Goal: Task Accomplishment & Management: Complete application form

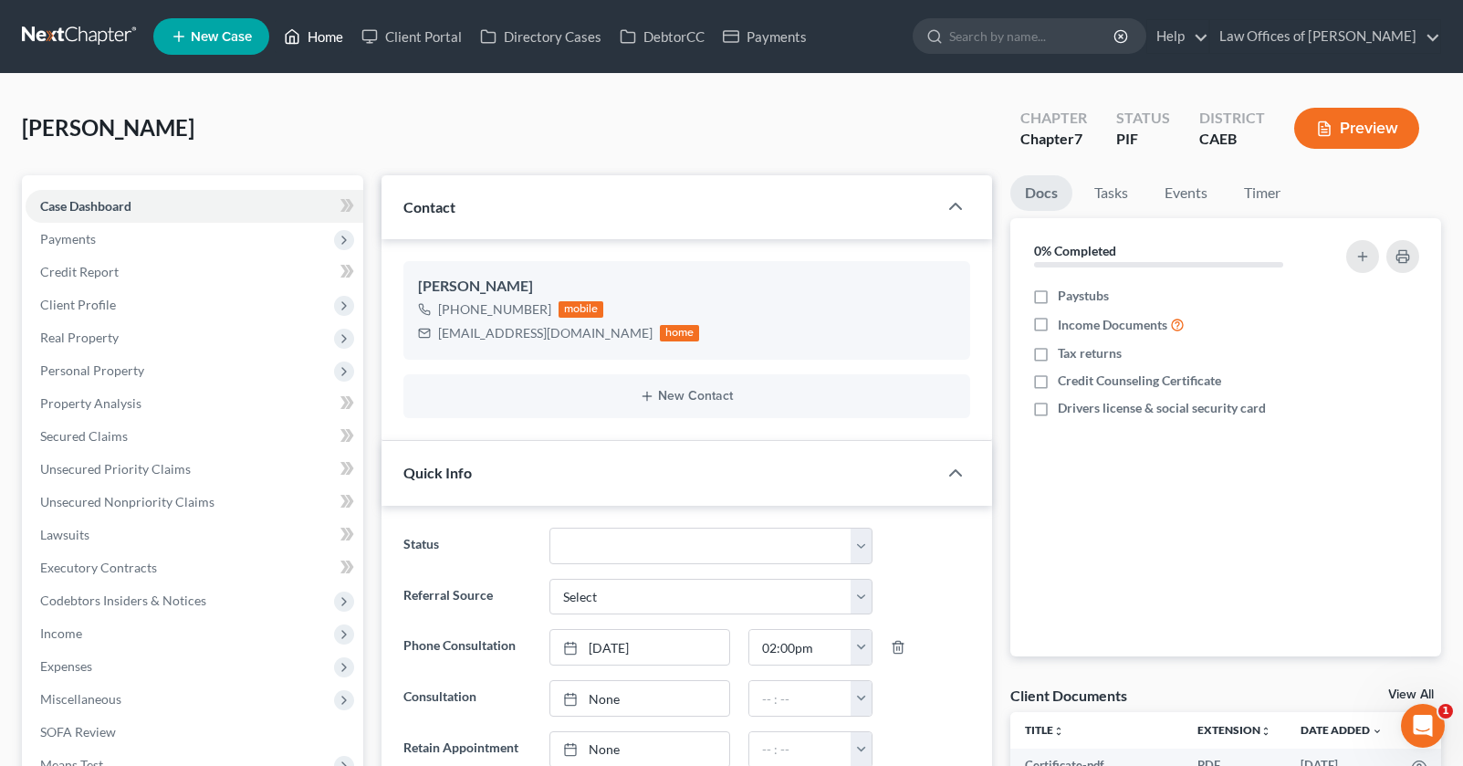
drag, startPoint x: 325, startPoint y: 48, endPoint x: 362, endPoint y: 5, distance: 57.6
click at [325, 48] on link "Home" at bounding box center [314, 36] width 78 height 33
click at [323, 39] on link "Home" at bounding box center [314, 36] width 78 height 33
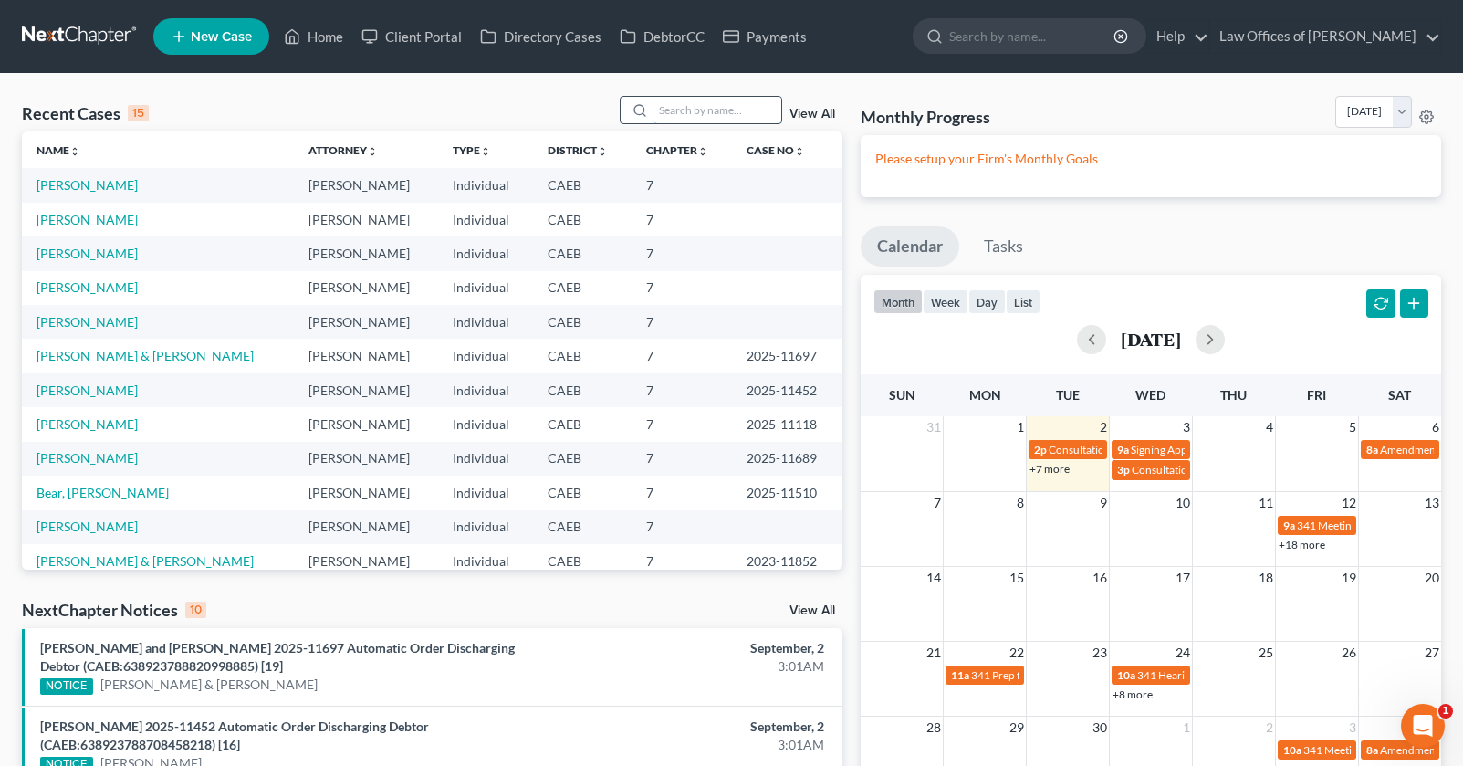
click at [704, 104] on input "search" at bounding box center [717, 110] width 128 height 26
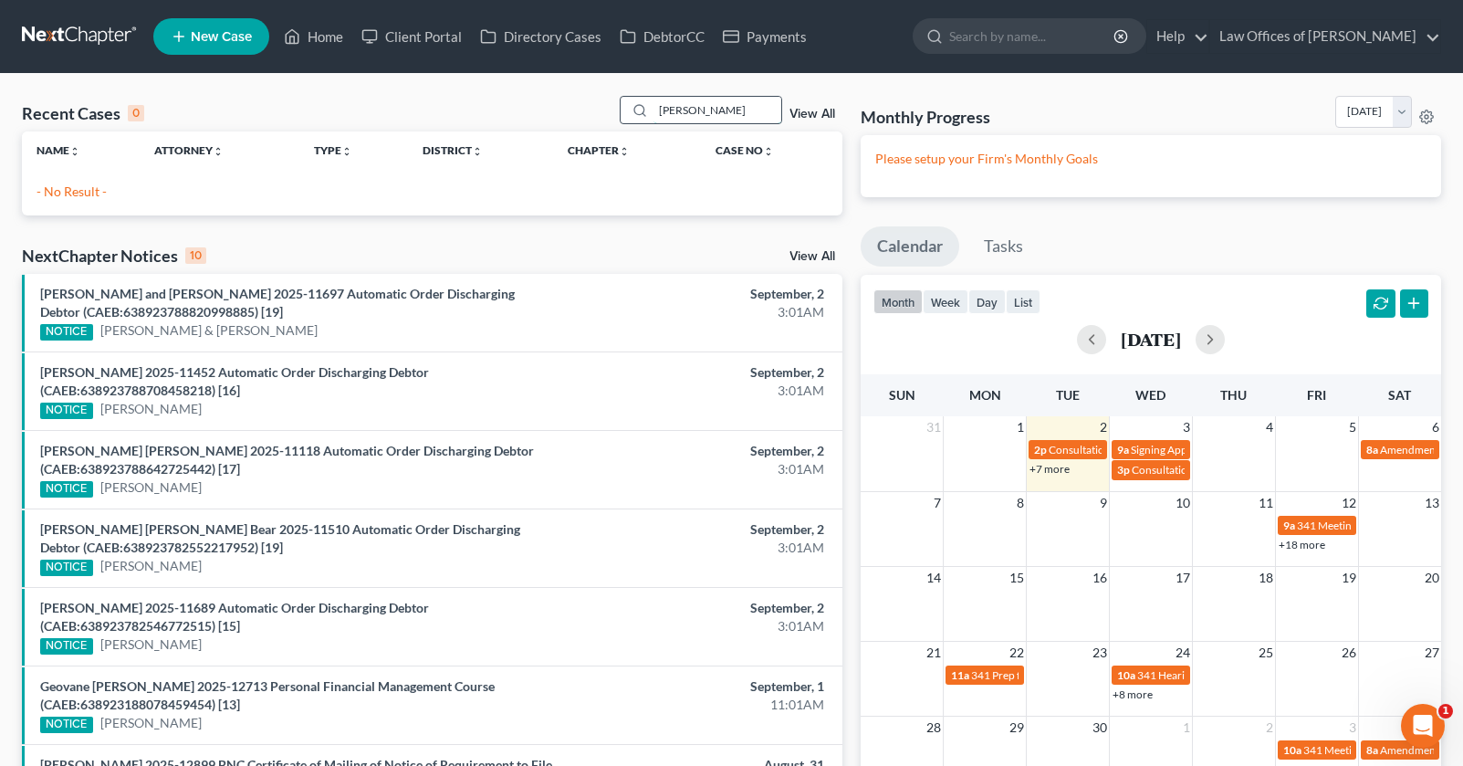
click at [723, 111] on input "eric rbbio" at bounding box center [717, 110] width 128 height 26
type input "eric rubio"
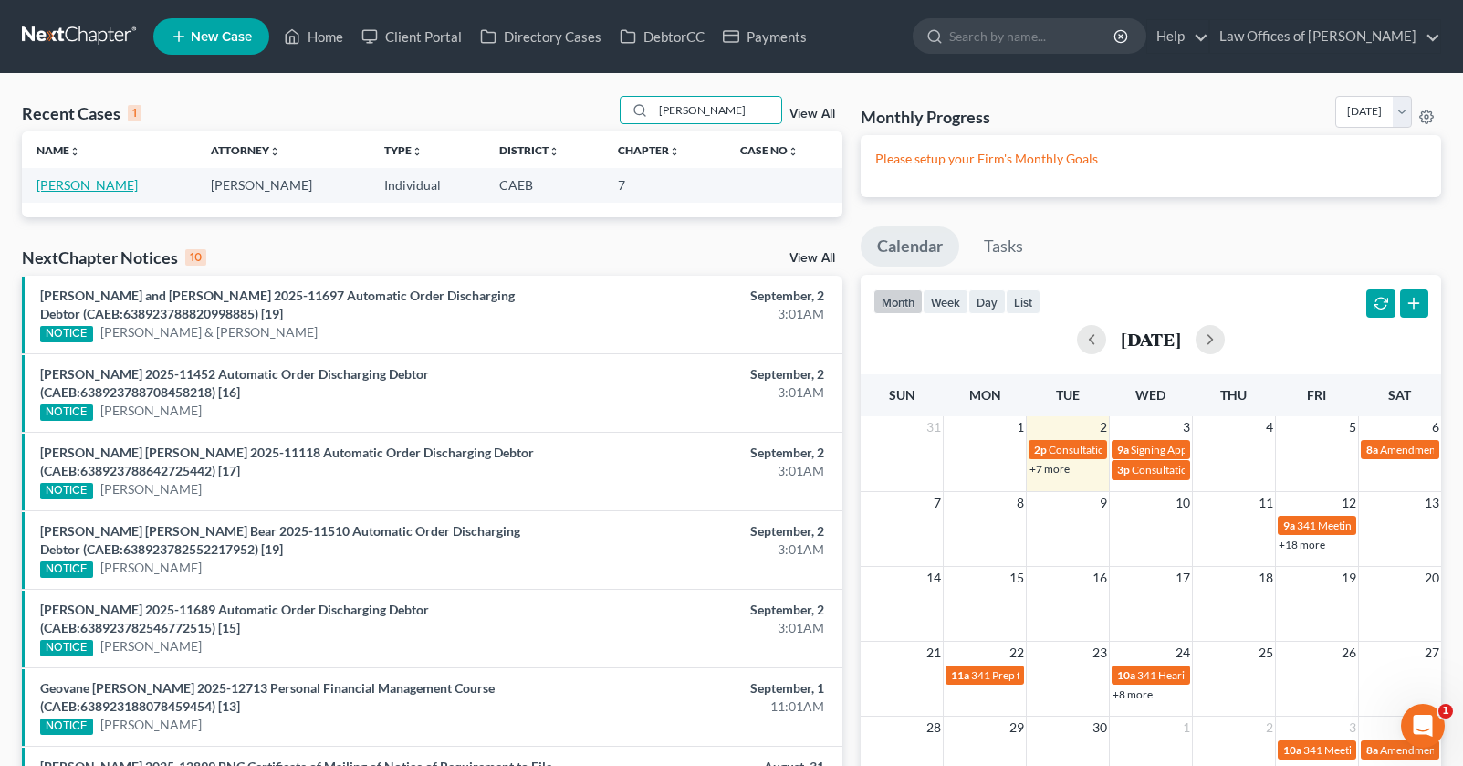
click at [68, 187] on link "Rubio, Eric" at bounding box center [87, 185] width 101 height 16
select select "11"
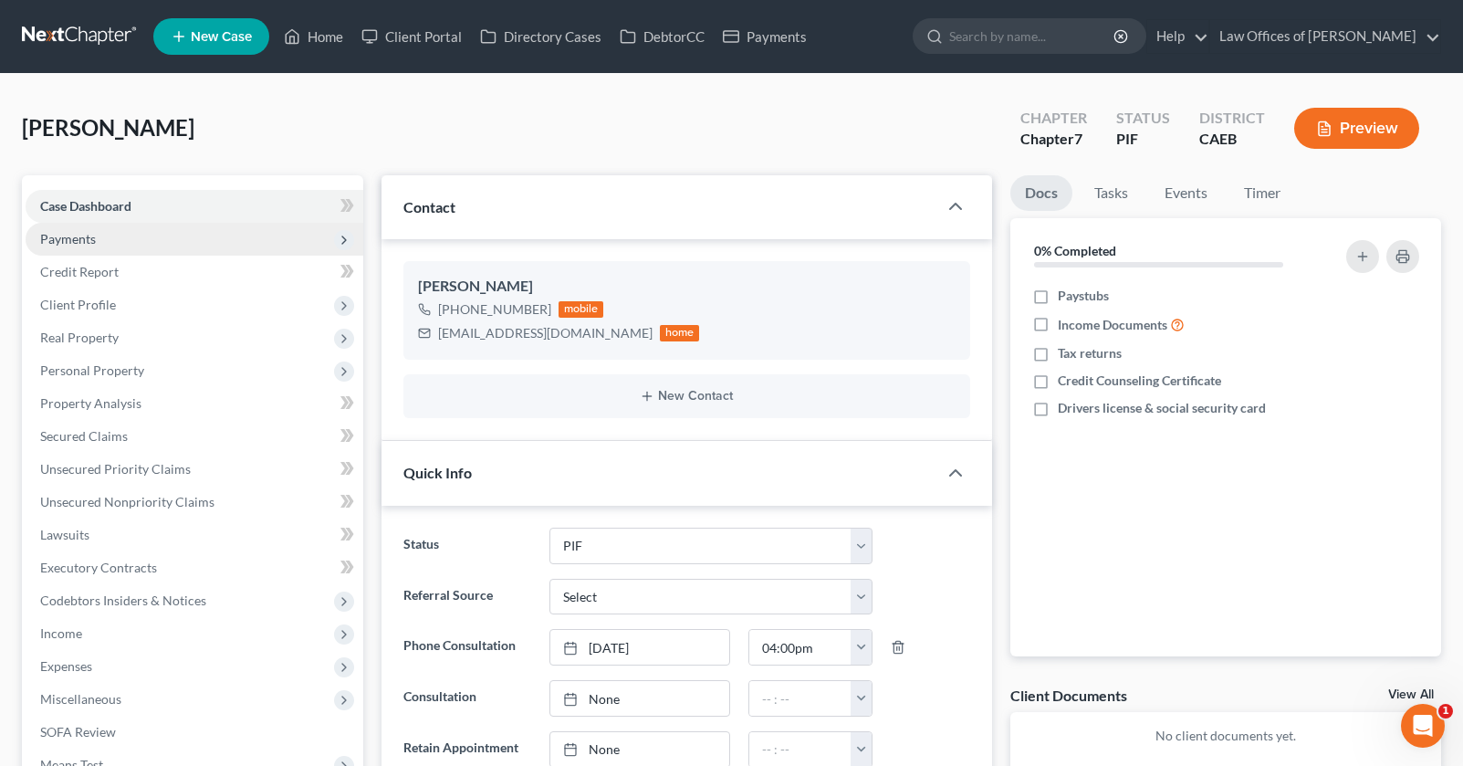
click at [75, 229] on span "Payments" at bounding box center [195, 239] width 338 height 33
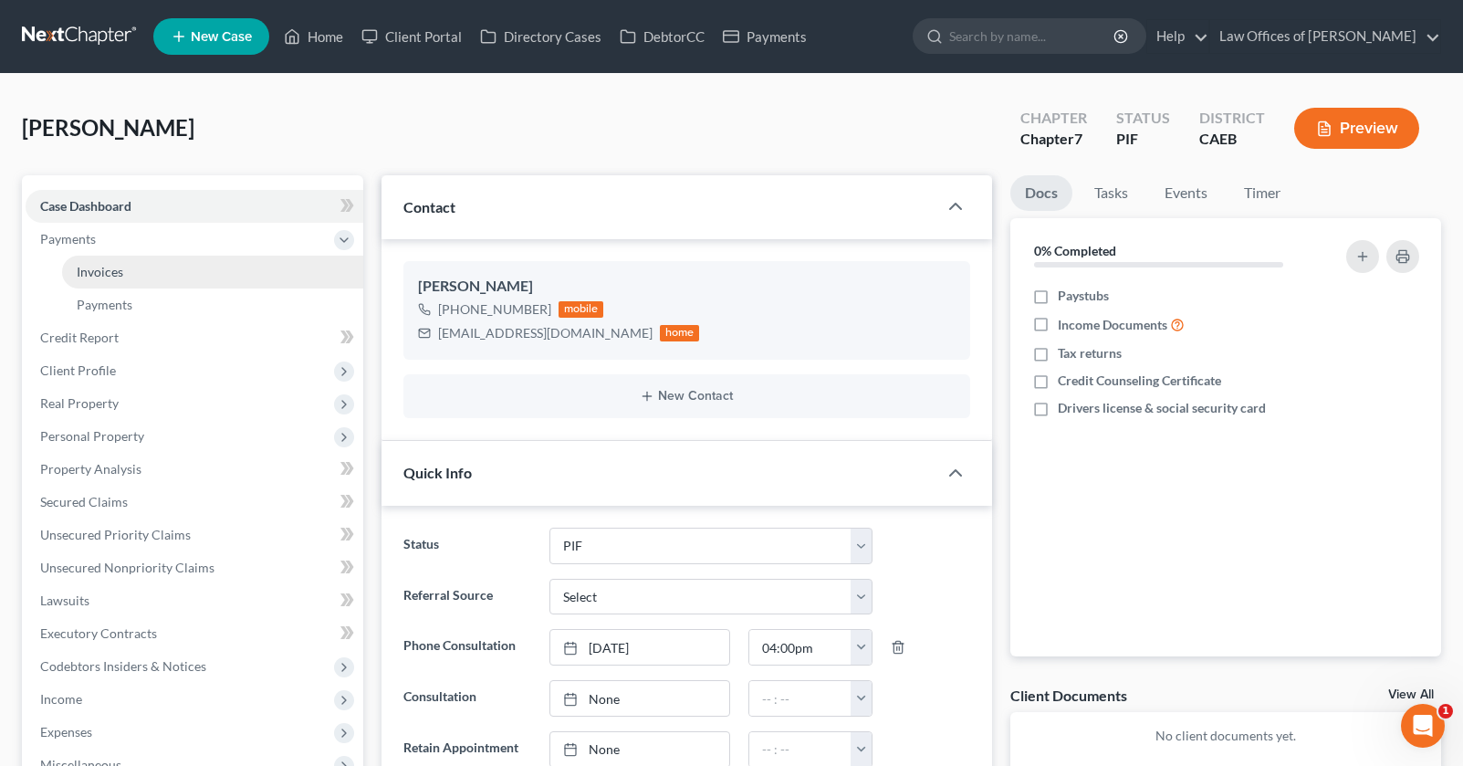
click at [119, 270] on span "Invoices" at bounding box center [100, 272] width 47 height 16
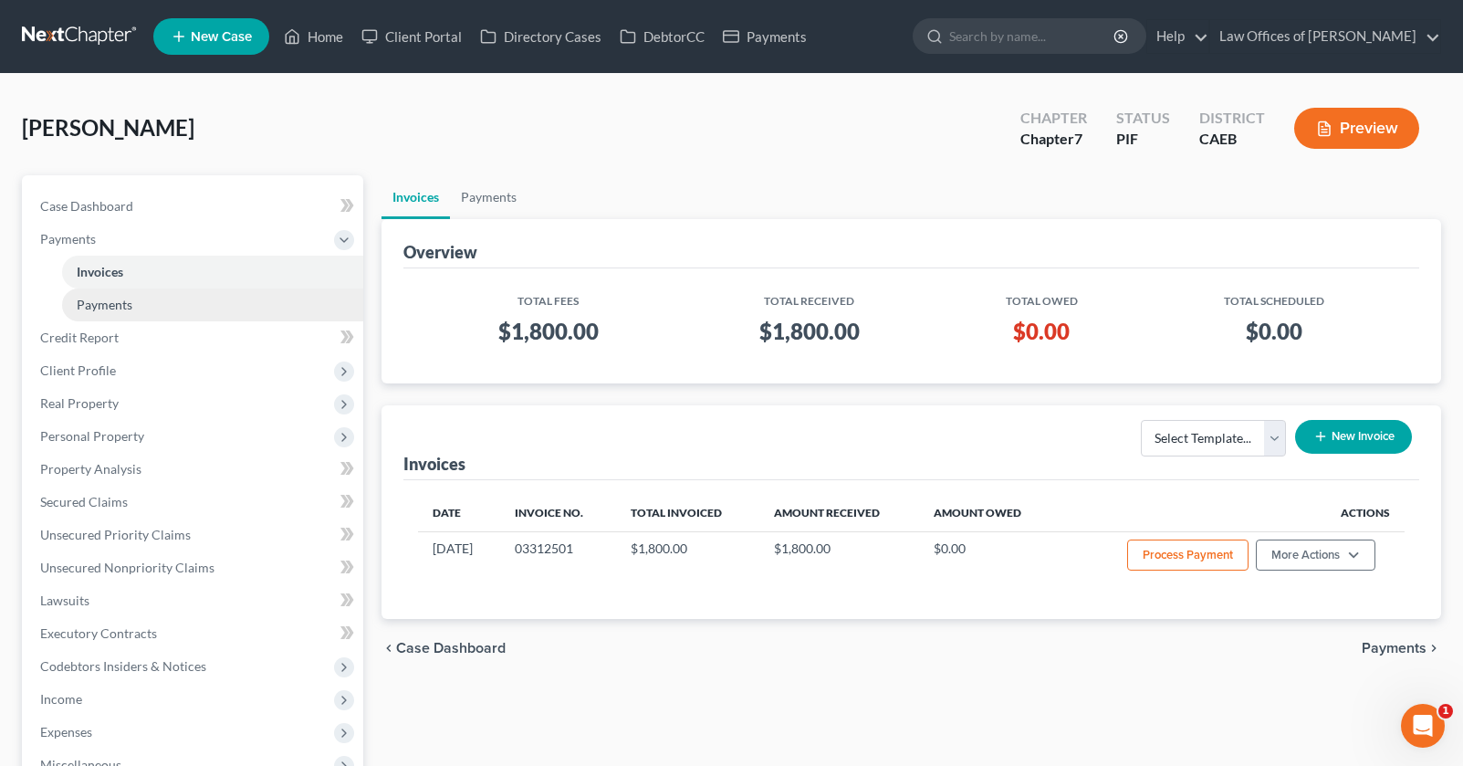
click at [121, 307] on span "Payments" at bounding box center [105, 305] width 56 height 16
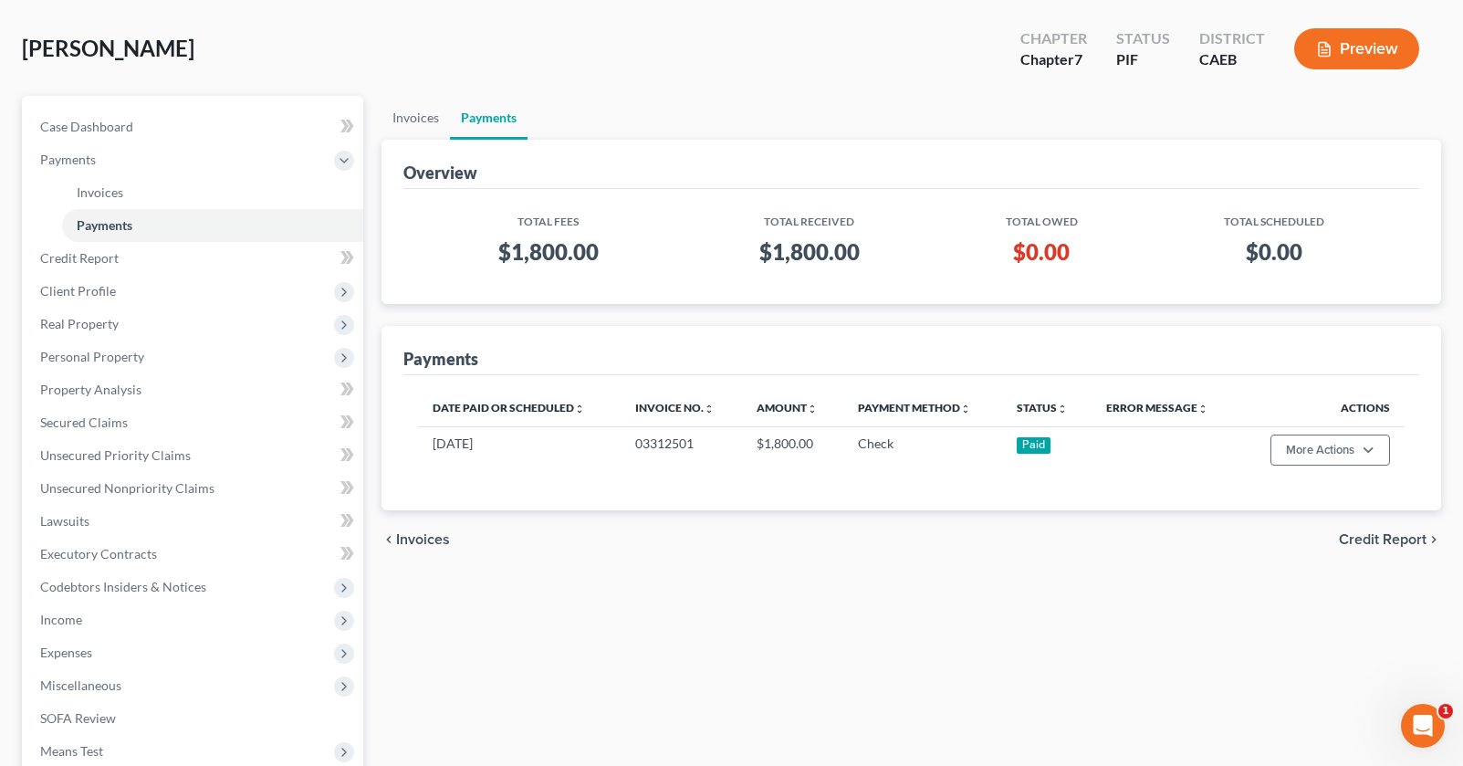
scroll to position [92, 0]
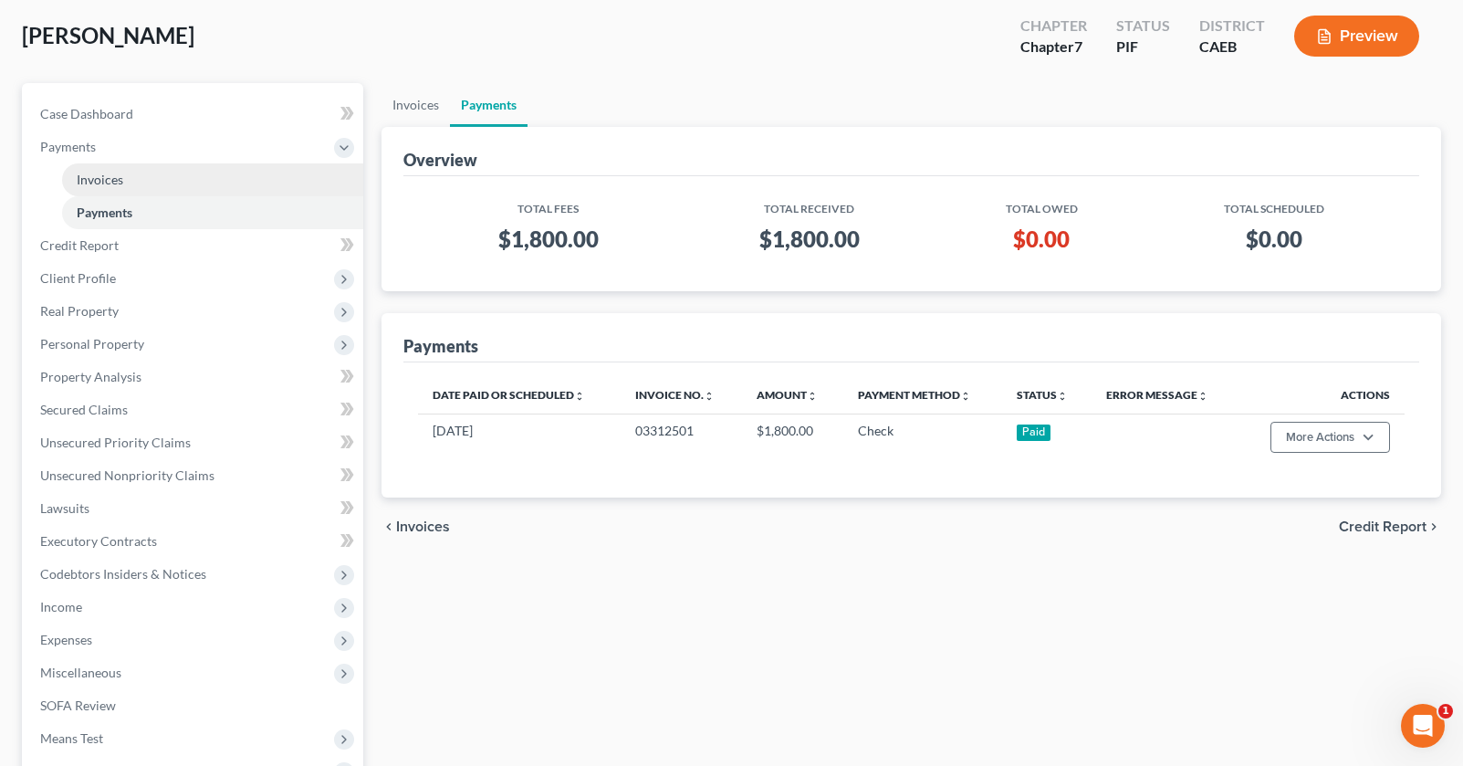
click at [115, 183] on span "Invoices" at bounding box center [100, 180] width 47 height 16
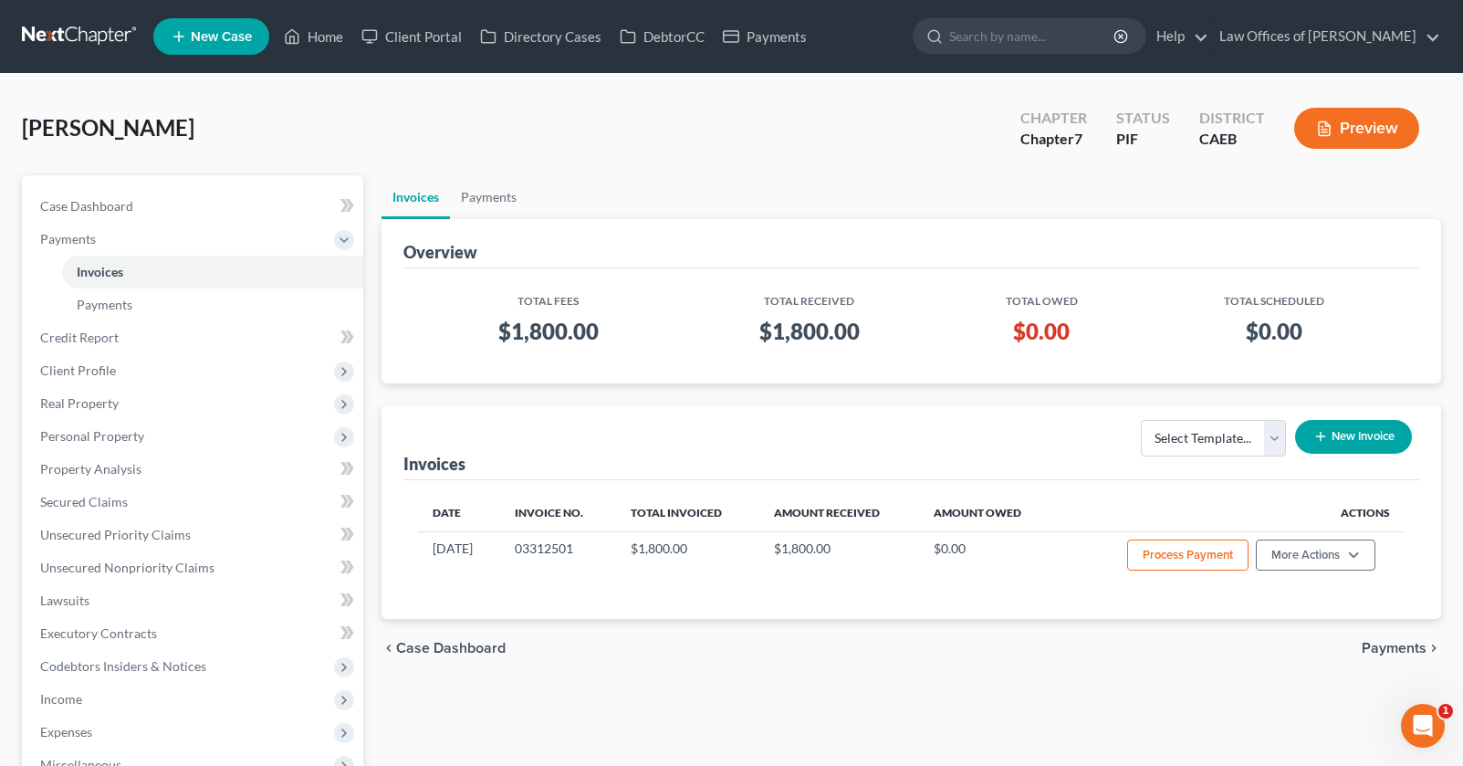
scroll to position [96, 0]
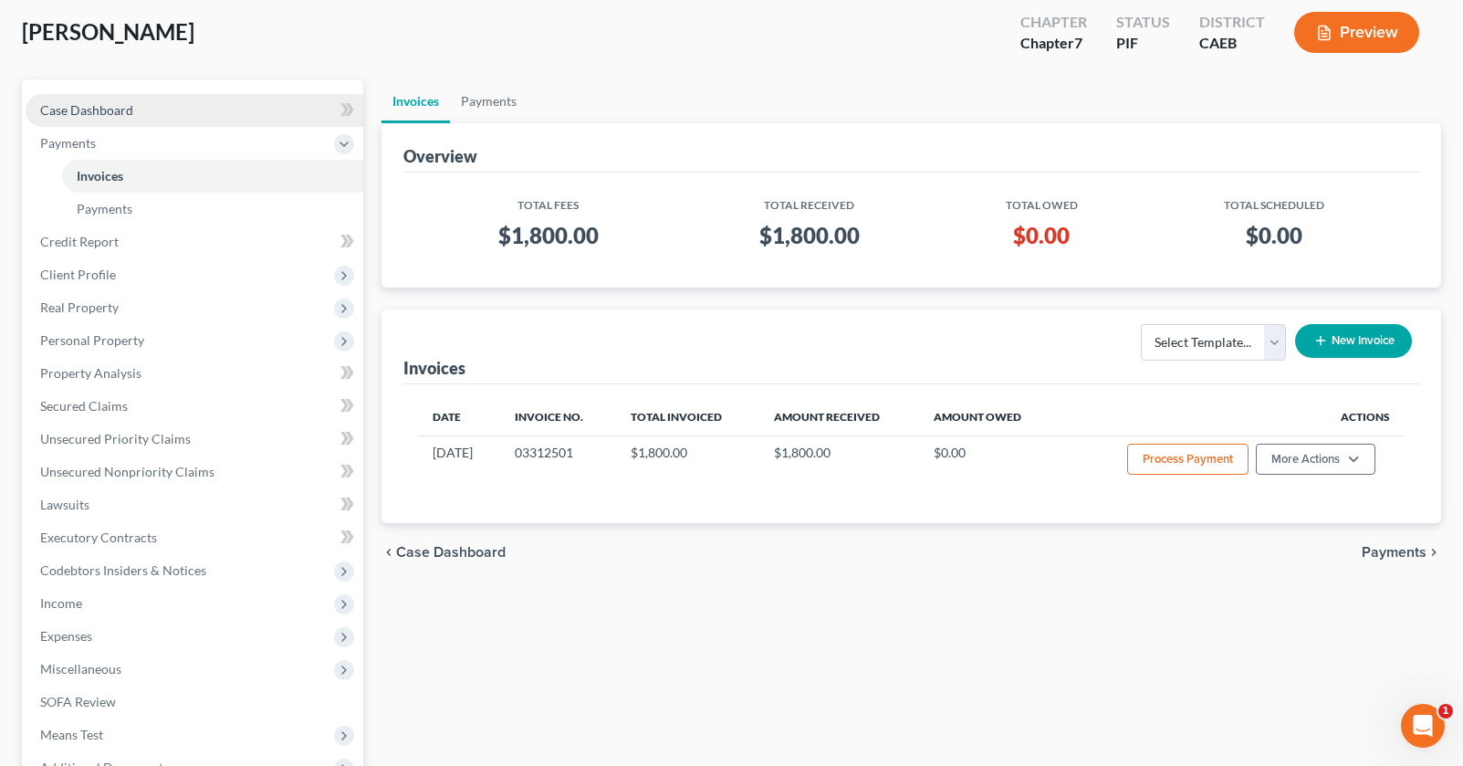
click at [190, 109] on link "Case Dashboard" at bounding box center [195, 110] width 338 height 33
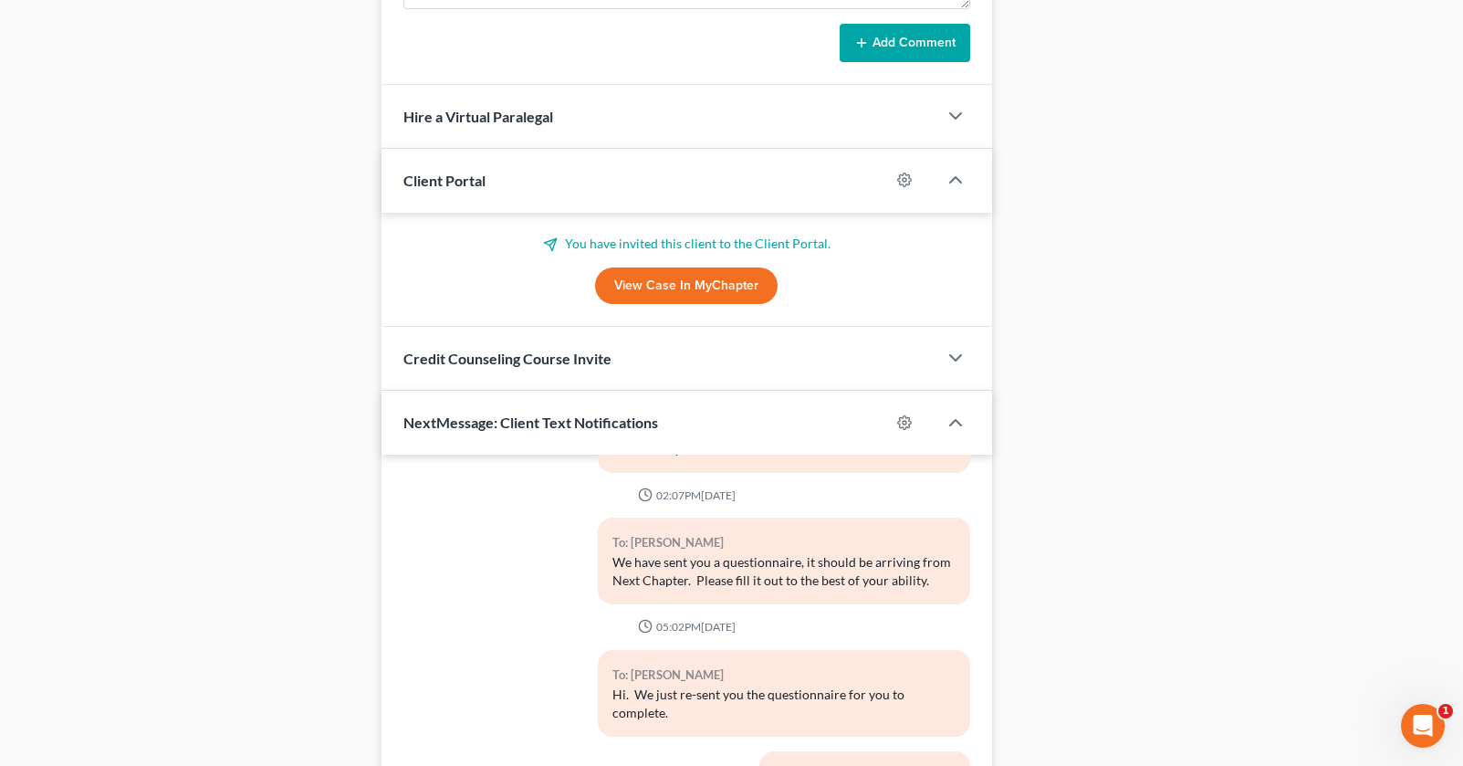
scroll to position [1677, 0]
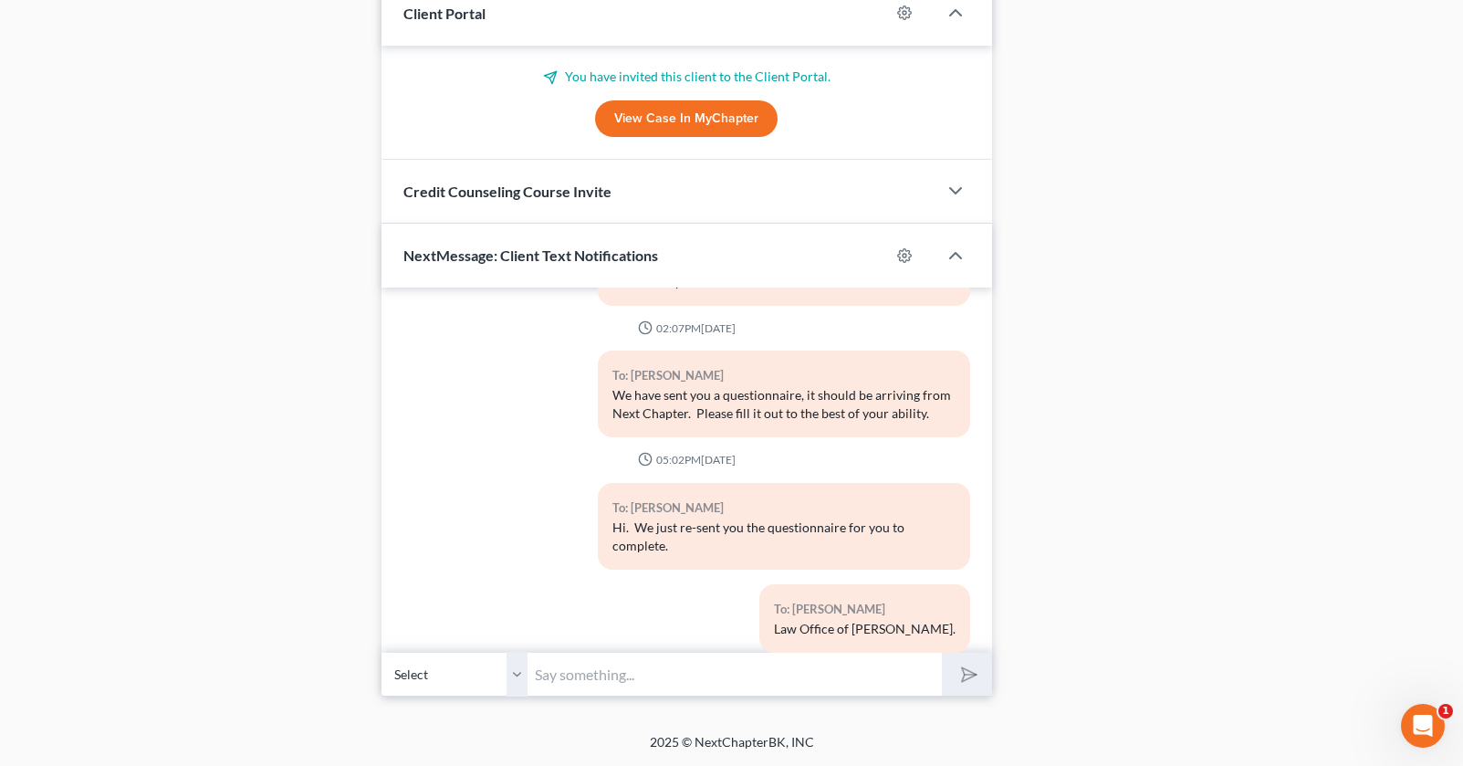
click at [606, 666] on input "text" at bounding box center [734, 674] width 414 height 45
type input "Please send paystubs from 6/13/25-current. Thank you."
click at [970, 673] on icon "submit" at bounding box center [965, 675] width 26 height 26
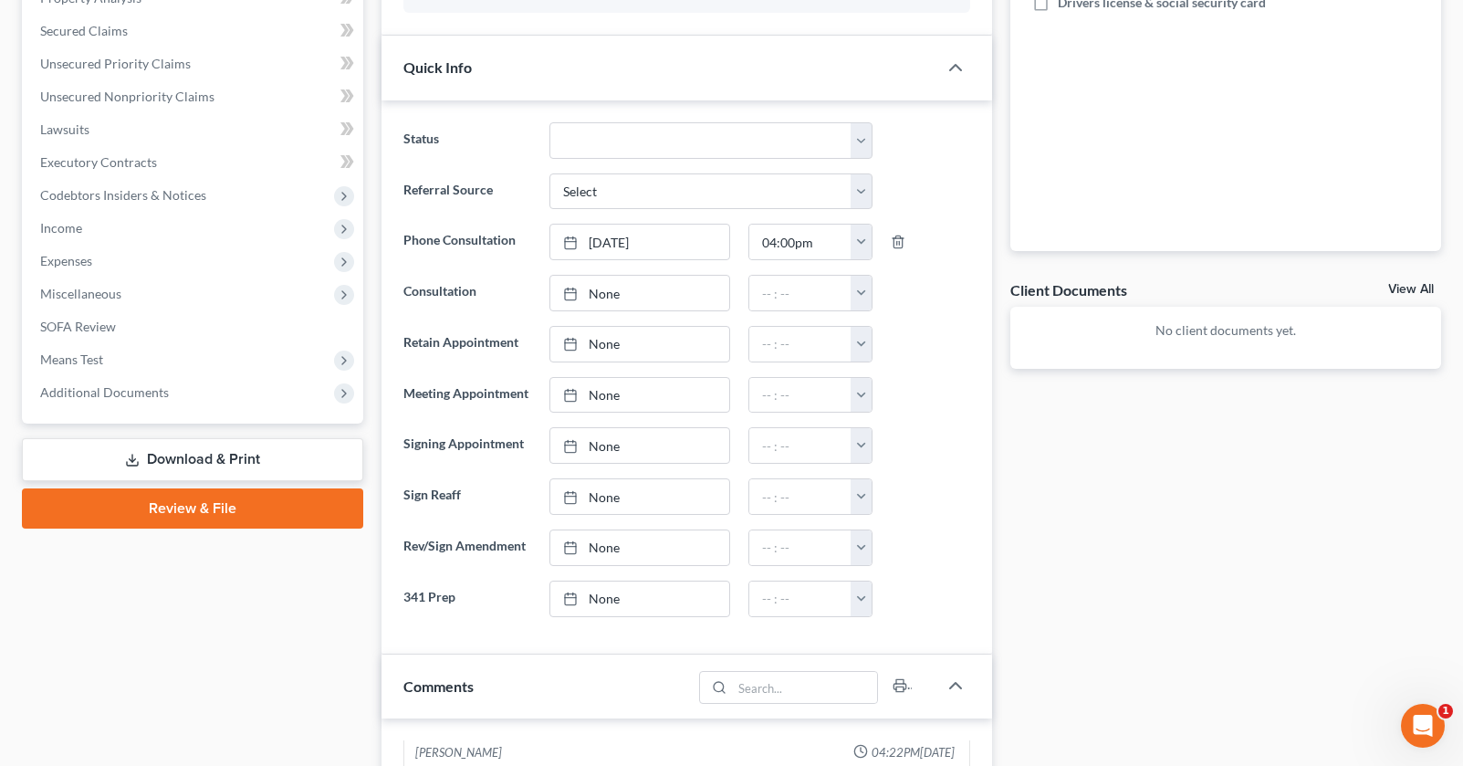
scroll to position [0, 0]
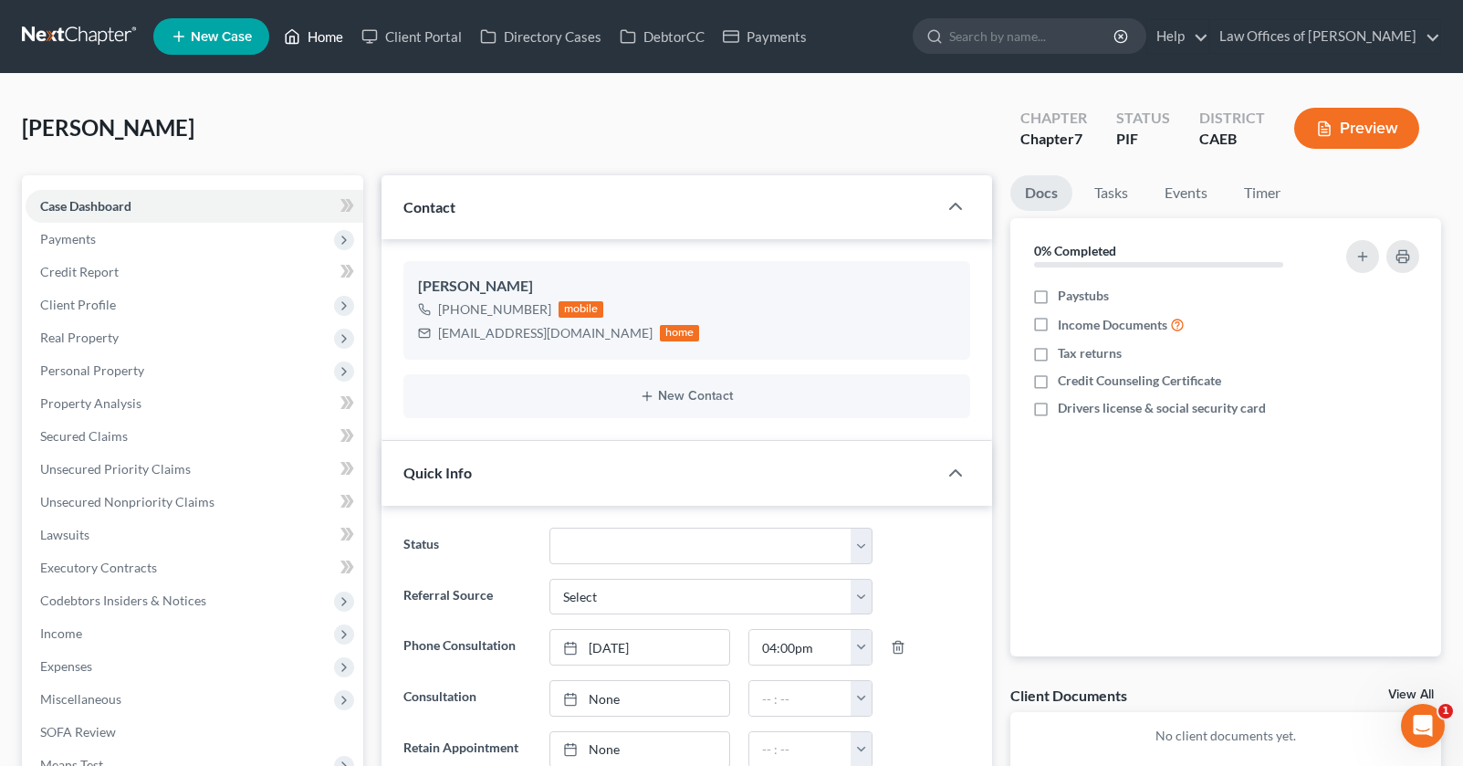
click at [325, 35] on link "Home" at bounding box center [314, 36] width 78 height 33
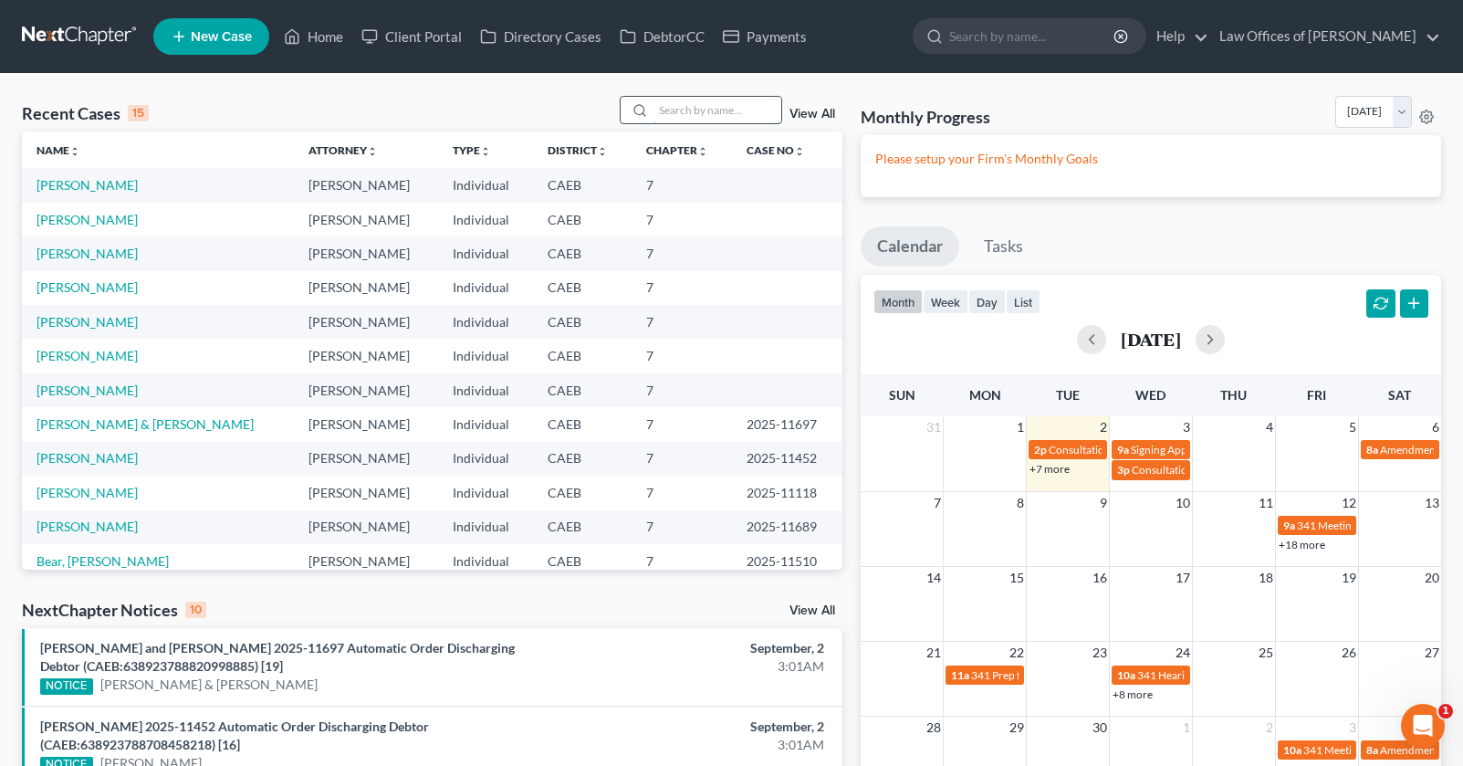
click at [693, 110] on input "search" at bounding box center [717, 110] width 128 height 26
click at [220, 43] on span "New Case" at bounding box center [221, 37] width 61 height 14
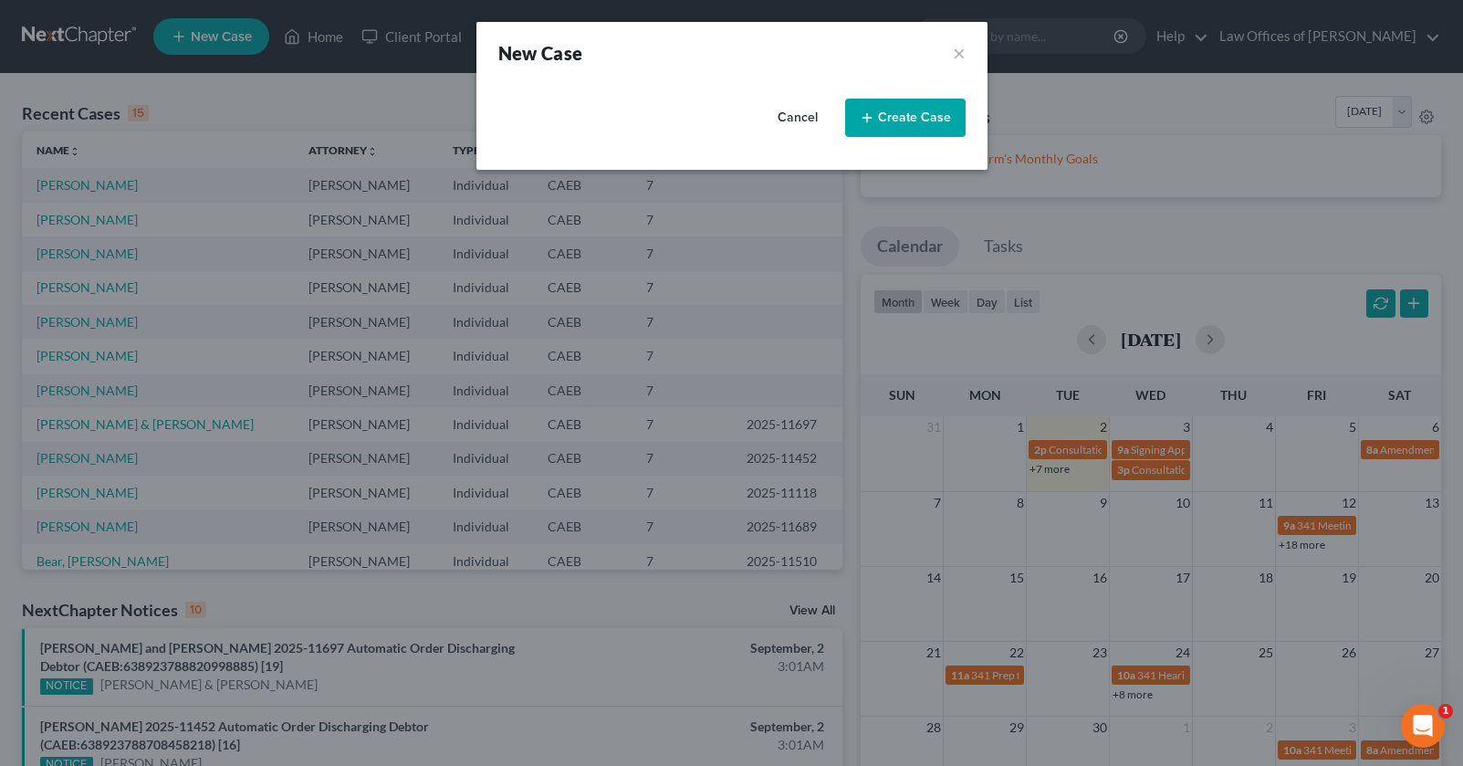
select select "8"
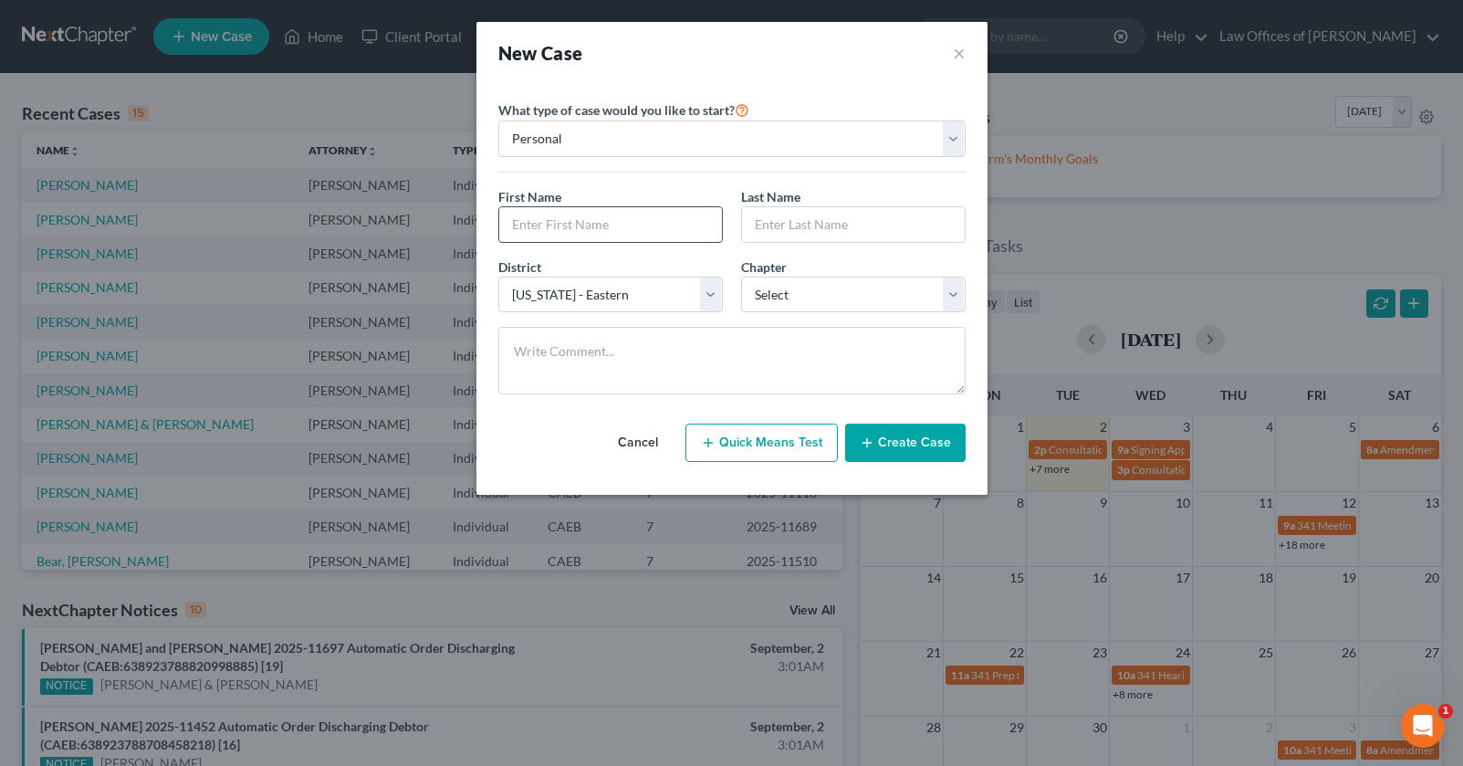
click at [595, 234] on input "text" at bounding box center [610, 224] width 223 height 35
type input "z"
type input "Zeferi"
type input "Alvarado"
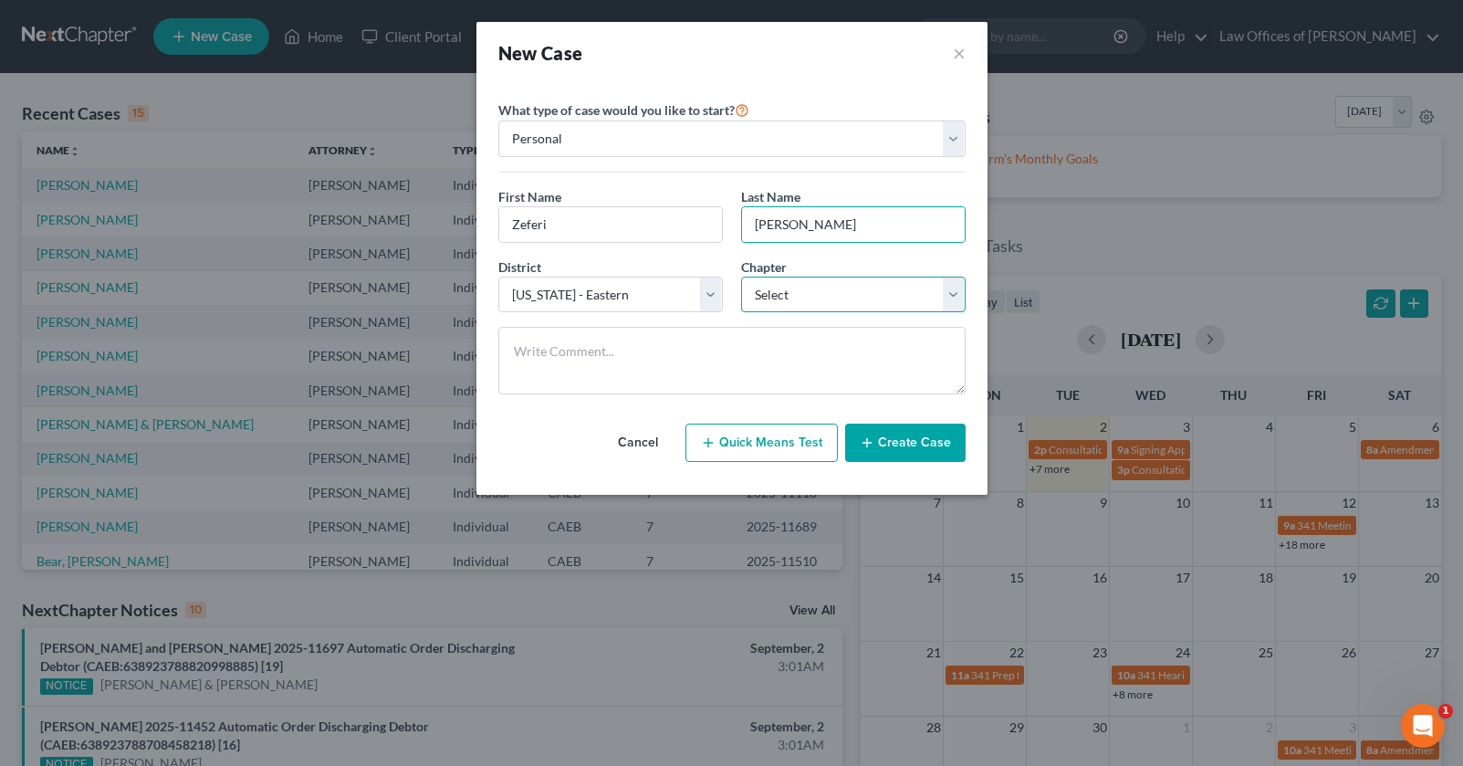
click at [810, 296] on select "Select 7 11 12 13" at bounding box center [853, 295] width 224 height 37
select select "0"
click at [934, 446] on button "Create Case" at bounding box center [905, 442] width 120 height 38
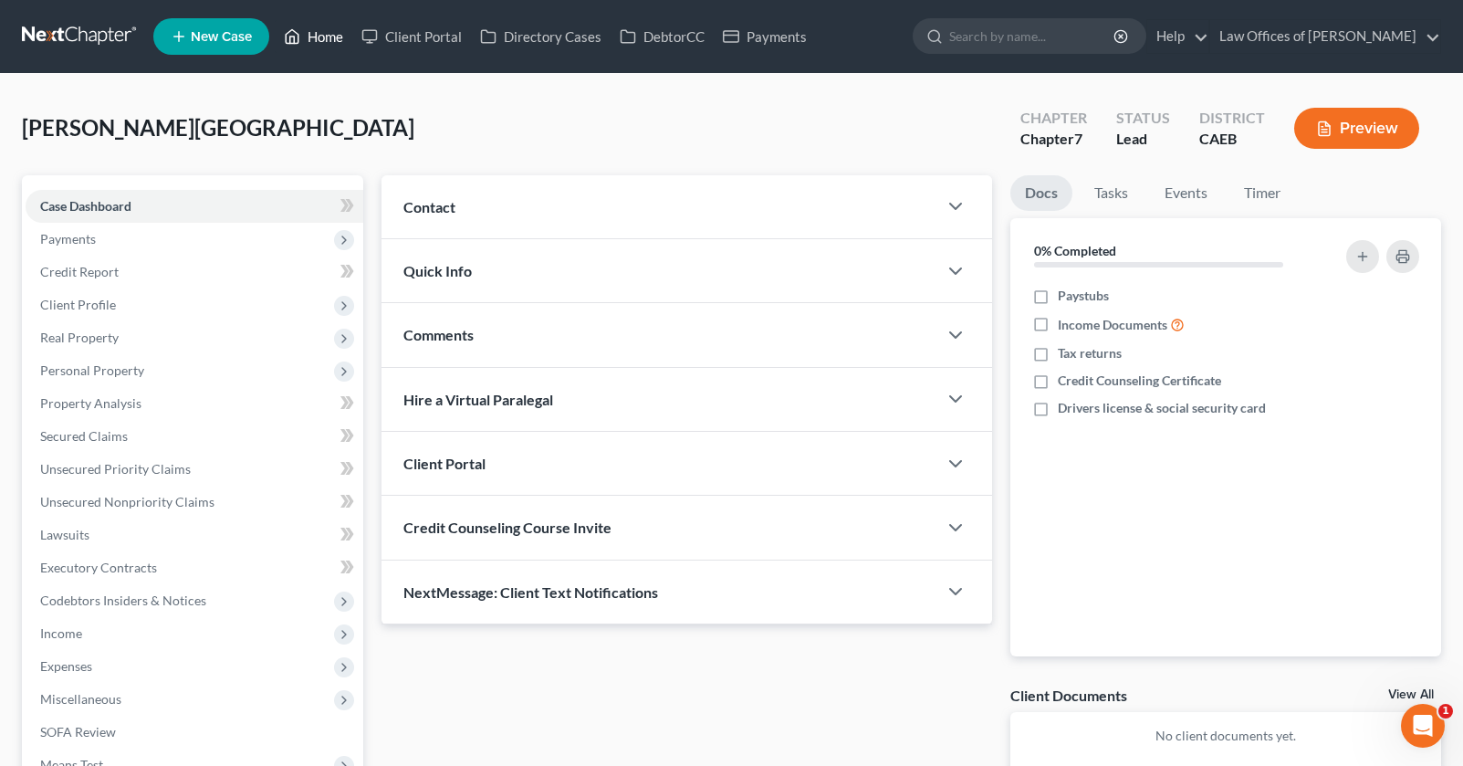
drag, startPoint x: 272, startPoint y: 30, endPoint x: 286, endPoint y: 32, distance: 13.8
click at [273, 31] on li "New Case" at bounding box center [213, 37] width 121 height 42
click at [326, 38] on link "Home" at bounding box center [314, 36] width 78 height 33
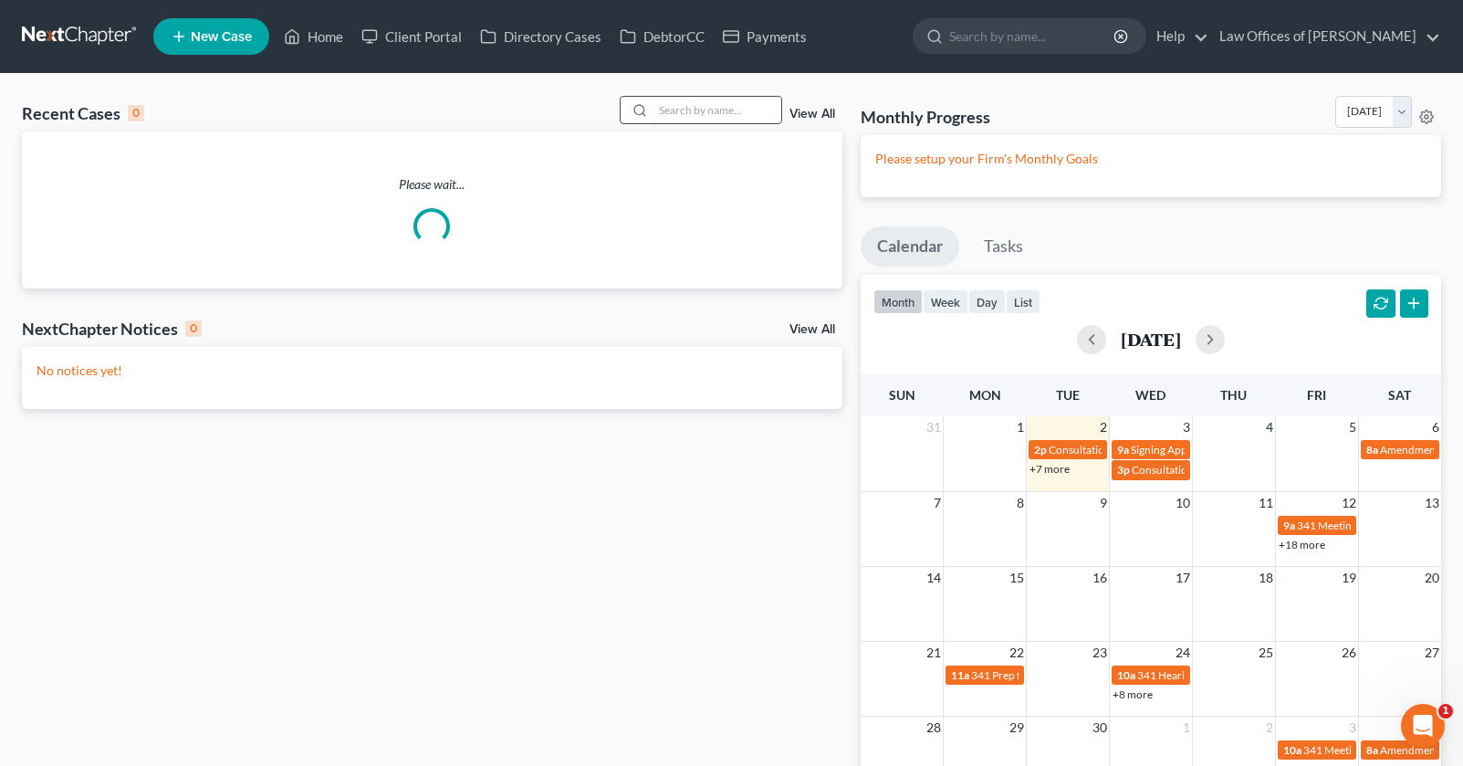
click at [725, 111] on input "search" at bounding box center [717, 110] width 128 height 26
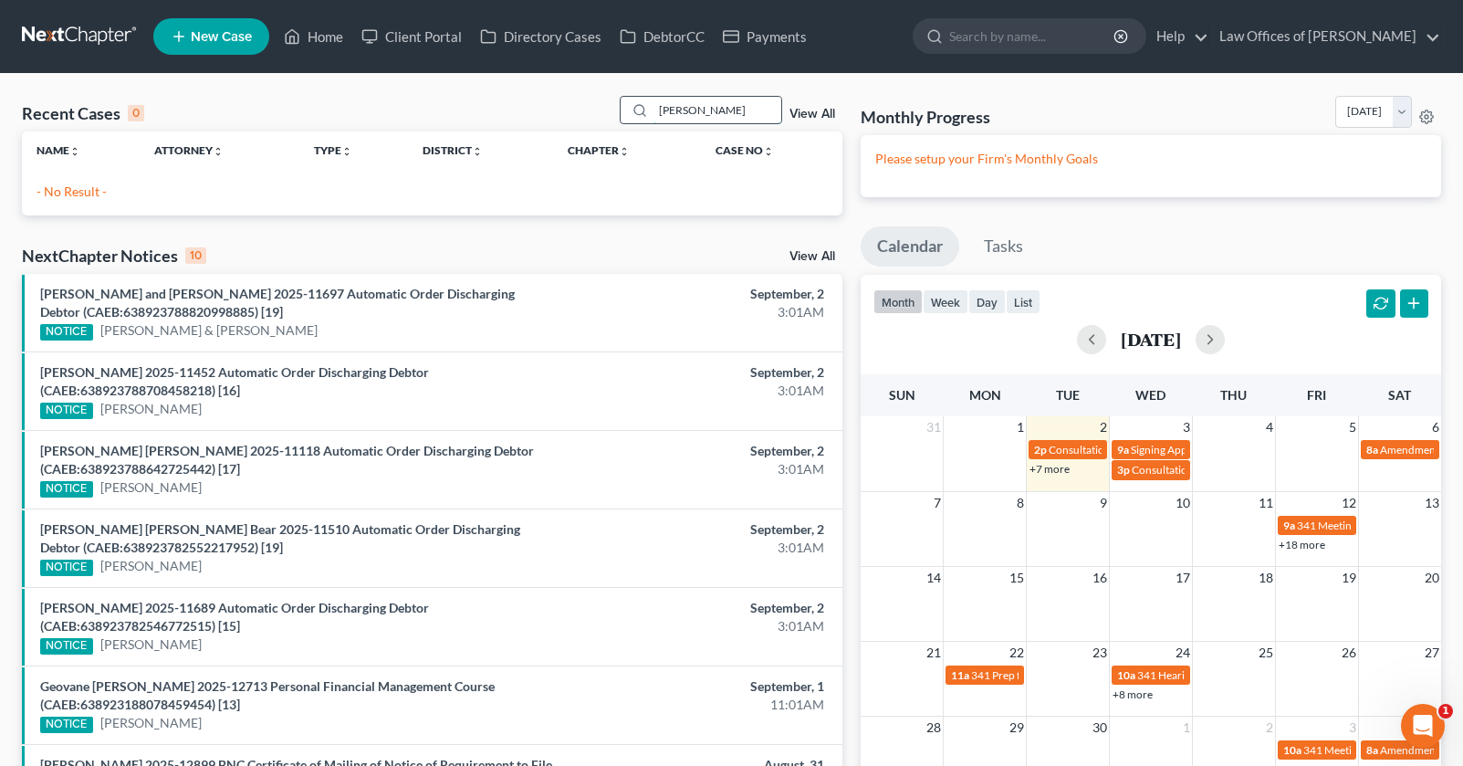
click at [778, 111] on input "kassandra hernandez" at bounding box center [717, 110] width 128 height 26
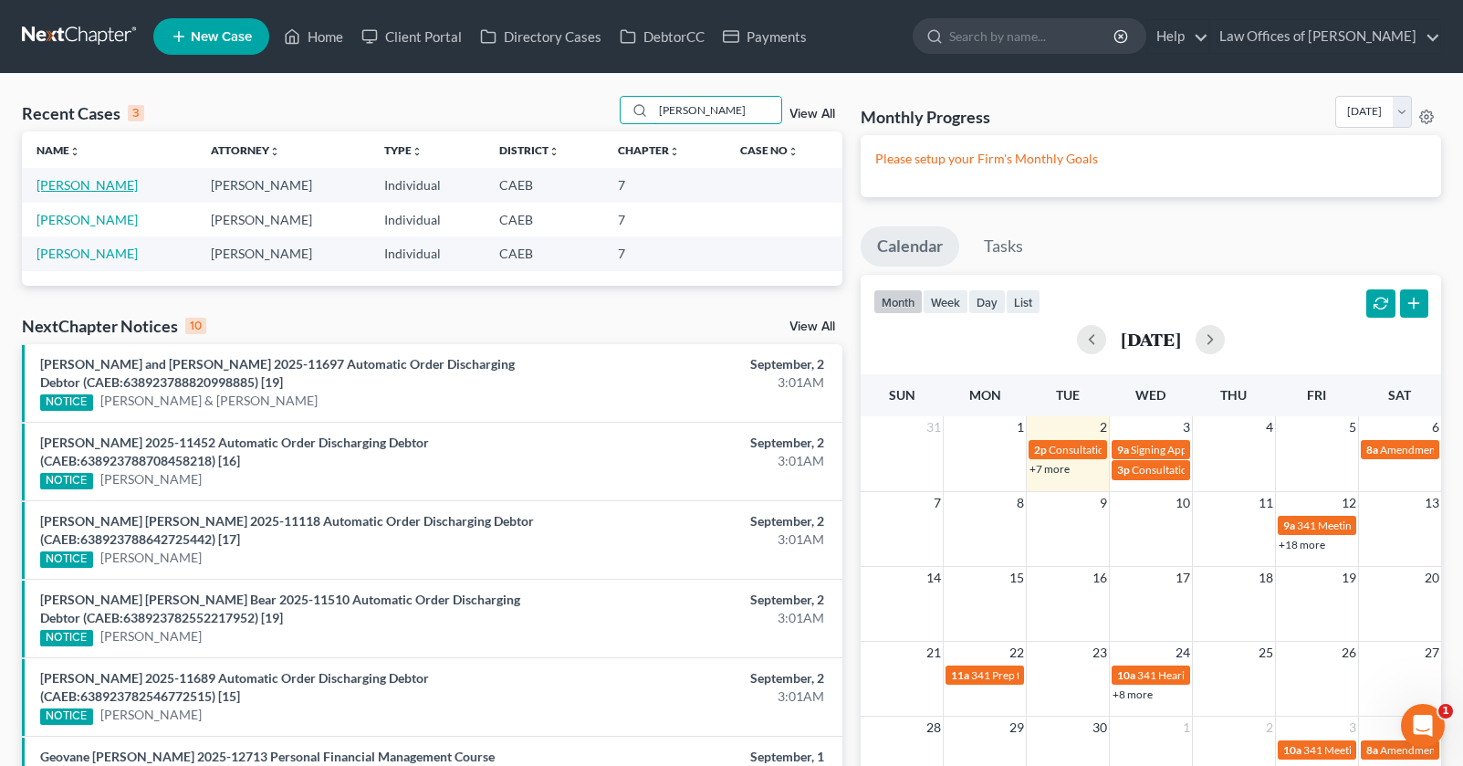
type input "[PERSON_NAME]"
click at [138, 187] on link "[PERSON_NAME]" at bounding box center [87, 185] width 101 height 16
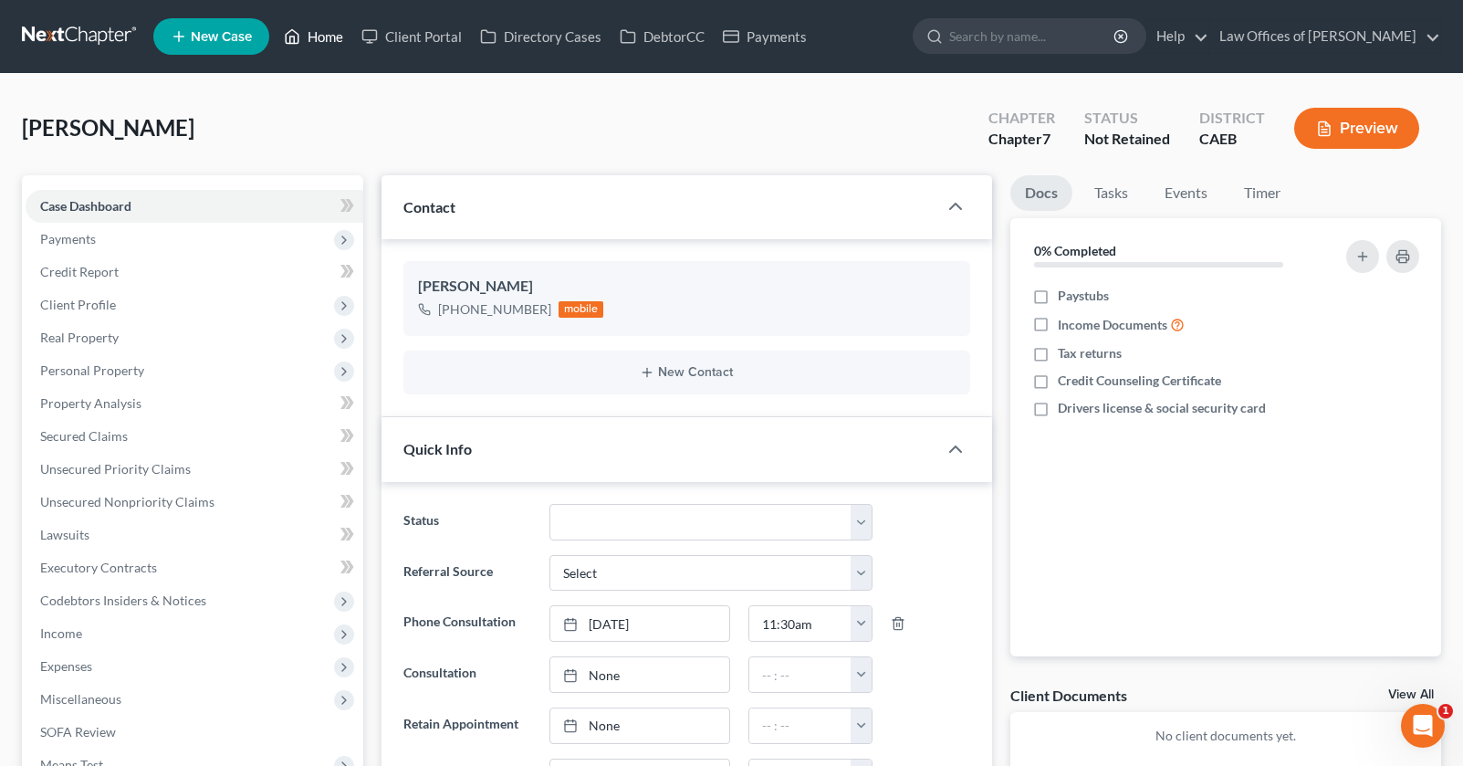
click at [333, 41] on link "Home" at bounding box center [314, 36] width 78 height 33
click at [333, 44] on link "Home" at bounding box center [314, 36] width 78 height 33
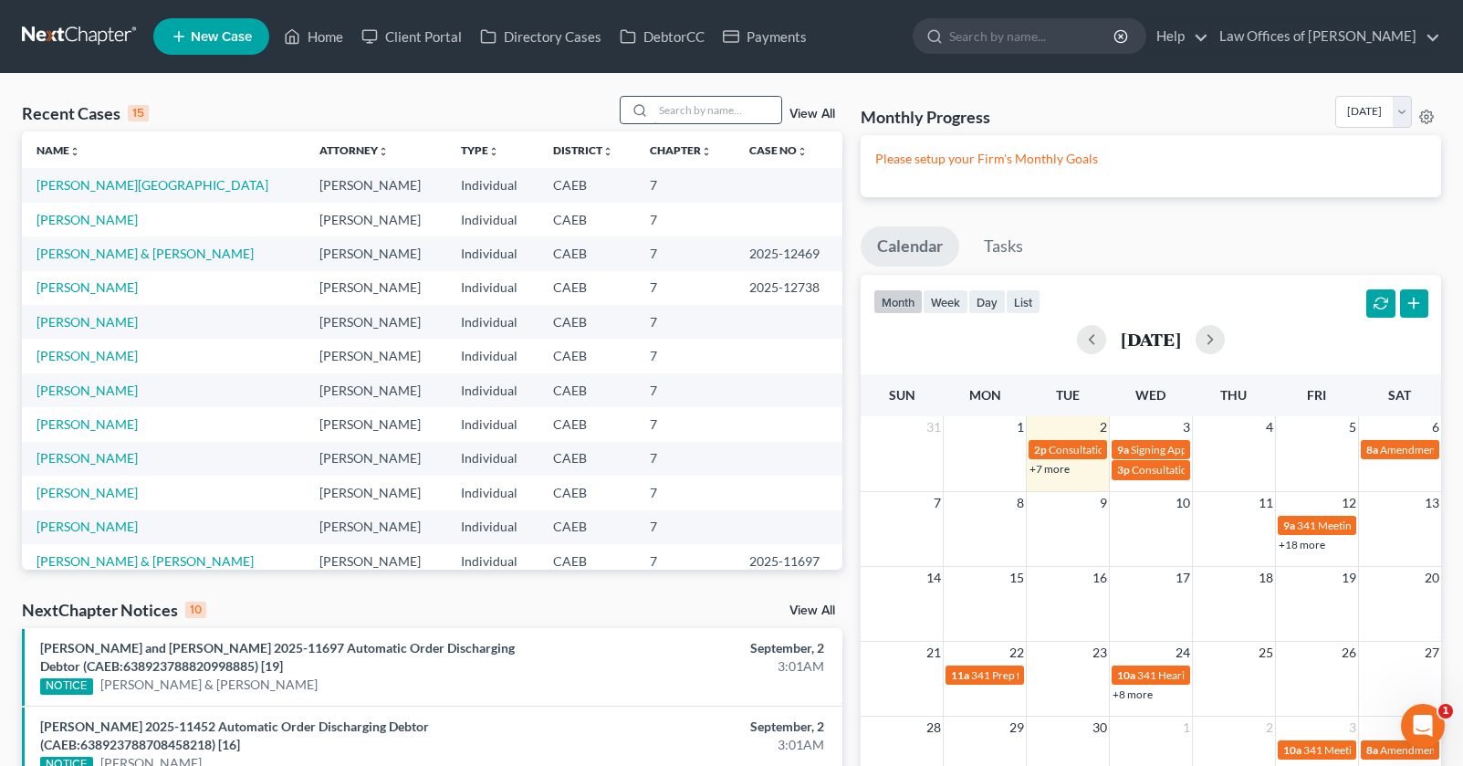
click at [719, 105] on input "search" at bounding box center [717, 110] width 128 height 26
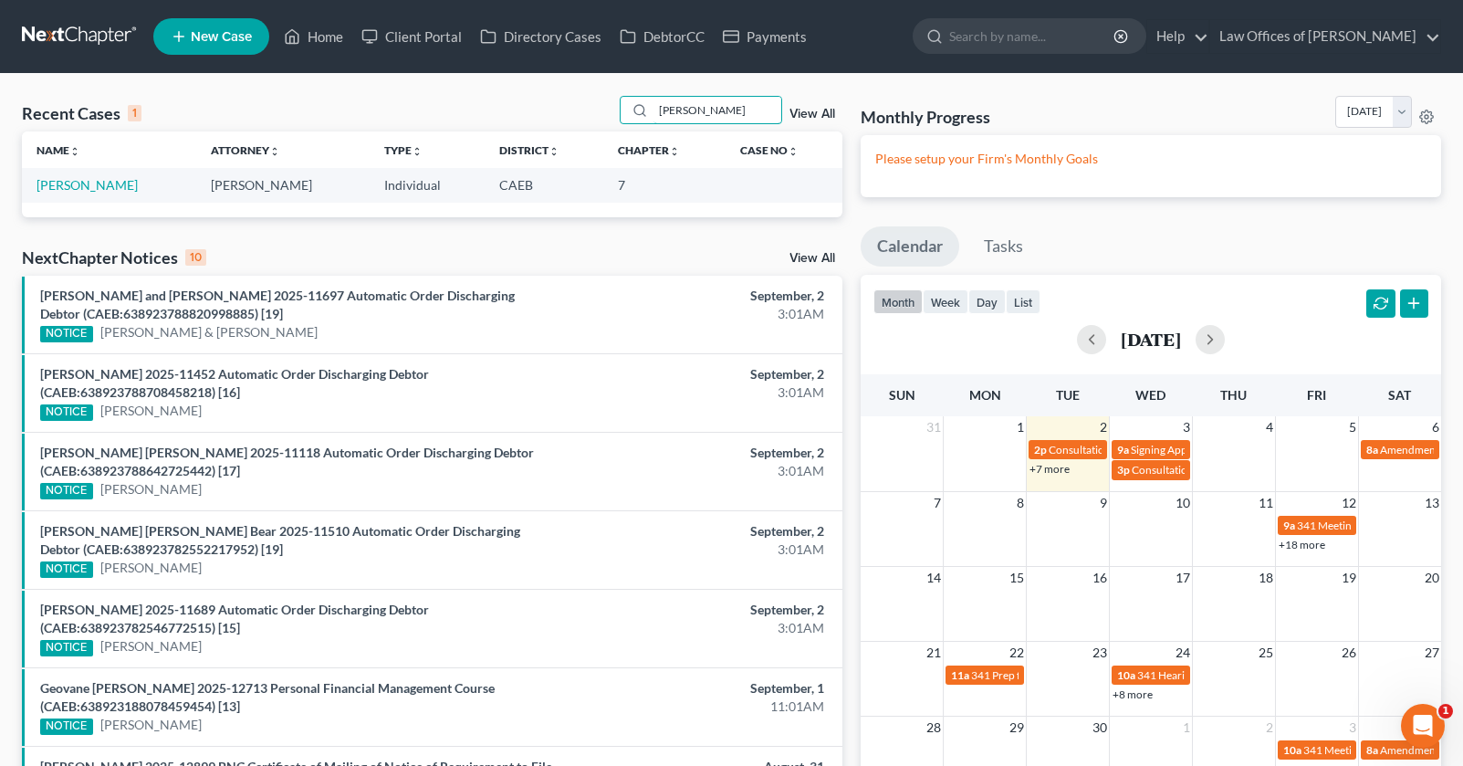
type input "smith camilla"
click at [100, 183] on link "Smith, Michael" at bounding box center [87, 185] width 101 height 16
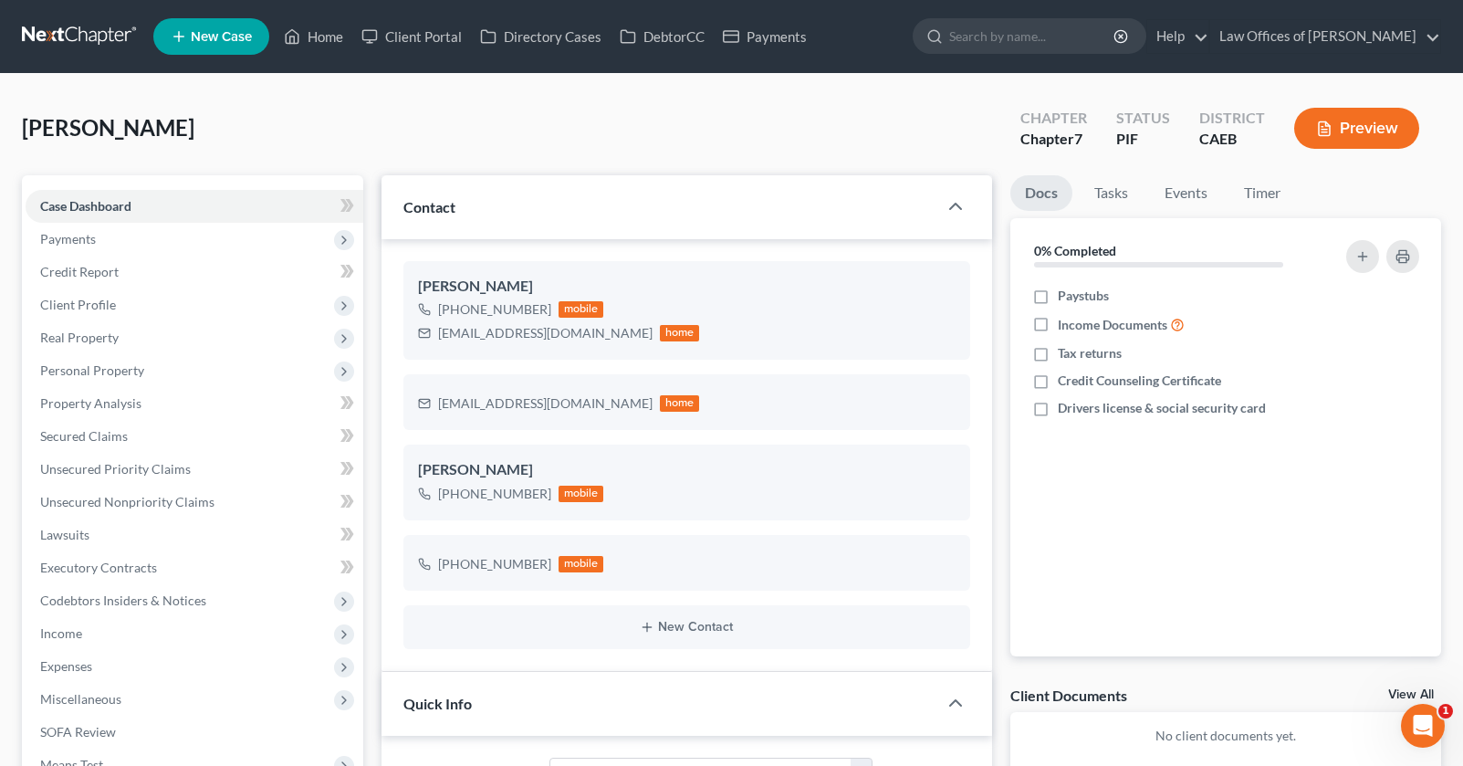
scroll to position [678, 0]
click at [96, 297] on span "Client Profile" at bounding box center [78, 305] width 76 height 16
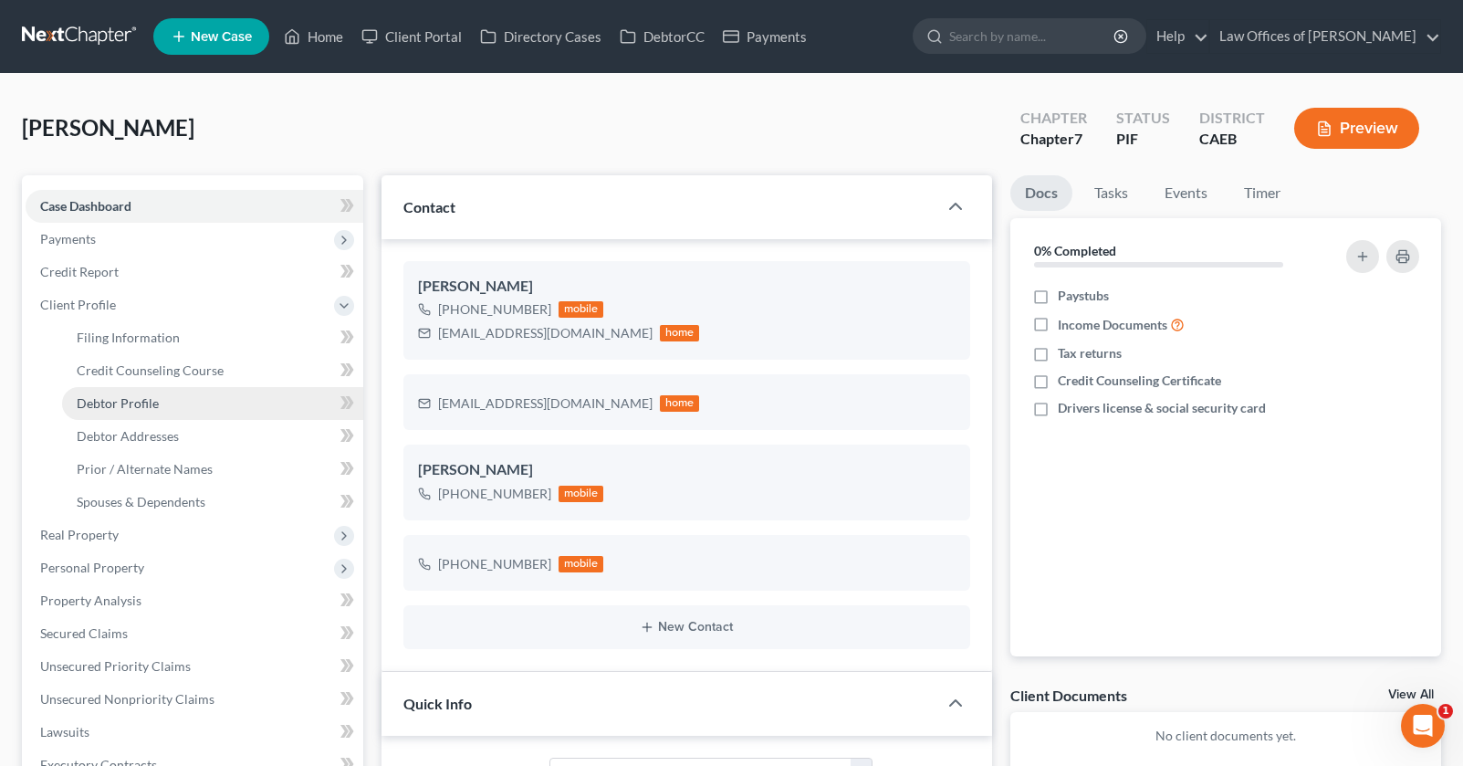
click at [133, 412] on link "Debtor Profile" at bounding box center [212, 403] width 301 height 33
select select "1"
select select "3"
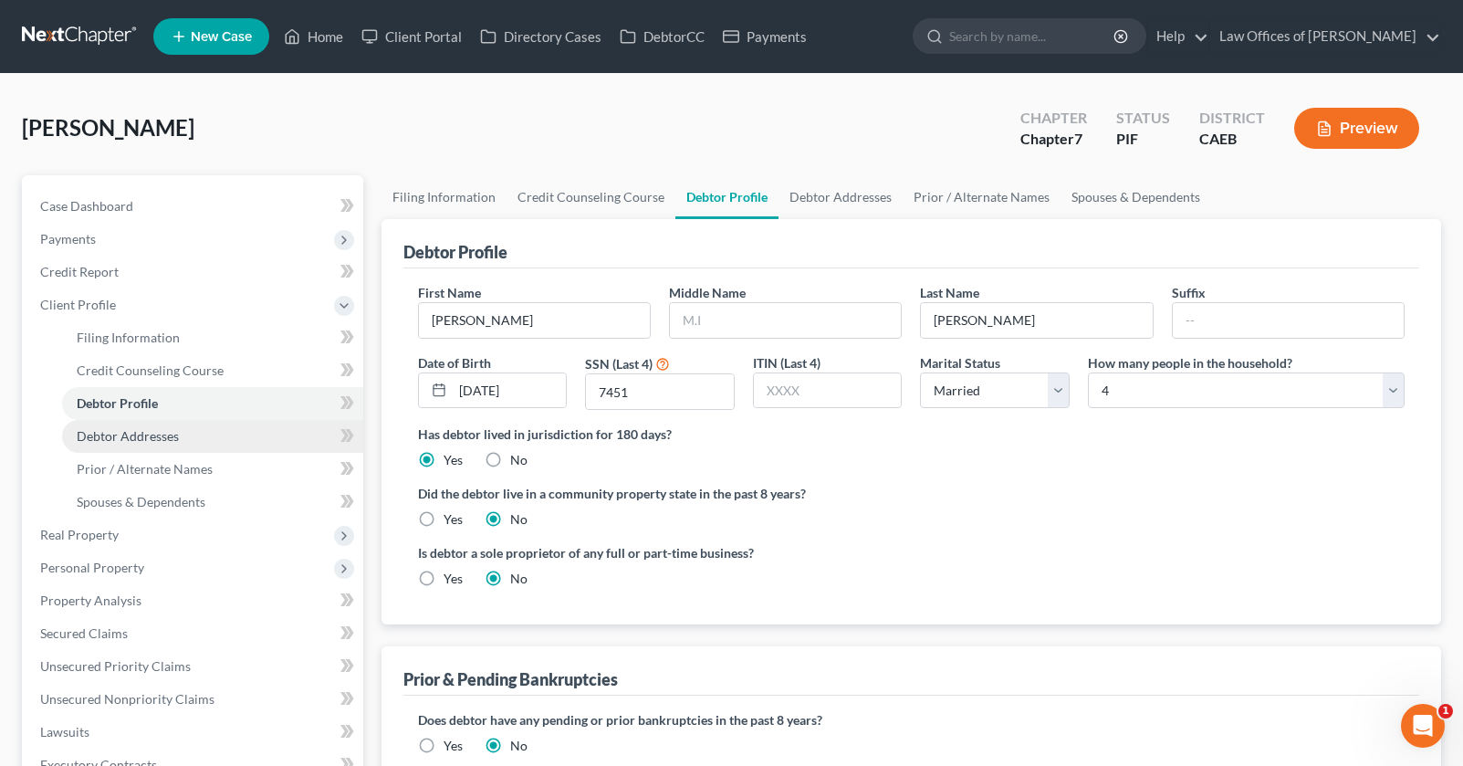
click at [130, 433] on span "Debtor Addresses" at bounding box center [128, 436] width 102 height 16
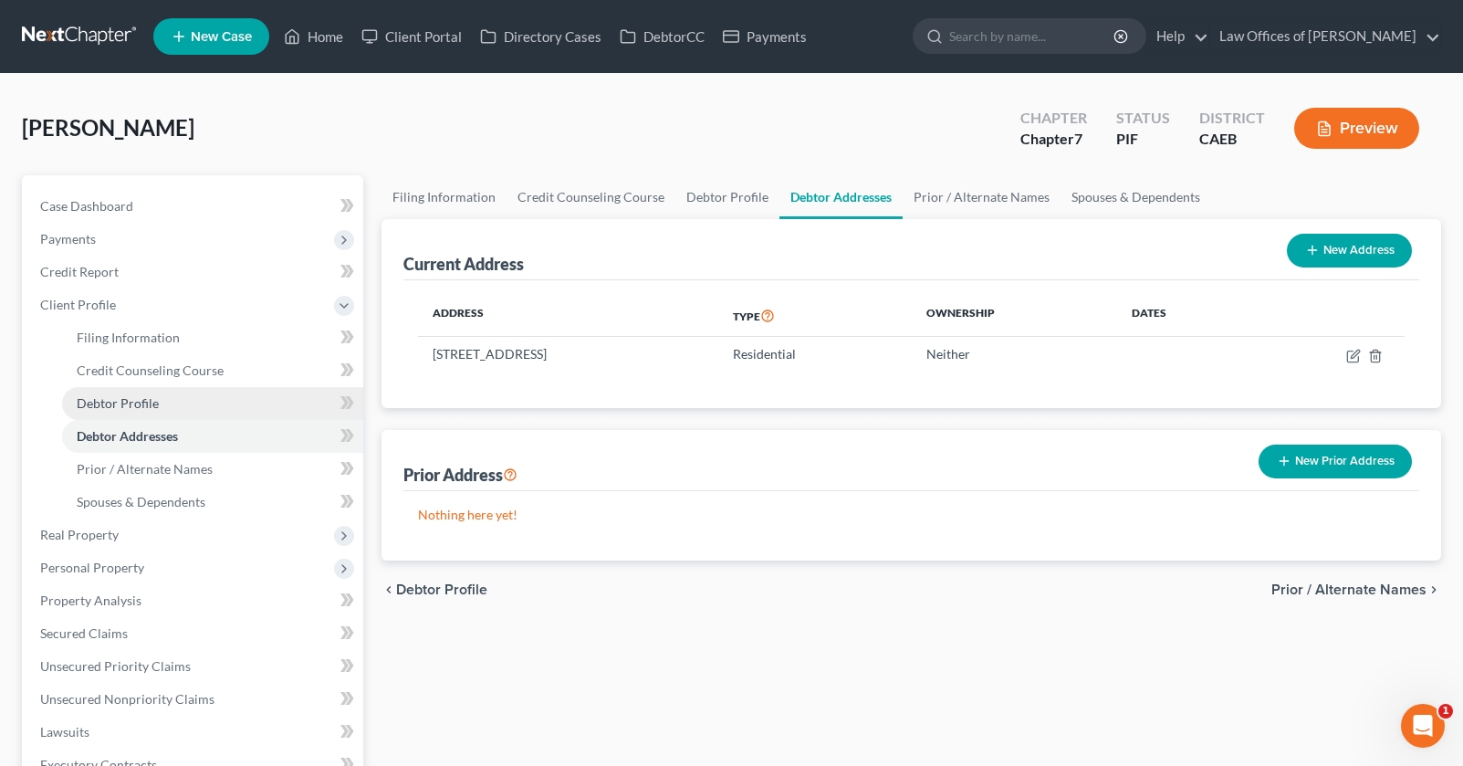
click at [145, 408] on span "Debtor Profile" at bounding box center [118, 403] width 82 height 16
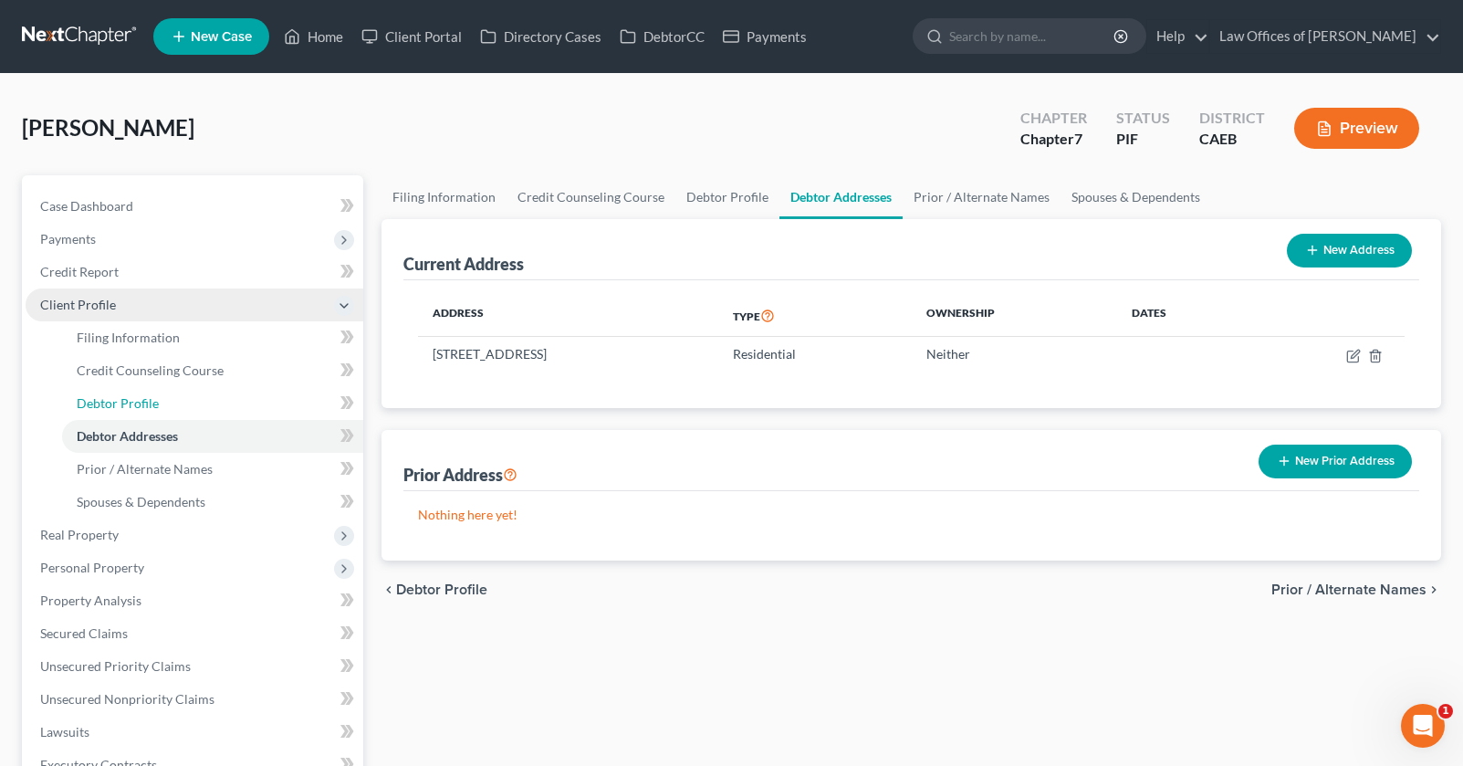
select select "1"
select select "3"
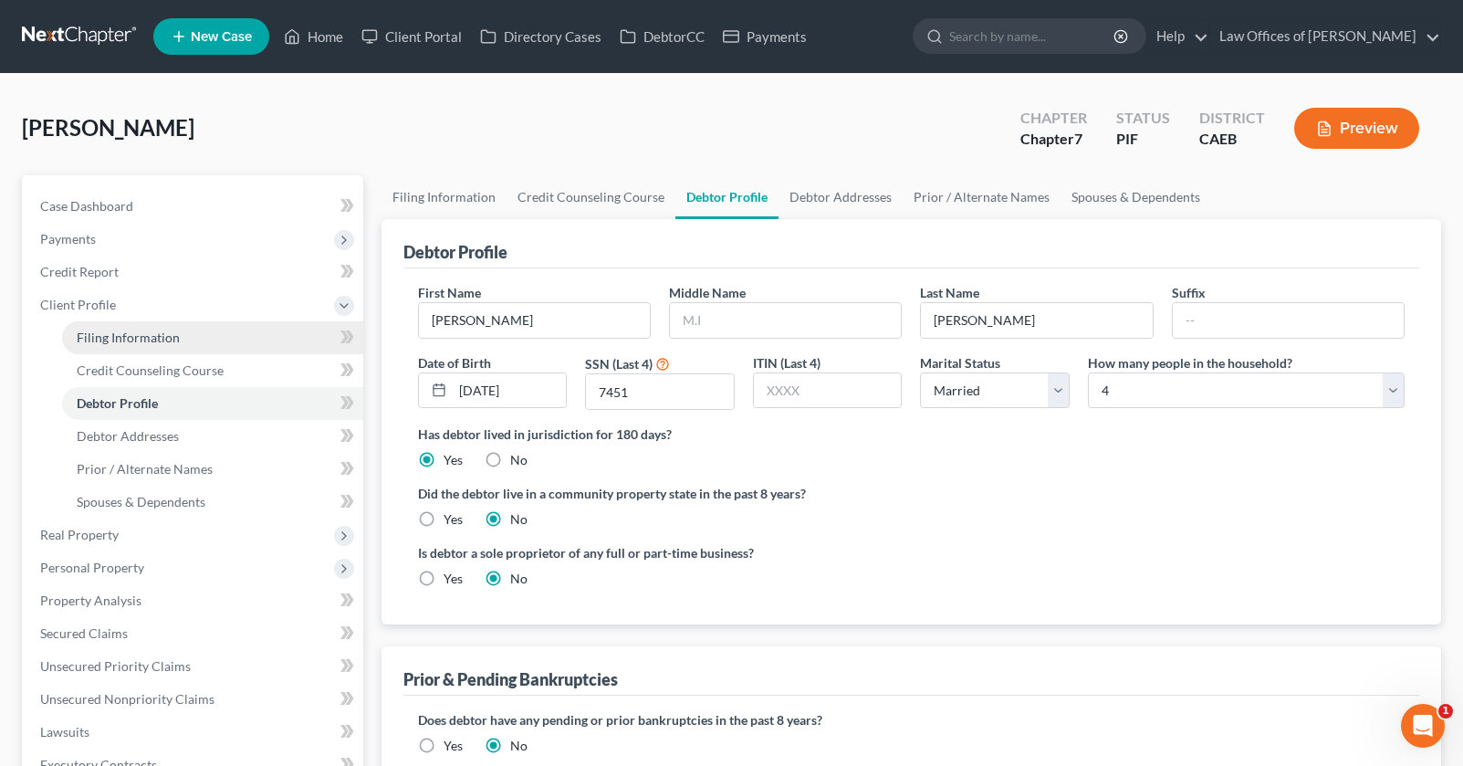
click at [172, 338] on span "Filing Information" at bounding box center [128, 337] width 103 height 16
select select "1"
select select "0"
select select "8"
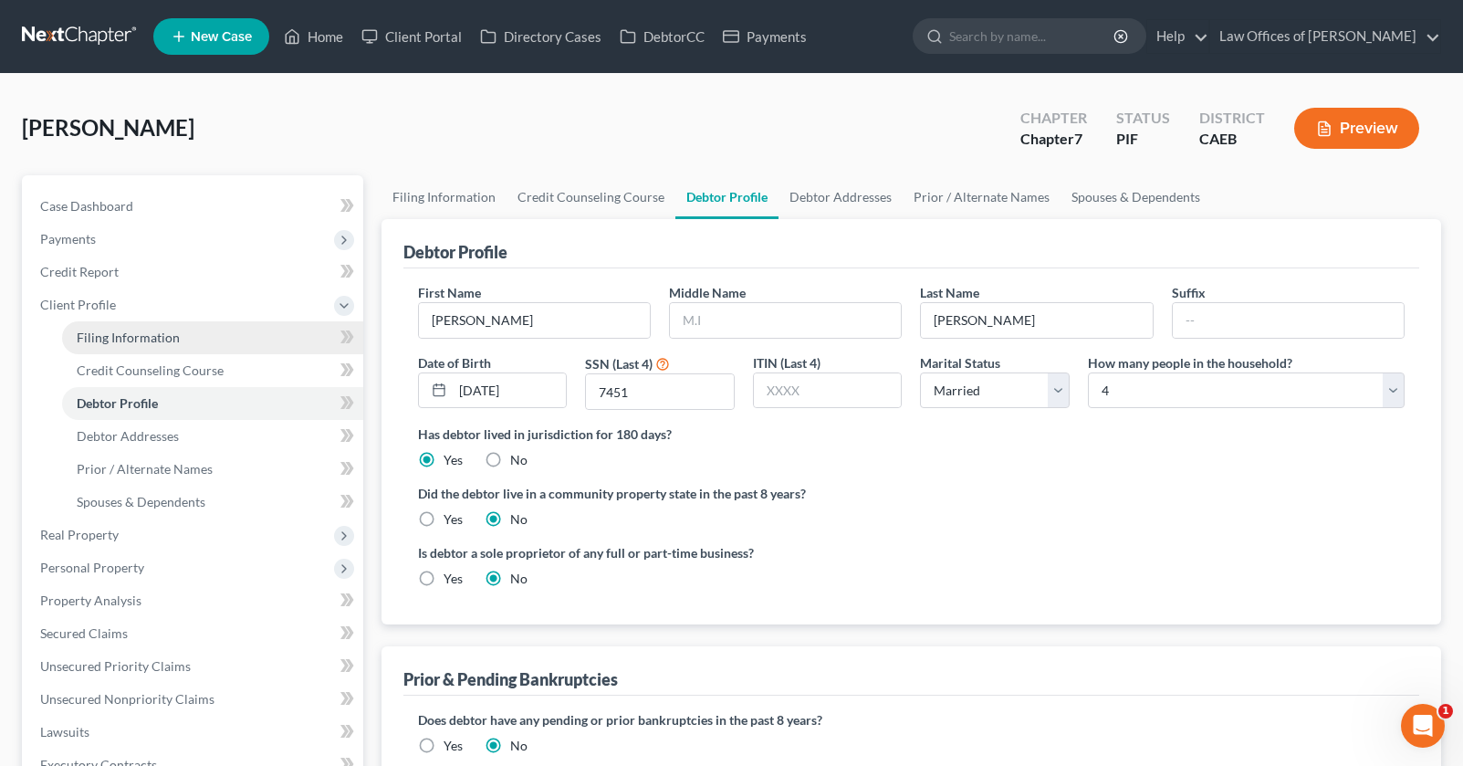
select select "4"
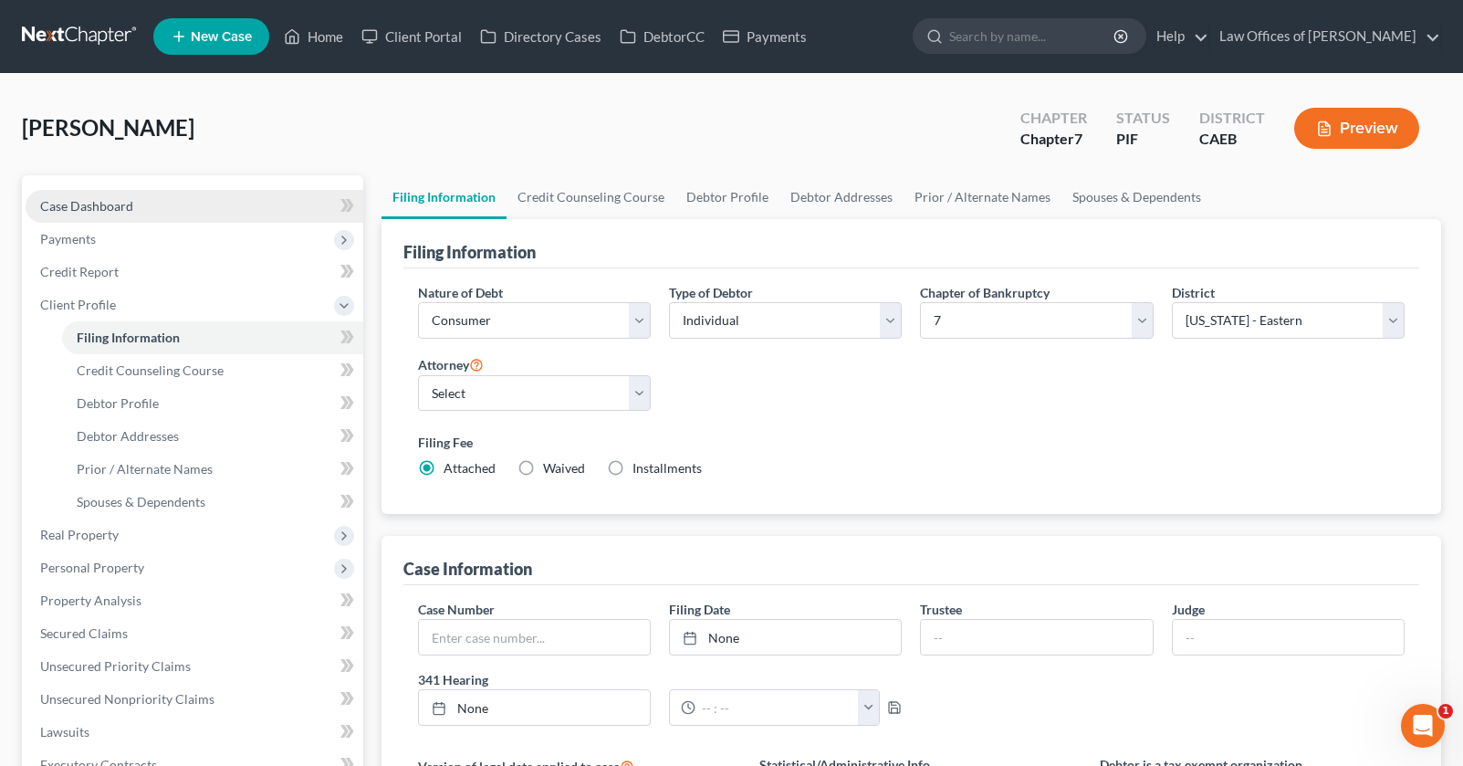
click at [142, 204] on link "Case Dashboard" at bounding box center [195, 206] width 338 height 33
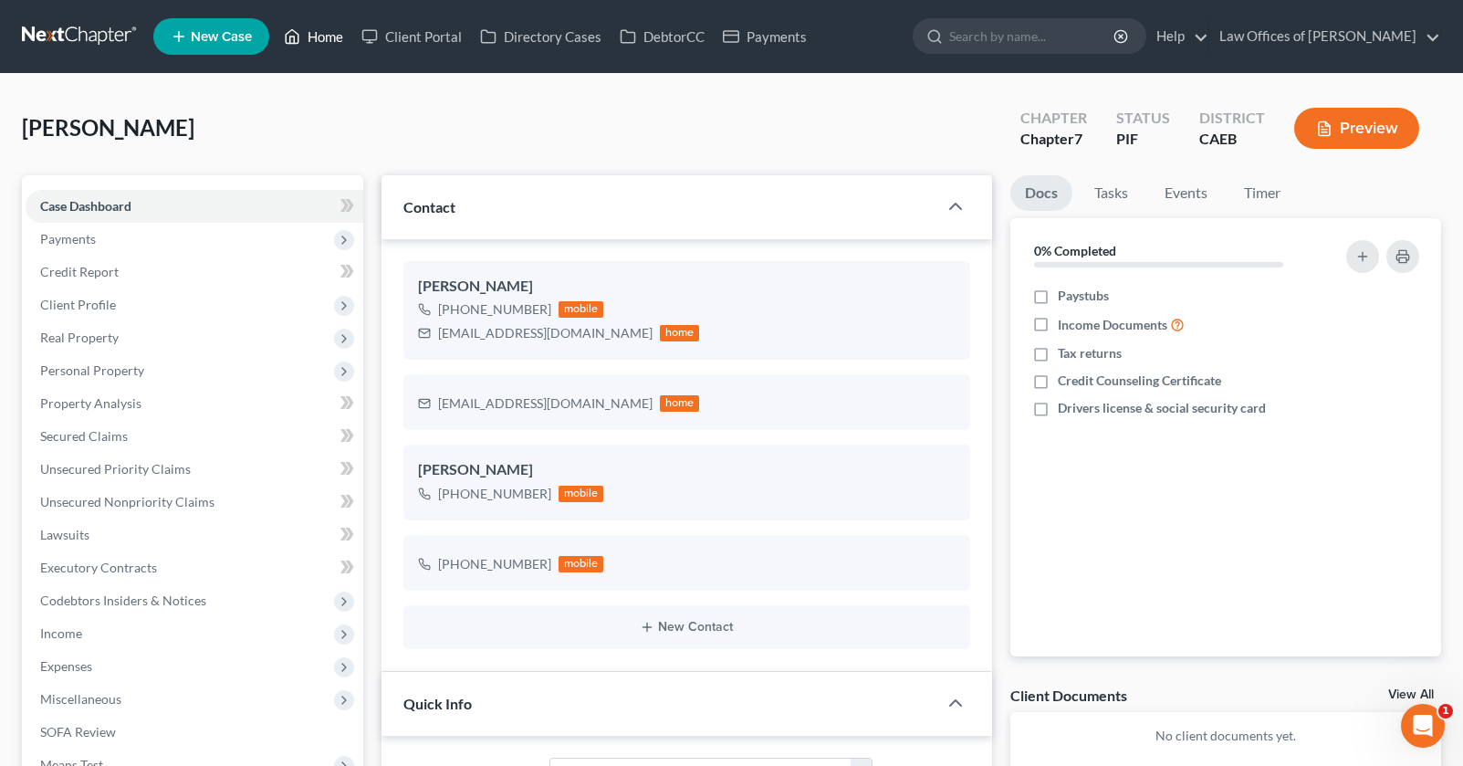
click at [331, 35] on link "Home" at bounding box center [314, 36] width 78 height 33
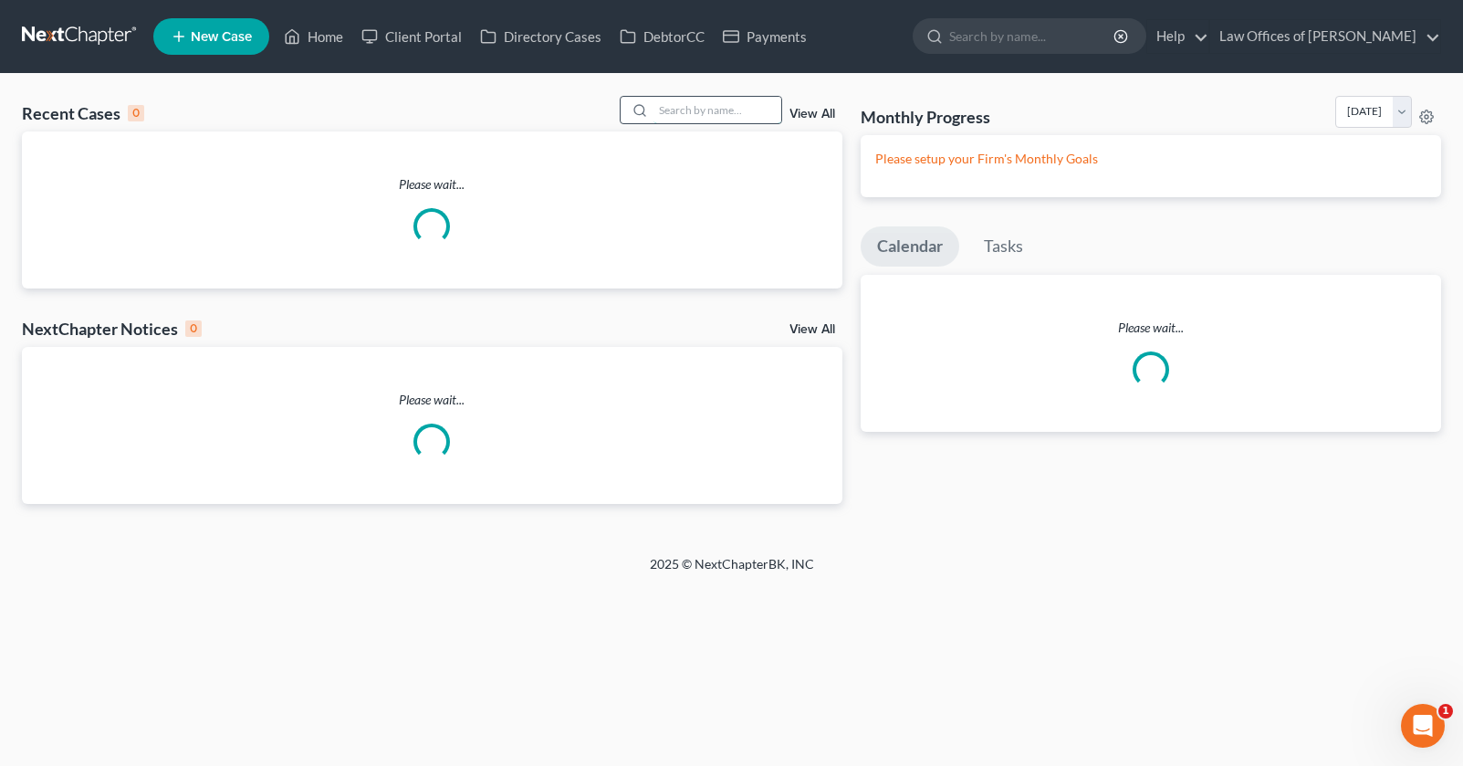
click at [752, 109] on input "search" at bounding box center [717, 110] width 128 height 26
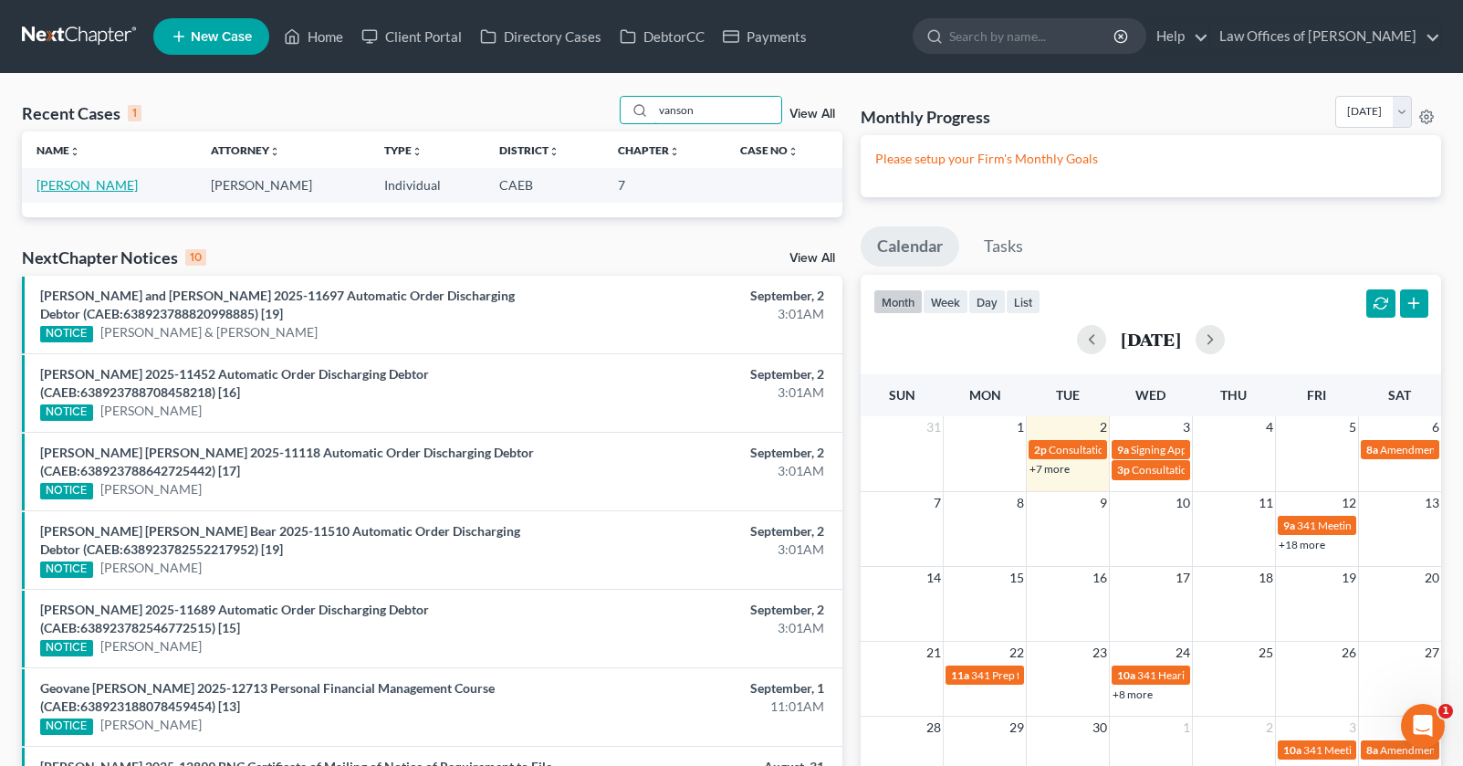
type input "vanson"
click at [82, 190] on link "[PERSON_NAME]" at bounding box center [87, 185] width 101 height 16
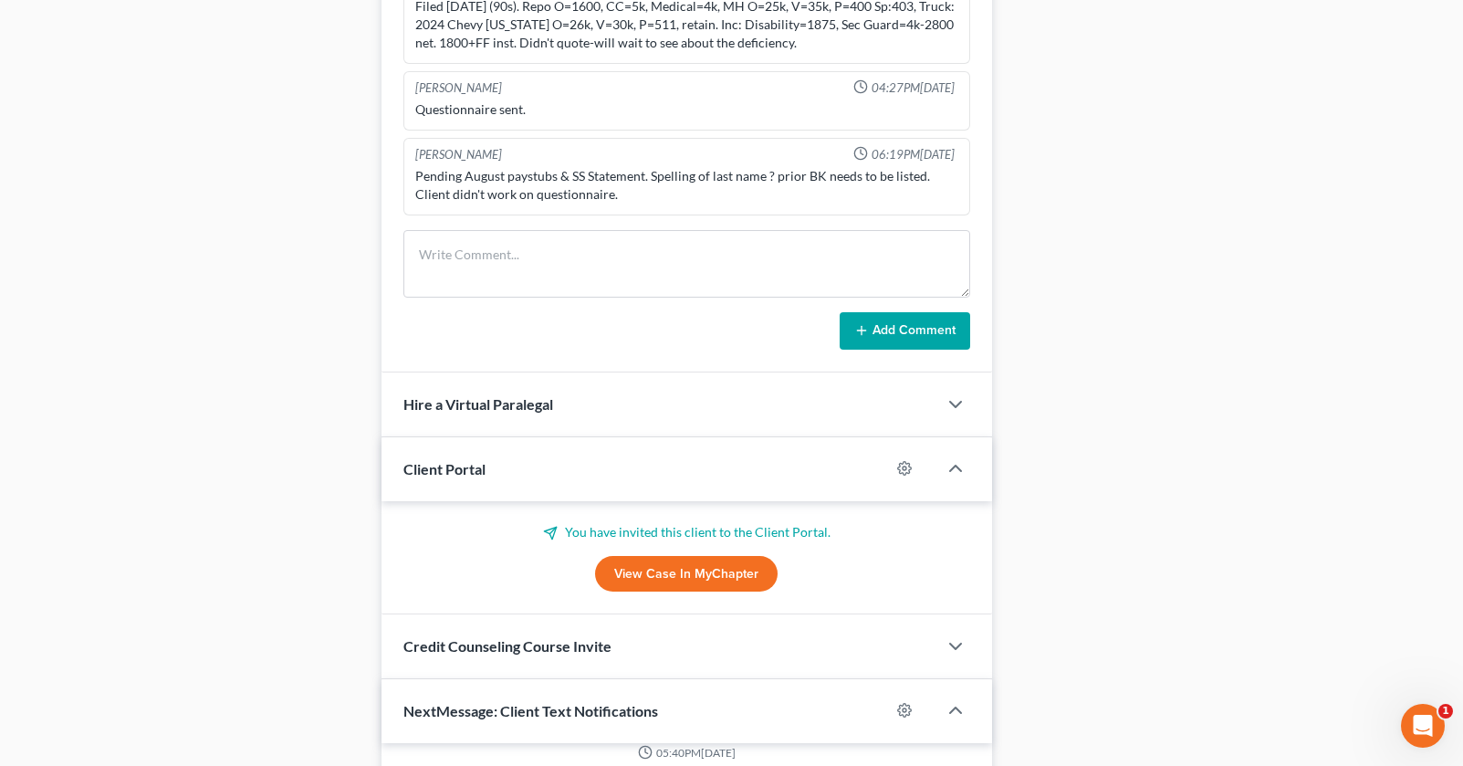
scroll to position [1154, 0]
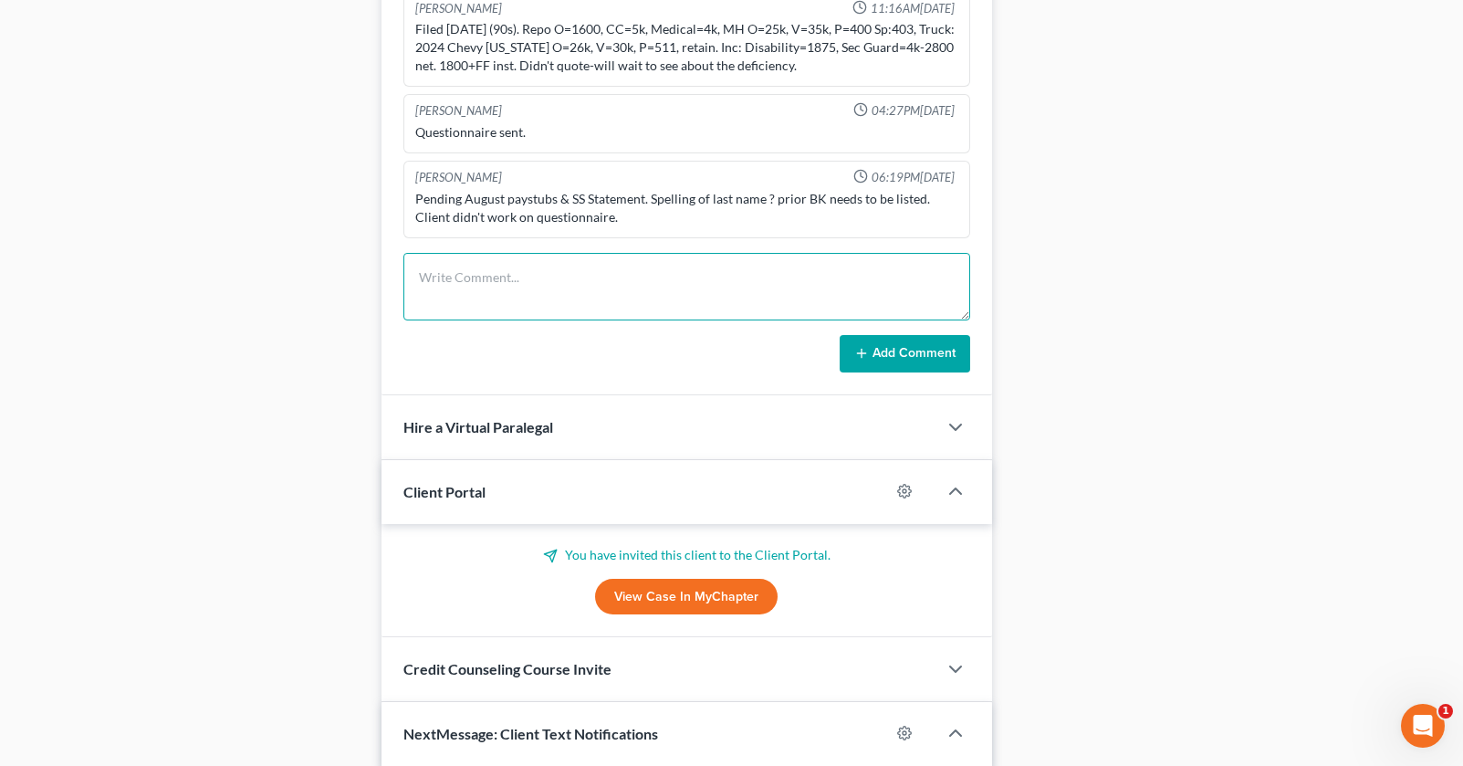
click at [722, 297] on textarea at bounding box center [686, 287] width 567 height 68
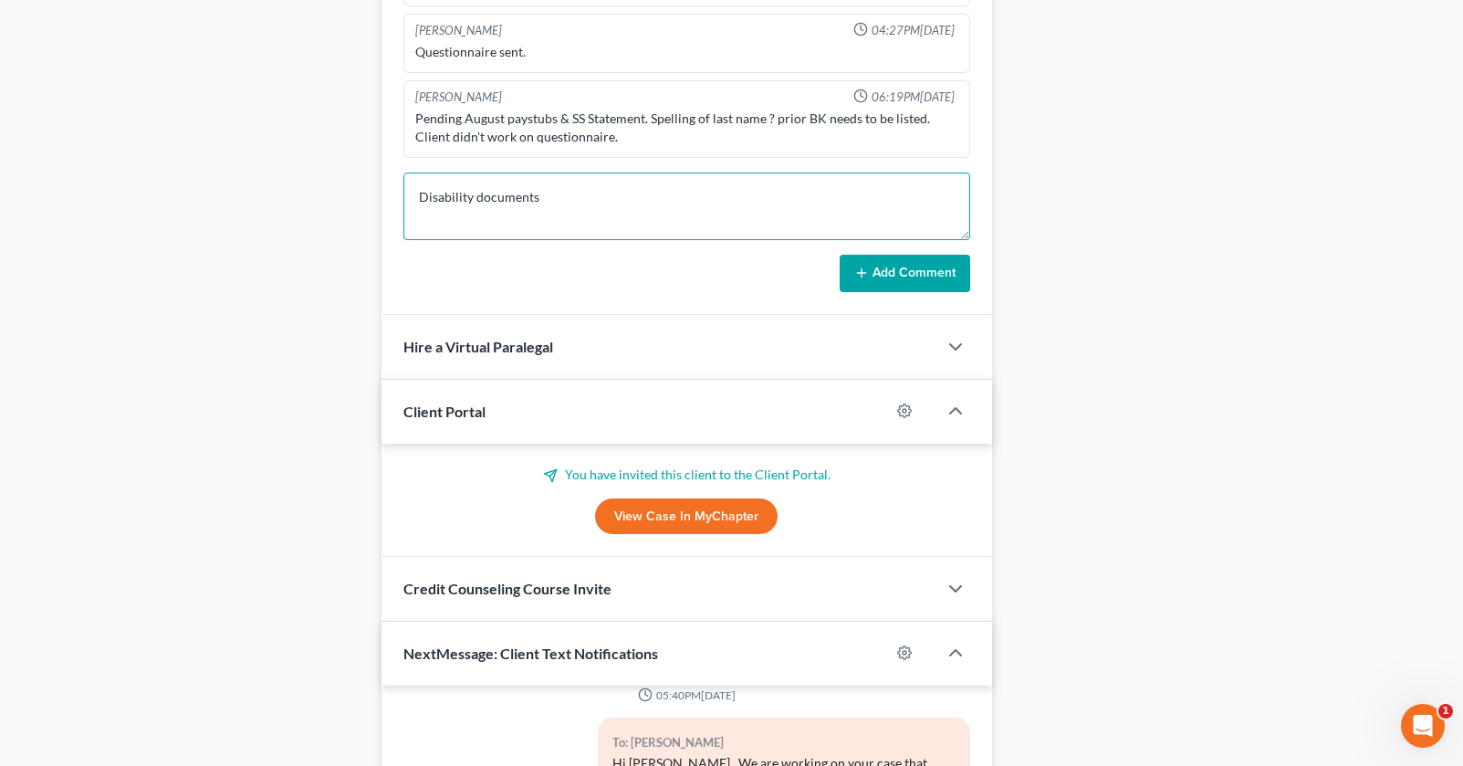
scroll to position [1235, 0]
type textarea "Disability documents"
drag, startPoint x: 557, startPoint y: 193, endPoint x: 384, endPoint y: 200, distance: 172.6
click at [384, 200] on div "Scott Bell 11:16AM, 04/04/2025 Filed 25 years ago (90s). Repo O=1600, CC=5k, Me…" at bounding box center [686, 101] width 611 height 425
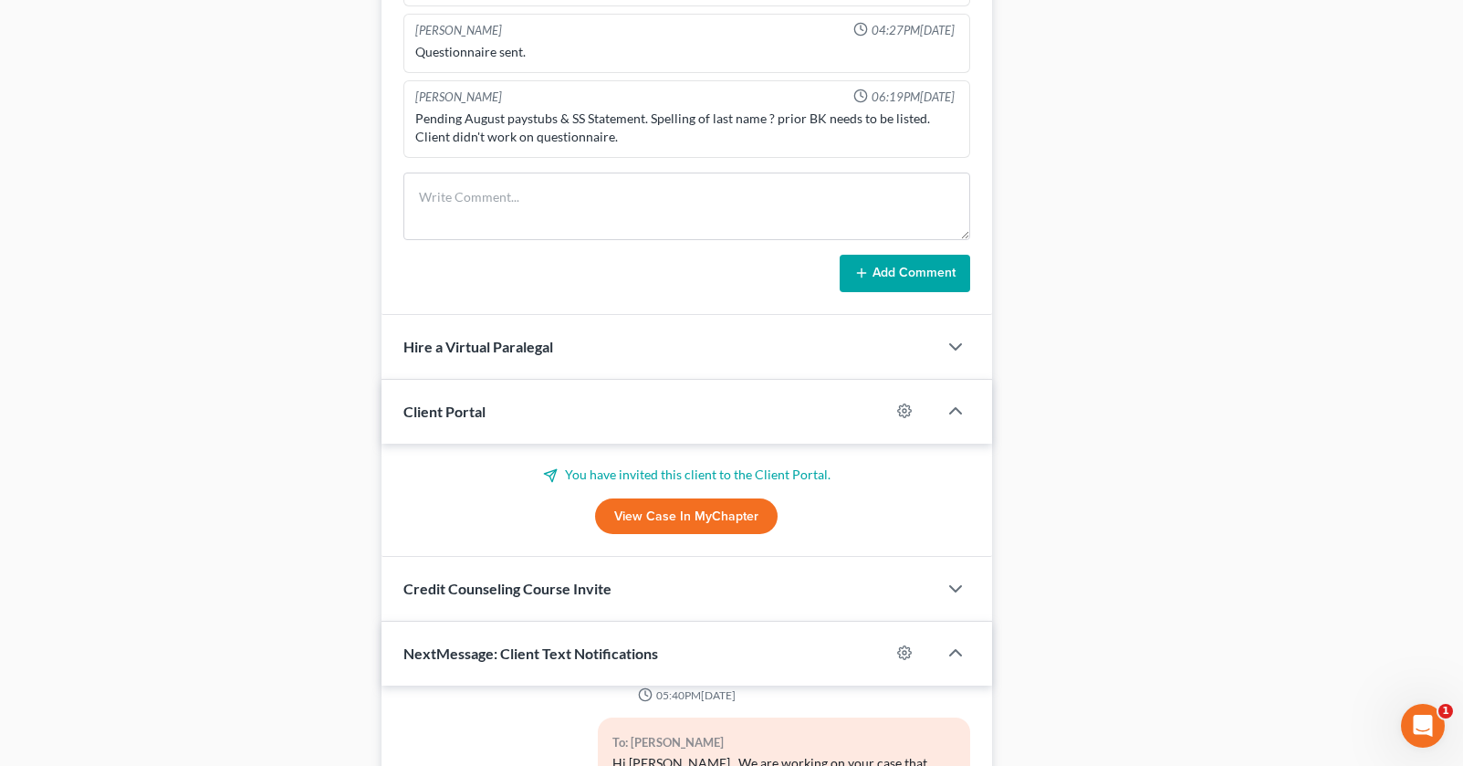
click at [351, 203] on div "Case Dashboard Payments Invoices Payments Payments Credit Report Client Profile" at bounding box center [193, 17] width 360 height 2153
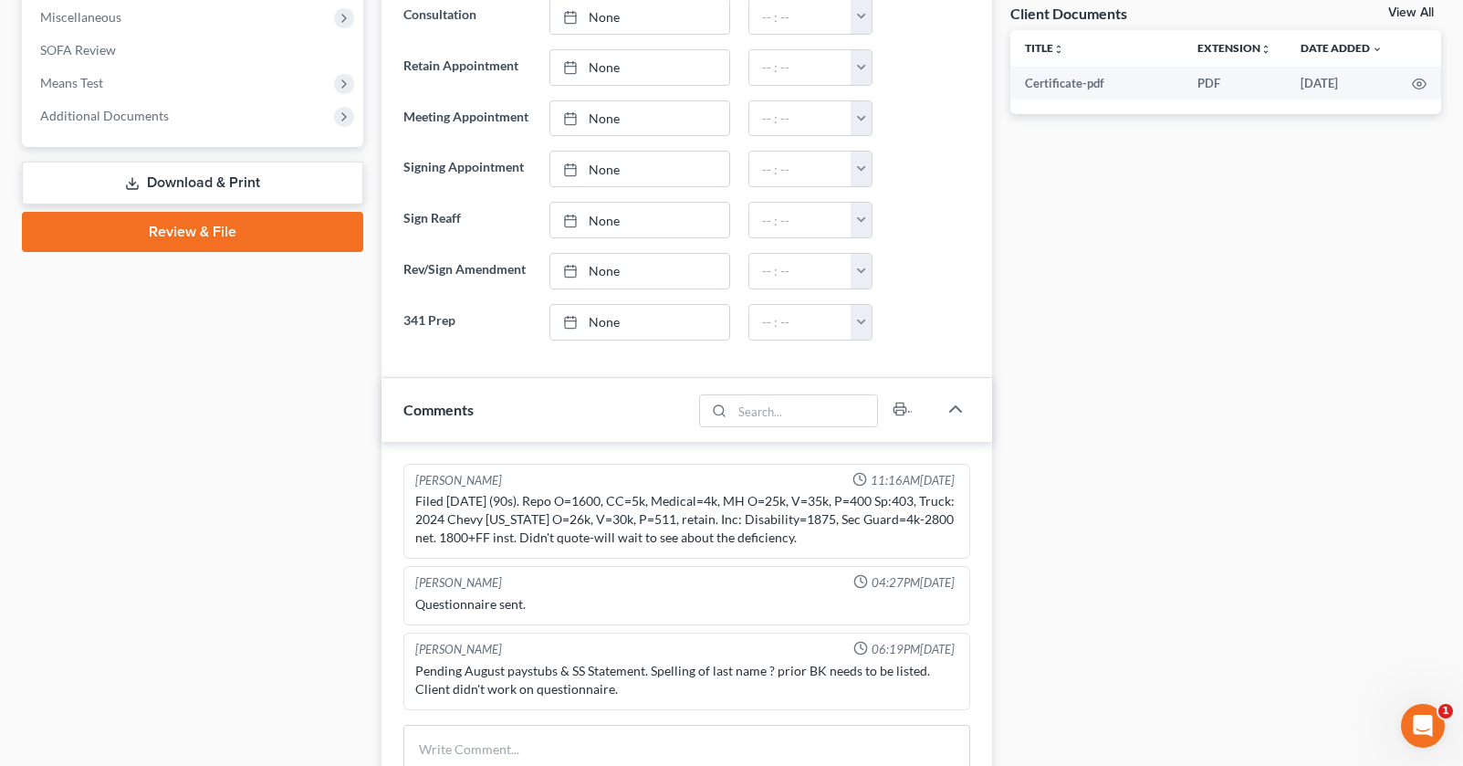
scroll to position [0, 0]
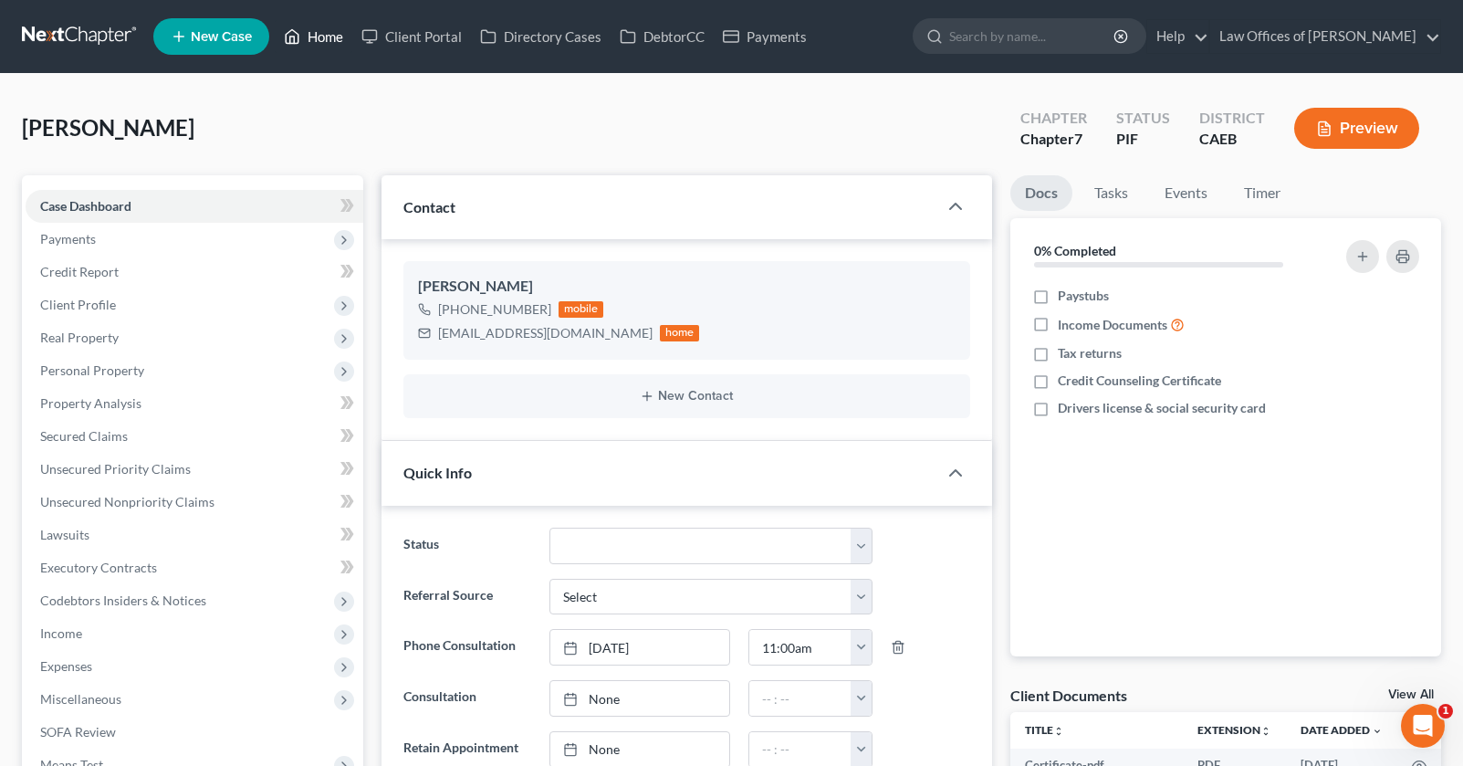
click at [335, 32] on link "Home" at bounding box center [314, 36] width 78 height 33
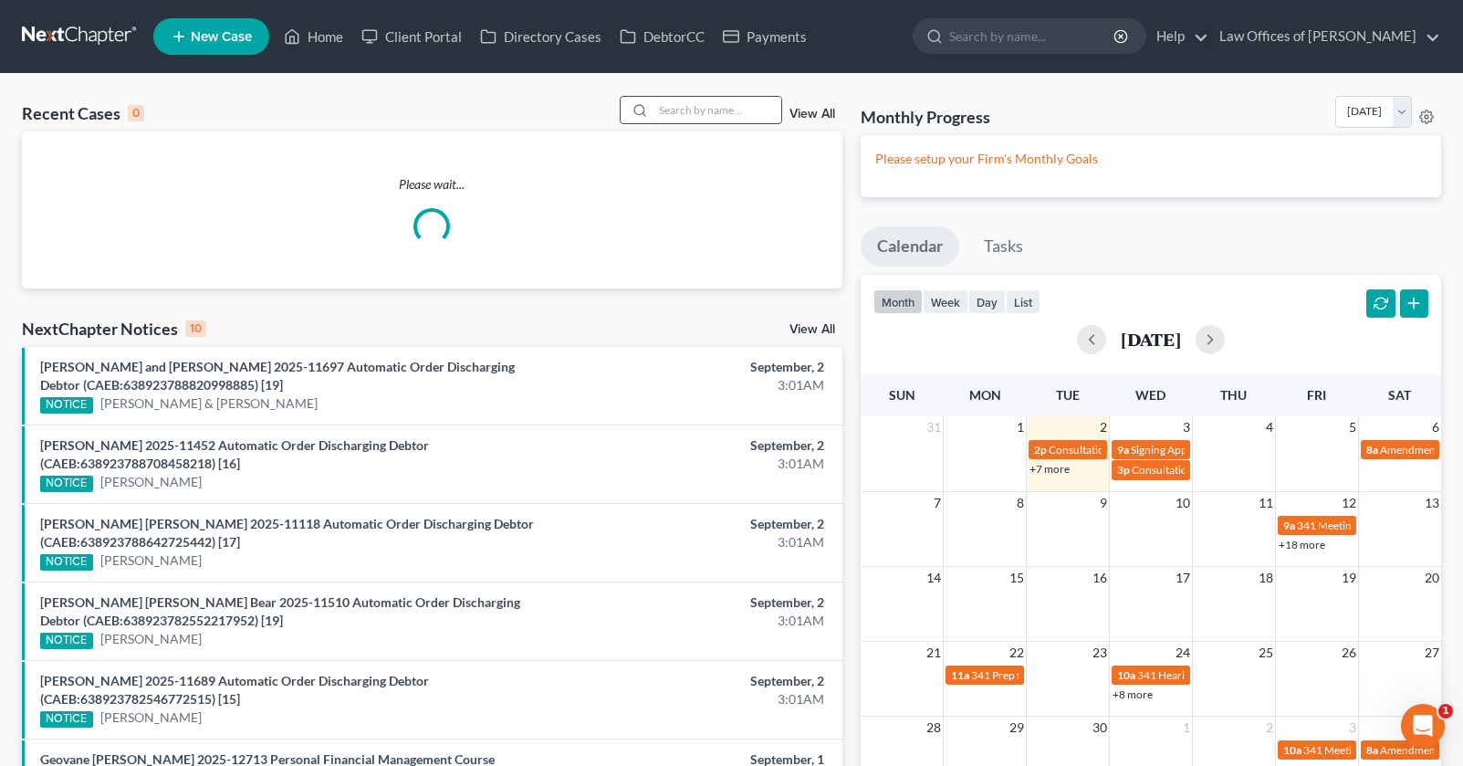
click at [697, 113] on input "search" at bounding box center [717, 110] width 128 height 26
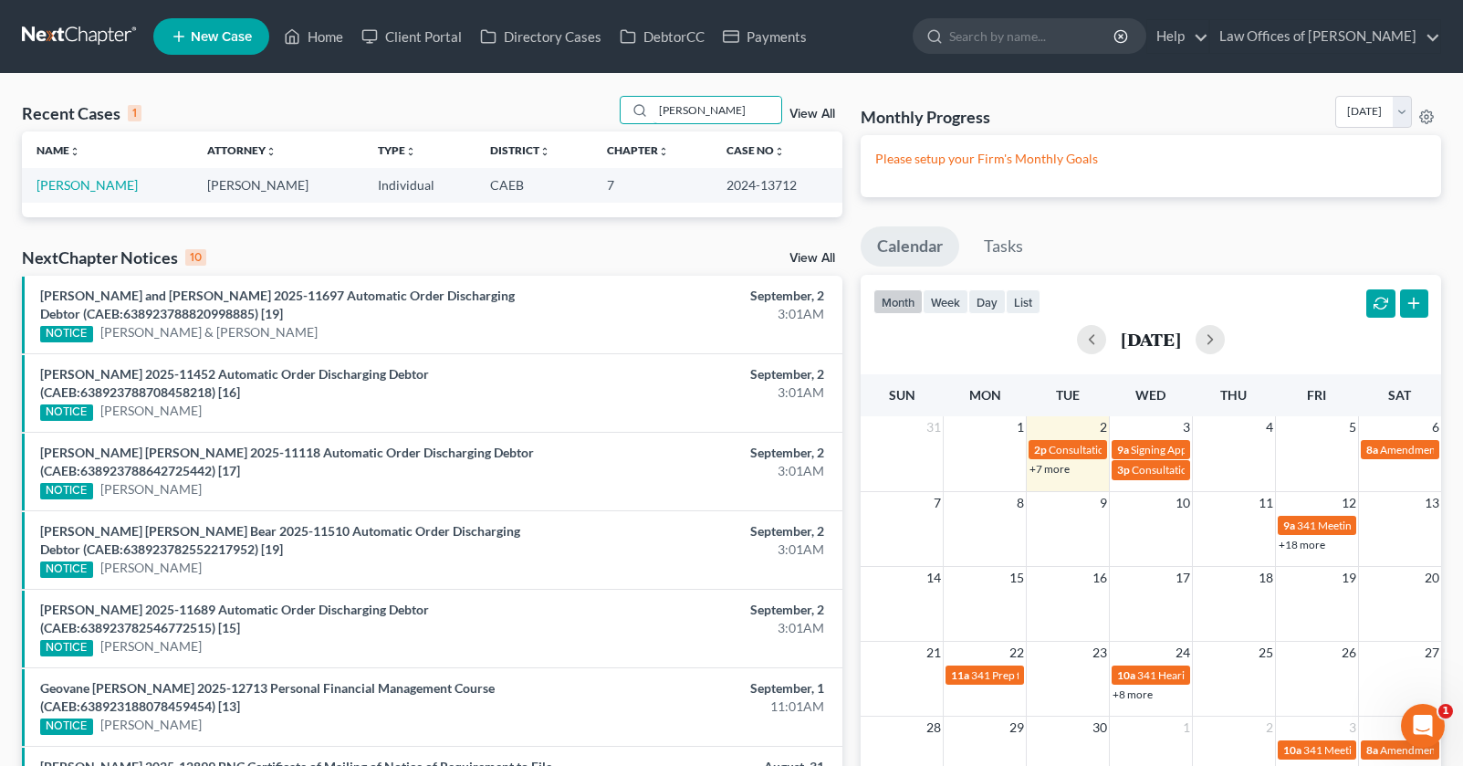
type input "Mariano Gonzalez"
click at [109, 193] on td "[PERSON_NAME]" at bounding box center [107, 185] width 171 height 34
click at [99, 184] on link "[PERSON_NAME]" at bounding box center [87, 185] width 101 height 16
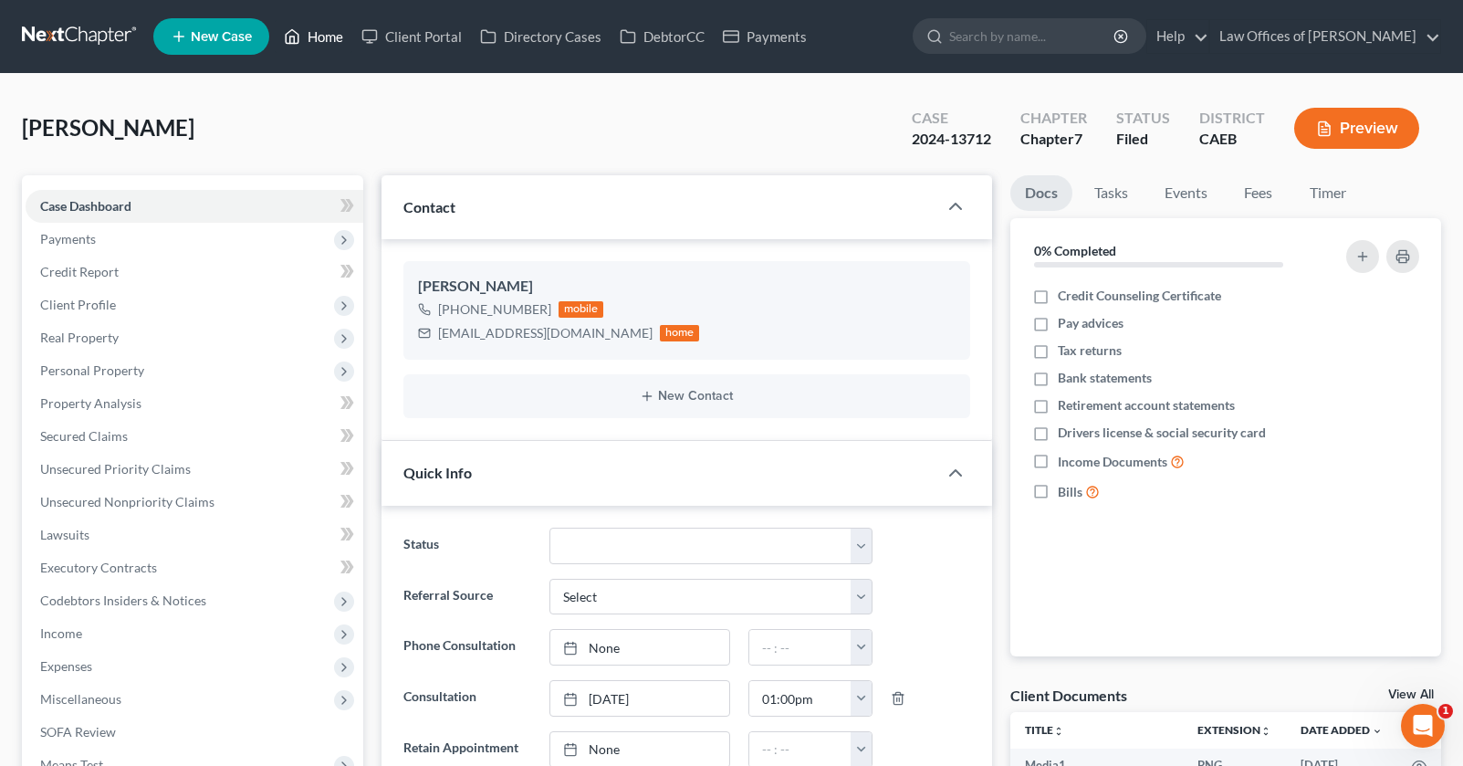
click at [316, 32] on link "Home" at bounding box center [314, 36] width 78 height 33
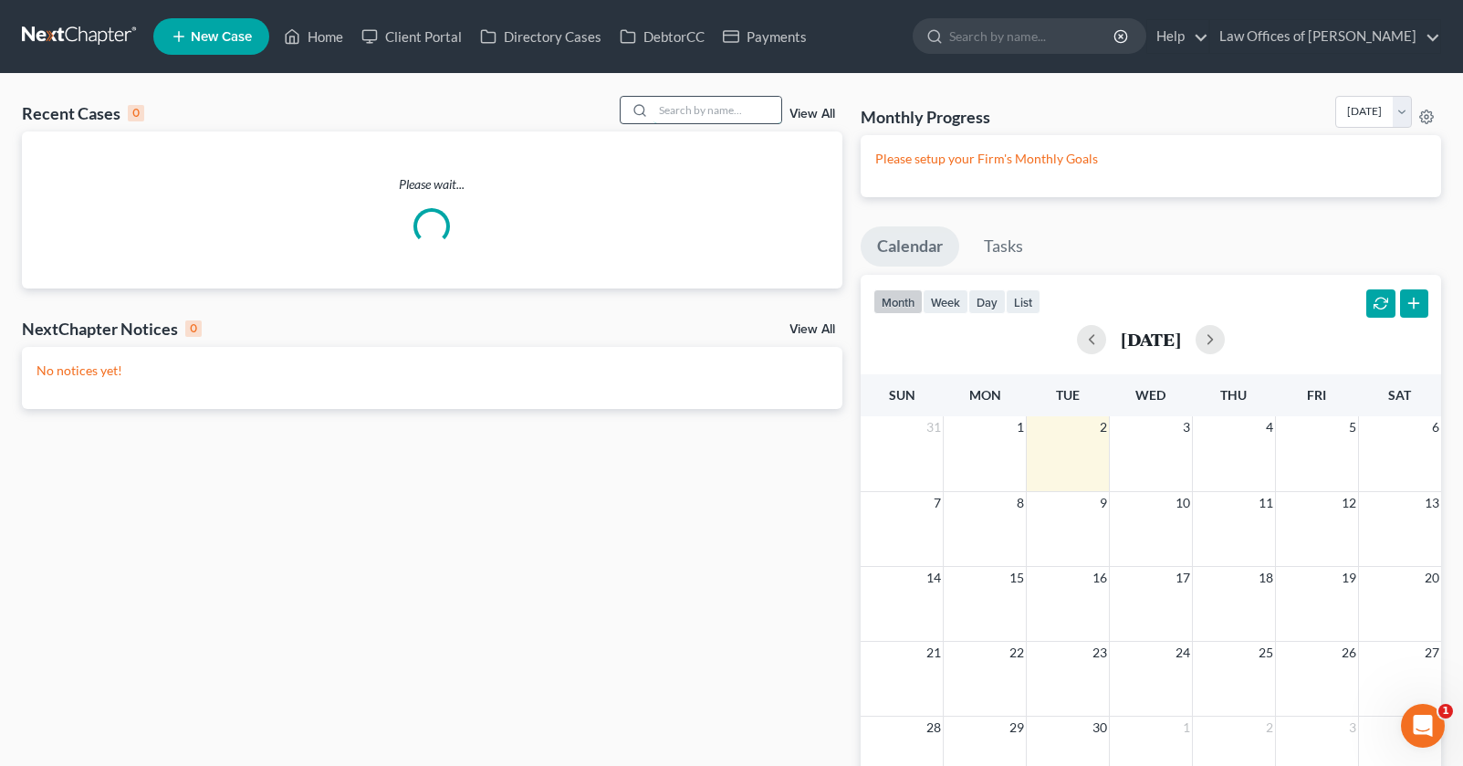
click at [699, 118] on input "search" at bounding box center [717, 110] width 128 height 26
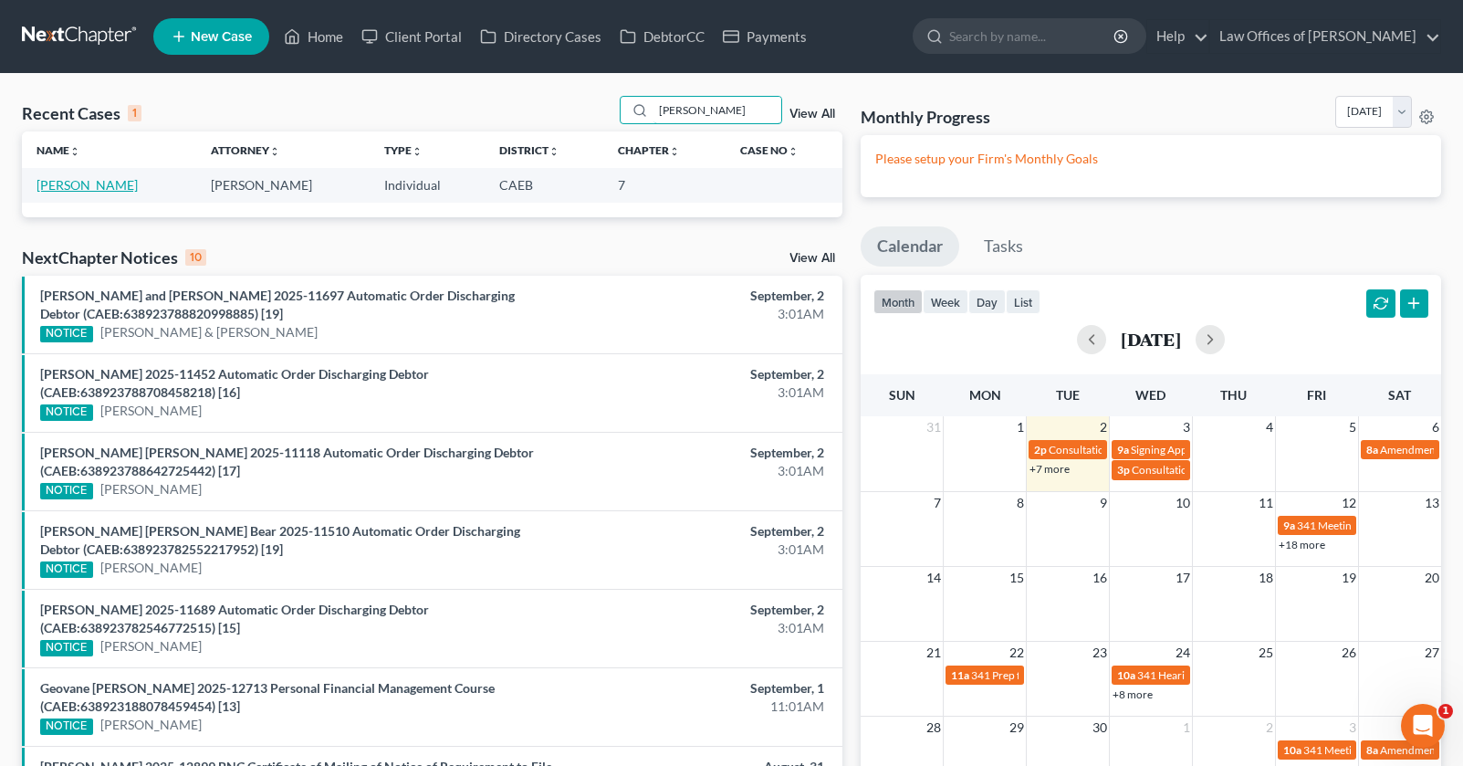
type input "camilla smith"
click at [118, 187] on link "Smith, Michael" at bounding box center [87, 185] width 101 height 16
select select "11"
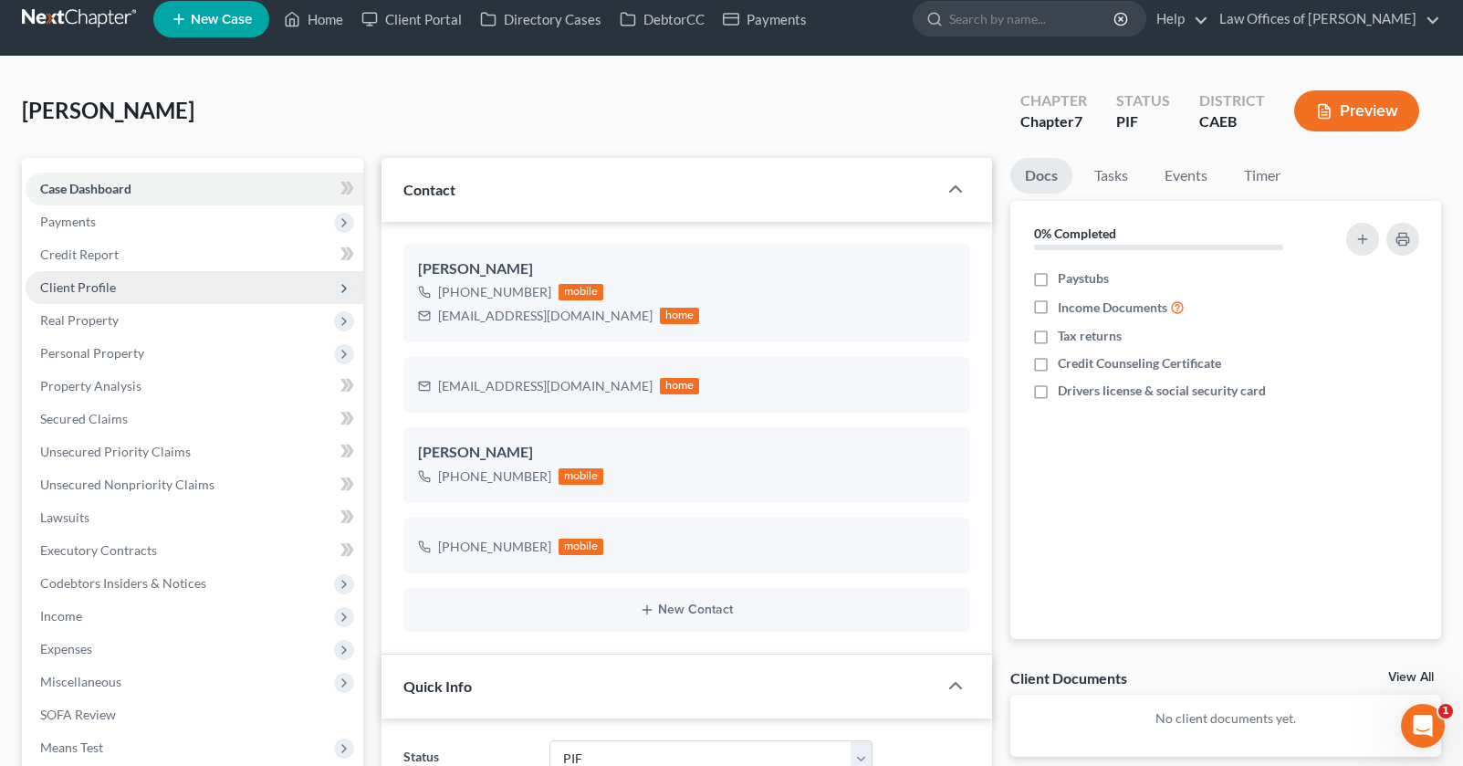
scroll to position [678, 0]
click at [118, 280] on span "Client Profile" at bounding box center [195, 287] width 338 height 33
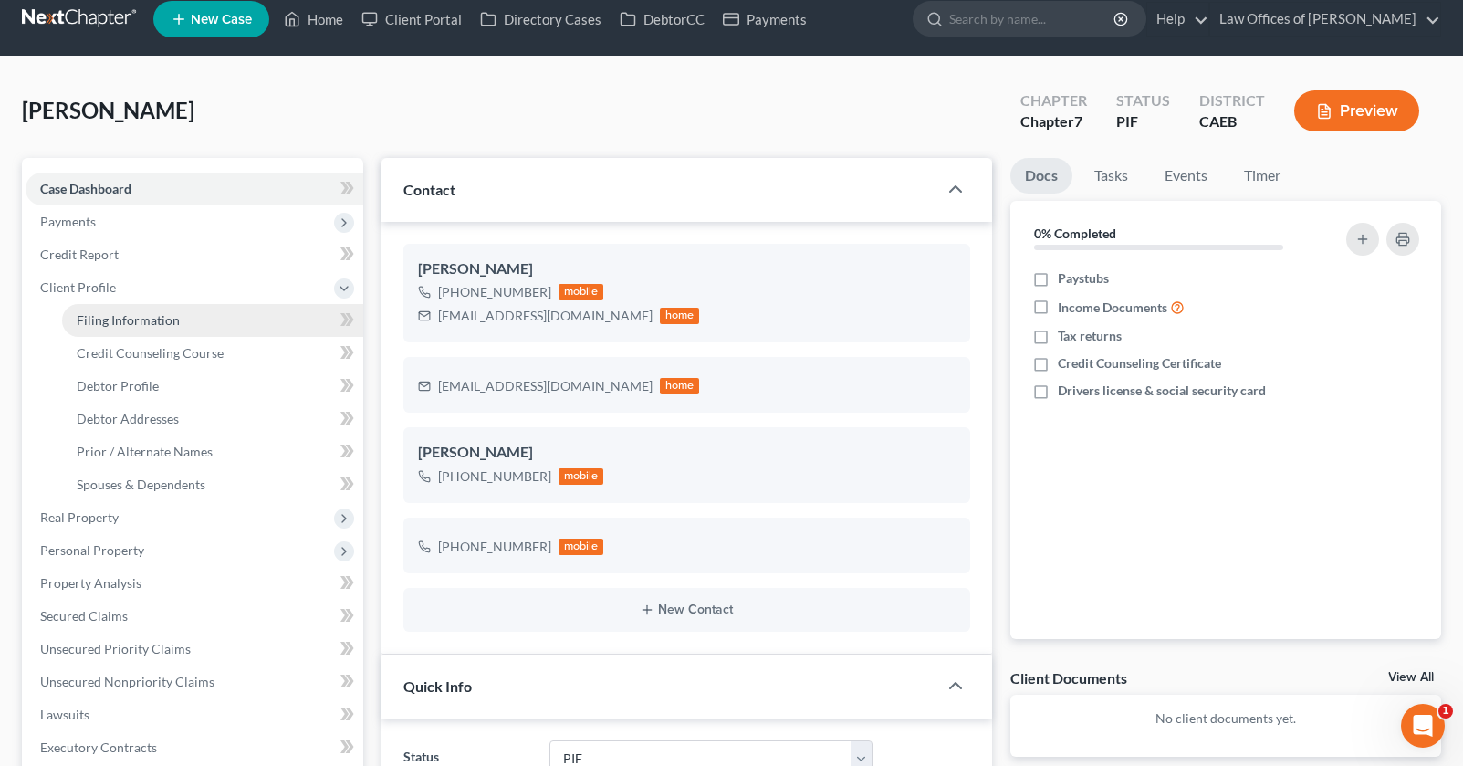
click at [133, 324] on span "Filing Information" at bounding box center [128, 320] width 103 height 16
select select "1"
select select "0"
select select "8"
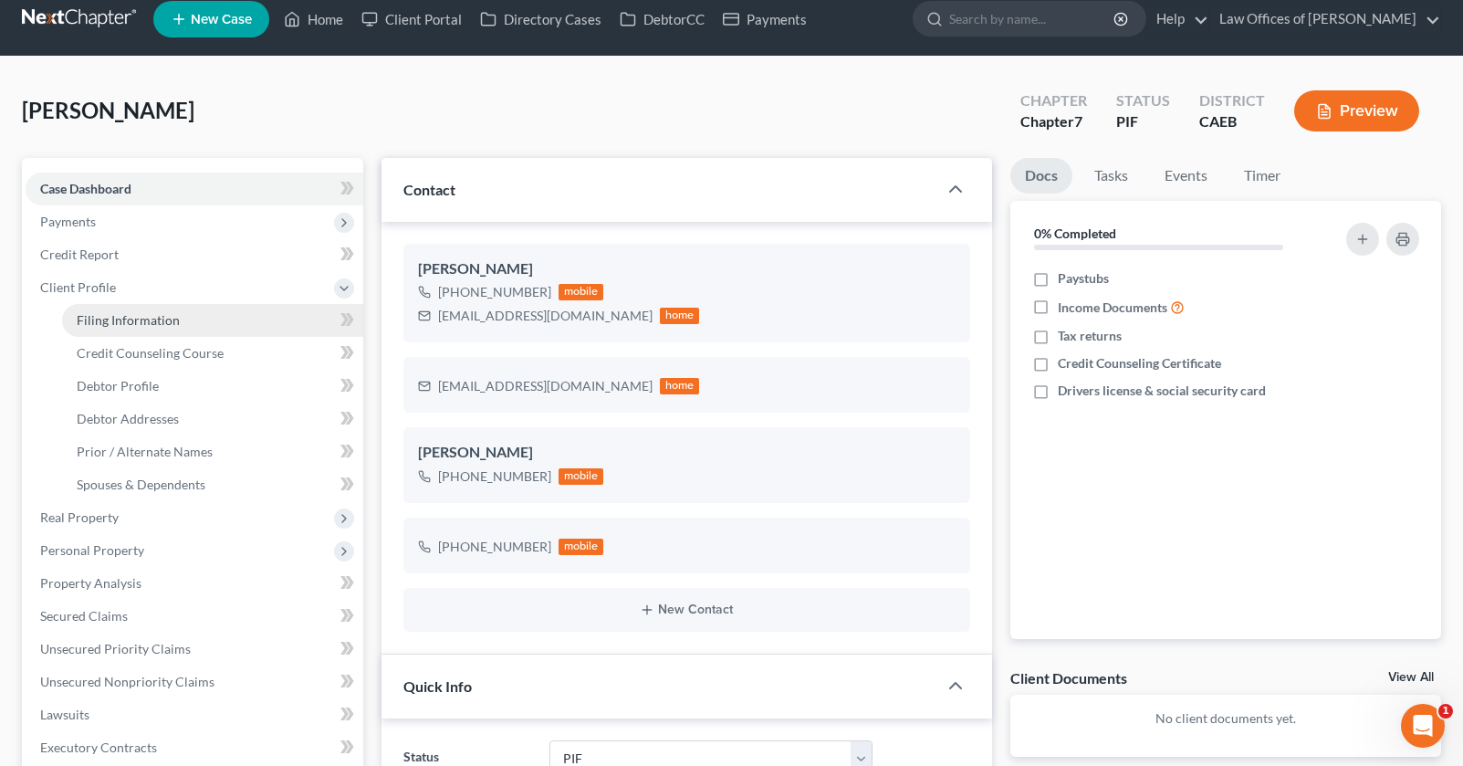
select select "0"
select select "4"
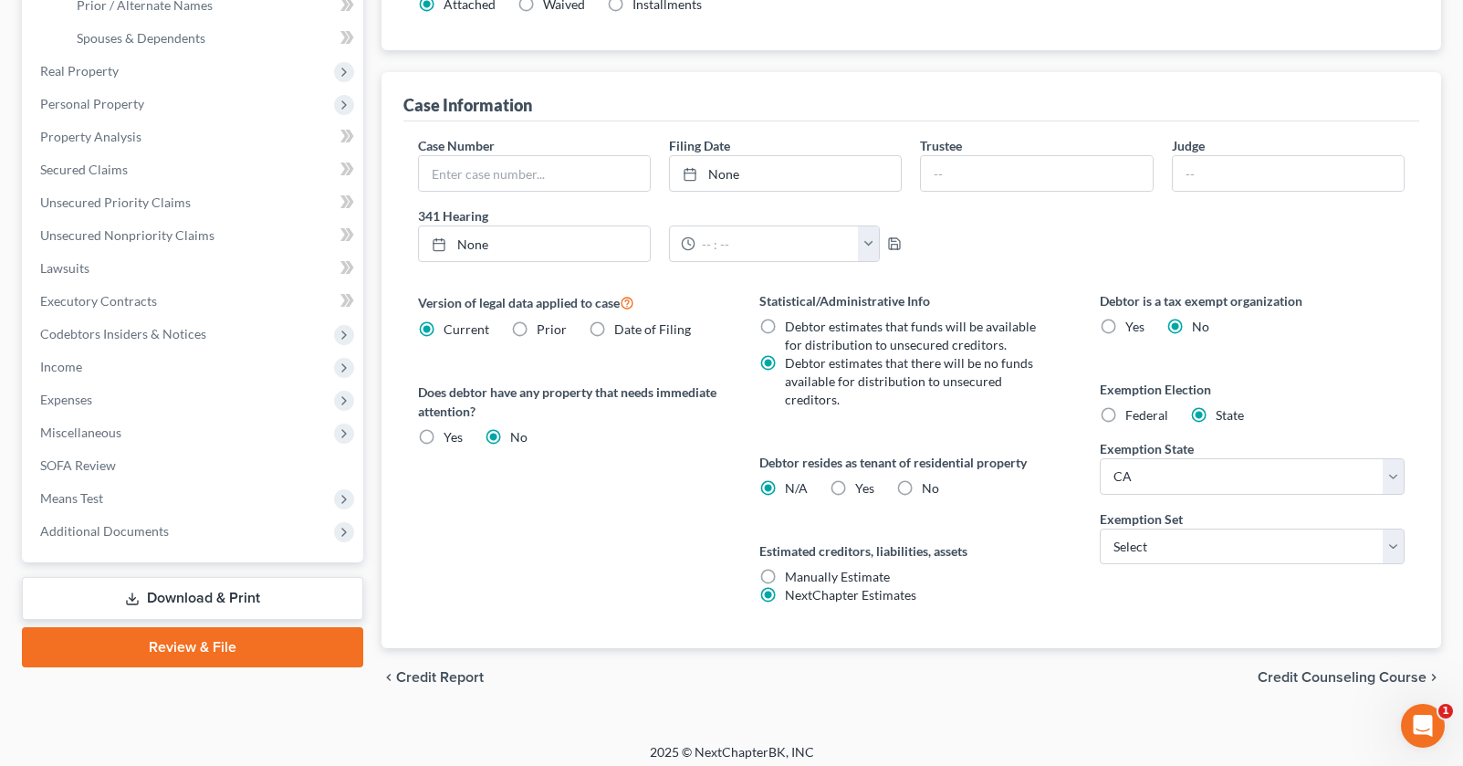
scroll to position [470, 0]
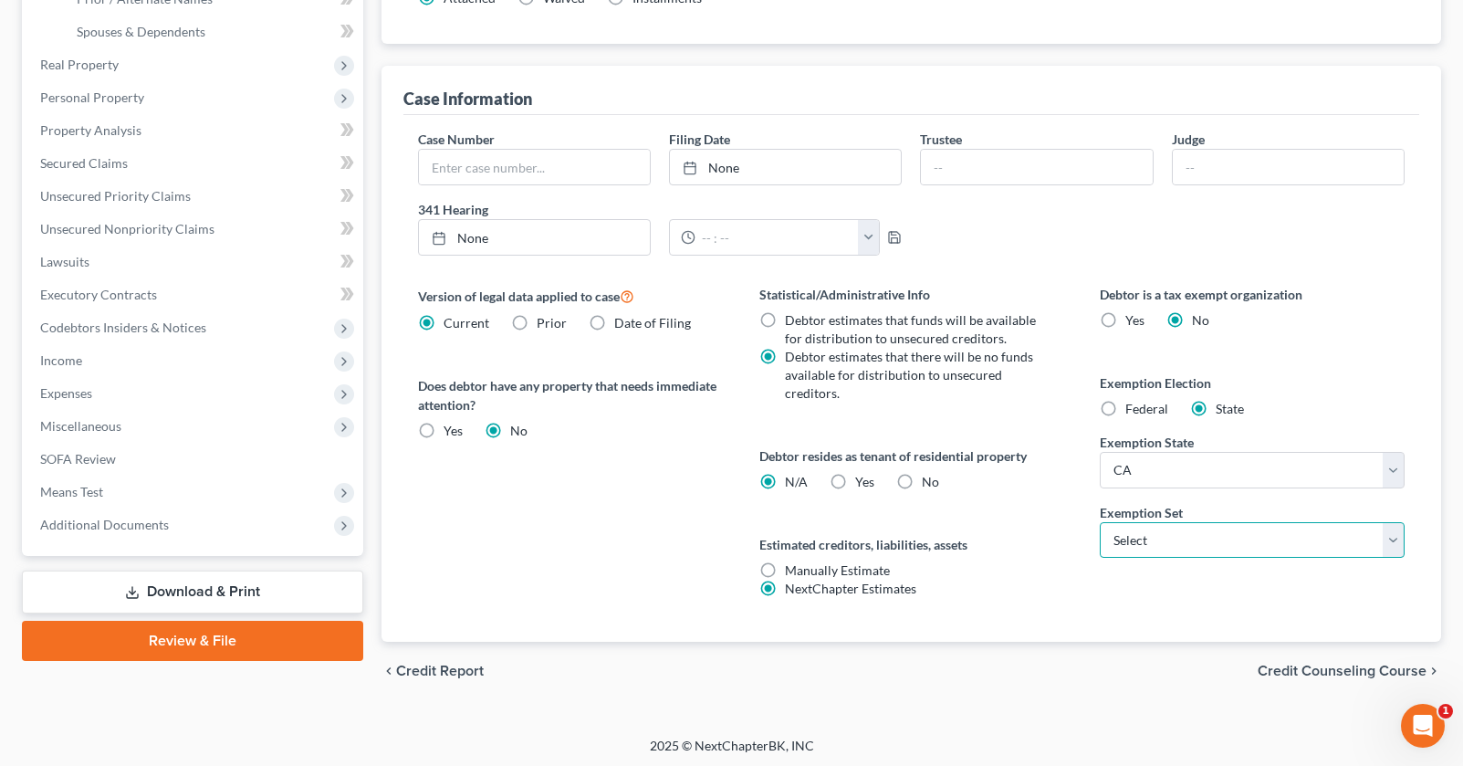
click at [1192, 530] on select "Select 703 704" at bounding box center [1252, 540] width 305 height 37
select select "1"
click at [922, 483] on label "No" at bounding box center [930, 482] width 17 height 18
click at [929, 483] on input "No" at bounding box center [935, 479] width 12 height 12
radio input "true"
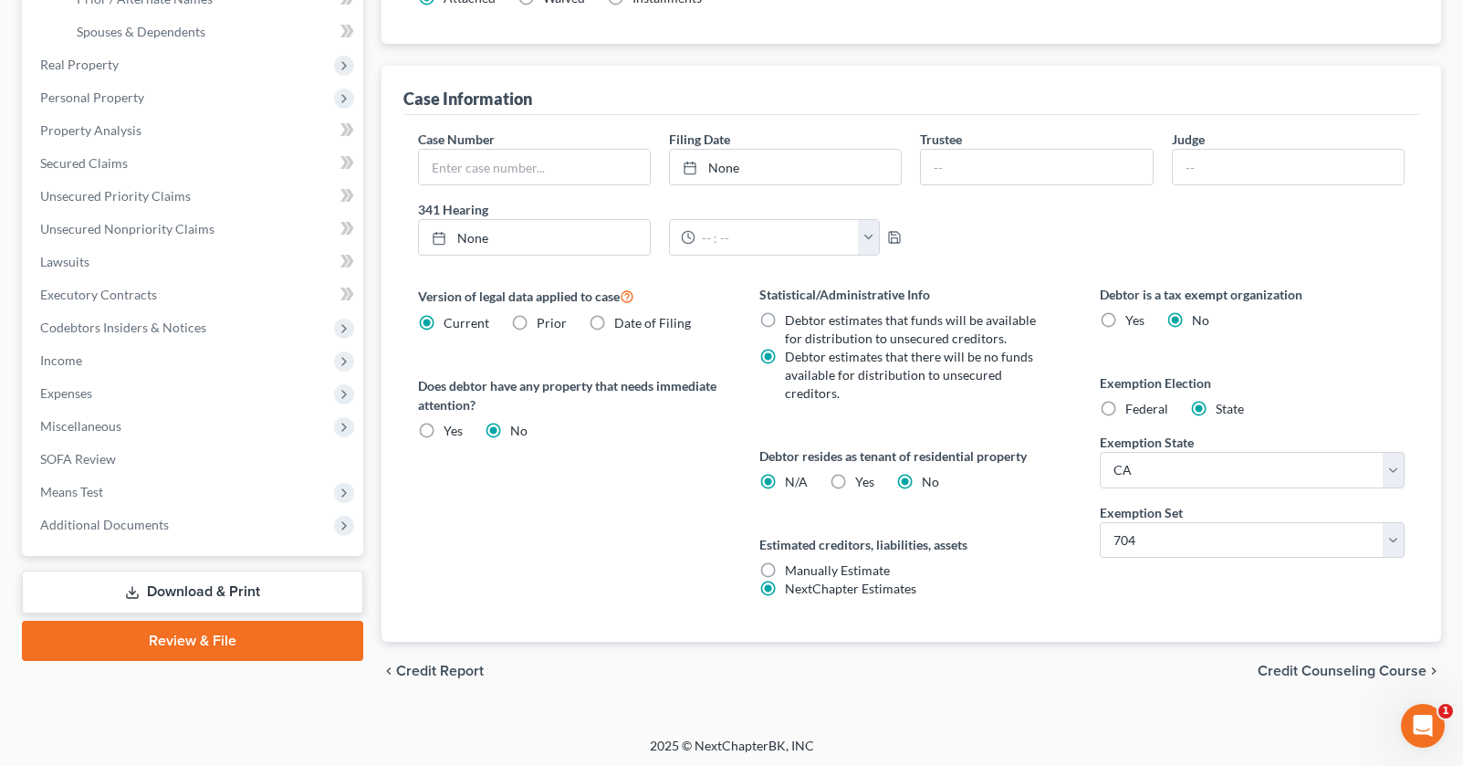
radio input "false"
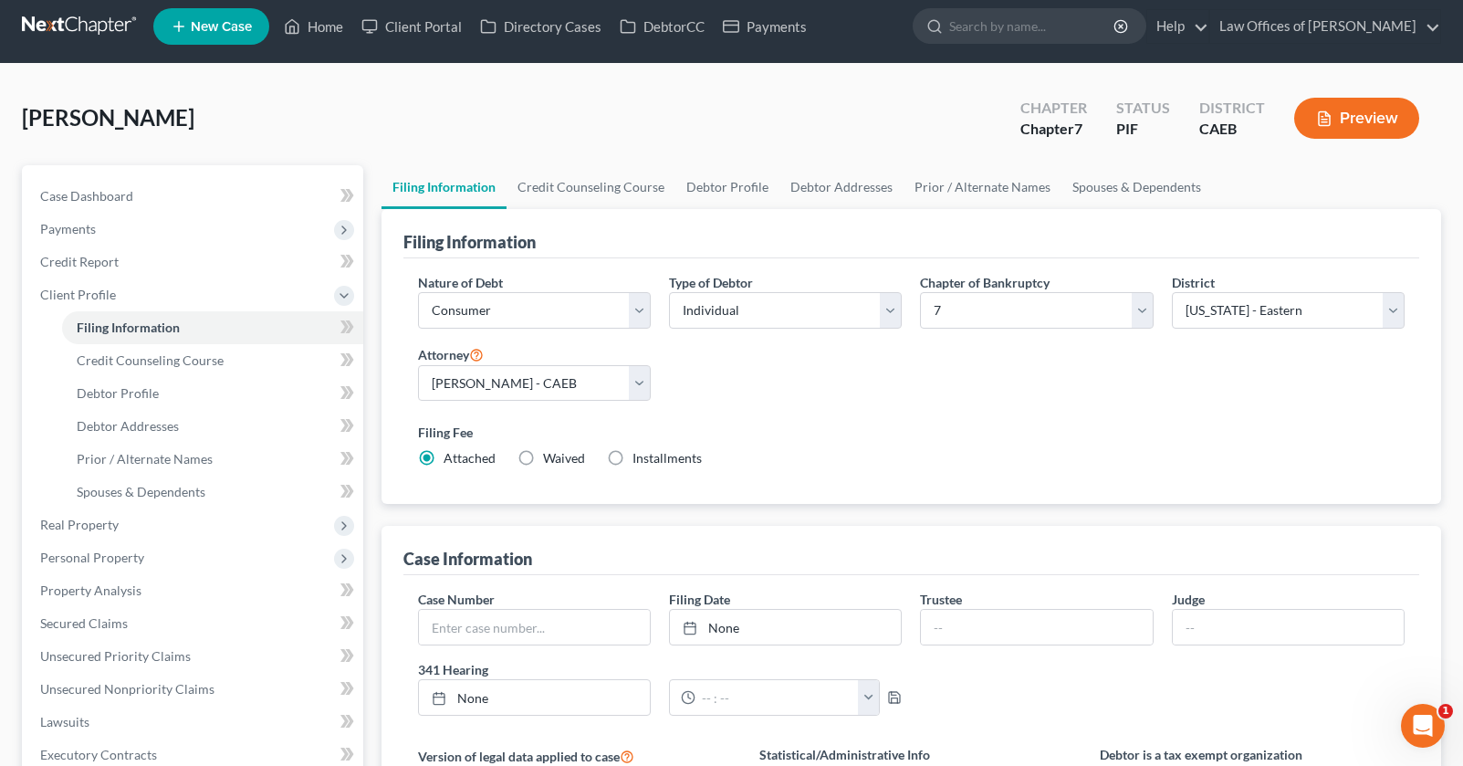
scroll to position [0, 0]
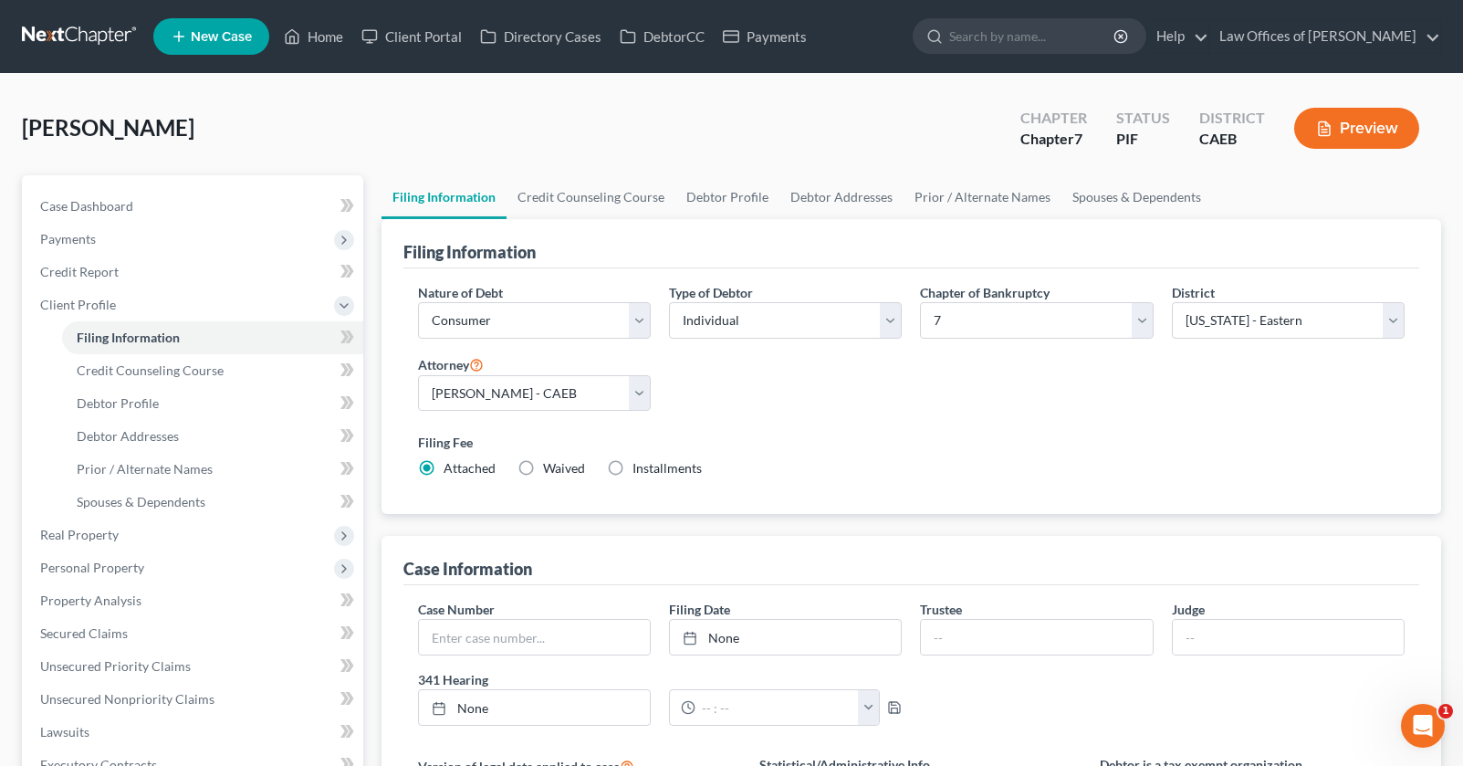
click at [632, 471] on label "Installments Installments" at bounding box center [666, 468] width 69 height 18
click at [640, 471] on input "Installments Installments" at bounding box center [646, 465] width 12 height 12
radio input "true"
radio input "false"
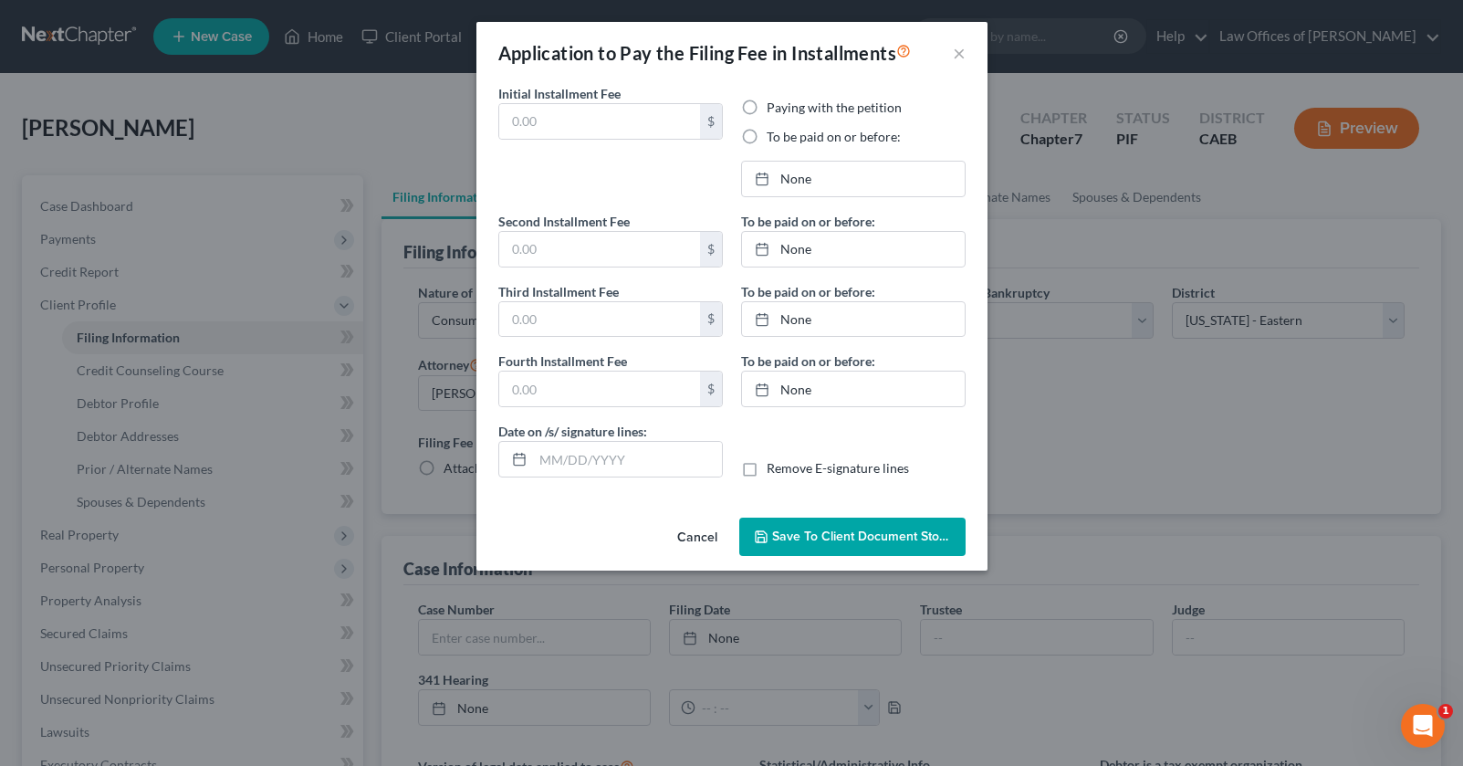
type input "0.00"
radio input "true"
type input "0.00"
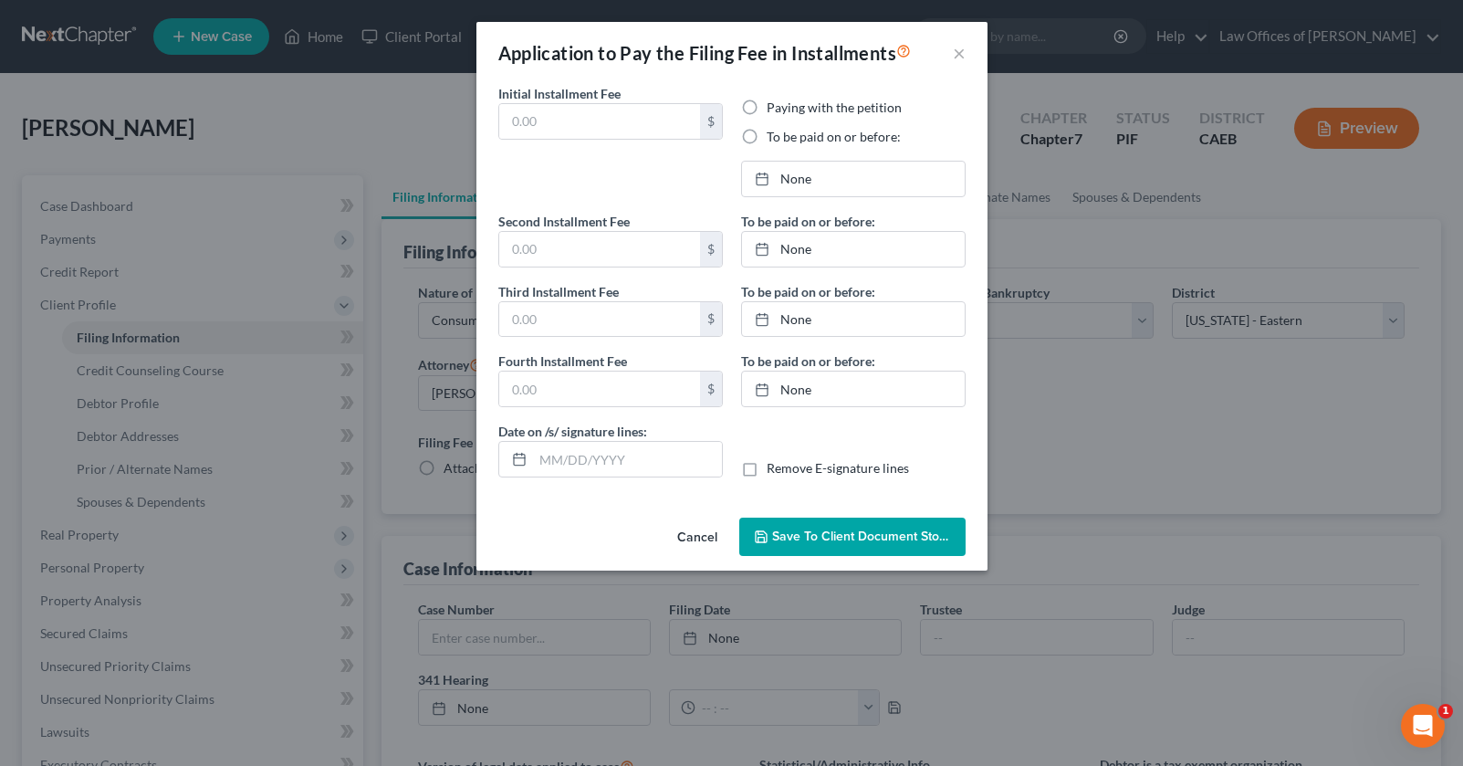
type input "[DATE]"
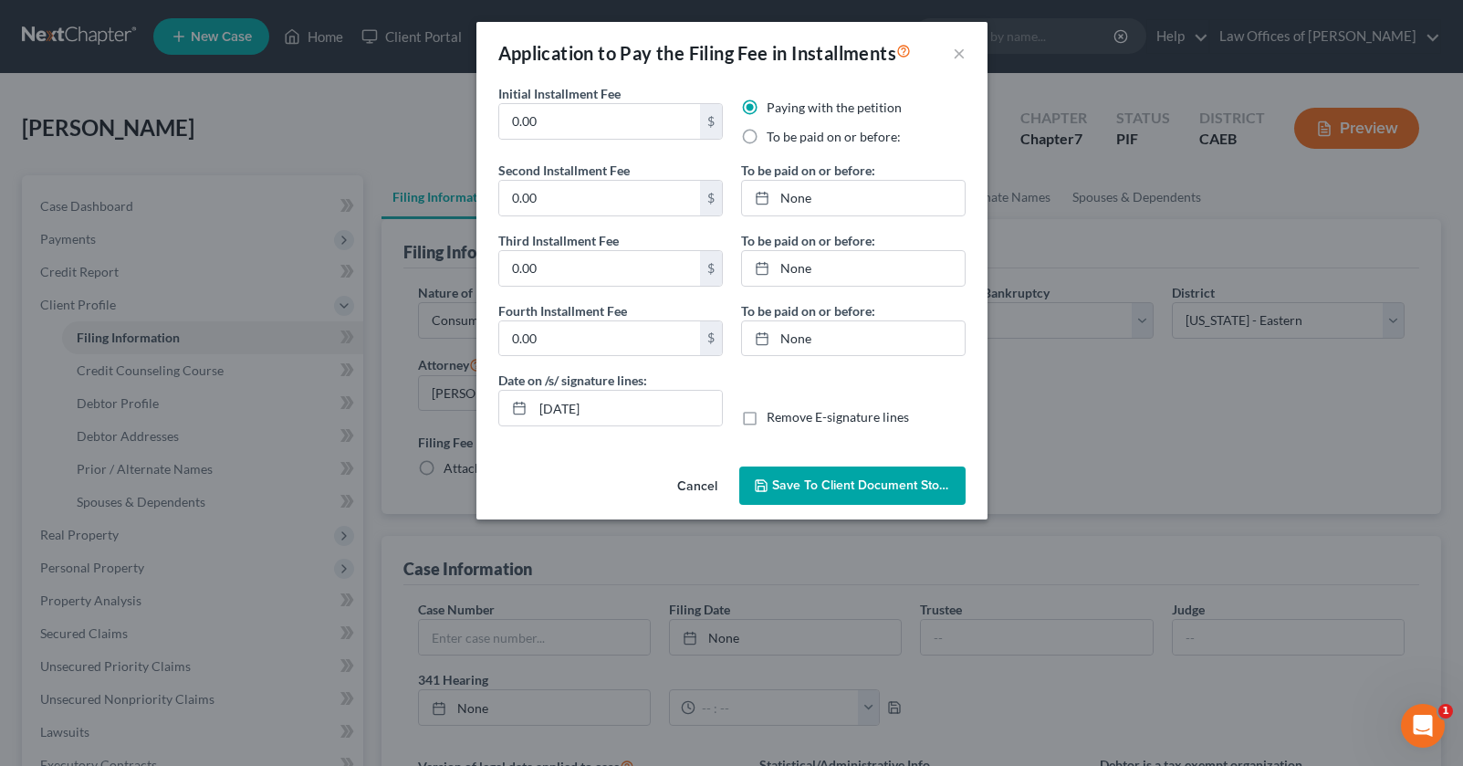
click at [694, 486] on button "Cancel" at bounding box center [697, 486] width 69 height 37
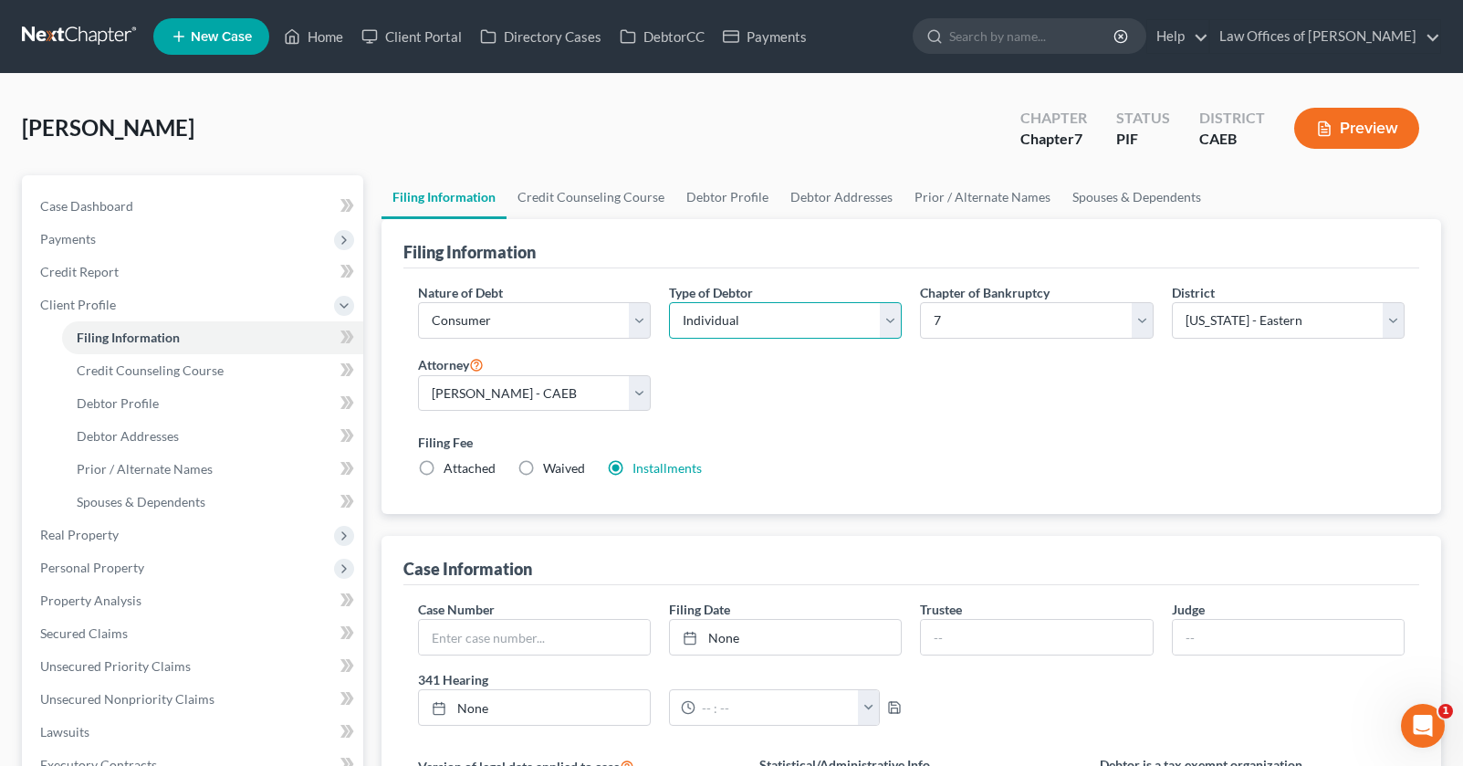
click at [859, 310] on select "Select Individual Joint" at bounding box center [785, 320] width 233 height 37
select select "1"
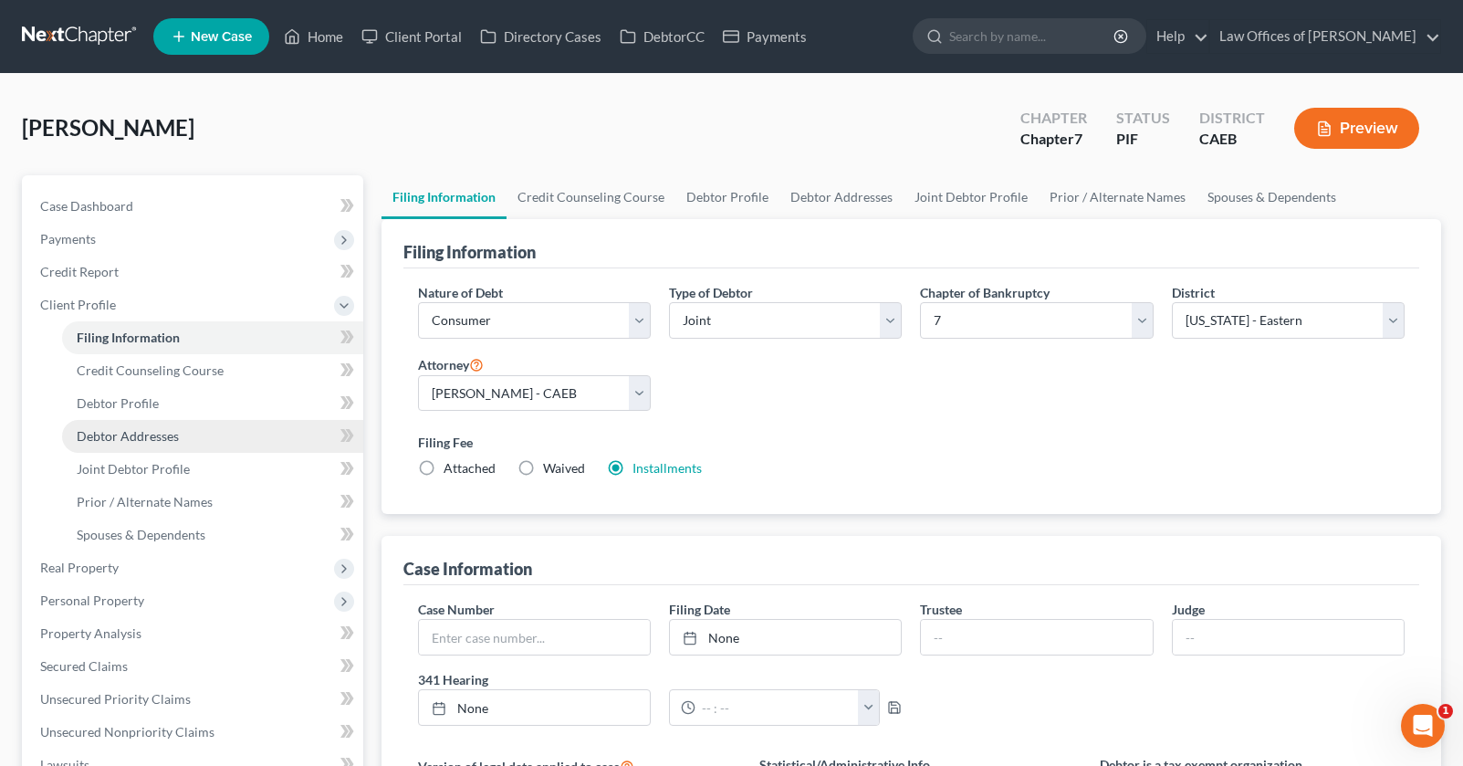
click at [133, 440] on span "Debtor Addresses" at bounding box center [128, 436] width 102 height 16
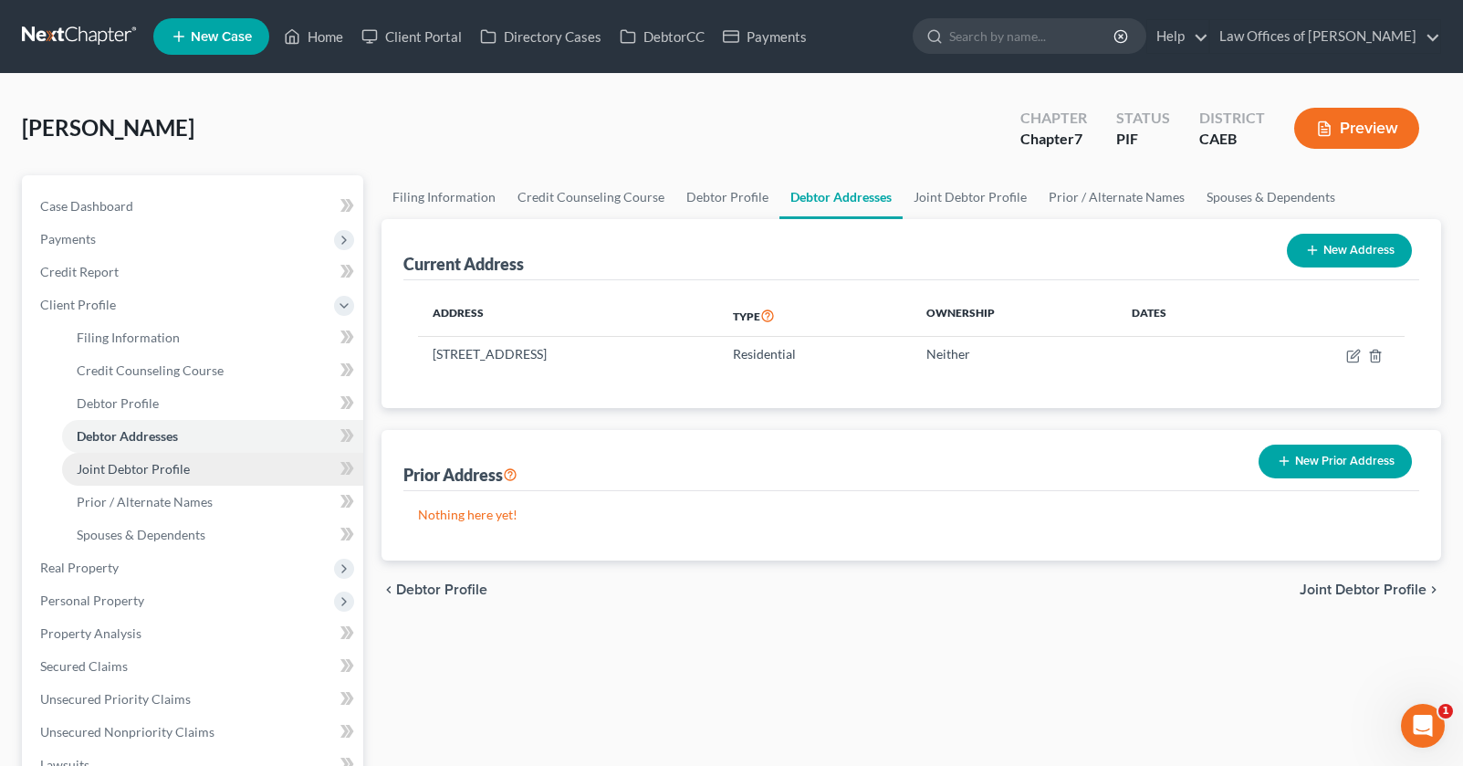
click at [165, 472] on span "Joint Debtor Profile" at bounding box center [133, 469] width 113 height 16
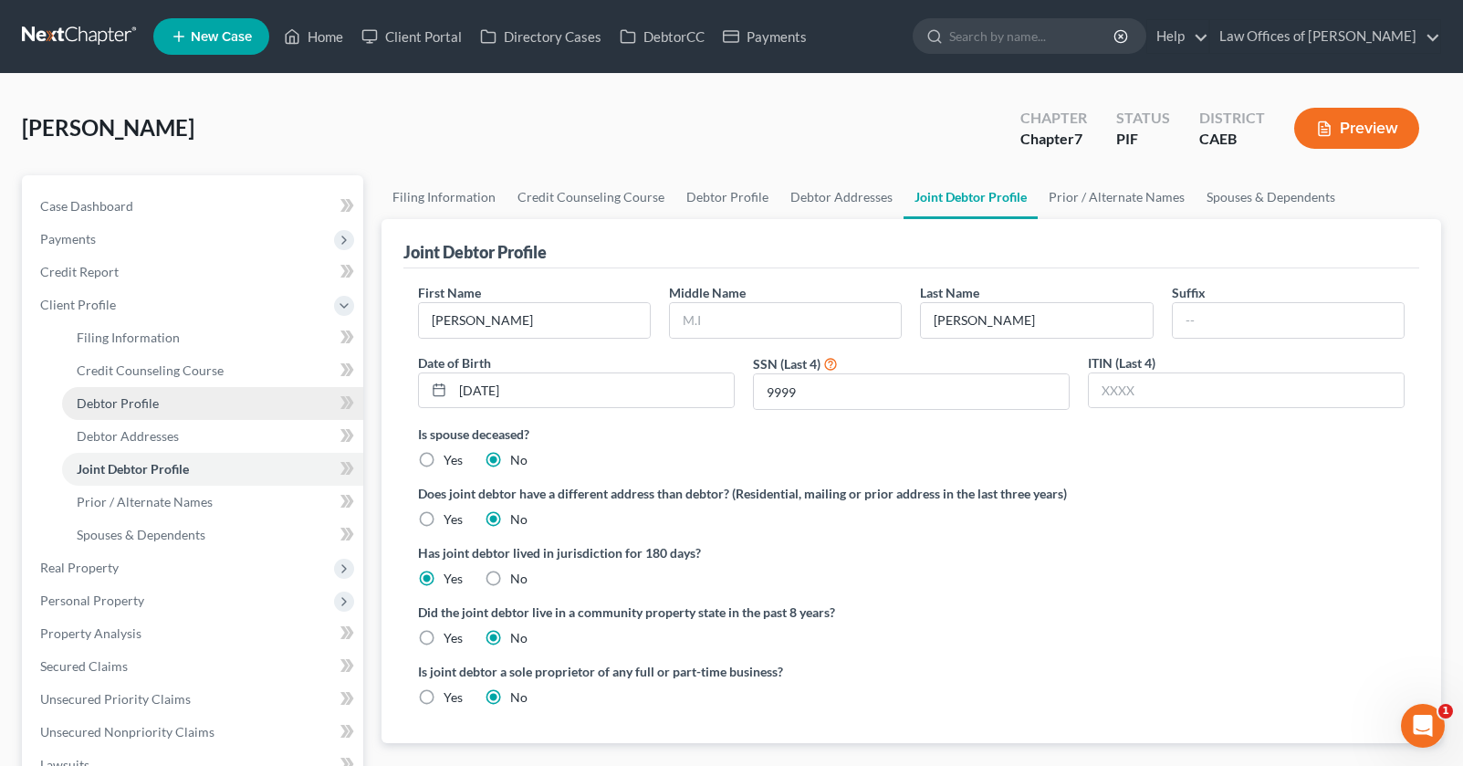
click at [167, 406] on link "Debtor Profile" at bounding box center [212, 403] width 301 height 33
select select "1"
select select "3"
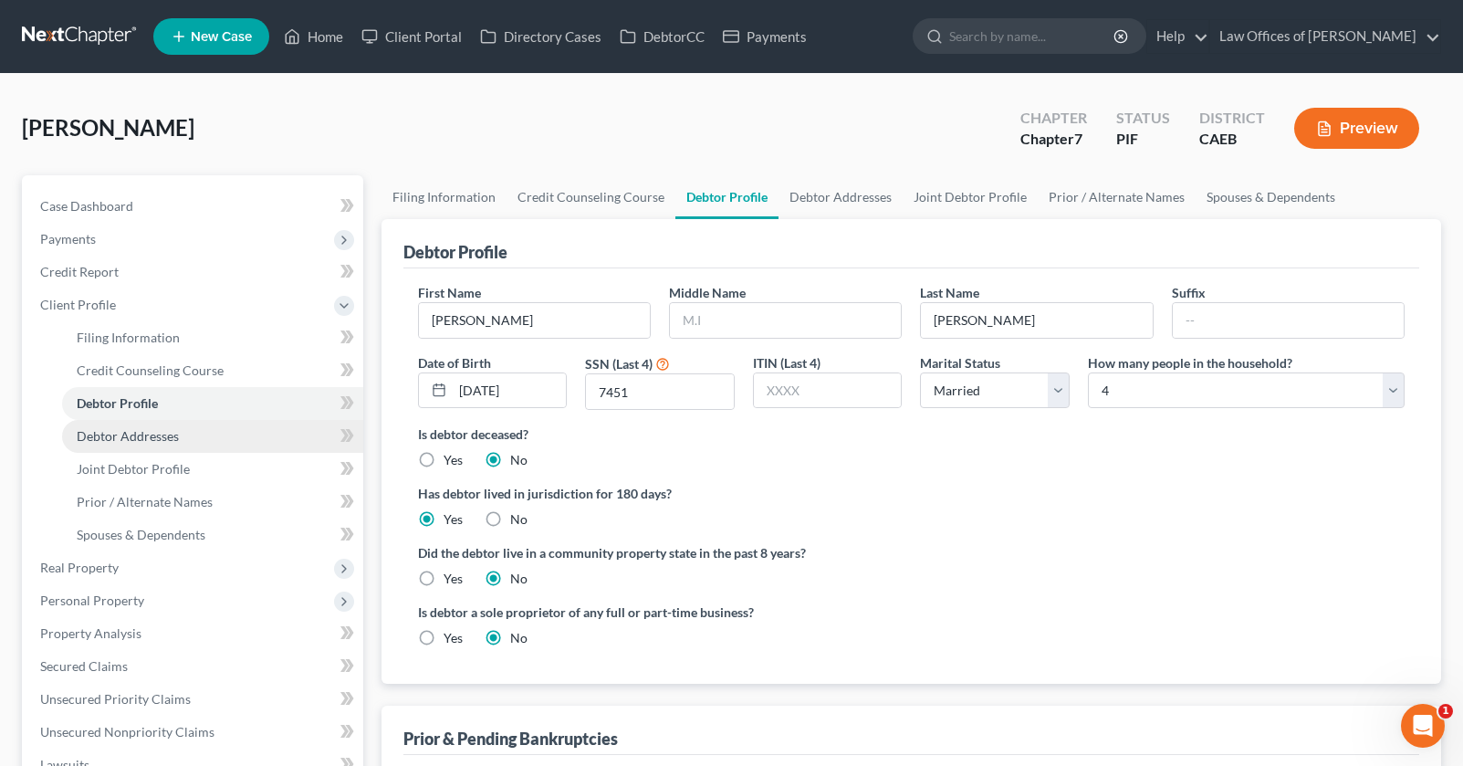
click at [160, 426] on link "Debtor Addresses" at bounding box center [212, 436] width 301 height 33
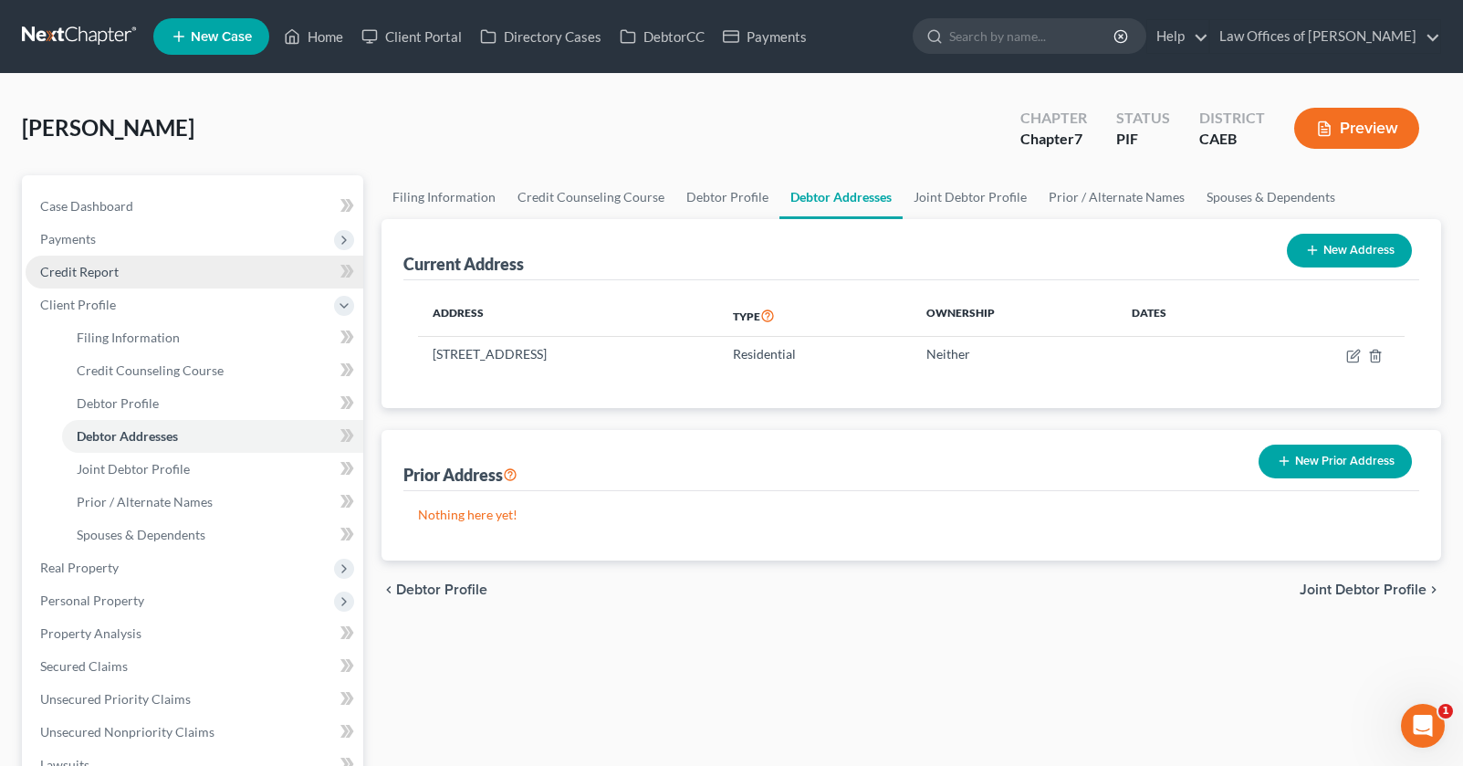
click at [81, 267] on span "Credit Report" at bounding box center [79, 272] width 78 height 16
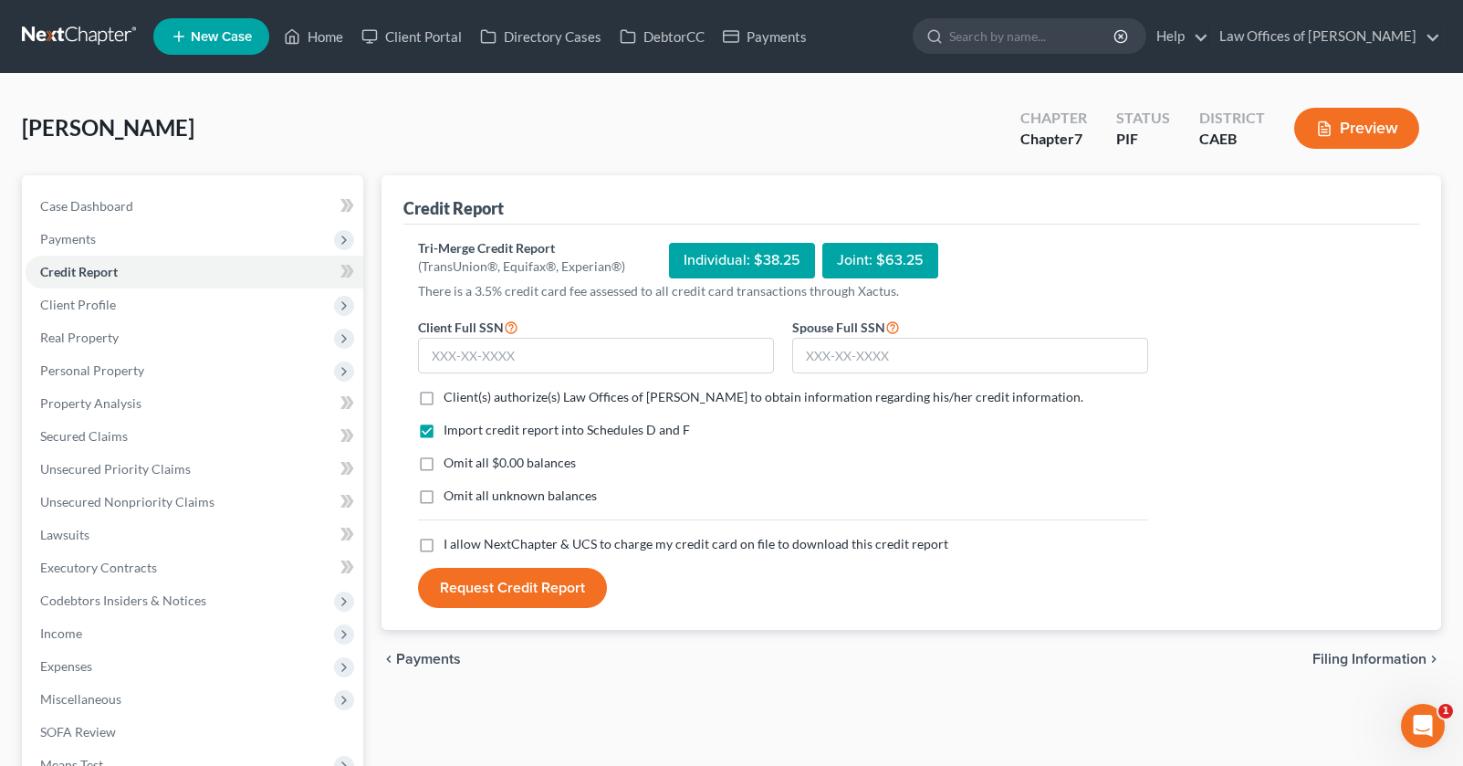
click at [444, 397] on label "Client(s) authorize(s) Law Offices of Scott Bell to obtain information regardin…" at bounding box center [764, 397] width 640 height 18
click at [451, 397] on input "Client(s) authorize(s) Law Offices of Scott Bell to obtain information regardin…" at bounding box center [457, 394] width 12 height 12
checkbox input "true"
click at [444, 463] on label "Omit all $0.00 balances" at bounding box center [510, 463] width 132 height 18
click at [451, 463] on input "Omit all $0.00 balances" at bounding box center [457, 460] width 12 height 12
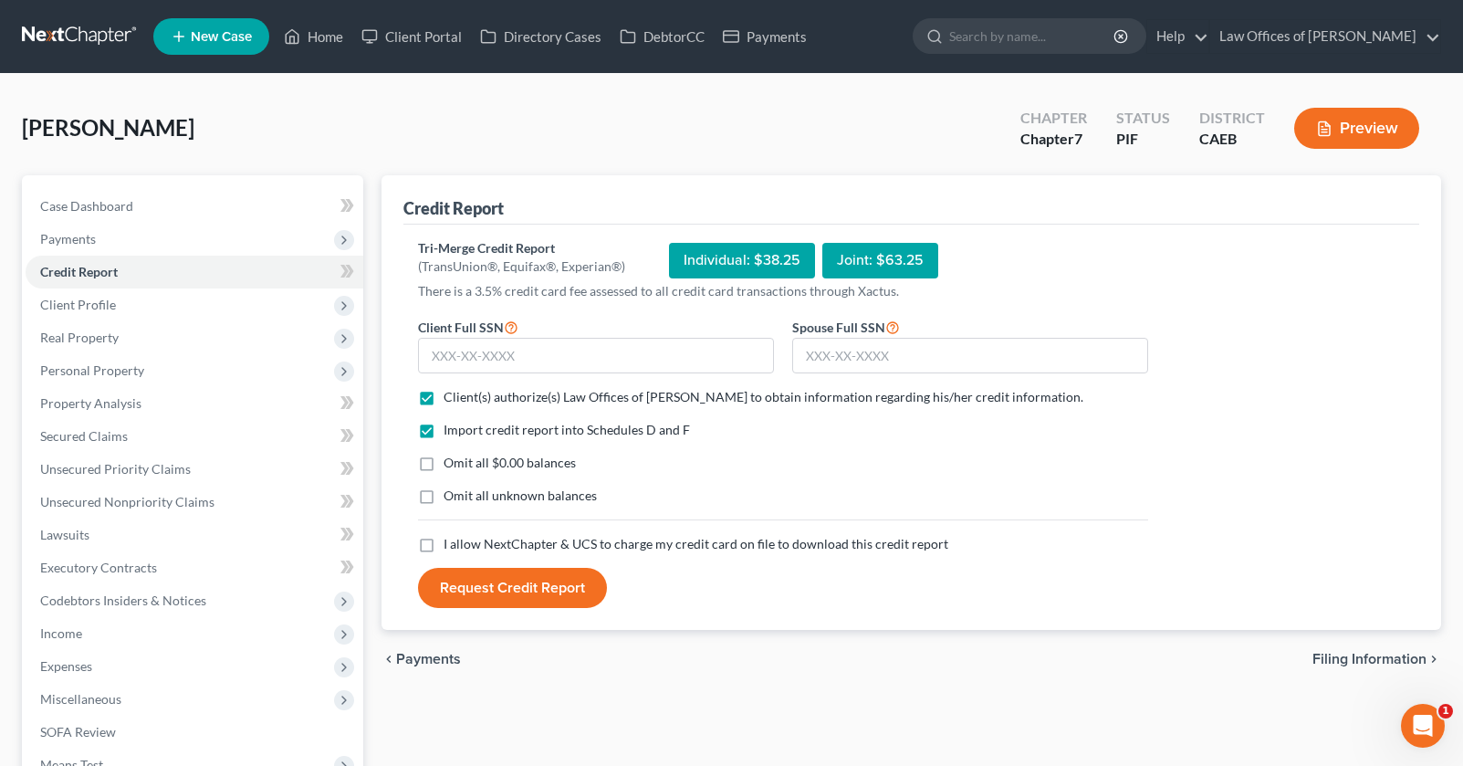
checkbox input "true"
click at [444, 545] on label "I allow NextChapter & UCS to charge my credit card on file to download this cre…" at bounding box center [696, 544] width 505 height 18
click at [451, 545] on input "I allow NextChapter & UCS to charge my credit card on file to download this cre…" at bounding box center [457, 541] width 12 height 12
checkbox input "true"
click at [537, 353] on input "text" at bounding box center [596, 356] width 356 height 37
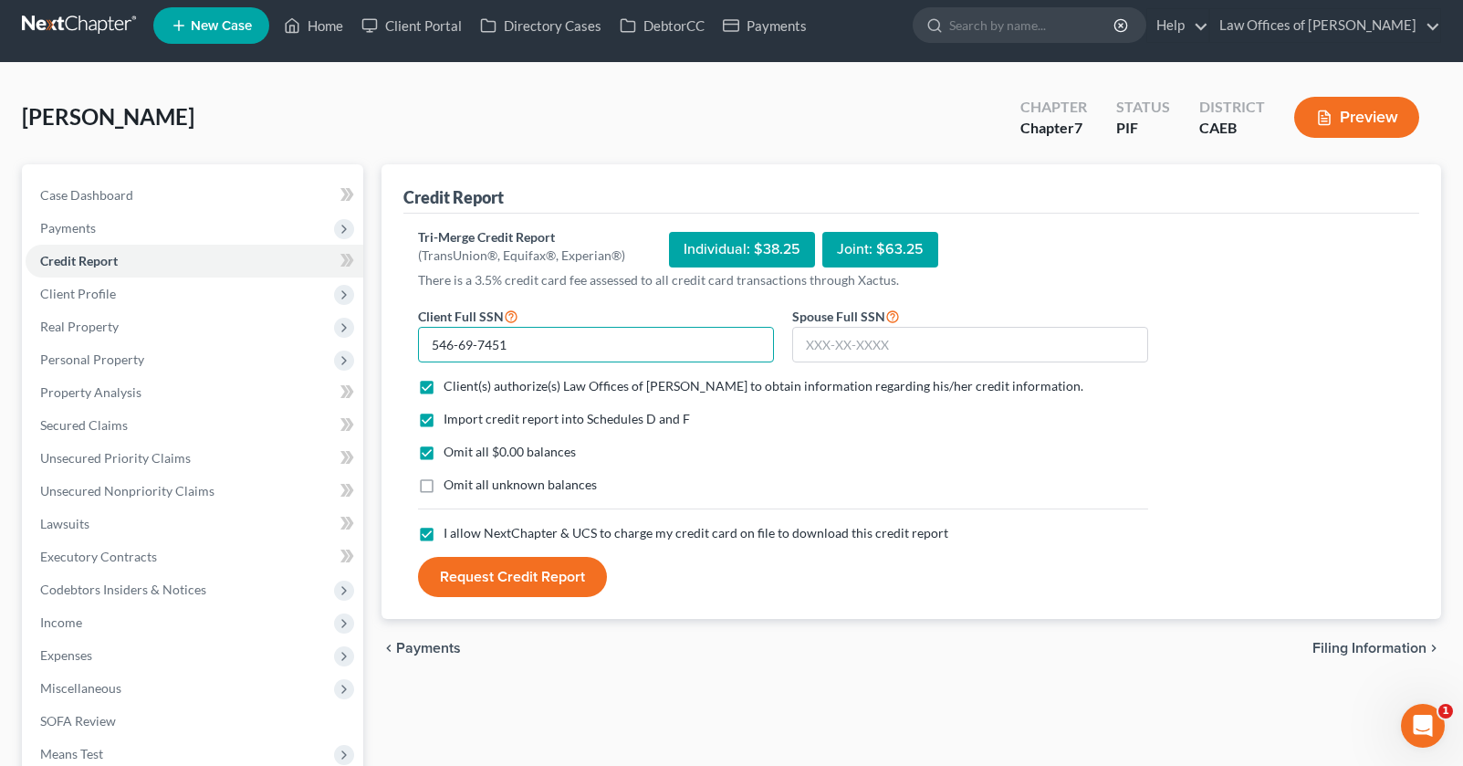
scroll to position [17, 0]
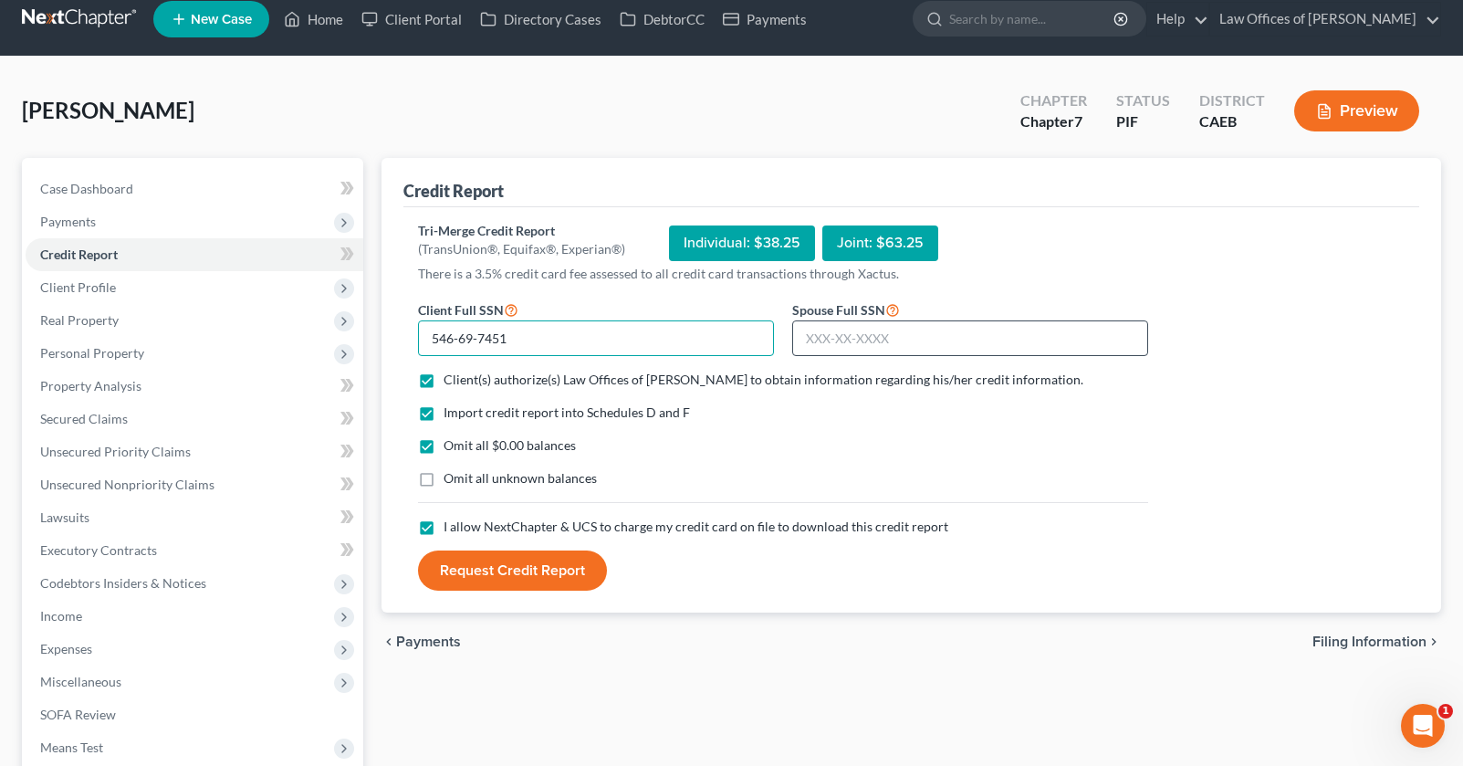
type input "546-69-7451"
click at [873, 339] on input "text" at bounding box center [970, 338] width 356 height 37
type input "558-79-9999"
click at [535, 569] on button "Request Credit Report" at bounding box center [512, 570] width 189 height 40
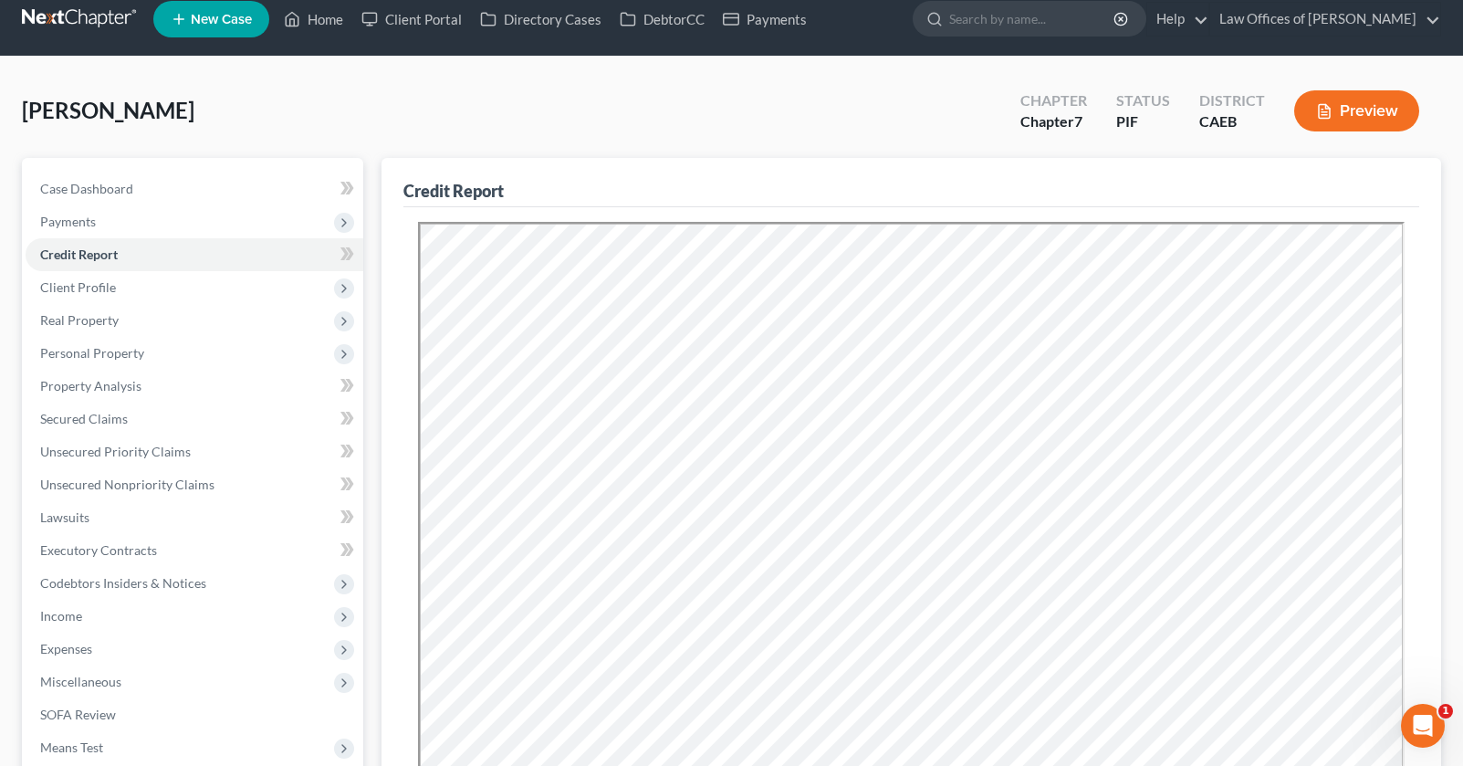
scroll to position [0, 0]
click at [14, 280] on div "Smith, Michael Upgraded Chapter Chapter 7 Status PIF District CAEB Preview Peti…" at bounding box center [731, 602] width 1463 height 1091
click at [101, 258] on span "Credit Report" at bounding box center [79, 254] width 78 height 16
click at [148, 485] on span "Unsecured Nonpriority Claims" at bounding box center [127, 484] width 174 height 16
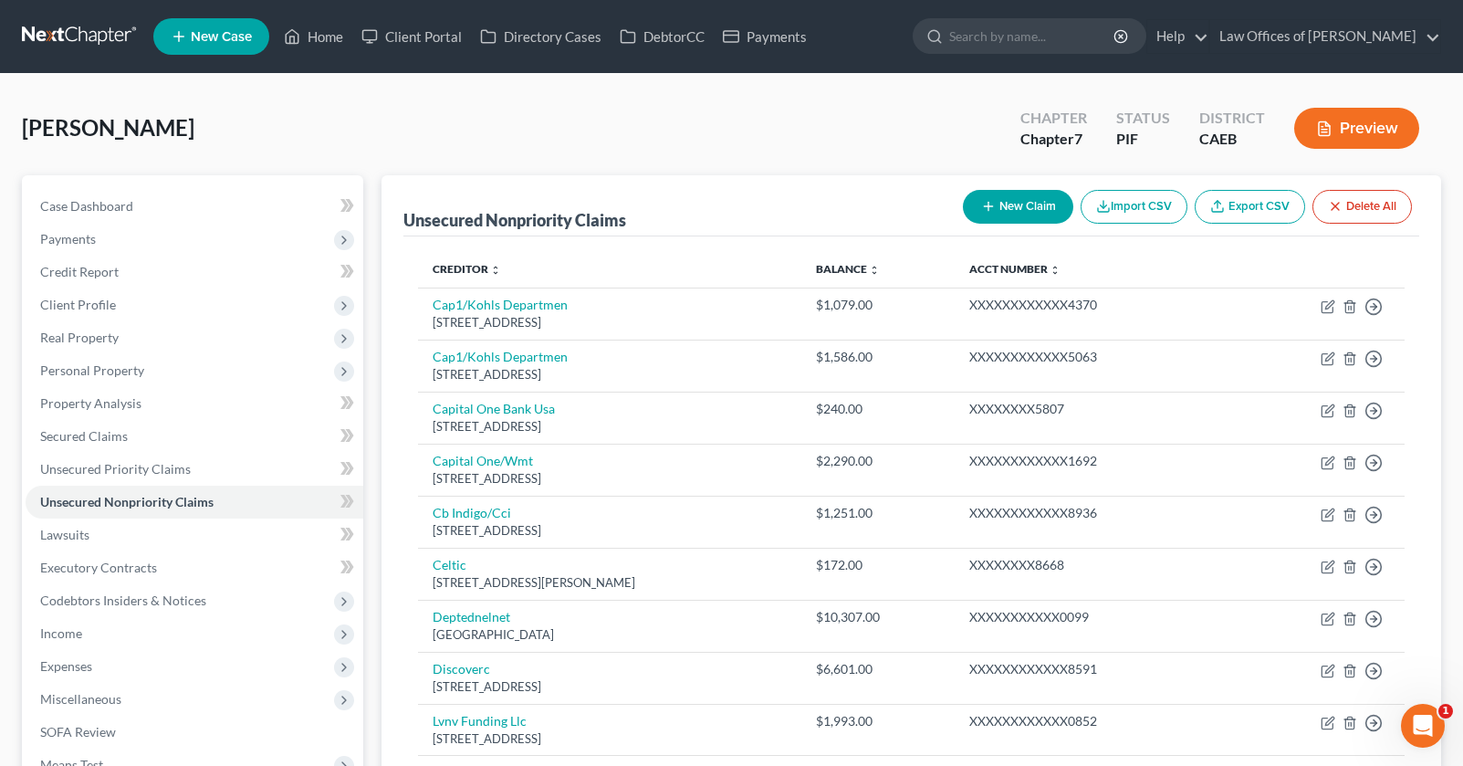
click at [1336, 130] on button "Preview" at bounding box center [1356, 128] width 125 height 41
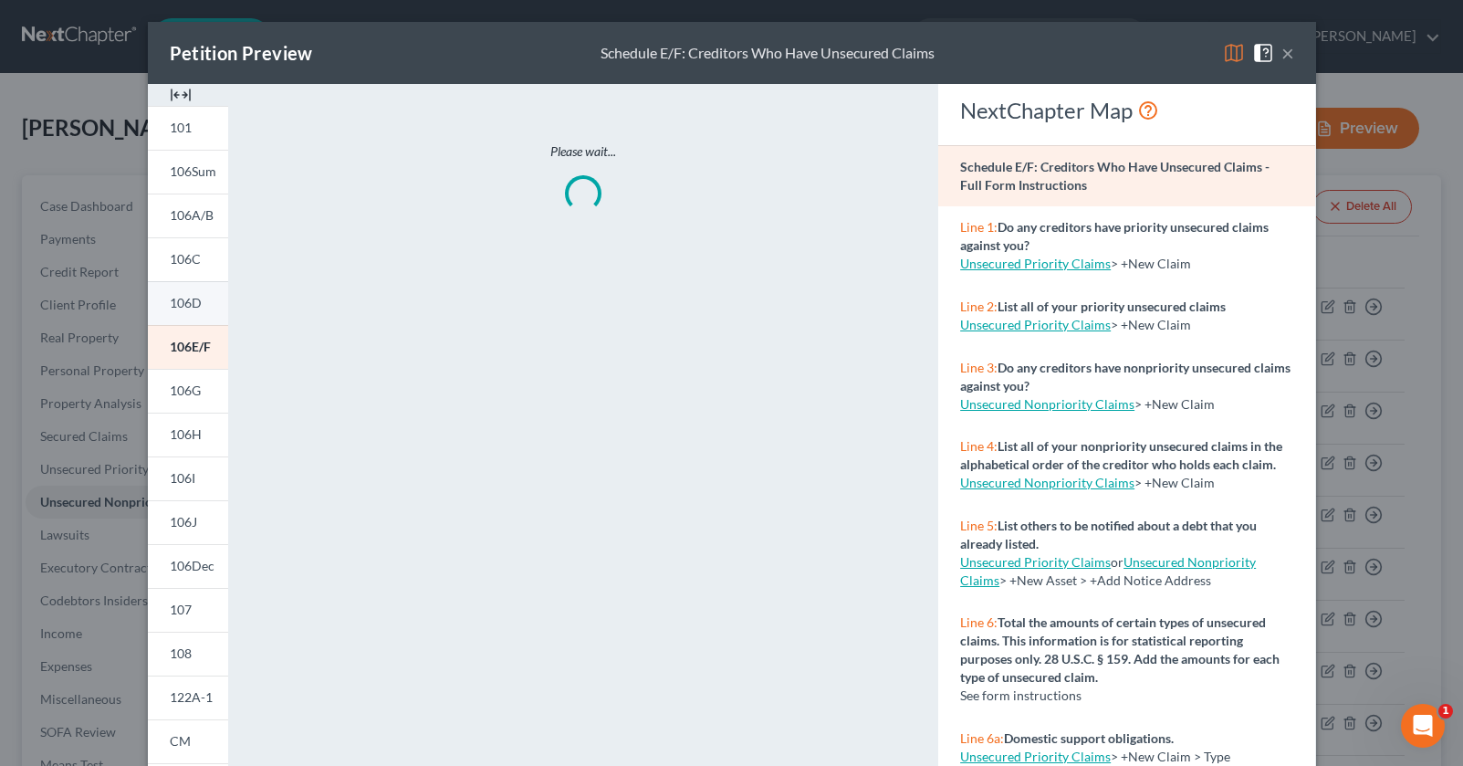
click at [204, 291] on link "106D" at bounding box center [188, 303] width 80 height 44
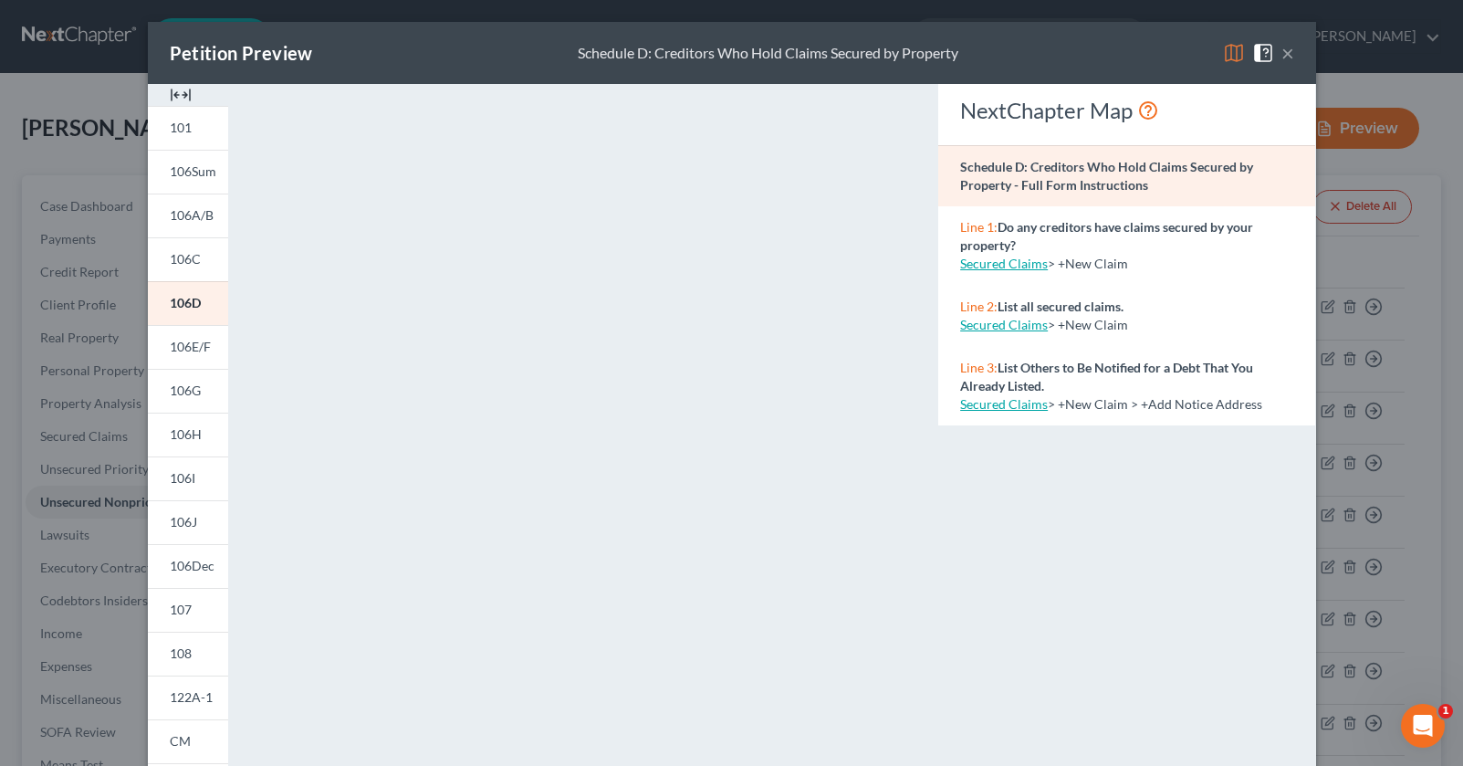
click at [1293, 55] on button "×" at bounding box center [1287, 53] width 13 height 22
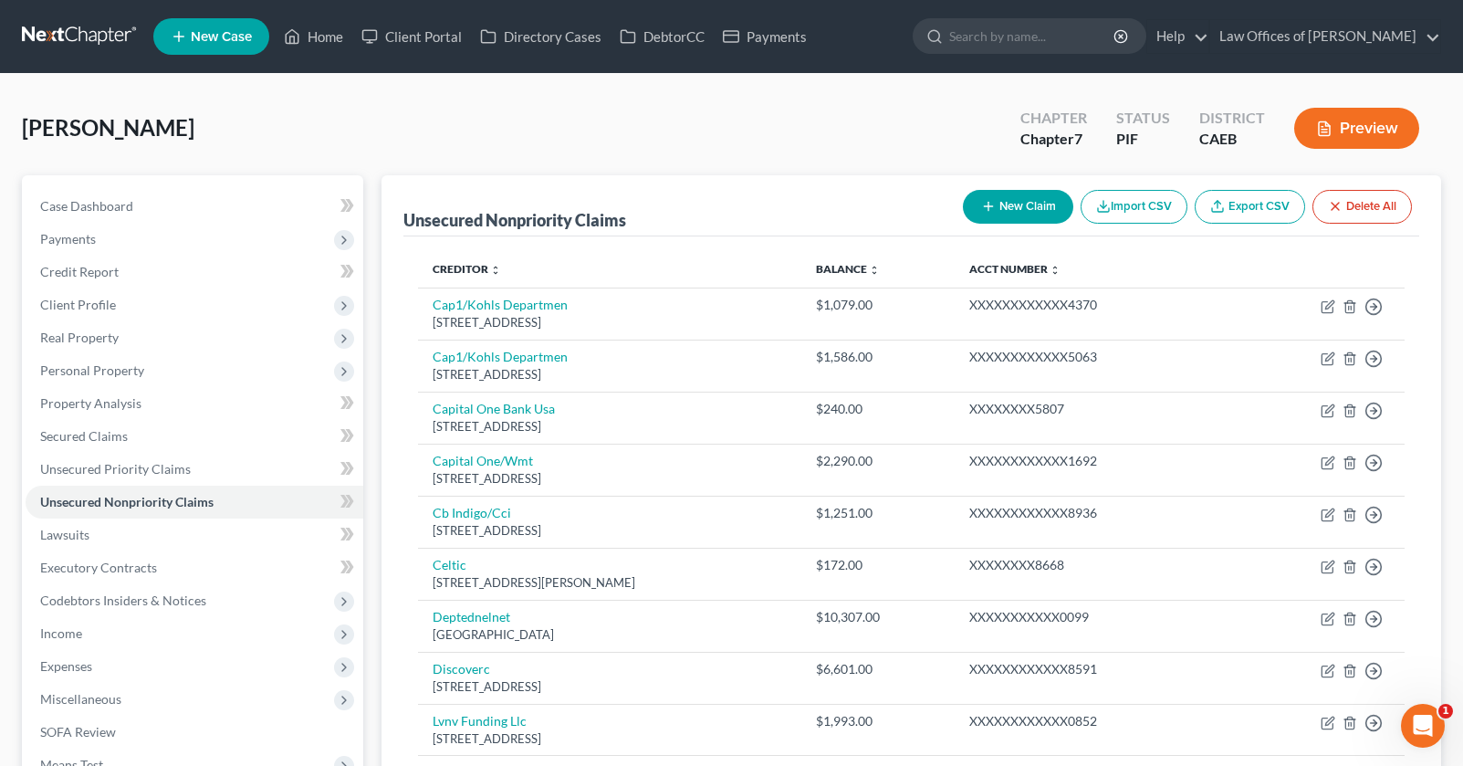
click at [1337, 125] on button "Preview" at bounding box center [1356, 128] width 125 height 41
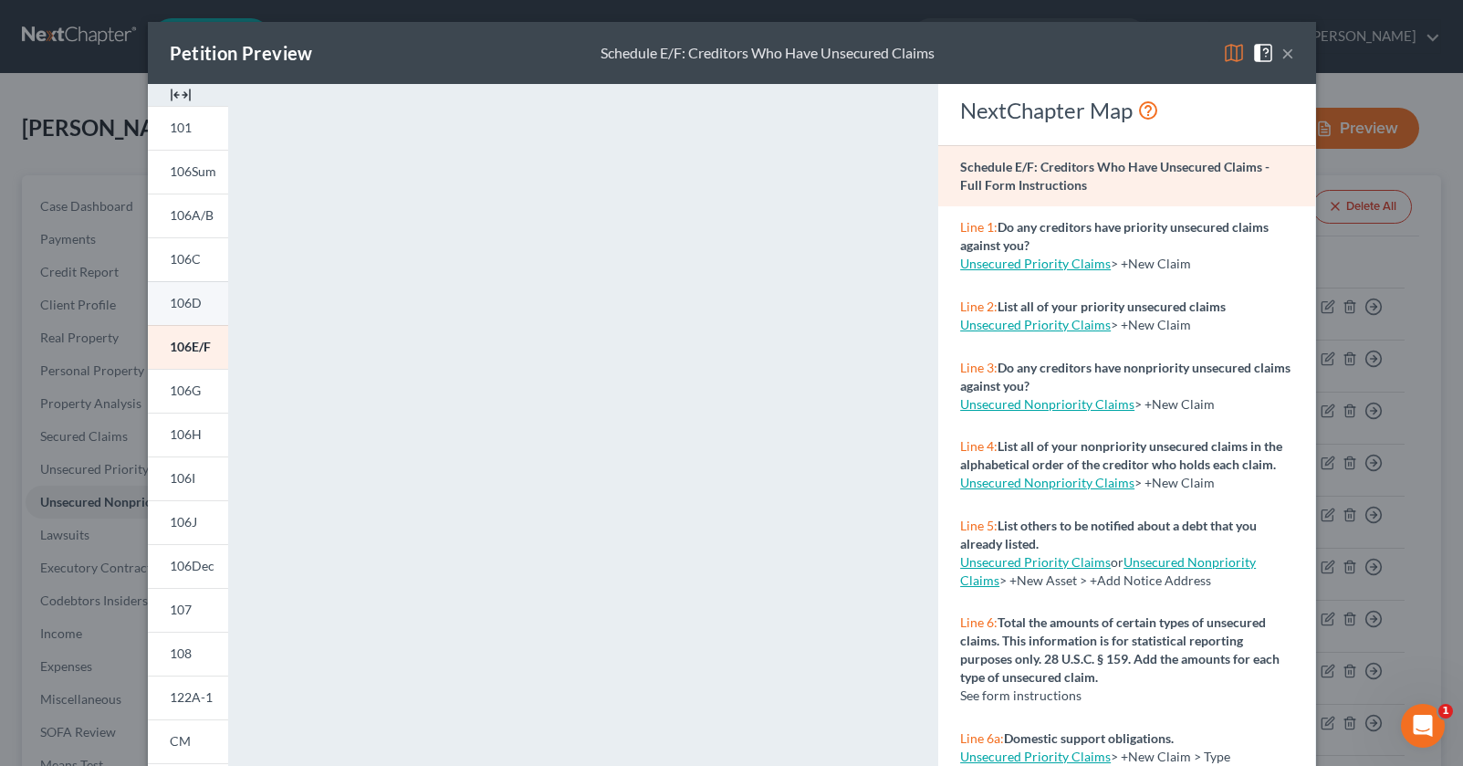
click at [199, 300] on span "106D" at bounding box center [186, 303] width 32 height 16
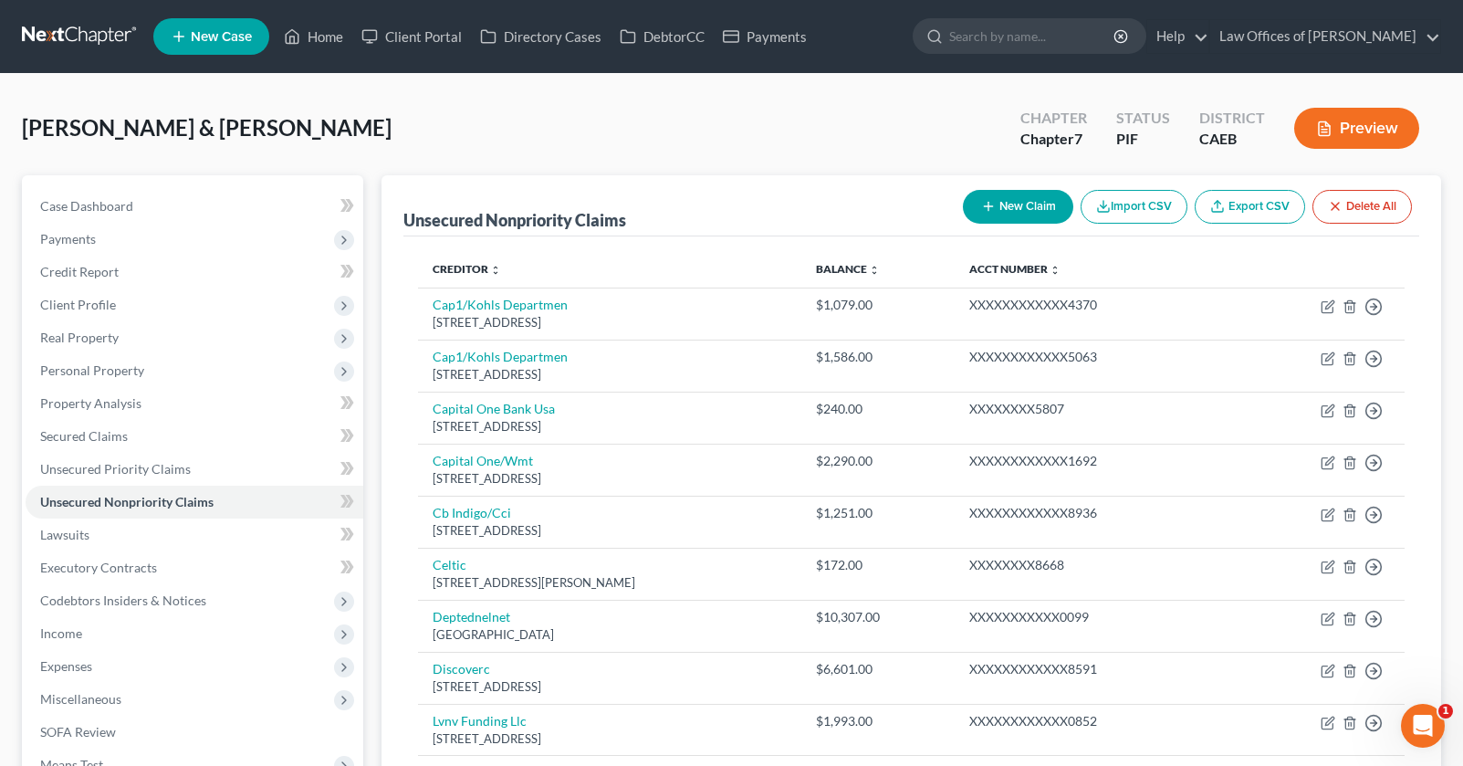
click at [1321, 134] on icon "button" at bounding box center [1324, 128] width 16 height 16
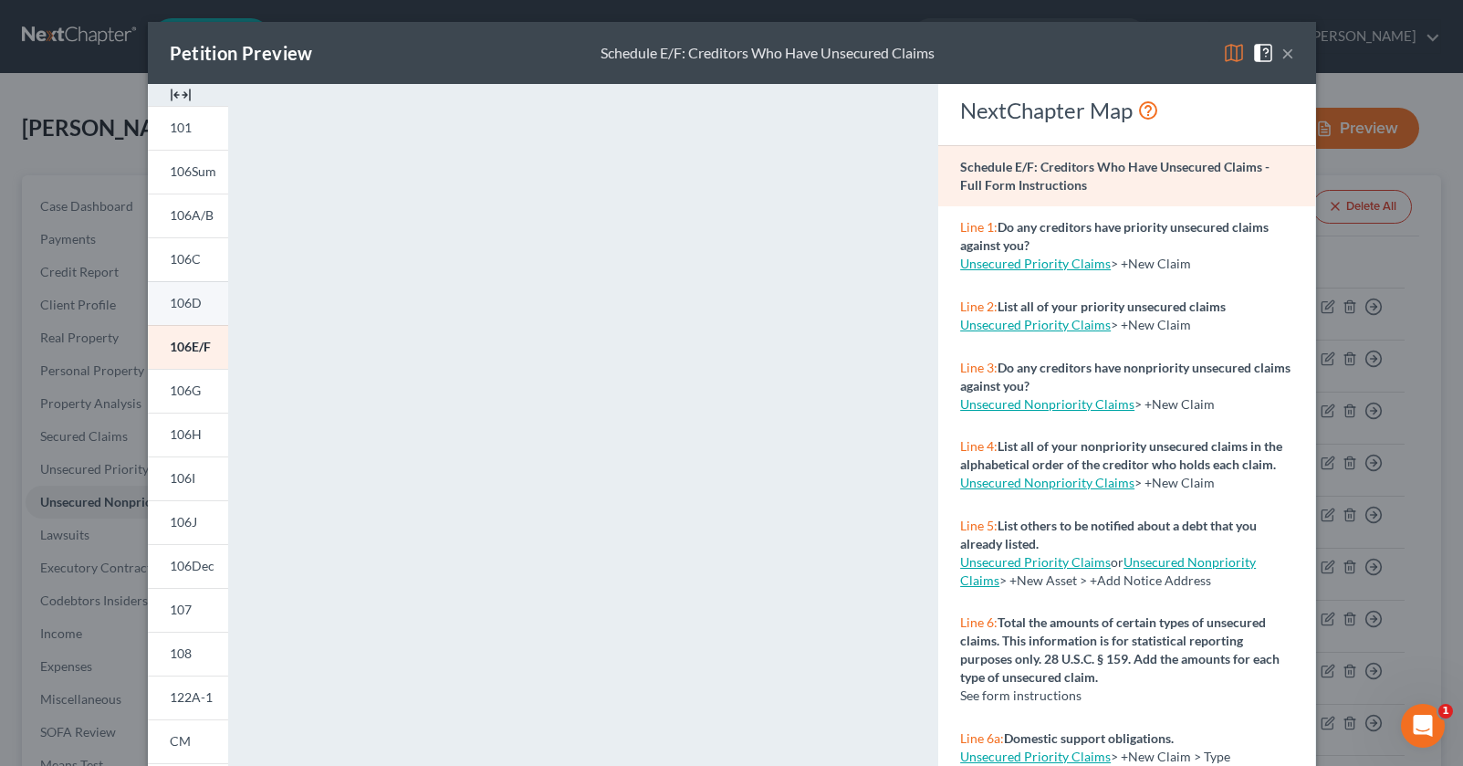
click at [219, 305] on link "106D" at bounding box center [188, 303] width 80 height 44
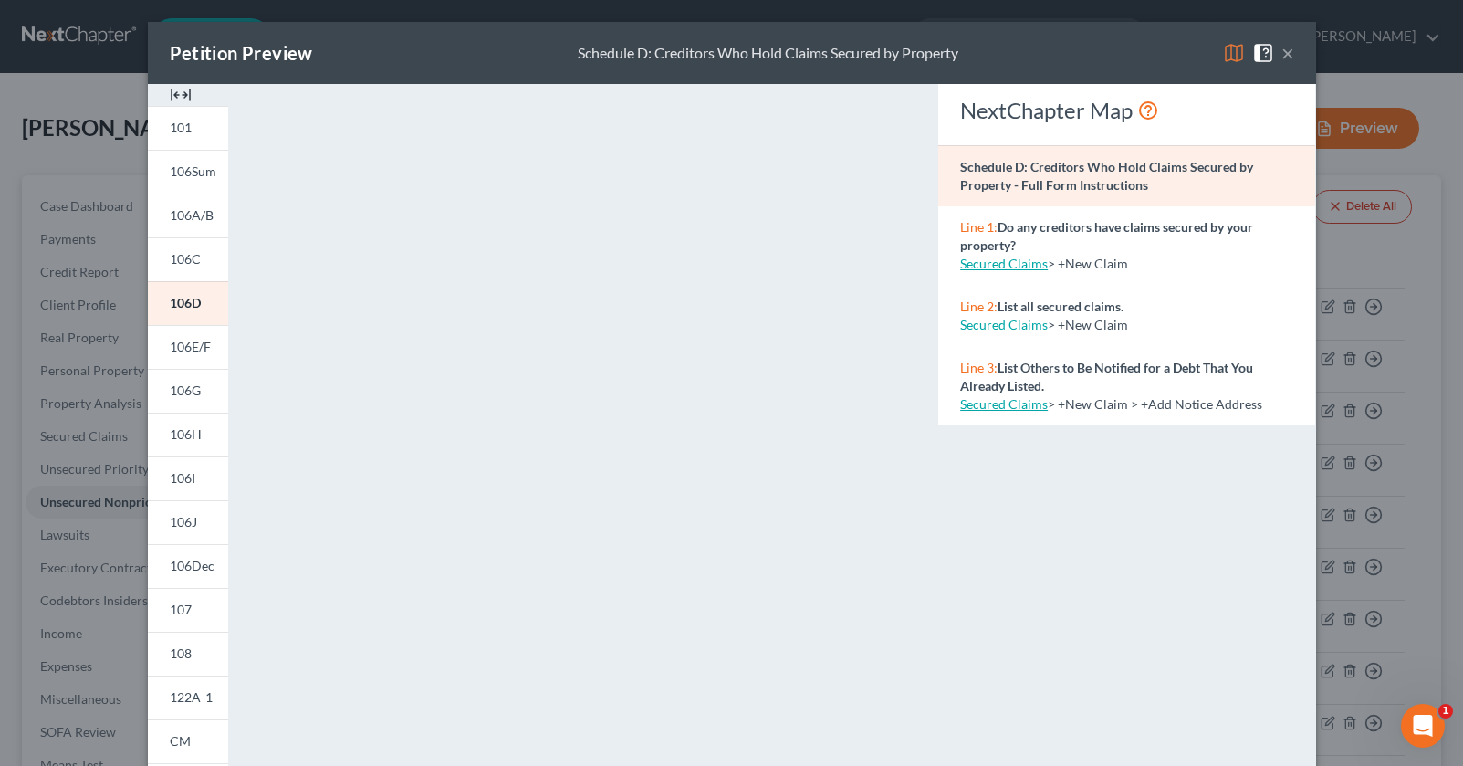
click at [1285, 54] on button "×" at bounding box center [1287, 53] width 13 height 22
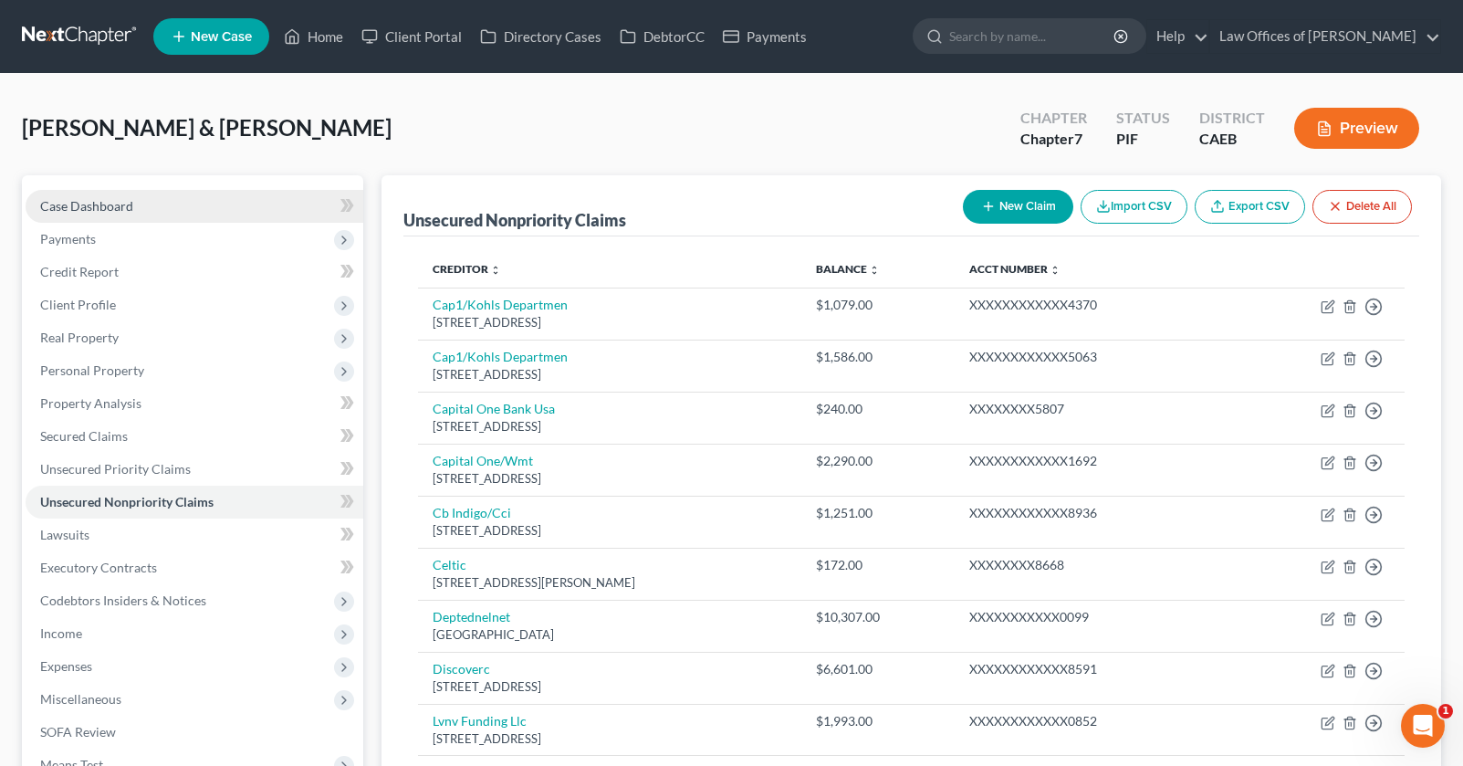
click at [132, 205] on link "Case Dashboard" at bounding box center [195, 206] width 338 height 33
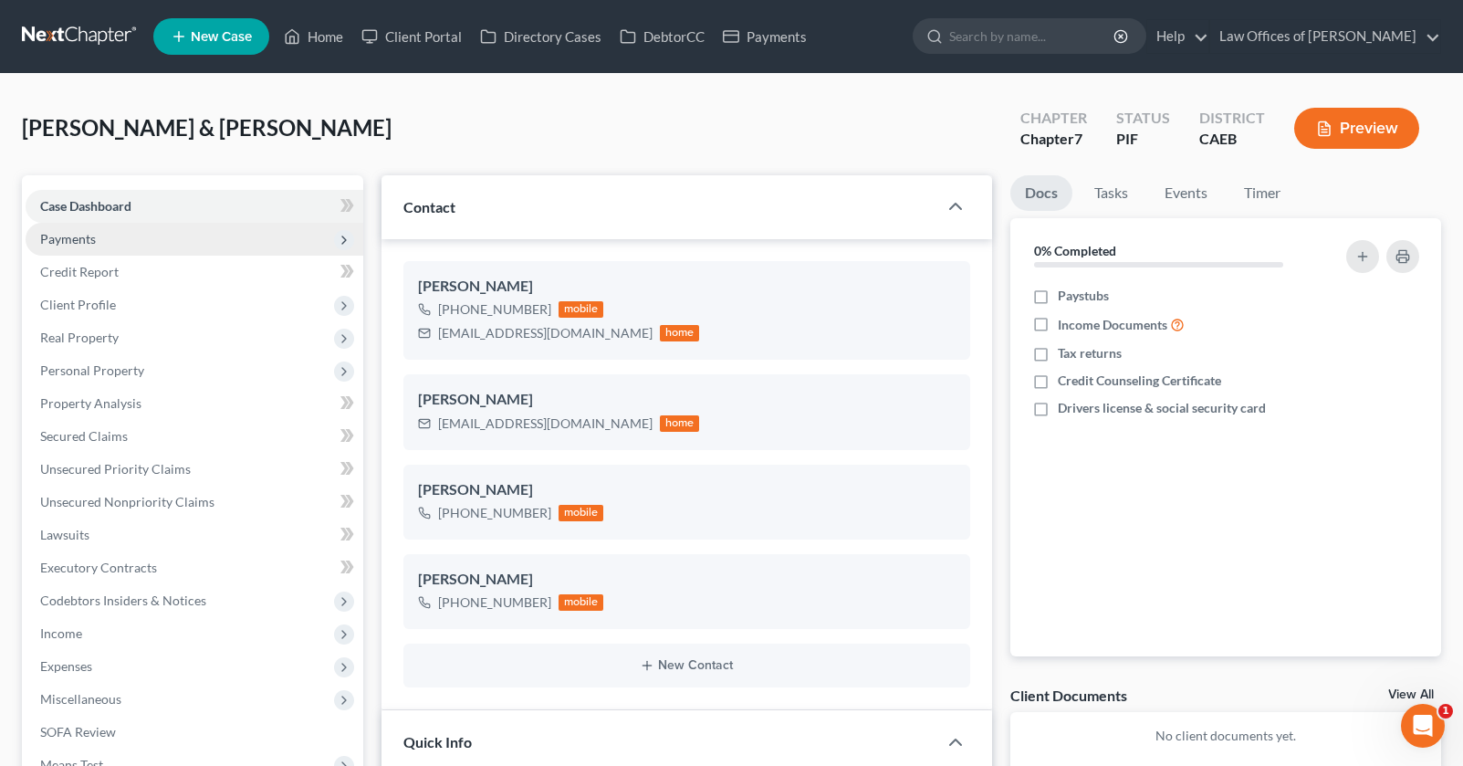
click at [74, 227] on span "Payments" at bounding box center [195, 239] width 338 height 33
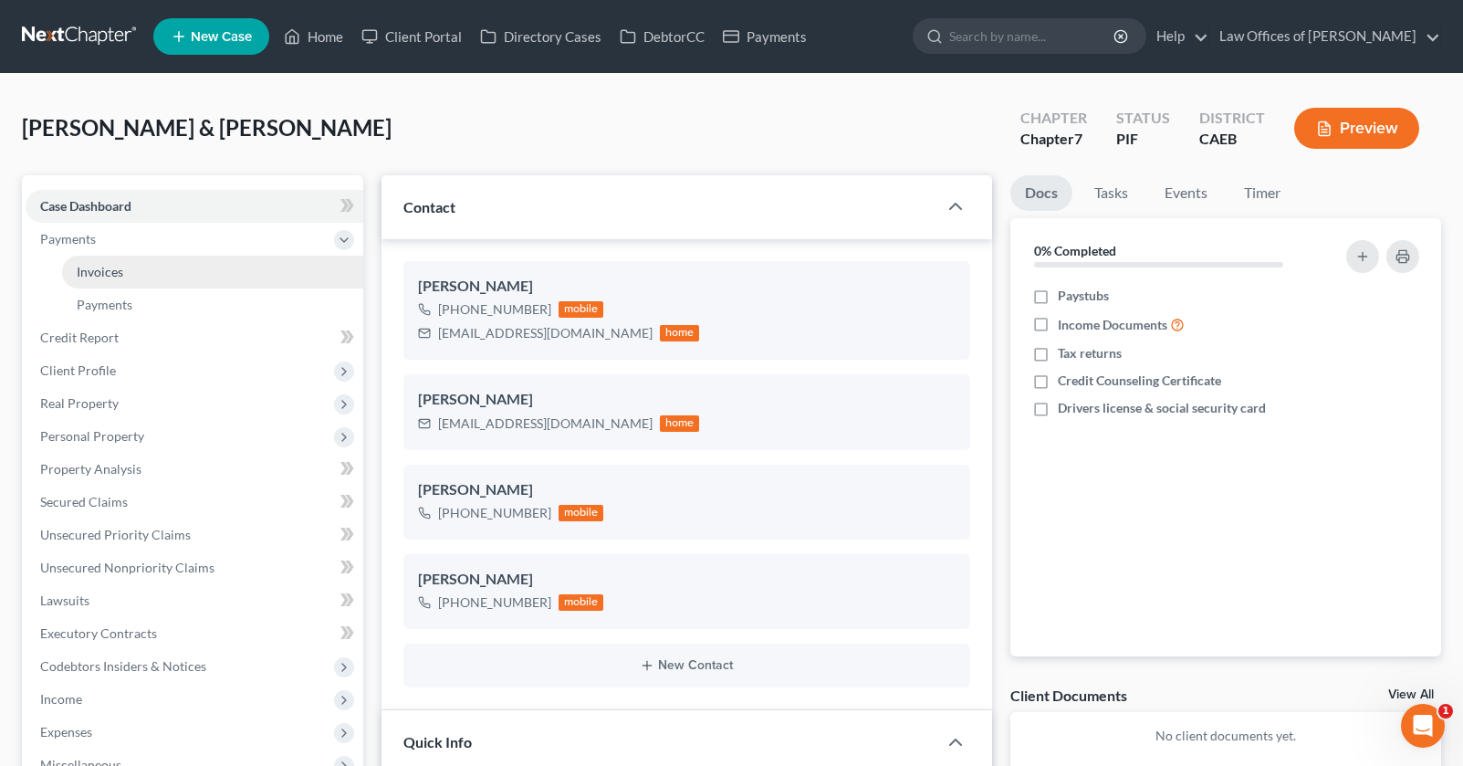
click at [145, 275] on link "Invoices" at bounding box center [212, 272] width 301 height 33
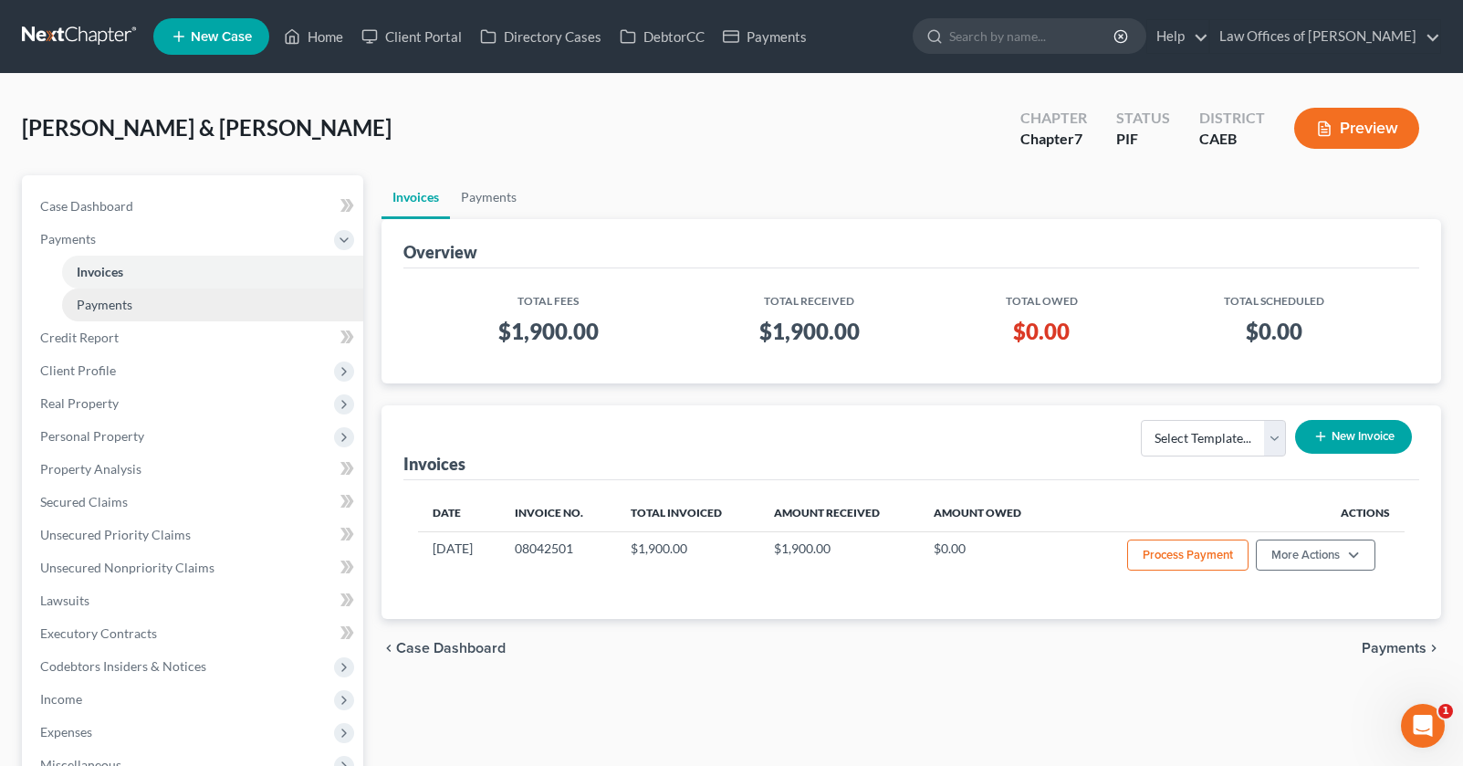
click at [125, 305] on span "Payments" at bounding box center [105, 305] width 56 height 16
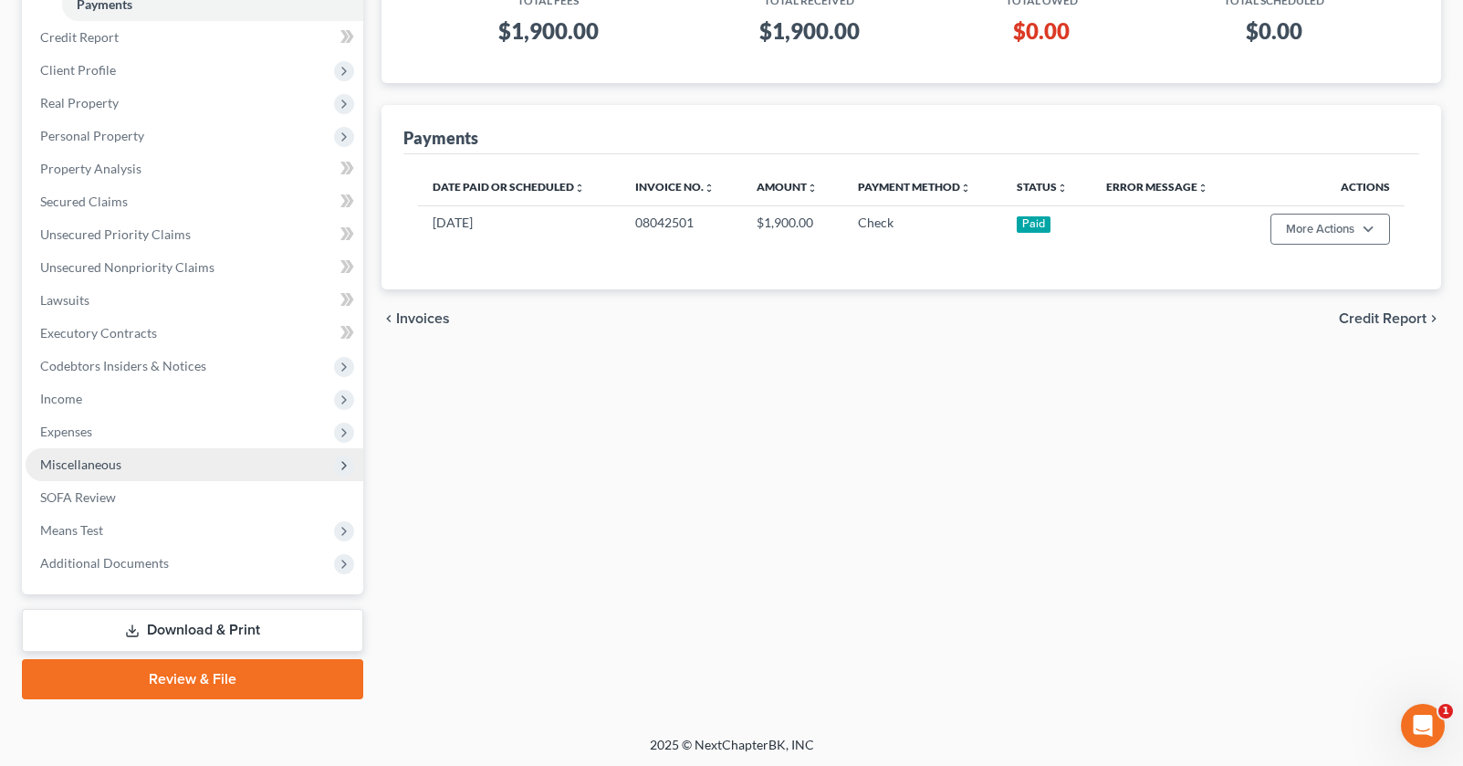
scroll to position [303, 0]
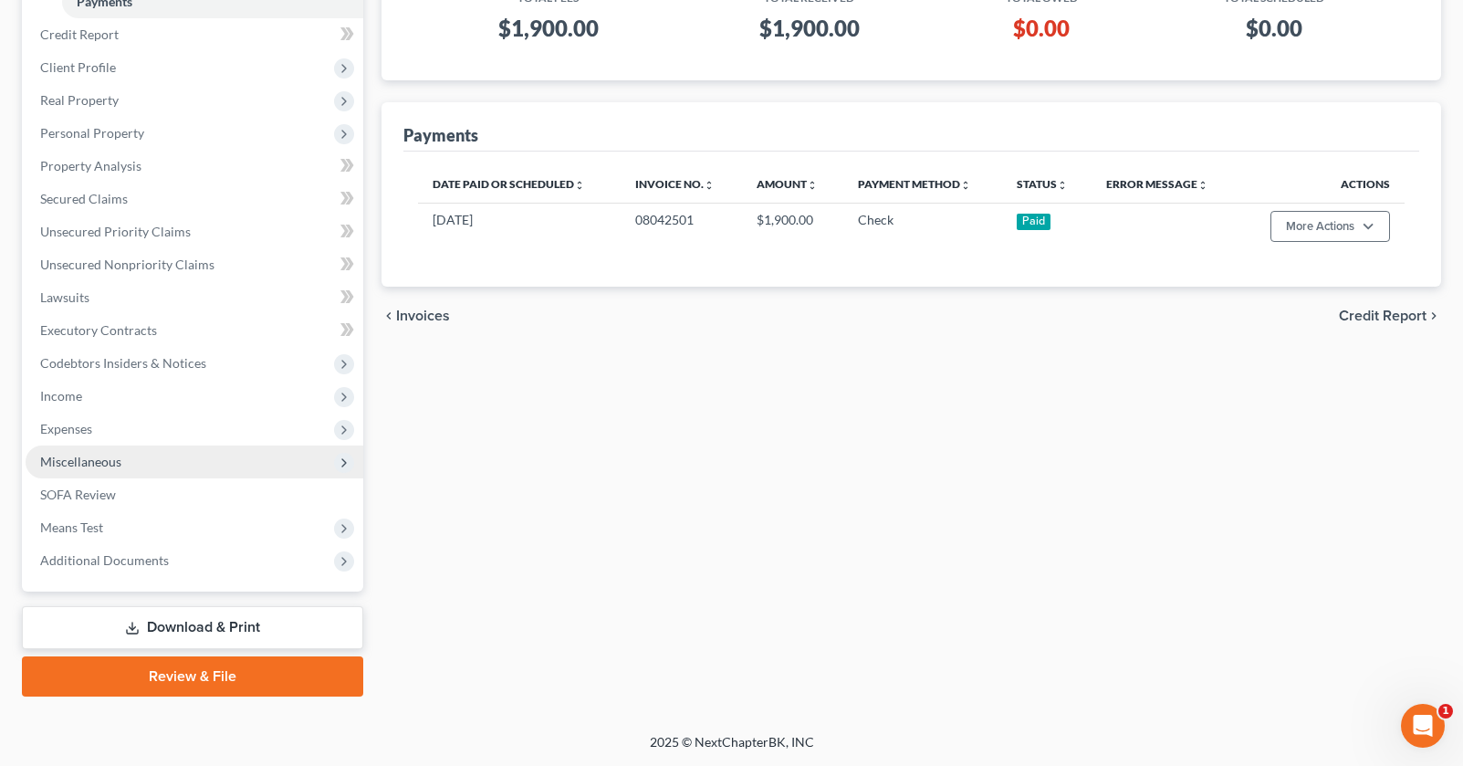
click at [137, 465] on span "Miscellaneous" at bounding box center [195, 461] width 338 height 33
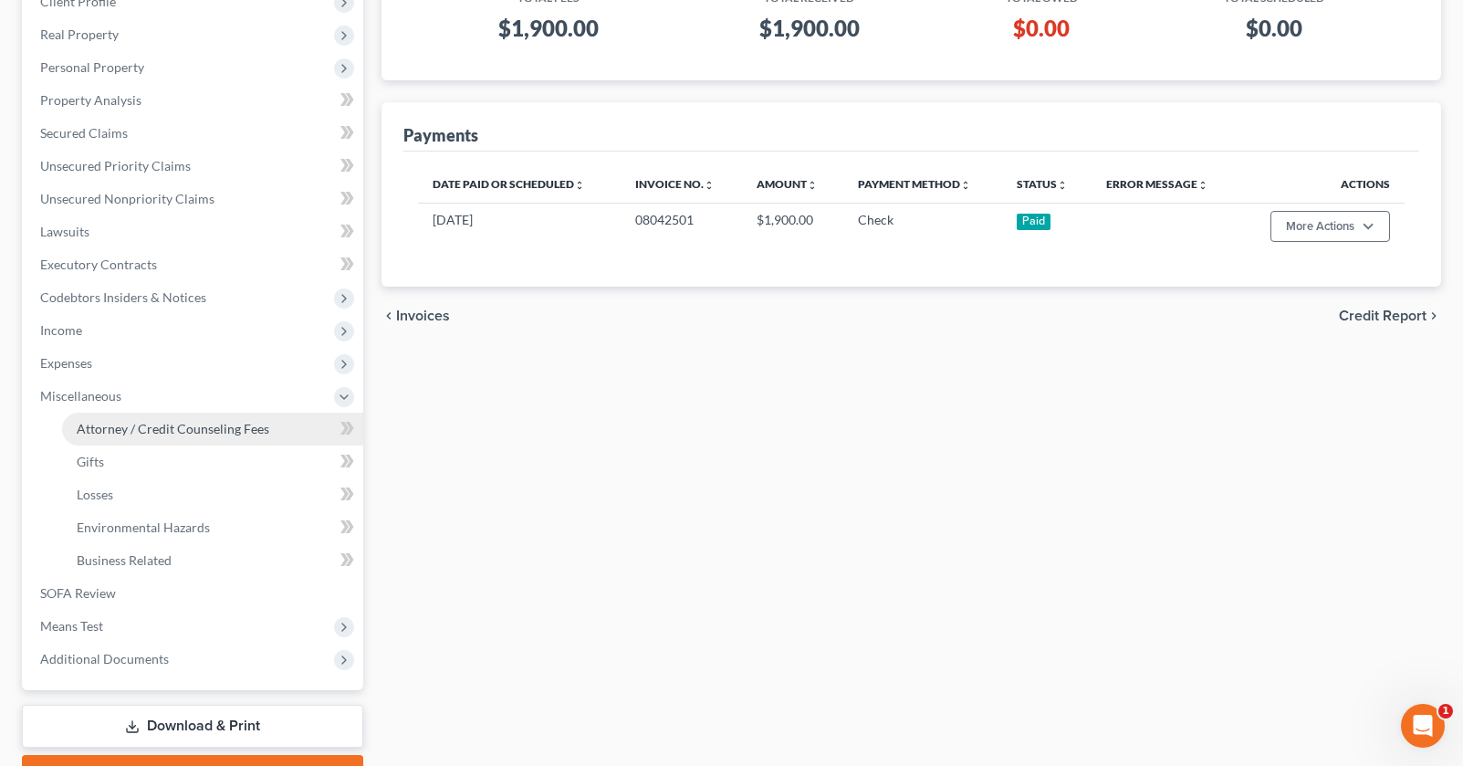
click at [198, 423] on span "Attorney / Credit Counseling Fees" at bounding box center [173, 429] width 193 height 16
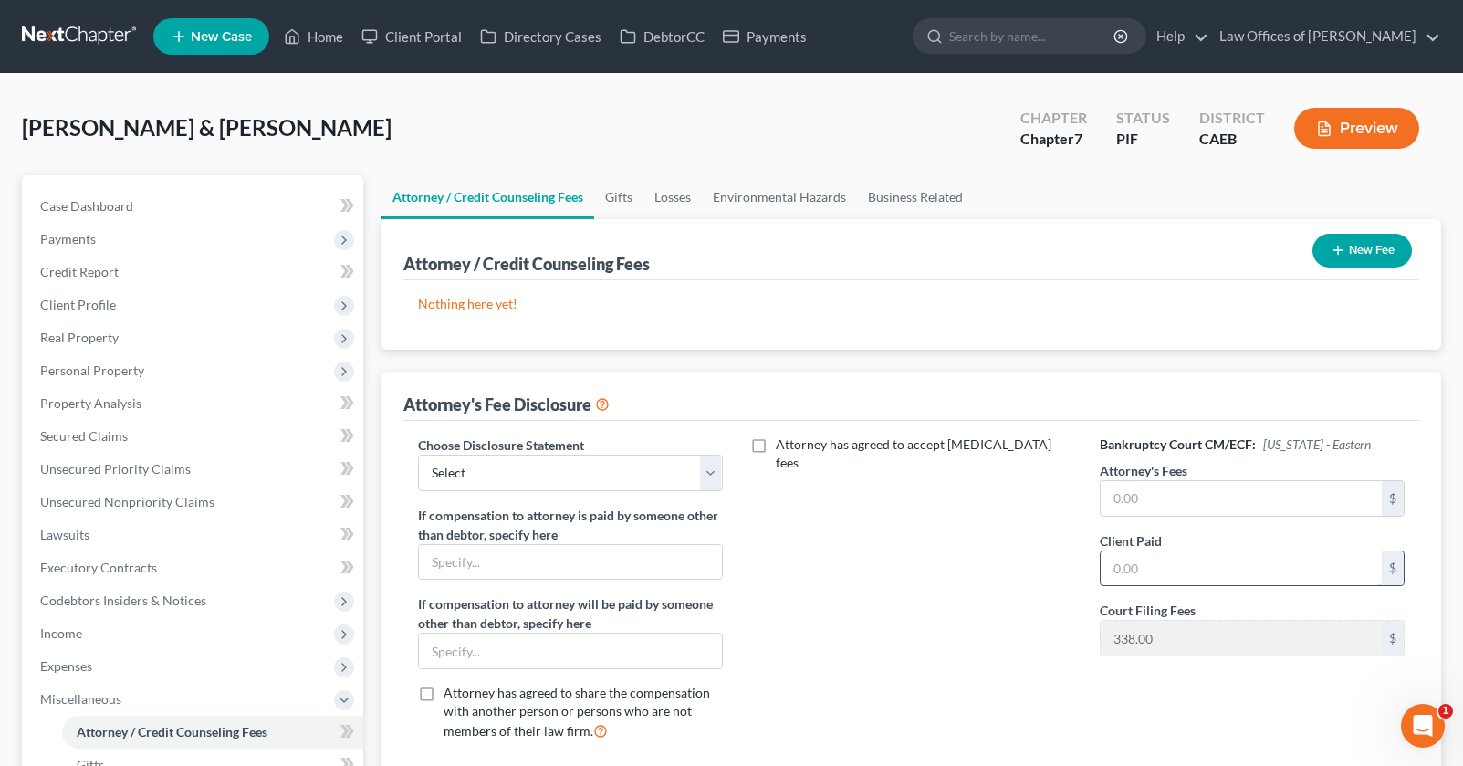
click at [1166, 559] on input "text" at bounding box center [1241, 568] width 281 height 35
type input "1"
type input "1,900"
click at [1143, 520] on div "Bankruptcy Court CM/ECF: [US_STATE] - Eastern Attorney's Fees $ Client Paid 1,9…" at bounding box center [1251, 595] width 341 height 320
click at [1126, 500] on input "text" at bounding box center [1241, 498] width 281 height 35
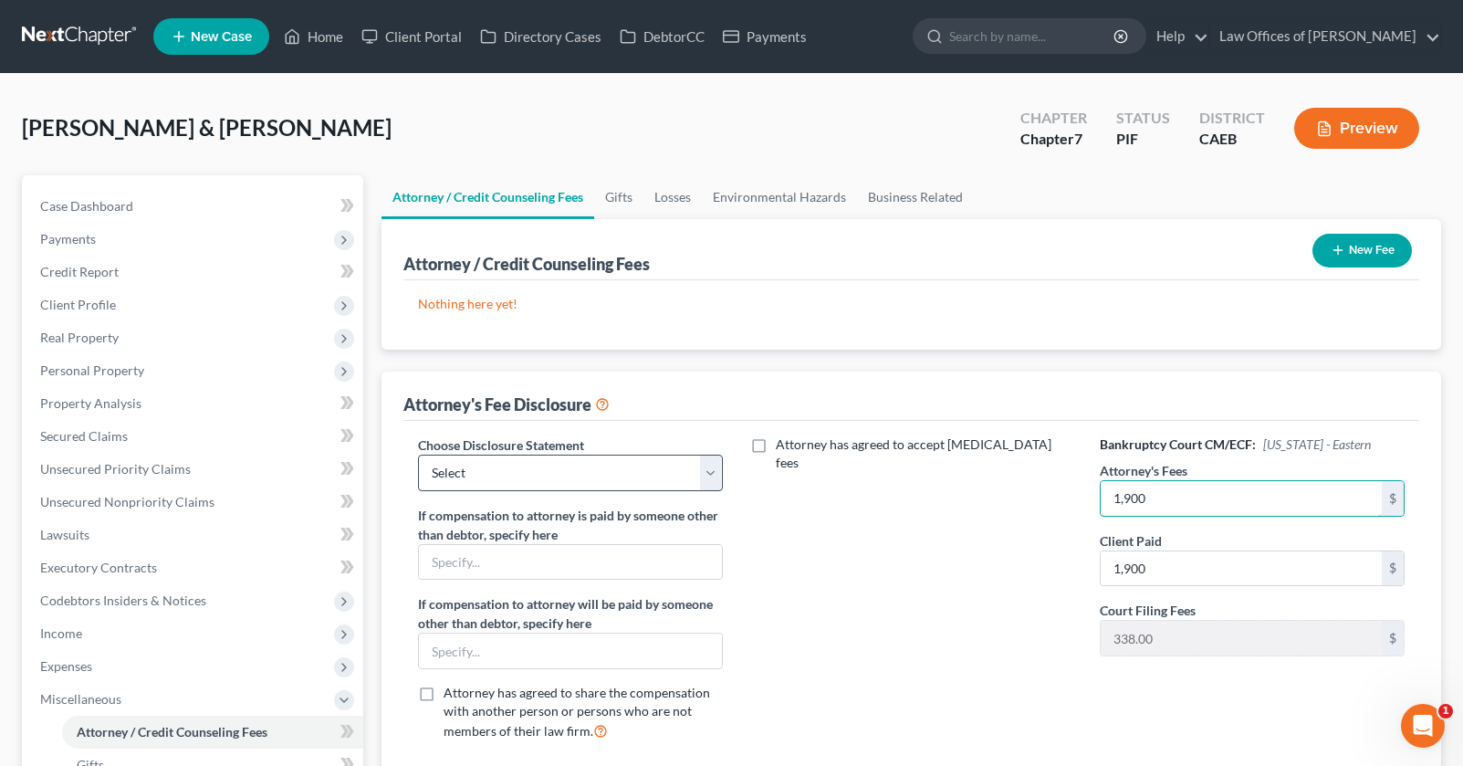
type input "1,900"
click at [625, 472] on select "Select Disclosure" at bounding box center [570, 472] width 305 height 37
select select "0"
click at [1345, 247] on button "New Fee" at bounding box center [1361, 251] width 99 height 34
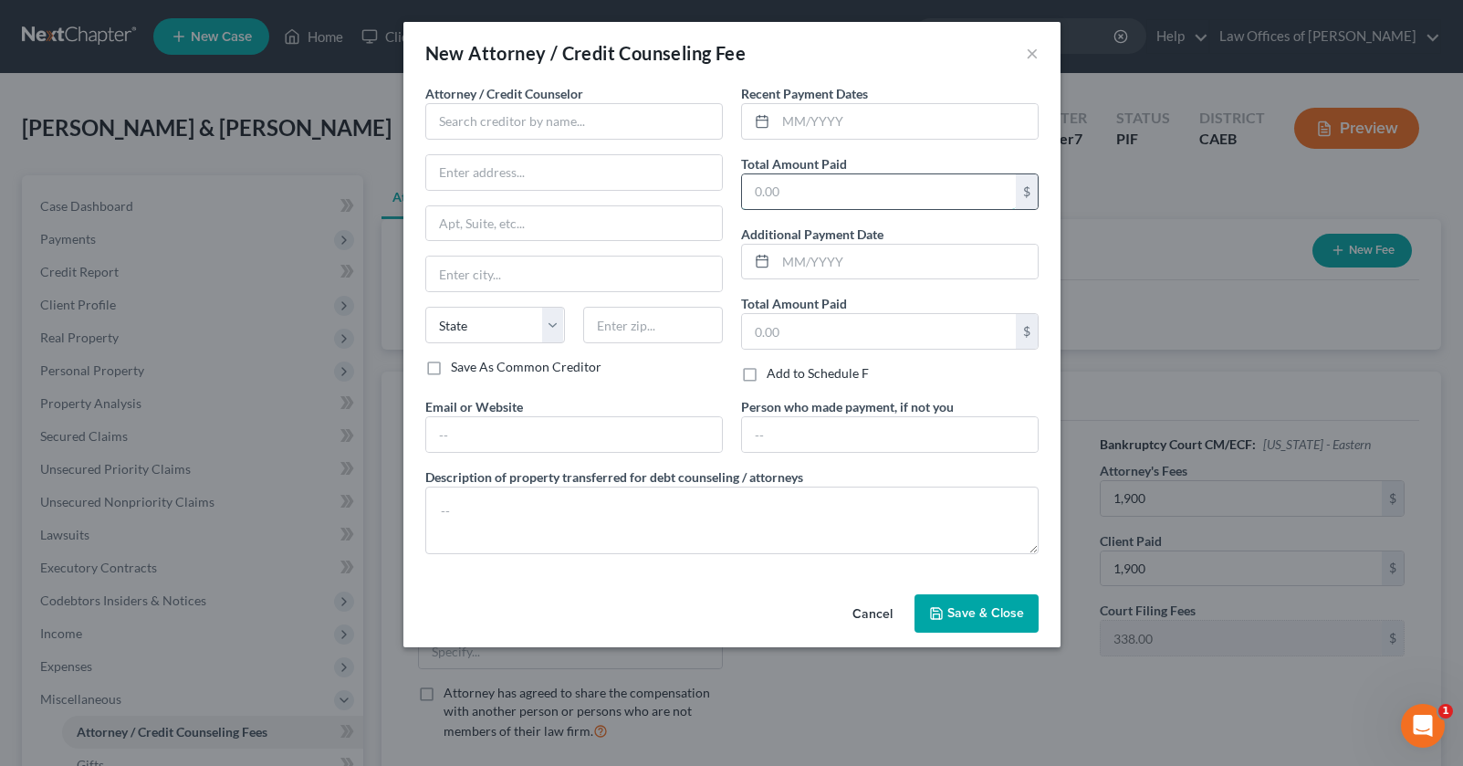
click at [801, 197] on input "text" at bounding box center [879, 191] width 274 height 35
type input "1,900"
click at [796, 119] on input "text" at bounding box center [907, 121] width 262 height 35
type input "08/2025"
click at [623, 110] on input "text" at bounding box center [574, 121] width 298 height 37
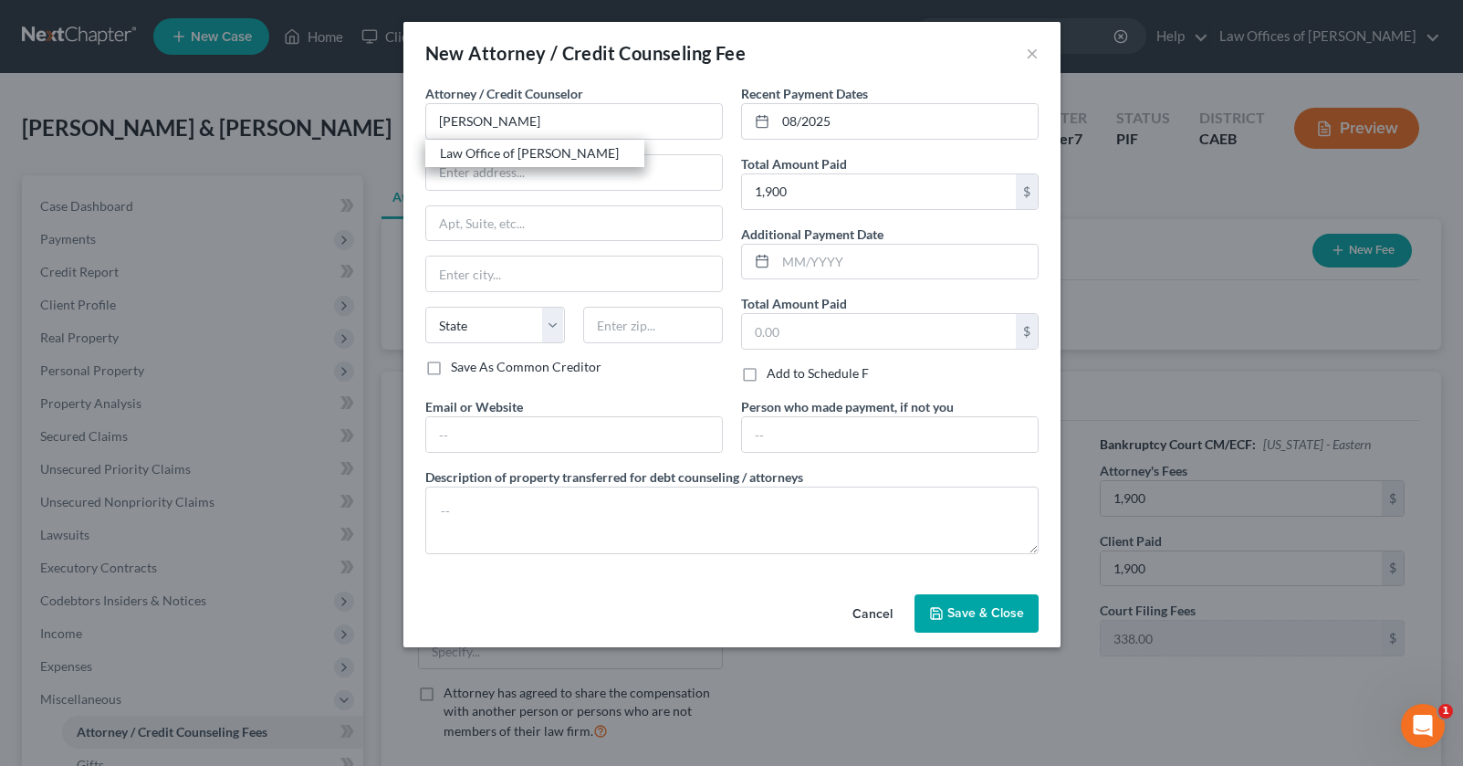
click at [571, 146] on div "Law Office of [PERSON_NAME]" at bounding box center [535, 153] width 190 height 18
type input "Law Office of [PERSON_NAME]"
type input "[STREET_ADDRESS]"
type input "[GEOGRAPHIC_DATA]"
select select "4"
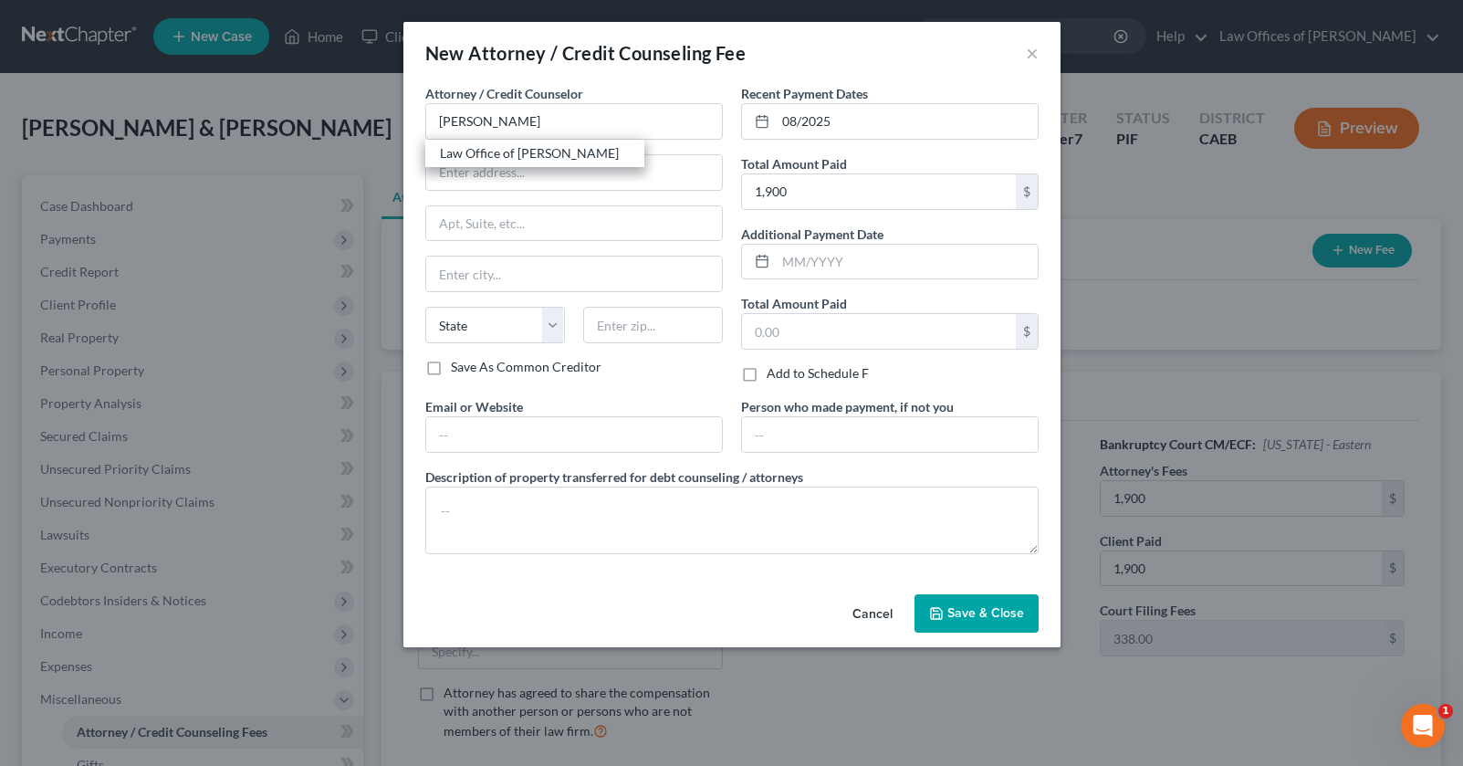
type input "93301"
click at [998, 605] on span "Save & Close" at bounding box center [985, 613] width 77 height 16
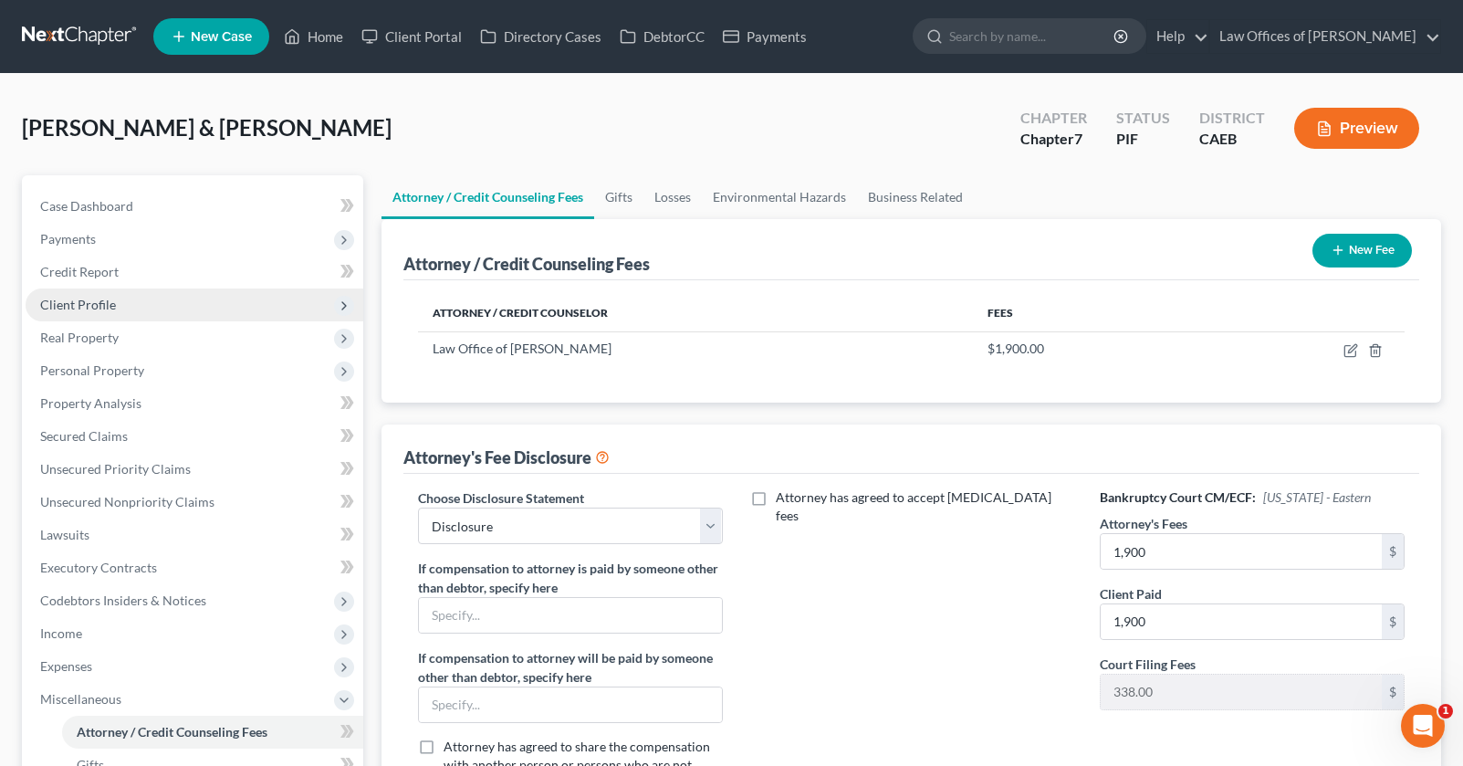
click at [116, 307] on span "Client Profile" at bounding box center [195, 304] width 338 height 33
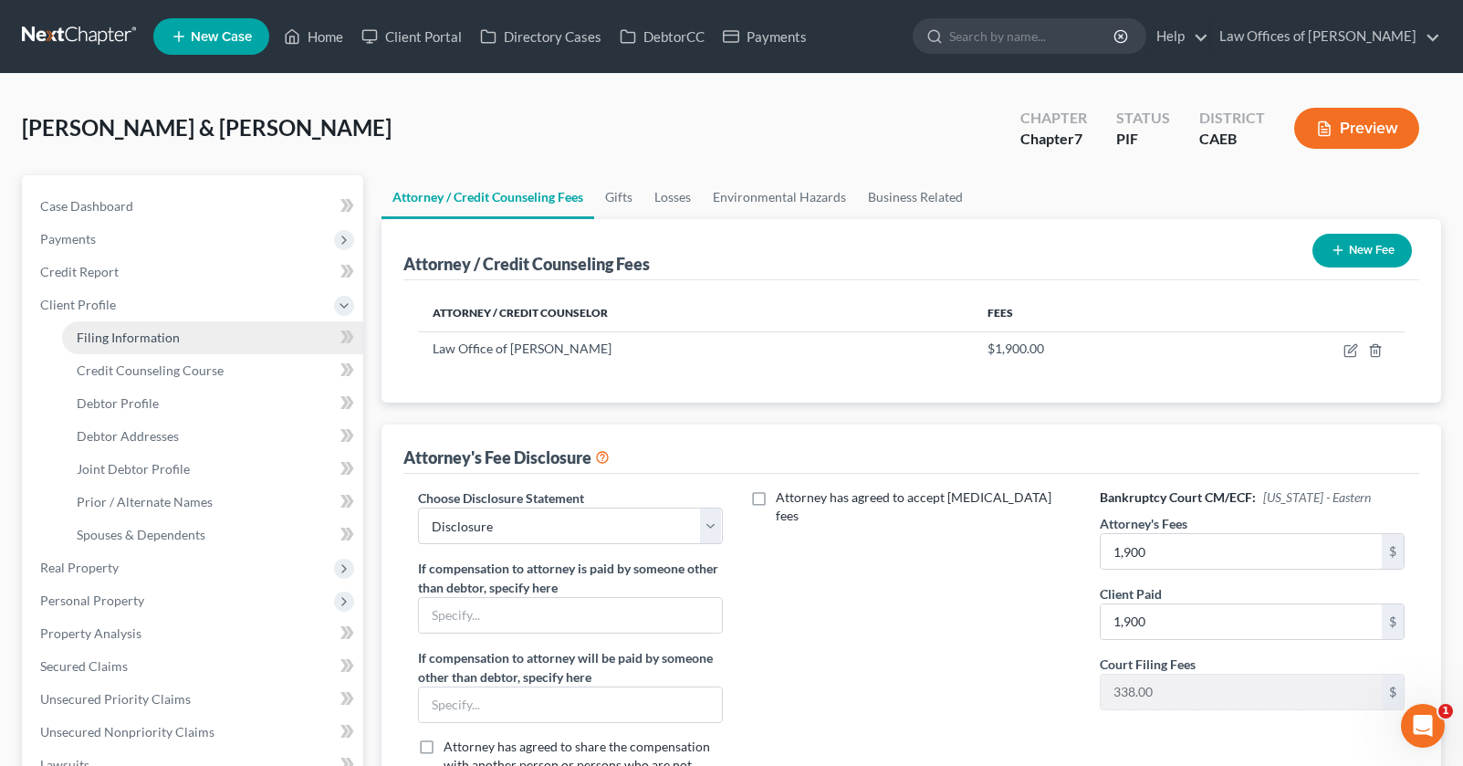
click at [137, 330] on span "Filing Information" at bounding box center [128, 337] width 103 height 16
select select "1"
select select "0"
select select "4"
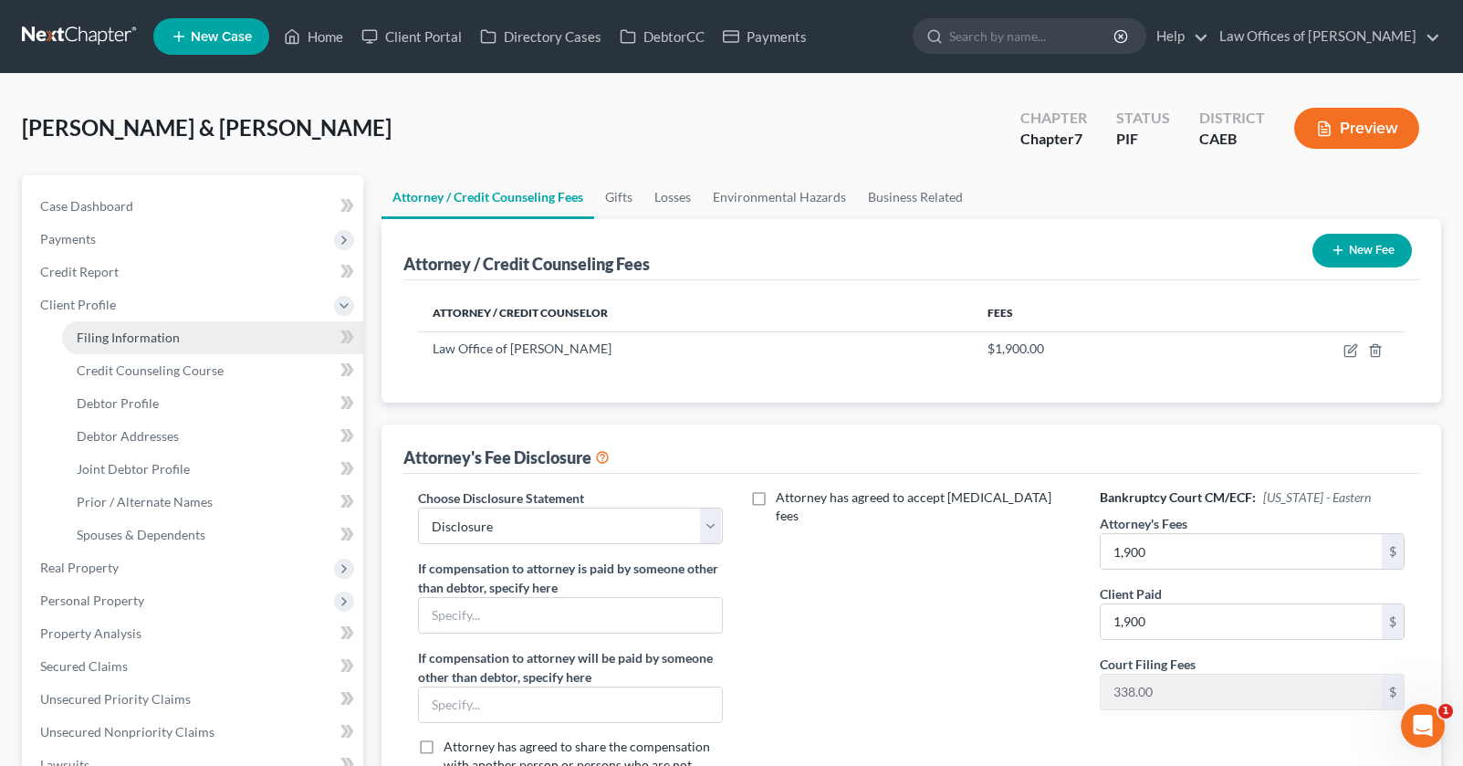
select select "1"
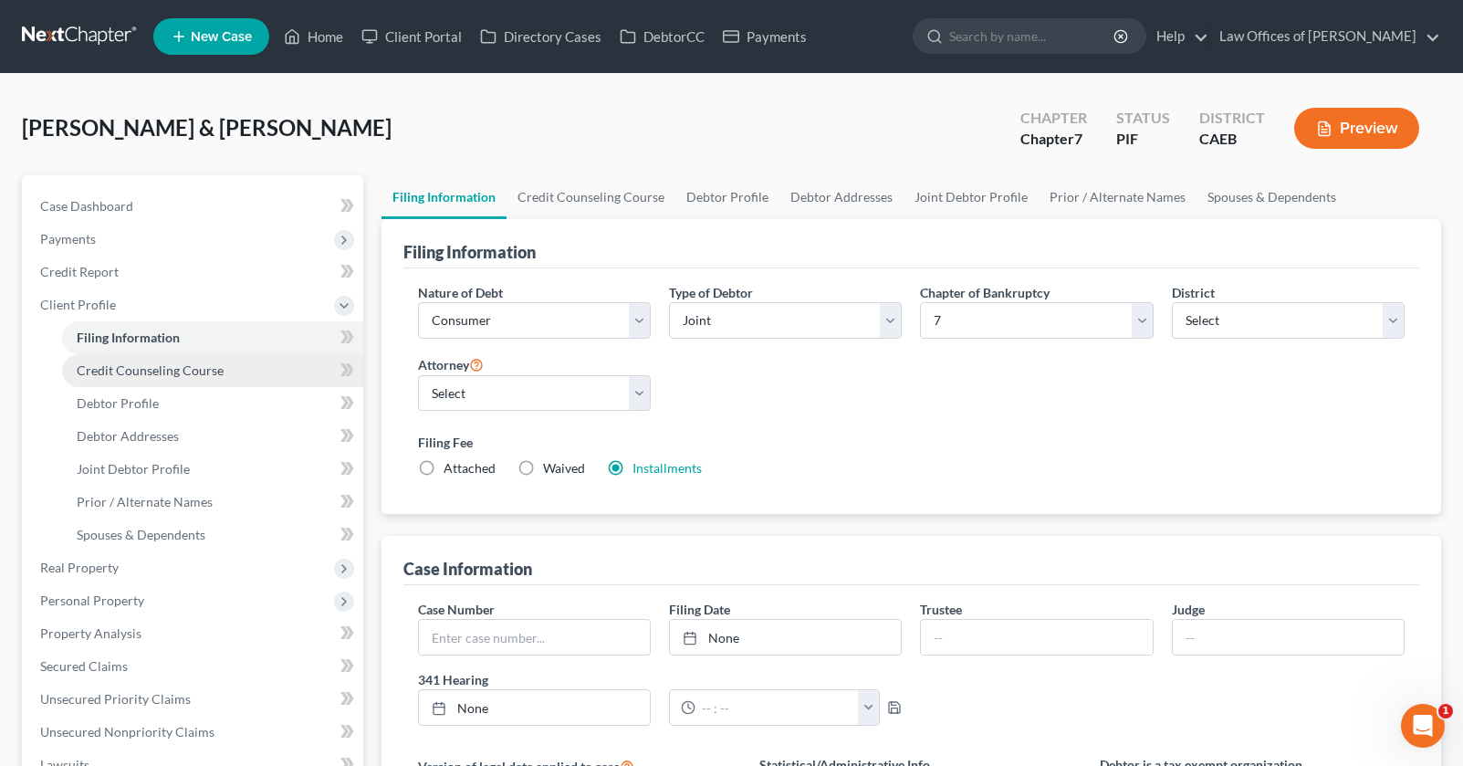
click at [161, 376] on span "Credit Counseling Course" at bounding box center [150, 370] width 147 height 16
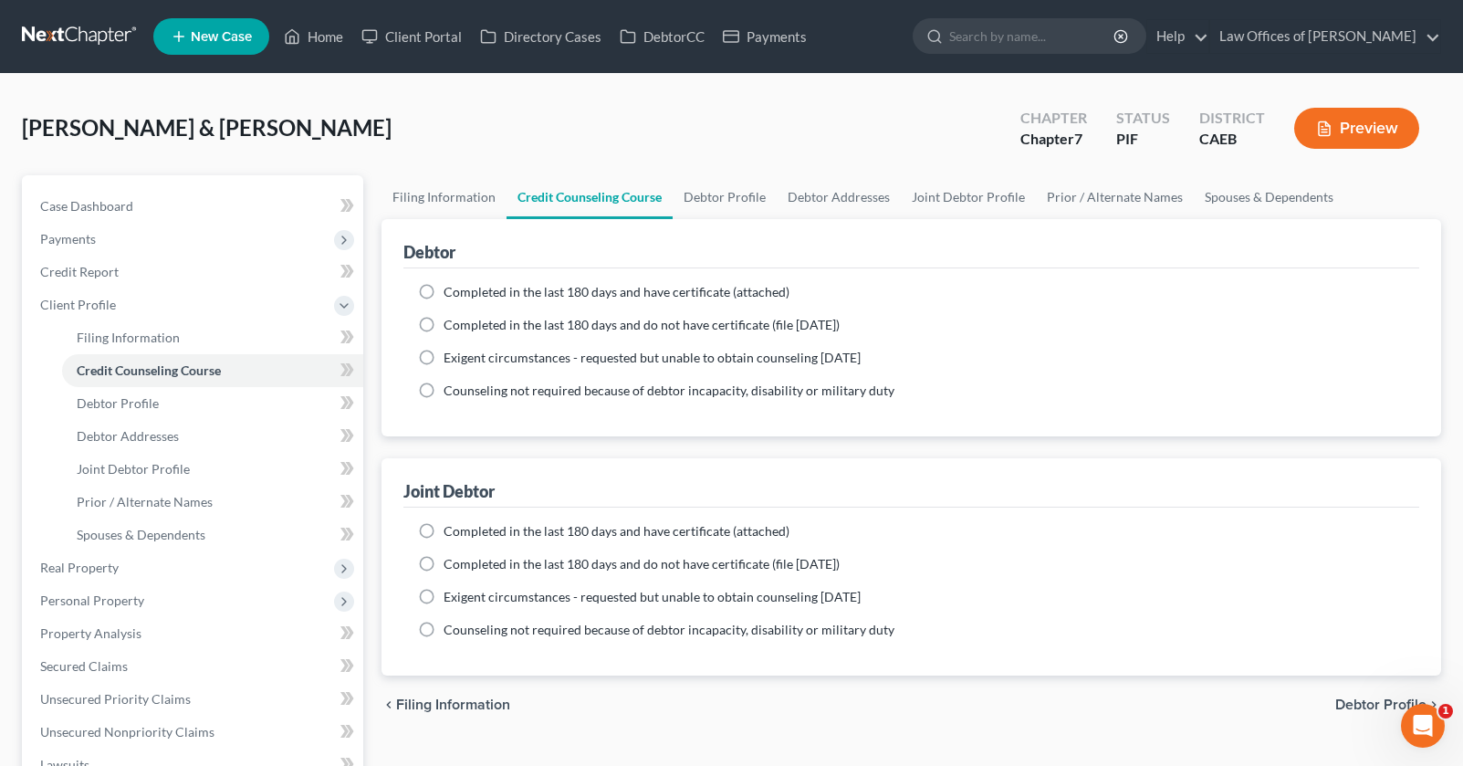
drag, startPoint x: 431, startPoint y: 289, endPoint x: 444, endPoint y: 325, distance: 38.1
click at [444, 289] on label "Completed in the last 180 days and have certificate (attached)" at bounding box center [617, 292] width 346 height 18
click at [451, 289] on input "Completed in the last 180 days and have certificate (attached)" at bounding box center [457, 289] width 12 height 12
radio input "true"
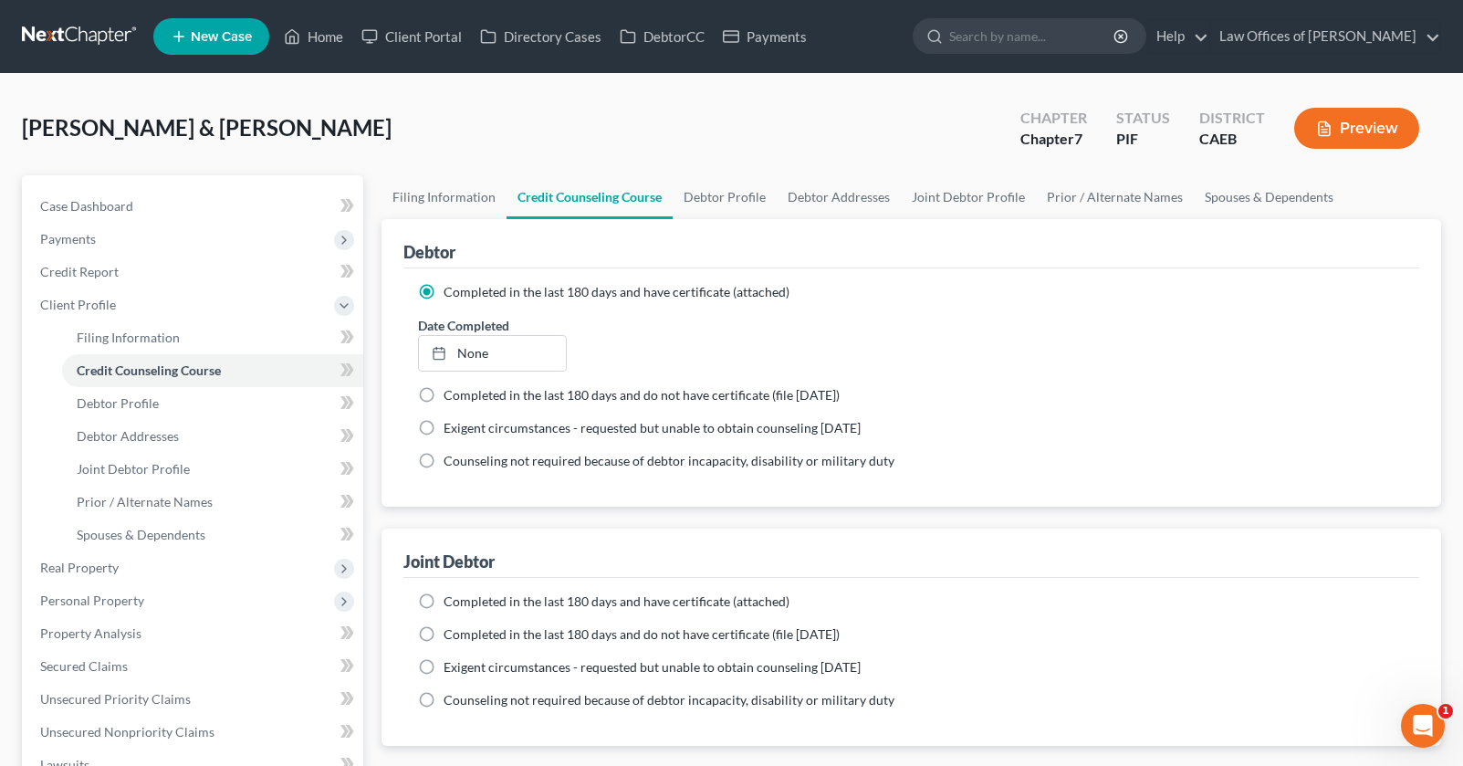
click at [444, 598] on label "Completed in the last 180 days and have certificate (attached)" at bounding box center [617, 601] width 346 height 18
click at [451, 598] on input "Completed in the last 180 days and have certificate (attached)" at bounding box center [457, 598] width 12 height 12
radio input "true"
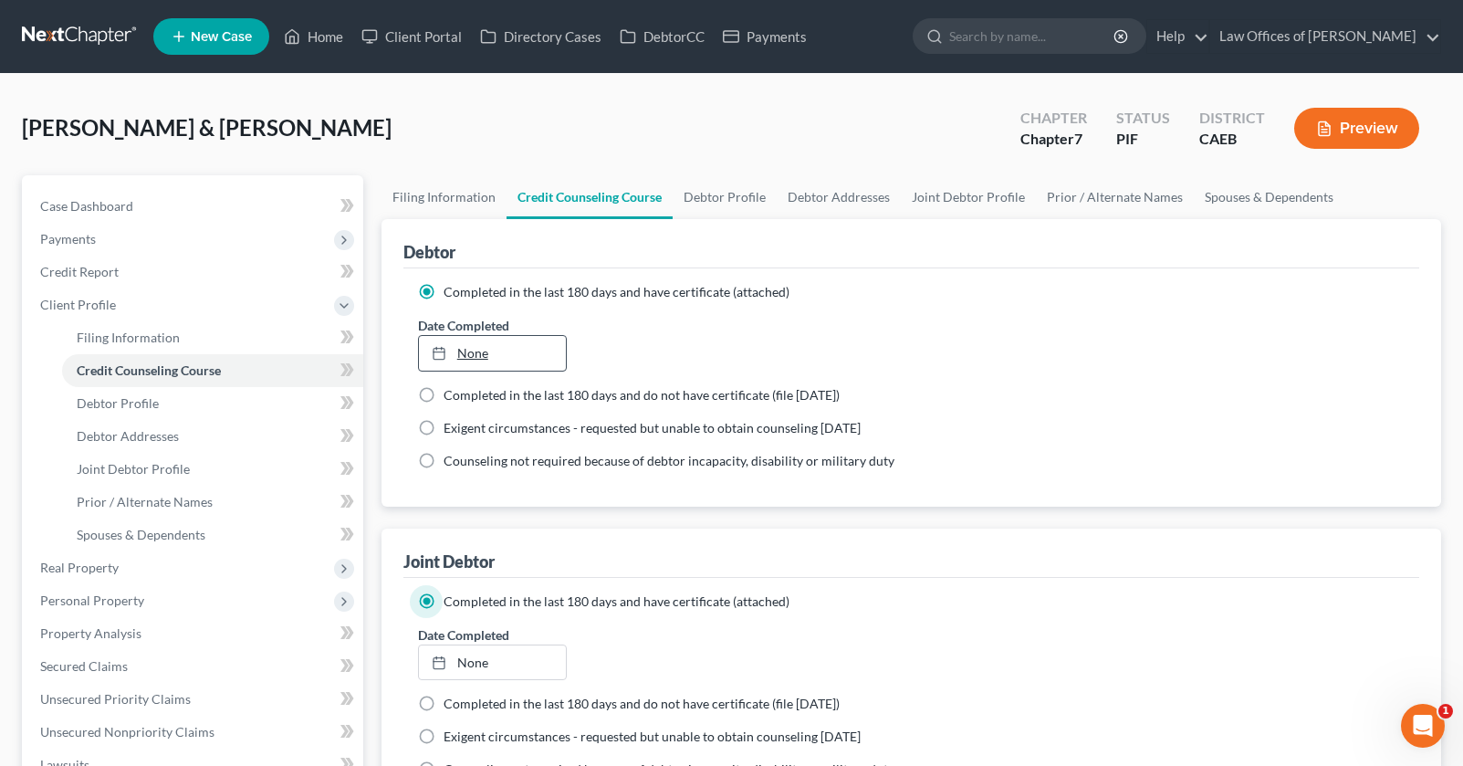
click at [512, 360] on link "None" at bounding box center [493, 353] width 148 height 35
type input "[DATE]"
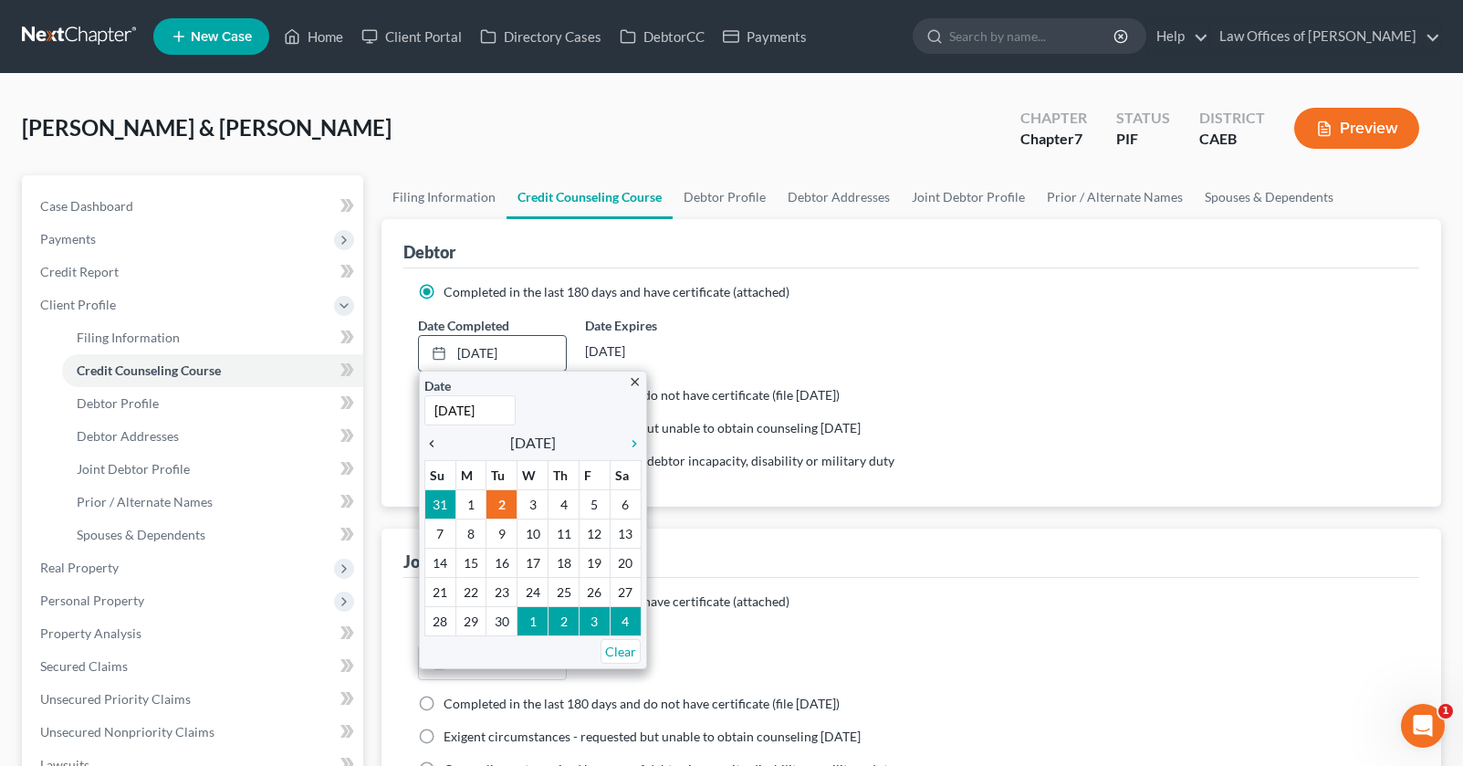
click at [432, 440] on icon "chevron_left" at bounding box center [436, 443] width 24 height 15
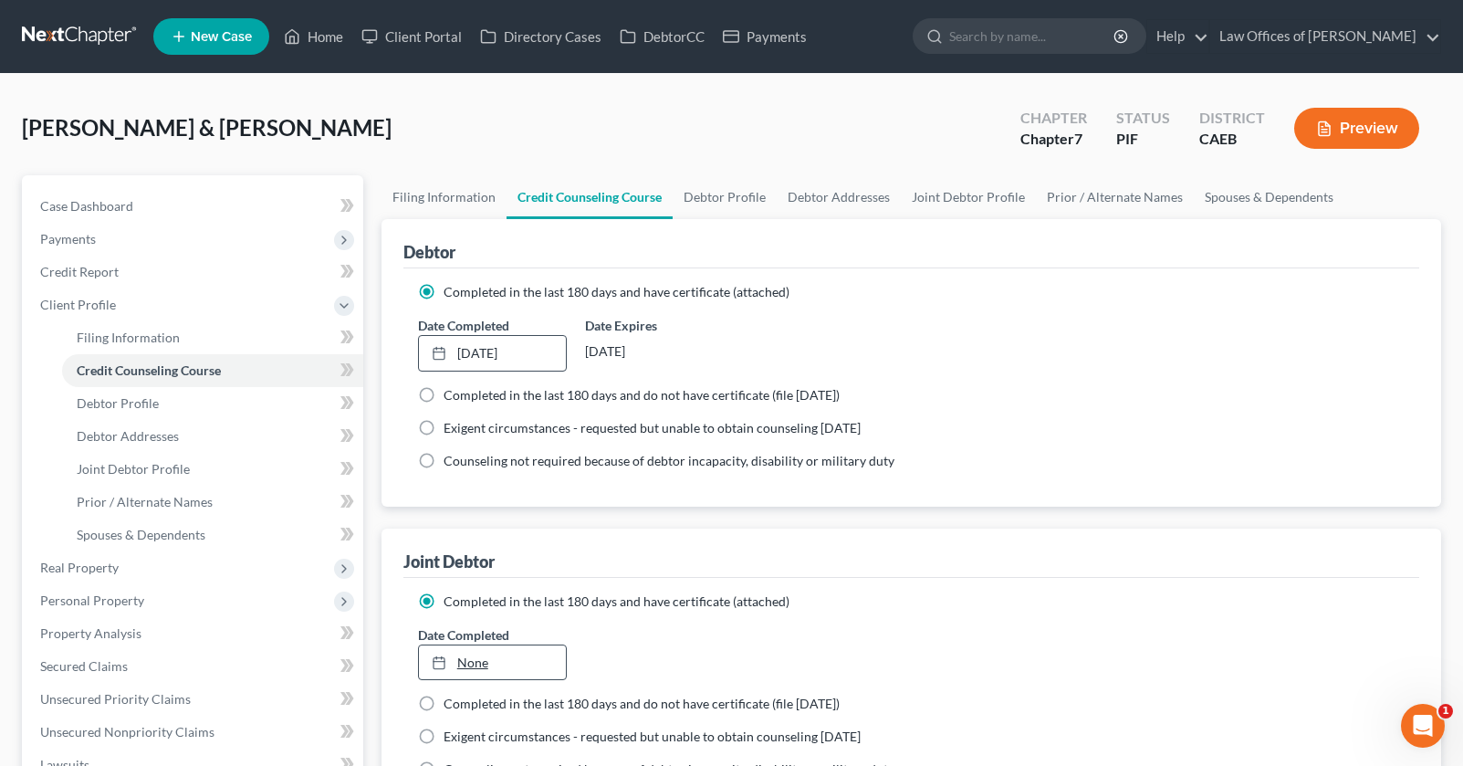
click at [474, 657] on link "None" at bounding box center [493, 662] width 148 height 35
type input "[DATE]"
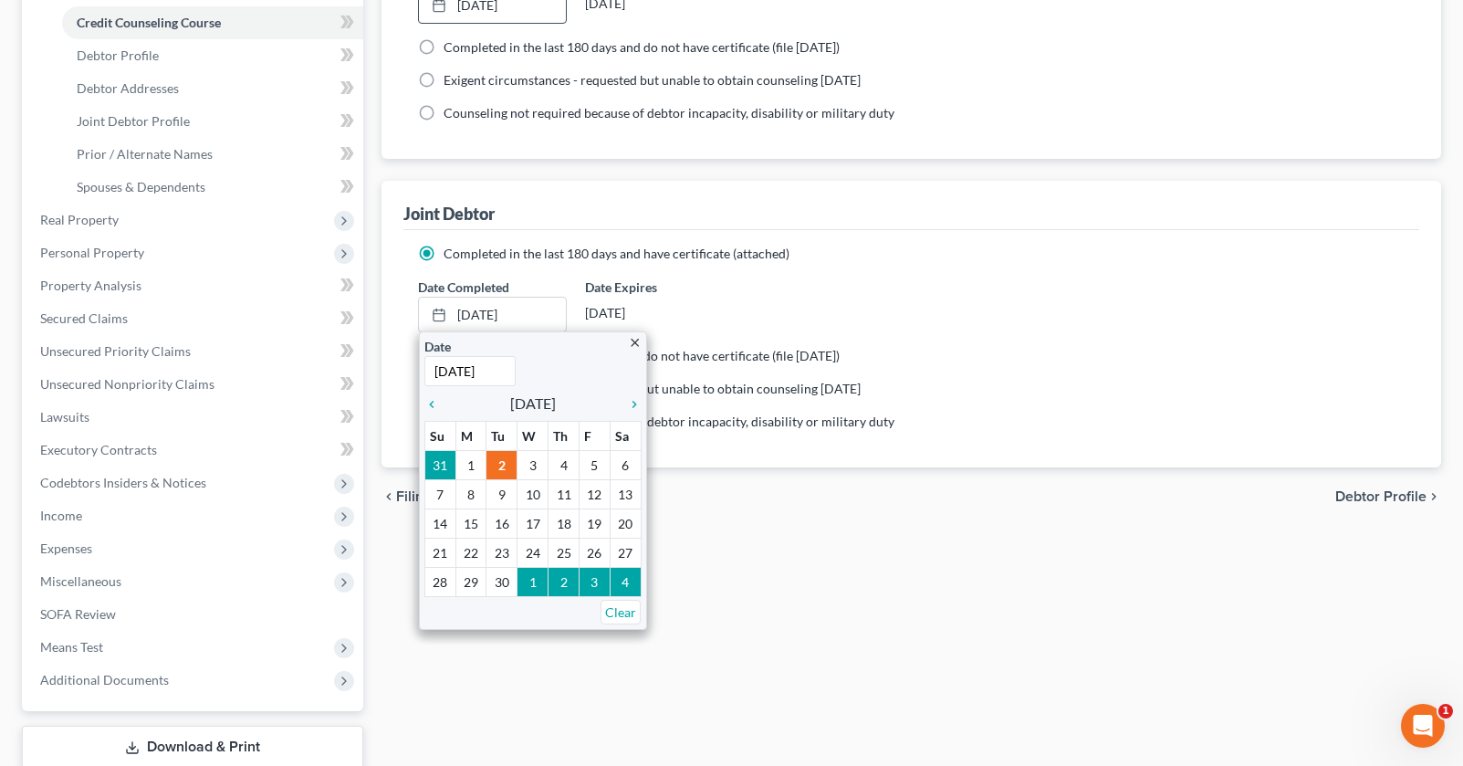
scroll to position [467, 0]
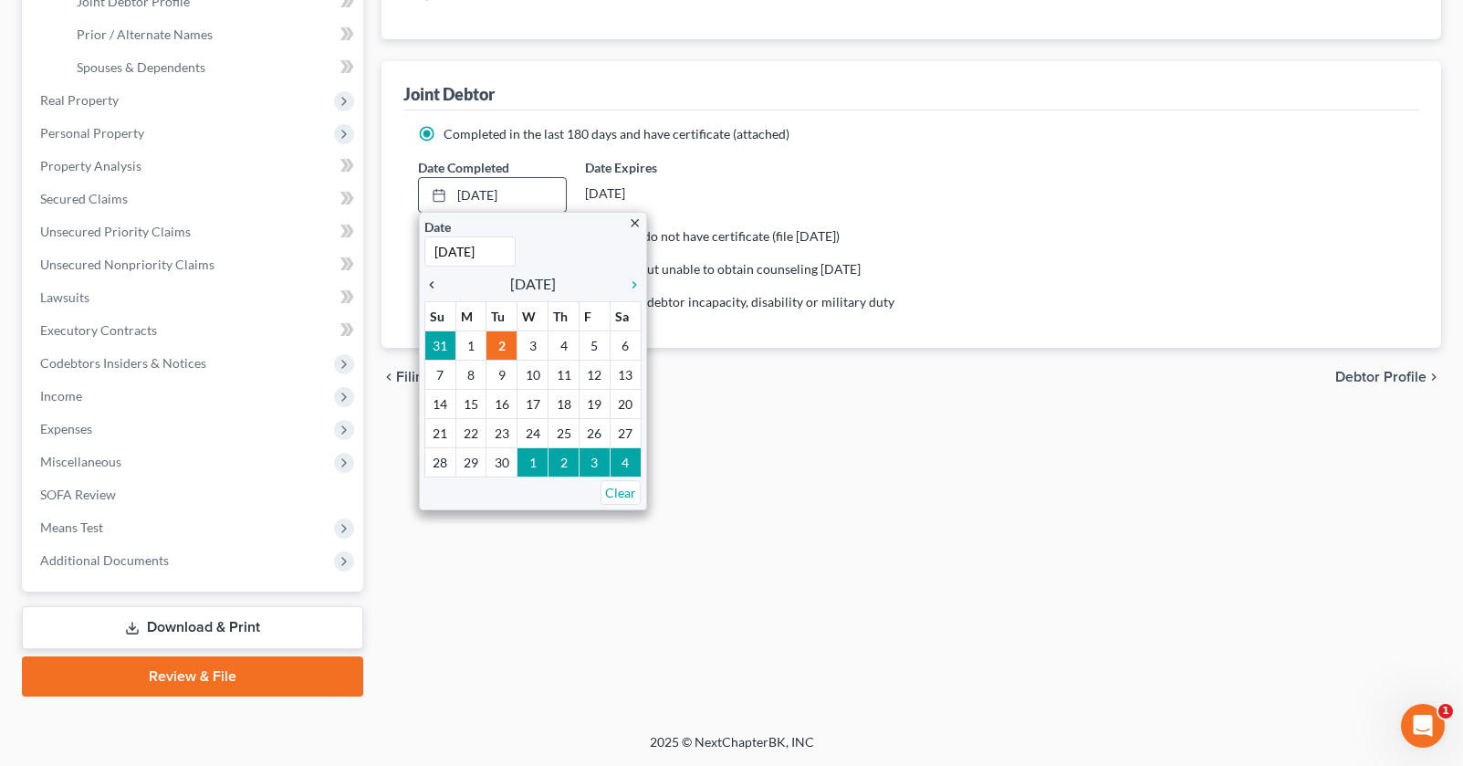
click at [430, 283] on icon "chevron_left" at bounding box center [436, 284] width 24 height 15
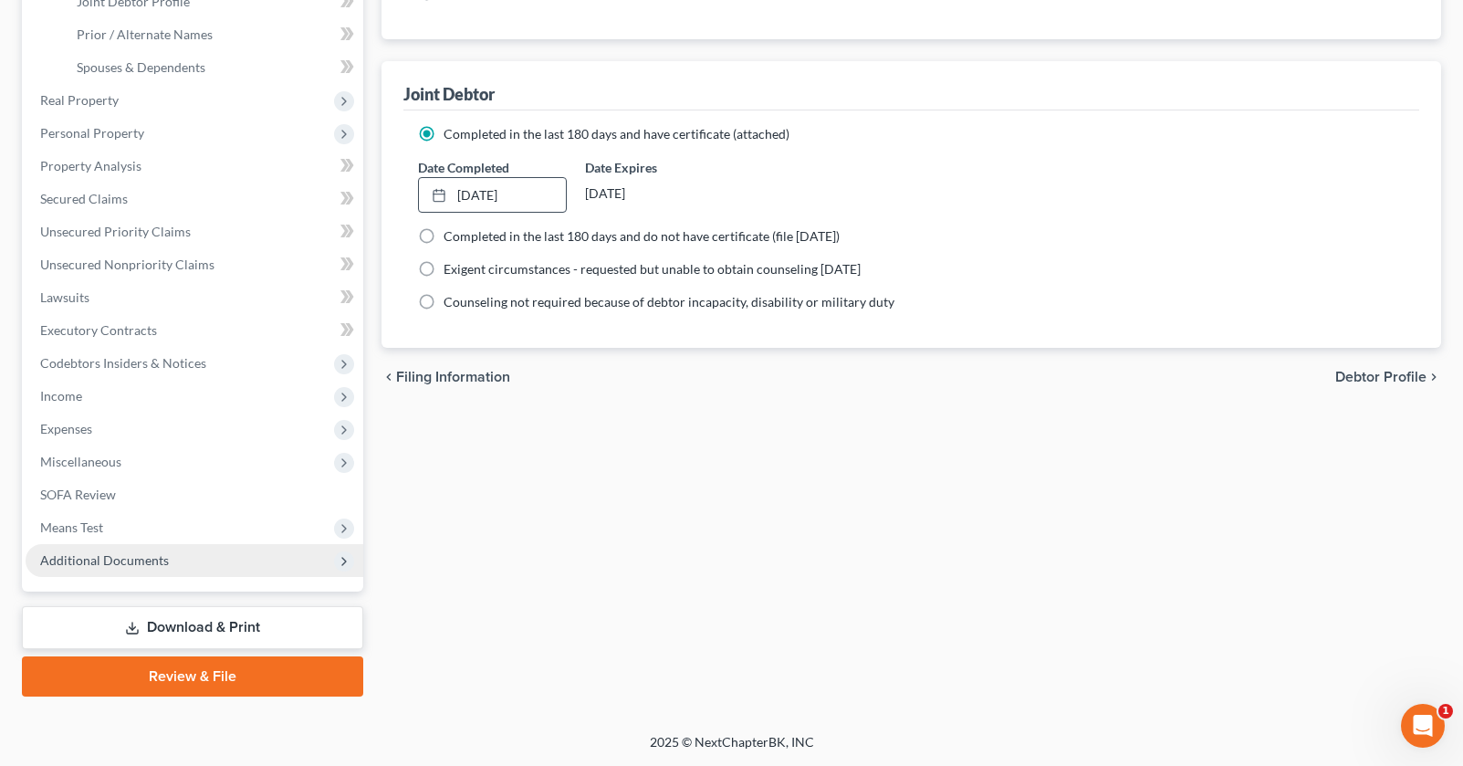
click at [116, 561] on span "Additional Documents" at bounding box center [104, 560] width 129 height 16
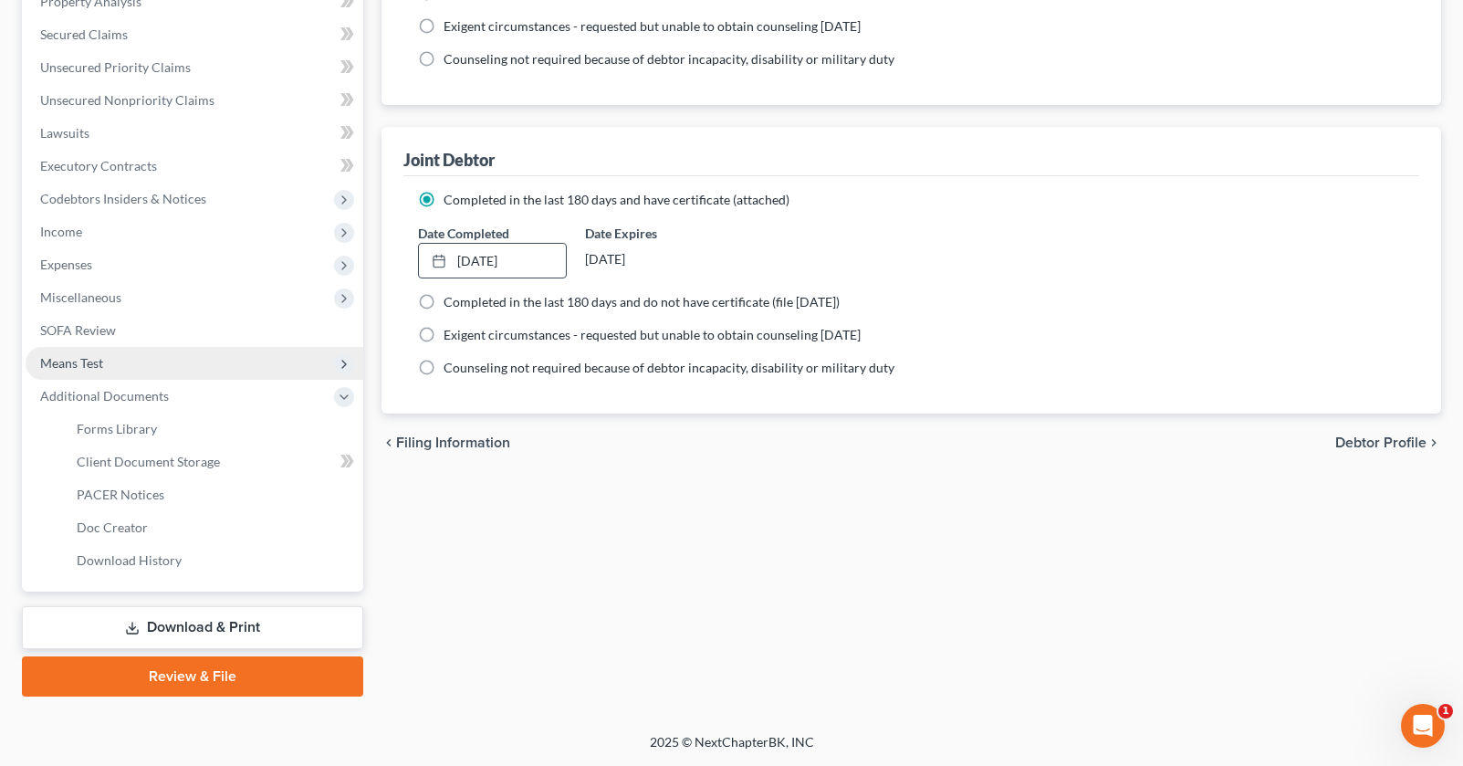
scroll to position [402, 0]
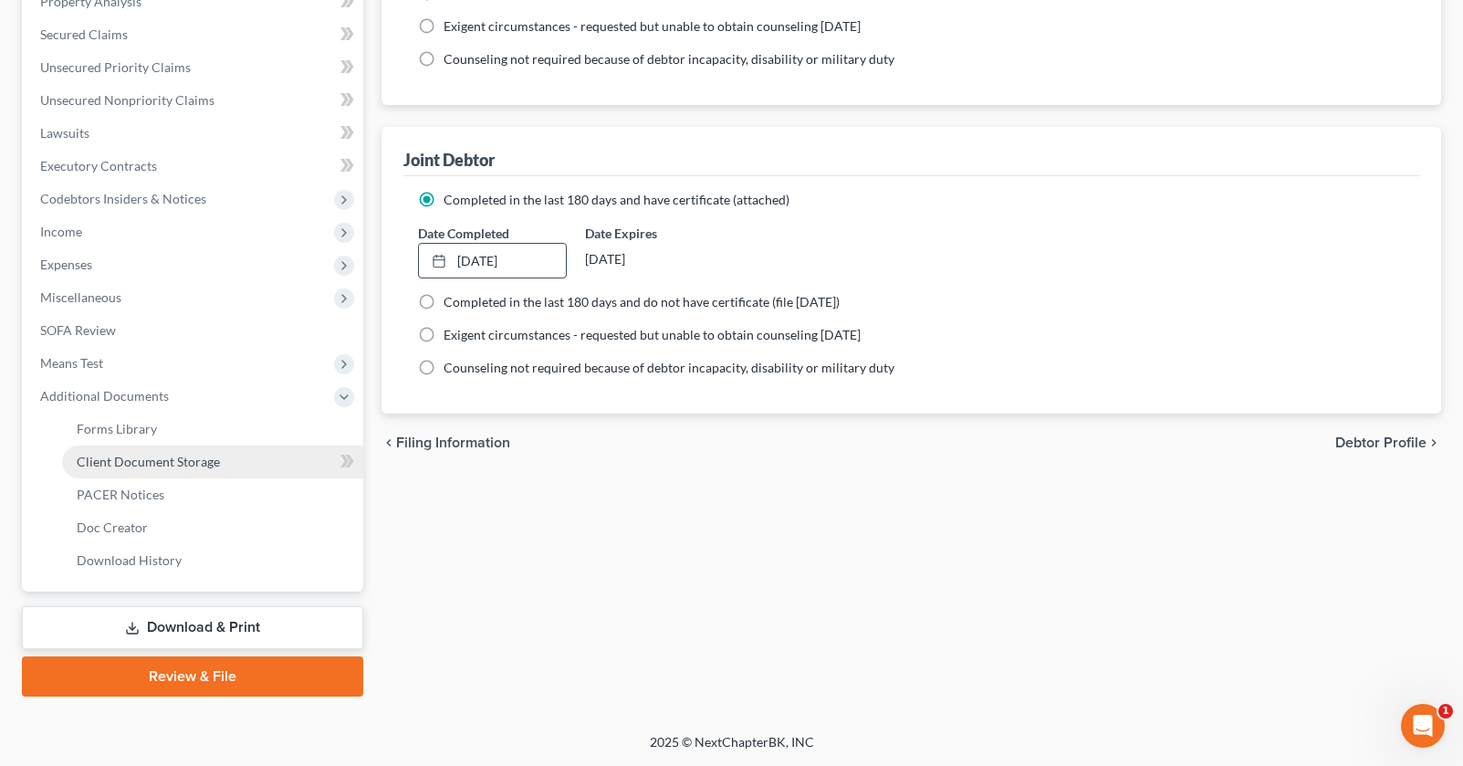
click at [112, 454] on span "Client Document Storage" at bounding box center [148, 462] width 143 height 16
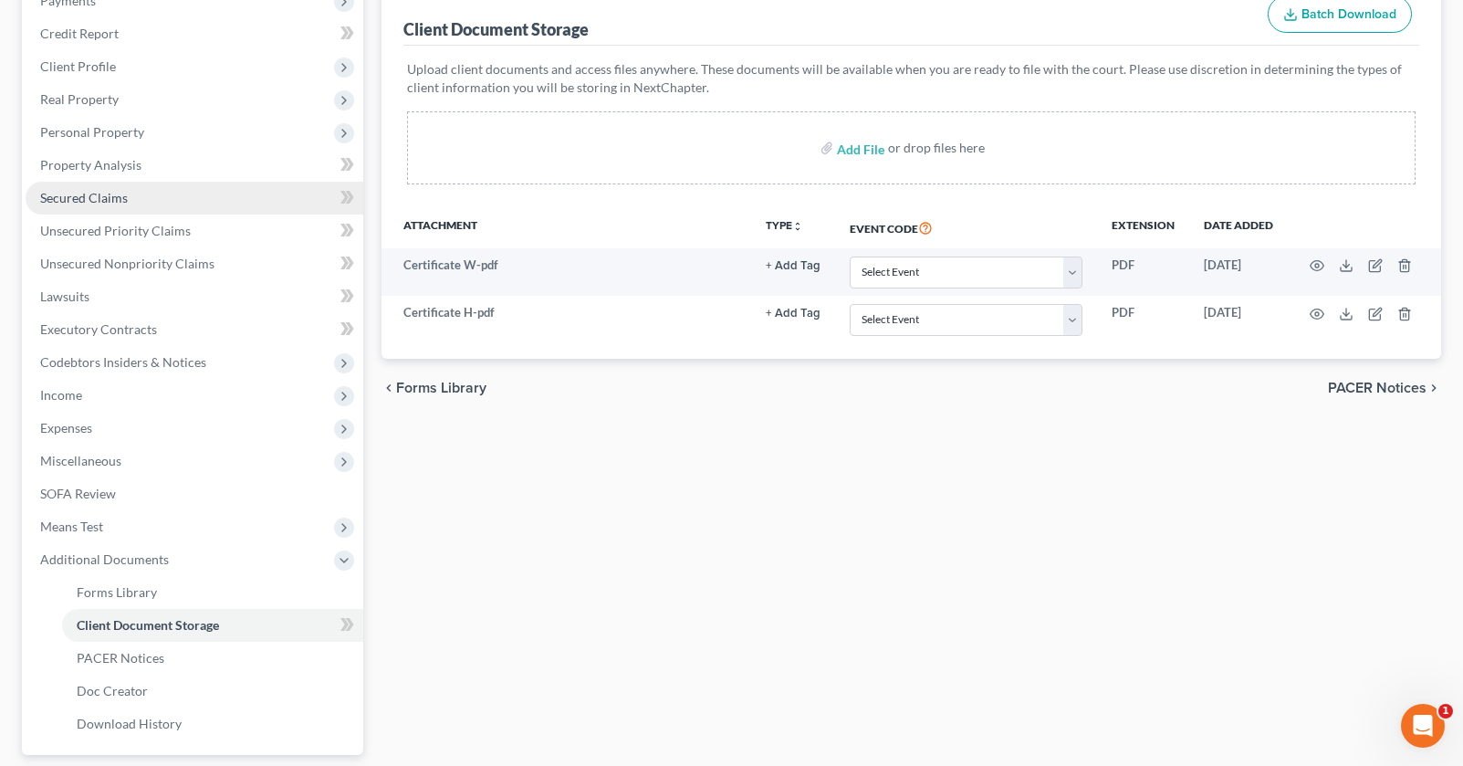
scroll to position [242, 0]
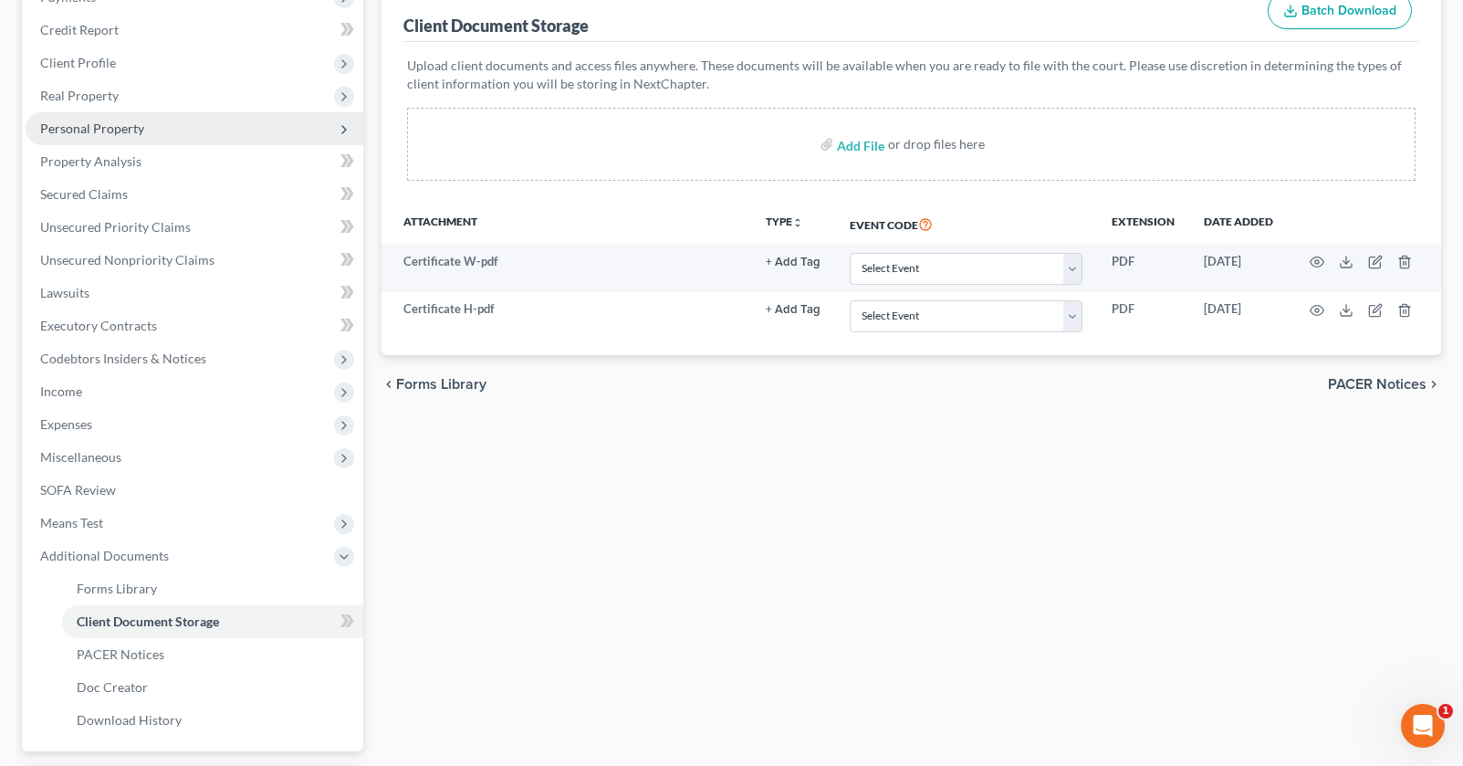
click at [103, 133] on span "Personal Property" at bounding box center [92, 128] width 104 height 16
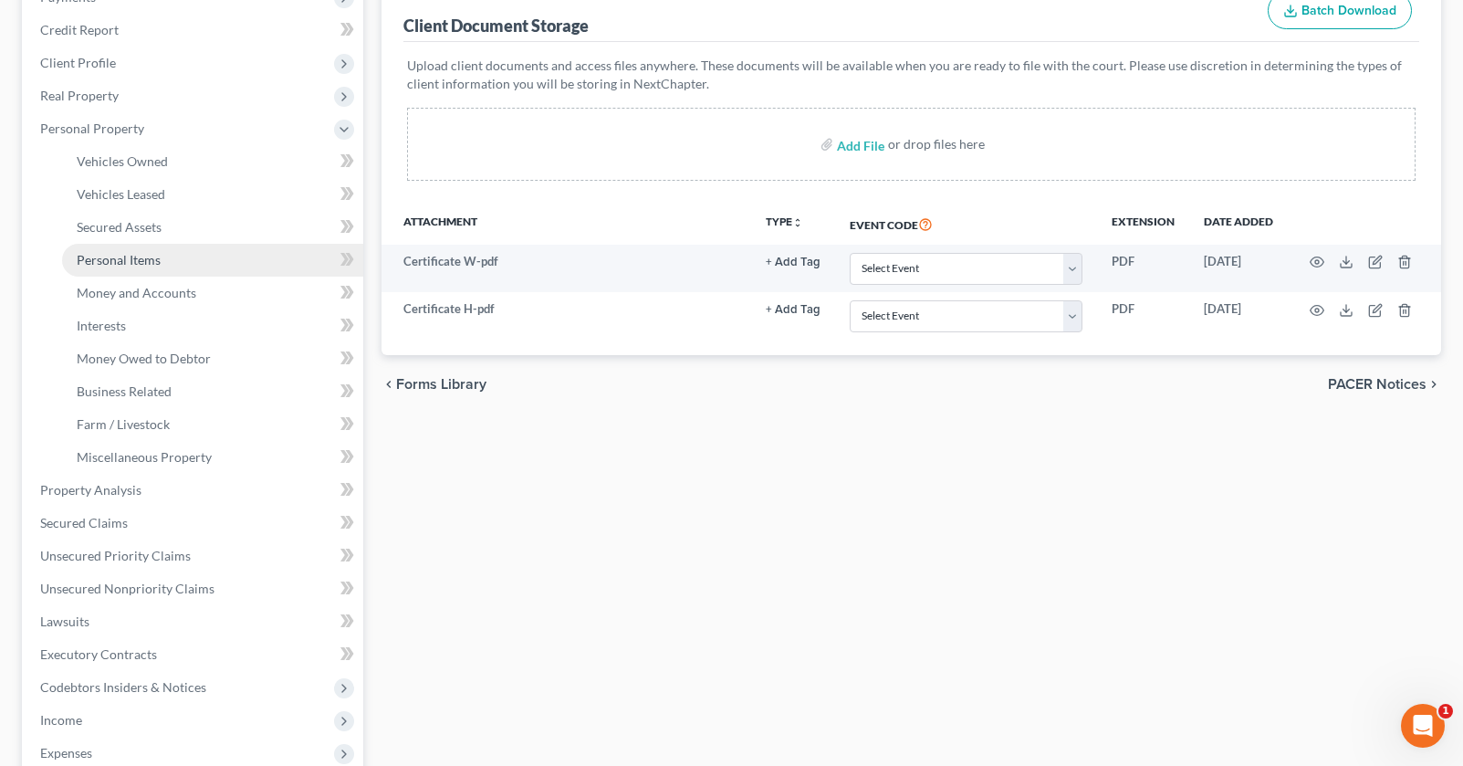
click at [136, 256] on span "Personal Items" at bounding box center [119, 260] width 84 height 16
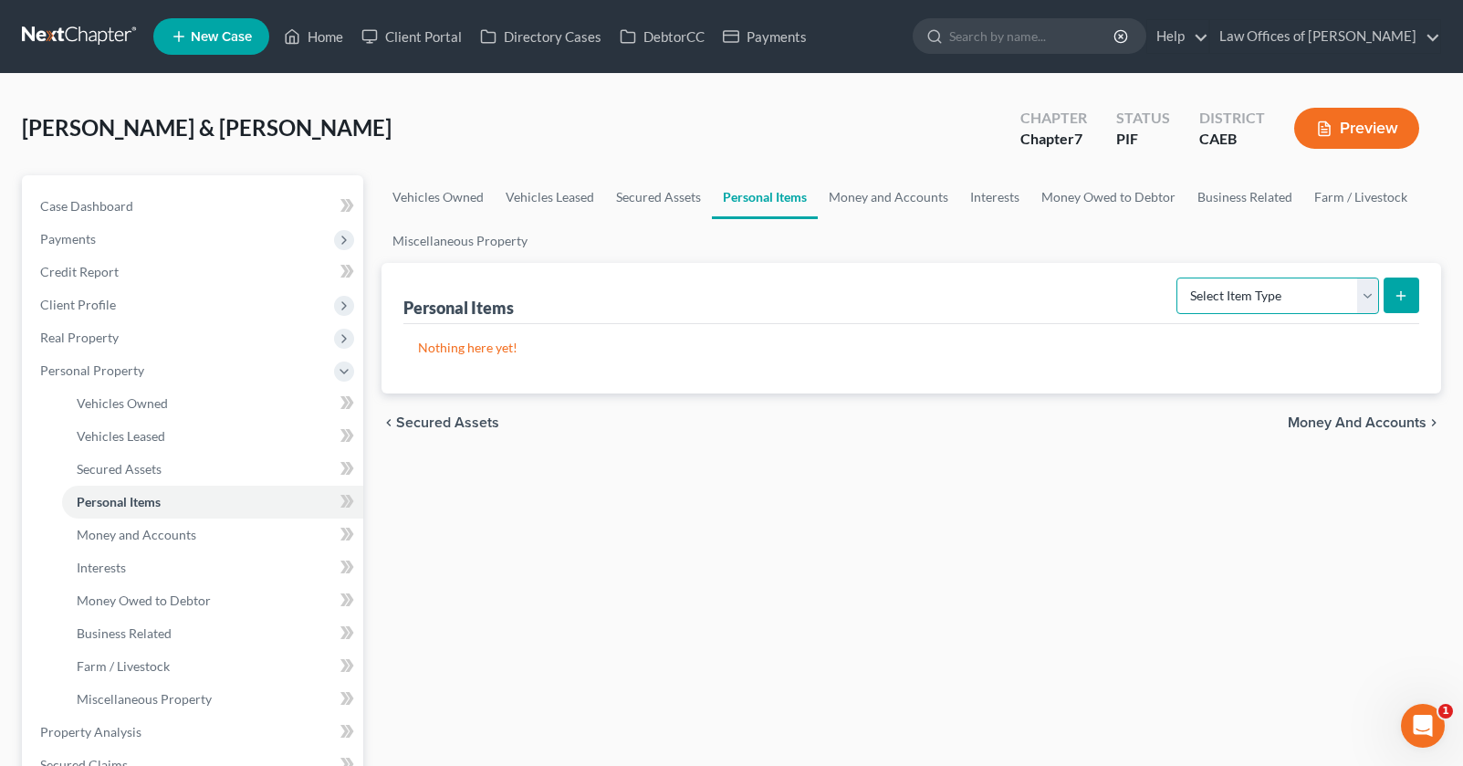
click at [1240, 290] on select "Select Item Type Clothing Collectibles Of Value Electronics Firearms Household …" at bounding box center [1277, 295] width 203 height 37
select select "clothing"
click at [1392, 296] on button "submit" at bounding box center [1401, 295] width 36 height 36
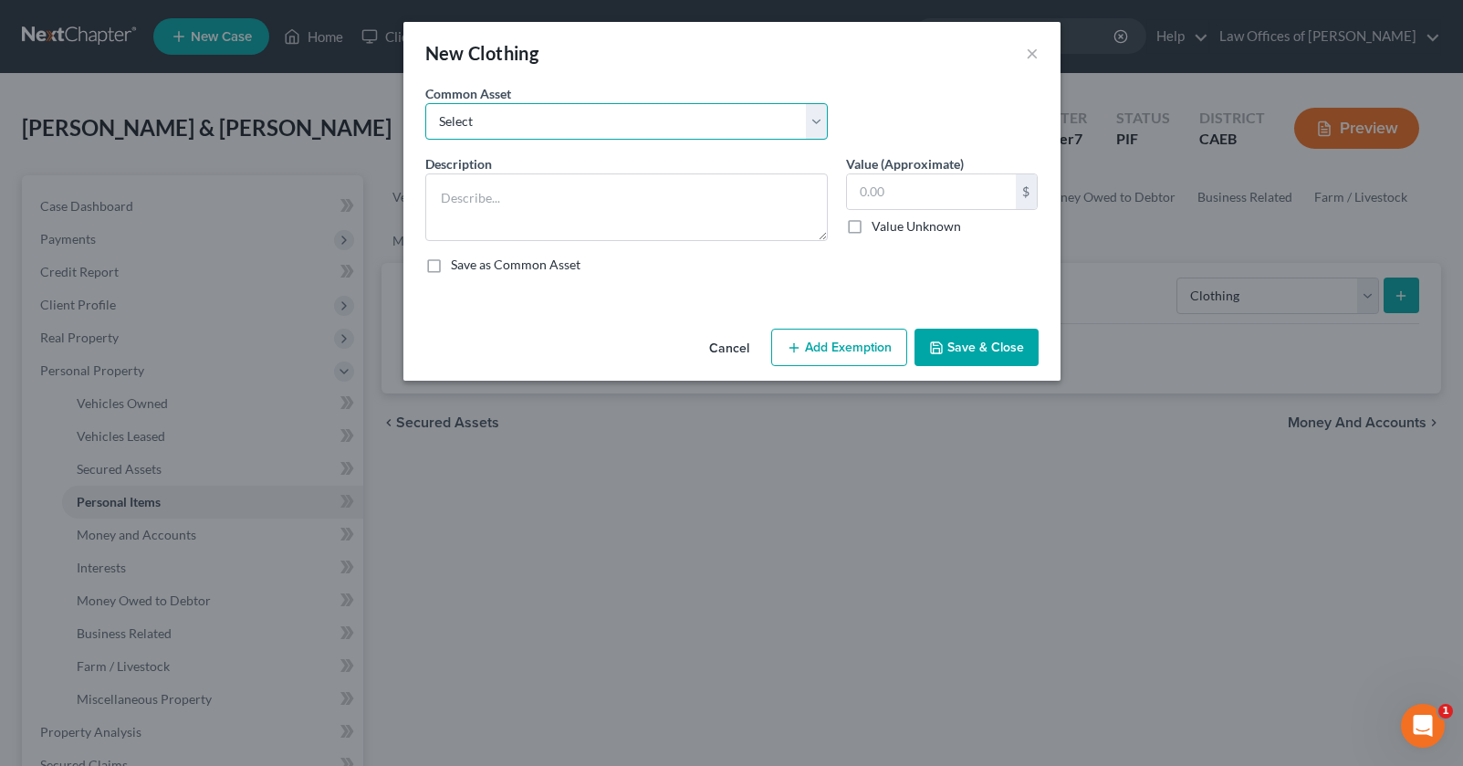
click at [573, 120] on select "Select Wardrobe" at bounding box center [626, 121] width 402 height 37
select select "0"
type textarea "Wardrobe"
click at [888, 190] on input "600.00" at bounding box center [931, 191] width 169 height 35
type input "9"
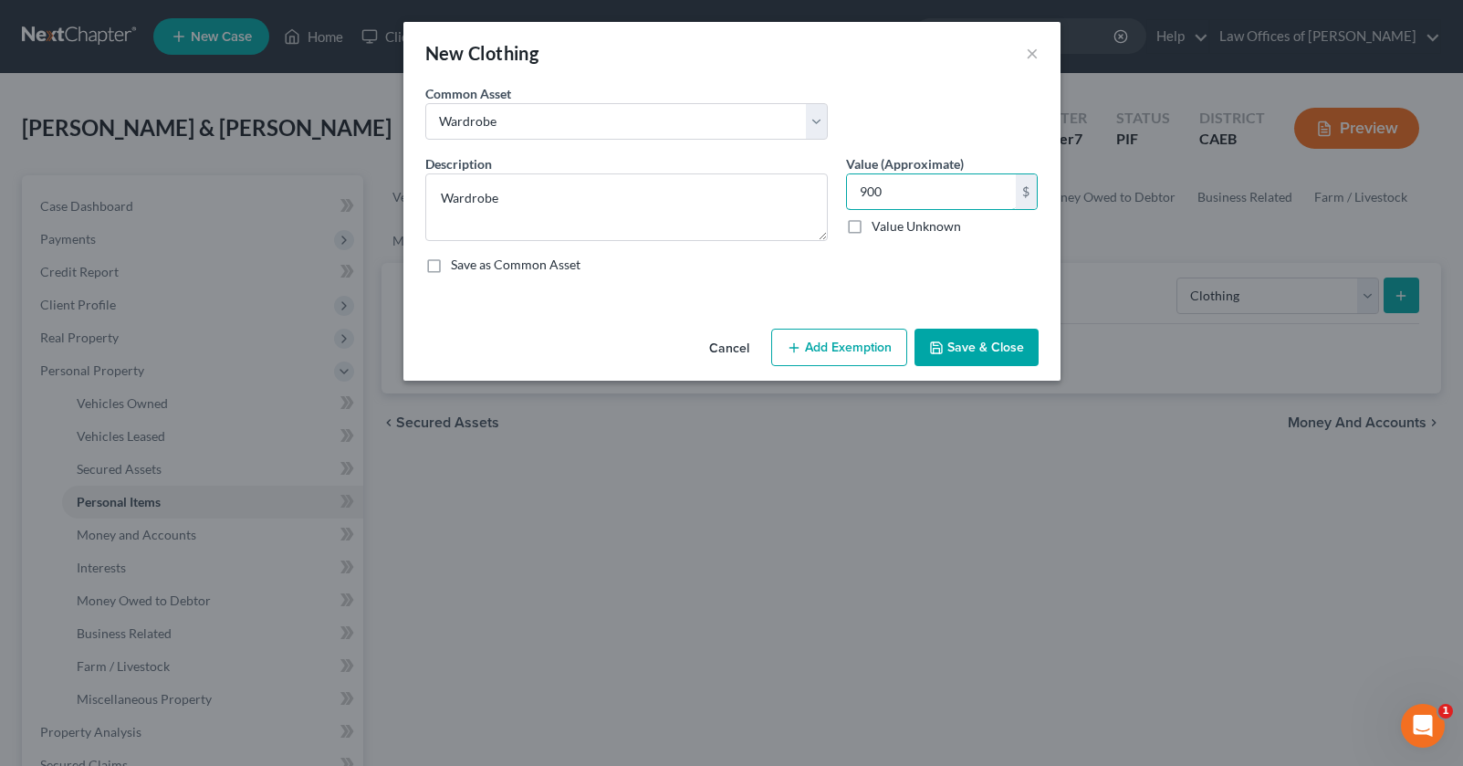
type input "900"
click at [828, 339] on button "Add Exemption" at bounding box center [839, 348] width 136 height 38
select select "2"
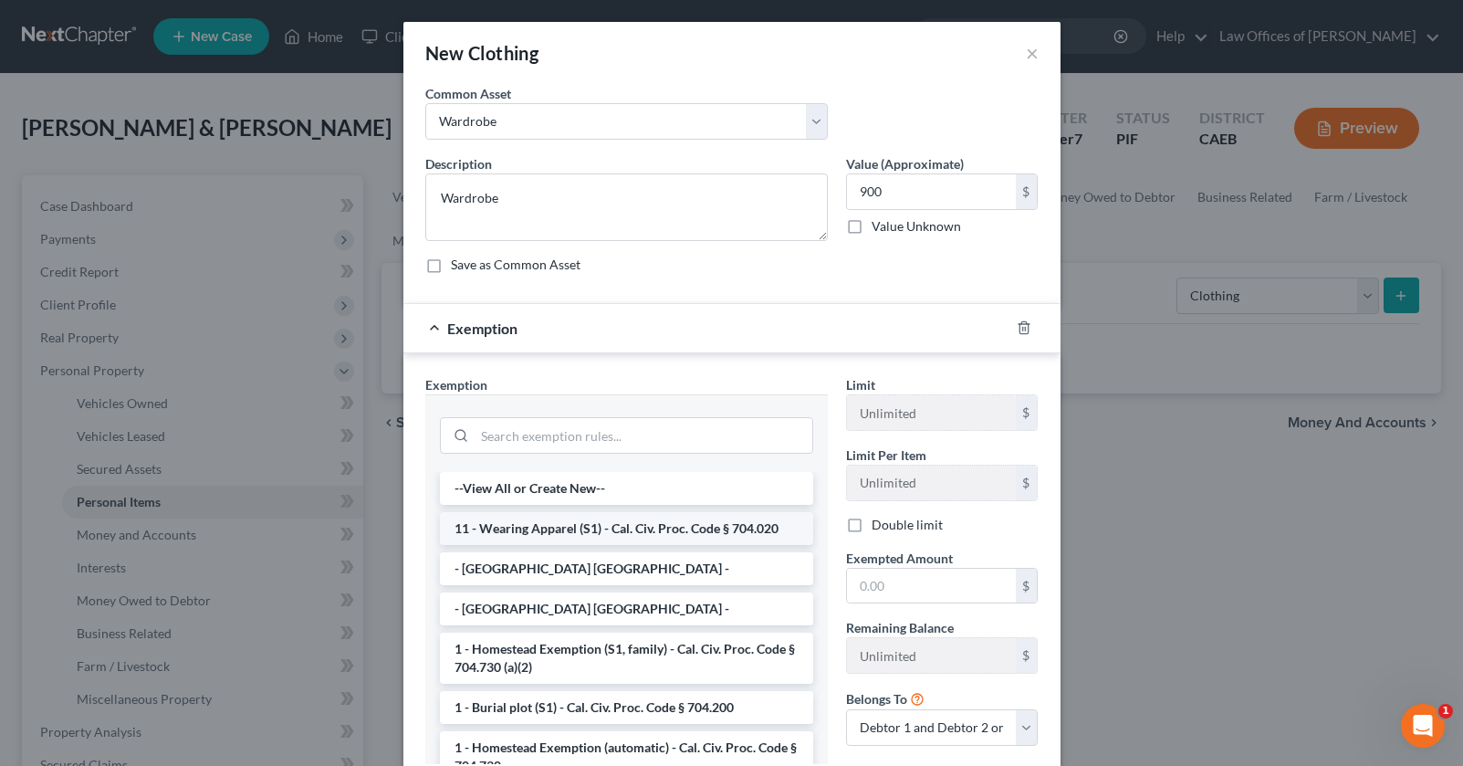
click at [621, 535] on li "11 - Wearing Apparel (S1) - Cal. Civ. Proc. Code § 704.020" at bounding box center [626, 528] width 373 height 33
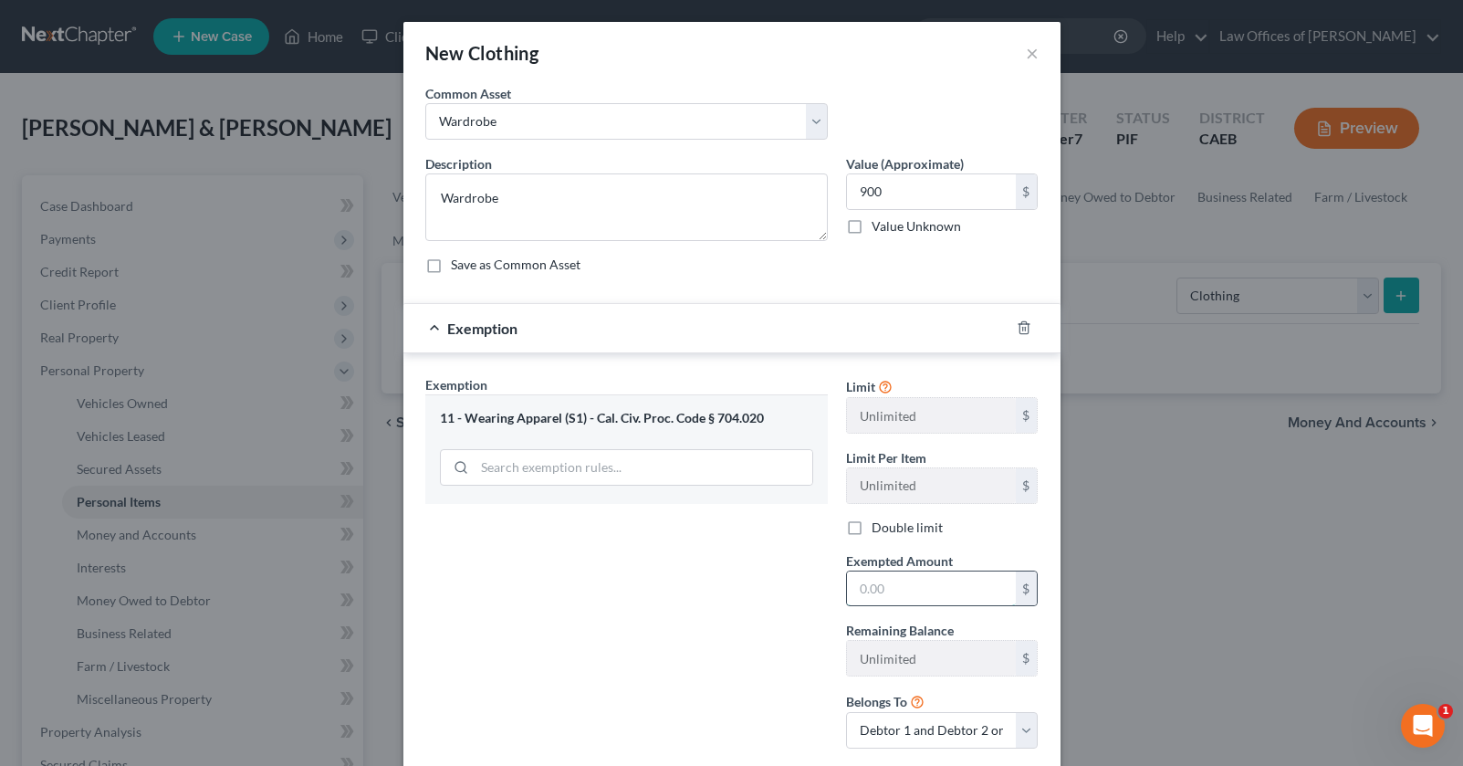
click at [901, 591] on input "text" at bounding box center [931, 588] width 169 height 35
type input "900"
click at [801, 598] on div "Exemption Set must be selected for CA. Exemption * 11 - Wearing Apparel (S1) - …" at bounding box center [626, 569] width 421 height 388
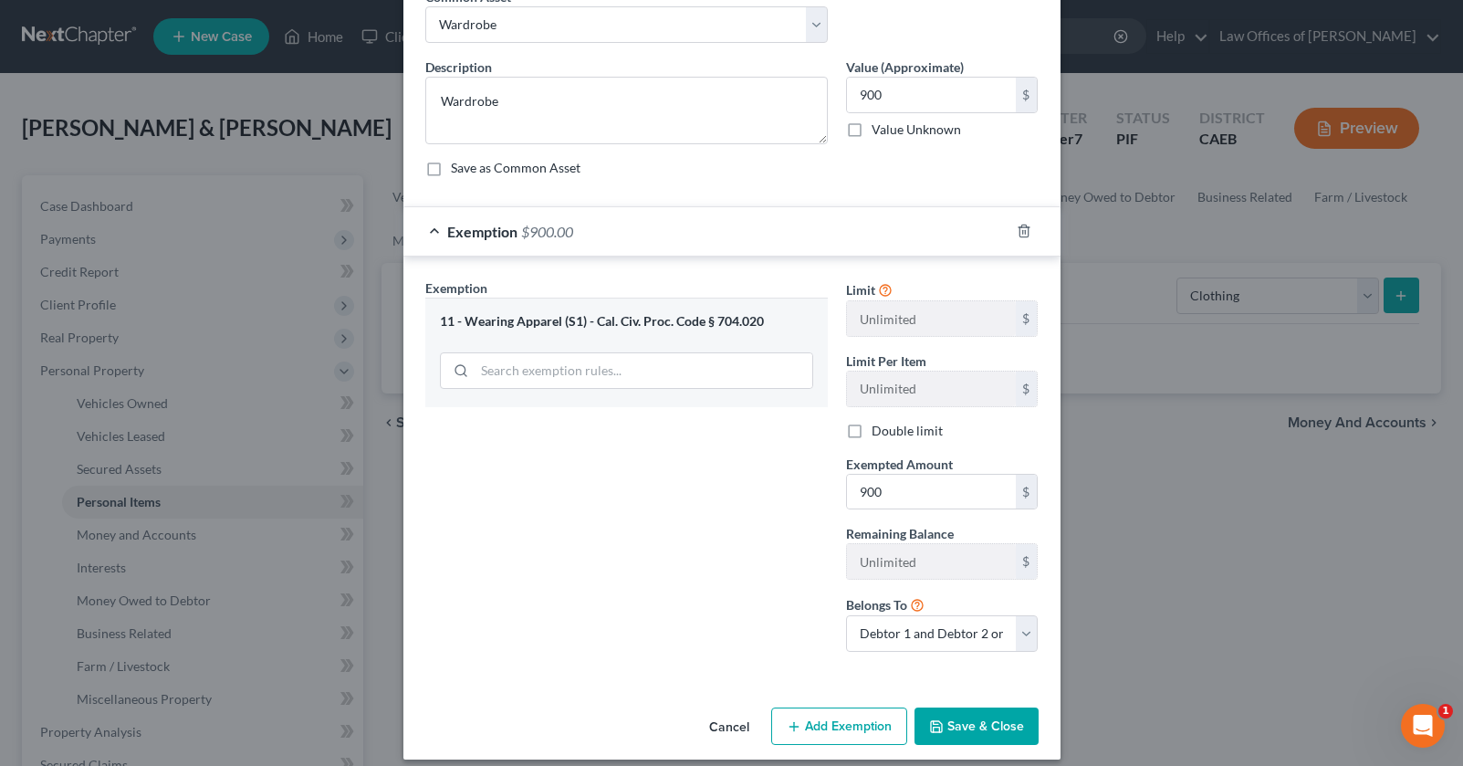
click at [986, 724] on button "Save & Close" at bounding box center [976, 726] width 124 height 38
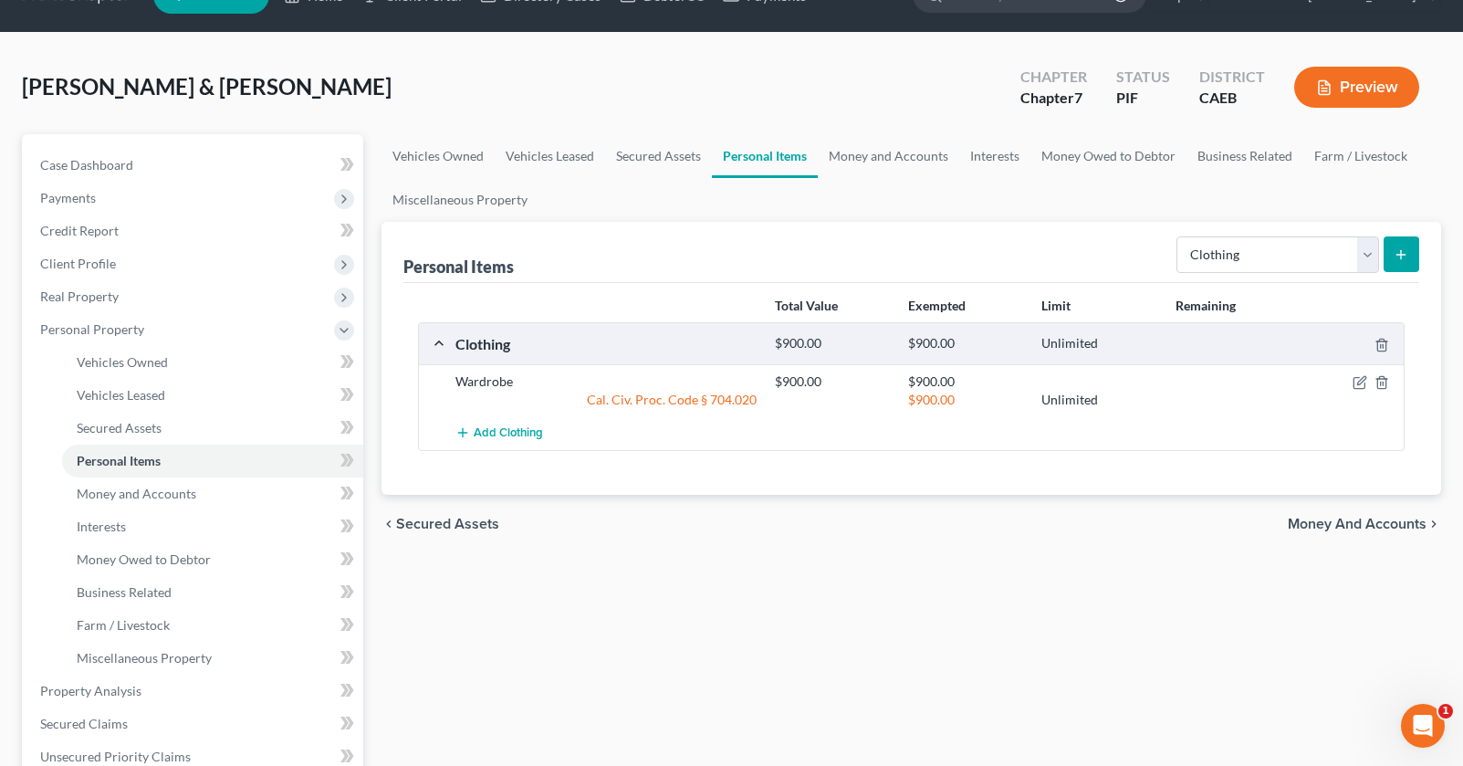
scroll to position [47, 0]
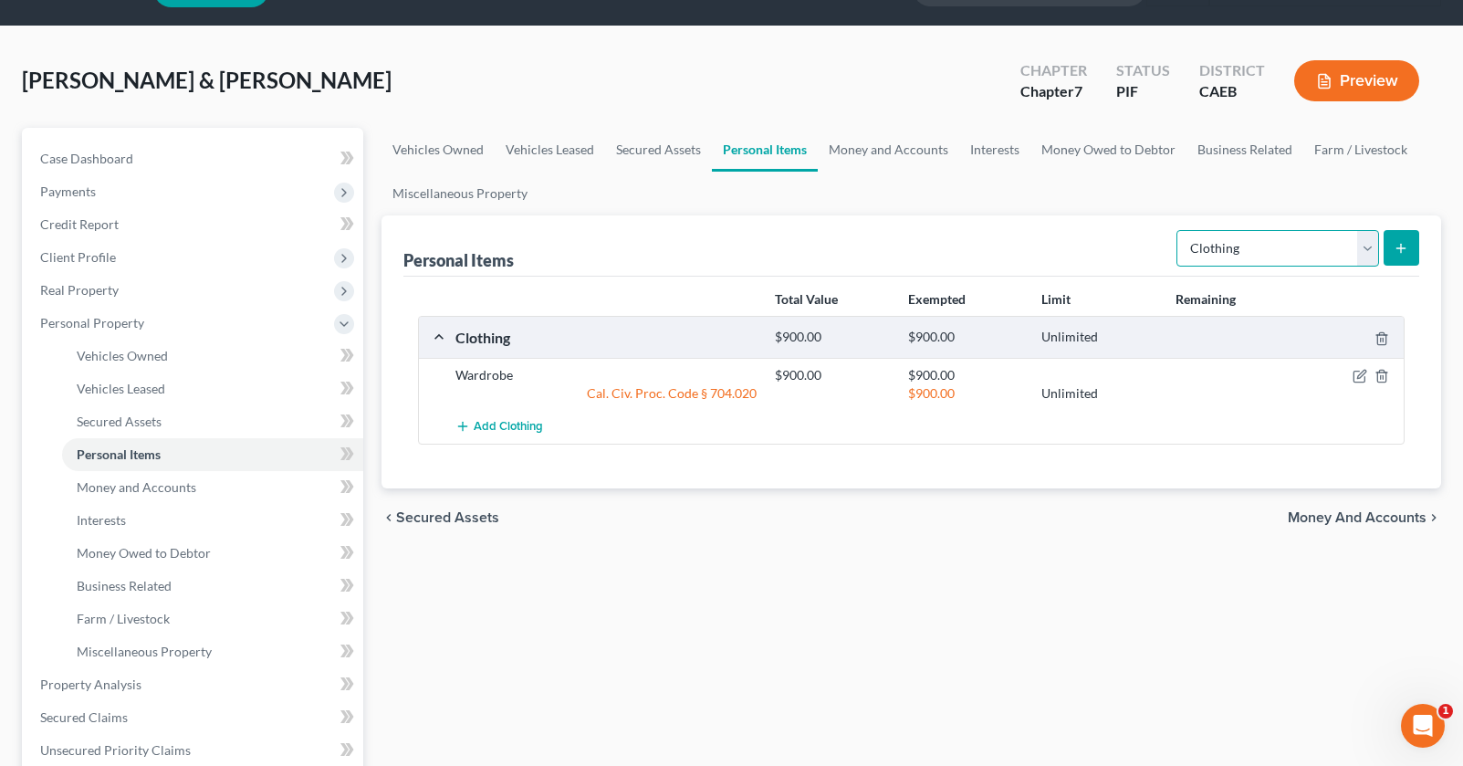
click at [1289, 259] on select "Select Item Type Clothing Collectibles Of Value Electronics Firearms Household …" at bounding box center [1277, 248] width 203 height 37
select select "electronics"
click at [1396, 244] on icon "submit" at bounding box center [1401, 248] width 15 height 15
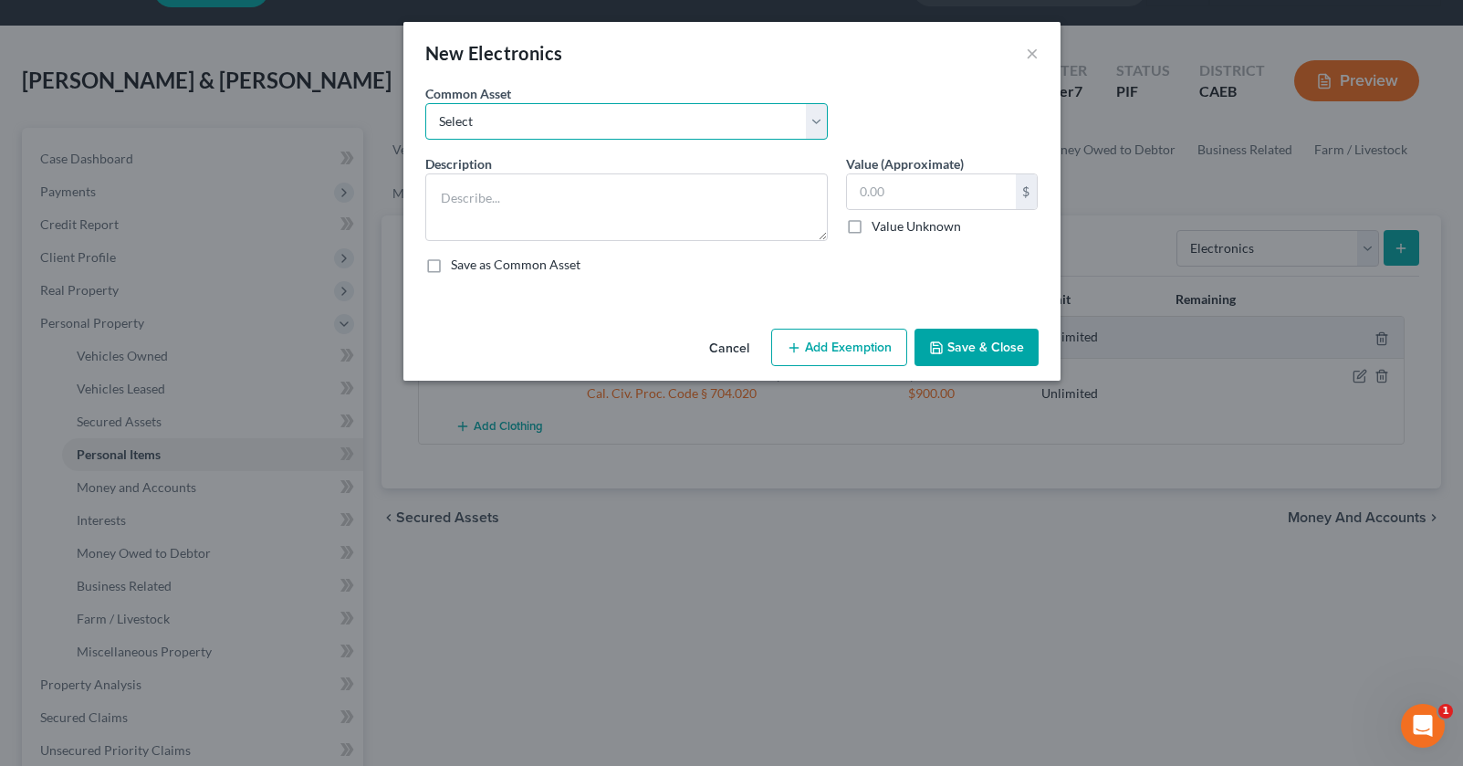
click at [739, 130] on select "Select Miscellaneous Electronic Items" at bounding box center [626, 121] width 402 height 37
select select "0"
type textarea "Miscellaneous Electronic Items"
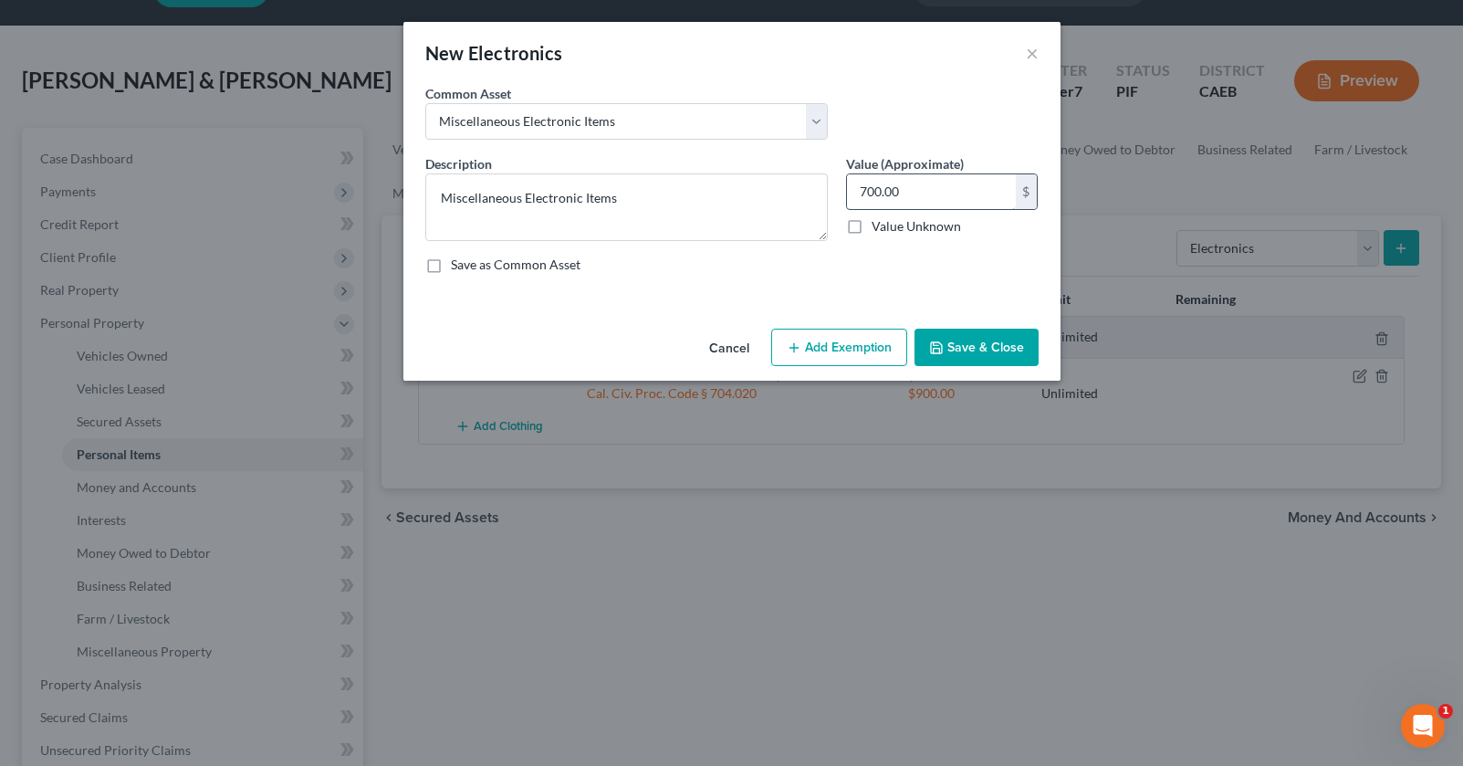
click at [890, 196] on input "700.00" at bounding box center [931, 191] width 169 height 35
type input "1,200"
click at [882, 338] on button "Add Exemption" at bounding box center [839, 348] width 136 height 38
select select "2"
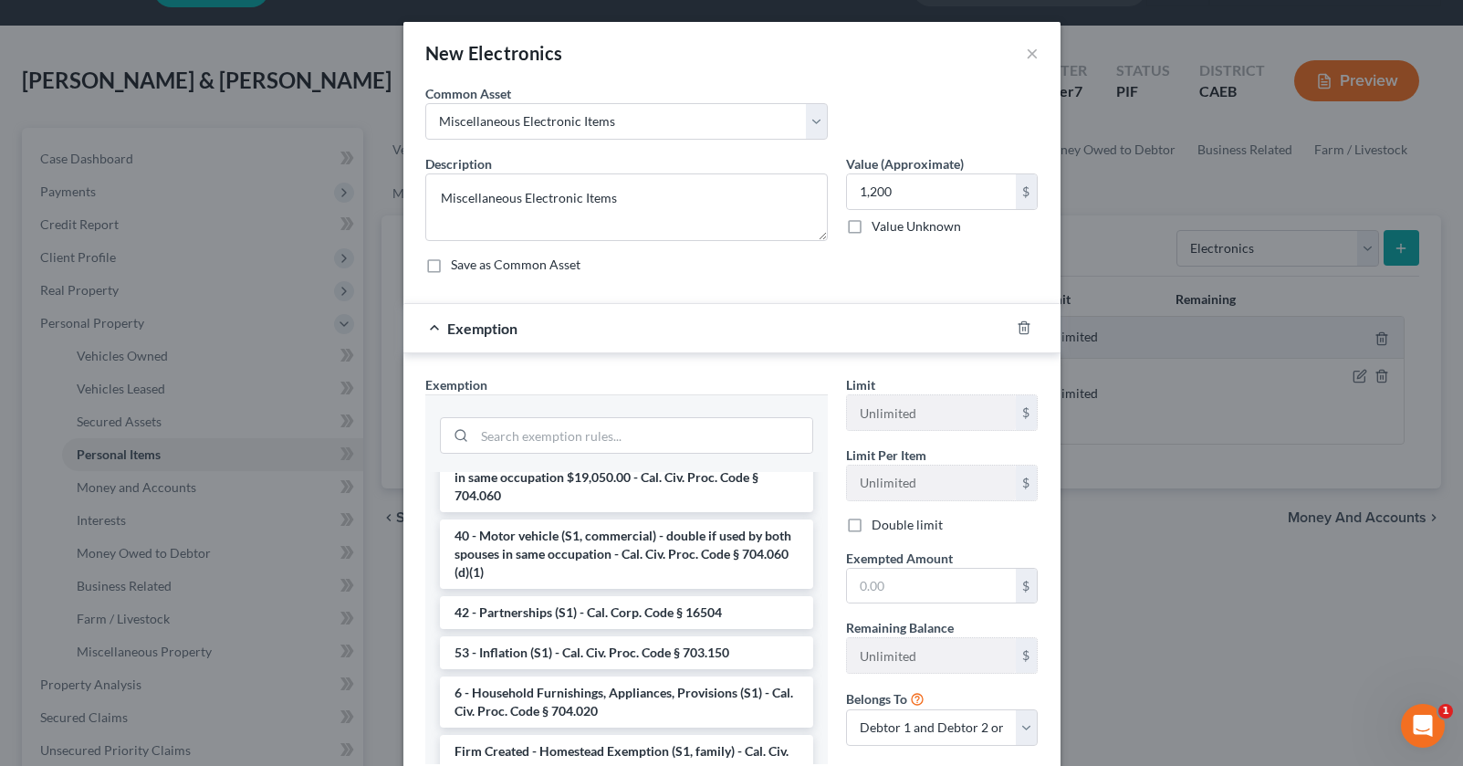
scroll to position [128, 0]
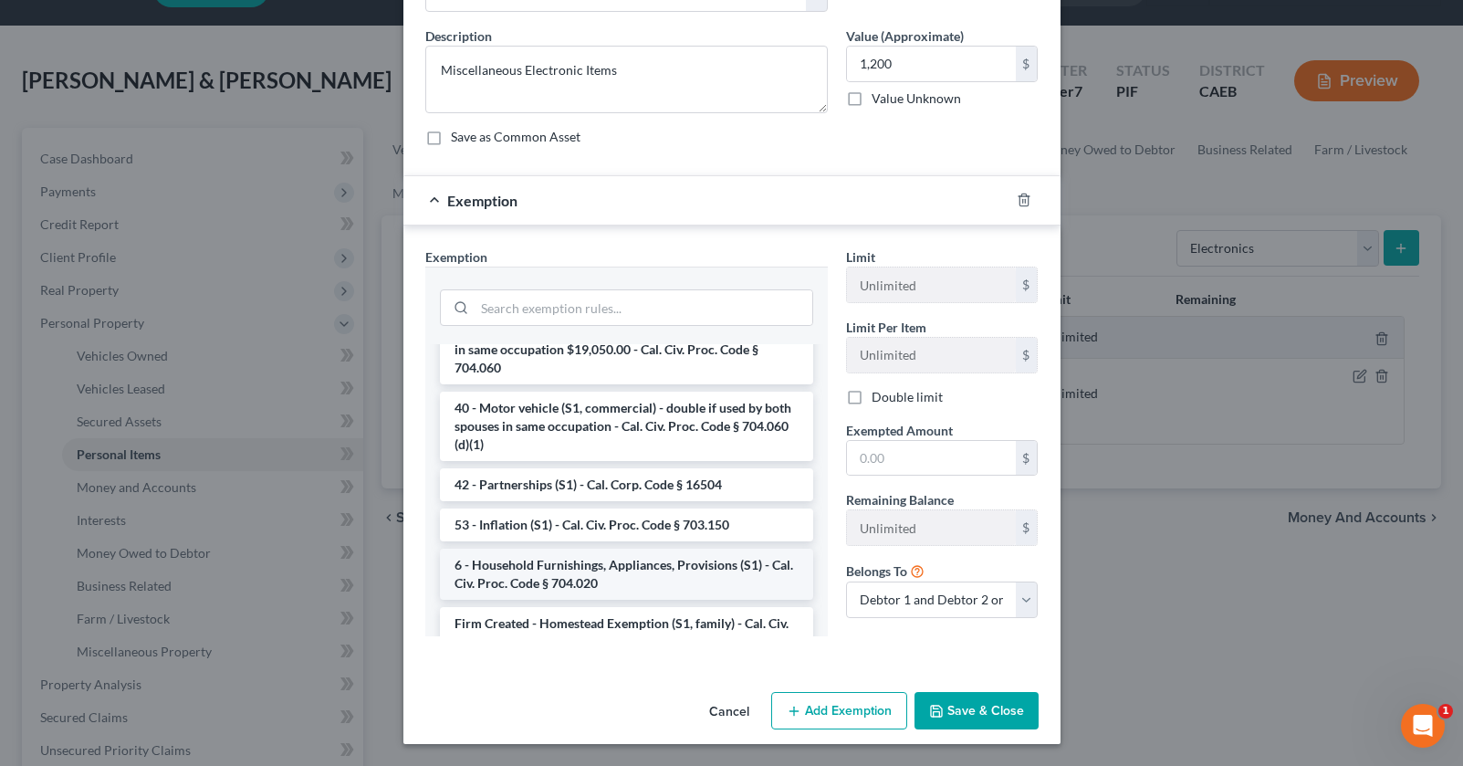
click at [585, 548] on li "6 - Household Furnishings, Appliances, Provisions (S1) - Cal. Civ. Proc. Code §…" at bounding box center [626, 573] width 373 height 51
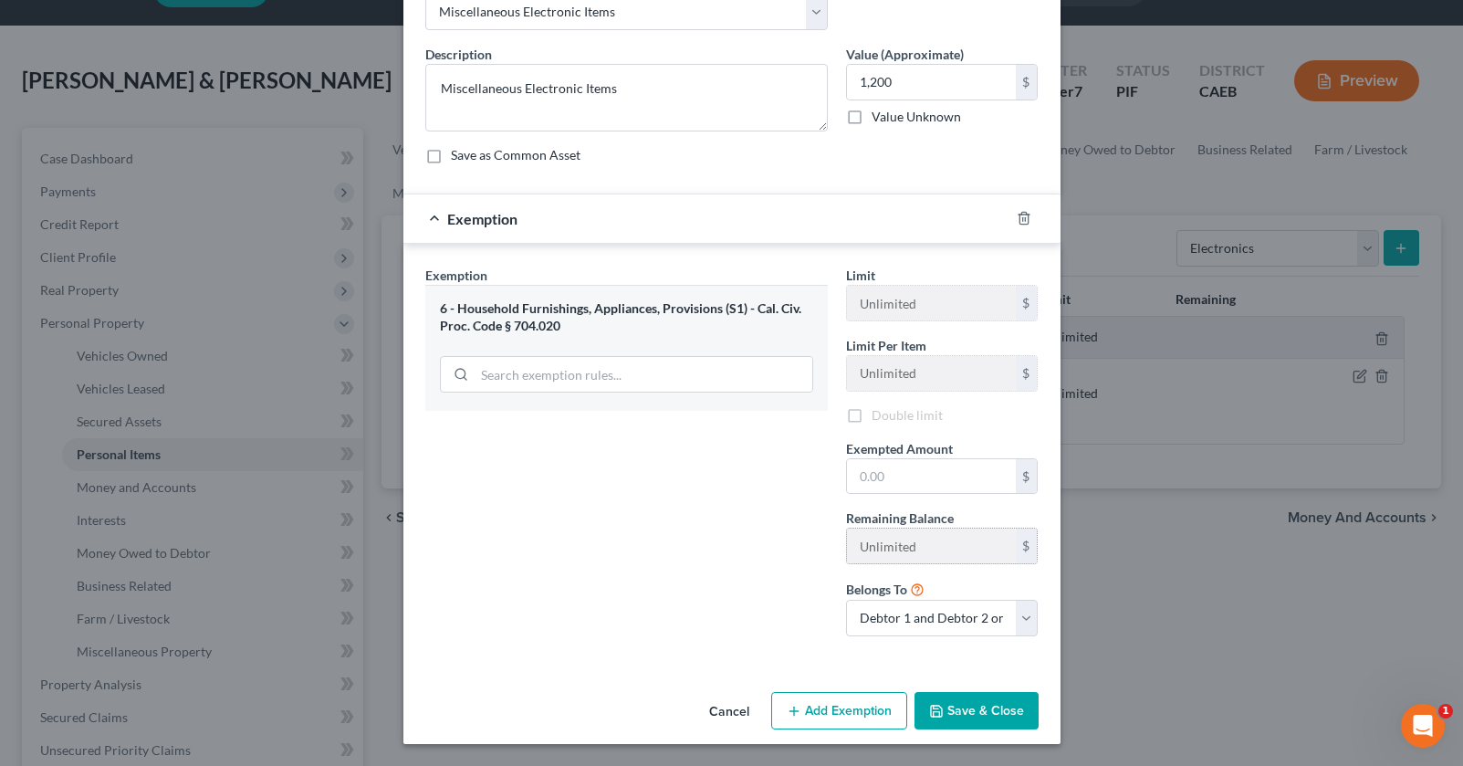
scroll to position [112, 0]
click at [934, 476] on input "text" at bounding box center [931, 476] width 169 height 35
type input "1,200"
click at [670, 626] on div "Exemption Set must be selected for CA. Exemption * 6 - Household Furnishings, A…" at bounding box center [626, 457] width 421 height 388
click at [952, 721] on button "Save & Close" at bounding box center [976, 711] width 124 height 38
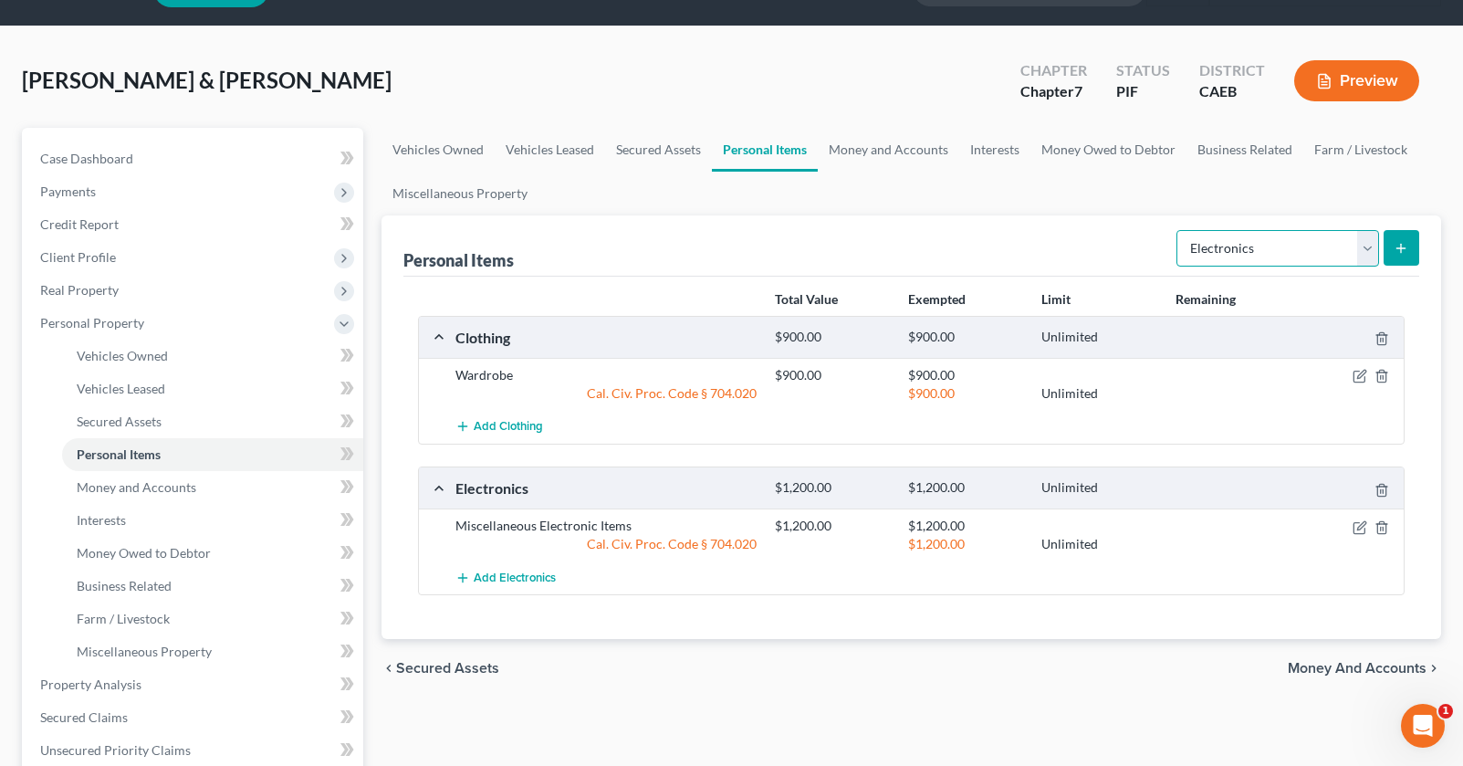
click at [1249, 240] on select "Select Item Type Clothing Collectibles Of Value Electronics Firearms Household …" at bounding box center [1277, 248] width 203 height 37
select select "household_goods"
click at [1401, 245] on line "submit" at bounding box center [1401, 248] width 0 height 8
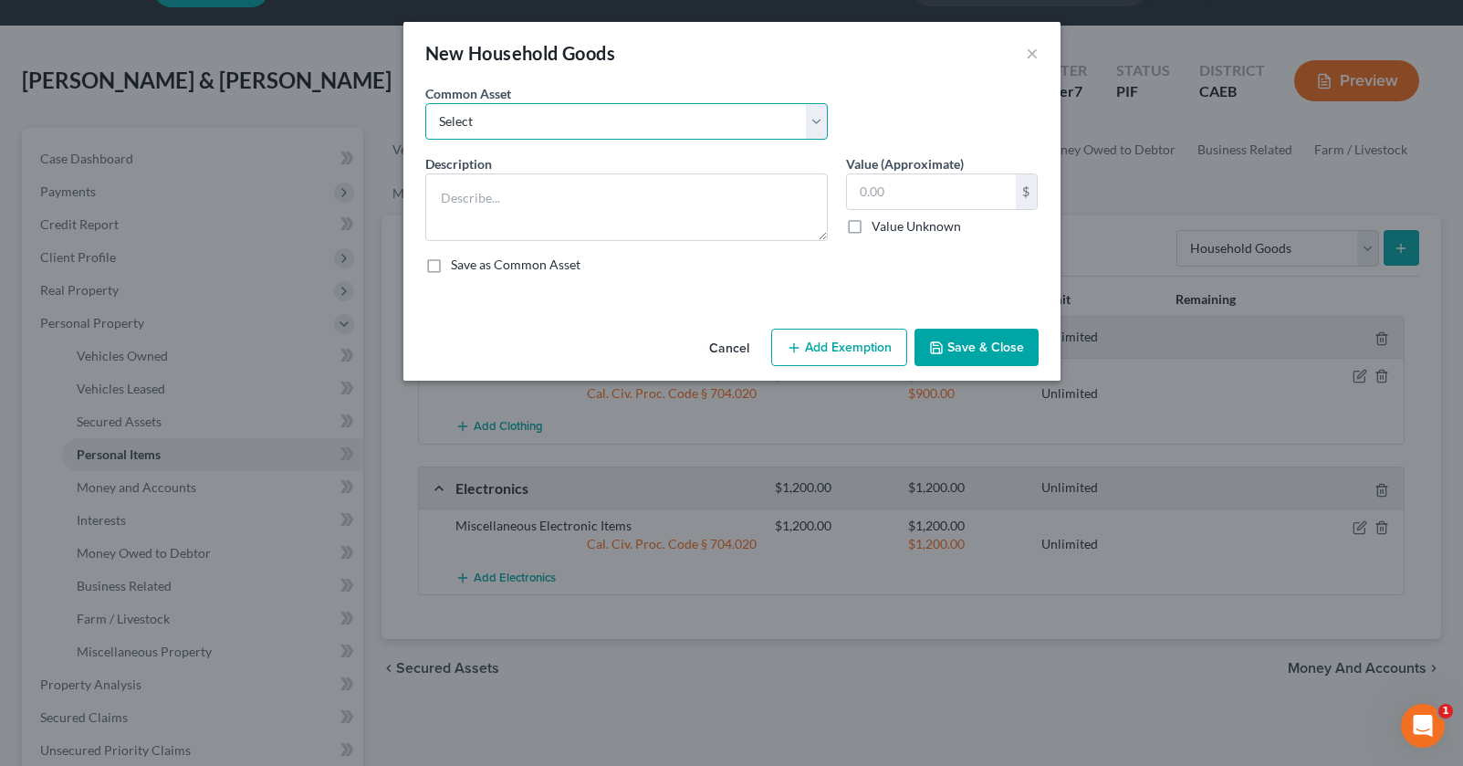
click at [655, 111] on select "Select Furniture and furnishings" at bounding box center [626, 121] width 402 height 37
select select "0"
type textarea "Furniture and furnishings"
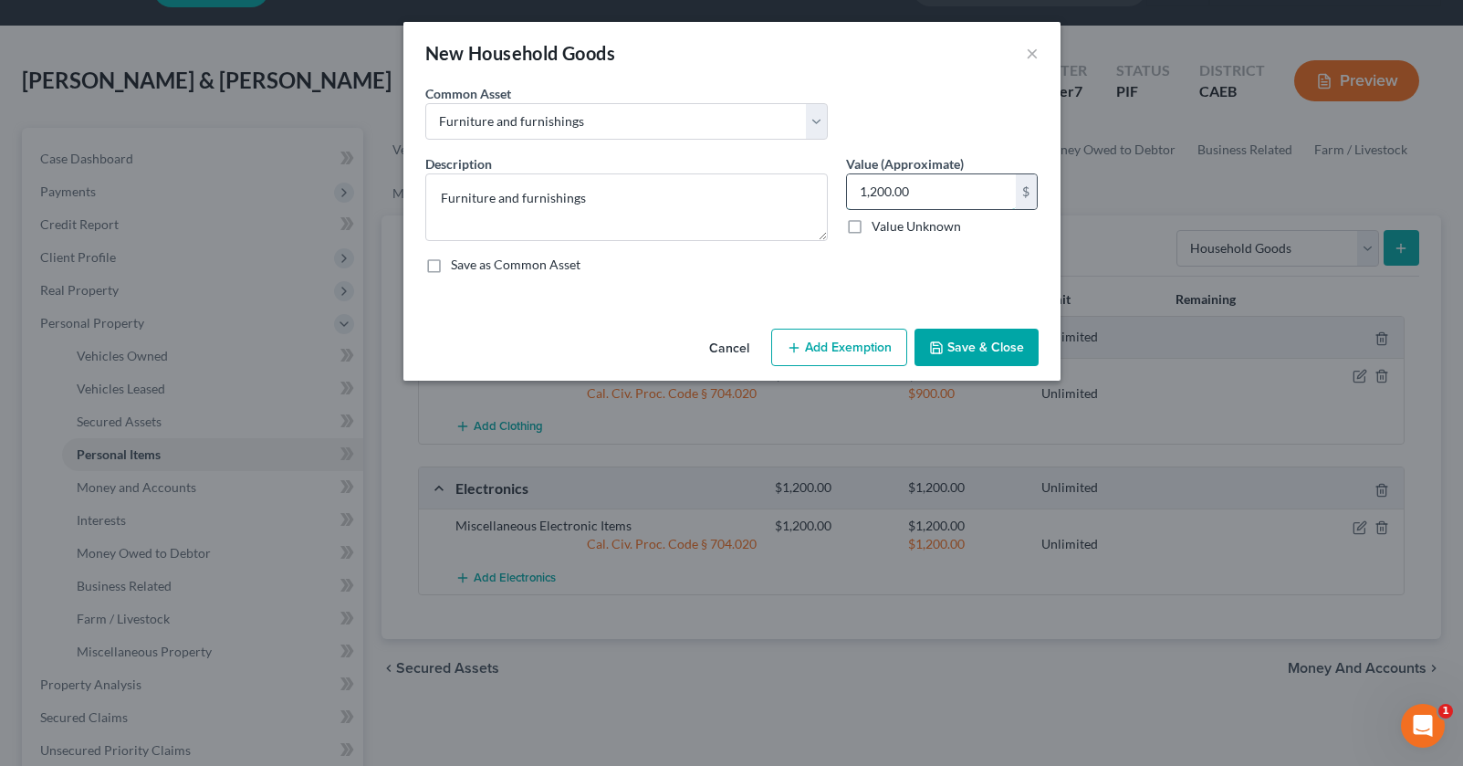
click at [889, 185] on input "1,200.00" at bounding box center [931, 191] width 169 height 35
type input "2,200"
click at [847, 318] on div "An exemption set must first be selected from the Filing Information section. Co…" at bounding box center [731, 202] width 657 height 237
click at [842, 331] on button "Add Exemption" at bounding box center [839, 348] width 136 height 38
select select "2"
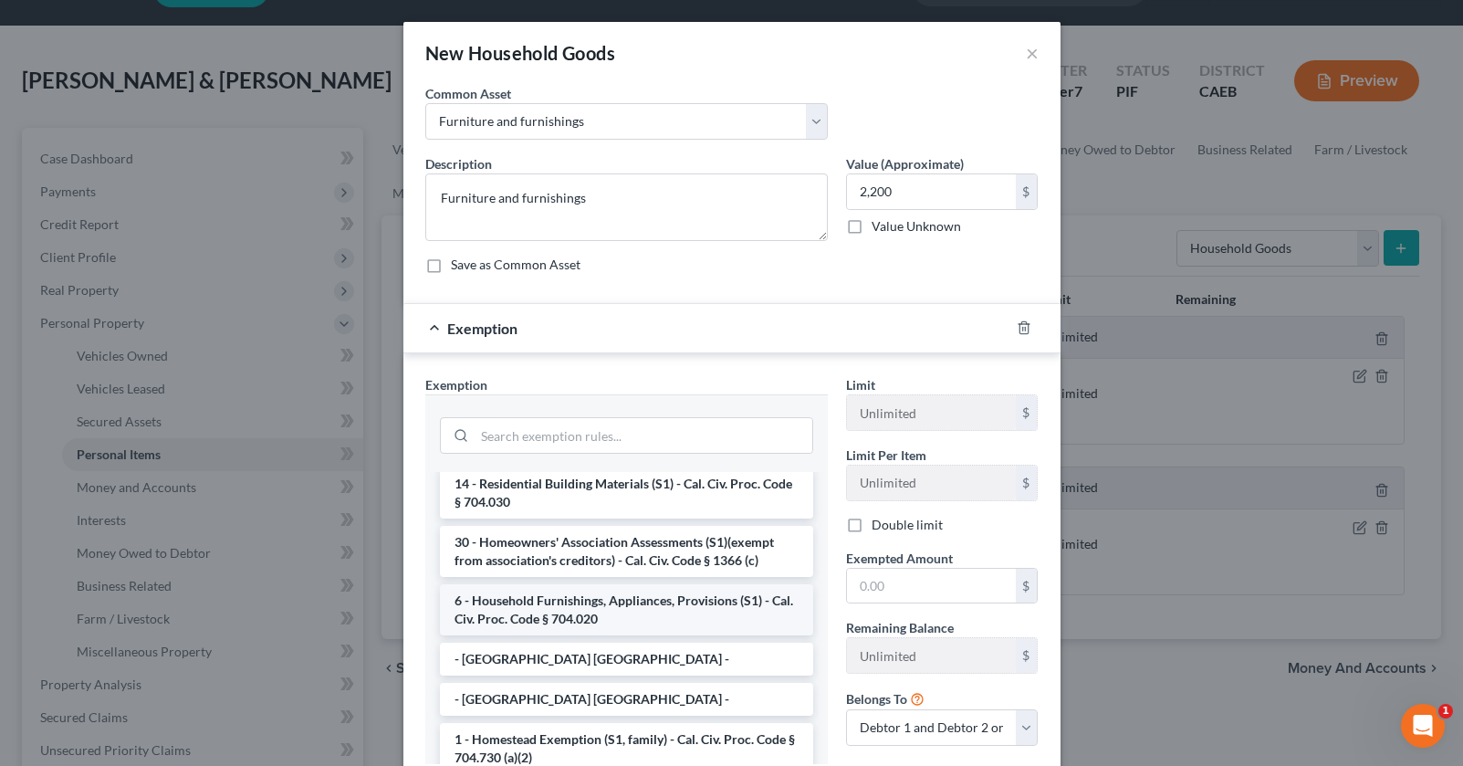
scroll to position [48, 0]
click at [600, 610] on li "6 - Household Furnishings, Appliances, Provisions (S1) - Cal. Civ. Proc. Code §…" at bounding box center [626, 605] width 373 height 51
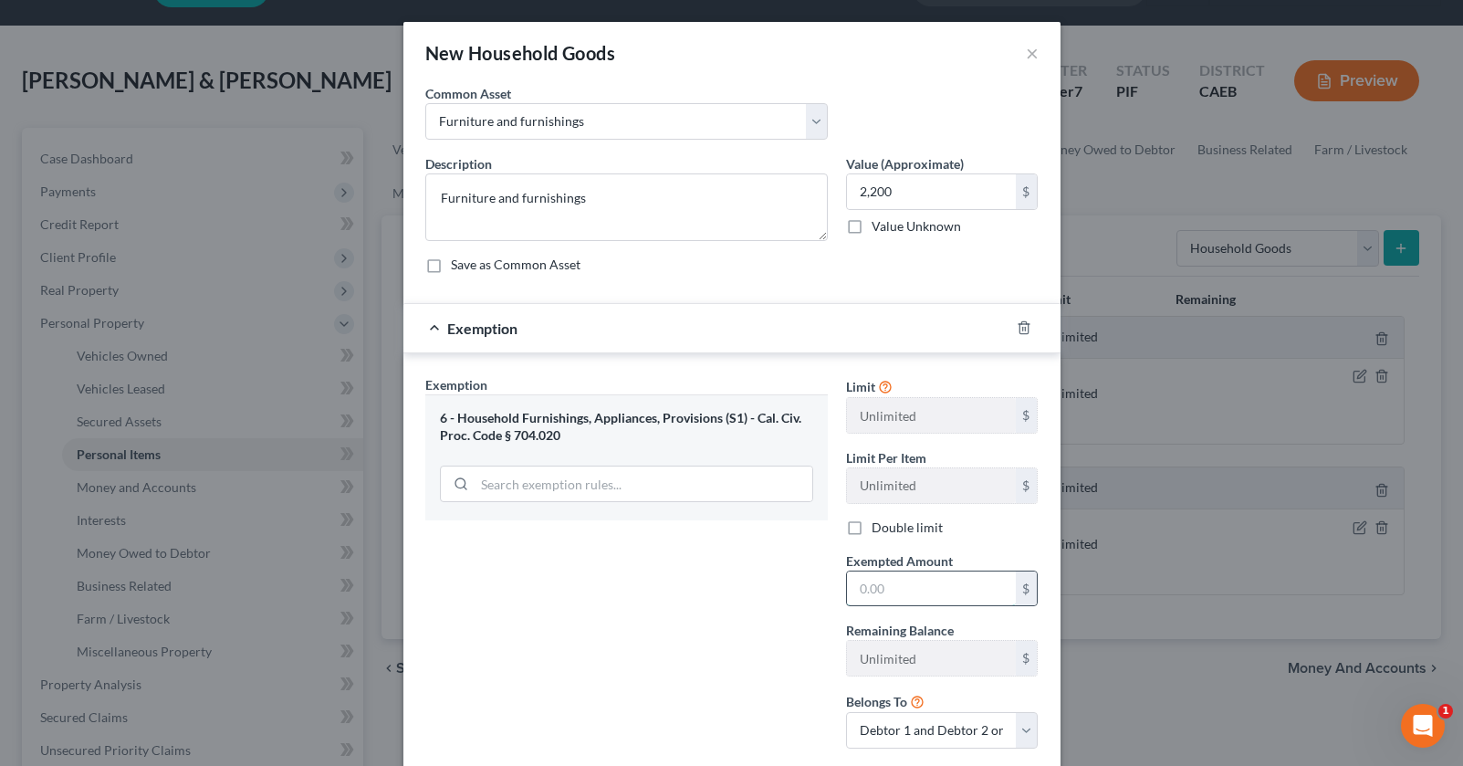
click at [956, 590] on input "text" at bounding box center [931, 588] width 169 height 35
type input "2,200"
click at [747, 646] on div "Exemption Set must be selected for CA. Exemption * 6 - Household Furnishings, A…" at bounding box center [626, 569] width 421 height 388
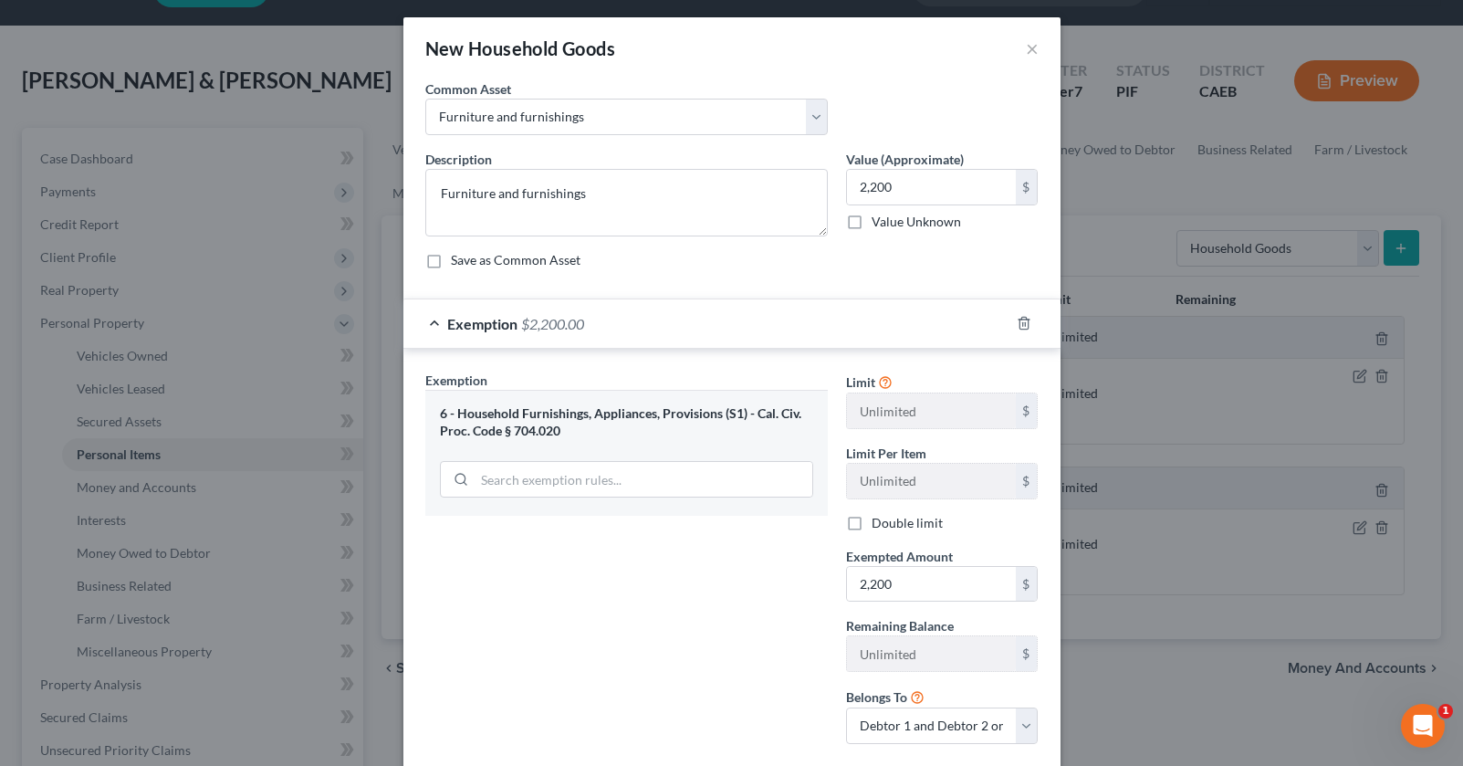
scroll to position [112, 0]
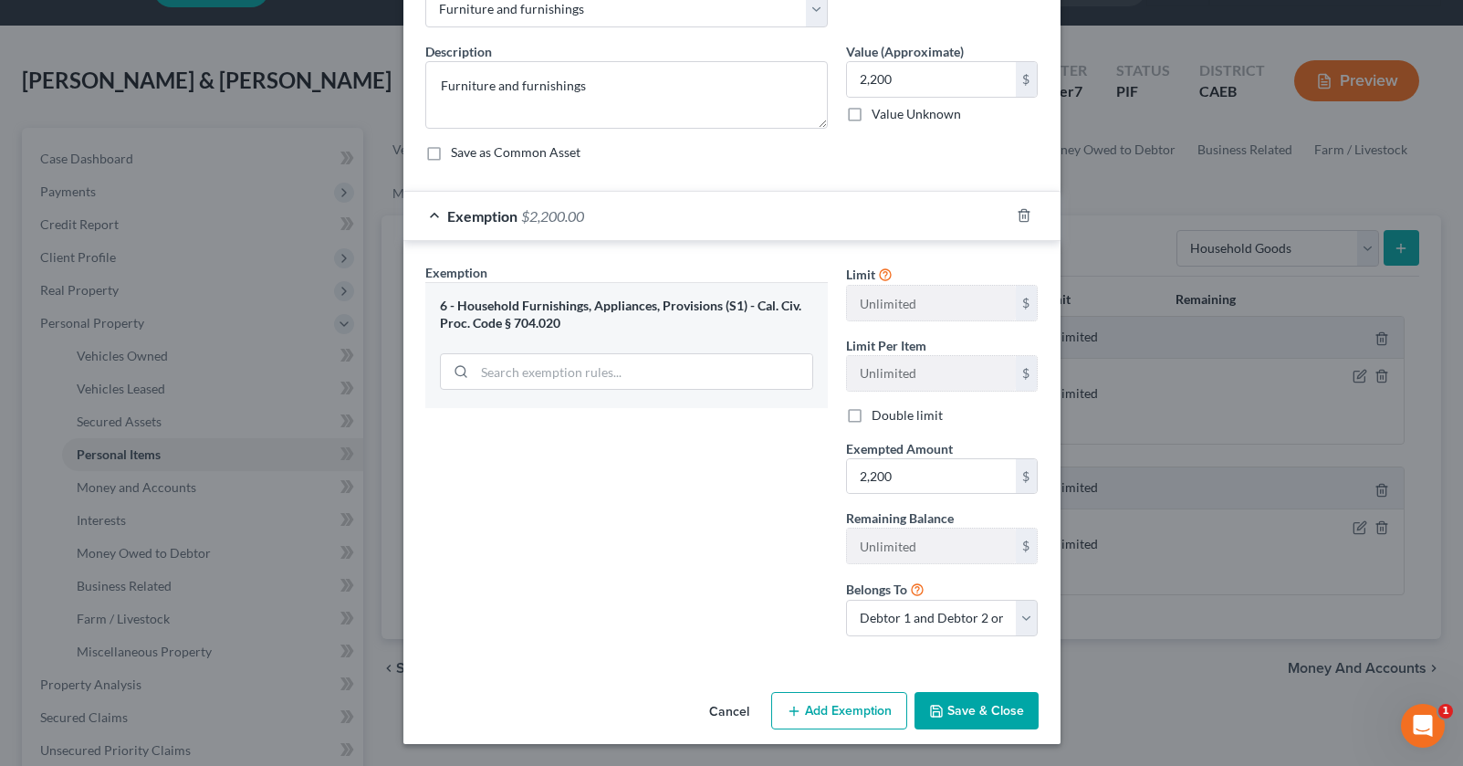
click at [965, 708] on button "Save & Close" at bounding box center [976, 711] width 124 height 38
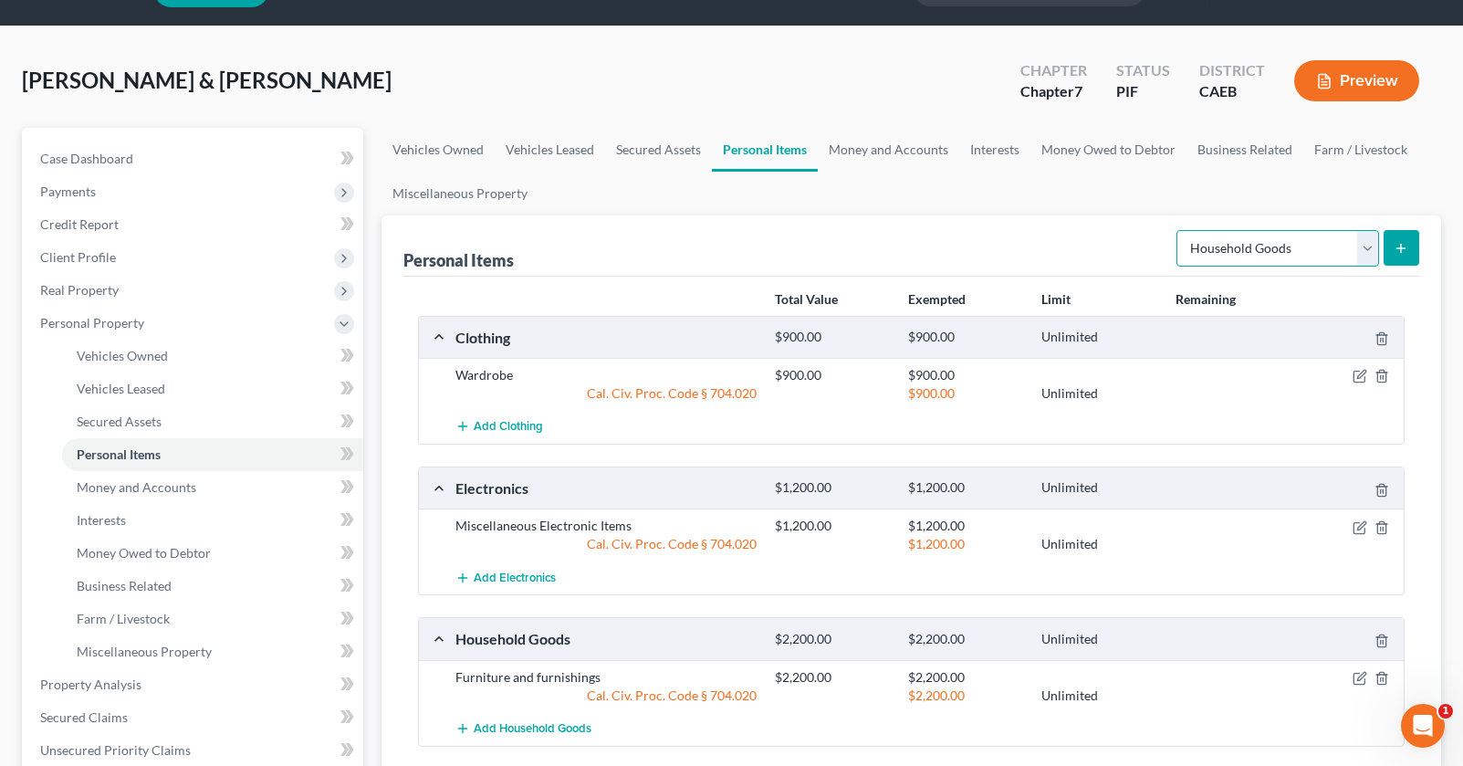
click at [1226, 240] on select "Select Item Type Clothing Collectibles Of Value Electronics Firearms Household …" at bounding box center [1277, 248] width 203 height 37
select select "jewelry"
click at [1409, 247] on button "submit" at bounding box center [1401, 248] width 36 height 36
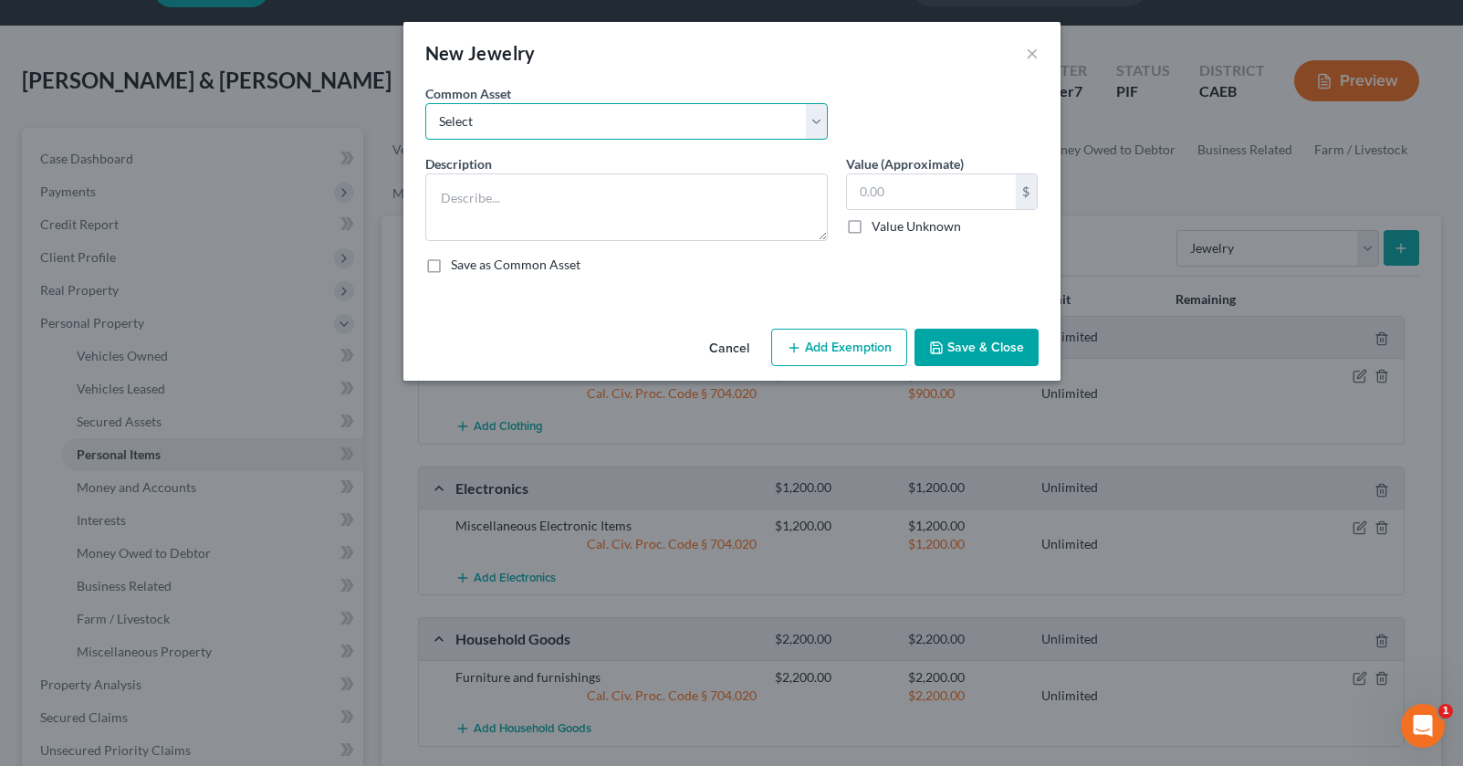
click at [596, 117] on select "Select Miscellaneous Jewelry" at bounding box center [626, 121] width 402 height 37
select select "0"
type textarea "Miscellaneous Jewelry"
click at [864, 195] on input "100.00" at bounding box center [931, 191] width 169 height 35
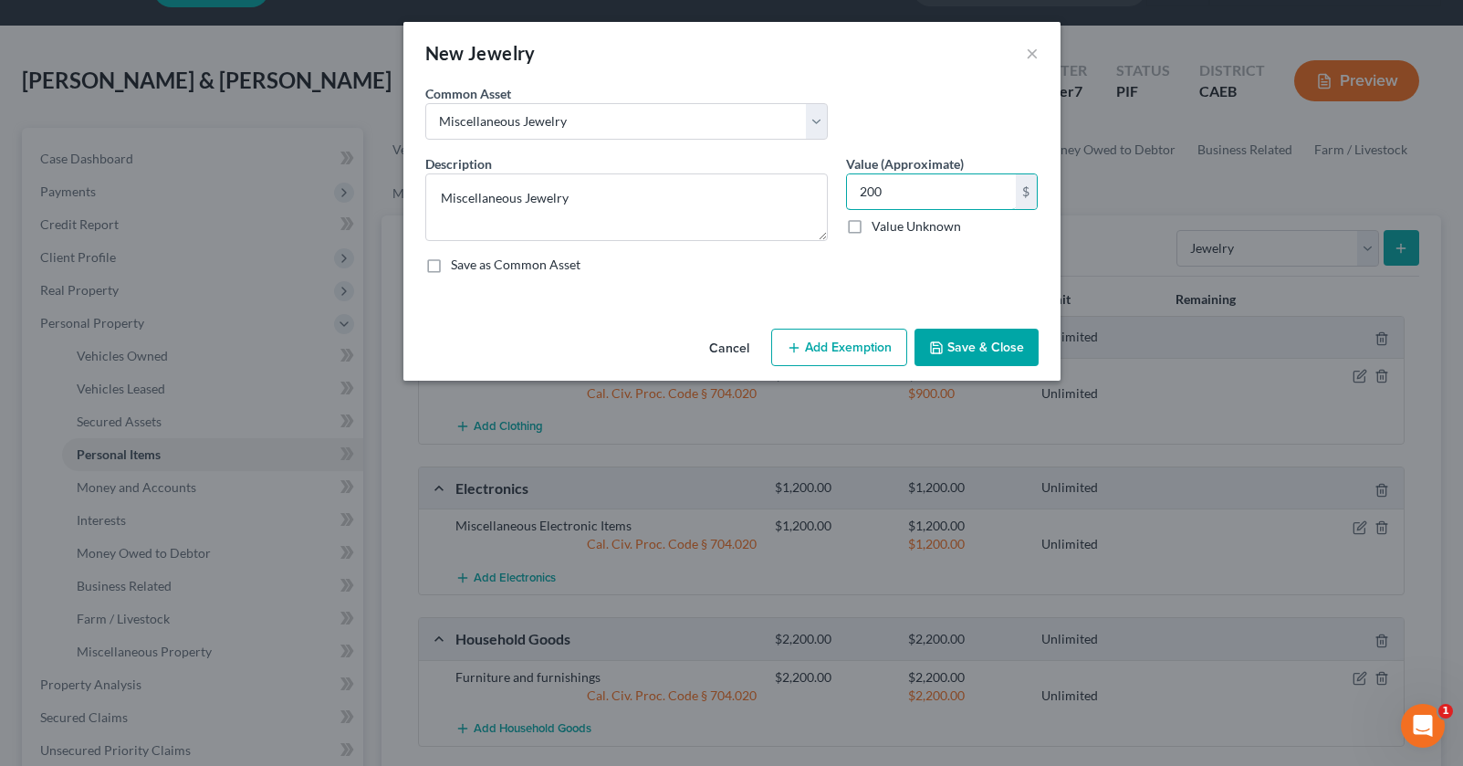
type input "200"
click at [837, 354] on button "Add Exemption" at bounding box center [839, 348] width 136 height 38
select select "2"
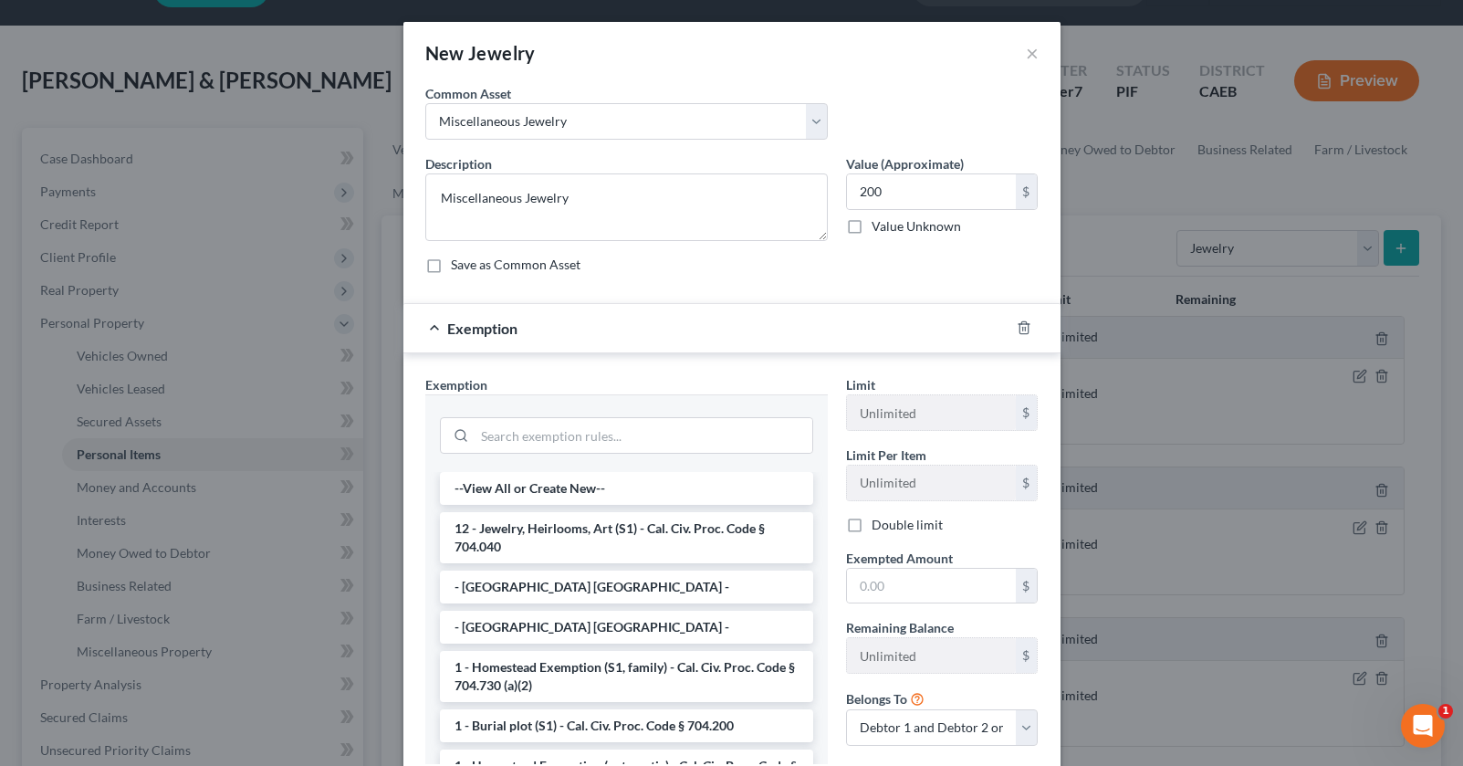
scroll to position [128, 0]
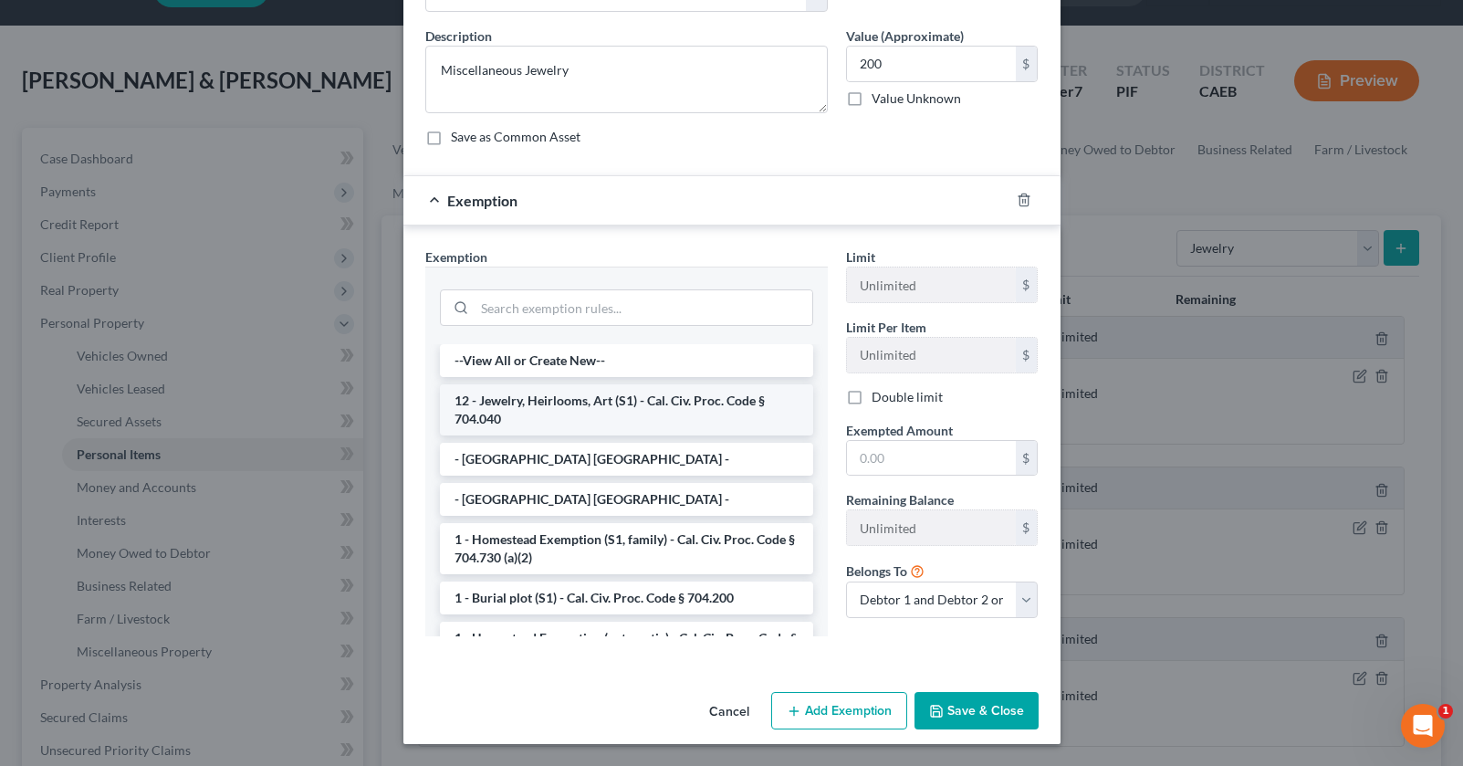
click at [573, 402] on li "12 - Jewelry, Heirlooms, Art (S1) - Cal. Civ. Proc. Code § 704.040" at bounding box center [626, 409] width 373 height 51
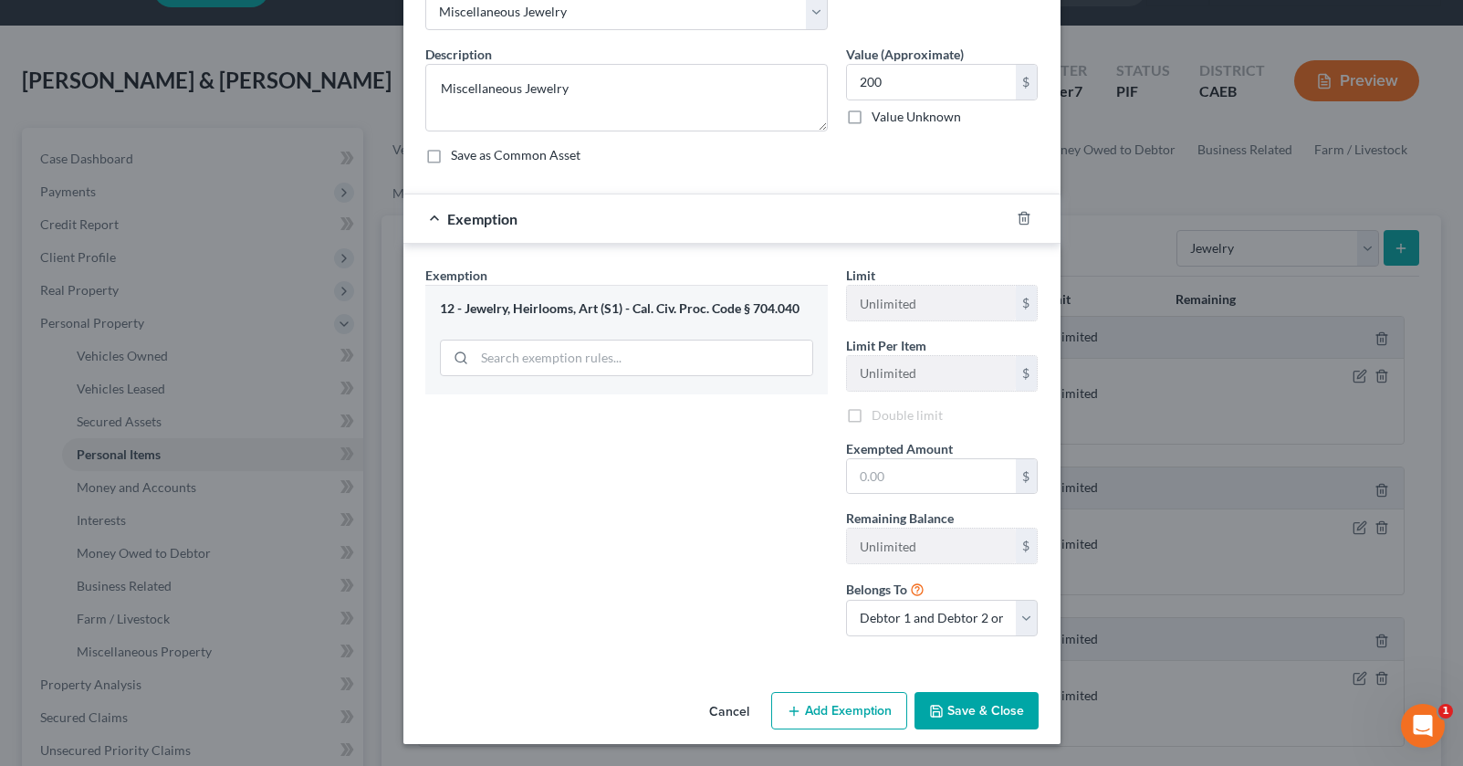
scroll to position [112, 0]
click at [887, 480] on input "text" at bounding box center [931, 476] width 169 height 35
type input "200"
click at [964, 704] on button "Save & Close" at bounding box center [976, 711] width 124 height 38
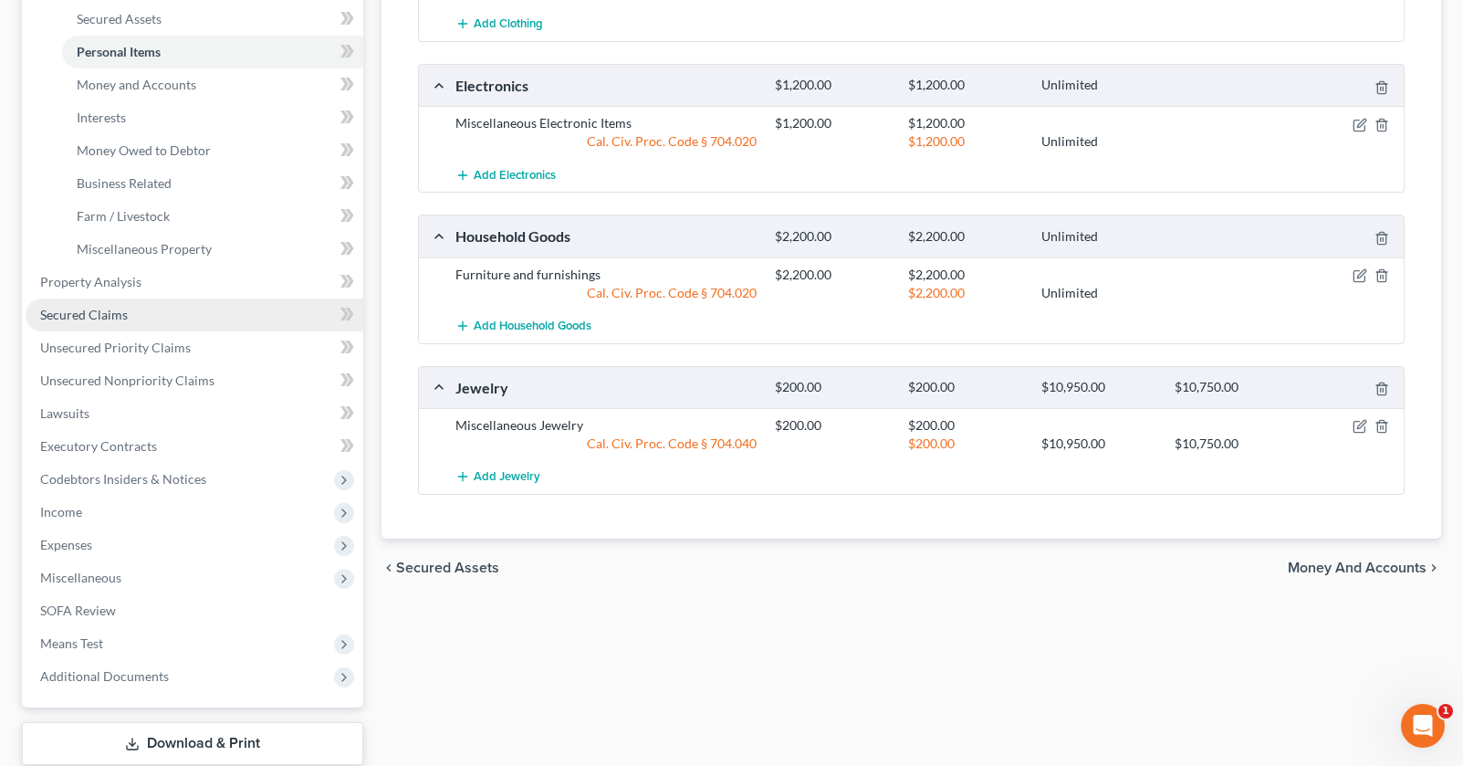
scroll to position [451, 0]
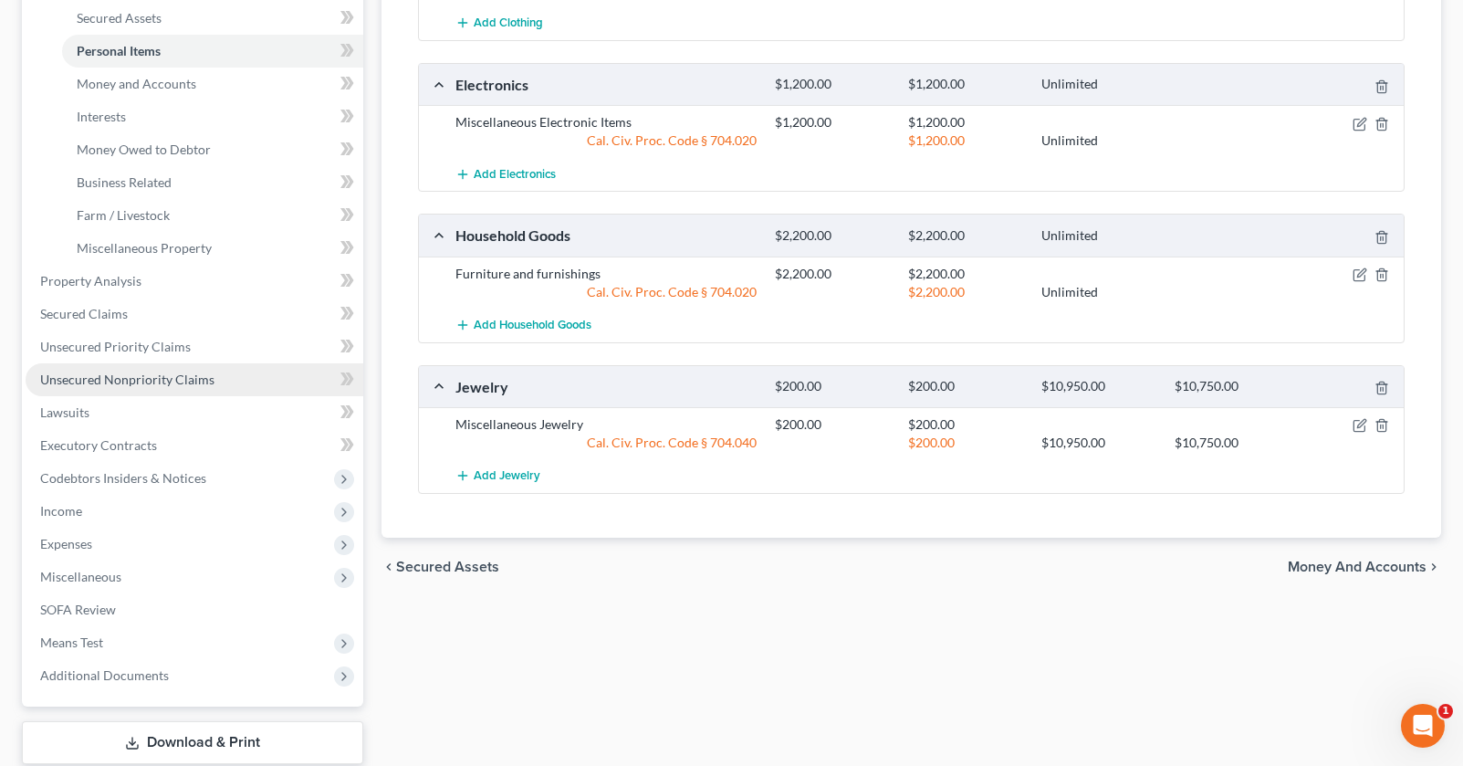
click at [192, 387] on link "Unsecured Nonpriority Claims" at bounding box center [195, 379] width 338 height 33
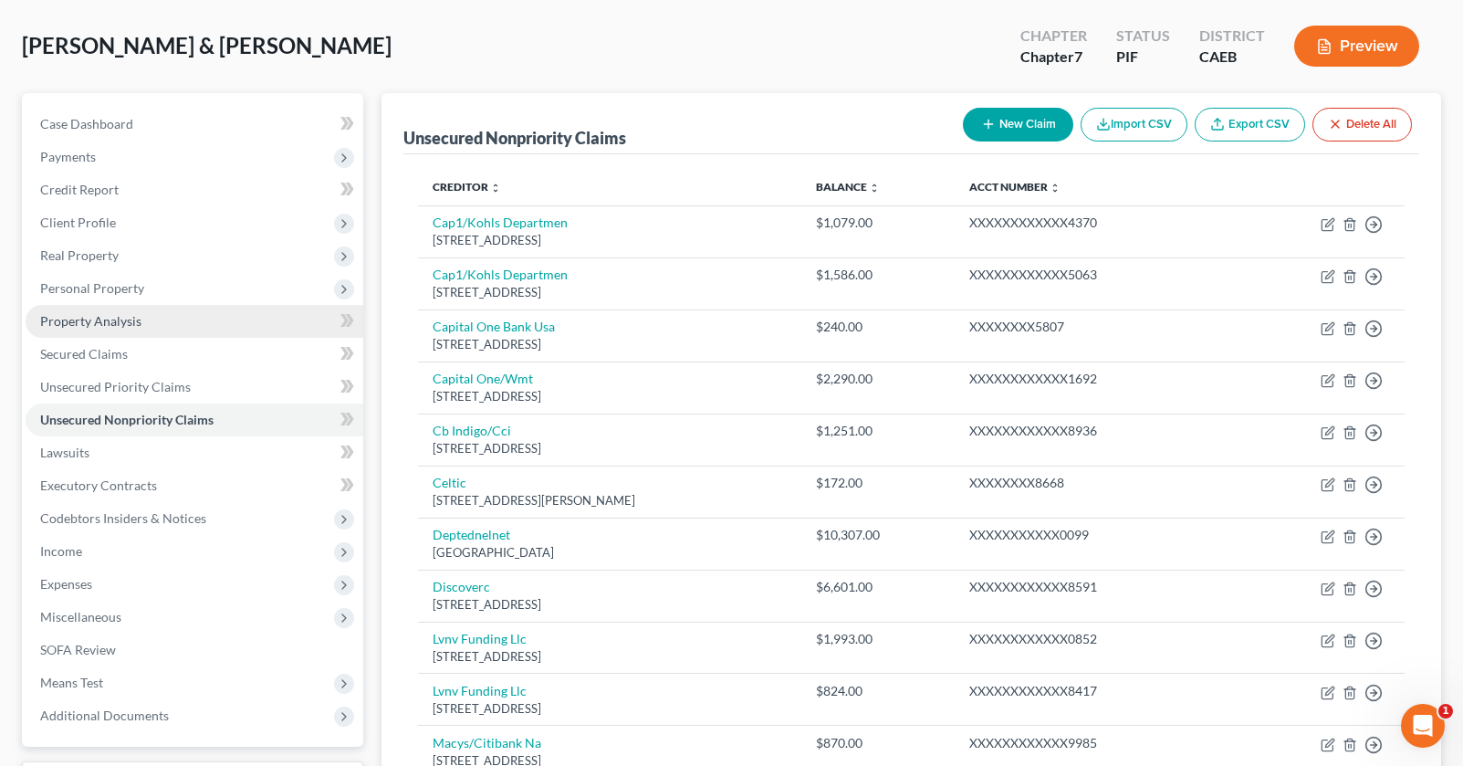
scroll to position [83, 0]
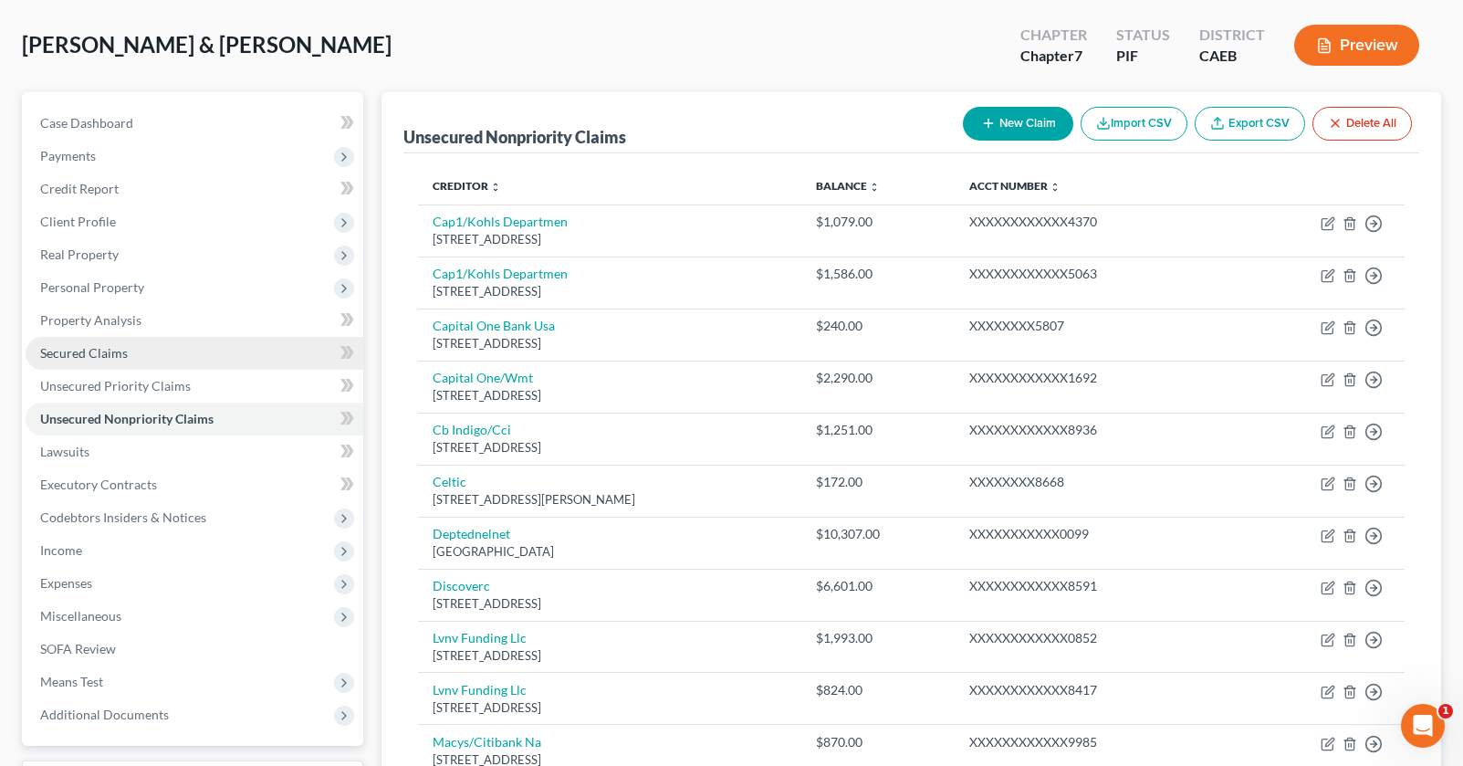
click at [89, 360] on span "Secured Claims" at bounding box center [84, 353] width 88 height 16
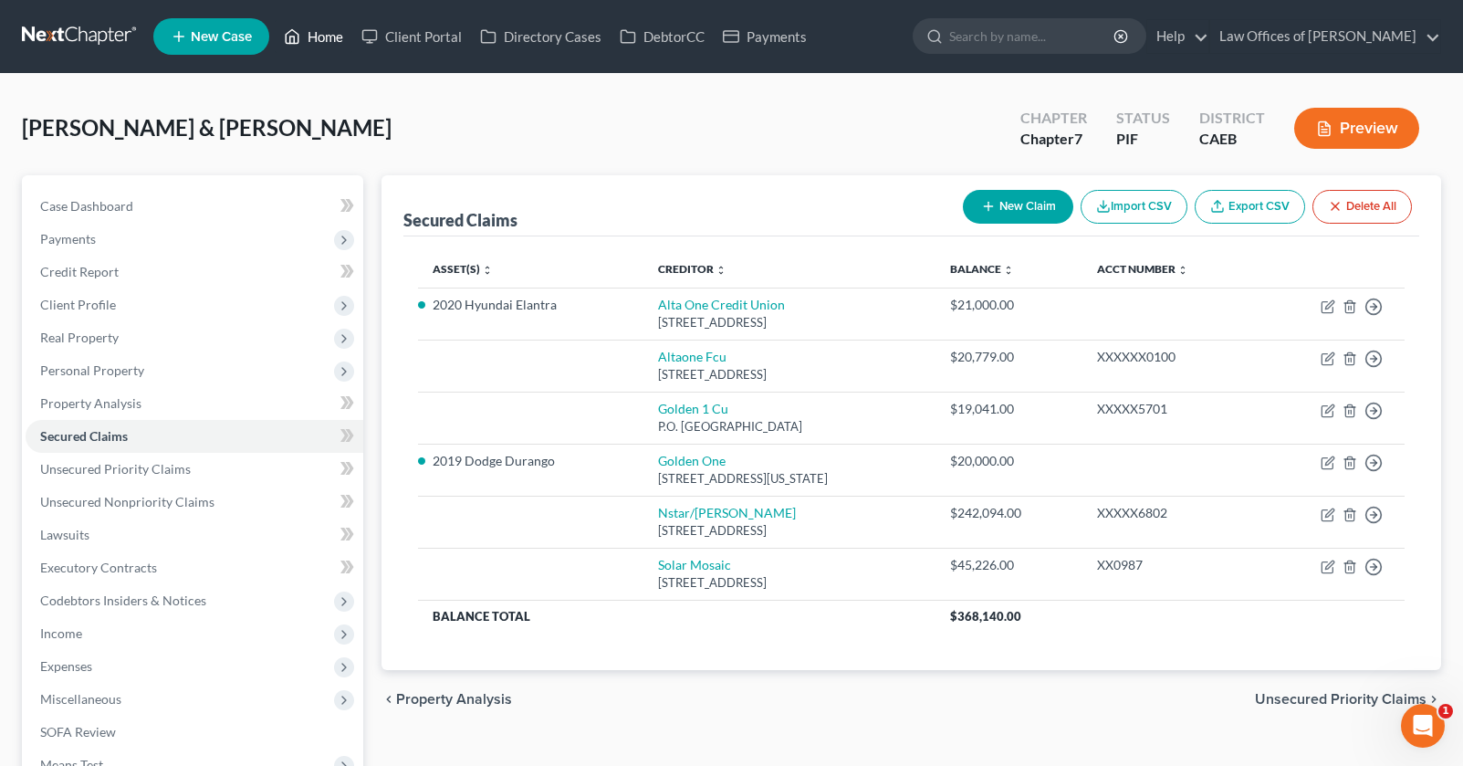
click at [329, 30] on link "Home" at bounding box center [314, 36] width 78 height 33
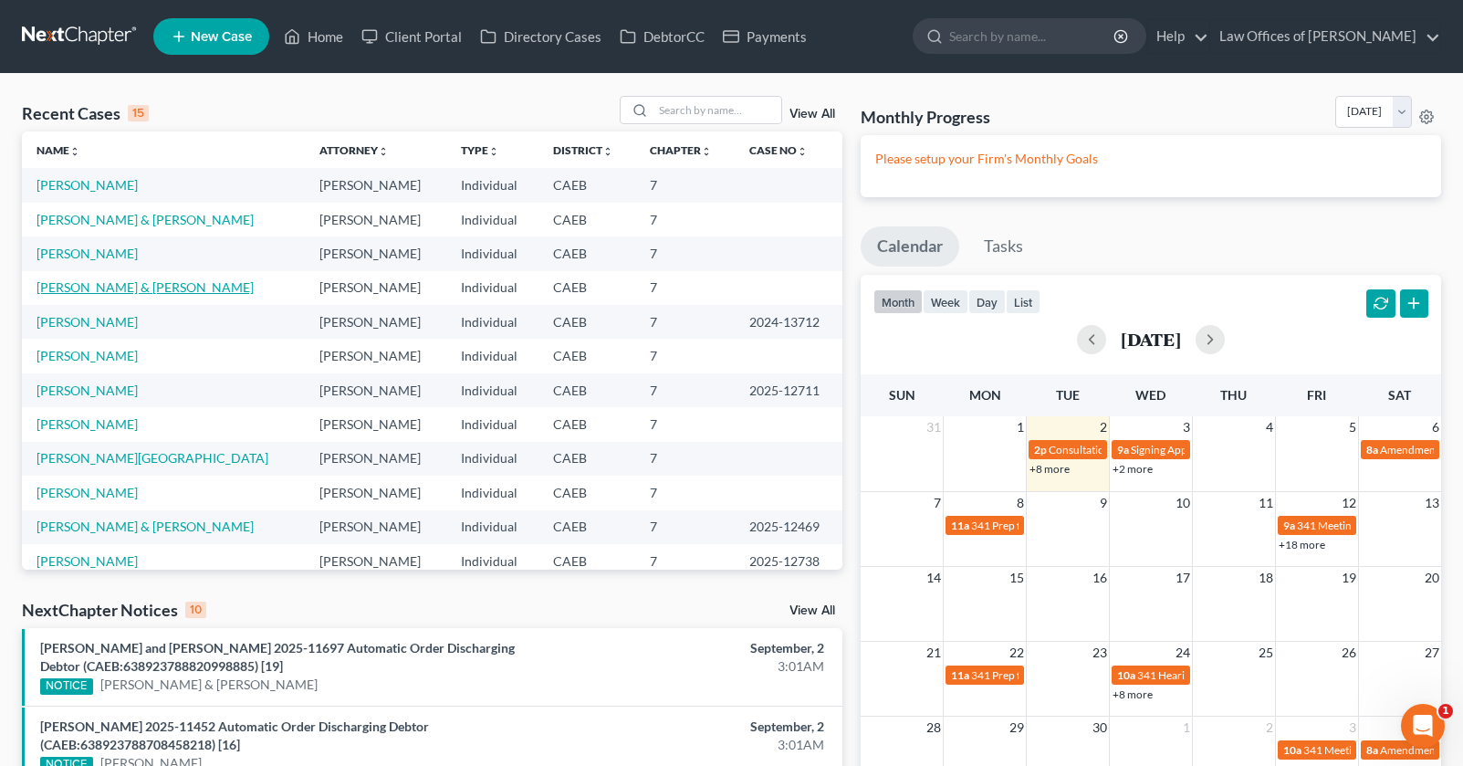
click at [152, 292] on link "[PERSON_NAME] & [PERSON_NAME]" at bounding box center [145, 287] width 217 height 16
select select "11"
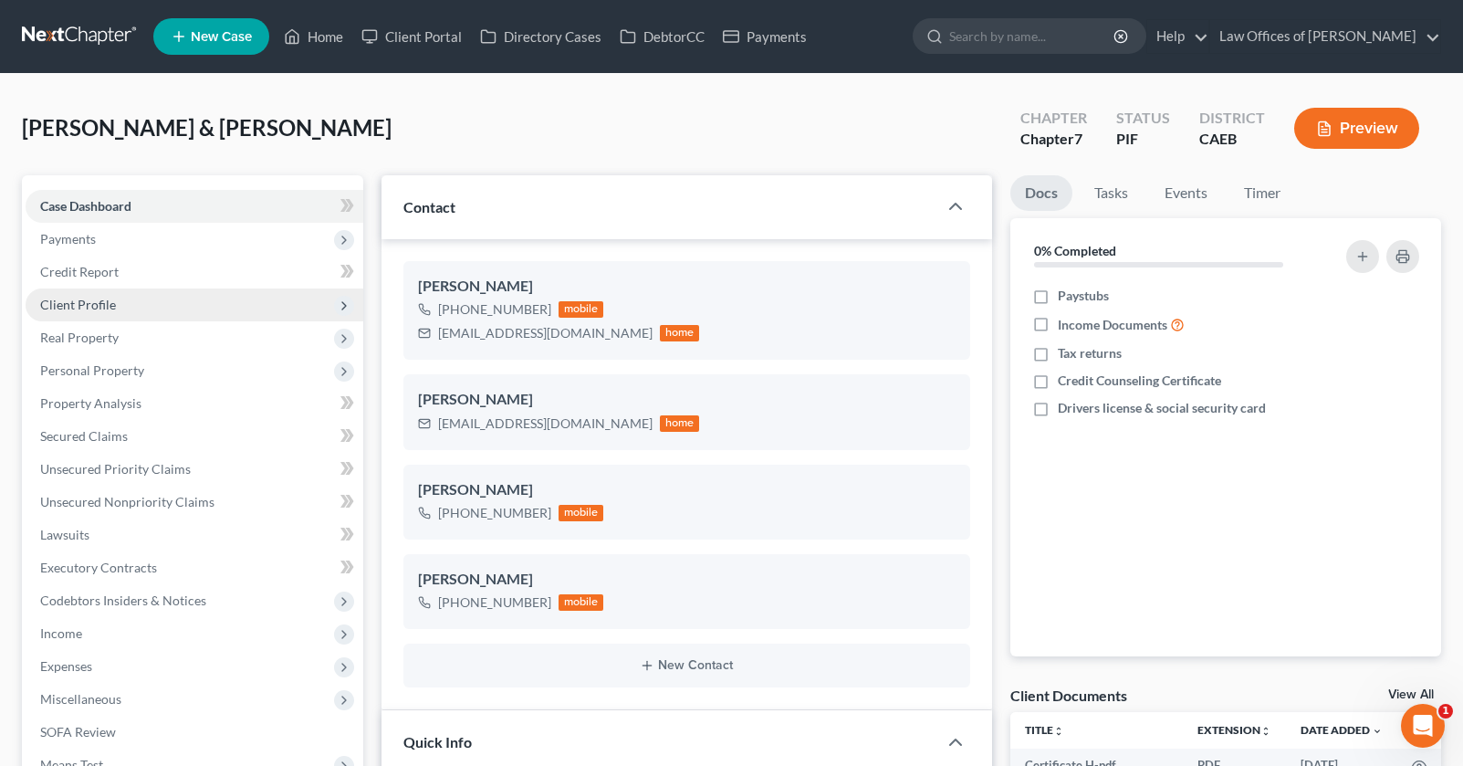
scroll to position [678, 0]
click at [85, 305] on span "Client Profile" at bounding box center [78, 305] width 76 height 16
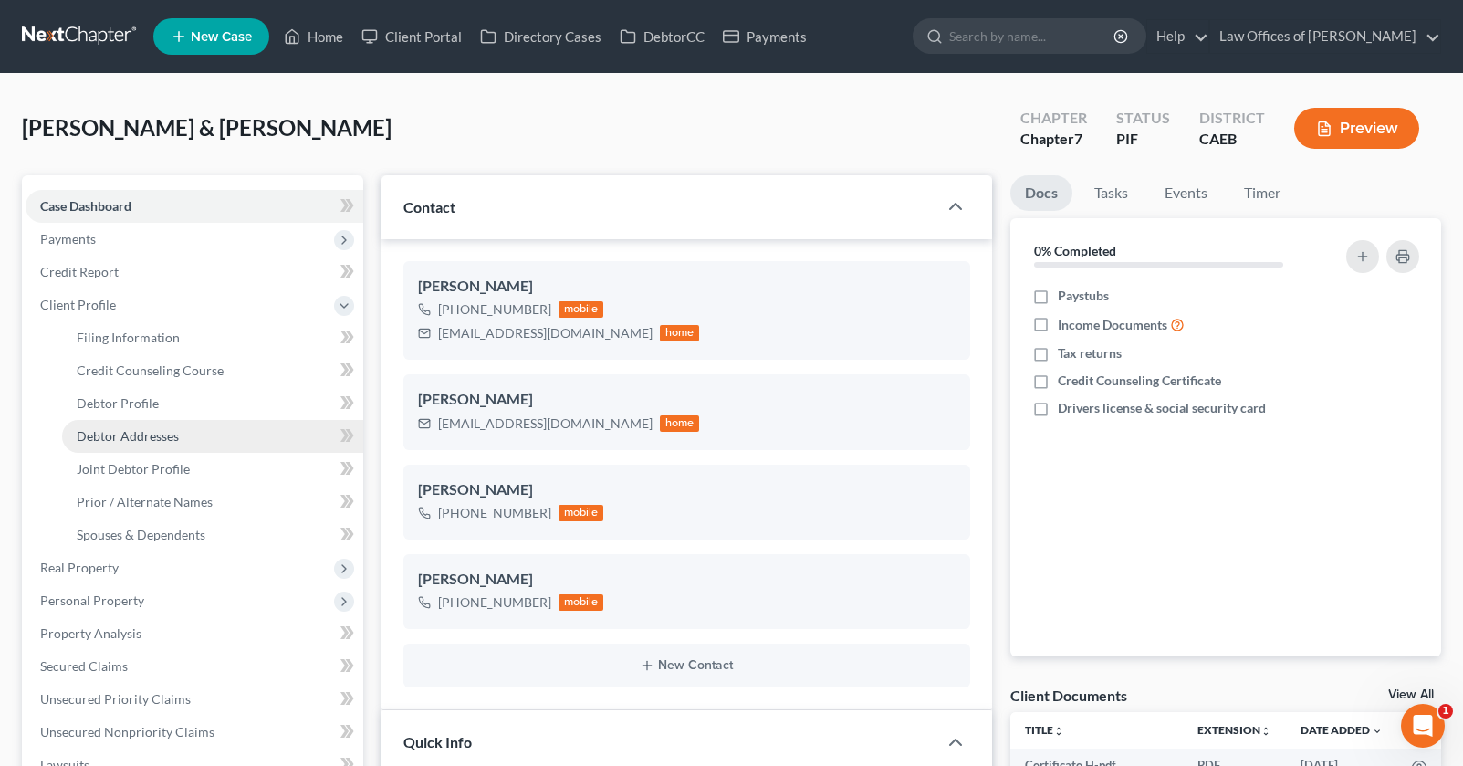
click at [142, 434] on span "Debtor Addresses" at bounding box center [128, 436] width 102 height 16
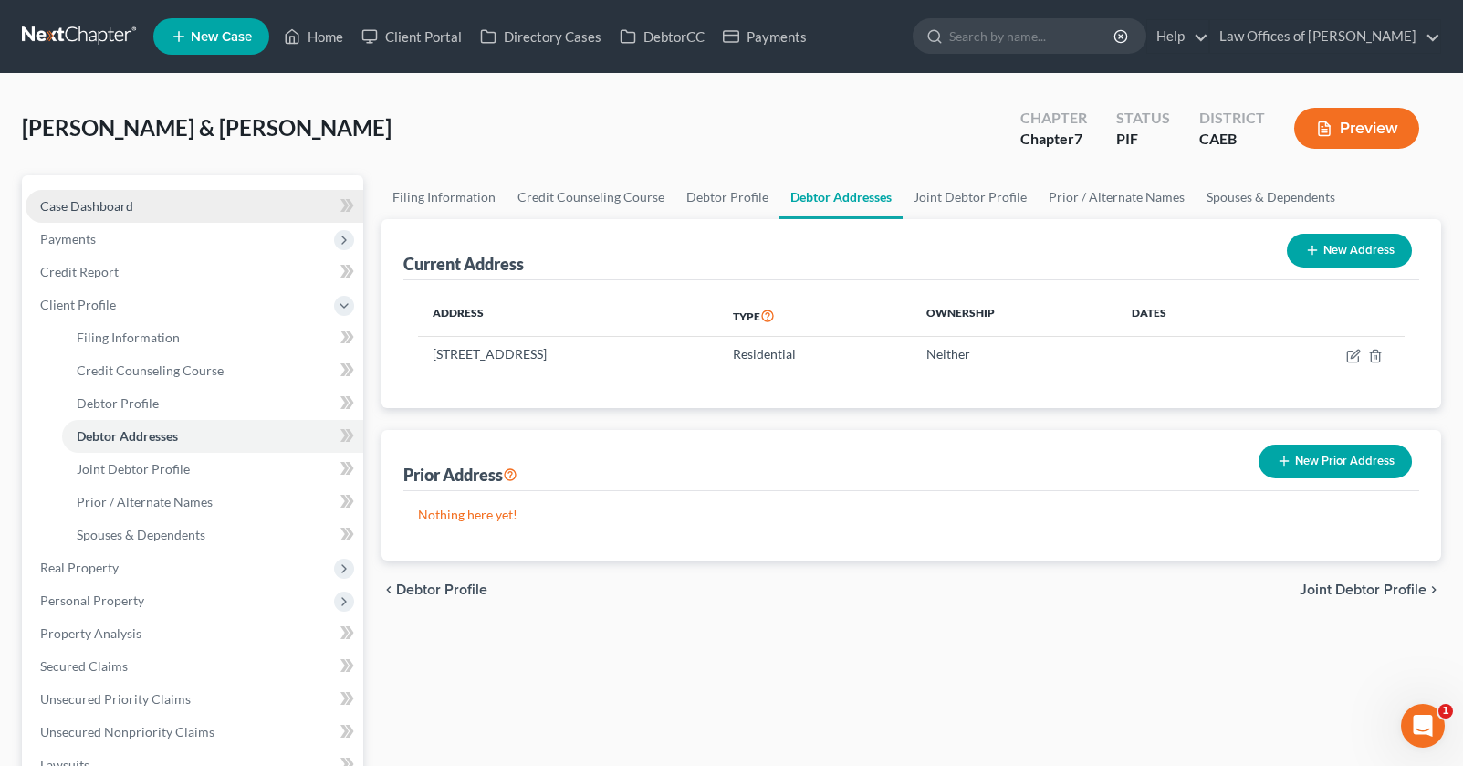
click at [106, 205] on span "Case Dashboard" at bounding box center [86, 206] width 93 height 16
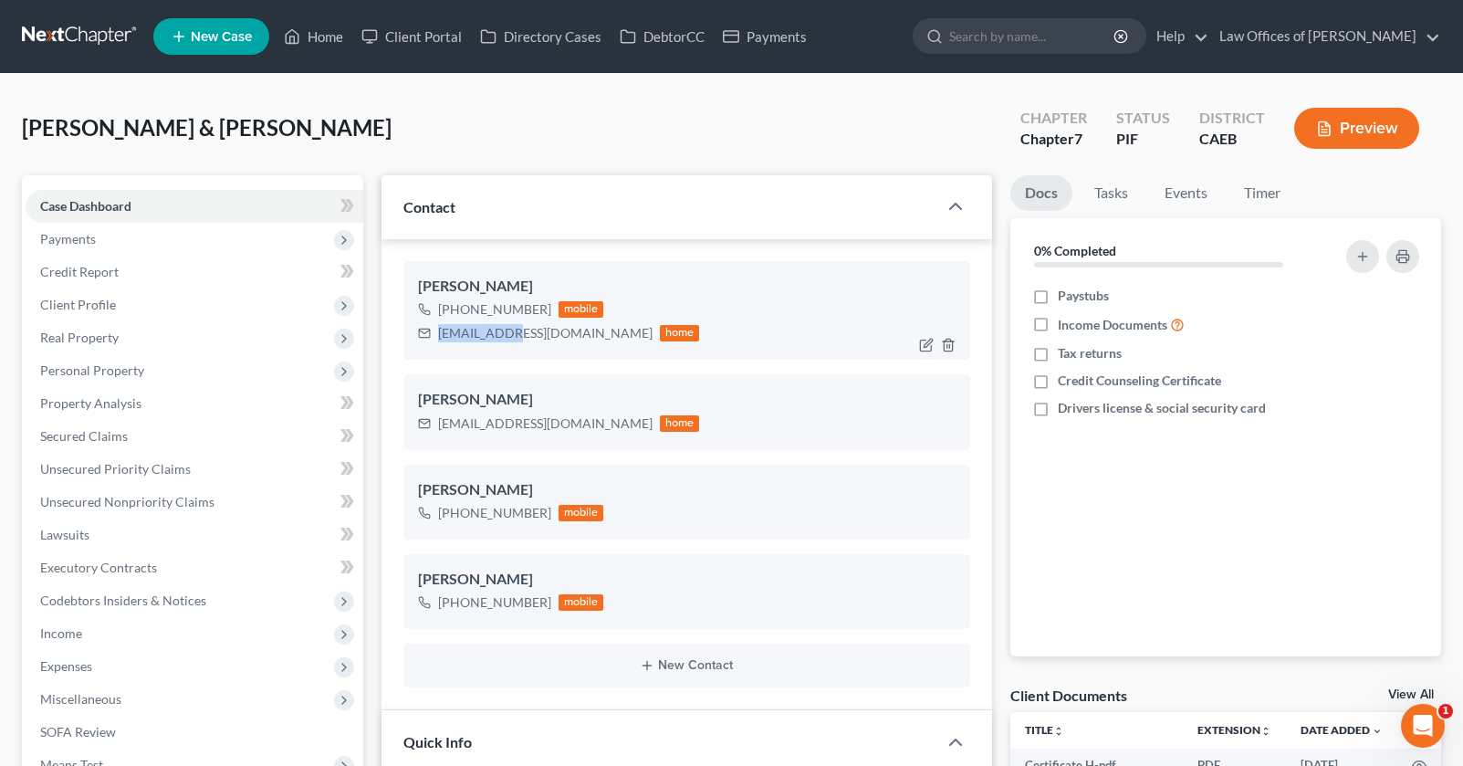
scroll to position [678, 0]
drag, startPoint x: 439, startPoint y: 331, endPoint x: 540, endPoint y: 338, distance: 101.5
click at [540, 338] on div "[EMAIL_ADDRESS][DOMAIN_NAME] home" at bounding box center [559, 333] width 282 height 24
copy div "[EMAIL_ADDRESS][DOMAIN_NAME]"
click at [318, 37] on link "Home" at bounding box center [314, 36] width 78 height 33
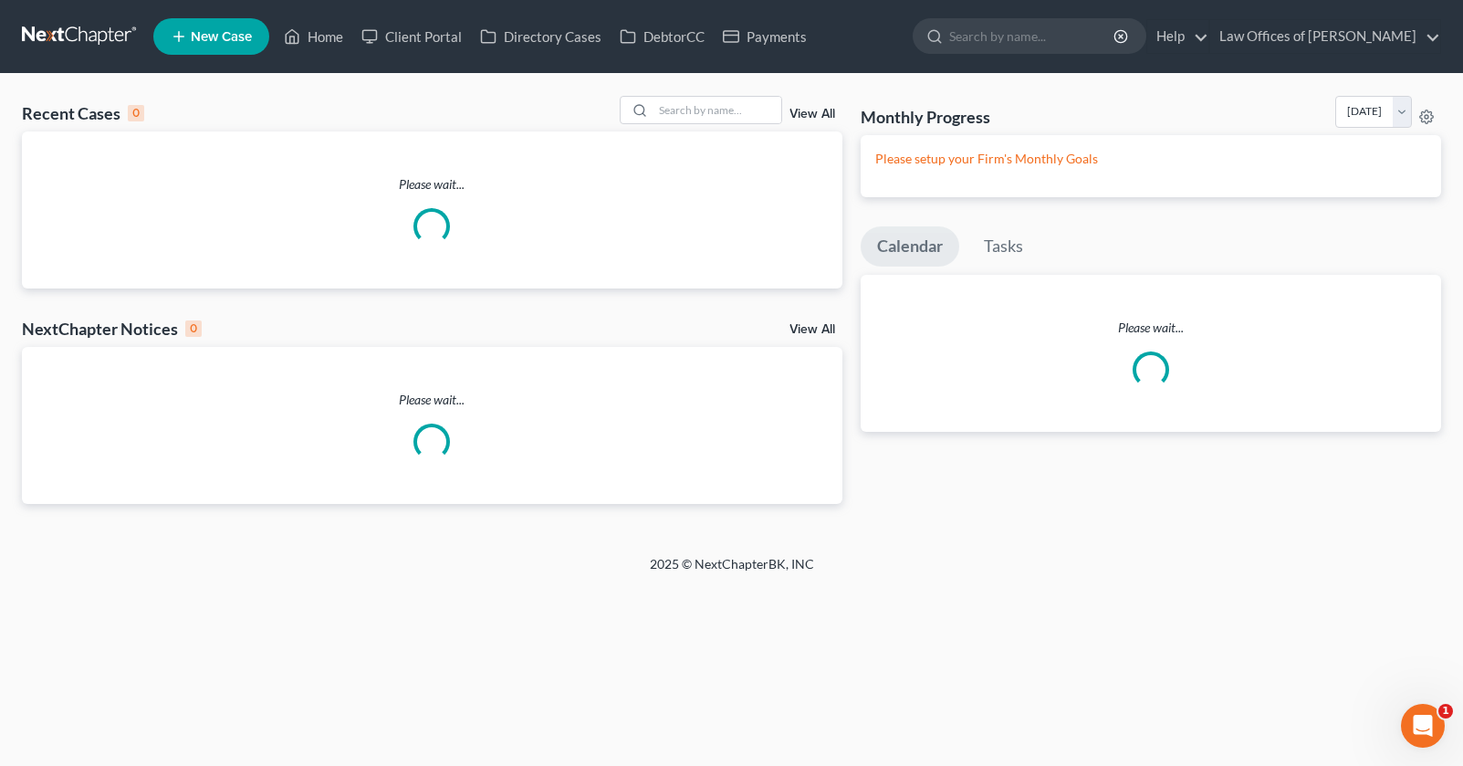
click at [723, 124] on div at bounding box center [701, 110] width 162 height 28
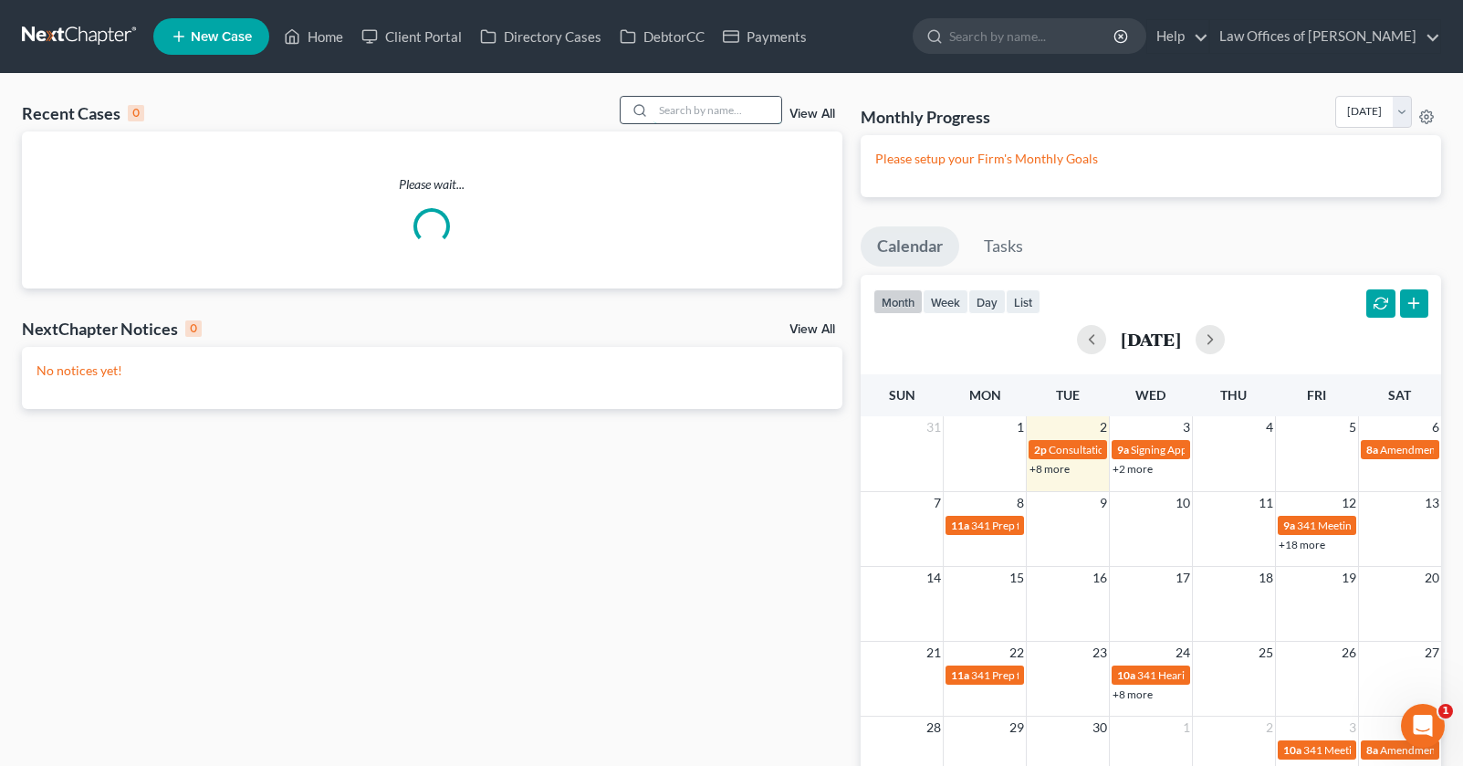
click at [704, 110] on input "search" at bounding box center [717, 110] width 128 height 26
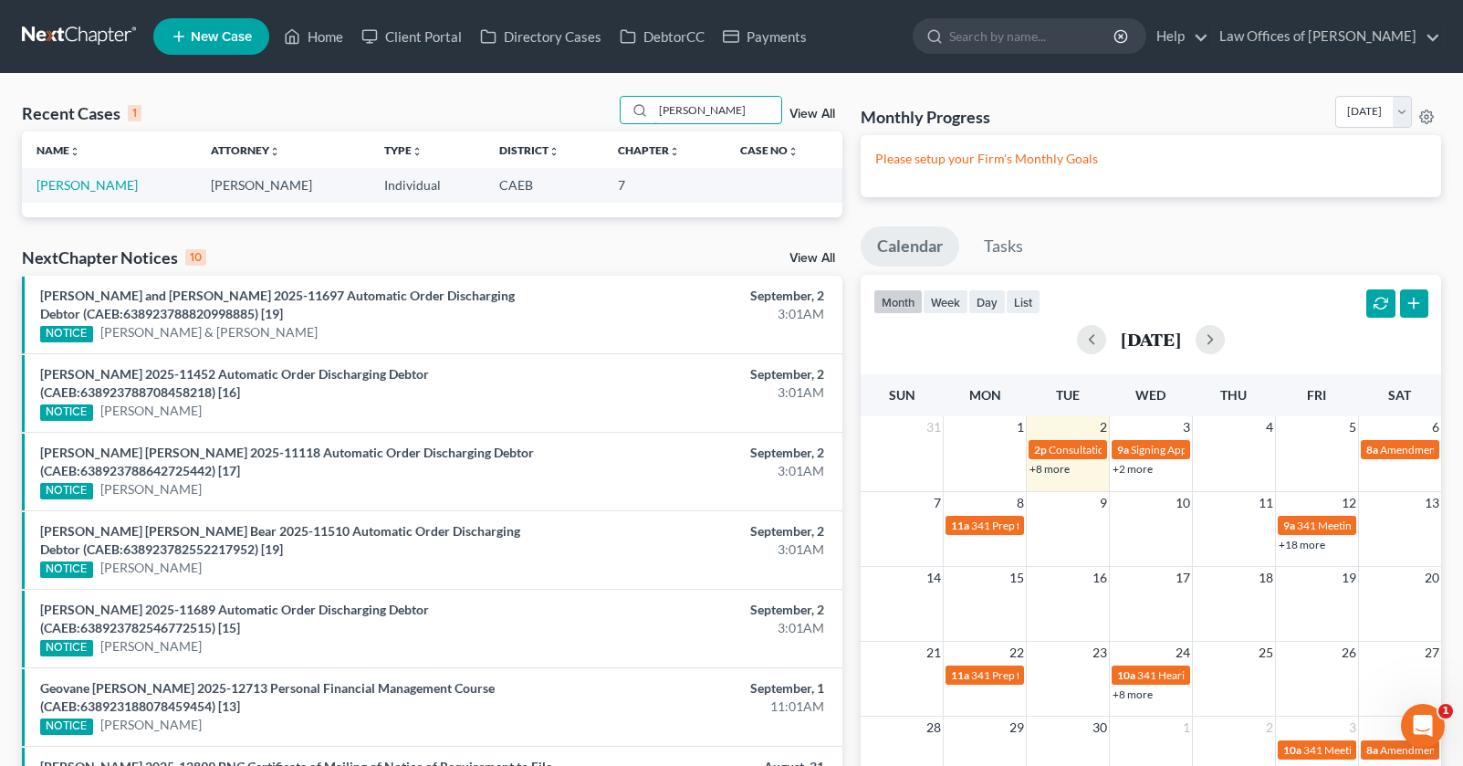
type input "[PERSON_NAME]"
click at [79, 189] on link "[PERSON_NAME]" at bounding box center [87, 185] width 101 height 16
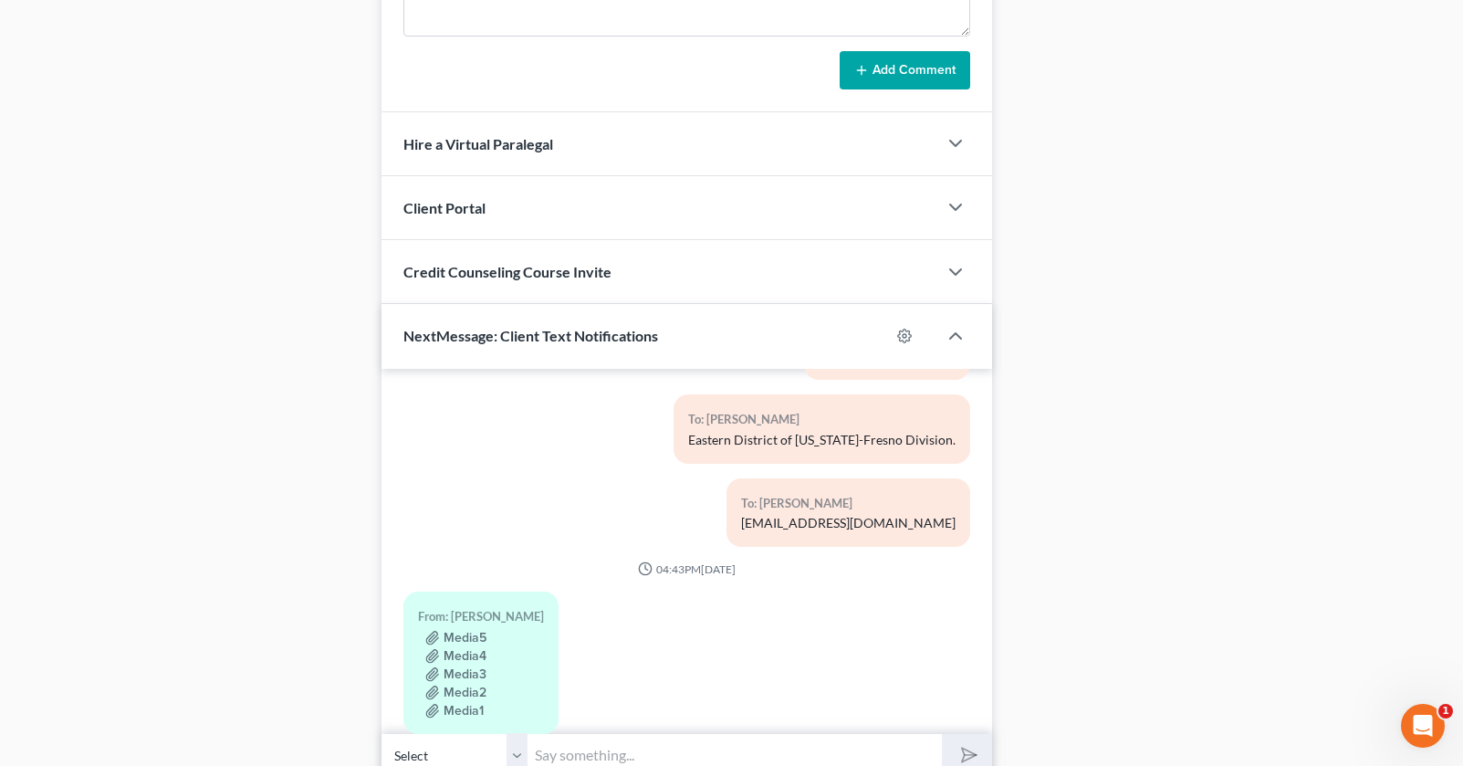
scroll to position [1540, 0]
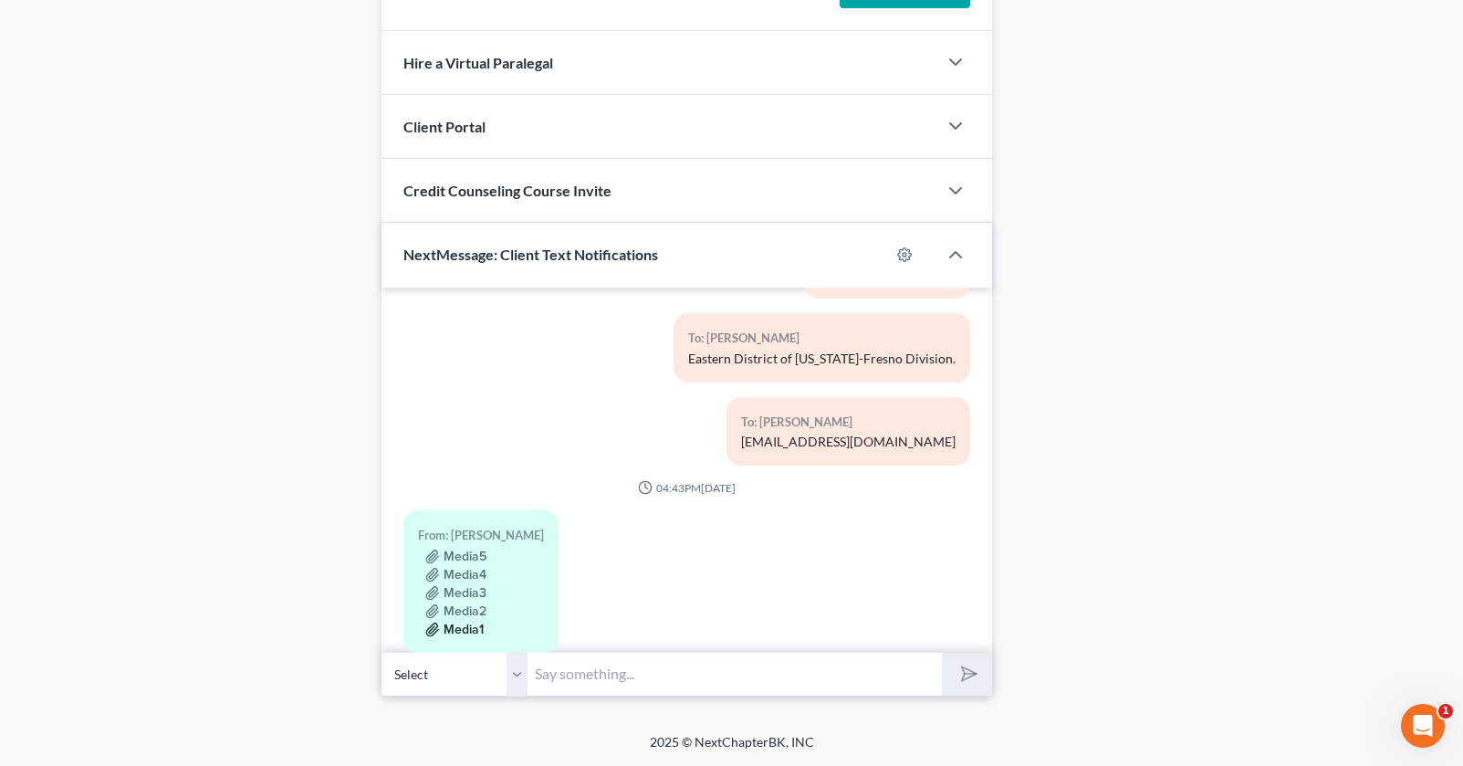
click at [470, 622] on button "Media1" at bounding box center [454, 629] width 58 height 15
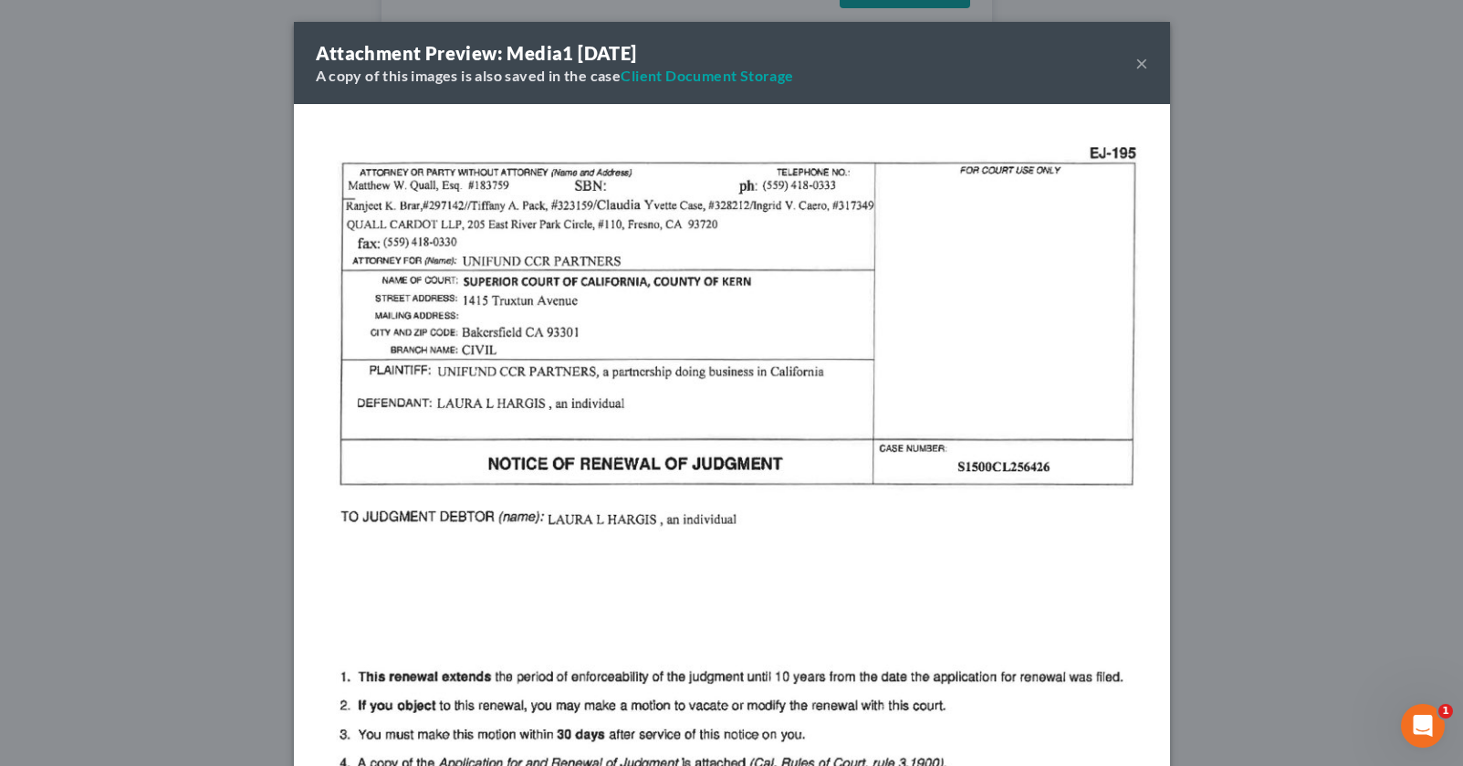
click at [212, 528] on div "Attachment Preview: Media1 [DATE] A copy of this images is also saved in the ca…" at bounding box center [731, 383] width 1463 height 766
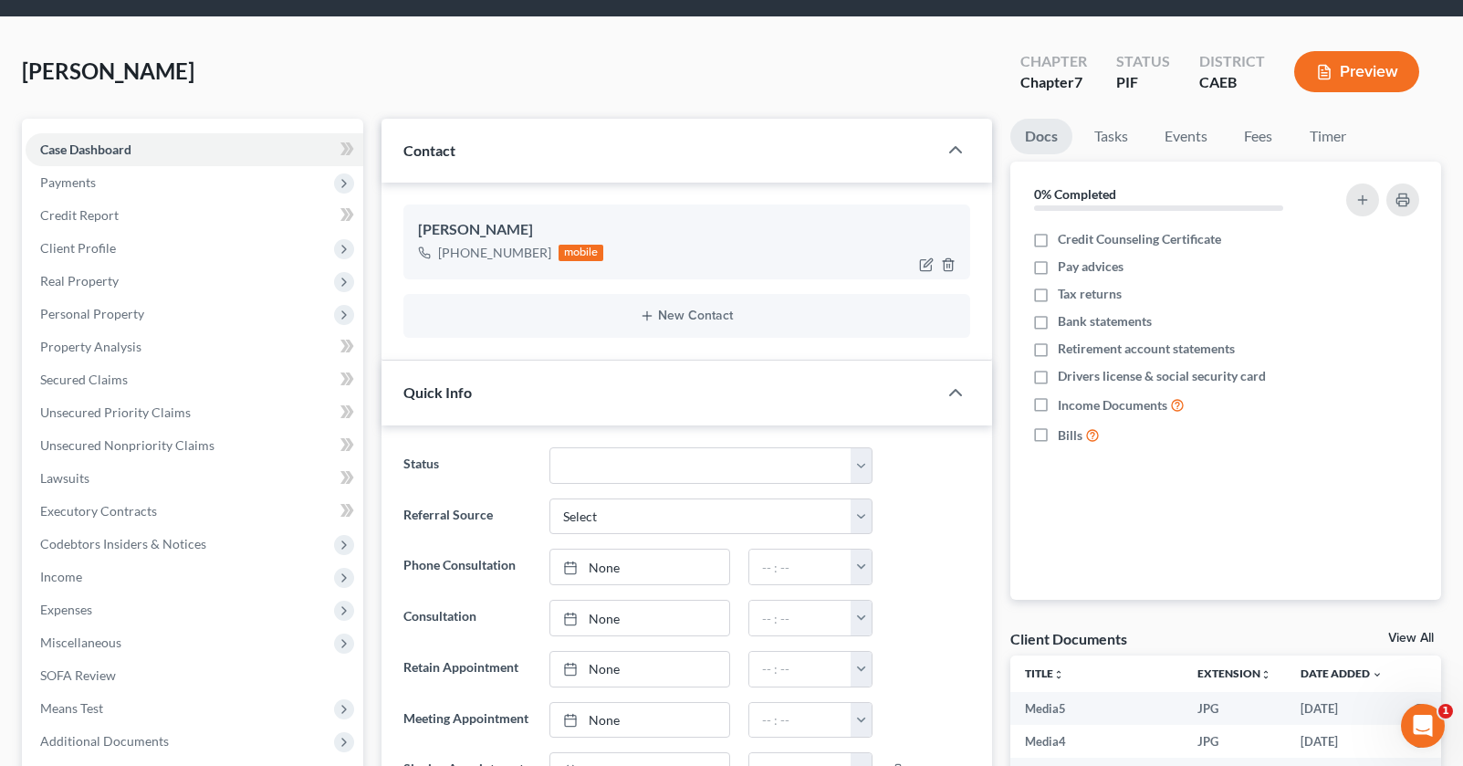
scroll to position [0, 0]
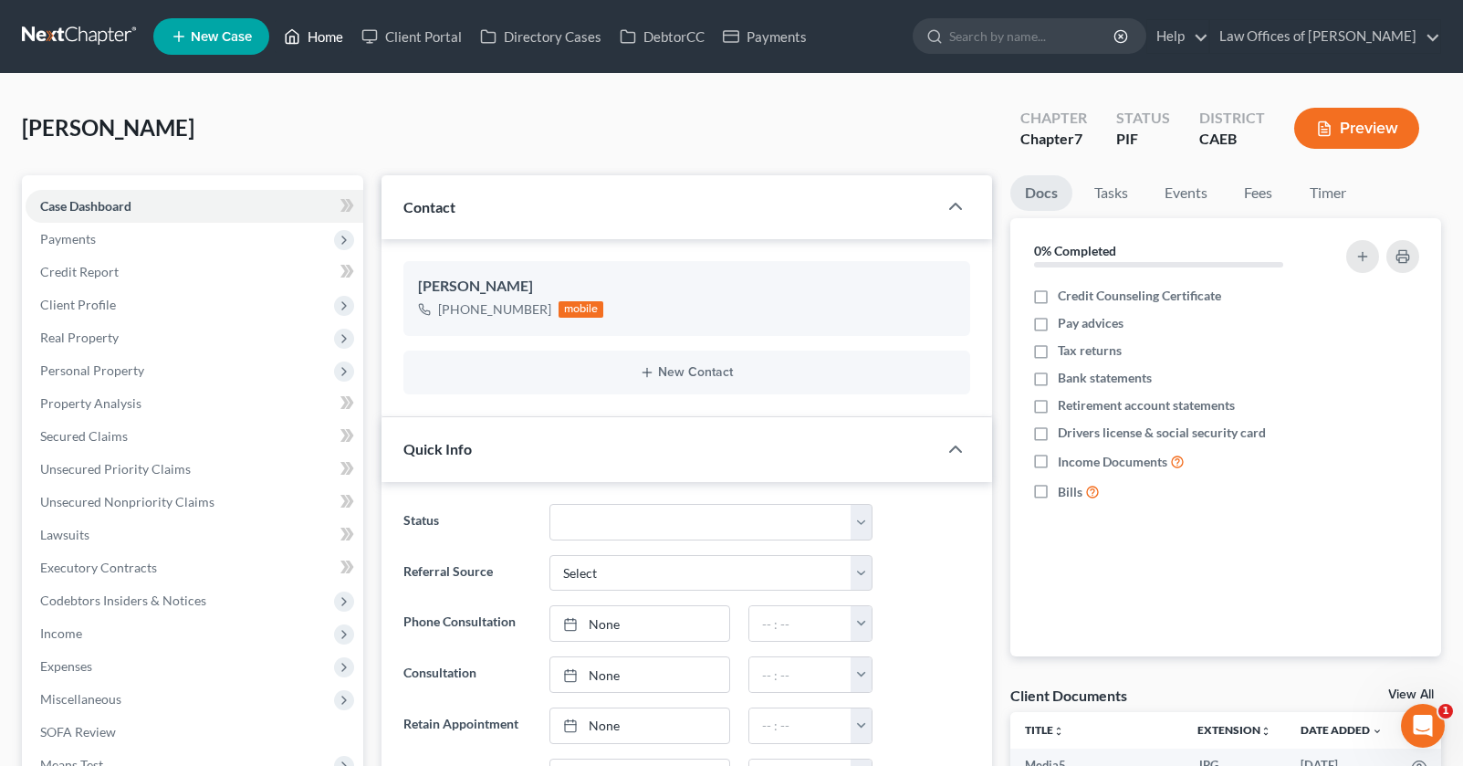
click at [311, 39] on link "Home" at bounding box center [314, 36] width 78 height 33
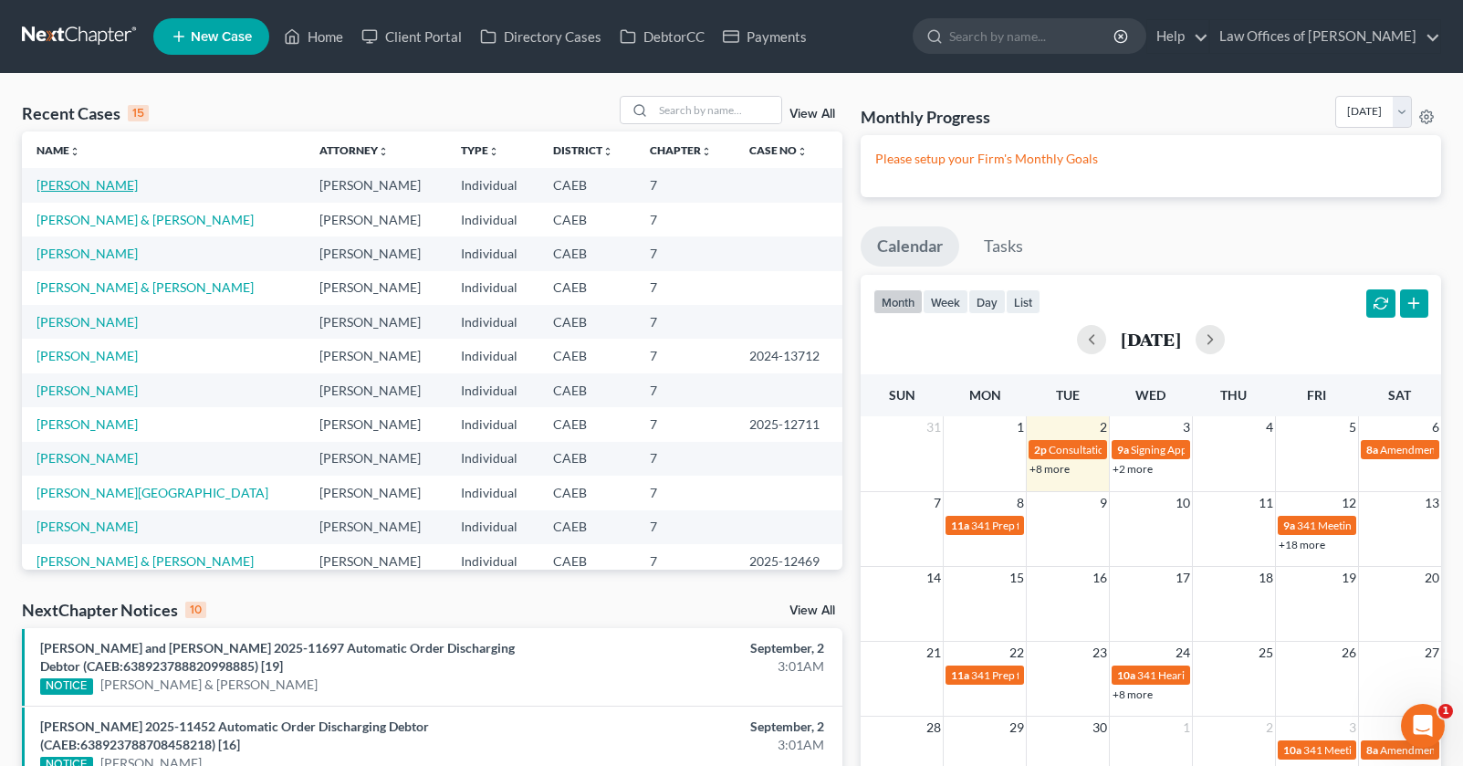
click at [123, 185] on link "[PERSON_NAME]" at bounding box center [87, 185] width 101 height 16
select select "11"
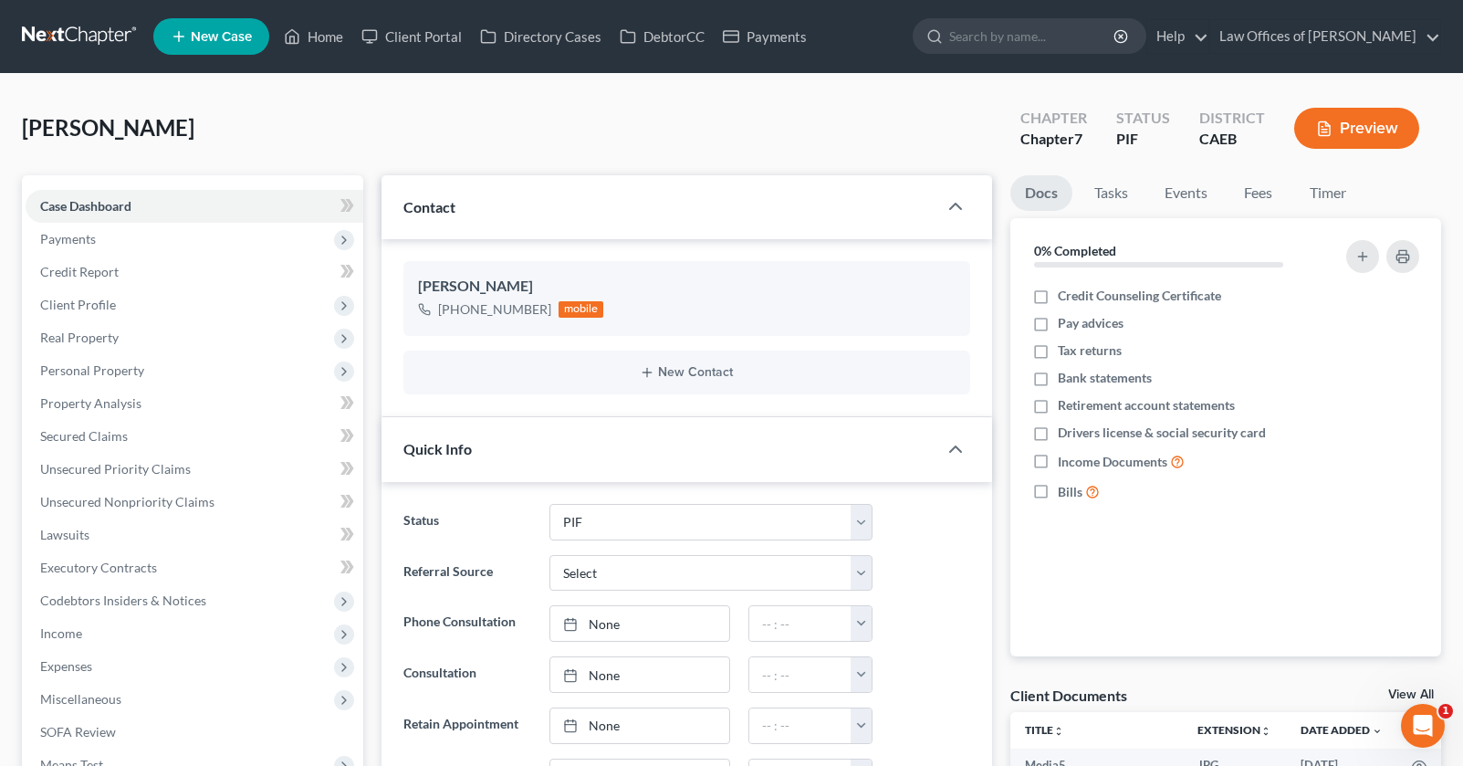
scroll to position [2663, 0]
click at [323, 37] on link "Home" at bounding box center [314, 36] width 78 height 33
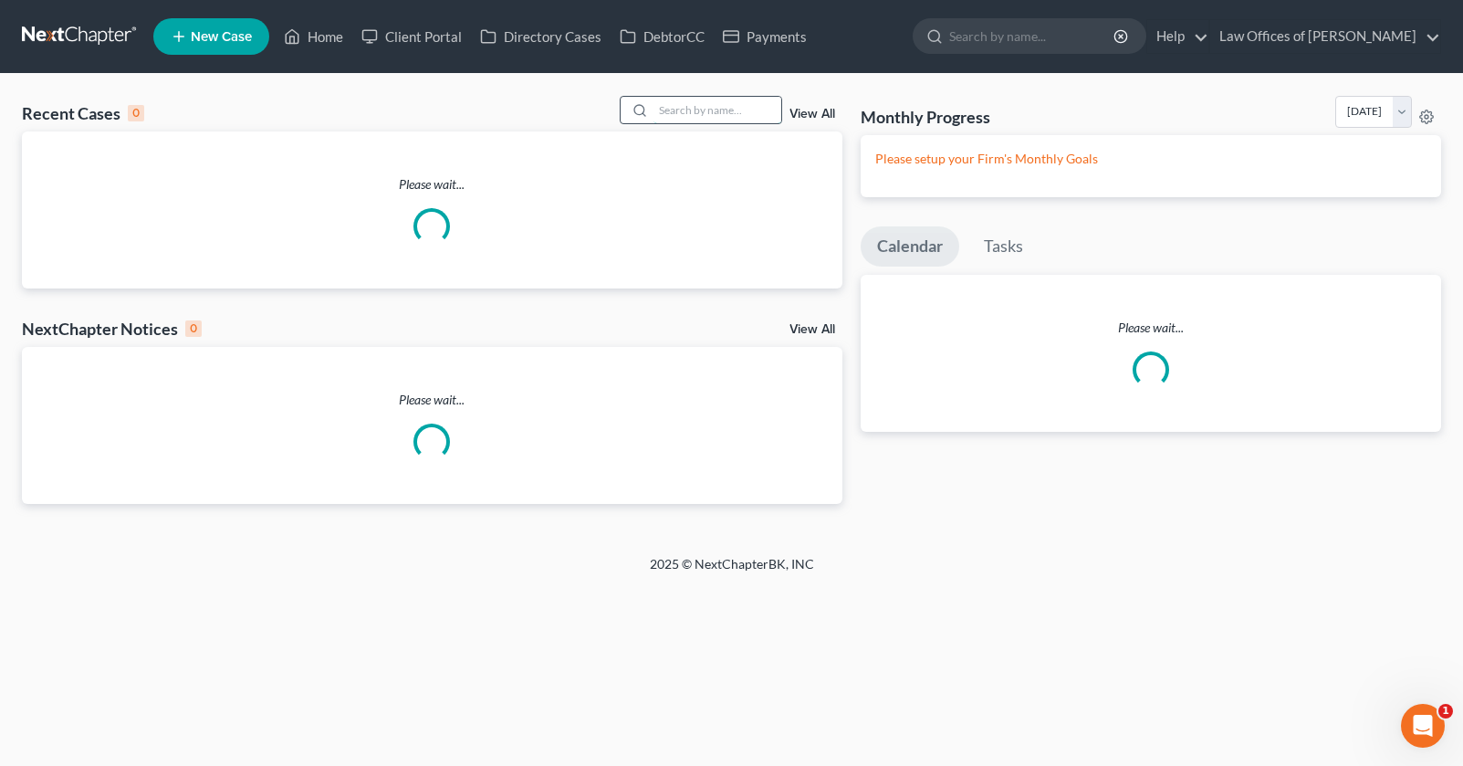
click at [729, 116] on input "search" at bounding box center [717, 110] width 128 height 26
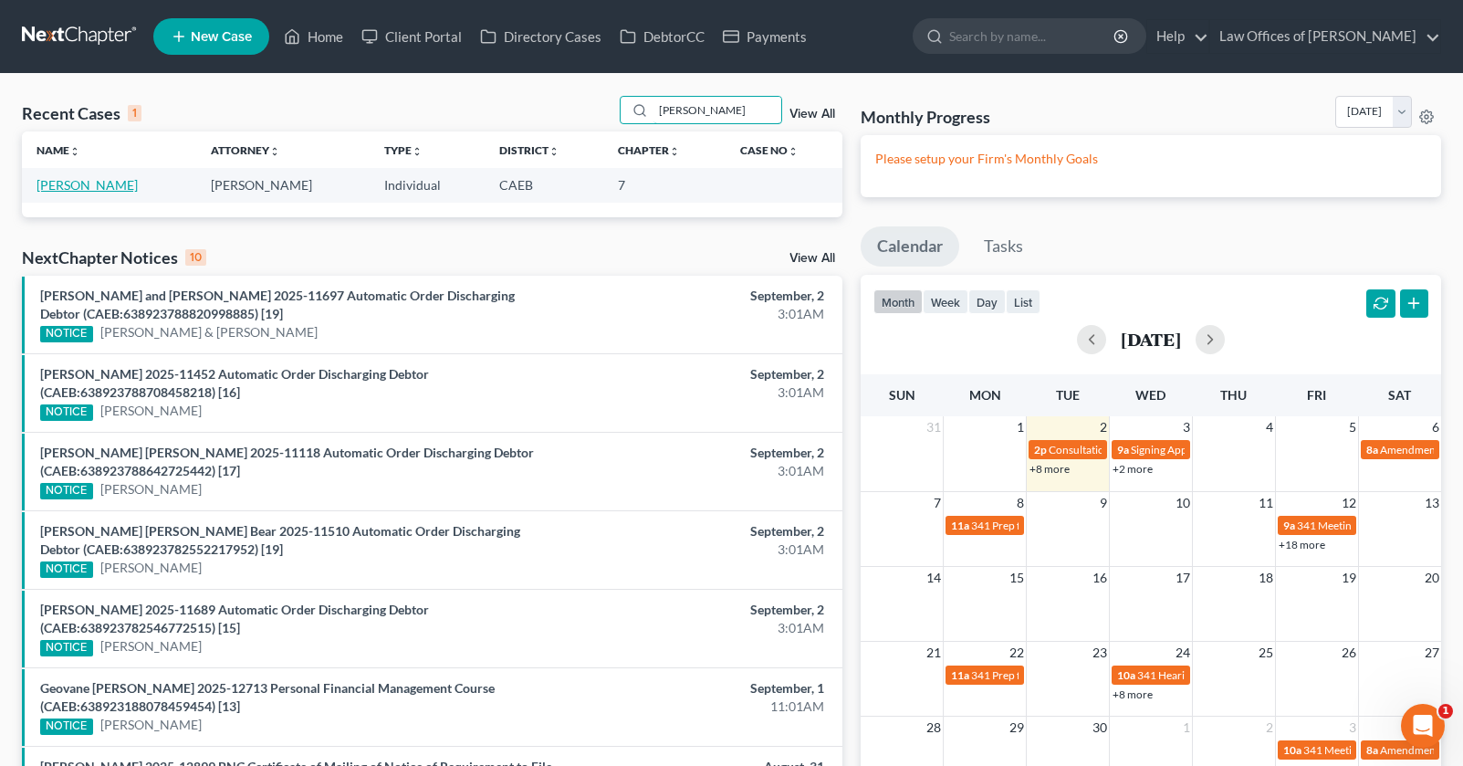
type input "[PERSON_NAME]"
click at [113, 181] on link "[PERSON_NAME]" at bounding box center [87, 185] width 101 height 16
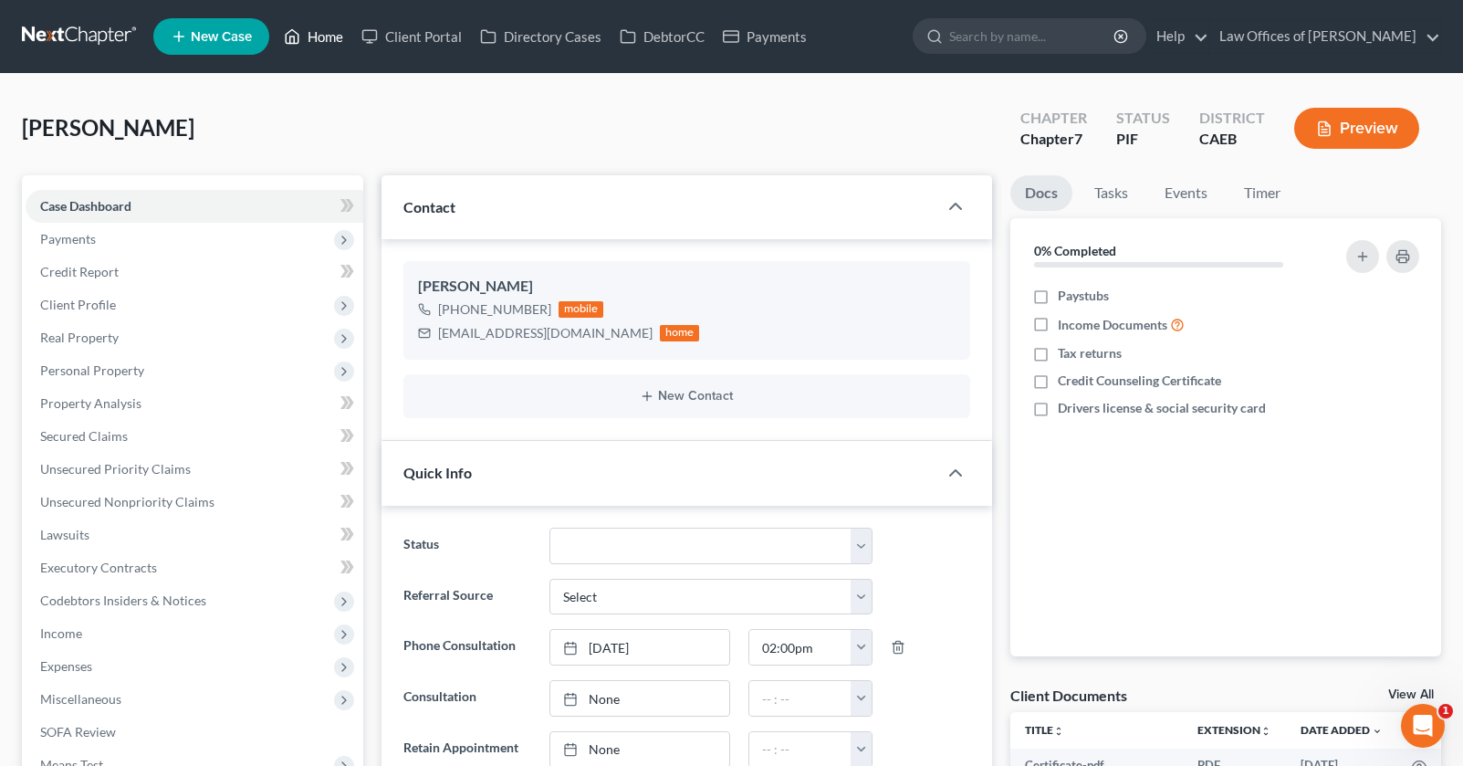
click at [301, 34] on link "Home" at bounding box center [314, 36] width 78 height 33
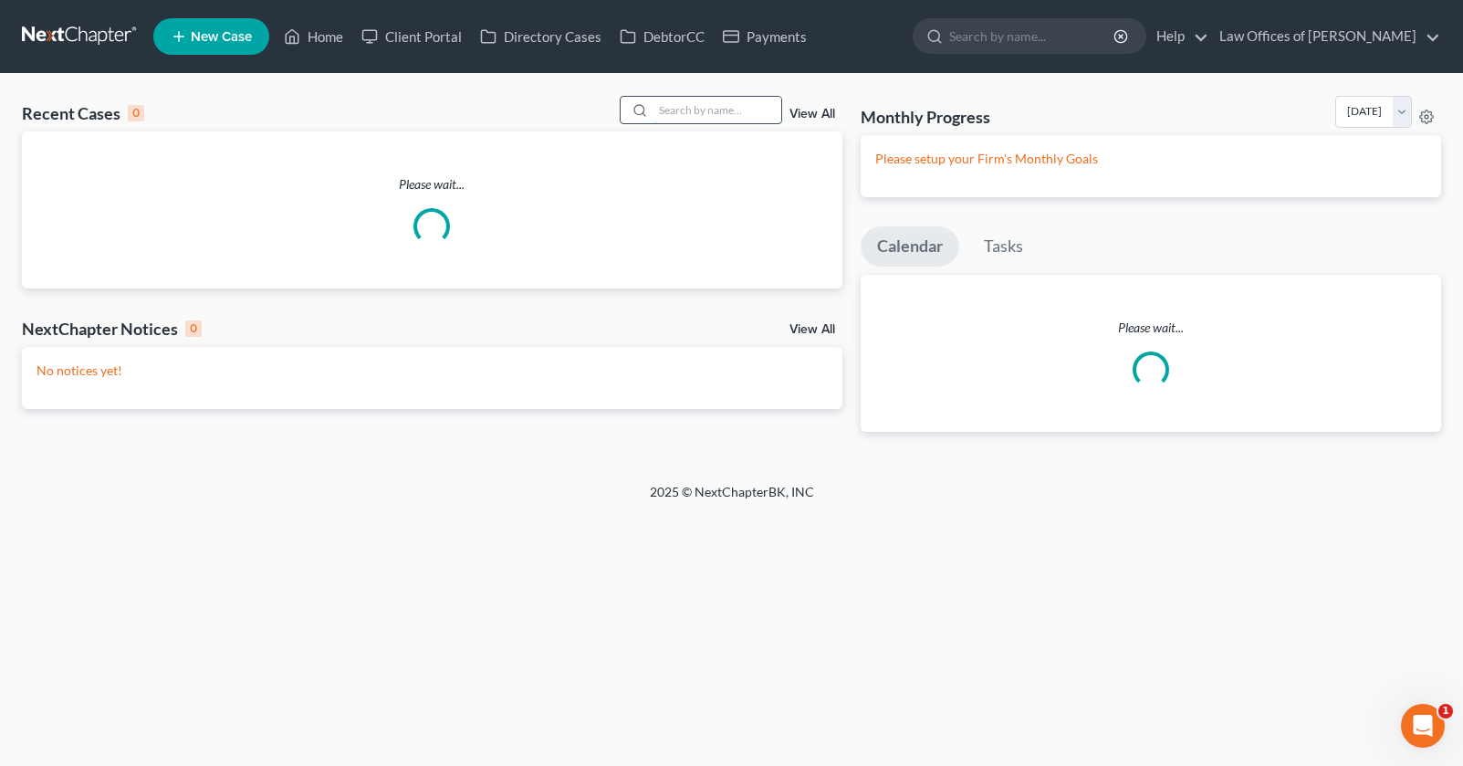
click at [699, 117] on input "search" at bounding box center [717, 110] width 128 height 26
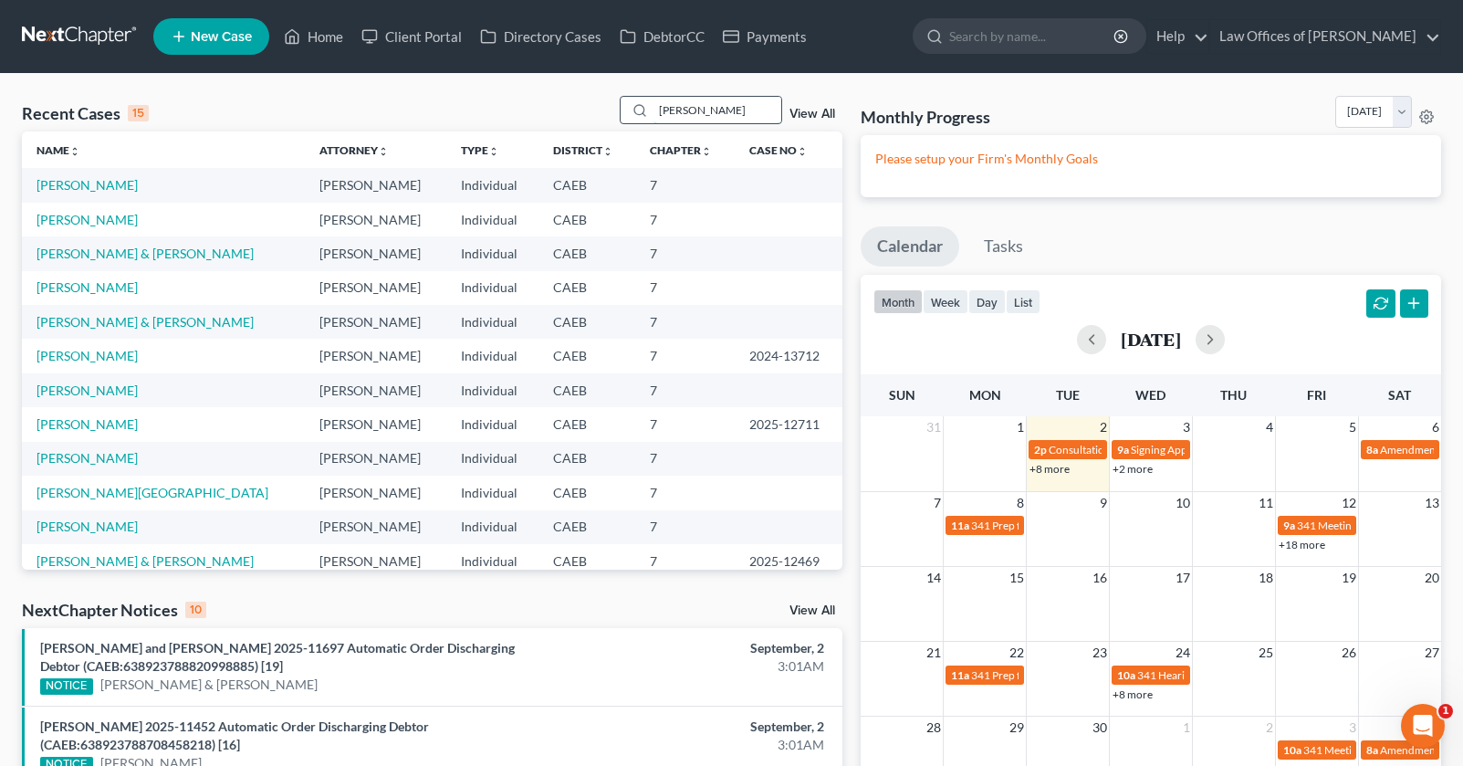
click at [735, 118] on input "[PERSON_NAME]" at bounding box center [717, 110] width 128 height 26
type input "[PERSON_NAME]"
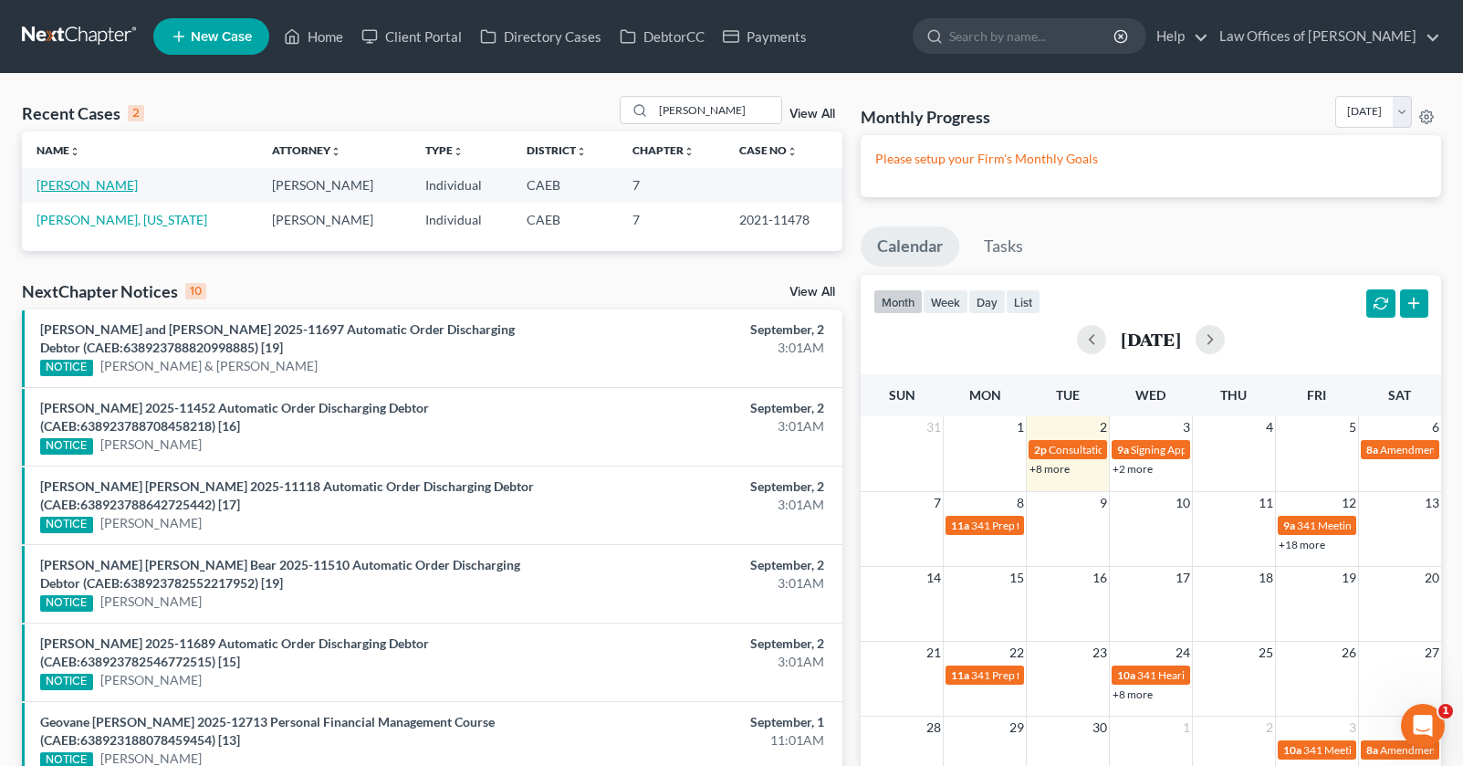
click at [125, 182] on link "[PERSON_NAME]" at bounding box center [87, 185] width 101 height 16
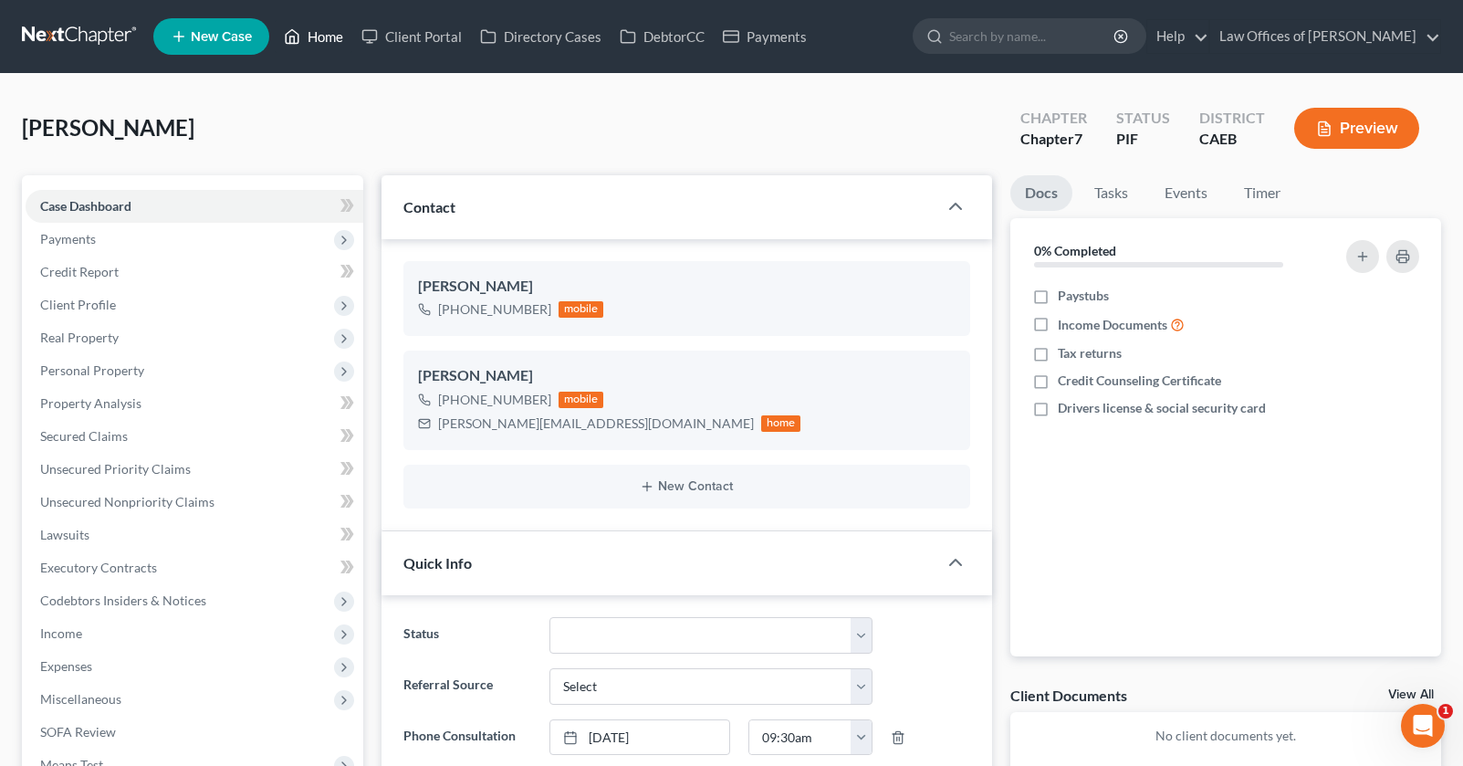
click at [314, 38] on link "Home" at bounding box center [314, 36] width 78 height 33
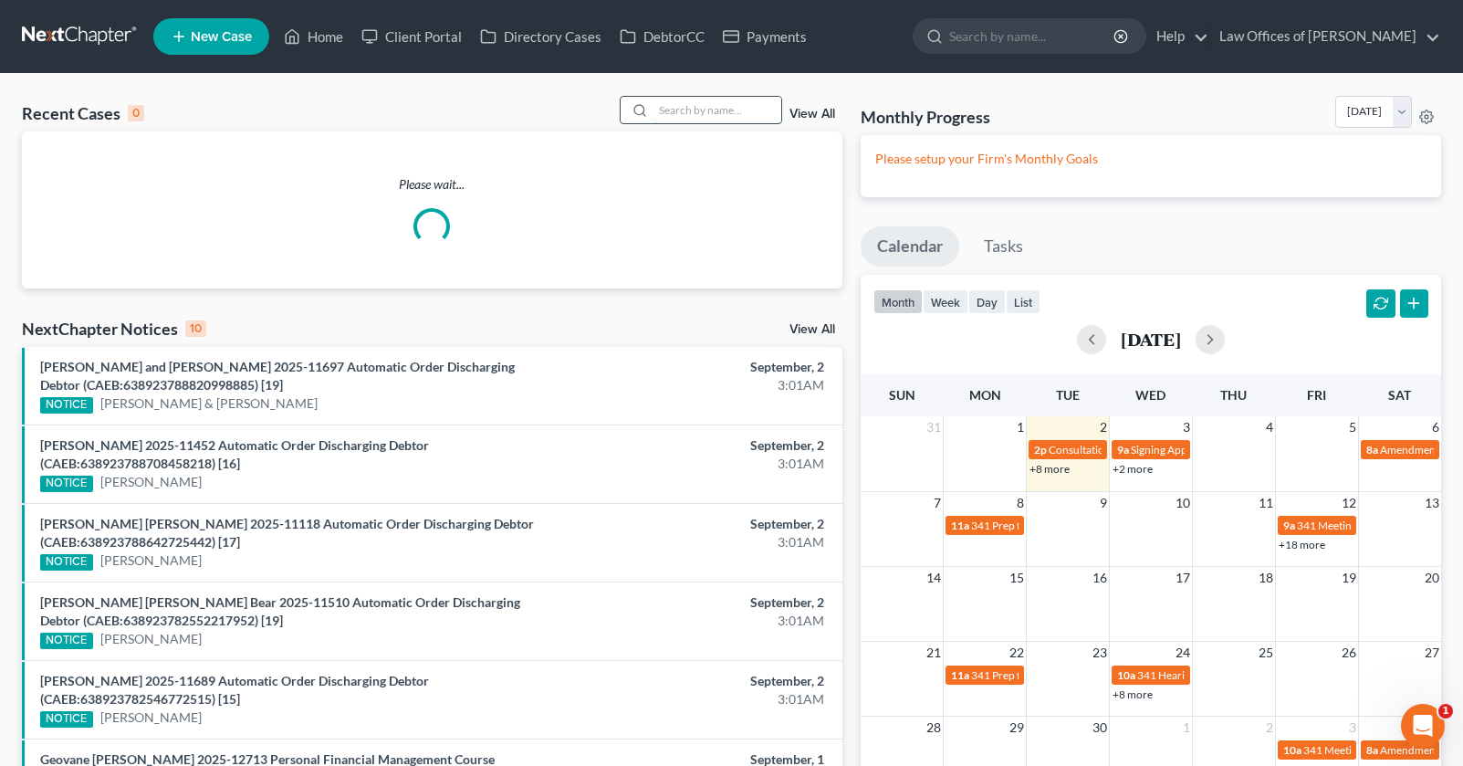
click at [753, 118] on input "search" at bounding box center [717, 110] width 128 height 26
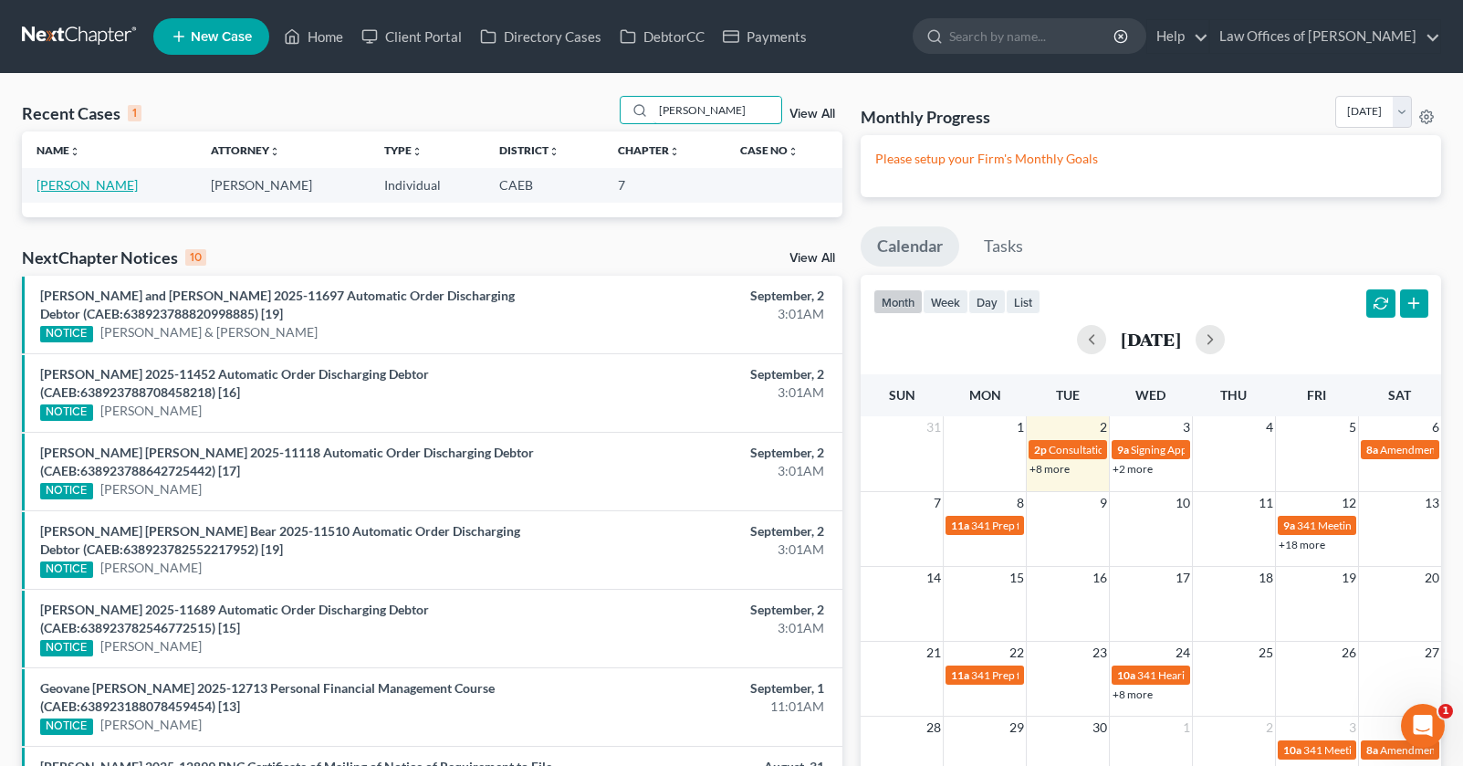
type input "[PERSON_NAME]"
click at [106, 182] on link "[PERSON_NAME]" at bounding box center [87, 185] width 101 height 16
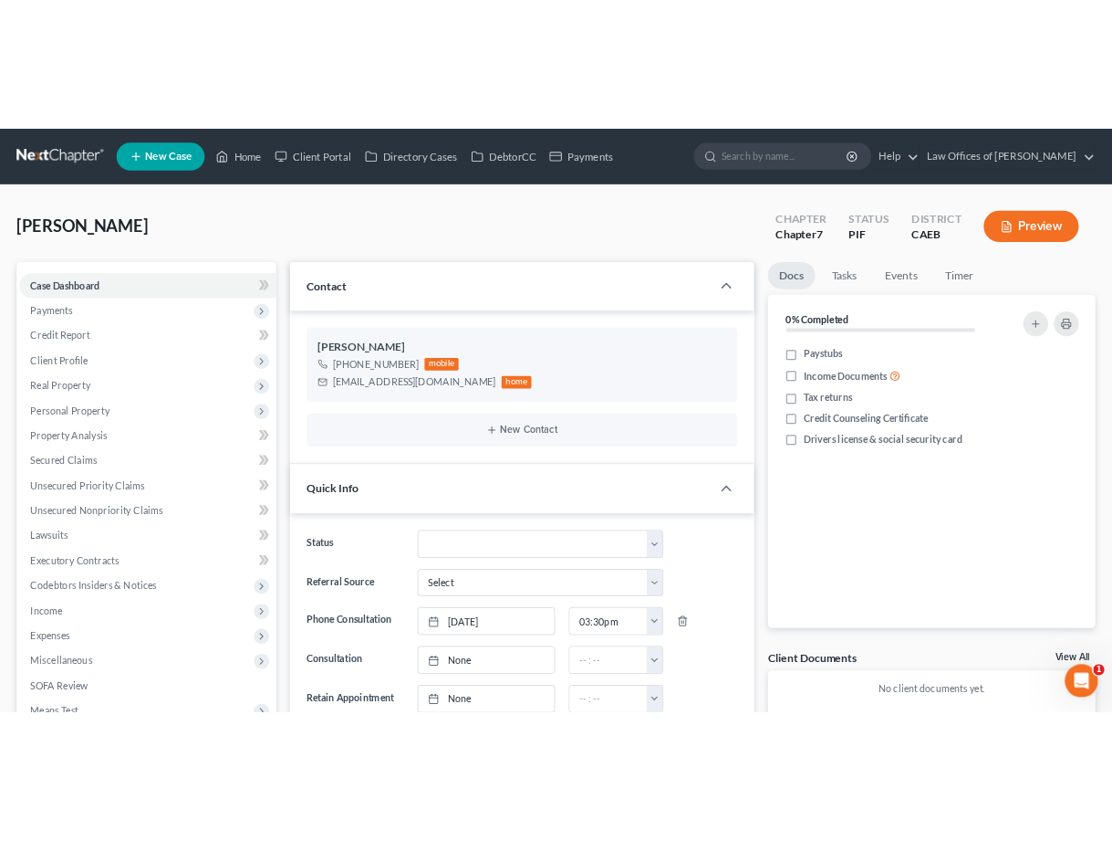
scroll to position [87, 0]
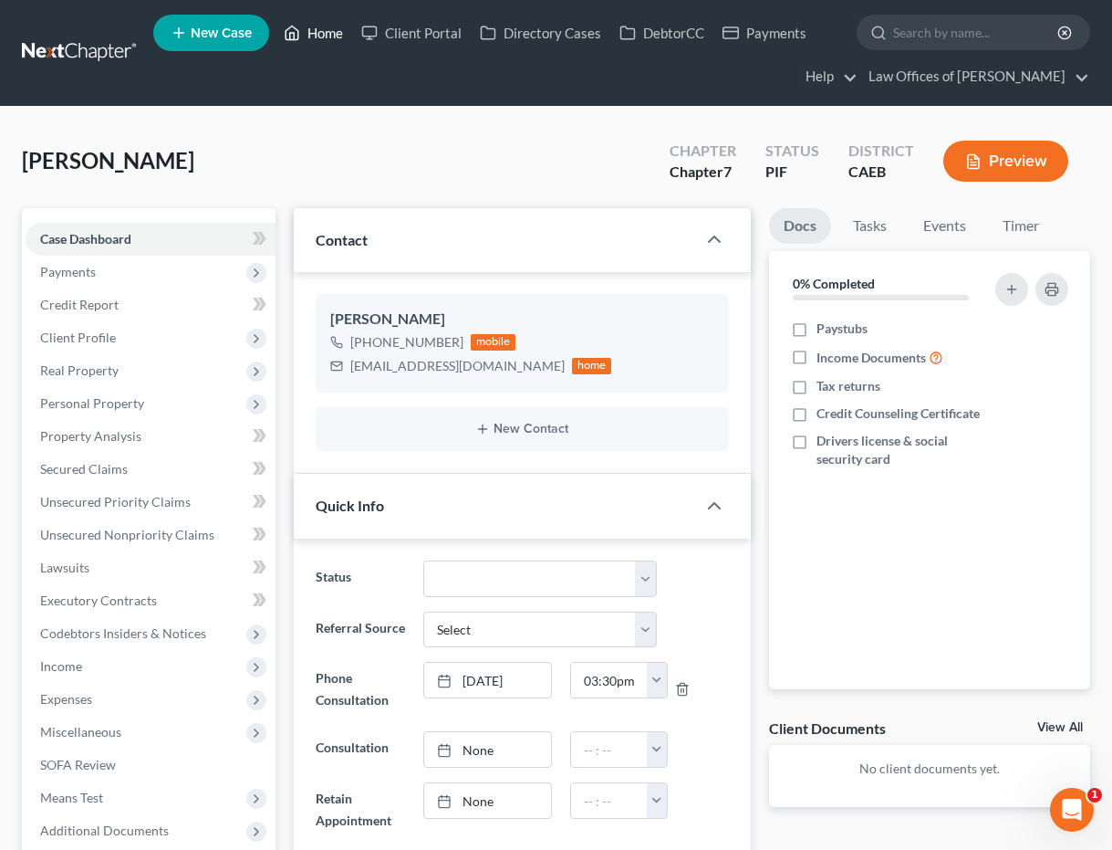
click at [319, 25] on link "Home" at bounding box center [314, 32] width 78 height 33
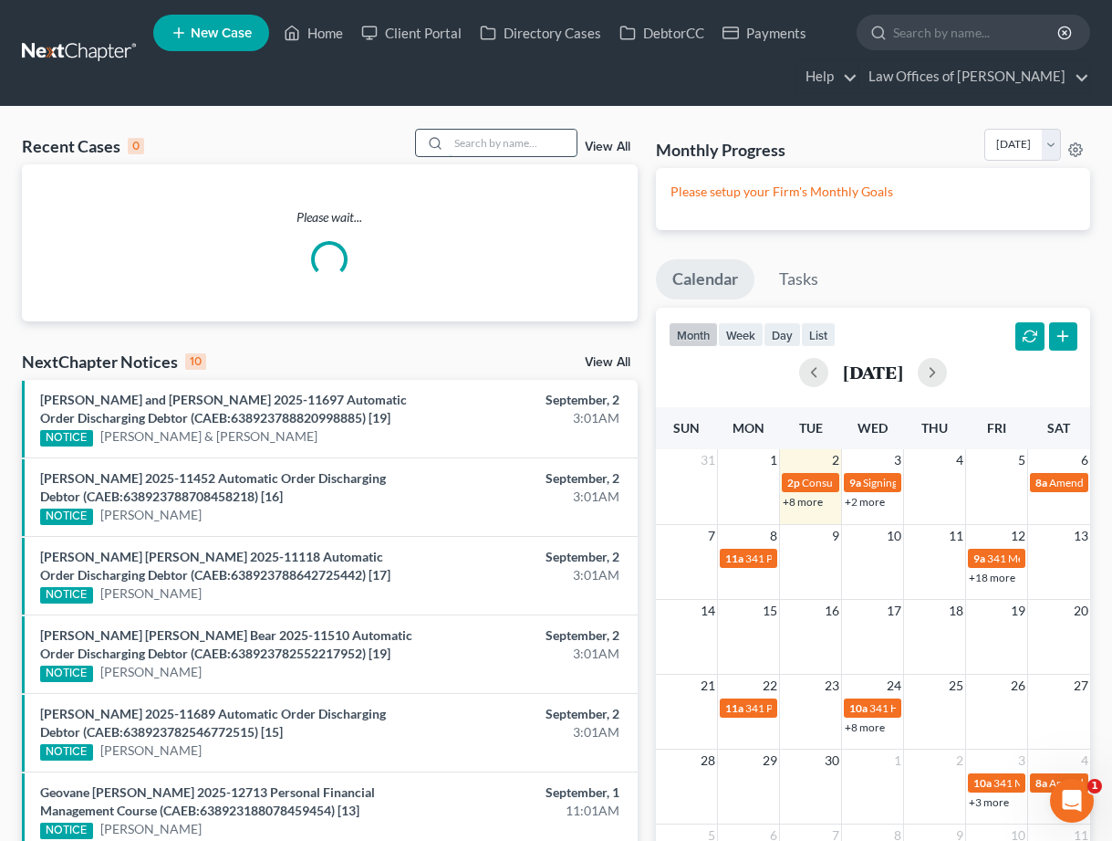
click at [509, 139] on input "search" at bounding box center [513, 143] width 128 height 26
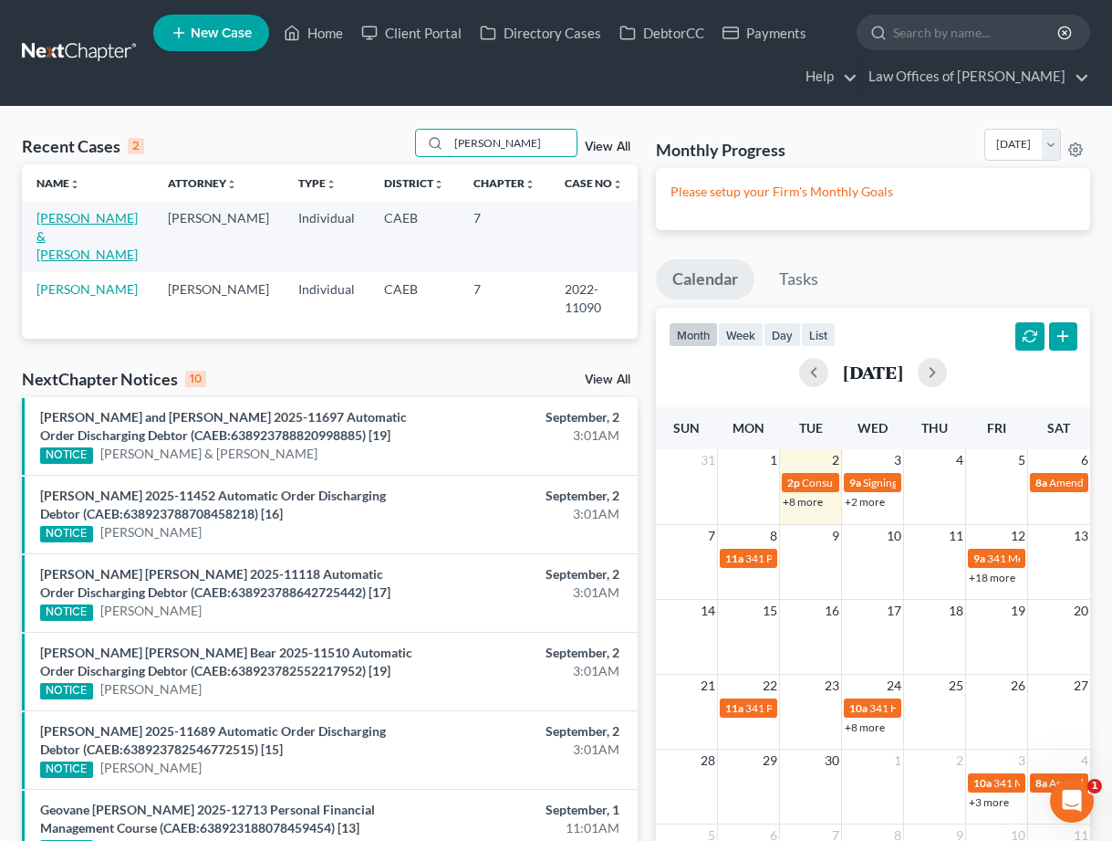
type input "[PERSON_NAME]"
click at [87, 216] on link "[PERSON_NAME] & [PERSON_NAME]" at bounding box center [87, 236] width 101 height 52
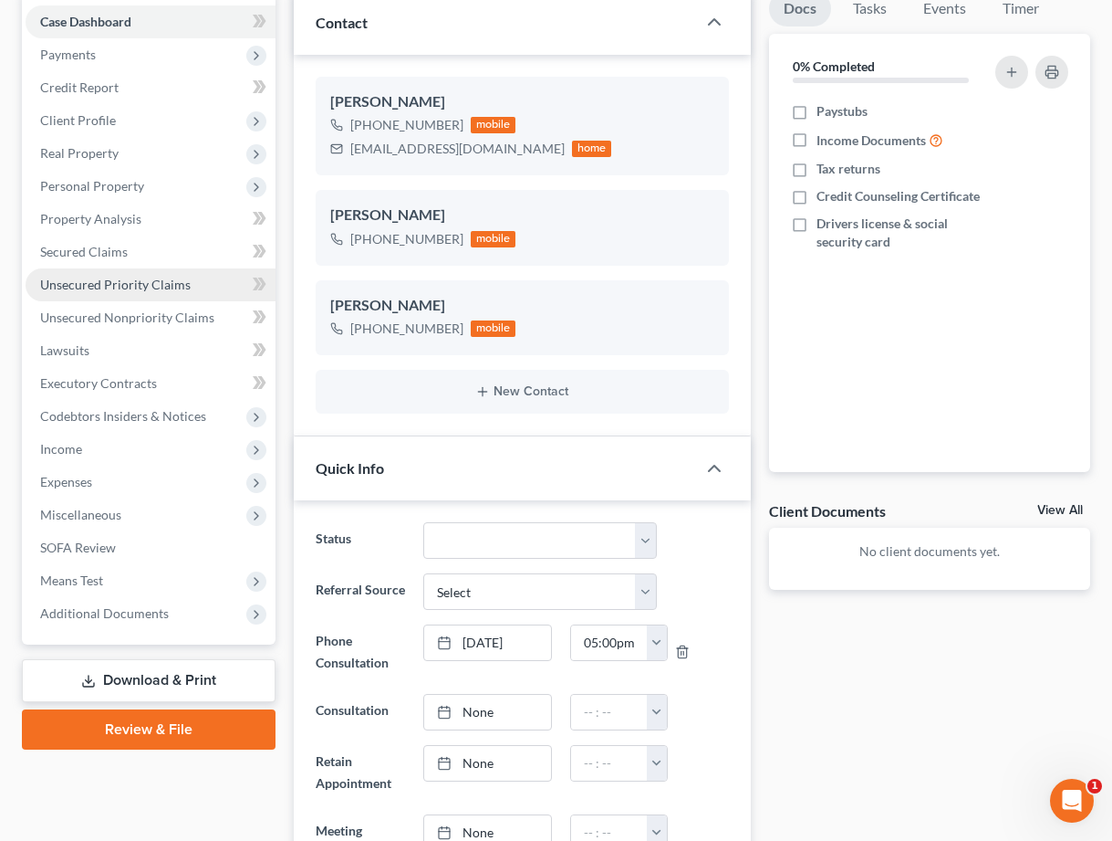
scroll to position [218, 0]
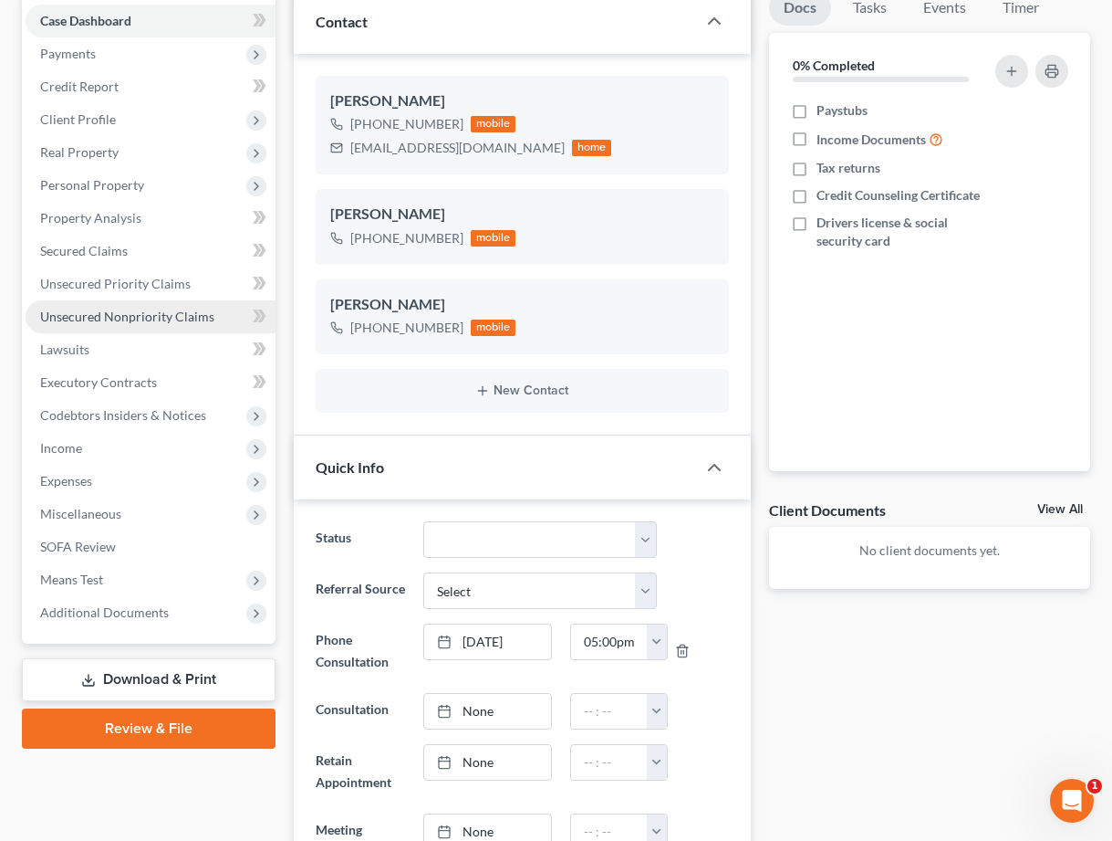
click at [185, 308] on span "Unsecured Nonpriority Claims" at bounding box center [127, 316] width 174 height 16
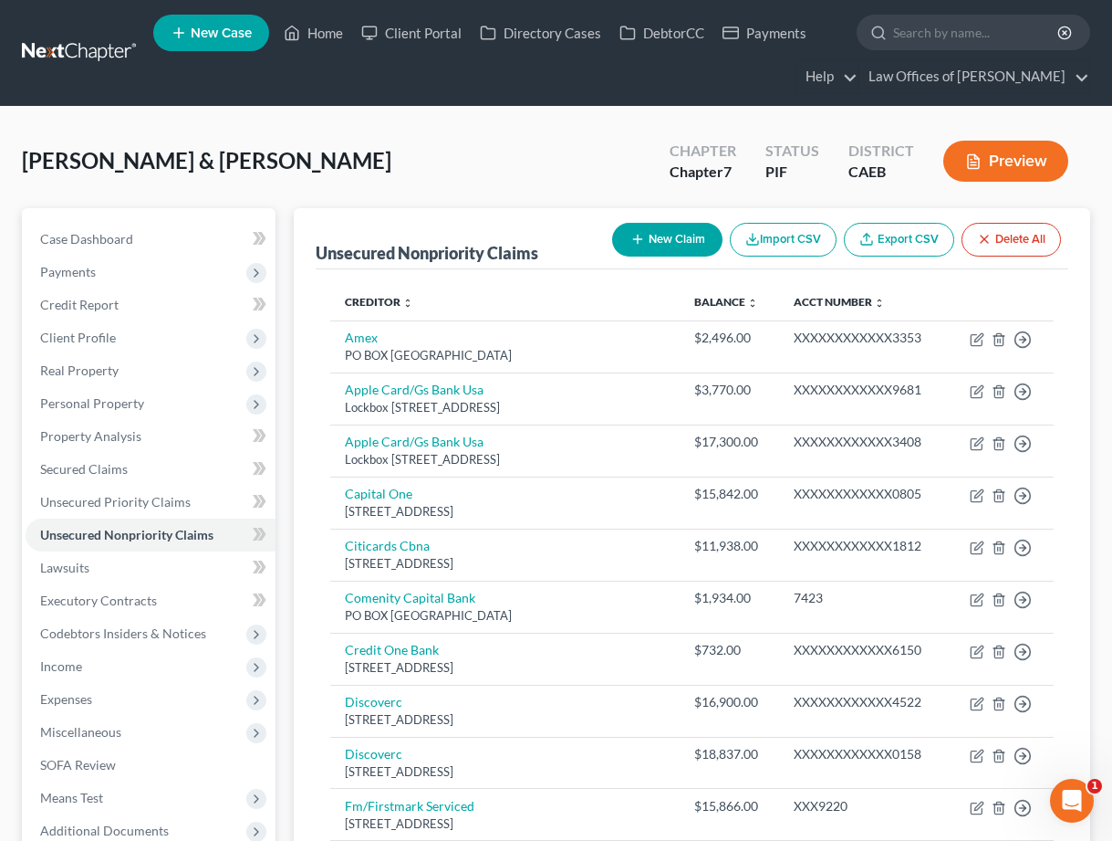
click at [640, 252] on button "New Claim" at bounding box center [667, 240] width 110 height 34
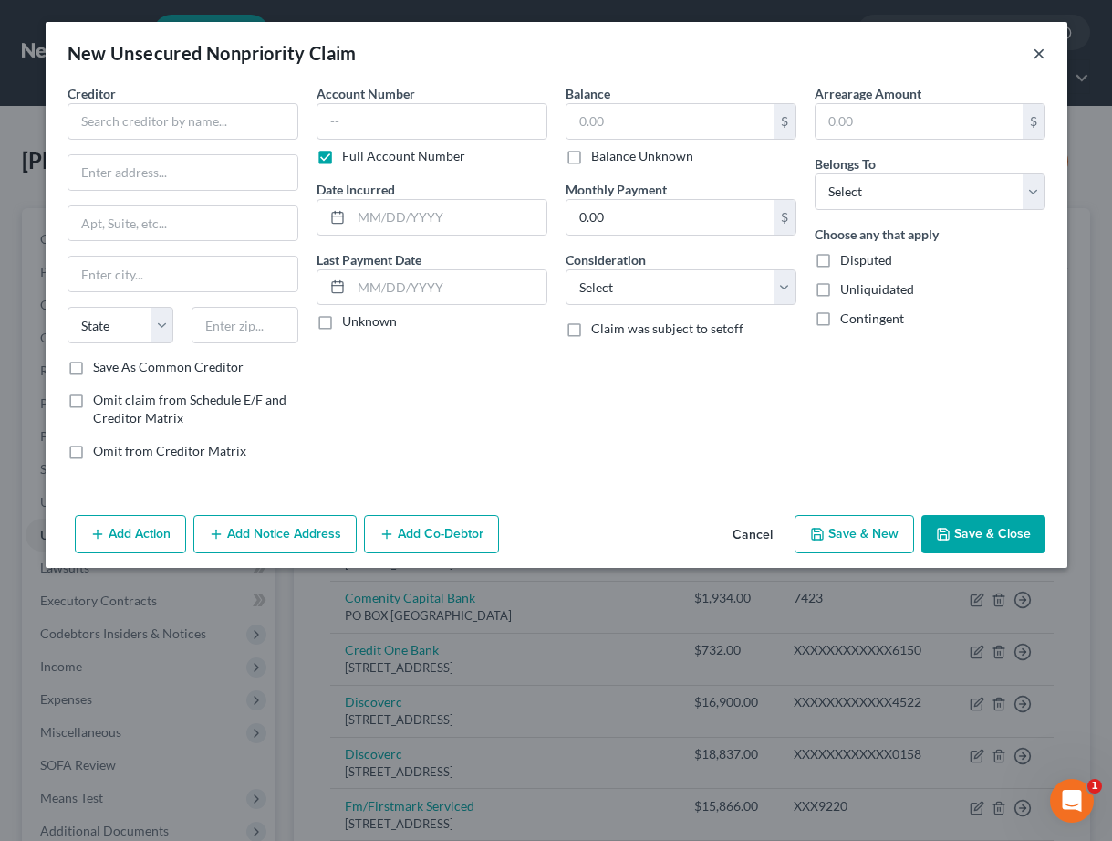
click at [1044, 57] on button "×" at bounding box center [1039, 53] width 13 height 22
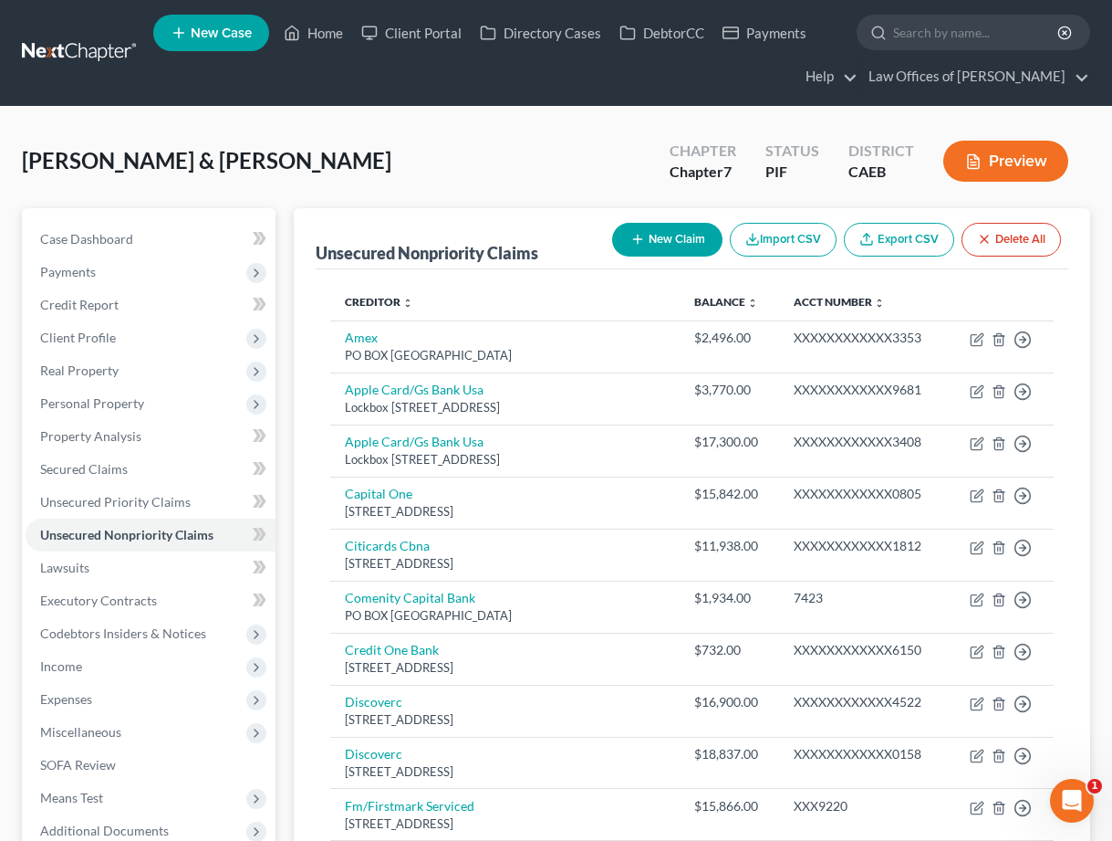
click at [667, 243] on button "New Claim" at bounding box center [667, 240] width 110 height 34
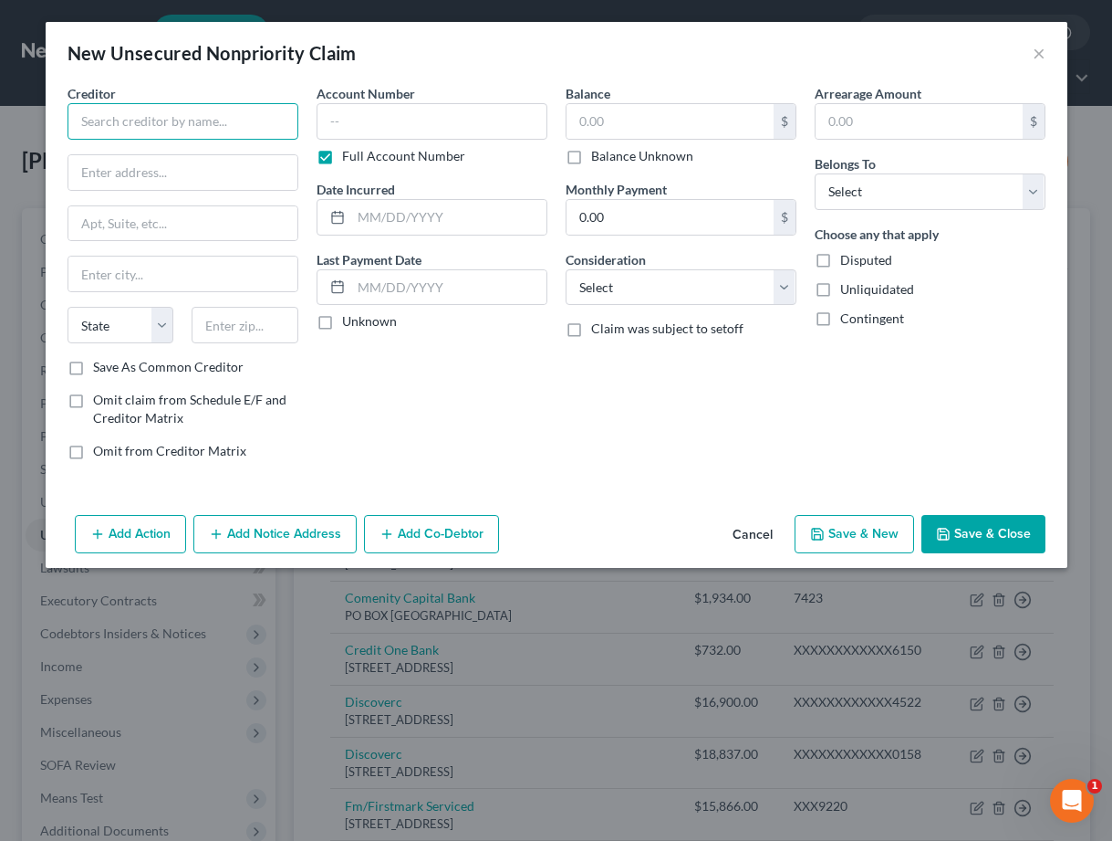
click at [226, 126] on input "text" at bounding box center [183, 121] width 231 height 37
type input "[PERSON_NAME], DDS"
click at [180, 182] on input "text" at bounding box center [182, 172] width 229 height 35
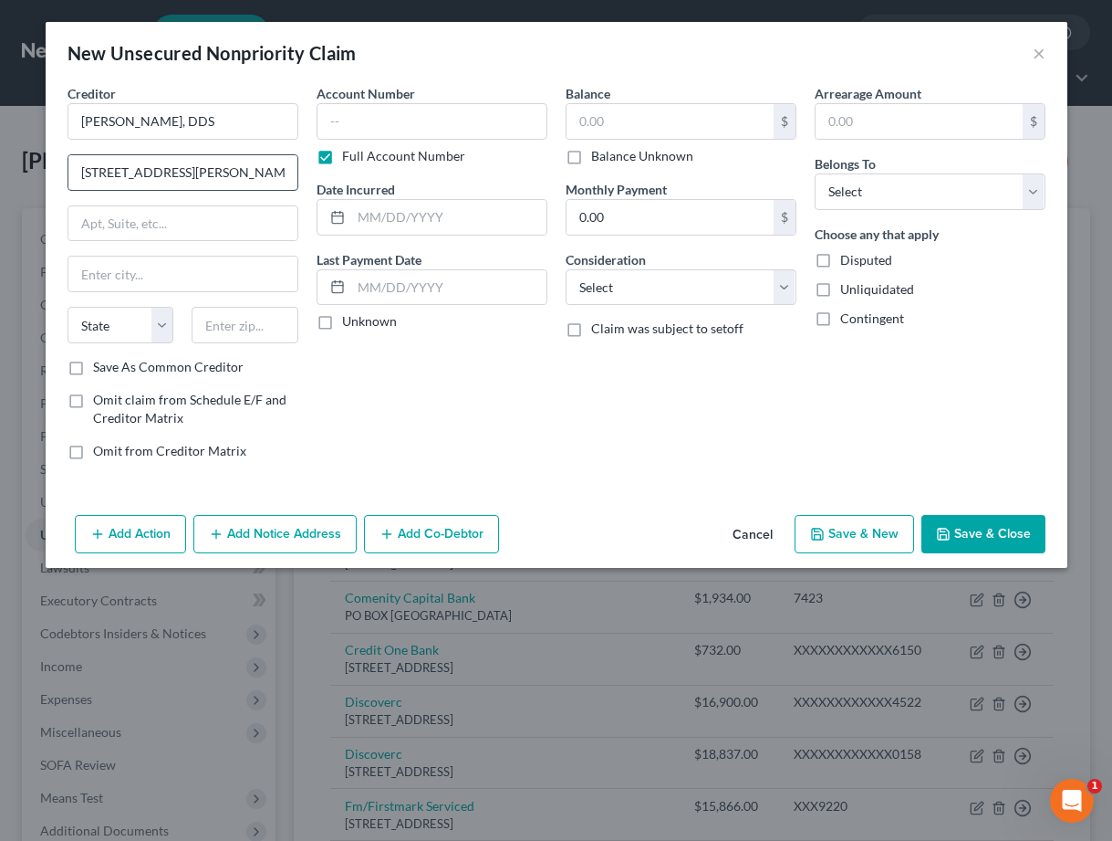
type input "[STREET_ADDRESS][PERSON_NAME]"
type input "Suite A"
type input "[GEOGRAPHIC_DATA]"
select select "4"
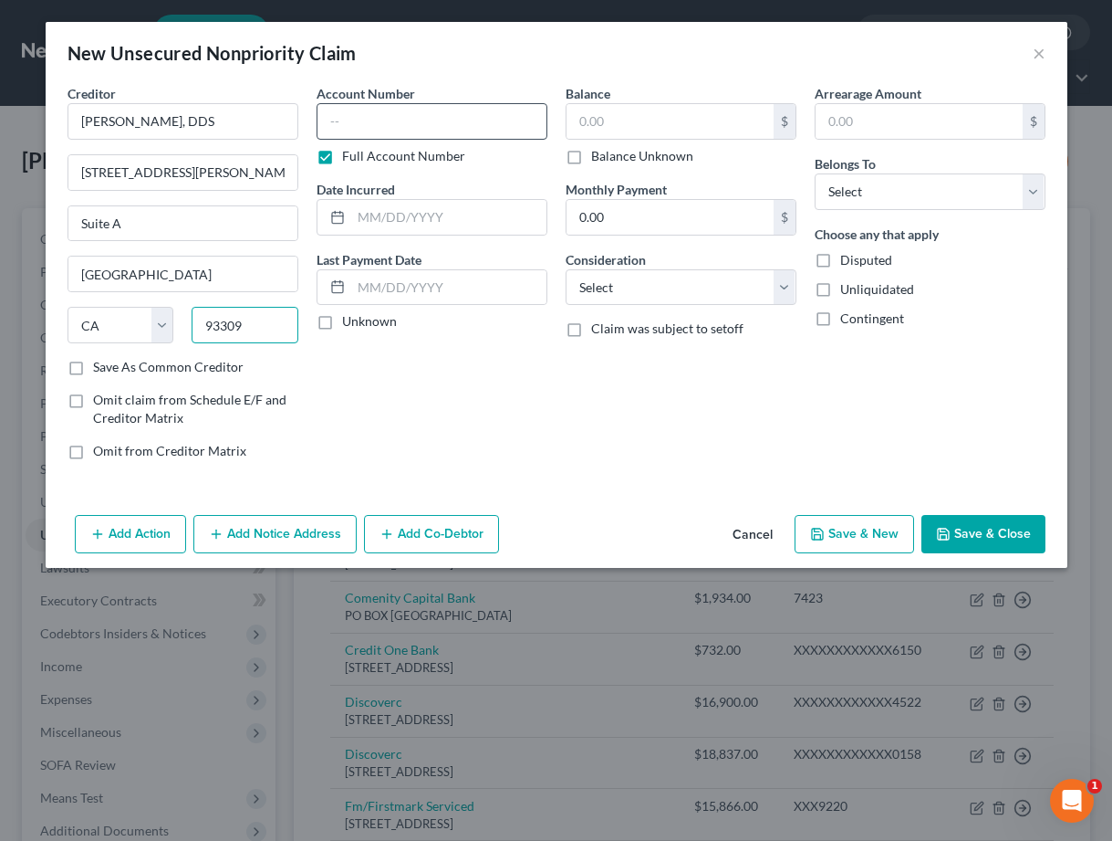
type input "93309"
click at [404, 108] on input "text" at bounding box center [432, 121] width 231 height 37
click at [643, 122] on input "text" at bounding box center [670, 121] width 207 height 35
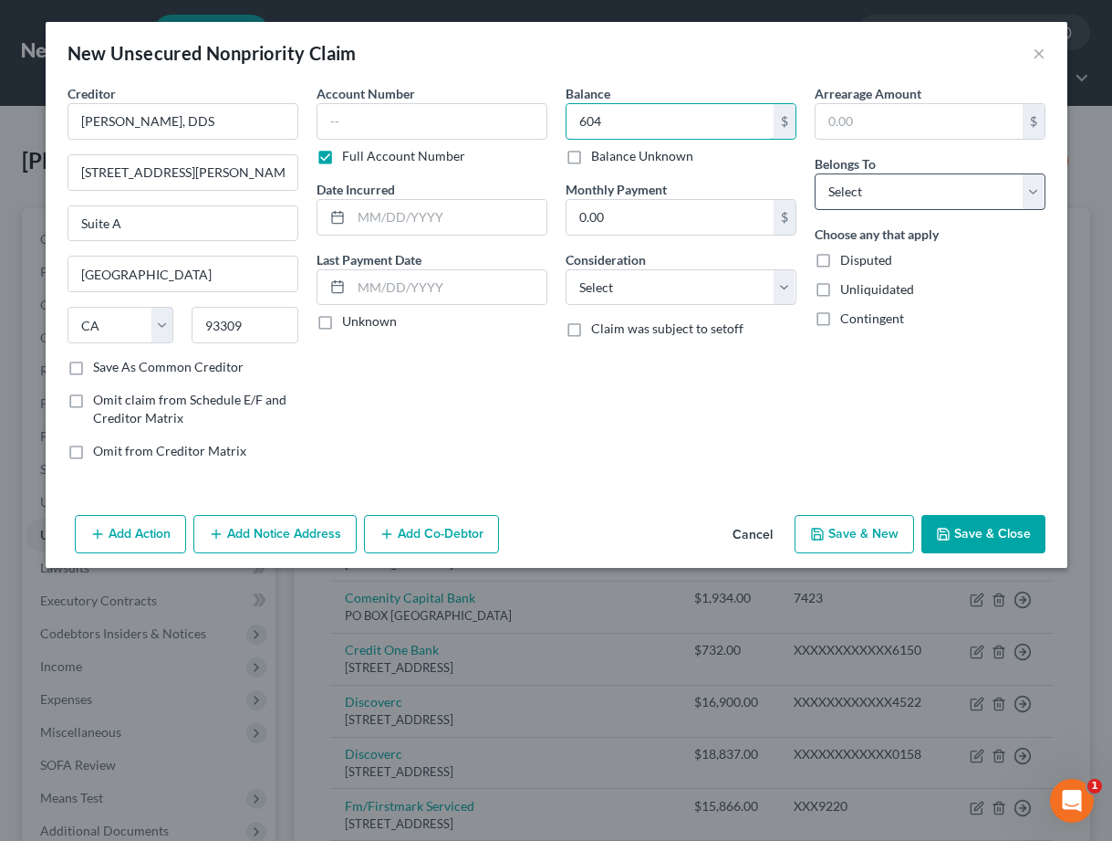
type input "604"
click at [896, 202] on select "Select Debtor 1 Only Debtor 2 Only Debtor 1 And Debtor 2 Only At Least One Of T…" at bounding box center [930, 191] width 231 height 37
select select "4"
click at [1000, 535] on button "Save & Close" at bounding box center [984, 534] width 124 height 38
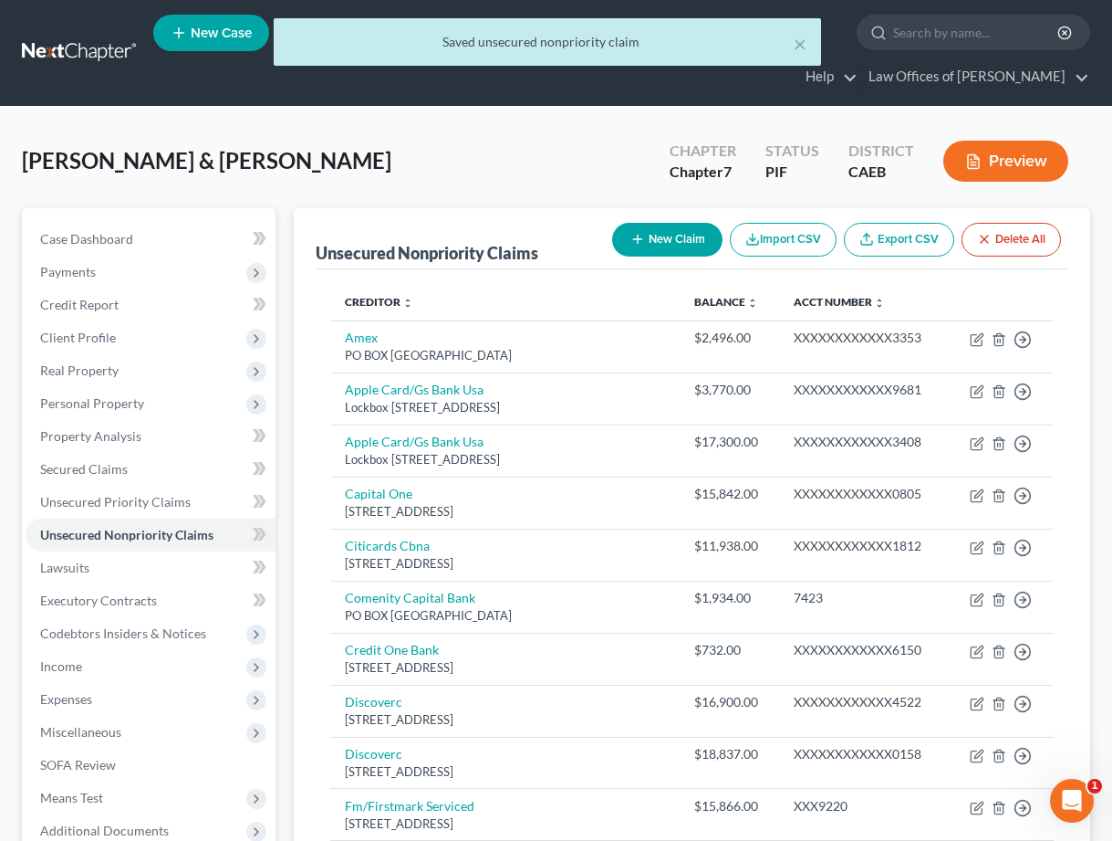
click at [683, 244] on button "New Claim" at bounding box center [667, 240] width 110 height 34
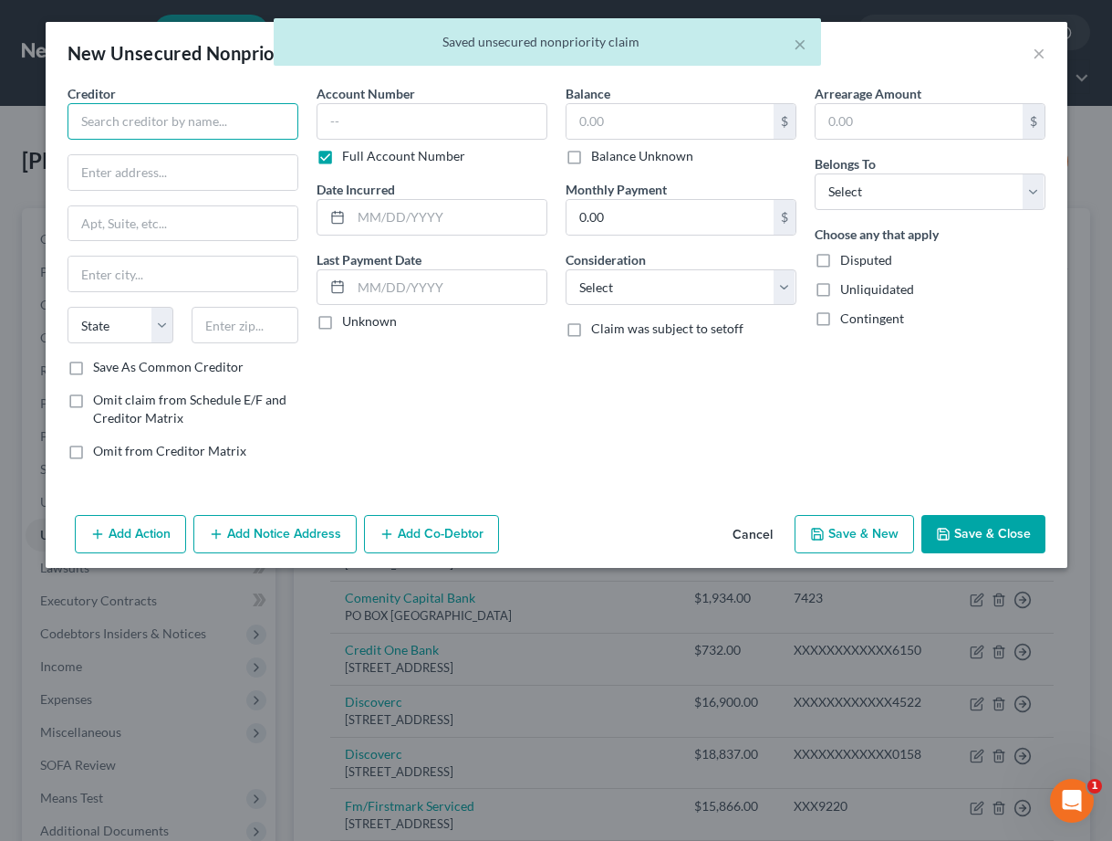
click at [204, 127] on input "text" at bounding box center [183, 121] width 231 height 37
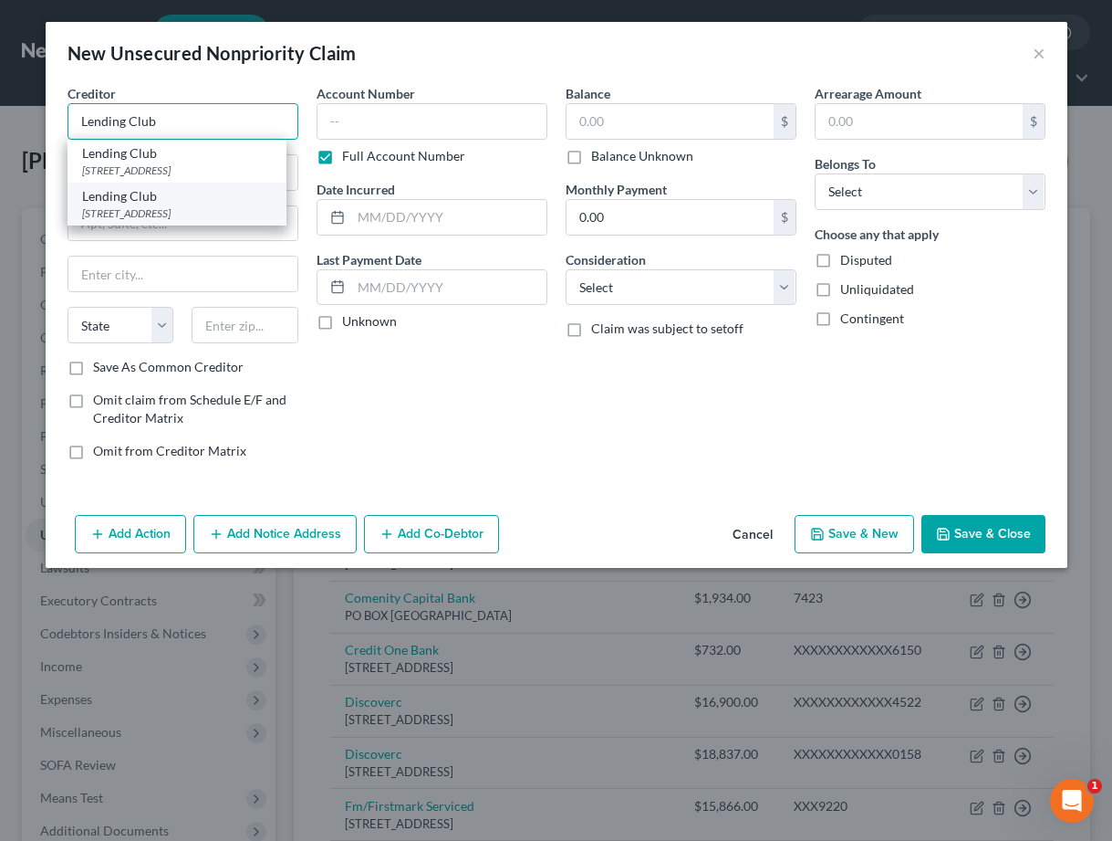
type input "Lending Club"
click at [186, 198] on div "Lending Club" at bounding box center [177, 196] width 190 height 18
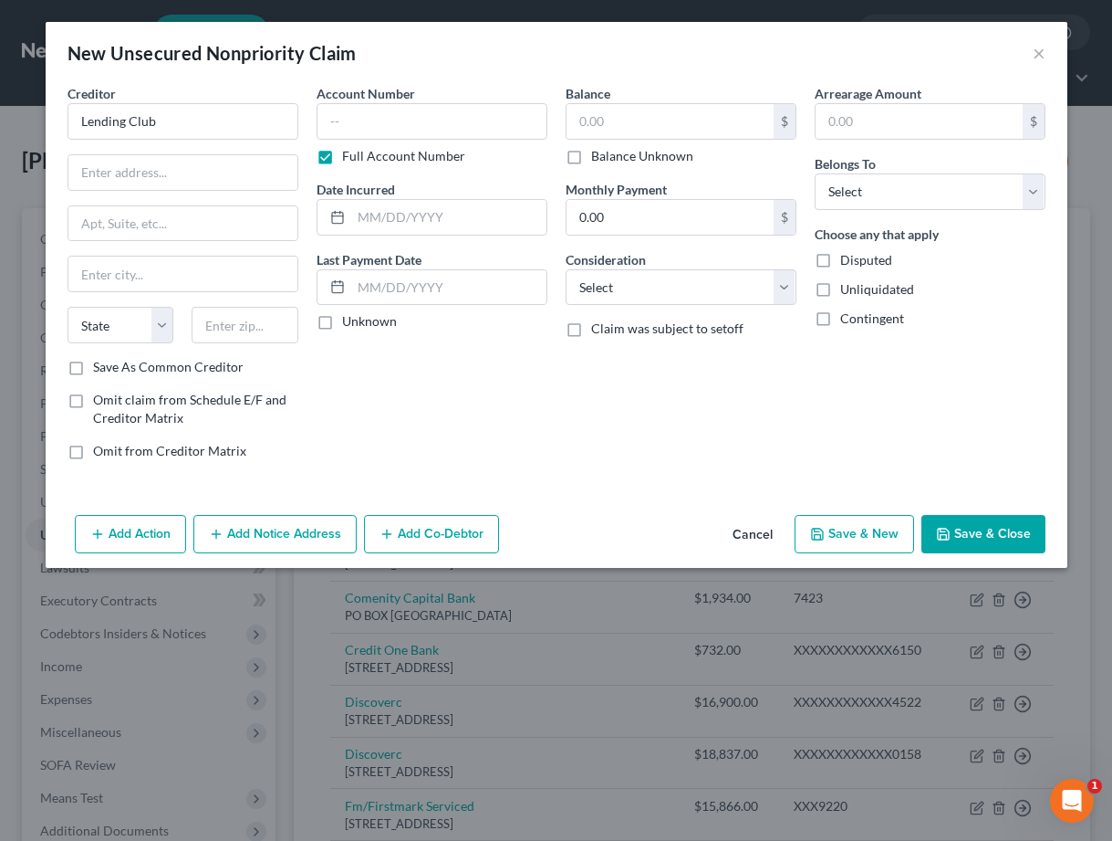
type input "PO BOX 39000"
type input "[GEOGRAPHIC_DATA]"
select select "4"
type input "94139"
click at [197, 177] on input "PO BOX 39000" at bounding box center [182, 172] width 229 height 35
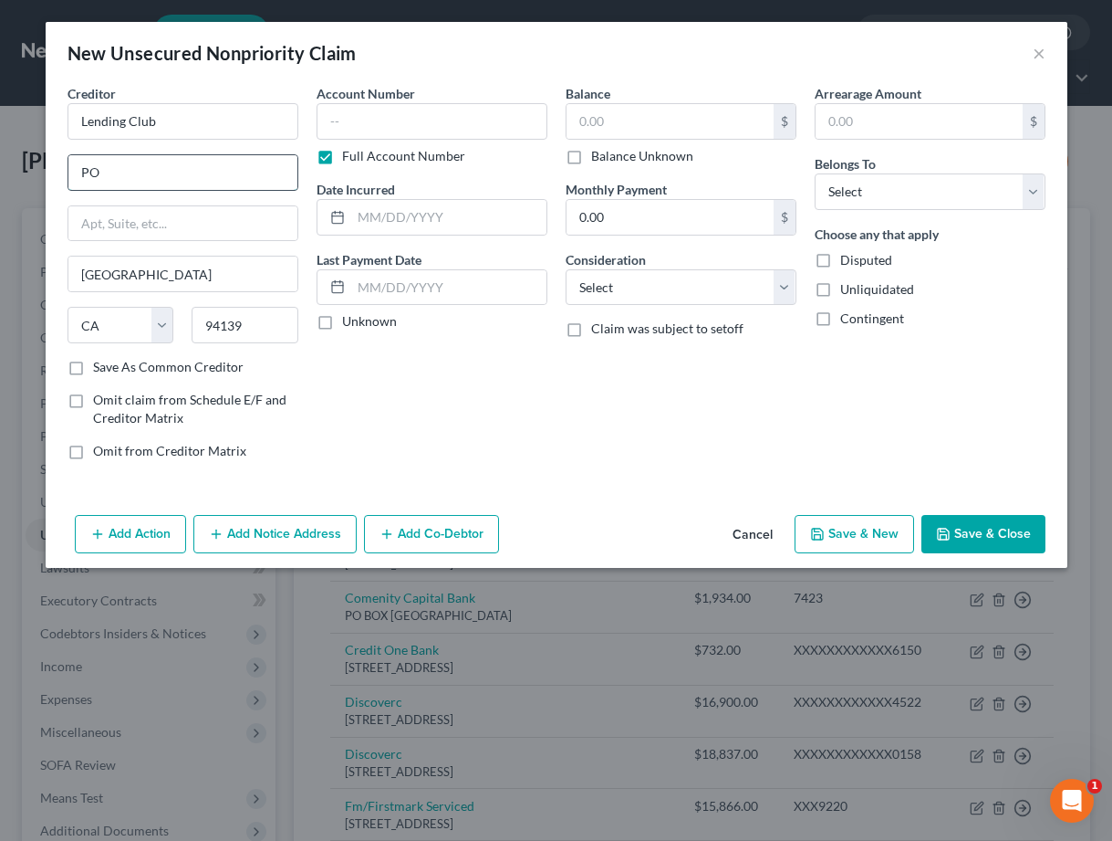
type input "P"
type input "[STREET_ADDRESS]"
type input "Suite 200"
type input "`"
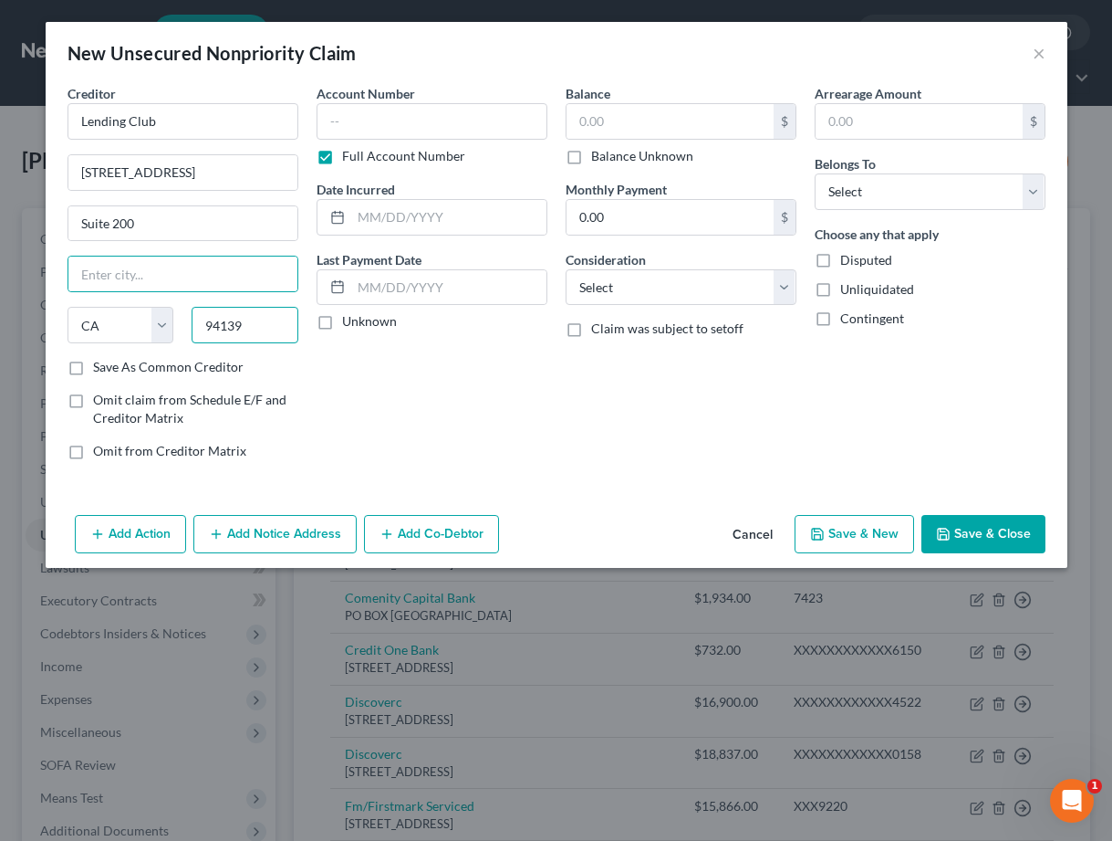
click at [285, 327] on input "94139" at bounding box center [245, 325] width 107 height 37
type input "94105"
click at [221, 223] on input "Suite 200" at bounding box center [182, 223] width 229 height 35
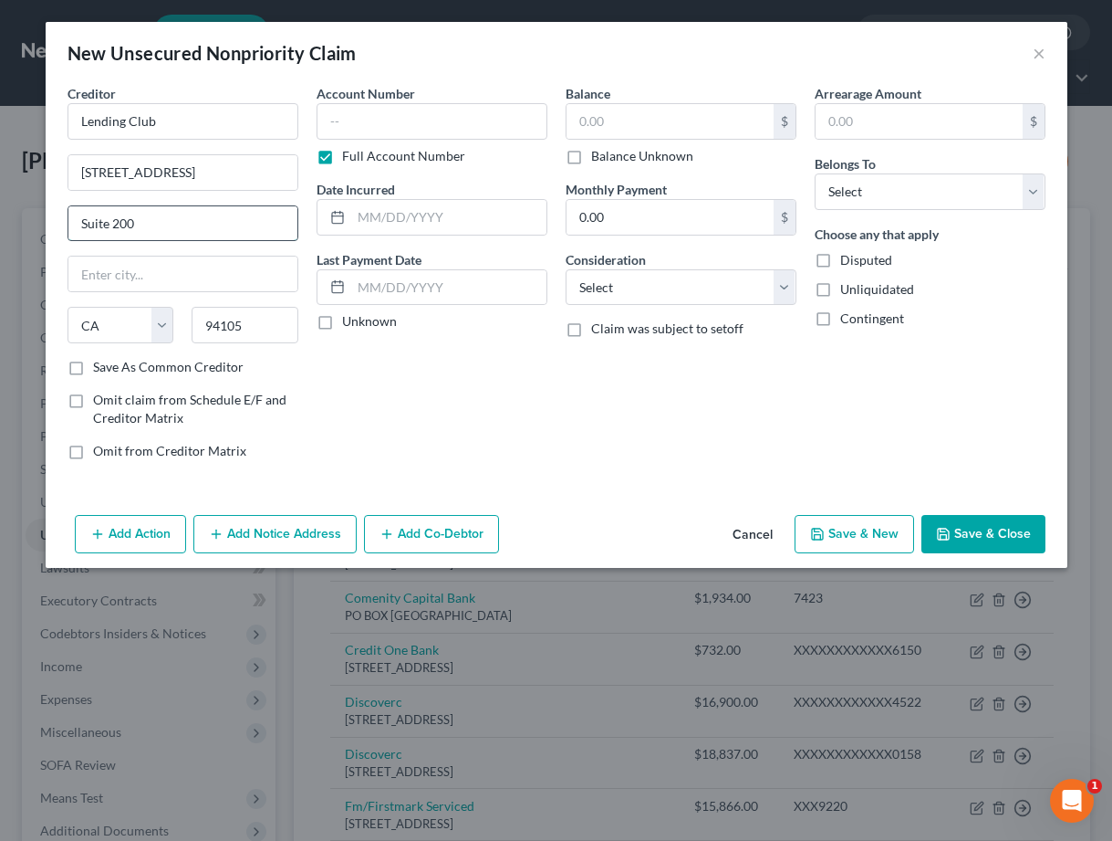
type input "[GEOGRAPHIC_DATA]"
click at [380, 123] on input "text" at bounding box center [432, 121] width 231 height 37
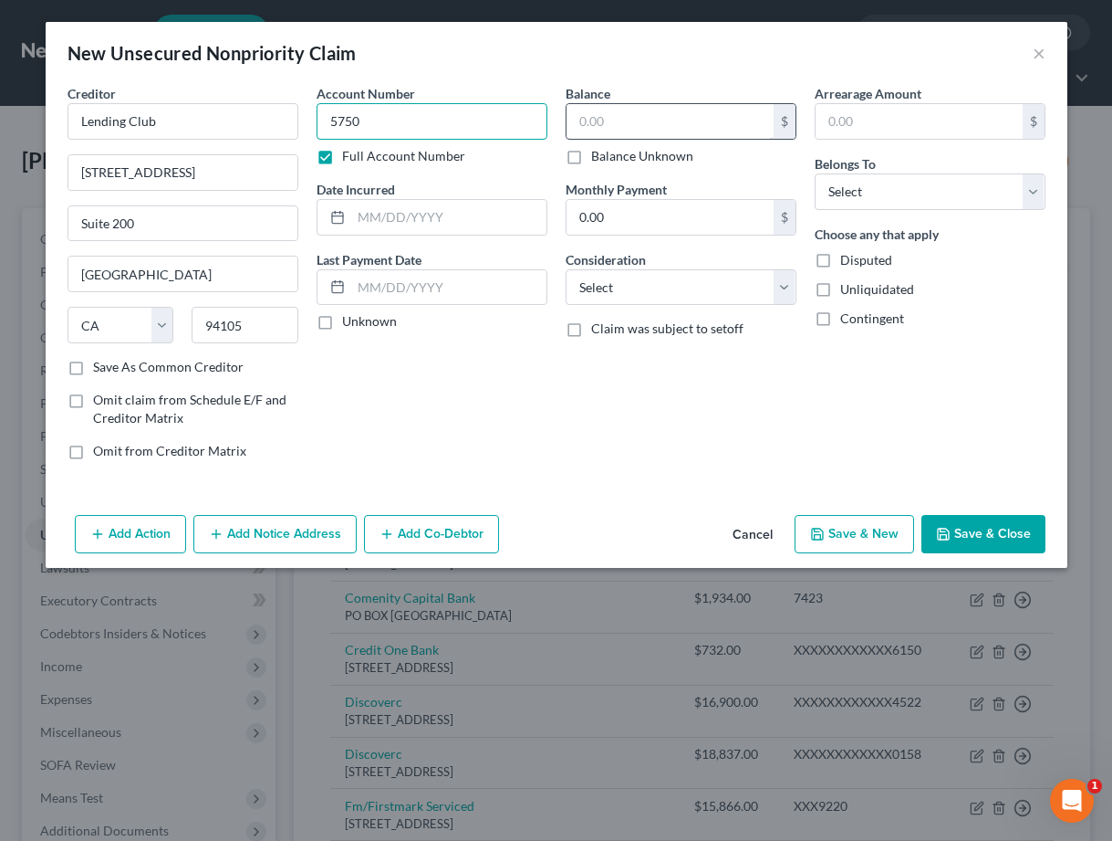
type input "5750"
click at [632, 109] on input "text" at bounding box center [670, 121] width 207 height 35
type input "8,114.35"
click at [945, 187] on select "Select Debtor 1 Only Debtor 2 Only Debtor 1 And Debtor 2 Only At Least One Of T…" at bounding box center [930, 191] width 231 height 37
select select "4"
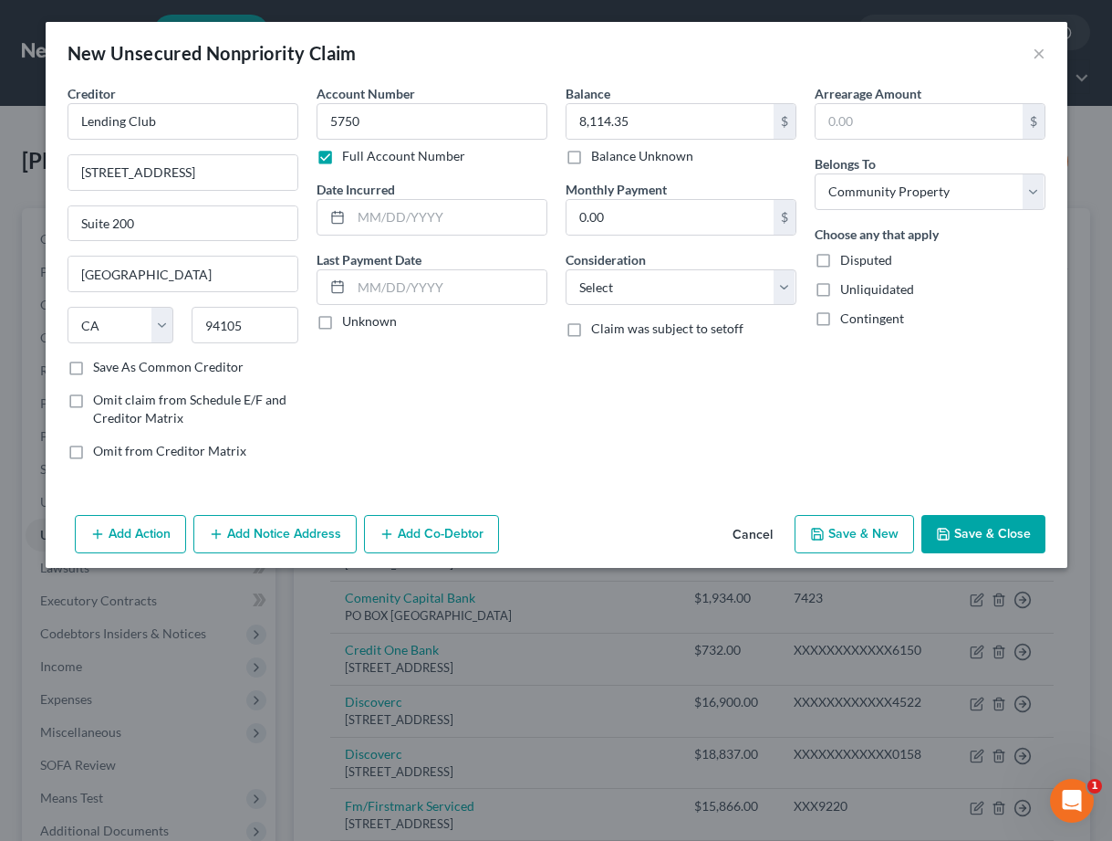
click at [975, 539] on button "Save & Close" at bounding box center [984, 534] width 124 height 38
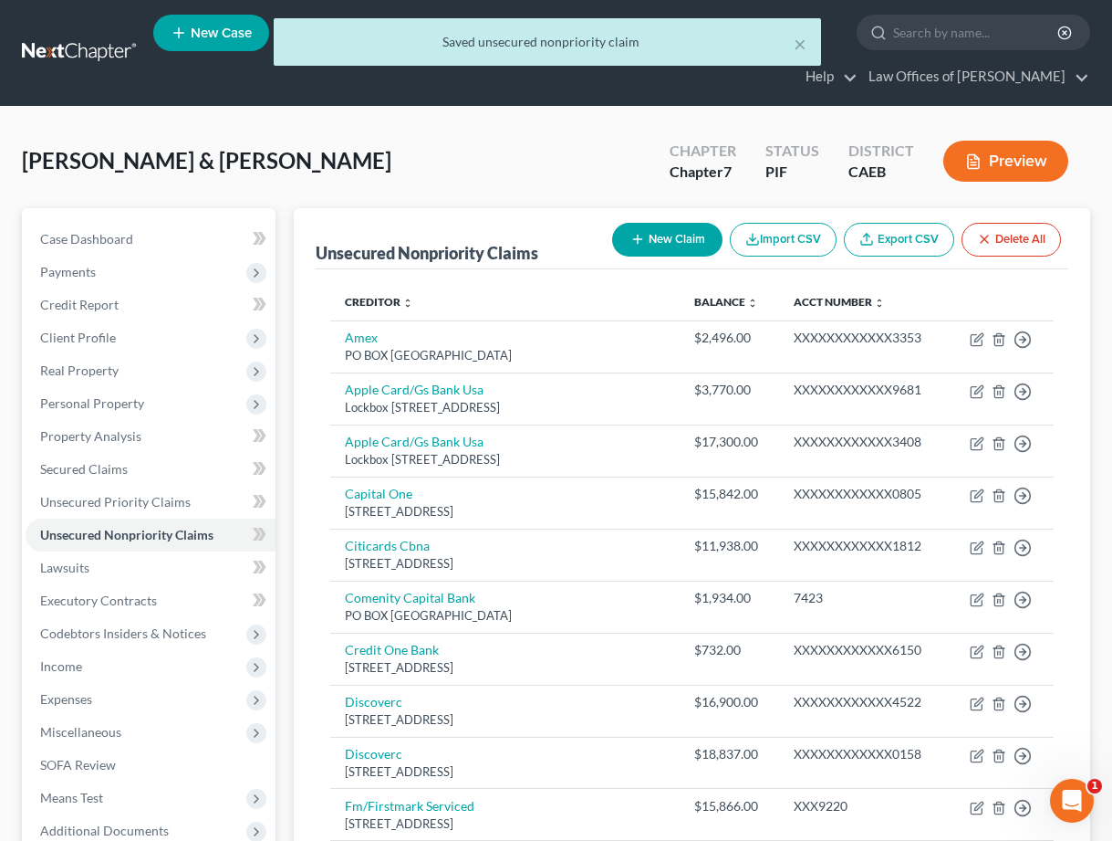
click at [689, 228] on button "New Claim" at bounding box center [667, 240] width 110 height 34
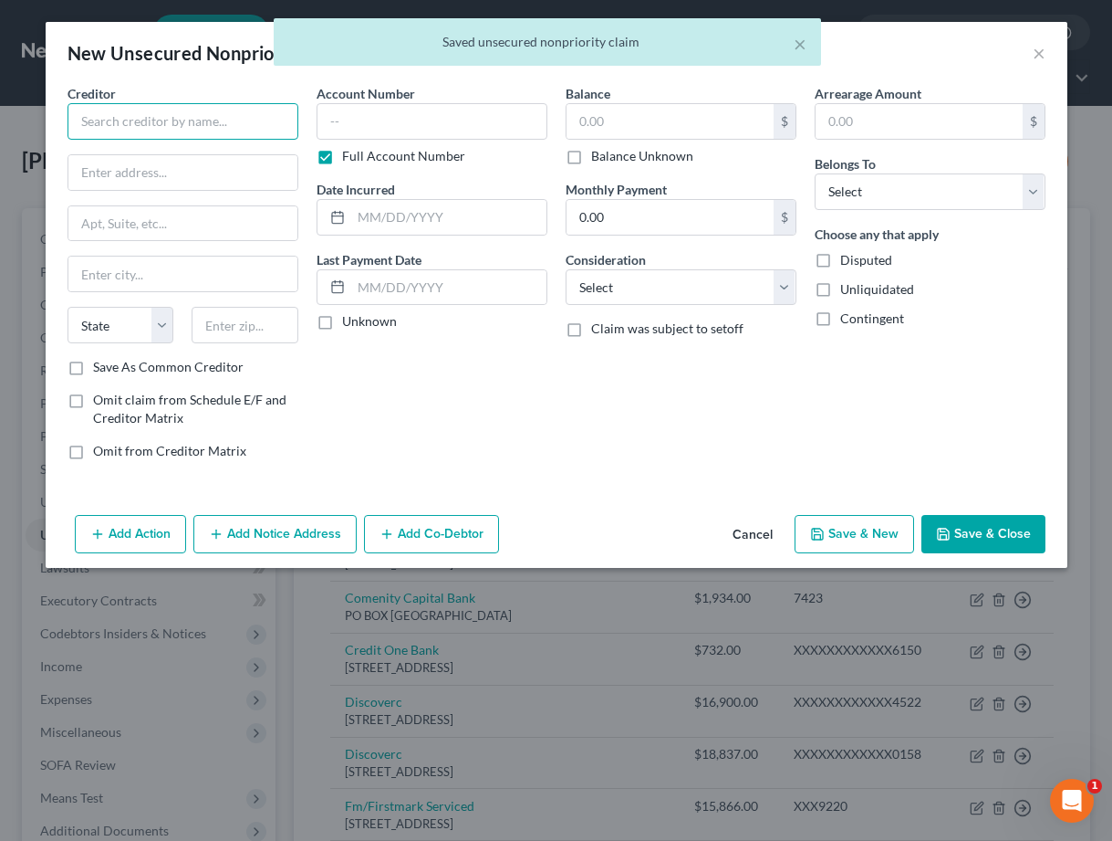
click at [192, 128] on input "text" at bounding box center [183, 121] width 231 height 37
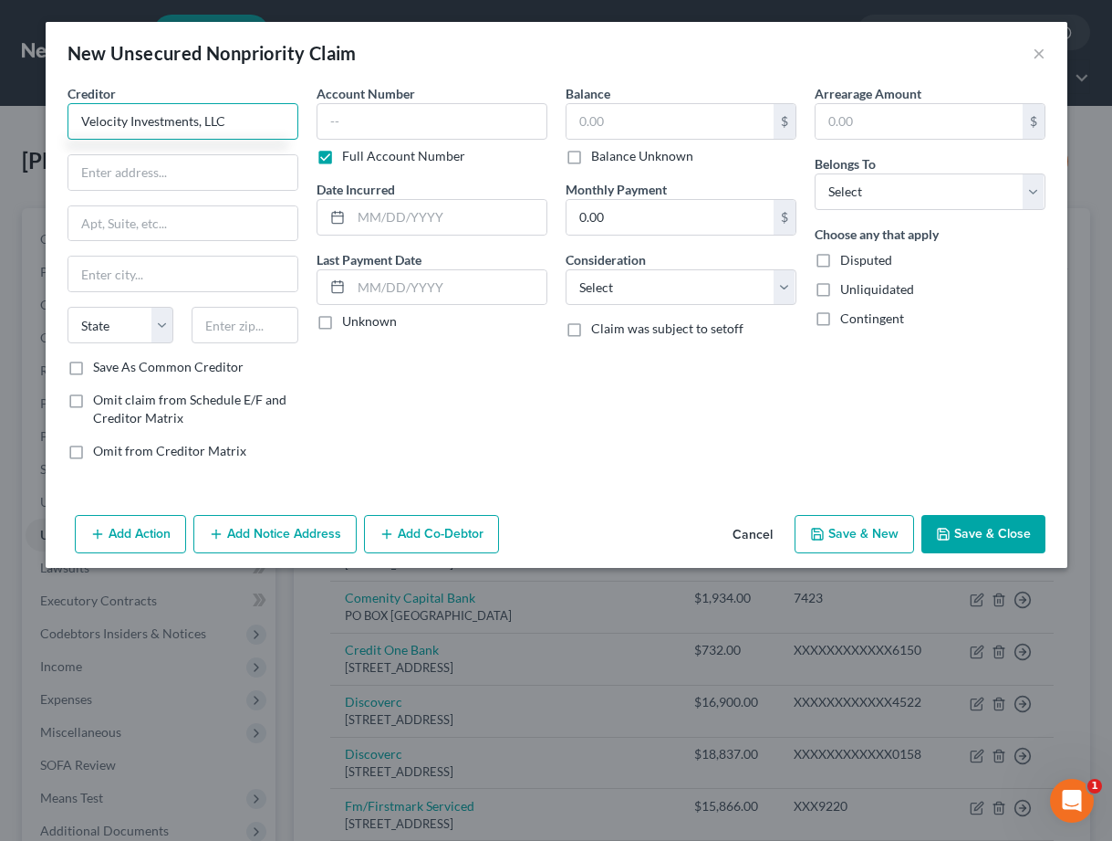
type input "Velocity Investments, LLC"
type input "1800 Route 34 N."
type input "Suite 305"
type input "Wall"
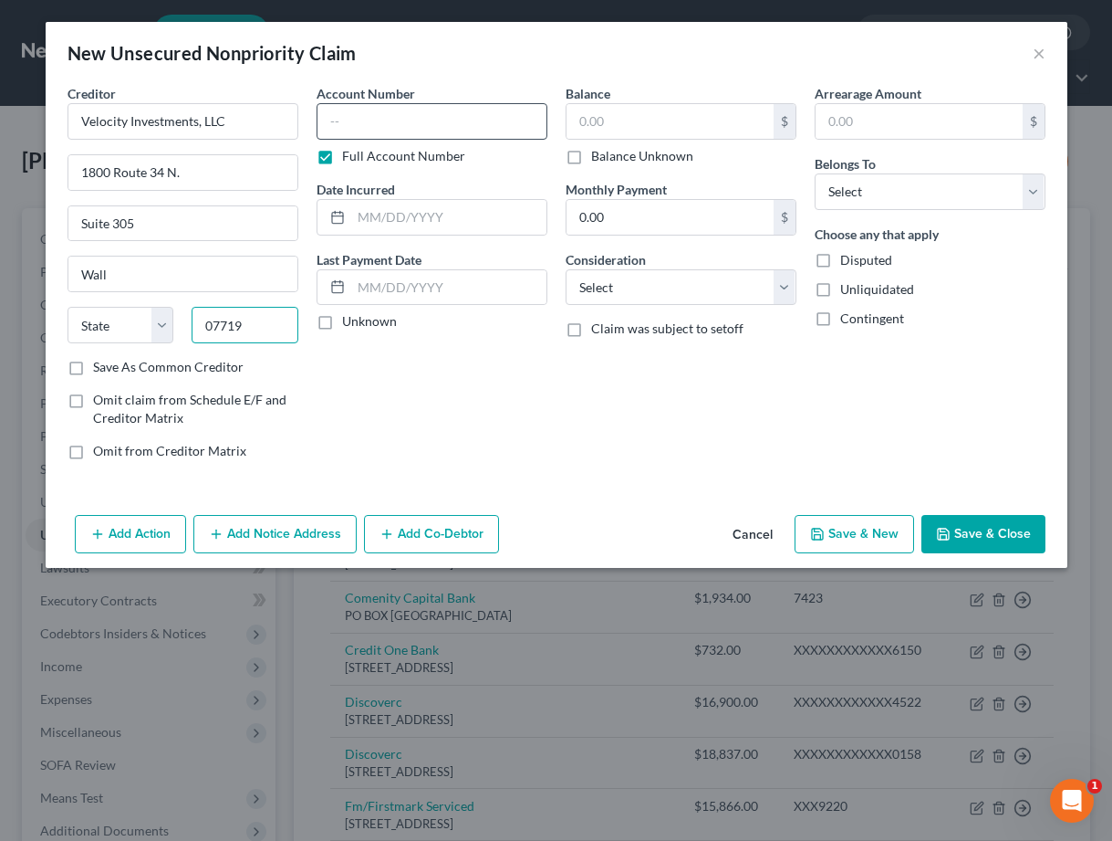
type input "07719"
click at [406, 111] on input "text" at bounding box center [432, 121] width 231 height 37
type input "Belmar"
select select "33"
type input "7547"
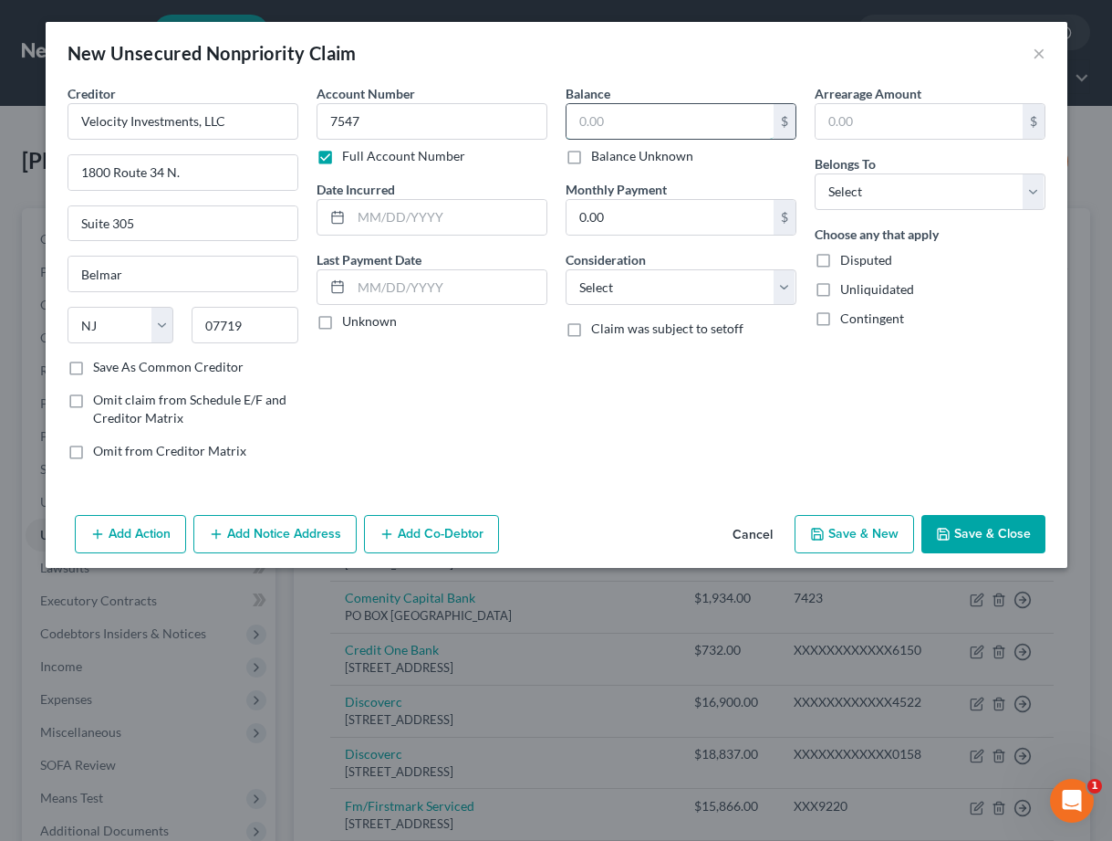
click at [591, 124] on input "text" at bounding box center [670, 121] width 207 height 35
type input "2,052.94"
click at [838, 185] on select "Select Debtor 1 Only Debtor 2 Only Debtor 1 And Debtor 2 Only At Least One Of T…" at bounding box center [930, 191] width 231 height 37
select select "4"
click at [988, 533] on button "Save & Close" at bounding box center [984, 534] width 124 height 38
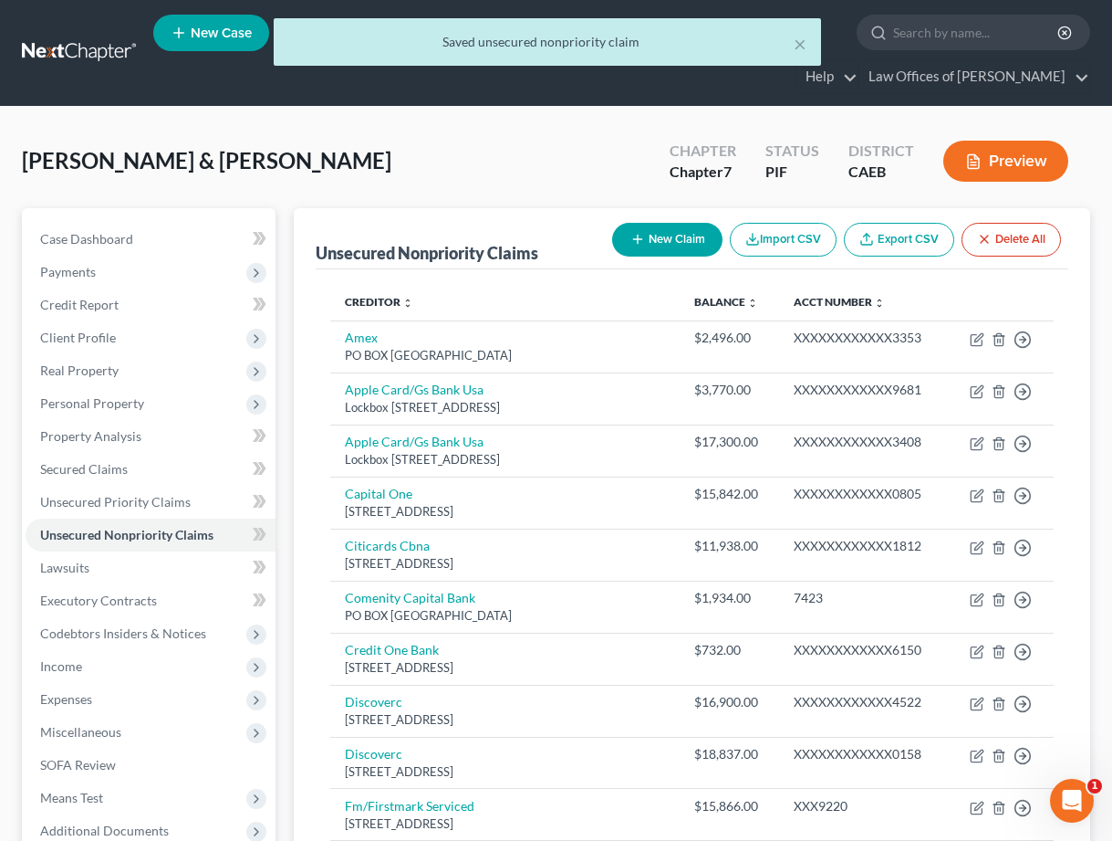
click at [649, 245] on button "New Claim" at bounding box center [667, 240] width 110 height 34
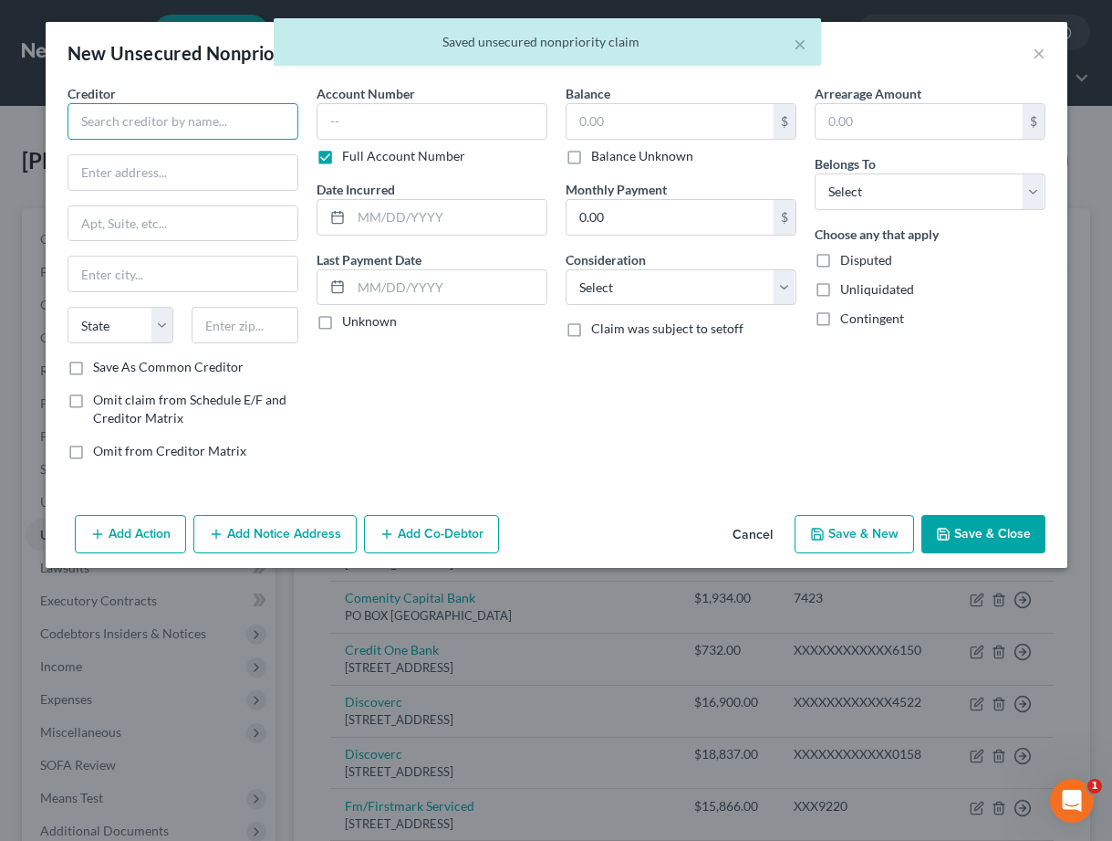
click at [139, 116] on input "text" at bounding box center [183, 121] width 231 height 37
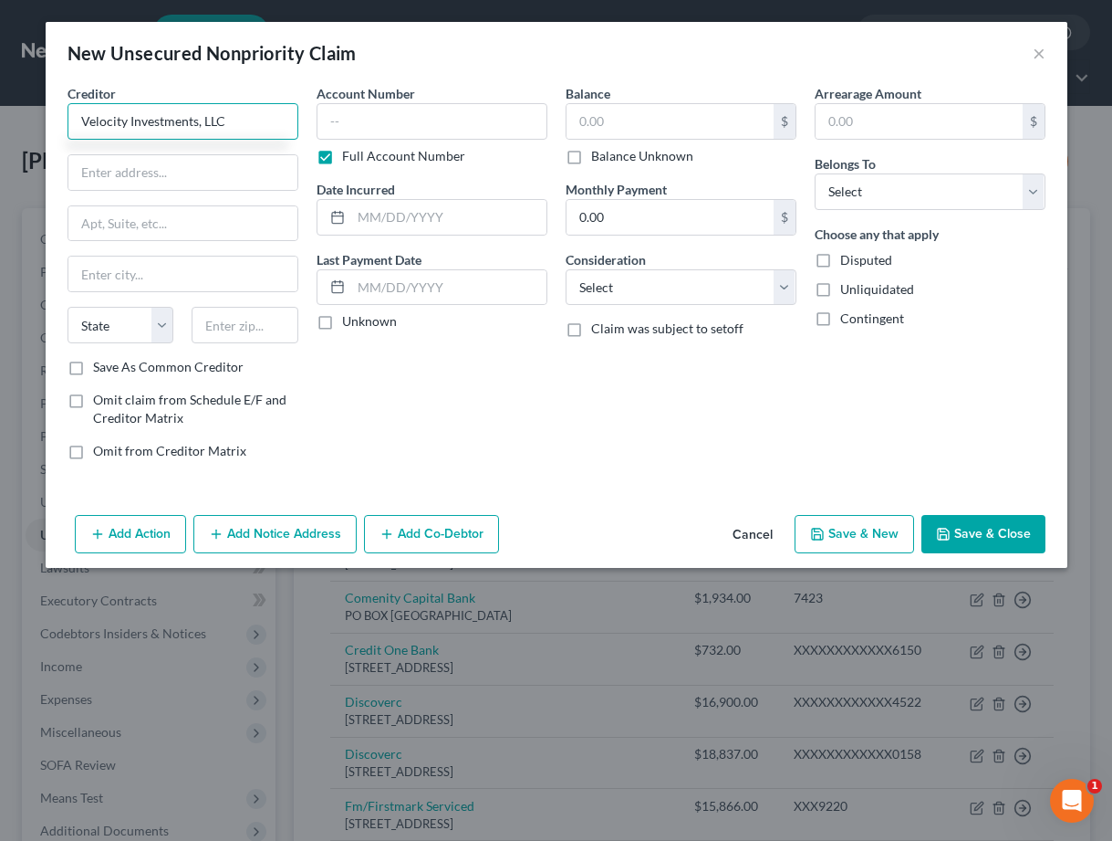
type input "Velocity Investments, LLC"
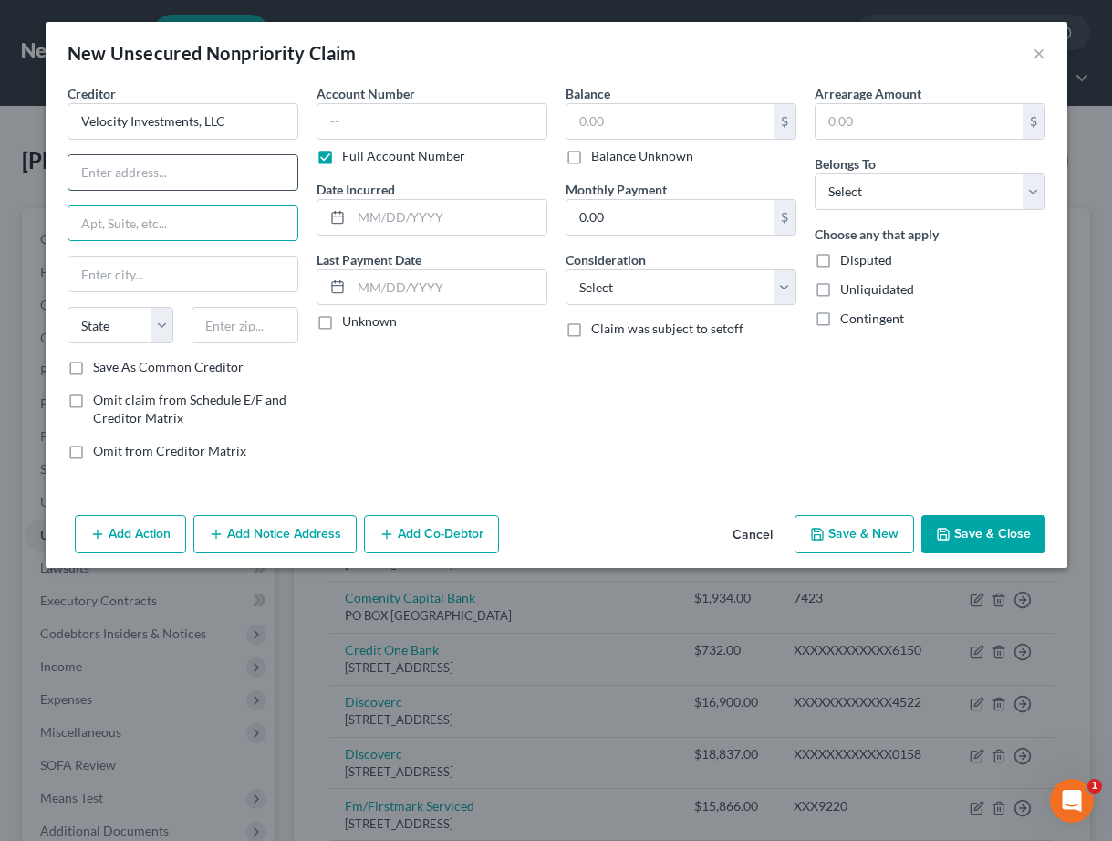
click at [178, 156] on input "text" at bounding box center [182, 172] width 229 height 35
type input "1800 Route 34 N."
type input "Suite 305"
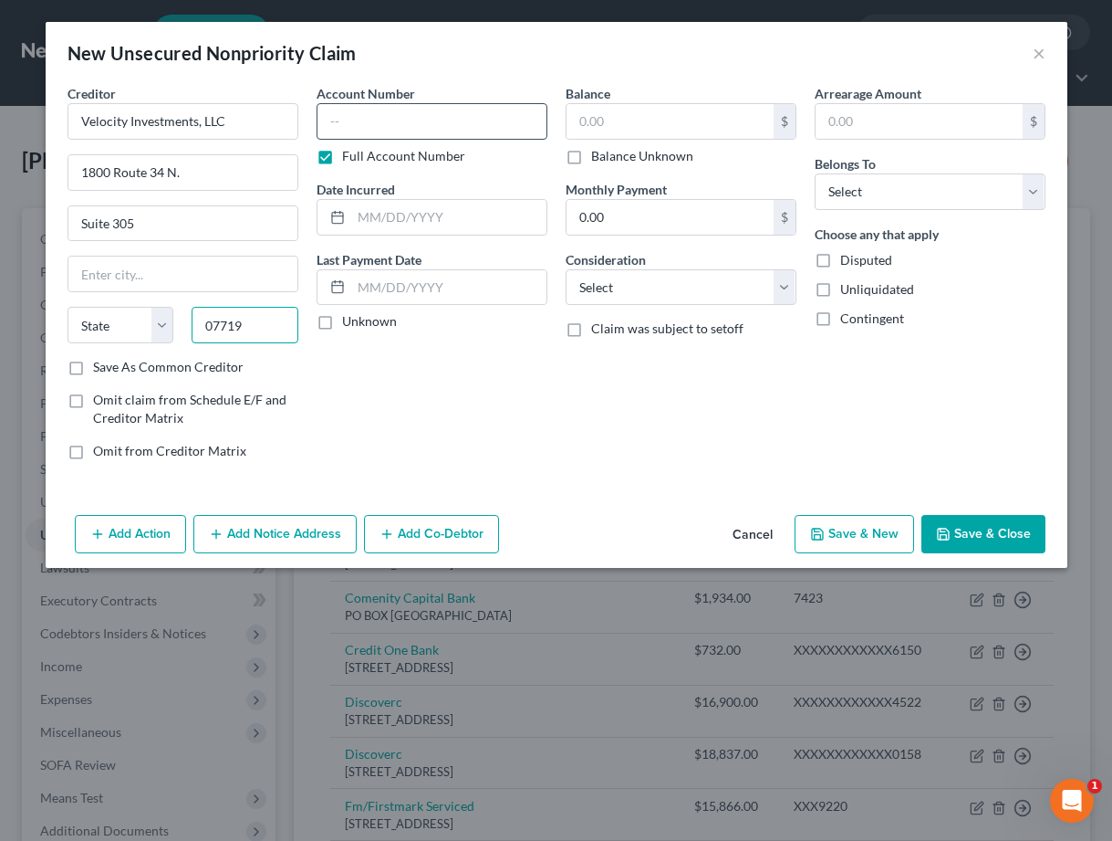
type input "07719"
click at [409, 109] on input "text" at bounding box center [432, 121] width 231 height 37
type input "Belmar"
select select "33"
type input "0684"
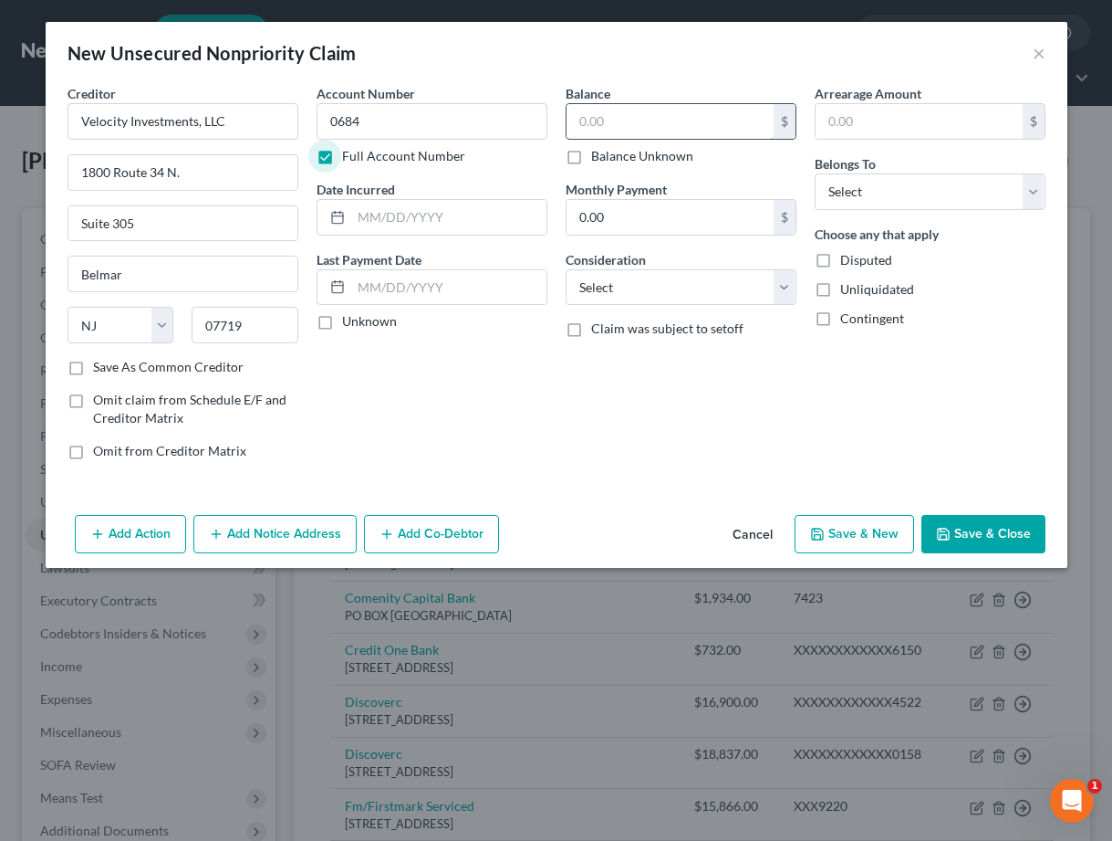
click at [647, 126] on input "text" at bounding box center [670, 121] width 207 height 35
type input "2,024.63"
click at [911, 187] on select "Select Debtor 1 Only Debtor 2 Only Debtor 1 And Debtor 2 Only At Least One Of T…" at bounding box center [930, 191] width 231 height 37
select select "4"
click at [1007, 530] on button "Save & Close" at bounding box center [984, 534] width 124 height 38
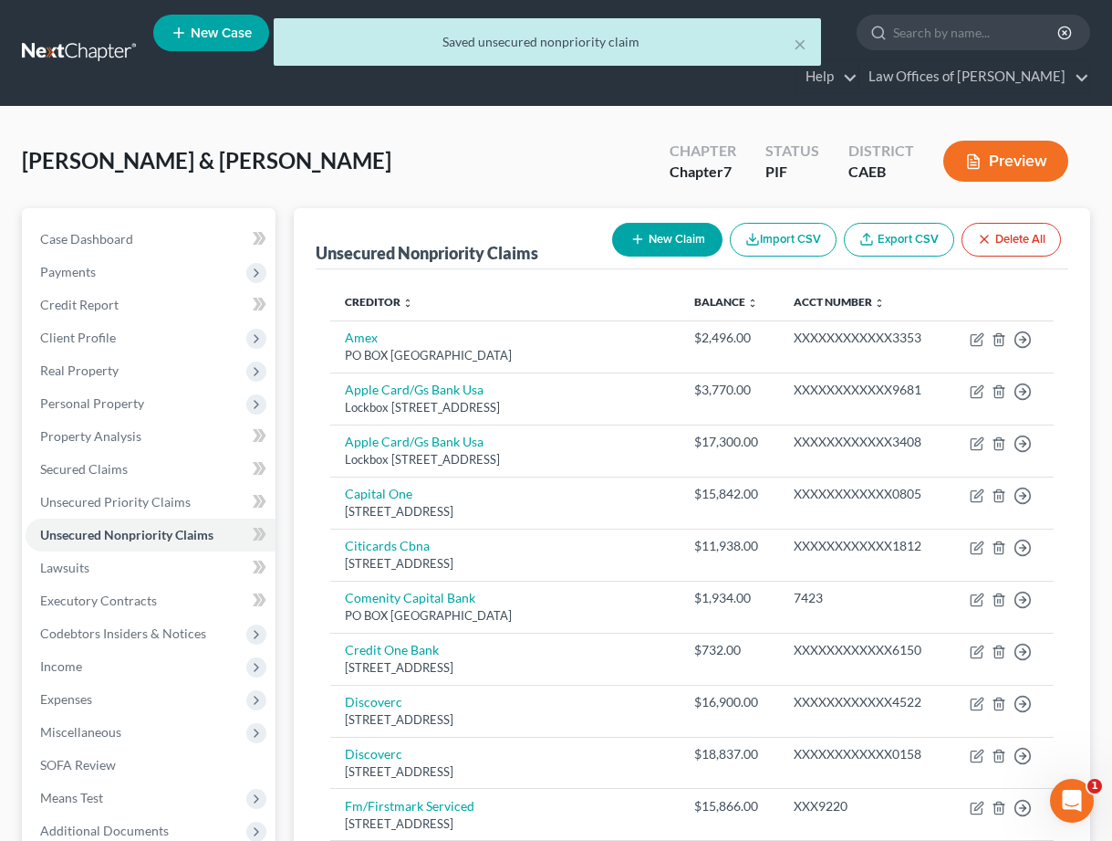
click at [684, 242] on button "New Claim" at bounding box center [667, 240] width 110 height 34
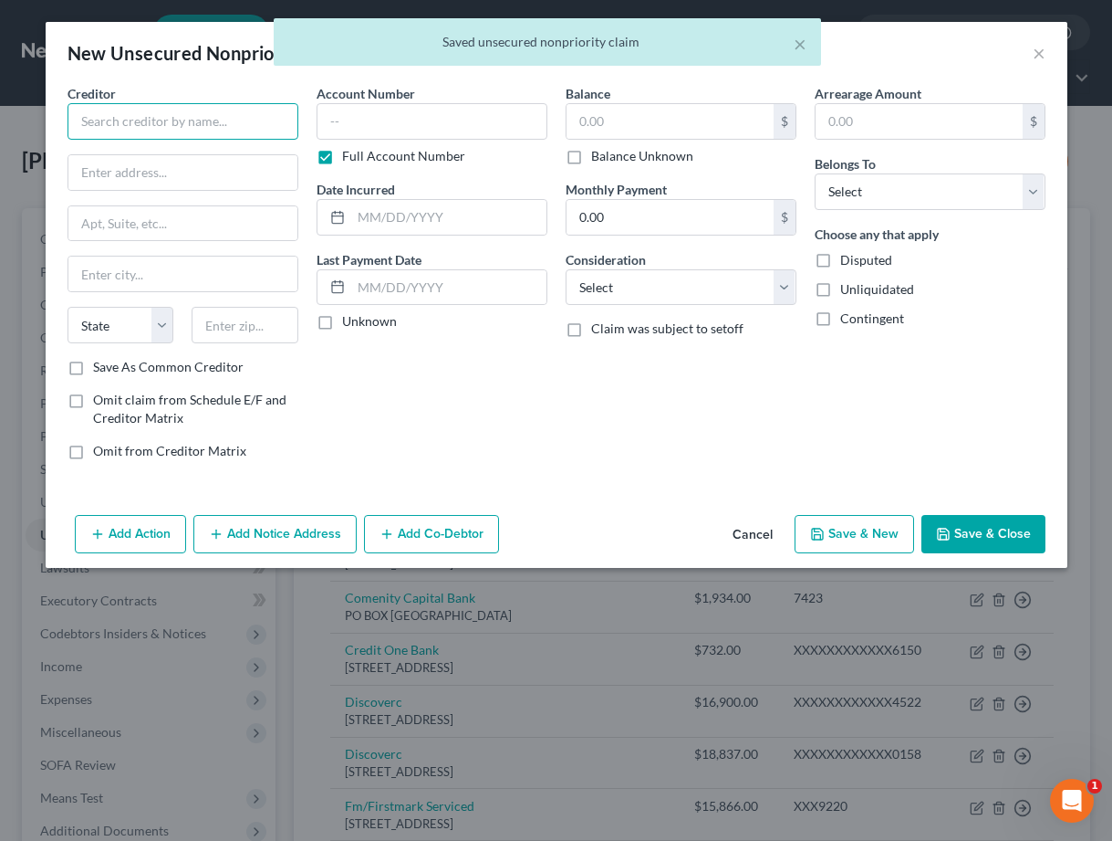
click at [114, 115] on input "text" at bounding box center [183, 121] width 231 height 37
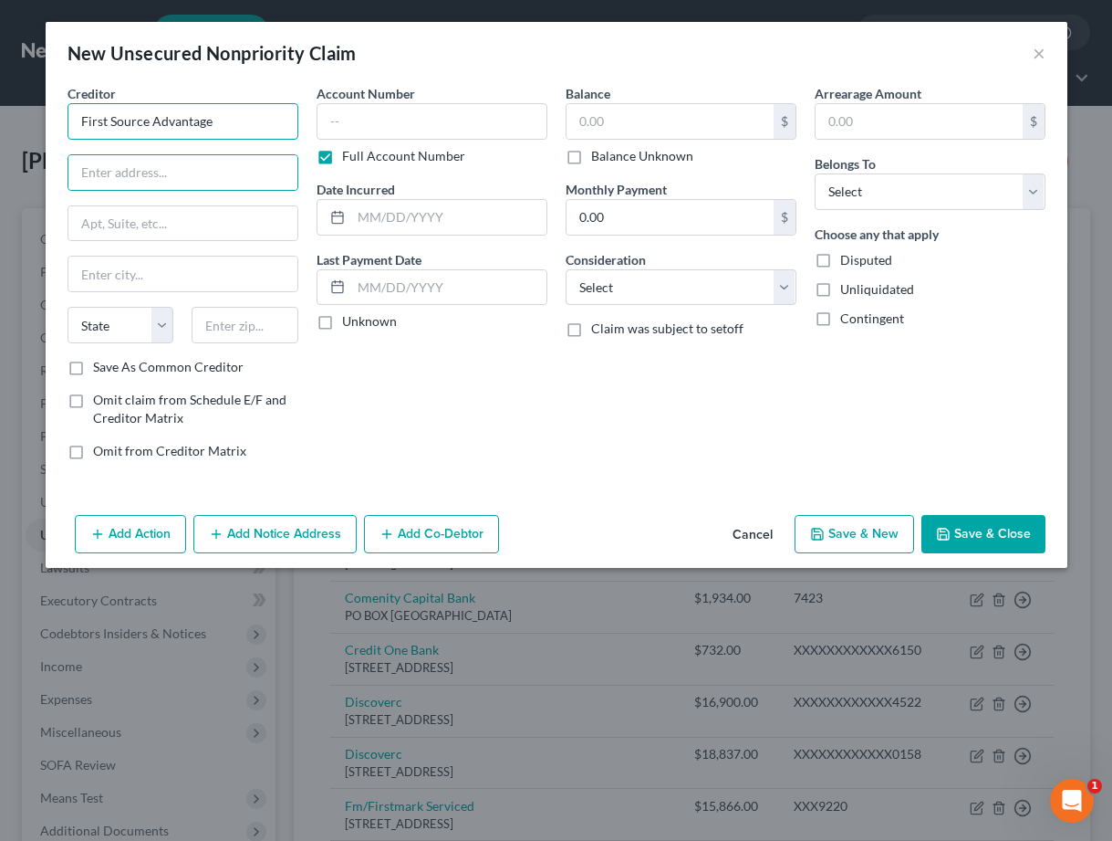
click at [228, 133] on input "First Source Advantage" at bounding box center [183, 121] width 231 height 37
type input "First Source Advantage LLC"
type input "[STREET_ADDRESS][PERSON_NAME]"
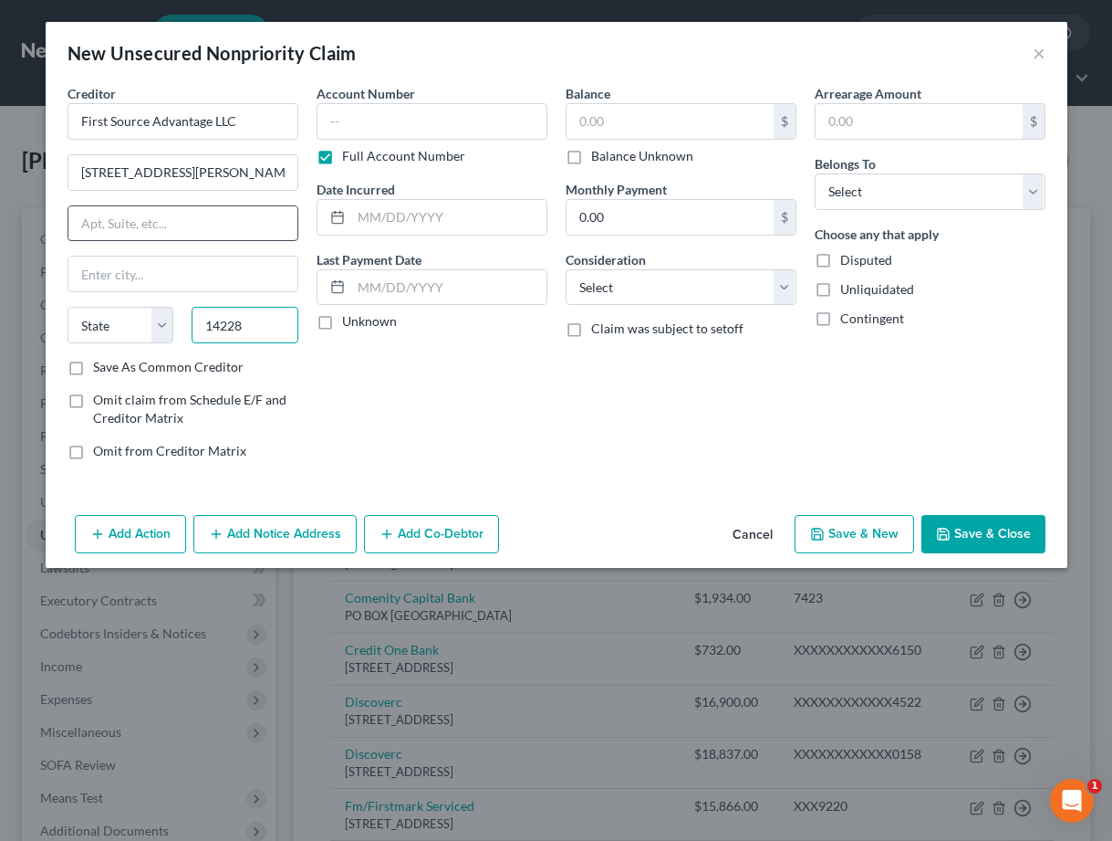
type input "14228"
click at [163, 230] on input "text" at bounding box center [182, 223] width 229 height 35
type input "Buffalo"
select select "35"
click at [381, 120] on input "text" at bounding box center [432, 121] width 231 height 37
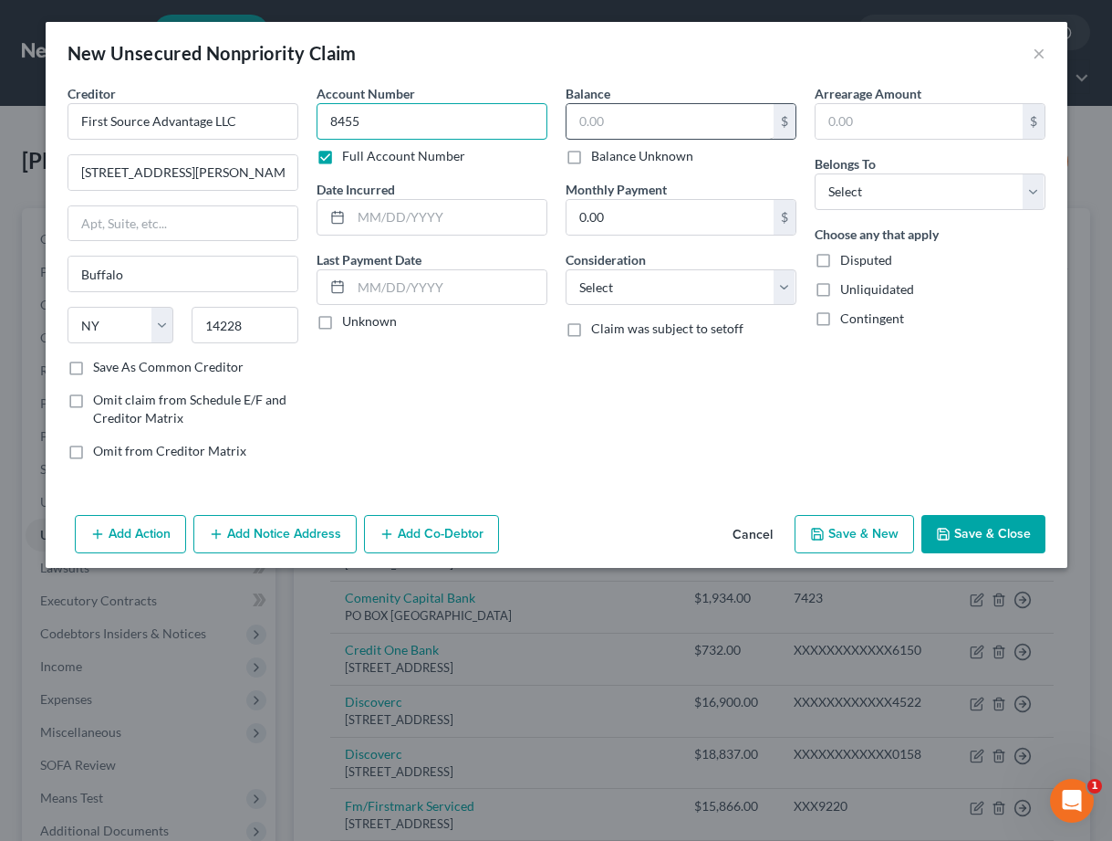
type input "8455"
click at [628, 126] on input "text" at bounding box center [670, 121] width 207 height 35
type input "2,496.63"
click at [890, 194] on select "Select Debtor 1 Only Debtor 2 Only Debtor 1 And Debtor 2 Only At Least One Of T…" at bounding box center [930, 191] width 231 height 37
select select "4"
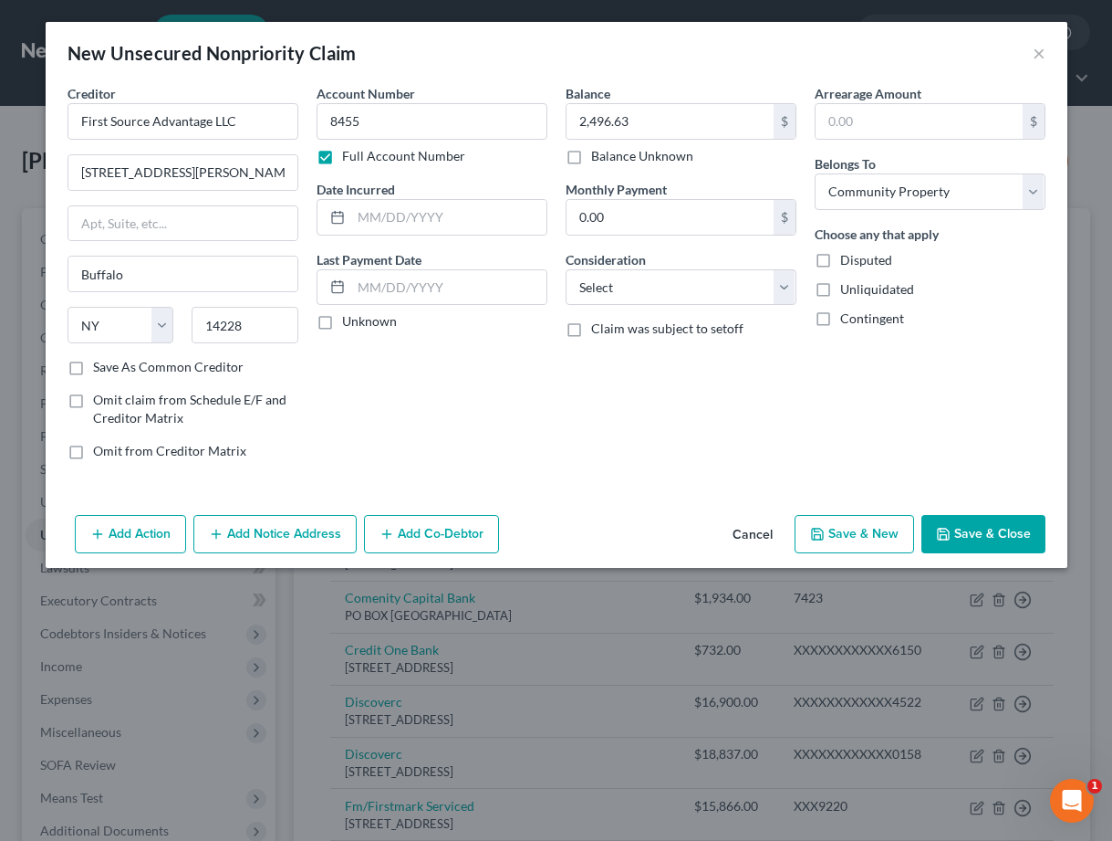
click at [1022, 538] on button "Save & Close" at bounding box center [984, 534] width 124 height 38
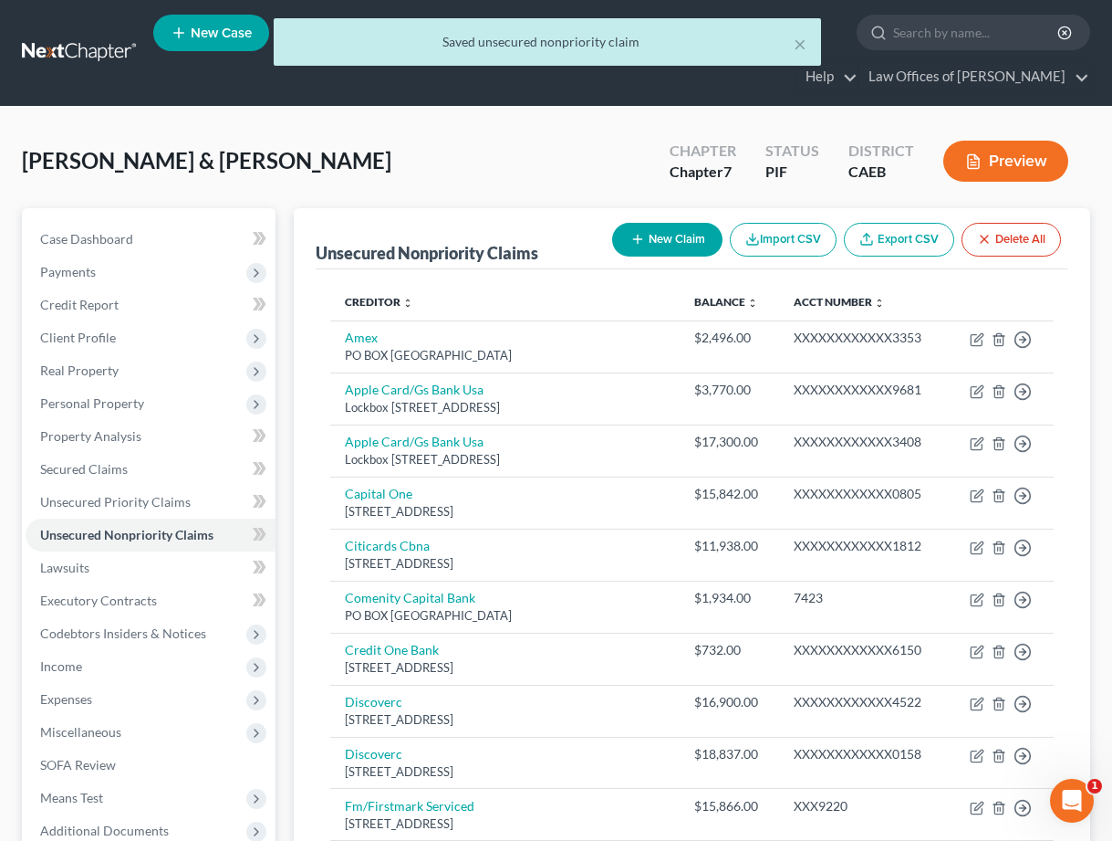
click at [652, 243] on button "New Claim" at bounding box center [667, 240] width 110 height 34
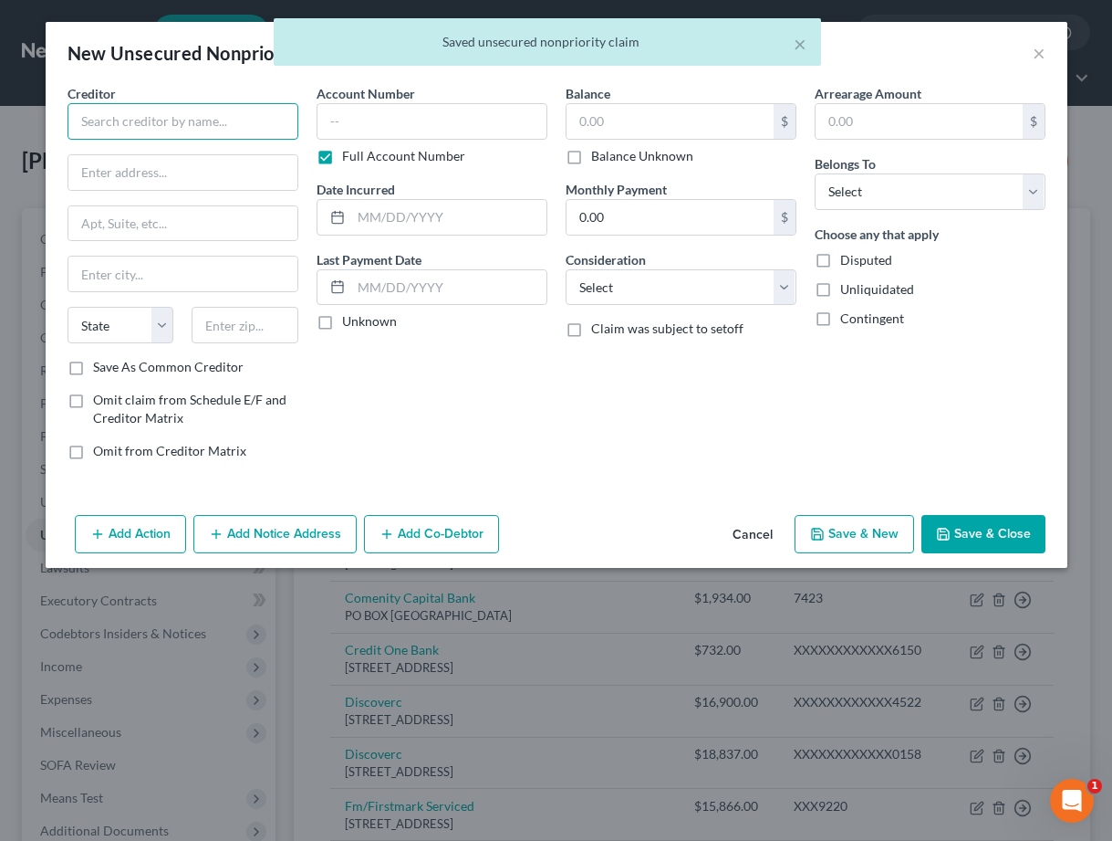
click at [258, 130] on input "text" at bounding box center [183, 121] width 231 height 37
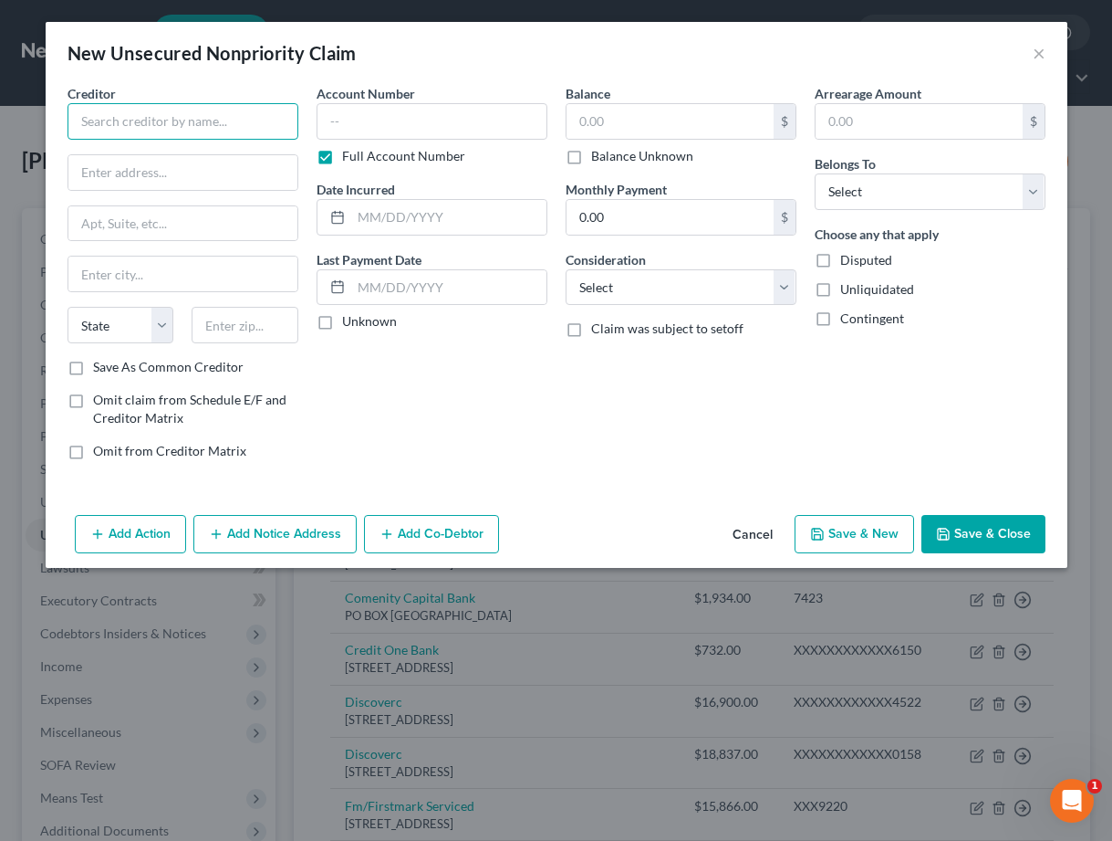
type input "G"
type input "Firstmark Services"
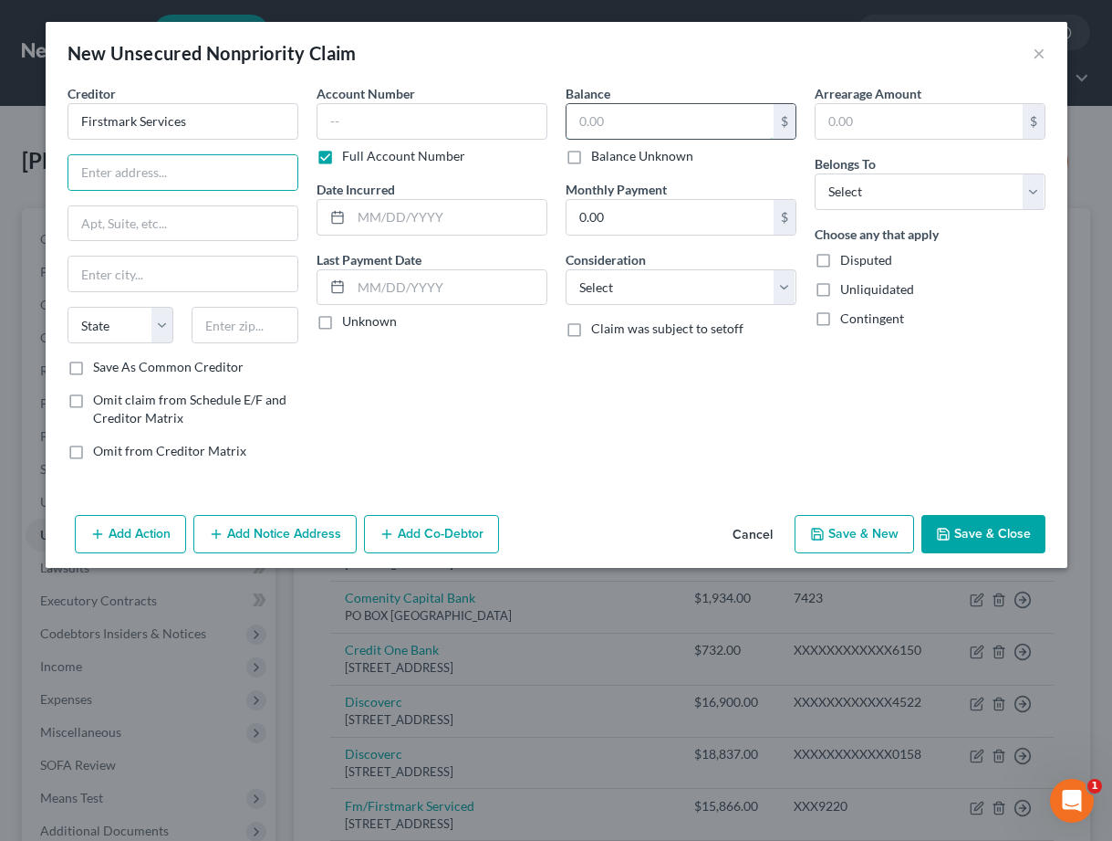
click at [674, 125] on input "text" at bounding box center [670, 121] width 207 height 35
type input "2,402.05"
click at [181, 184] on input "text" at bounding box center [182, 172] width 229 height 35
type input "PO Box 2977"
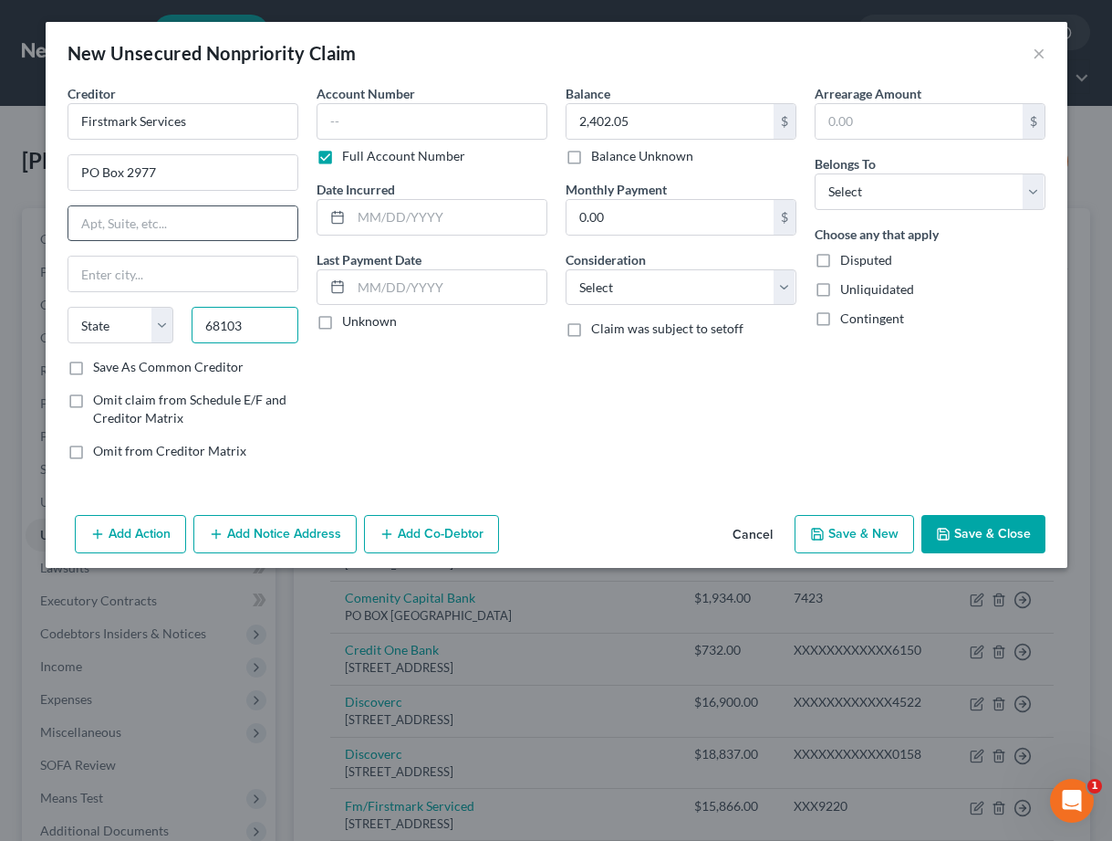
type input "68103"
click at [258, 220] on input "text" at bounding box center [182, 223] width 229 height 35
type input "[GEOGRAPHIC_DATA]"
select select "30"
click at [378, 115] on input "text" at bounding box center [432, 121] width 231 height 37
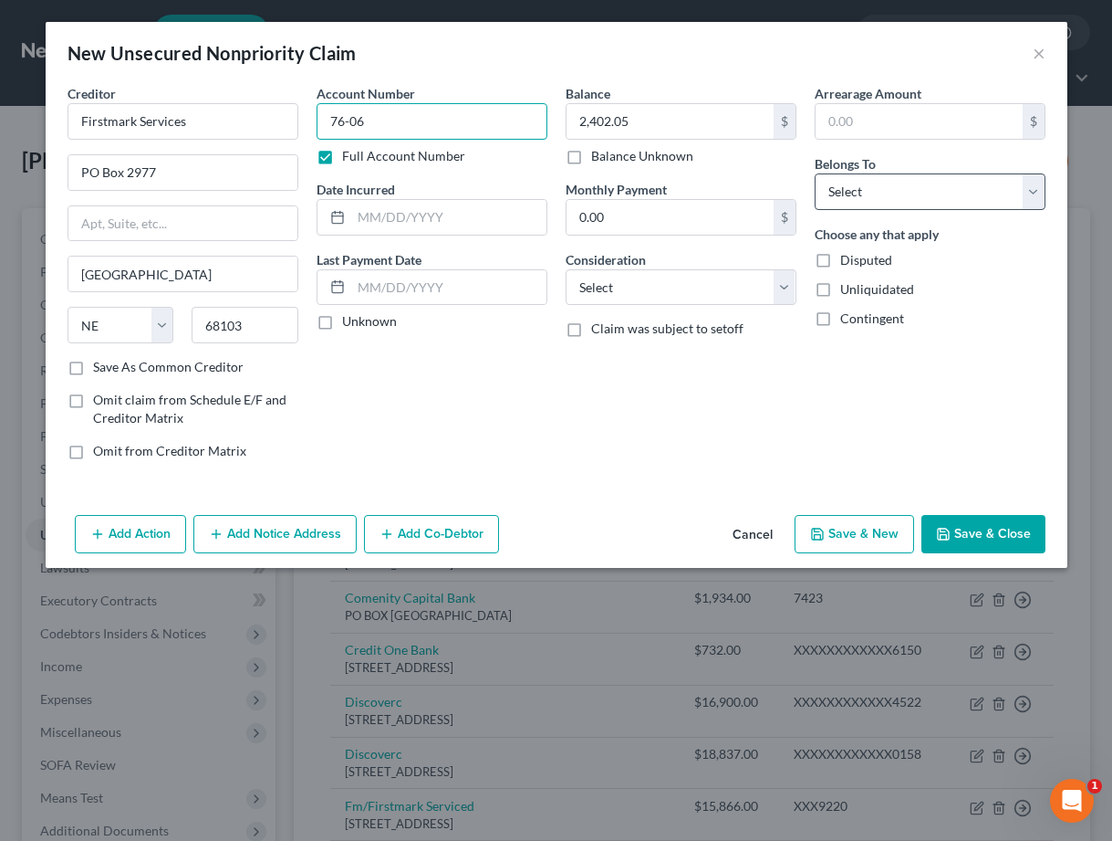
type input "76-06"
click at [875, 193] on select "Select Debtor 1 Only Debtor 2 Only Debtor 1 And Debtor 2 Only At Least One Of T…" at bounding box center [930, 191] width 231 height 37
select select "4"
click at [975, 538] on button "Save & Close" at bounding box center [984, 534] width 124 height 38
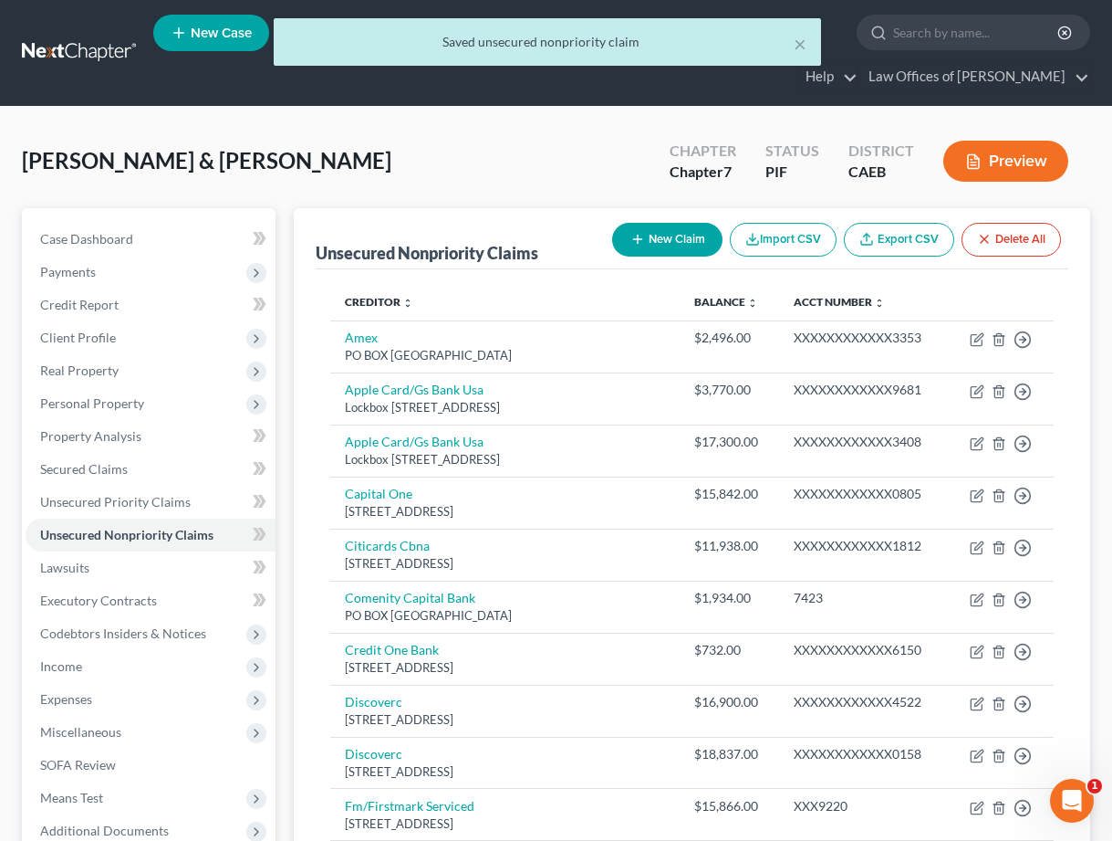
click at [640, 239] on icon "button" at bounding box center [638, 239] width 15 height 15
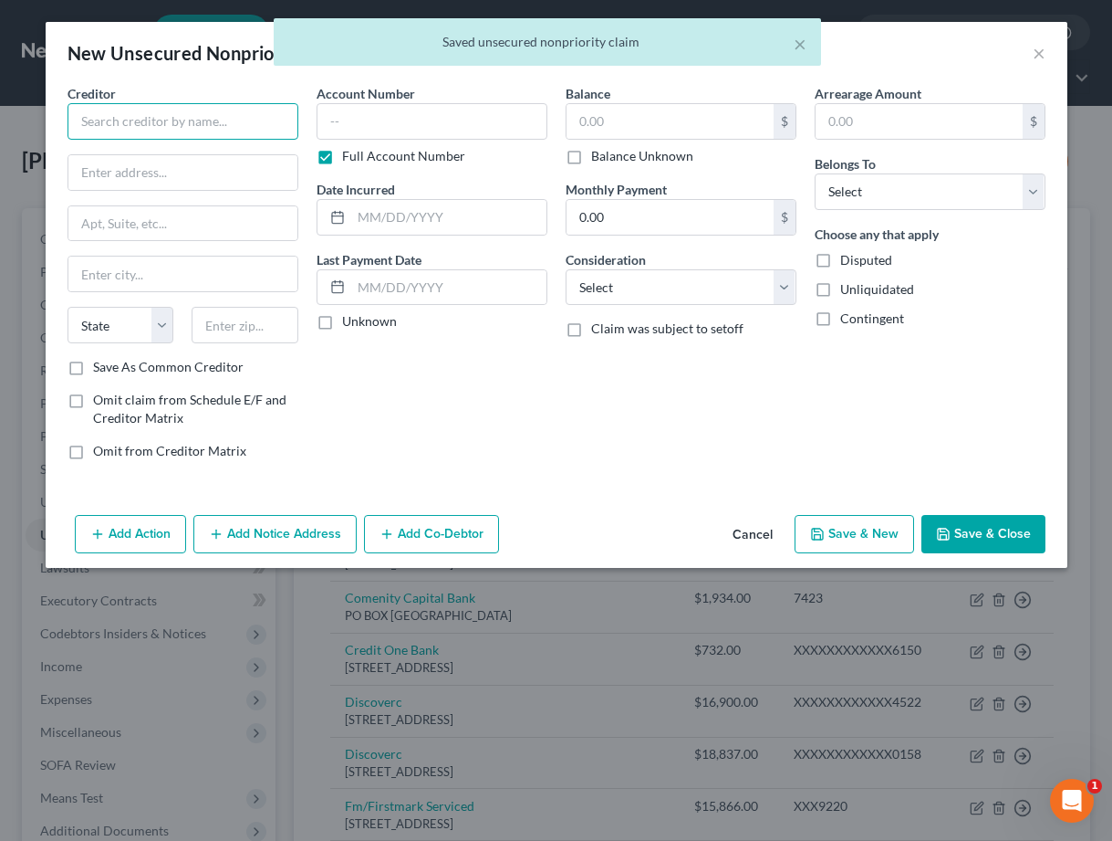
click at [182, 123] on input "text" at bounding box center [183, 121] width 231 height 37
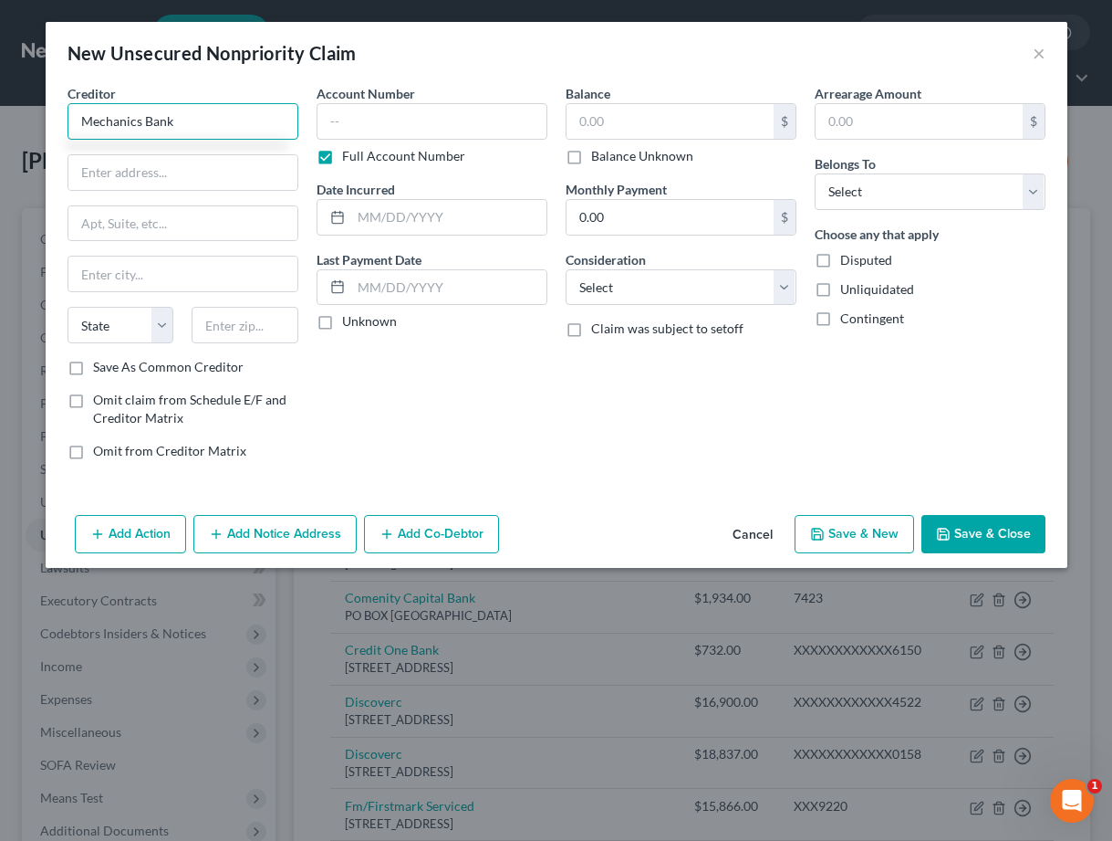
type input "Mechanics Bank"
type input "PO Box 2200"
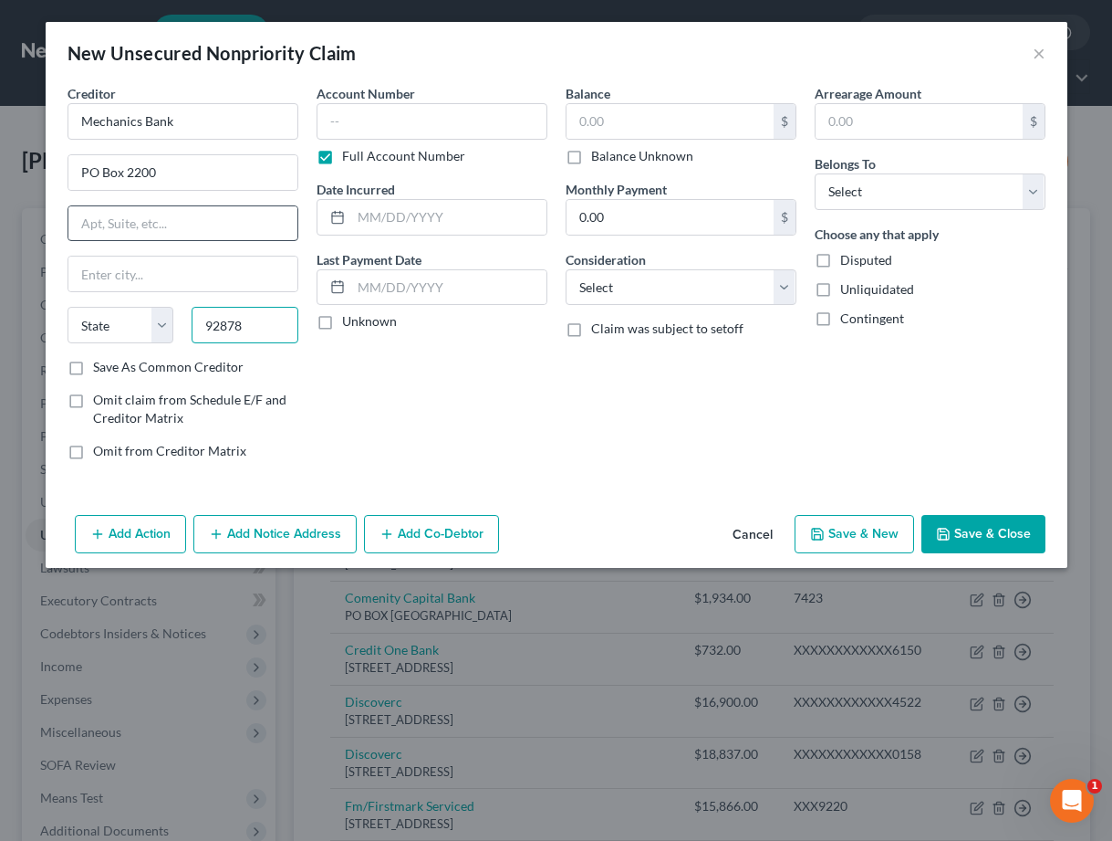
type input "92878"
click at [172, 215] on input "text" at bounding box center [182, 223] width 229 height 35
type input "Corona"
select select "4"
click at [410, 120] on input "text" at bounding box center [432, 121] width 231 height 37
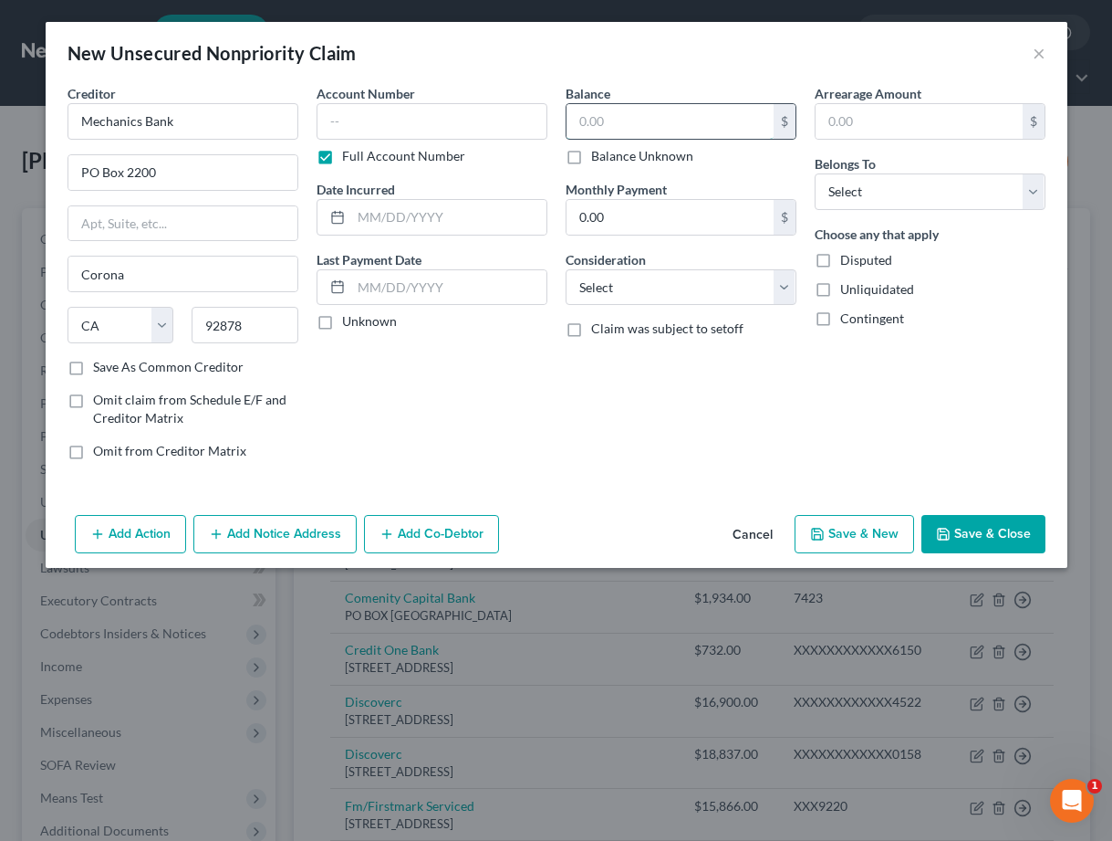
click at [616, 119] on input "text" at bounding box center [670, 121] width 207 height 35
click at [376, 113] on input "text" at bounding box center [432, 121] width 231 height 37
type input "0"
type input "2"
type input "8526"
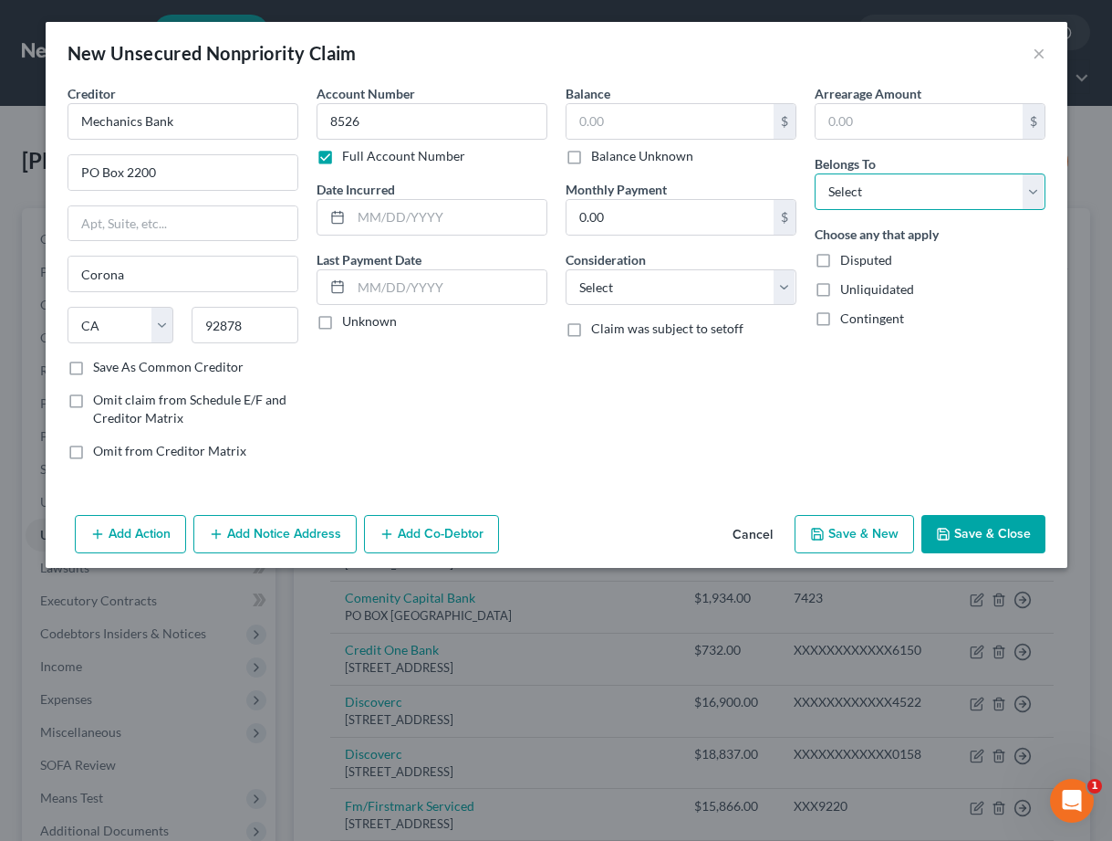
click at [941, 181] on select "Select Debtor 1 Only Debtor 2 Only Debtor 1 And Debtor 2 Only At Least One Of T…" at bounding box center [930, 191] width 231 height 37
select select "4"
click at [1002, 533] on button "Save & Close" at bounding box center [984, 534] width 124 height 38
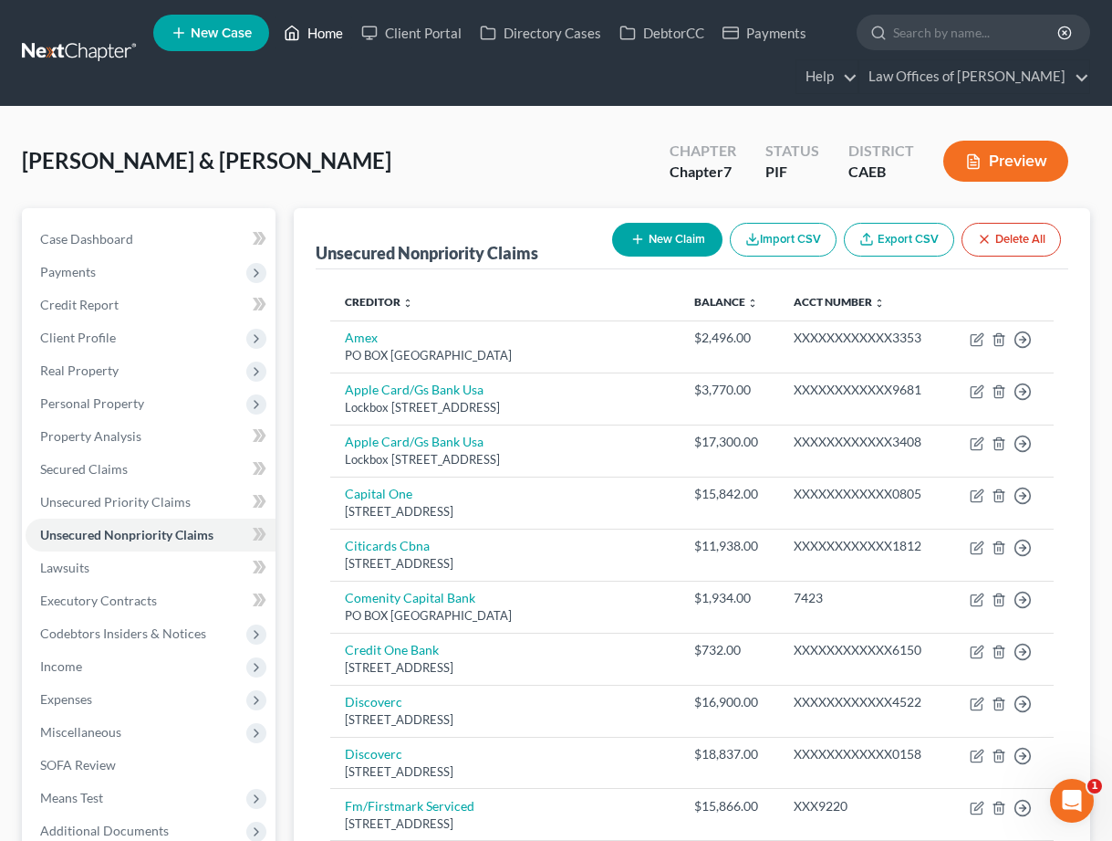
click at [321, 38] on link "Home" at bounding box center [314, 32] width 78 height 33
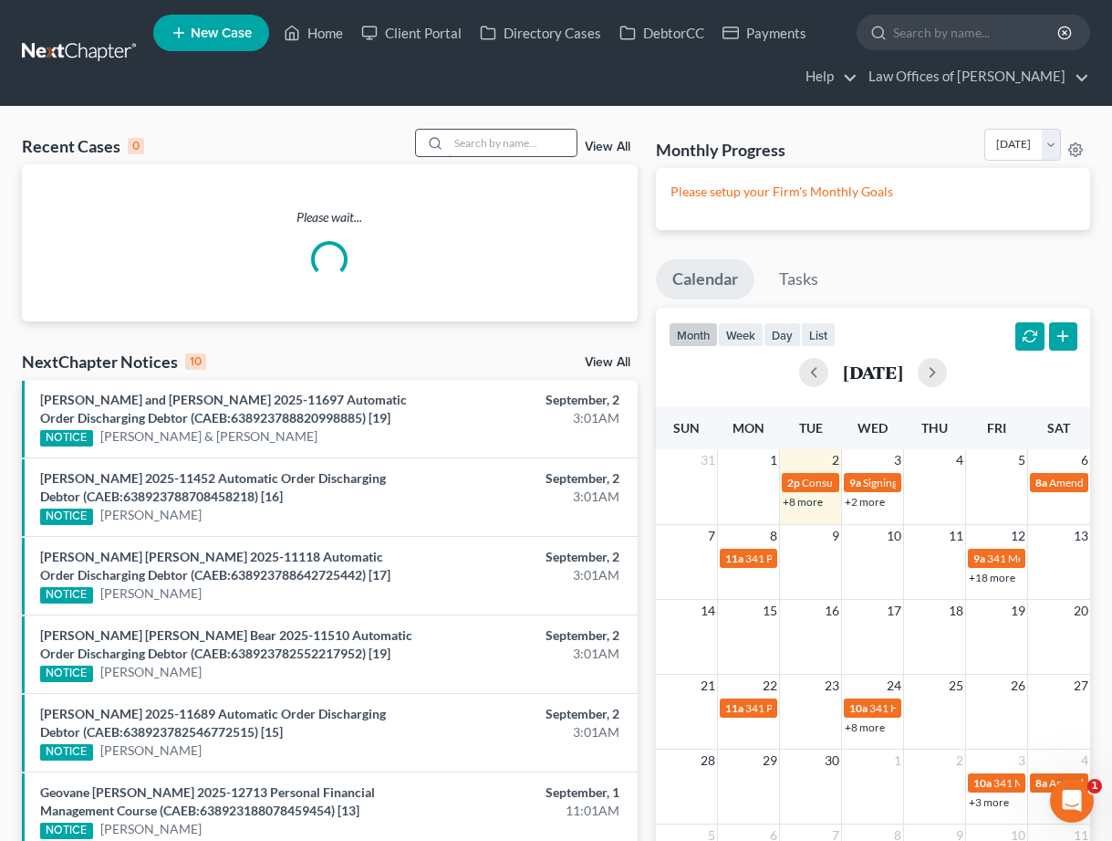
click at [545, 141] on input "search" at bounding box center [513, 143] width 128 height 26
click at [235, 40] on link "New Case" at bounding box center [211, 33] width 116 height 37
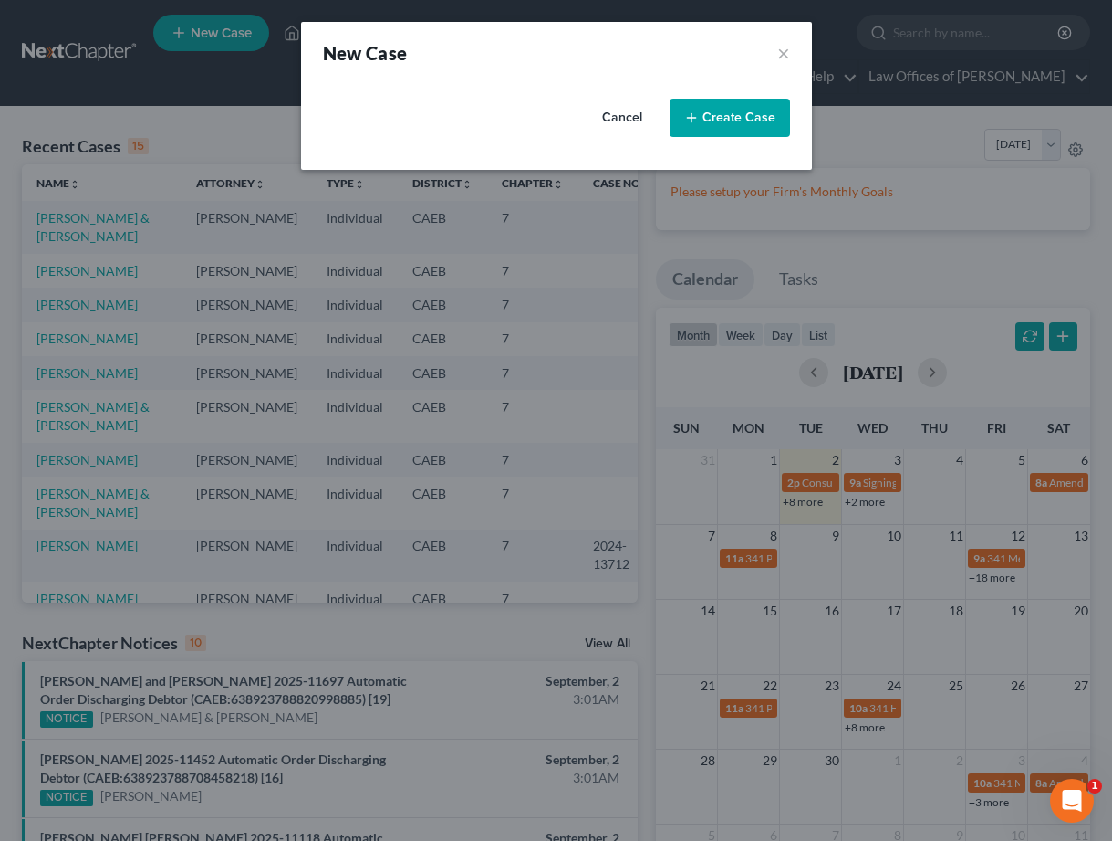
select select "8"
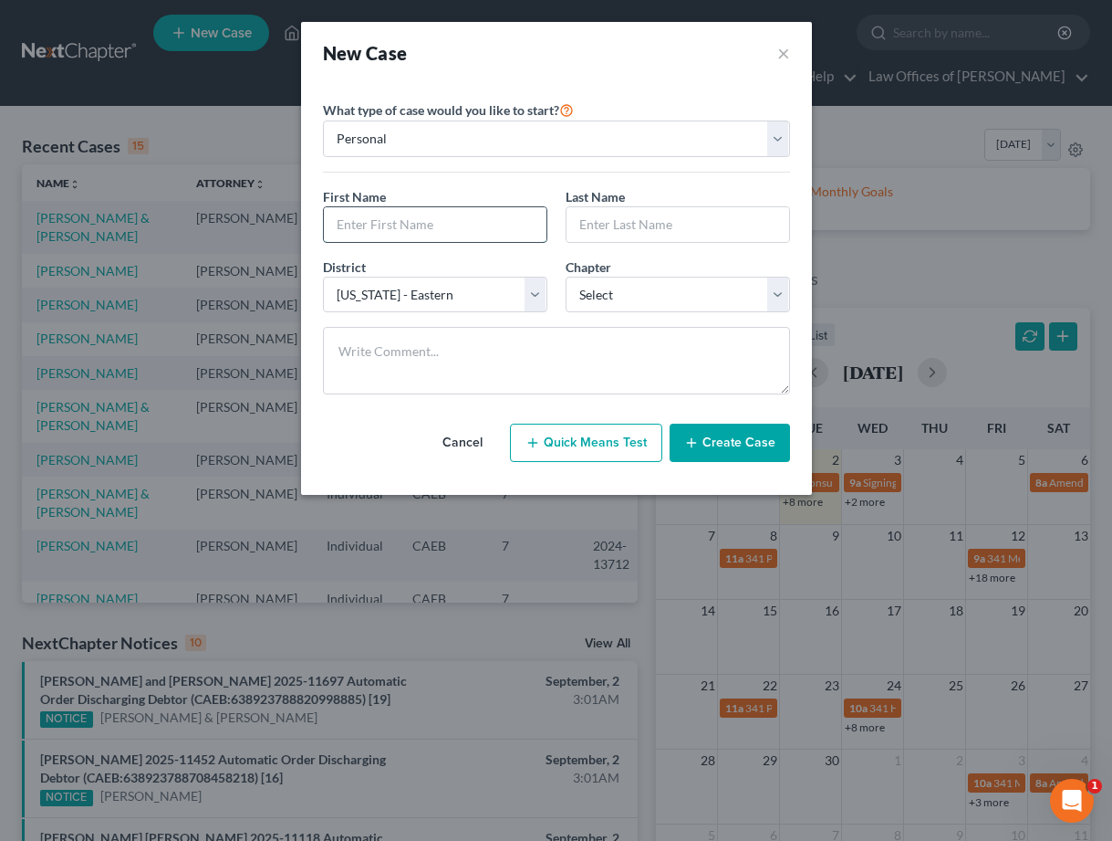
click at [366, 226] on input "text" at bounding box center [435, 224] width 223 height 35
type input "[PERSON_NAME]"
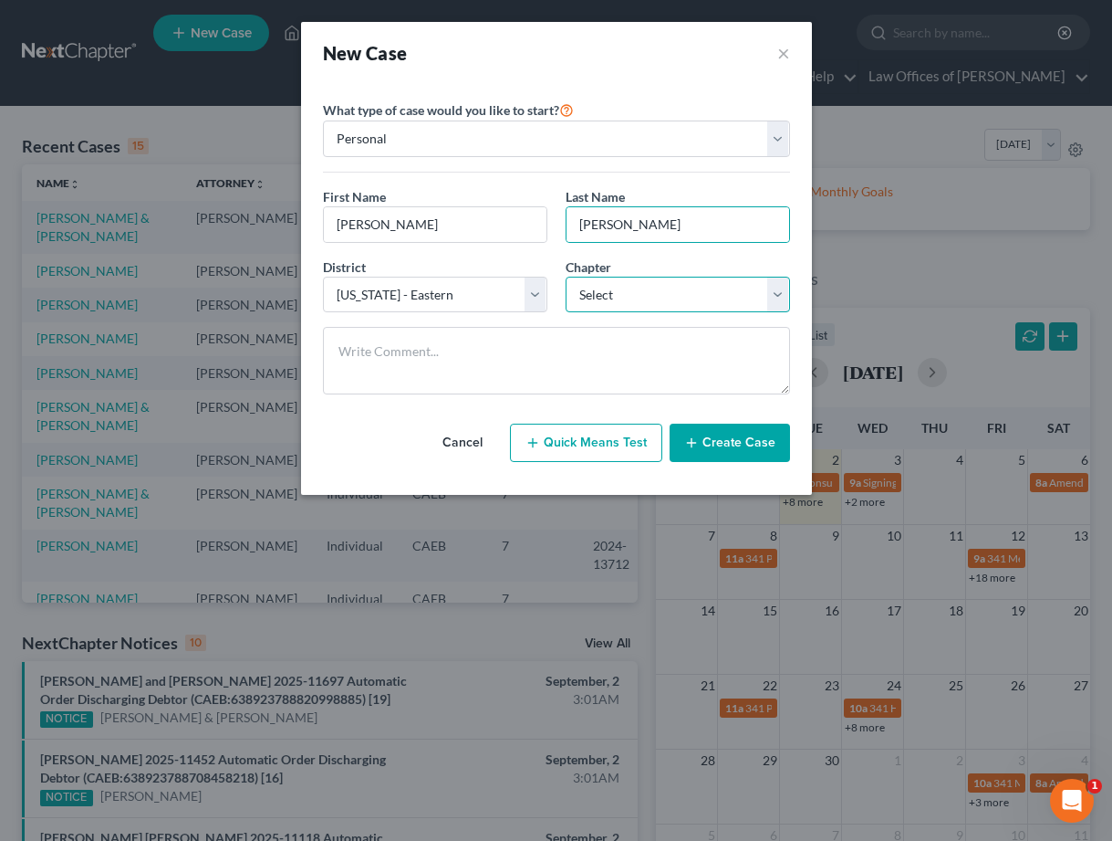
click at [614, 284] on select "Select 7 11 12 13" at bounding box center [678, 295] width 224 height 37
select select "0"
click at [720, 441] on button "Create Case" at bounding box center [730, 442] width 120 height 38
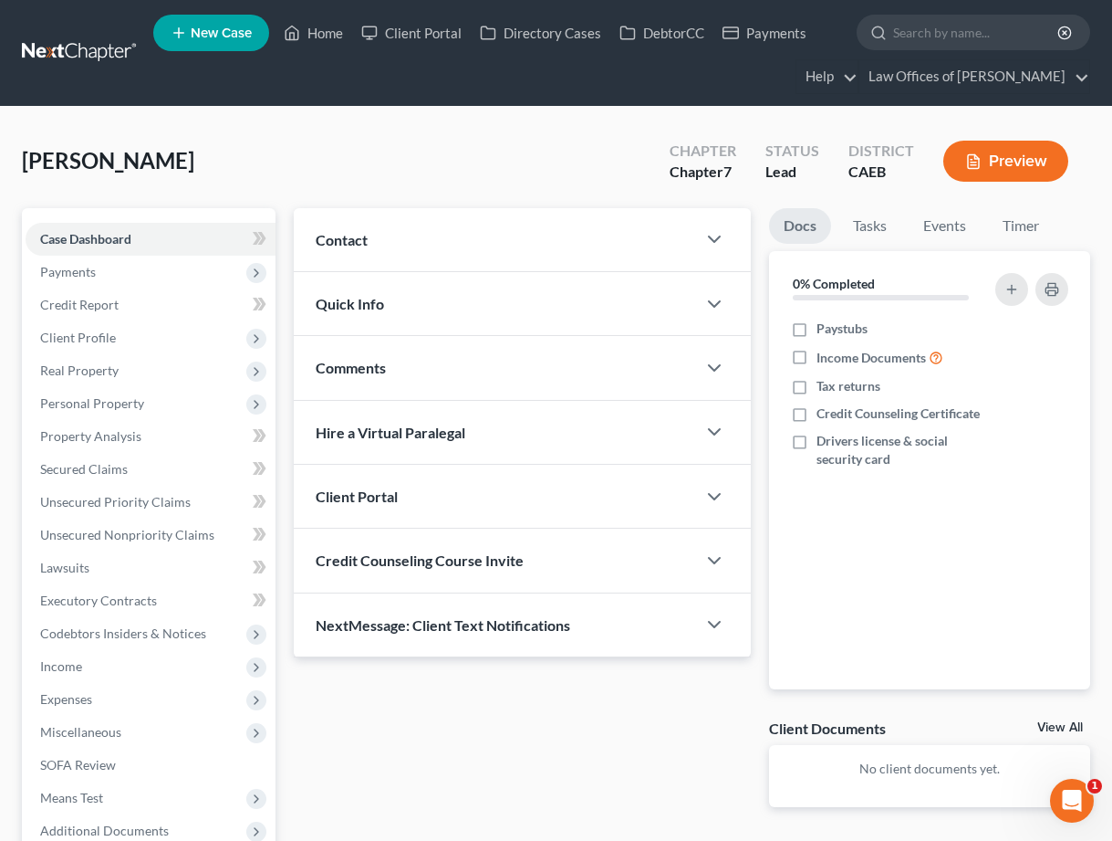
click at [481, 238] on div "Contact" at bounding box center [495, 239] width 402 height 63
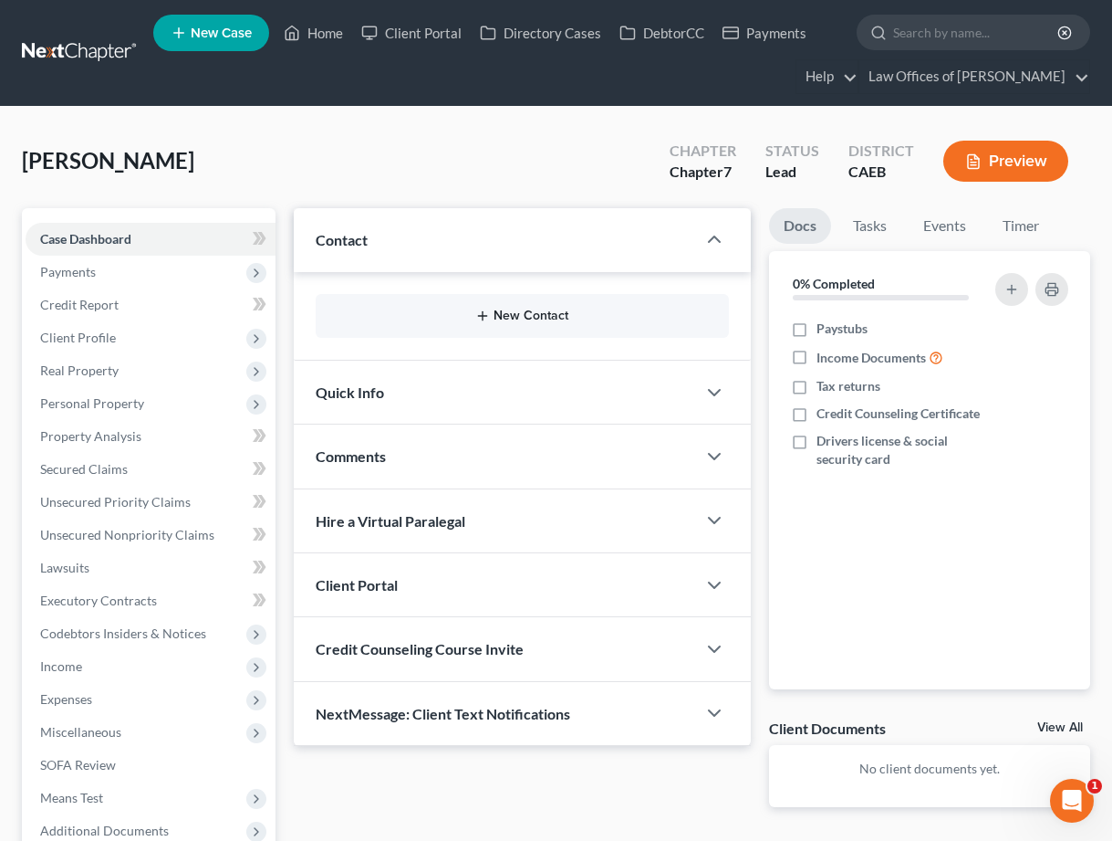
click at [533, 319] on button "New Contact" at bounding box center [522, 315] width 384 height 15
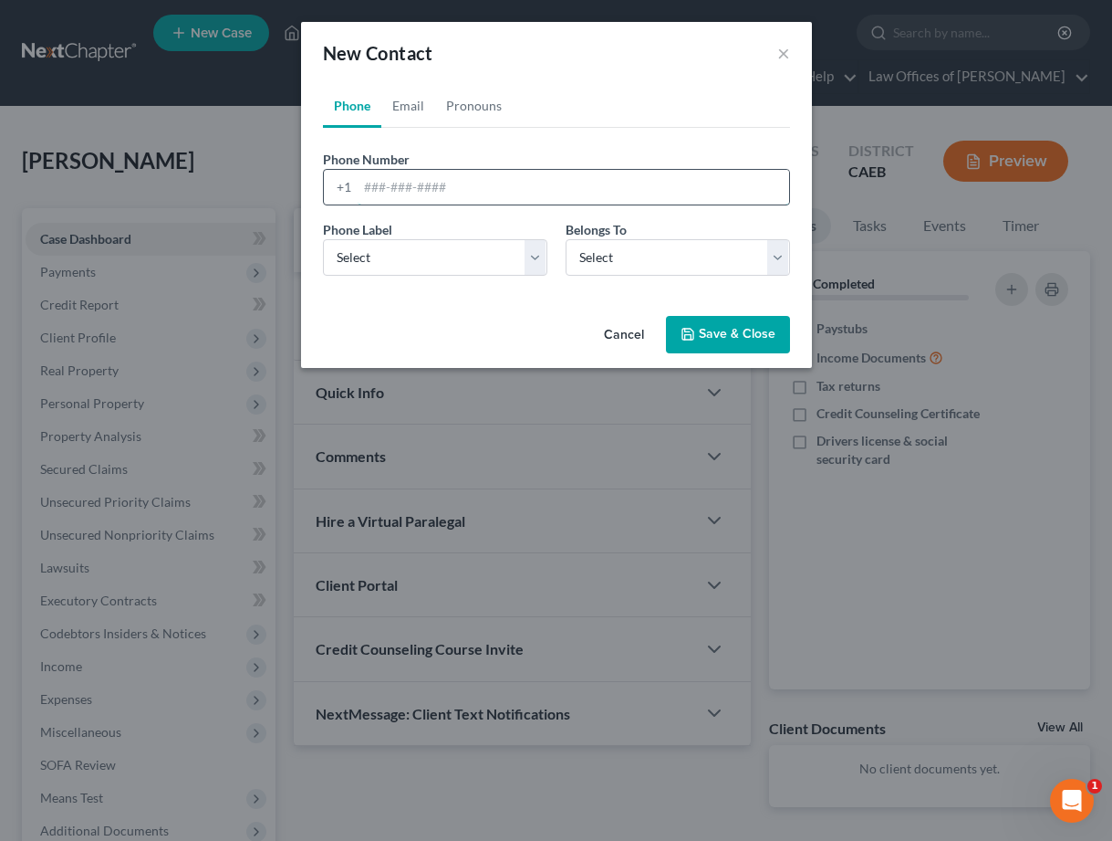
click at [469, 186] on input "tel" at bounding box center [574, 187] width 432 height 35
type input "6612296242"
click at [473, 270] on select "Select Mobile Home Work Other" at bounding box center [435, 257] width 224 height 37
select select "0"
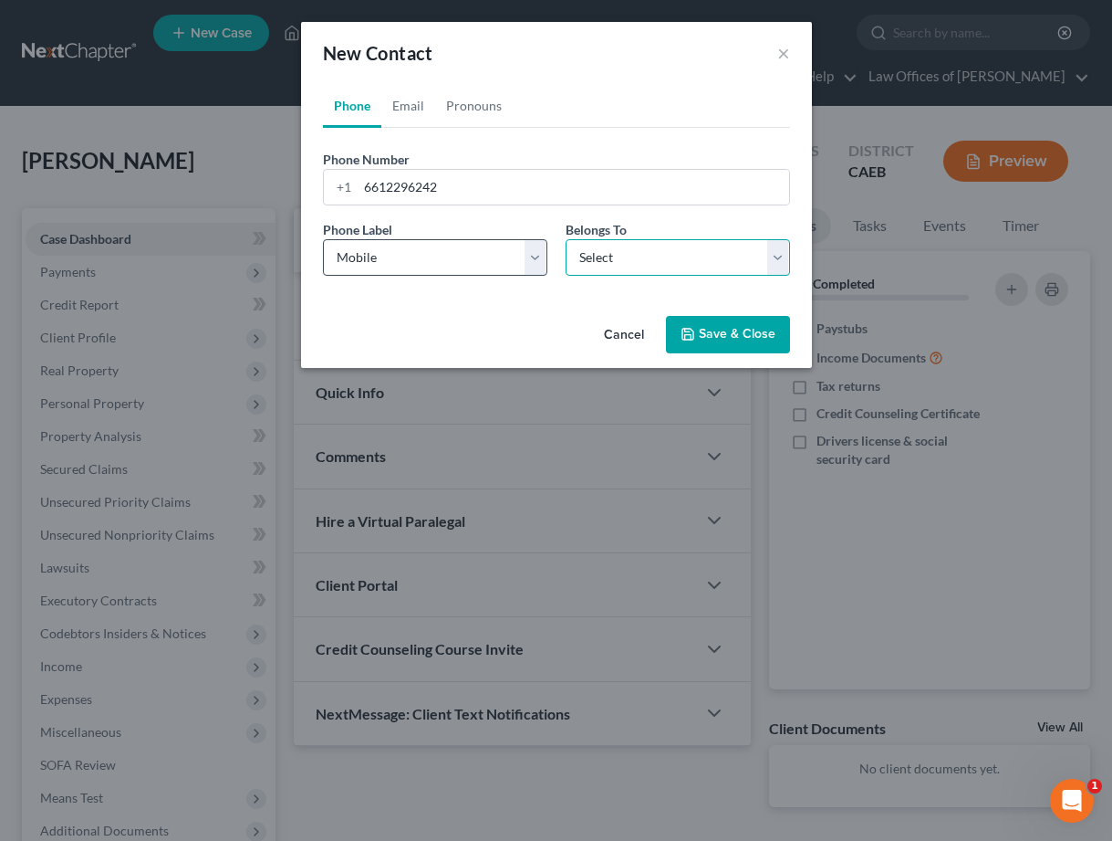
click at [654, 258] on select "Select Client Other" at bounding box center [678, 257] width 224 height 37
select select "0"
click at [707, 359] on div "Cancel Save & Close" at bounding box center [556, 338] width 511 height 60
click at [707, 336] on button "Save & Close" at bounding box center [728, 335] width 124 height 38
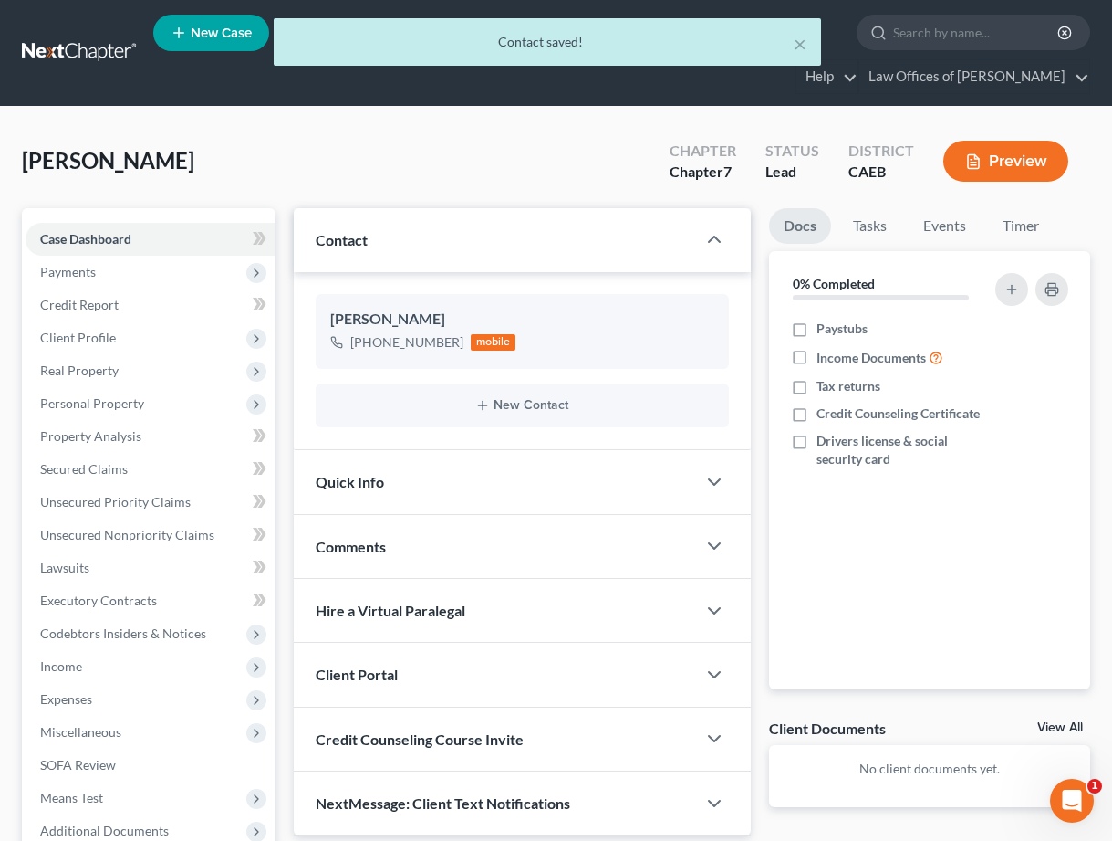
click at [400, 486] on div "Quick Info" at bounding box center [495, 481] width 402 height 63
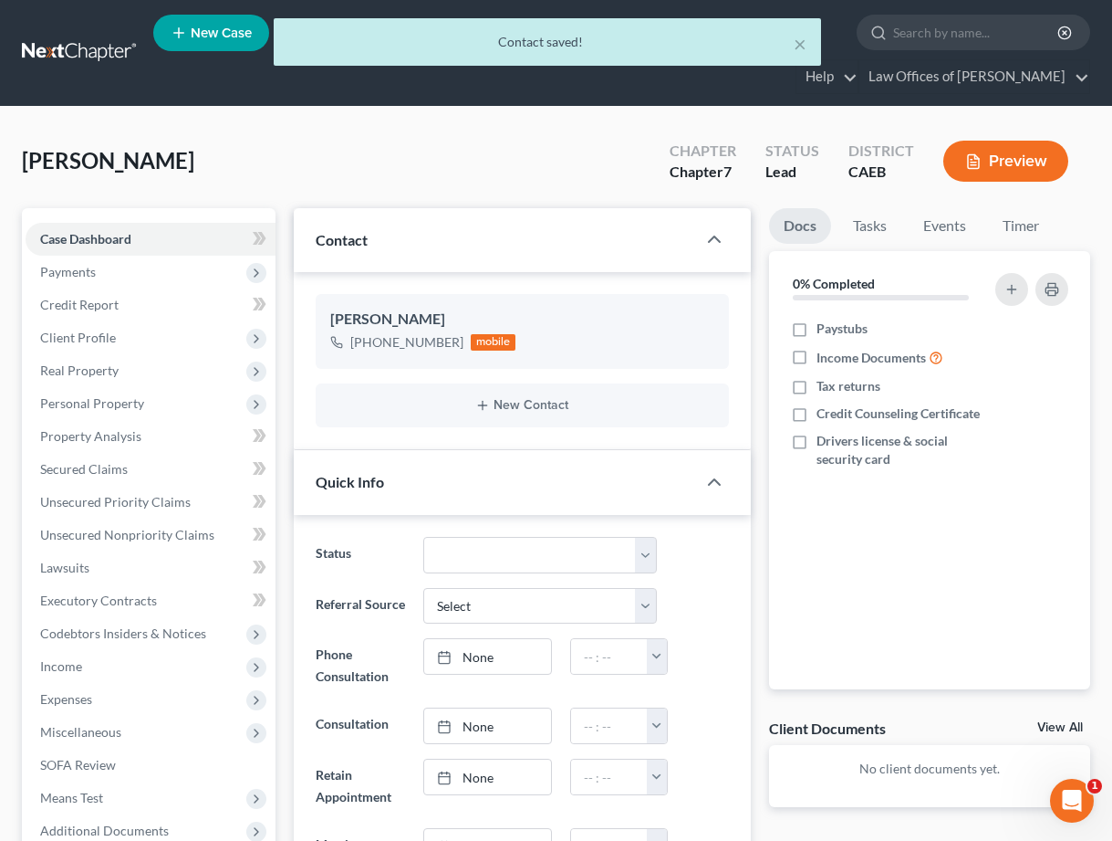
scroll to position [57, 0]
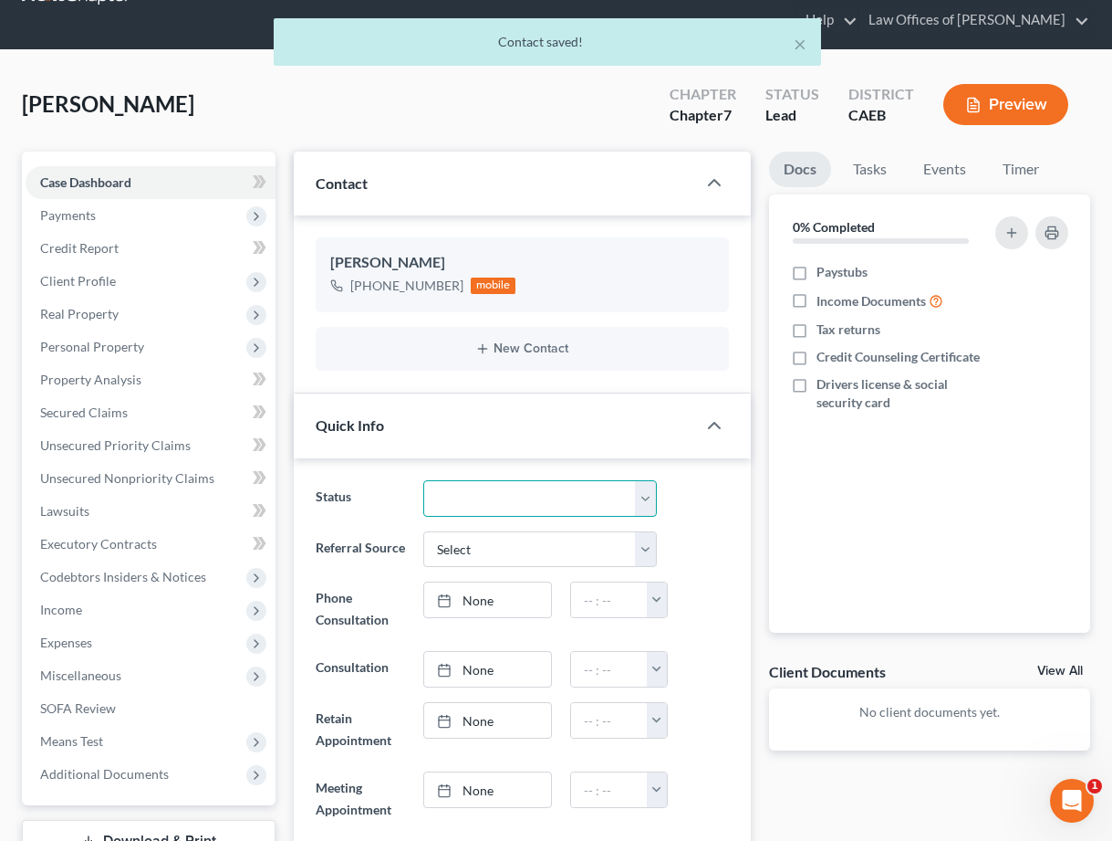
click at [464, 498] on select "Cancelled/Refund Closed Consultation Declined Discharged Filed Income Check In …" at bounding box center [540, 498] width 234 height 37
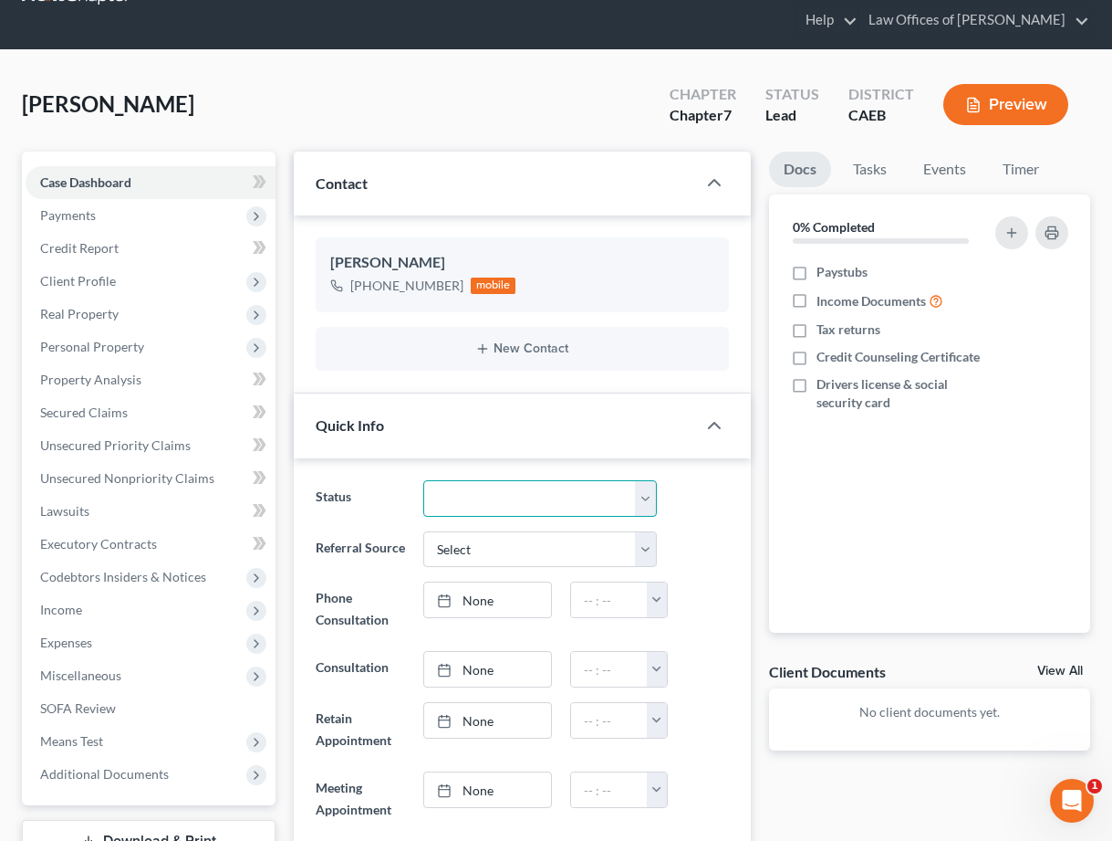
select select "2"
click at [723, 548] on div "Referral Source Select Word Of Mouth Previous Clients Direct Mail Website Googl…" at bounding box center [523, 549] width 432 height 37
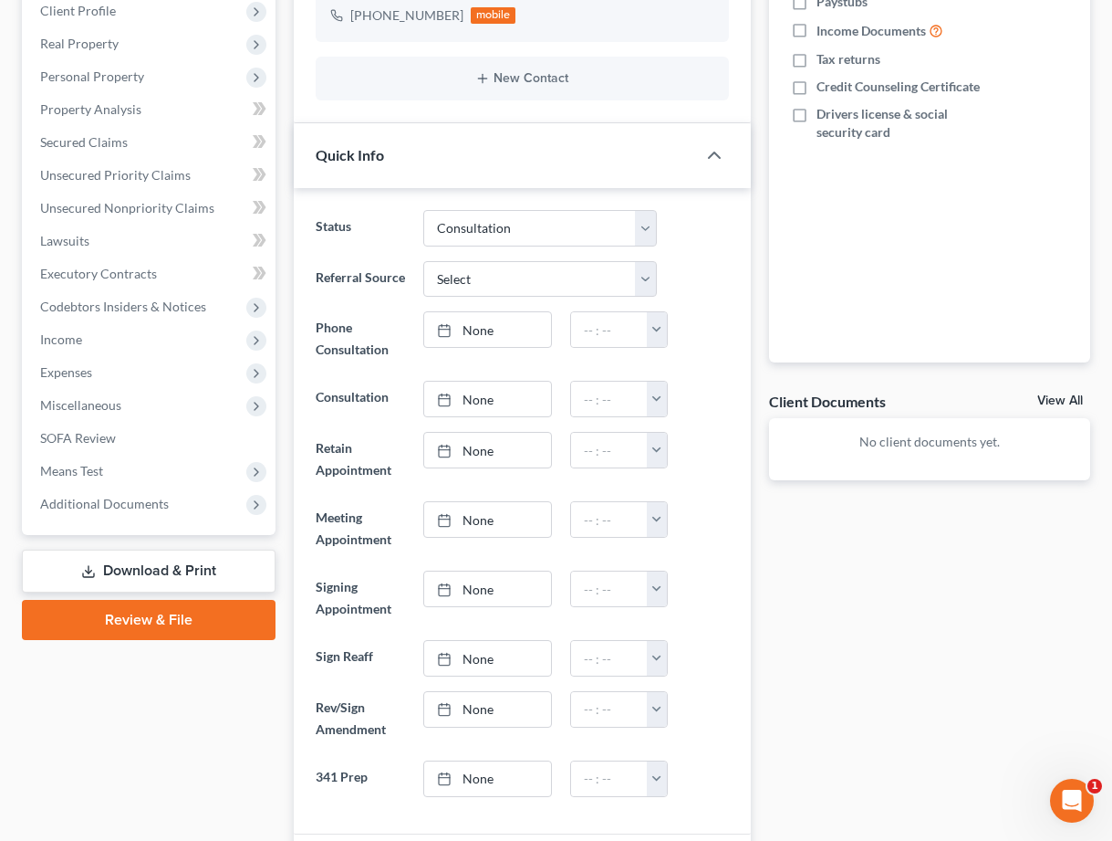
scroll to position [368, 0]
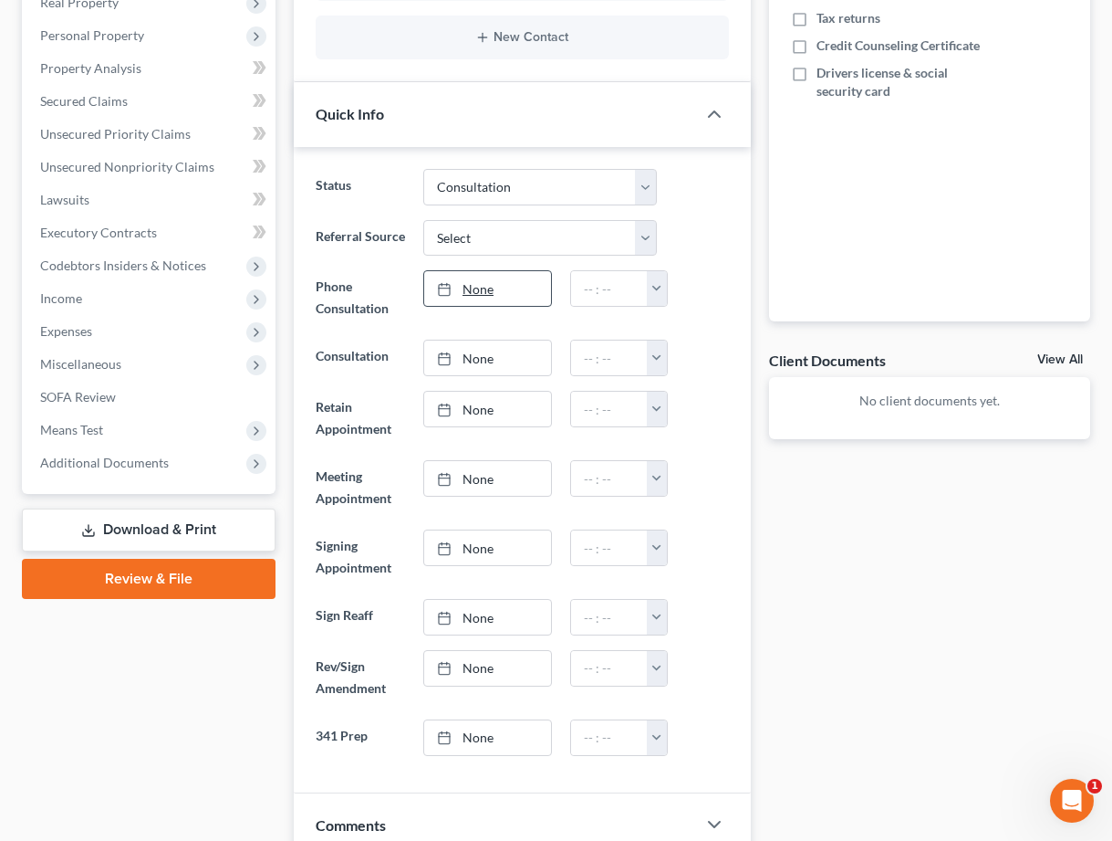
click at [499, 277] on link "None" at bounding box center [487, 288] width 127 height 35
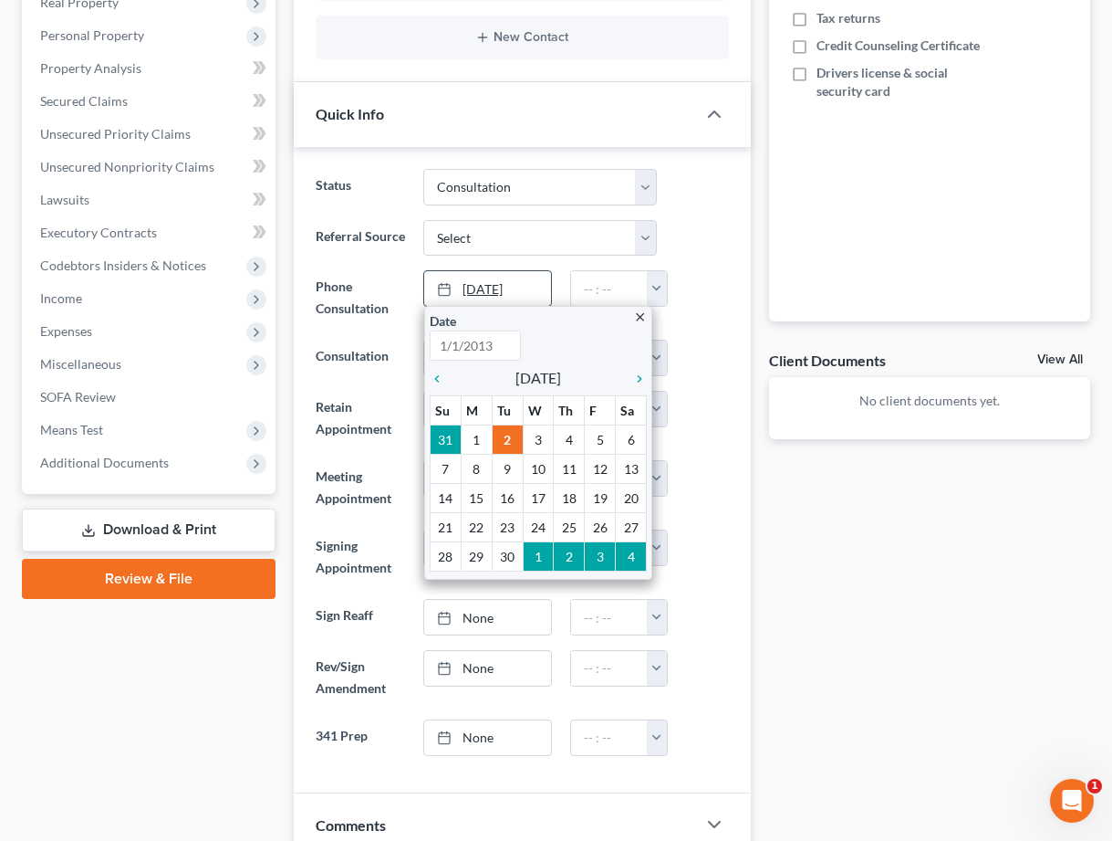
type input "[DATE]"
drag, startPoint x: 695, startPoint y: 294, endPoint x: 662, endPoint y: 289, distance: 34.1
click at [695, 294] on div at bounding box center [702, 297] width 72 height 55
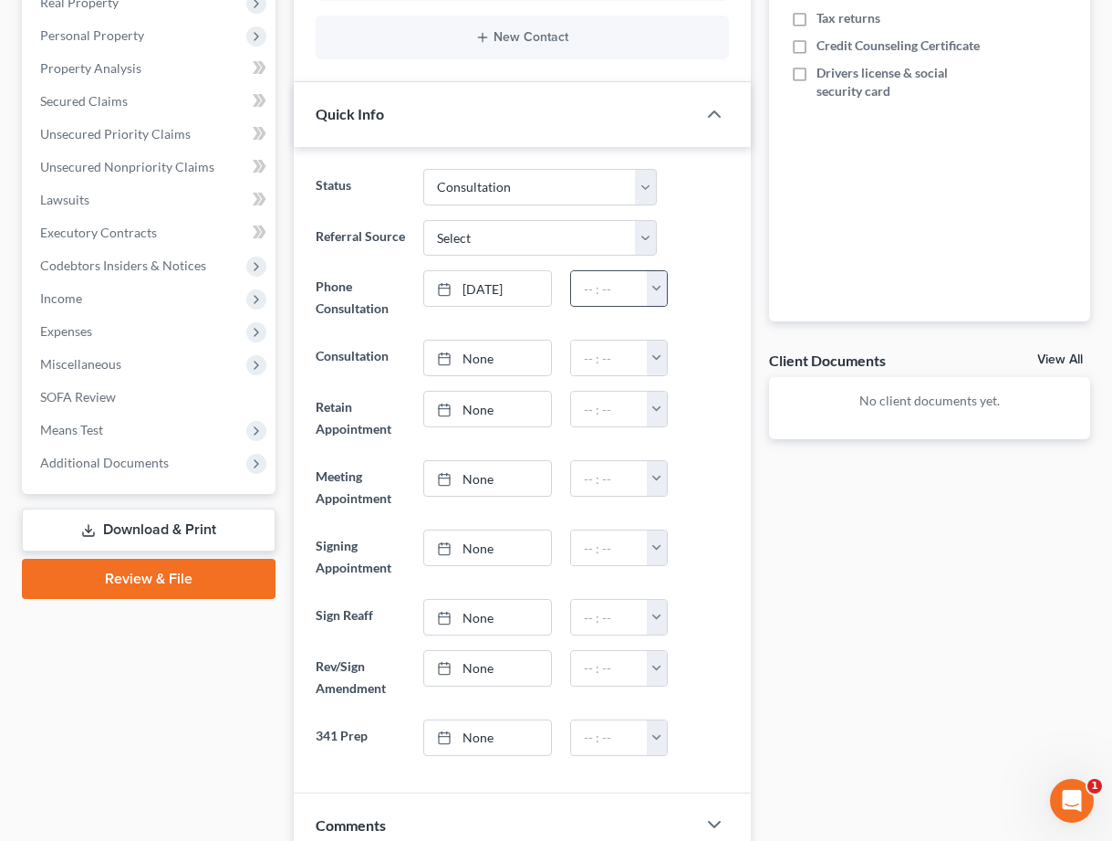
click at [662, 289] on button "button" at bounding box center [657, 288] width 20 height 35
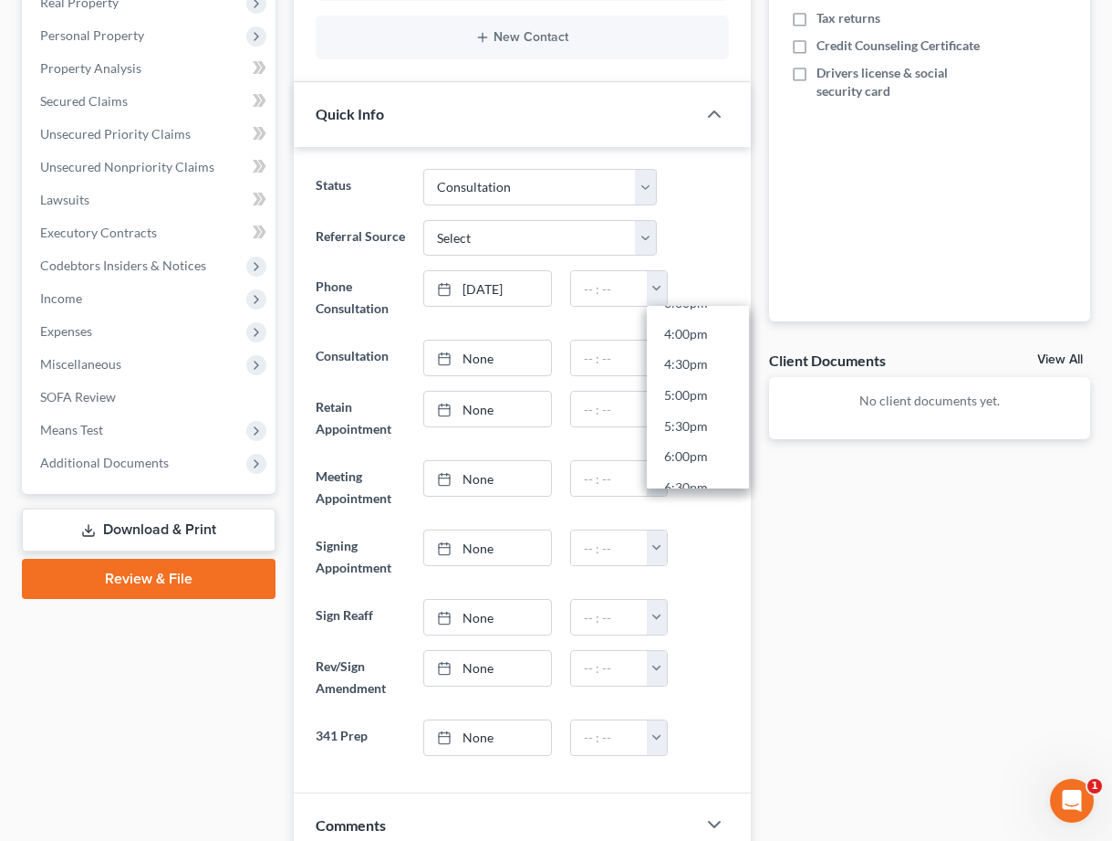
drag, startPoint x: 694, startPoint y: 425, endPoint x: 705, endPoint y: 420, distance: 13.1
click at [694, 425] on link "5:30pm" at bounding box center [698, 426] width 102 height 31
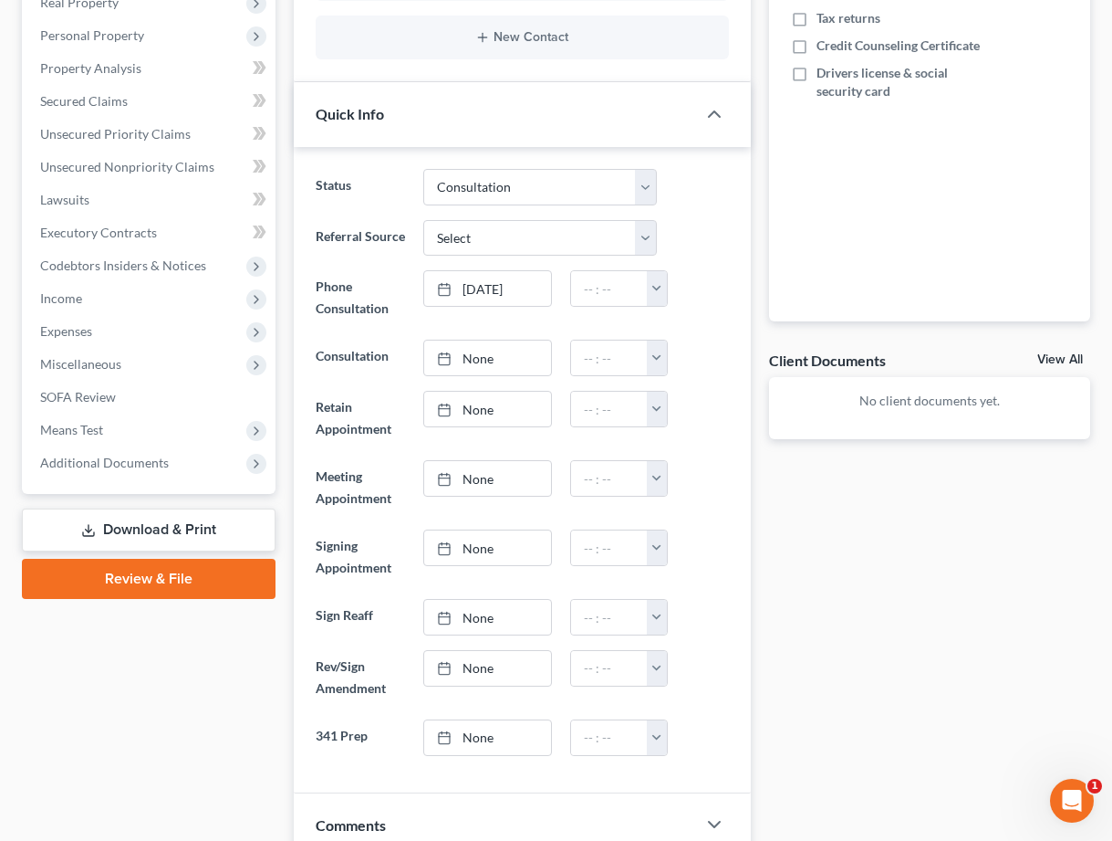
type input "5:30pm"
click at [721, 401] on div at bounding box center [702, 418] width 72 height 55
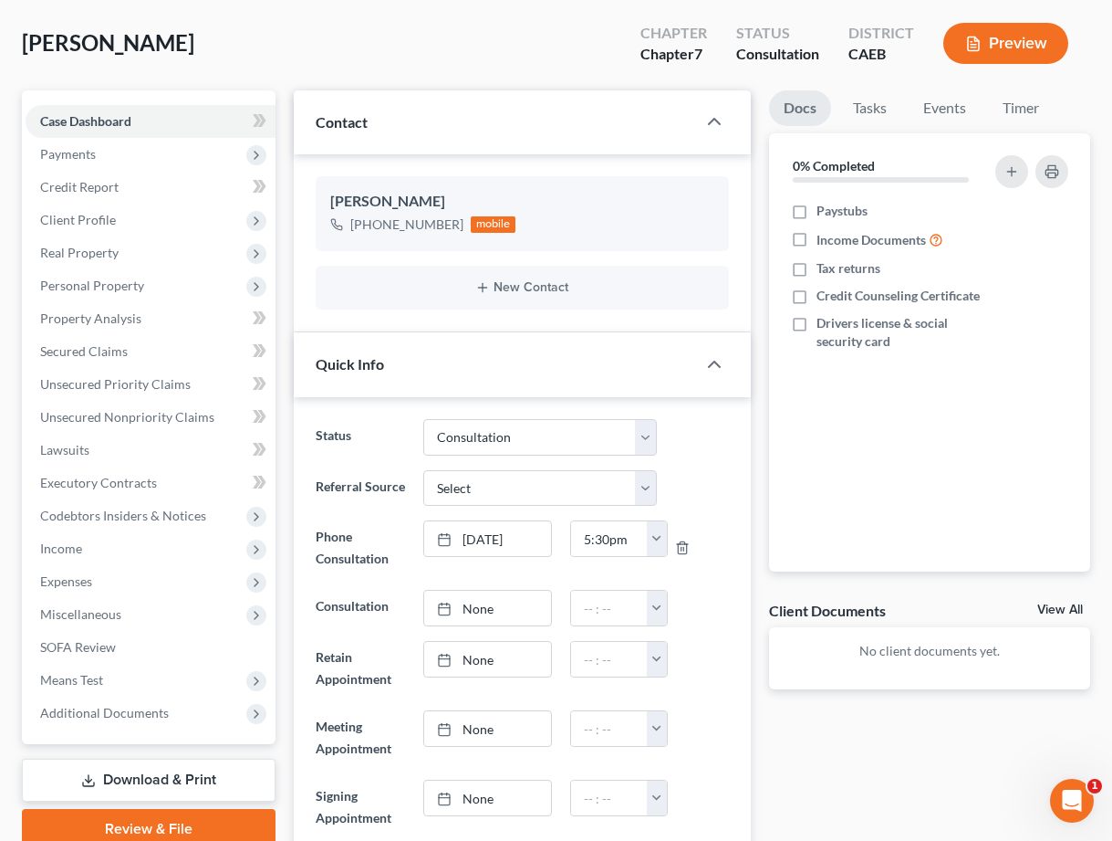
scroll to position [0, 0]
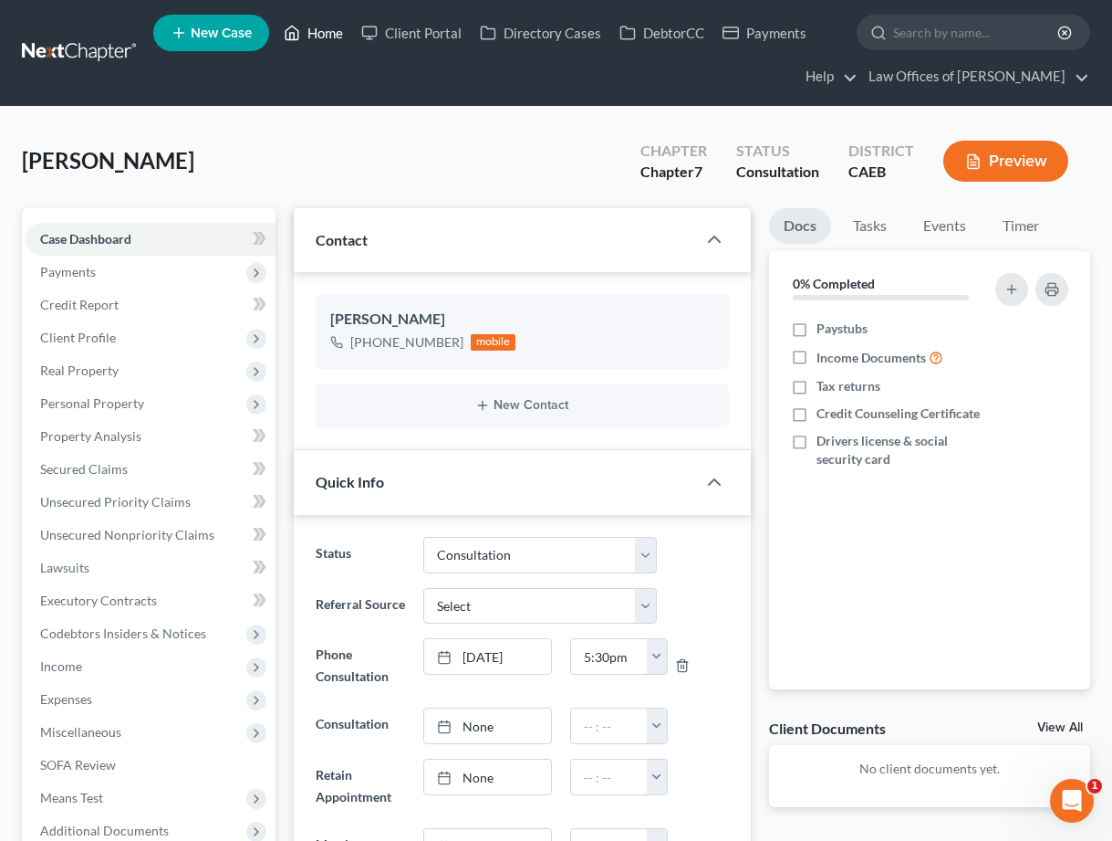
click at [315, 29] on link "Home" at bounding box center [314, 32] width 78 height 33
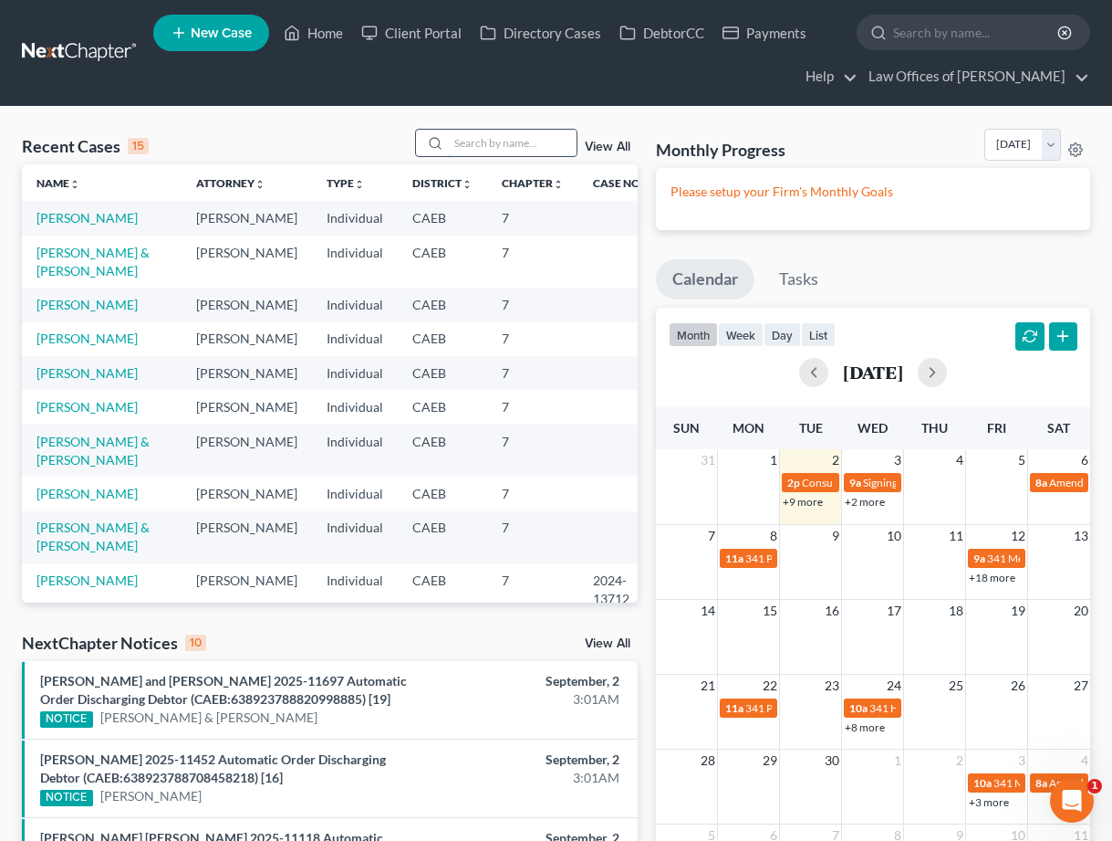
click at [471, 141] on input "search" at bounding box center [513, 143] width 128 height 26
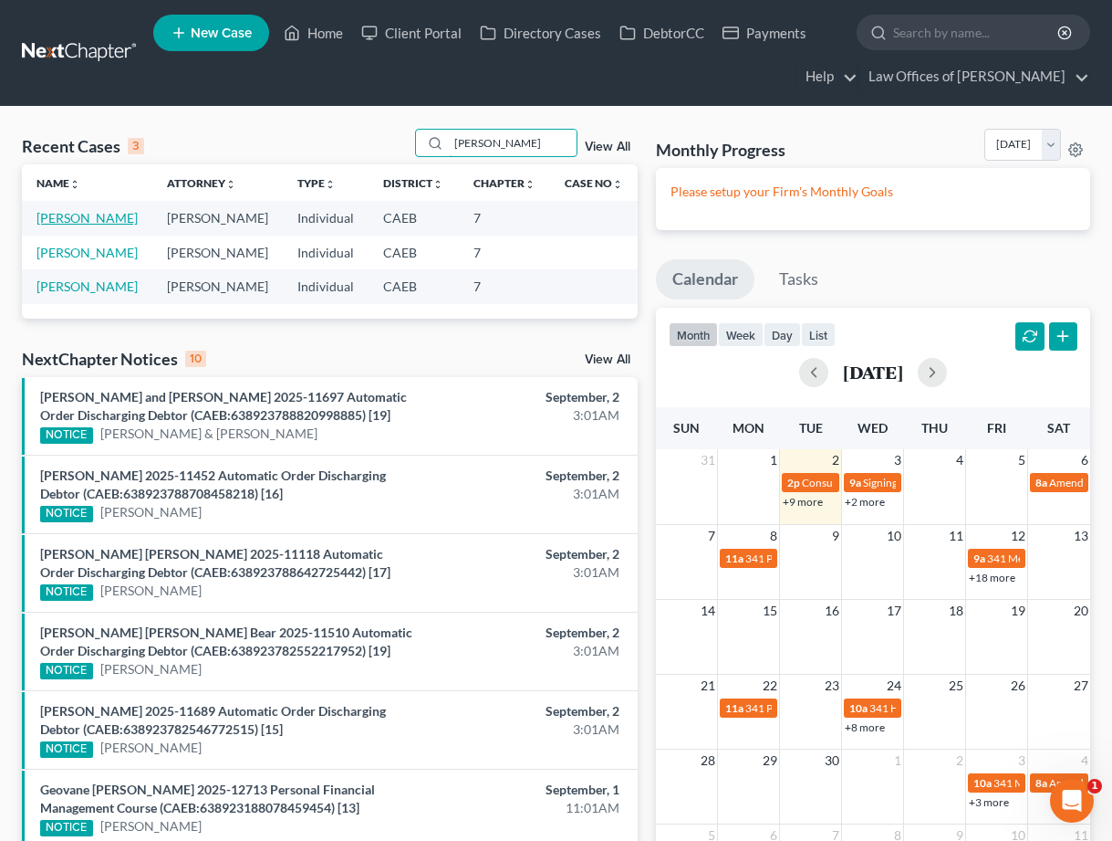
type input "[PERSON_NAME]"
click at [123, 215] on link "[PERSON_NAME]" at bounding box center [87, 218] width 101 height 16
select select "10"
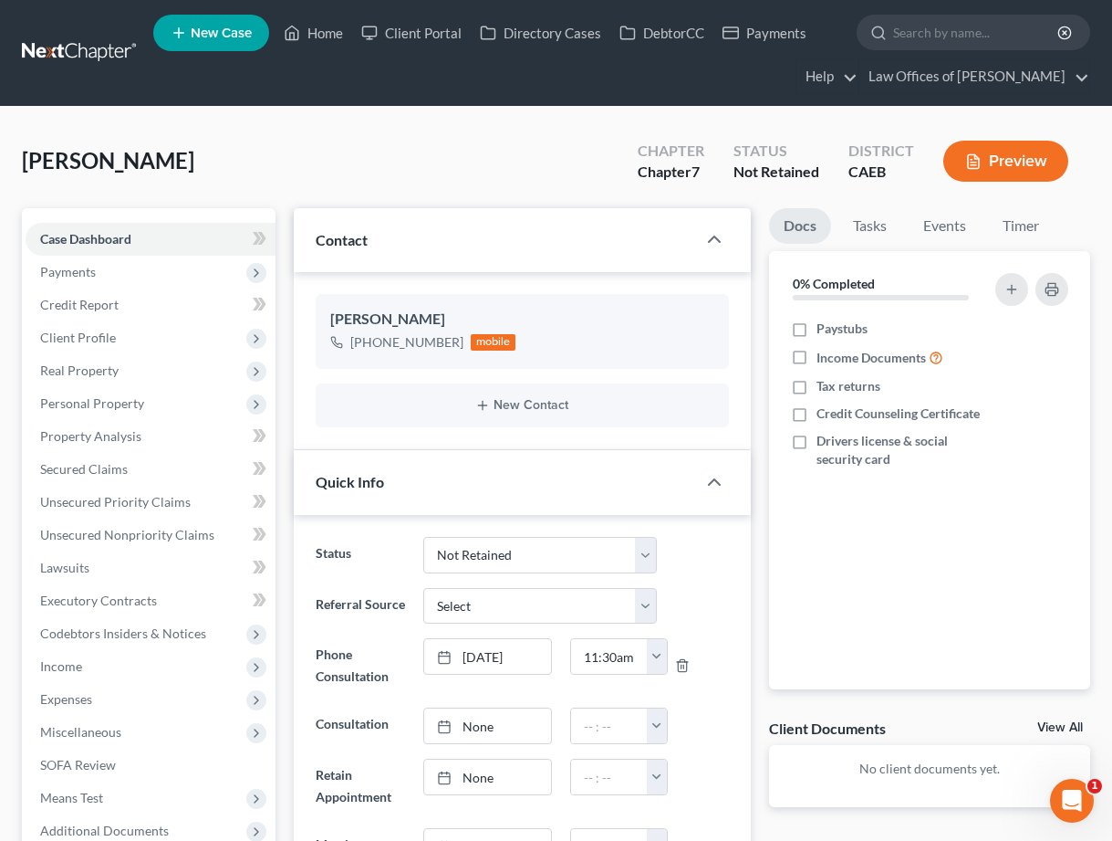
scroll to position [645, 0]
click at [195, 31] on span "New Case" at bounding box center [221, 33] width 61 height 14
select select "8"
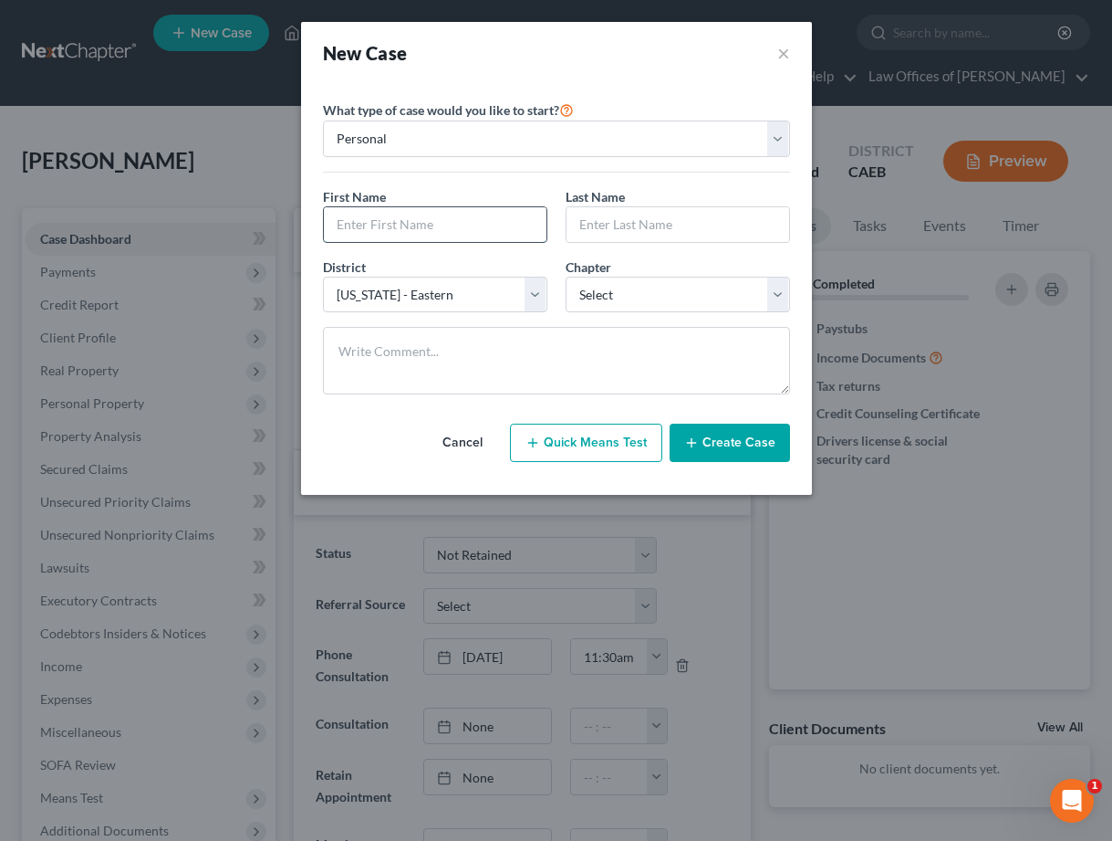
click at [387, 211] on input "text" at bounding box center [435, 224] width 223 height 35
type input "[PERSON_NAME]"
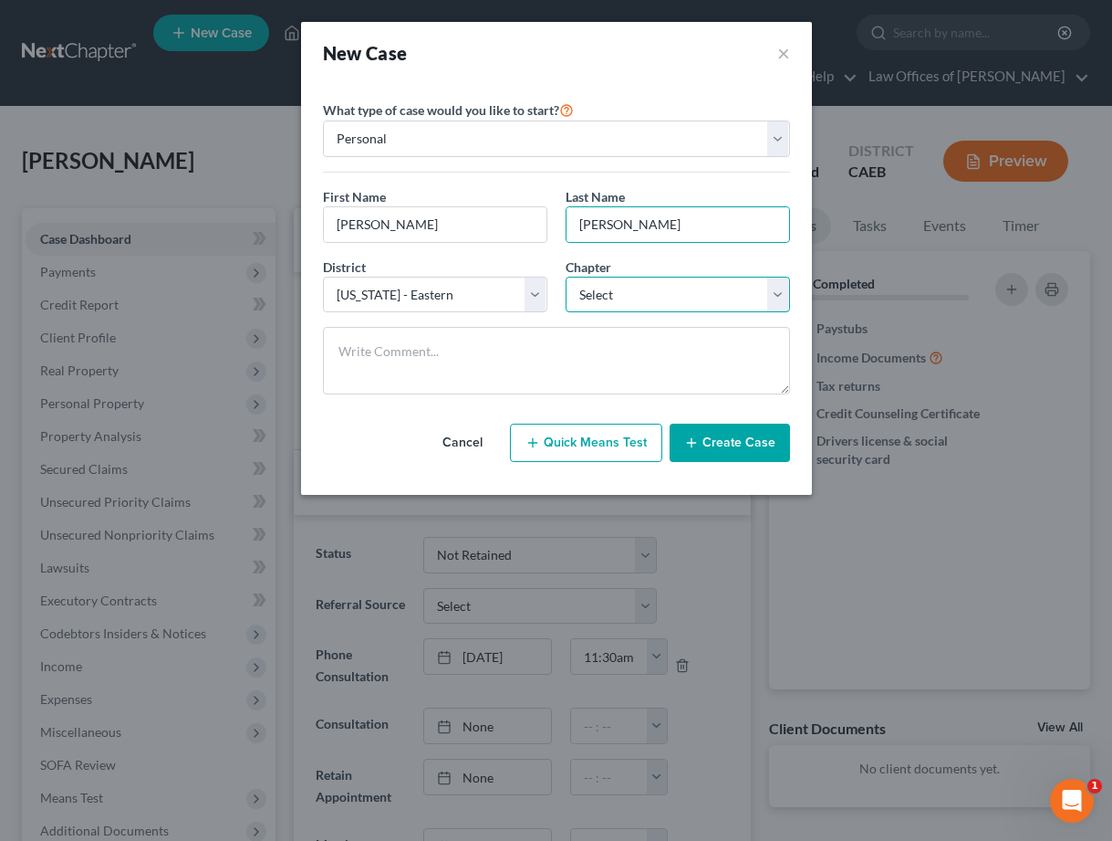
click at [601, 291] on select "Select 7 11 12 13" at bounding box center [678, 295] width 224 height 37
select select "0"
click at [718, 452] on button "Create Case" at bounding box center [730, 442] width 120 height 38
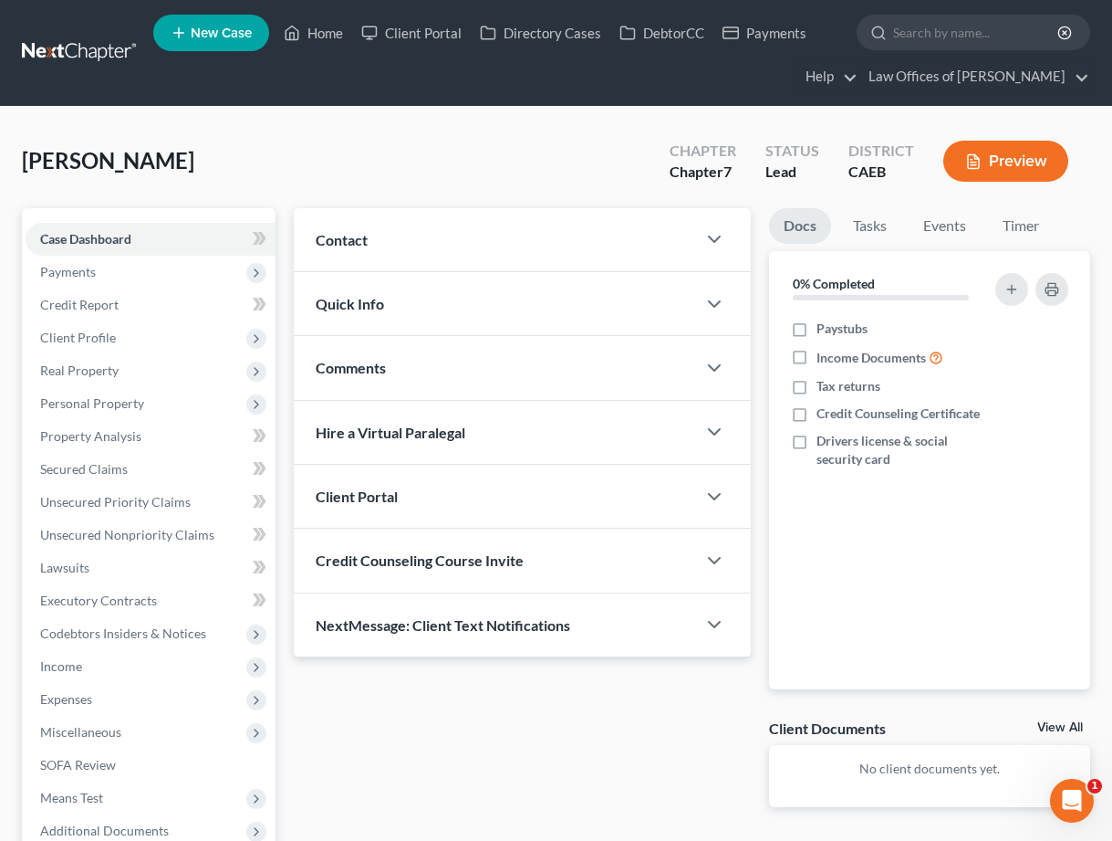
click at [417, 257] on div "Contact" at bounding box center [495, 239] width 402 height 63
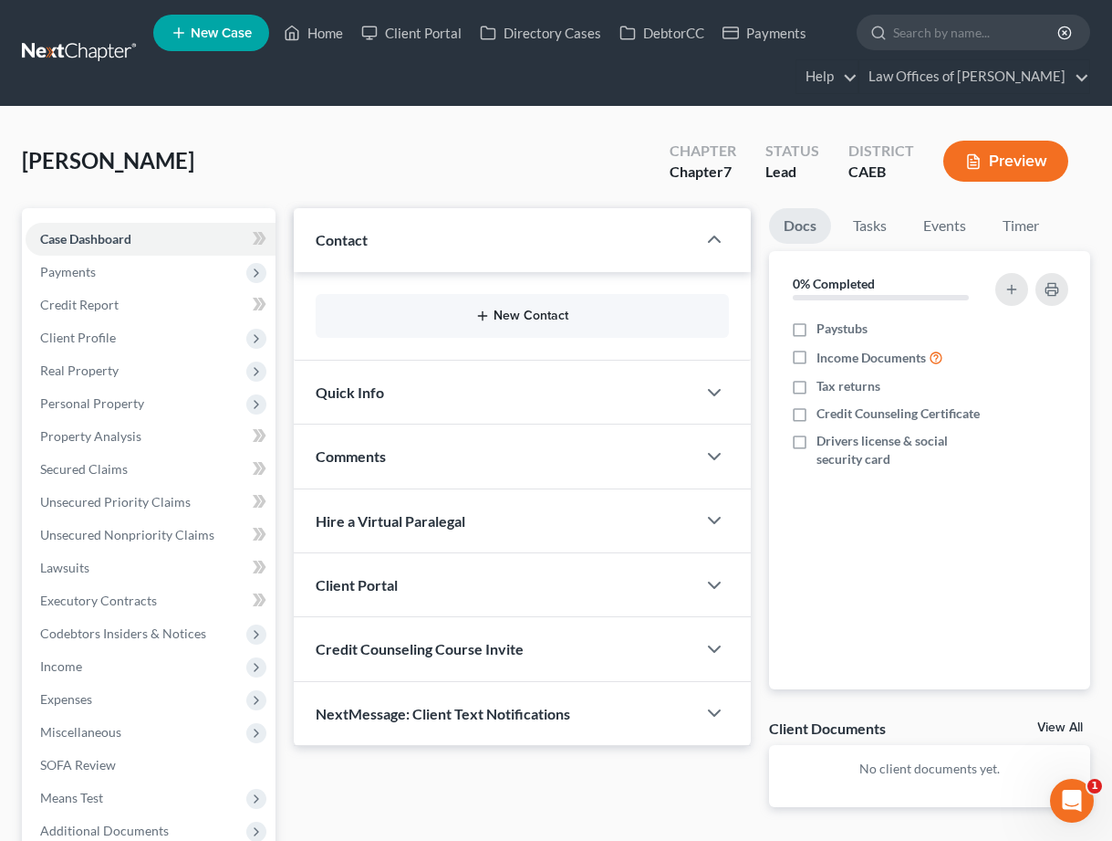
click at [521, 319] on button "New Contact" at bounding box center [522, 315] width 384 height 15
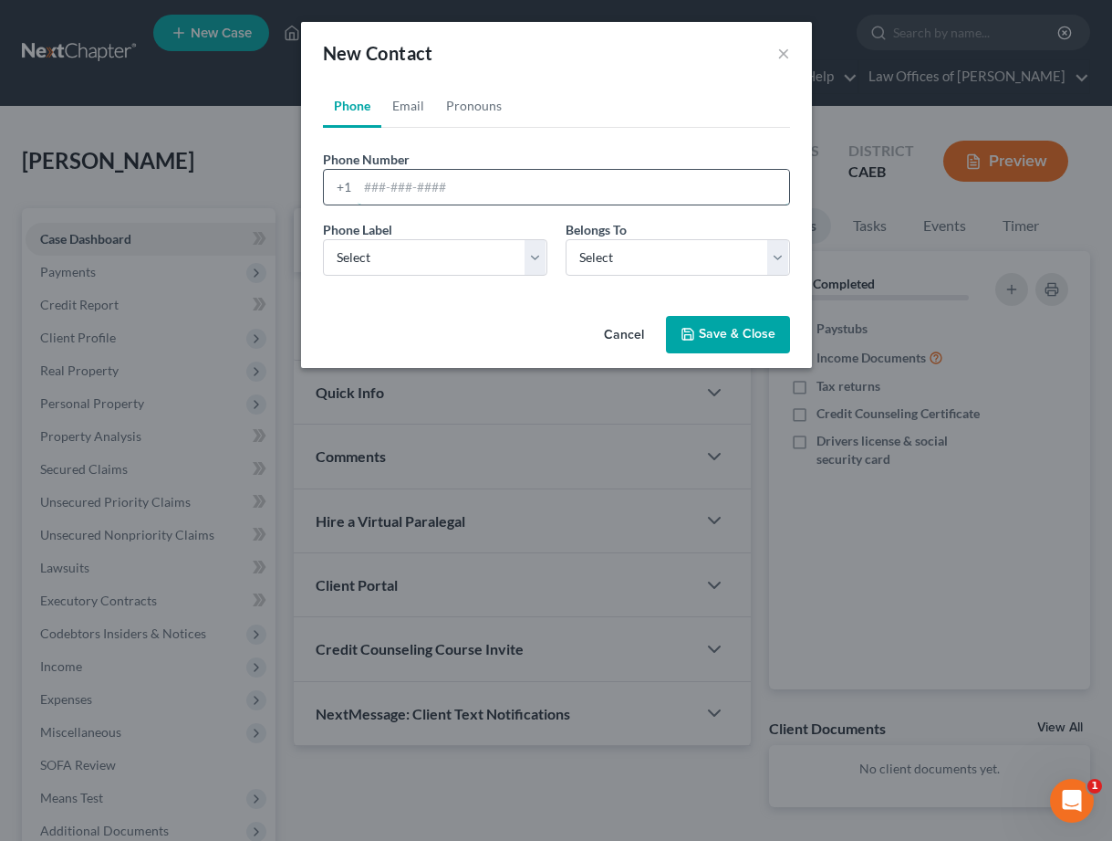
click at [407, 189] on input "tel" at bounding box center [574, 187] width 432 height 35
type input "6613335303"
click at [508, 251] on select "Select Mobile Home Work Other" at bounding box center [435, 257] width 224 height 37
select select "0"
click at [650, 265] on select "Select Client Other" at bounding box center [678, 257] width 224 height 37
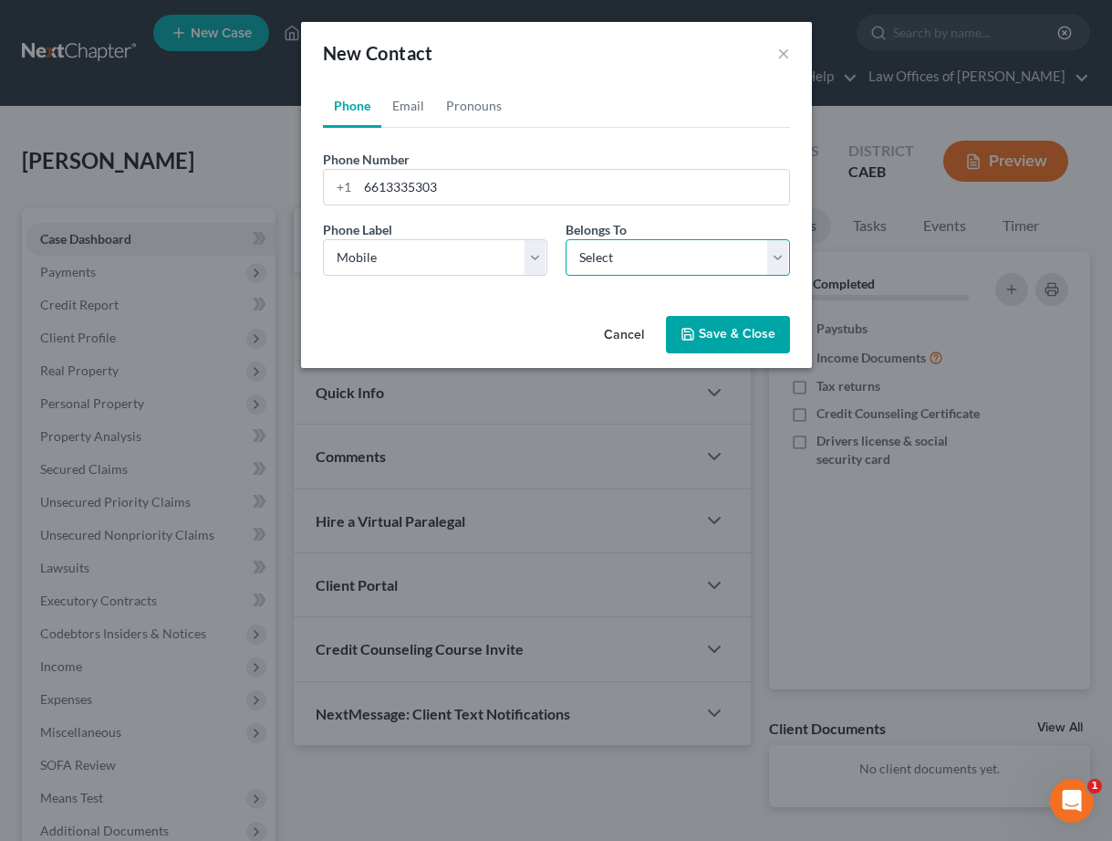
select select "0"
click at [740, 330] on button "Save & Close" at bounding box center [728, 335] width 124 height 38
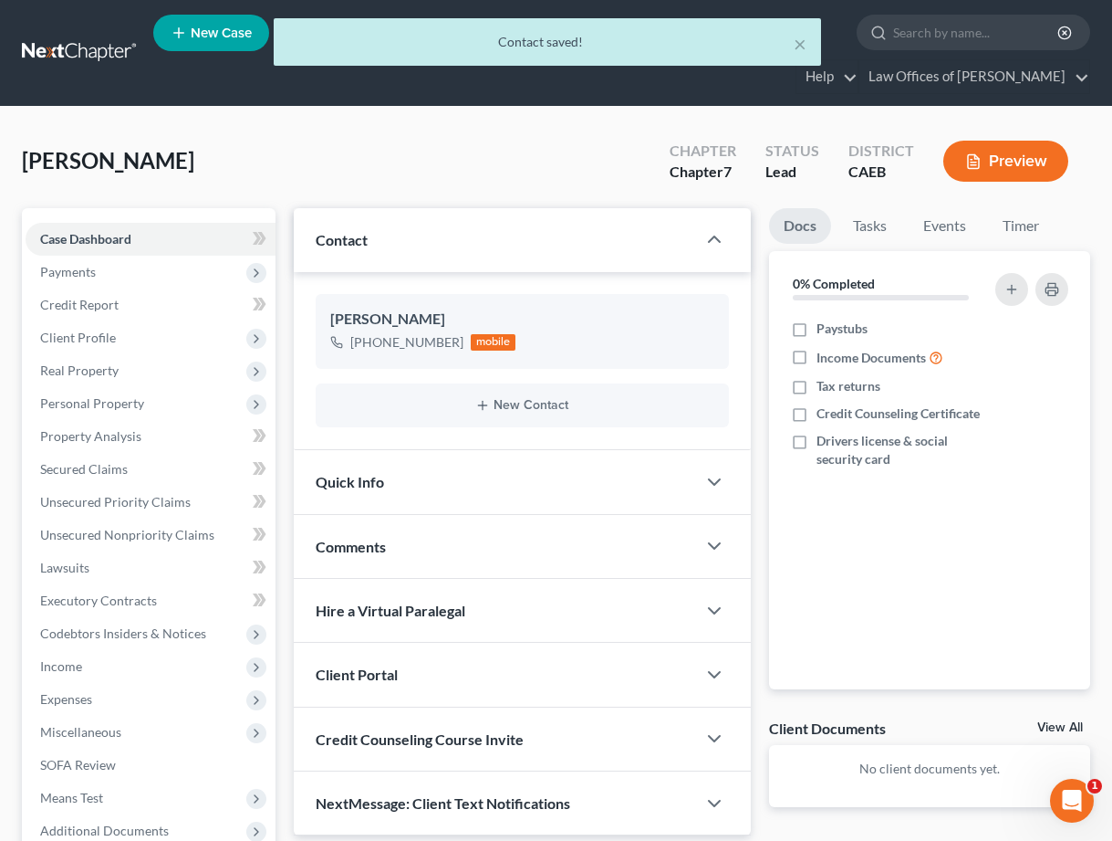
click at [465, 503] on div "Quick Info" at bounding box center [495, 481] width 402 height 63
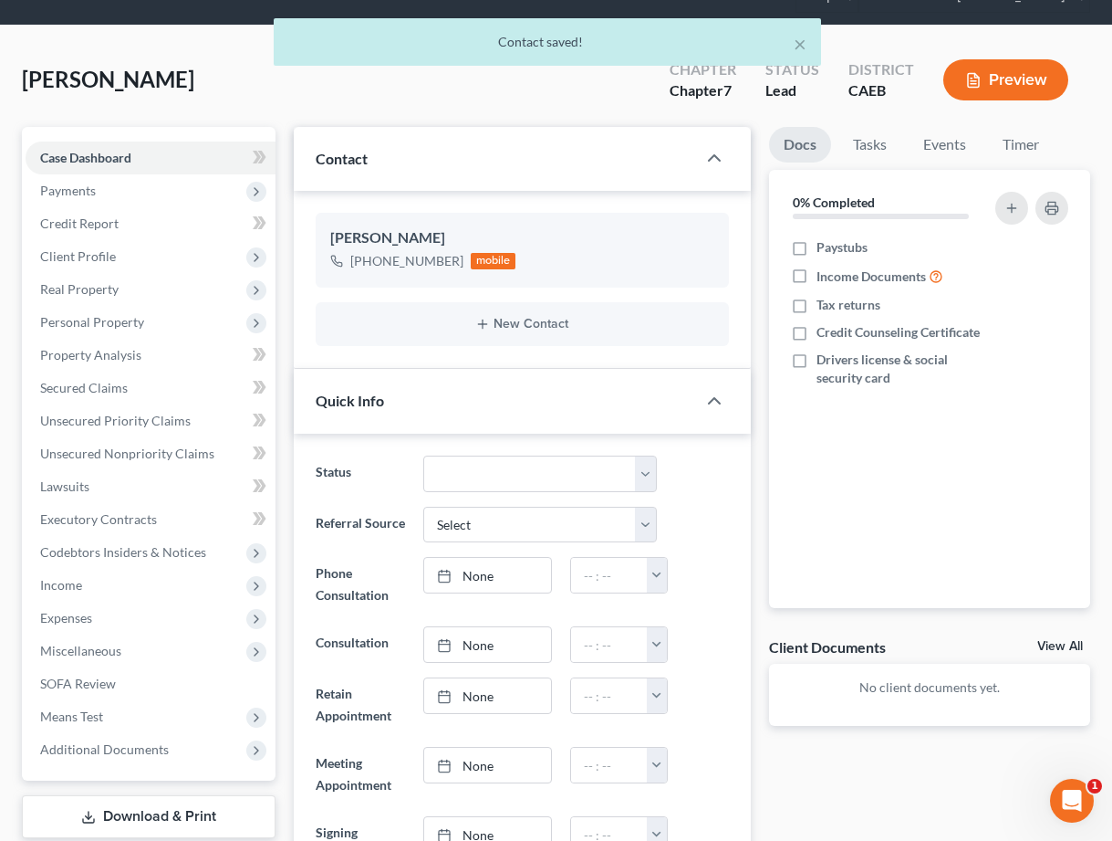
scroll to position [89, 0]
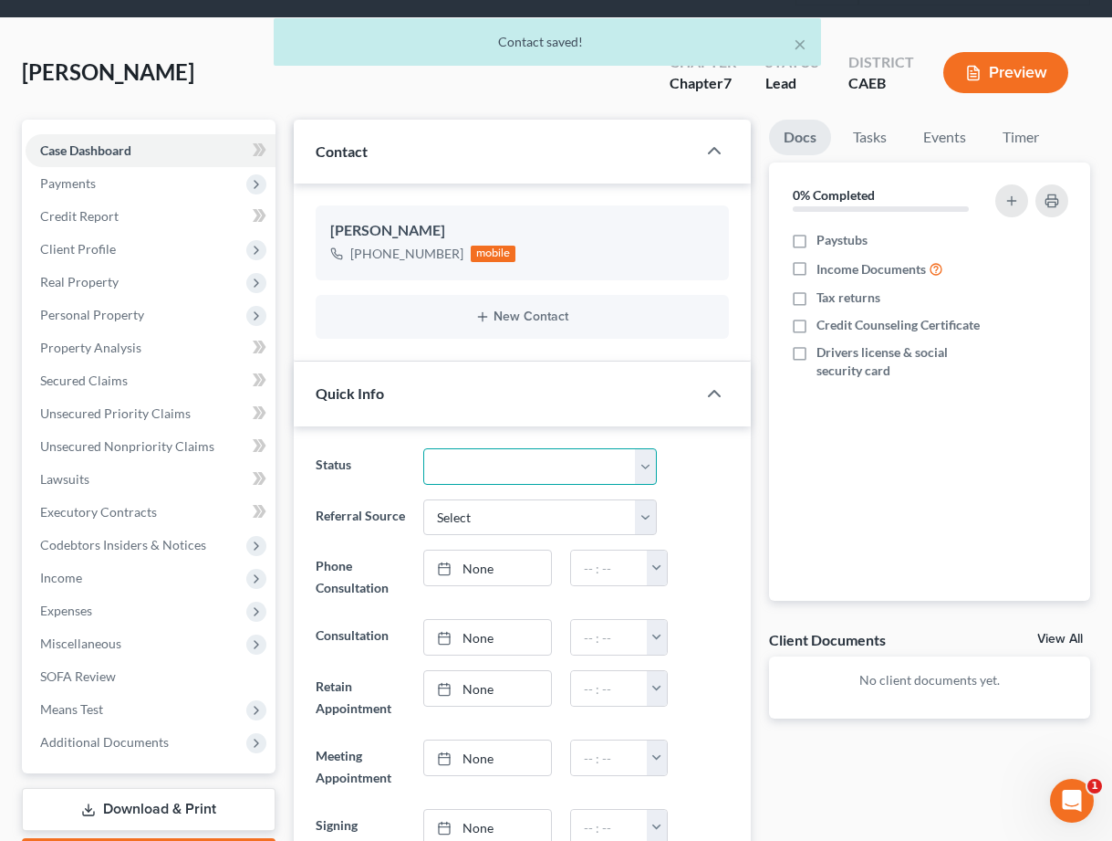
click at [474, 476] on select "Cancelled/Refund Closed Consultation Declined Discharged Filed Income Check In …" at bounding box center [540, 466] width 234 height 37
select select "2"
click at [680, 476] on div "Status Cancelled/Refund Closed Consultation Declined Discharged Filed Income Ch…" at bounding box center [523, 466] width 432 height 37
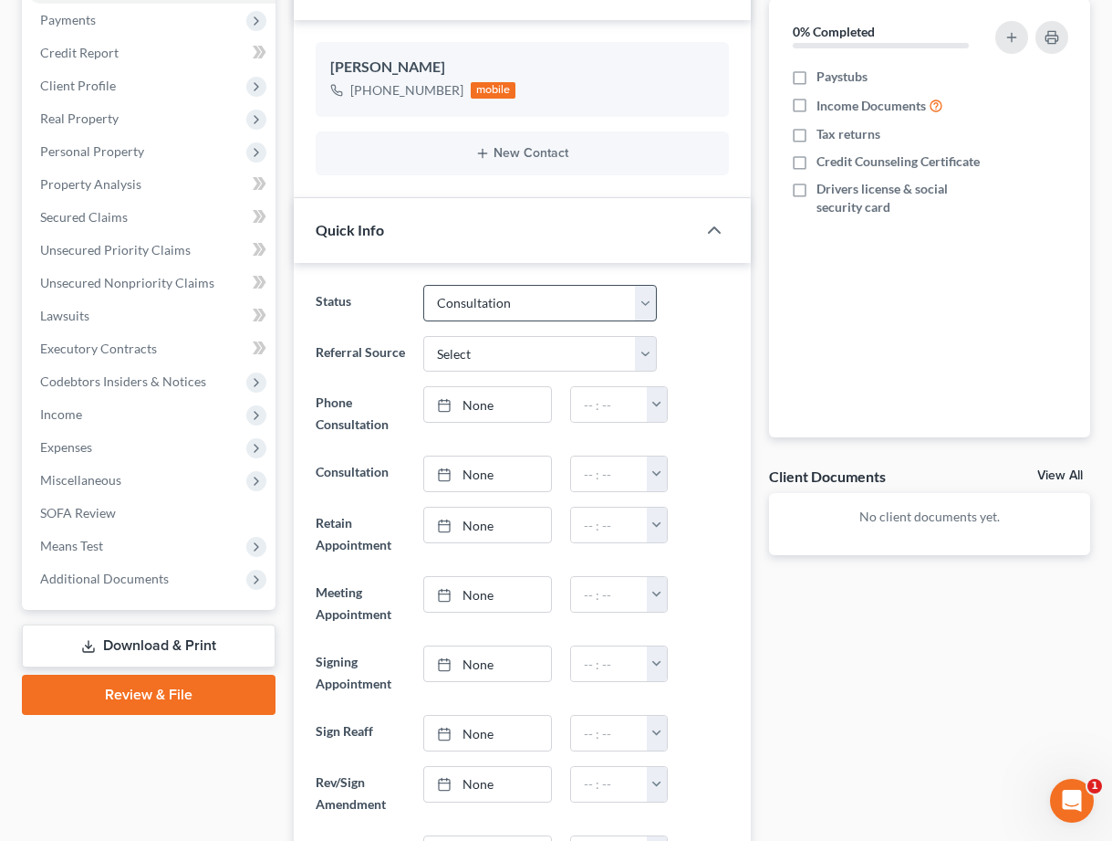
scroll to position [262, 0]
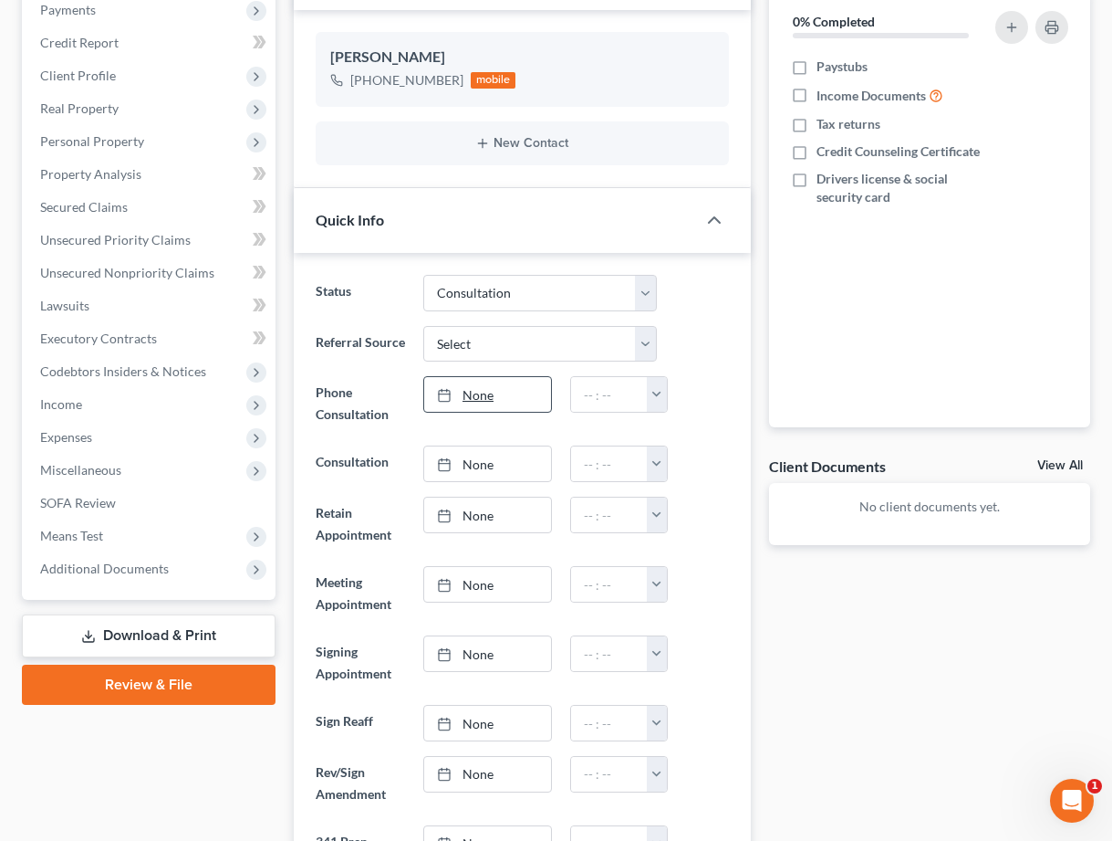
click at [509, 391] on link "None" at bounding box center [487, 394] width 127 height 35
type input "[DATE]"
click at [654, 398] on button "button" at bounding box center [657, 394] width 20 height 35
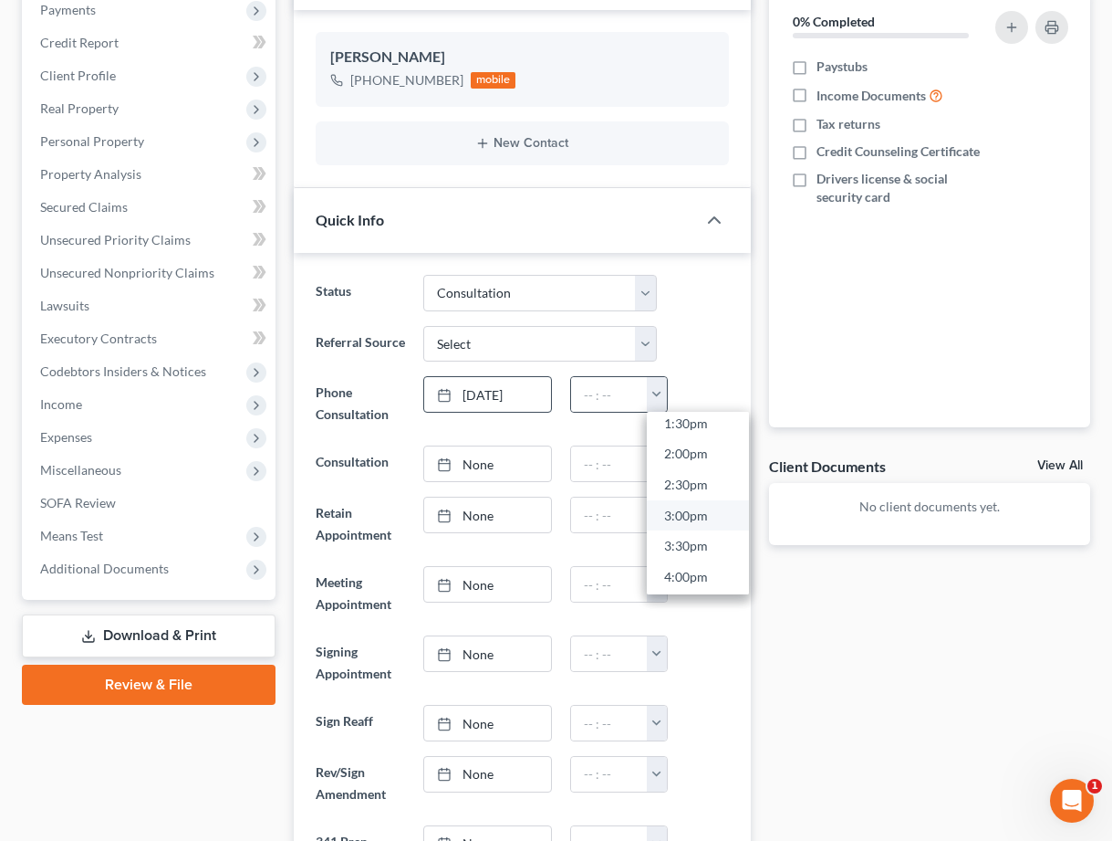
scroll to position [831, 0]
click at [690, 465] on link "2:00pm" at bounding box center [698, 461] width 102 height 31
type input "2:00pm"
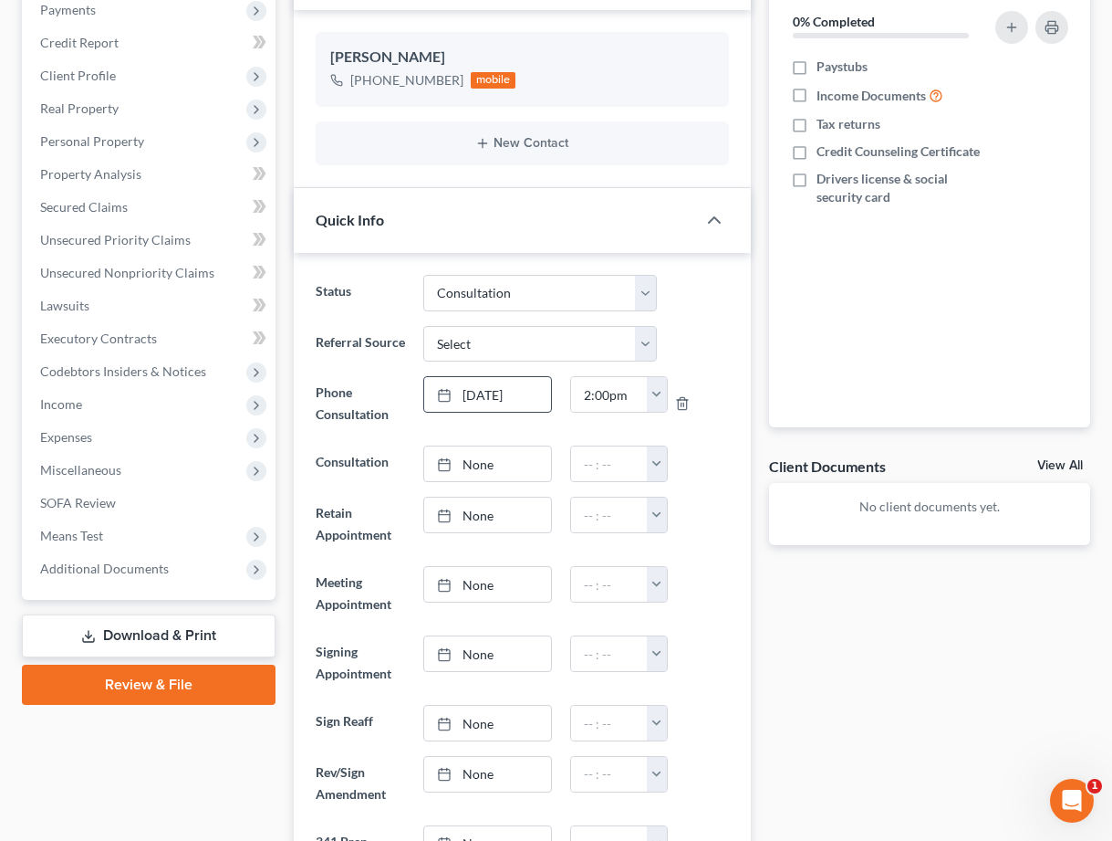
click at [721, 455] on div at bounding box center [702, 463] width 72 height 37
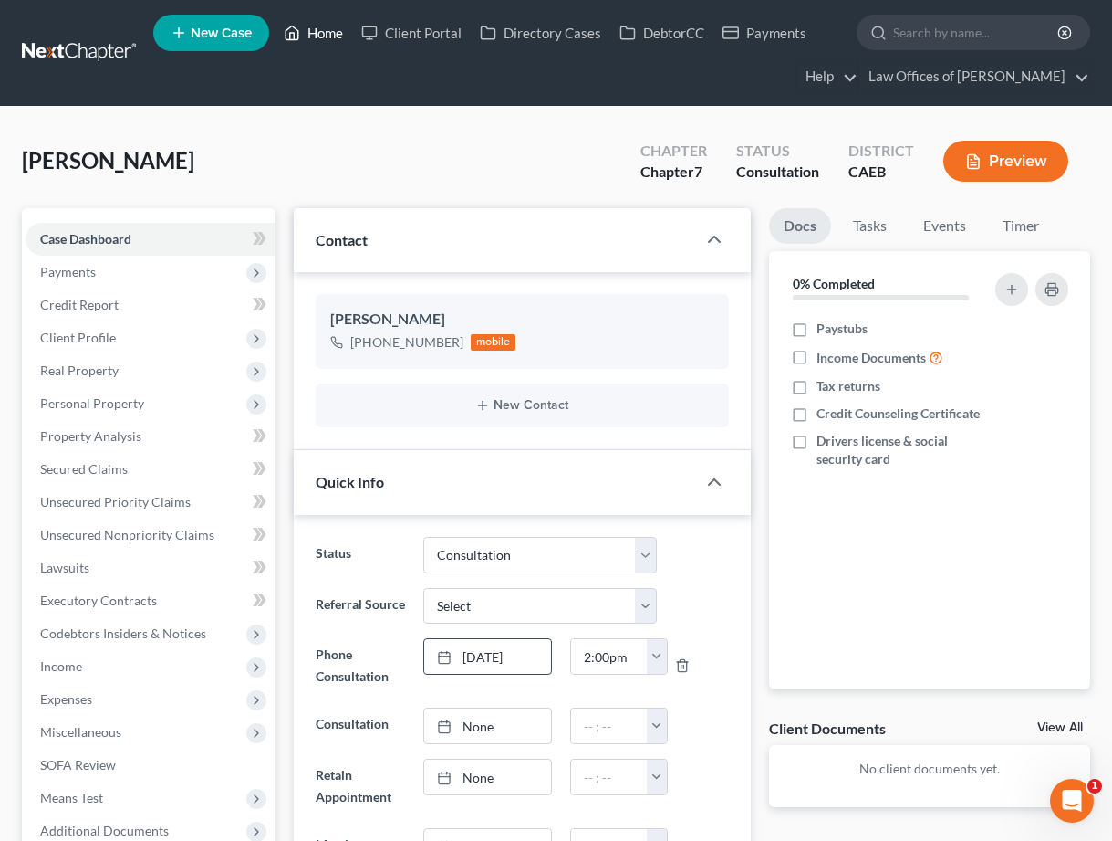
click at [337, 34] on link "Home" at bounding box center [314, 32] width 78 height 33
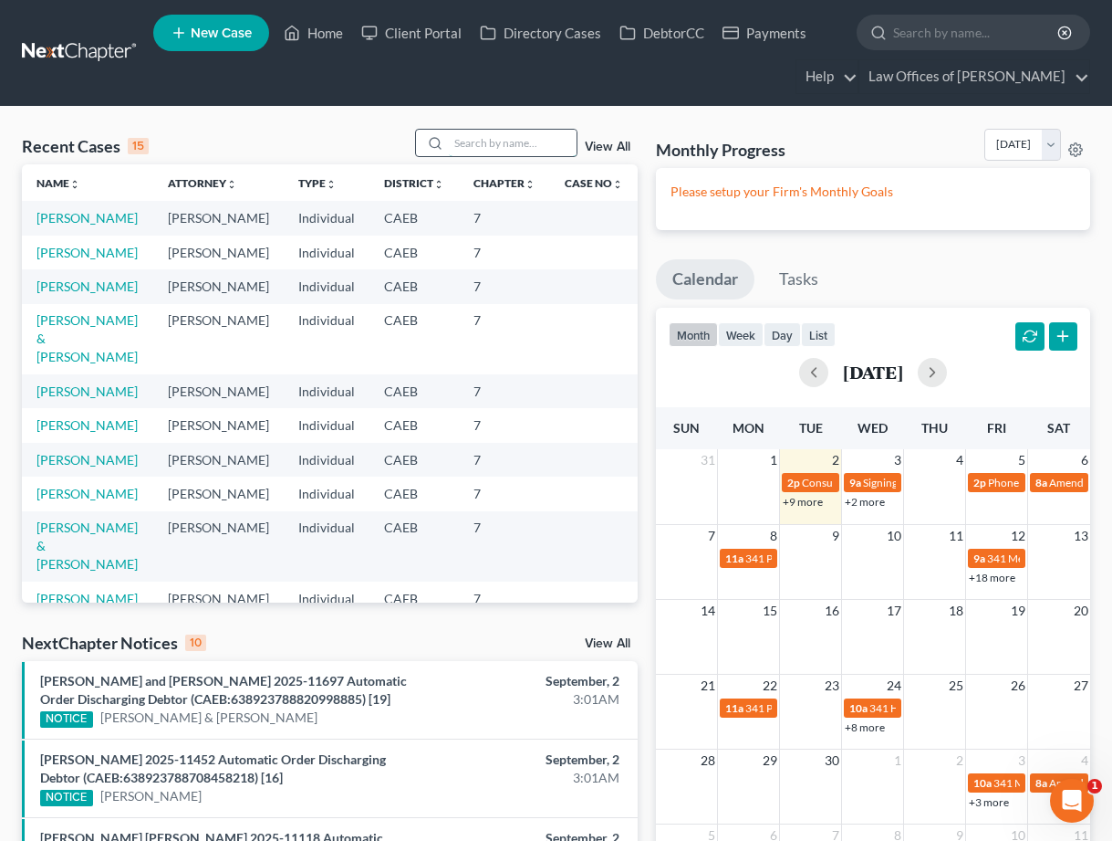
click at [518, 142] on input "search" at bounding box center [513, 143] width 128 height 26
click at [517, 141] on input "search" at bounding box center [513, 143] width 128 height 26
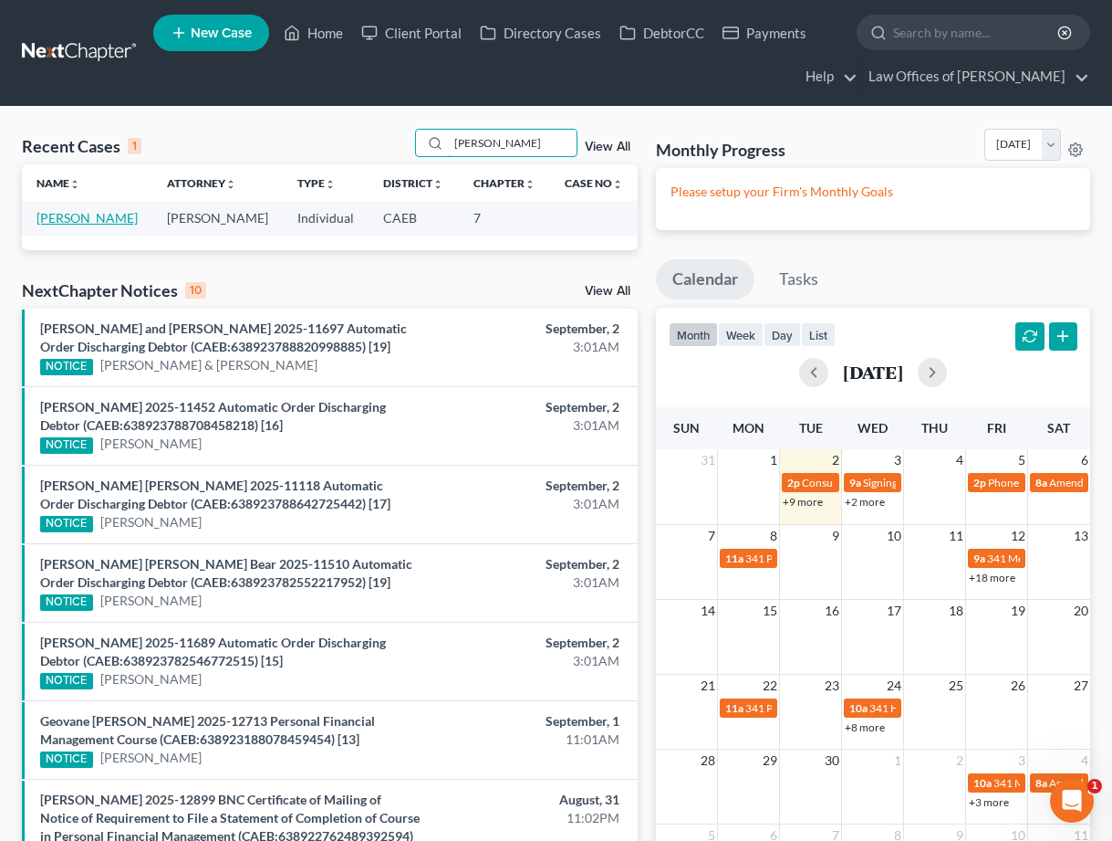
type input "[PERSON_NAME]"
click at [97, 221] on link "[PERSON_NAME]" at bounding box center [87, 218] width 101 height 16
select select "6"
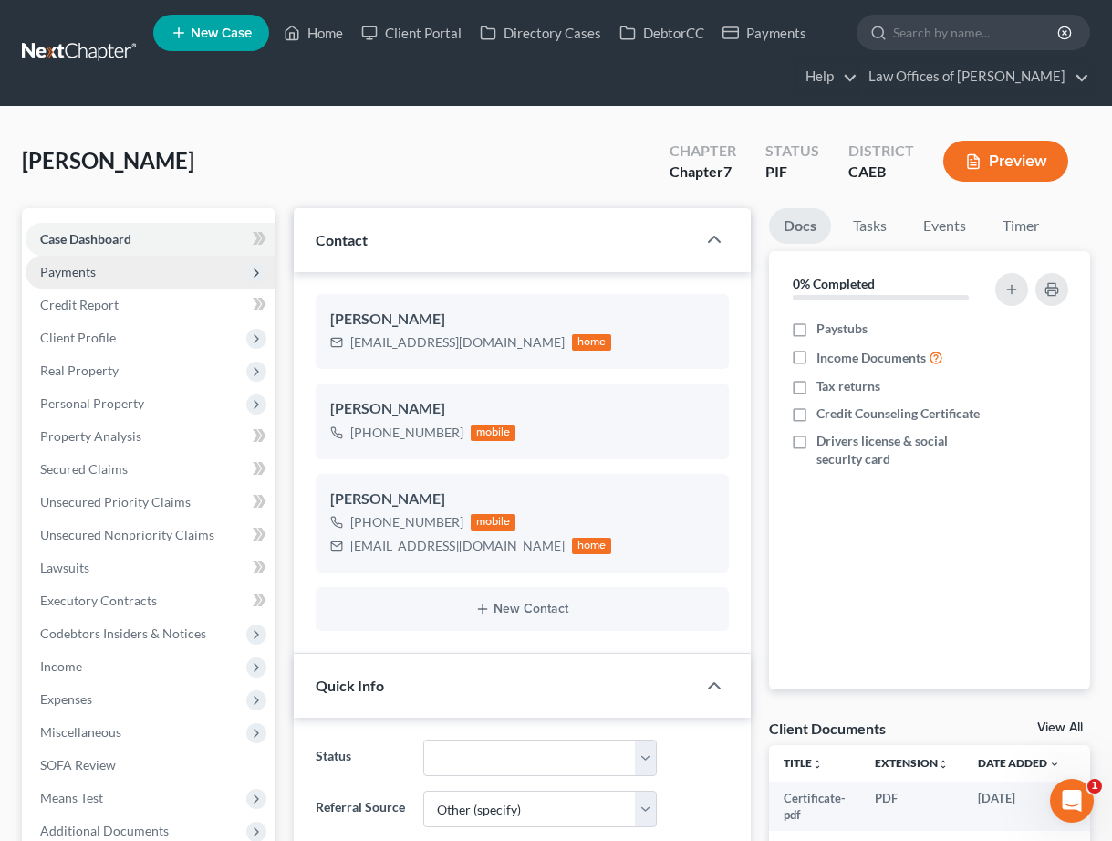
click at [93, 267] on span "Payments" at bounding box center [68, 272] width 56 height 16
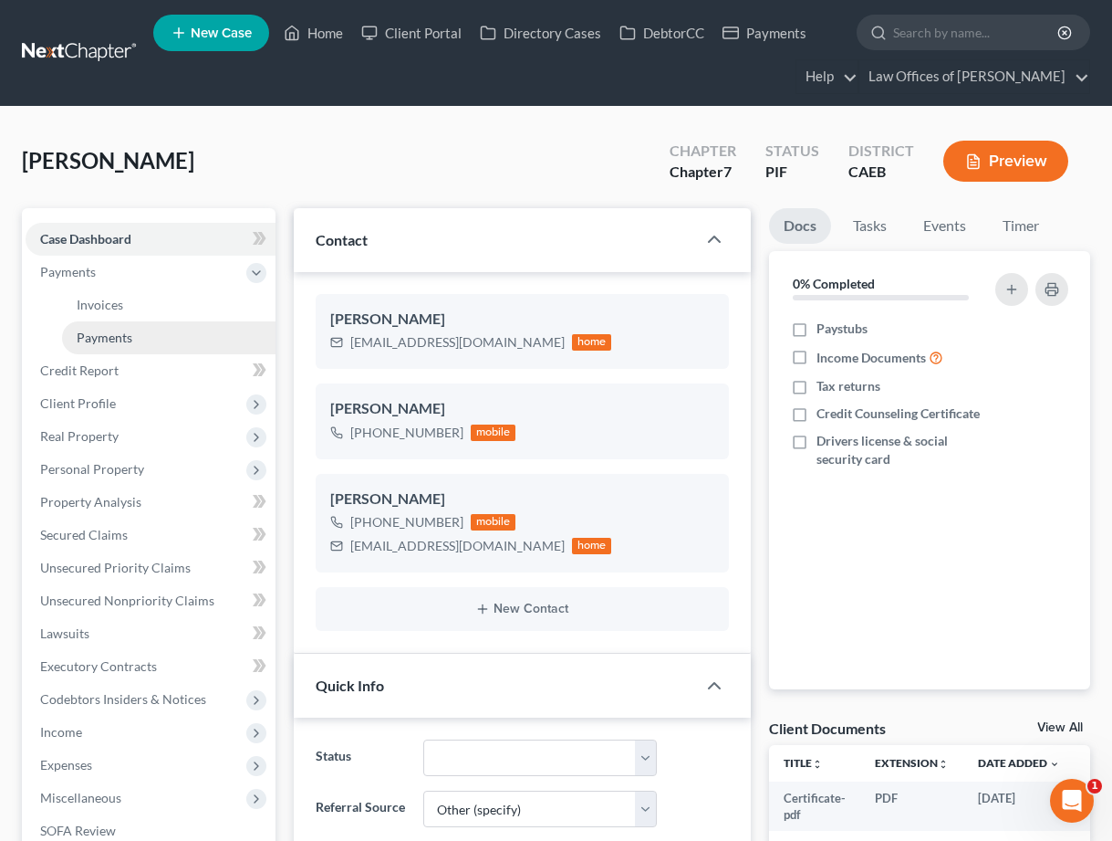
click at [140, 330] on link "Payments" at bounding box center [169, 337] width 214 height 33
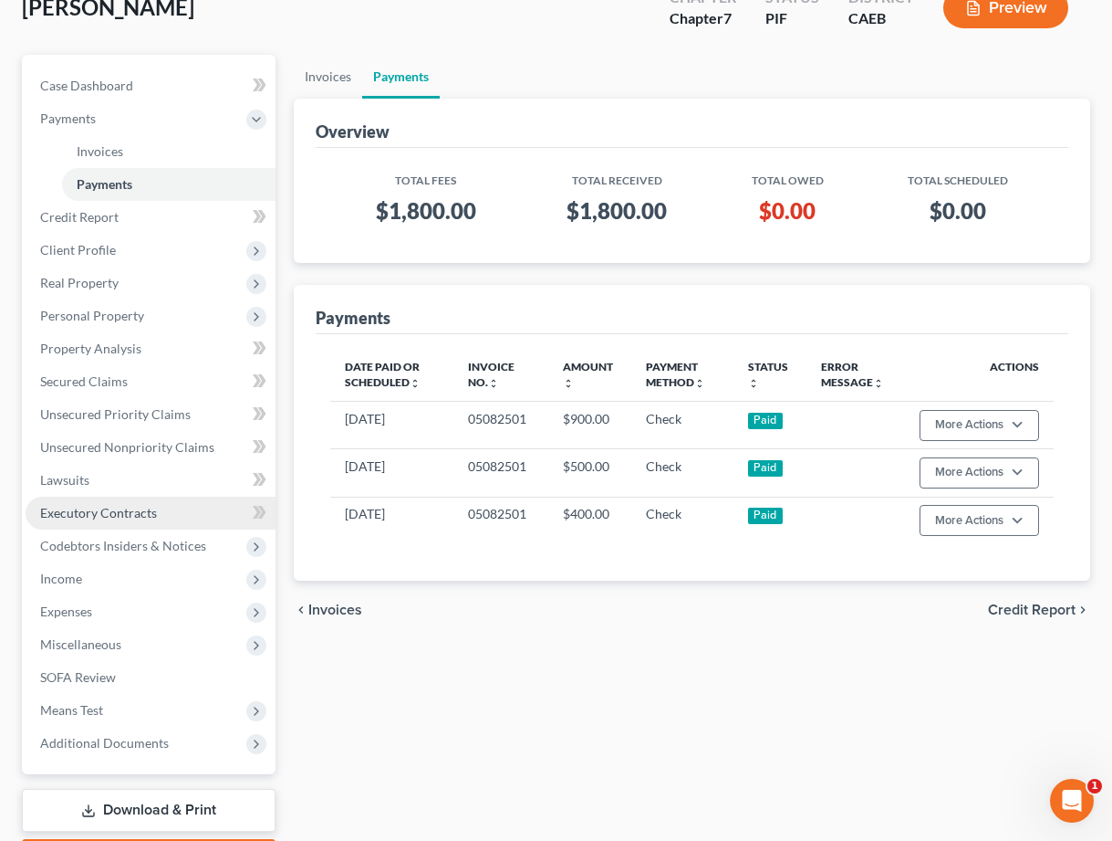
scroll to position [97, 0]
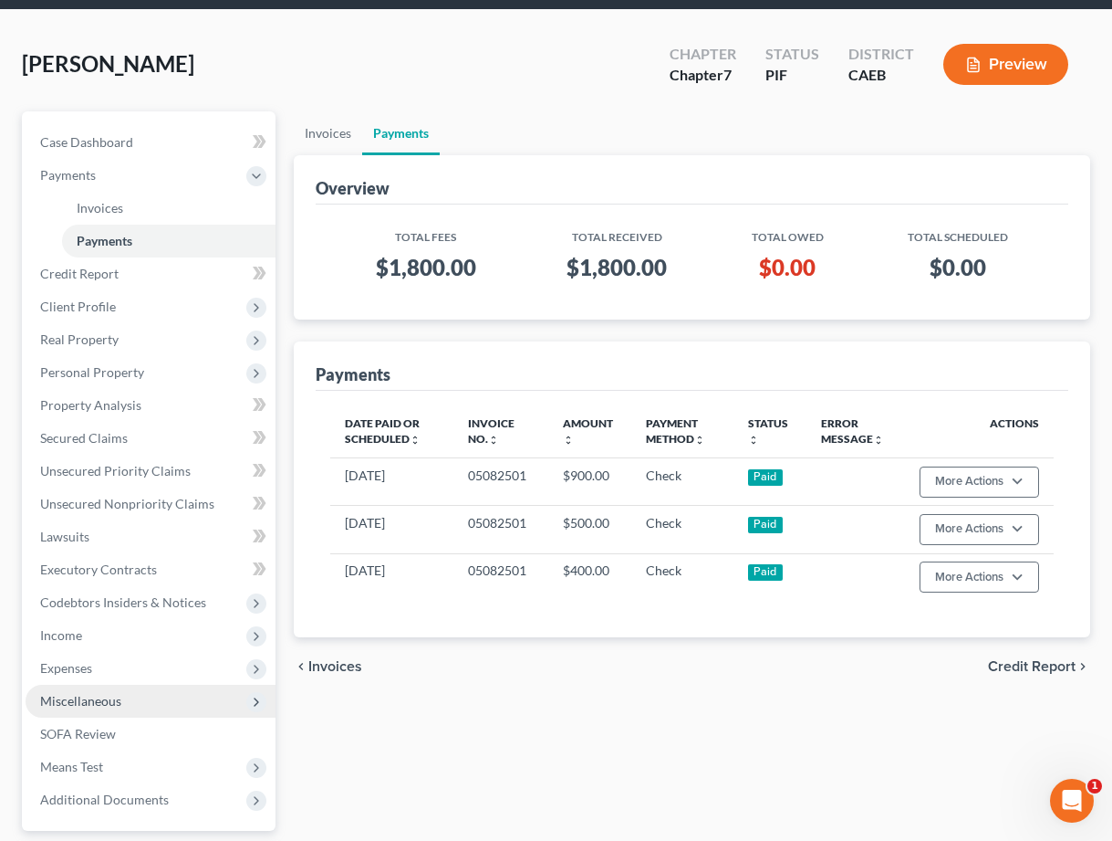
click at [119, 694] on span "Miscellaneous" at bounding box center [80, 701] width 81 height 16
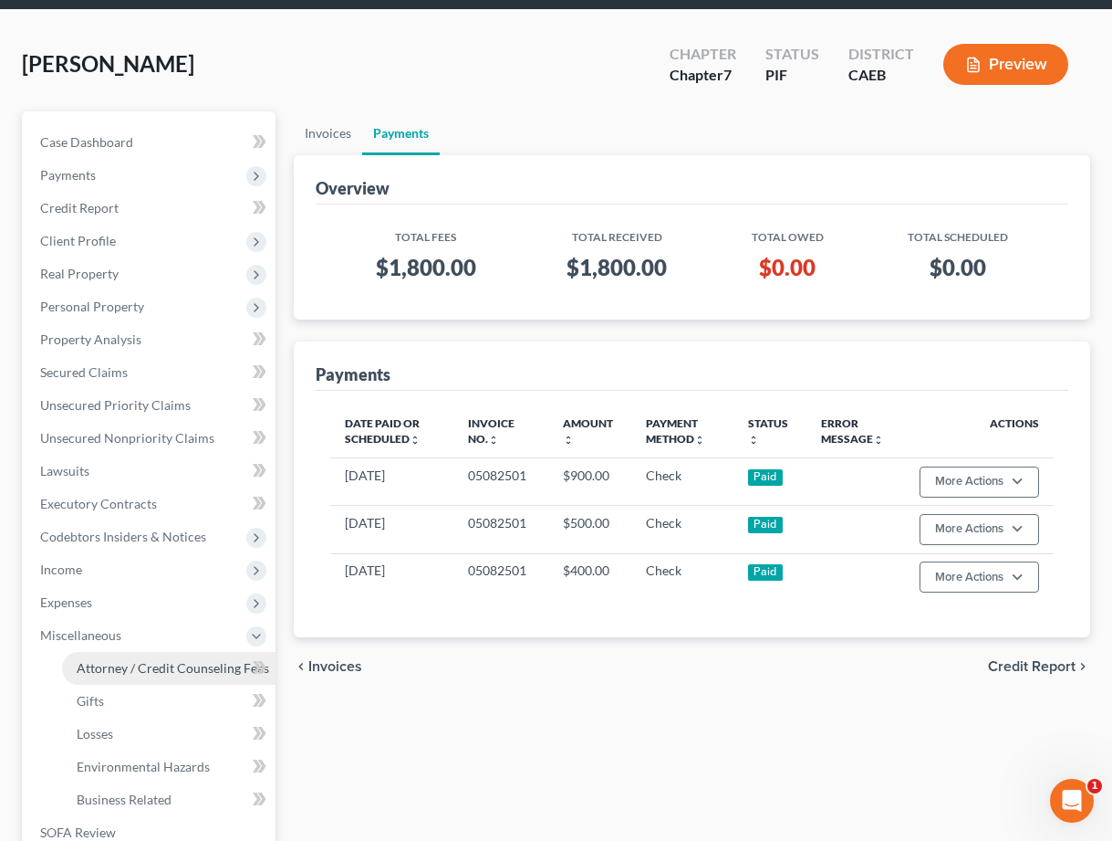
click at [131, 675] on link "Attorney / Credit Counseling Fees" at bounding box center [169, 668] width 214 height 33
select select "0"
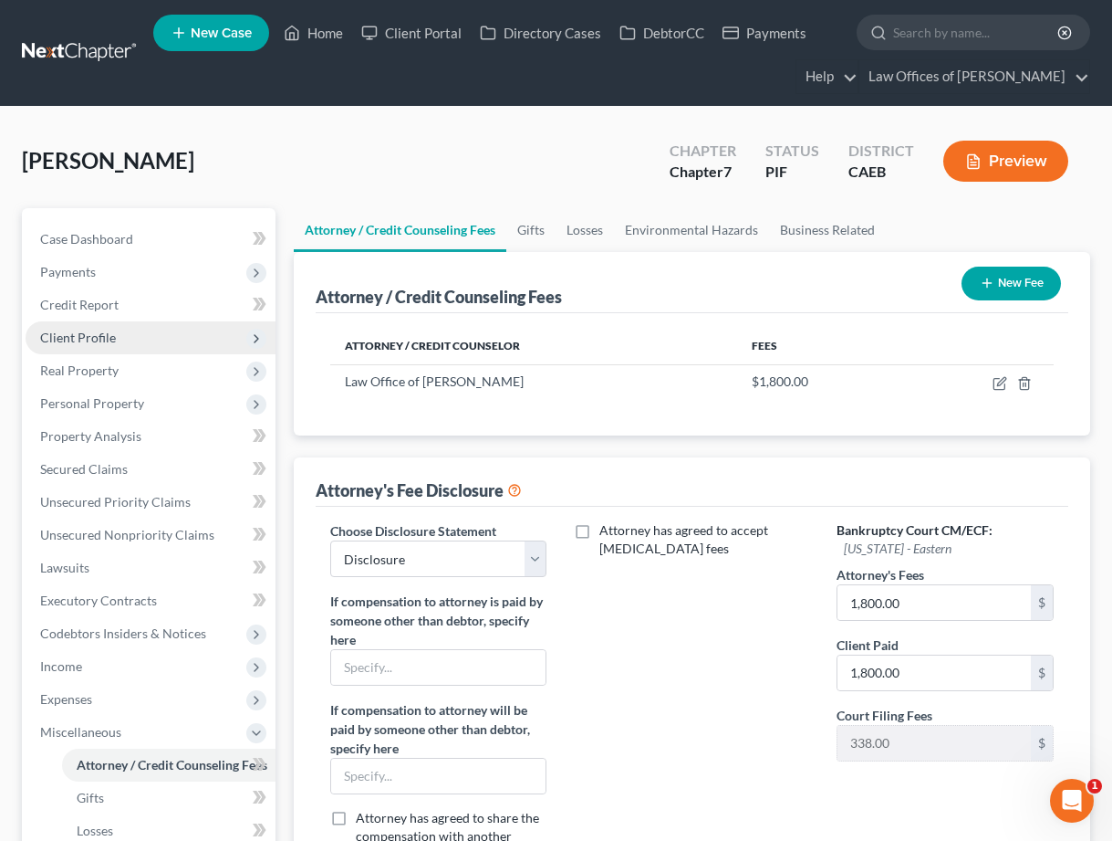
click at [96, 336] on span "Client Profile" at bounding box center [78, 337] width 76 height 16
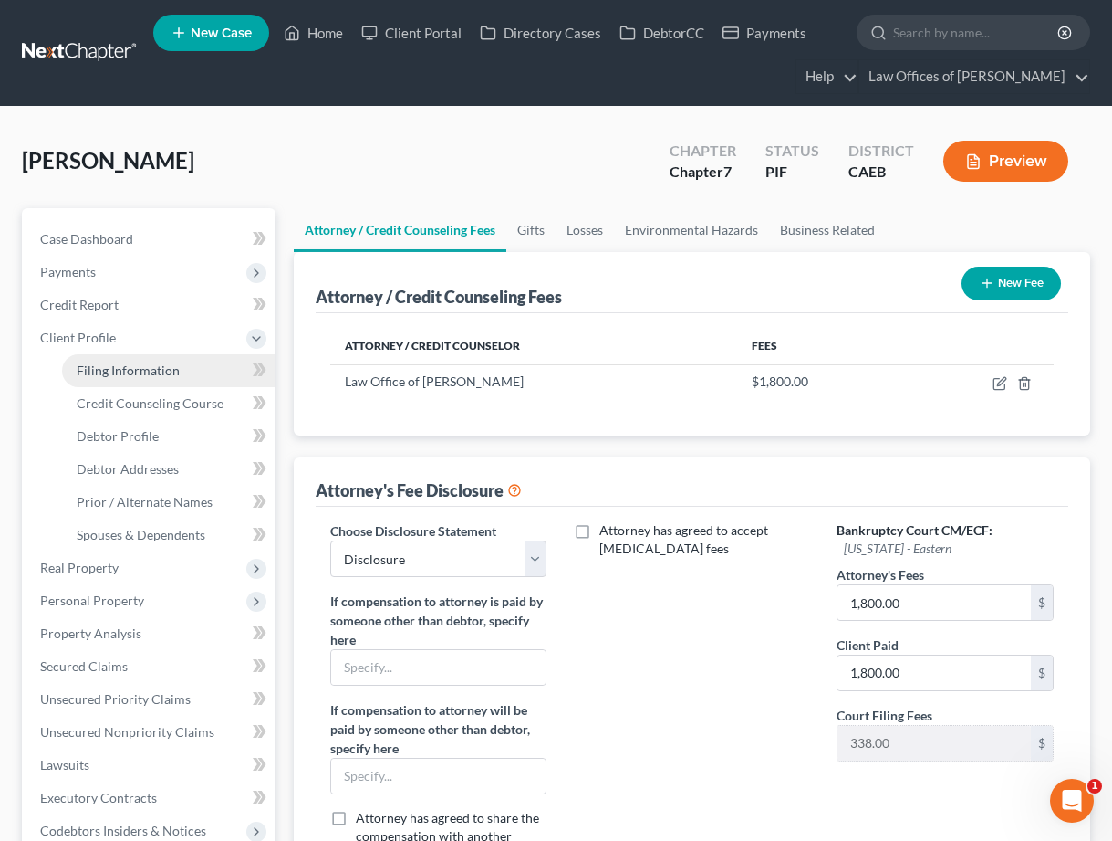
click at [183, 369] on link "Filing Information" at bounding box center [169, 370] width 214 height 33
select select "1"
select select "0"
select select "8"
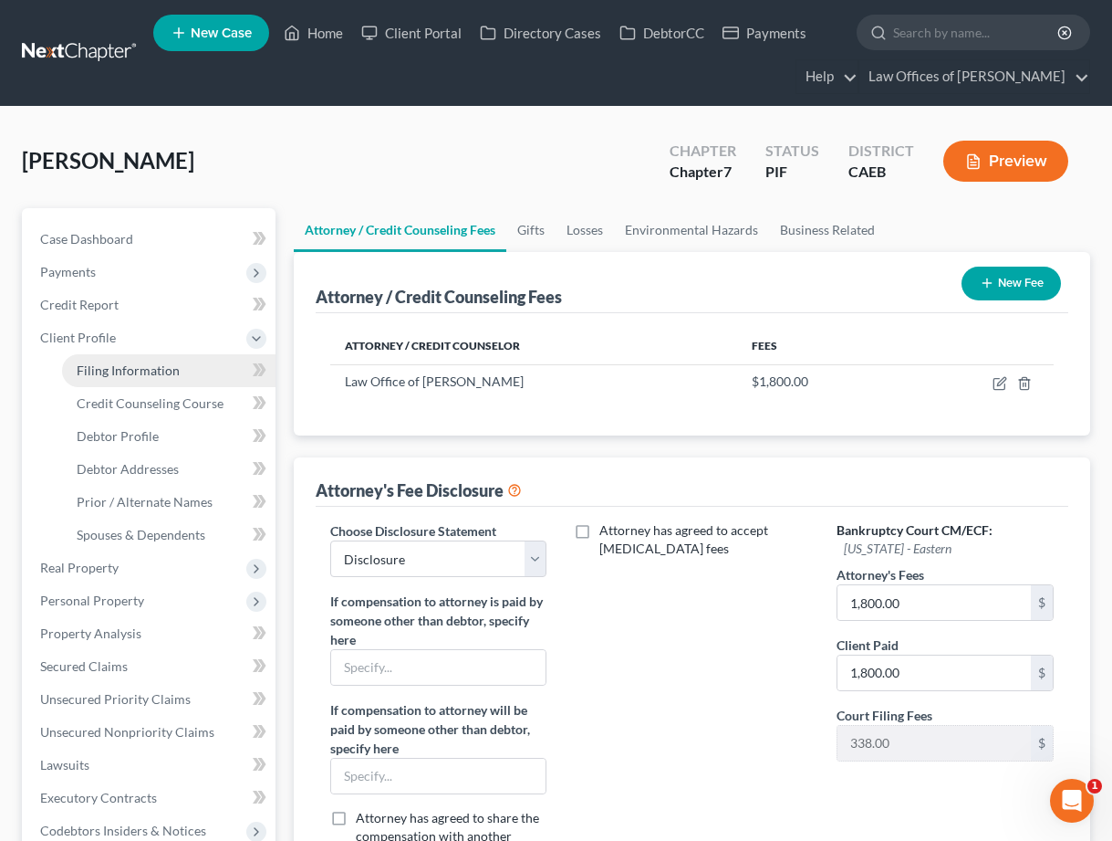
select select "0"
select select "4"
select select "0"
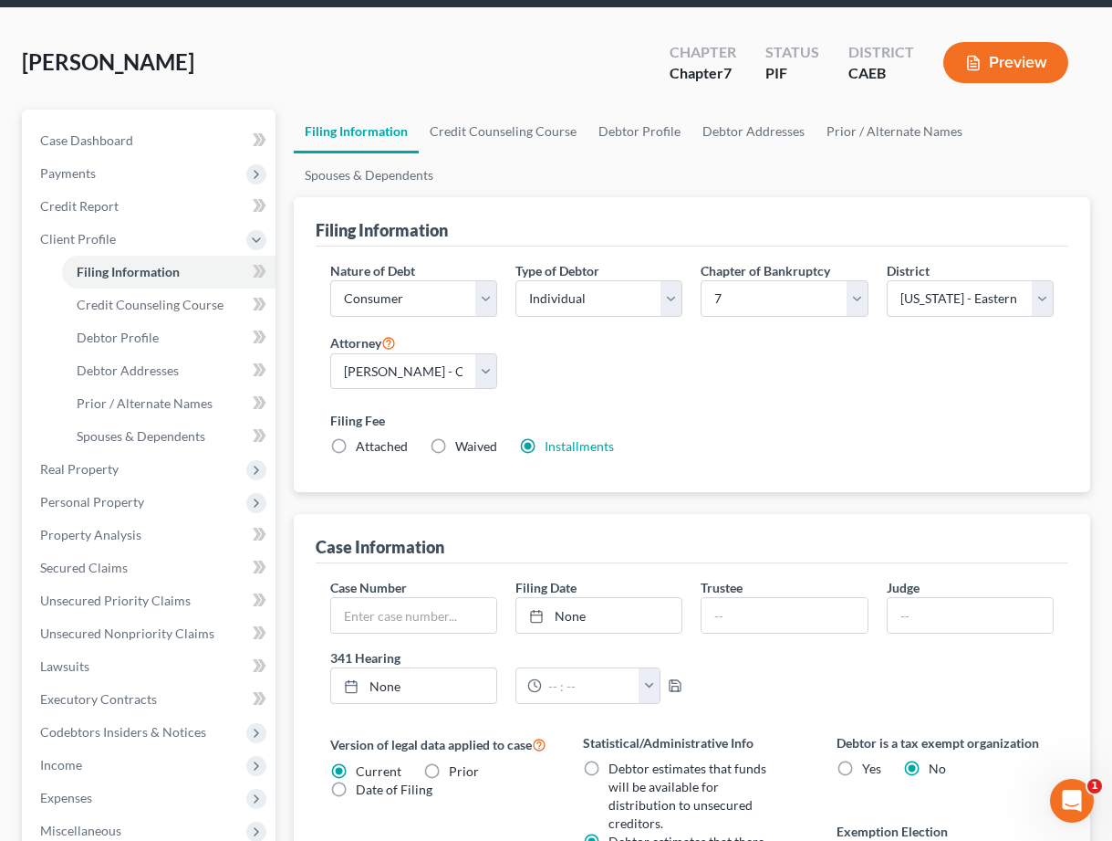
scroll to position [58, 0]
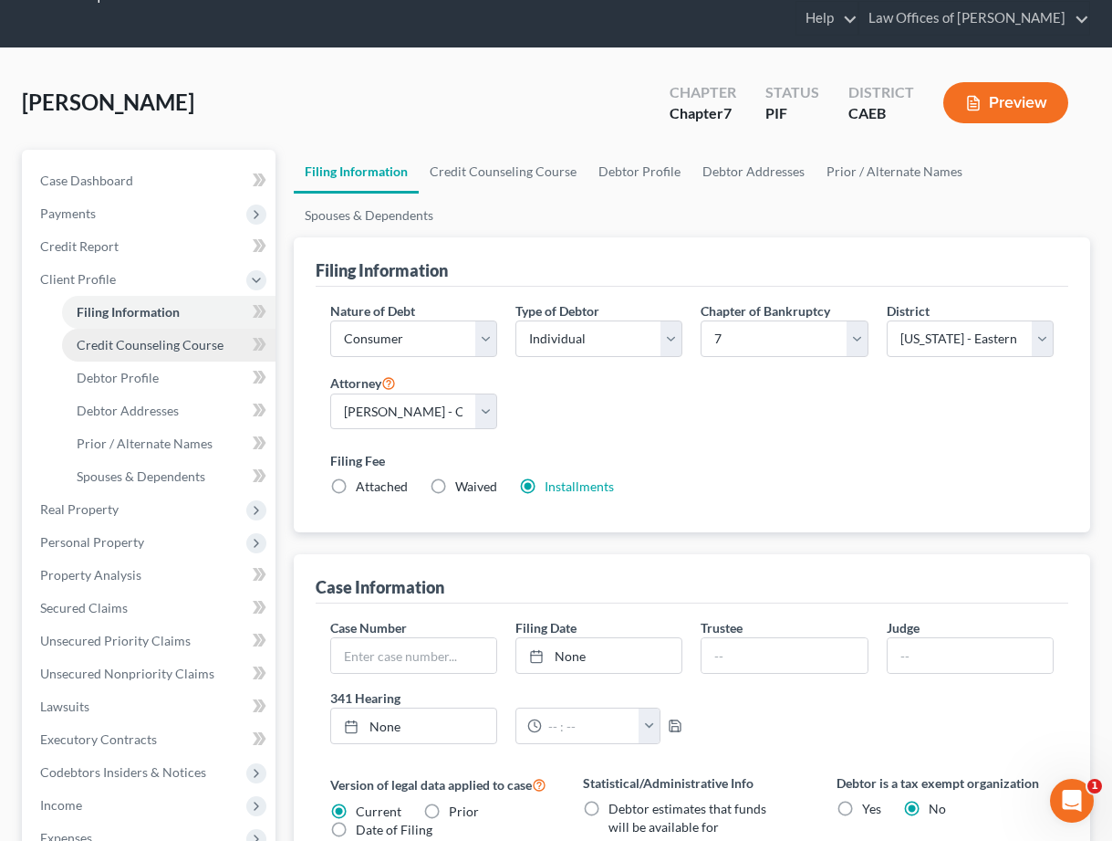
click at [145, 351] on span "Credit Counseling Course" at bounding box center [150, 345] width 147 height 16
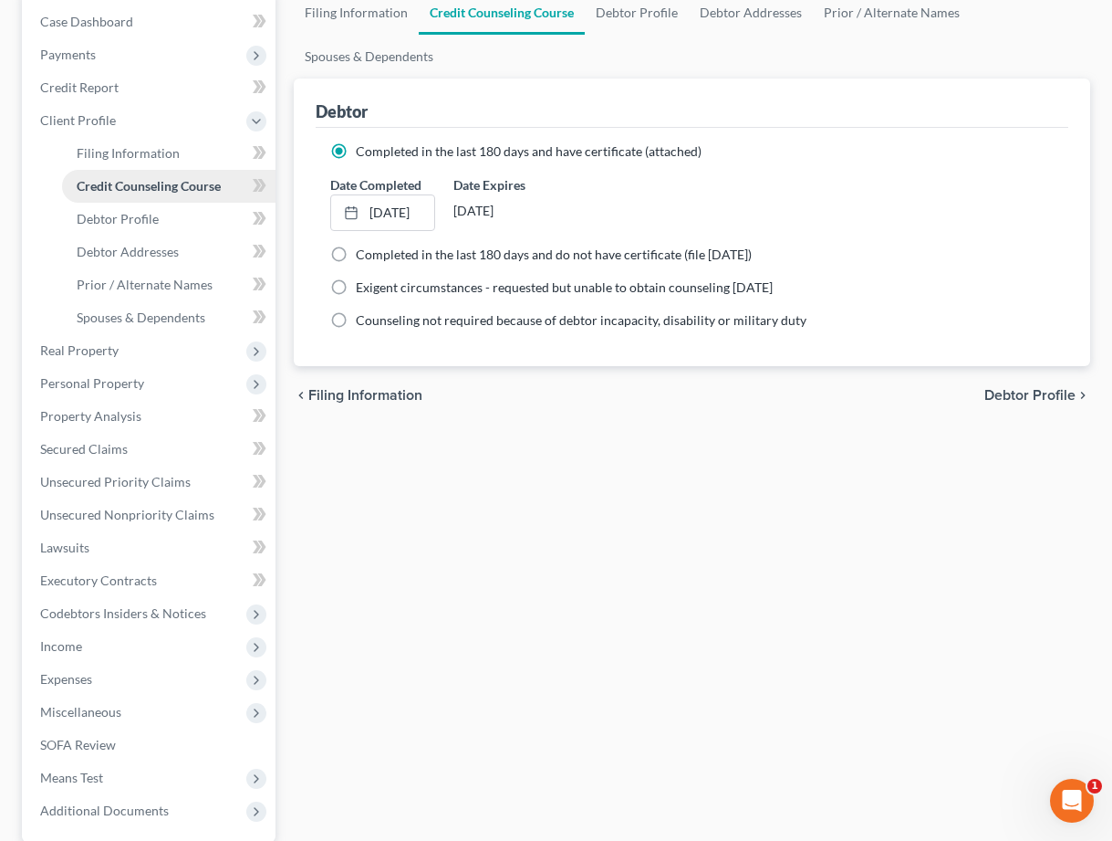
scroll to position [392, 0]
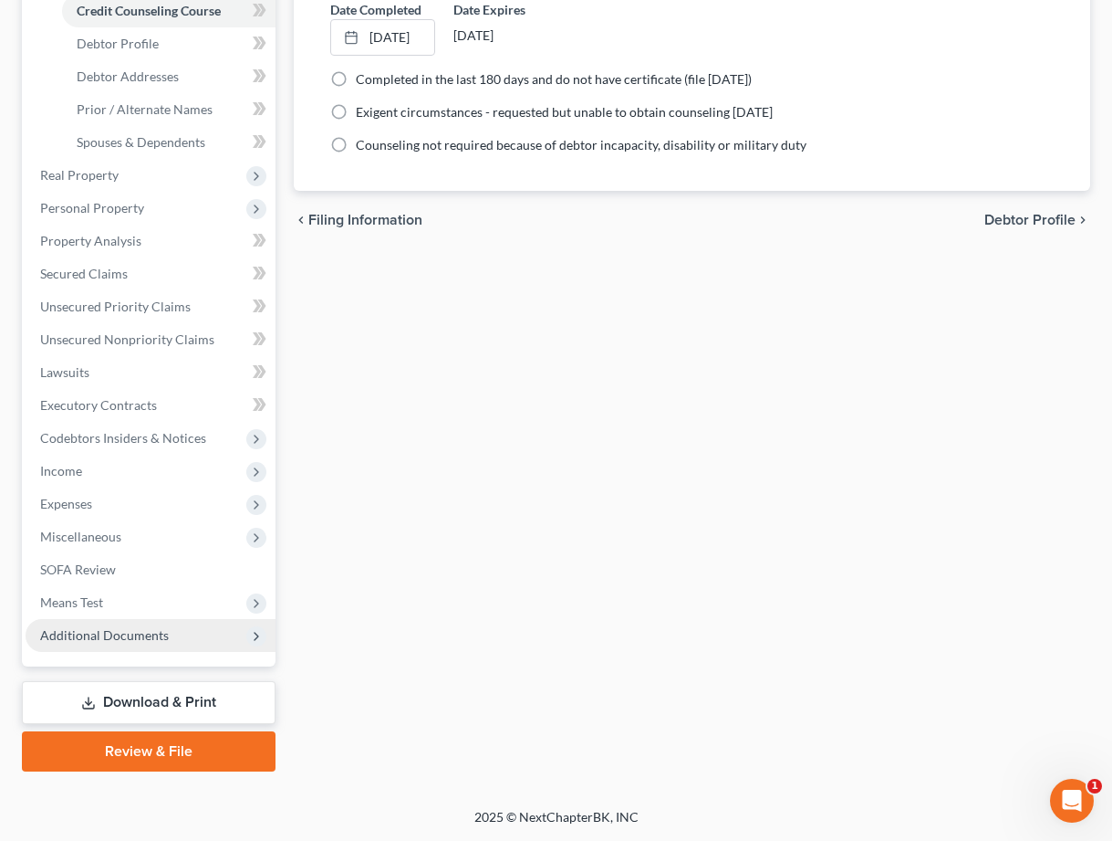
click at [128, 628] on span "Additional Documents" at bounding box center [104, 635] width 129 height 16
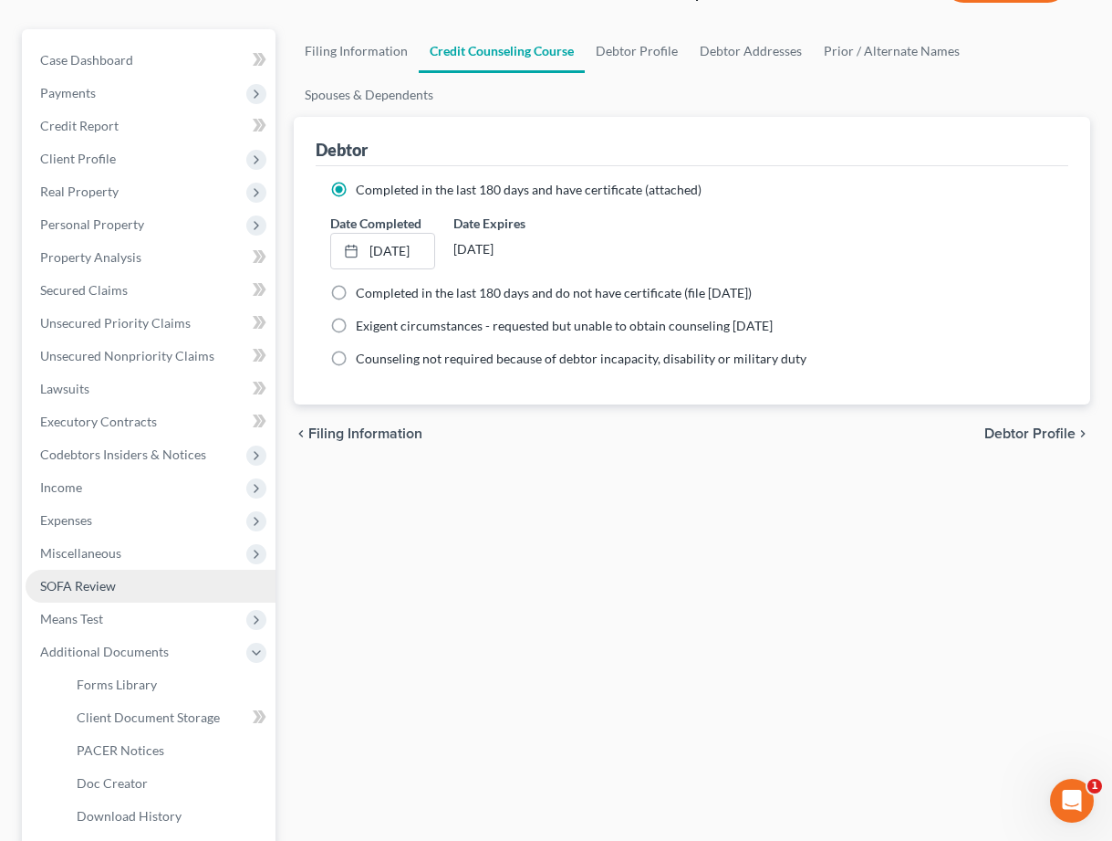
scroll to position [360, 0]
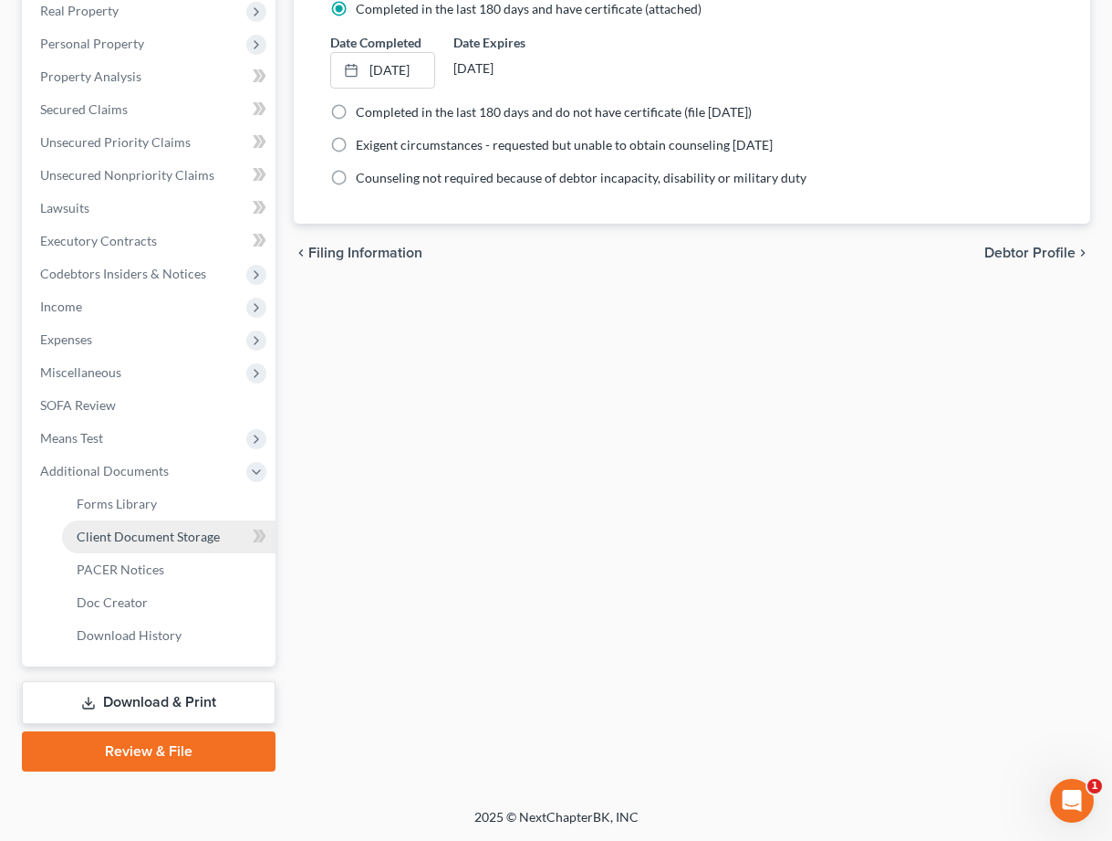
click at [155, 538] on span "Client Document Storage" at bounding box center [148, 536] width 143 height 16
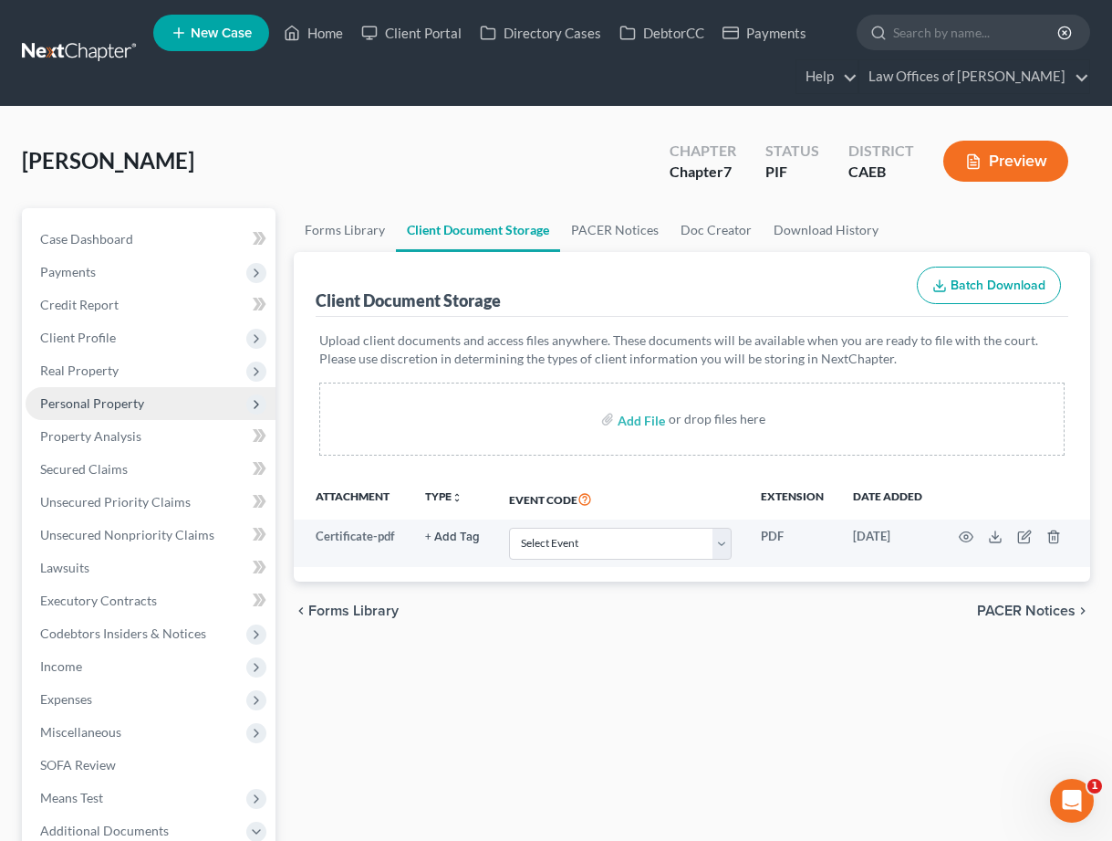
click at [124, 403] on span "Personal Property" at bounding box center [92, 403] width 104 height 16
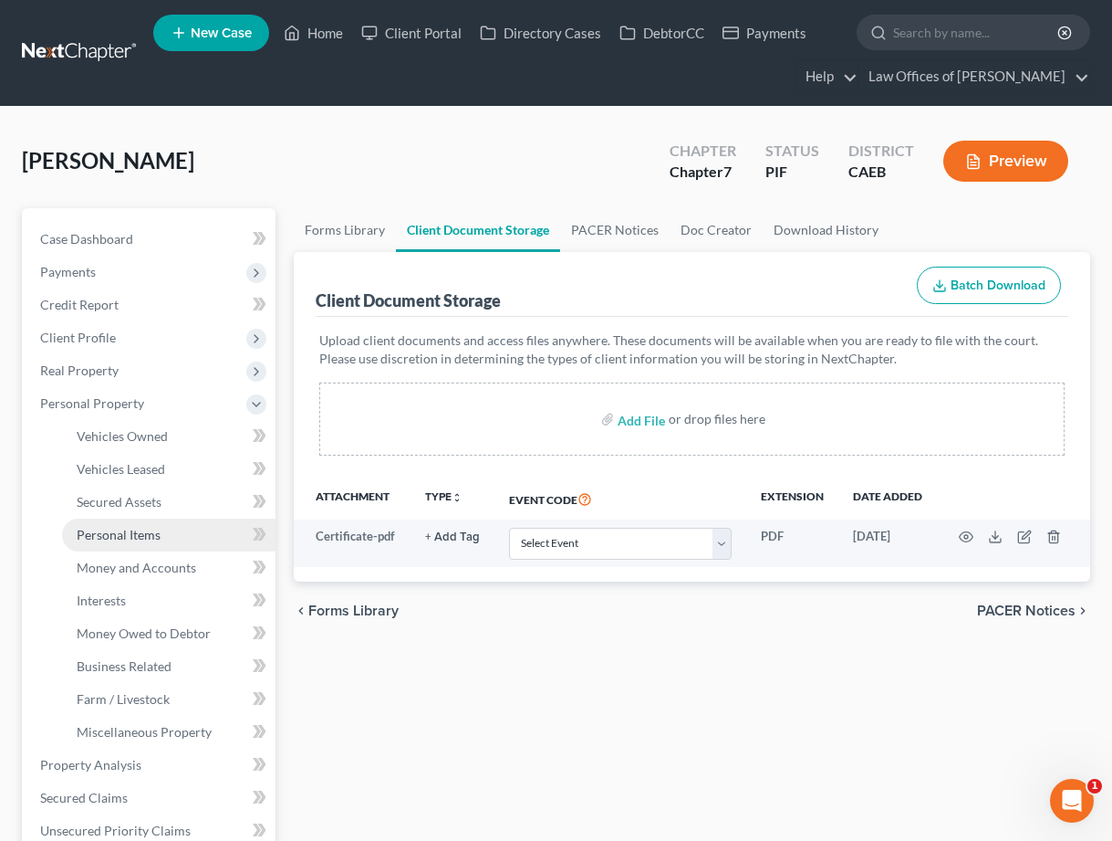
click at [154, 538] on span "Personal Items" at bounding box center [119, 535] width 84 height 16
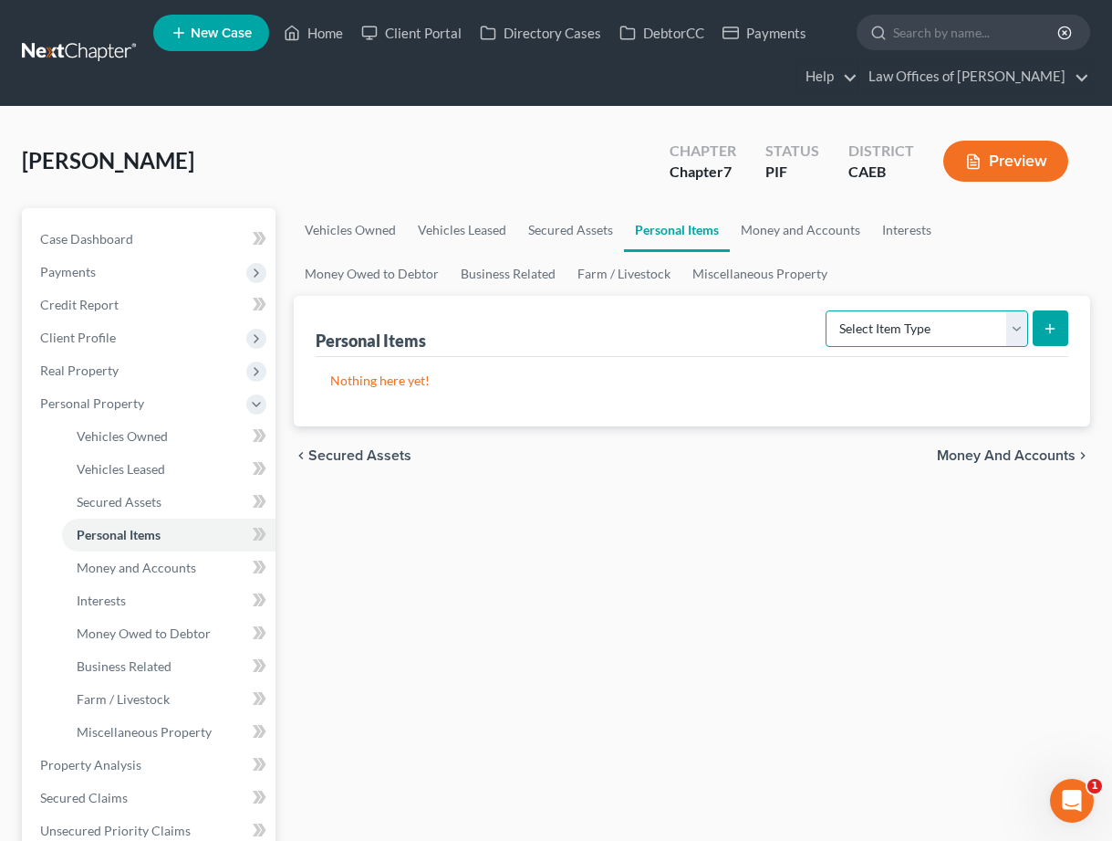
click at [905, 328] on select "Select Item Type Clothing Collectibles Of Value Electronics Firearms Household …" at bounding box center [927, 328] width 203 height 37
select select "clothing"
click at [1028, 323] on select "Select Item Type Clothing Collectibles Of Value Electronics Firearms Household …" at bounding box center [927, 328] width 203 height 37
click at [1059, 325] on button "submit" at bounding box center [1051, 328] width 36 height 36
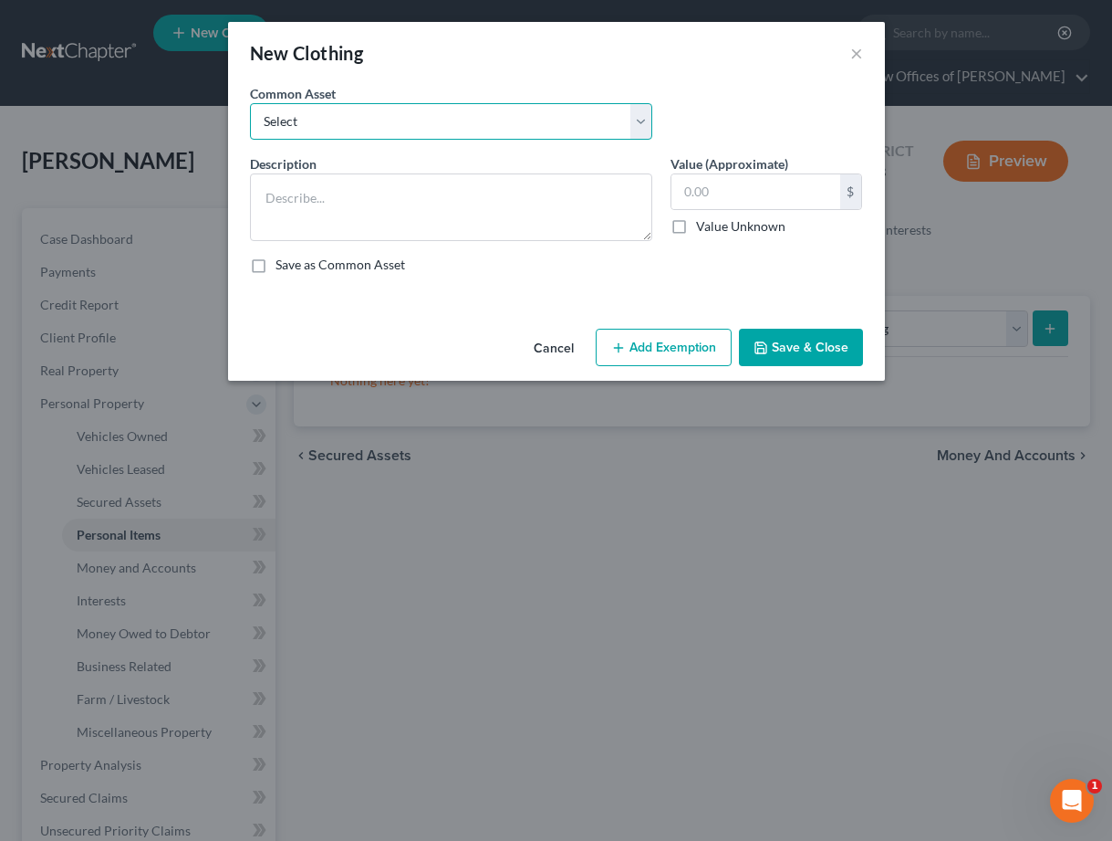
click at [331, 131] on select "Select Wardrobe" at bounding box center [451, 121] width 402 height 37
select select "0"
type textarea "Wardrobe"
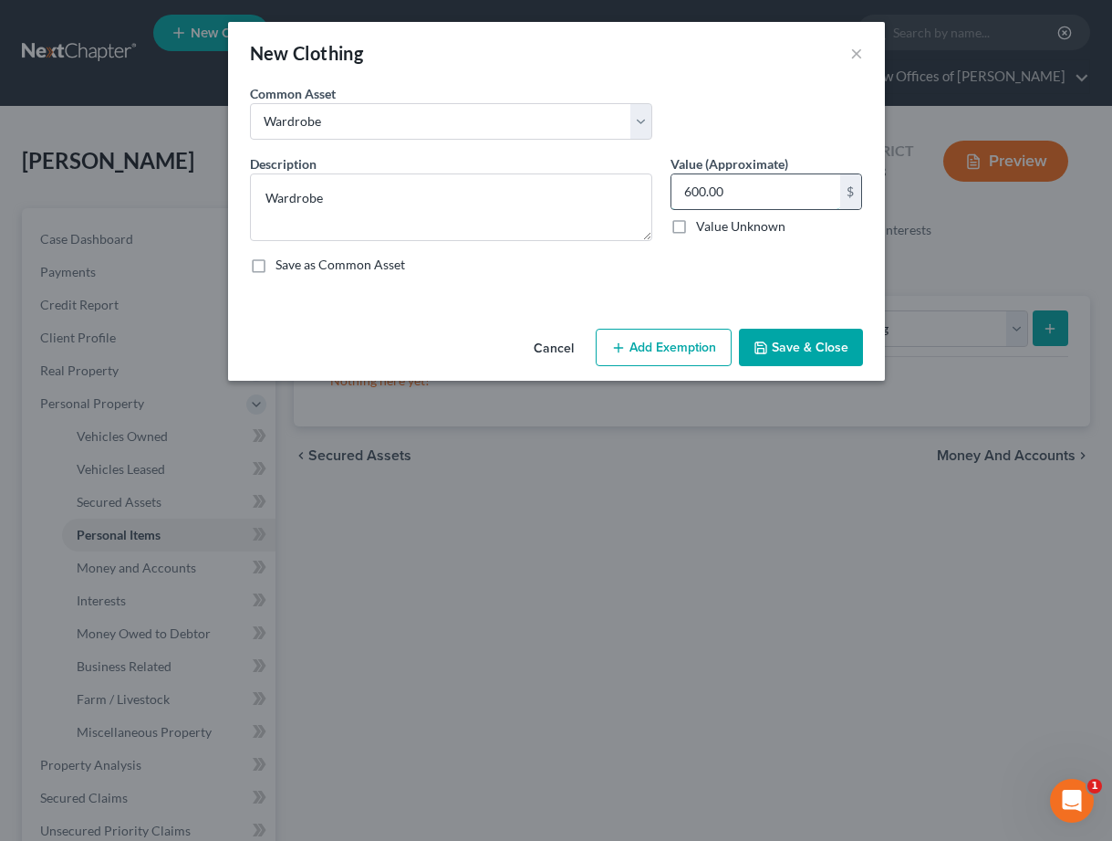
click at [702, 196] on input "600.00" at bounding box center [756, 191] width 169 height 35
type input "600"
click at [639, 348] on button "Add Exemption" at bounding box center [664, 348] width 136 height 38
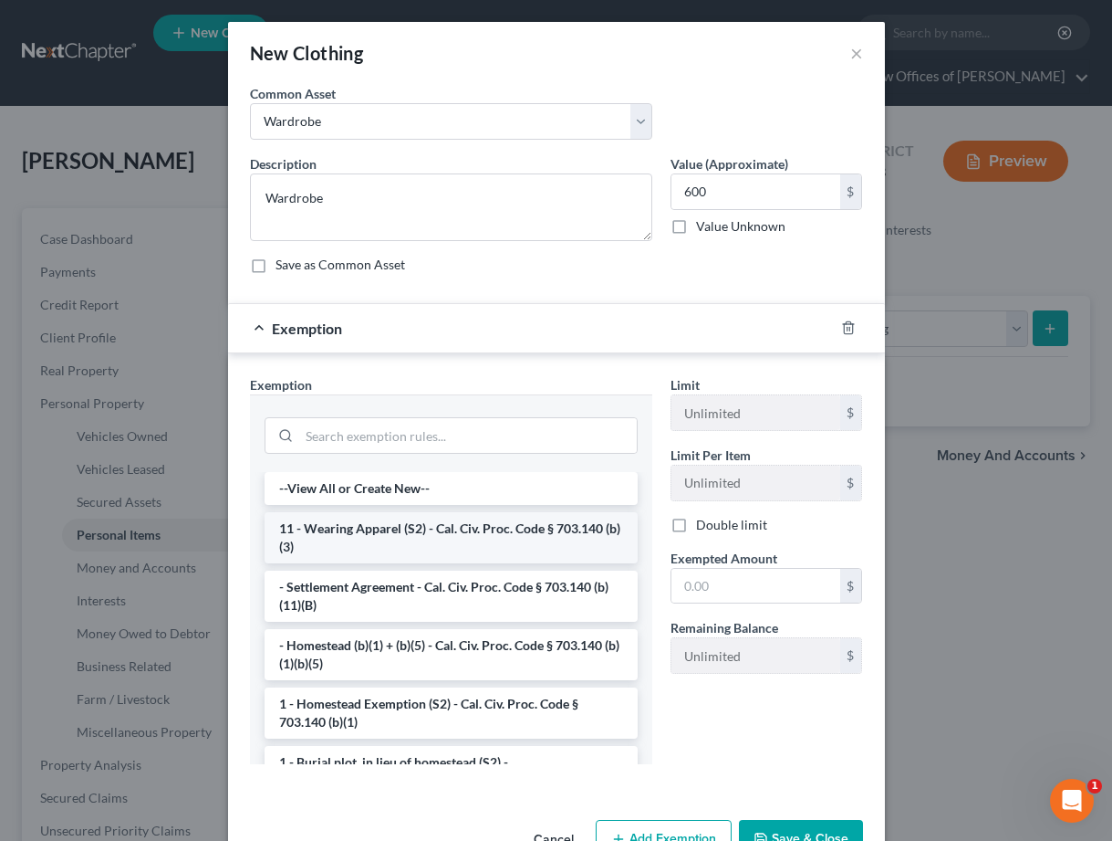
click at [370, 558] on li "11 - Wearing Apparel (S2) - Cal. Civ. Proc. Code § 703.140 (b)(3)" at bounding box center [451, 537] width 373 height 51
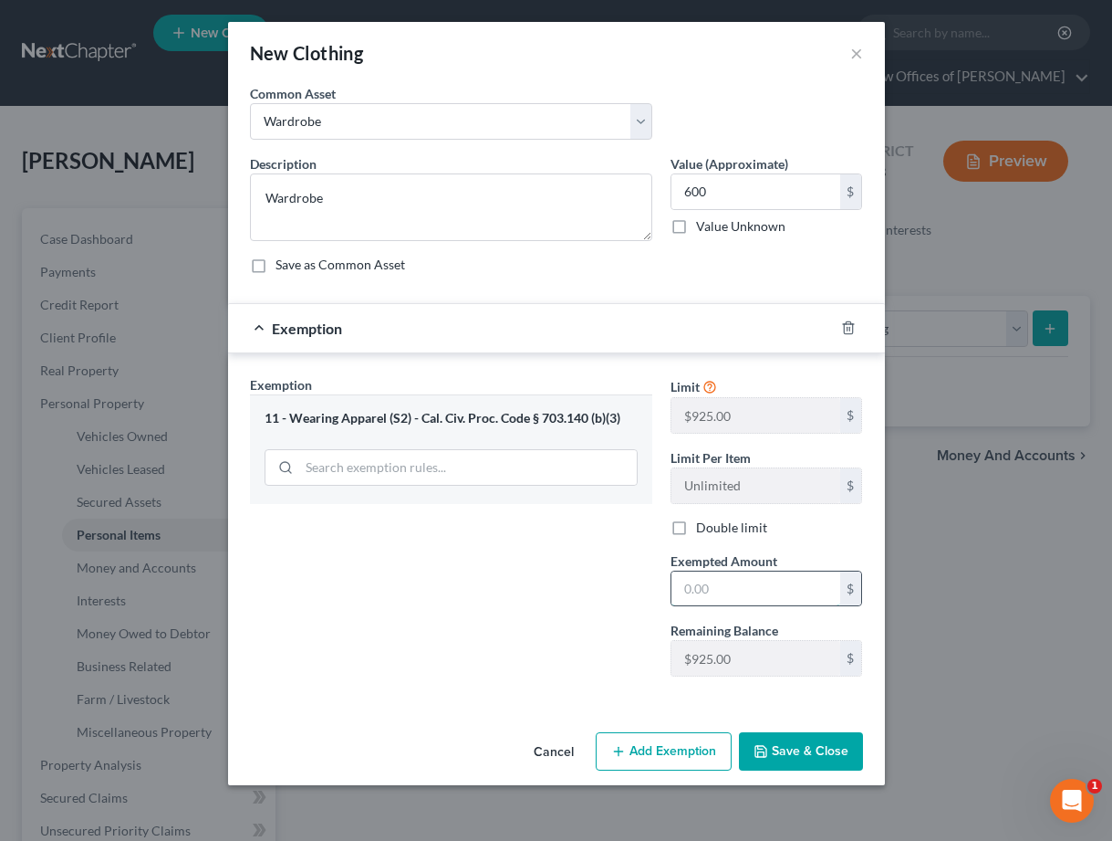
click at [728, 579] on input "text" at bounding box center [756, 588] width 169 height 35
type input "600"
click at [554, 599] on div "Exemption Set must be selected for CA. Exemption * 11 - Wearing Apparel (S2) - …" at bounding box center [451, 533] width 421 height 316
click at [788, 751] on button "Save & Close" at bounding box center [801, 751] width 124 height 38
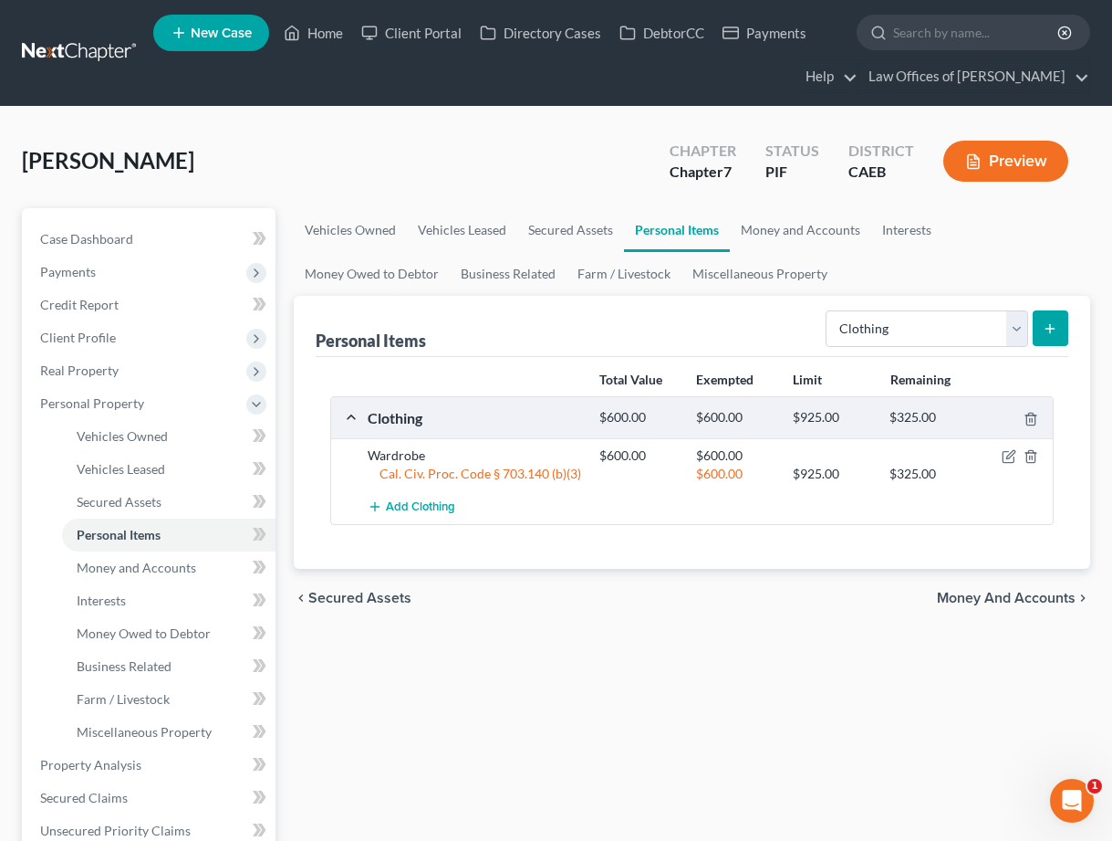
click at [948, 156] on button "Preview" at bounding box center [1006, 161] width 125 height 41
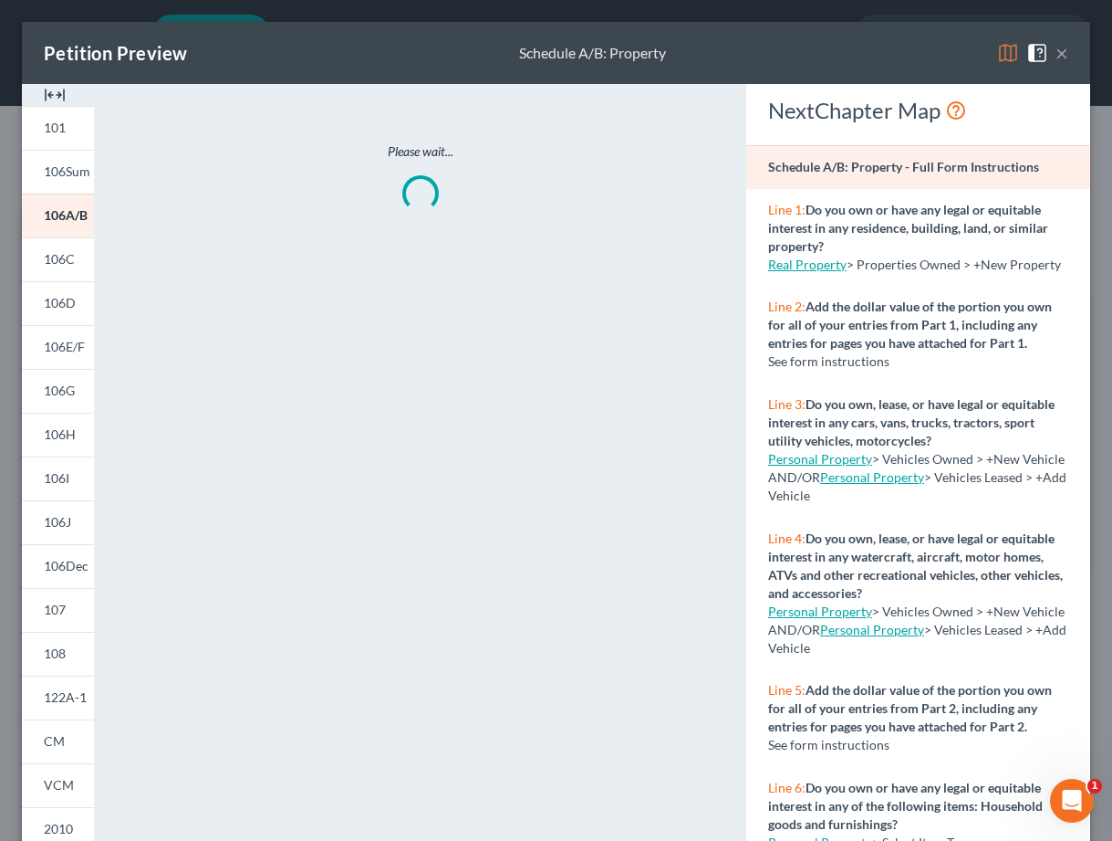
click at [1066, 50] on button "×" at bounding box center [1062, 53] width 13 height 22
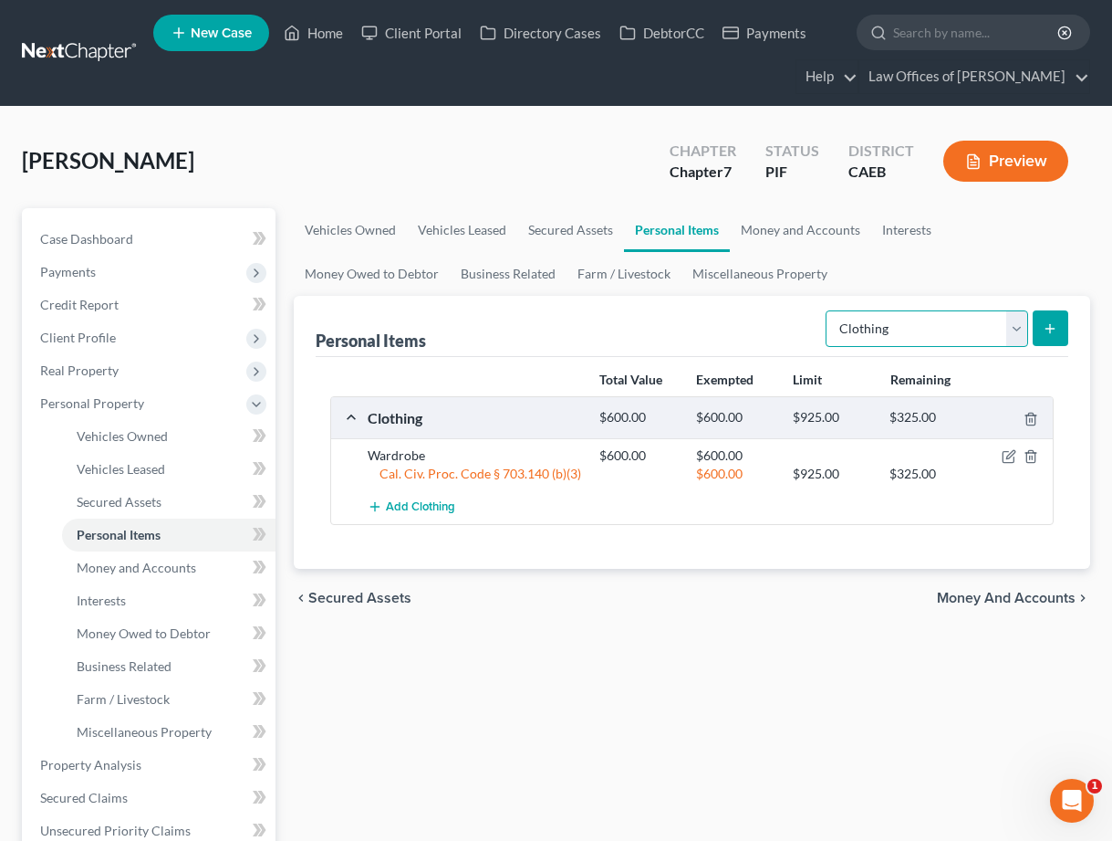
click at [993, 329] on select "Select Item Type Clothing Collectibles Of Value Electronics Firearms Household …" at bounding box center [927, 328] width 203 height 37
select select "electronics"
click at [1052, 318] on button "submit" at bounding box center [1051, 328] width 36 height 36
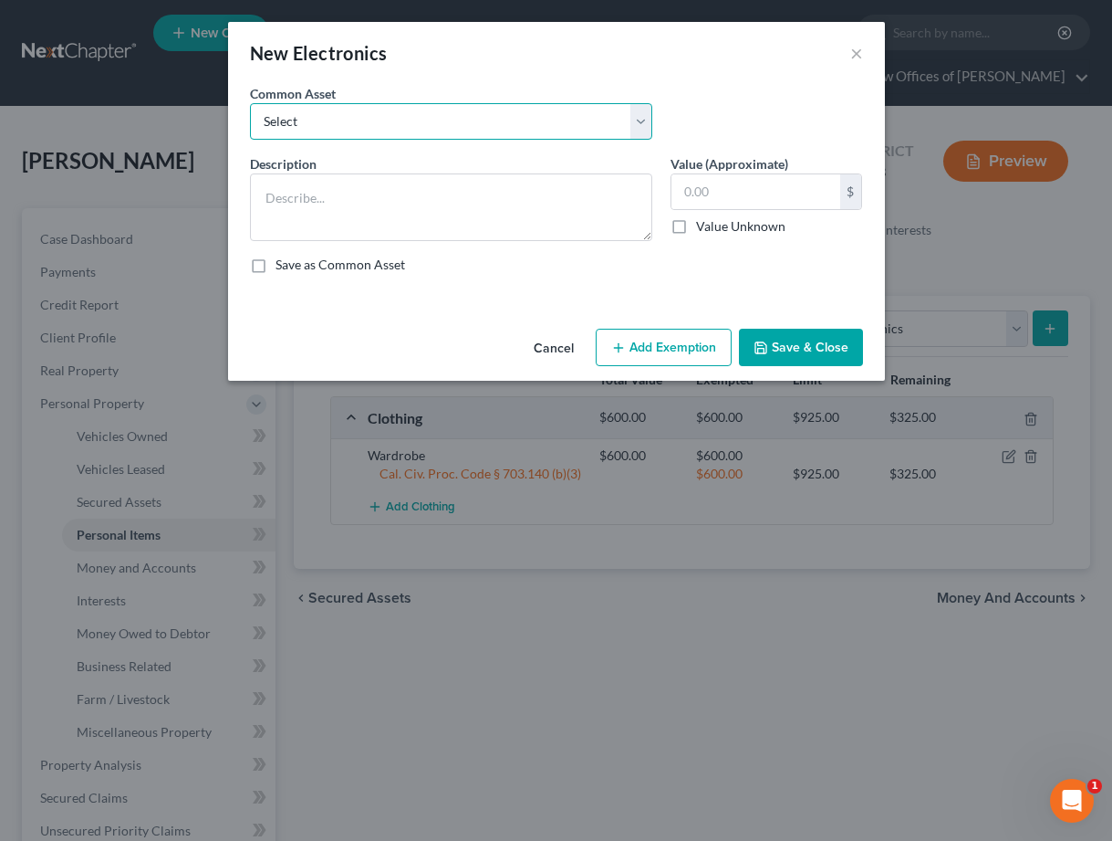
click at [526, 116] on select "Select Miscellaneous Electronic Items" at bounding box center [451, 121] width 402 height 37
select select "0"
type textarea "Miscellaneous Electronic Items"
type input "700.00"
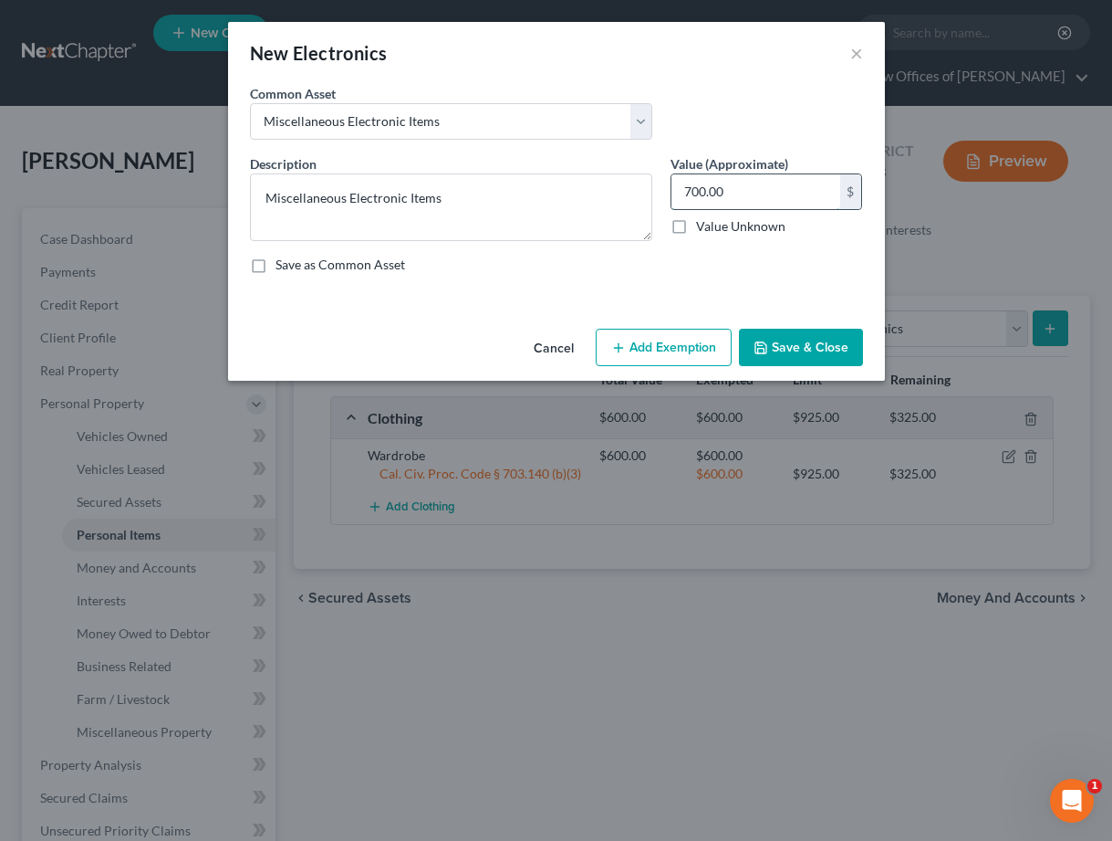
click at [727, 193] on input "700.00" at bounding box center [756, 191] width 169 height 35
click at [617, 345] on icon "button" at bounding box center [618, 347] width 15 height 15
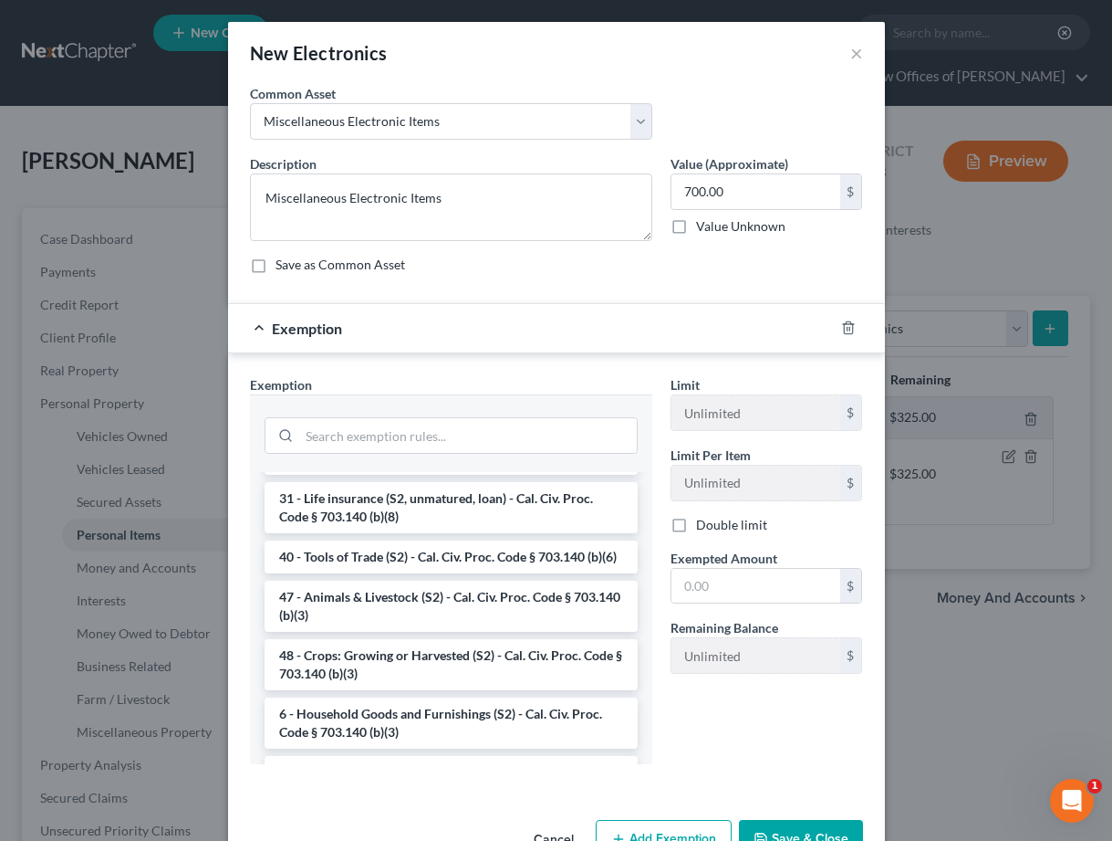
scroll to position [1453, 0]
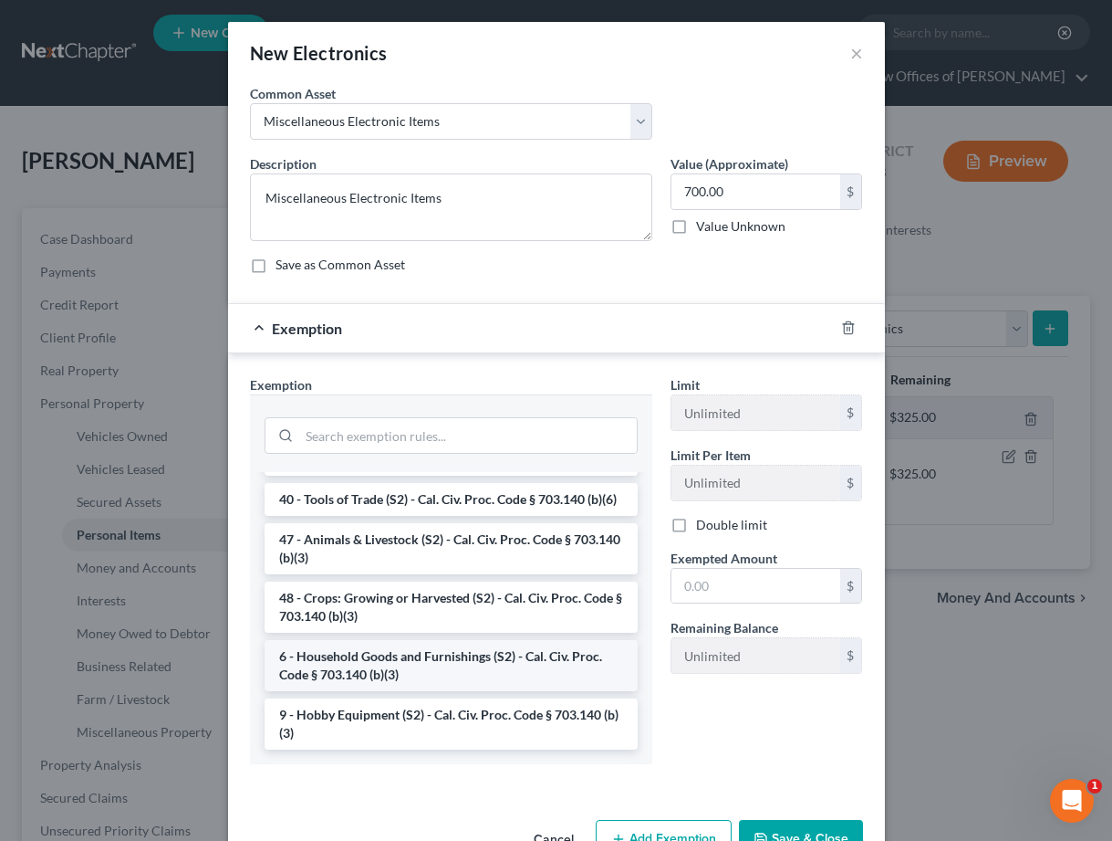
click at [409, 672] on li "6 - Household Goods and Furnishings (S2) - Cal. Civ. Proc. Code § 703.140 (b)(3)" at bounding box center [451, 665] width 373 height 51
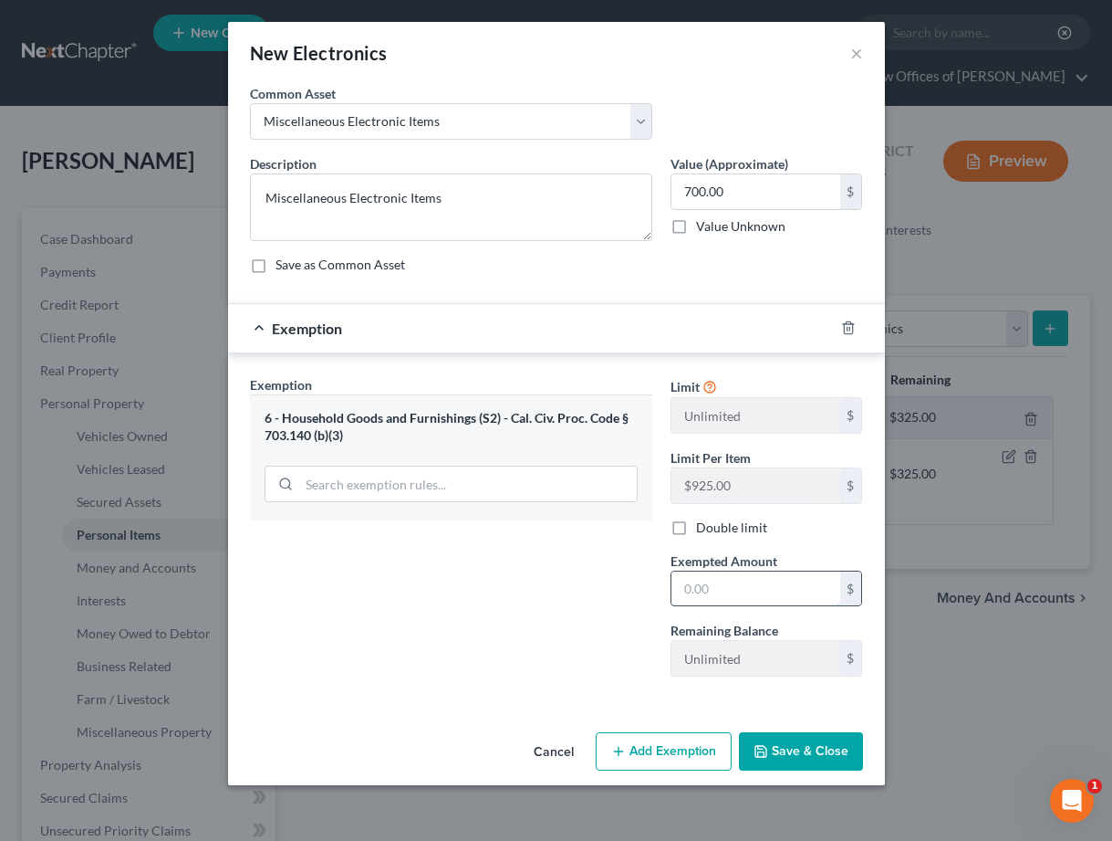
click at [726, 602] on input "text" at bounding box center [756, 588] width 169 height 35
type input "700"
click at [669, 615] on div "Limit Unlimited $ Limit Per Item $925.00 $ Double limit Exempted Amount * 700 $…" at bounding box center [767, 533] width 211 height 316
click at [847, 750] on button "Save & Close" at bounding box center [801, 751] width 124 height 38
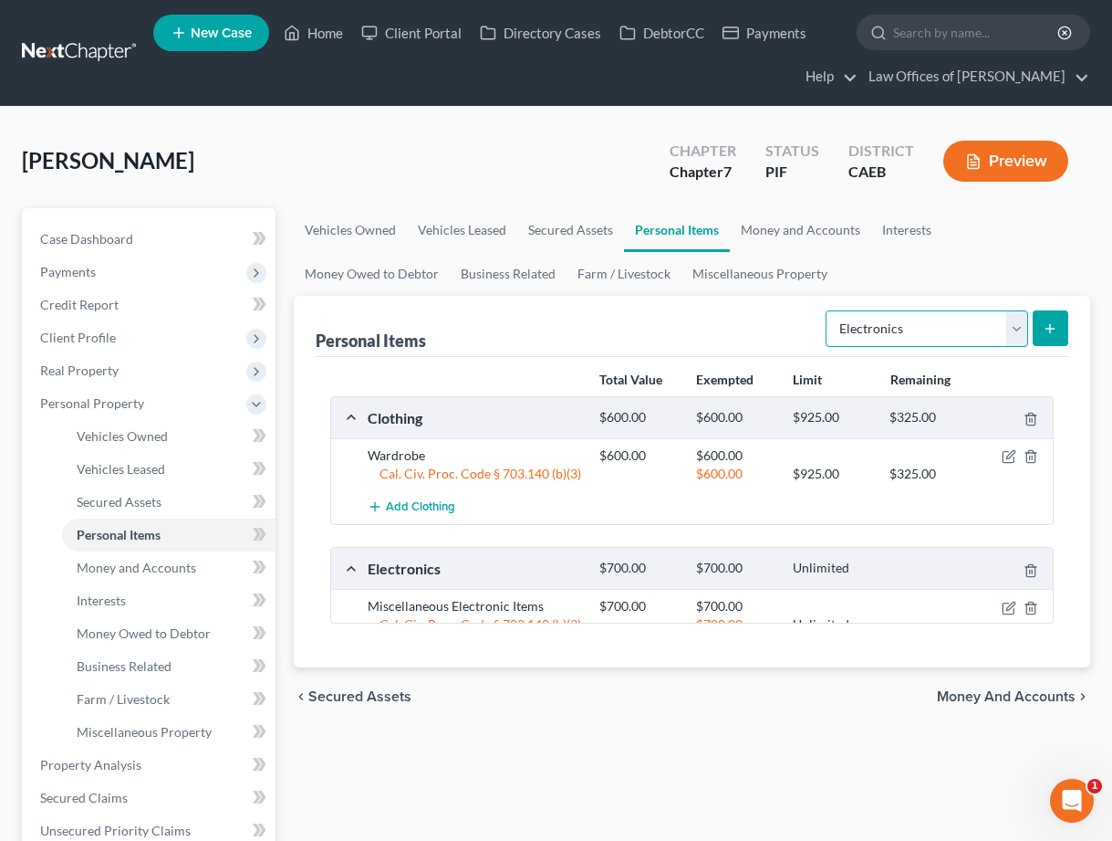
click at [894, 327] on select "Select Item Type Clothing Collectibles Of Value Electronics Firearms Household …" at bounding box center [927, 328] width 203 height 37
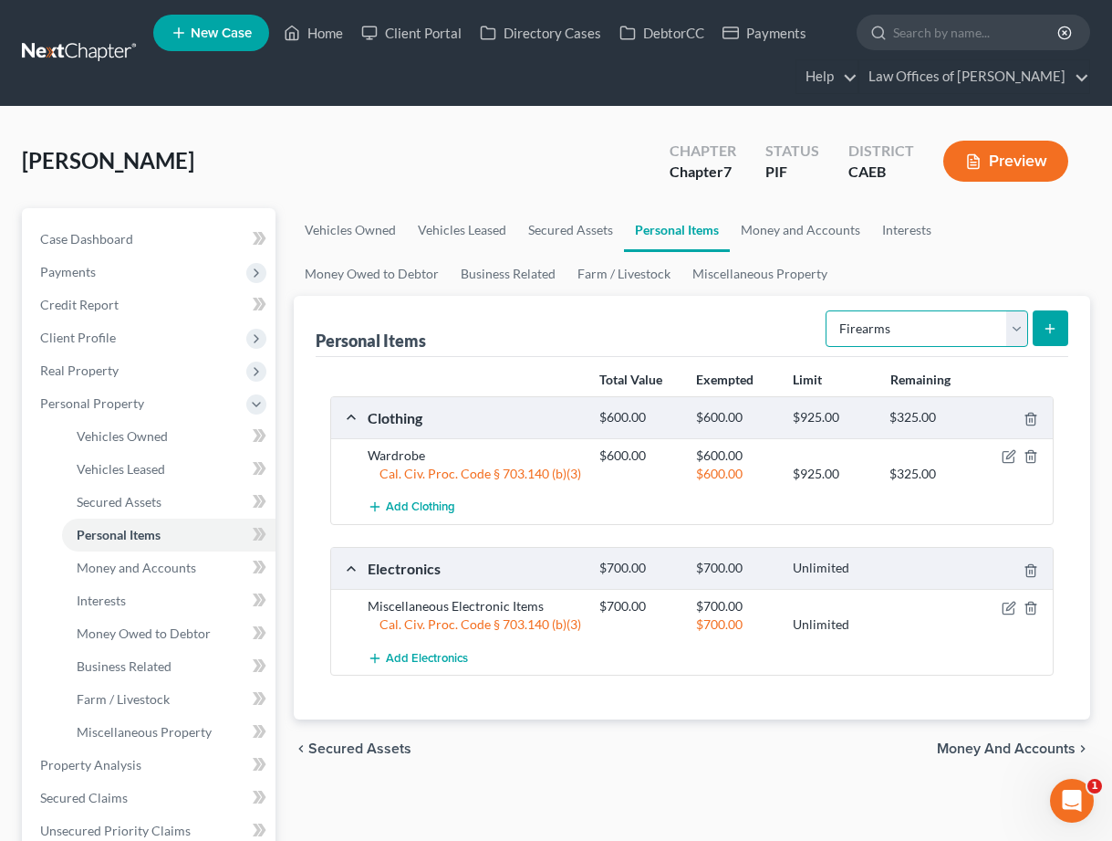
click at [901, 326] on select "Select Item Type Clothing Collectibles Of Value Electronics Firearms Household …" at bounding box center [927, 328] width 203 height 37
select select "household_goods"
click at [1055, 328] on icon "submit" at bounding box center [1050, 328] width 15 height 15
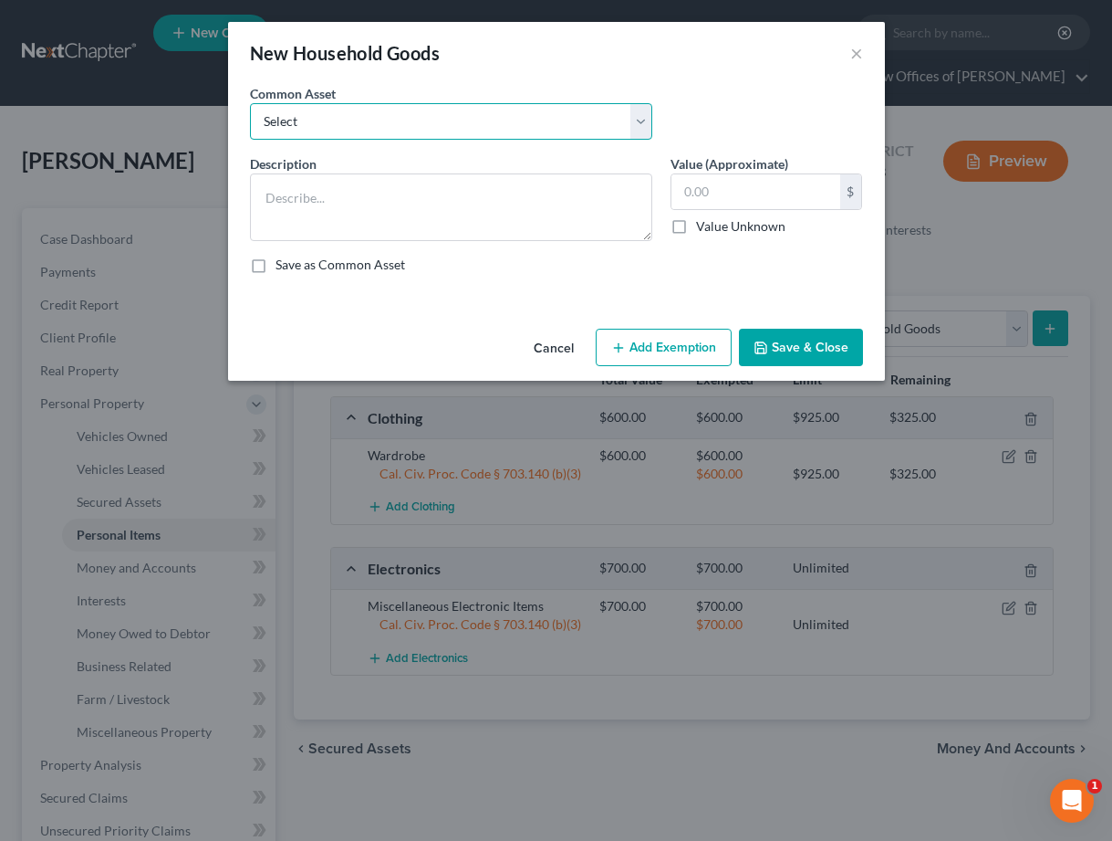
click at [520, 117] on select "Select Furniture and furnishings" at bounding box center [451, 121] width 402 height 37
click at [513, 130] on select "Select Furniture and furnishings" at bounding box center [451, 121] width 402 height 37
select select "0"
type textarea "Furniture and furnishings"
type input "1,200.00"
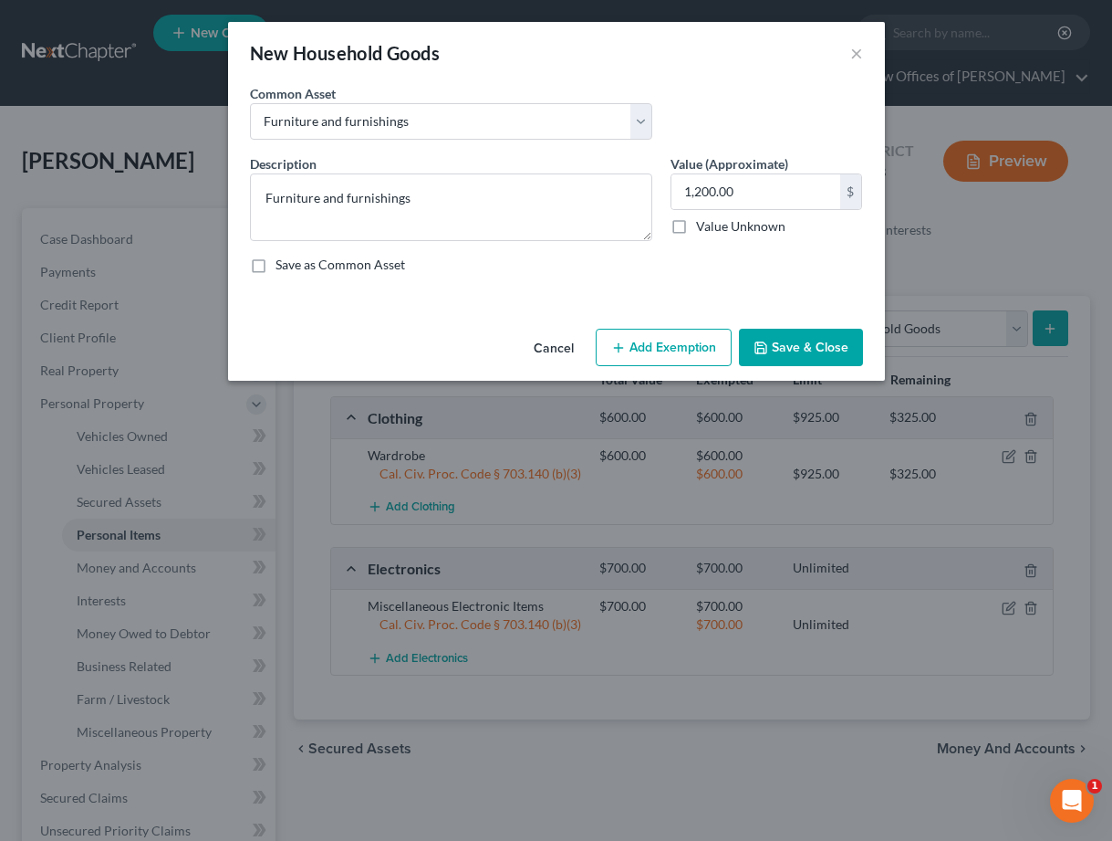
click at [677, 360] on button "Add Exemption" at bounding box center [664, 348] width 136 height 38
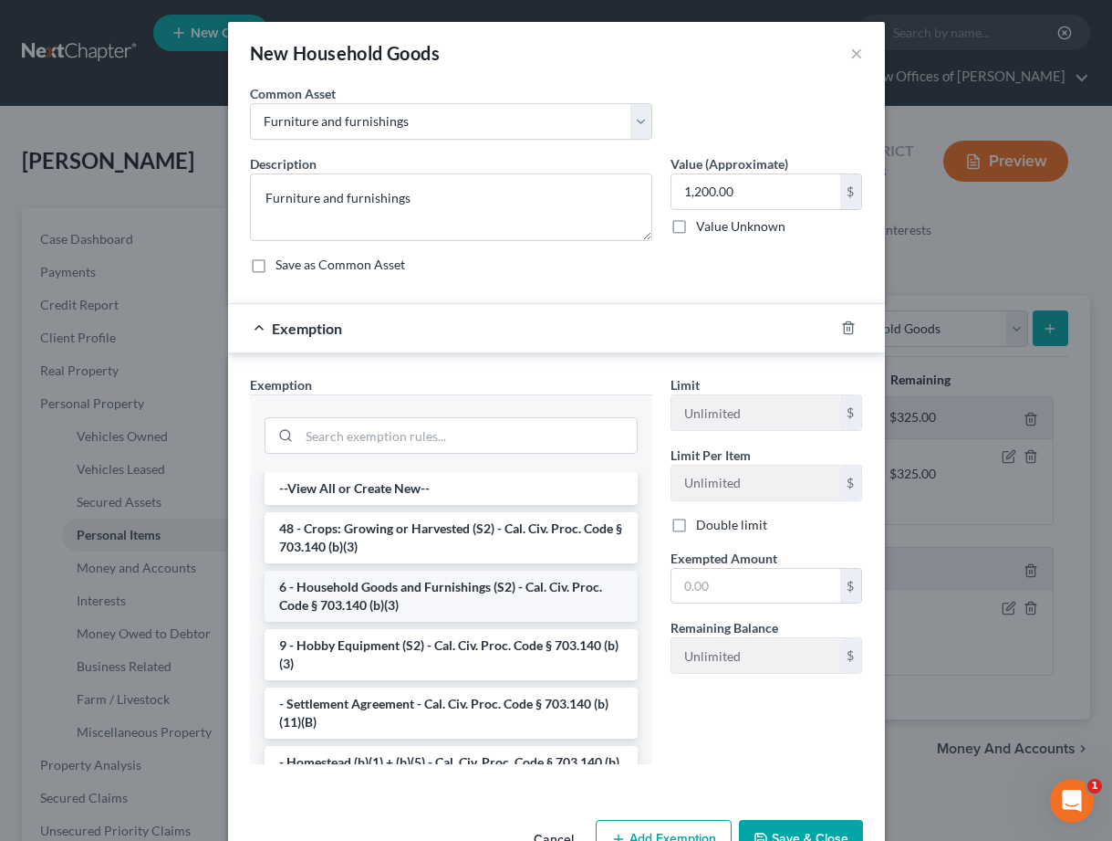
click at [381, 590] on li "6 - Household Goods and Furnishings (S2) - Cal. Civ. Proc. Code § 703.140 (b)(3)" at bounding box center [451, 595] width 373 height 51
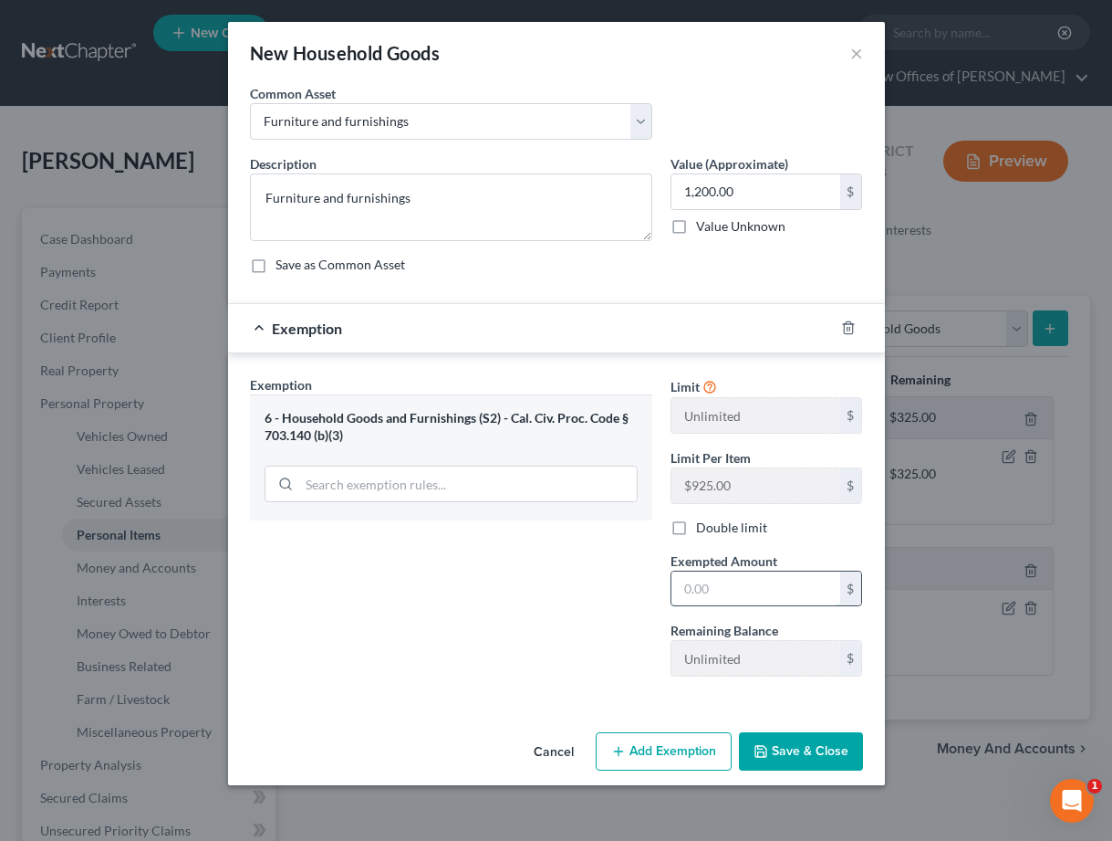
click at [697, 595] on input "text" at bounding box center [756, 588] width 169 height 35
type input "1,200"
click at [576, 626] on div "Exemption Set must be selected for CA. Exemption * 6 - Household Goods and Furn…" at bounding box center [451, 533] width 421 height 316
click at [830, 746] on button "Save & Close" at bounding box center [801, 751] width 124 height 38
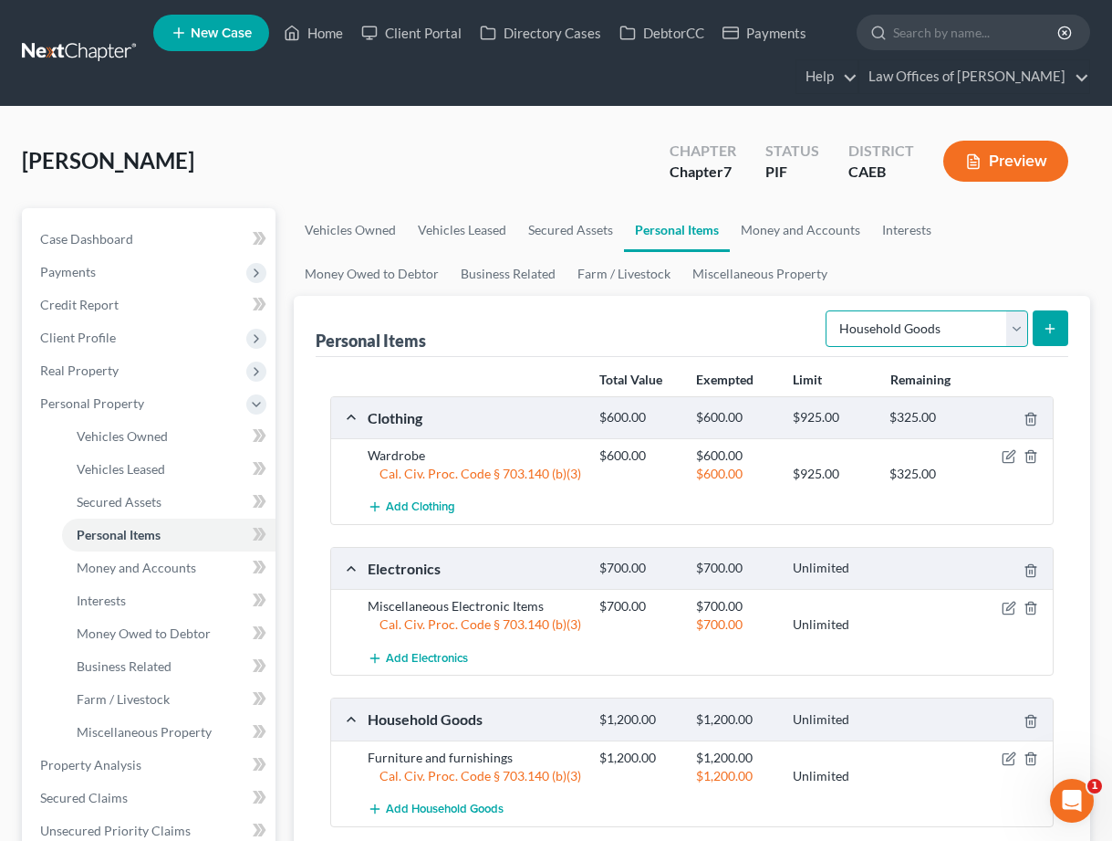
click at [914, 327] on select "Select Item Type Clothing Collectibles Of Value Electronics Firearms Household …" at bounding box center [927, 328] width 203 height 37
select select "jewelry"
click at [1049, 318] on button "submit" at bounding box center [1051, 328] width 36 height 36
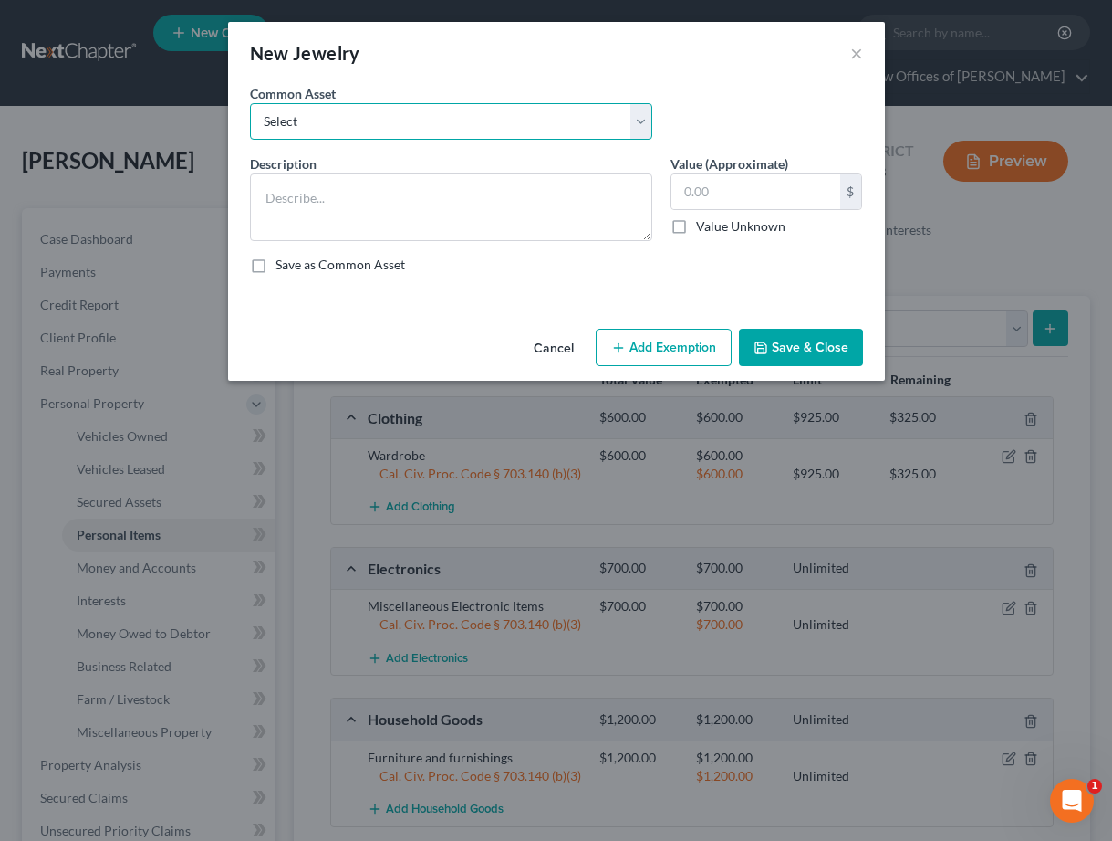
click at [457, 120] on select "Select Miscellaneous Jewelry" at bounding box center [451, 121] width 402 height 37
select select "0"
type textarea "Miscellaneous Jewelry"
type input "100.00"
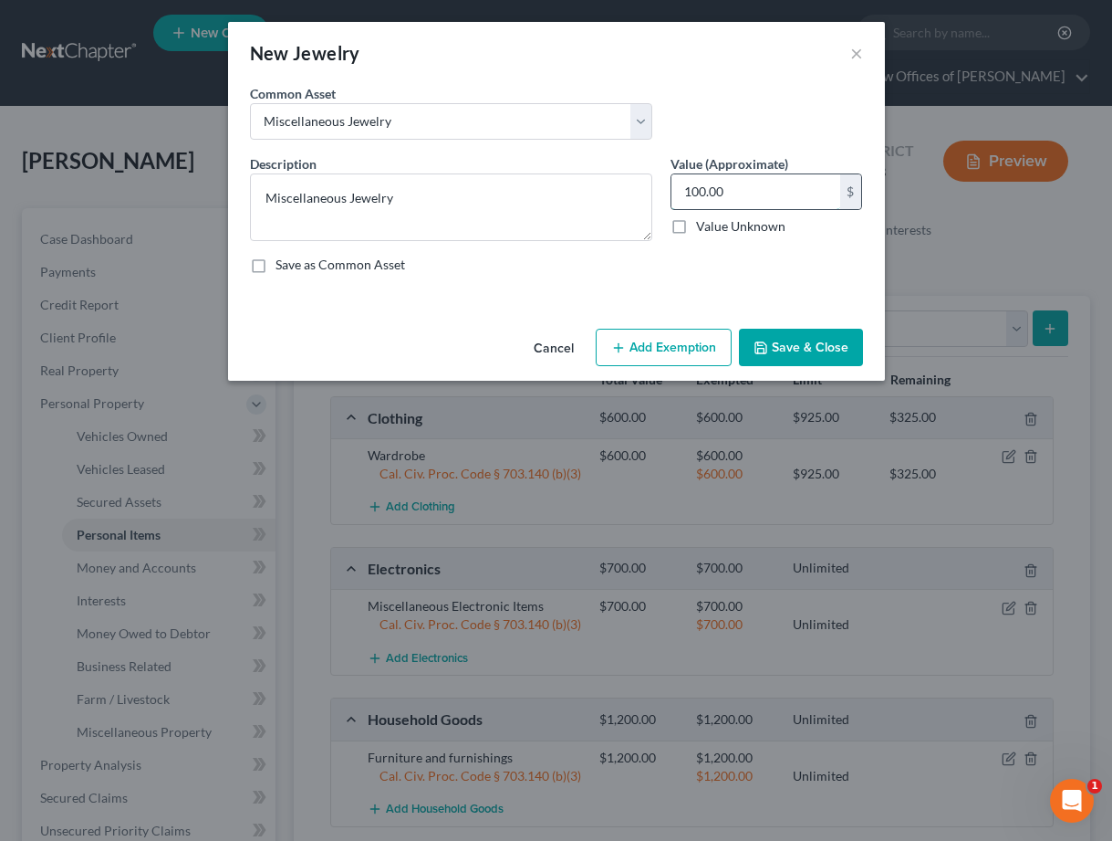
click at [789, 201] on input "100.00" at bounding box center [756, 191] width 169 height 35
click at [677, 348] on button "Add Exemption" at bounding box center [664, 348] width 136 height 38
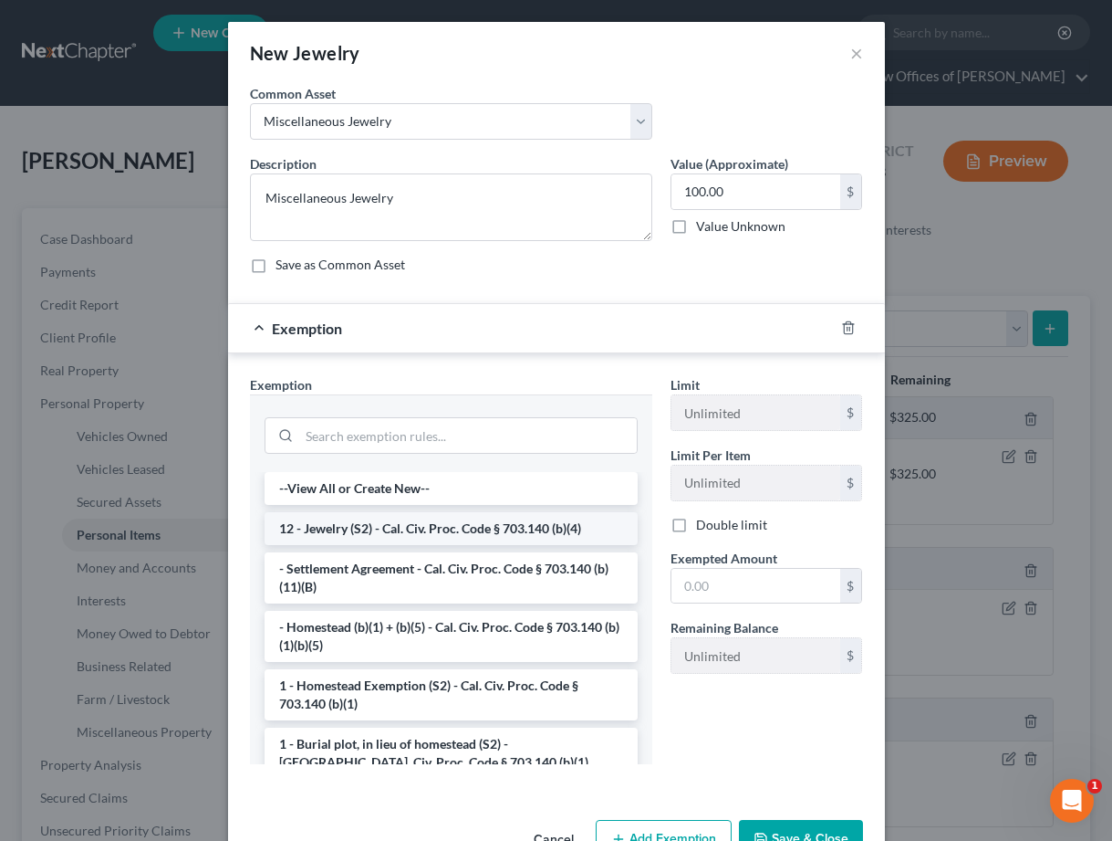
click at [368, 532] on li "12 - Jewelry (S2) - Cal. Civ. Proc. Code § 703.140 (b)(4)" at bounding box center [451, 528] width 373 height 33
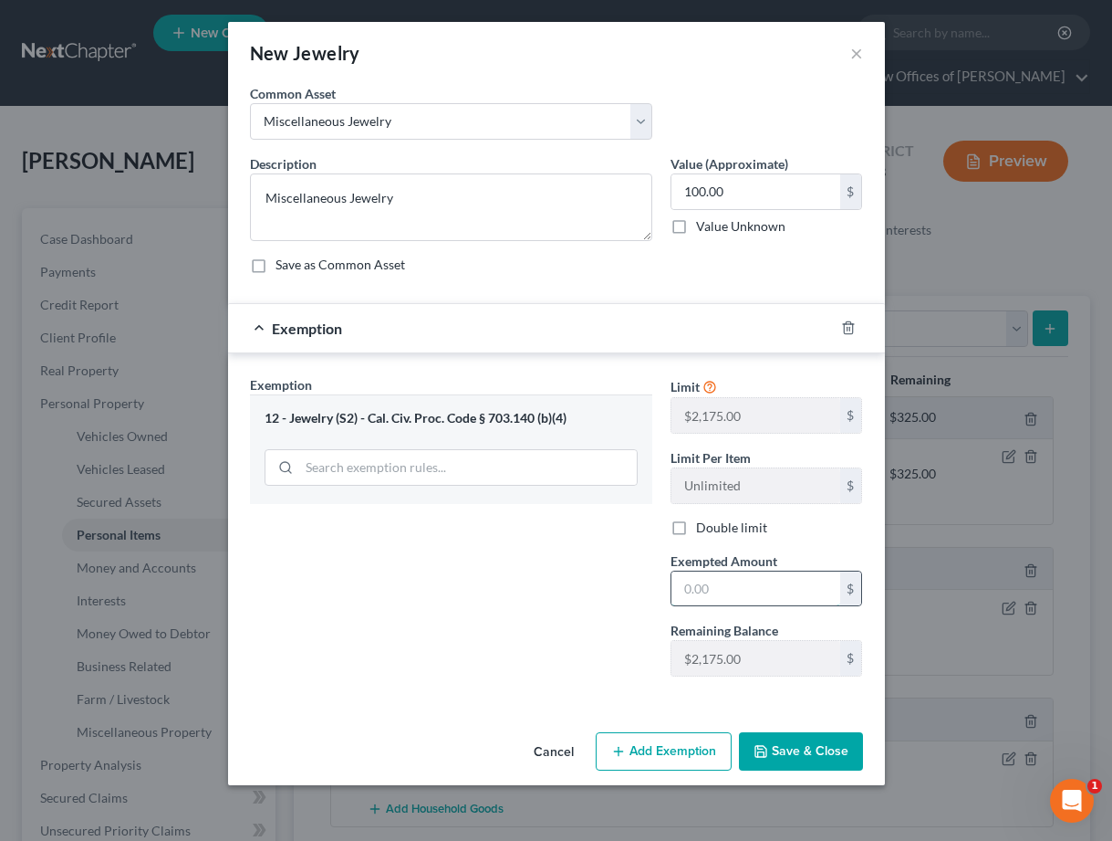
click at [756, 583] on input "text" at bounding box center [756, 588] width 169 height 35
type input "100"
click at [782, 752] on button "Save & Close" at bounding box center [801, 751] width 124 height 38
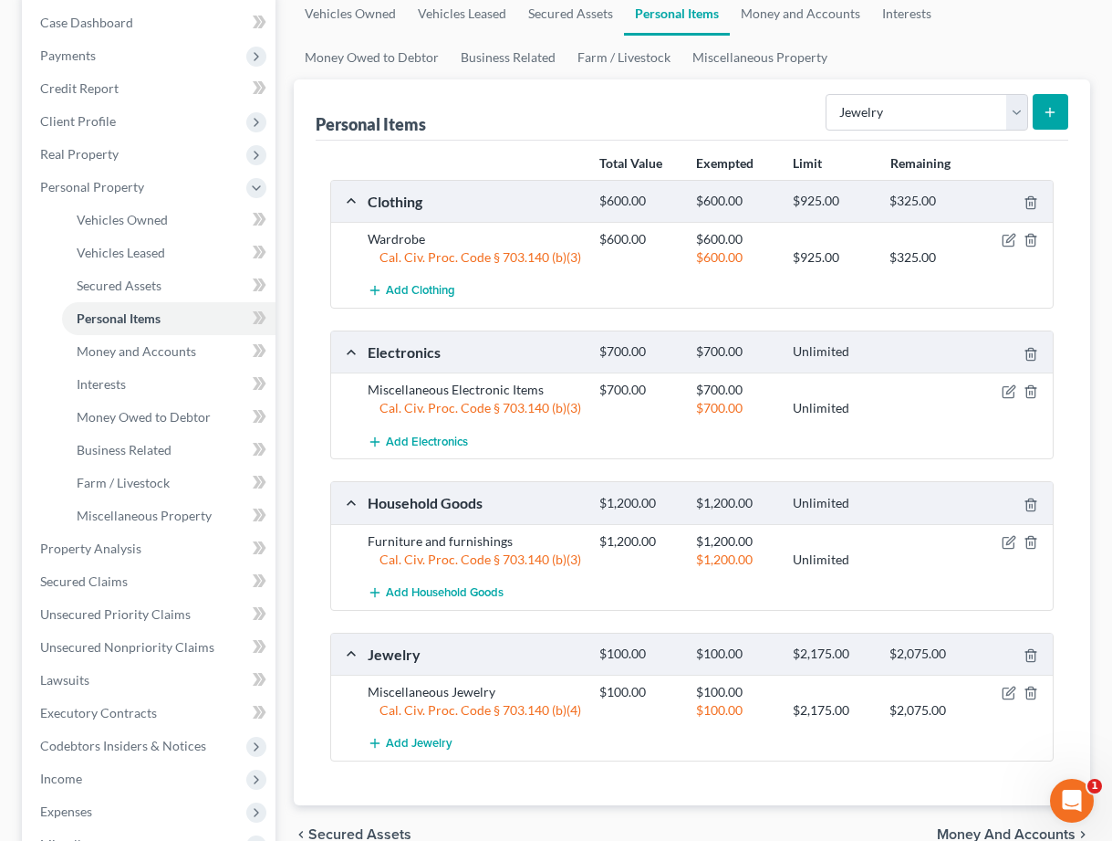
scroll to position [227, 0]
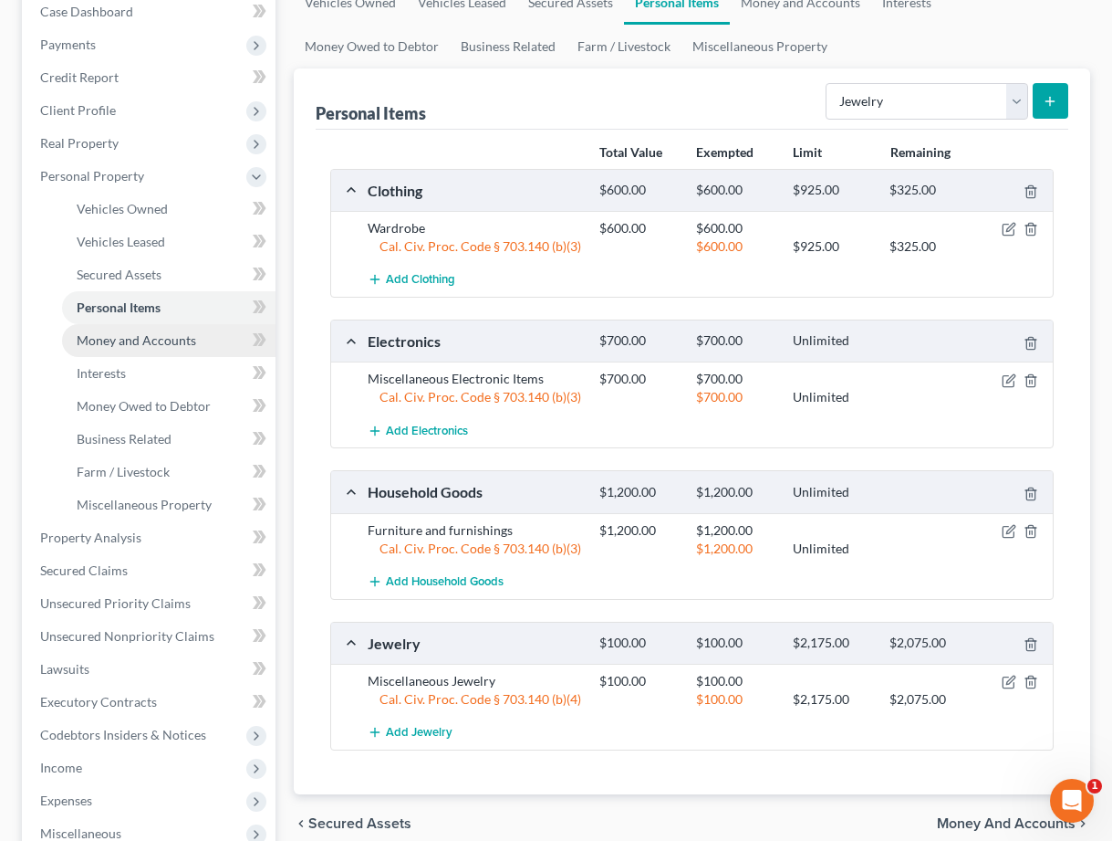
click at [159, 343] on span "Money and Accounts" at bounding box center [137, 340] width 120 height 16
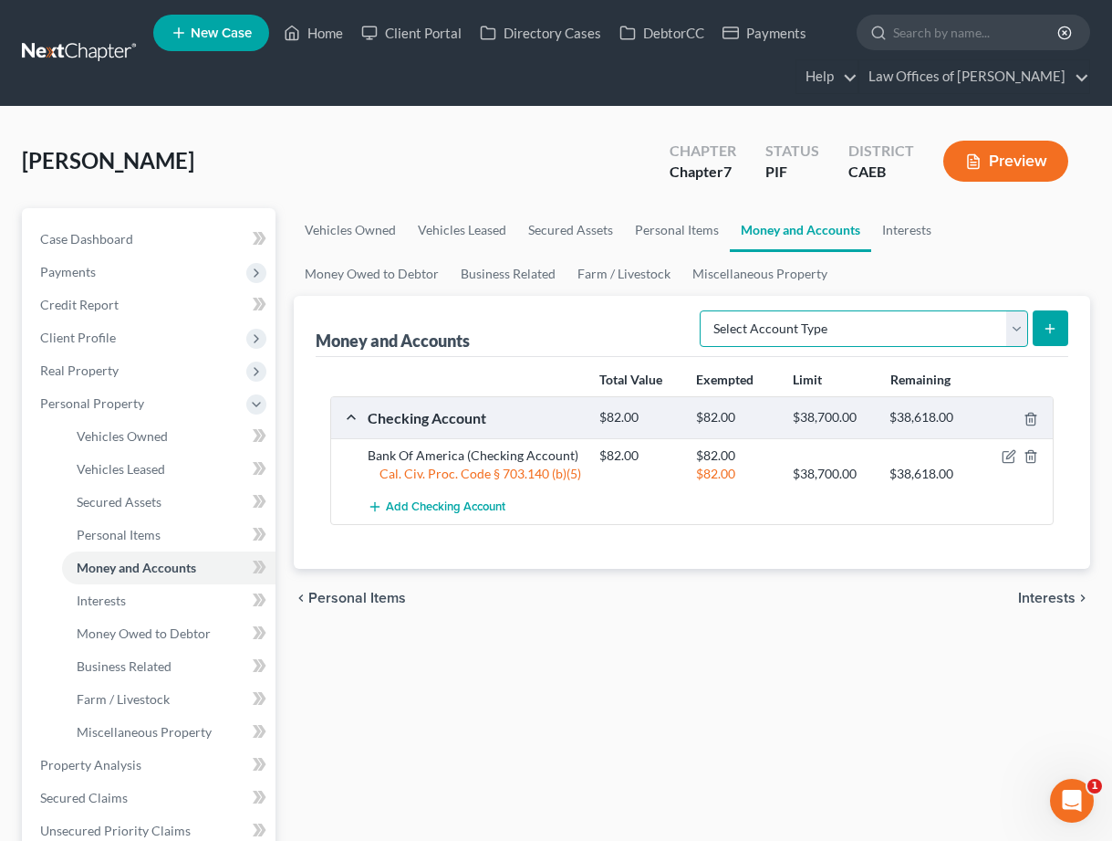
click at [910, 331] on select "Select Account Type Brokerage Cash on Hand Certificates of Deposit Checking Acc…" at bounding box center [864, 328] width 329 height 37
click at [853, 339] on select "Select Account Type Brokerage Cash on Hand Certificates of Deposit Checking Acc…" at bounding box center [864, 328] width 329 height 37
select select "cash_on_hand"
click at [1043, 326] on icon "submit" at bounding box center [1050, 328] width 15 height 15
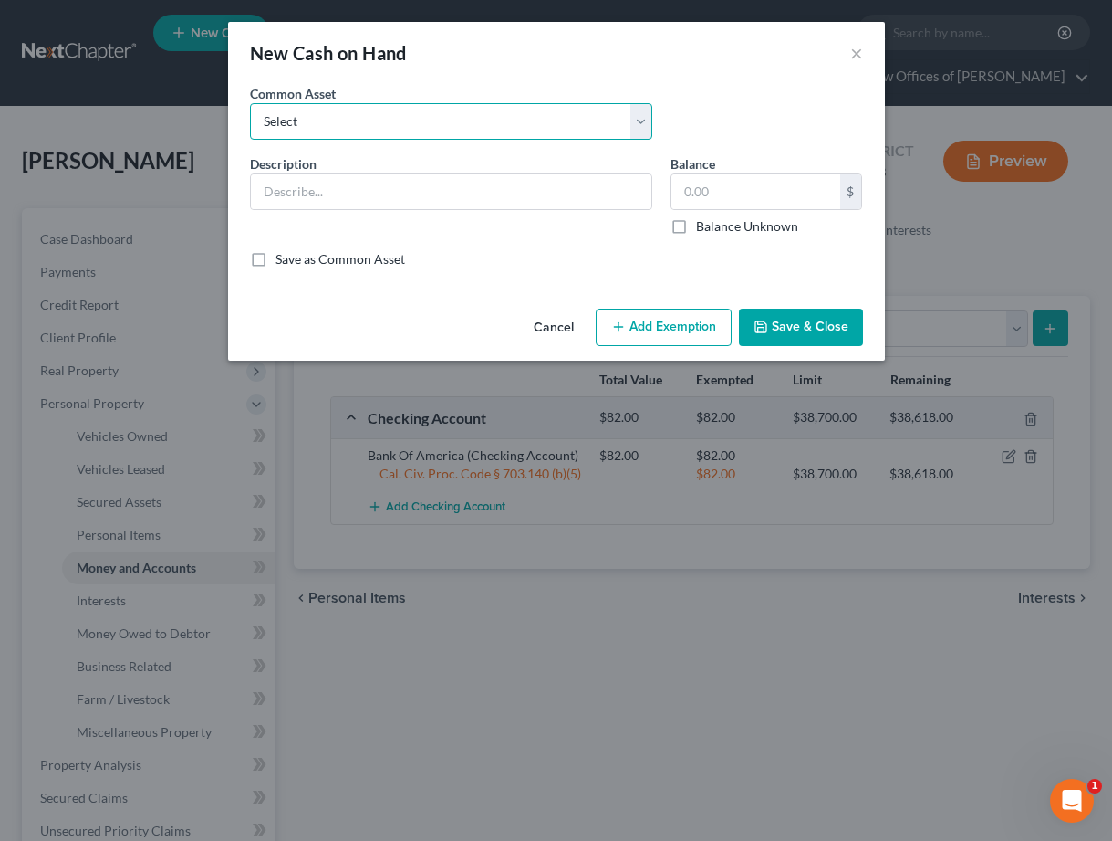
click at [345, 121] on select "Select Cash on Hand" at bounding box center [451, 121] width 402 height 37
select select "0"
type input "Cash on Hand"
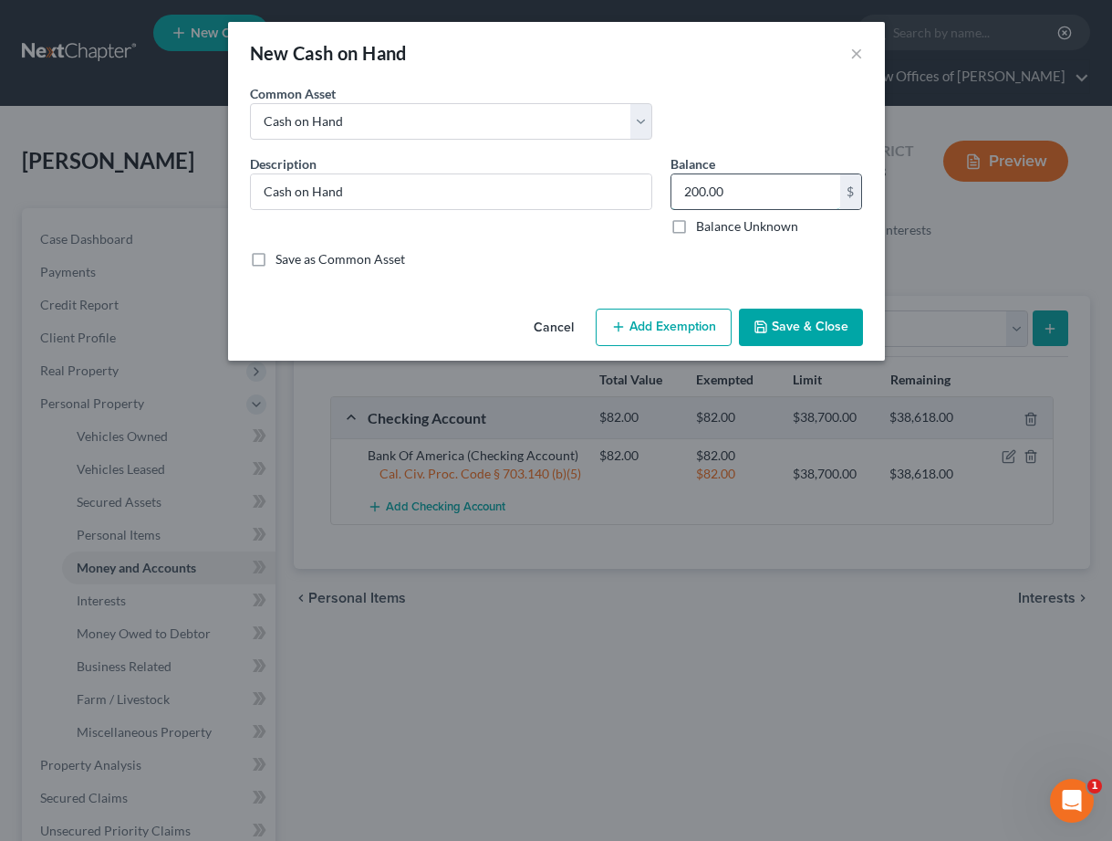
click at [727, 197] on input "200.00" at bounding box center [756, 191] width 169 height 35
type input "1"
type input "50"
click at [669, 320] on button "Add Exemption" at bounding box center [664, 327] width 136 height 38
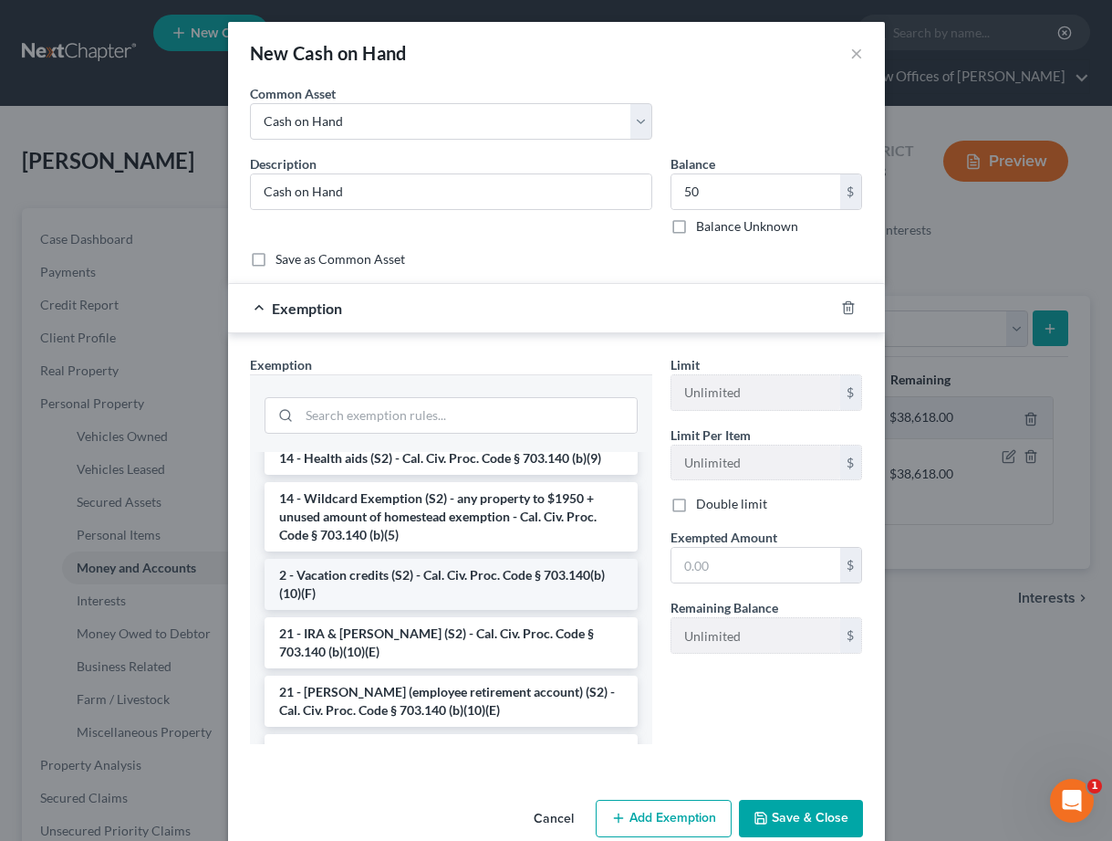
scroll to position [409, 0]
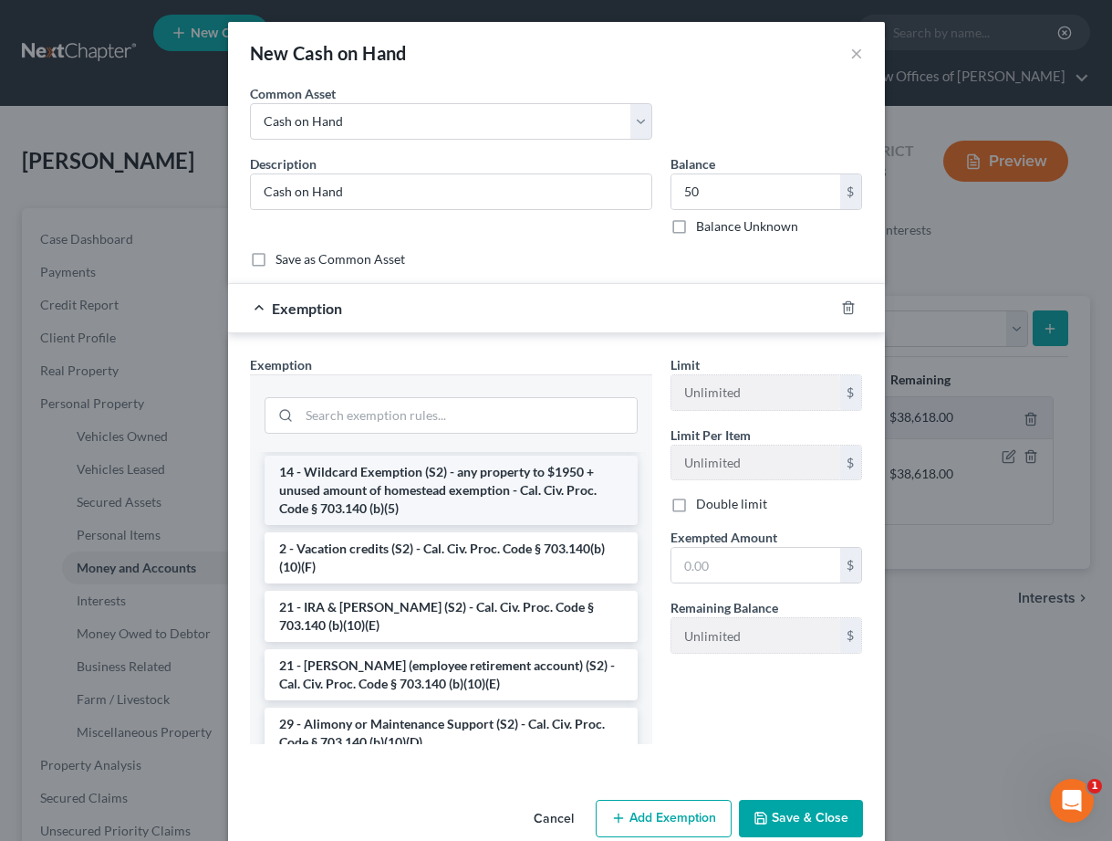
click at [451, 483] on li "14 - Wildcard Exemption (S2) - any property to $1950 + unused amount of homeste…" at bounding box center [451, 489] width 373 height 69
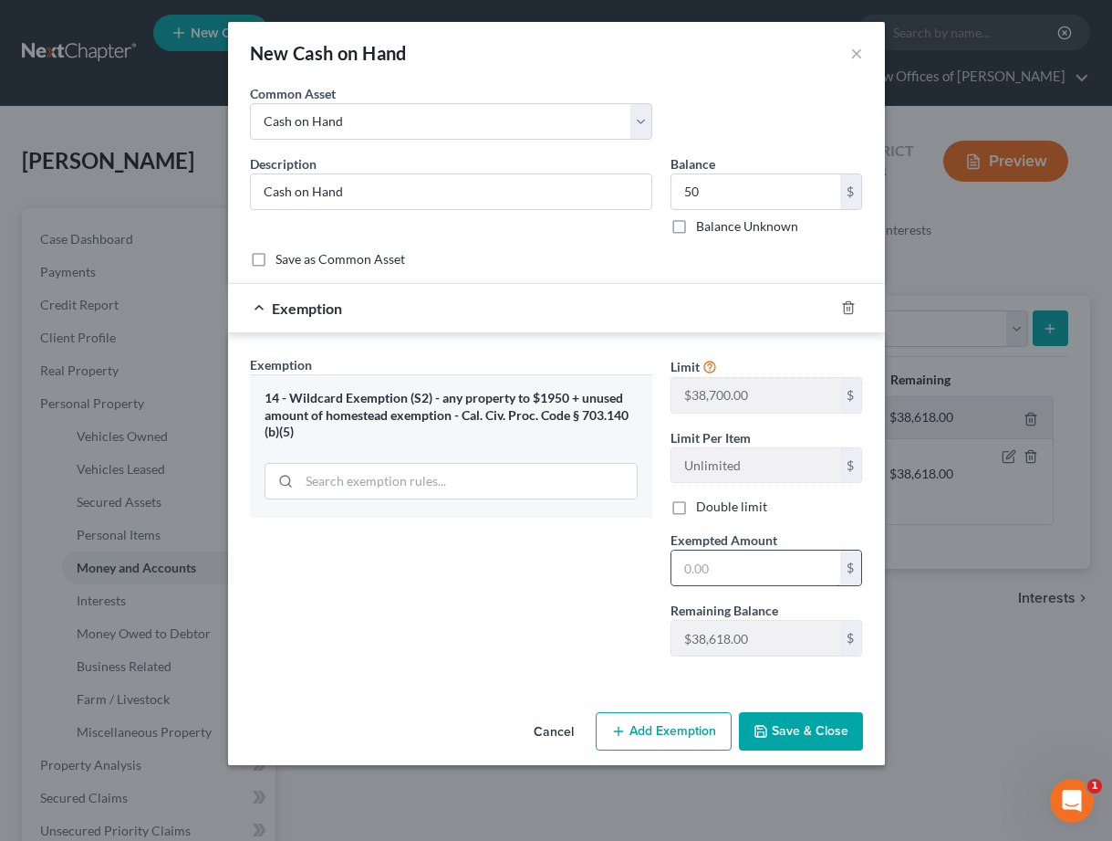
click at [723, 562] on input "text" at bounding box center [756, 567] width 169 height 35
type input "50"
click at [466, 600] on div "Exemption Set must be selected for CA. Exemption * 14 - Wildcard Exemption (S2)…" at bounding box center [451, 513] width 421 height 316
click at [816, 728] on button "Save & Close" at bounding box center [801, 731] width 124 height 38
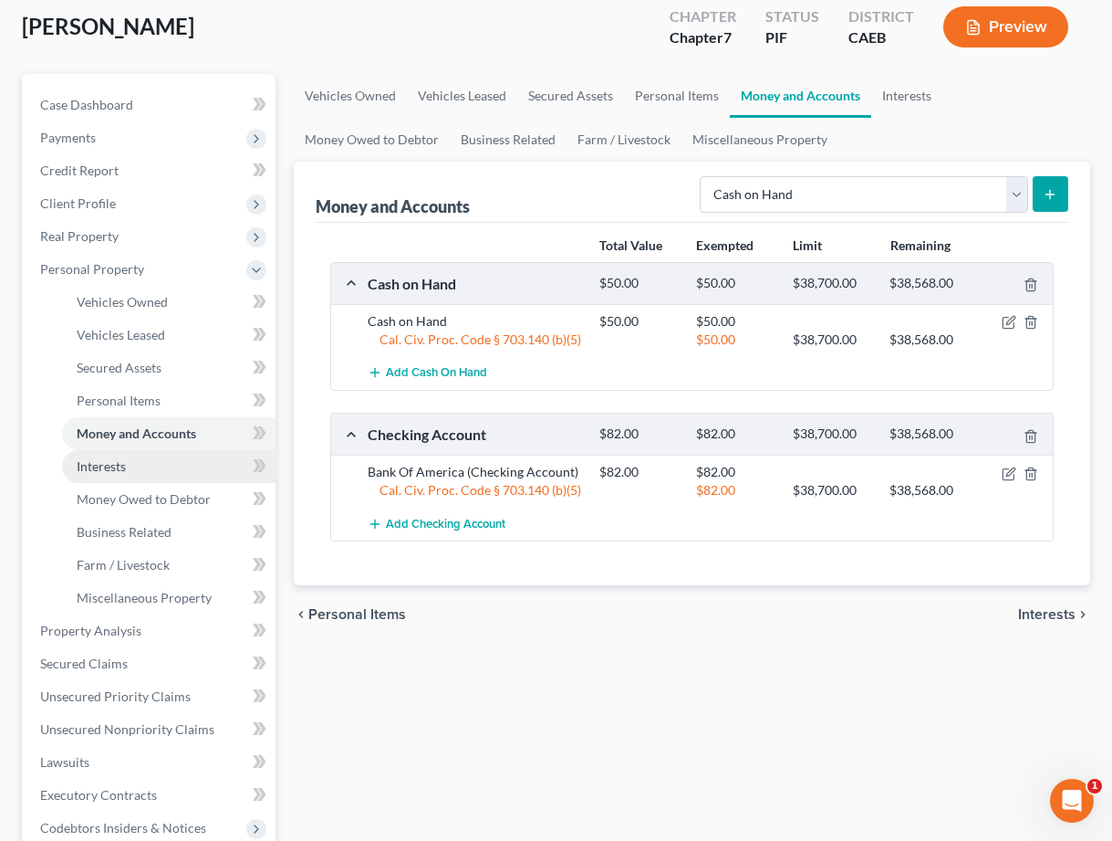
scroll to position [175, 0]
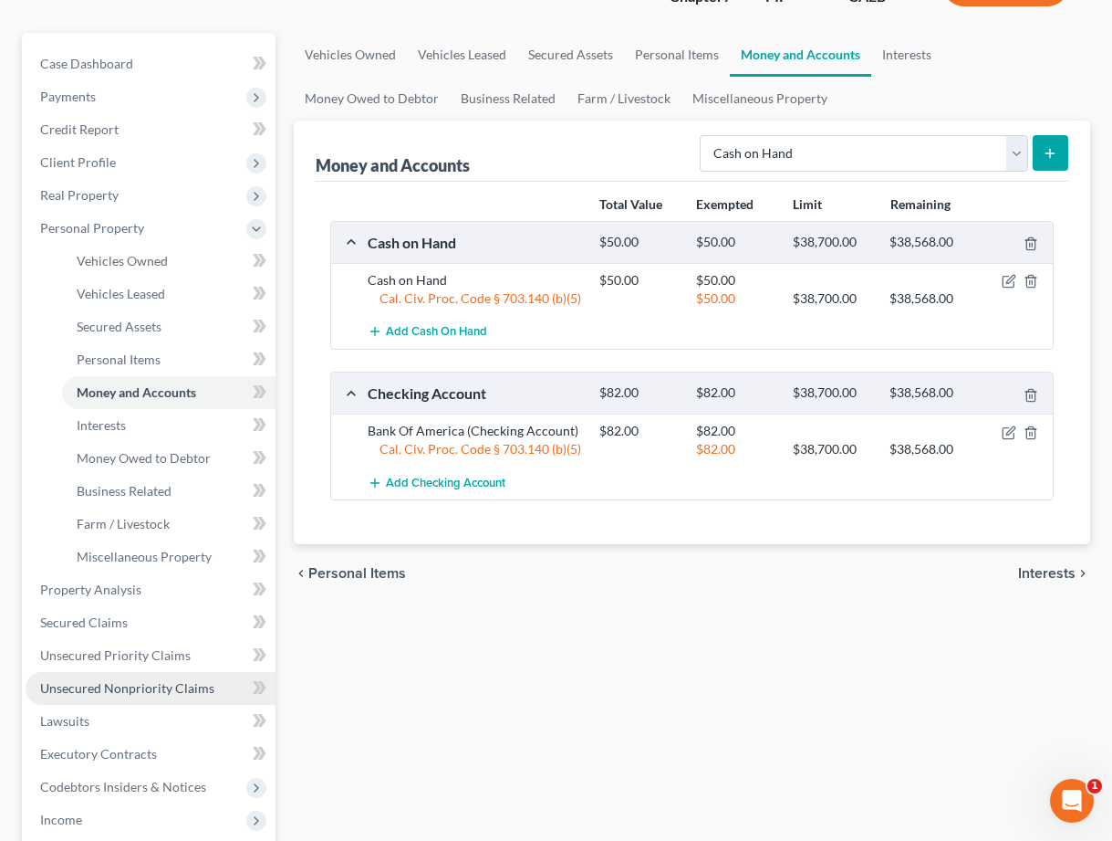
click at [167, 692] on span "Unsecured Nonpriority Claims" at bounding box center [127, 688] width 174 height 16
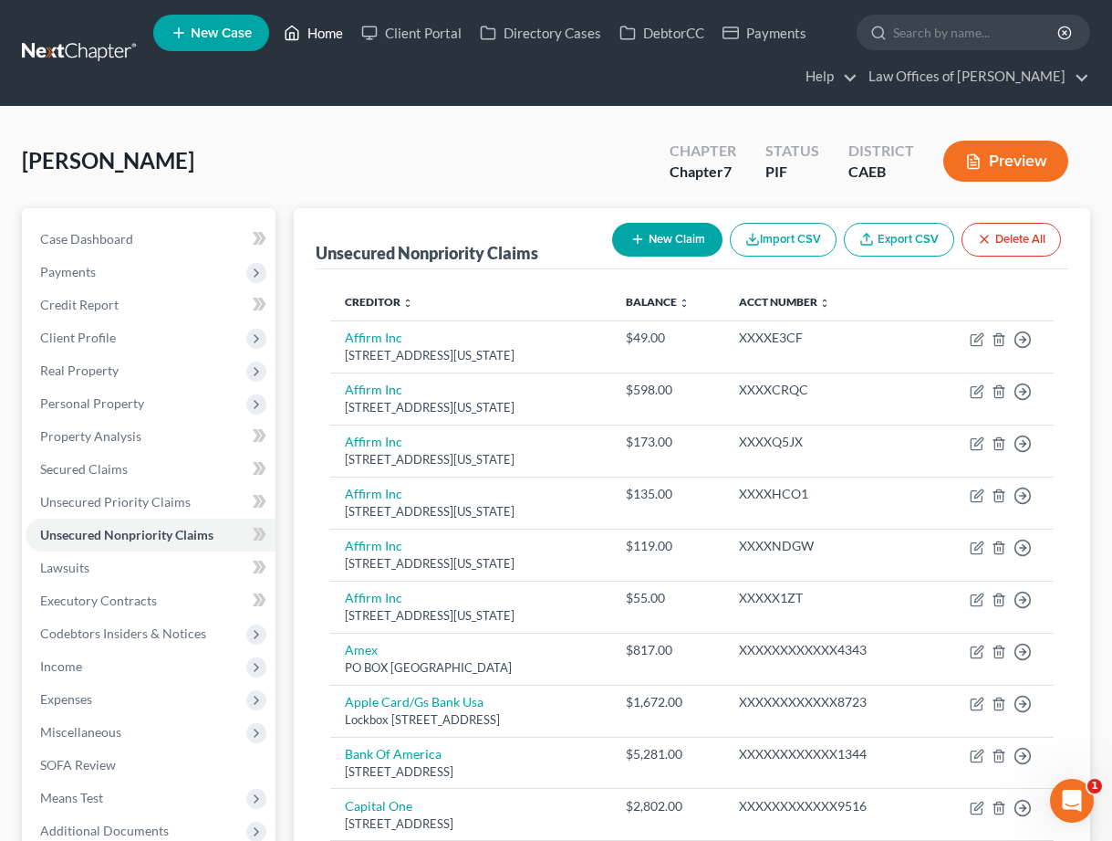
click at [341, 39] on link "Home" at bounding box center [314, 32] width 78 height 33
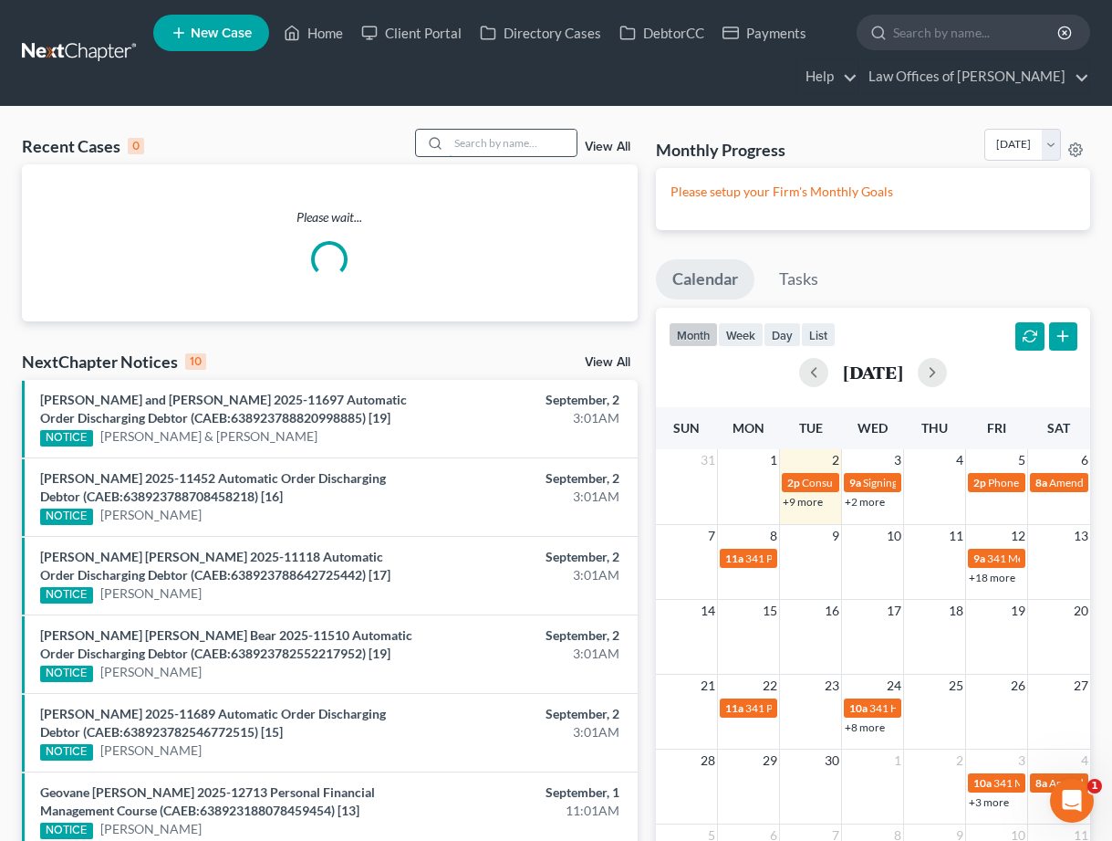
click at [471, 141] on input "search" at bounding box center [513, 143] width 128 height 26
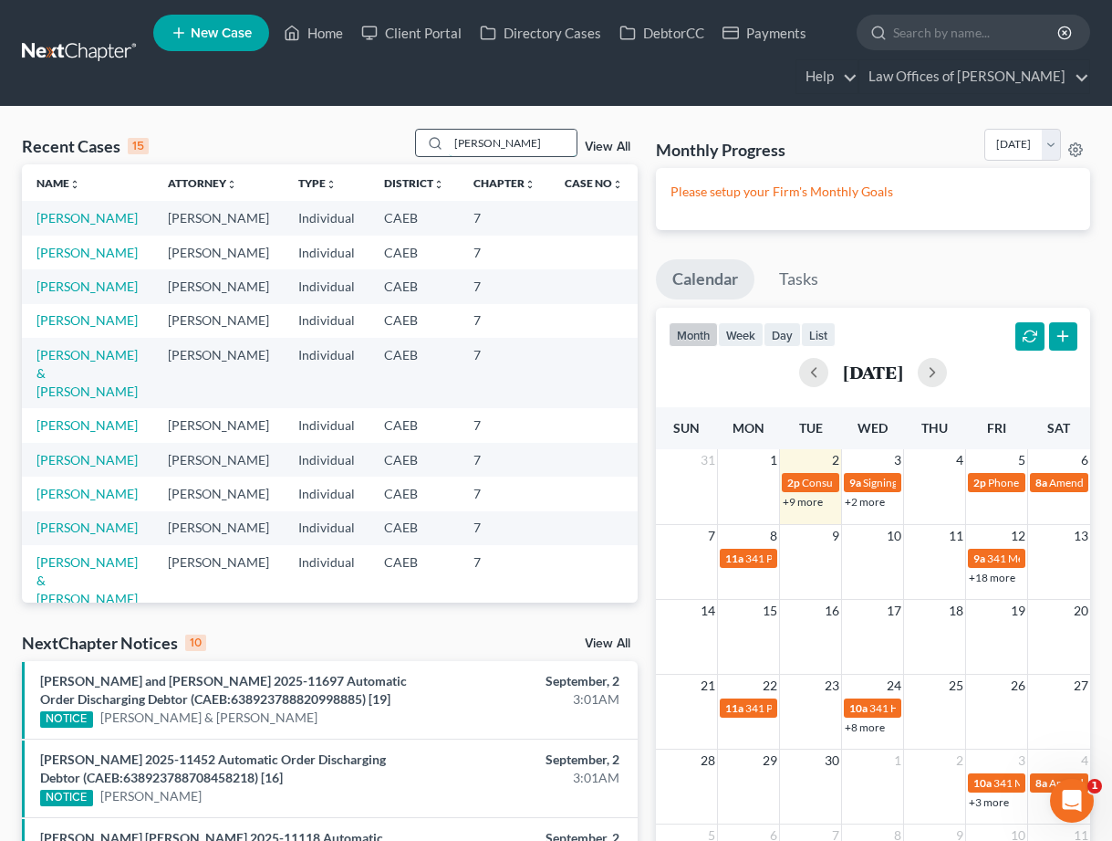
type input "[PERSON_NAME]"
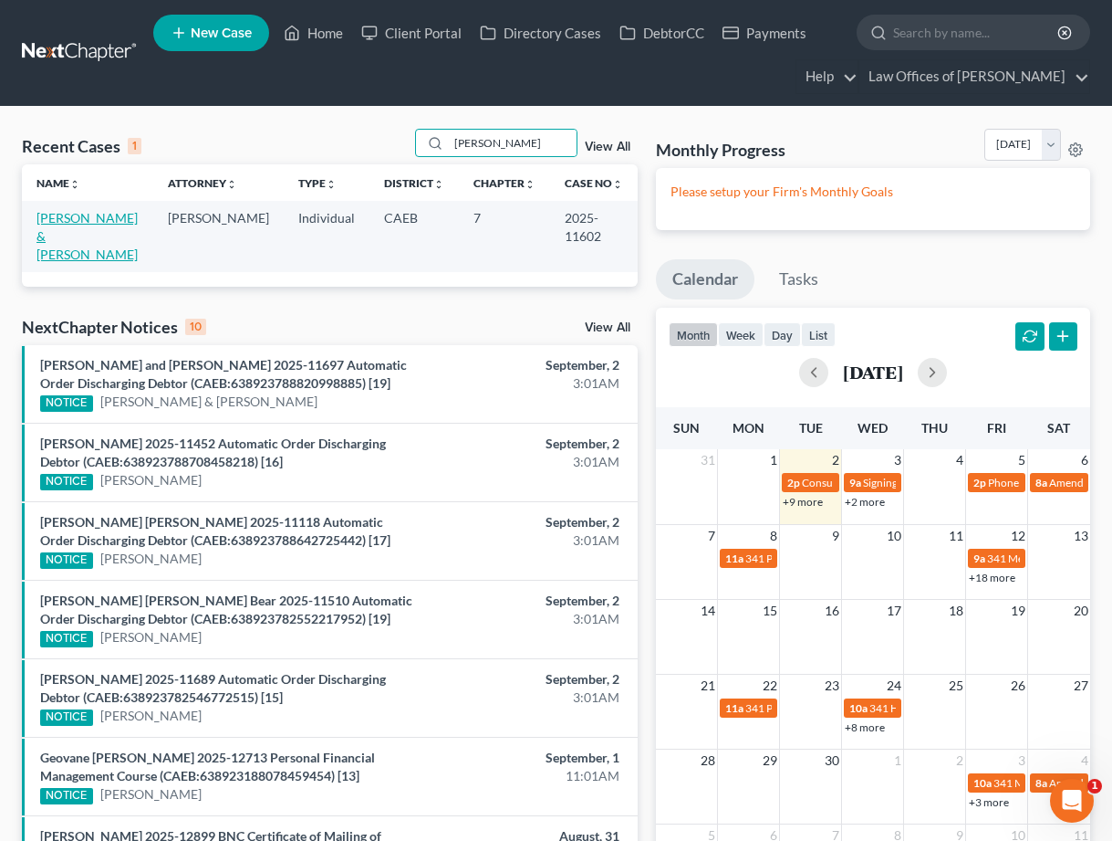
click at [76, 227] on link "[PERSON_NAME] & [PERSON_NAME]" at bounding box center [87, 236] width 101 height 52
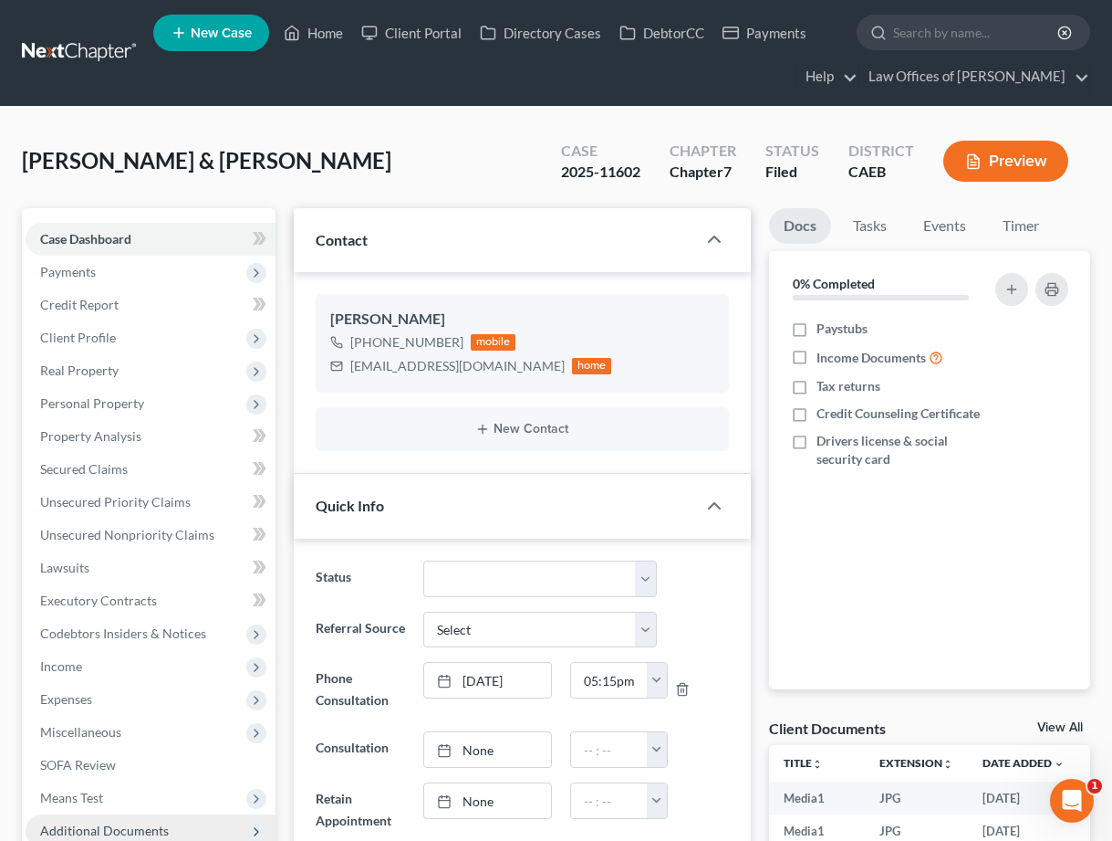
click at [162, 765] on span "Additional Documents" at bounding box center [104, 830] width 129 height 16
click at [131, 395] on span "Personal Property" at bounding box center [92, 403] width 104 height 16
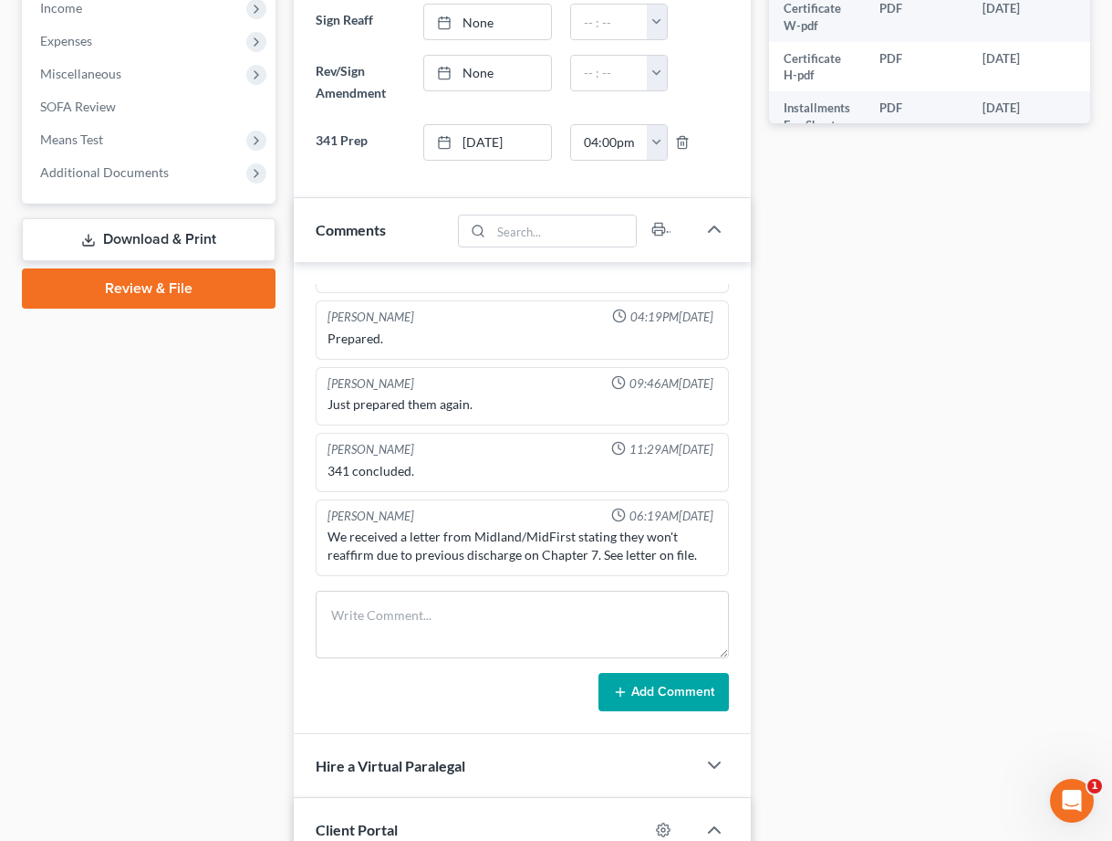
scroll to position [6641, 0]
click at [147, 173] on span "Additional Documents" at bounding box center [104, 172] width 129 height 16
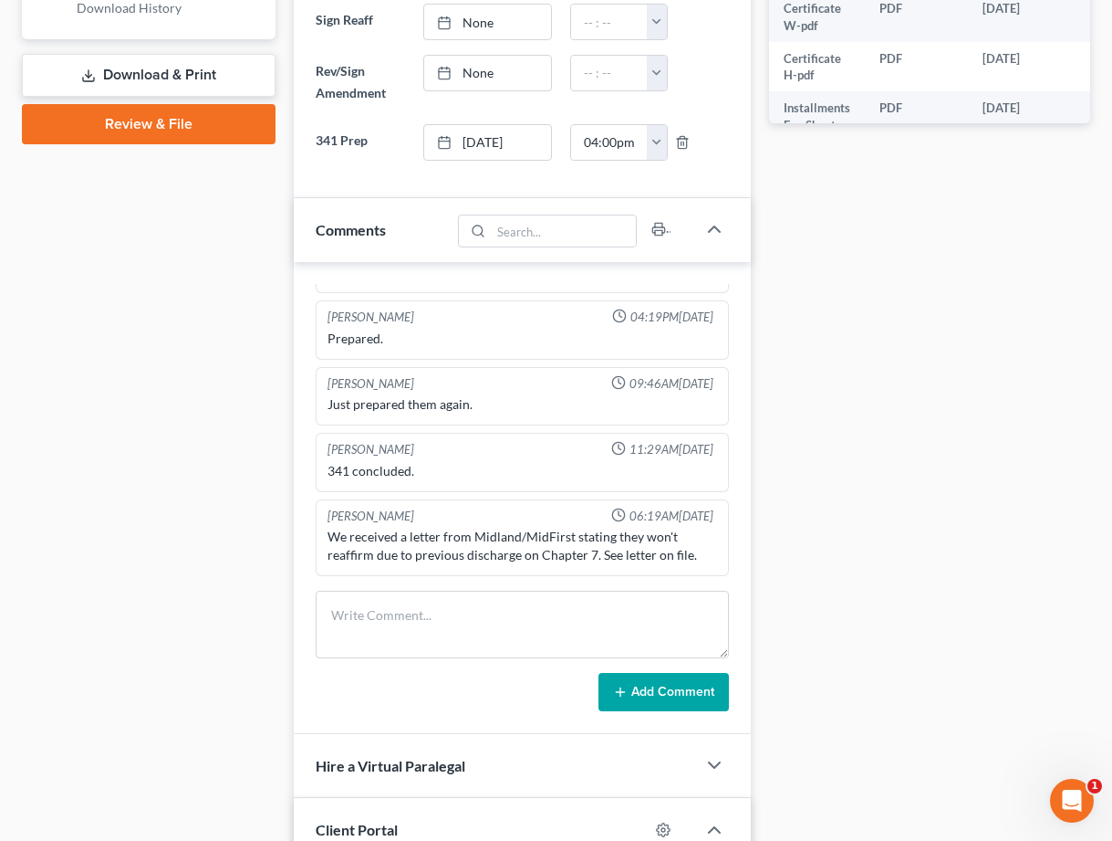
scroll to position [658, 0]
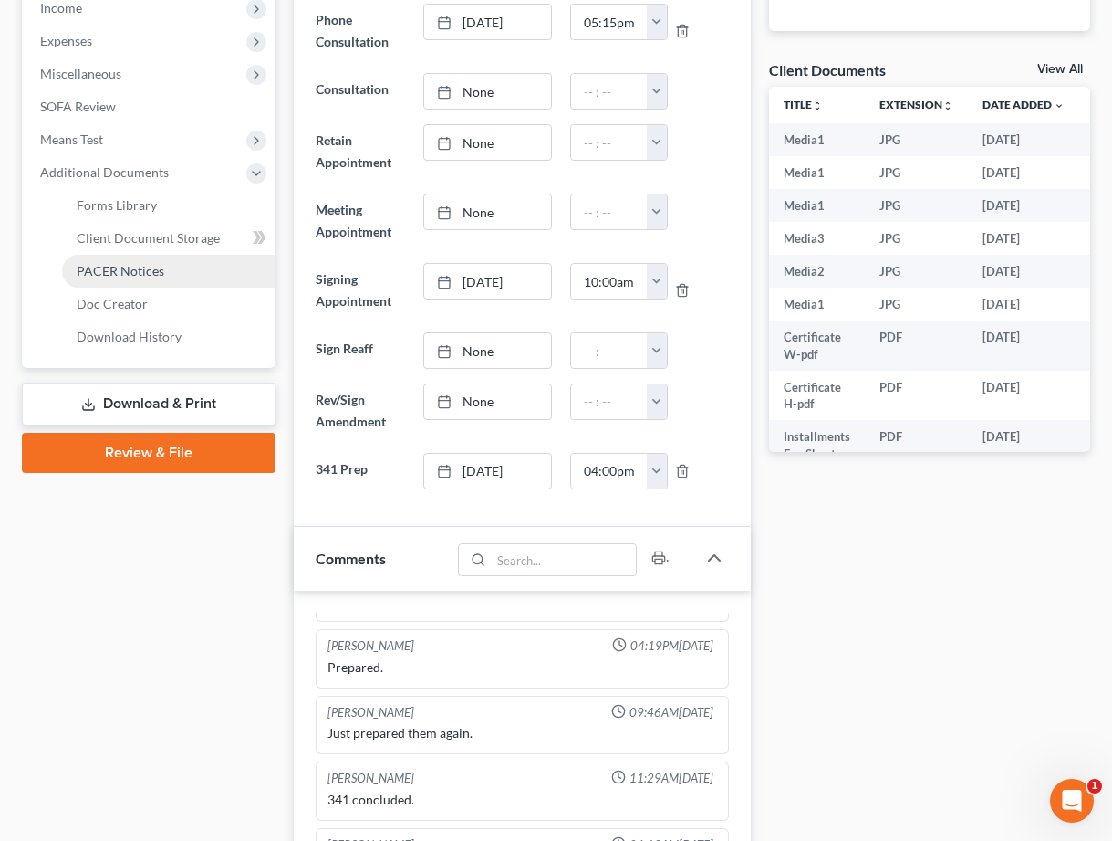
click at [146, 264] on span "PACER Notices" at bounding box center [121, 271] width 88 height 16
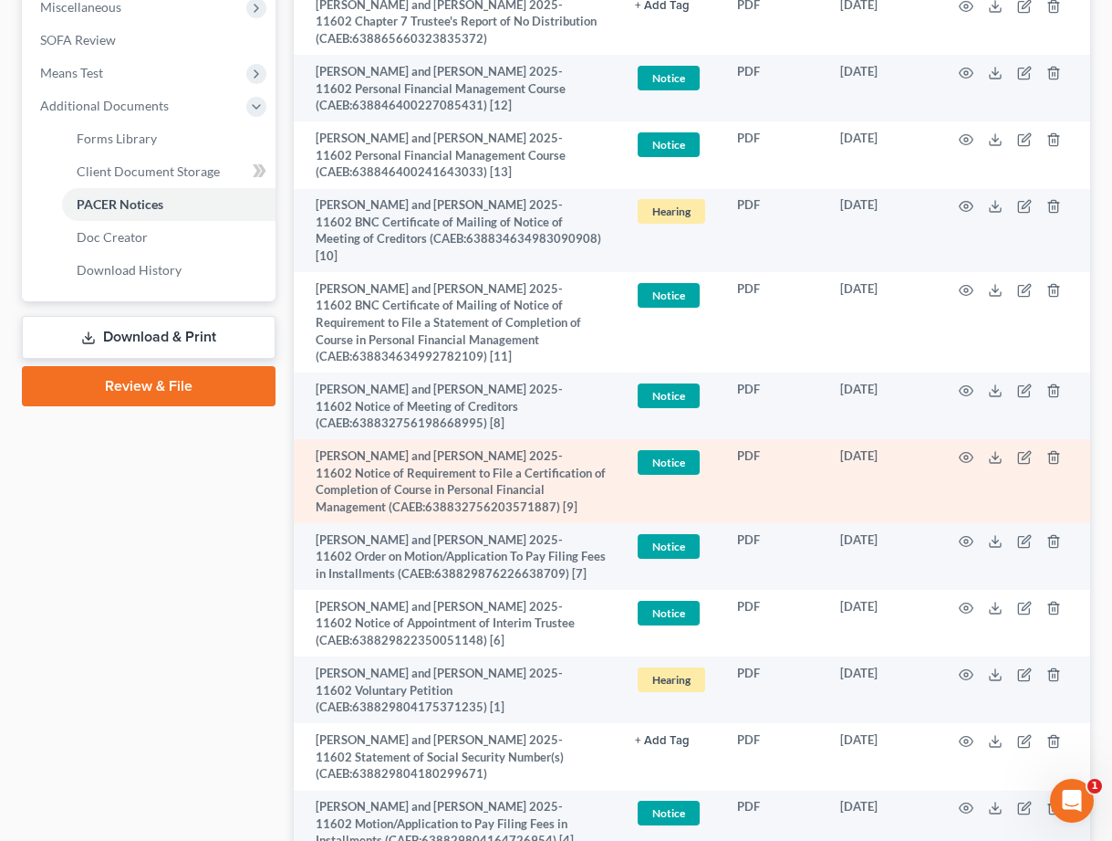
scroll to position [726, 0]
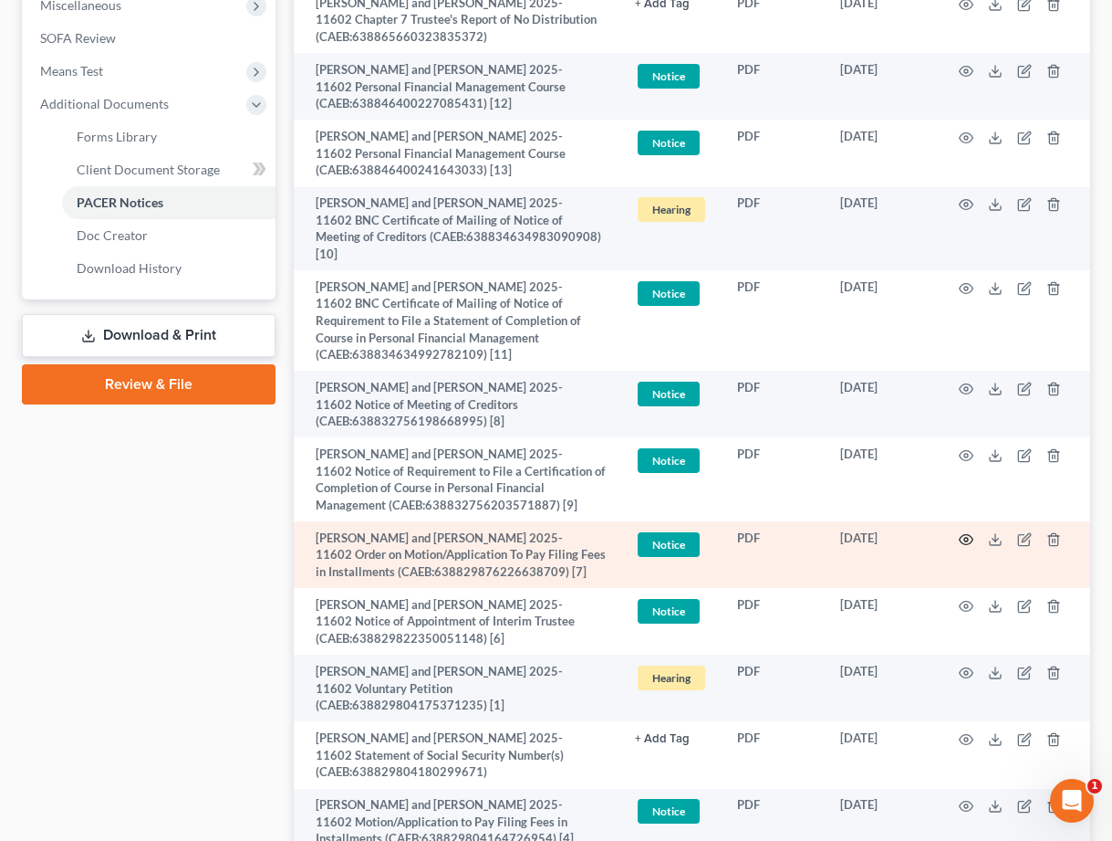
click at [970, 532] on icon "button" at bounding box center [966, 539] width 15 height 15
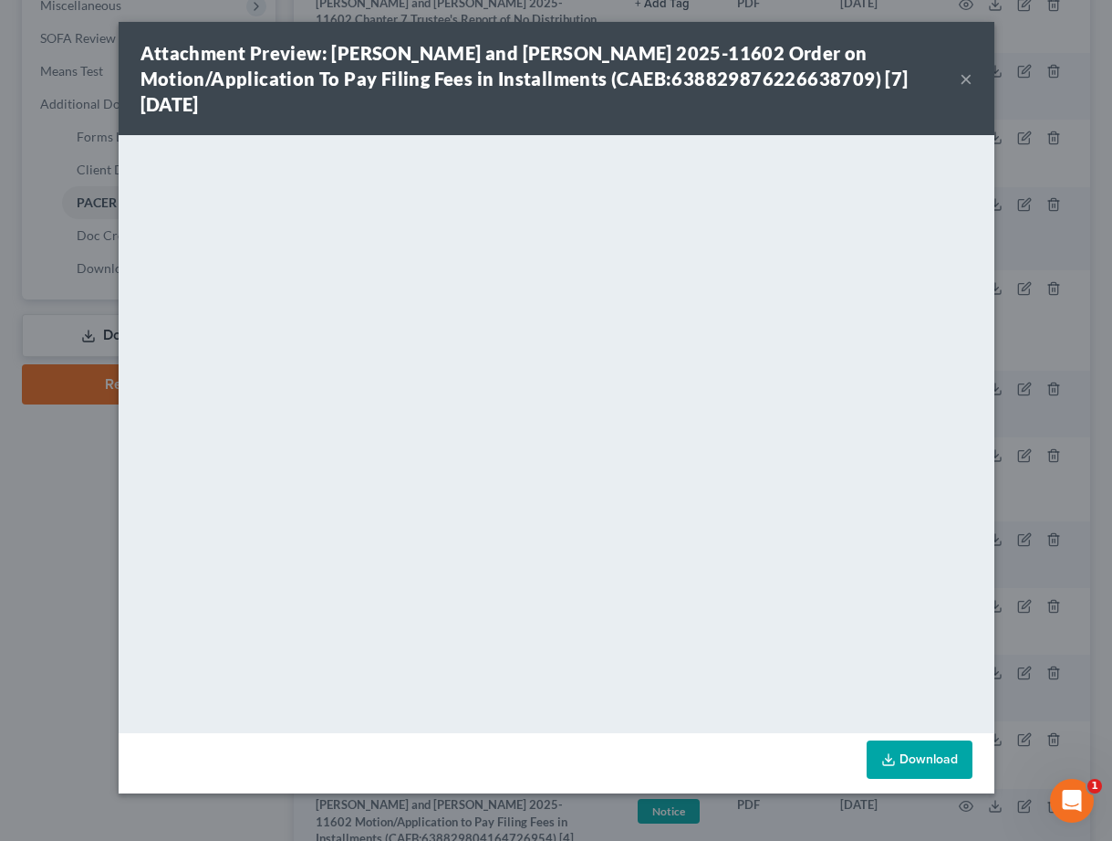
click at [966, 79] on button "×" at bounding box center [966, 79] width 13 height 22
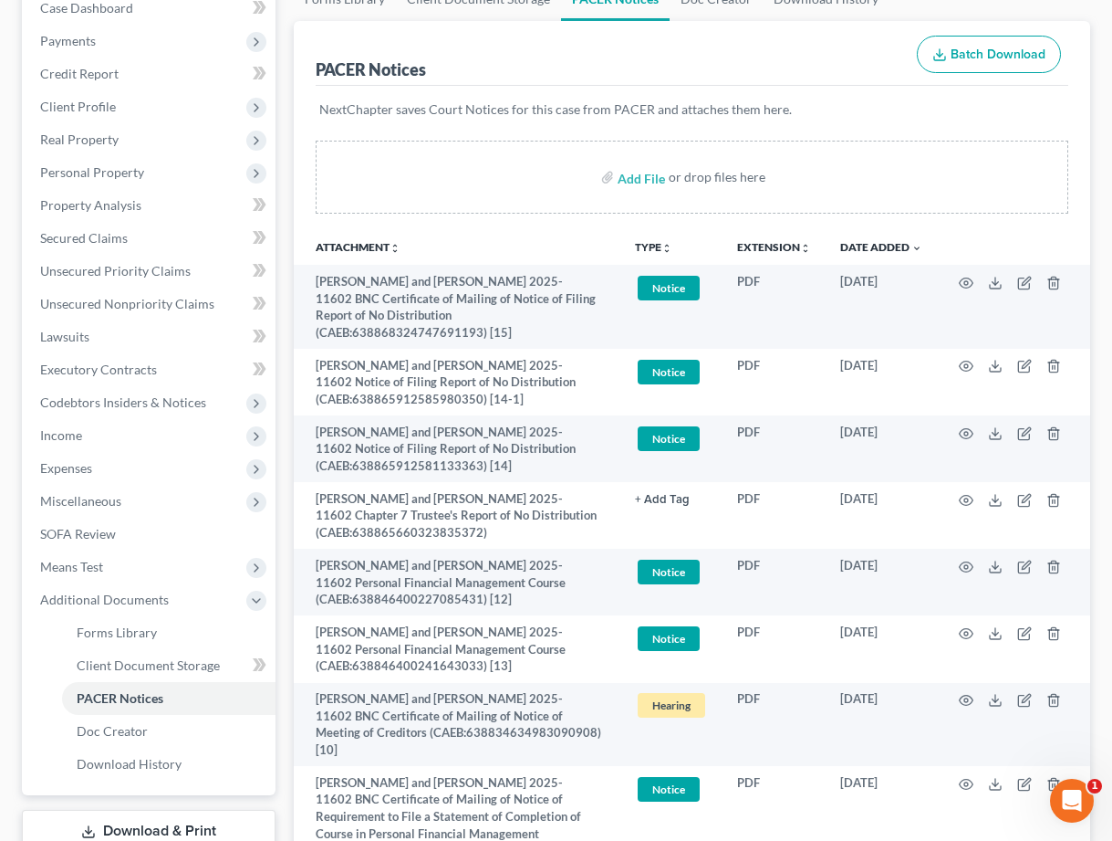
scroll to position [0, 0]
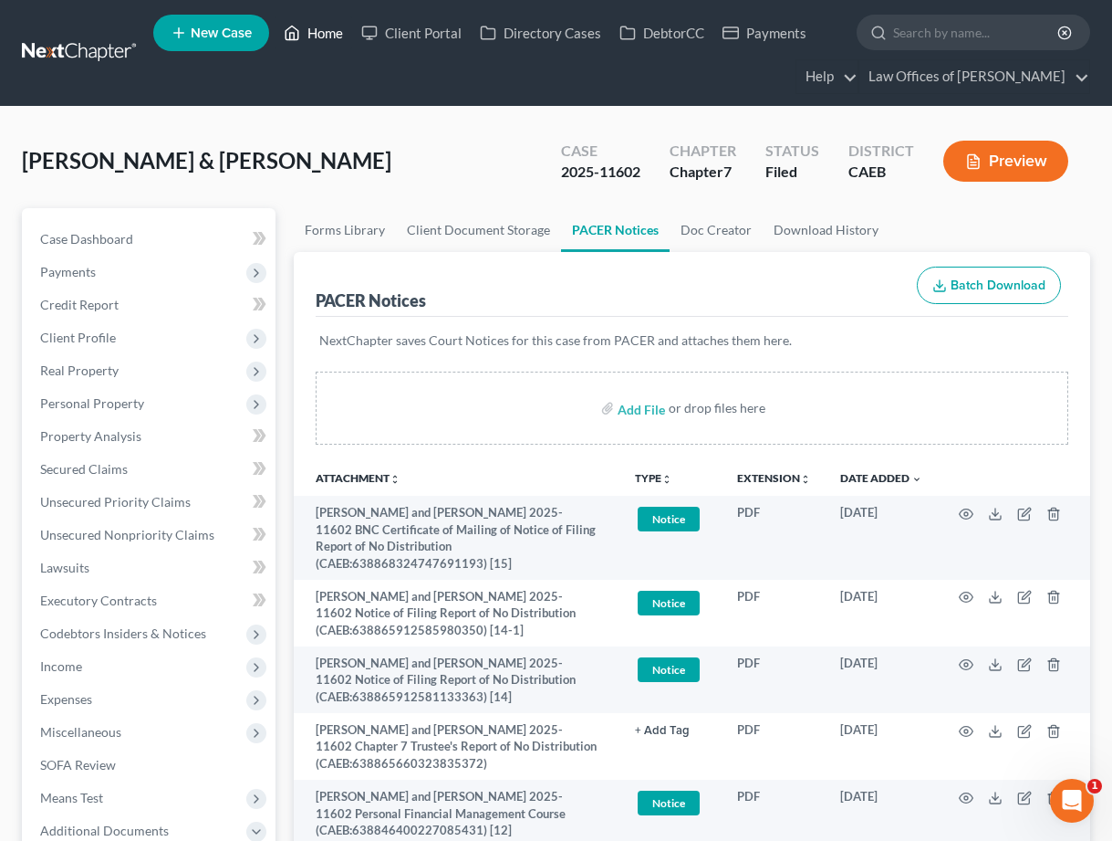
click at [301, 33] on link "Home" at bounding box center [314, 32] width 78 height 33
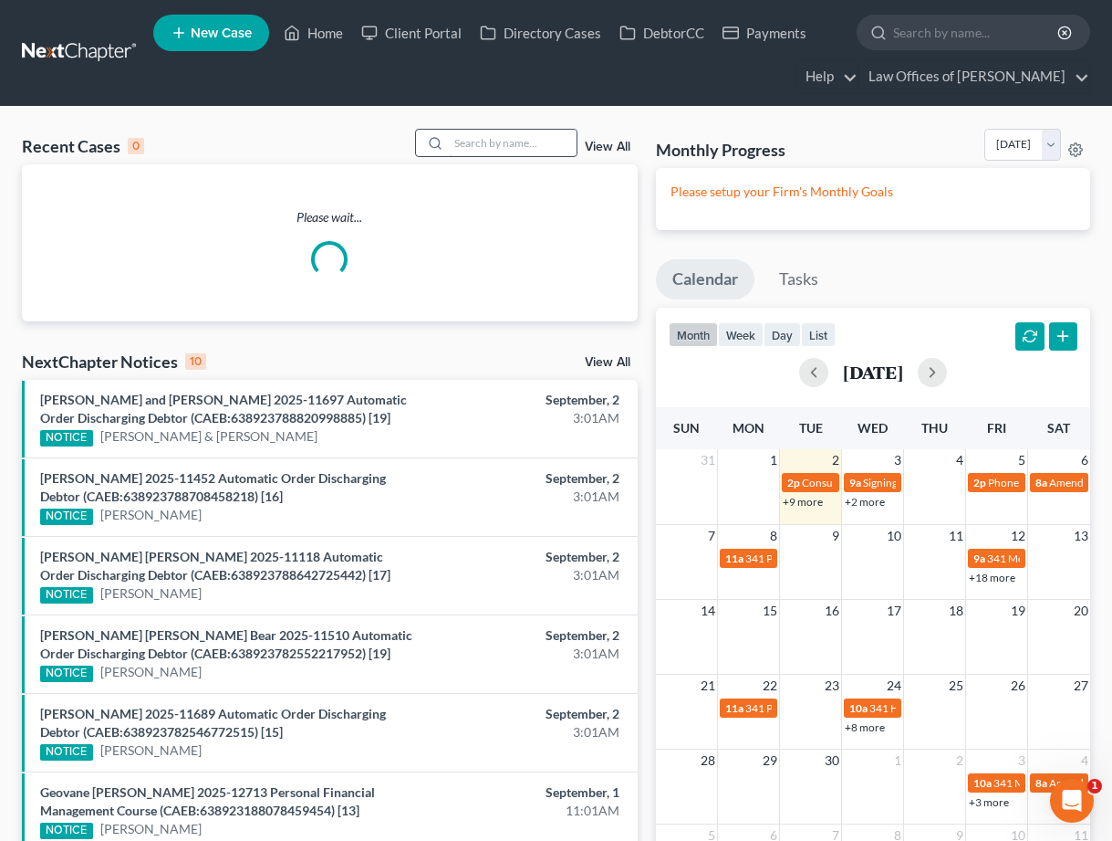
click at [434, 153] on div at bounding box center [432, 143] width 33 height 26
click at [473, 139] on input "search" at bounding box center [513, 143] width 128 height 26
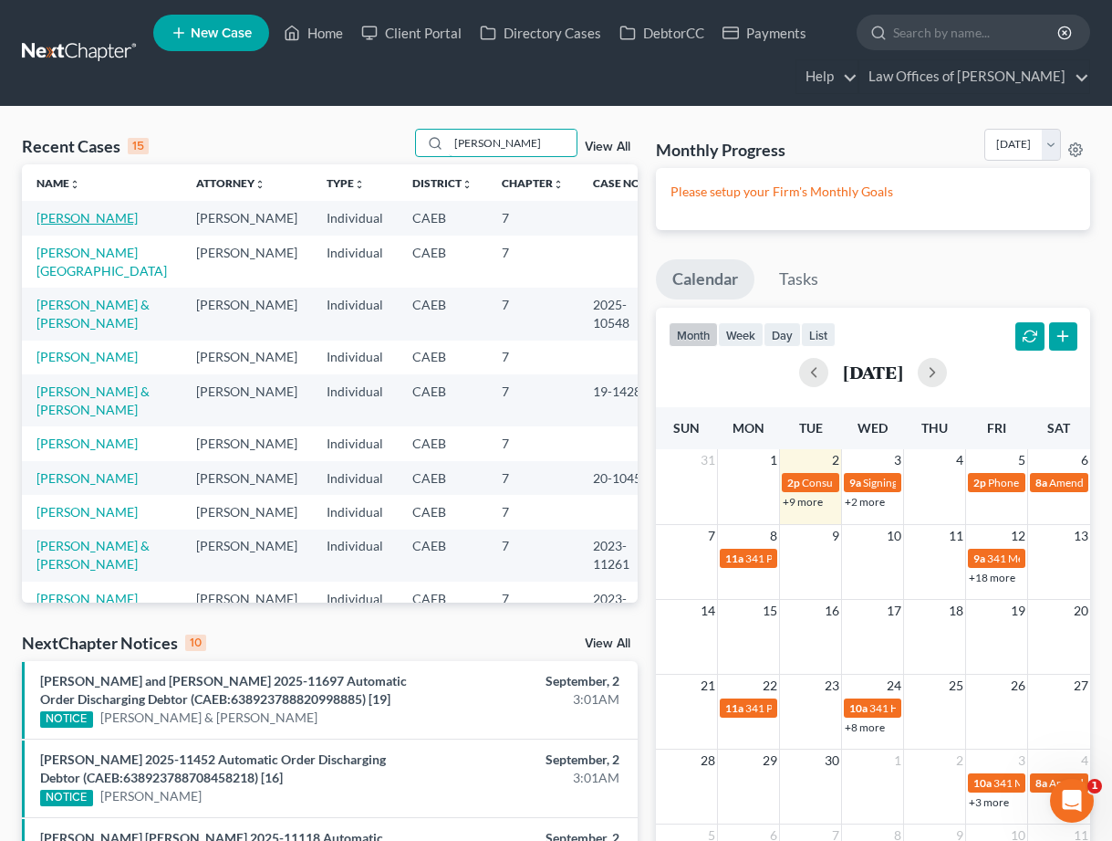
type input "[PERSON_NAME]"
click at [119, 218] on link "[PERSON_NAME]" at bounding box center [87, 218] width 101 height 16
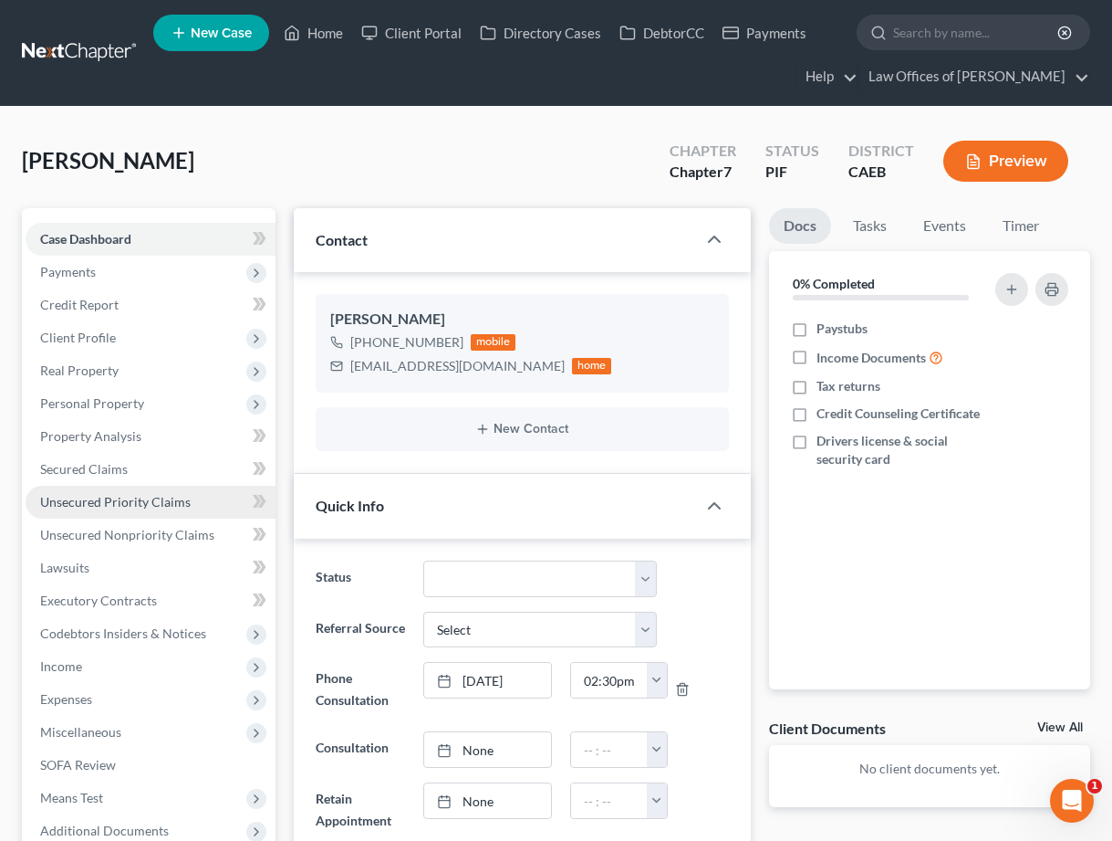
click at [130, 502] on span "Unsecured Priority Claims" at bounding box center [115, 502] width 151 height 16
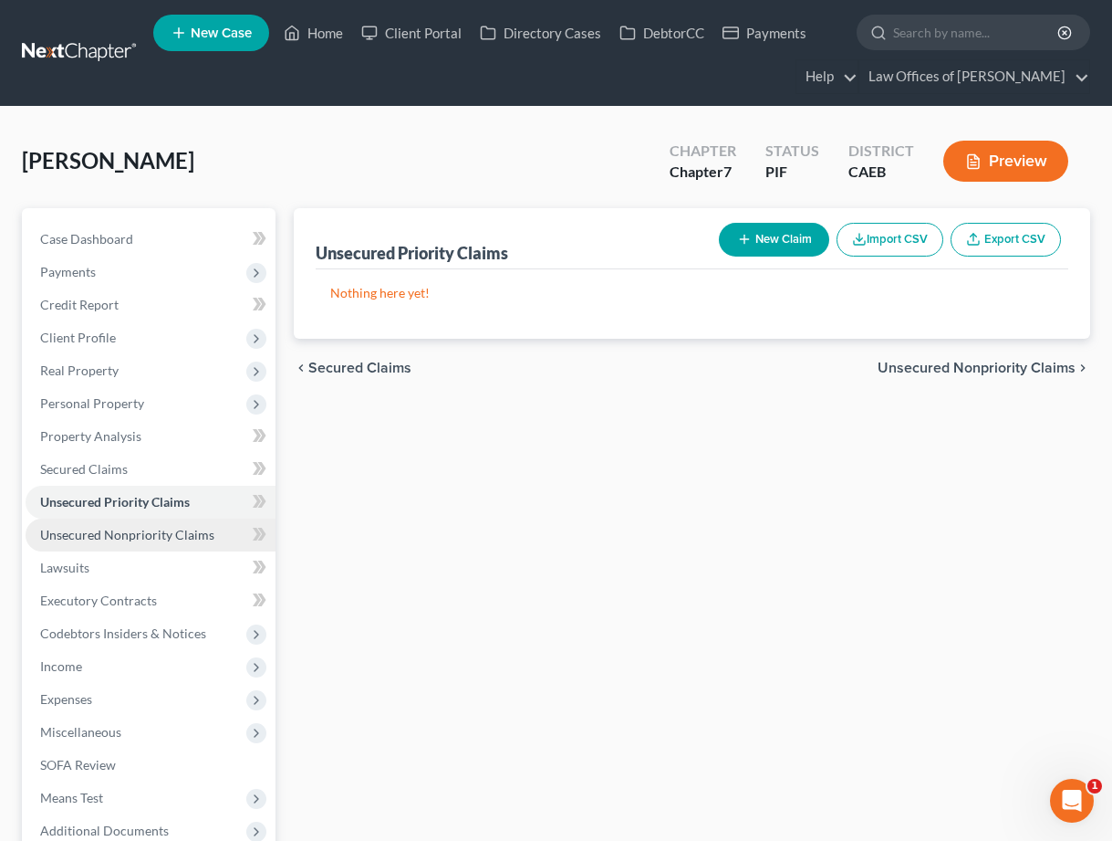
click at [80, 543] on link "Unsecured Nonpriority Claims" at bounding box center [151, 534] width 250 height 33
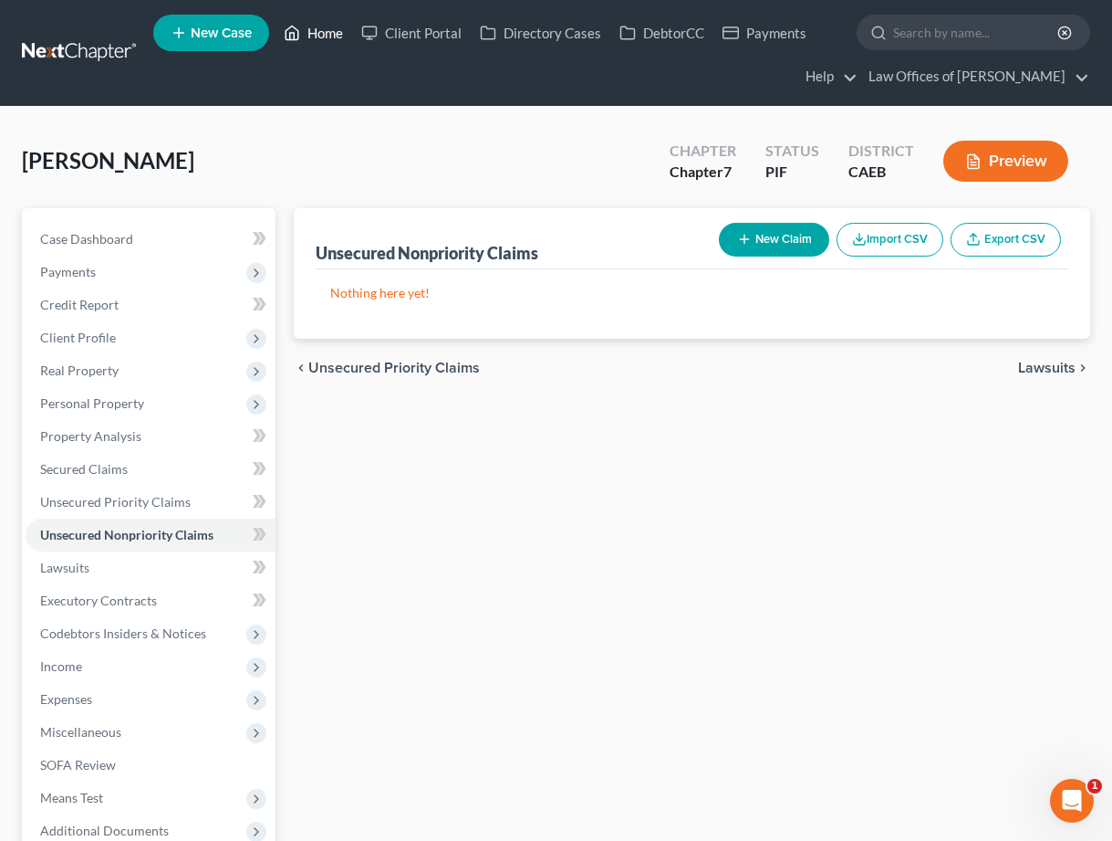
click at [325, 37] on link "Home" at bounding box center [314, 32] width 78 height 33
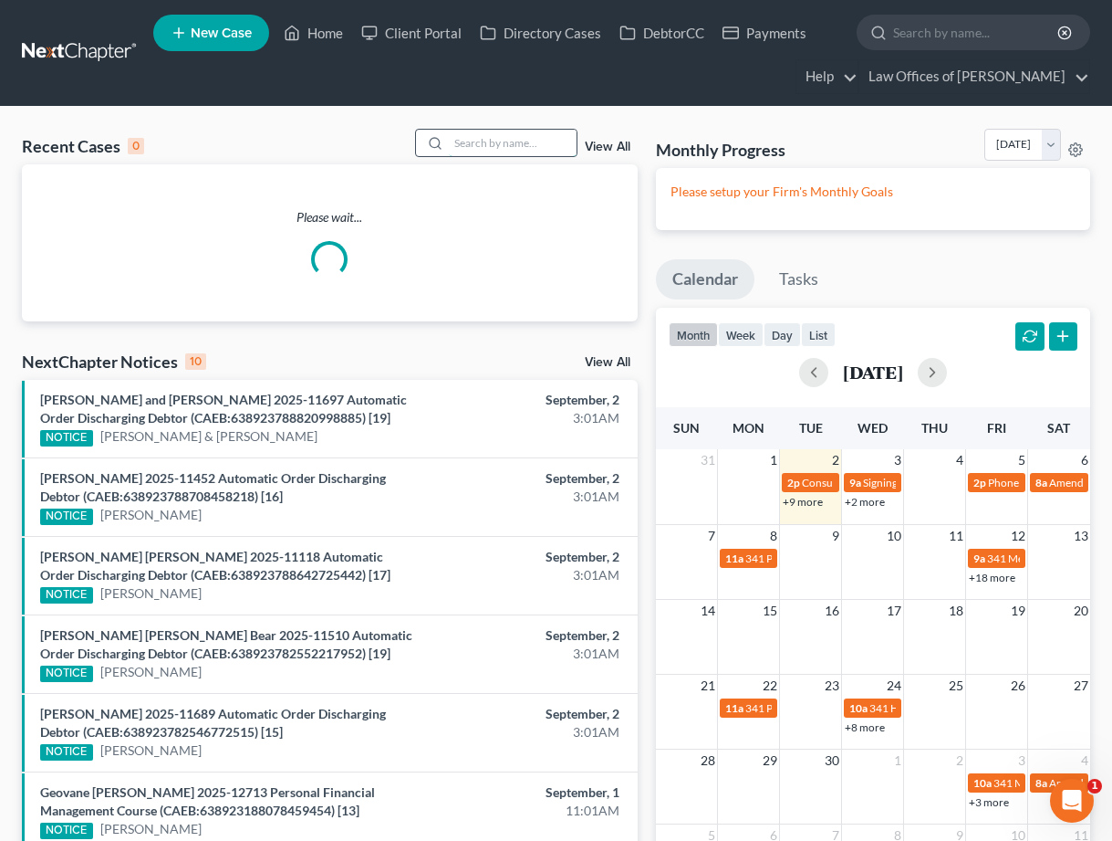
click at [511, 148] on input "search" at bounding box center [513, 143] width 128 height 26
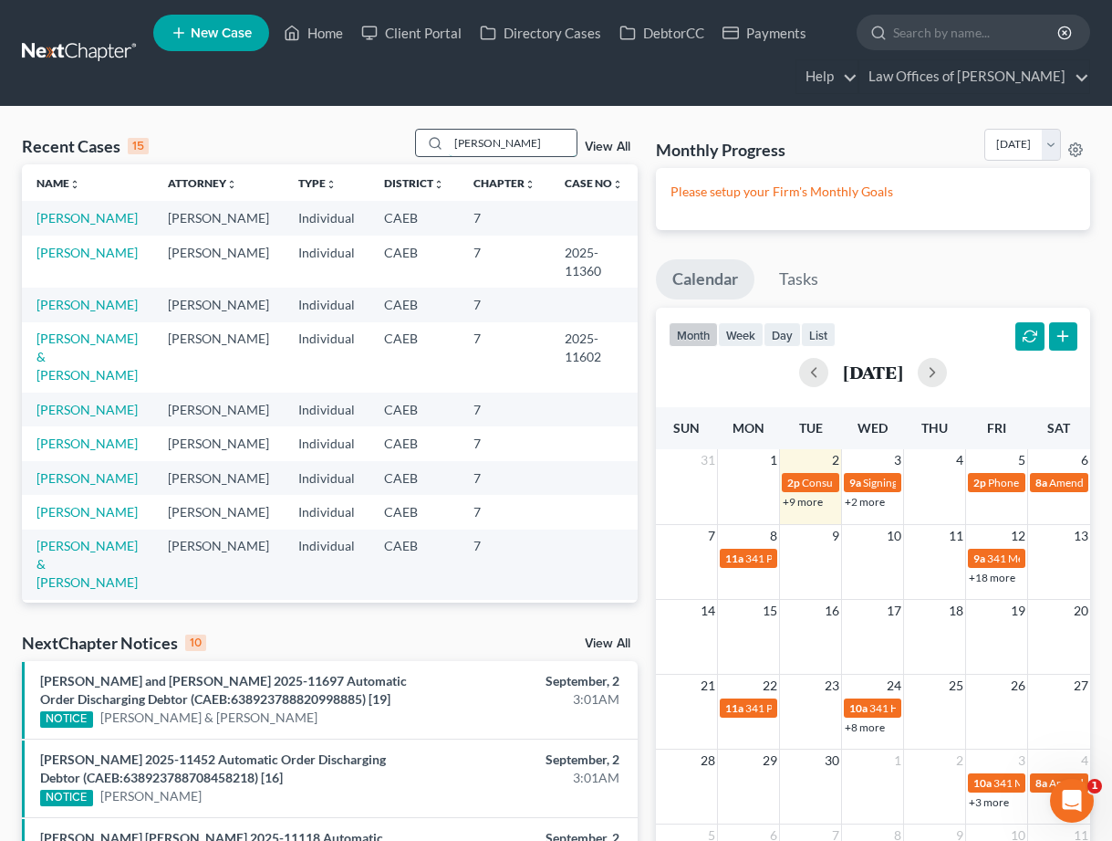
type input "[PERSON_NAME]"
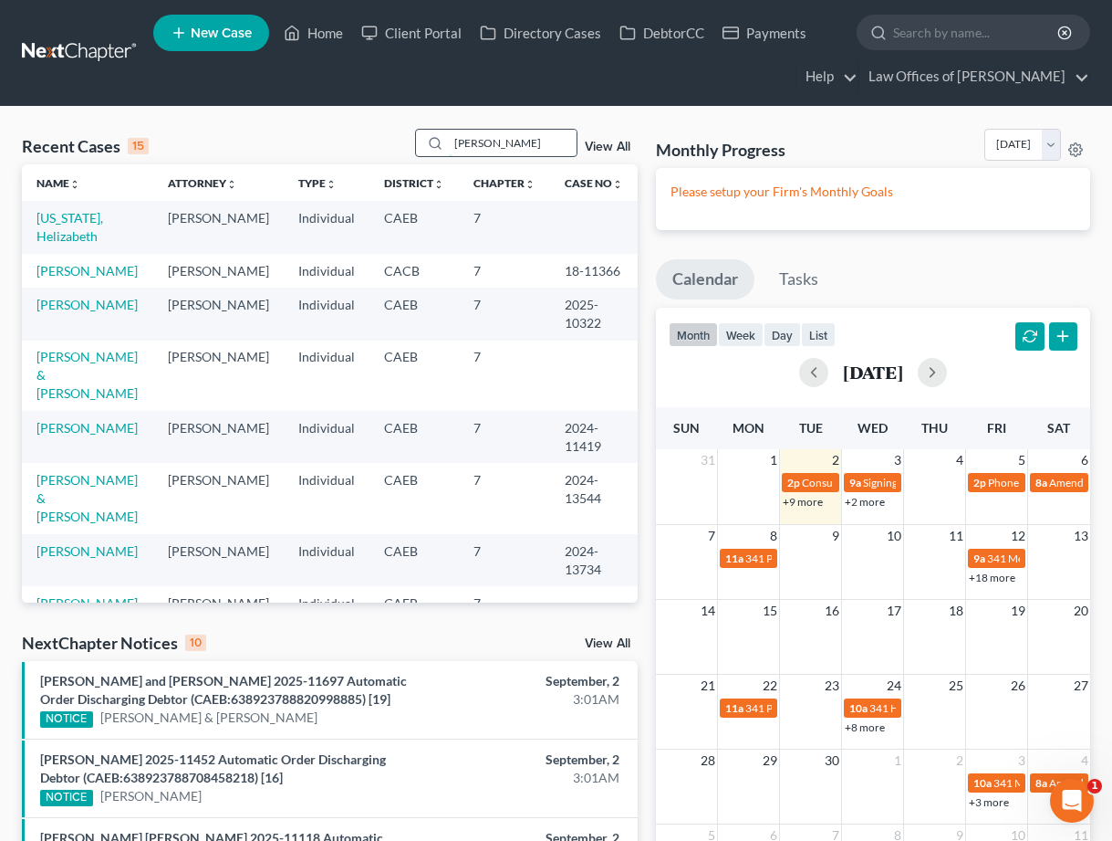
click at [514, 142] on input "[PERSON_NAME]" at bounding box center [513, 143] width 128 height 26
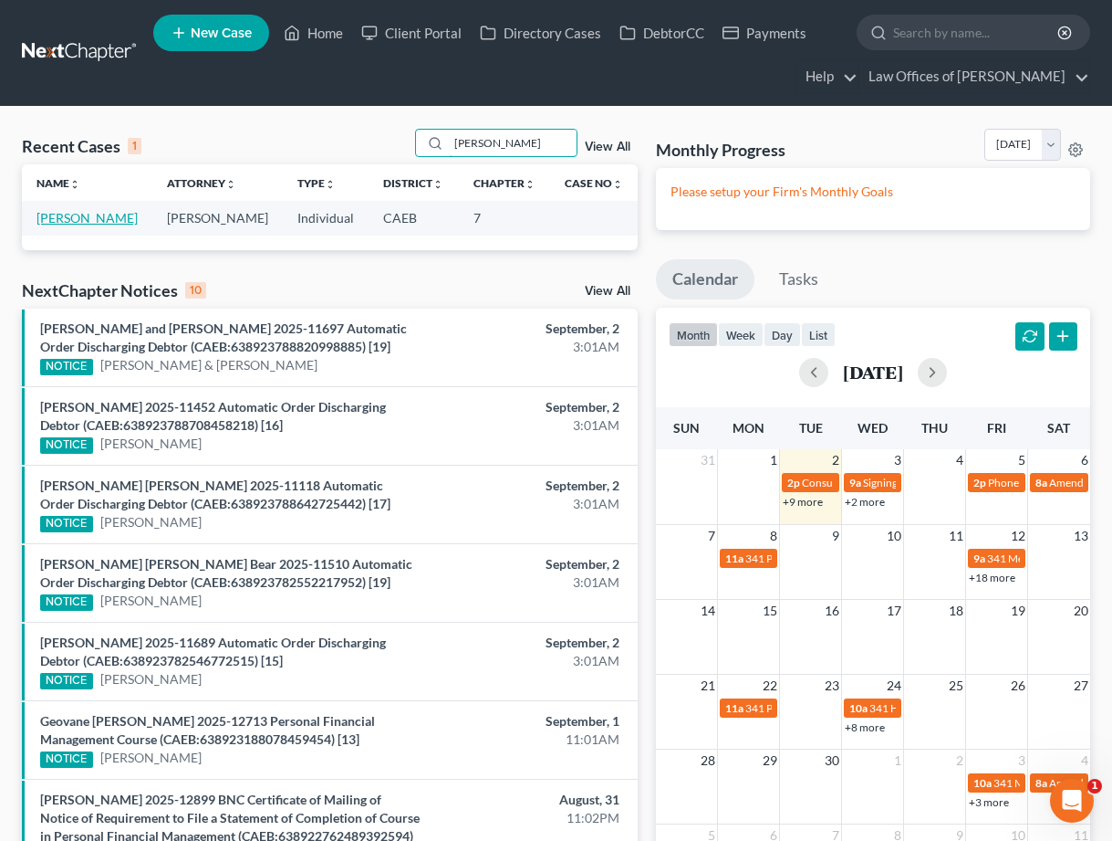
type input "[PERSON_NAME]"
click at [124, 215] on link "[PERSON_NAME]" at bounding box center [87, 218] width 101 height 16
select select "11"
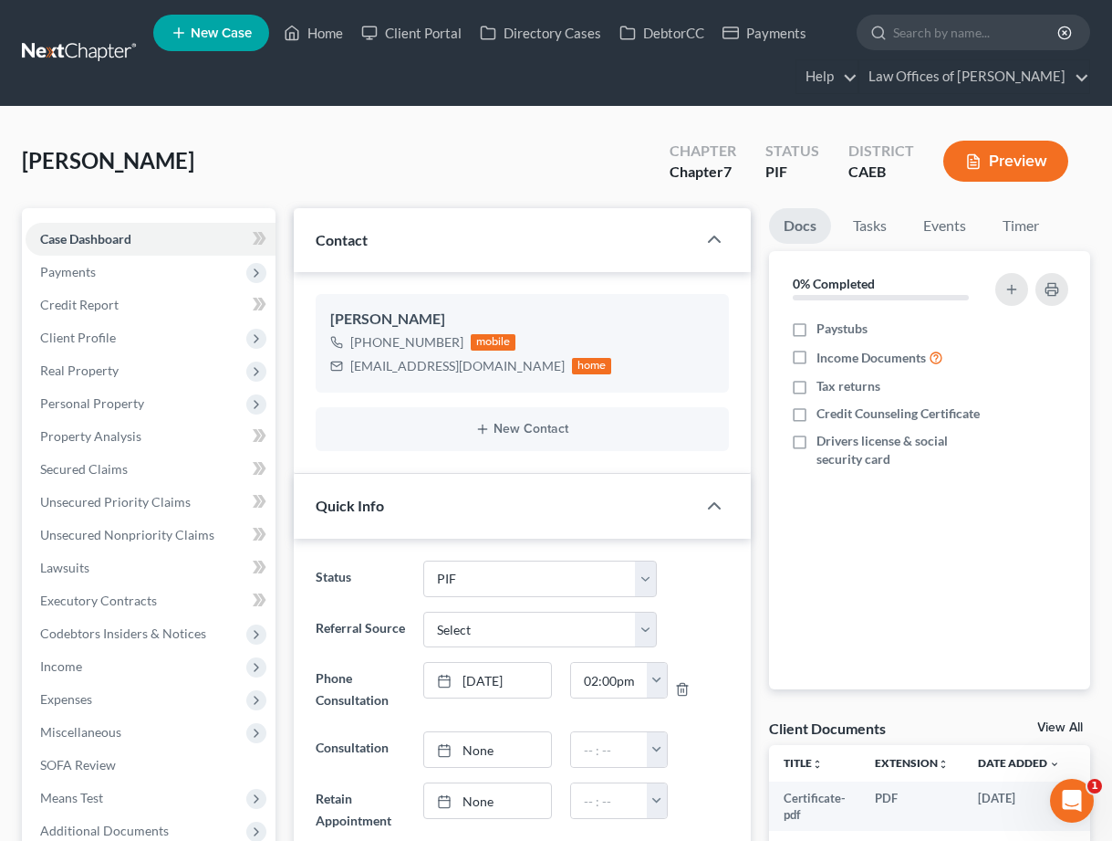
scroll to position [348, 0]
click at [147, 499] on span "Unsecured Priority Claims" at bounding box center [115, 502] width 151 height 16
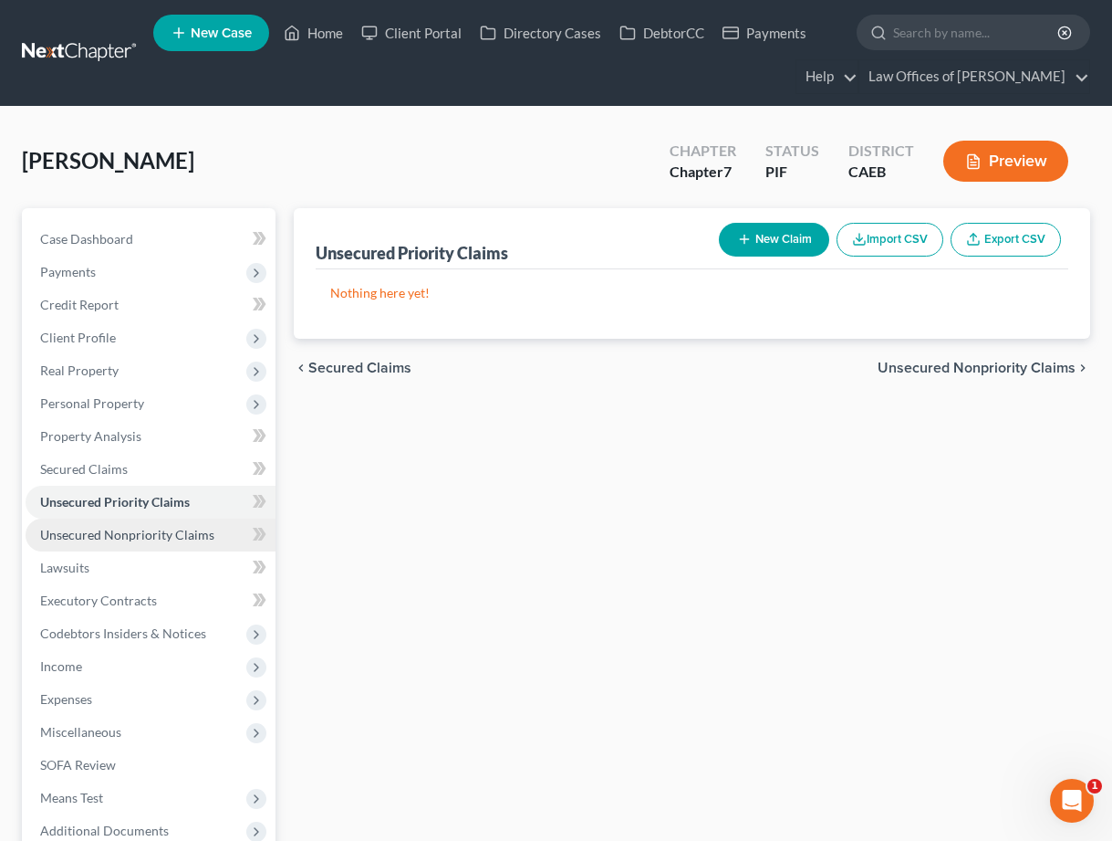
click at [178, 528] on span "Unsecured Nonpriority Claims" at bounding box center [127, 535] width 174 height 16
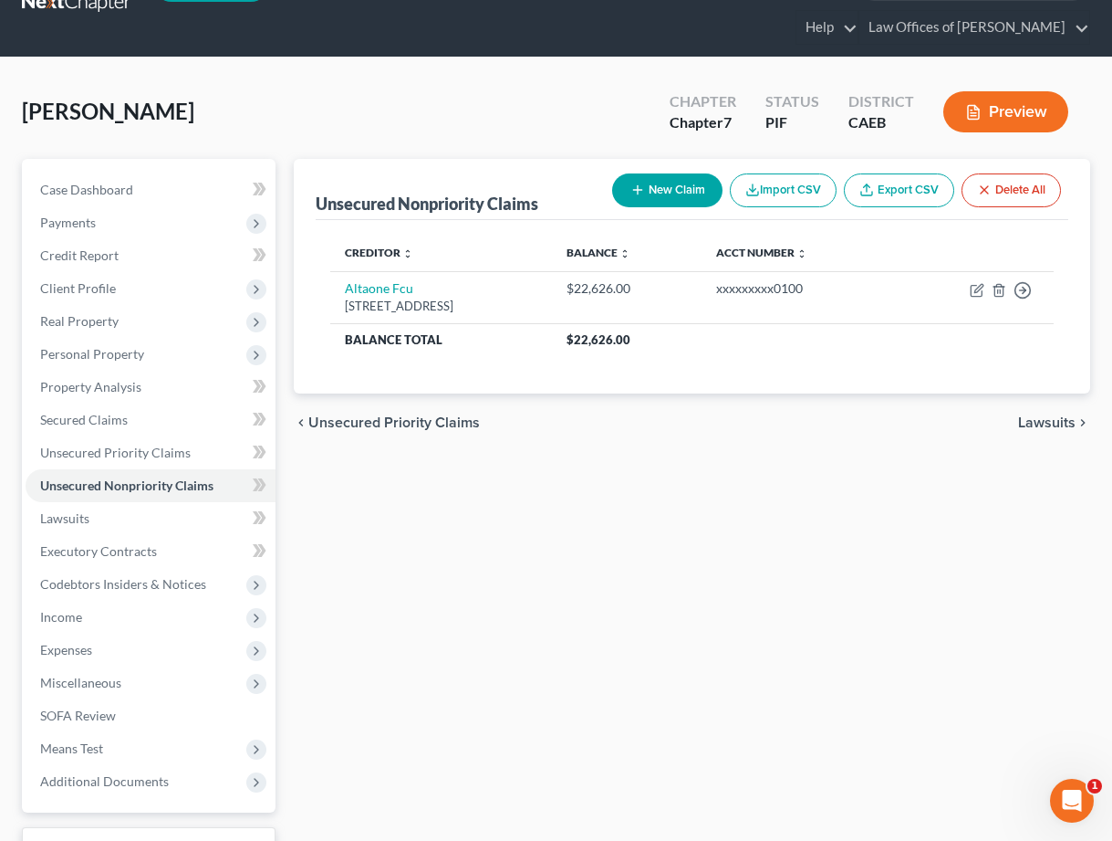
scroll to position [68, 0]
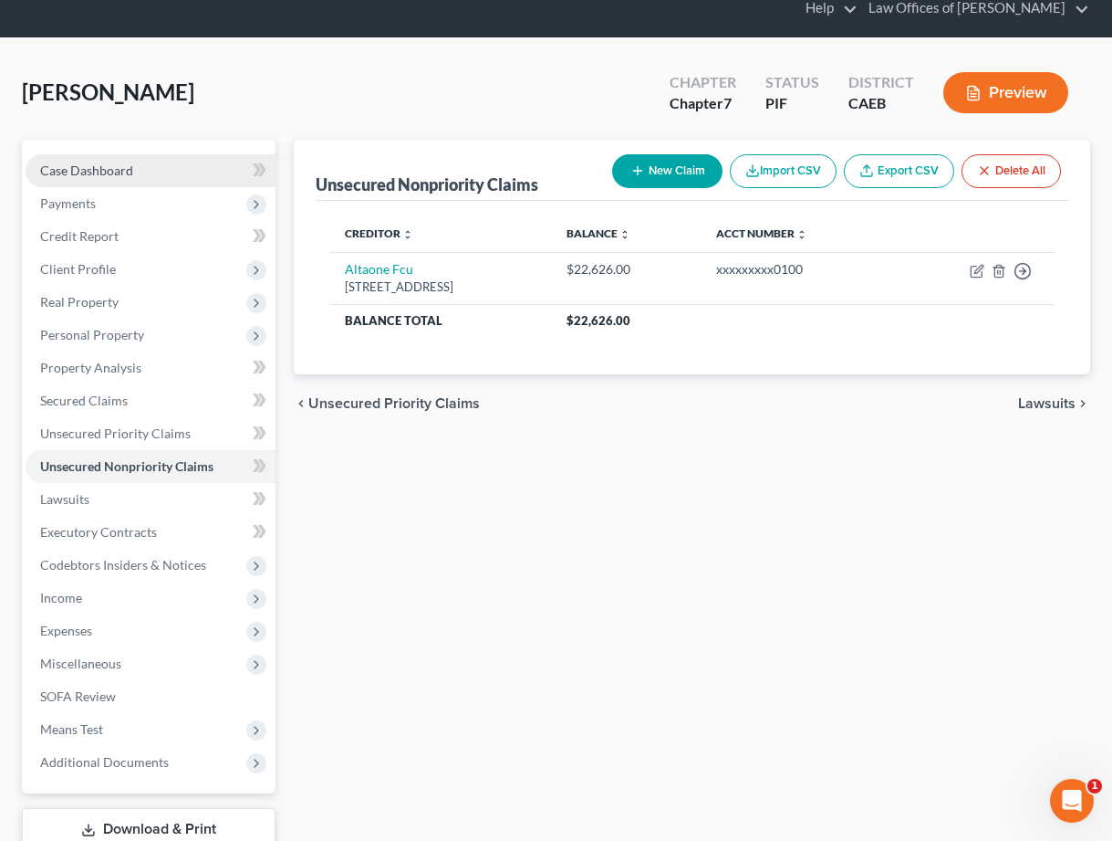
click at [106, 171] on span "Case Dashboard" at bounding box center [86, 170] width 93 height 16
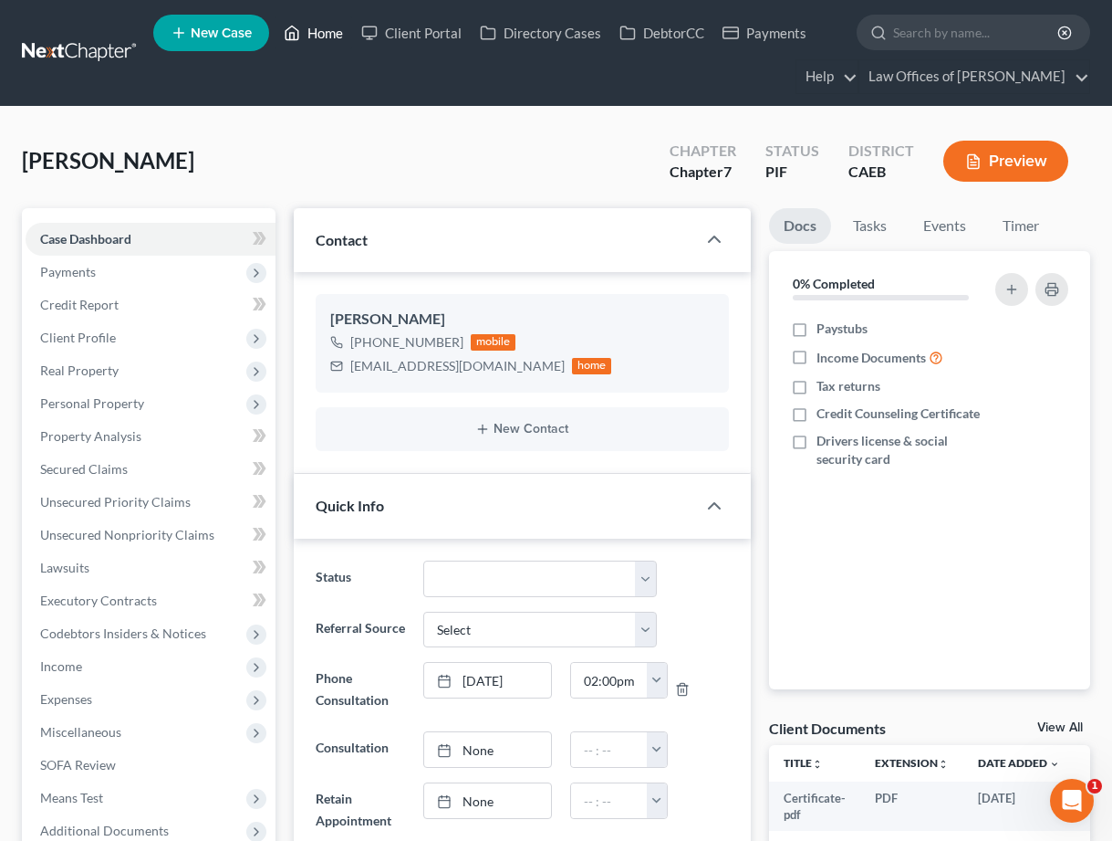
click at [339, 31] on link "Home" at bounding box center [314, 32] width 78 height 33
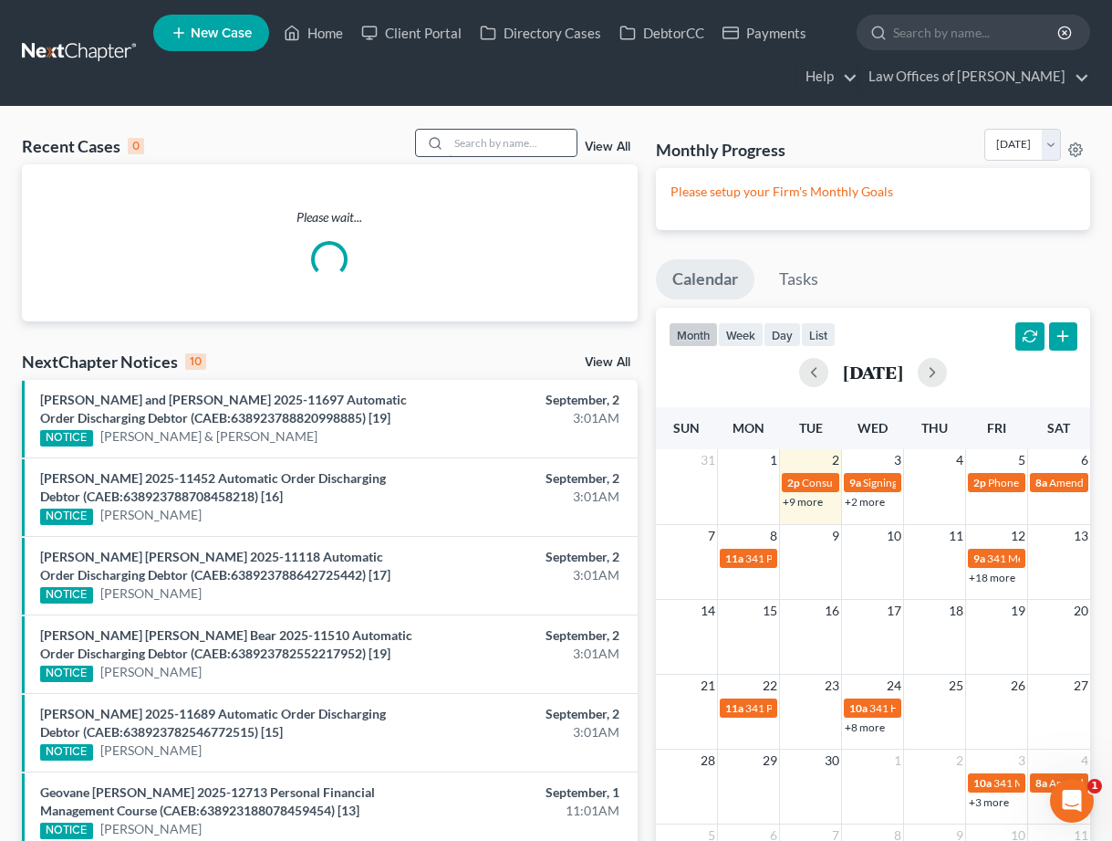
click at [486, 142] on input "search" at bounding box center [513, 143] width 128 height 26
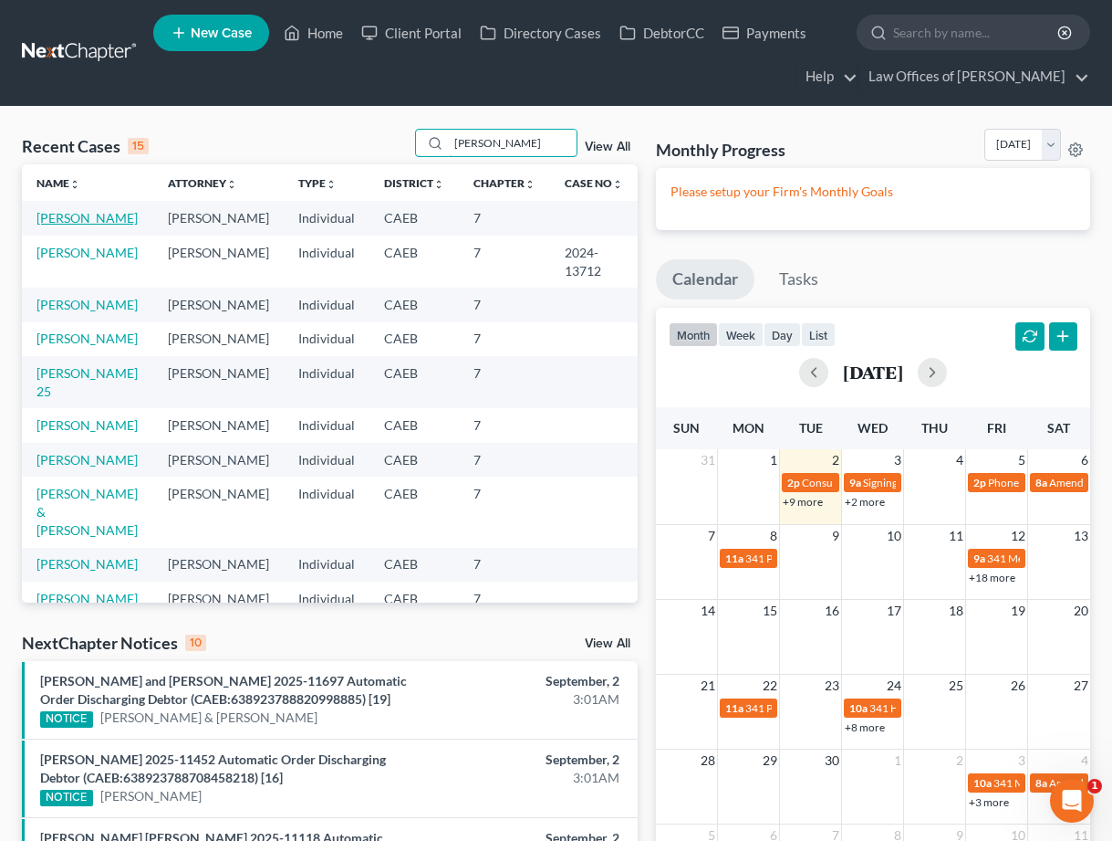
type input "[PERSON_NAME]"
click at [89, 214] on link "[PERSON_NAME]" at bounding box center [87, 218] width 101 height 16
select select "11"
select select "6"
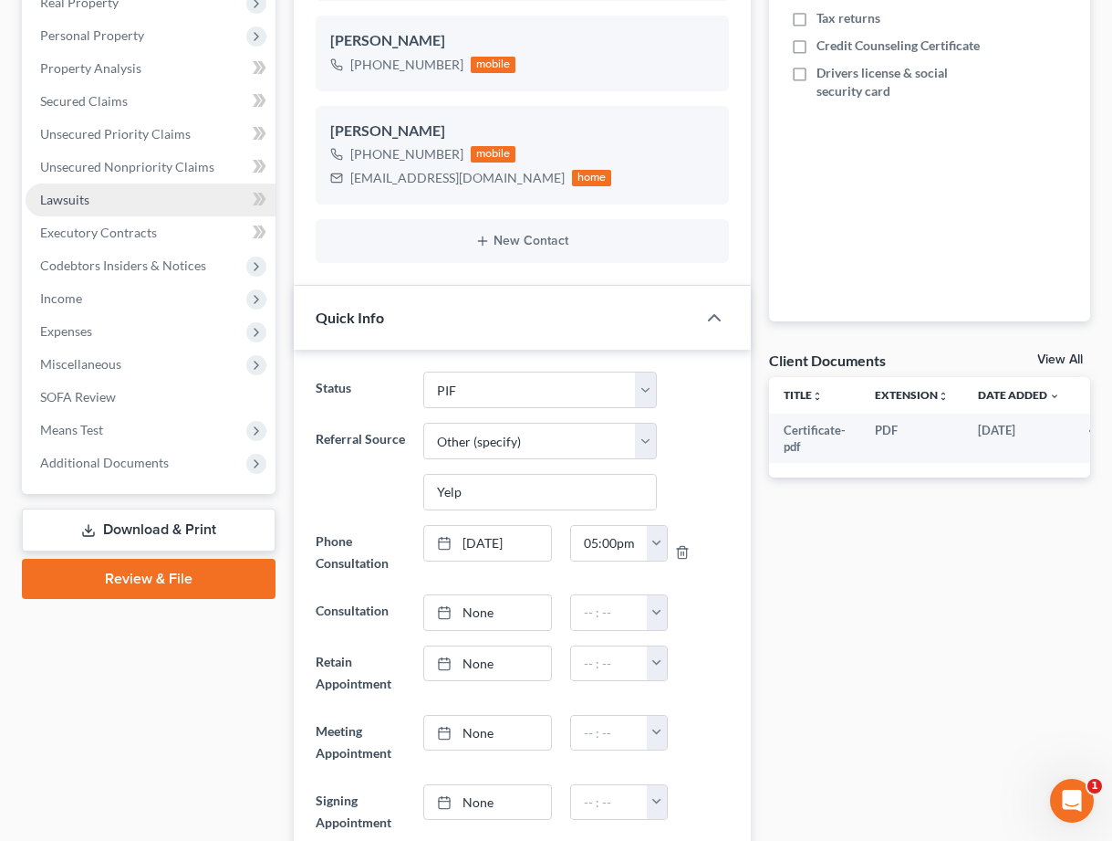
scroll to position [1018, 0]
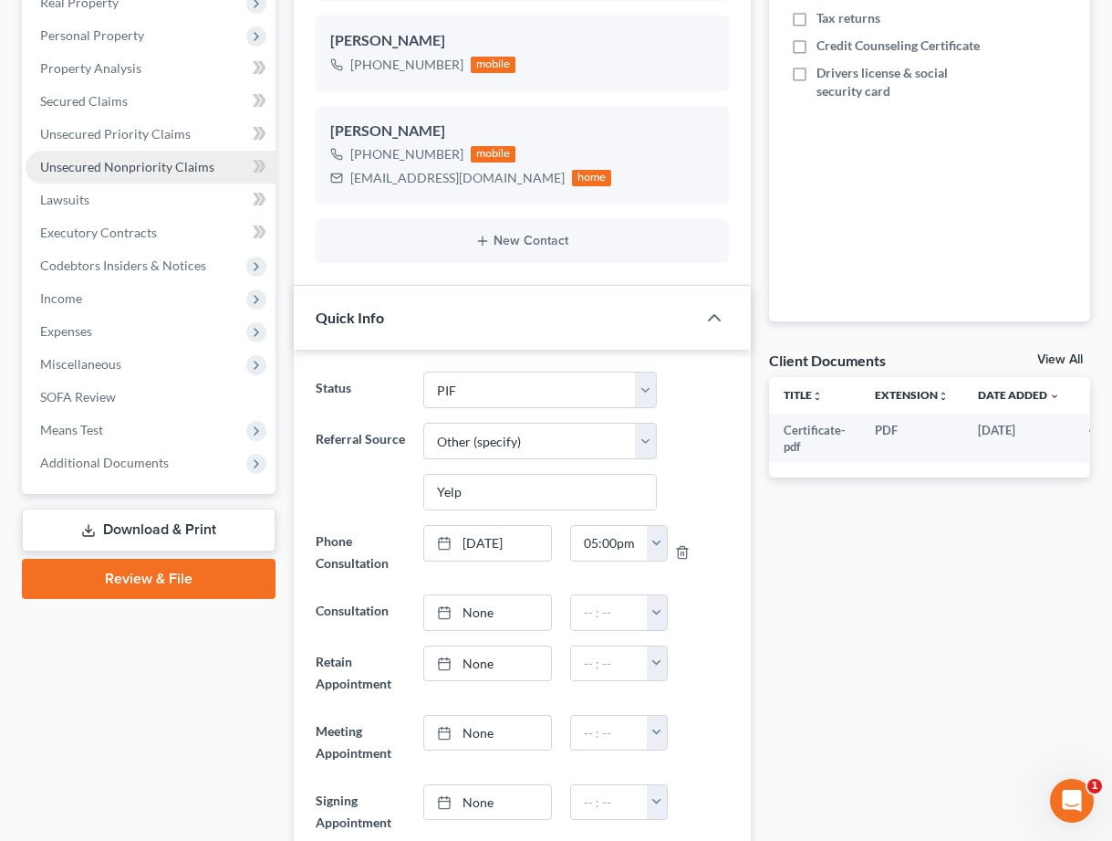
click at [131, 171] on span "Unsecured Nonpriority Claims" at bounding box center [127, 167] width 174 height 16
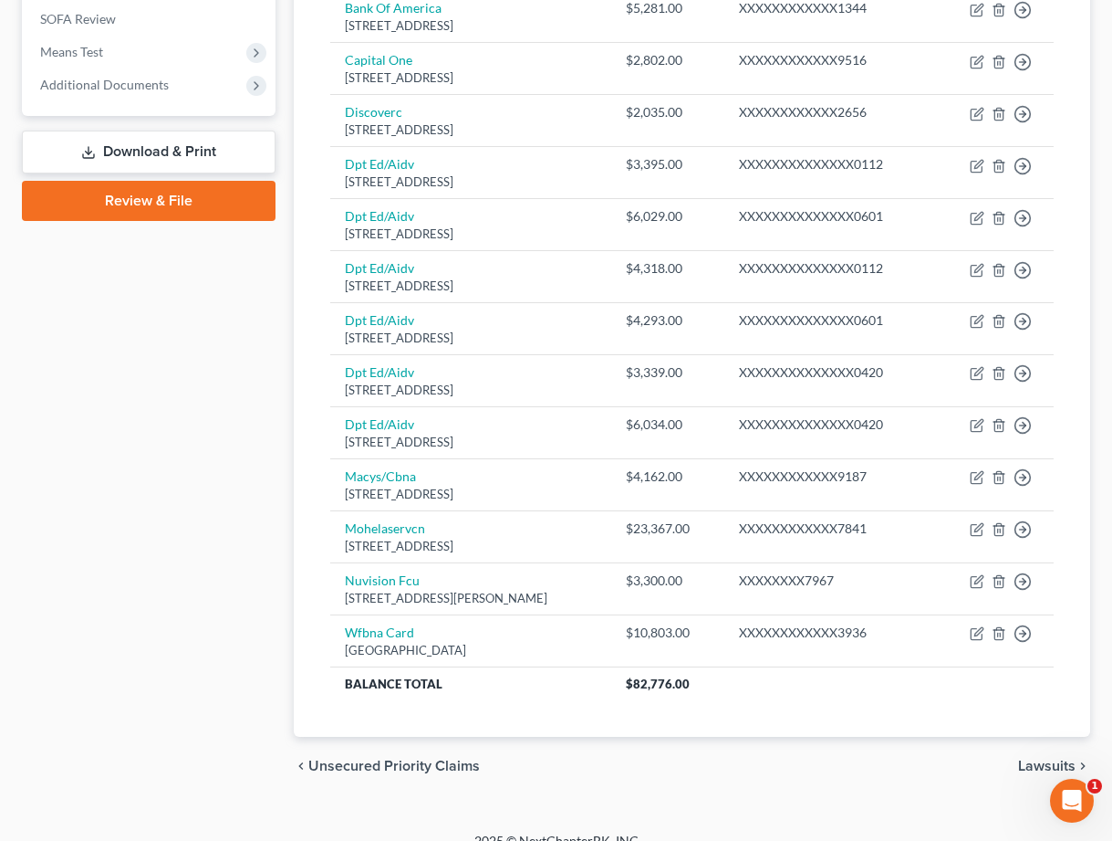
scroll to position [748, 0]
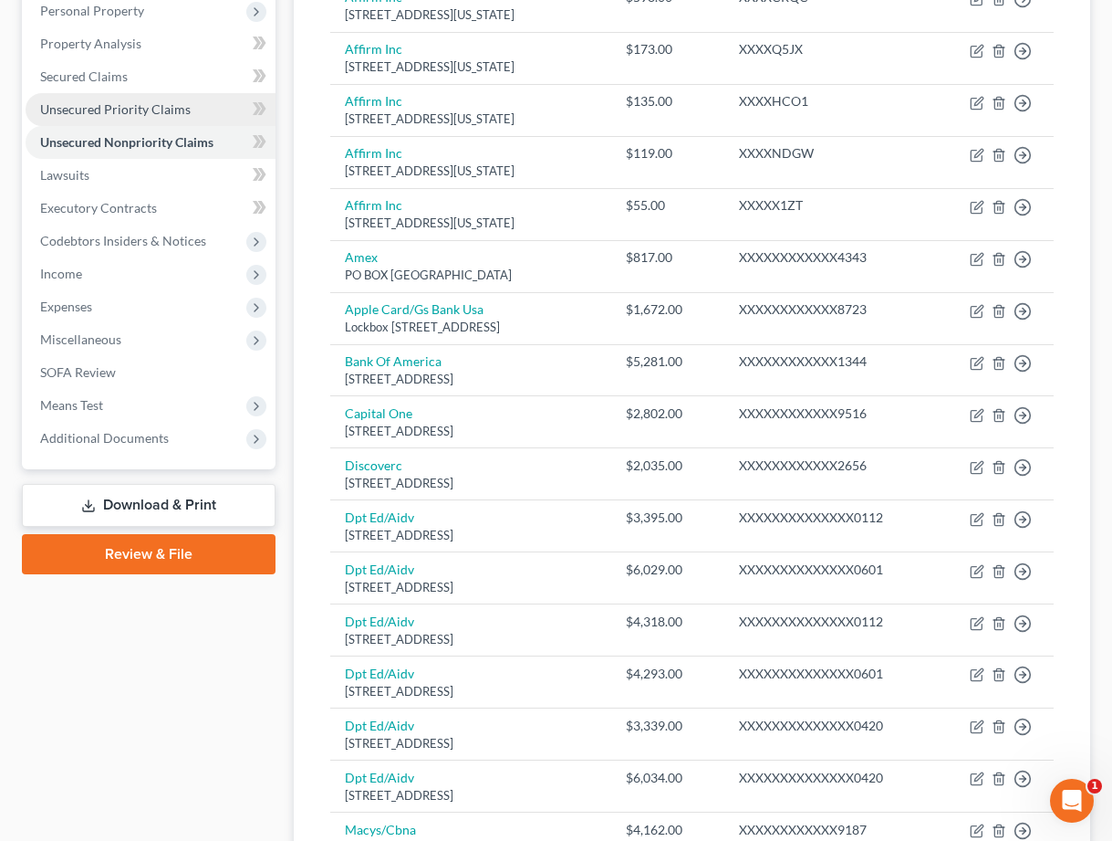
click at [144, 118] on link "Unsecured Priority Claims" at bounding box center [151, 109] width 250 height 33
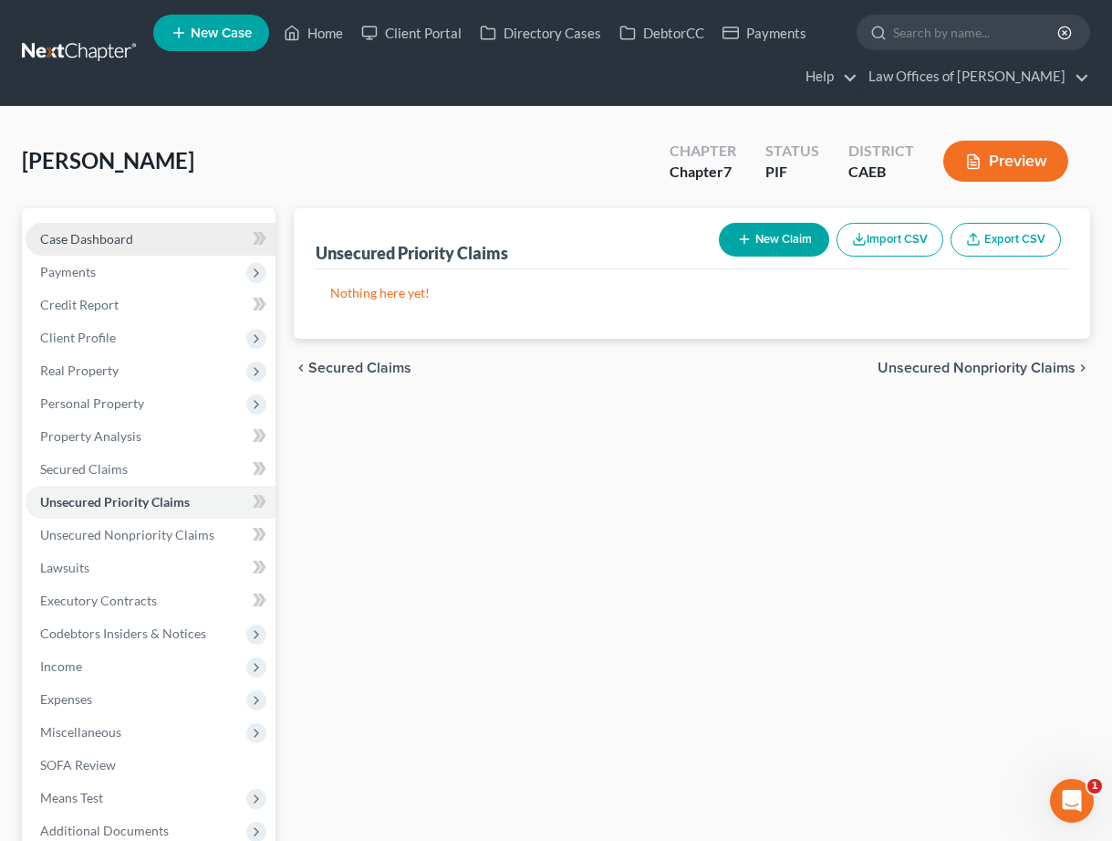
click at [102, 239] on span "Case Dashboard" at bounding box center [86, 239] width 93 height 16
select select "6"
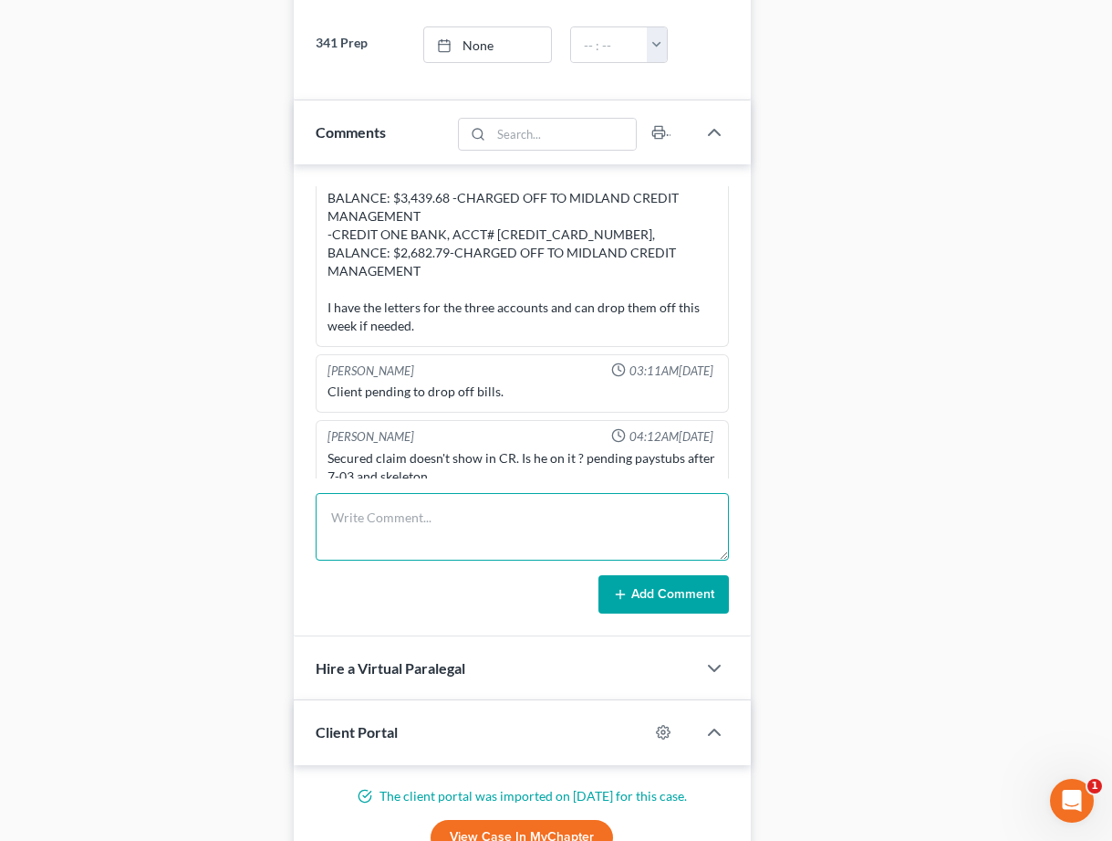
scroll to position [2910, 0]
click at [414, 527] on textarea at bounding box center [522, 527] width 413 height 68
type textarea "Skeleton complete."
click at [617, 599] on icon at bounding box center [620, 594] width 15 height 15
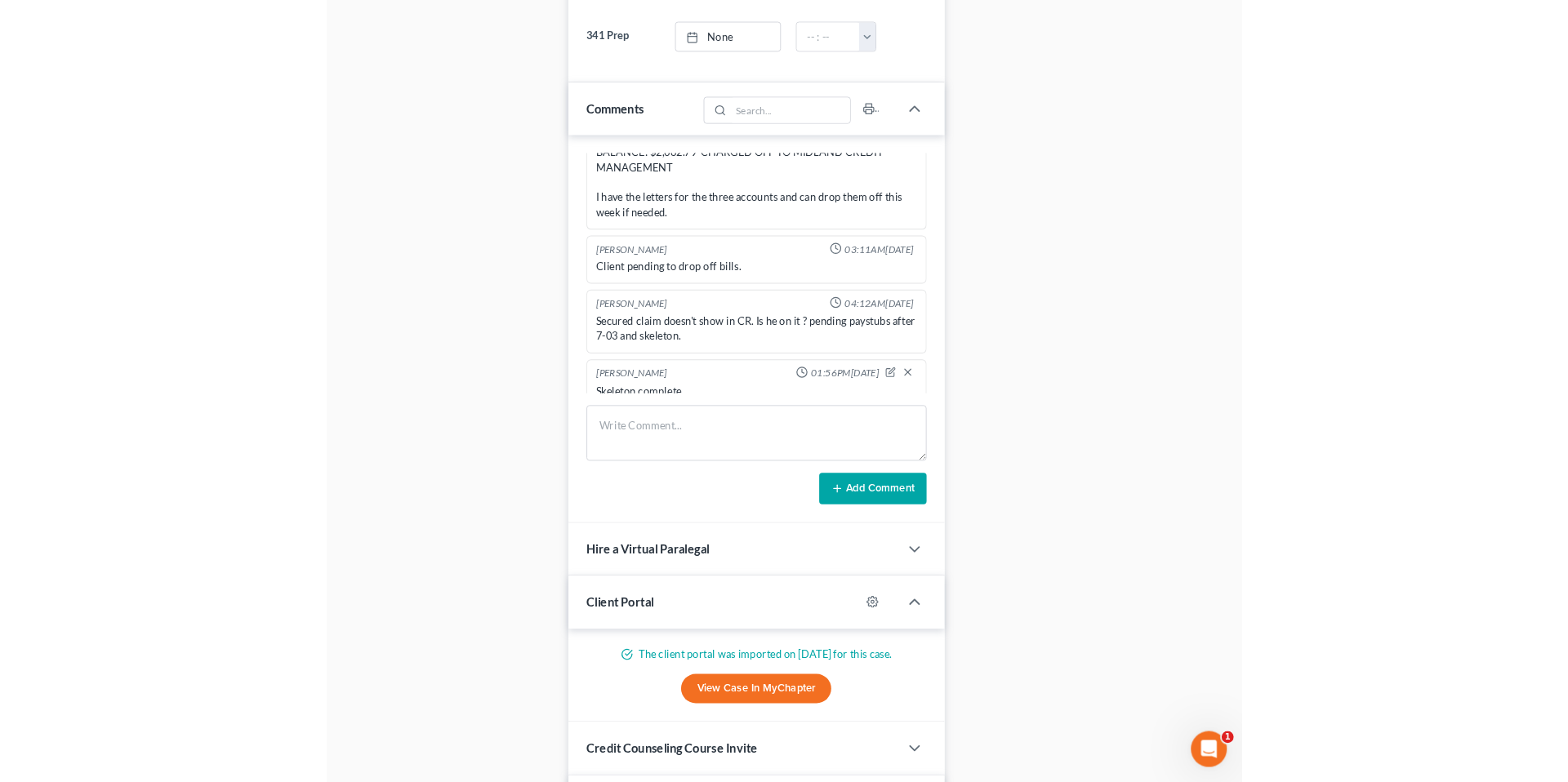
scroll to position [2245, 0]
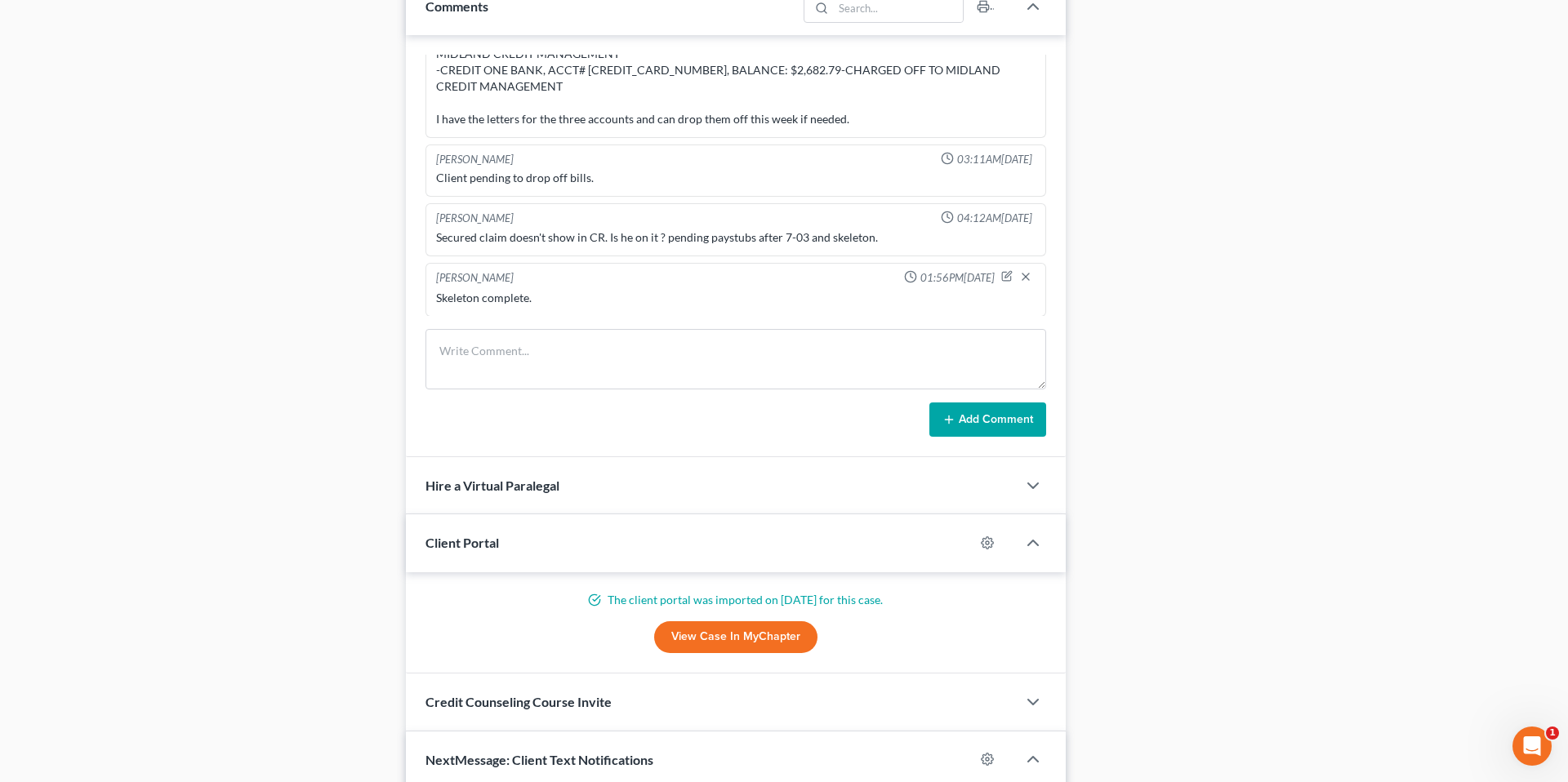
click at [363, 237] on div "Case Dashboard Payments Invoices Payments Payments Credit Report Client Profile" at bounding box center [205, 67] width 387 height 2173
click at [285, 29] on div "Case Dashboard Payments Invoices Payments Payments Credit Report Client Profile" at bounding box center [205, 67] width 387 height 2173
click at [285, 31] on div "Case Dashboard Payments Invoices Payments Payments Credit Report Client Profile" at bounding box center [205, 67] width 387 height 2173
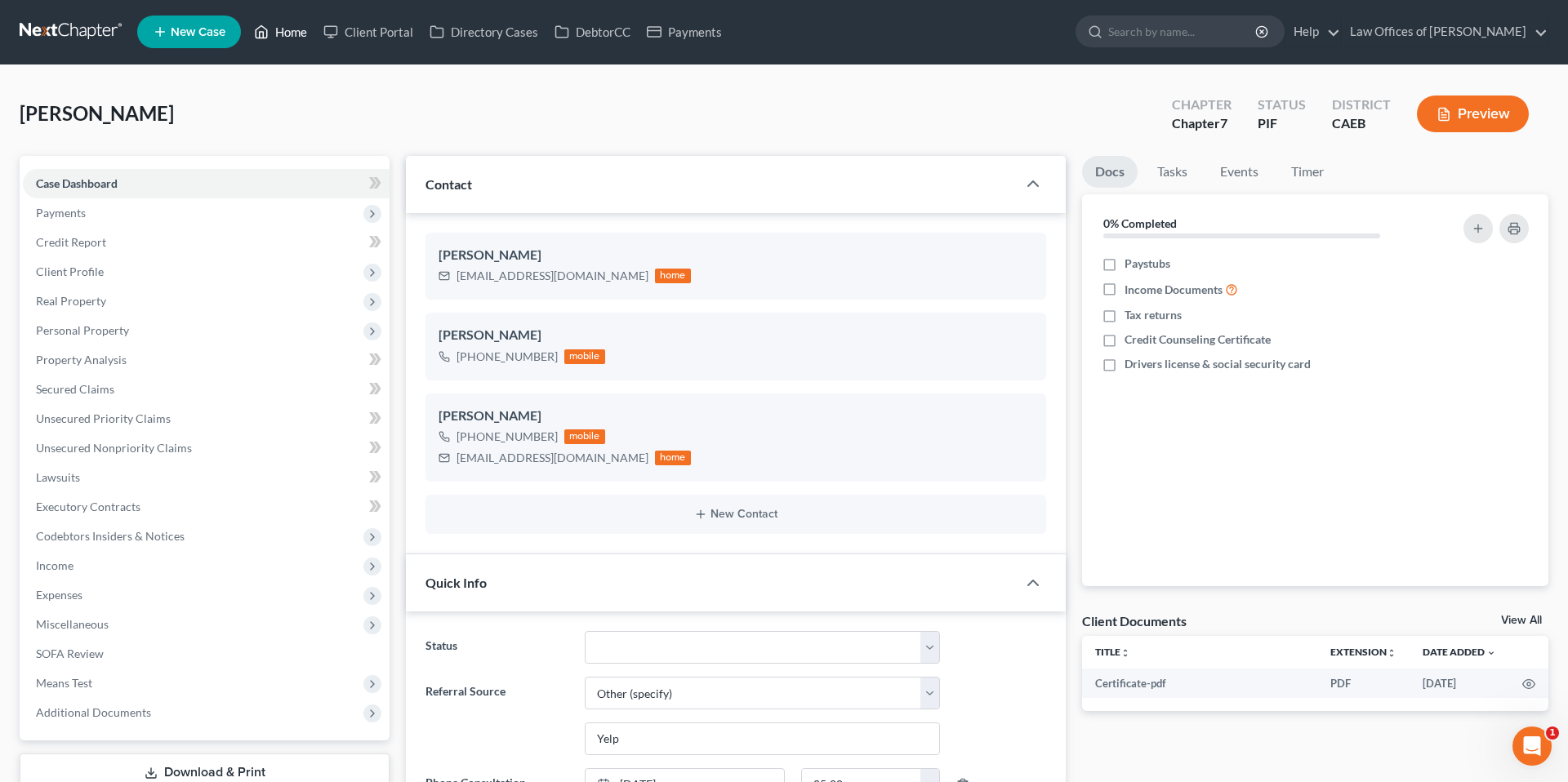
click at [294, 27] on link "Home" at bounding box center [281, 31] width 70 height 30
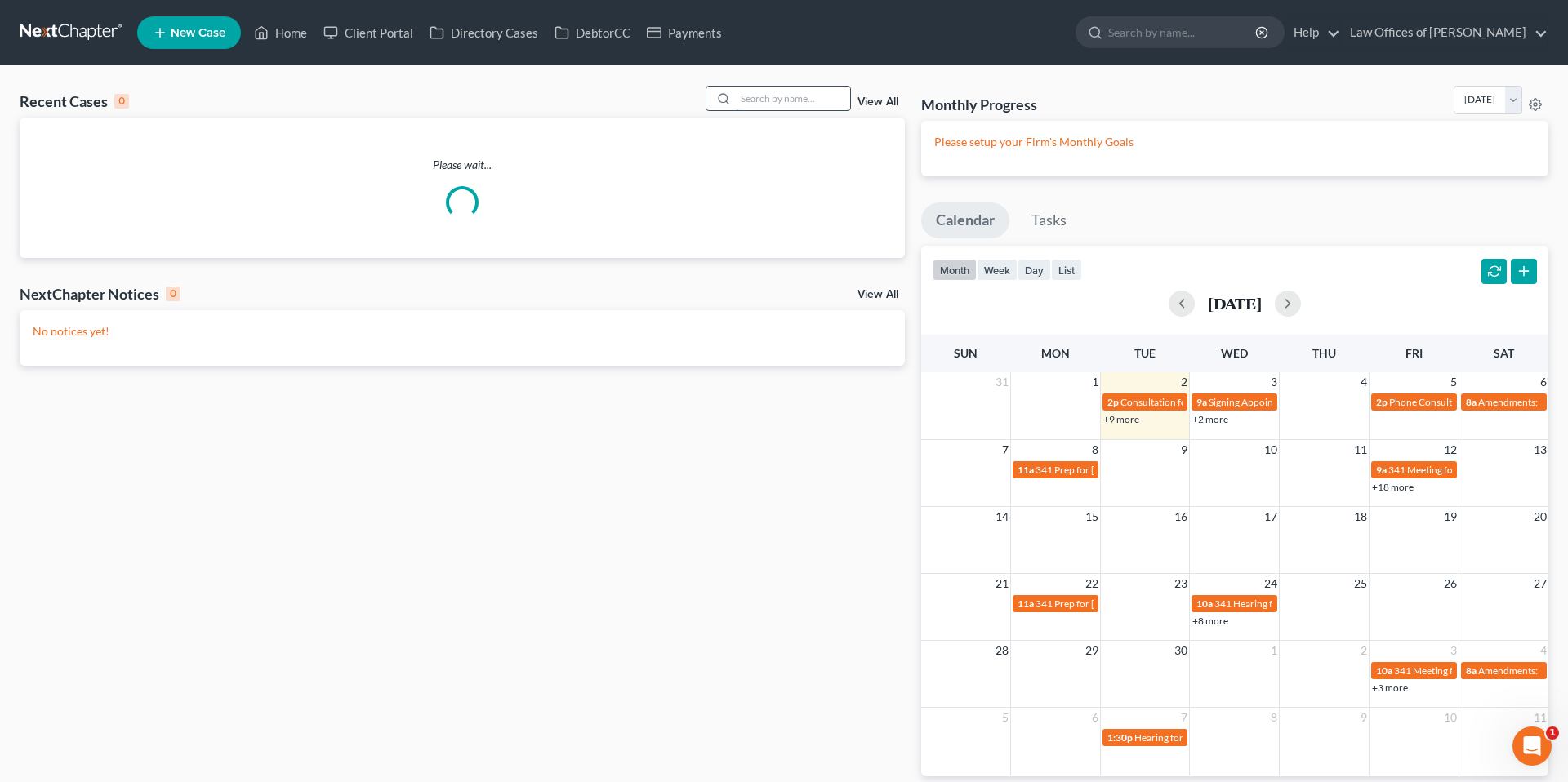
click at [768, 101] on input "search" at bounding box center [793, 98] width 115 height 23
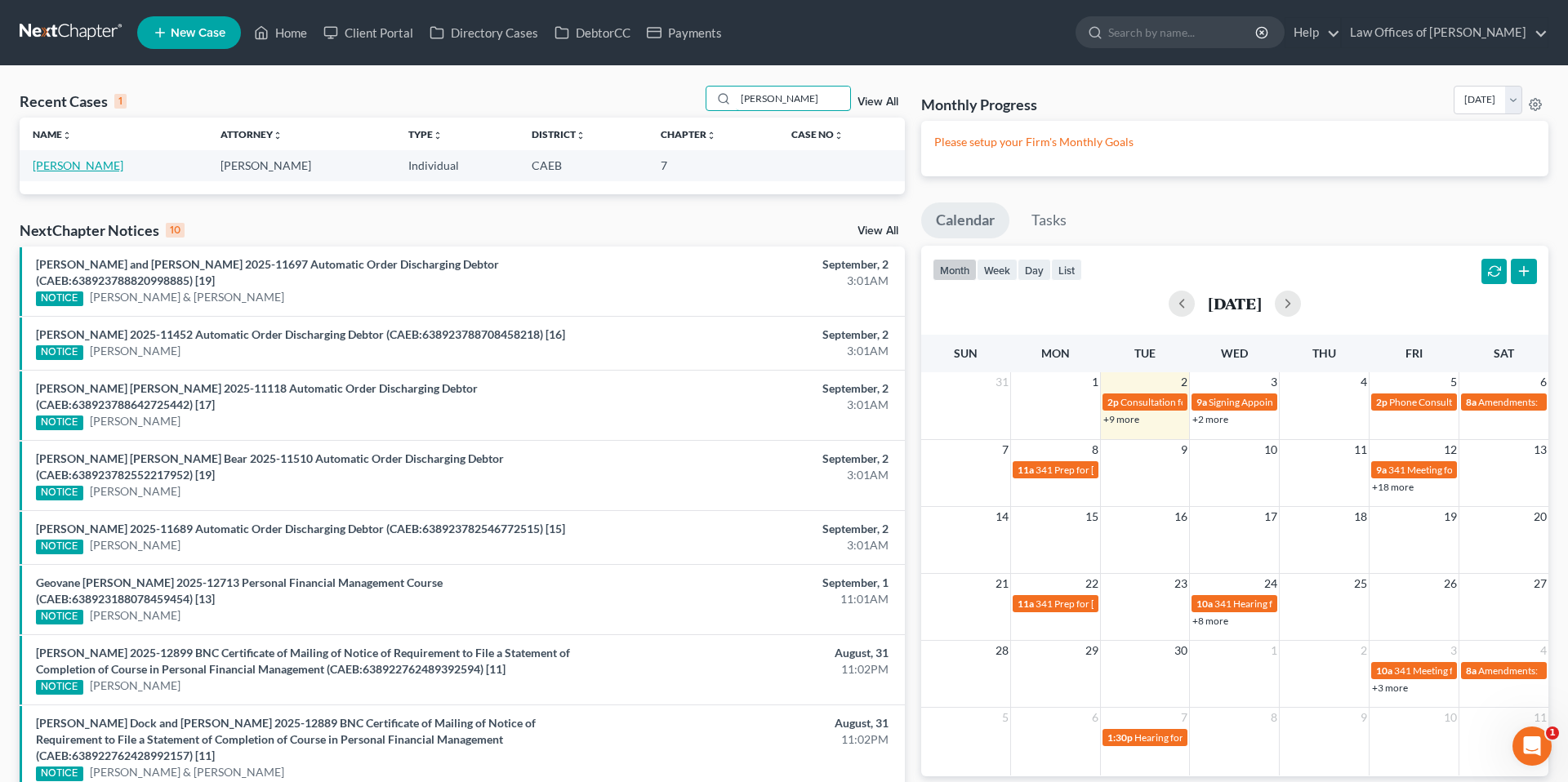
type input "[PERSON_NAME]"
click at [95, 165] on link "[PERSON_NAME]" at bounding box center [78, 166] width 90 height 14
select select "11"
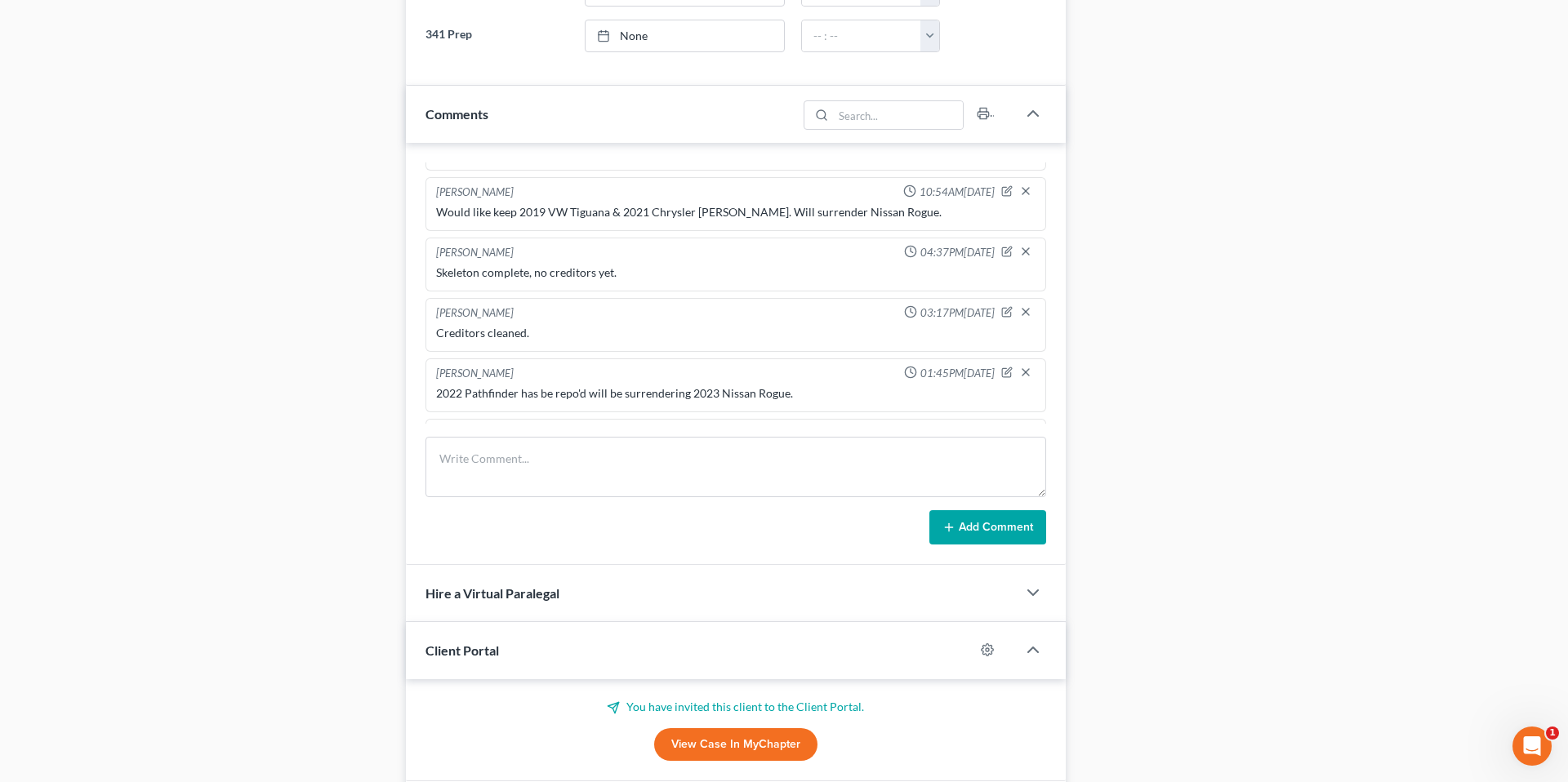
scroll to position [176, 0]
click at [1010, 195] on icon "button" at bounding box center [1007, 195] width 12 height 12
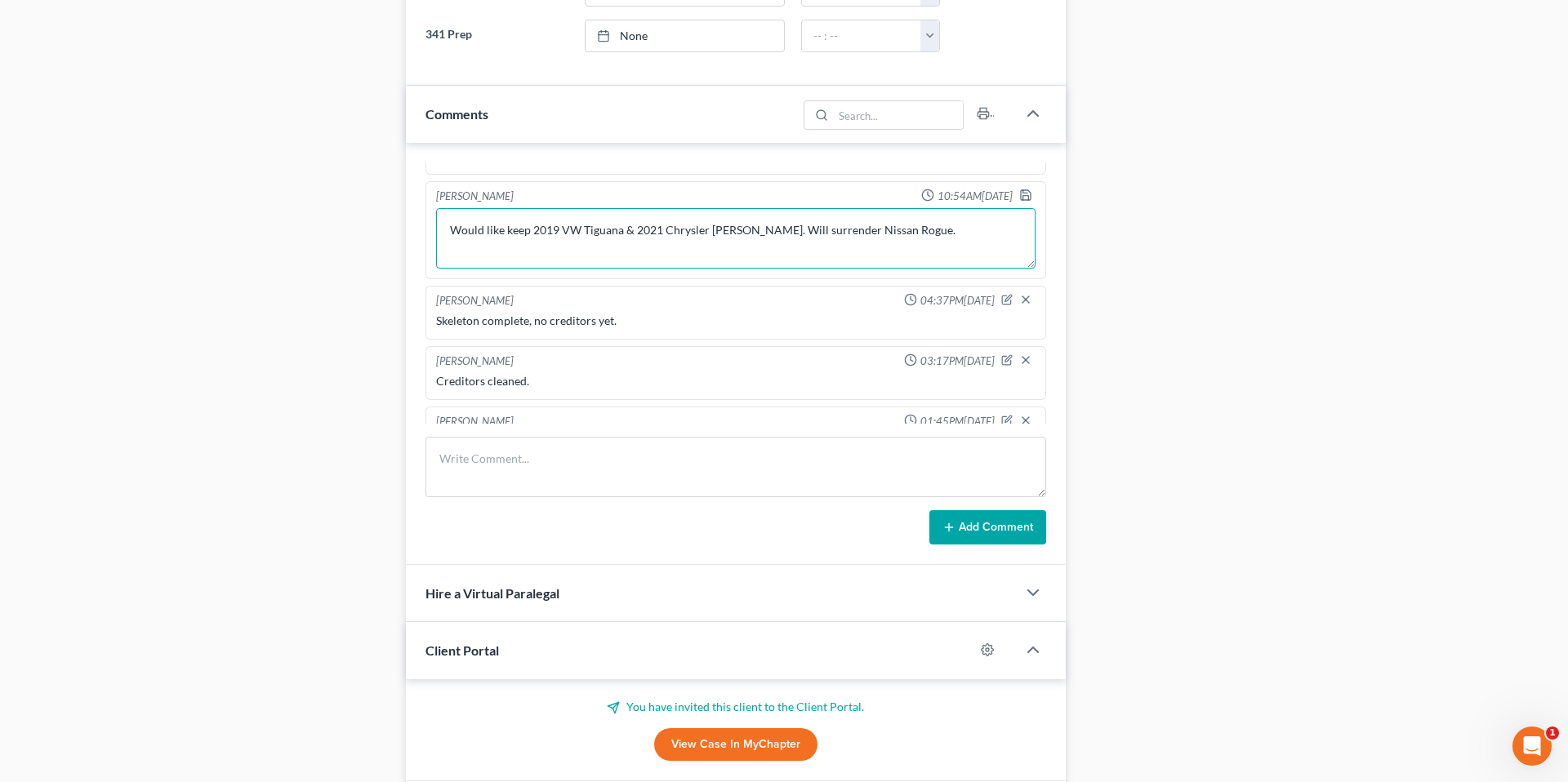
drag, startPoint x: 742, startPoint y: 229, endPoint x: 666, endPoint y: 232, distance: 76.1
click at [665, 233] on textarea "Would like keep 2019 VW Tiguana & 2021 Chrysler [PERSON_NAME]. Will surrender N…" at bounding box center [736, 239] width 600 height 61
click at [1025, 516] on button "Add Comment" at bounding box center [988, 527] width 117 height 34
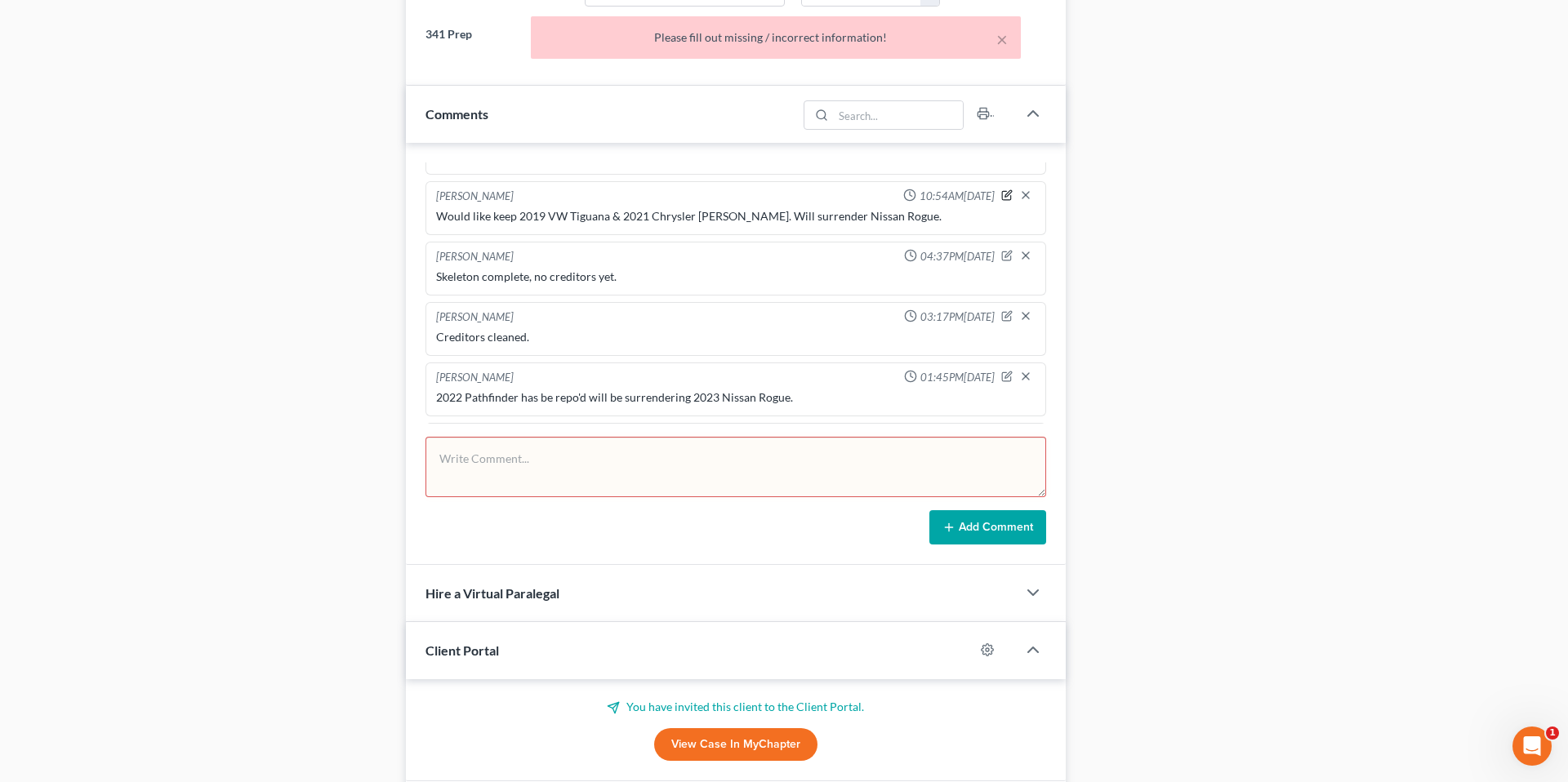
click at [1009, 194] on icon "button" at bounding box center [1007, 193] width 6 height 6
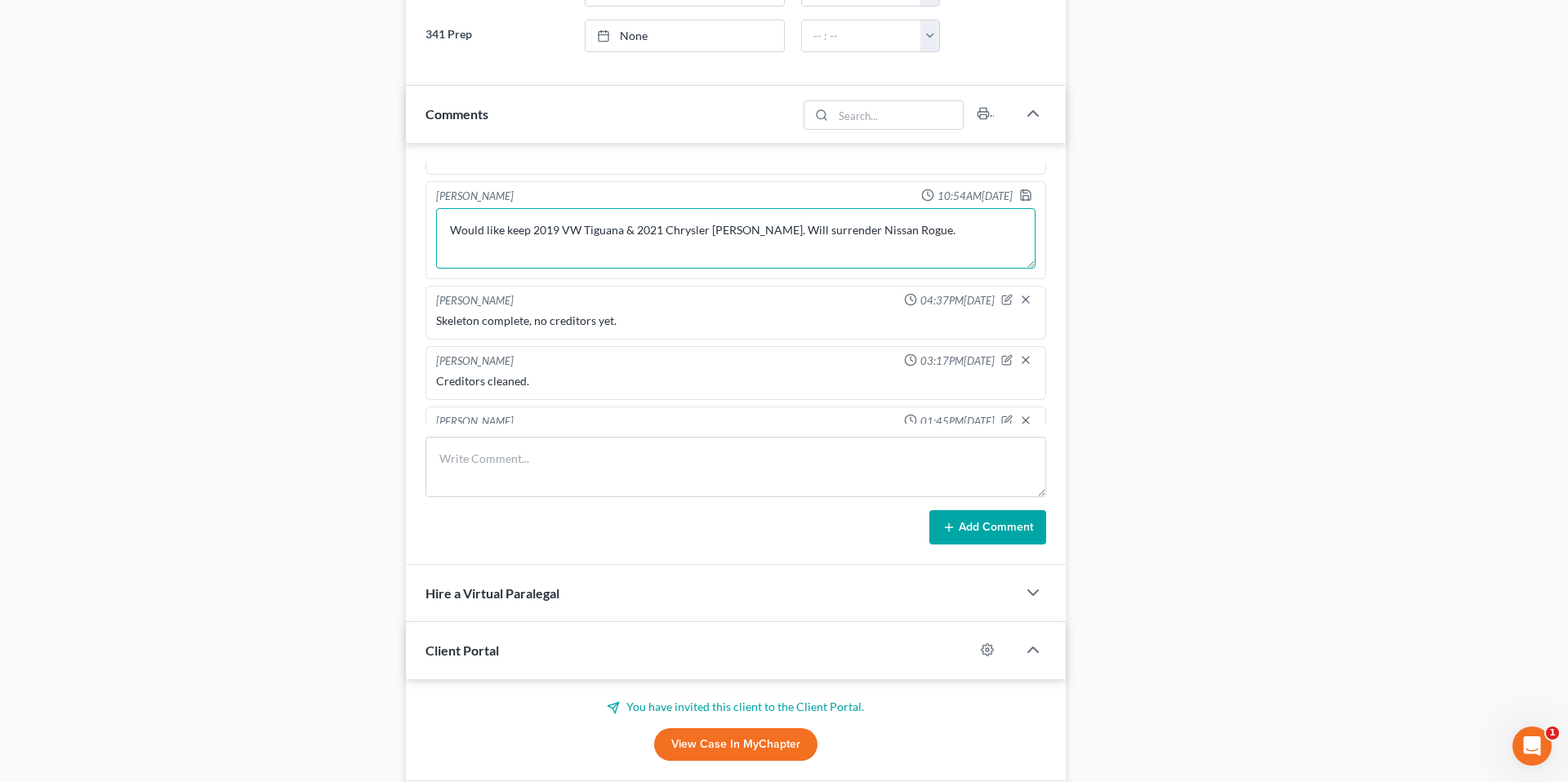
drag, startPoint x: 739, startPoint y: 229, endPoint x: 669, endPoint y: 231, distance: 70.0
click at [669, 231] on textarea "Would like keep 2019 VW Tiguana & 2021 Chrysler [PERSON_NAME]. Will surrender N…" at bounding box center [736, 239] width 600 height 61
type textarea "Would like keep 2019 VW Tiguana & 2021 Chevy Spark. Will surrender Nissan Rogue."
drag, startPoint x: 1027, startPoint y: 196, endPoint x: 1130, endPoint y: 195, distance: 103.0
click at [1027, 196] on icon "button" at bounding box center [1026, 195] width 13 height 13
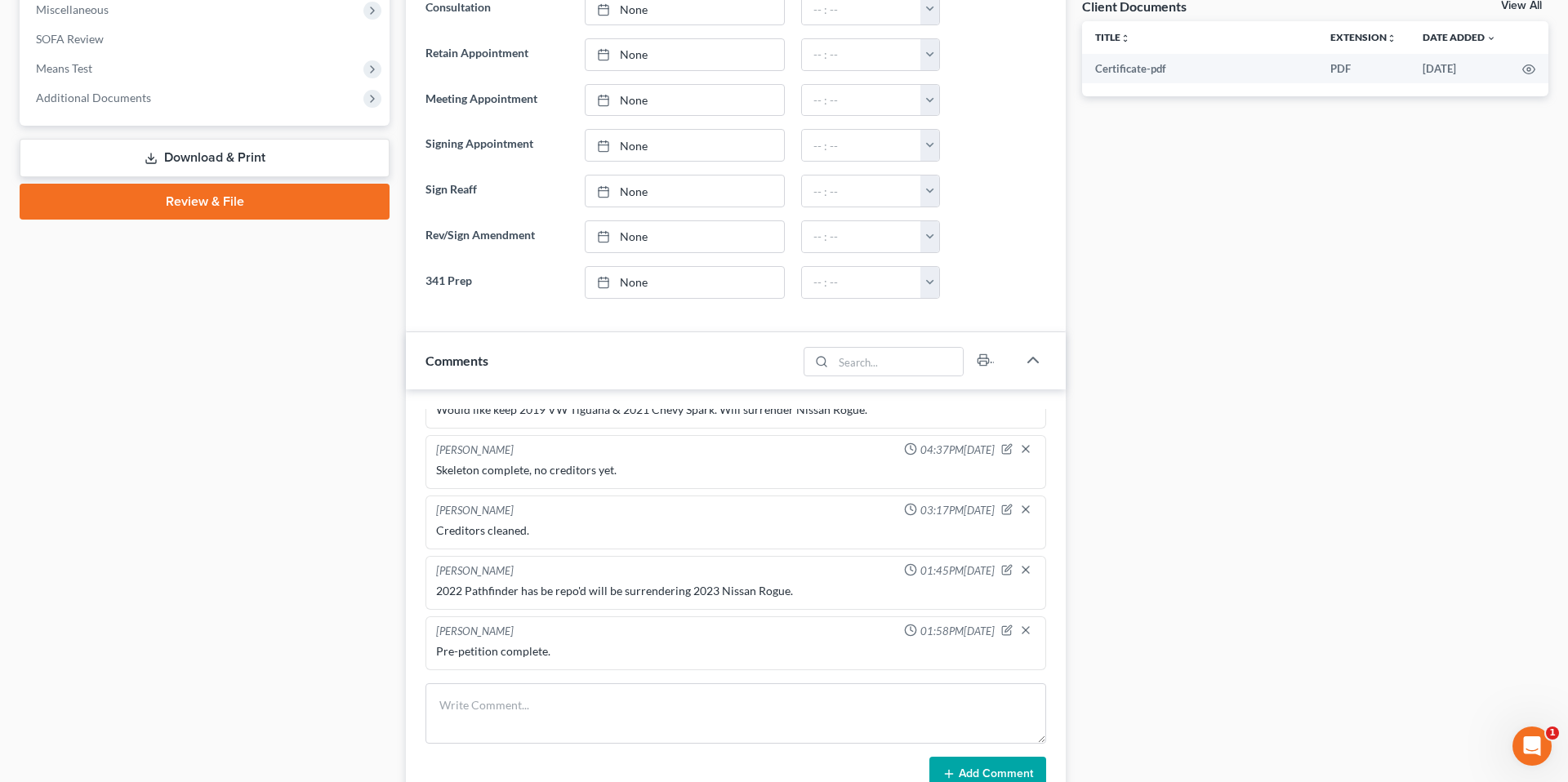
scroll to position [607, 0]
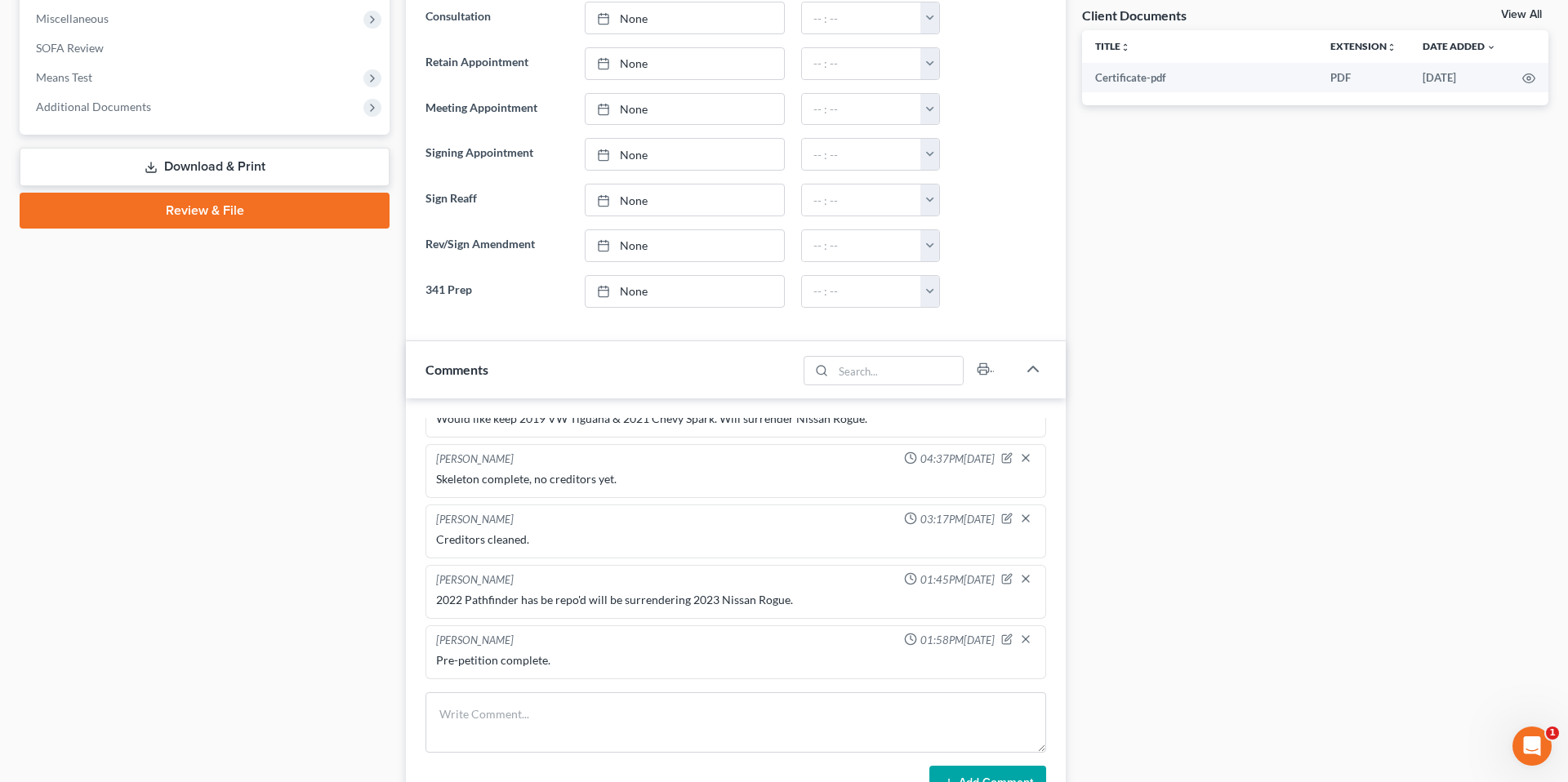
click at [1104, 224] on div "Docs Tasks Events Timer 0% Completed Nothing here yet! Paystubs Income Document…" at bounding box center [1315, 426] width 482 height 1752
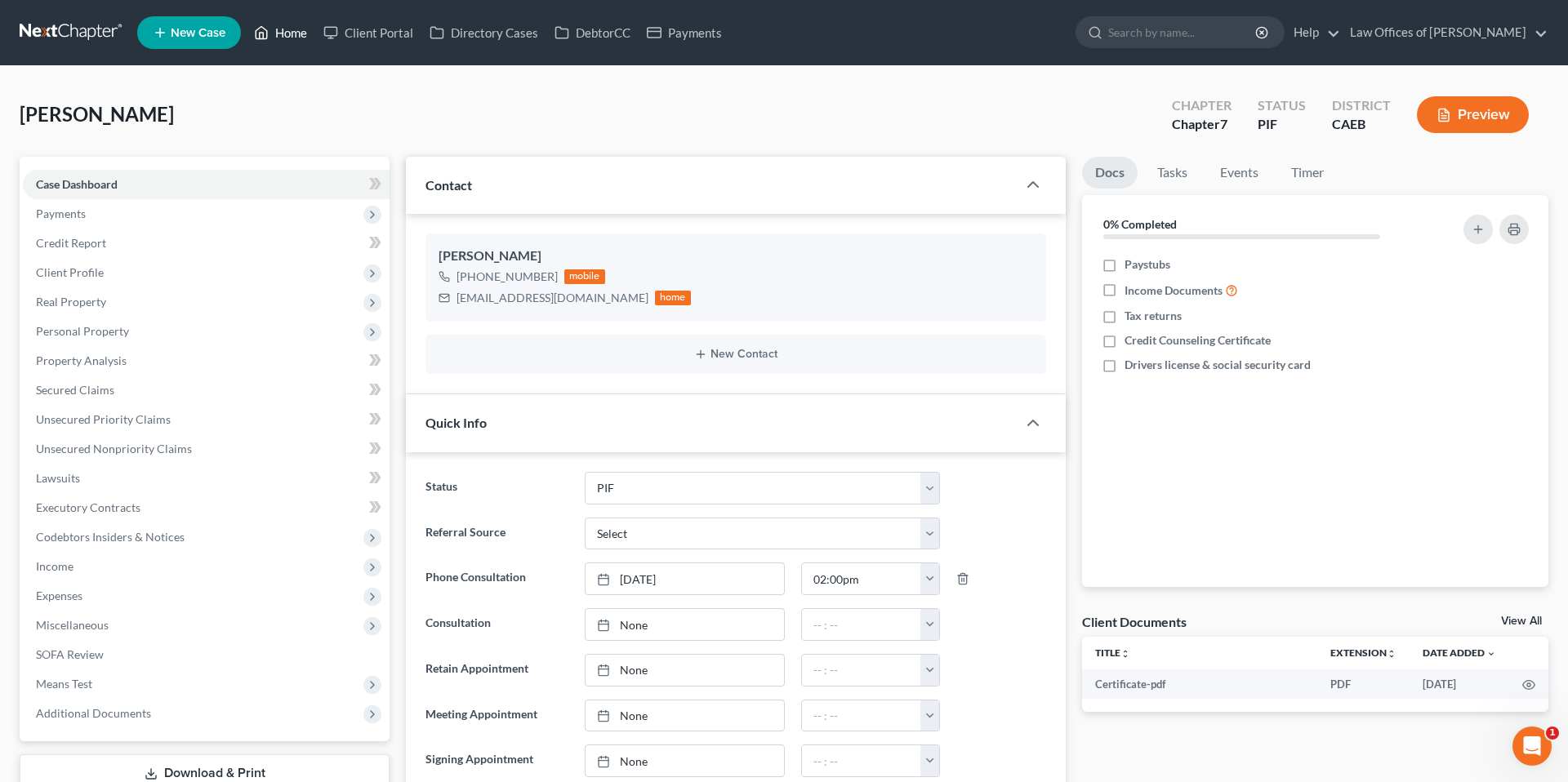
click at [281, 30] on link "Home" at bounding box center [281, 32] width 70 height 30
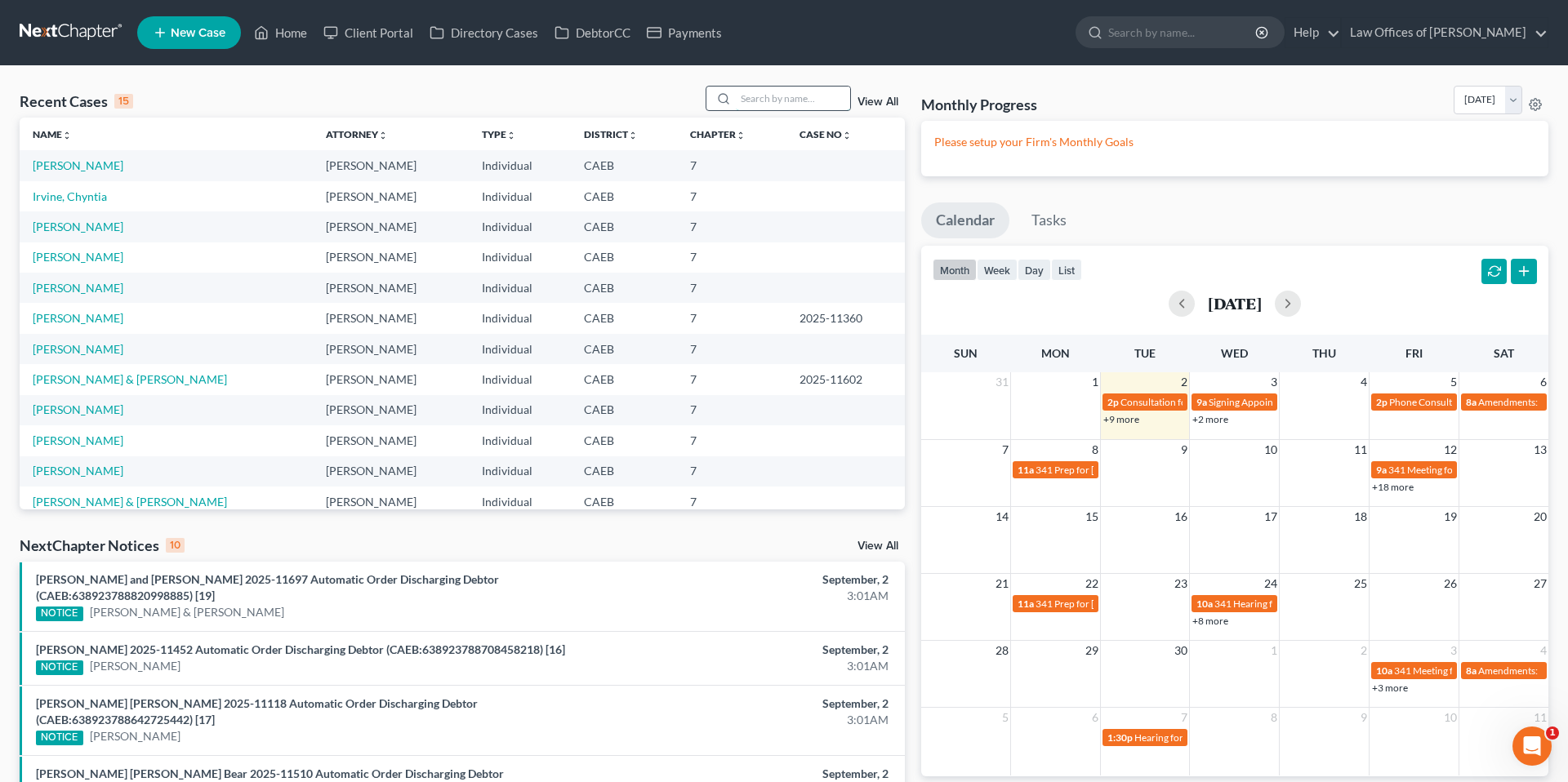
click at [814, 103] on input "search" at bounding box center [793, 98] width 115 height 23
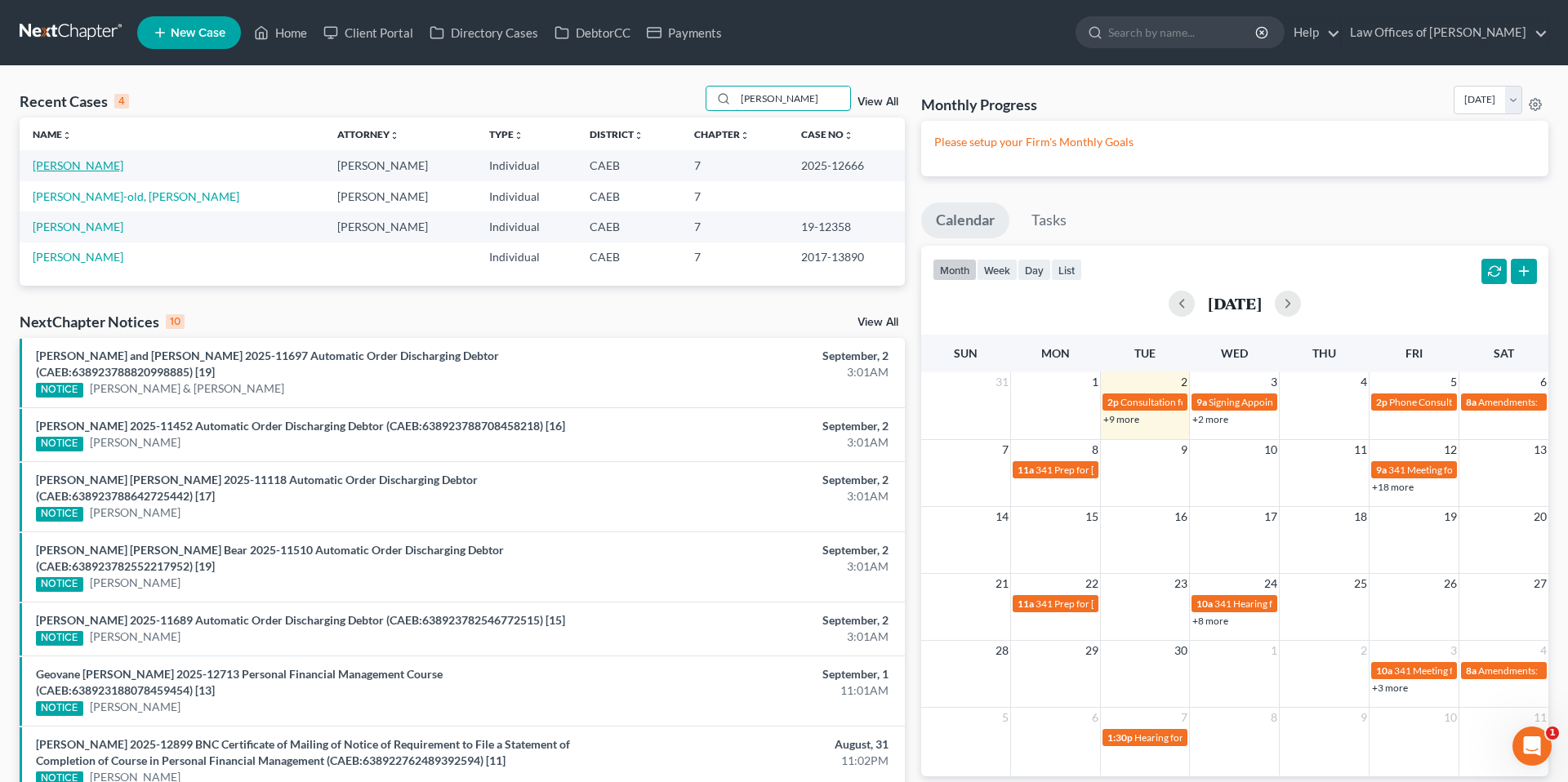
type input "[PERSON_NAME]"
click at [72, 167] on link "[PERSON_NAME]" at bounding box center [78, 166] width 90 height 14
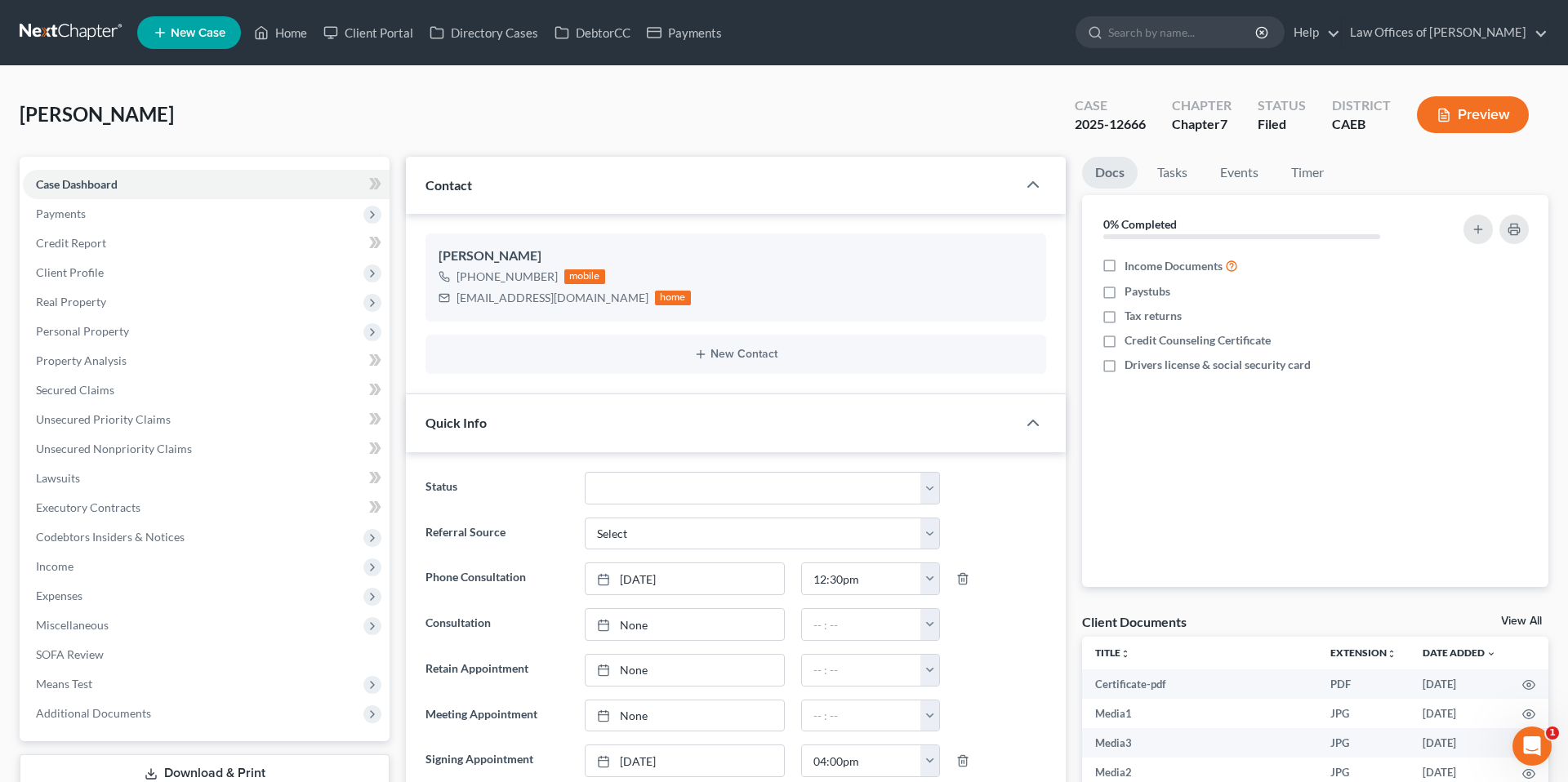
scroll to position [4853, 0]
drag, startPoint x: 458, startPoint y: 299, endPoint x: 589, endPoint y: 294, distance: 131.1
click at [589, 294] on div "[EMAIL_ADDRESS][DOMAIN_NAME] home" at bounding box center [565, 298] width 252 height 21
copy div "[EMAIL_ADDRESS][DOMAIN_NAME]"
click at [280, 32] on link "Home" at bounding box center [281, 32] width 70 height 30
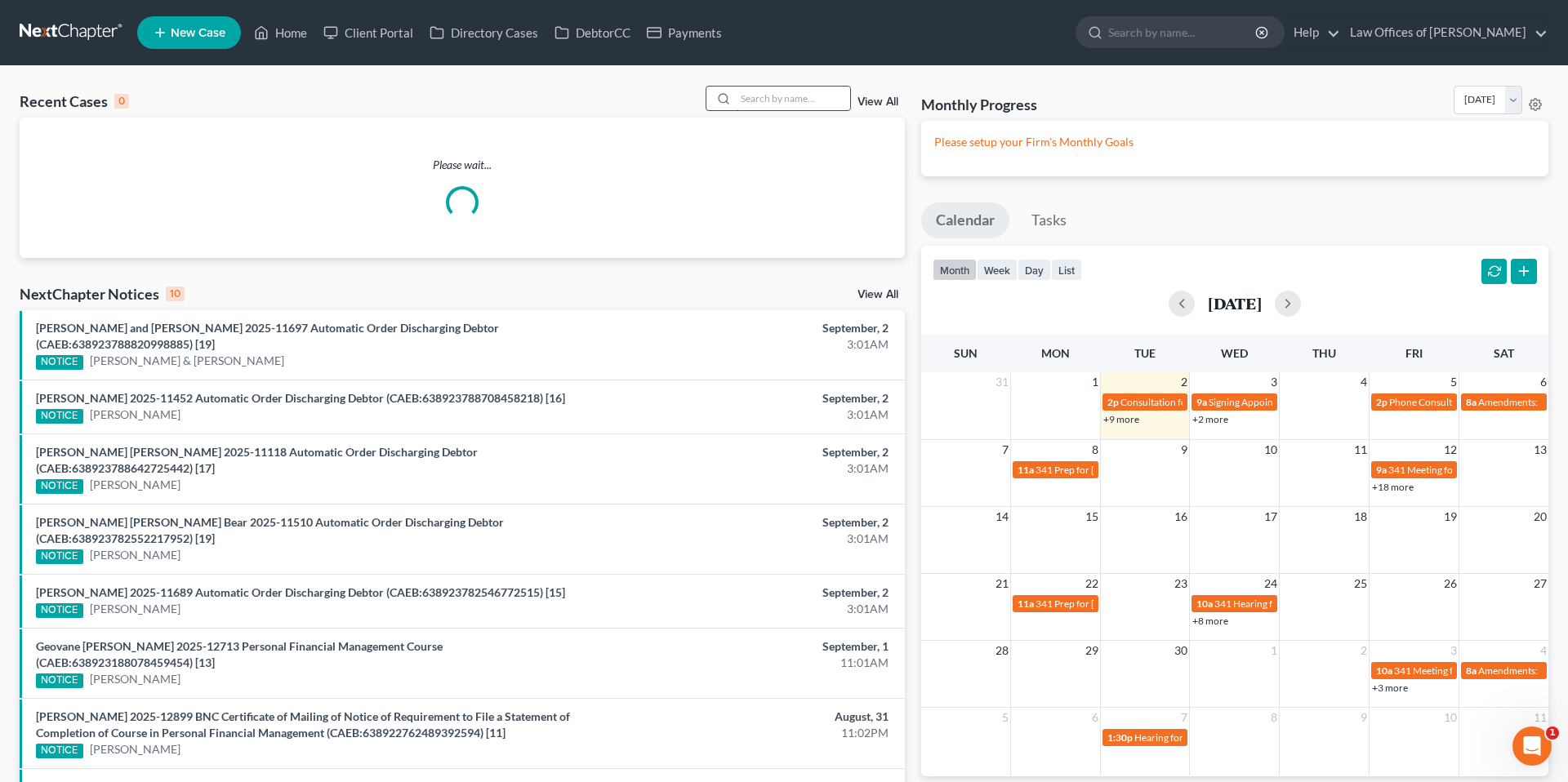
click at [812, 98] on input "search" at bounding box center [793, 98] width 115 height 23
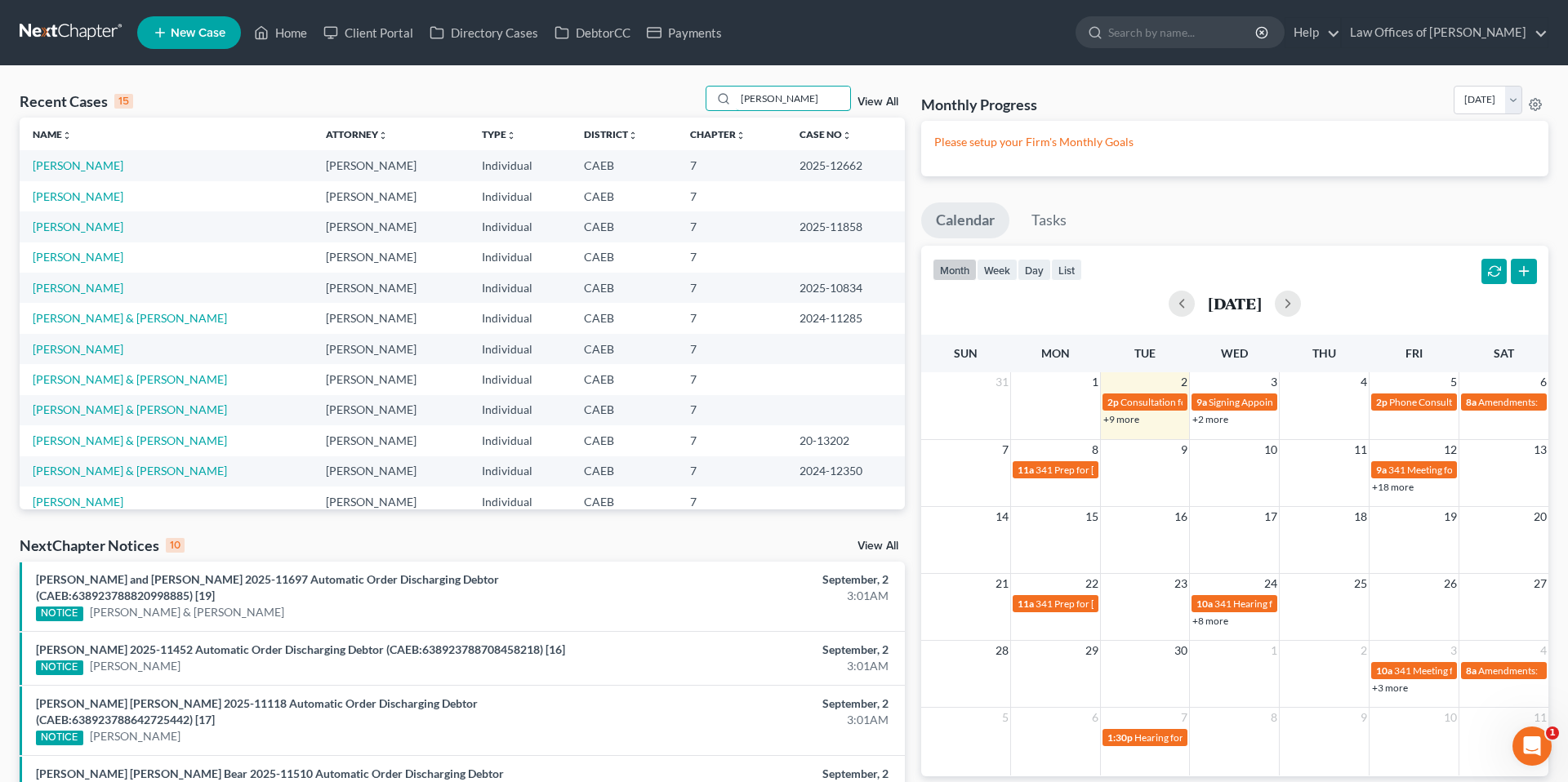
type input "[PERSON_NAME]"
click at [71, 166] on link "[PERSON_NAME]" at bounding box center [78, 166] width 90 height 14
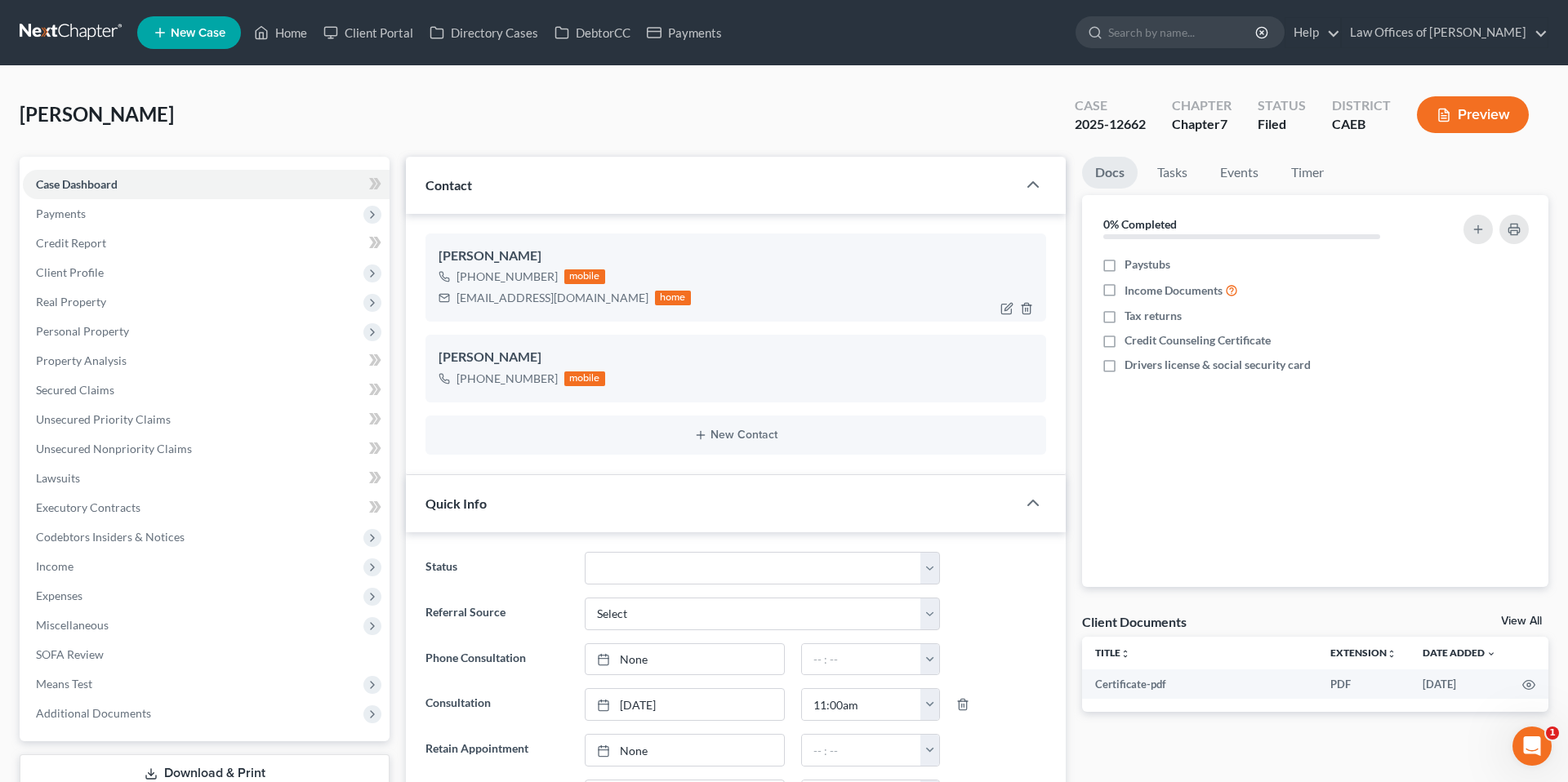
scroll to position [420, 0]
drag, startPoint x: 457, startPoint y: 300, endPoint x: 558, endPoint y: 297, distance: 101.0
click at [558, 297] on div "[EMAIL_ADDRESS][DOMAIN_NAME]" at bounding box center [552, 298] width 192 height 16
copy div "[EMAIL_ADDRESS][DOMAIN_NAME]"
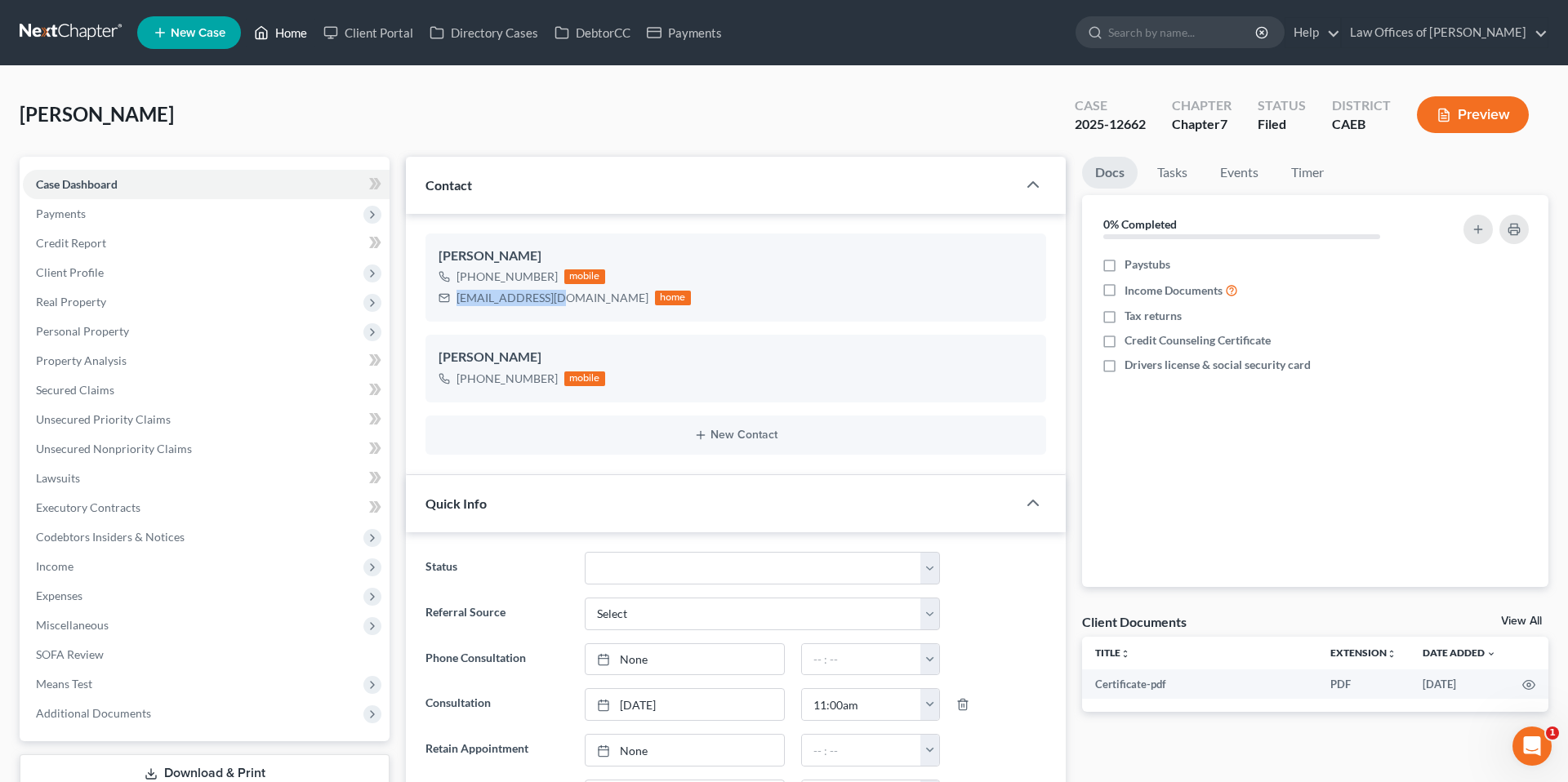
click at [301, 41] on link "Home" at bounding box center [281, 32] width 70 height 30
click at [278, 33] on link "Home" at bounding box center [281, 32] width 70 height 30
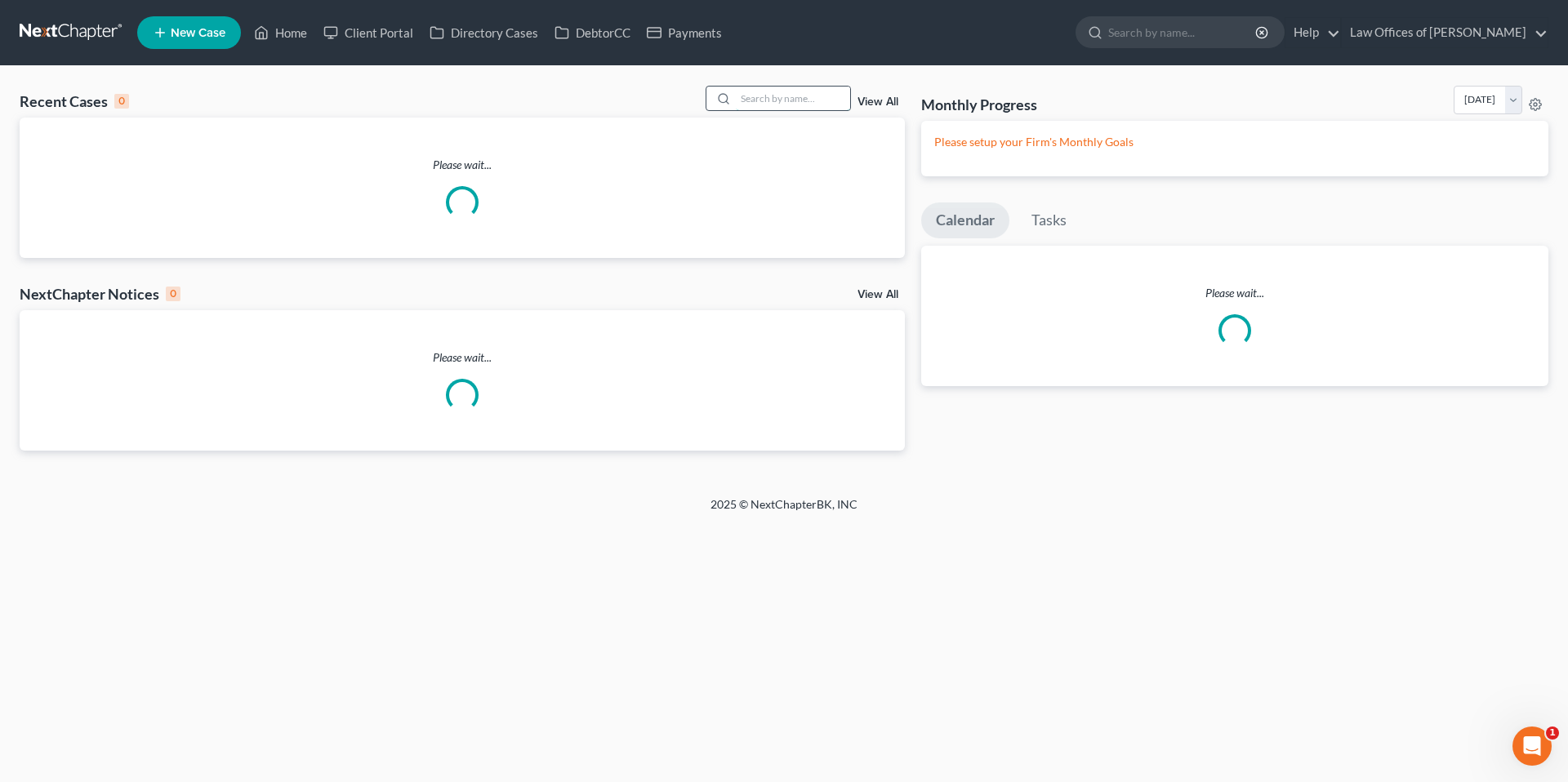
click at [805, 103] on input "search" at bounding box center [793, 98] width 115 height 23
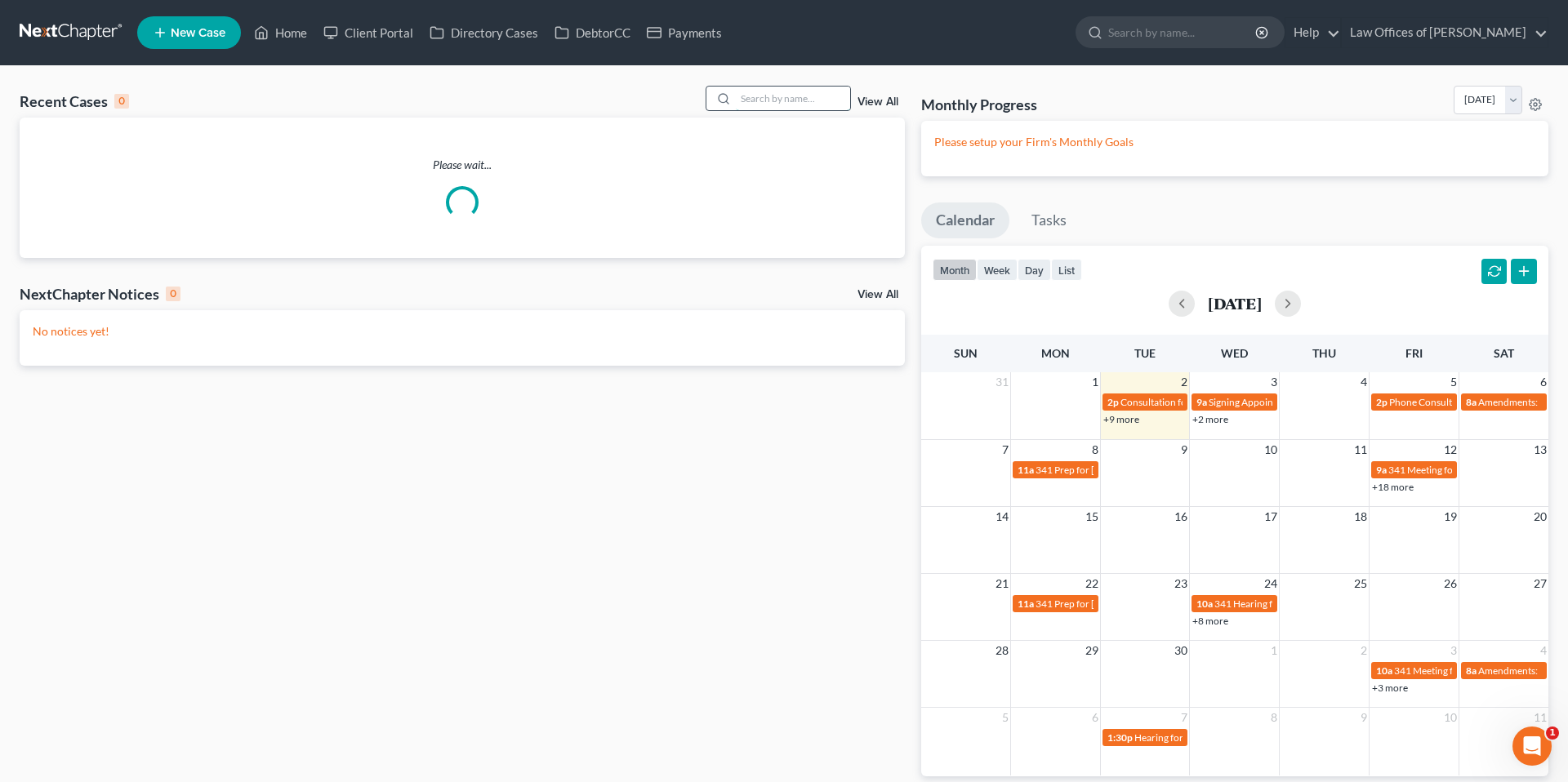
type input "a"
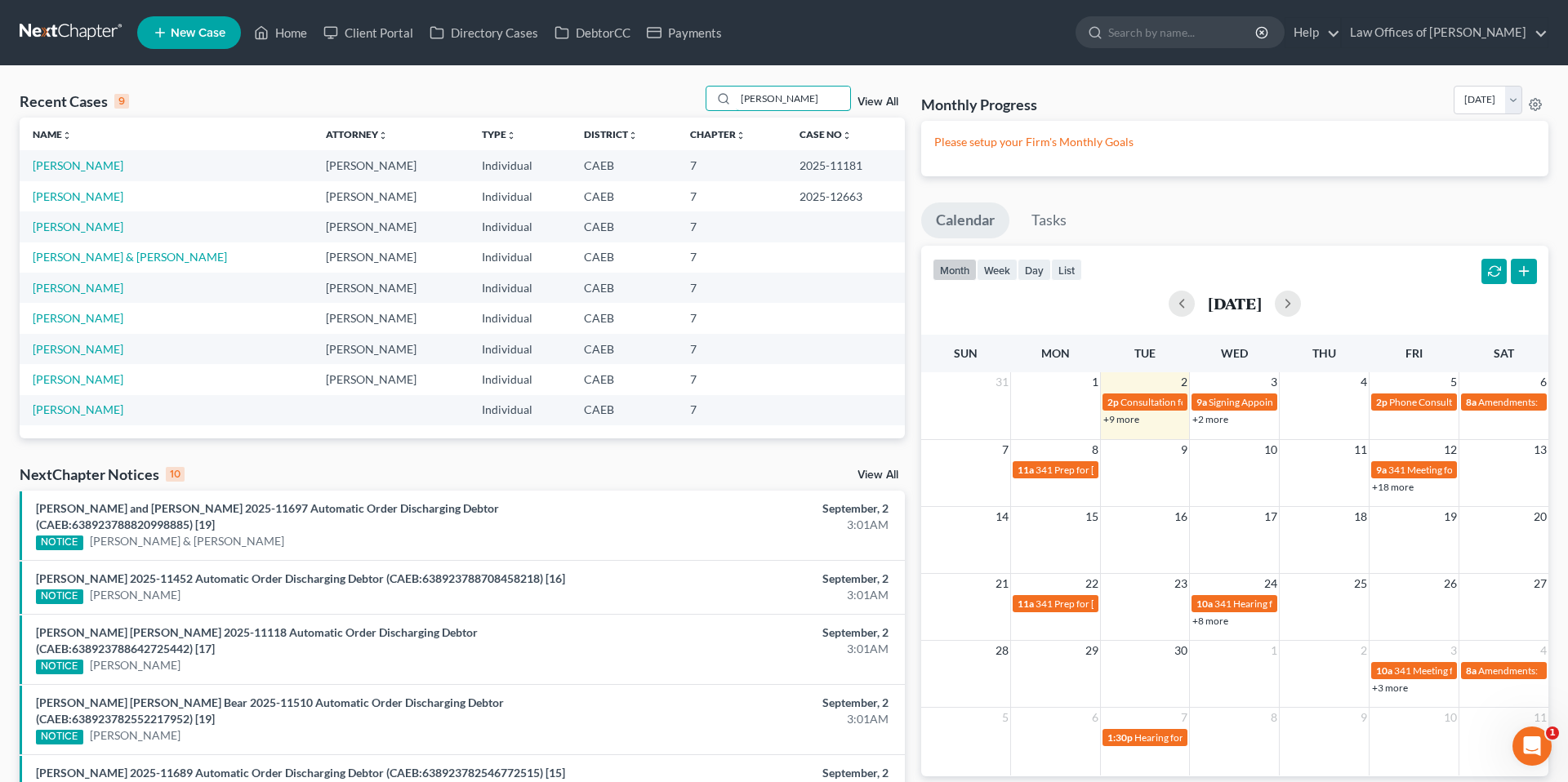
type input "[PERSON_NAME]"
click at [76, 204] on td "[PERSON_NAME]" at bounding box center [166, 197] width 294 height 30
click at [95, 200] on link "[PERSON_NAME]" at bounding box center [78, 197] width 90 height 14
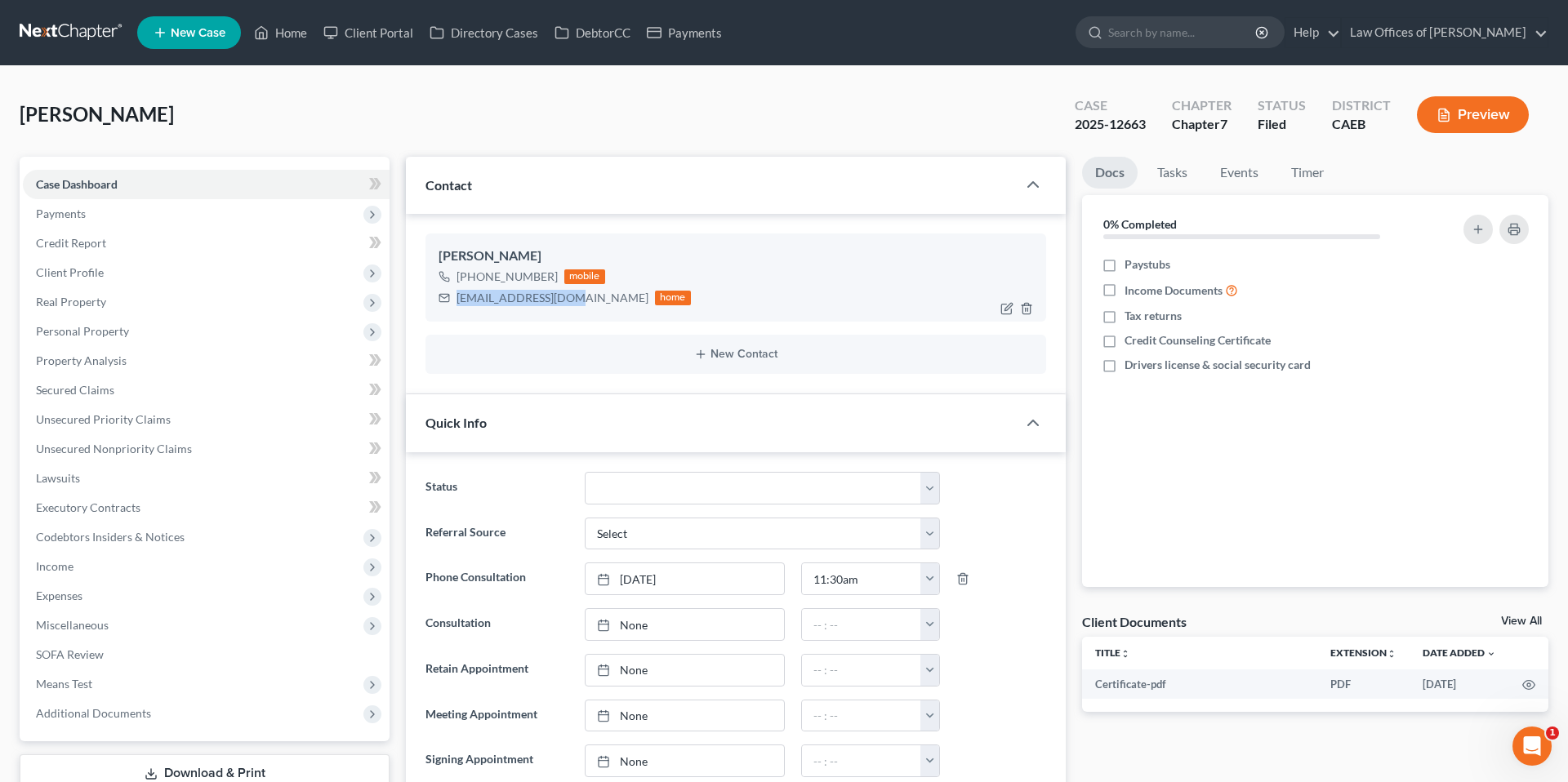
scroll to position [4682, 0]
drag, startPoint x: 456, startPoint y: 298, endPoint x: 598, endPoint y: 294, distance: 142.1
click at [598, 294] on div "[EMAIL_ADDRESS][DOMAIN_NAME] home" at bounding box center [565, 298] width 252 height 21
copy div "[EMAIL_ADDRESS][DOMAIN_NAME]"
click at [296, 30] on link "Home" at bounding box center [281, 32] width 70 height 30
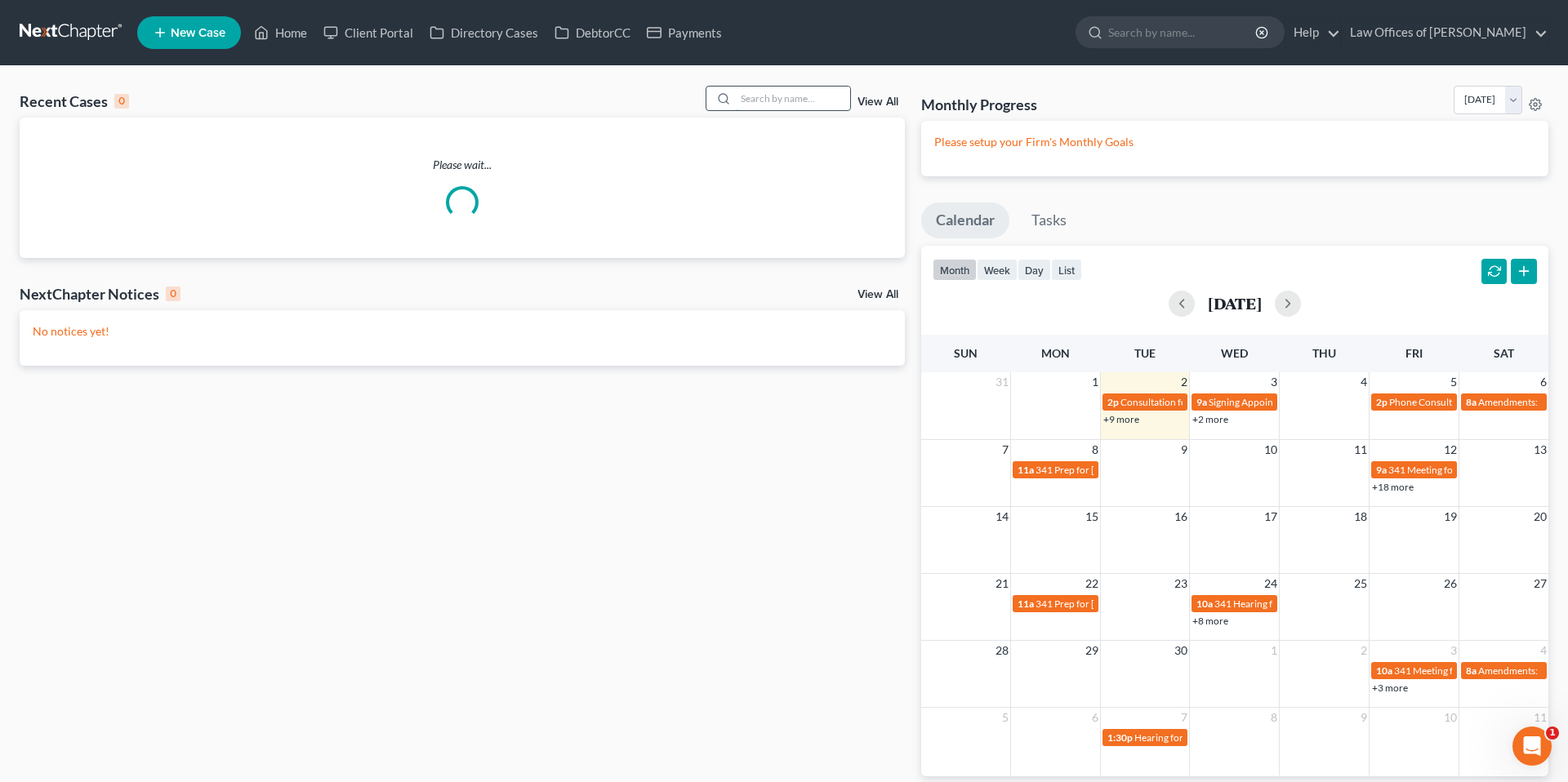
click at [800, 100] on input "search" at bounding box center [793, 98] width 115 height 23
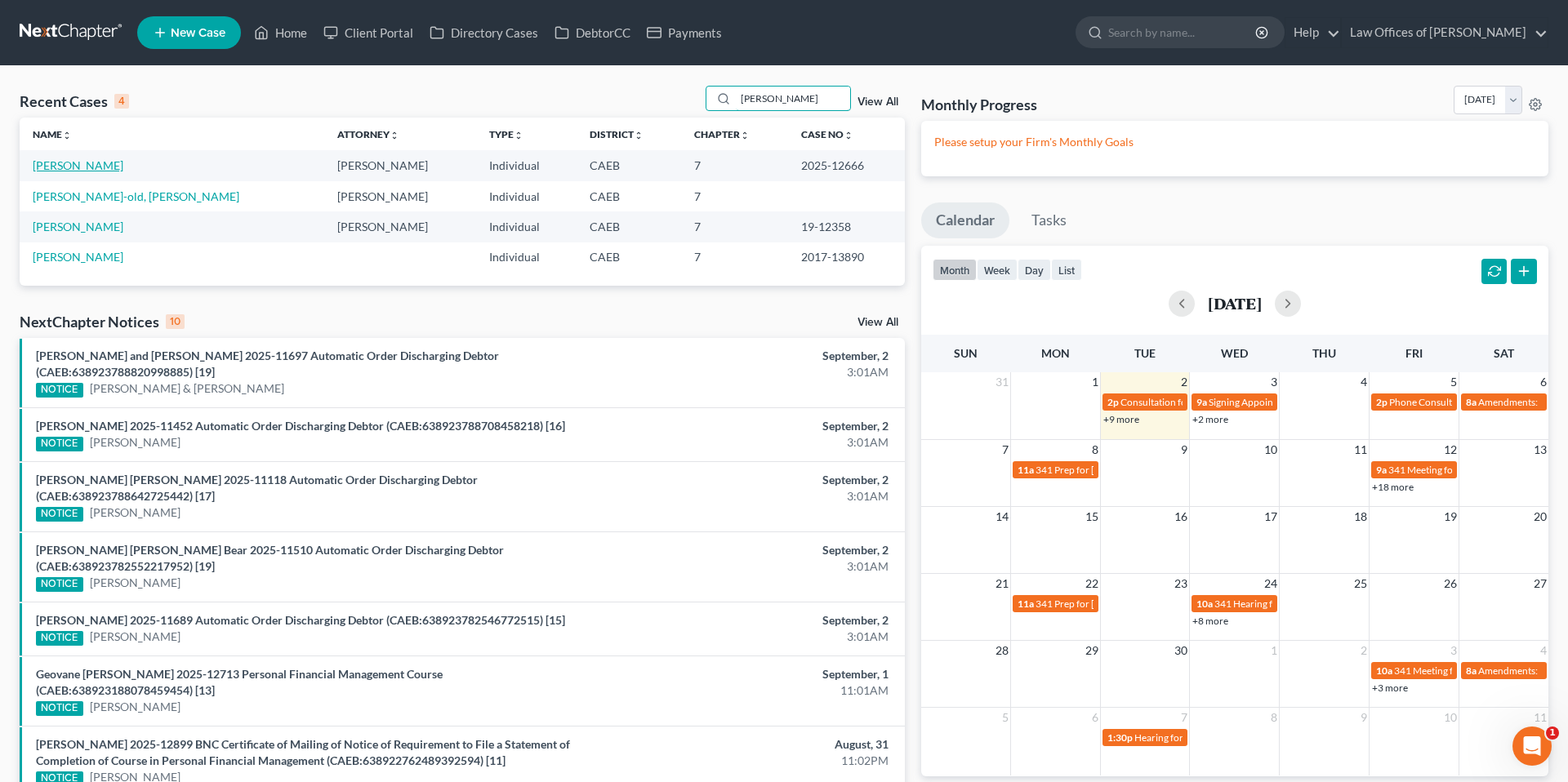
type input "[PERSON_NAME]"
click at [89, 162] on link "[PERSON_NAME]" at bounding box center [78, 166] width 90 height 14
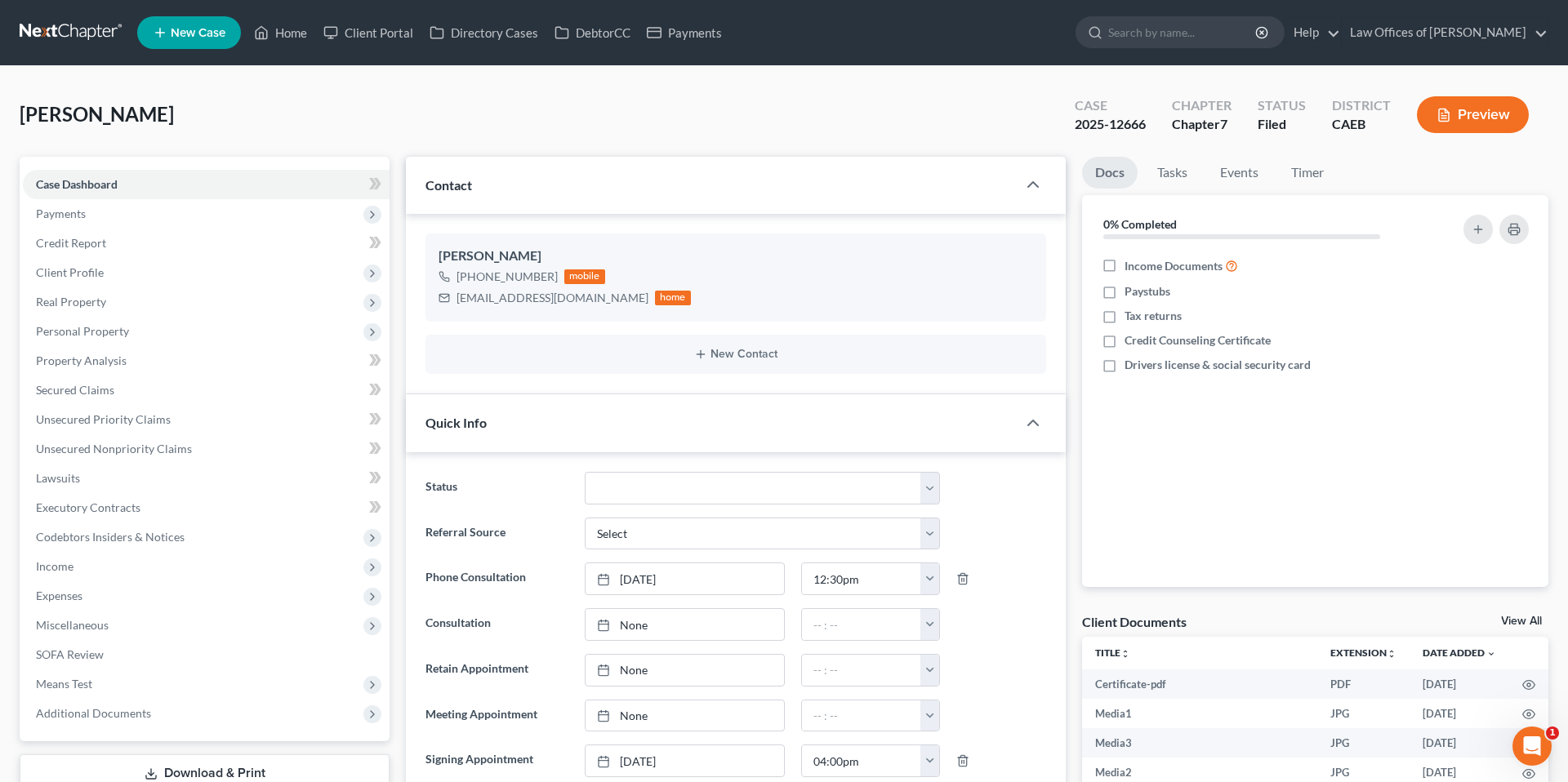
scroll to position [4853, 0]
click at [117, 387] on link "Secured Claims" at bounding box center [207, 390] width 367 height 30
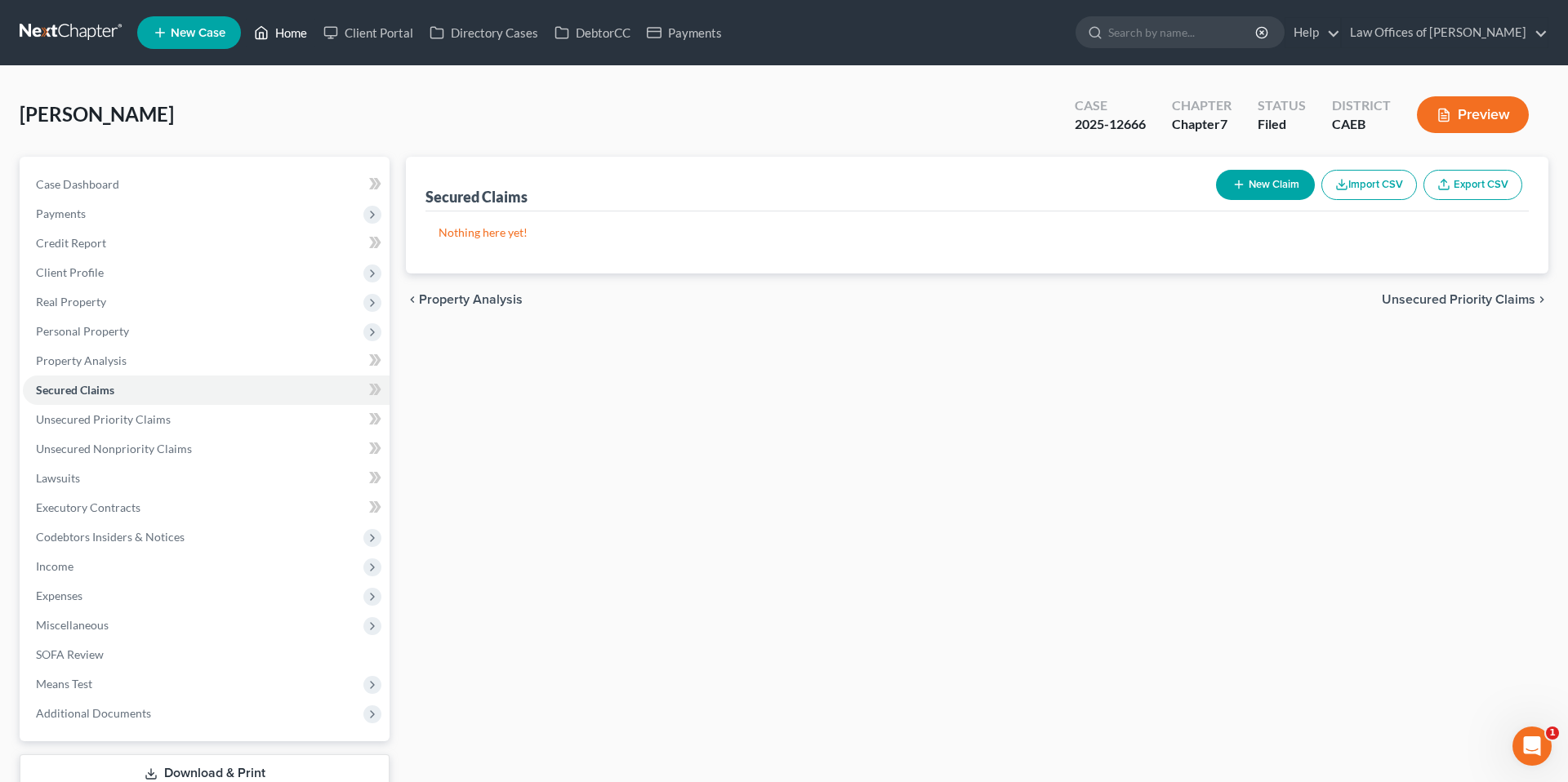
click at [285, 28] on link "Home" at bounding box center [281, 32] width 70 height 30
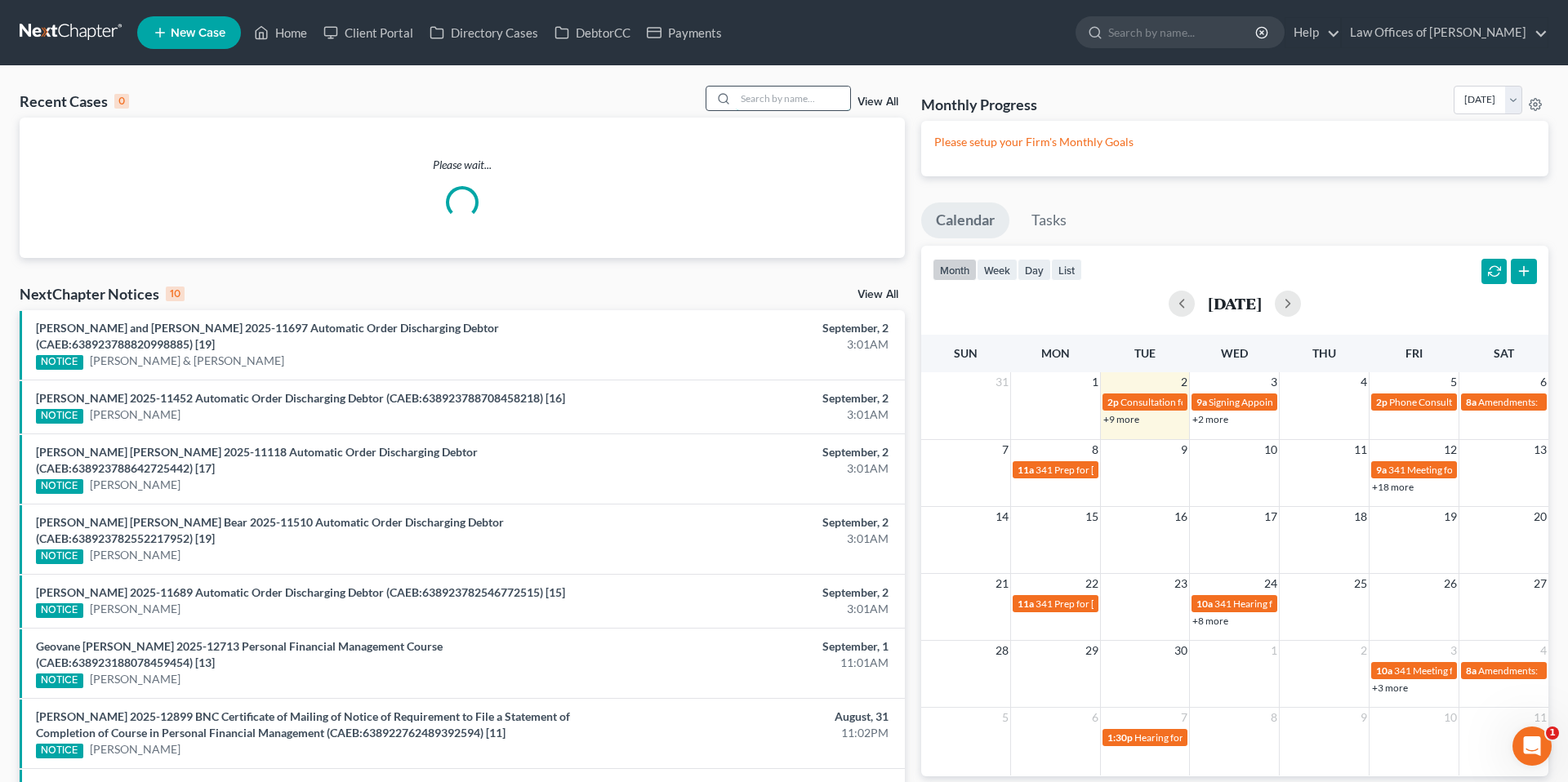
click at [763, 103] on input "search" at bounding box center [793, 98] width 115 height 23
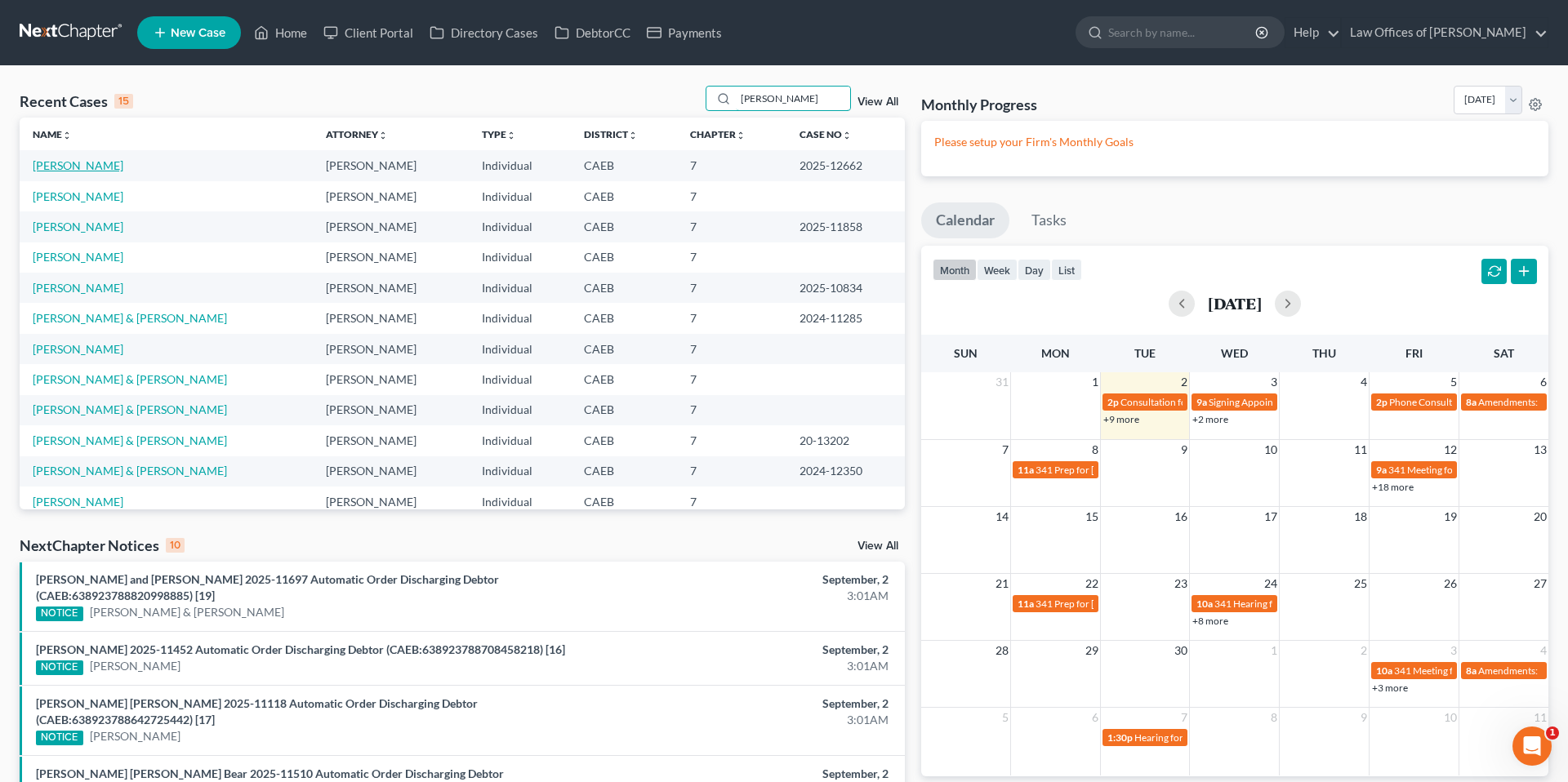
type input "[PERSON_NAME]"
click at [89, 166] on link "[PERSON_NAME]" at bounding box center [78, 166] width 90 height 14
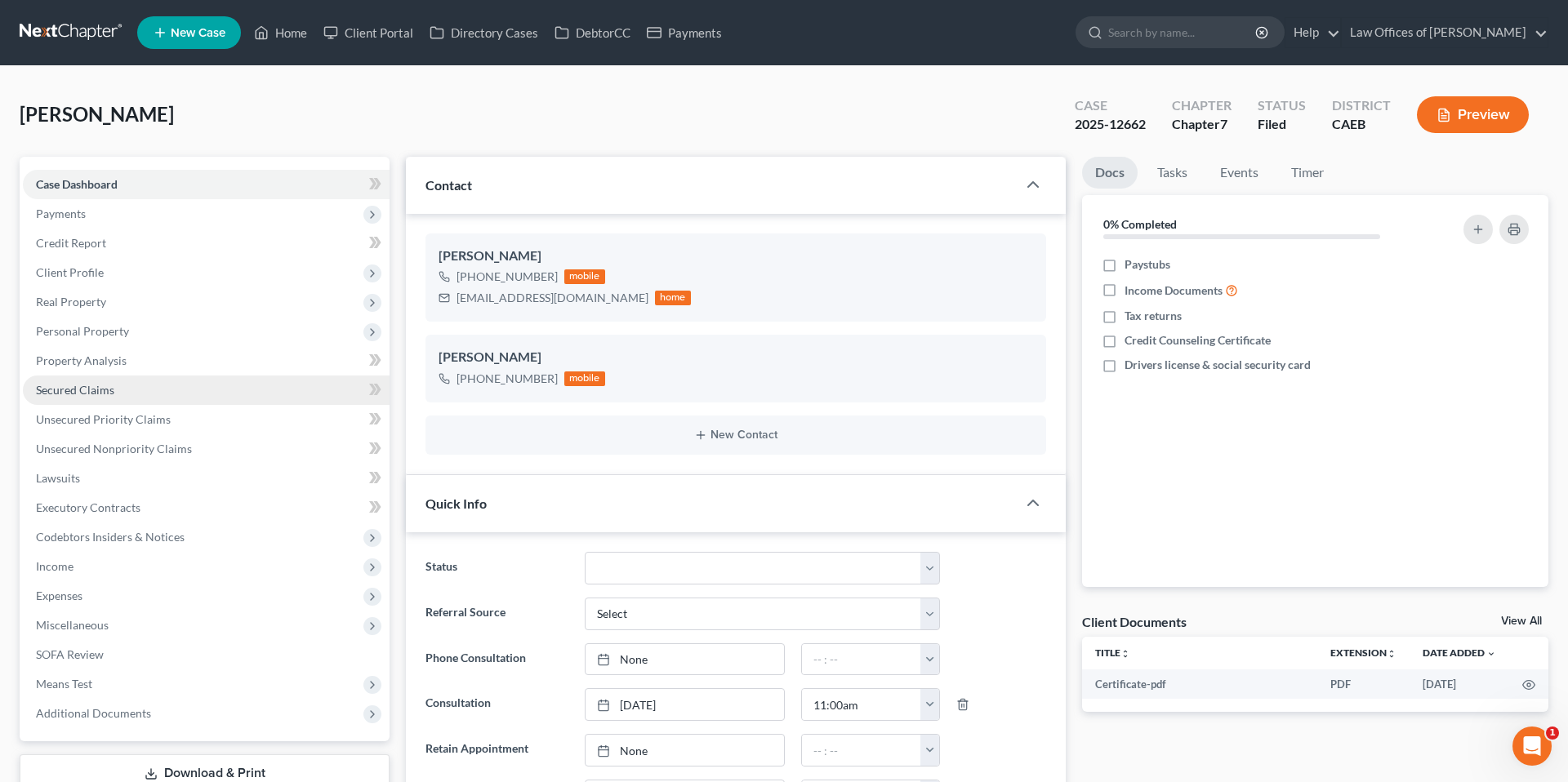
click at [98, 393] on span "Secured Claims" at bounding box center [75, 390] width 79 height 14
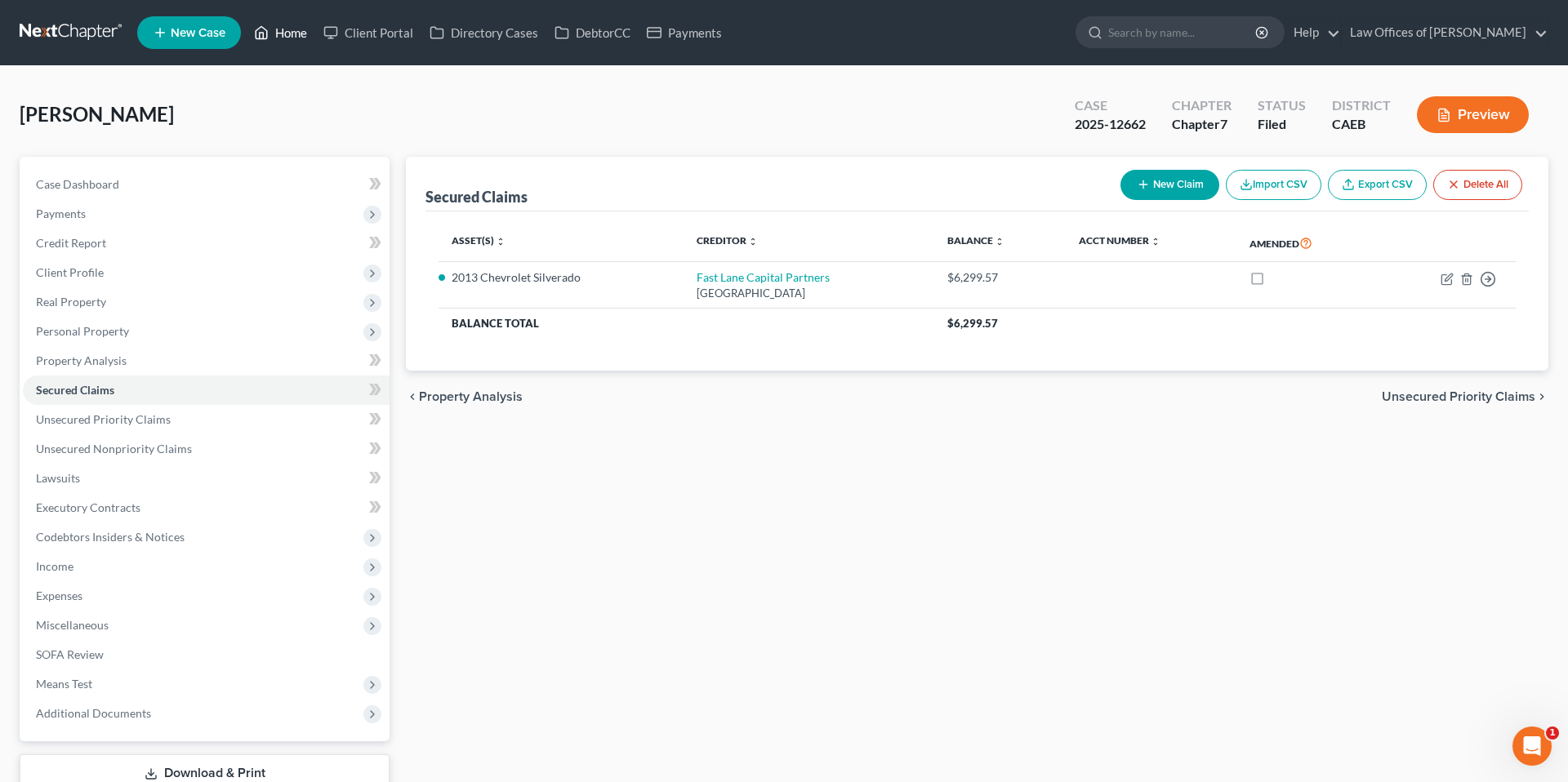
click at [277, 31] on link "Home" at bounding box center [281, 32] width 70 height 30
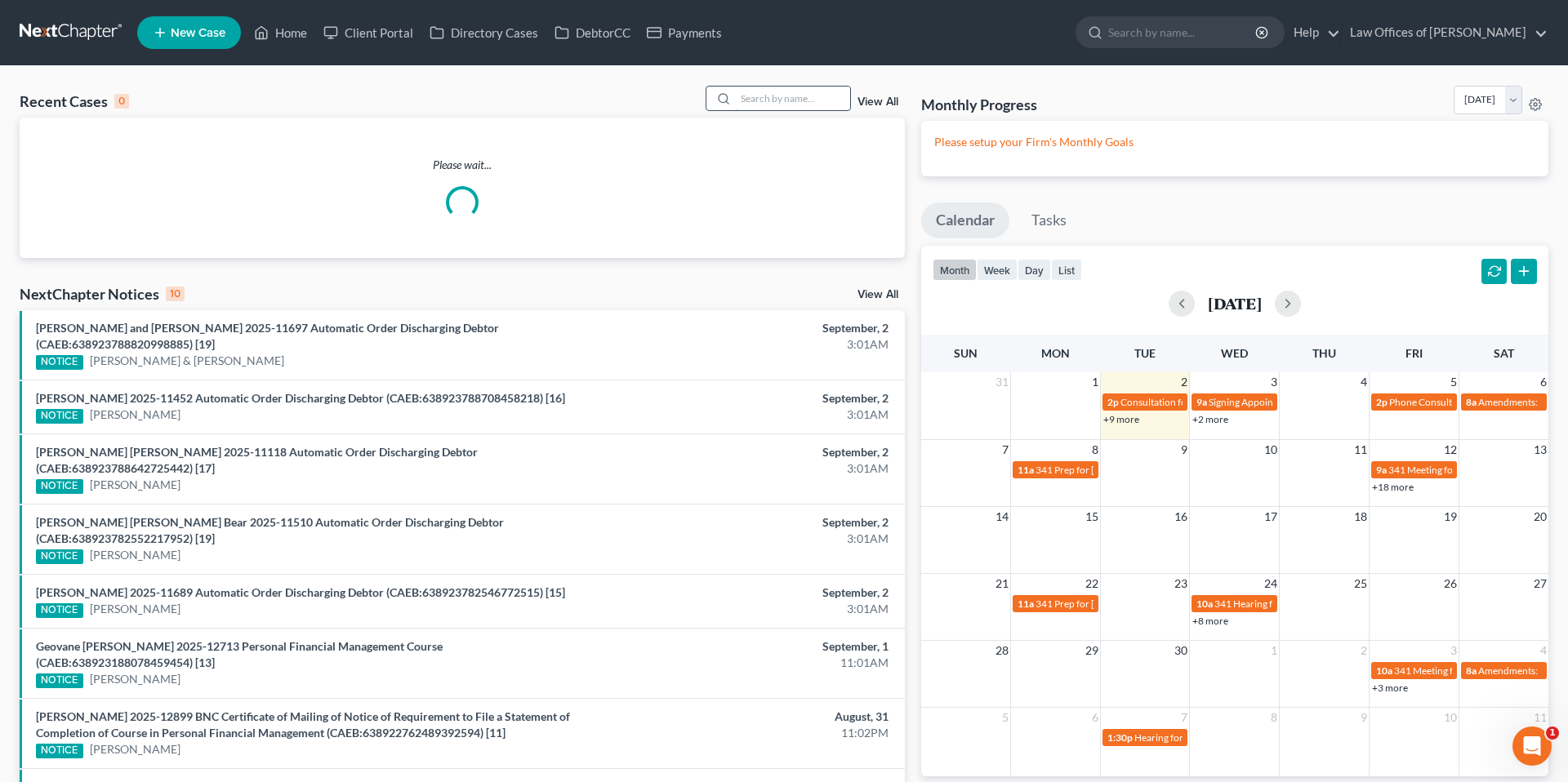
click at [770, 94] on input "search" at bounding box center [793, 98] width 115 height 23
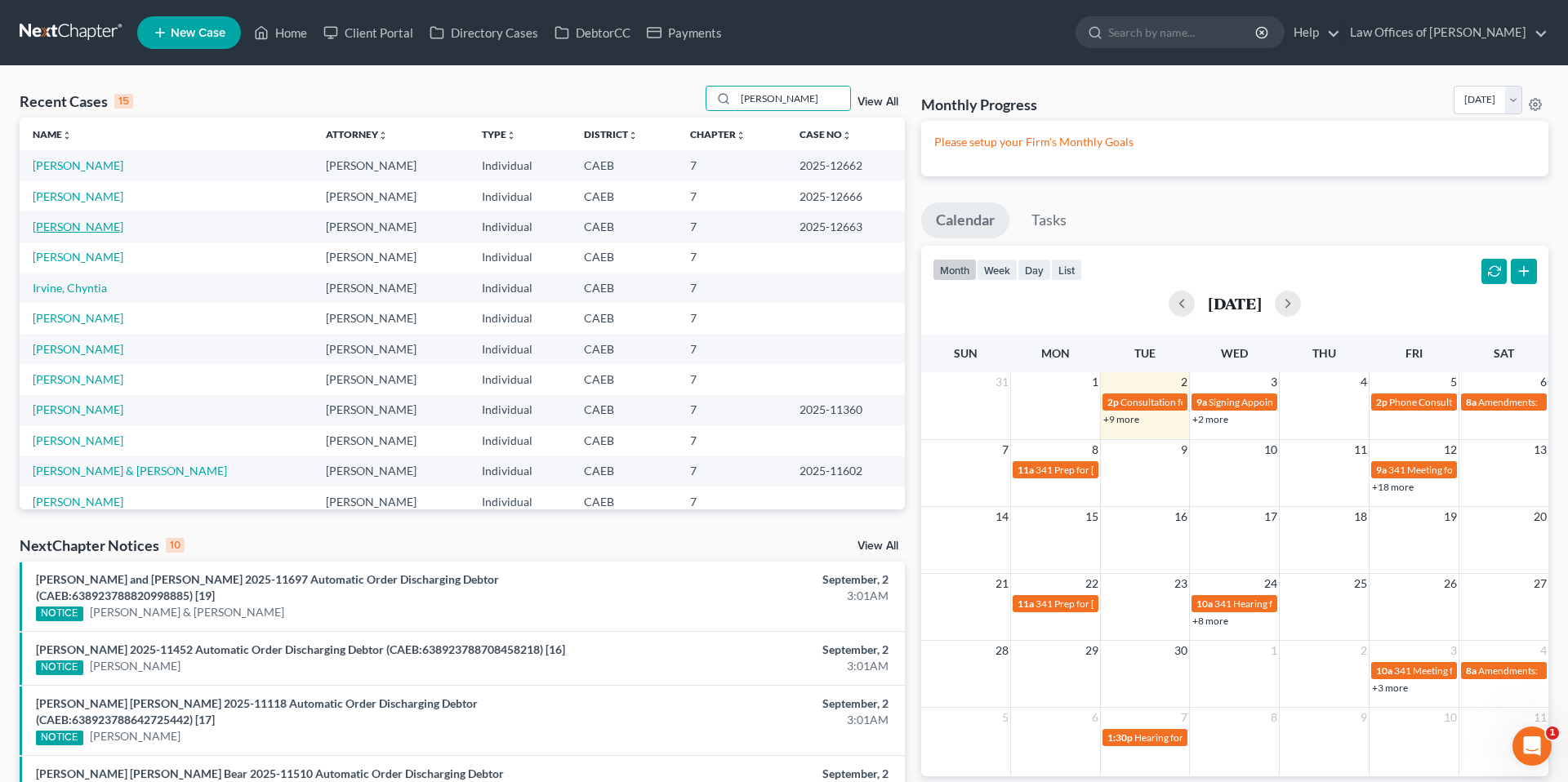
type input "[PERSON_NAME]"
click at [95, 224] on link "[PERSON_NAME]" at bounding box center [78, 226] width 90 height 14
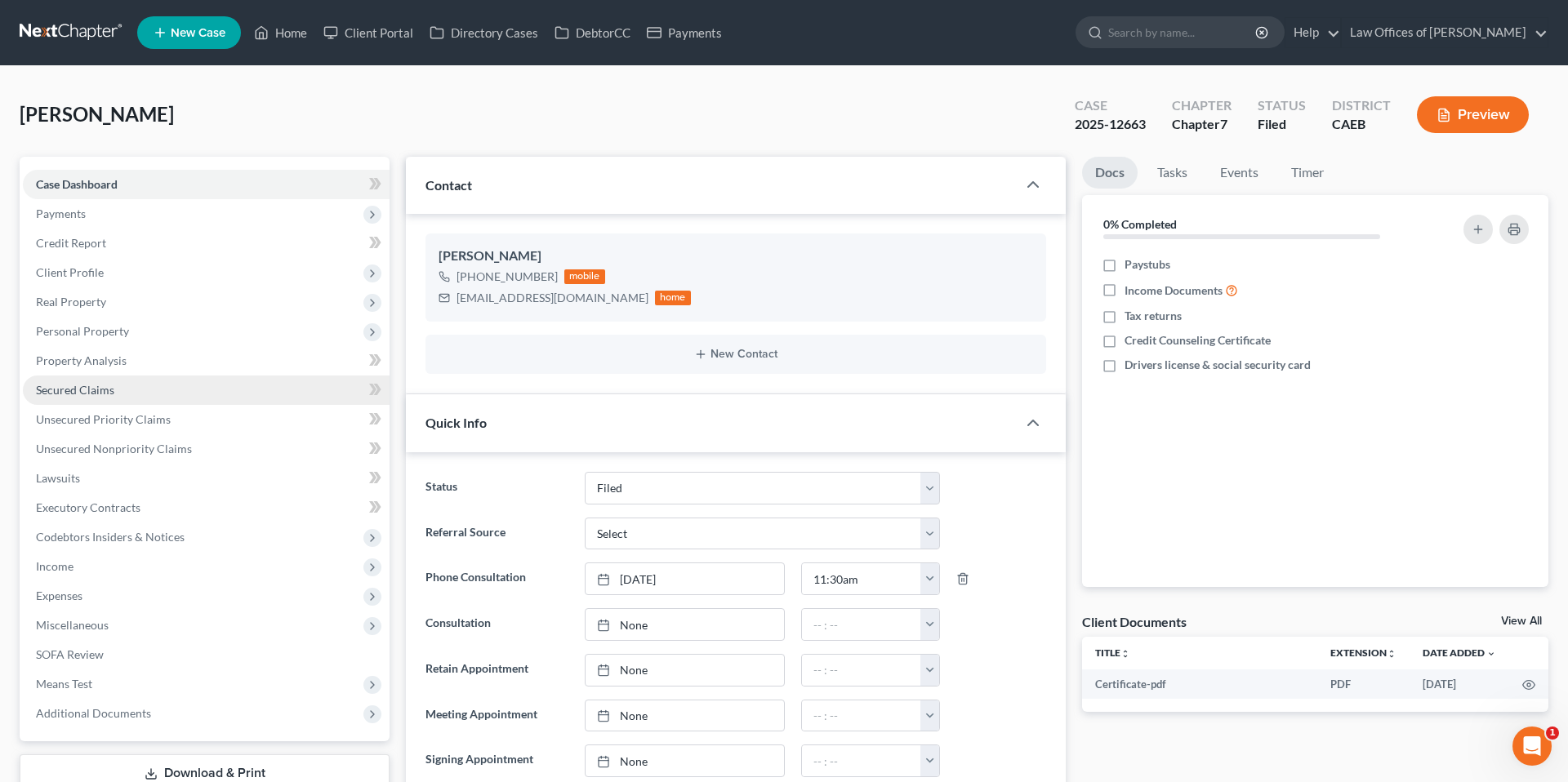
scroll to position [4682, 0]
click at [110, 392] on span "Secured Claims" at bounding box center [75, 390] width 79 height 14
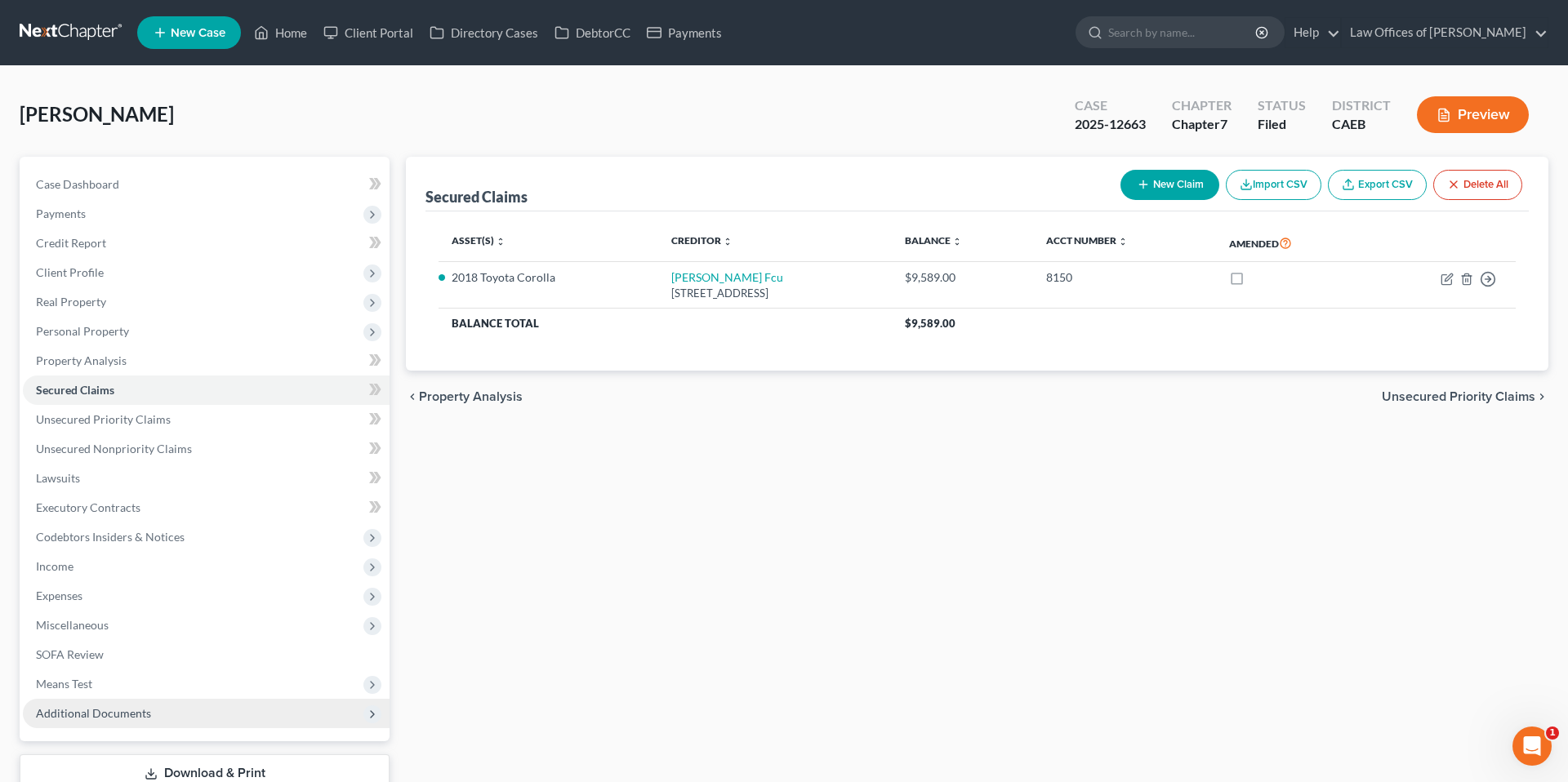
click at [195, 684] on span "Additional Documents" at bounding box center [207, 713] width 367 height 30
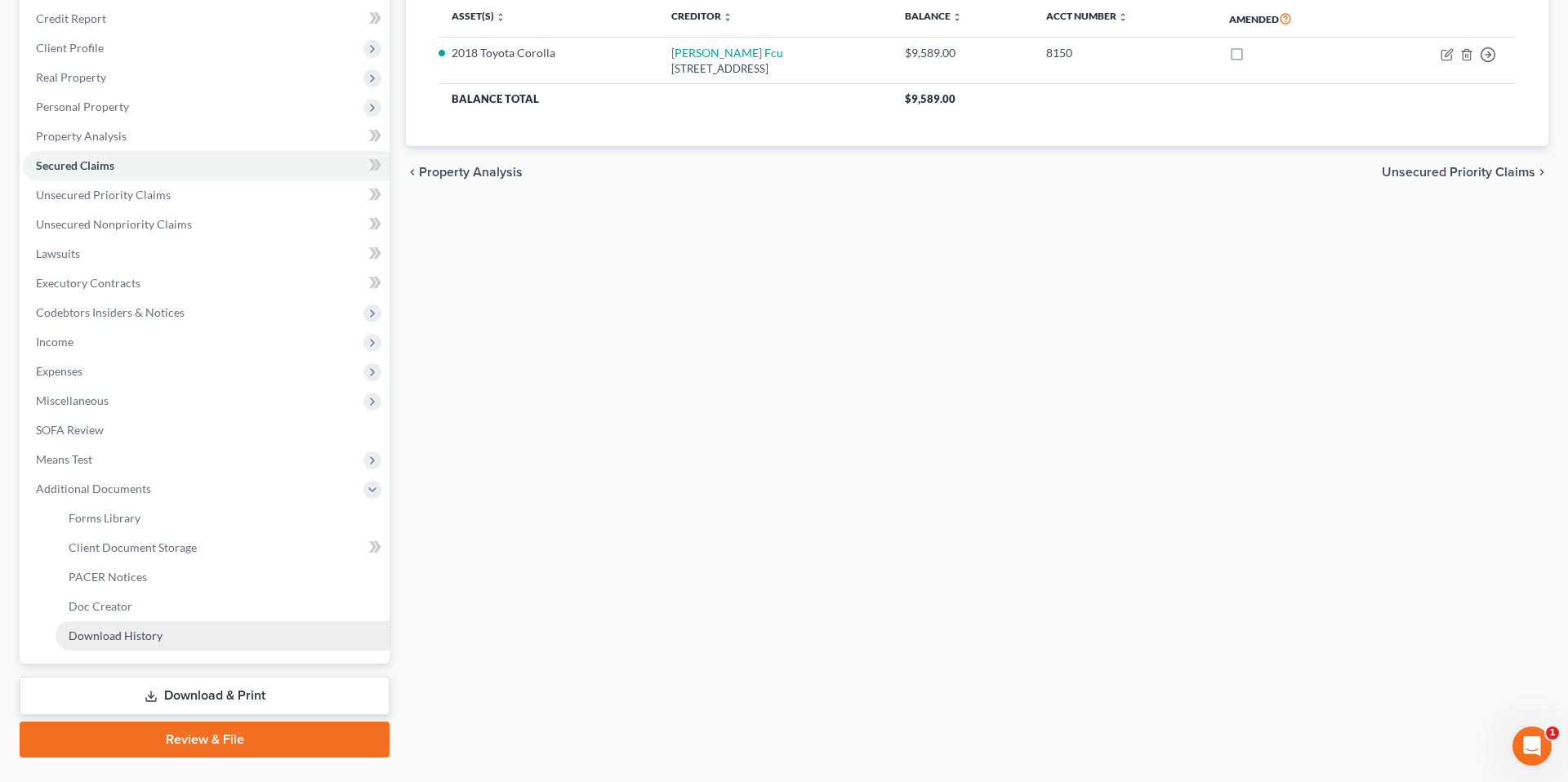
scroll to position [262, 0]
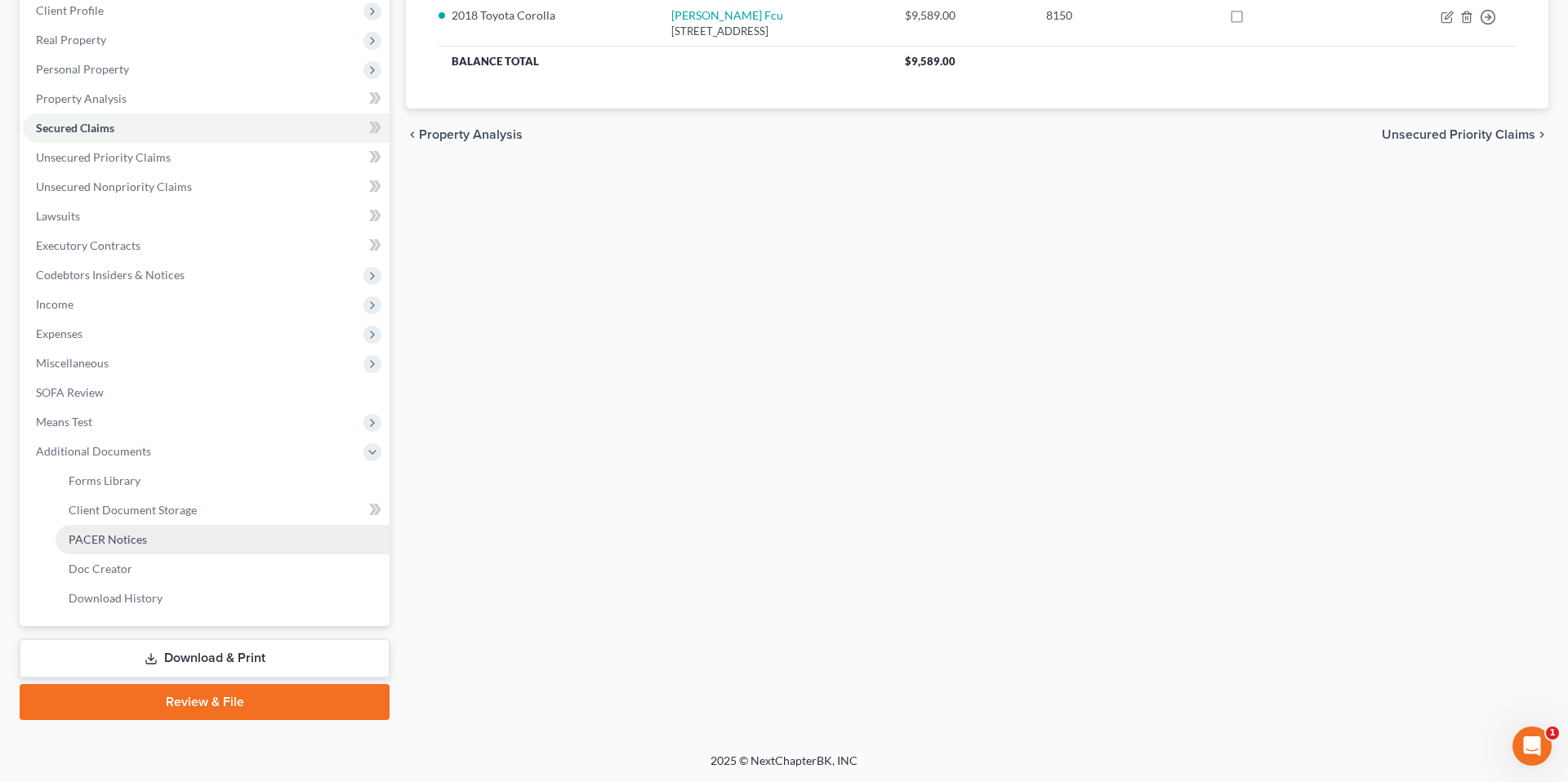
click at [112, 535] on span "PACER Notices" at bounding box center [108, 540] width 79 height 14
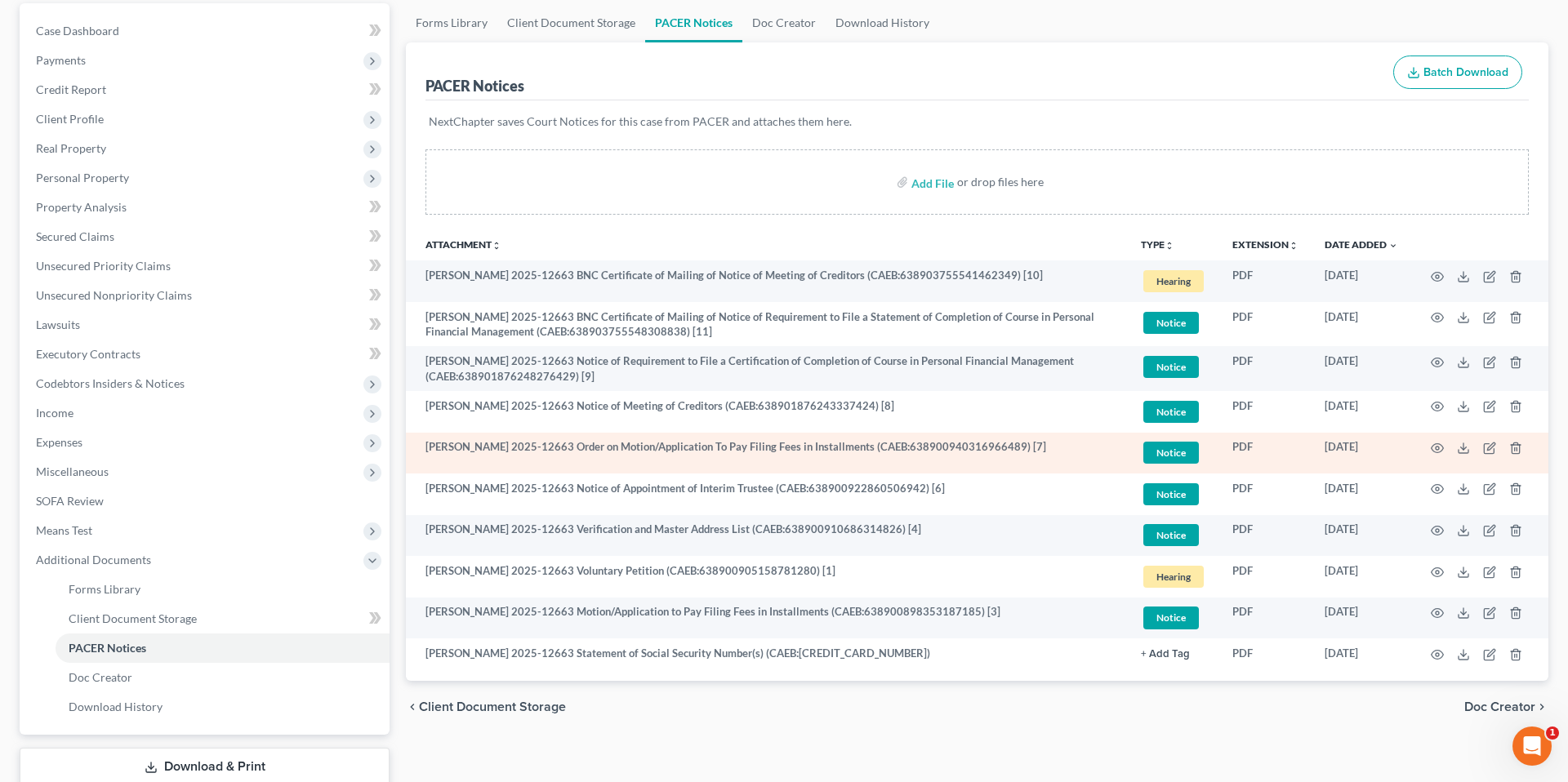
scroll to position [157, 0]
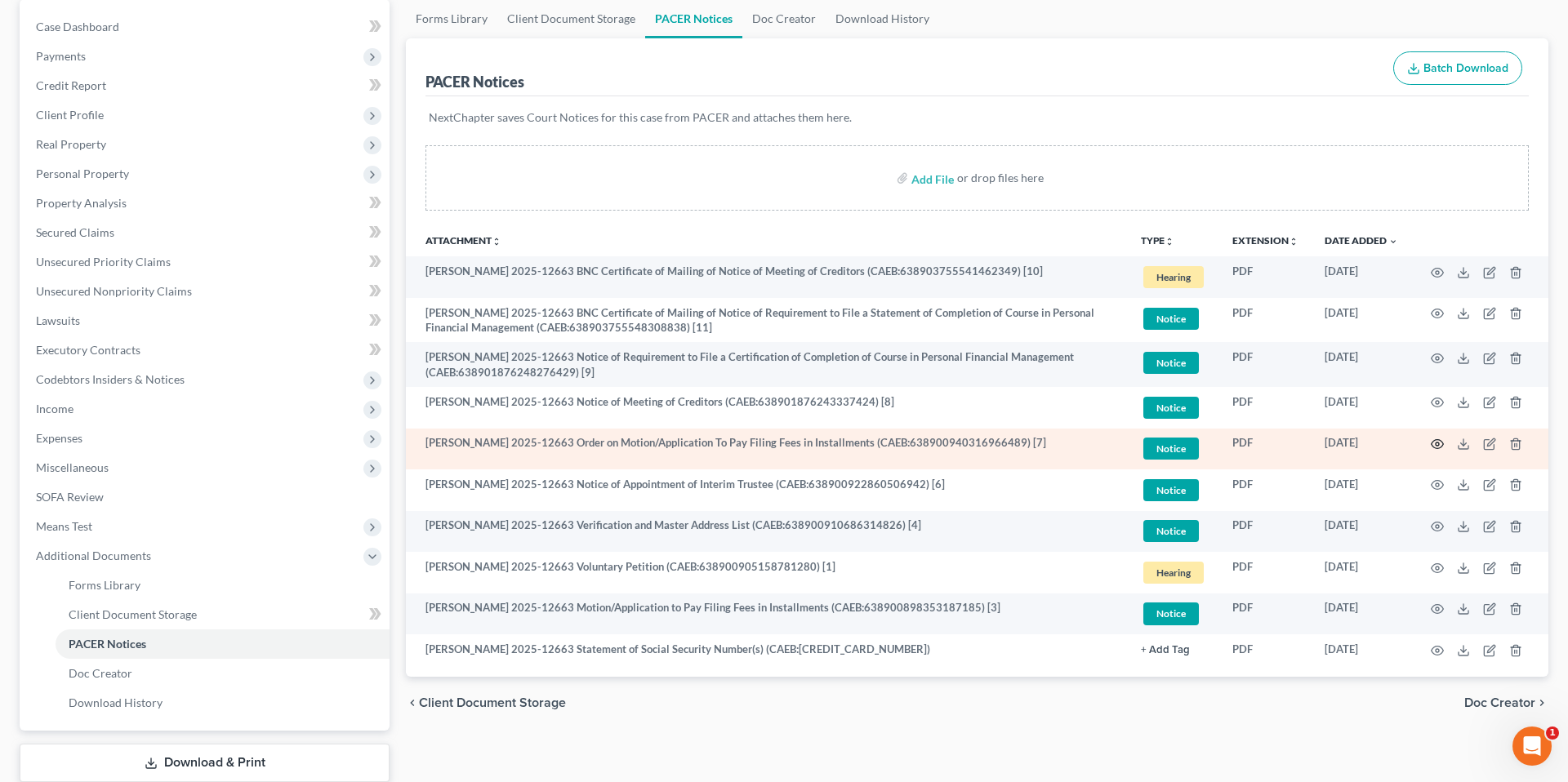
click at [1308, 442] on icon "button" at bounding box center [1437, 444] width 13 height 13
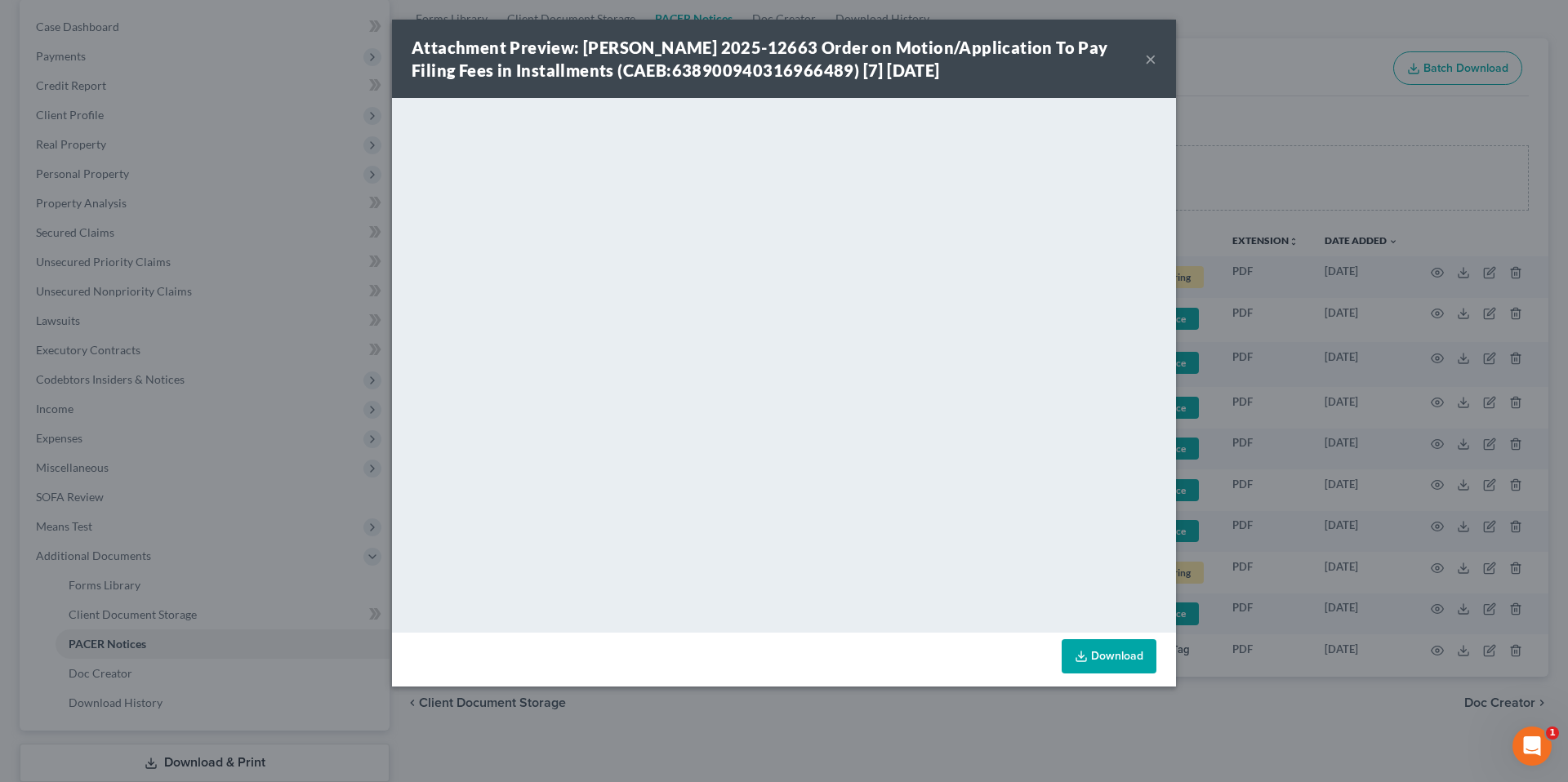
click at [1154, 55] on button "×" at bounding box center [1150, 59] width 12 height 20
click at [1152, 61] on button "×" at bounding box center [1150, 59] width 12 height 20
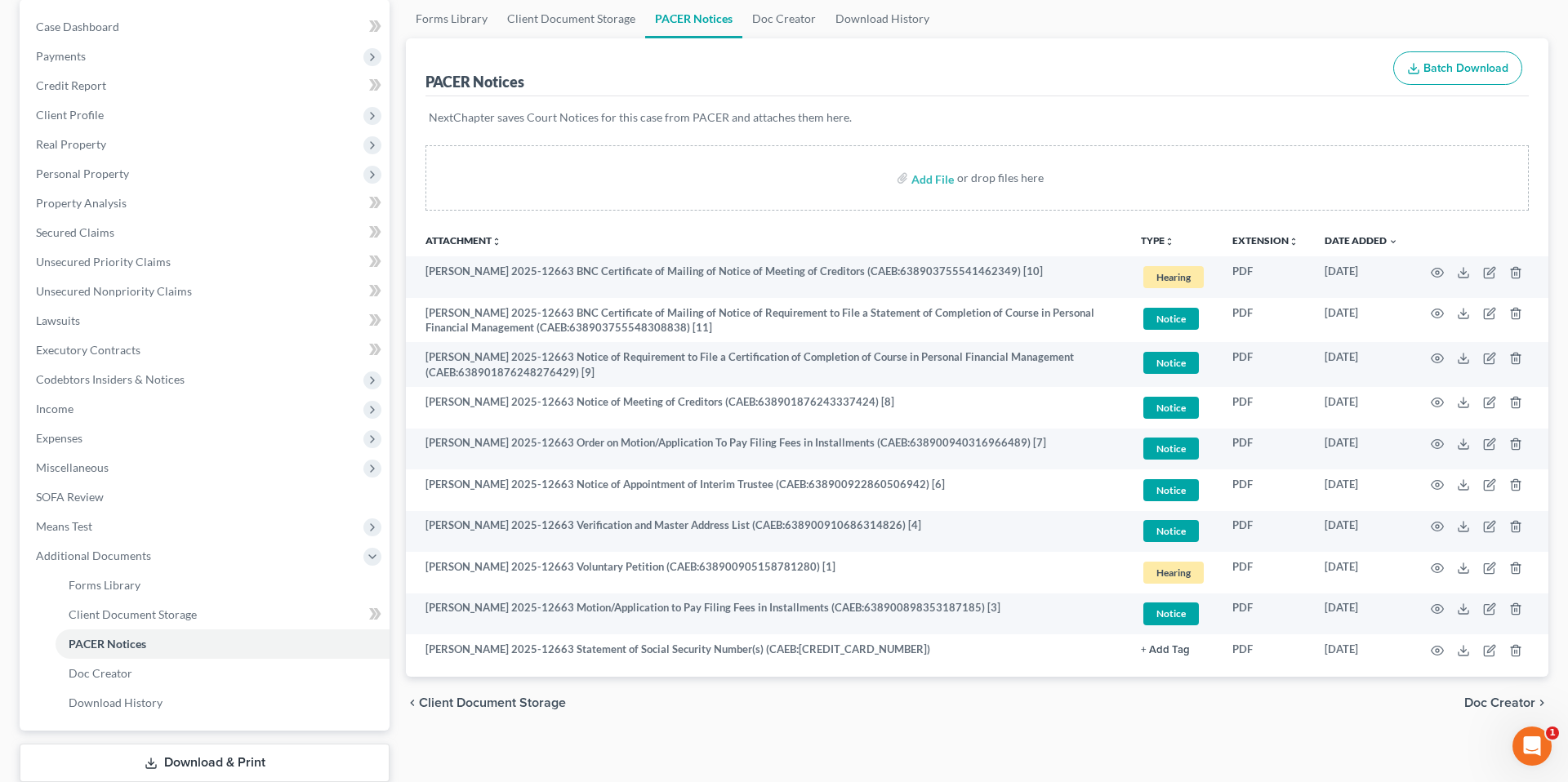
scroll to position [0, 0]
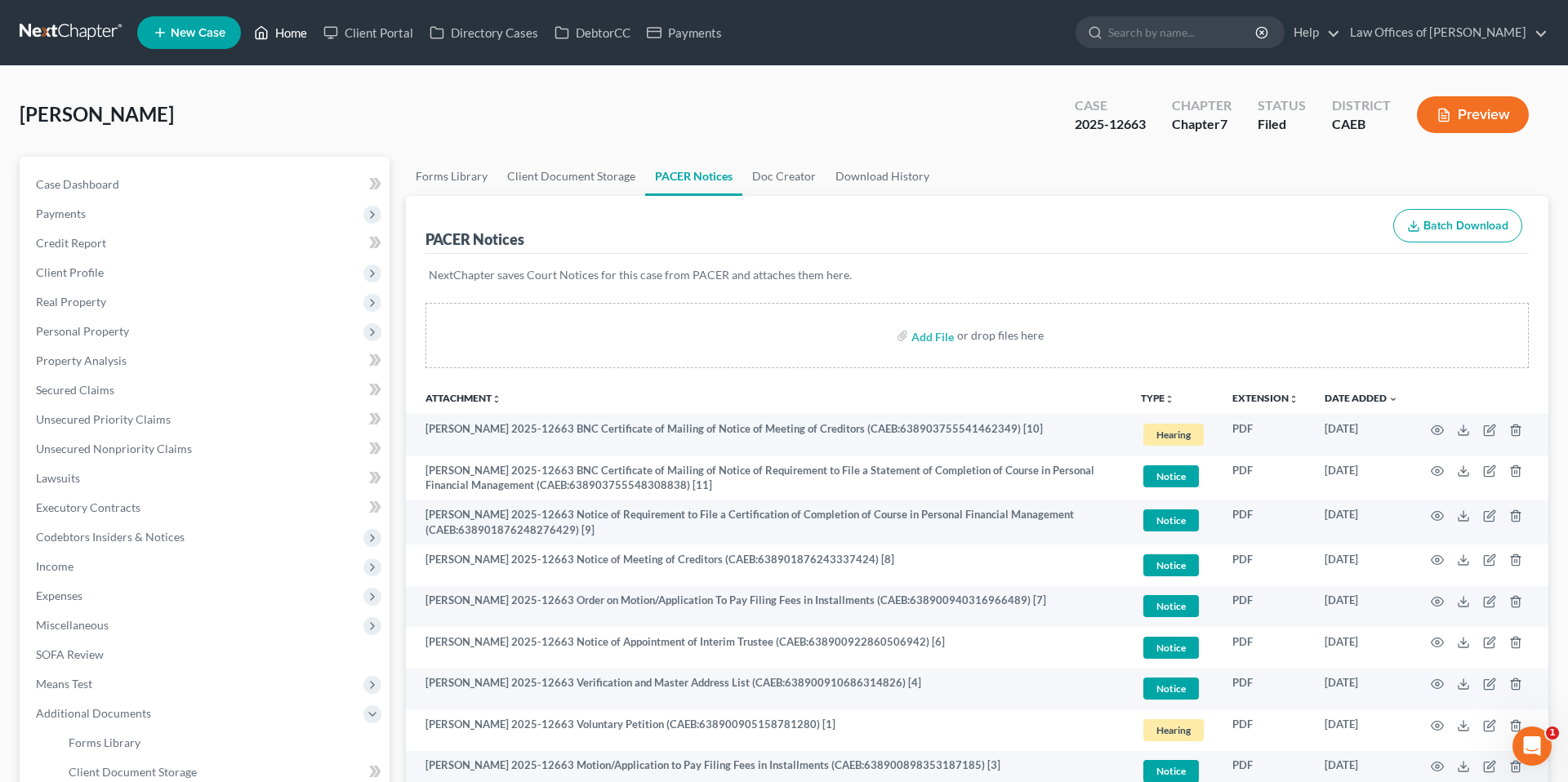
click at [279, 23] on link "Home" at bounding box center [281, 32] width 70 height 30
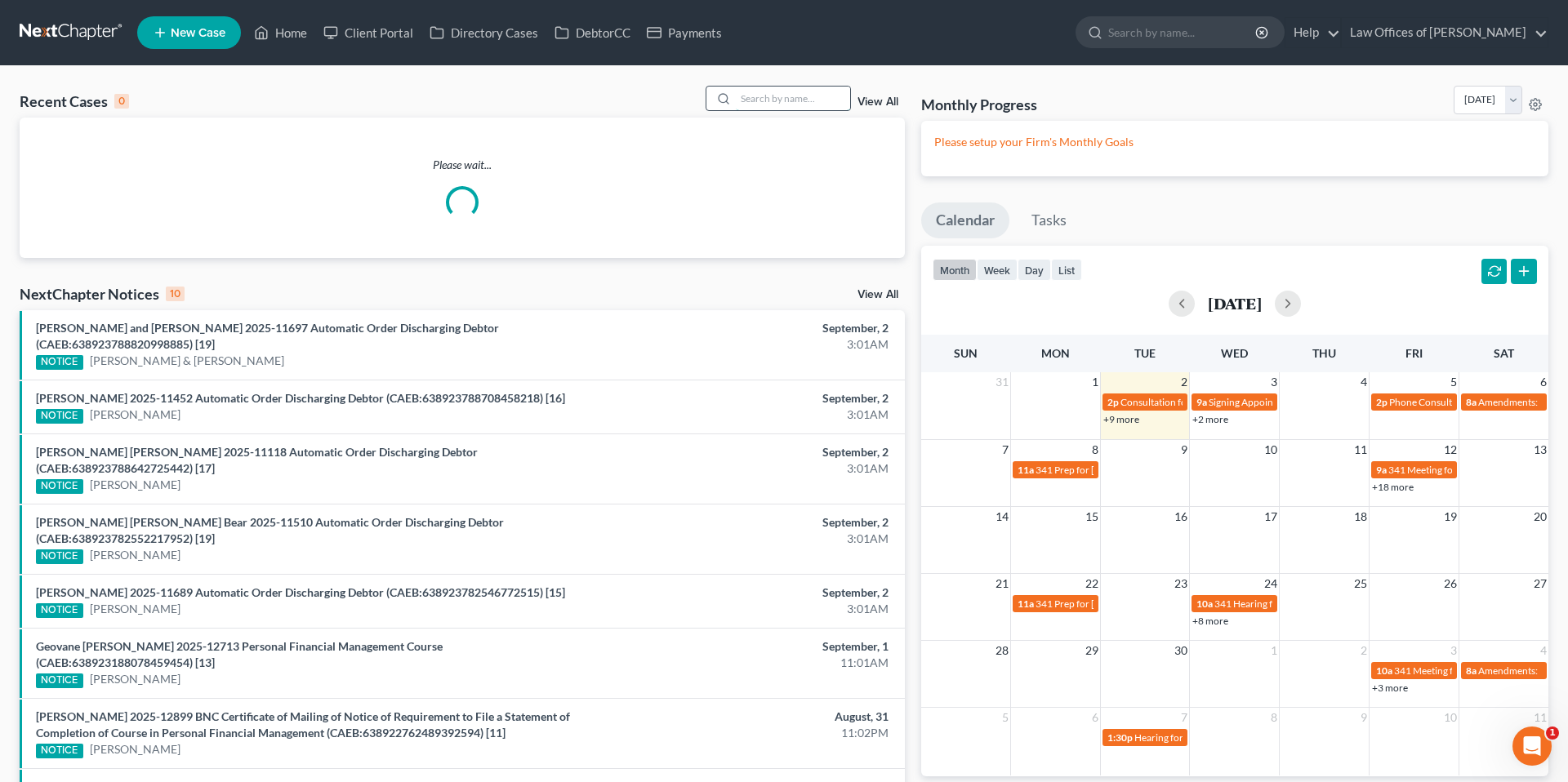
click at [787, 88] on input "search" at bounding box center [793, 98] width 115 height 23
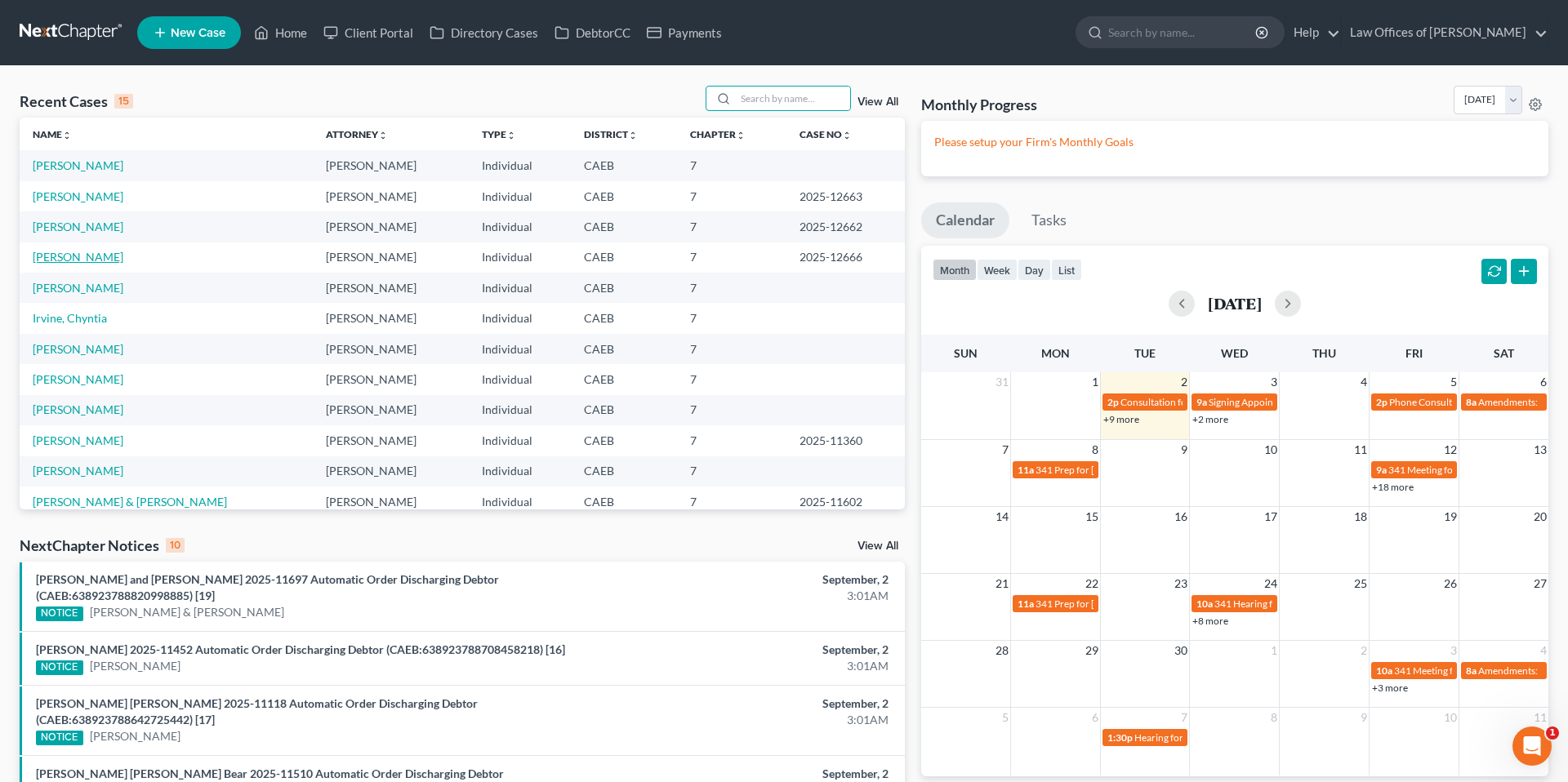
click at [98, 257] on link "[PERSON_NAME]" at bounding box center [78, 257] width 90 height 14
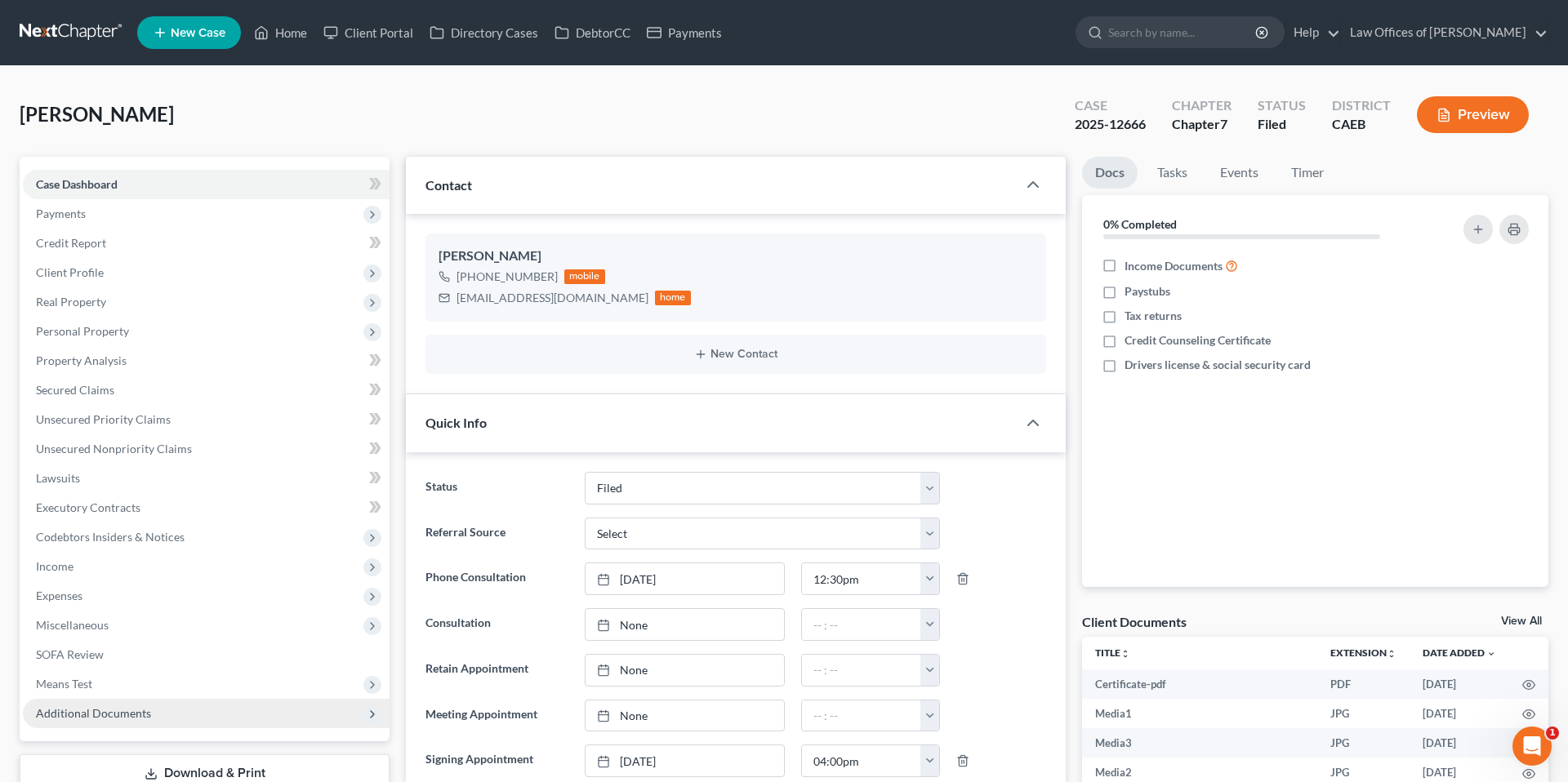
click at [163, 684] on span "Additional Documents" at bounding box center [207, 713] width 367 height 30
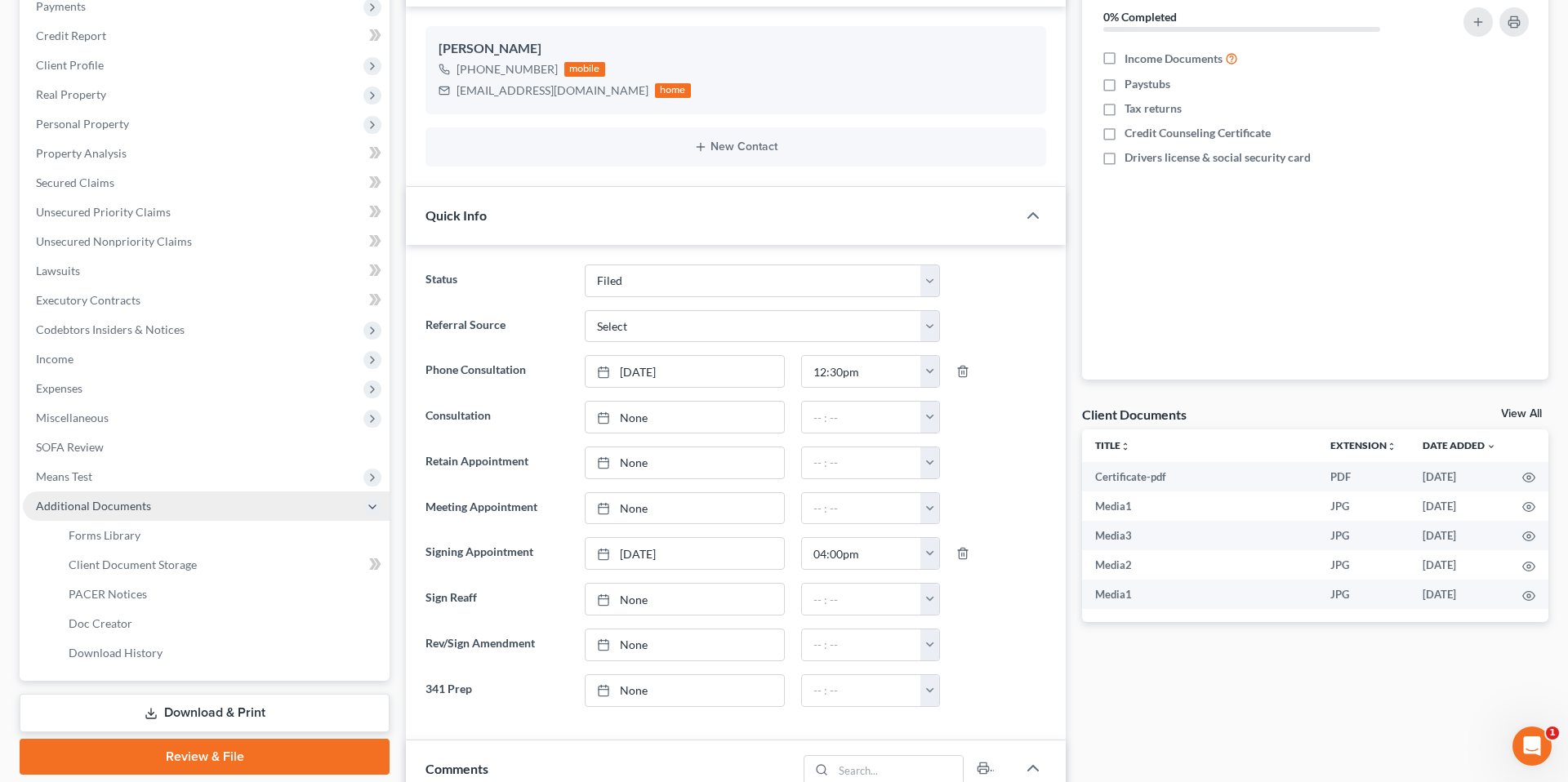
scroll to position [4853, 0]
click at [150, 599] on link "PACER Notices" at bounding box center [222, 594] width 334 height 30
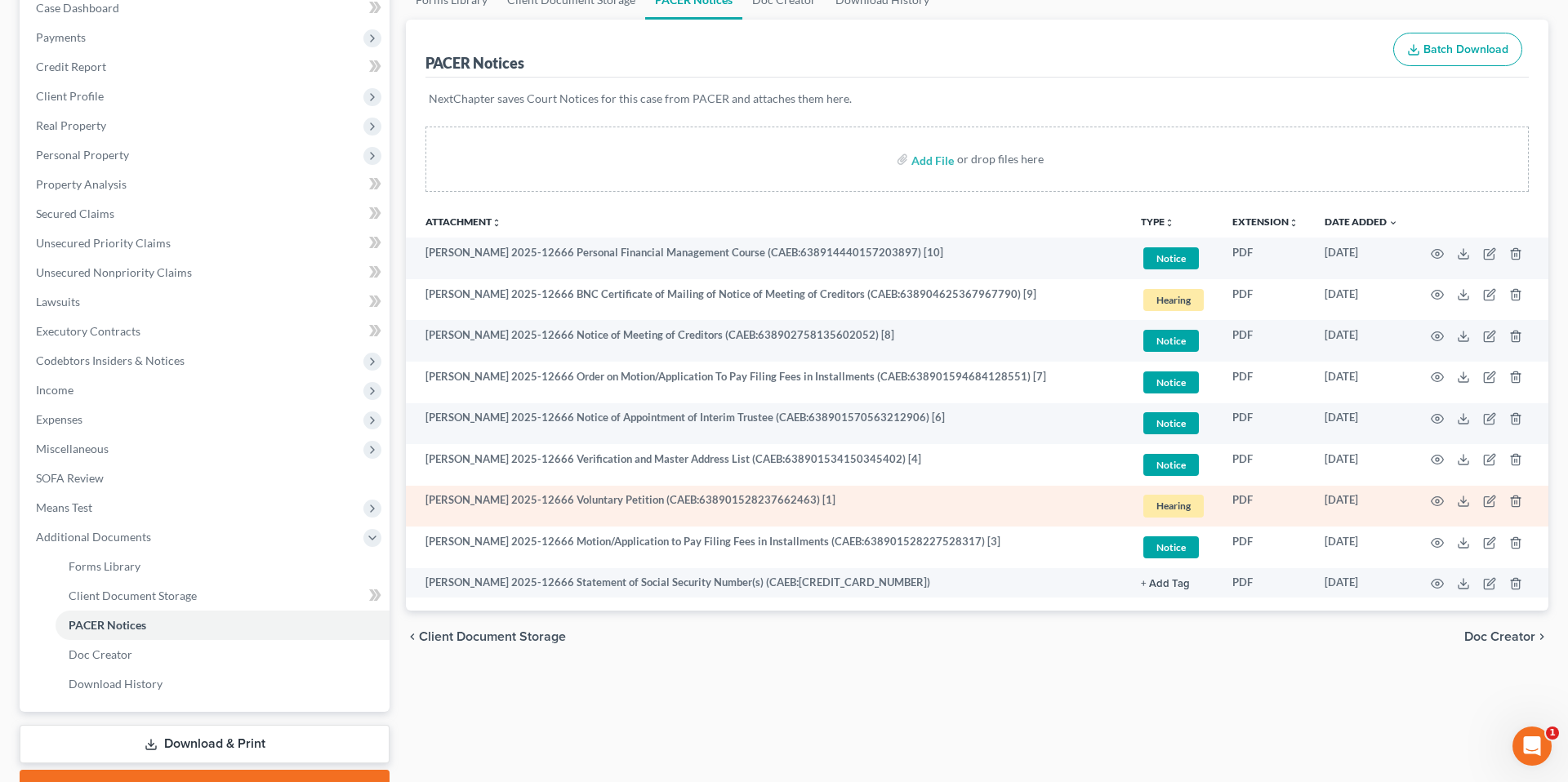
scroll to position [170, 0]
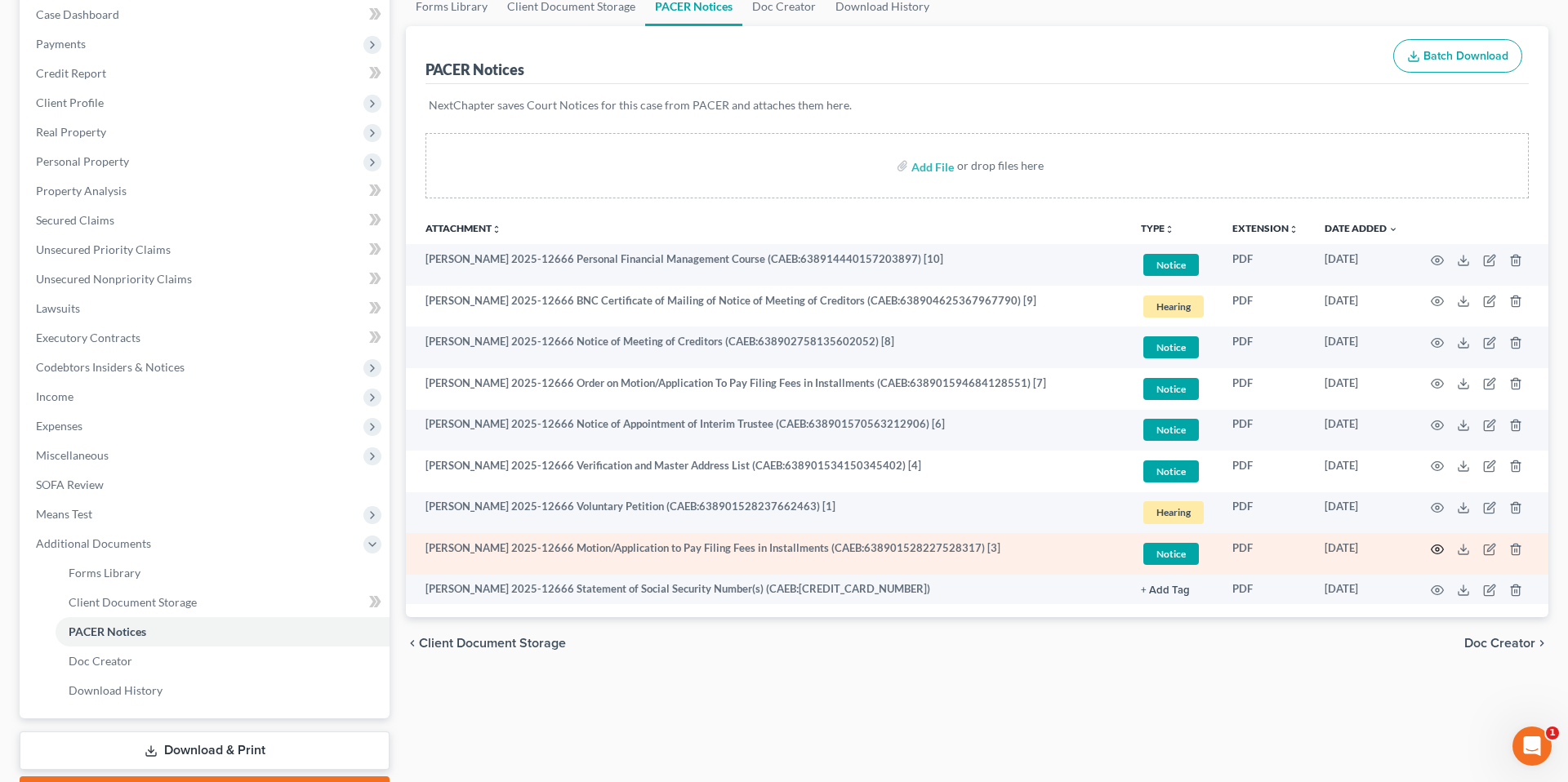
click at [1308, 550] on icon "button" at bounding box center [1437, 549] width 13 height 13
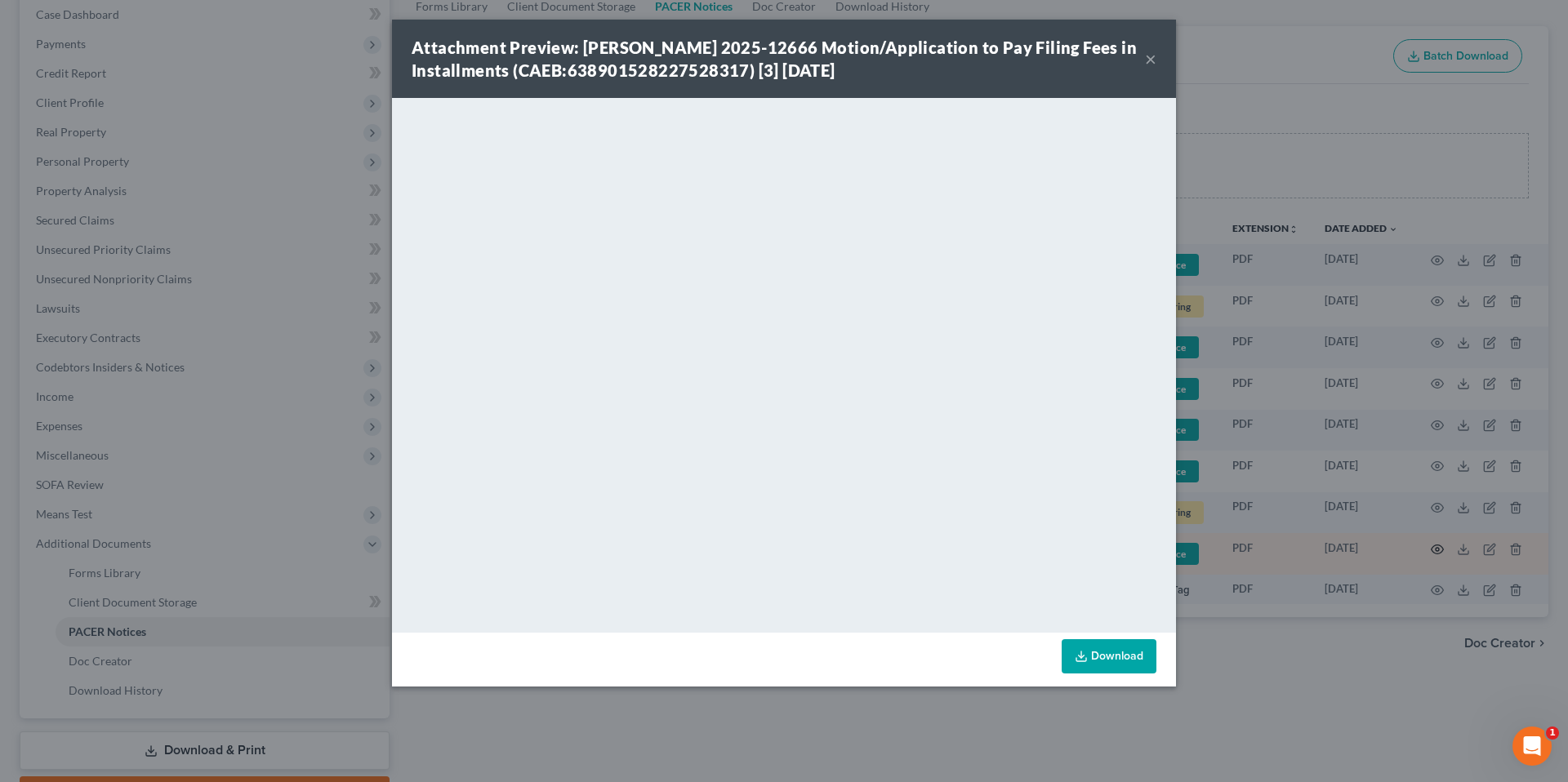
scroll to position [172, 0]
click at [1151, 58] on button "×" at bounding box center [1150, 59] width 12 height 20
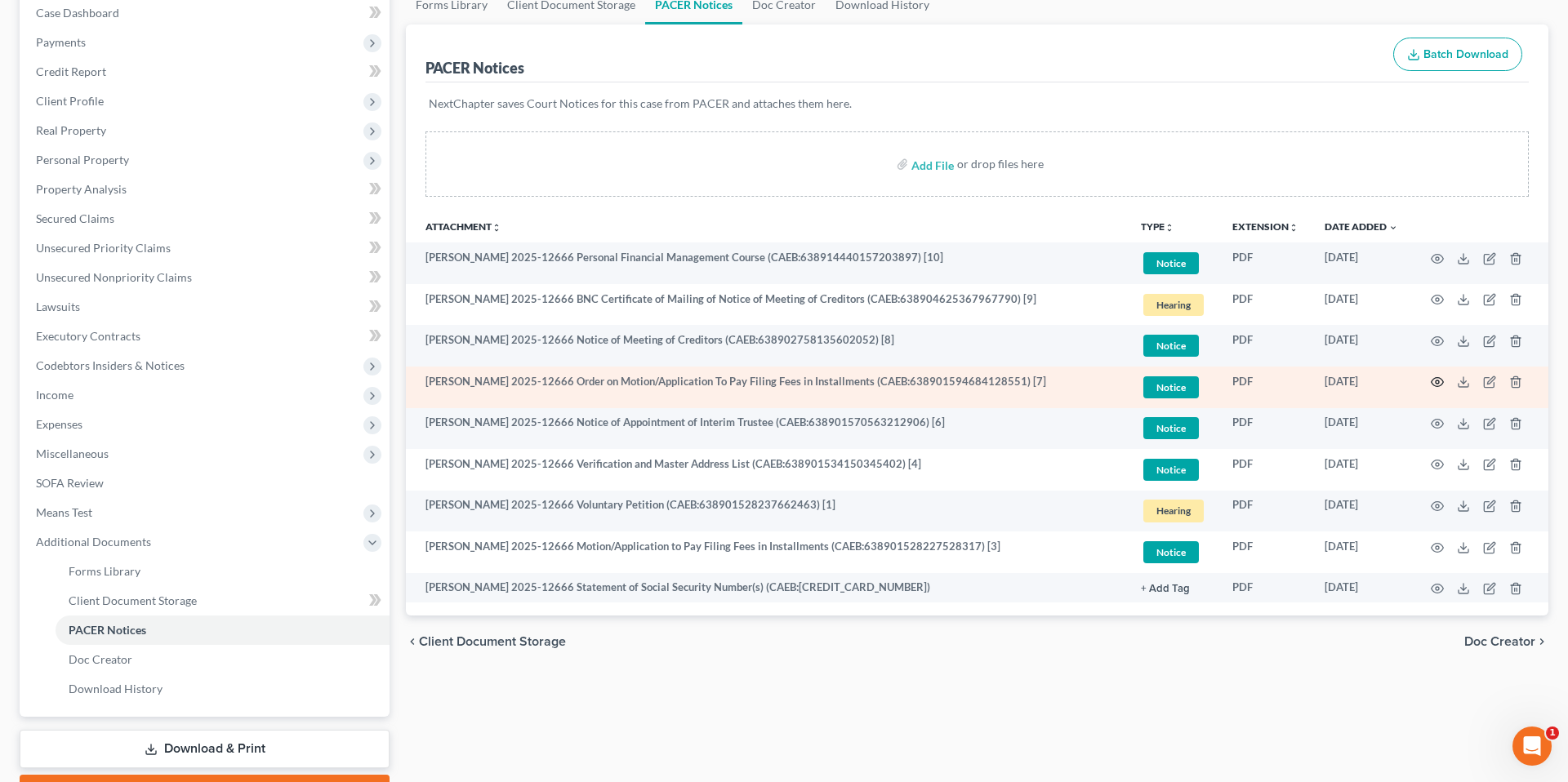
click at [1308, 382] on circle "button" at bounding box center [1437, 382] width 4 height 4
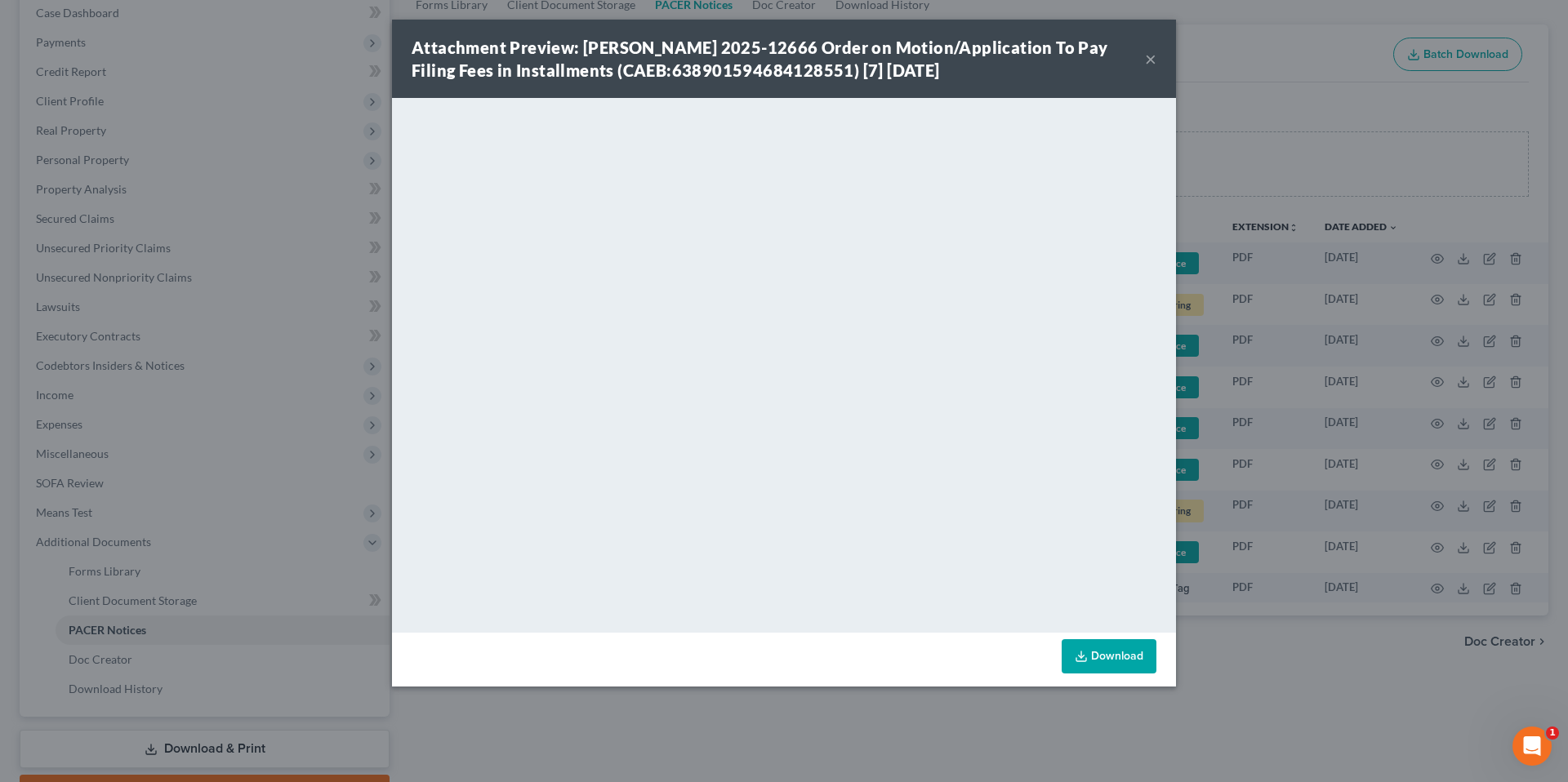
drag, startPoint x: 1154, startPoint y: 60, endPoint x: 1351, endPoint y: 356, distance: 355.6
click at [1154, 60] on button "×" at bounding box center [1150, 59] width 12 height 20
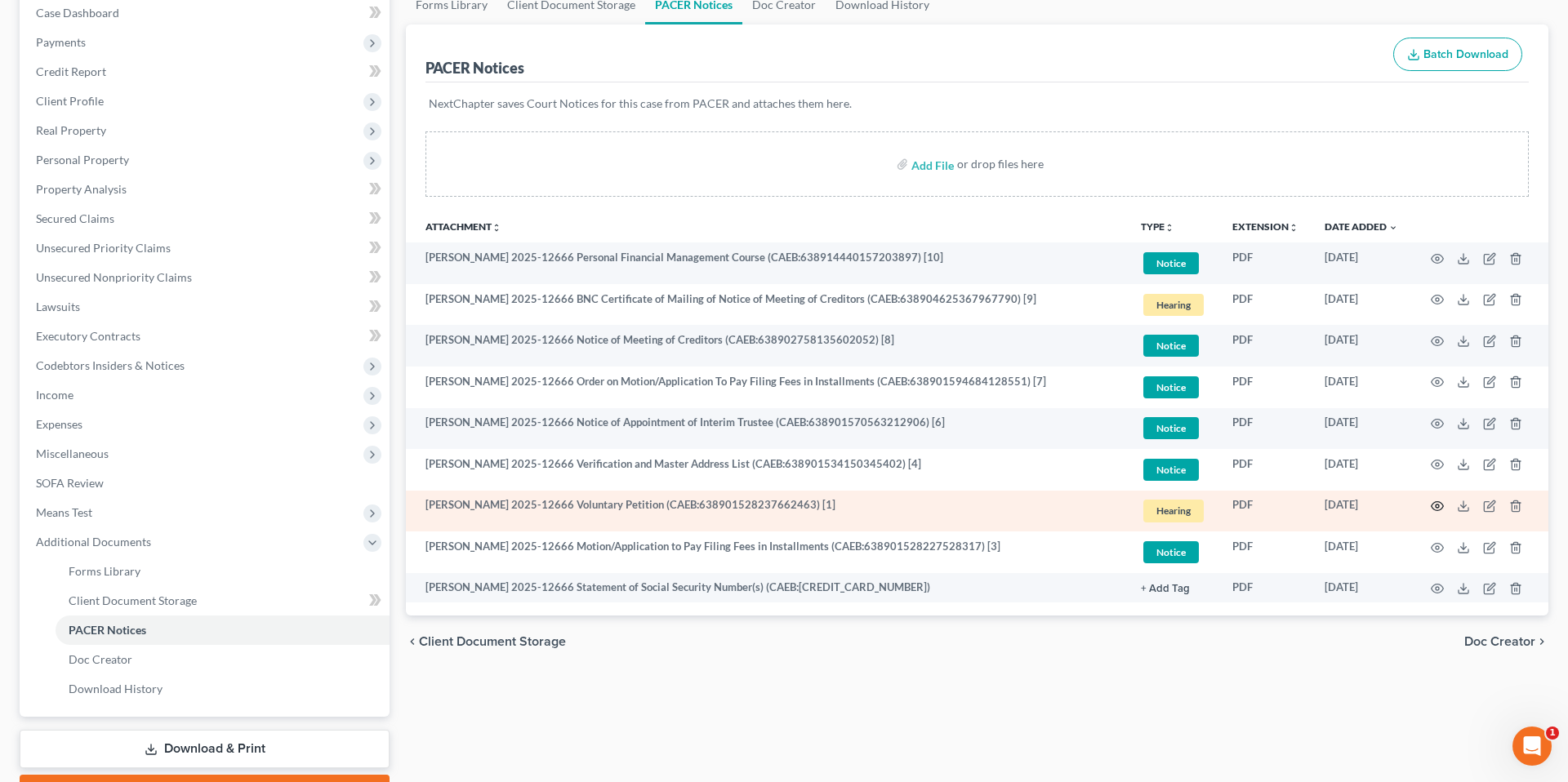
click at [1308, 510] on icon "button" at bounding box center [1438, 506] width 13 height 9
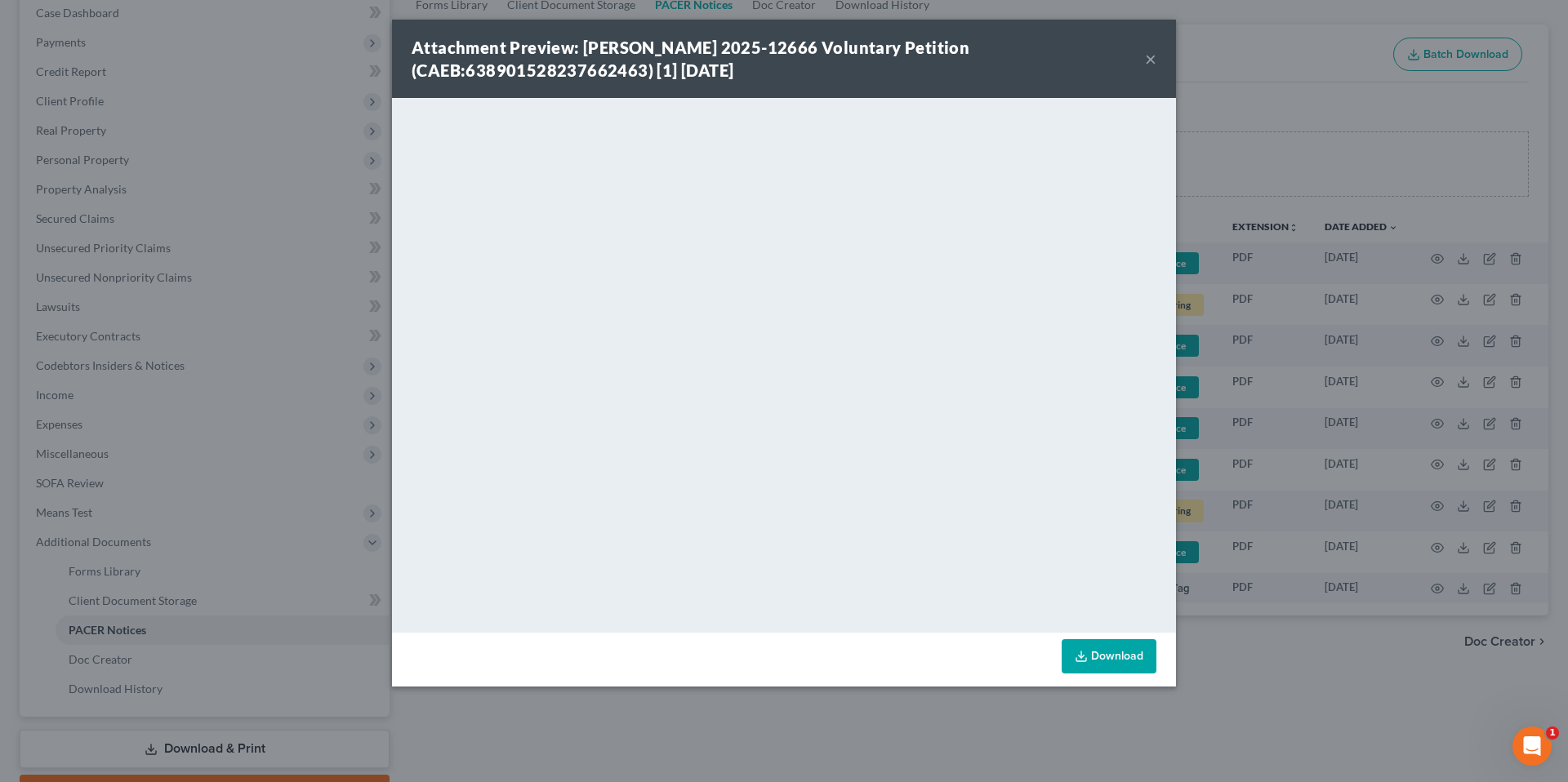
click at [1154, 59] on button "×" at bounding box center [1150, 59] width 12 height 20
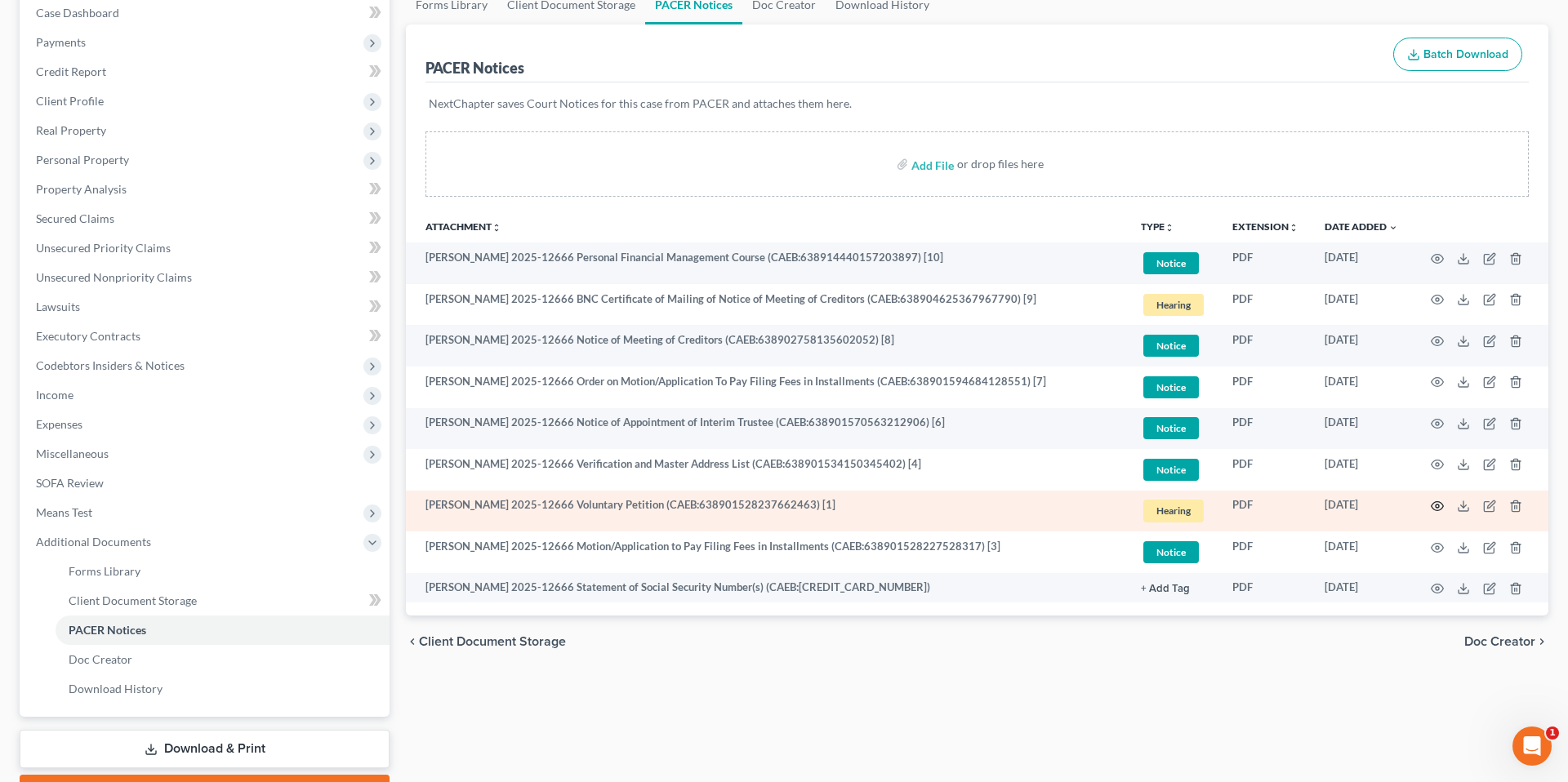
click at [1308, 507] on icon "button" at bounding box center [1437, 506] width 13 height 13
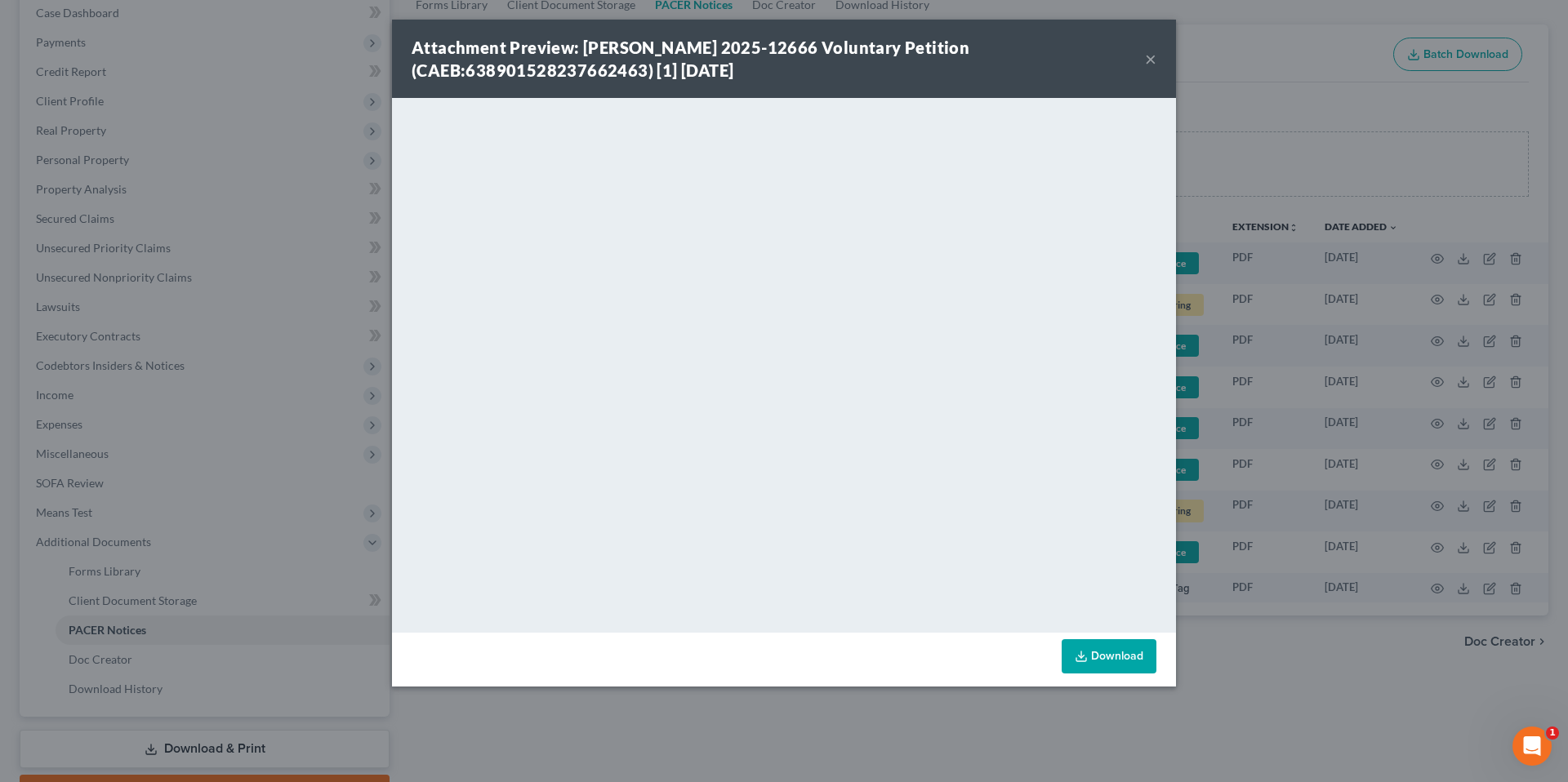
click at [1150, 55] on button "×" at bounding box center [1150, 59] width 12 height 20
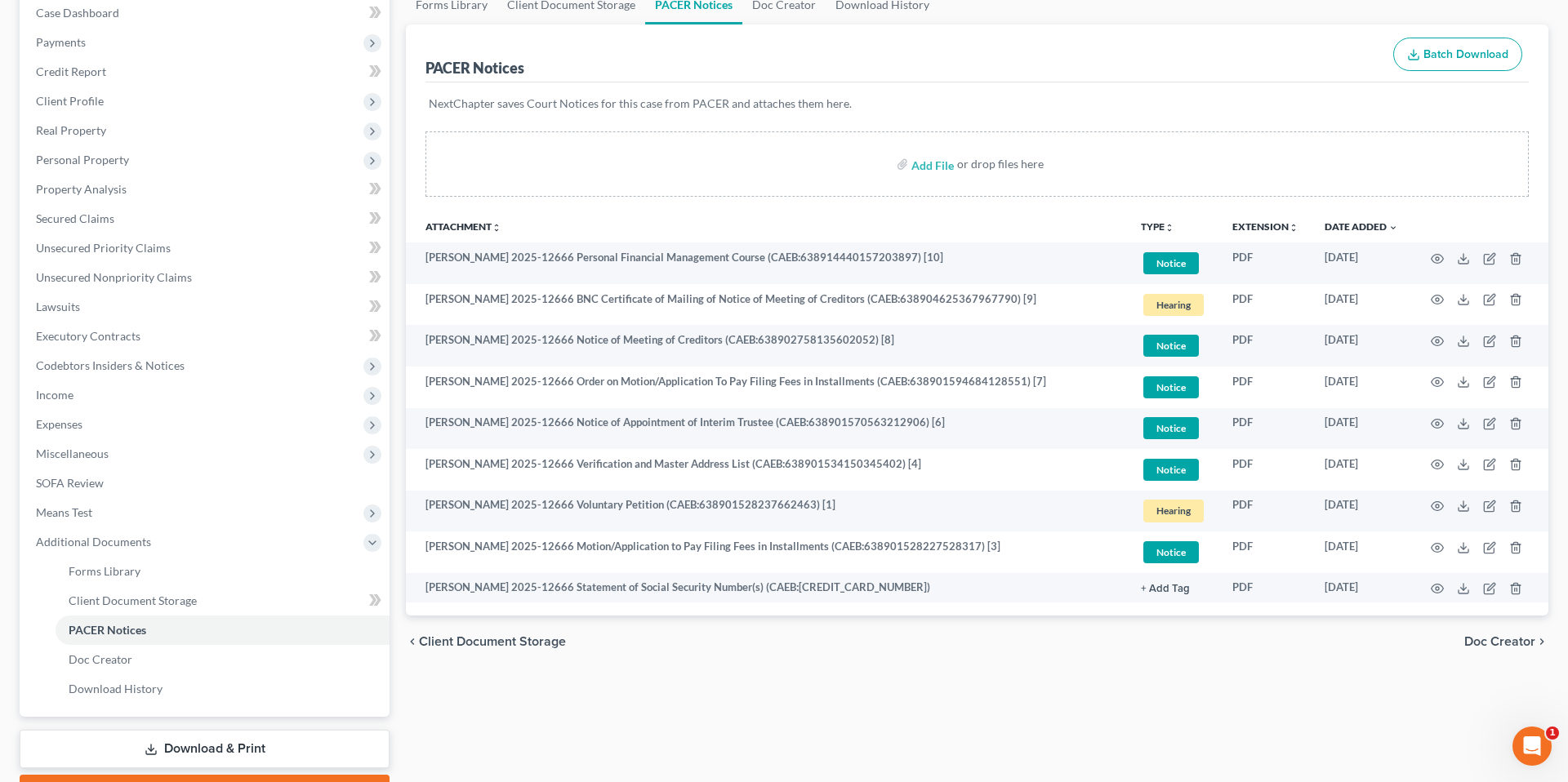
scroll to position [0, 0]
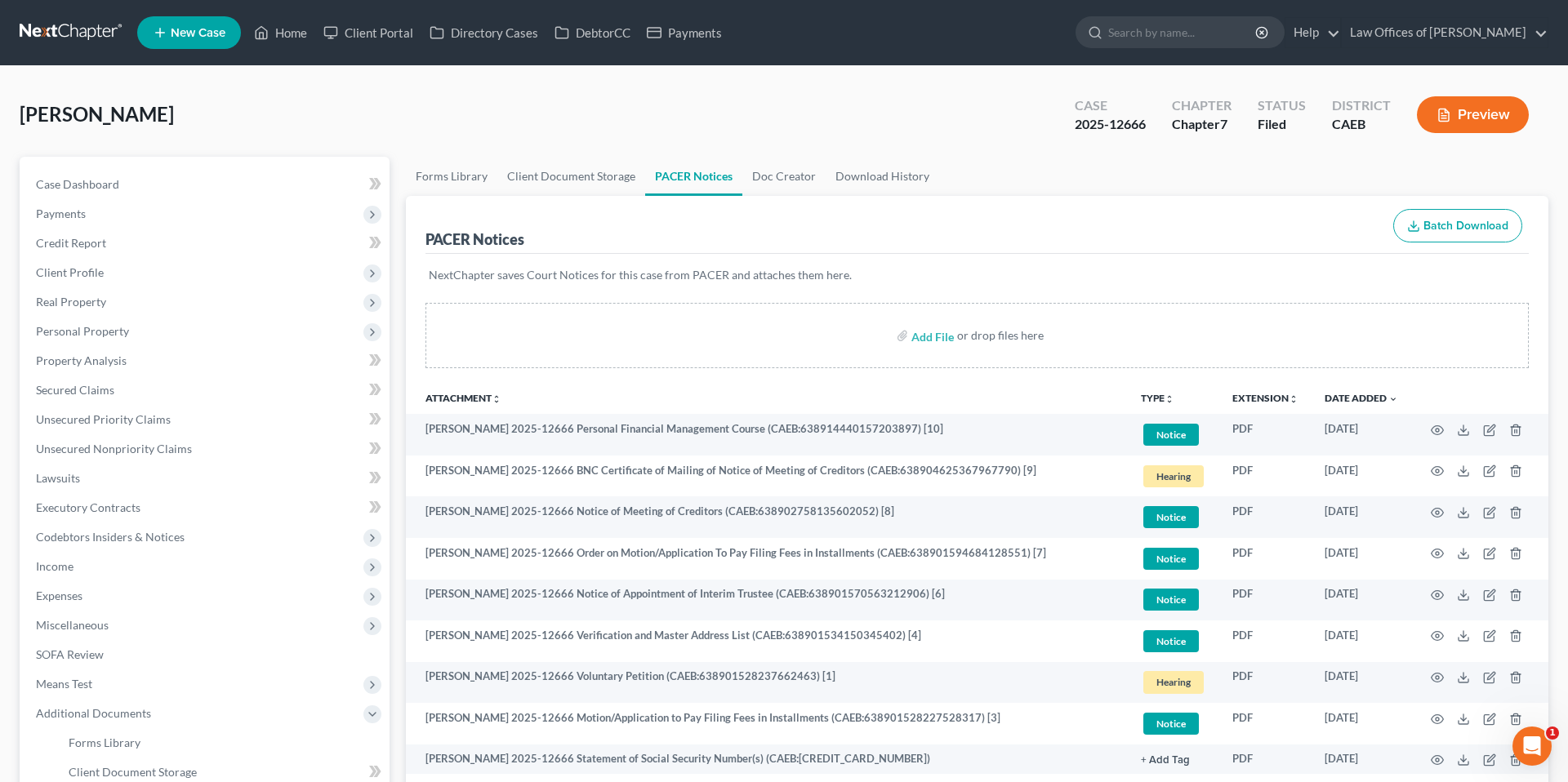
click at [277, 13] on ul "New Case Home Client Portal Directory Cases DebtorCC Payments - No Result - See…" at bounding box center [842, 32] width 1411 height 42
click at [285, 25] on link "Home" at bounding box center [281, 32] width 70 height 30
click at [288, 36] on link "Home" at bounding box center [281, 32] width 70 height 30
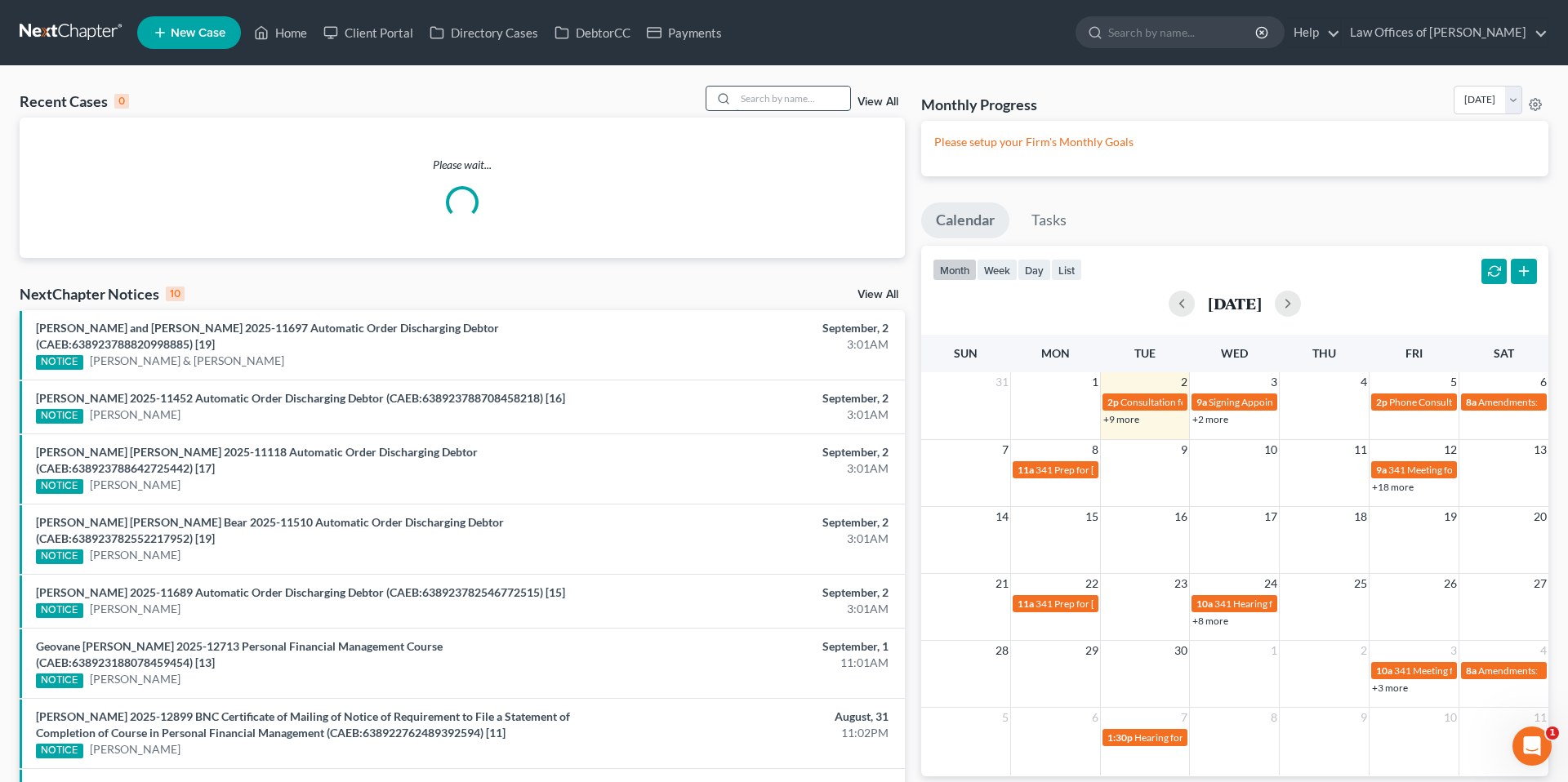
click at [771, 102] on input "search" at bounding box center [793, 98] width 115 height 23
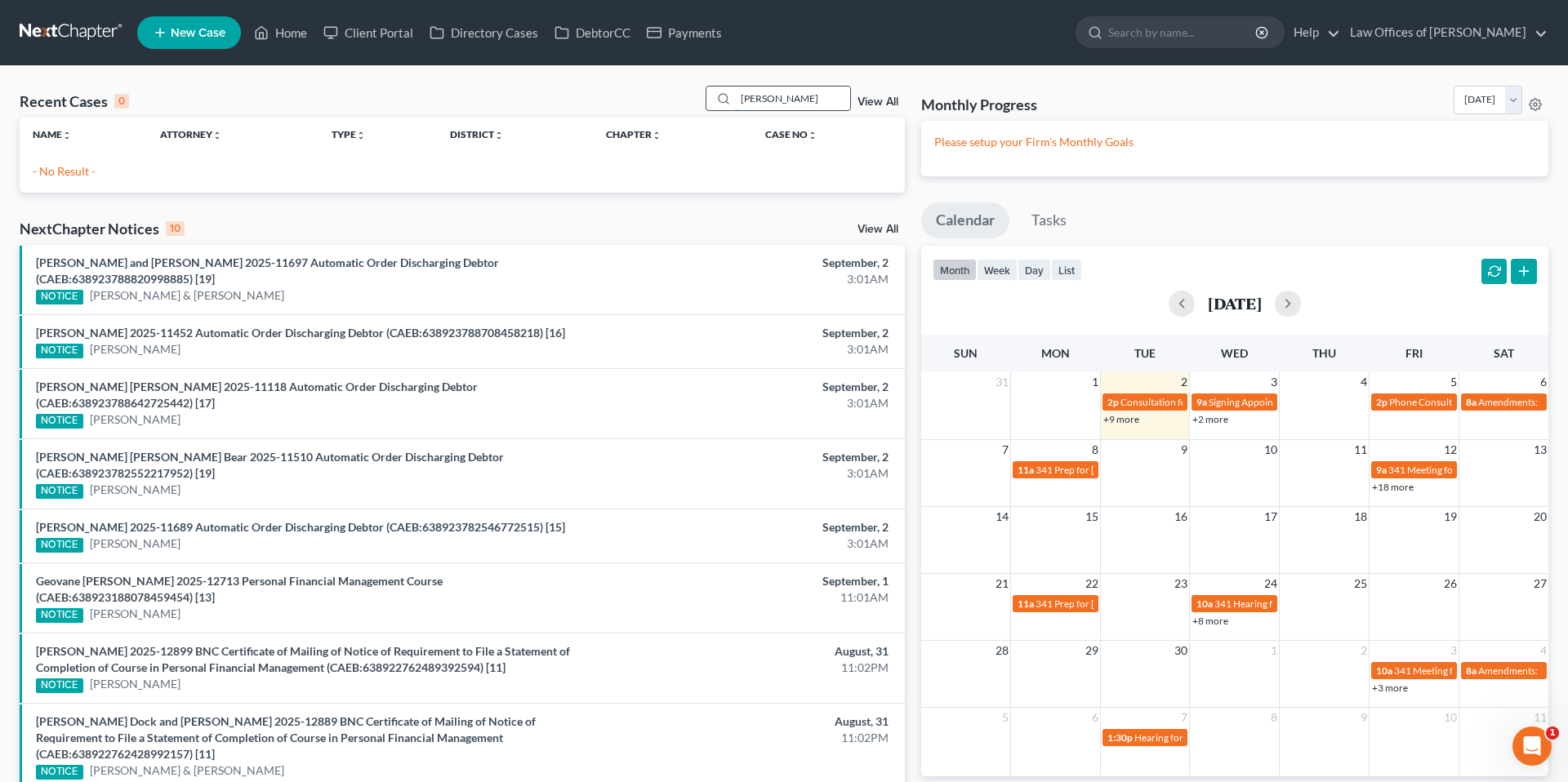
click at [789, 97] on input "[PERSON_NAME]" at bounding box center [793, 98] width 115 height 23
click at [789, 98] on input "[PERSON_NAME]" at bounding box center [793, 98] width 115 height 23
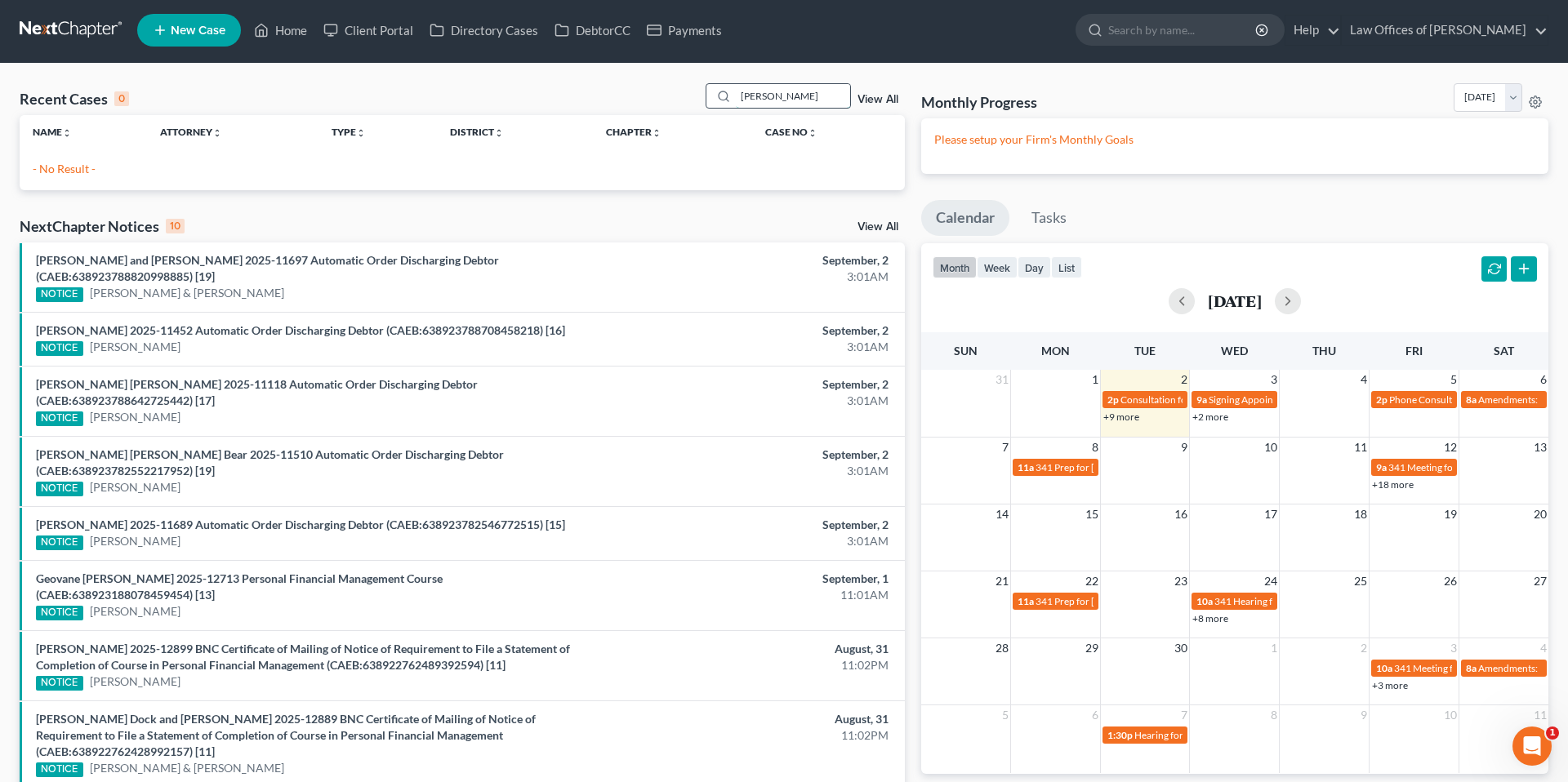
click at [789, 98] on input "[PERSON_NAME]" at bounding box center [793, 96] width 115 height 23
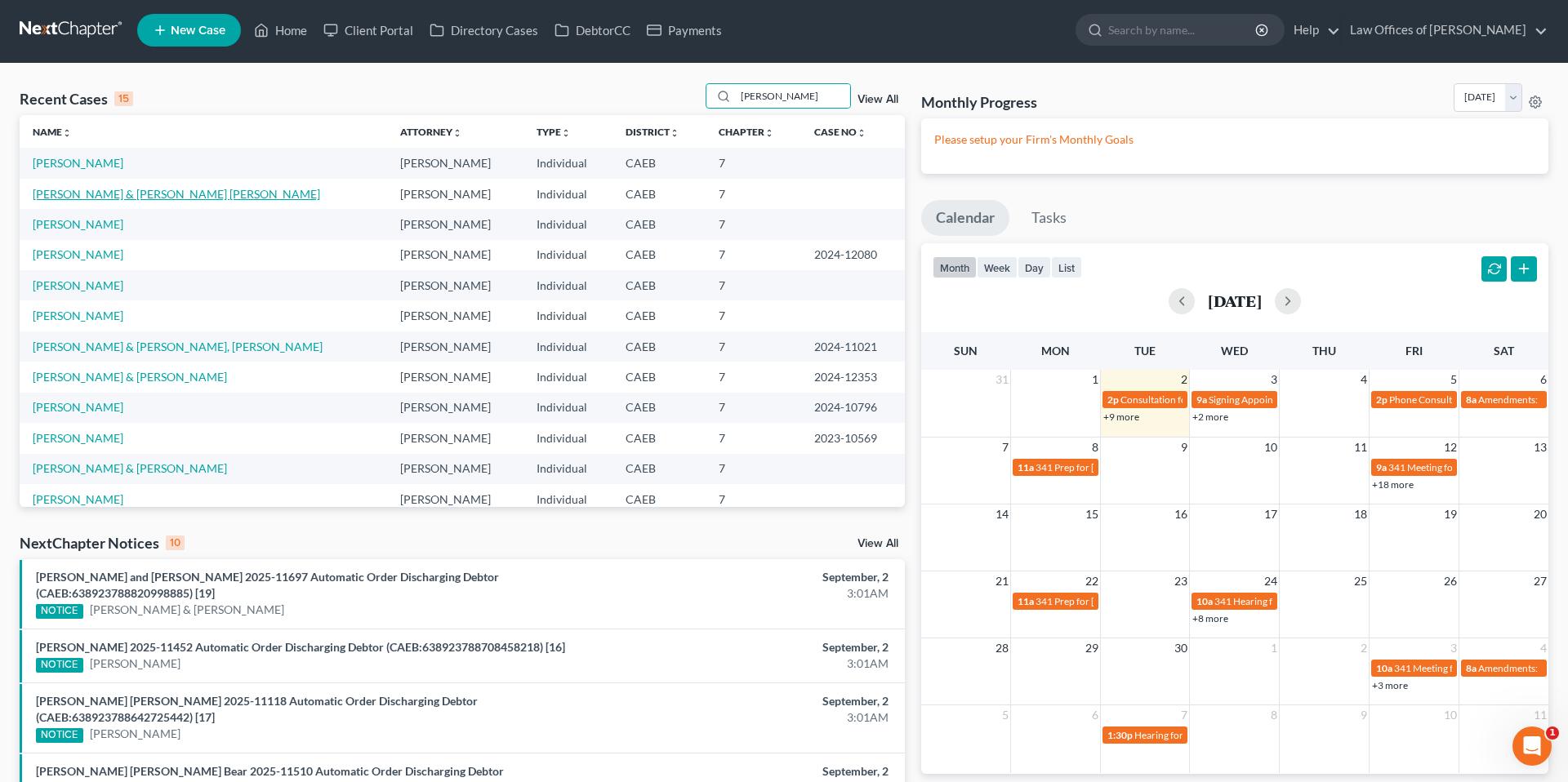
click at [164, 191] on link "[PERSON_NAME] & [PERSON_NAME] [PERSON_NAME]" at bounding box center [176, 194] width 287 height 14
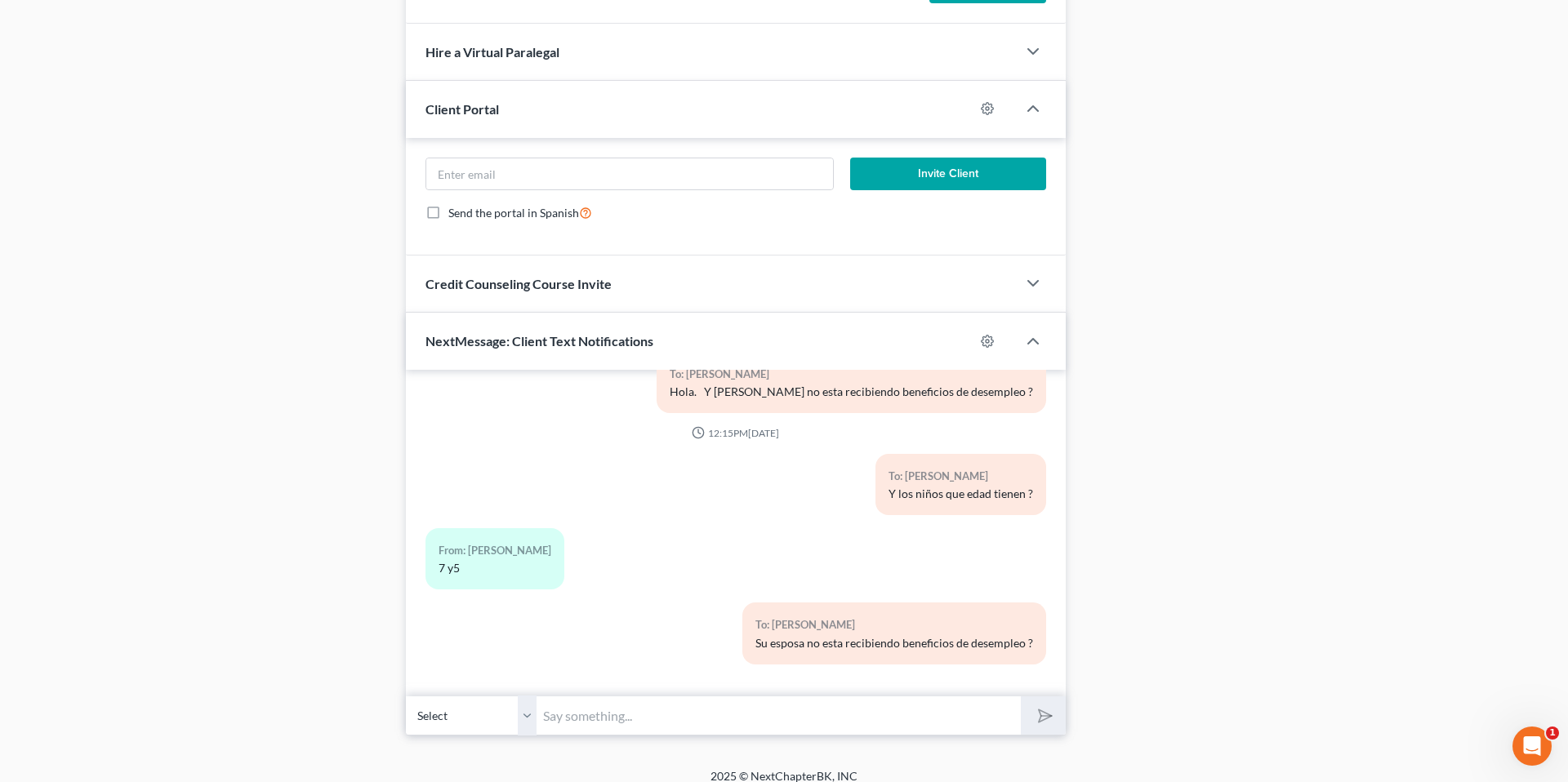
scroll to position [1398, 0]
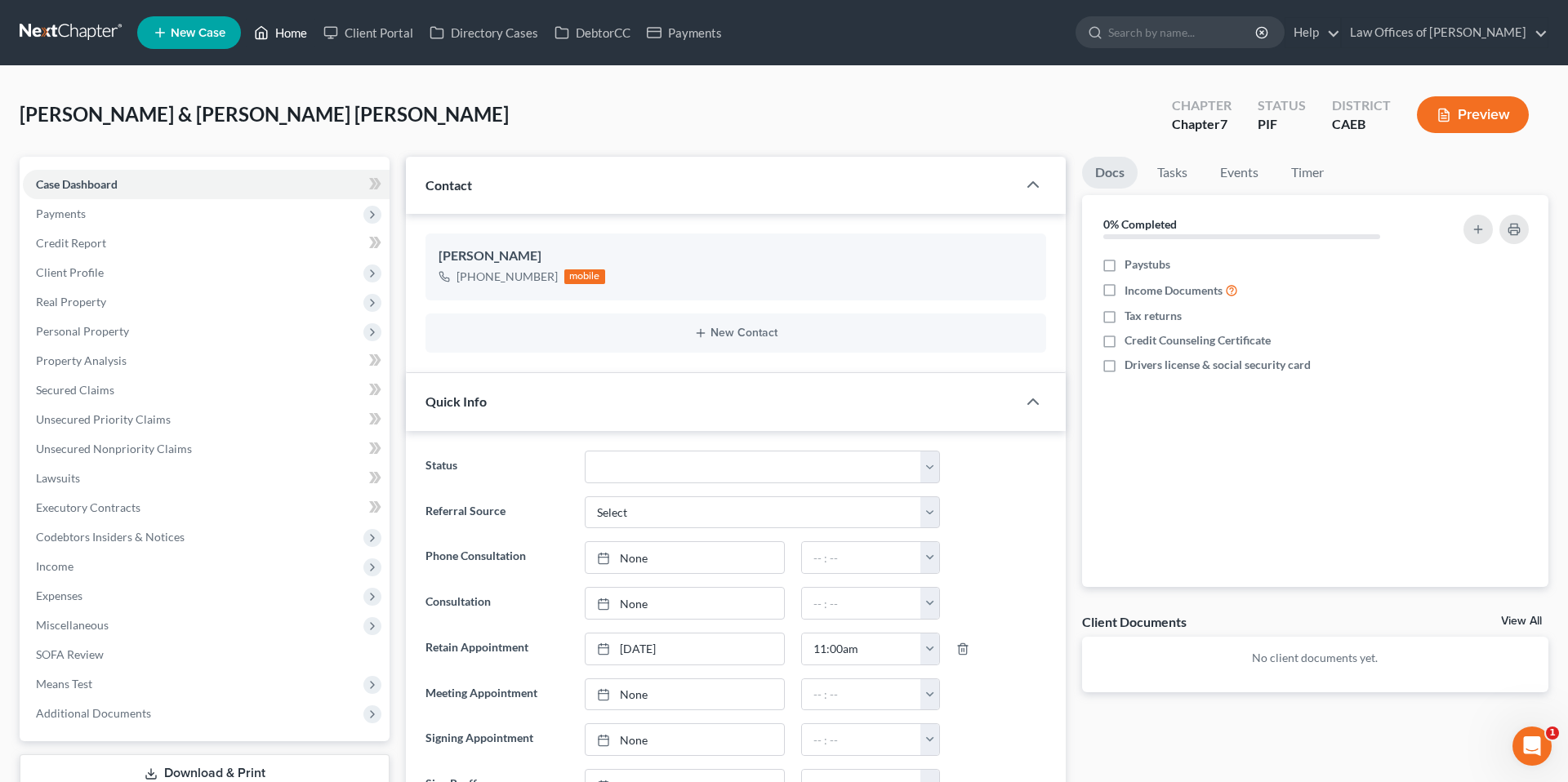
click at [294, 38] on link "Home" at bounding box center [281, 32] width 70 height 30
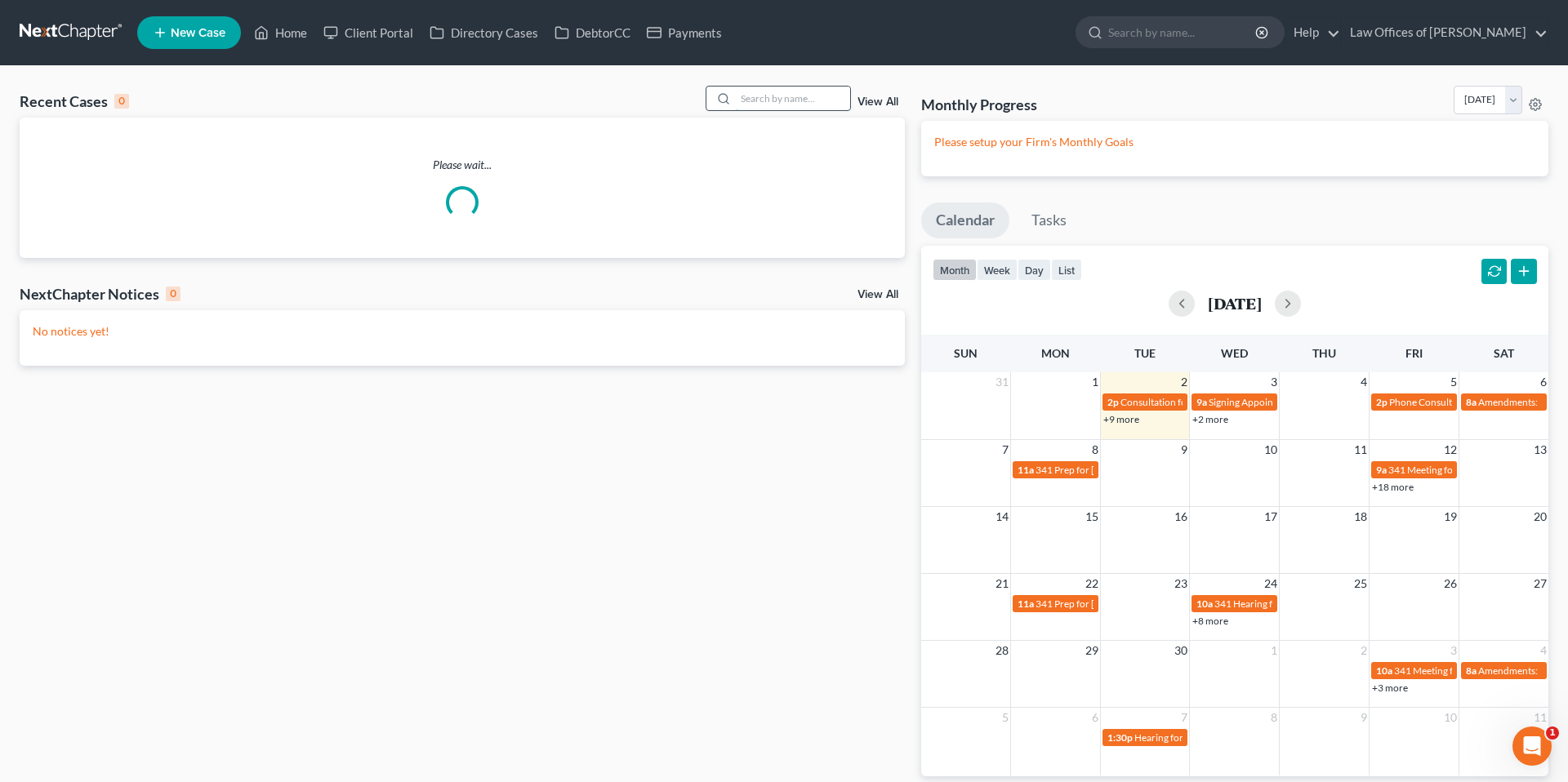
click at [745, 105] on input "search" at bounding box center [793, 98] width 115 height 23
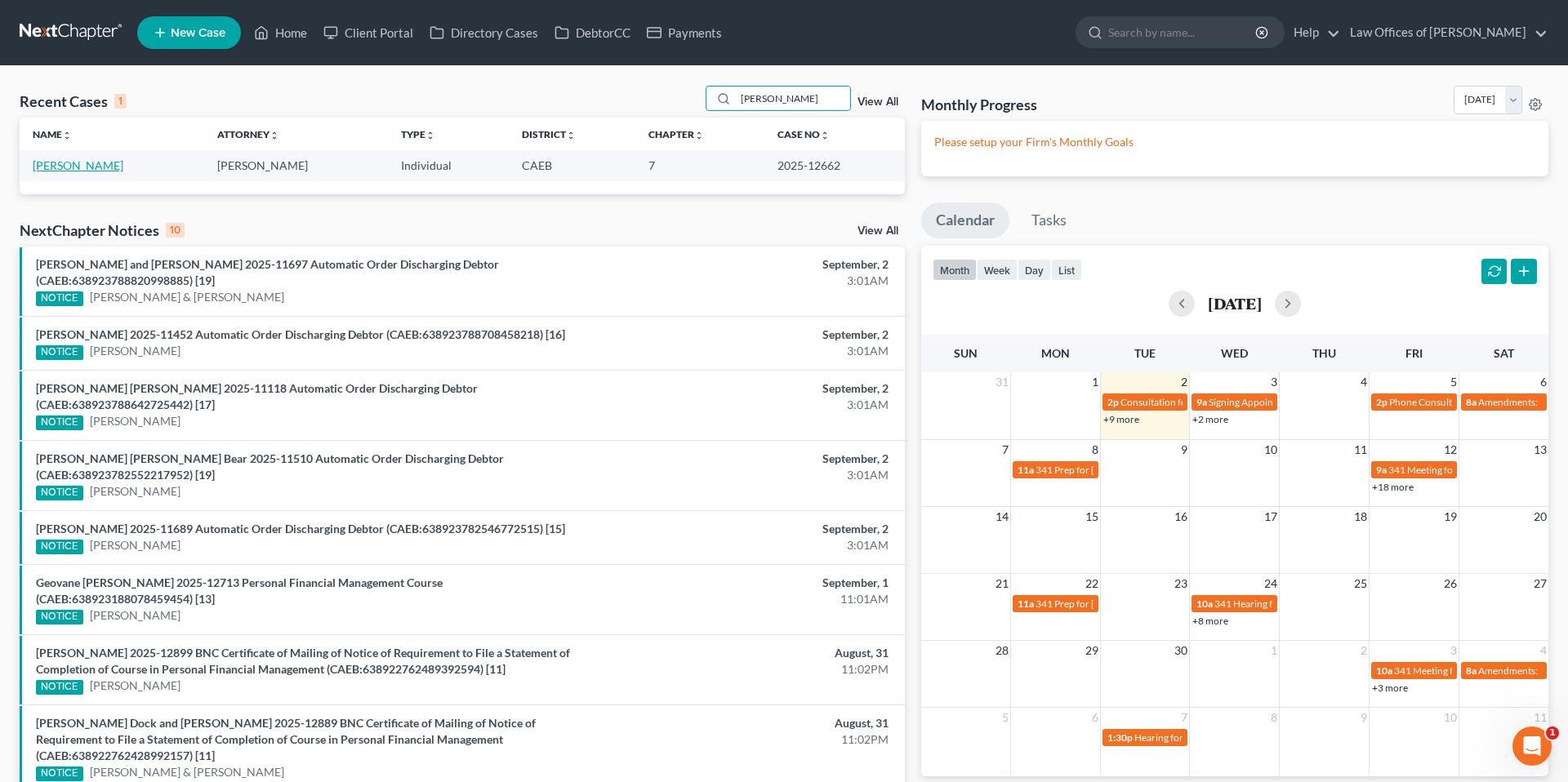
click at [87, 165] on link "[PERSON_NAME]" at bounding box center [78, 166] width 90 height 14
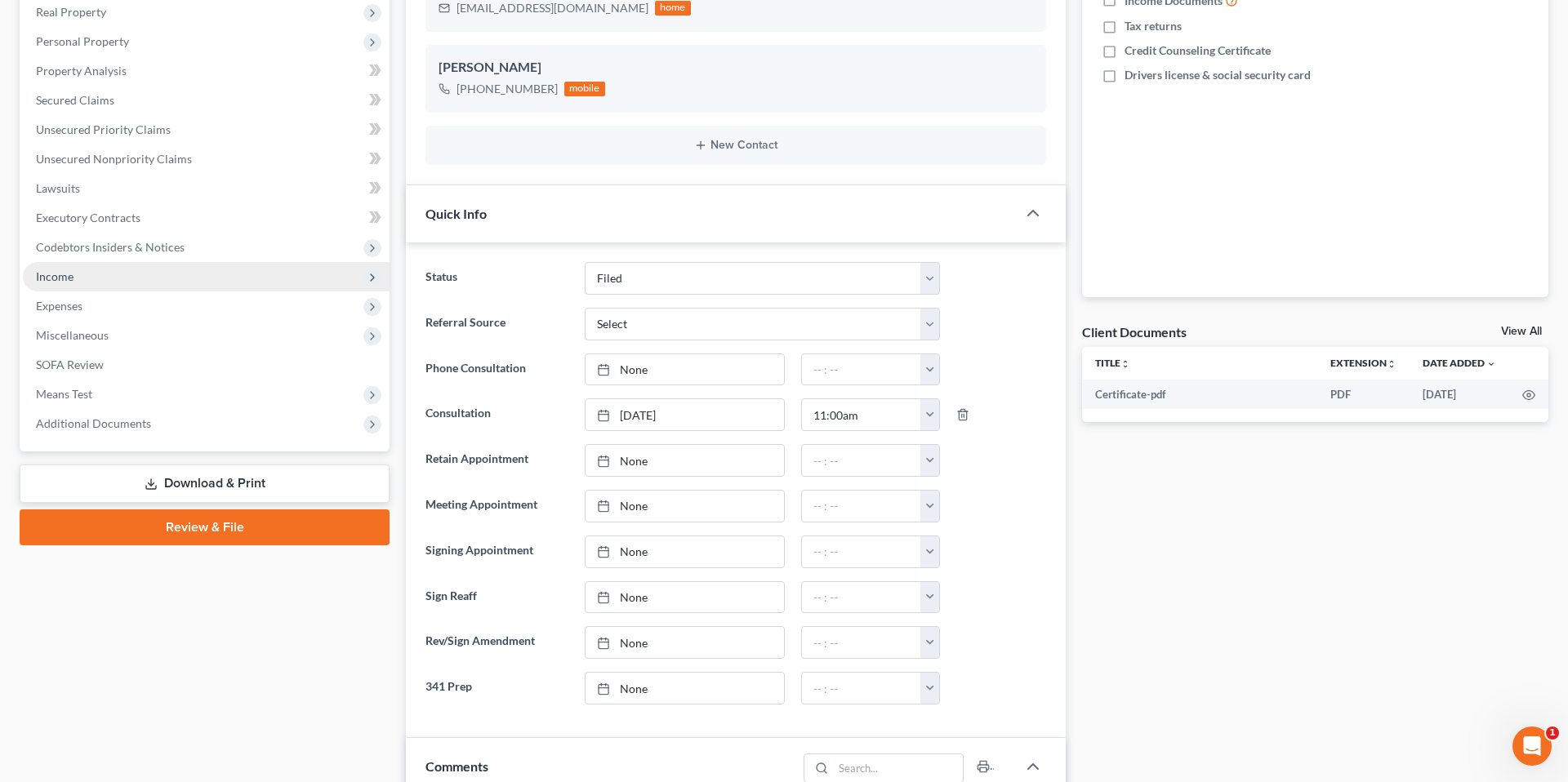
scroll to position [294, 0]
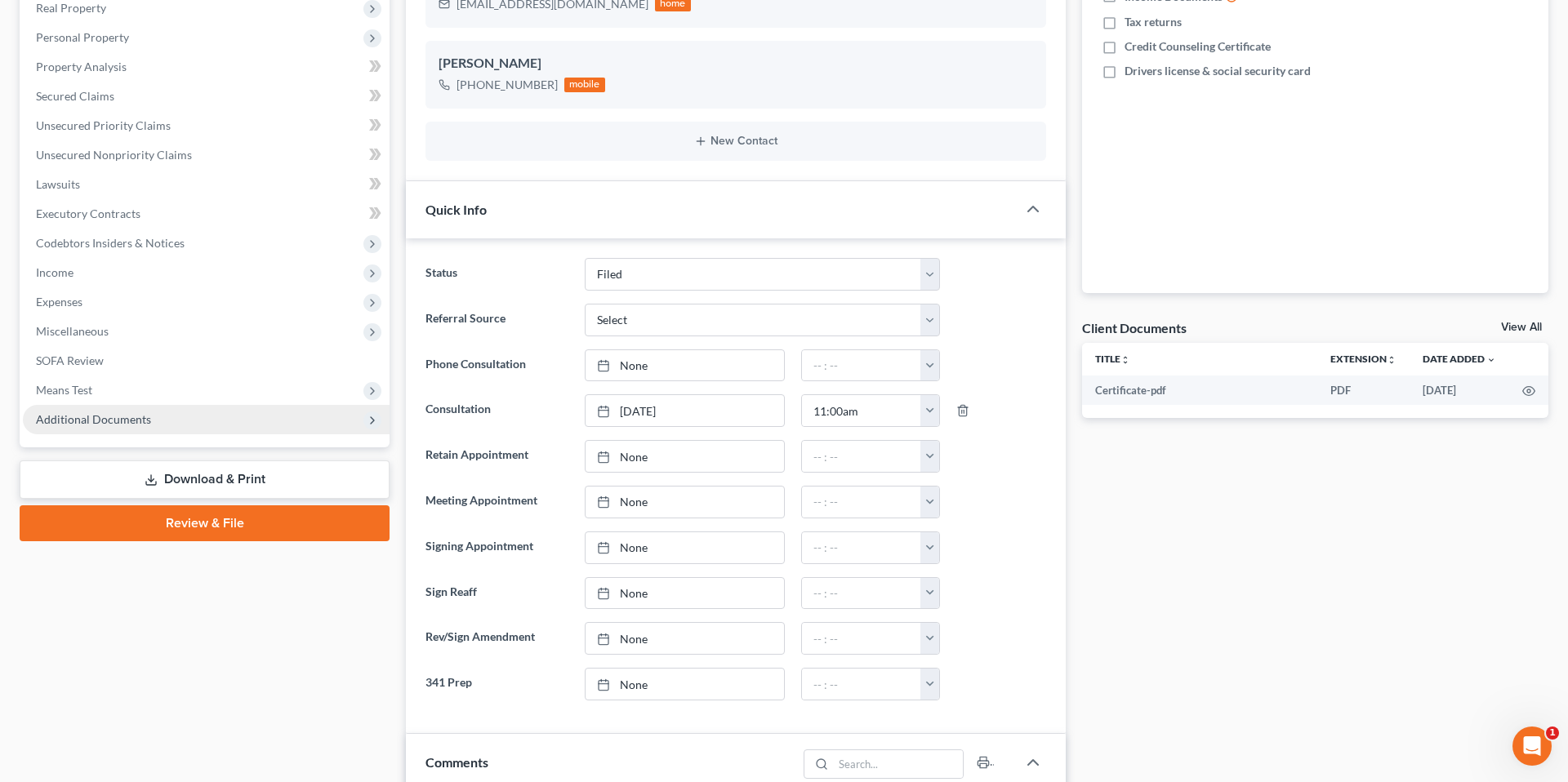
click at [113, 425] on span "Additional Documents" at bounding box center [93, 420] width 115 height 14
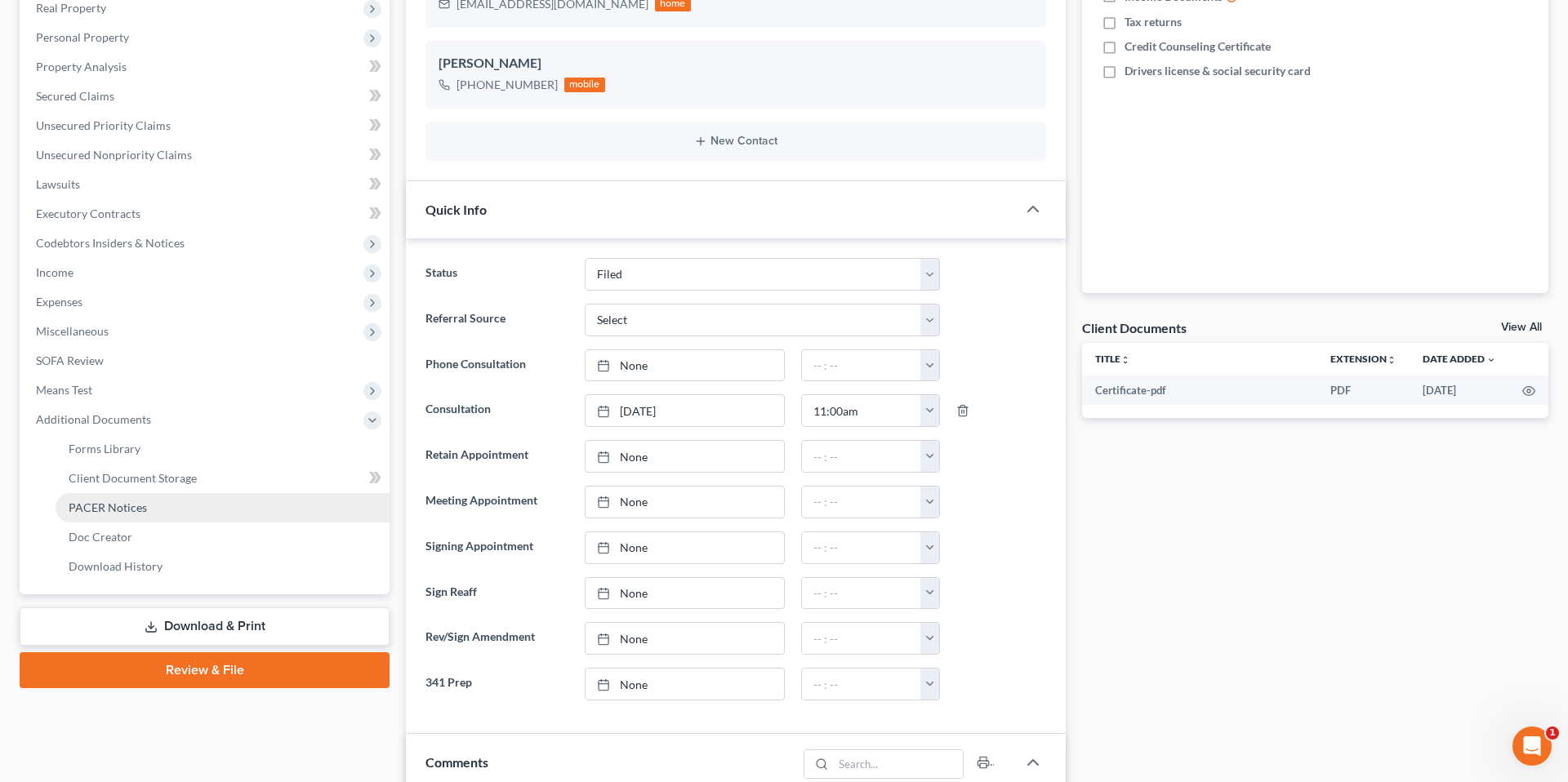
click at [122, 501] on span "PACER Notices" at bounding box center [108, 507] width 79 height 14
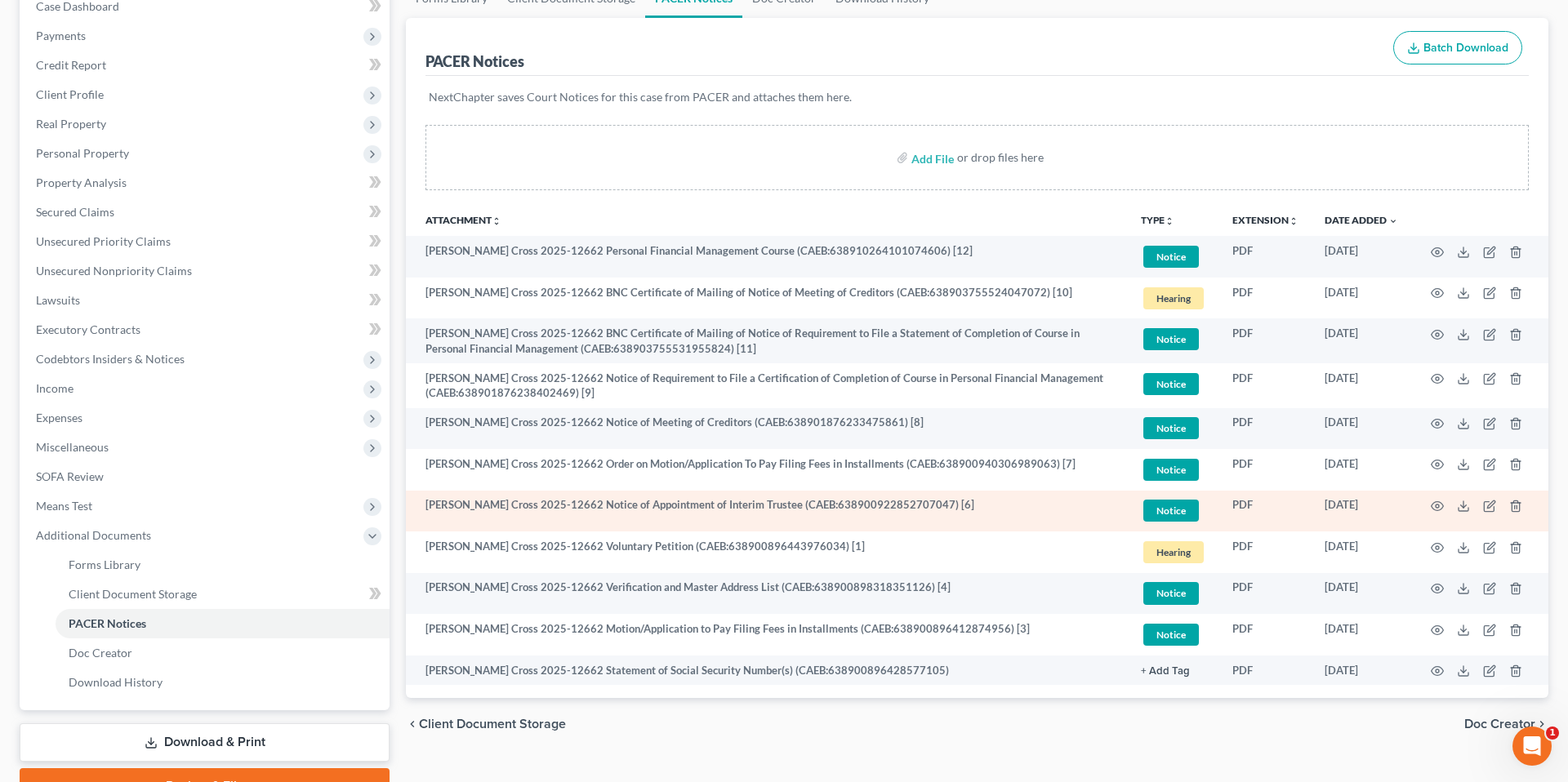
scroll to position [181, 0]
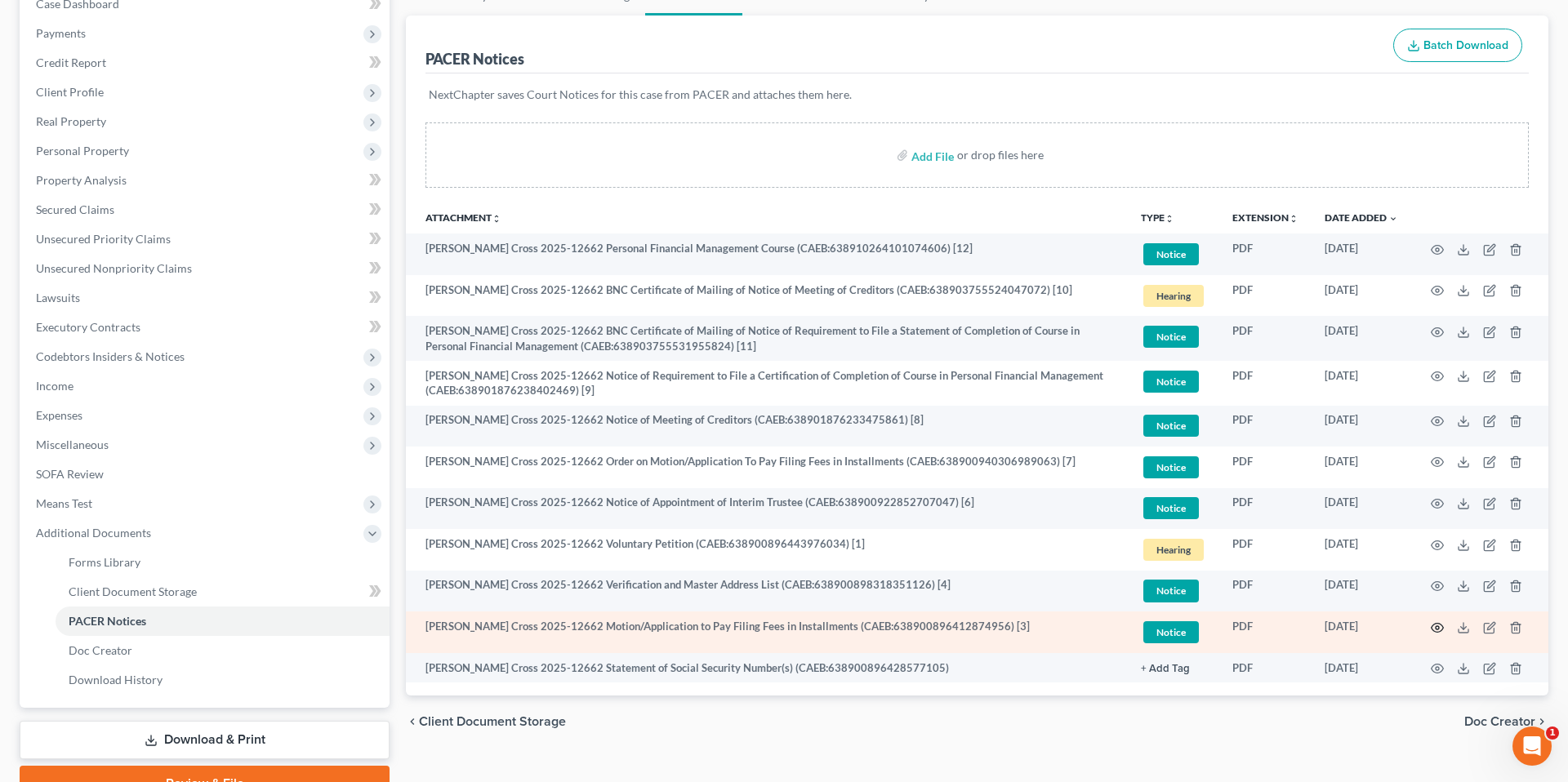
click at [1308, 628] on icon "button" at bounding box center [1437, 627] width 13 height 13
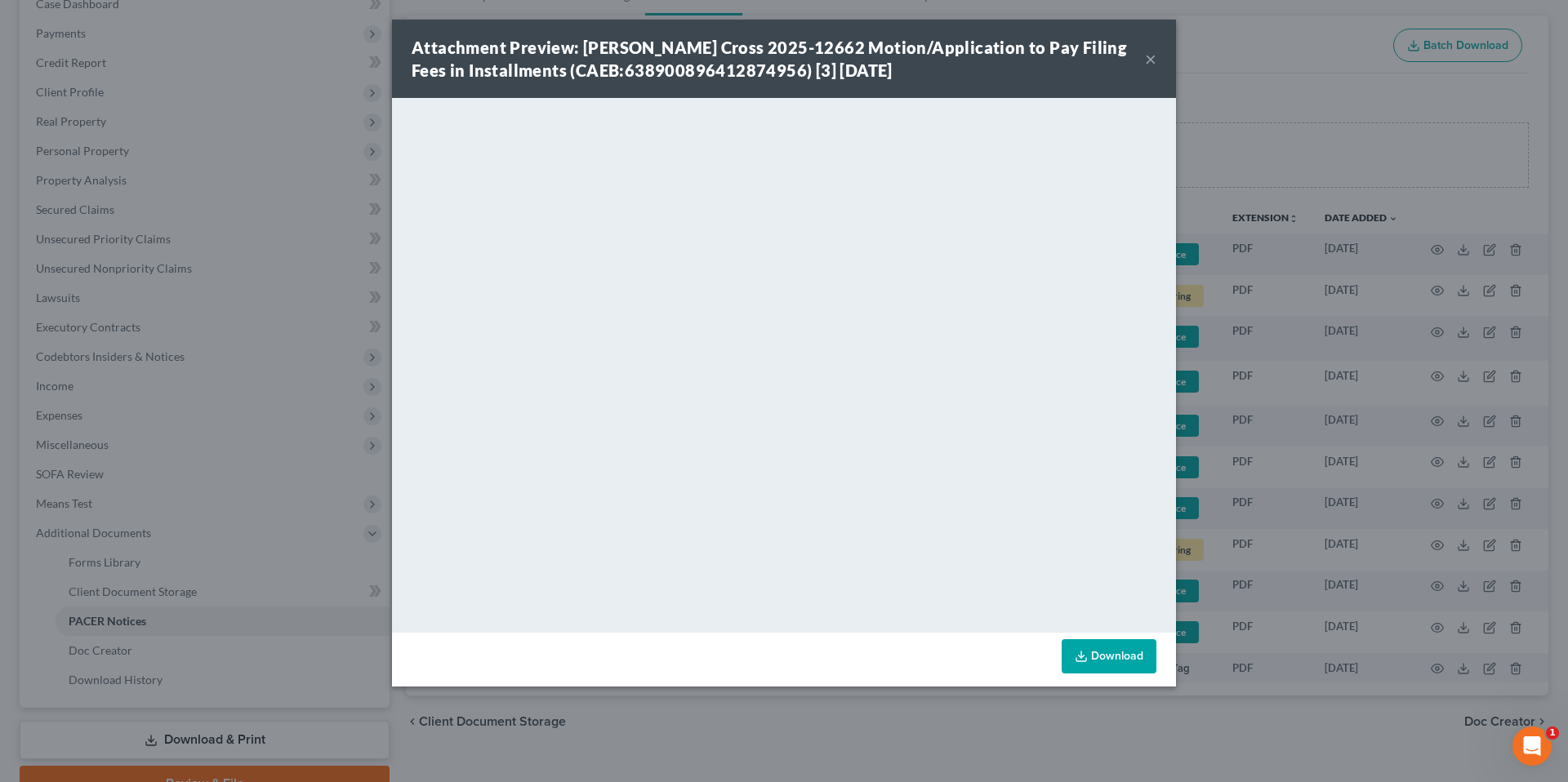
drag, startPoint x: 1147, startPoint y: 59, endPoint x: 1558, endPoint y: 695, distance: 757.2
click at [1147, 59] on button "×" at bounding box center [1150, 59] width 12 height 20
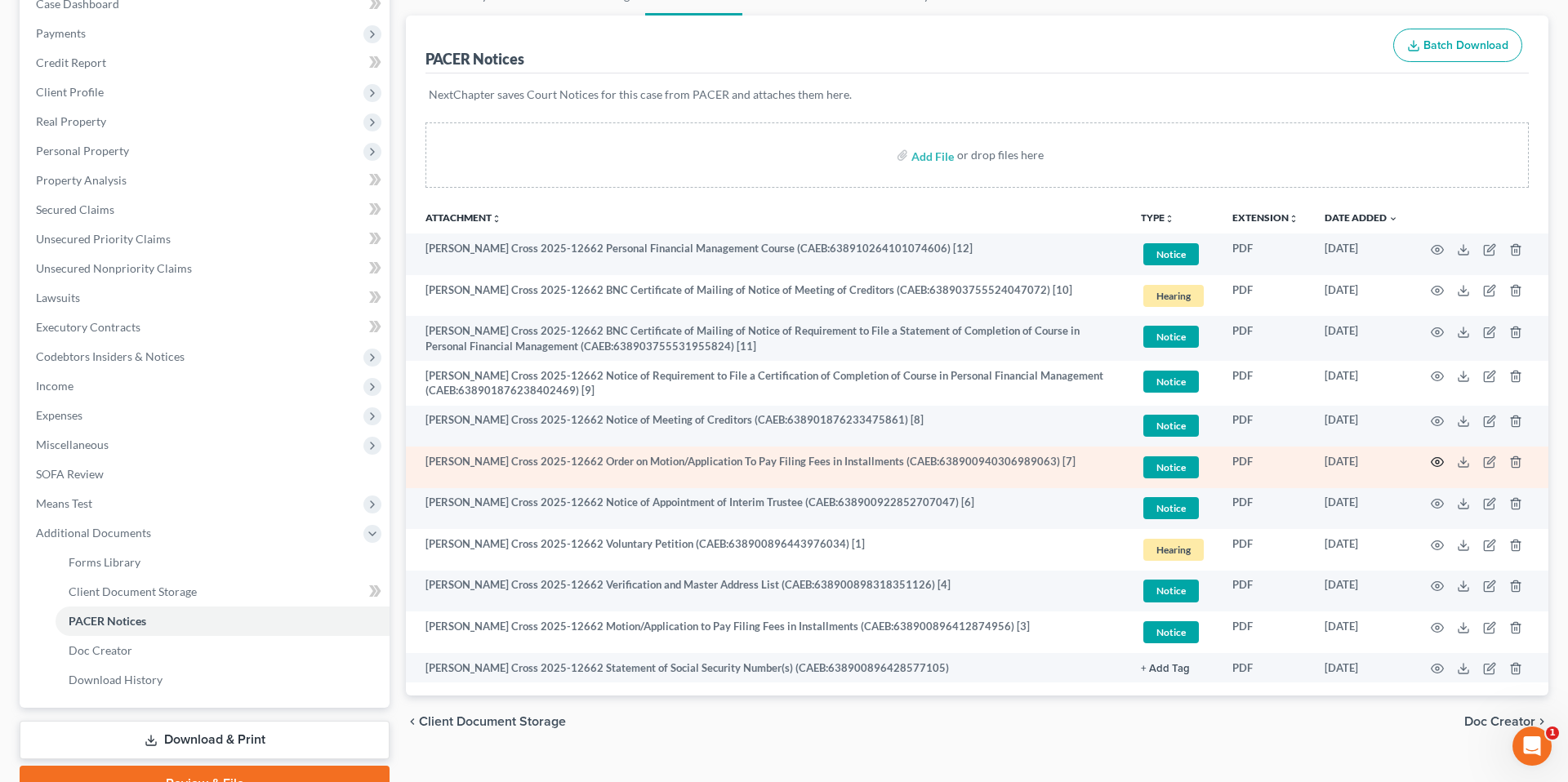
click at [1308, 457] on icon "button" at bounding box center [1437, 462] width 13 height 13
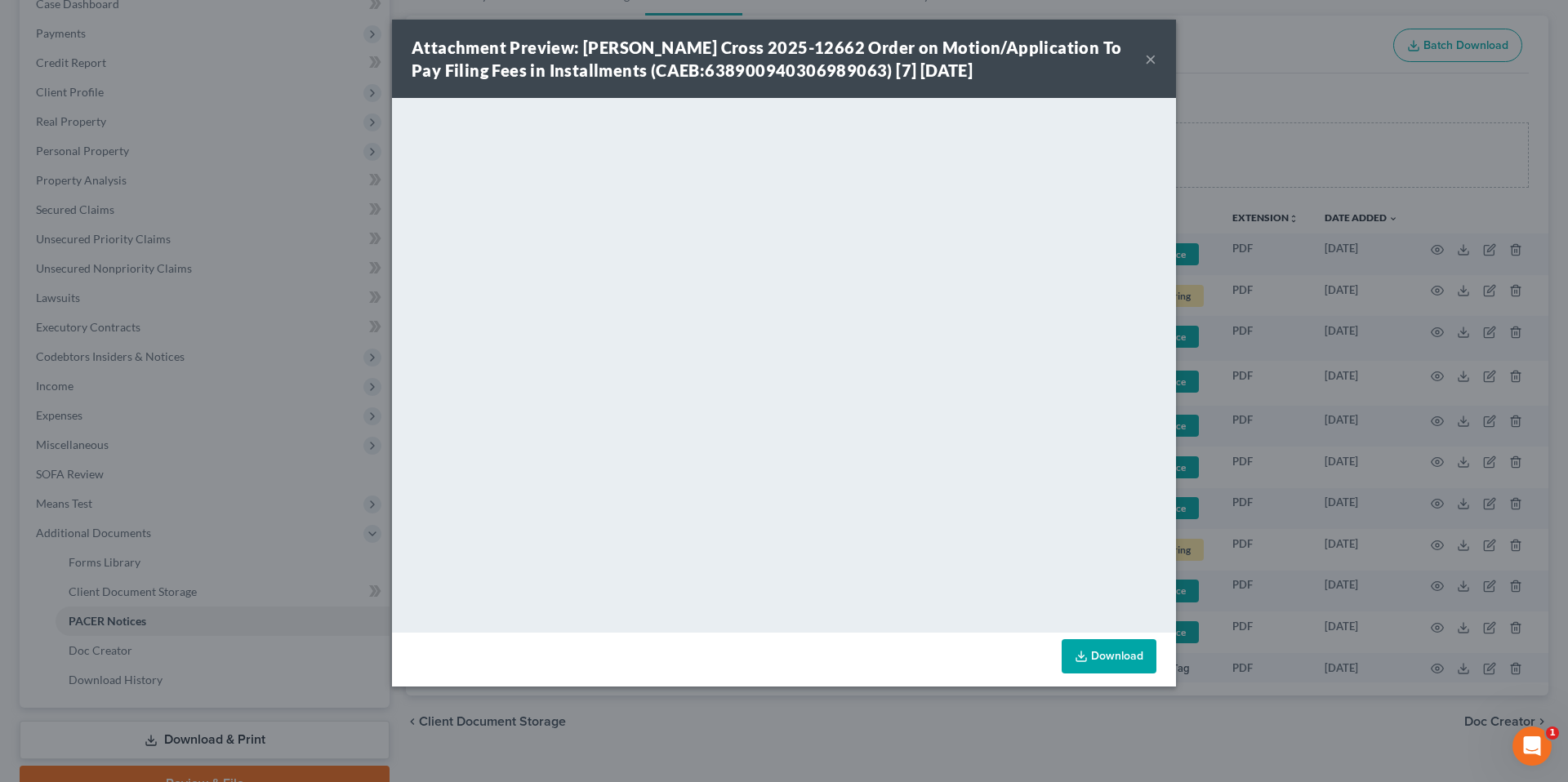
drag, startPoint x: 1151, startPoint y: 63, endPoint x: 578, endPoint y: 41, distance: 573.4
click at [1151, 63] on button "×" at bounding box center [1150, 59] width 12 height 20
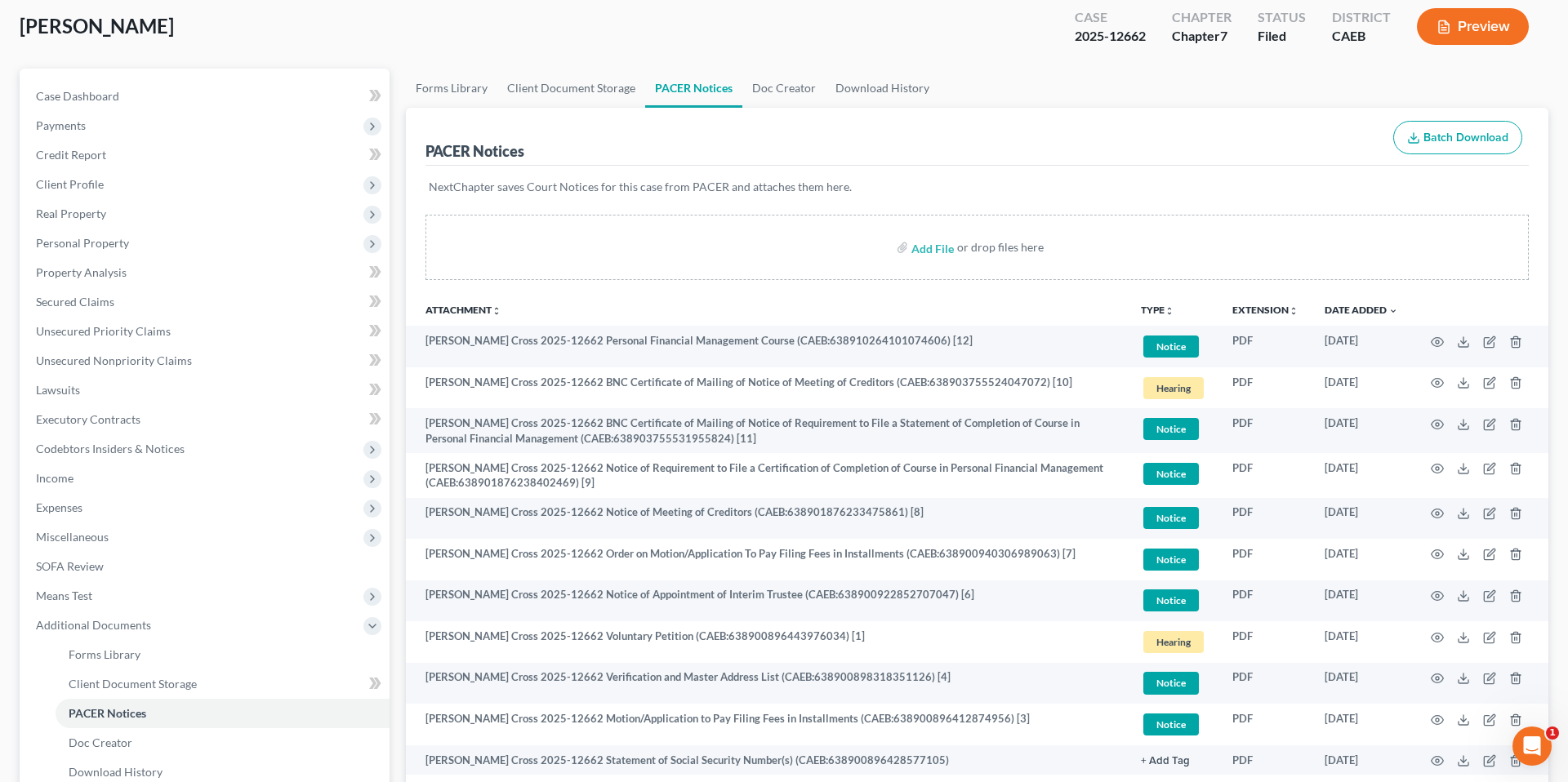
scroll to position [0, 0]
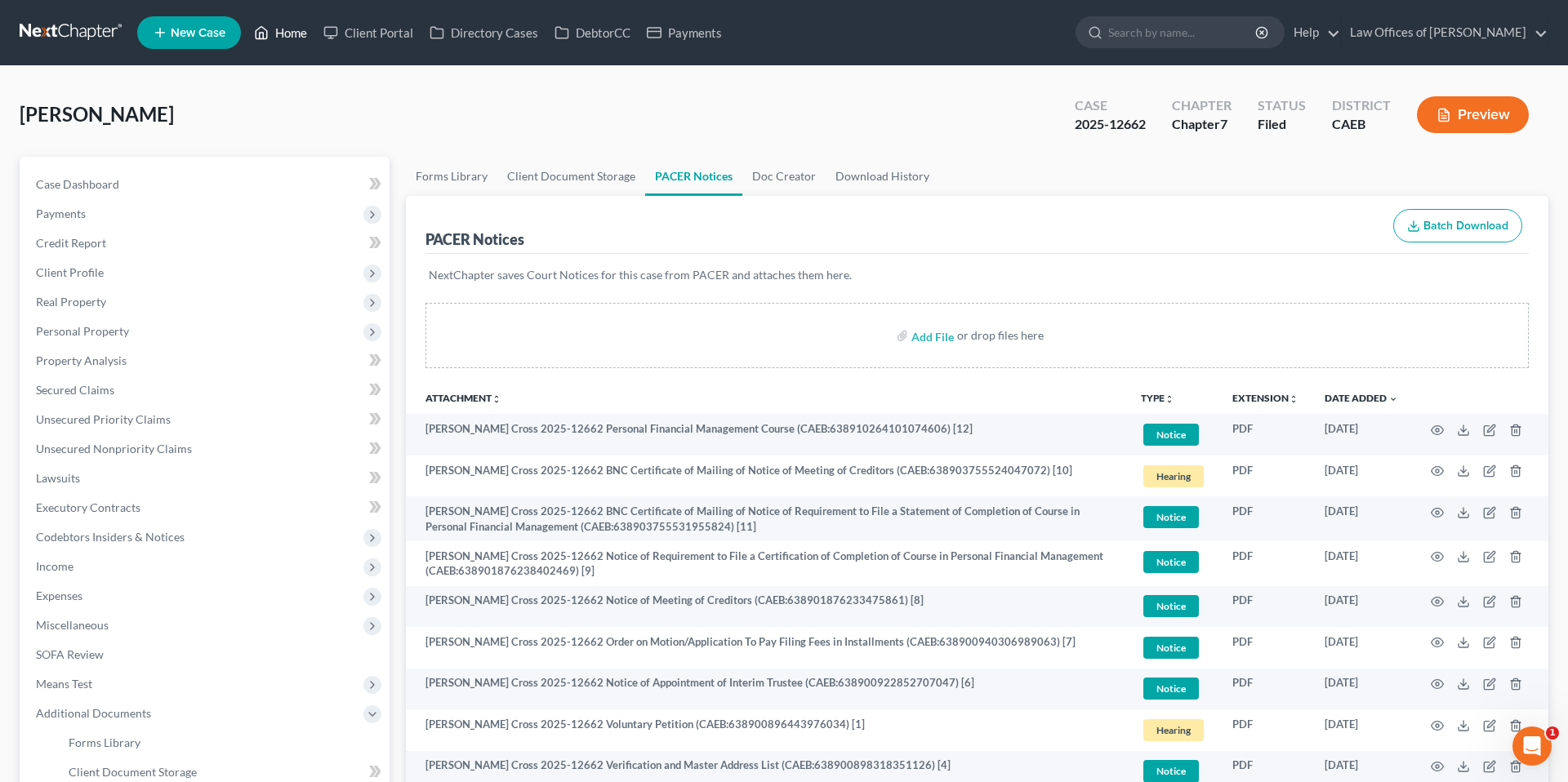
click at [298, 31] on link "Home" at bounding box center [281, 32] width 70 height 30
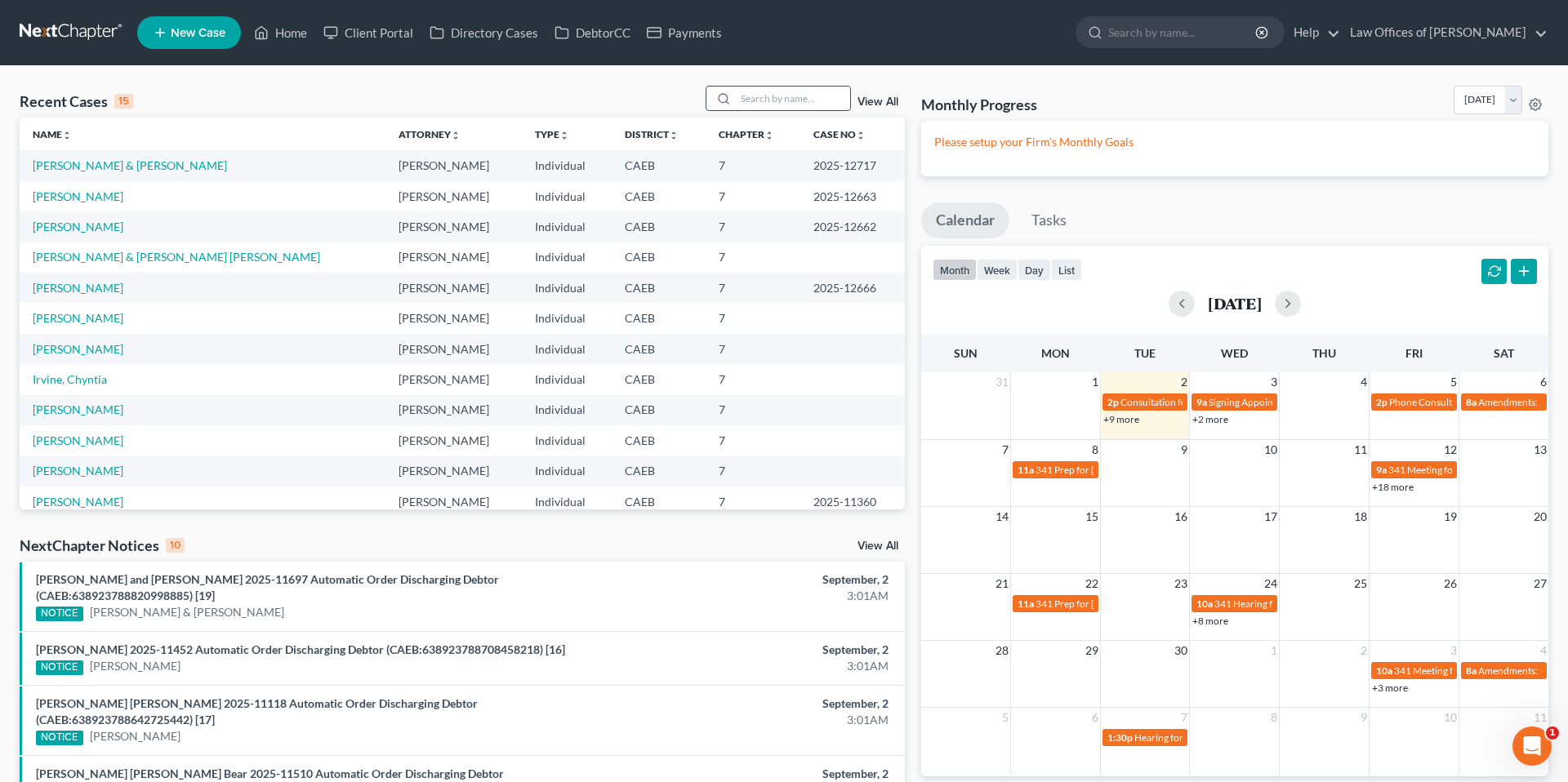
click at [791, 99] on input "search" at bounding box center [793, 98] width 115 height 23
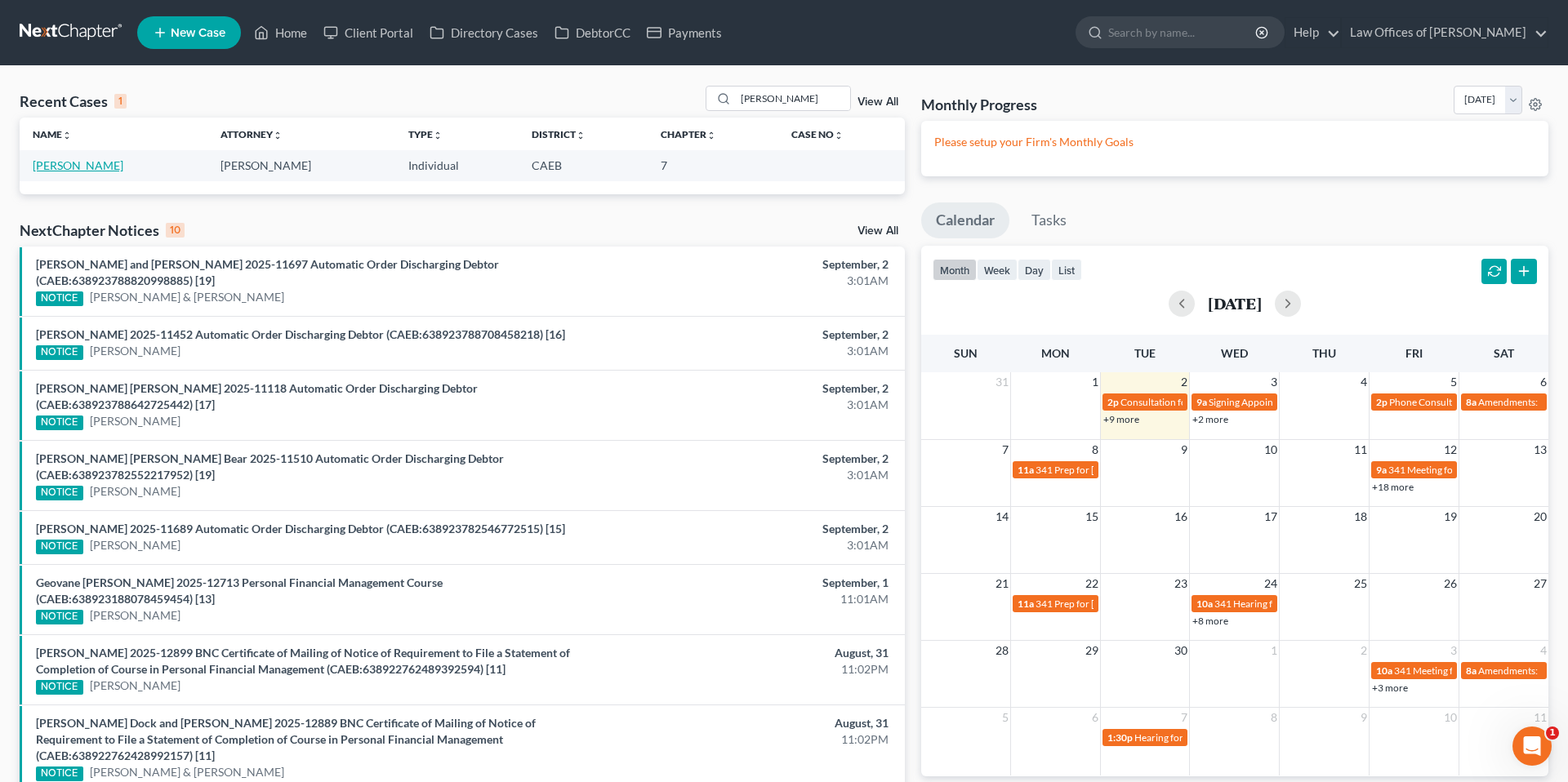
click at [55, 164] on link "[PERSON_NAME]" at bounding box center [78, 166] width 90 height 14
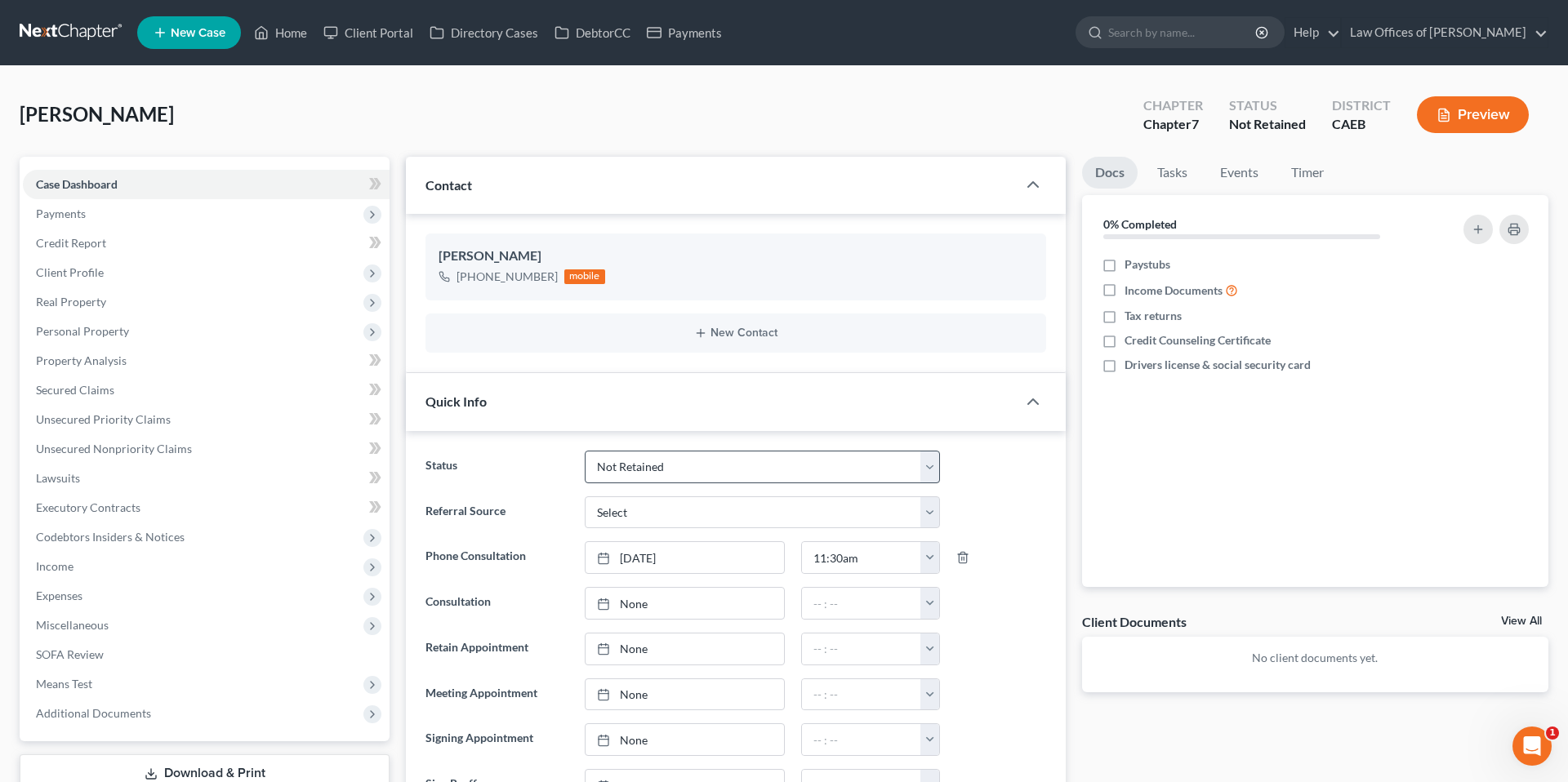
scroll to position [446, 0]
click at [654, 469] on select "Cancelled/Refund Closed Consultation Declined Discharged Filed Income Check In …" at bounding box center [762, 467] width 355 height 33
select select "14"
select select "0"
drag, startPoint x: 125, startPoint y: 208, endPoint x: 138, endPoint y: 238, distance: 32.7
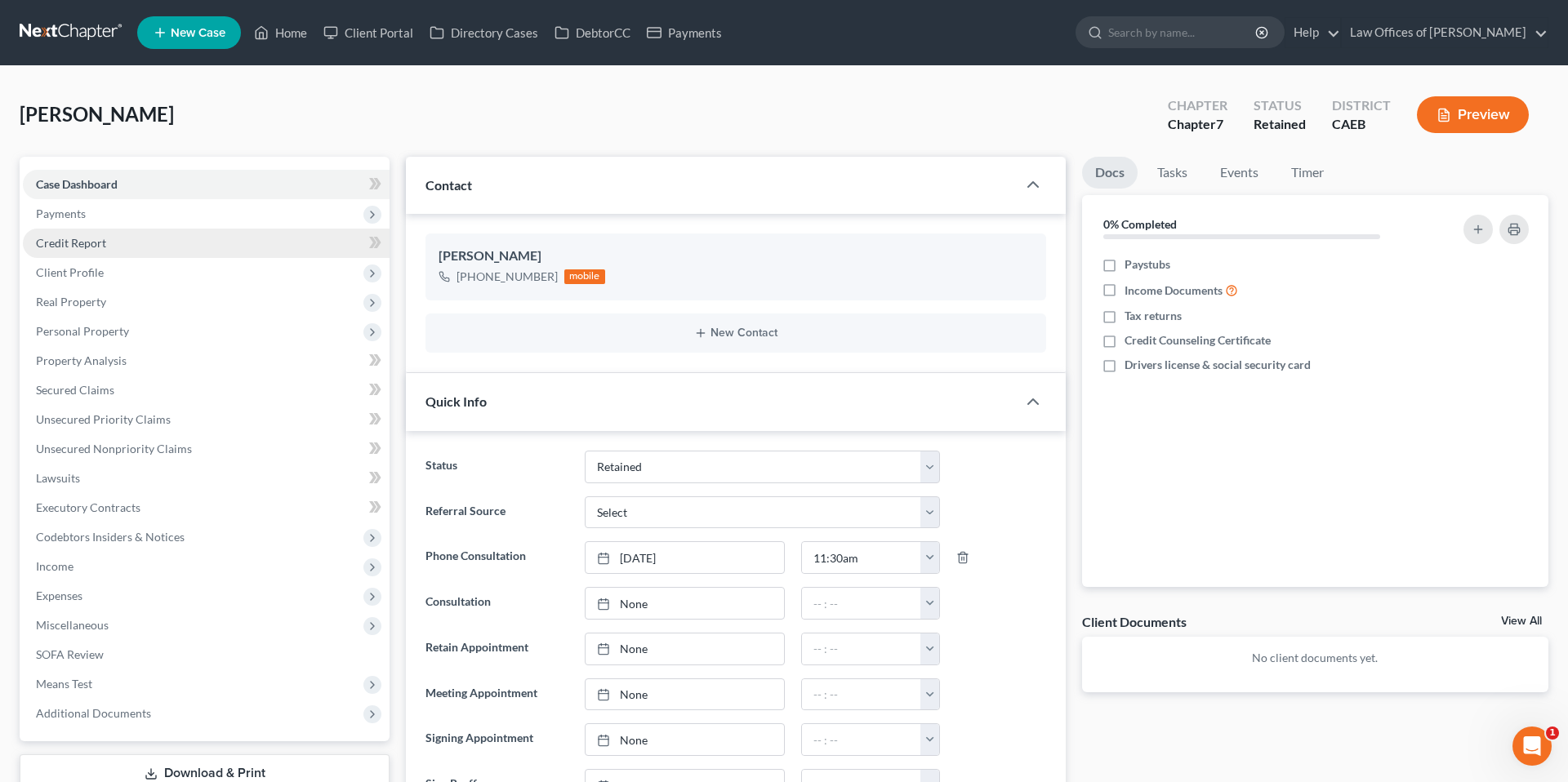
click at [125, 208] on span "Payments" at bounding box center [207, 214] width 367 height 30
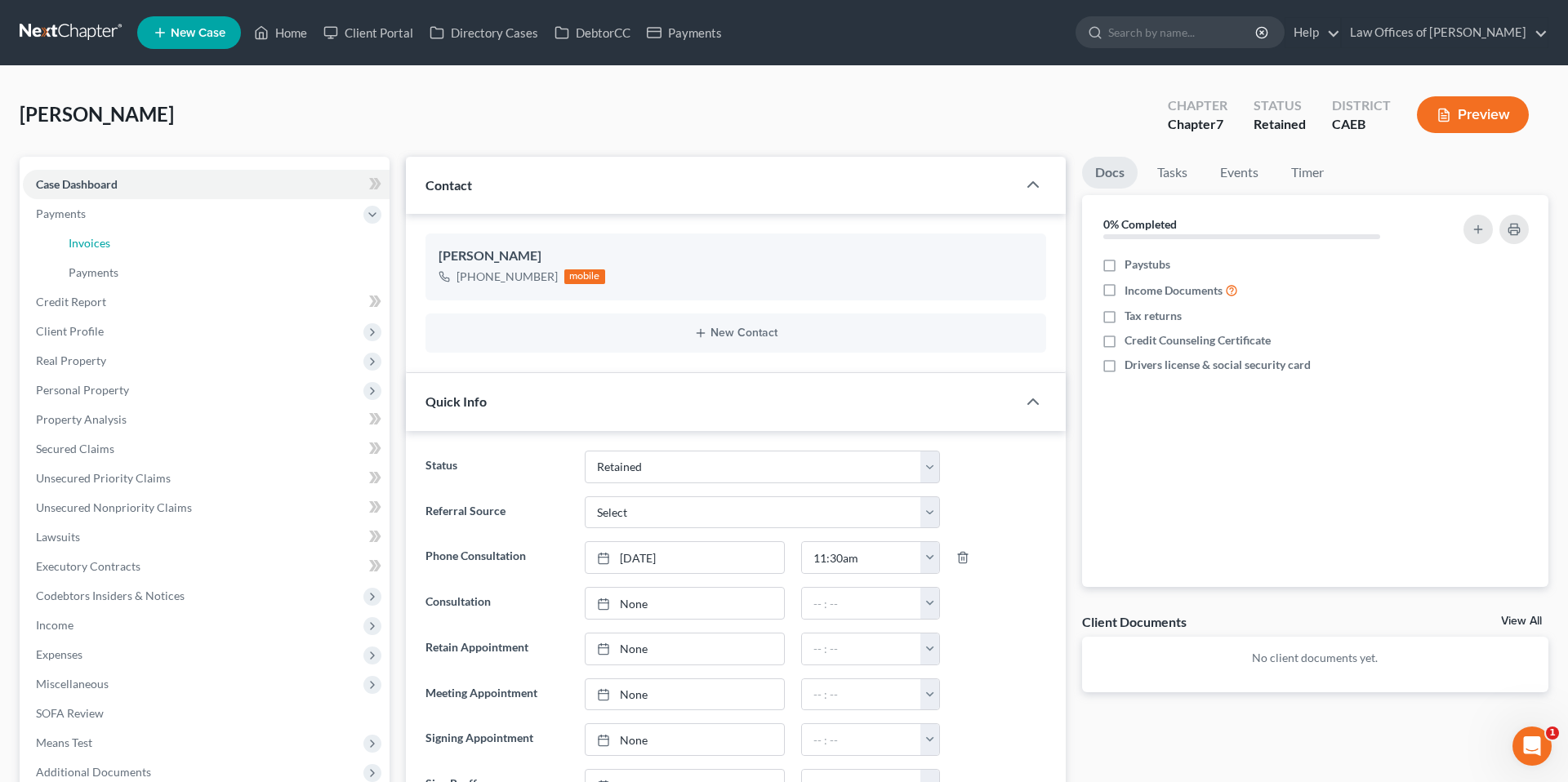
drag, startPoint x: 136, startPoint y: 239, endPoint x: 1206, endPoint y: 403, distance: 1082.5
click at [136, 239] on link "Invoices" at bounding box center [222, 243] width 334 height 30
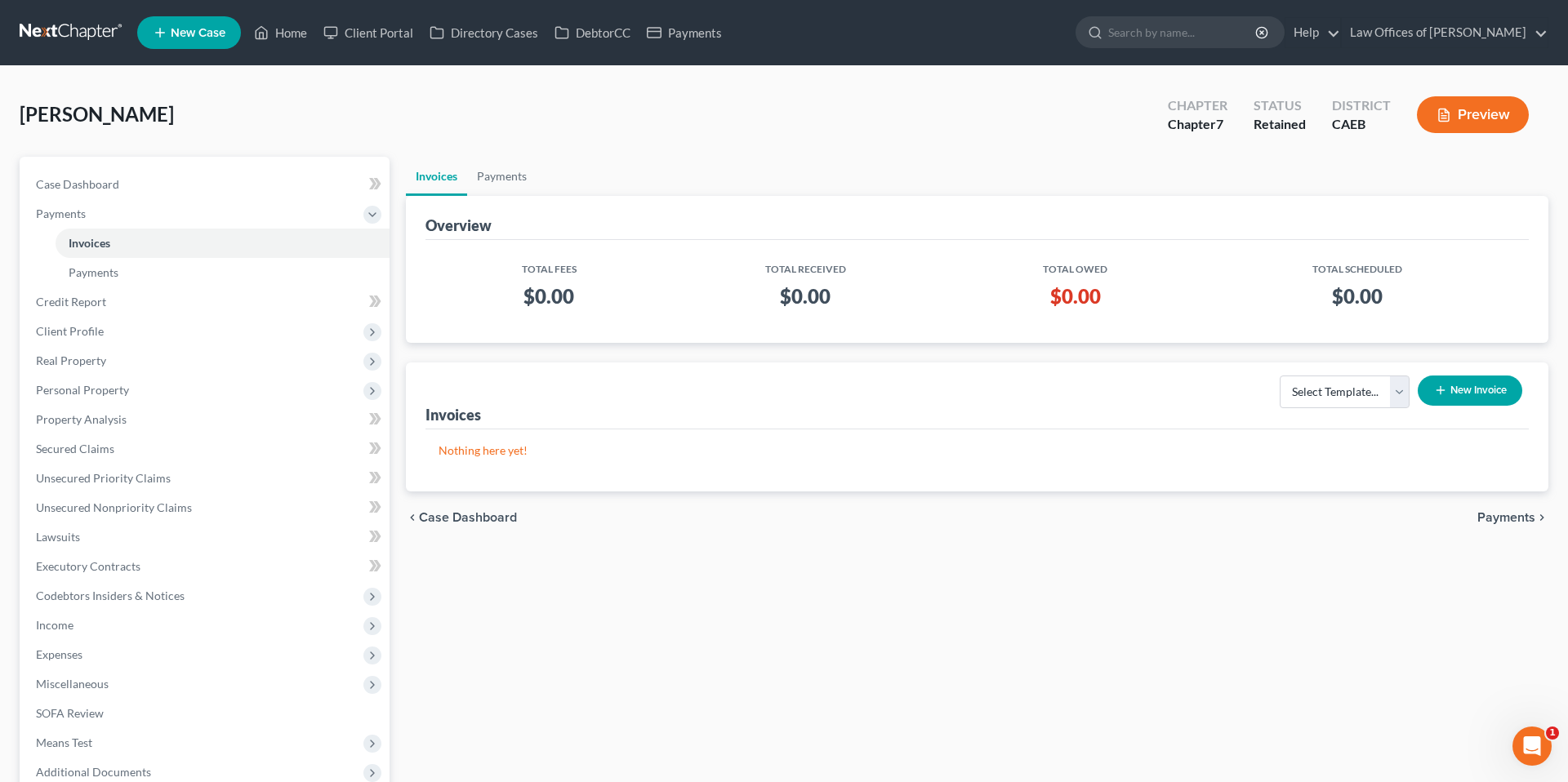
click at [1469, 387] on button "New Invoice" at bounding box center [1470, 391] width 105 height 30
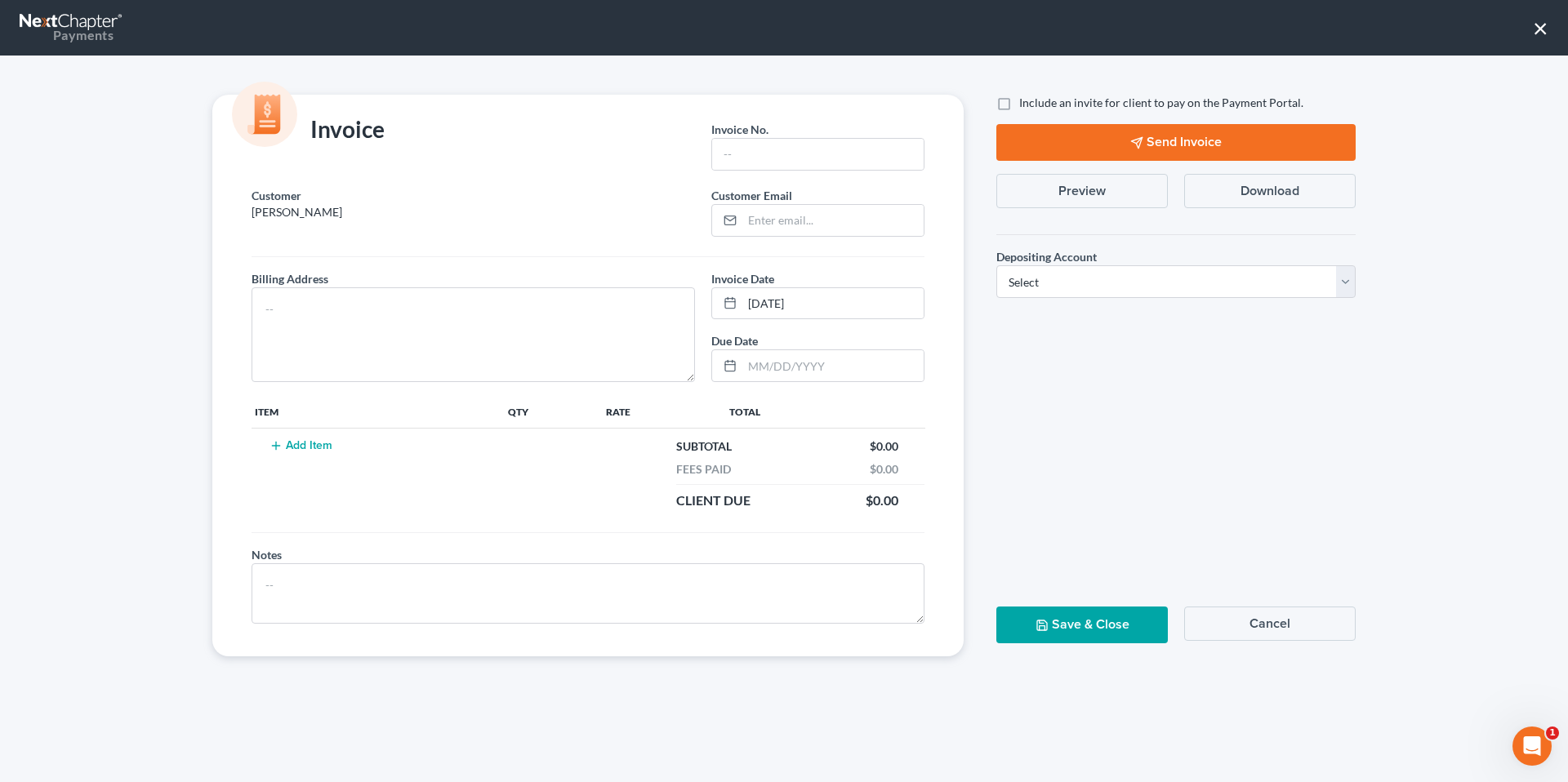
scroll to position [4, 0]
click at [325, 448] on button "Add Item" at bounding box center [301, 446] width 72 height 13
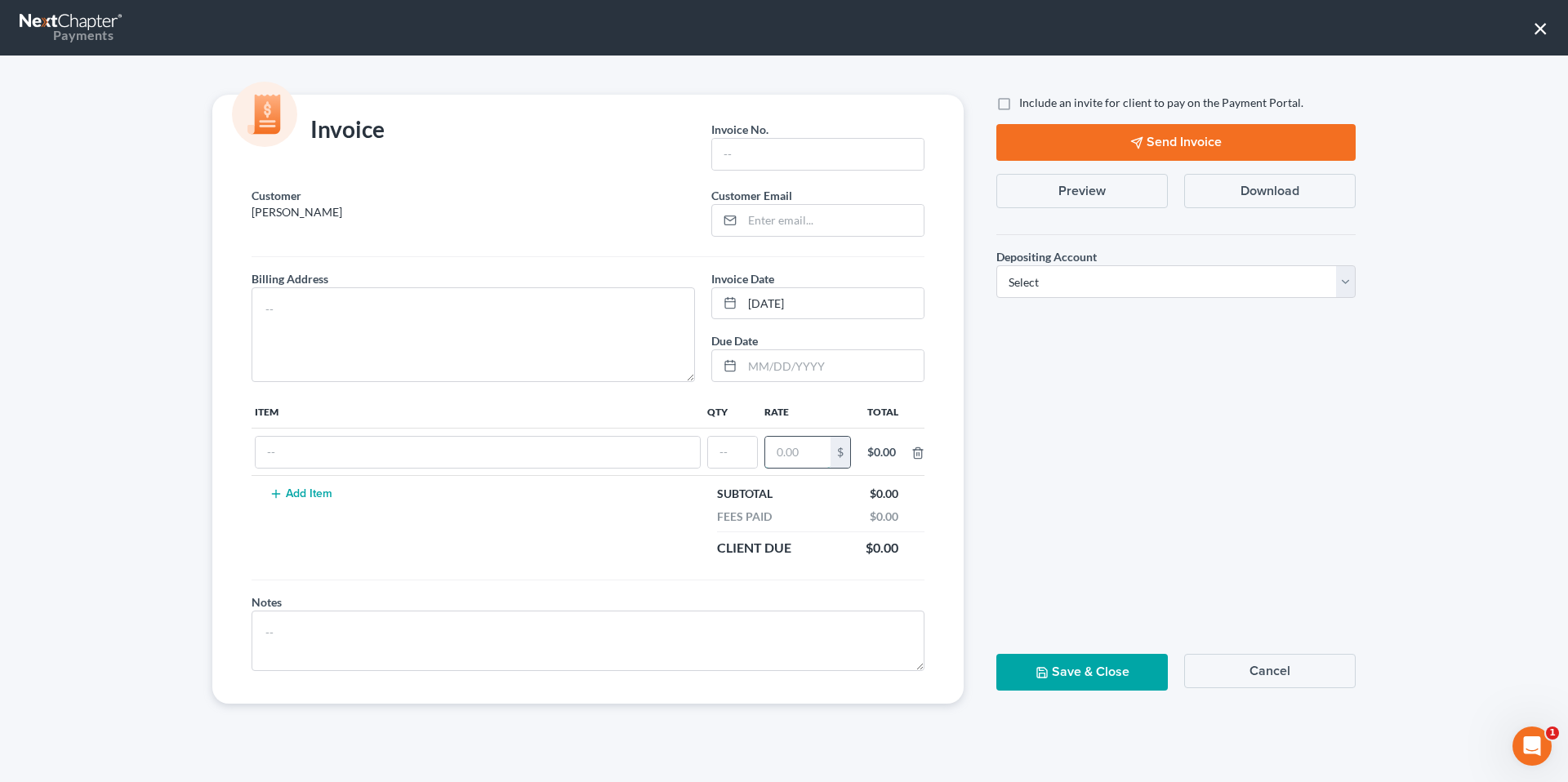
click at [794, 448] on input "text" at bounding box center [797, 452] width 65 height 31
type input "2,000"
click at [730, 463] on input "text" at bounding box center [732, 452] width 49 height 31
type input "1"
click at [653, 456] on input "text" at bounding box center [468, 452] width 425 height 31
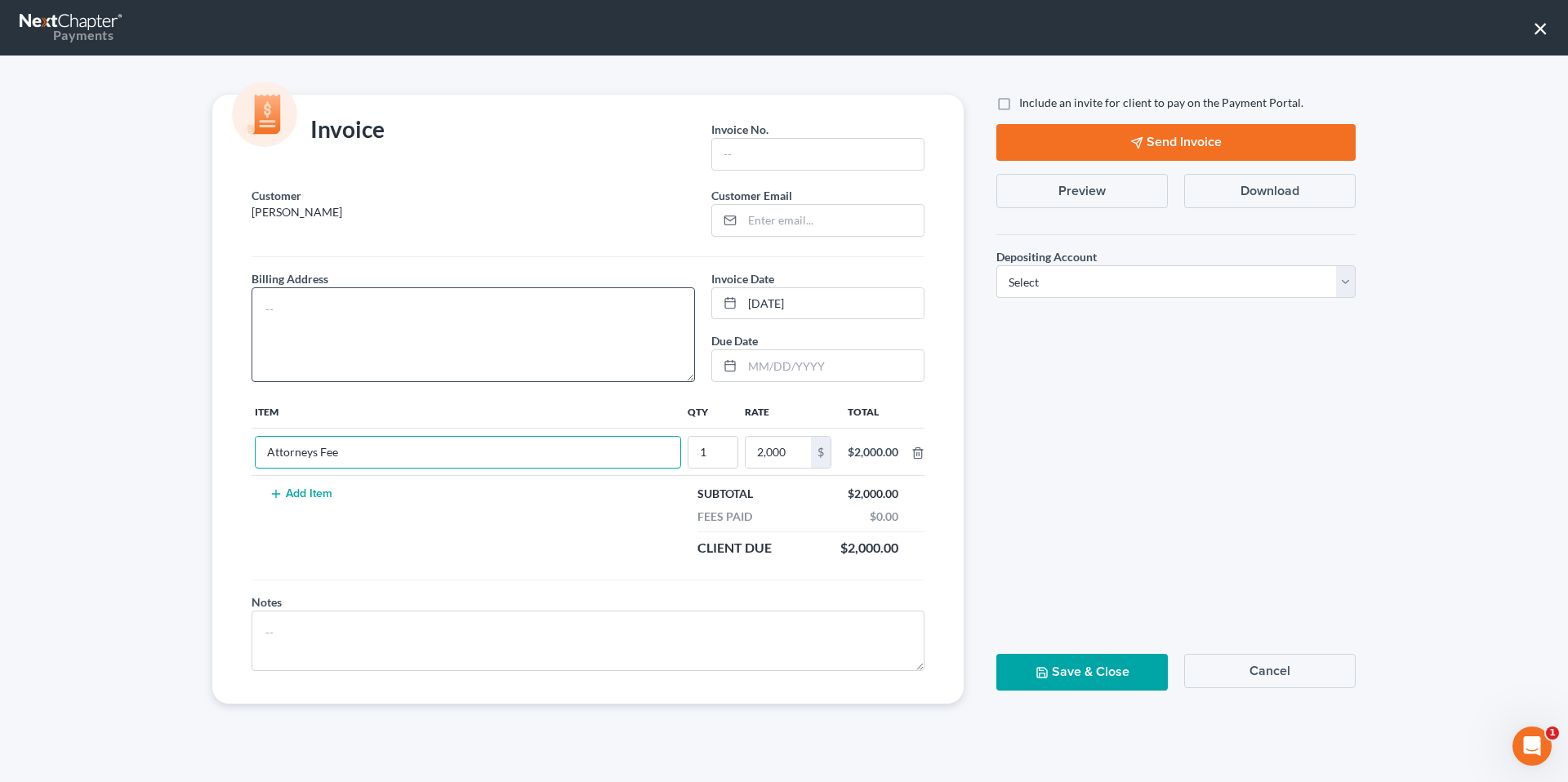
type input "Attorneys Fee"
click at [534, 341] on textarea at bounding box center [473, 335] width 444 height 95
type textarea "1331 L St. Bakersfield, CA 93301"
click at [785, 154] on input "text" at bounding box center [818, 154] width 211 height 31
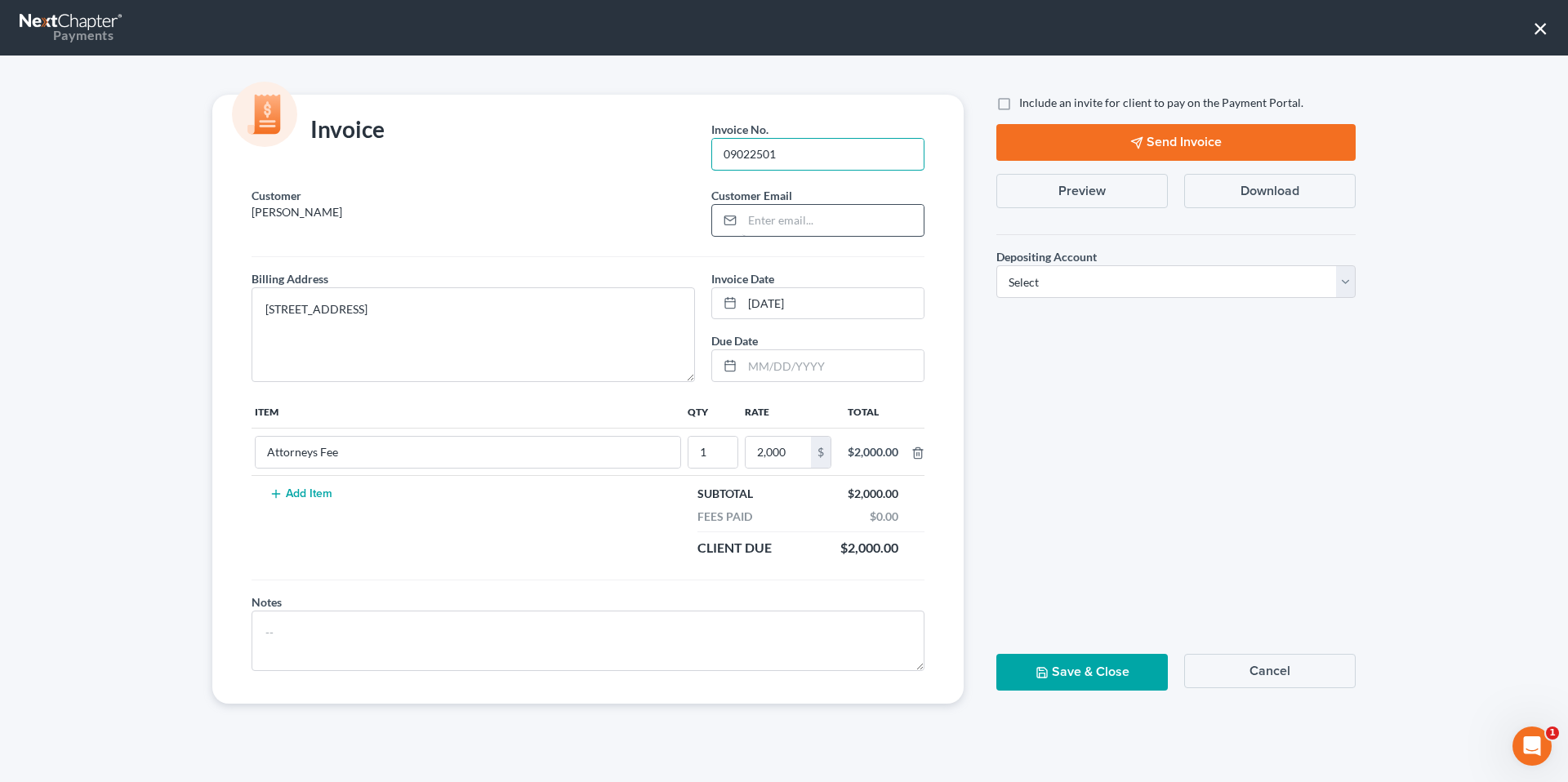
type input "09022501"
click at [821, 229] on input "email" at bounding box center [833, 220] width 182 height 31
type input "cassezzy@gmail.com"
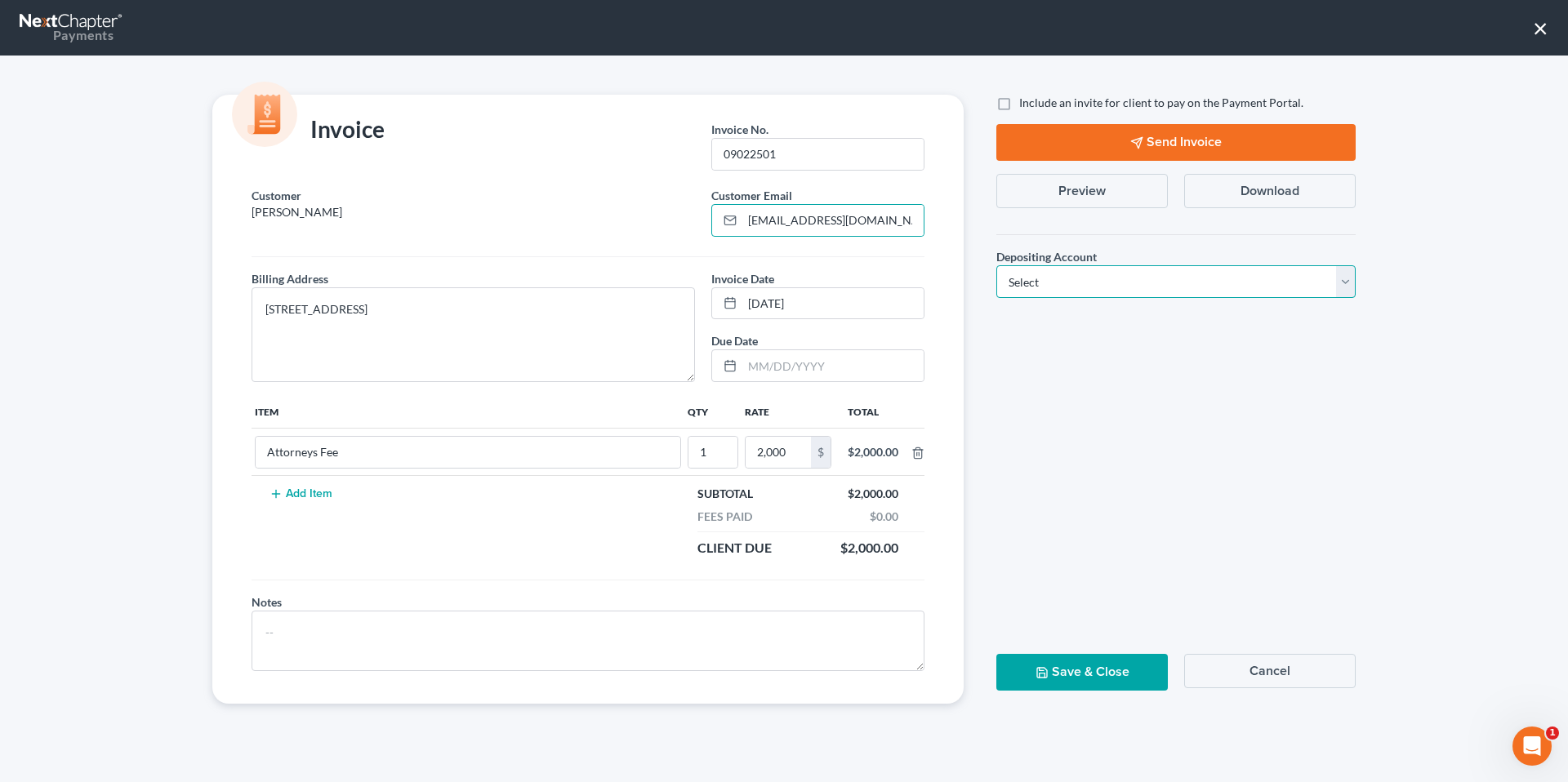
click at [1075, 285] on select "Select Operation Trust" at bounding box center [1176, 282] width 360 height 33
select select "0"
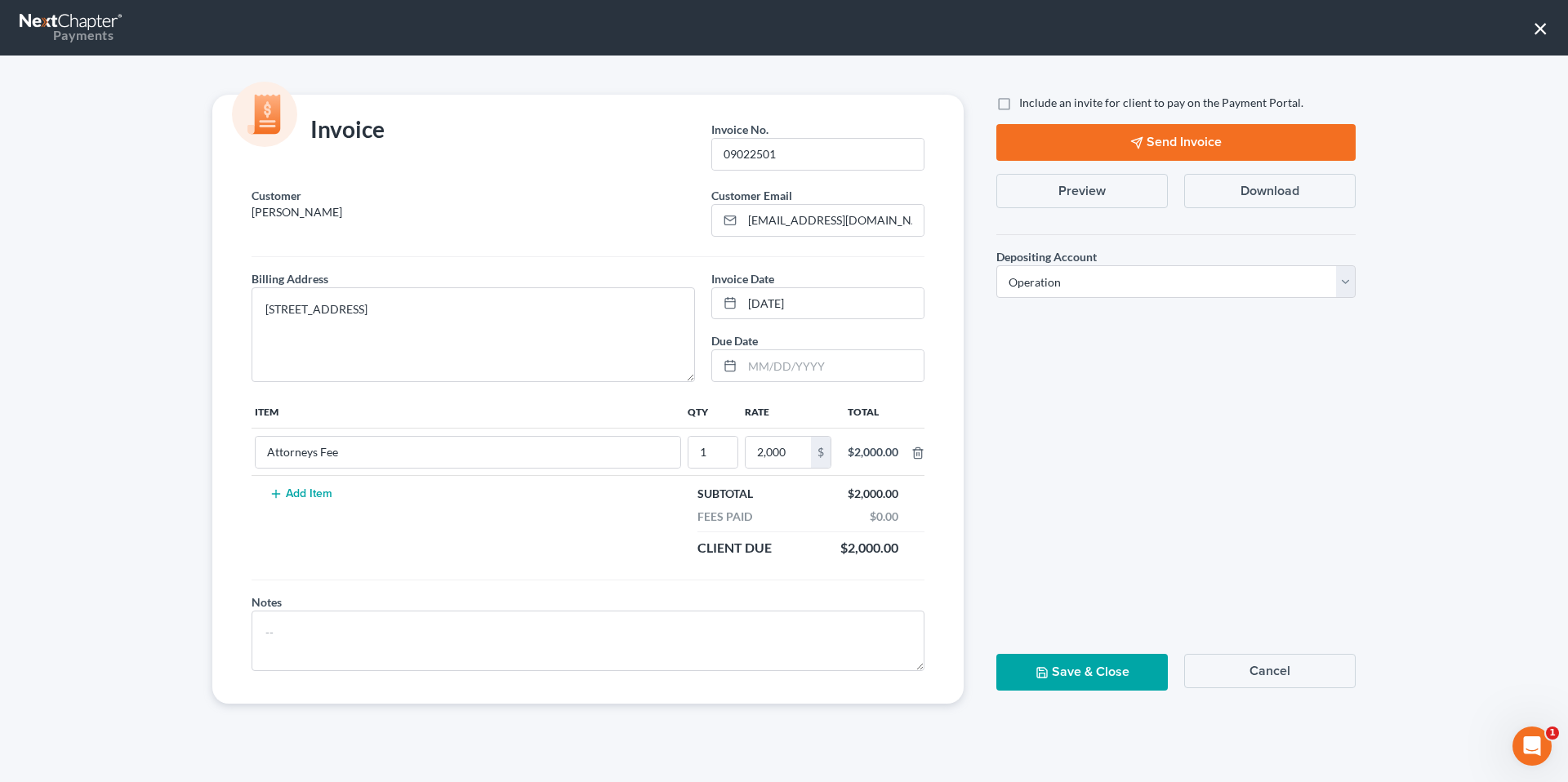
drag, startPoint x: 1095, startPoint y: 662, endPoint x: 1321, endPoint y: 503, distance: 276.3
click at [1095, 662] on button "Save & Close" at bounding box center [1082, 672] width 172 height 37
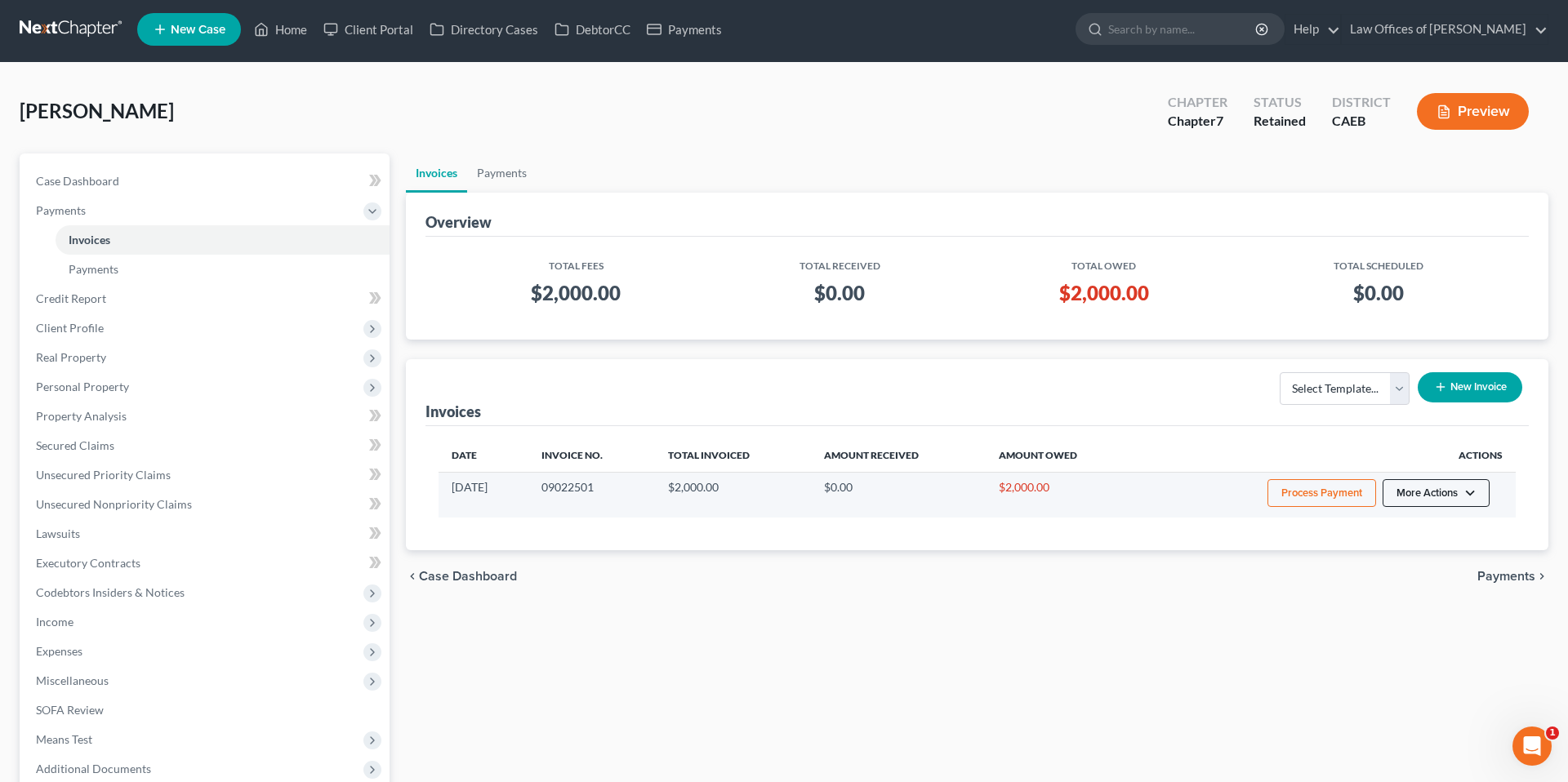
click at [1487, 489] on button "More Actions" at bounding box center [1436, 493] width 107 height 28
click at [1406, 550] on link "Record Cash or Check Payment" at bounding box center [1459, 554] width 192 height 28
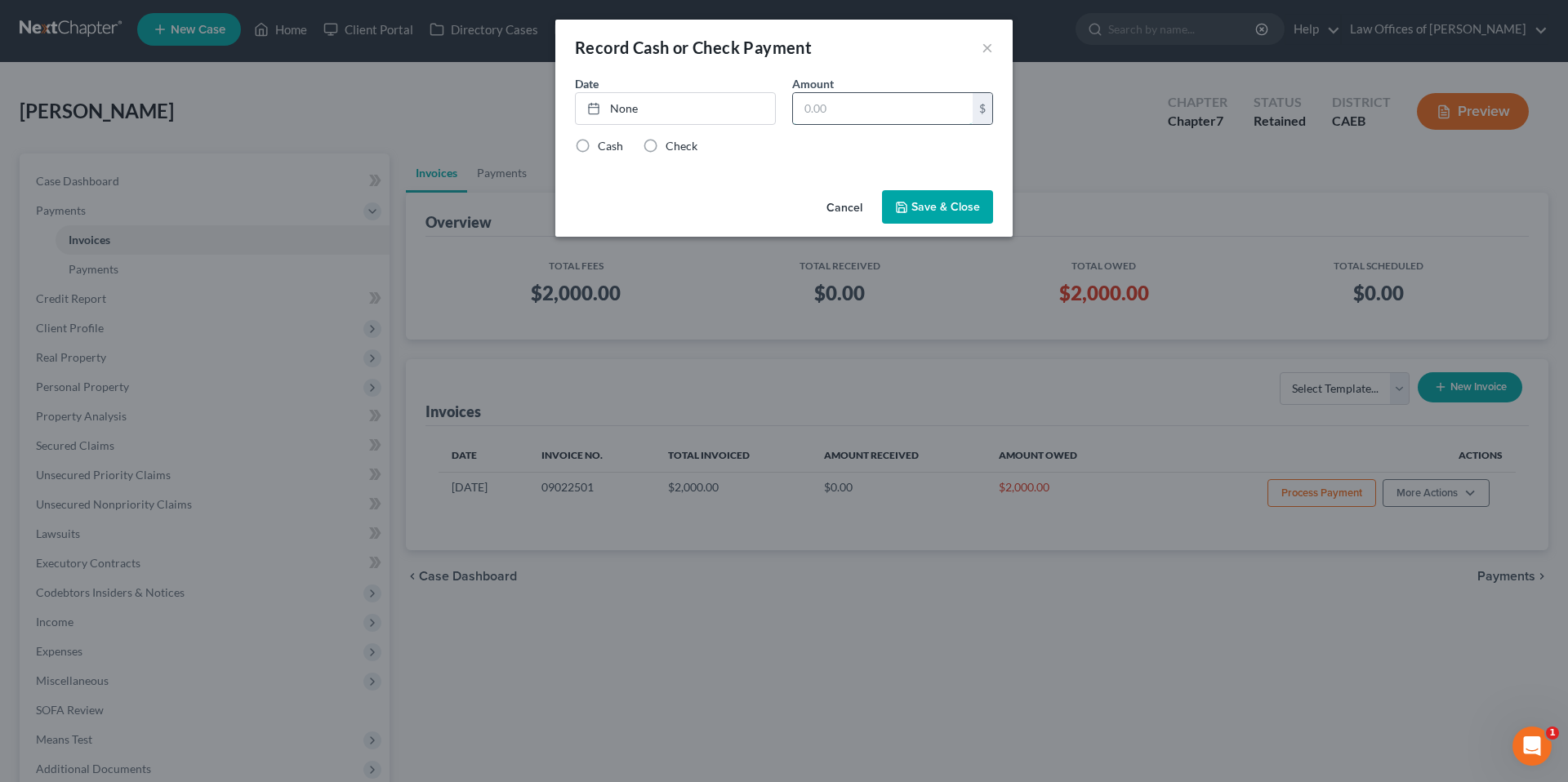
click at [914, 108] on input "text" at bounding box center [882, 108] width 180 height 31
type input "20"
click at [717, 122] on link "None" at bounding box center [675, 108] width 200 height 31
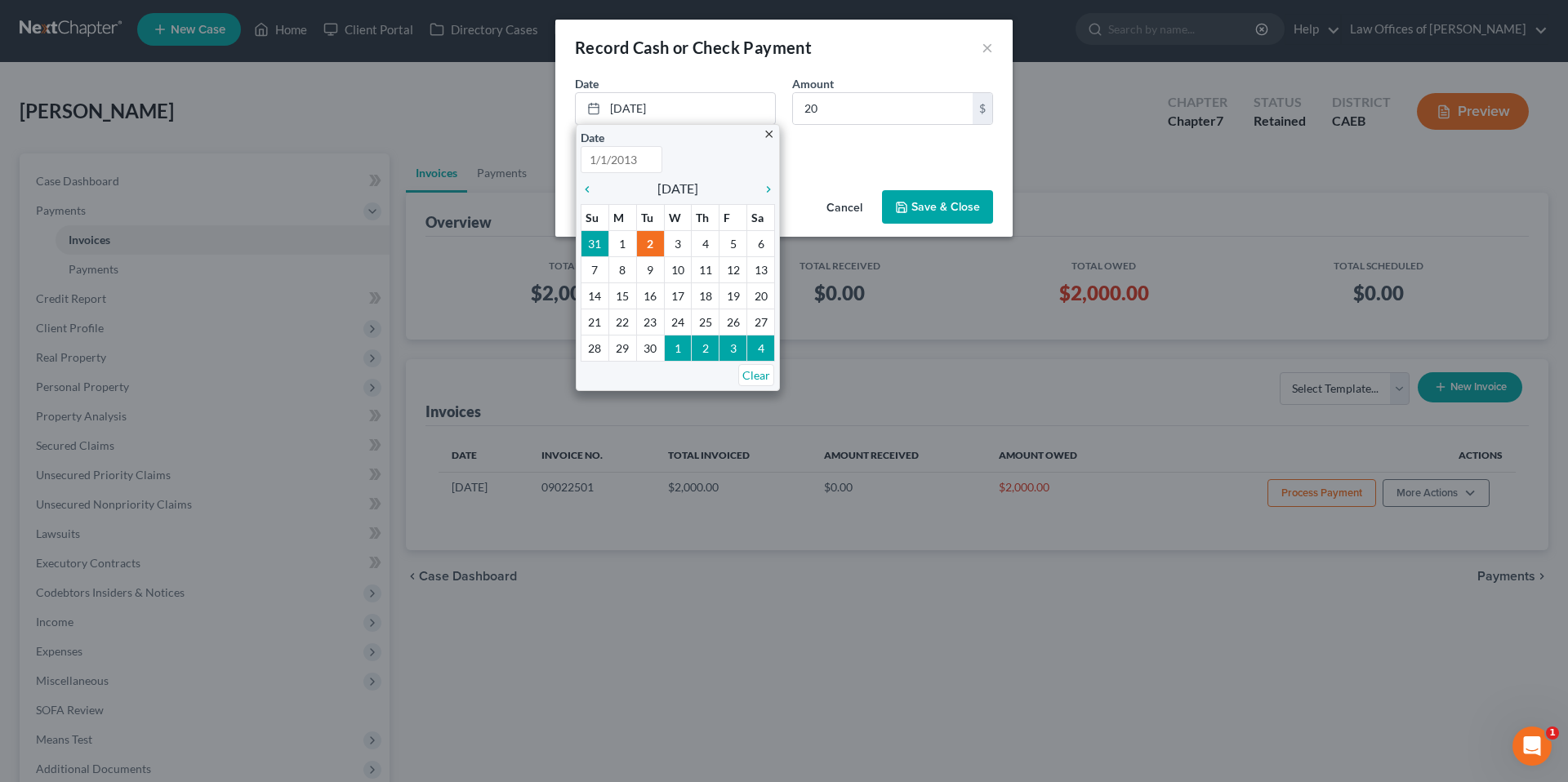
type input "[DATE]"
drag, startPoint x: 810, startPoint y: 145, endPoint x: 599, endPoint y: 153, distance: 211.2
click at [810, 145] on div "Cash Check" at bounding box center [783, 146] width 418 height 16
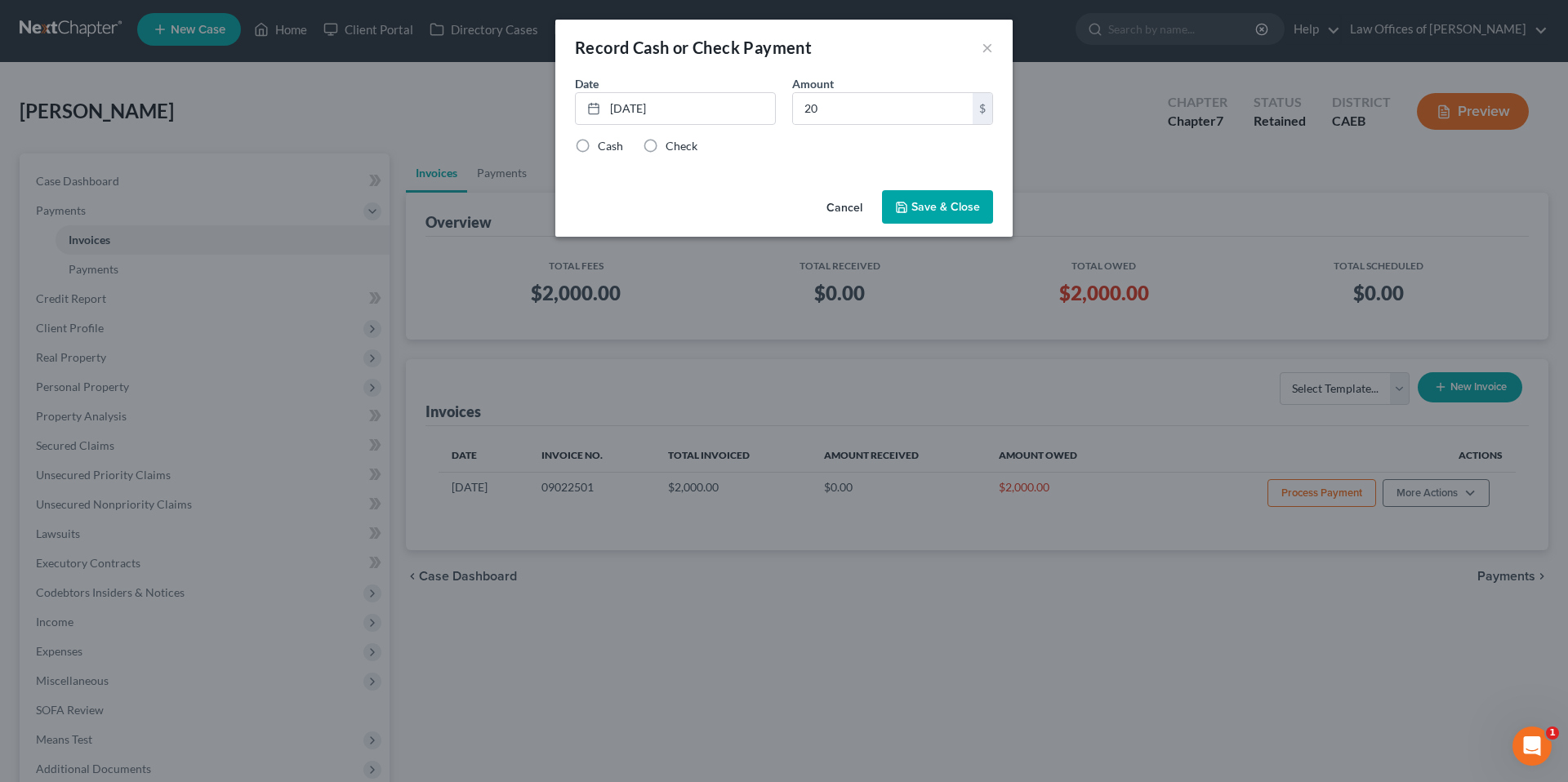
drag, startPoint x: 650, startPoint y: 148, endPoint x: 972, endPoint y: 200, distance: 326.2
click at [666, 148] on label "Check" at bounding box center [682, 146] width 32 height 16
click at [672, 148] on input "Check" at bounding box center [677, 143] width 11 height 11
radio input "true"
click at [972, 200] on button "Save & Close" at bounding box center [938, 208] width 111 height 34
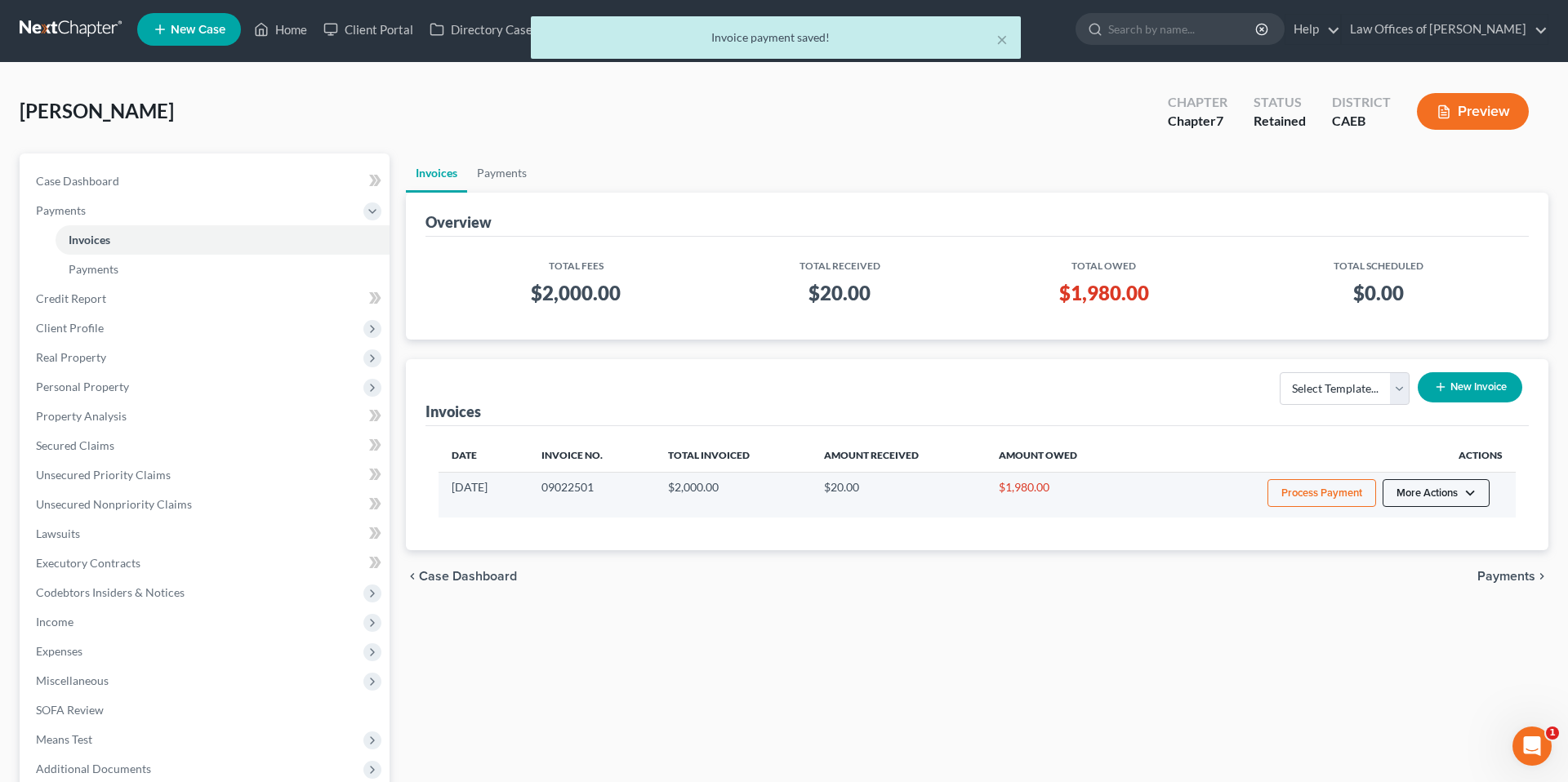
click at [1433, 501] on button "More Actions" at bounding box center [1436, 493] width 107 height 28
click at [1390, 526] on link "View/Edit" at bounding box center [1459, 527] width 192 height 28
select select "0"
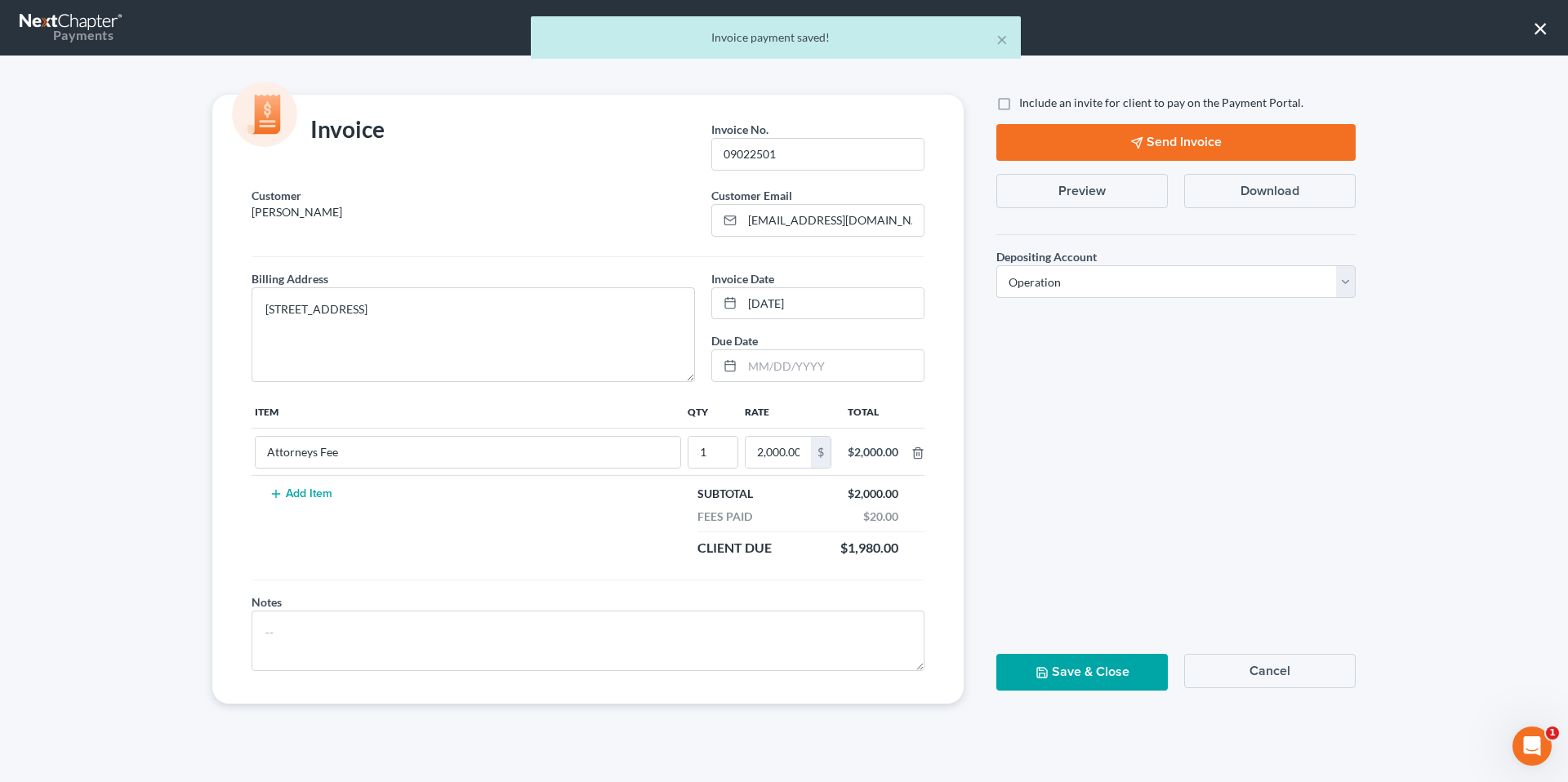
click at [1120, 183] on button "Preview" at bounding box center [1082, 191] width 172 height 34
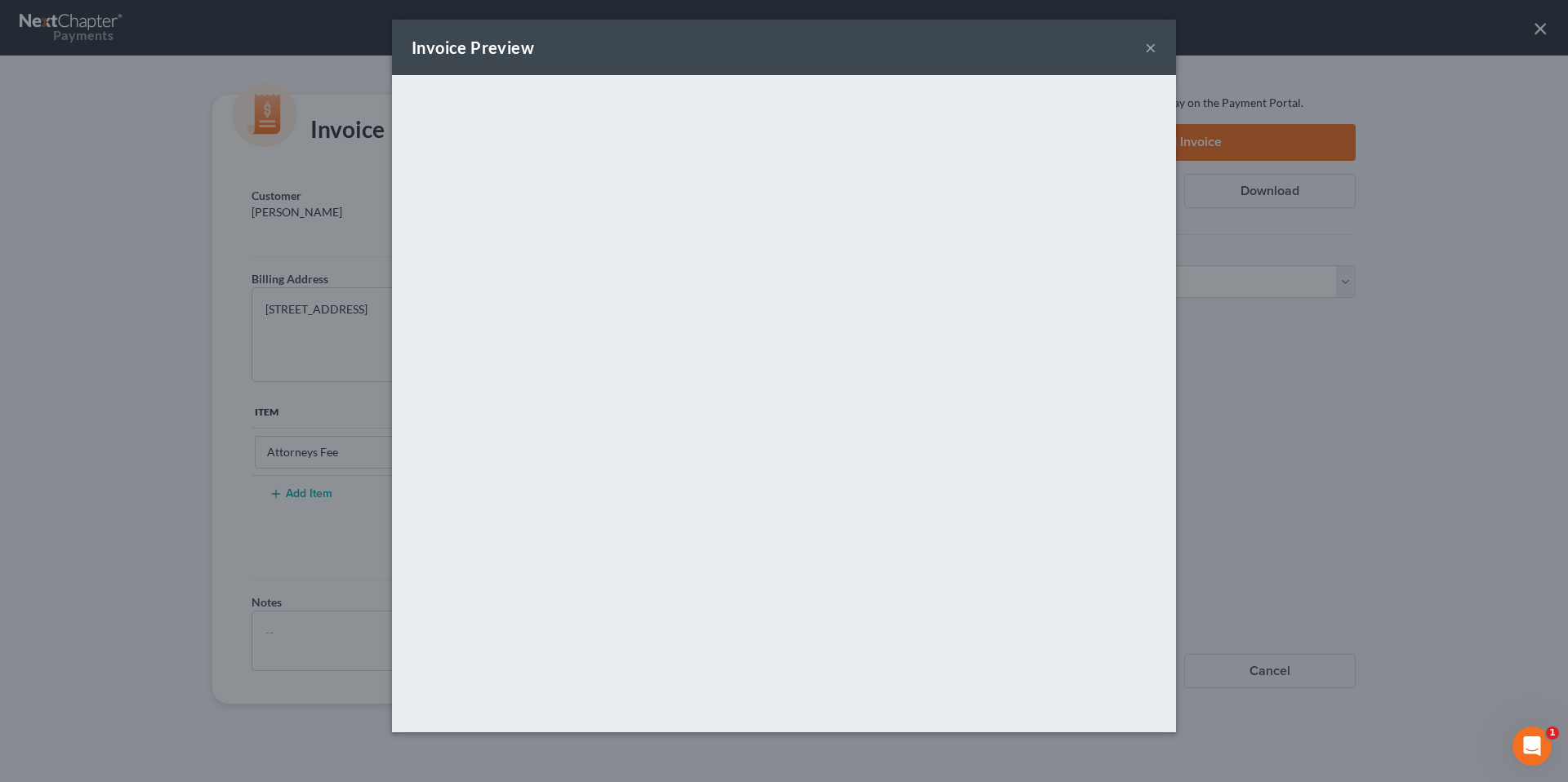
drag, startPoint x: 1151, startPoint y: 49, endPoint x: 1539, endPoint y: 30, distance: 388.5
click at [1151, 49] on button "×" at bounding box center [1150, 47] width 12 height 20
click at [1547, 33] on div "Invoice Preview × <object ng-attr-data='https://nextchapter-prod.s3.amazonaws.c…" at bounding box center [784, 391] width 1568 height 782
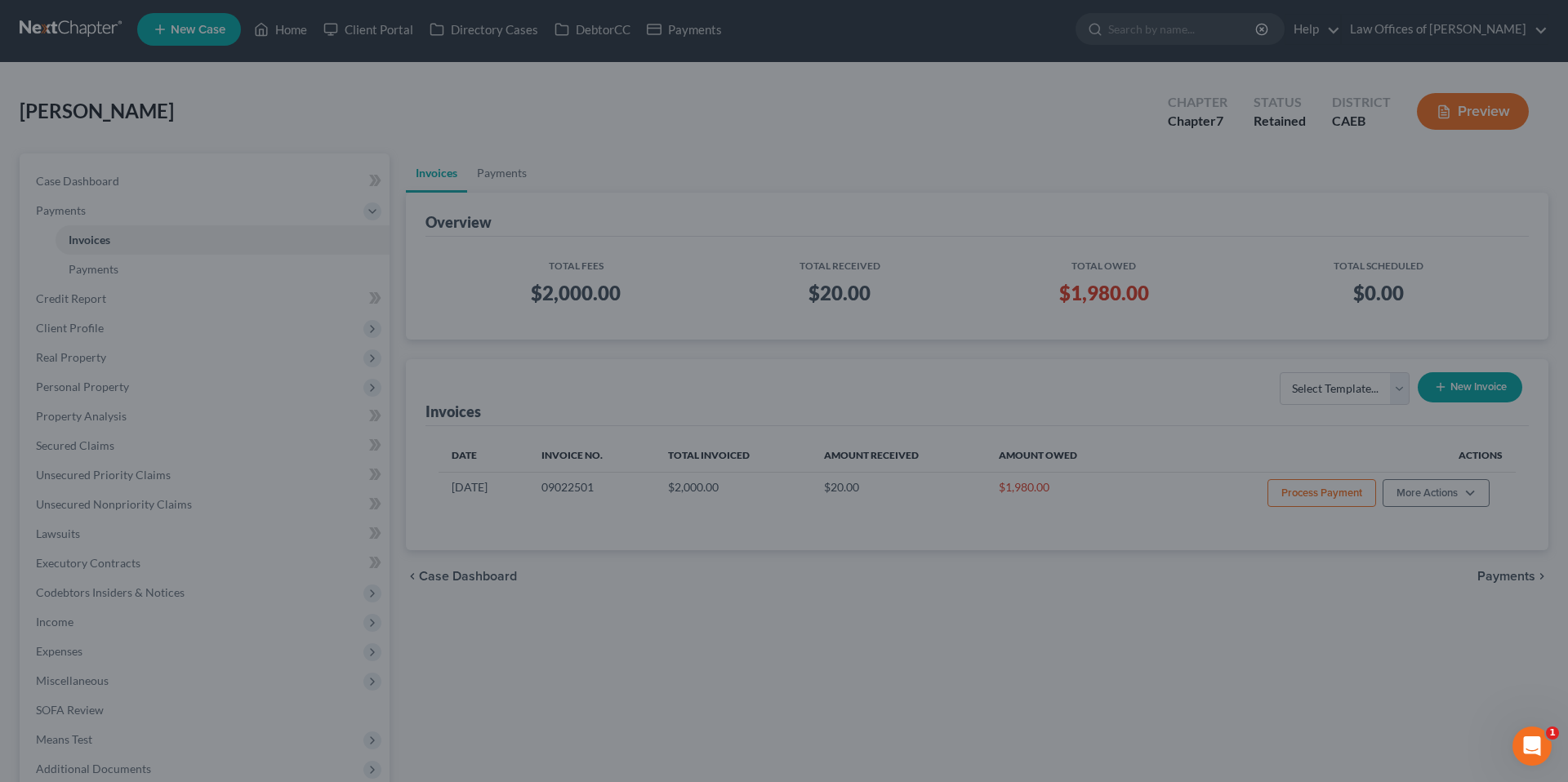
click at [1539, 30] on div "Invoice Preview × <object ng-attr-data='https://nextchapter-prod.s3.amazonaws.c…" at bounding box center [784, 391] width 1568 height 782
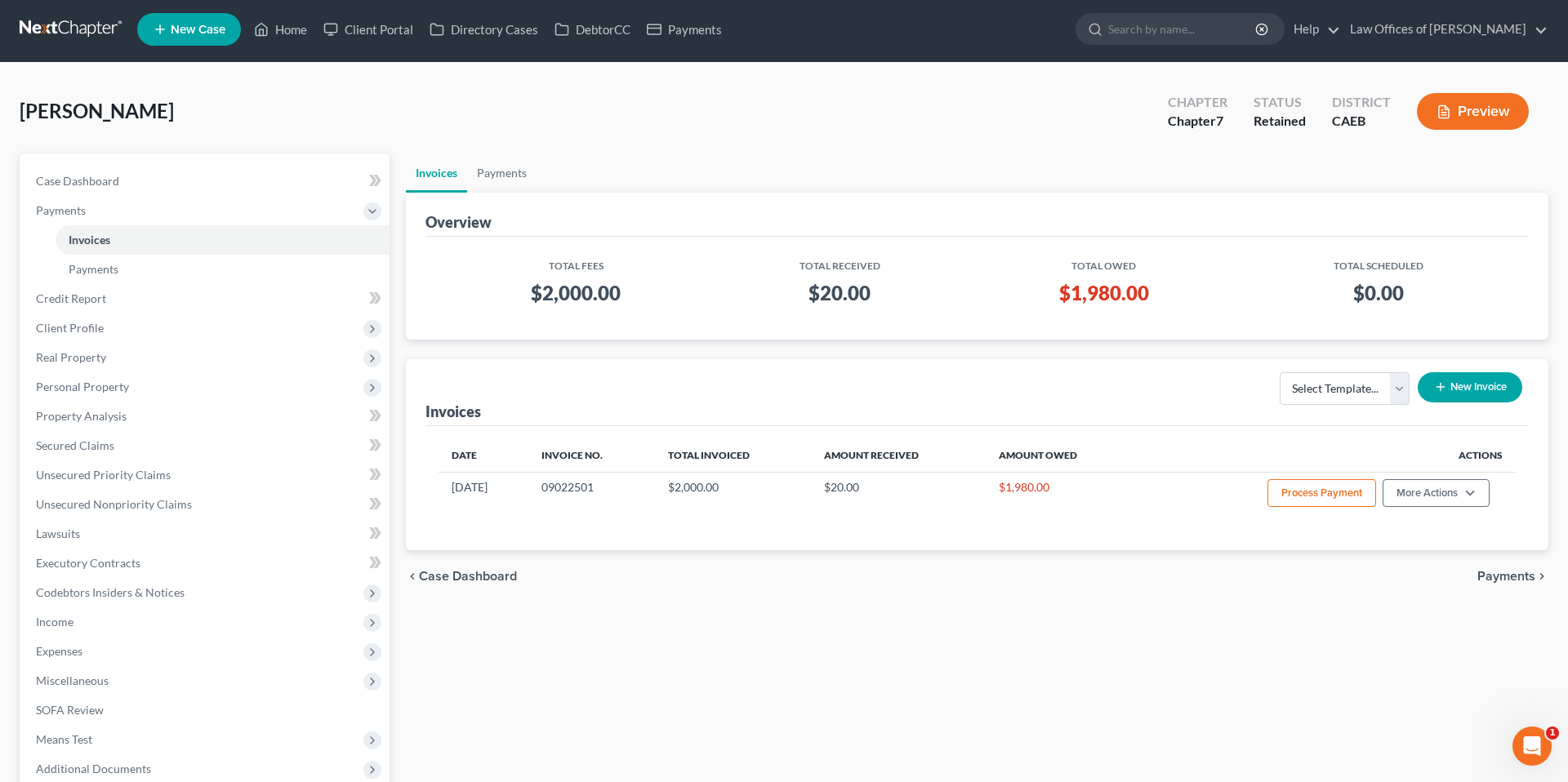
click at [345, 110] on div "Hernandez, Cassandra Upgraded Chapter Chapter 7 Status Retained District CAEB P…" at bounding box center [784, 117] width 1529 height 71
click at [102, 183] on span "Case Dashboard" at bounding box center [77, 181] width 83 height 14
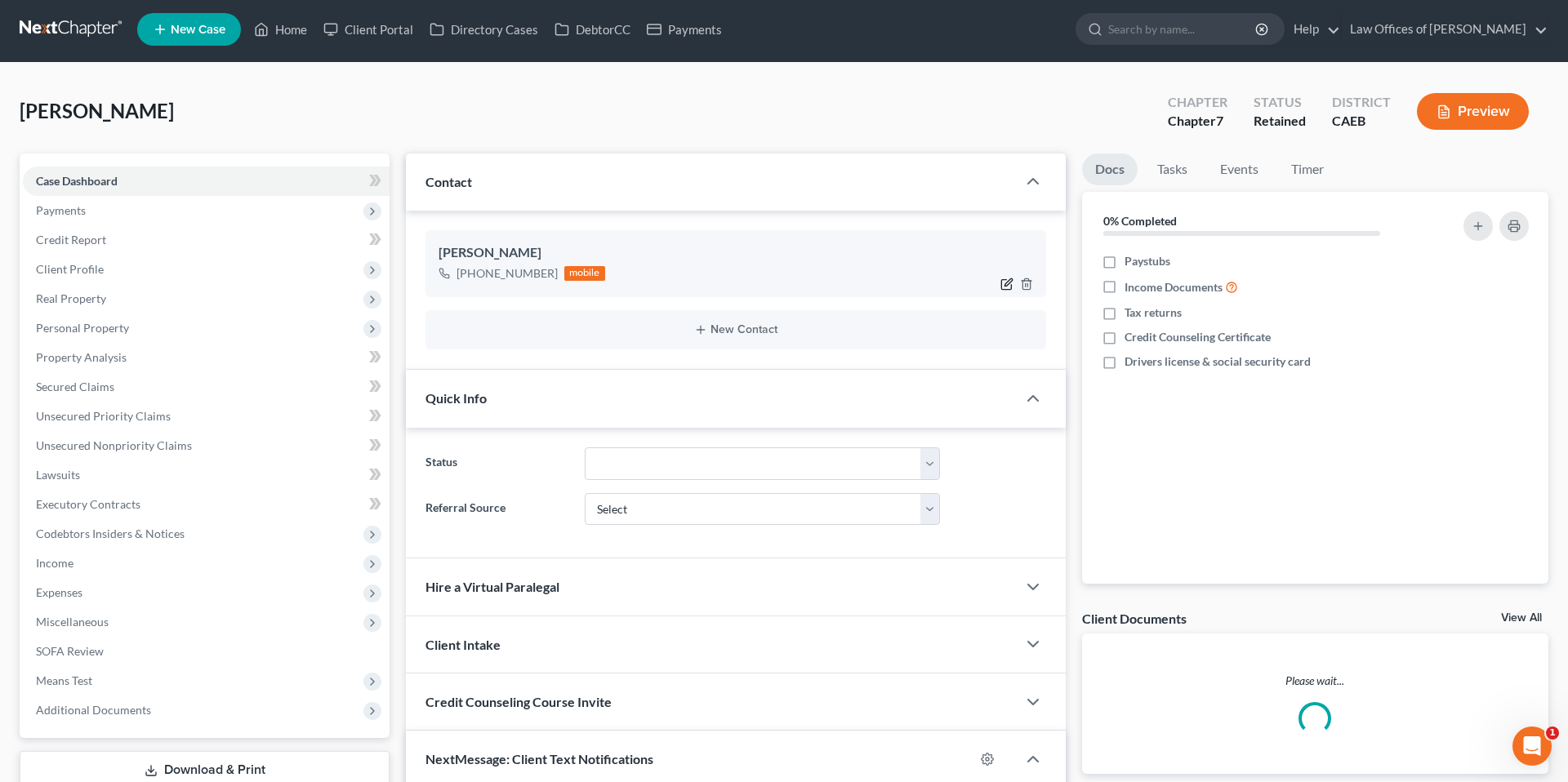
click at [1010, 285] on icon "button" at bounding box center [1007, 284] width 13 height 13
select select "0"
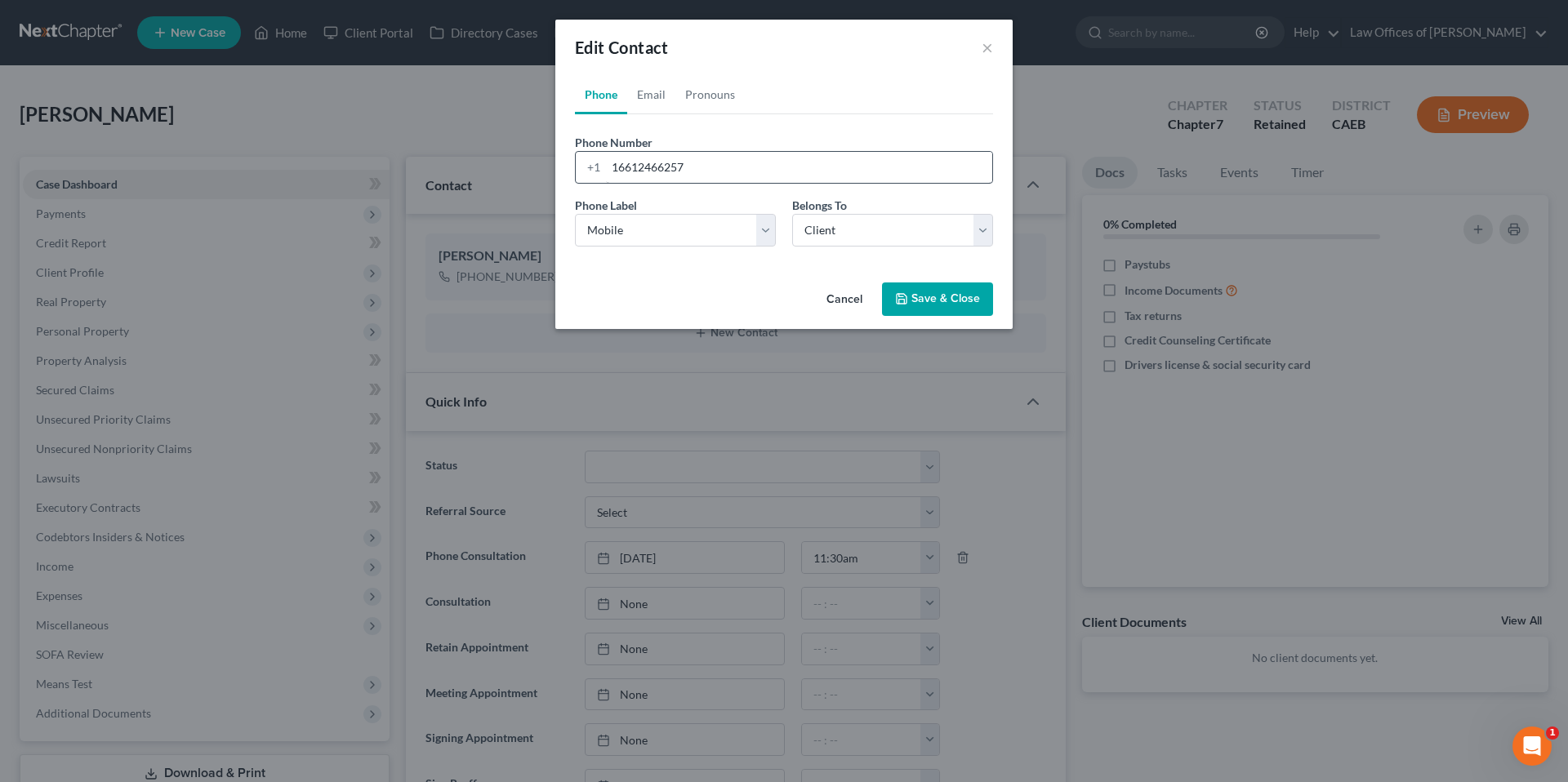
scroll to position [446, 0]
click at [656, 91] on link "Email" at bounding box center [652, 95] width 48 height 39
click at [728, 169] on input "email" at bounding box center [799, 167] width 387 height 31
type input "cassezzy@gmail.com"
click at [860, 238] on select "Select Client Other" at bounding box center [892, 230] width 200 height 33
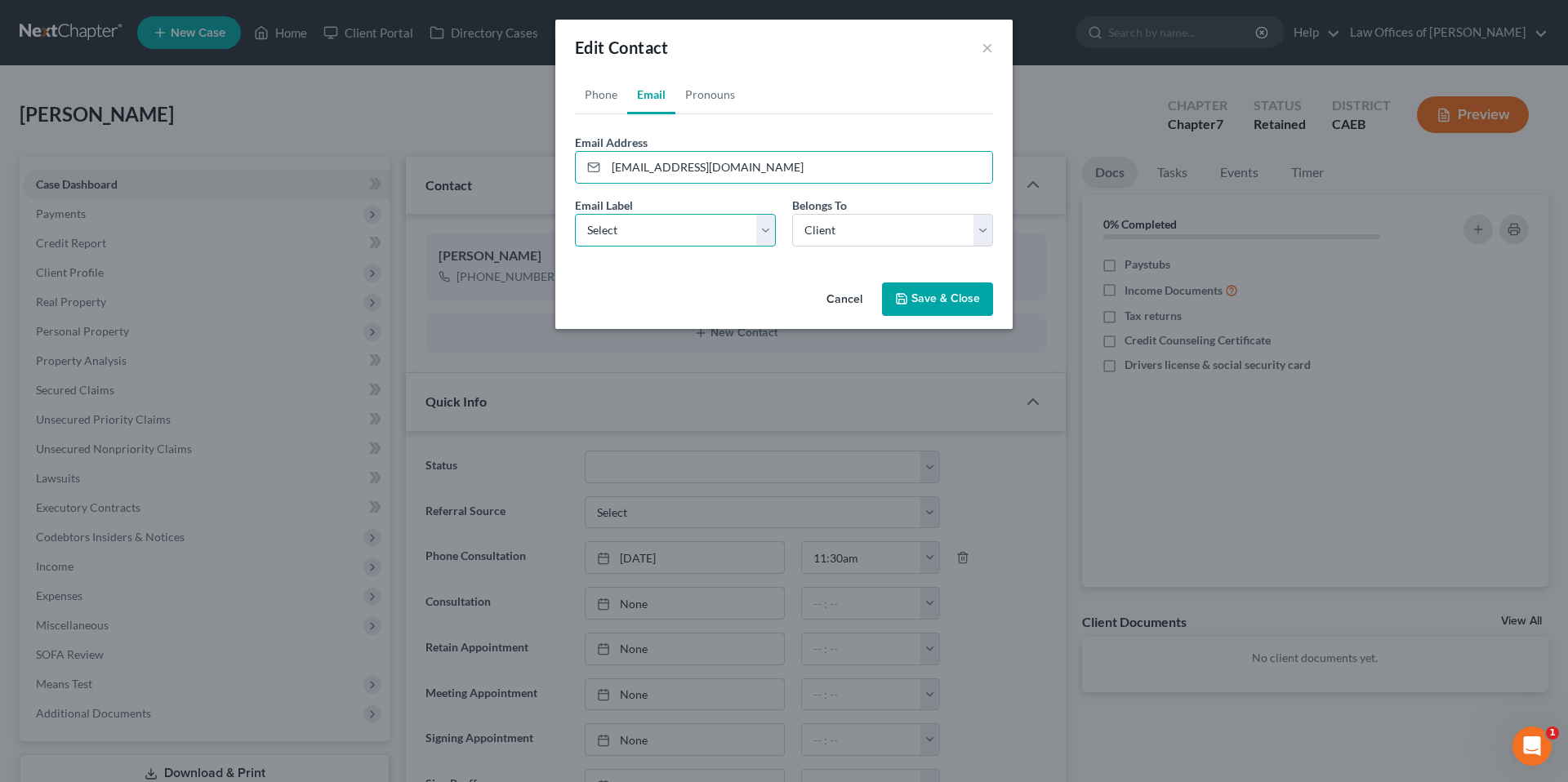
click at [698, 237] on select "Select Home Work Other" at bounding box center [675, 230] width 200 height 33
select select "0"
click at [917, 291] on button "Save & Close" at bounding box center [938, 300] width 111 height 34
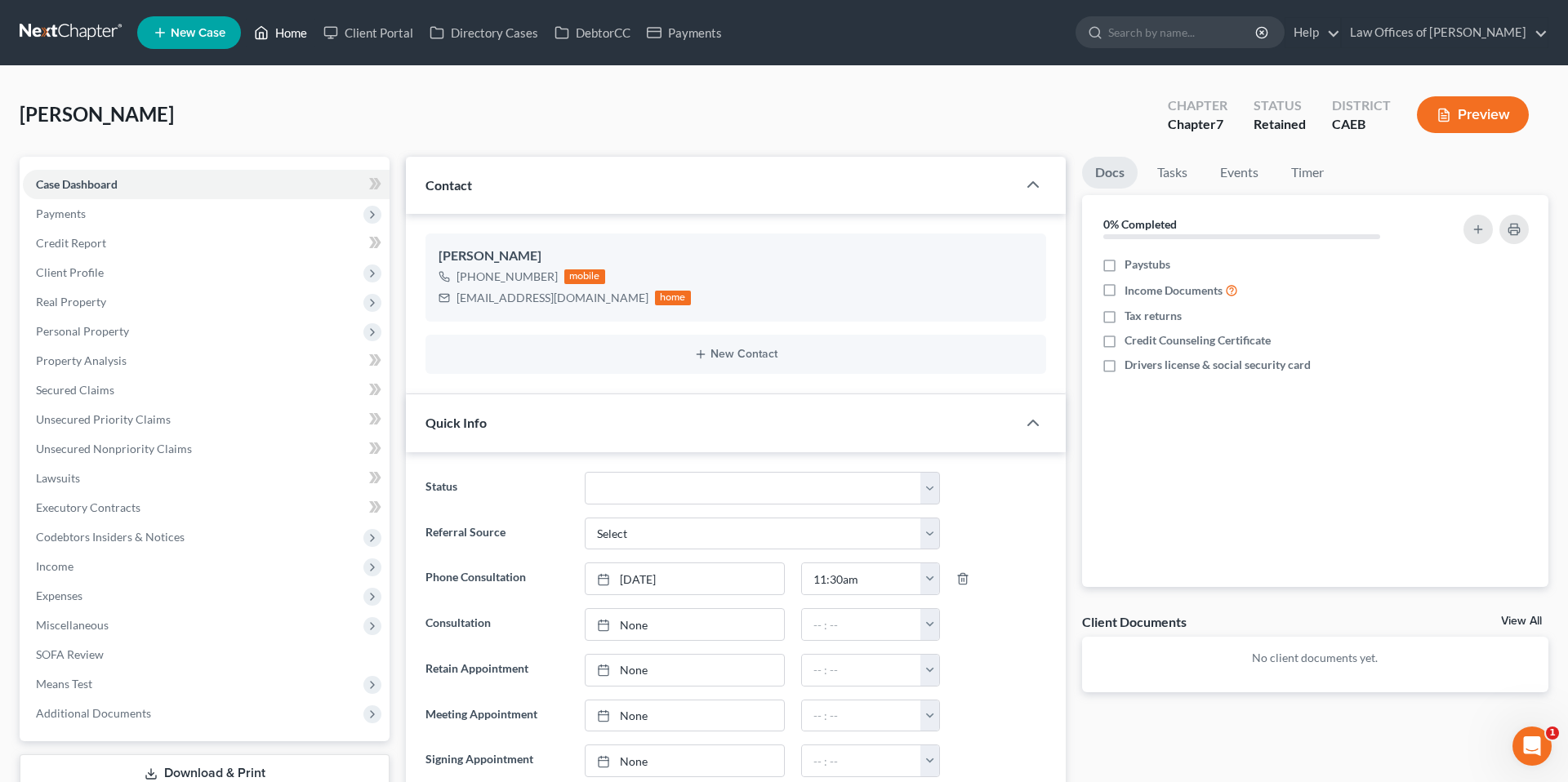
click at [306, 30] on link "Home" at bounding box center [281, 32] width 70 height 30
click at [285, 37] on link "Home" at bounding box center [281, 32] width 70 height 30
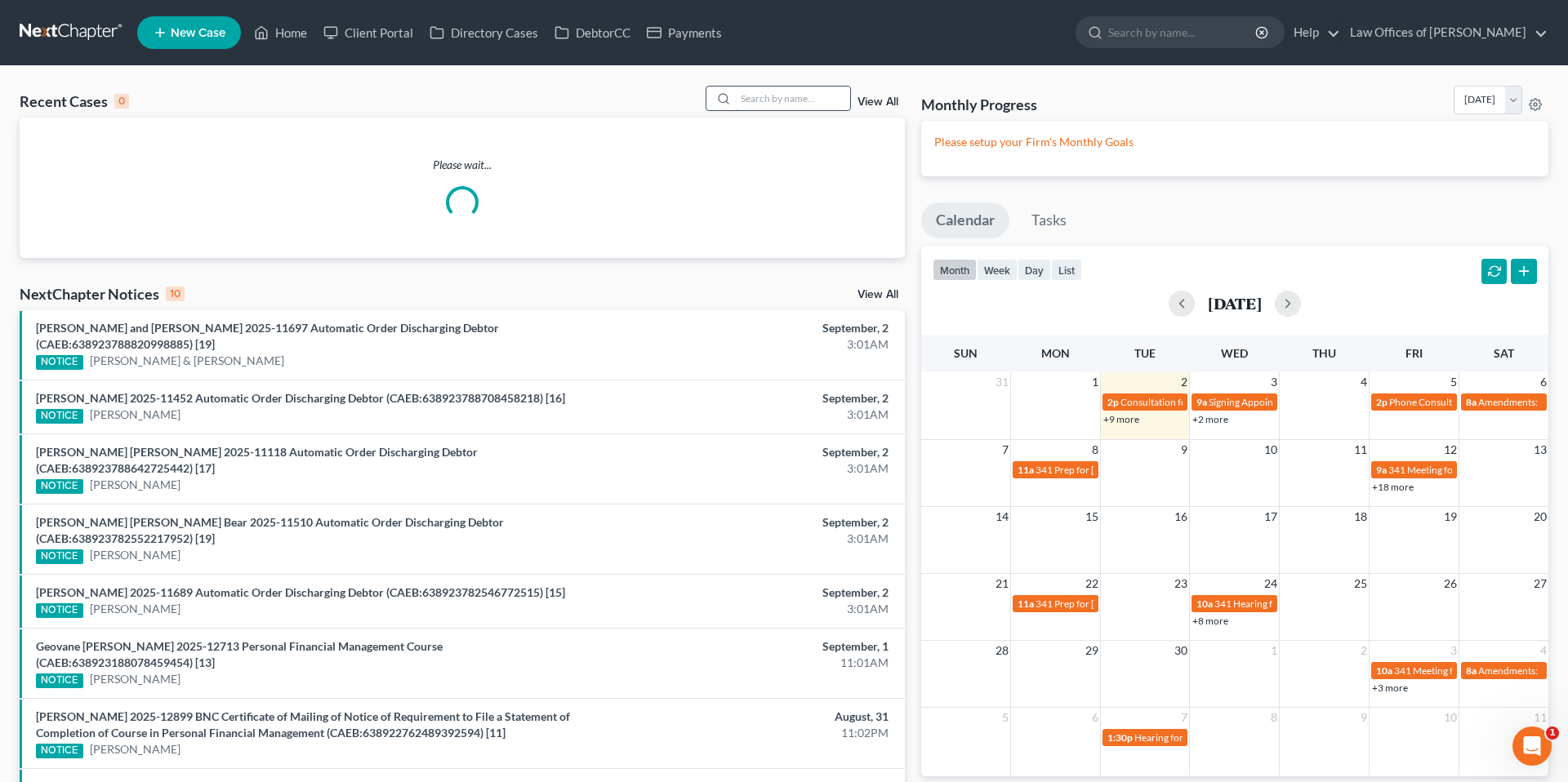
click at [788, 100] on input "search" at bounding box center [793, 98] width 115 height 23
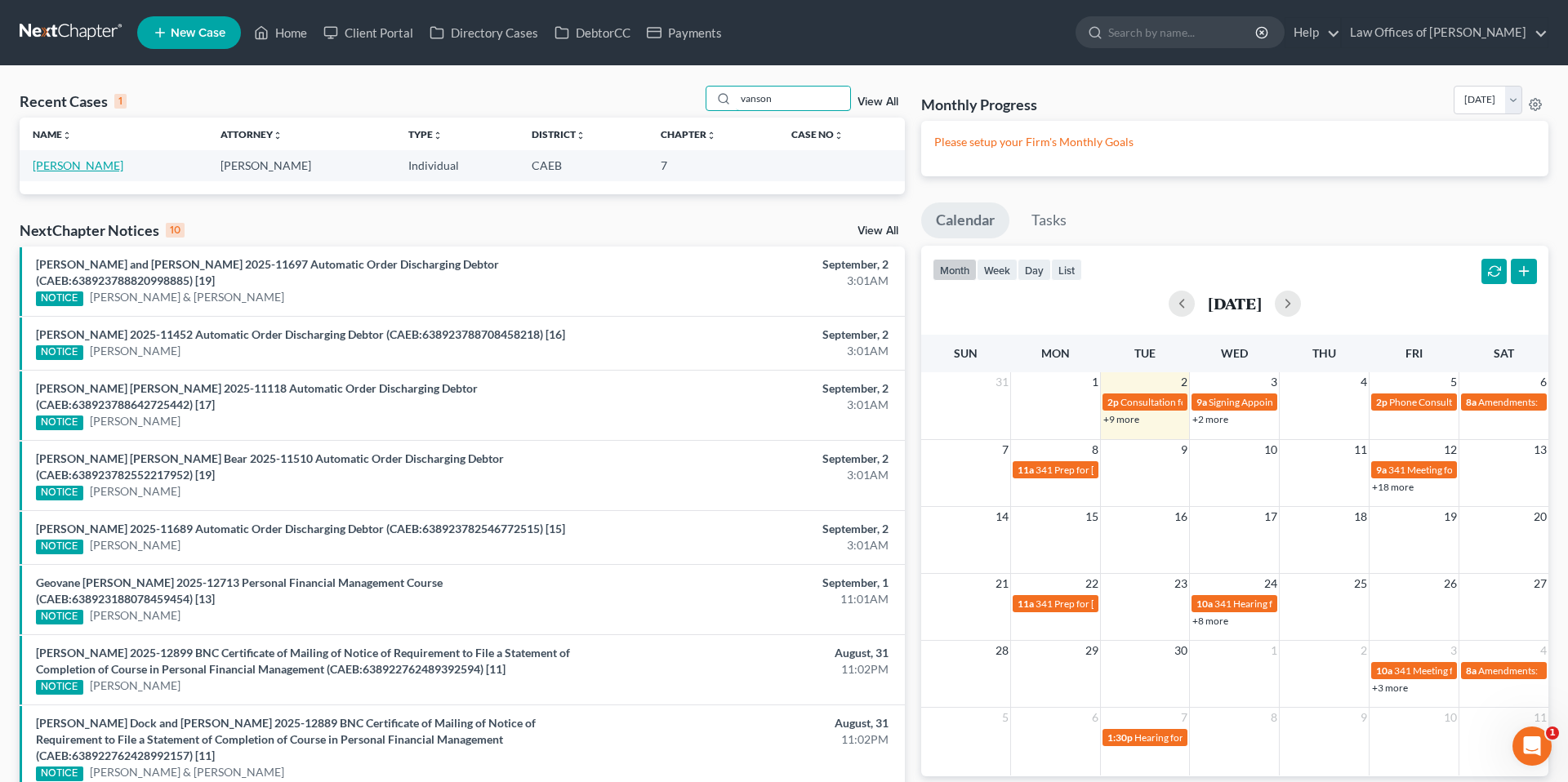
type input "vanson"
click at [74, 169] on link "[PERSON_NAME]" at bounding box center [78, 166] width 90 height 14
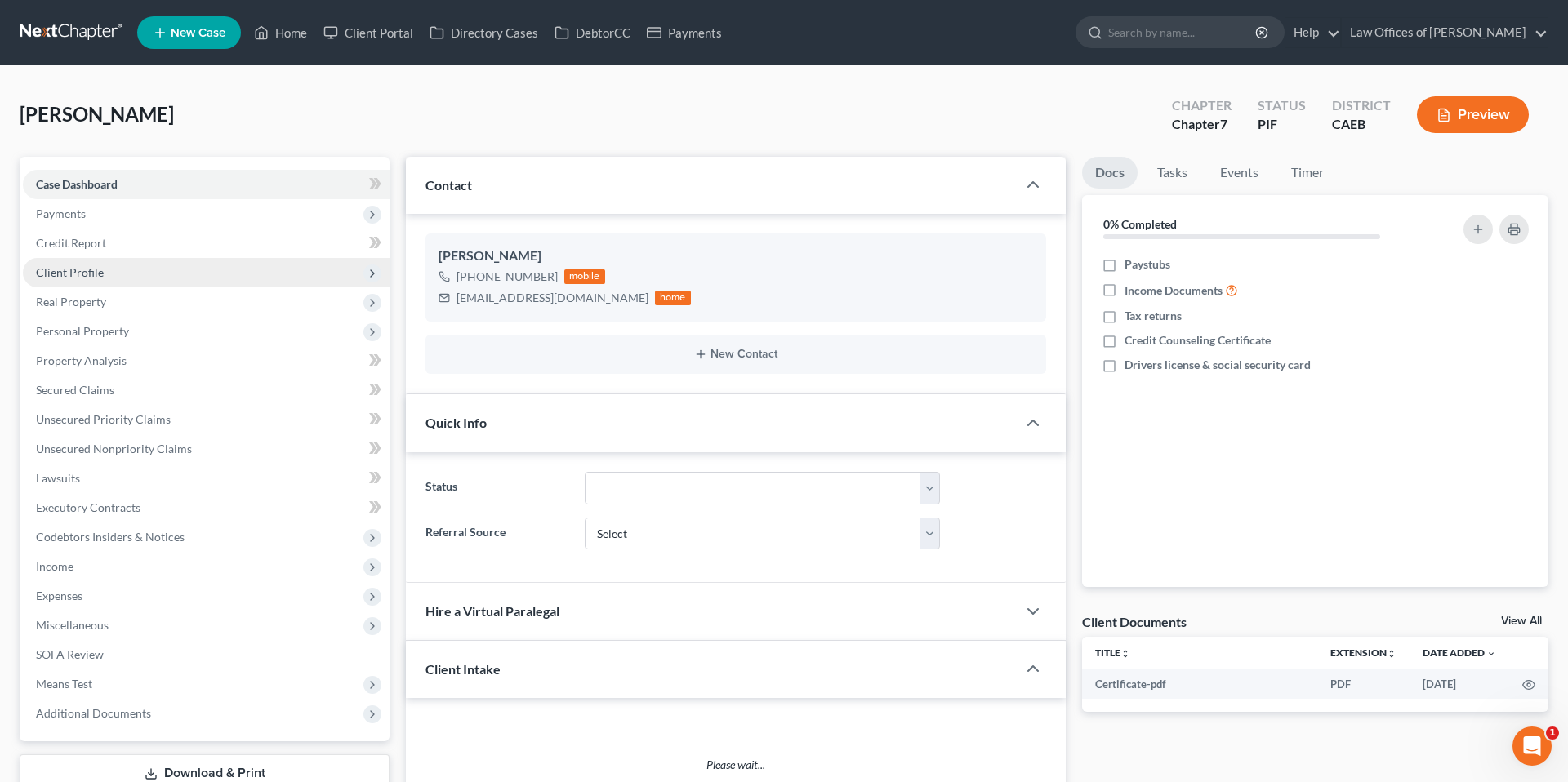
click at [78, 272] on span "Client Profile" at bounding box center [70, 273] width 68 height 14
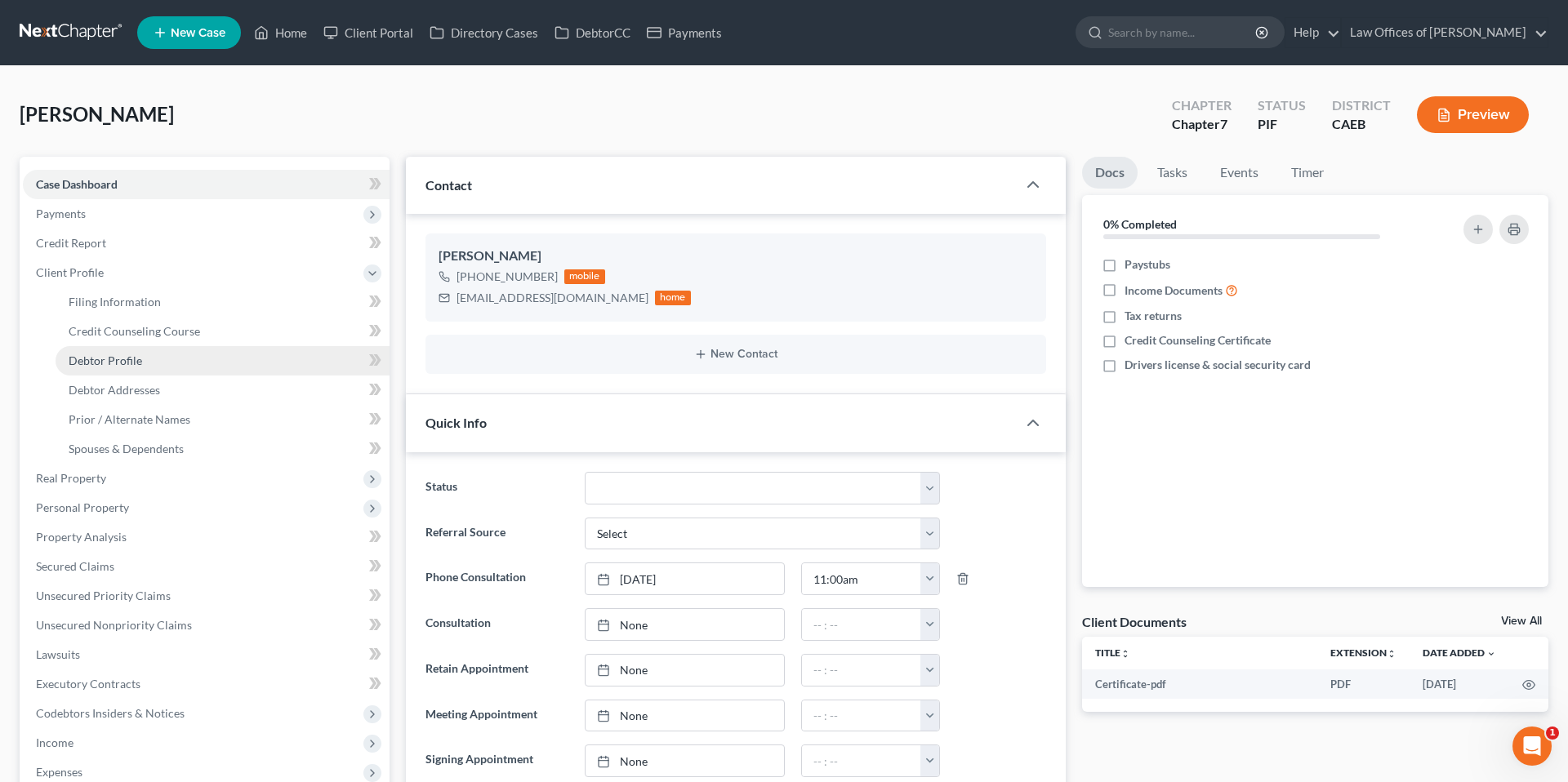
click at [86, 352] on link "Debtor Profile" at bounding box center [222, 361] width 334 height 30
select select "0"
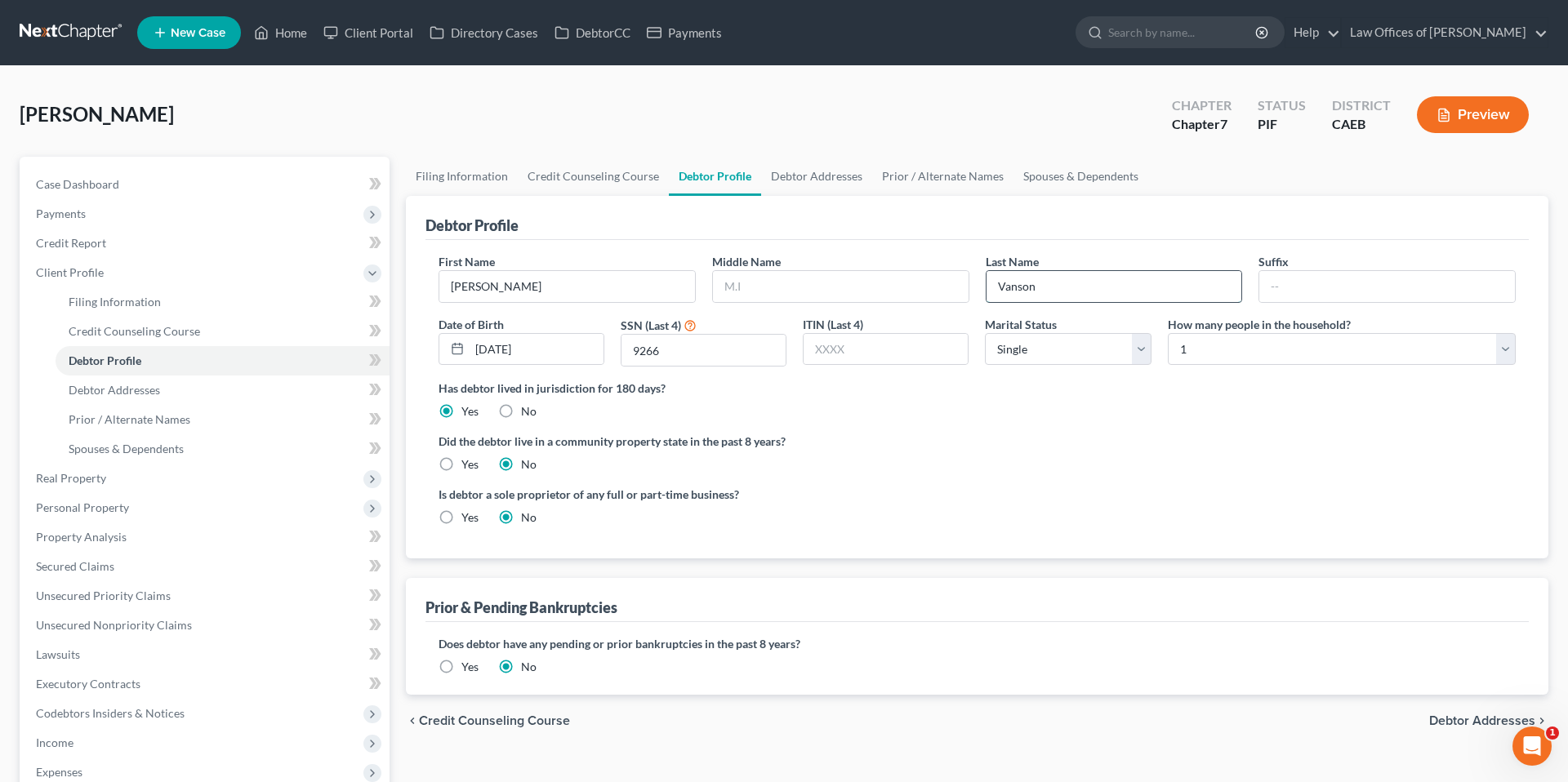
click at [1026, 285] on input "Vanson" at bounding box center [1114, 286] width 256 height 31
type input "Vansan"
click at [77, 189] on span "Case Dashboard" at bounding box center [77, 184] width 83 height 14
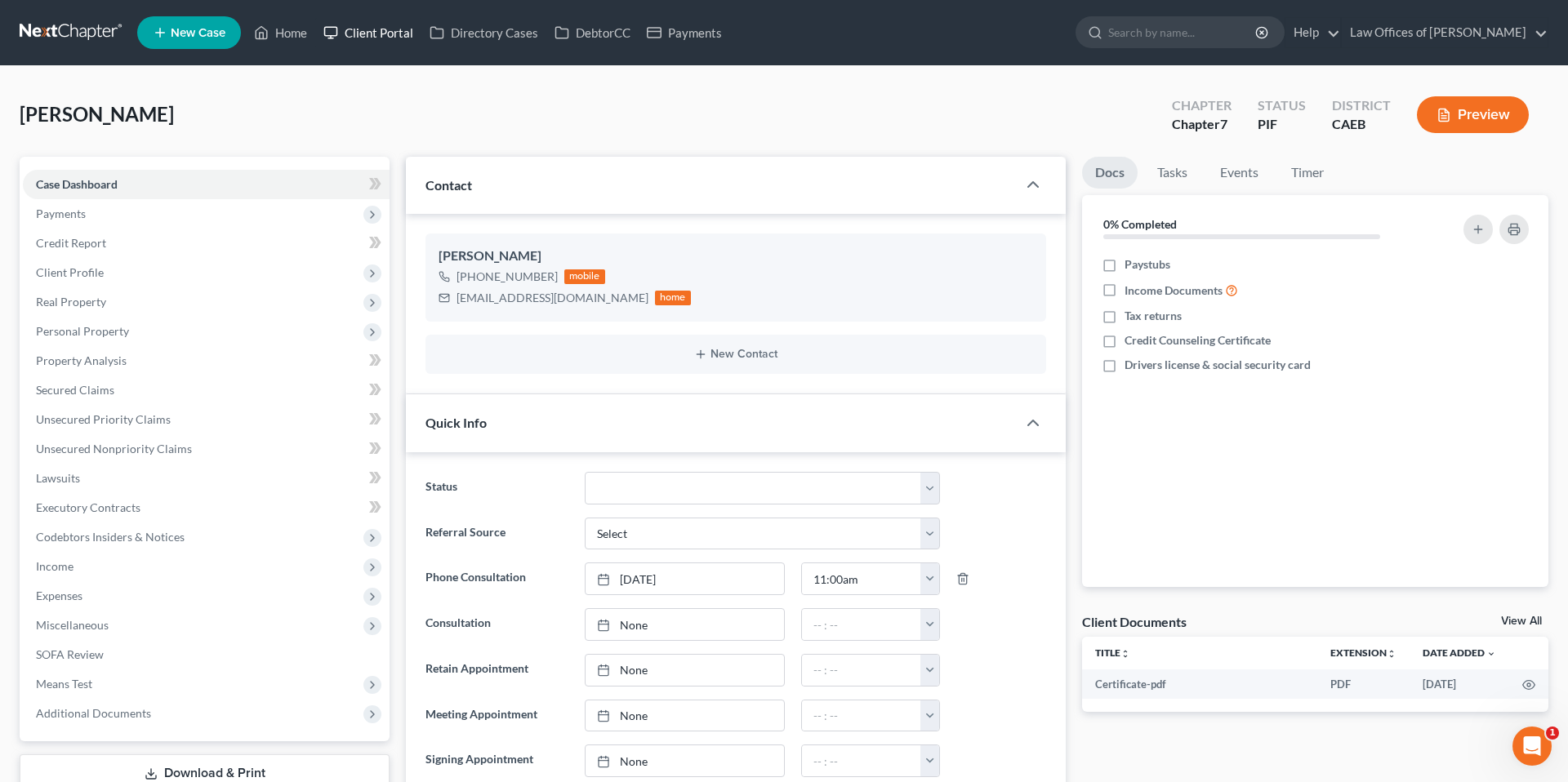
click at [352, 31] on link "Client Portal" at bounding box center [368, 32] width 107 height 30
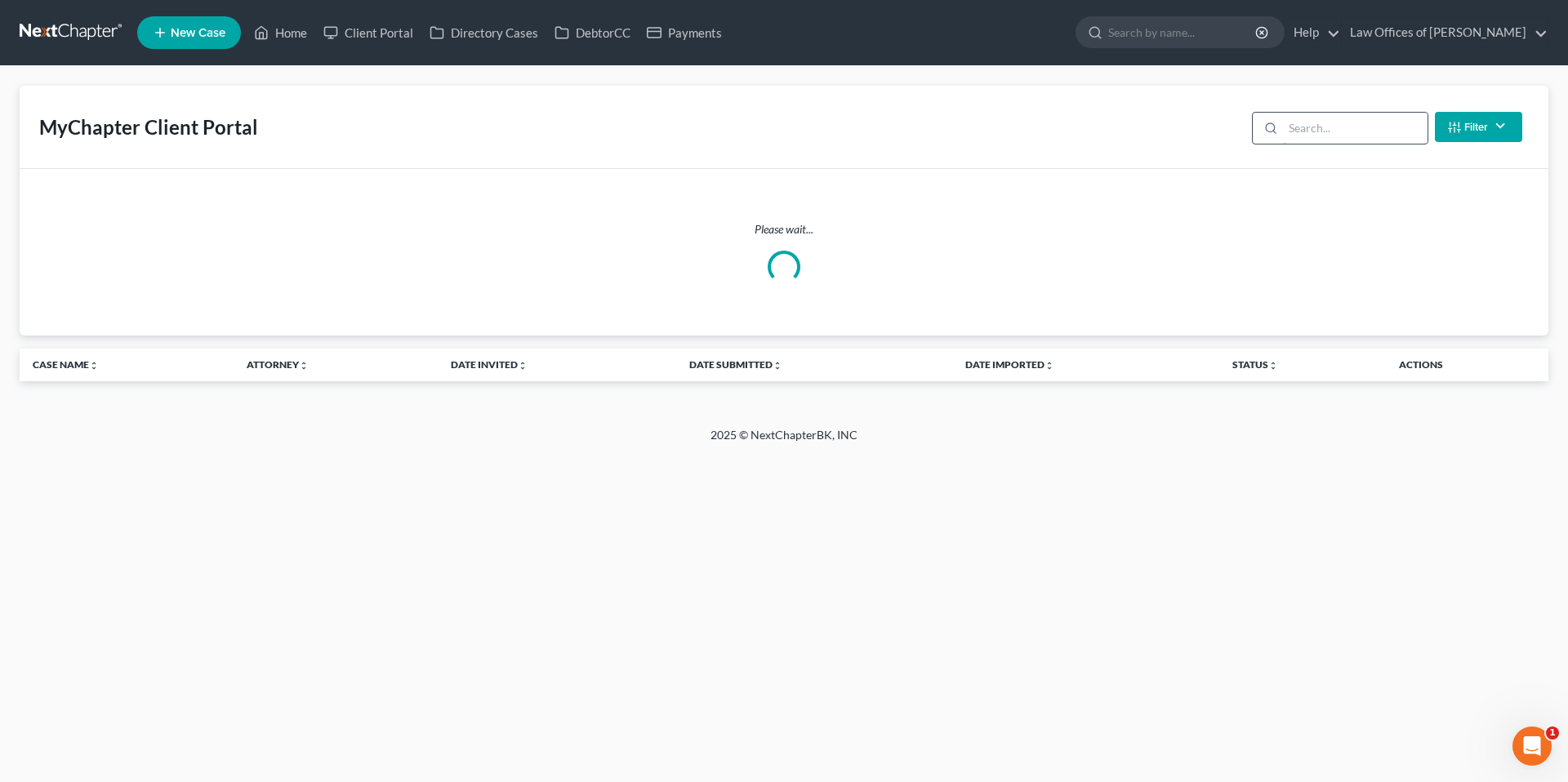
click at [1331, 140] on input "search" at bounding box center [1356, 128] width 145 height 31
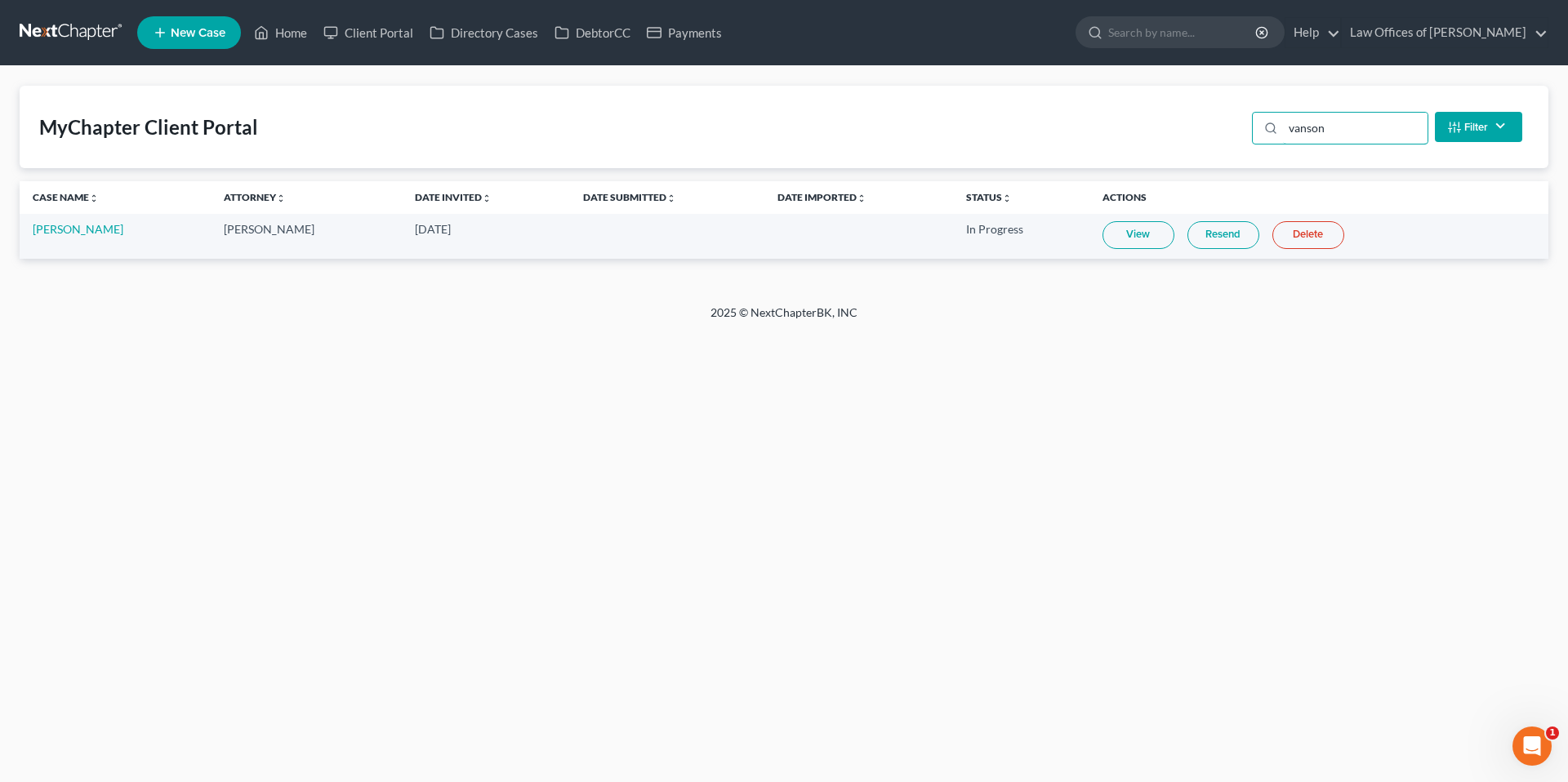
type input "vanson"
click at [1206, 233] on link "Resend" at bounding box center [1223, 234] width 72 height 28
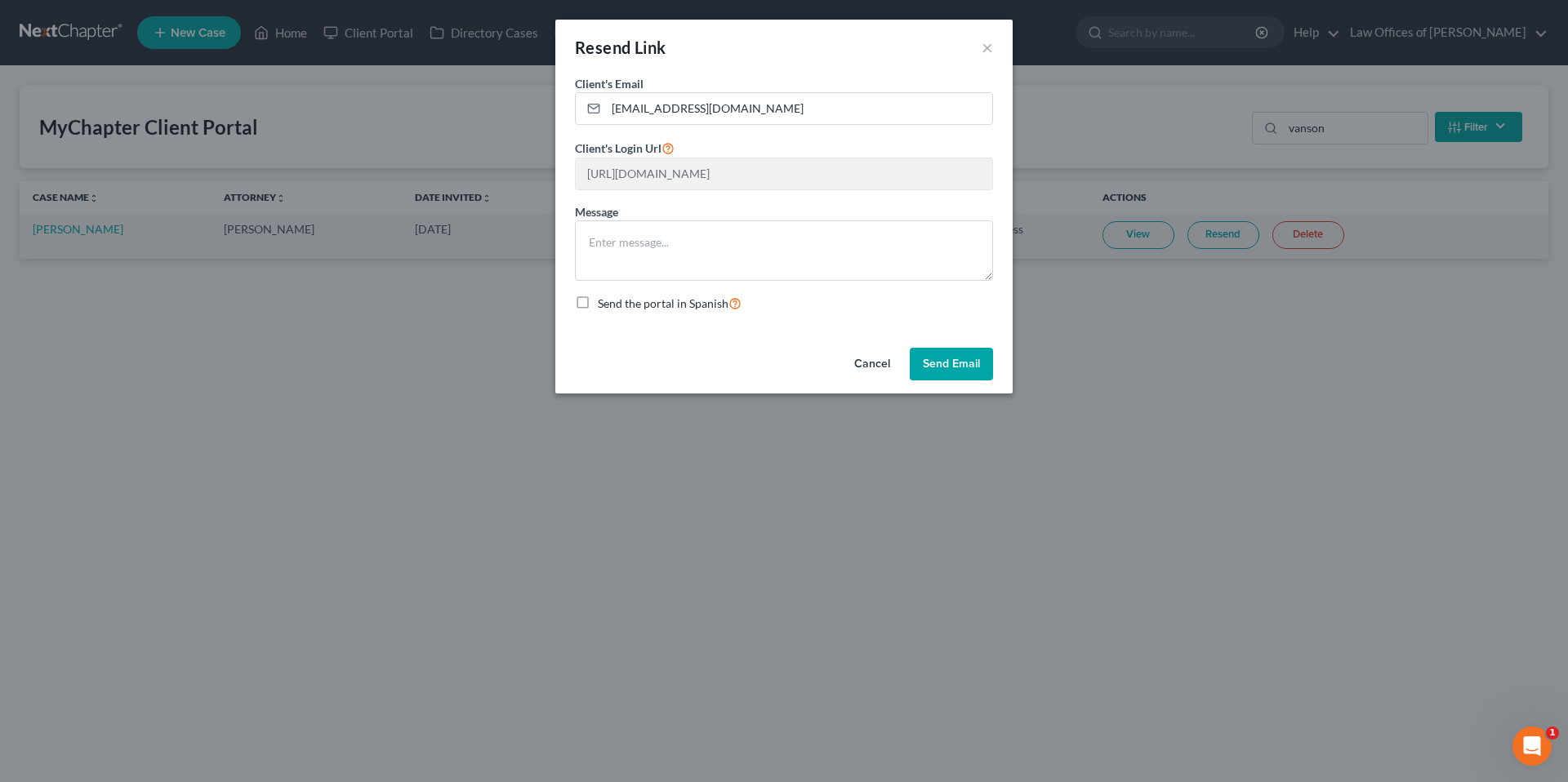
click at [961, 369] on button "Send Email" at bounding box center [951, 364] width 83 height 33
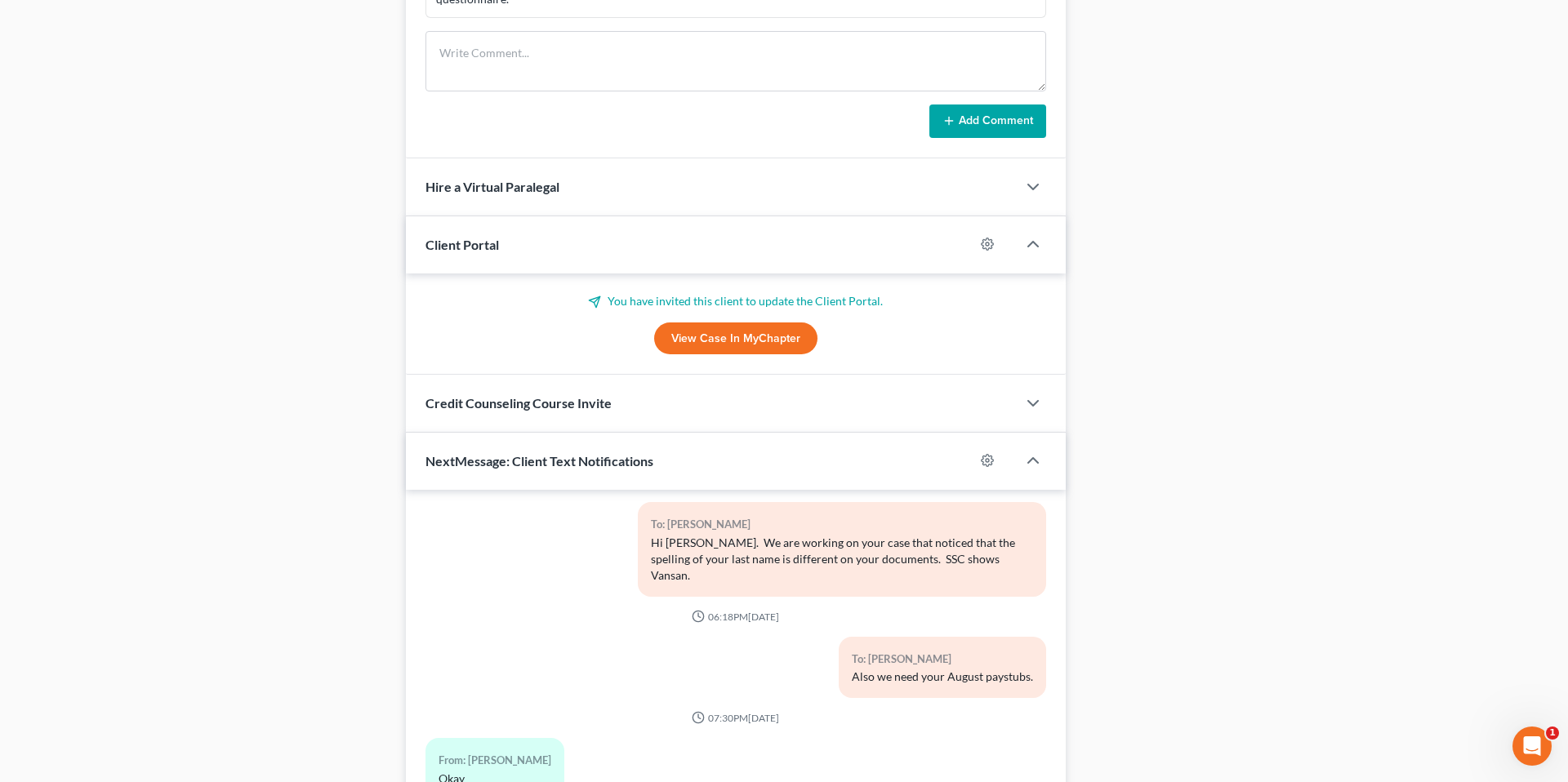
scroll to position [1363, 0]
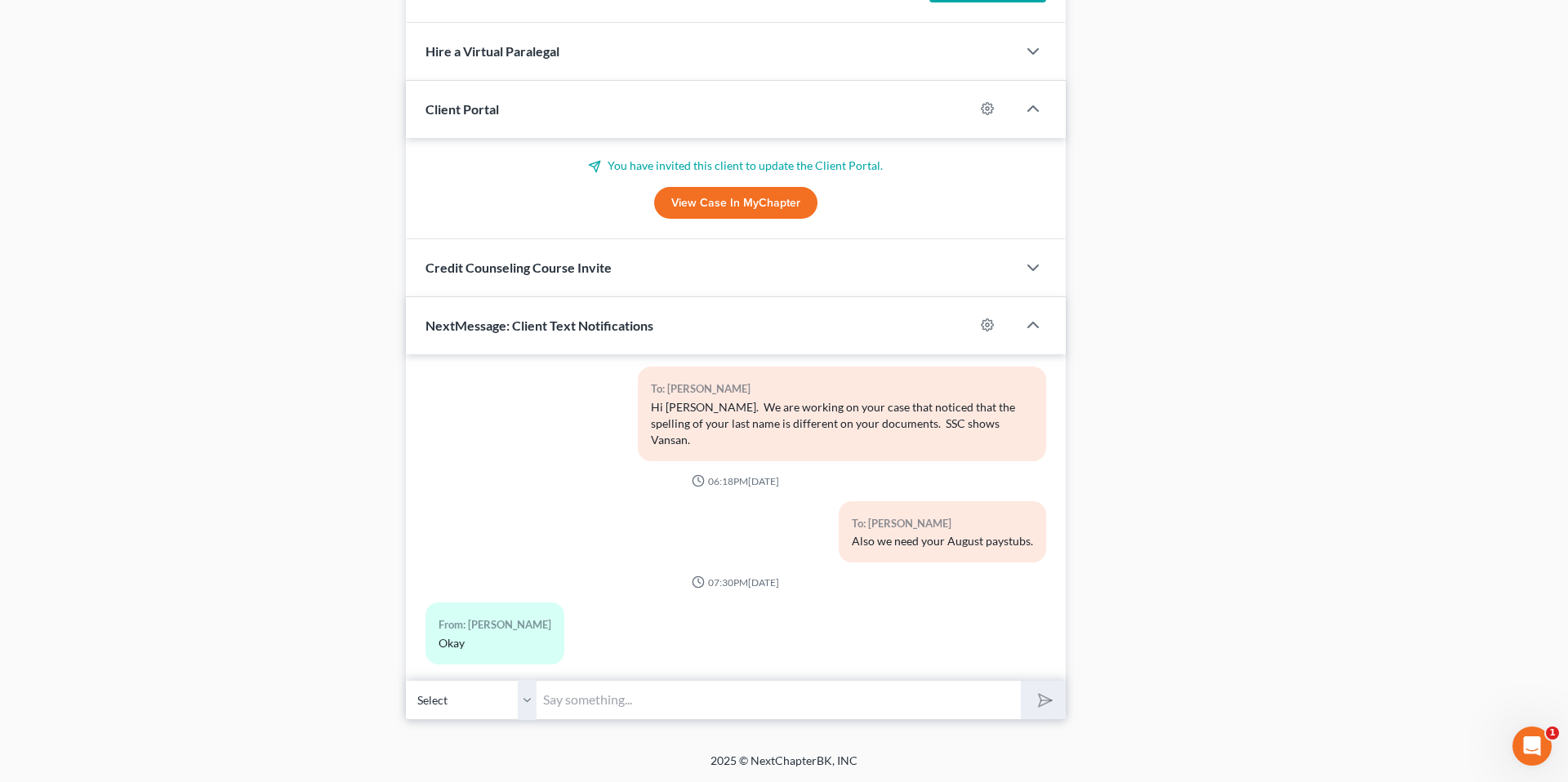
click at [631, 704] on input "text" at bounding box center [779, 700] width 484 height 40
type input "W"
drag, startPoint x: 594, startPoint y: 705, endPoint x: 613, endPoint y: 713, distance: 20.6
click at [594, 705] on input "We have sent you a questionnaire, it should be arriving from Next Chapter. Plea…" at bounding box center [779, 700] width 484 height 40
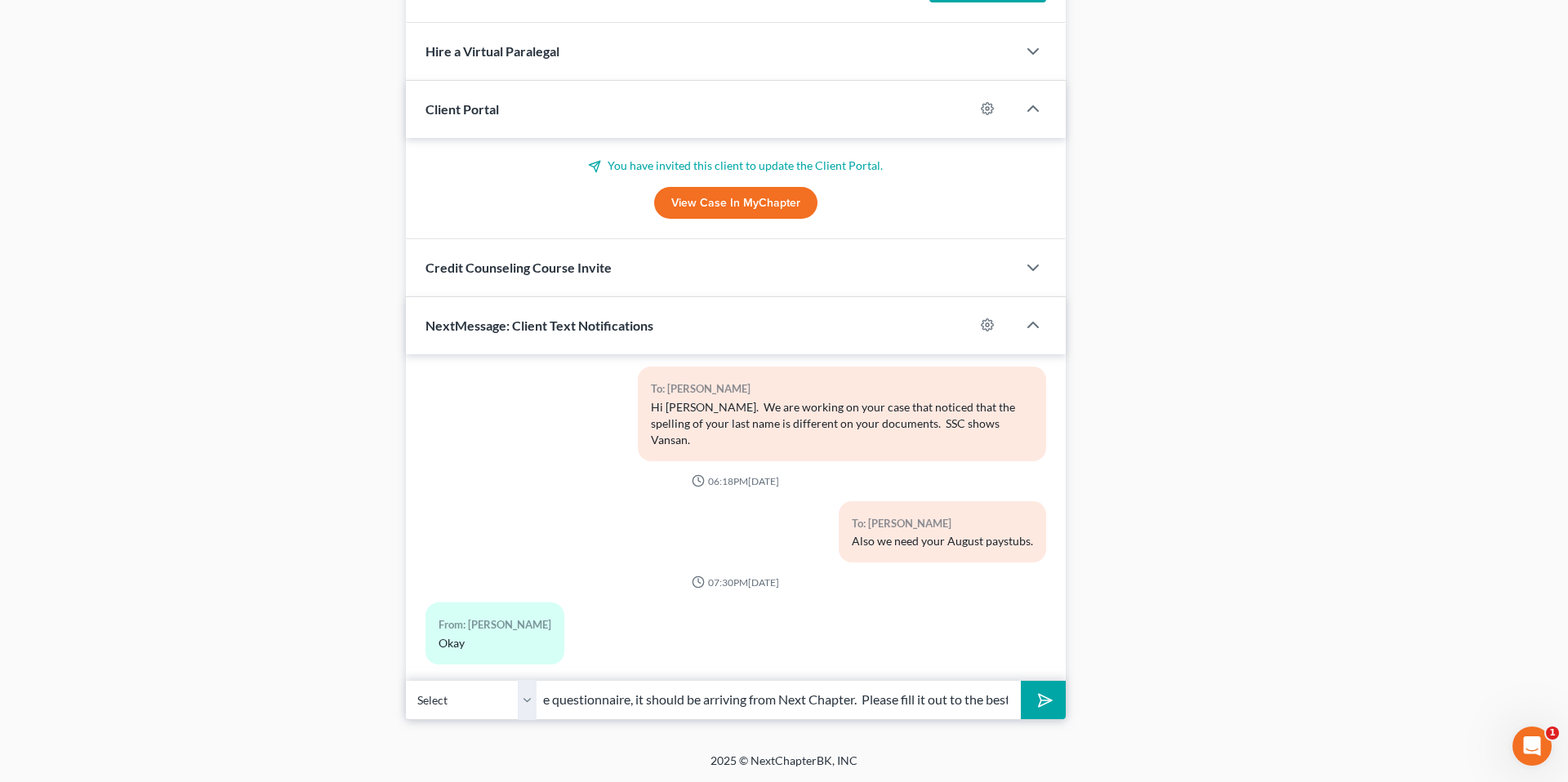
scroll to position [0, 223]
type input "We have re-sent you the questionnaire, it should be arriving from Next Chapter.…"
click at [1039, 700] on icon "submit" at bounding box center [1042, 700] width 23 height 23
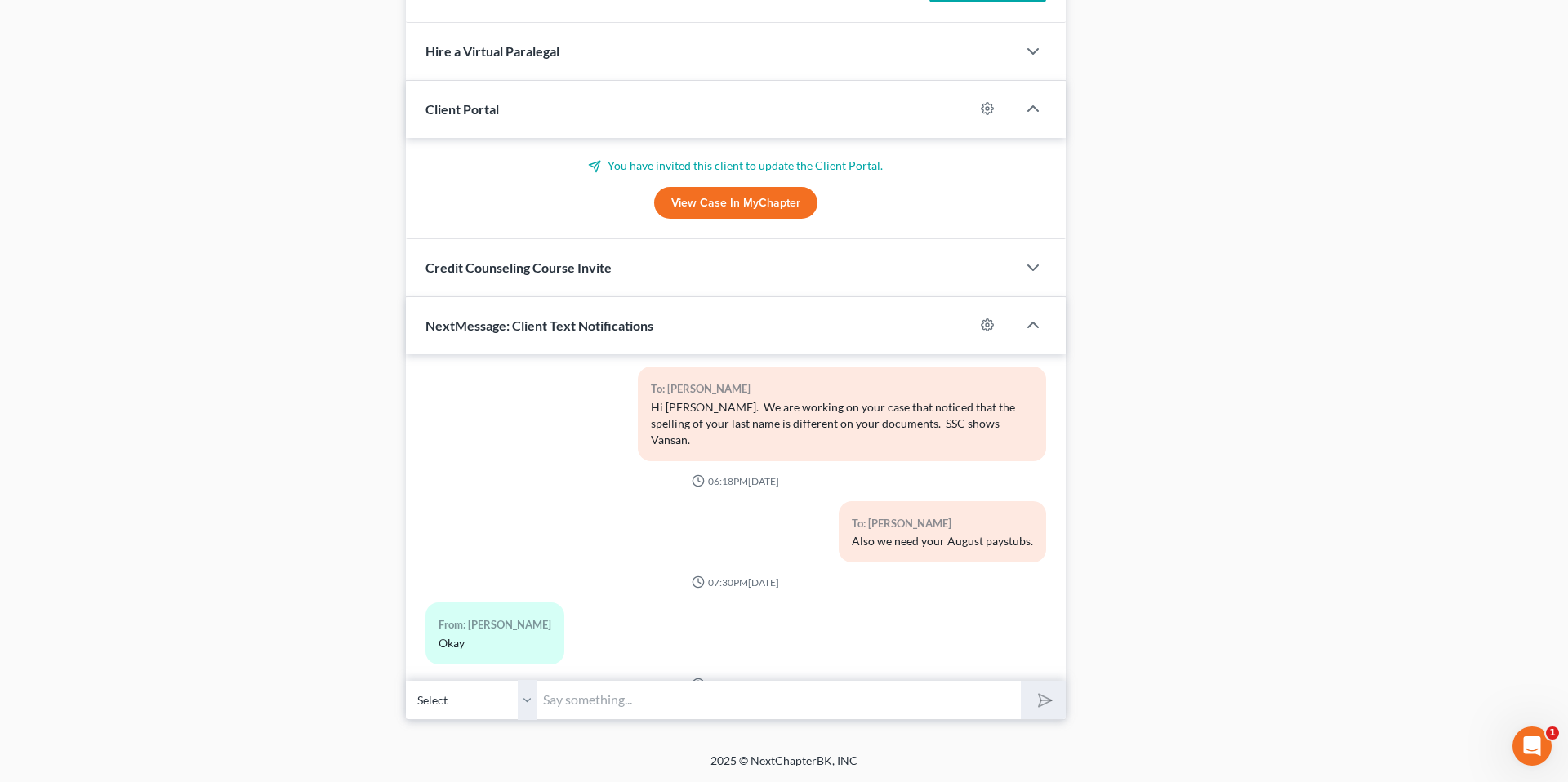
scroll to position [2012, 0]
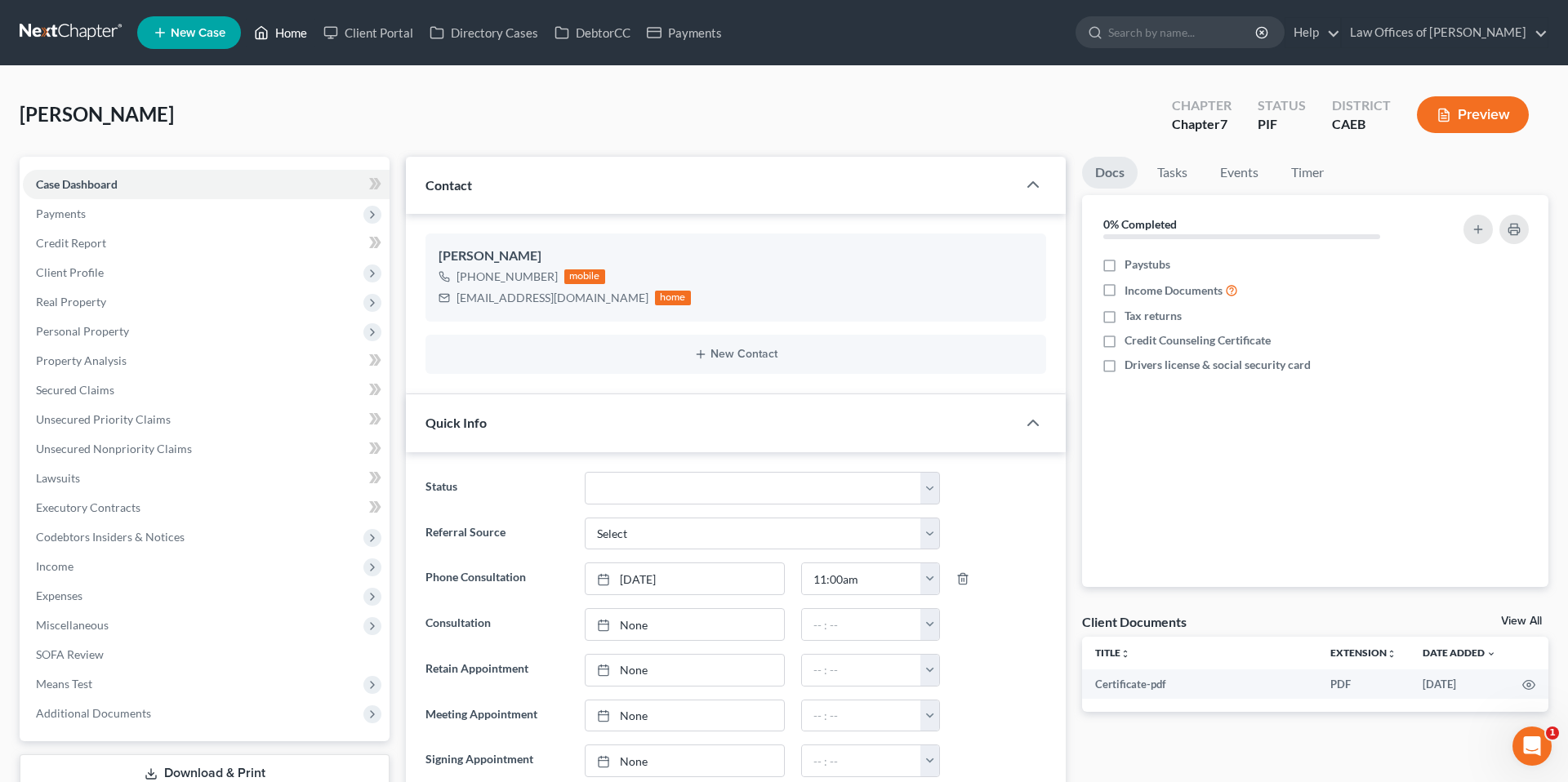
click at [290, 23] on link "Home" at bounding box center [281, 32] width 70 height 30
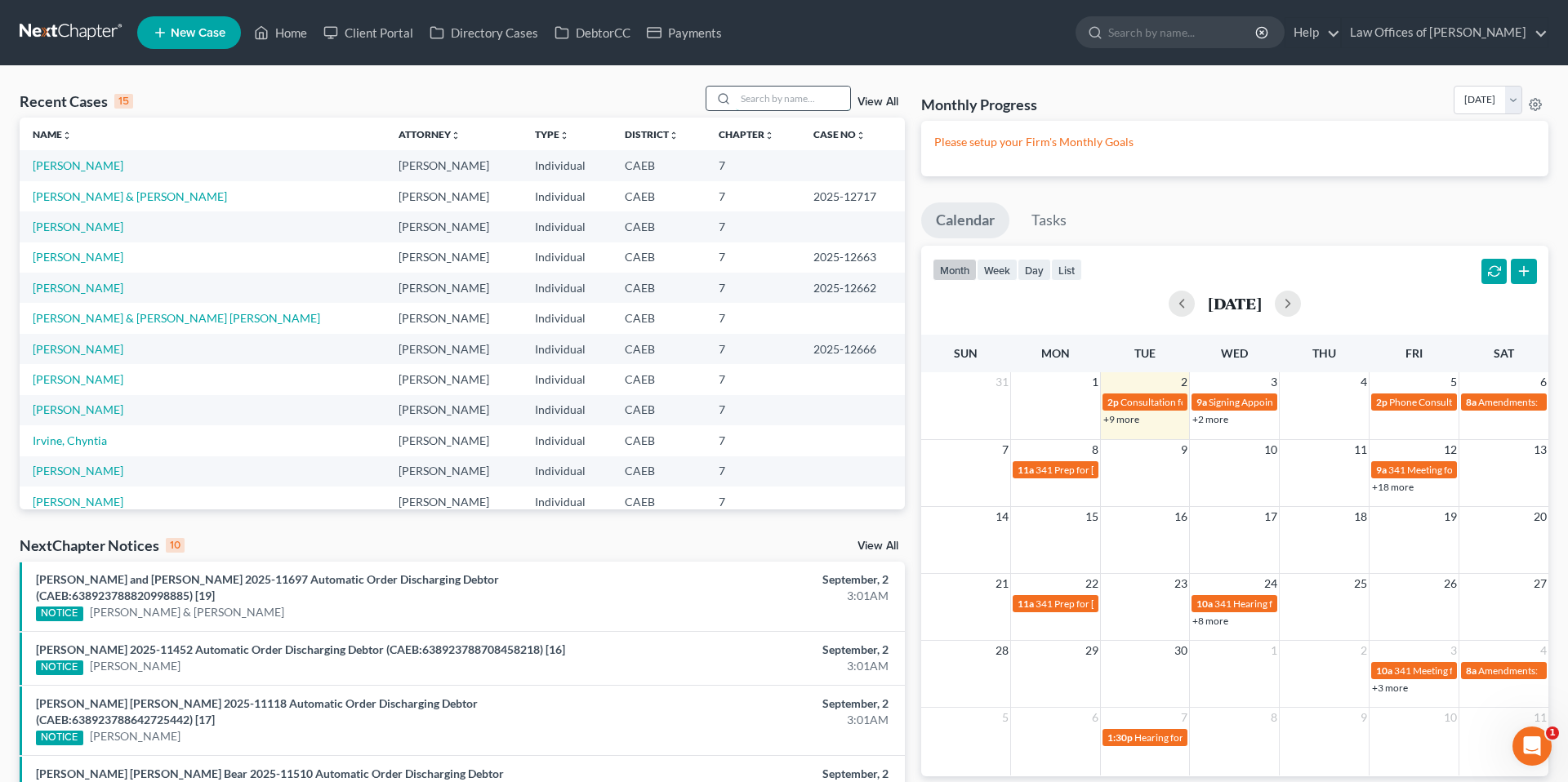
click at [805, 98] on input "search" at bounding box center [793, 98] width 115 height 23
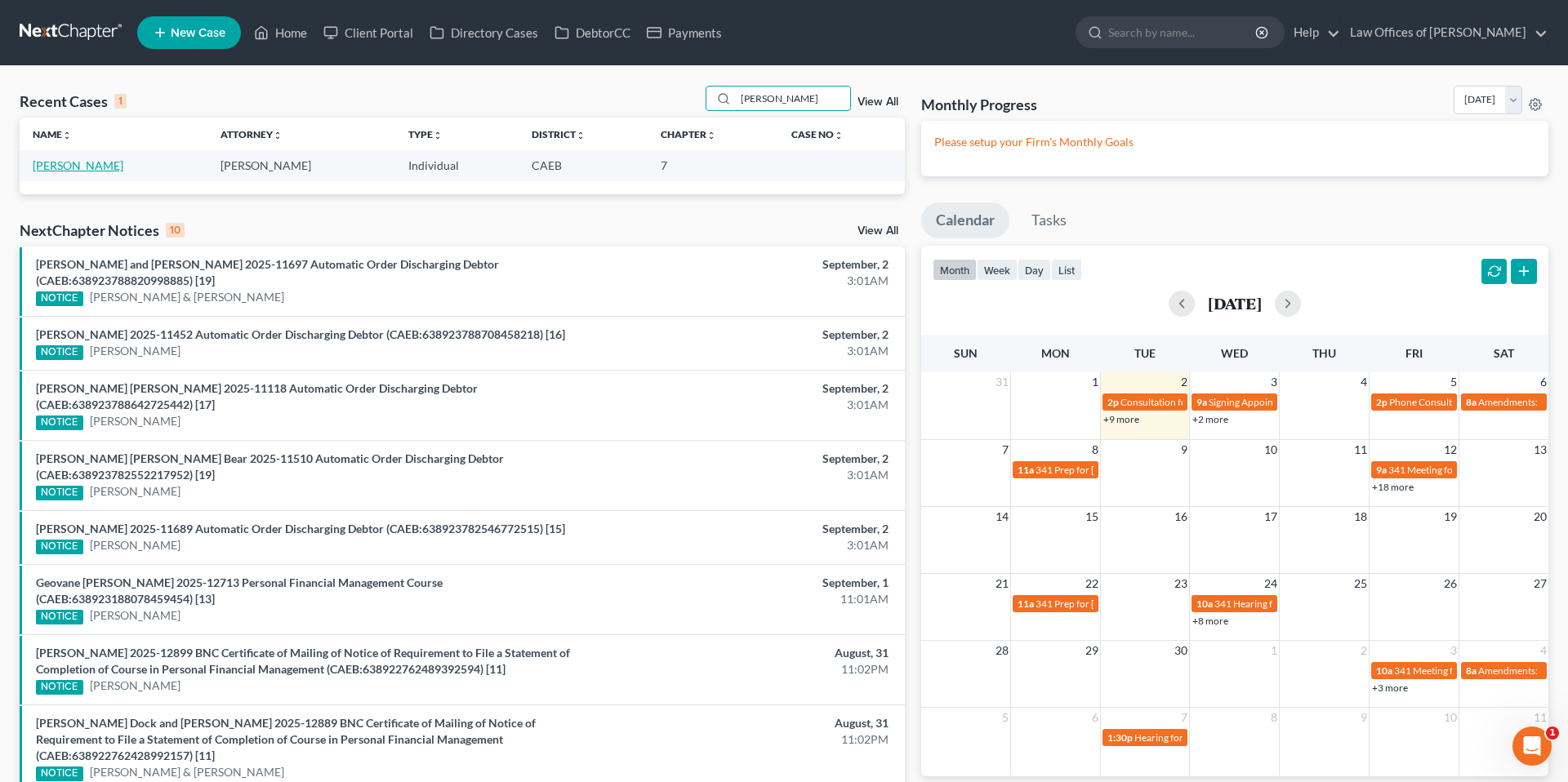
type input "argueta"
click at [72, 168] on link "Argueta, Amir" at bounding box center [78, 166] width 90 height 14
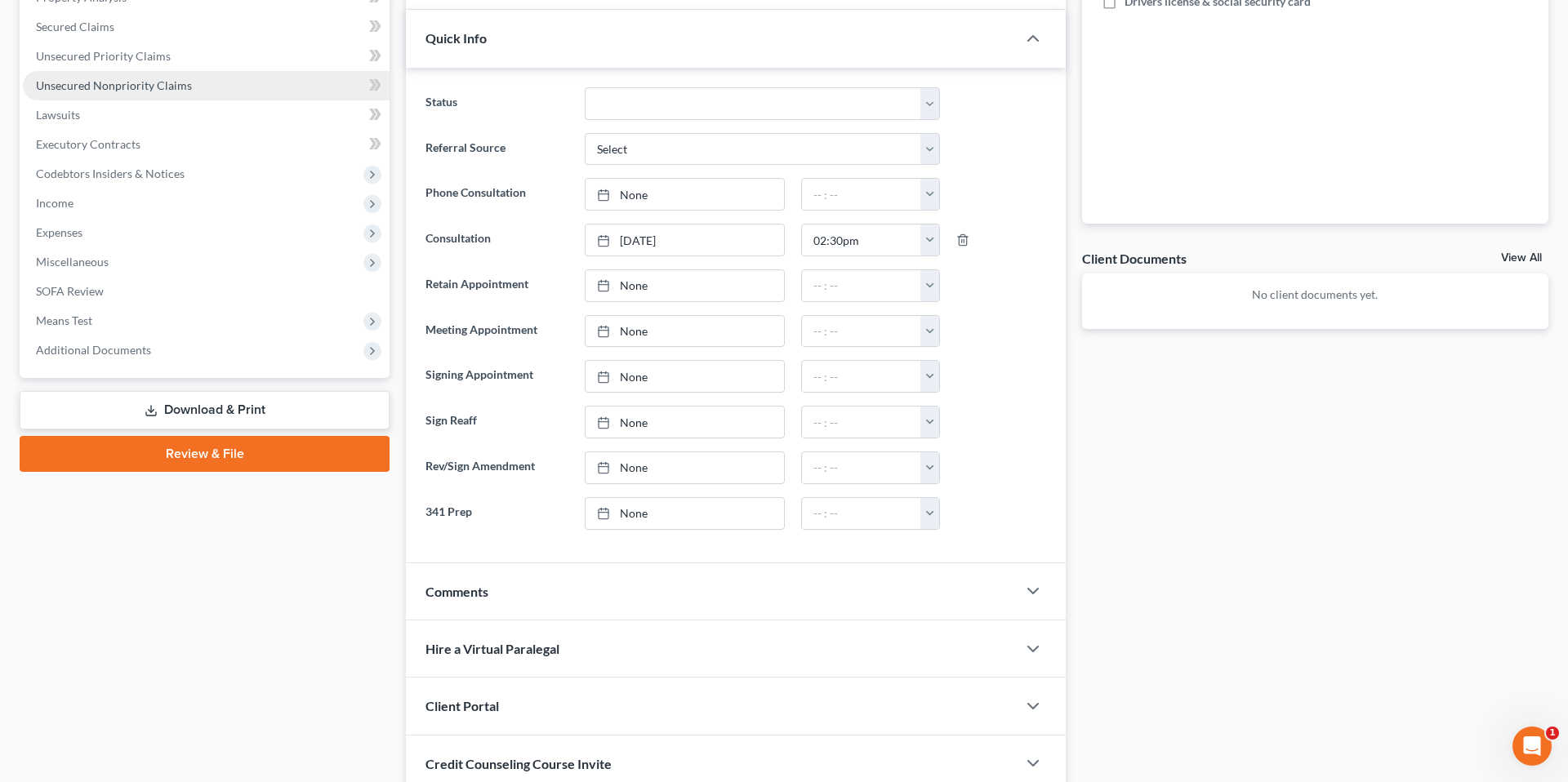
scroll to position [493, 0]
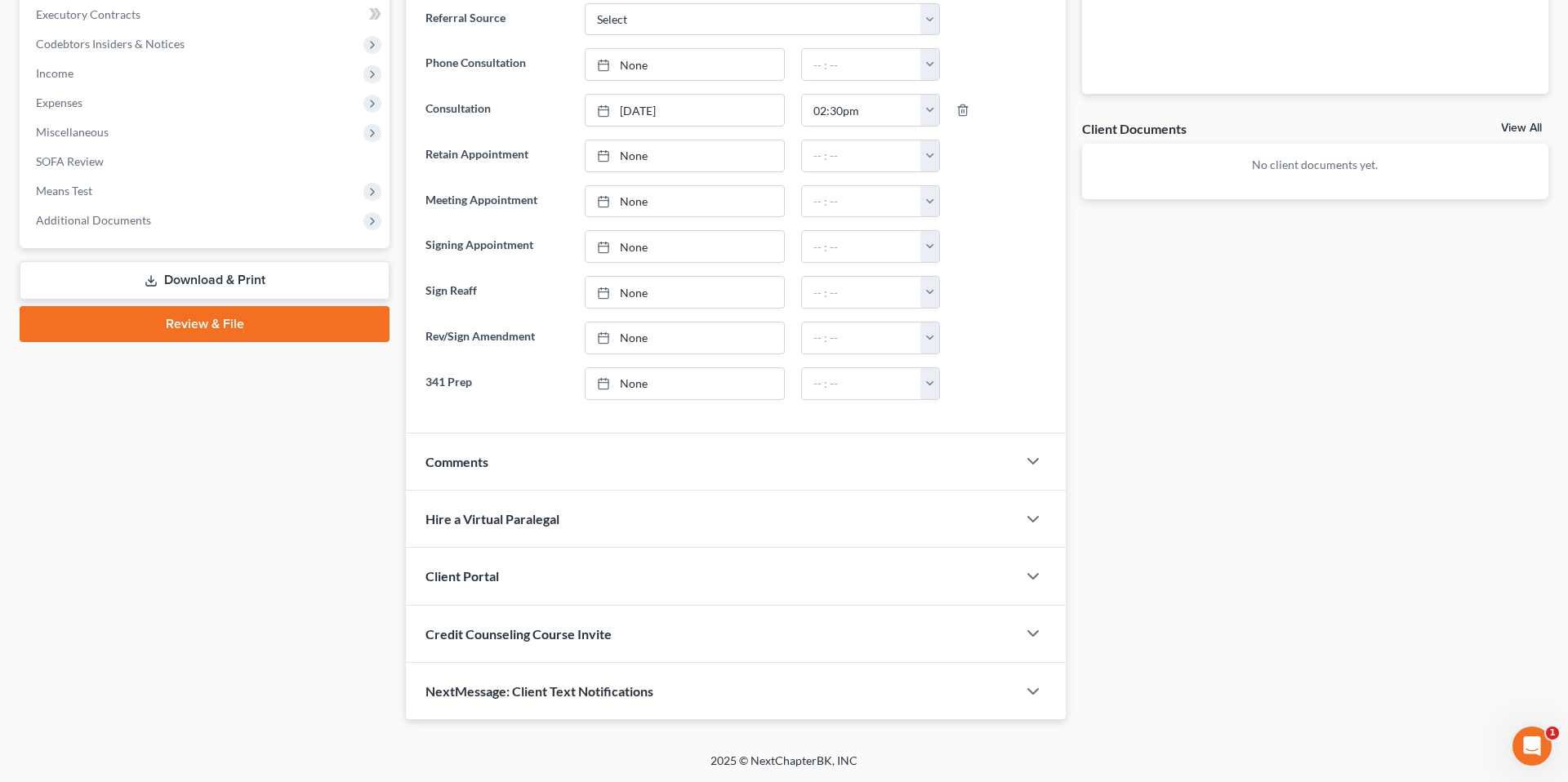
click at [617, 702] on div "NextMessage: Client Text Notifications" at bounding box center [712, 691] width 611 height 56
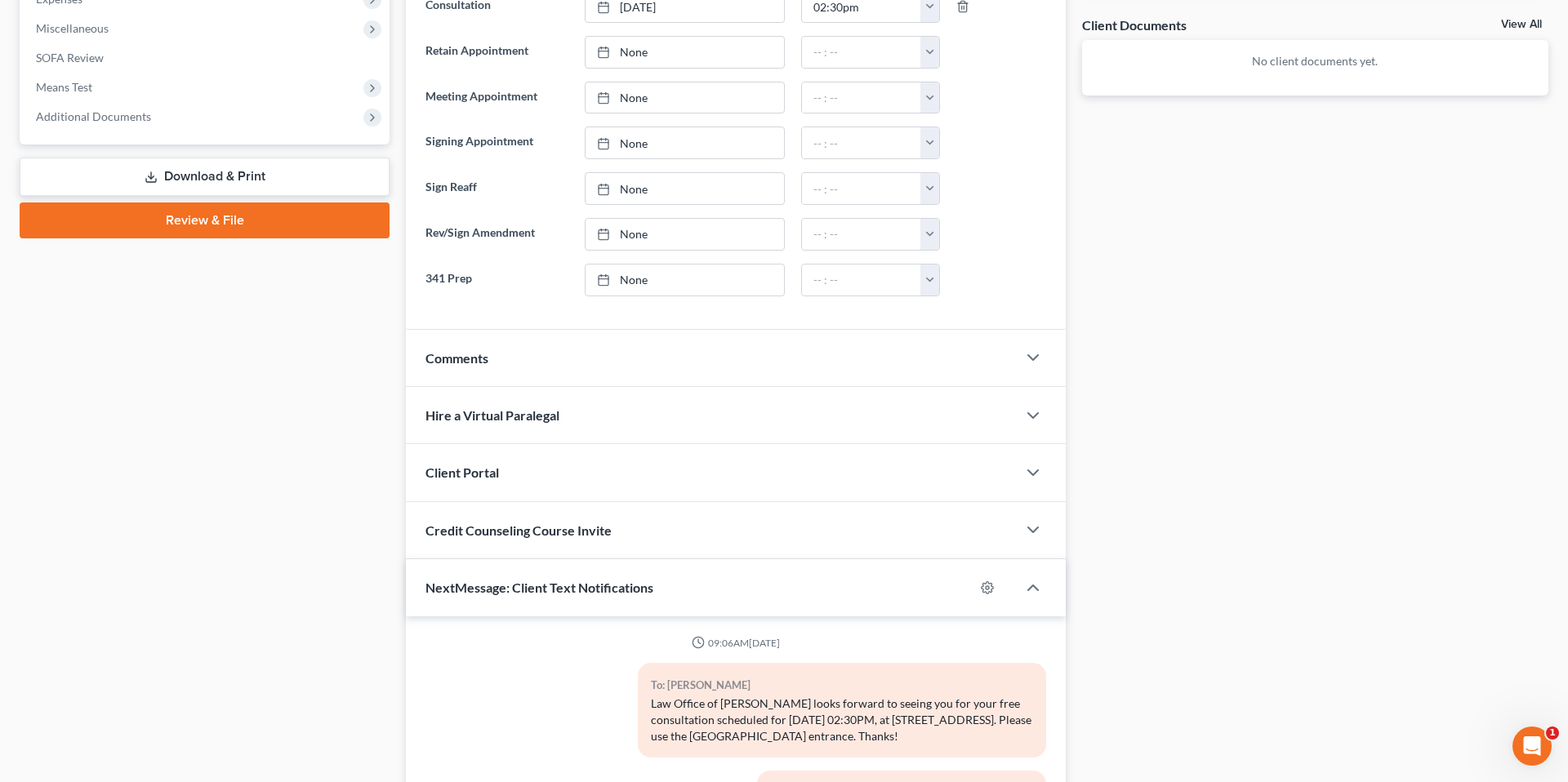
scroll to position [780, 0]
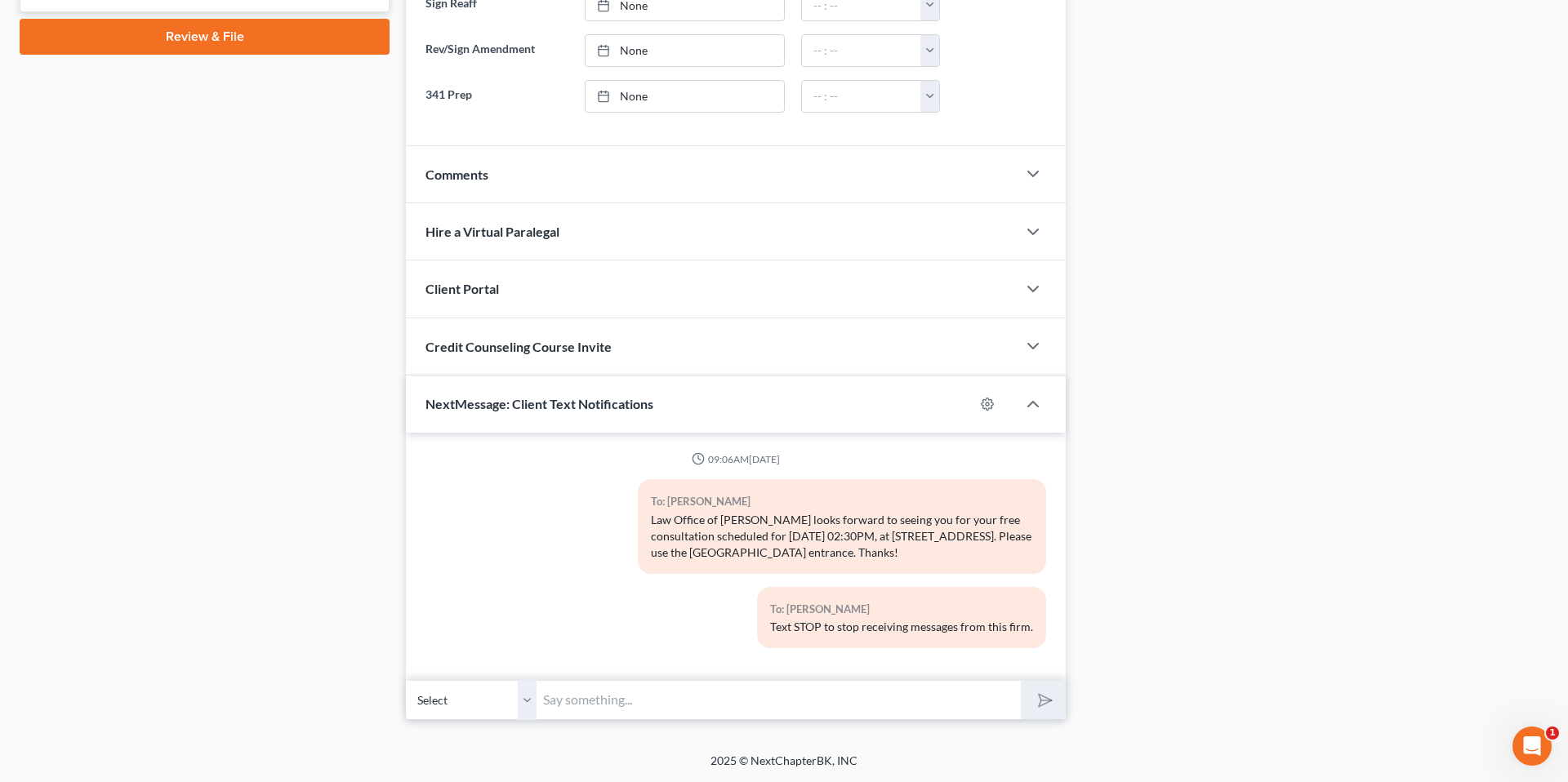
click at [371, 208] on div "Case Dashboard Payments Invoices Payments Payments Credit Report Client Profile" at bounding box center [205, 48] width 387 height 1344
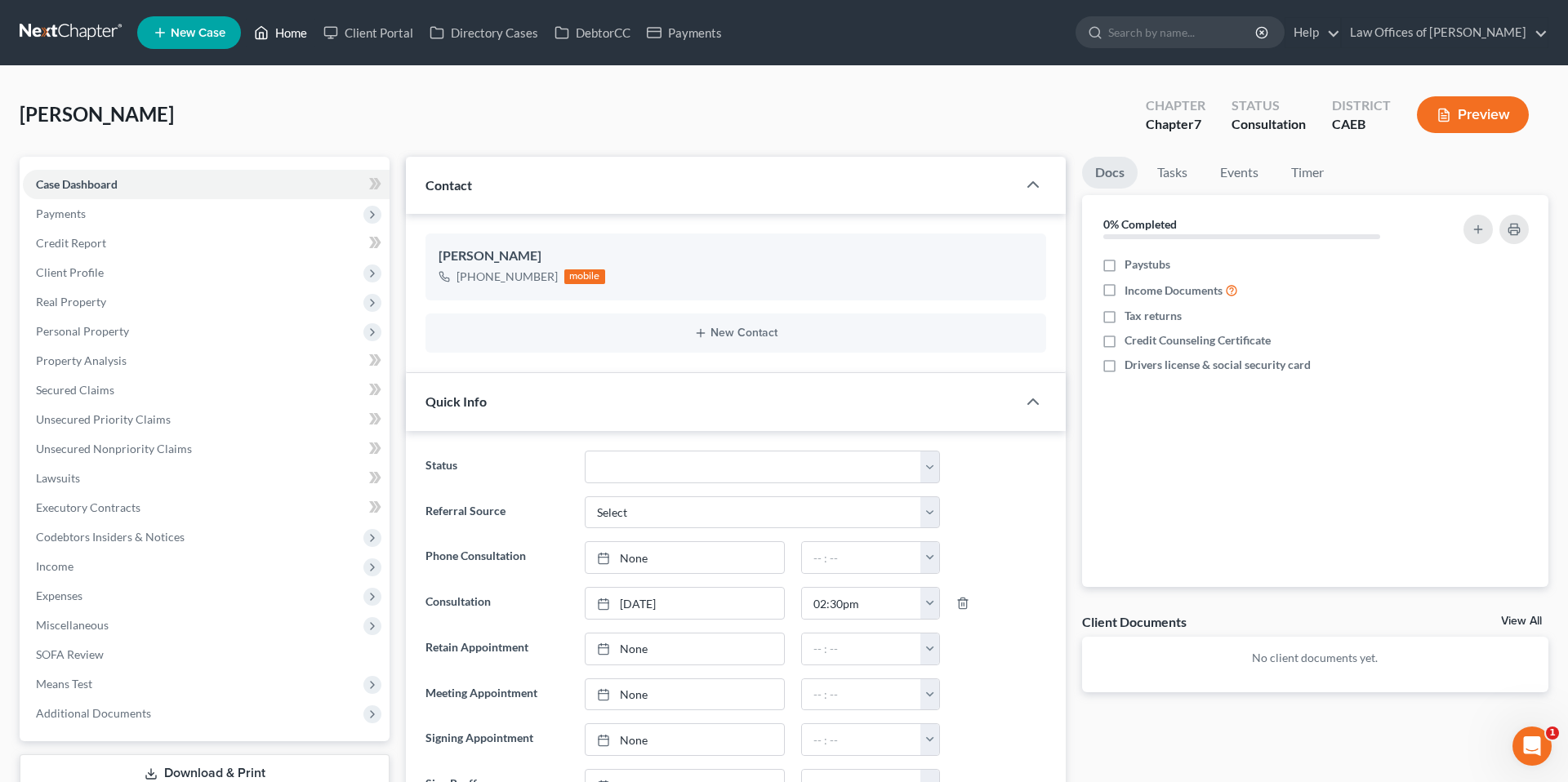
click at [301, 28] on link "Home" at bounding box center [281, 32] width 70 height 30
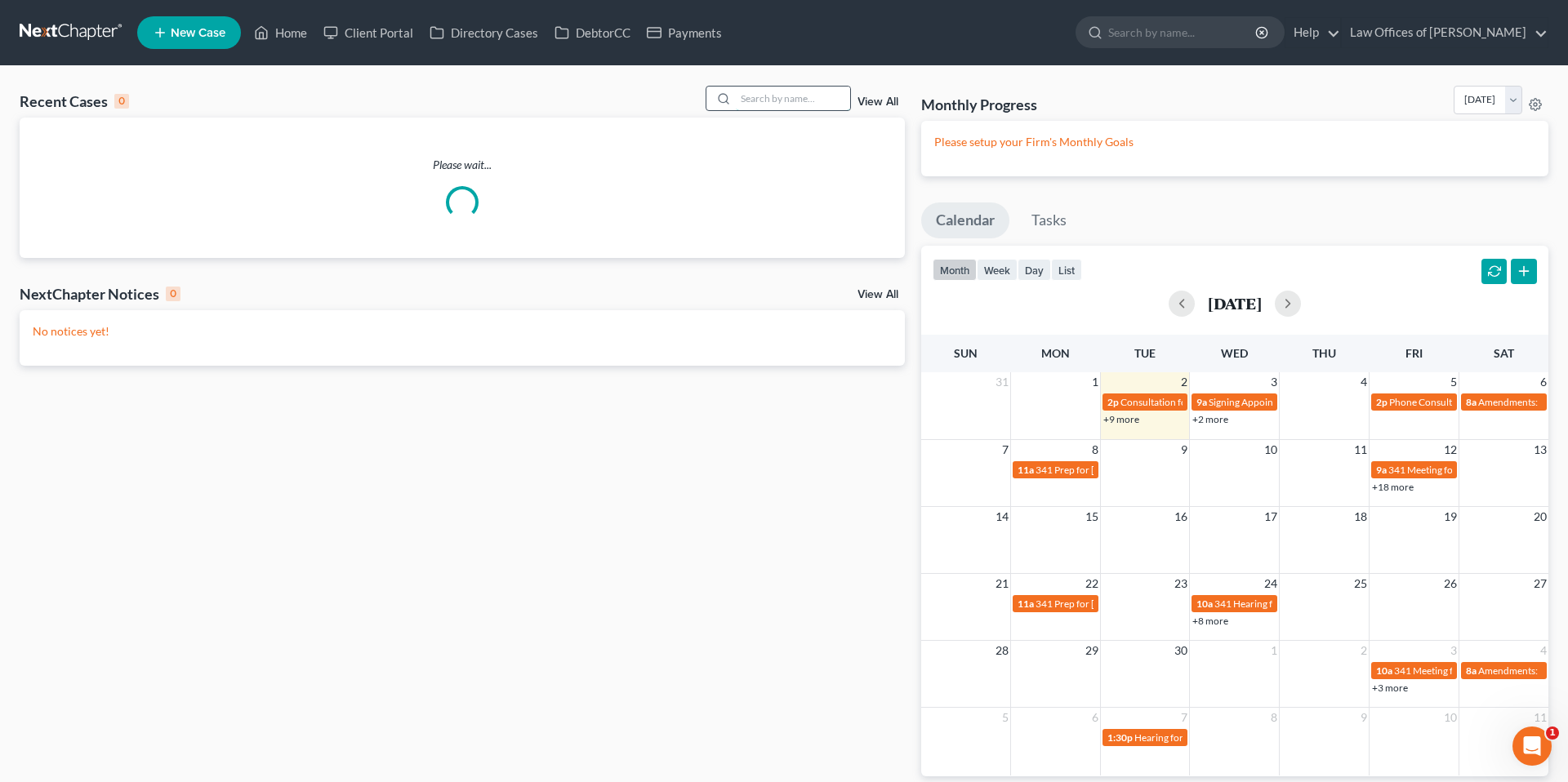
click at [763, 98] on input "search" at bounding box center [793, 98] width 115 height 23
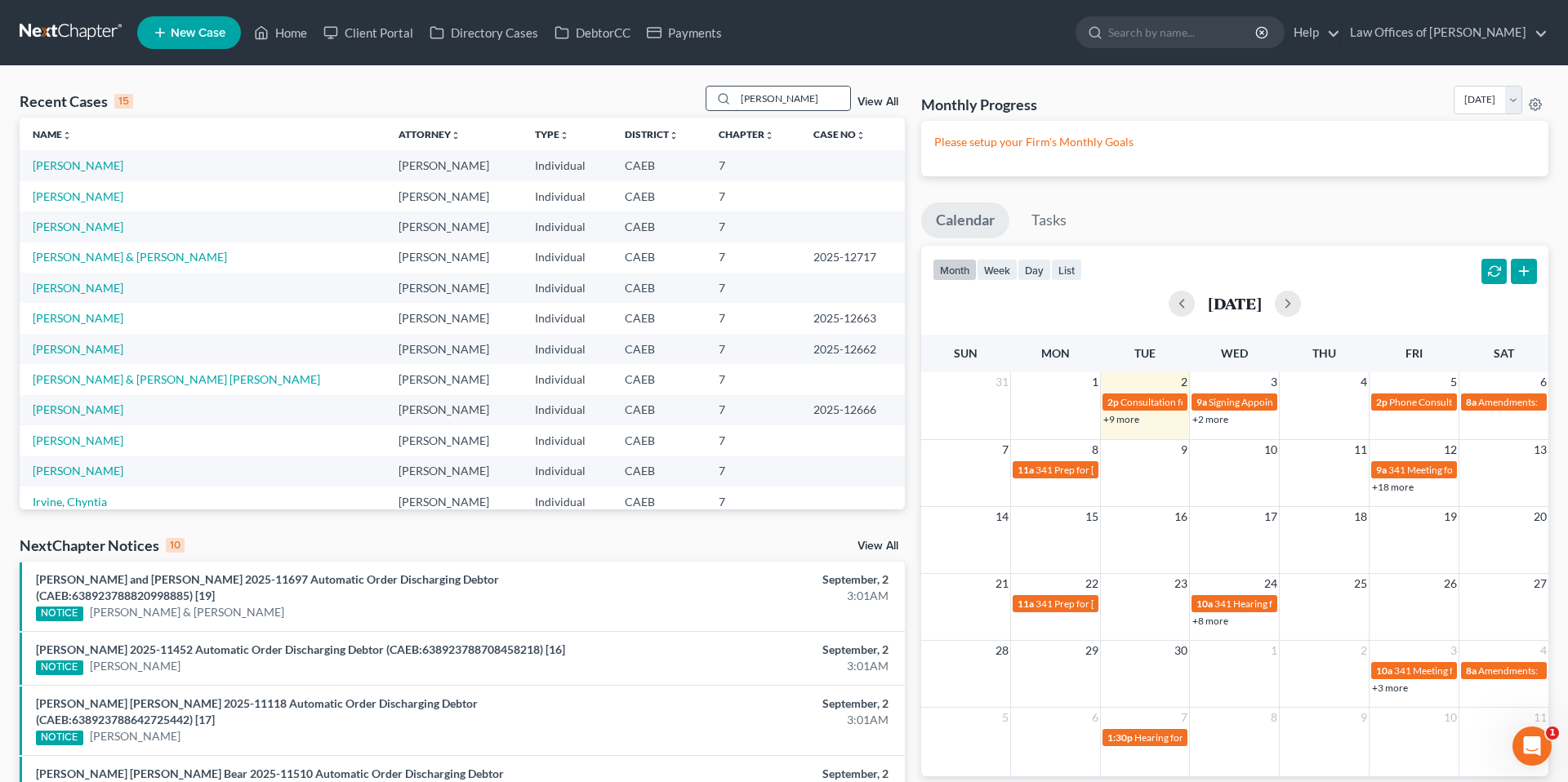
click at [771, 100] on input "ruiz" at bounding box center [793, 98] width 115 height 23
click at [771, 99] on input "ruiz" at bounding box center [793, 98] width 115 height 23
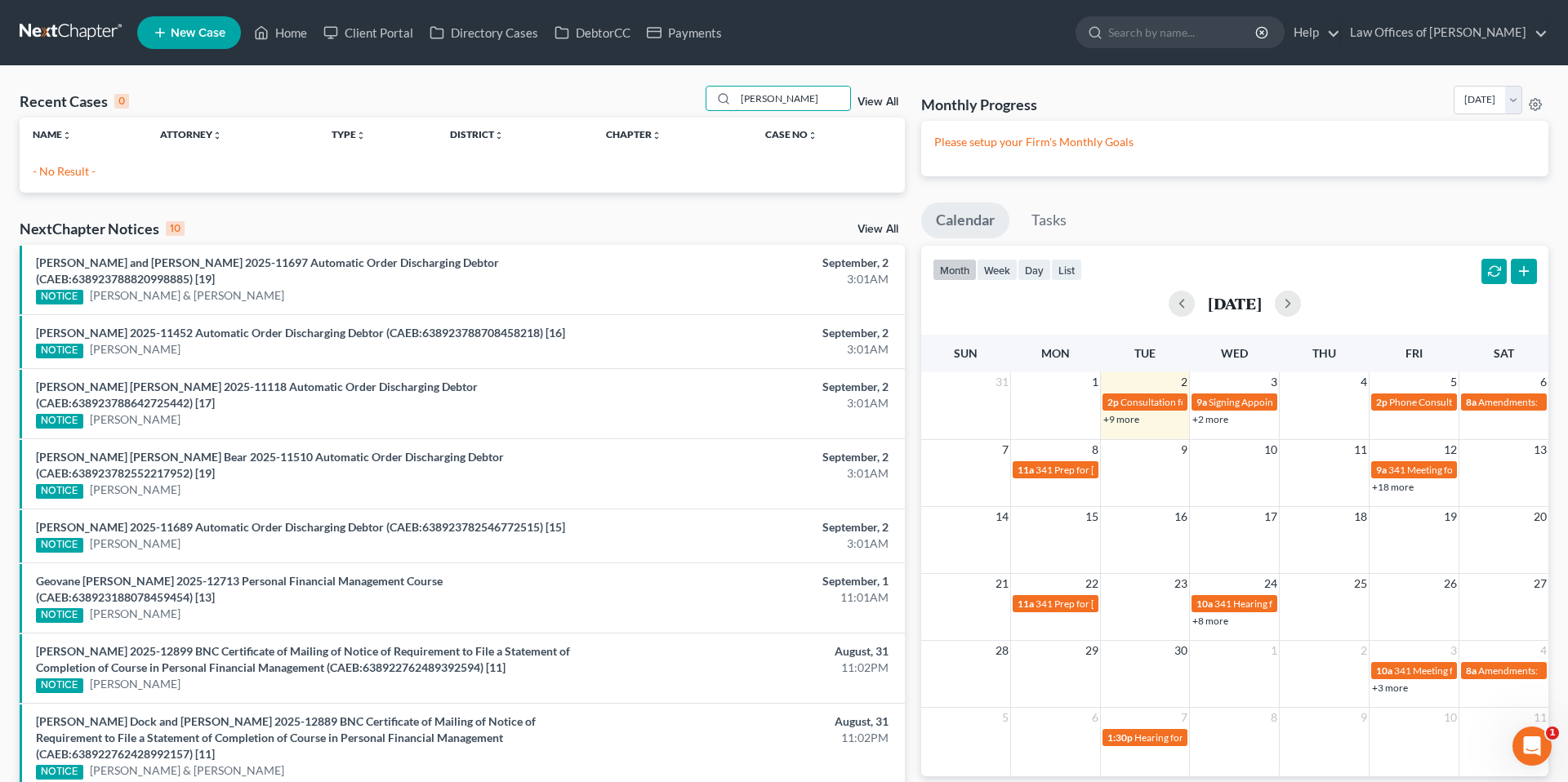
drag, startPoint x: 801, startPoint y: 101, endPoint x: 631, endPoint y: 93, distance: 170.2
click at [631, 93] on div "Recent Cases 0 reese View All" at bounding box center [462, 102] width 885 height 32
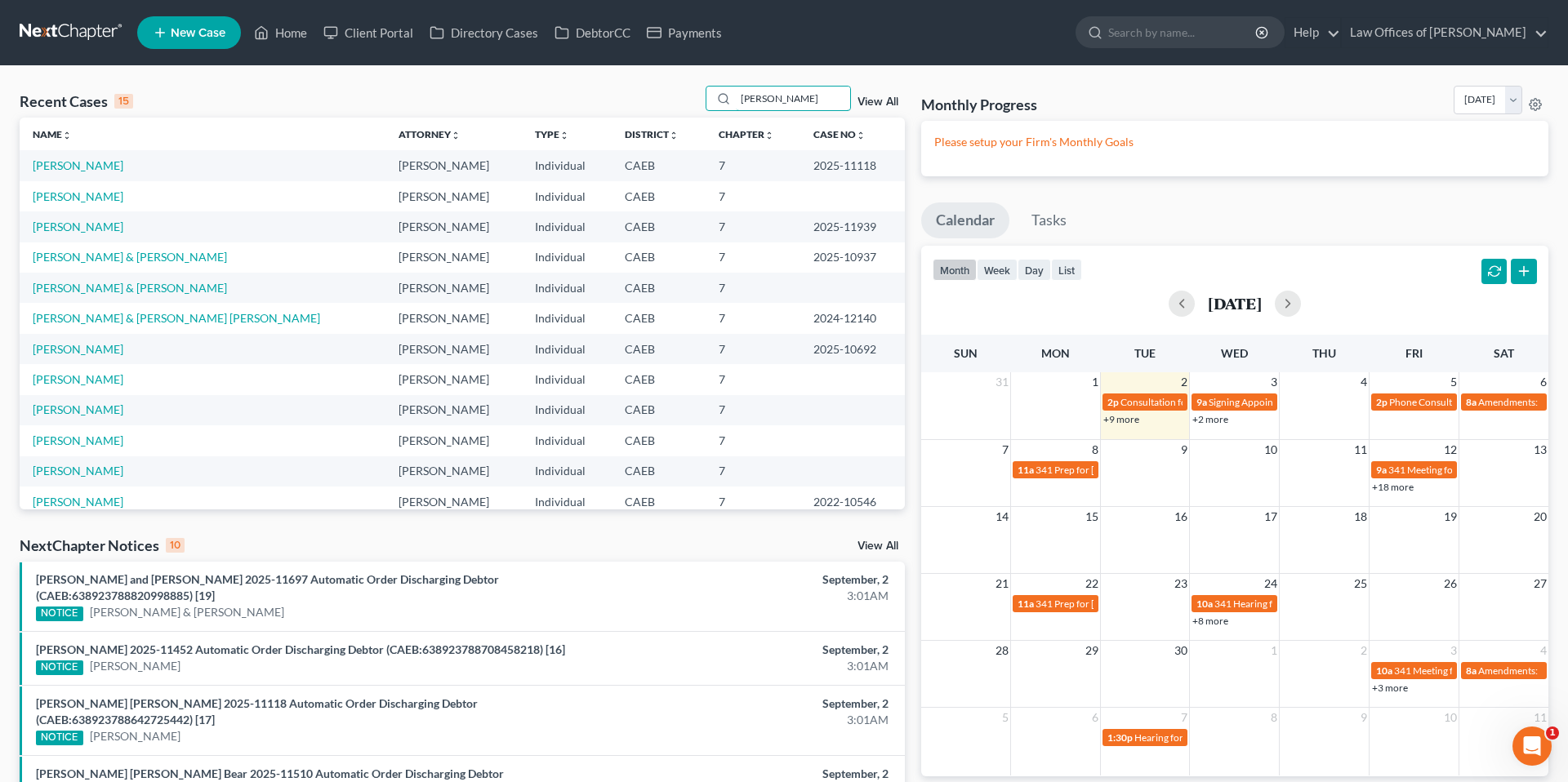
scroll to position [1, 0]
type input "ruiz"
click at [81, 198] on link "Ruiz, Susana" at bounding box center [78, 194] width 90 height 14
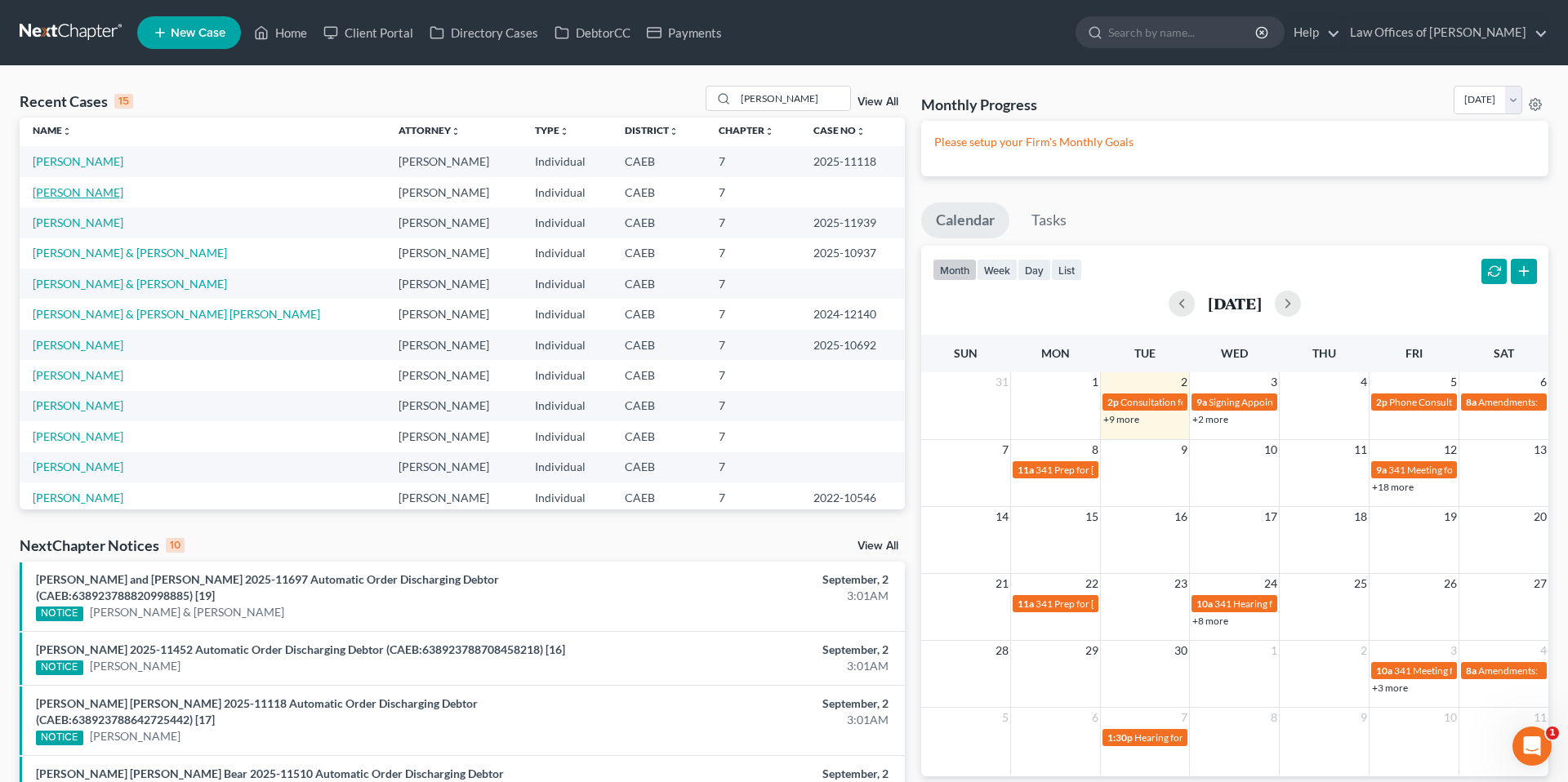
select select "0"
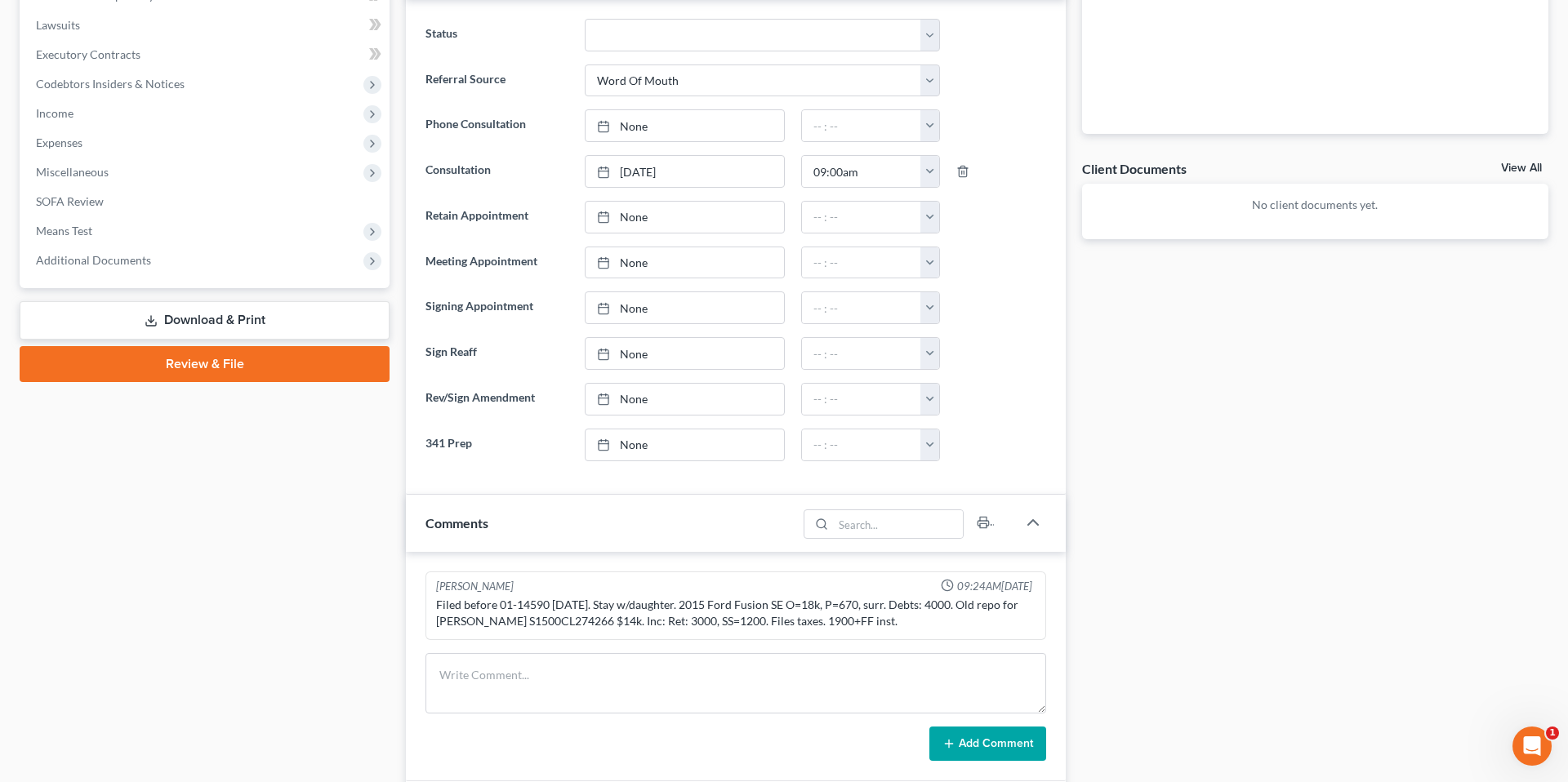
scroll to position [0, 0]
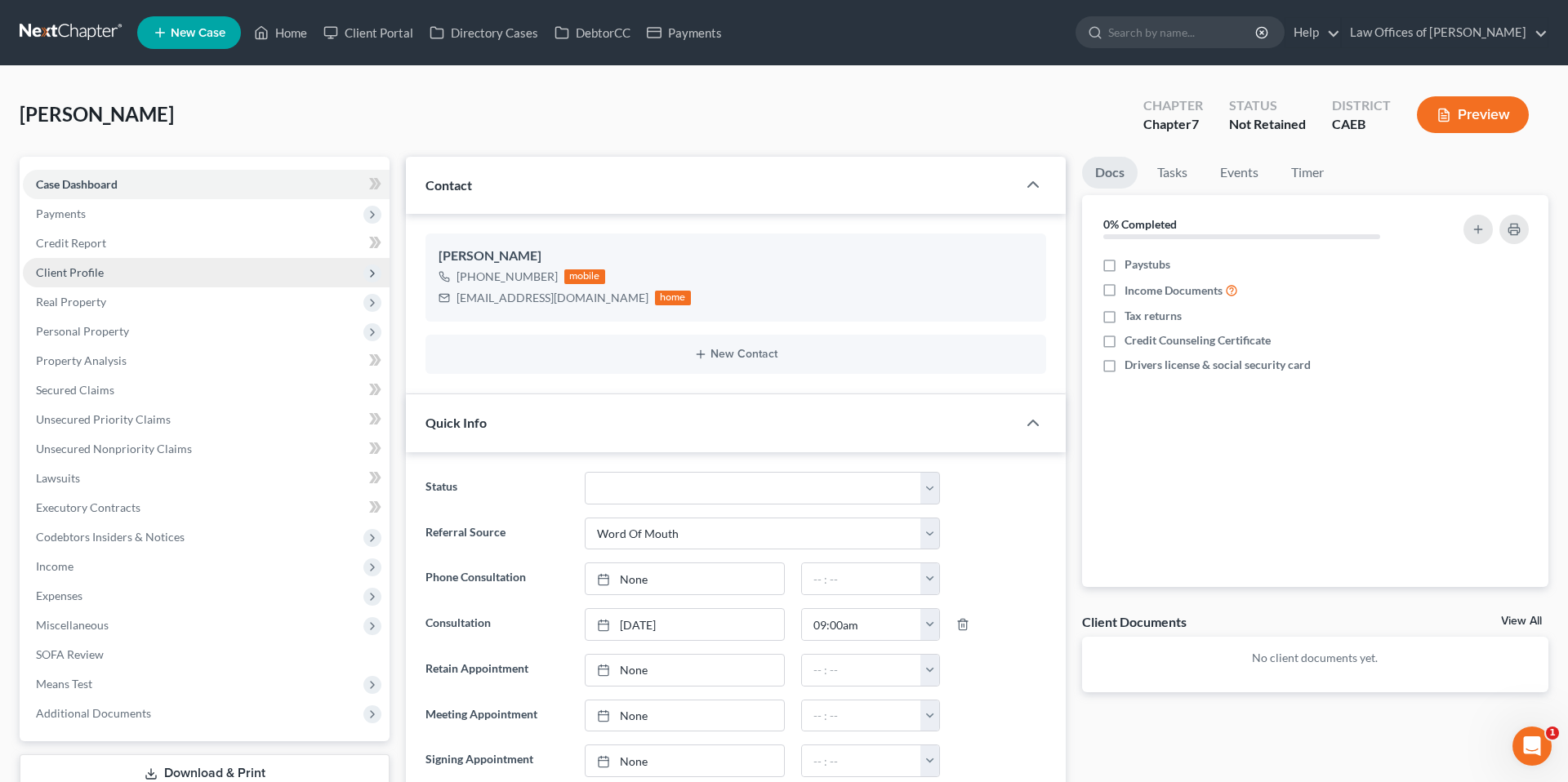
click at [83, 277] on span "Client Profile" at bounding box center [70, 273] width 68 height 14
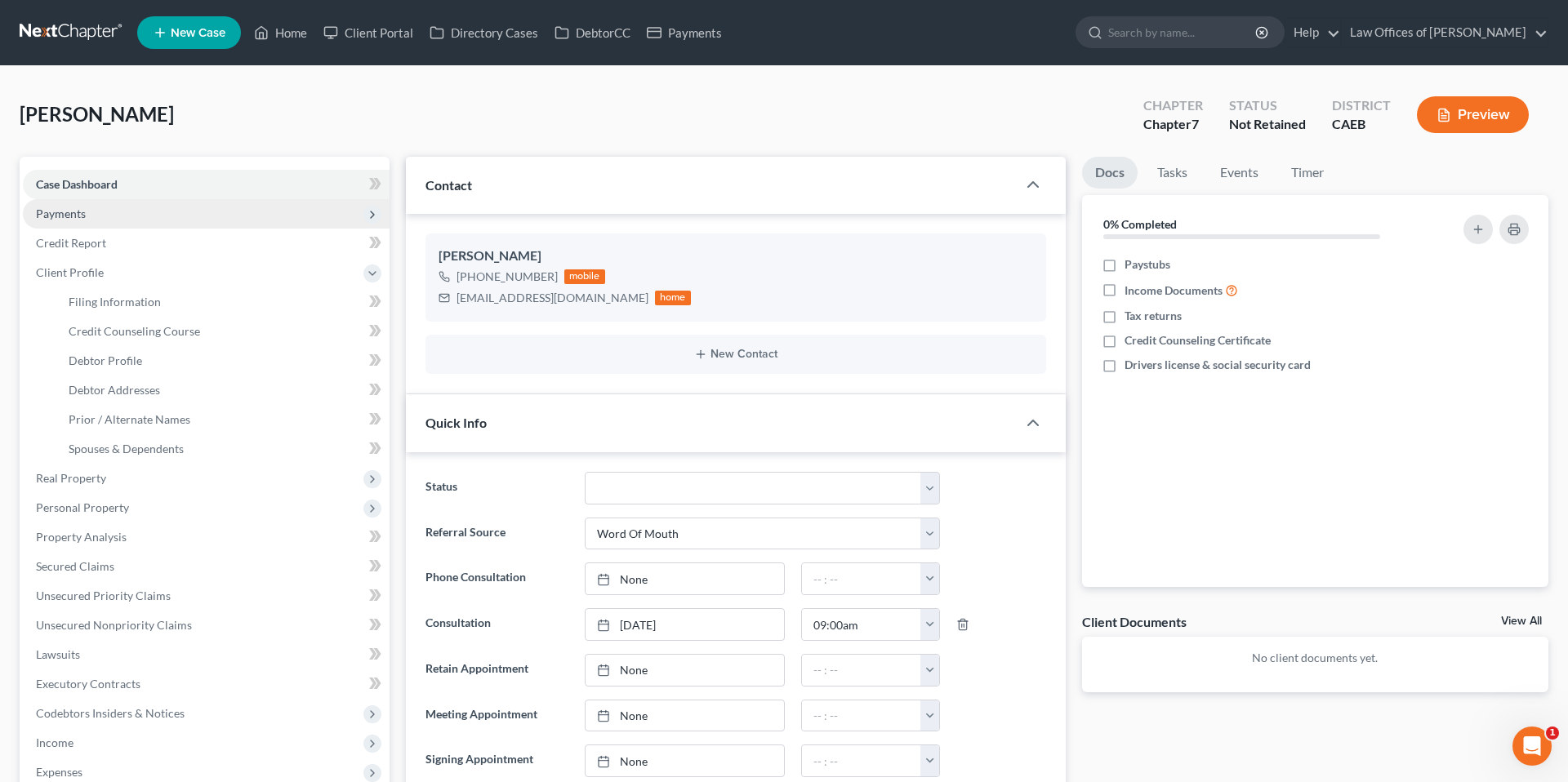
click at [98, 223] on span "Payments" at bounding box center [207, 214] width 367 height 30
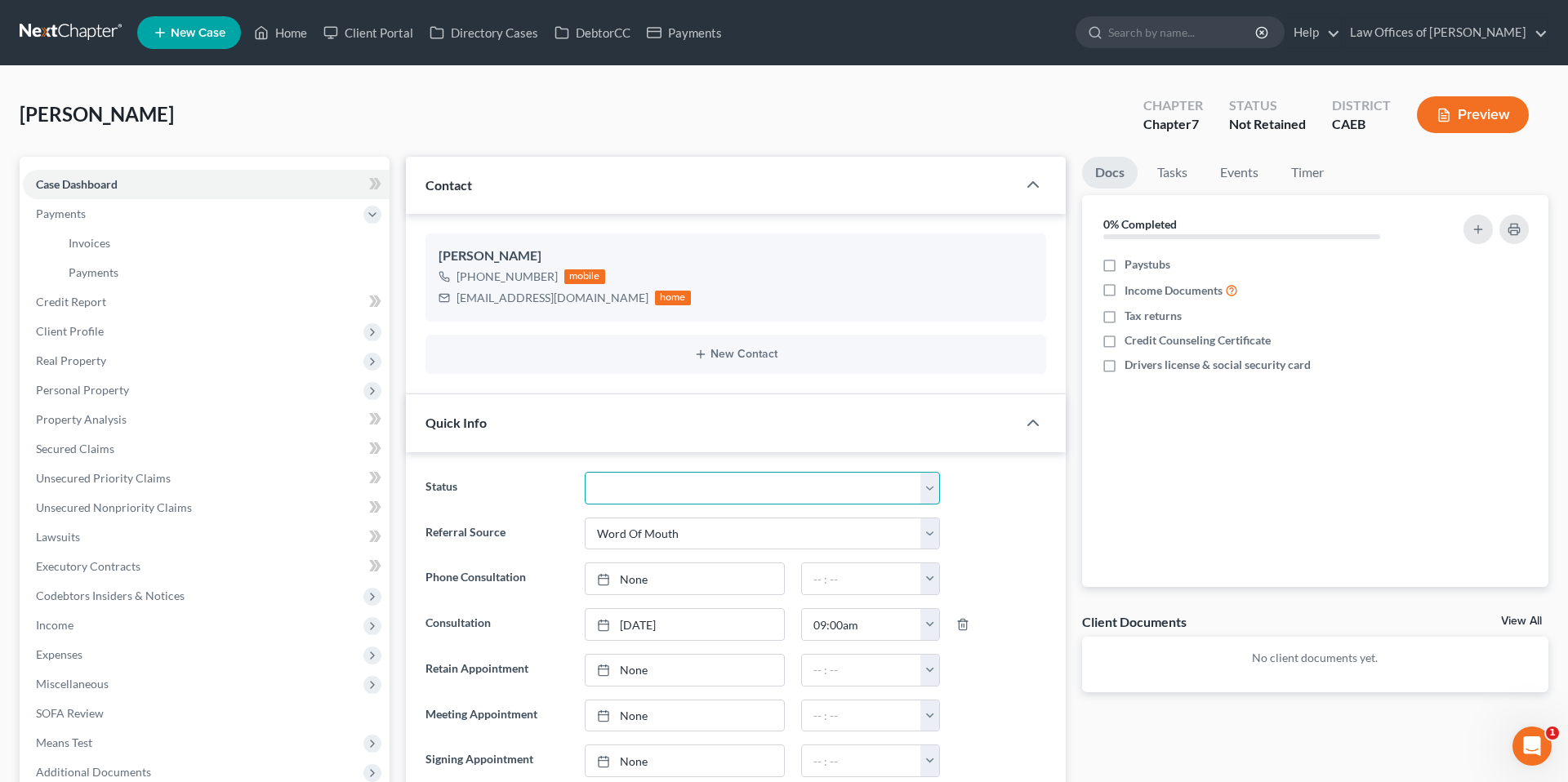
click at [666, 478] on select "Cancelled/Refund Closed Consultation Declined Discharged Filed Income Check In …" at bounding box center [762, 488] width 355 height 33
select select "14"
click at [1024, 506] on ng-include "Status Cancelled/Refund Closed Consultation Declined Discharged Filed Income Ch…" at bounding box center [736, 693] width 621 height 443
click at [105, 225] on span "Payments" at bounding box center [207, 214] width 367 height 30
click at [113, 242] on link "Invoices" at bounding box center [222, 243] width 334 height 30
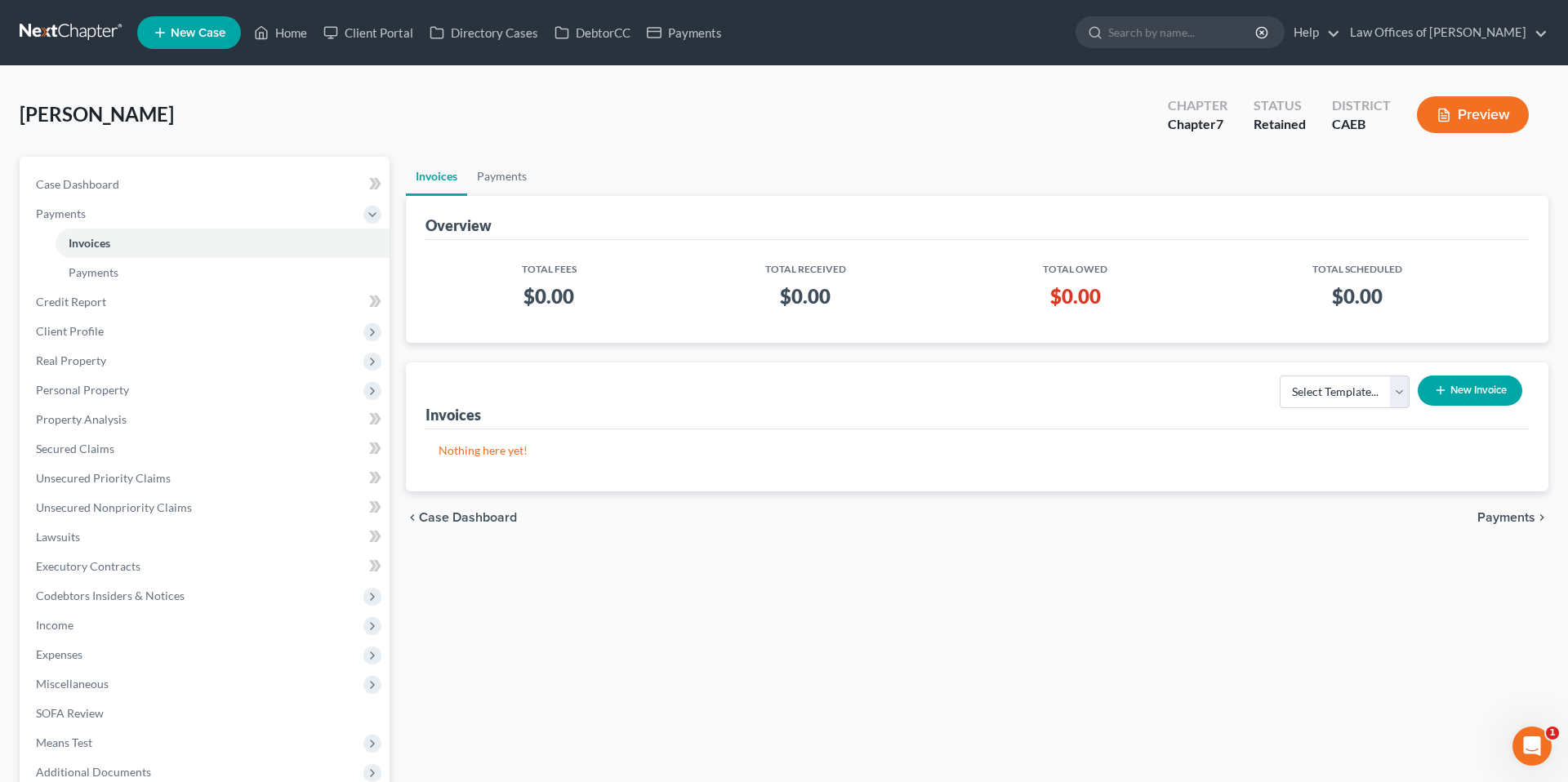
click at [1485, 388] on button "New Invoice" at bounding box center [1470, 391] width 105 height 30
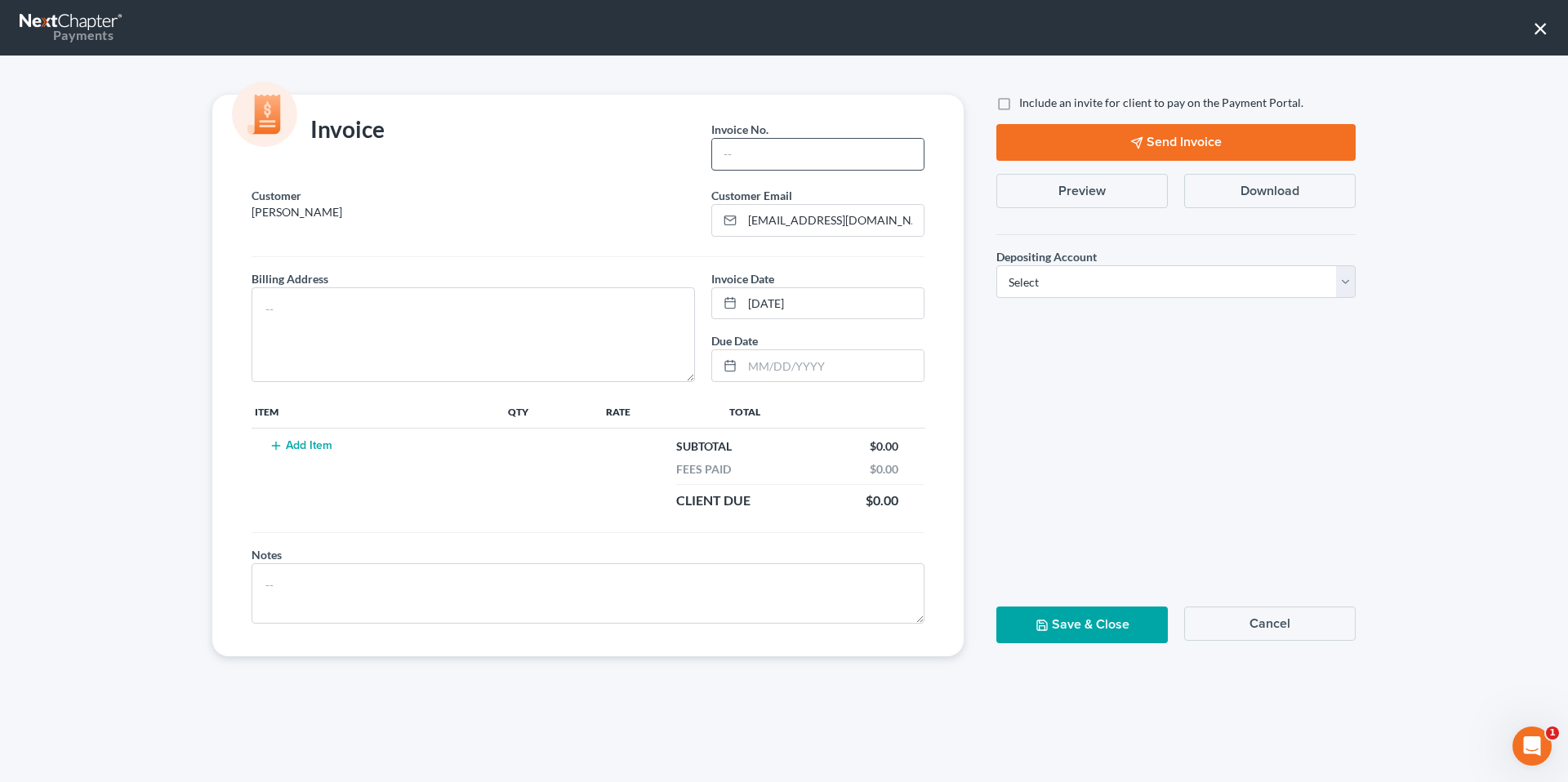
click at [788, 164] on input "text" at bounding box center [818, 154] width 211 height 31
click at [311, 444] on button "Add Item" at bounding box center [301, 446] width 72 height 13
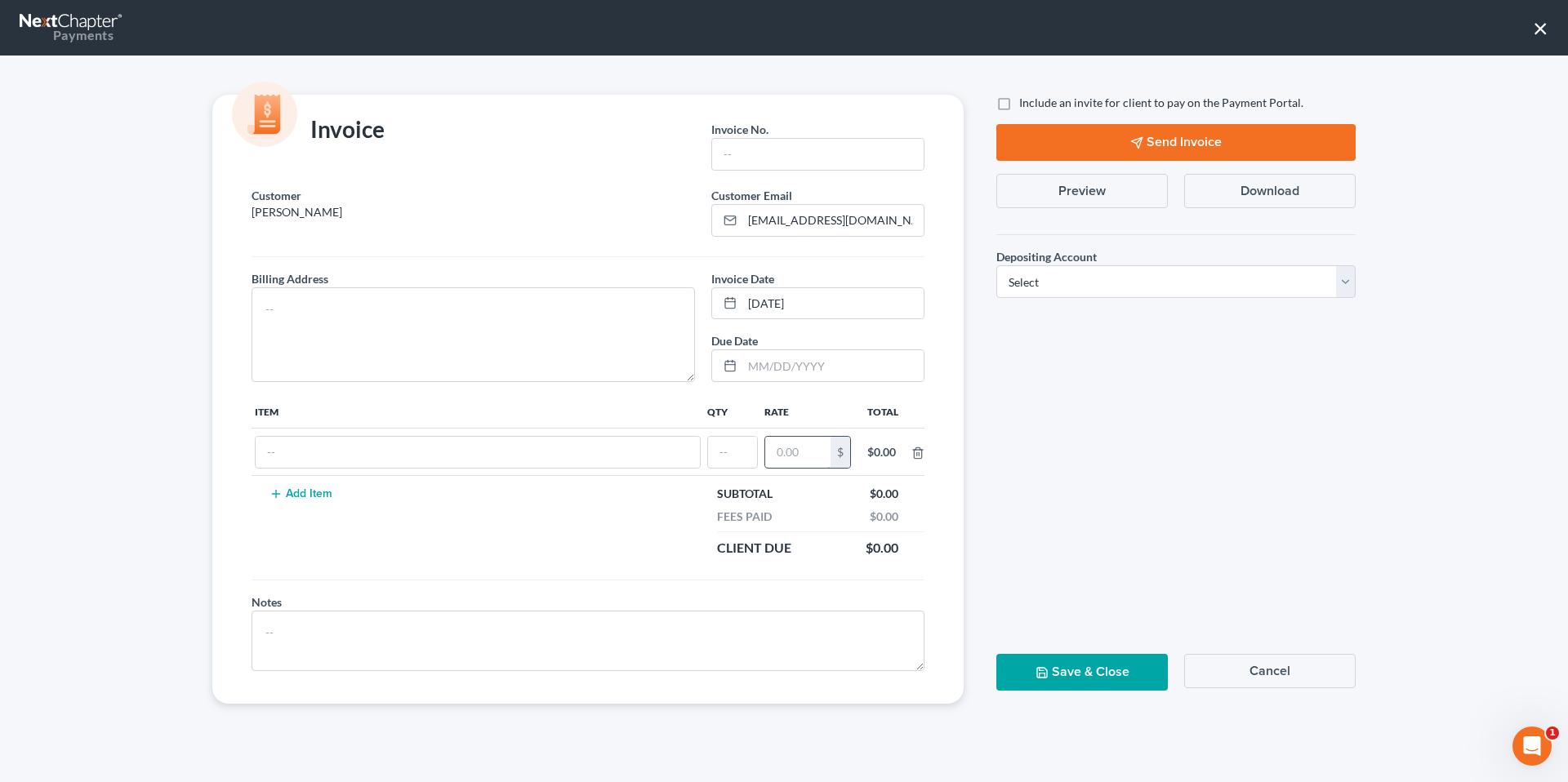
click at [802, 446] on input "text" at bounding box center [797, 452] width 65 height 31
type input "1,900"
click at [734, 455] on input "text" at bounding box center [732, 452] width 49 height 31
type input "1"
click at [543, 458] on input "text" at bounding box center [468, 452] width 425 height 31
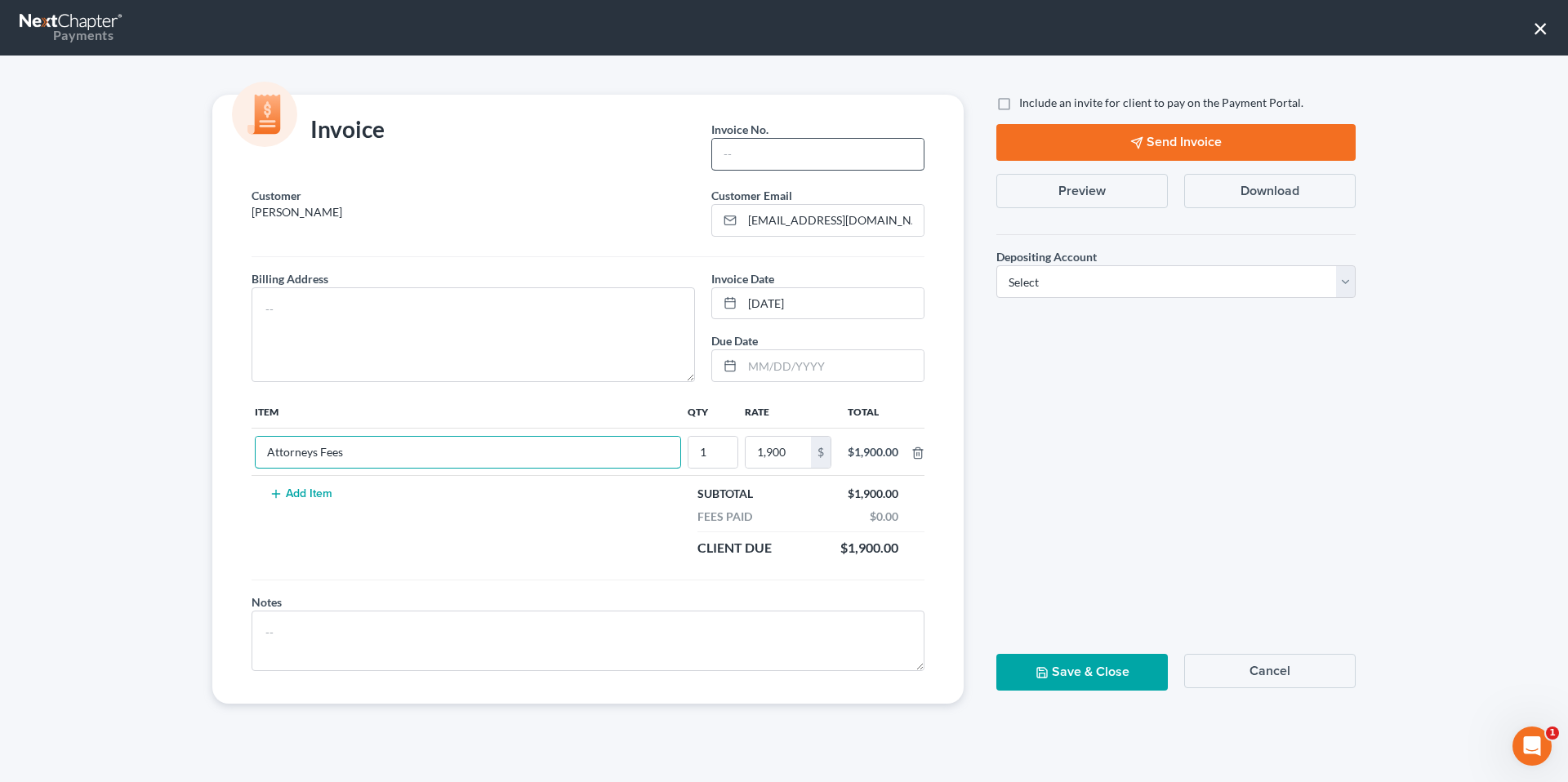
type input "Attorneys Fees"
click at [779, 166] on input "text" at bounding box center [818, 154] width 211 height 31
type input "09022502"
click at [441, 305] on textarea at bounding box center [473, 335] width 444 height 95
type textarea "1331 L St. Bakersfield,CA 93301"
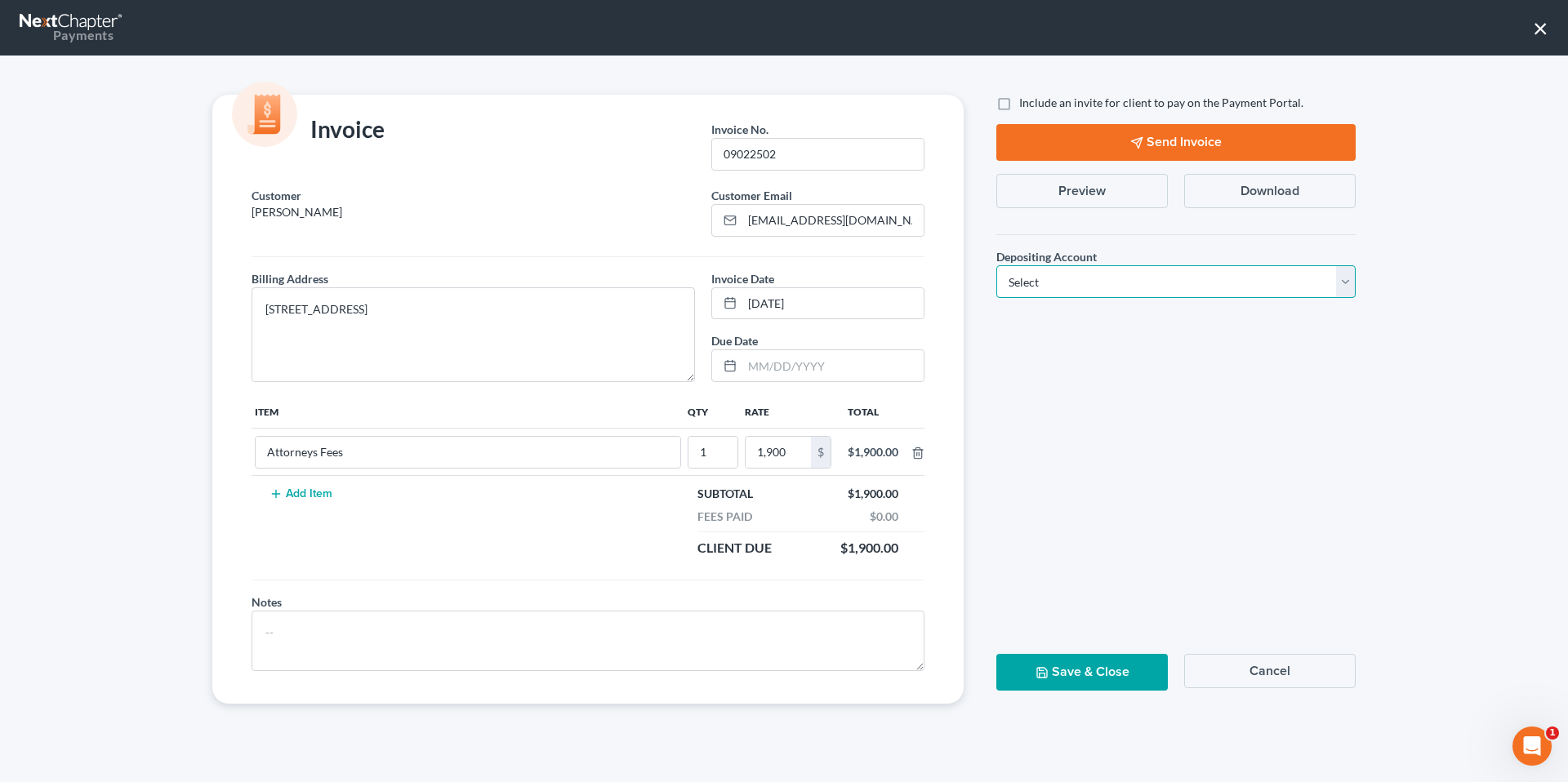
click at [1066, 285] on select "Select Operation Trust" at bounding box center [1176, 282] width 360 height 33
select select "0"
click at [1097, 682] on button "Save & Close" at bounding box center [1082, 672] width 172 height 37
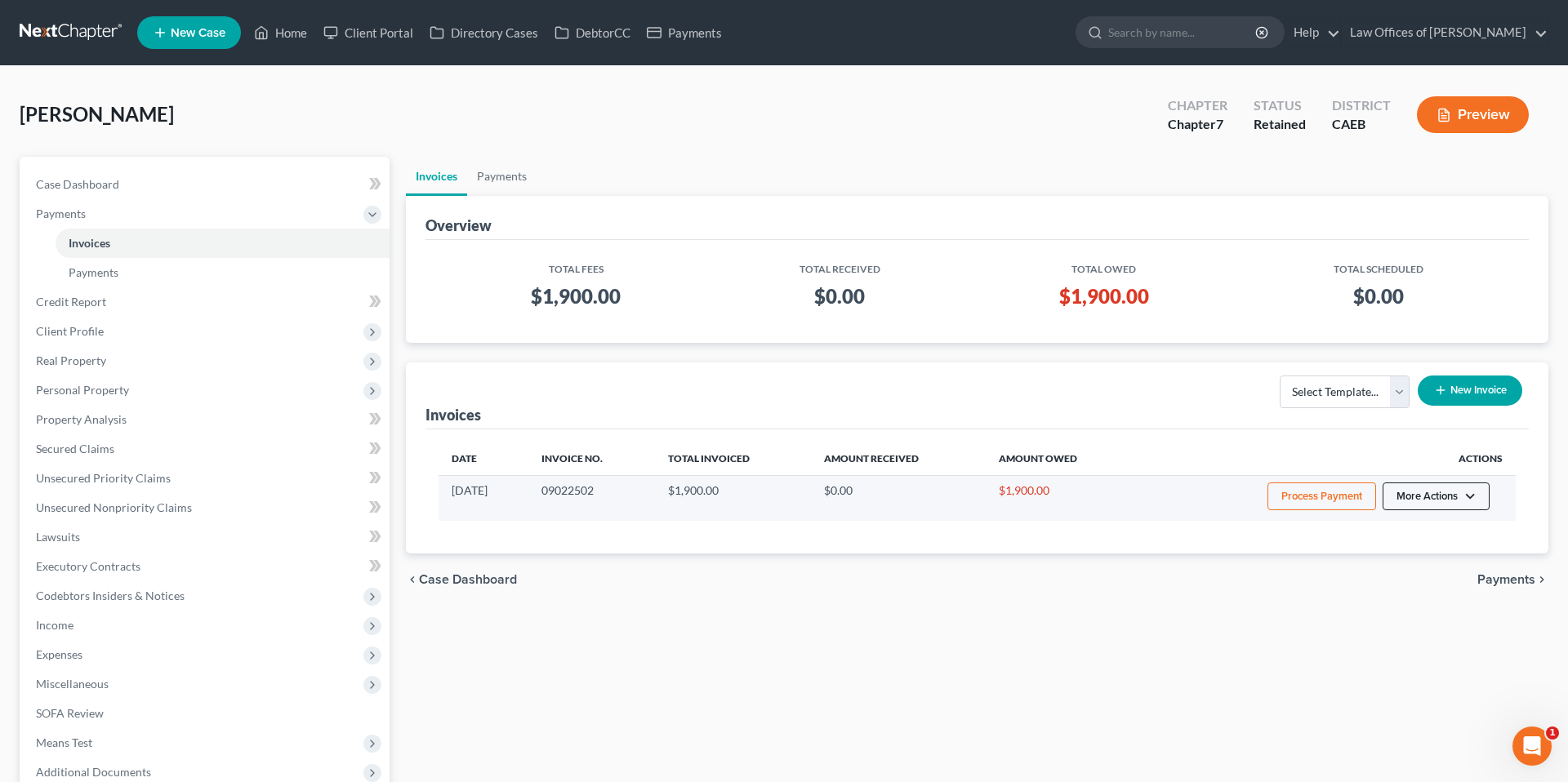
click at [1461, 502] on button "More Actions" at bounding box center [1436, 496] width 107 height 28
click at [1432, 549] on link "Record Cash or Check Payment" at bounding box center [1459, 557] width 192 height 28
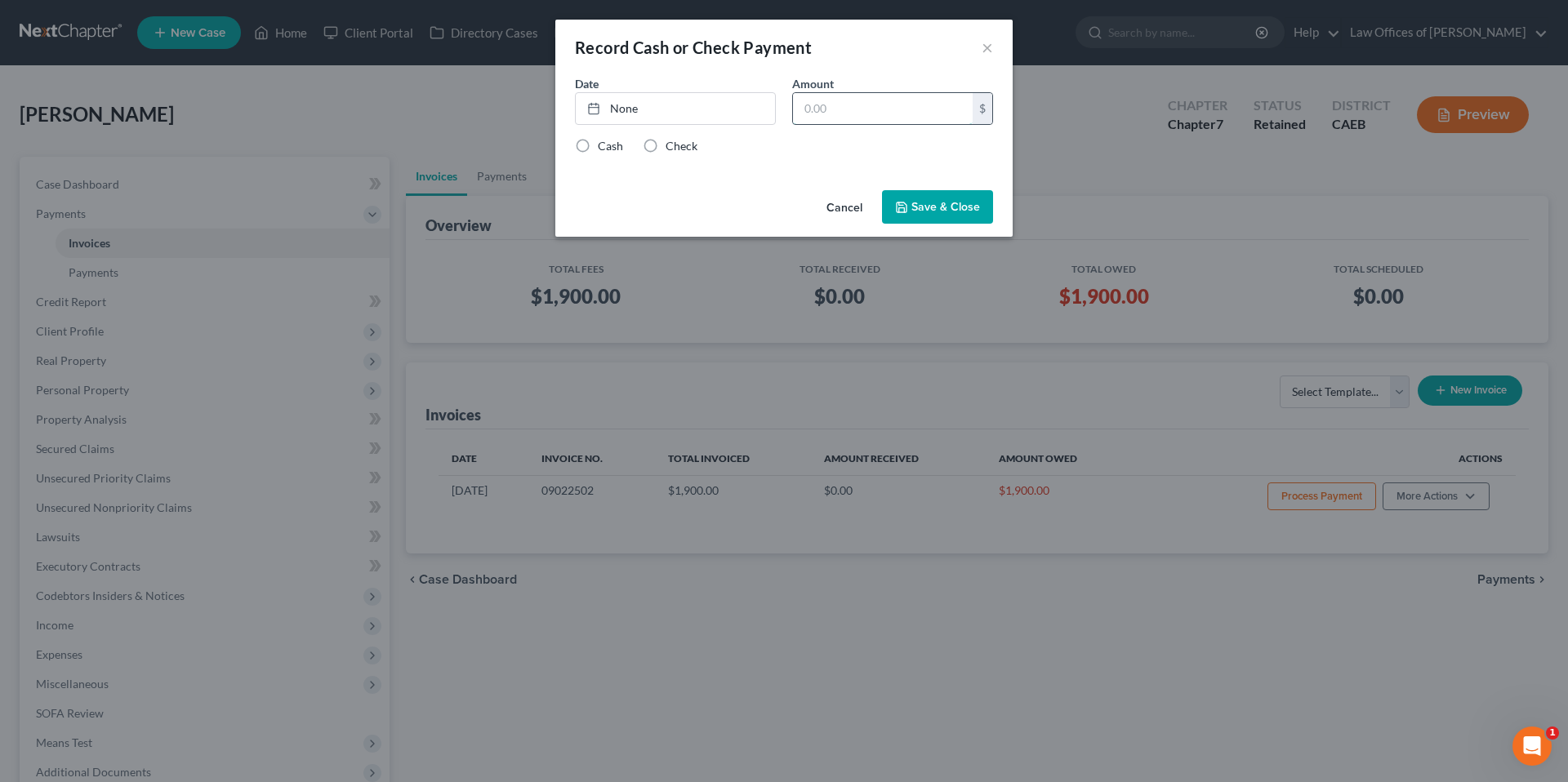
click at [939, 108] on input "text" at bounding box center [882, 108] width 180 height 31
type input "500"
drag, startPoint x: 618, startPoint y: 92, endPoint x: 763, endPoint y: 133, distance: 150.7
click at [618, 93] on link "None" at bounding box center [675, 108] width 200 height 31
type input "[DATE]"
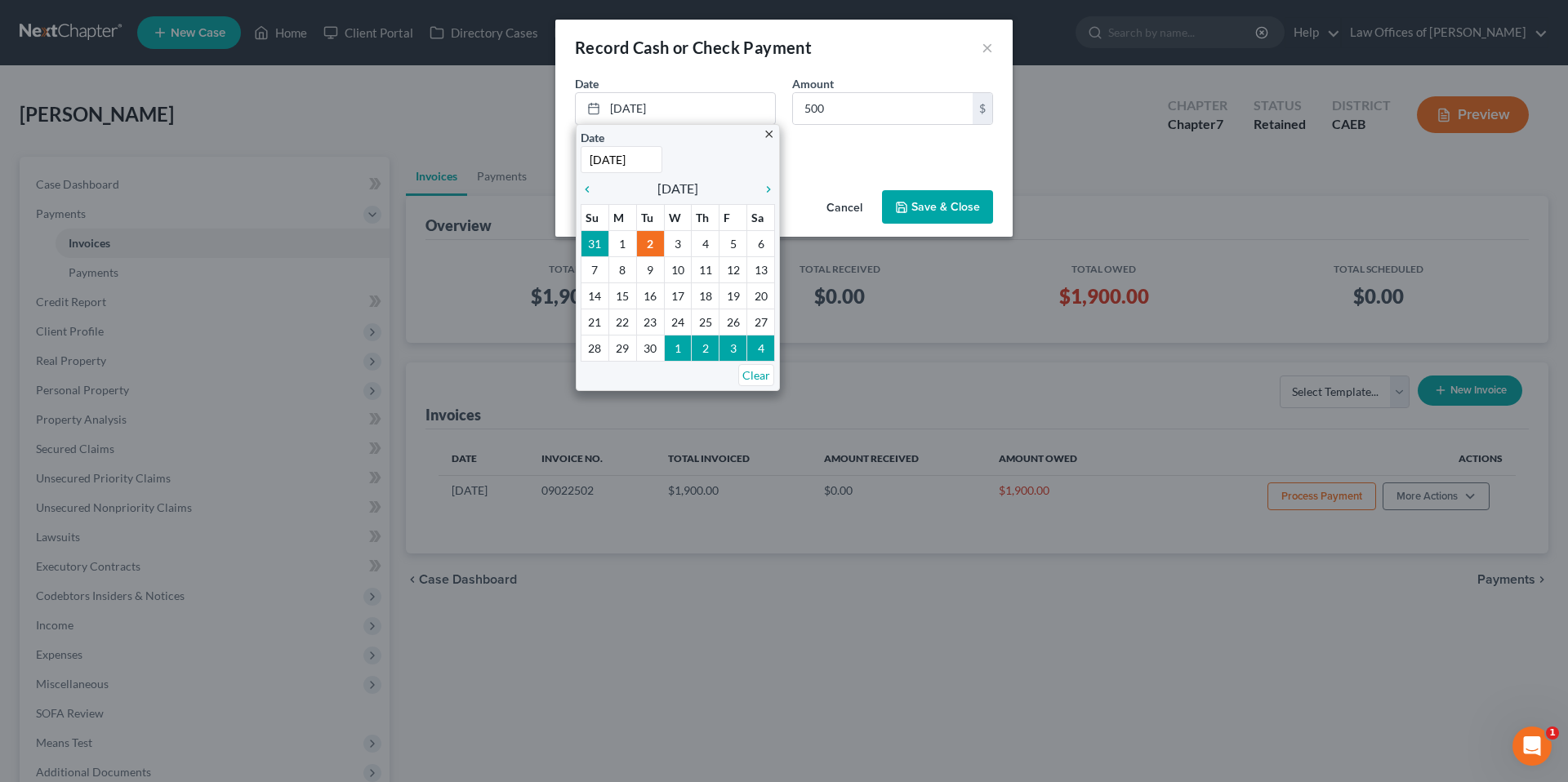
drag, startPoint x: 830, startPoint y: 138, endPoint x: 655, endPoint y: 153, distance: 175.6
click at [830, 138] on div "Cash Check" at bounding box center [783, 146] width 418 height 16
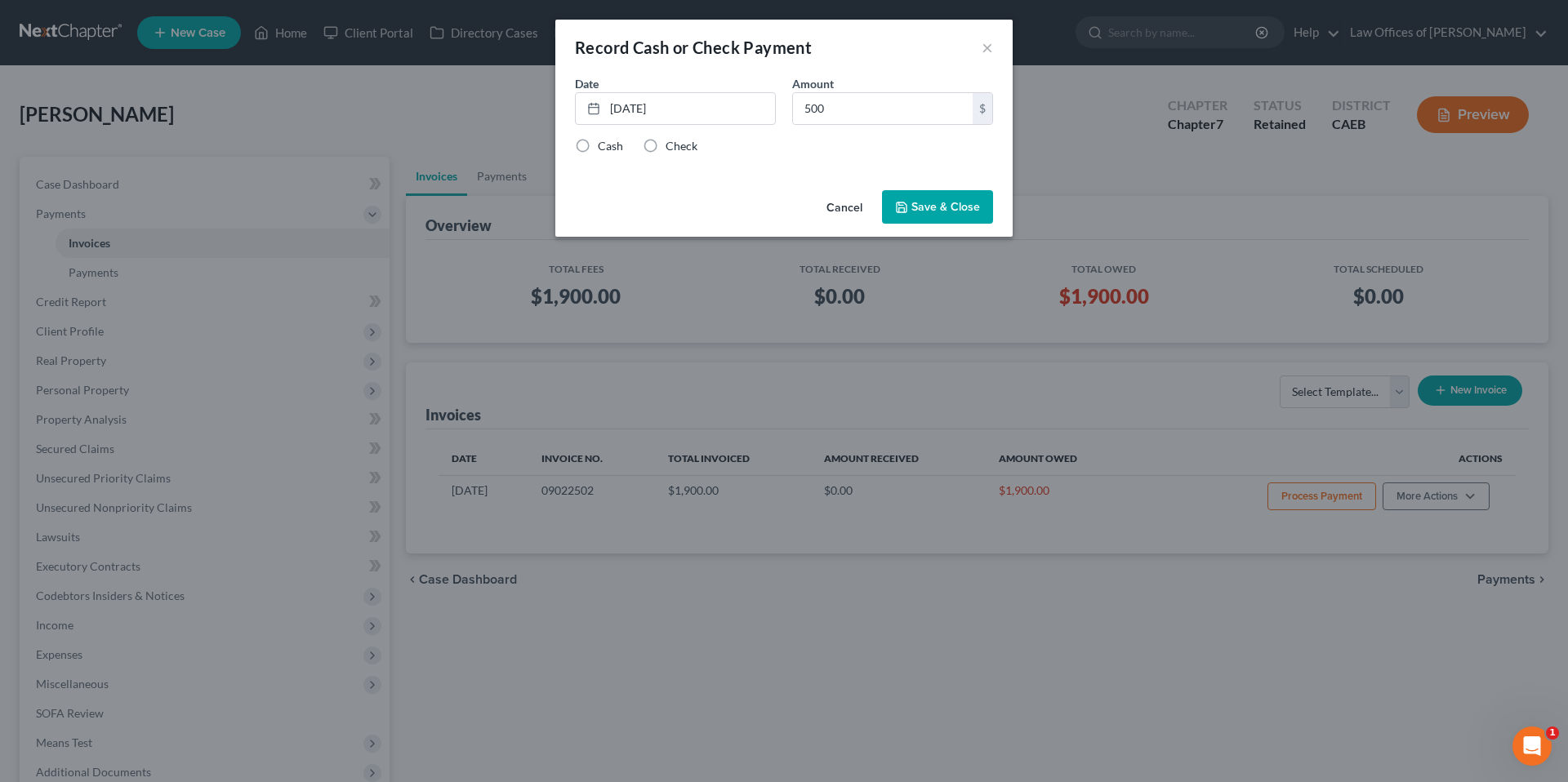
drag, startPoint x: 658, startPoint y: 140, endPoint x: 958, endPoint y: 217, distance: 309.7
click at [666, 140] on label "Check" at bounding box center [682, 146] width 32 height 16
click at [672, 140] on input "Check" at bounding box center [677, 143] width 11 height 11
radio input "true"
click at [958, 217] on button "Save & Close" at bounding box center [938, 208] width 111 height 34
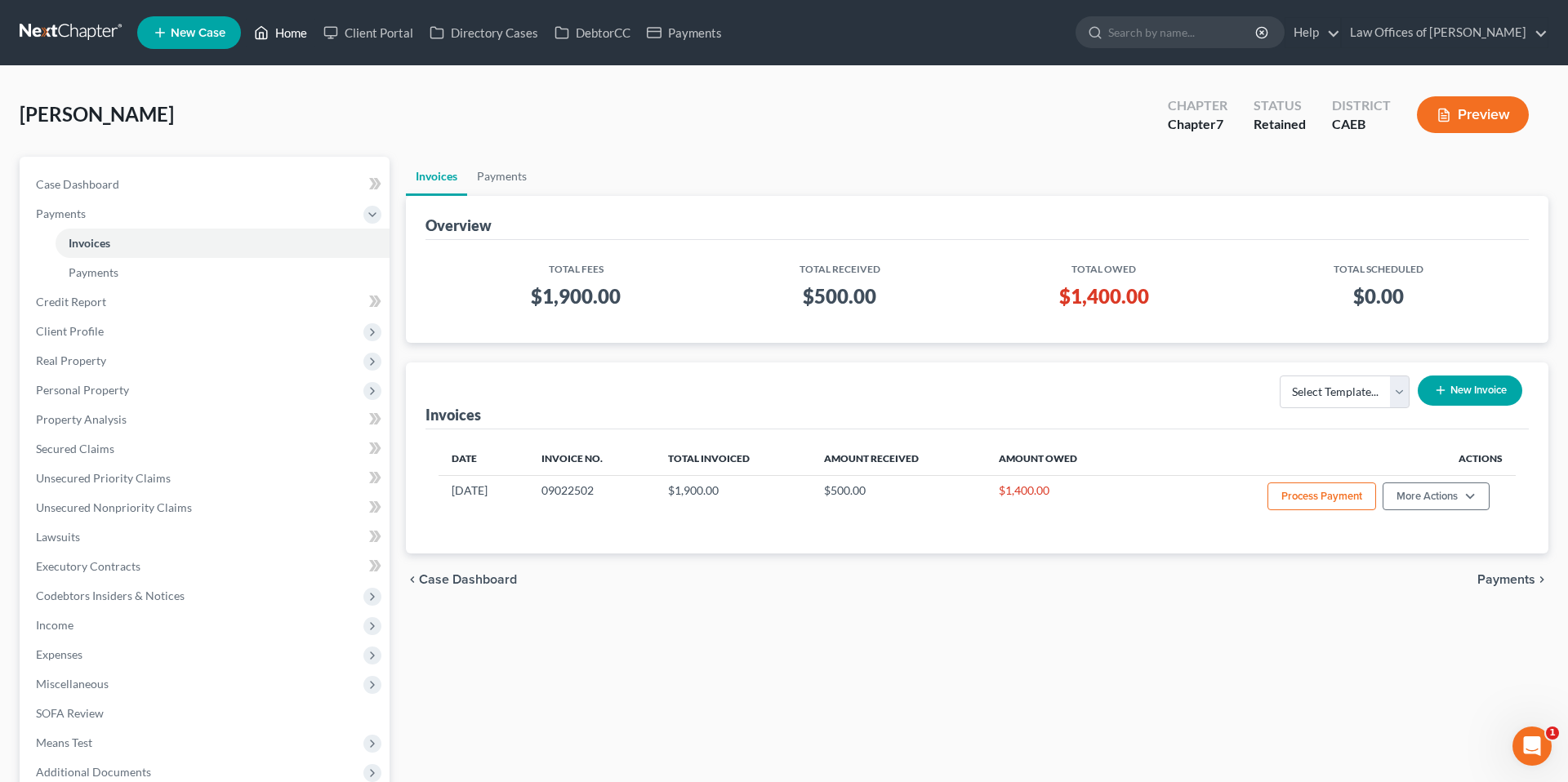
click at [302, 30] on link "Home" at bounding box center [281, 32] width 70 height 30
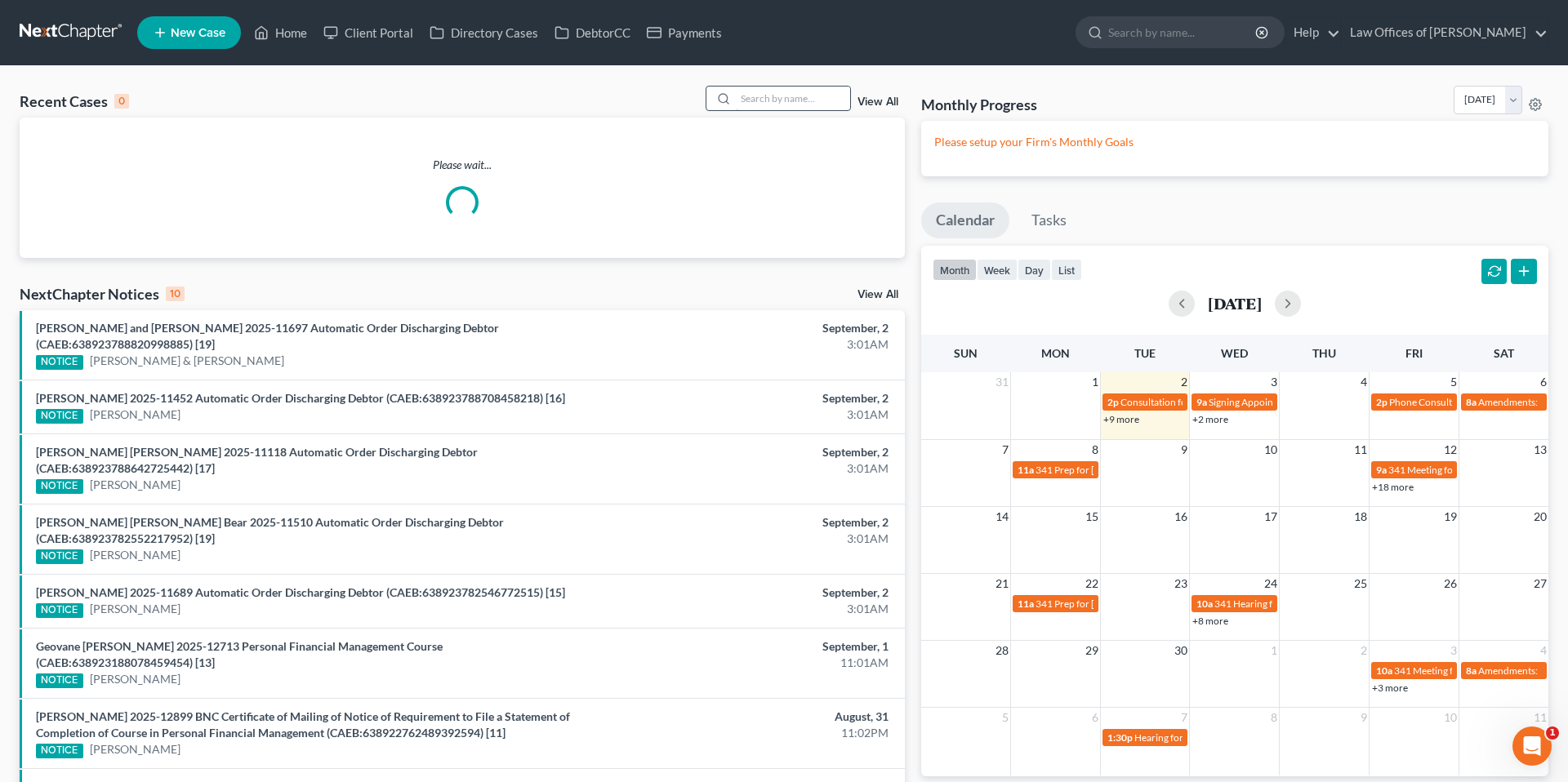
click at [822, 94] on input "search" at bounding box center [793, 98] width 115 height 23
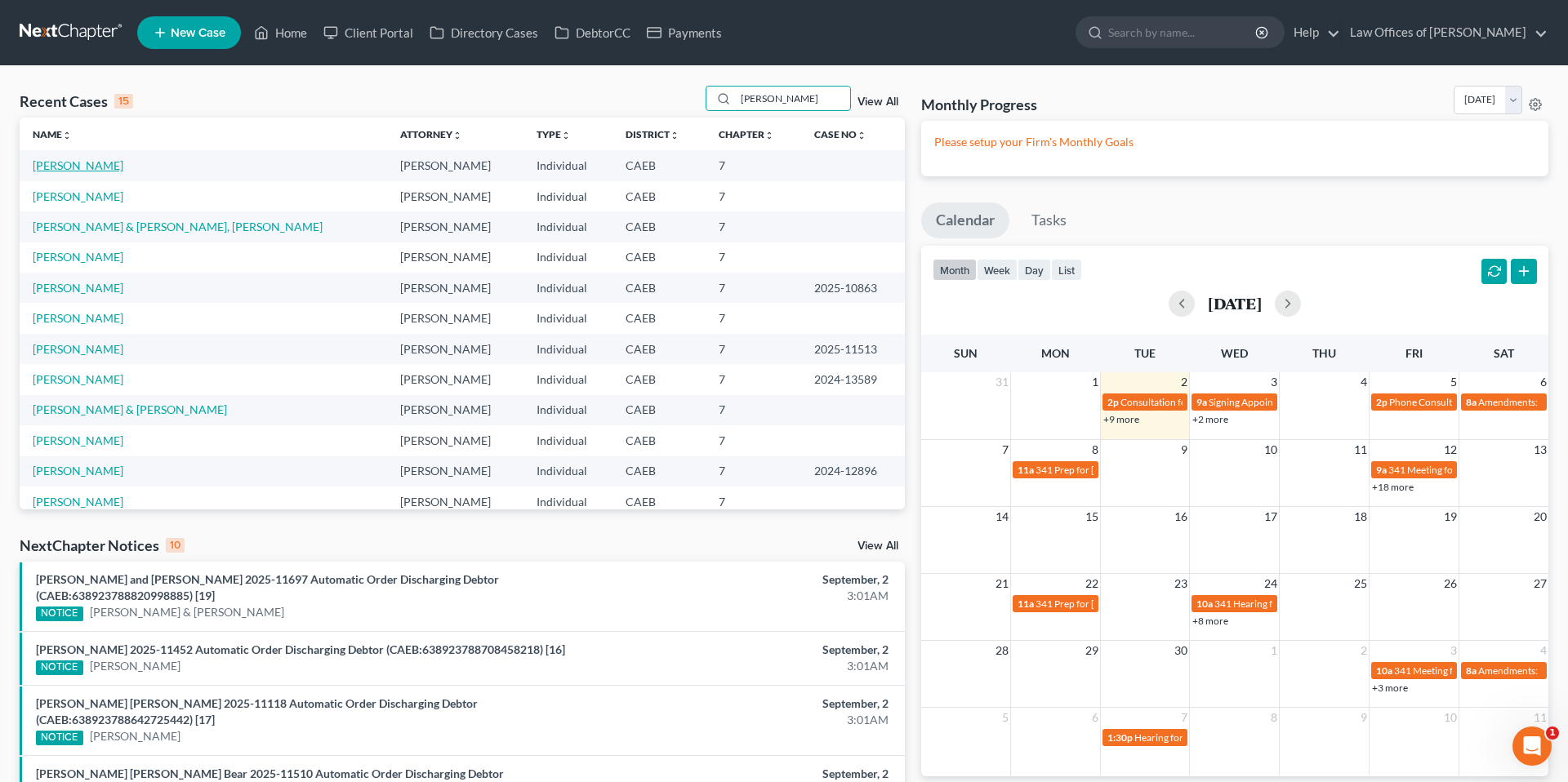
type input "carlos"
click at [98, 164] on link "Salazar, Carlos" at bounding box center [78, 166] width 90 height 14
select select "0"
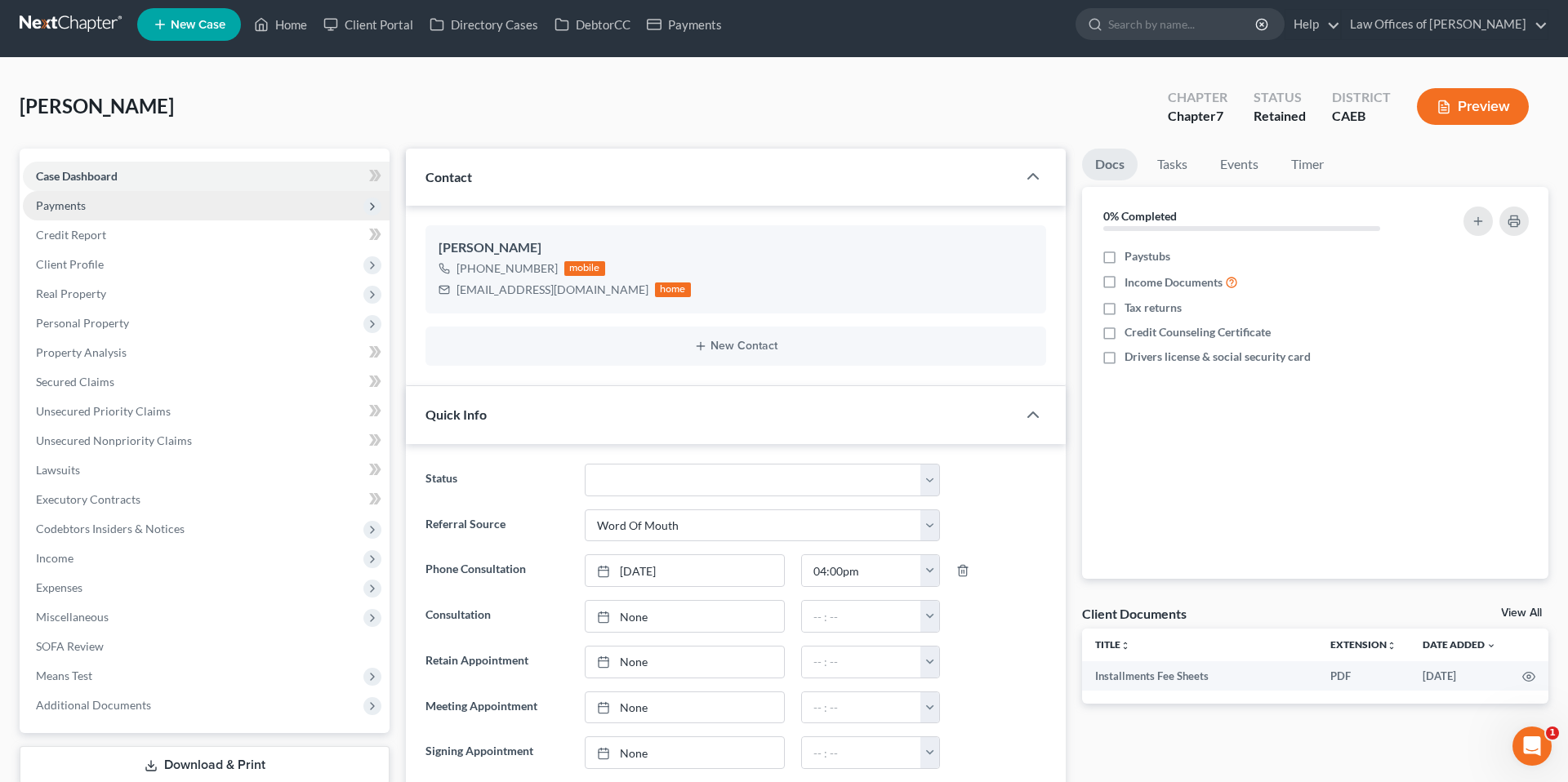
scroll to position [1688, 0]
click at [94, 205] on span "Payments" at bounding box center [207, 206] width 367 height 30
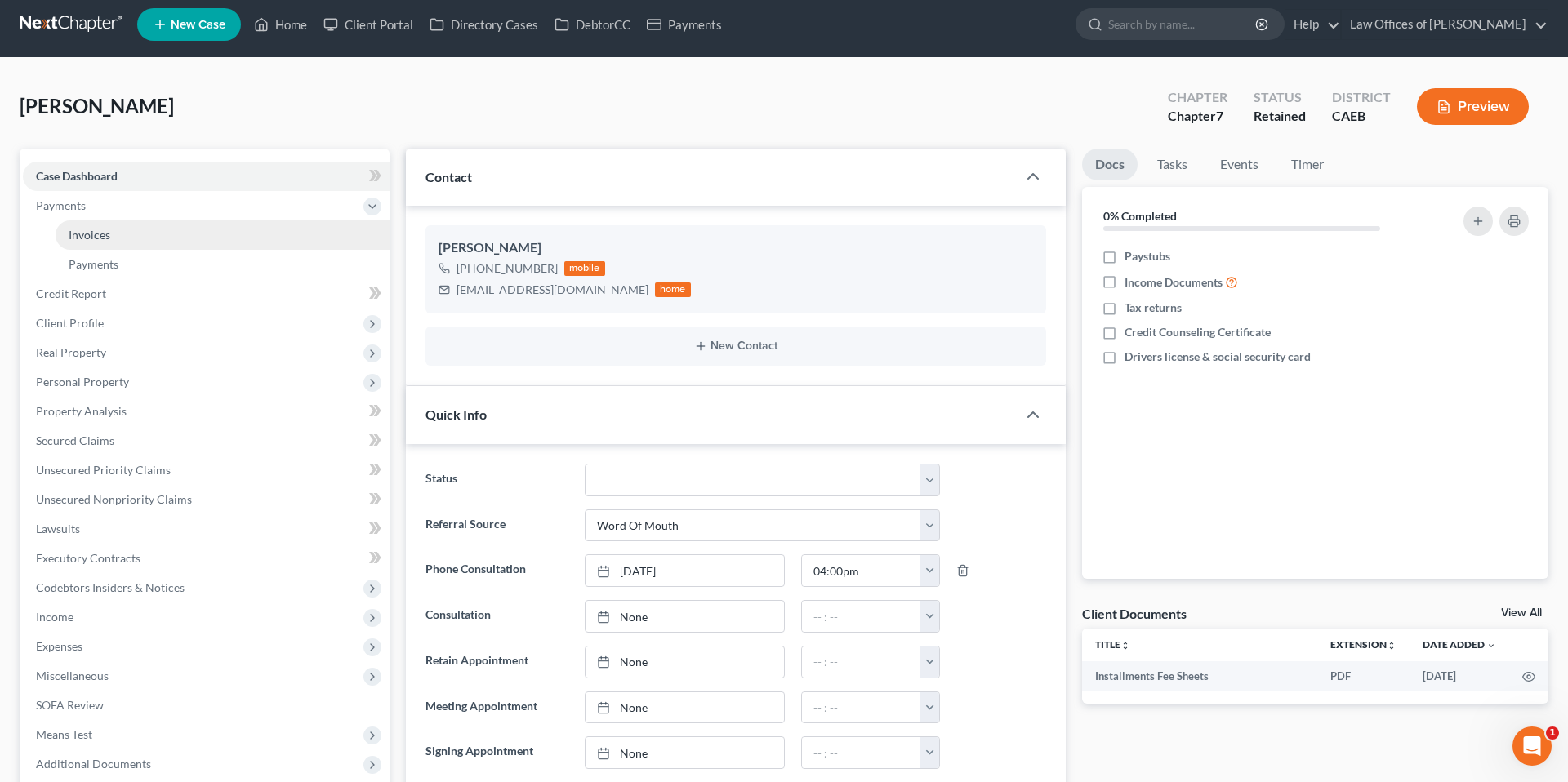
click at [136, 232] on link "Invoices" at bounding box center [222, 234] width 334 height 30
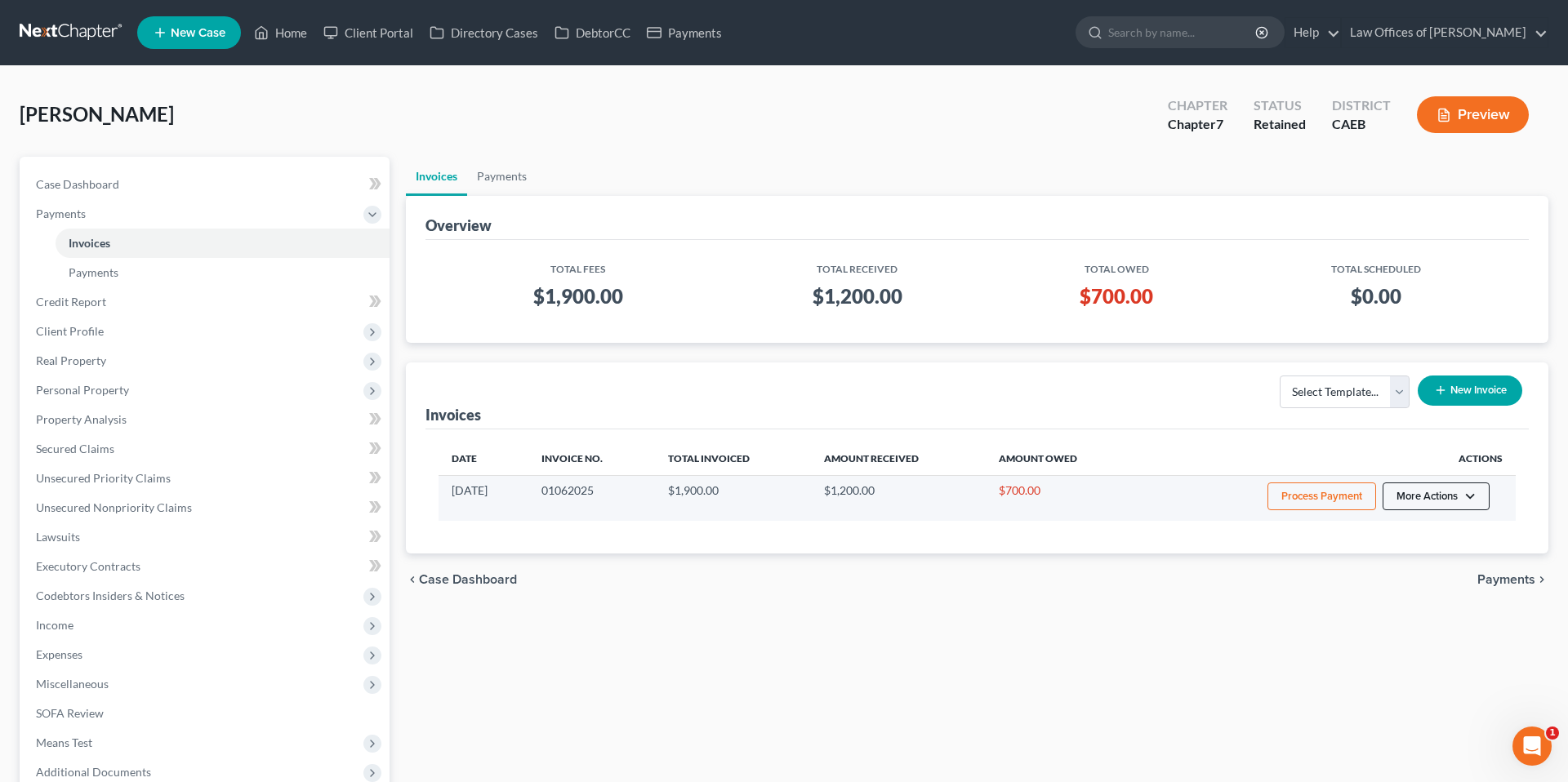
click at [1452, 506] on button "More Actions" at bounding box center [1436, 496] width 107 height 28
click at [1423, 560] on link "Record Cash or Check Payment" at bounding box center [1459, 557] width 192 height 28
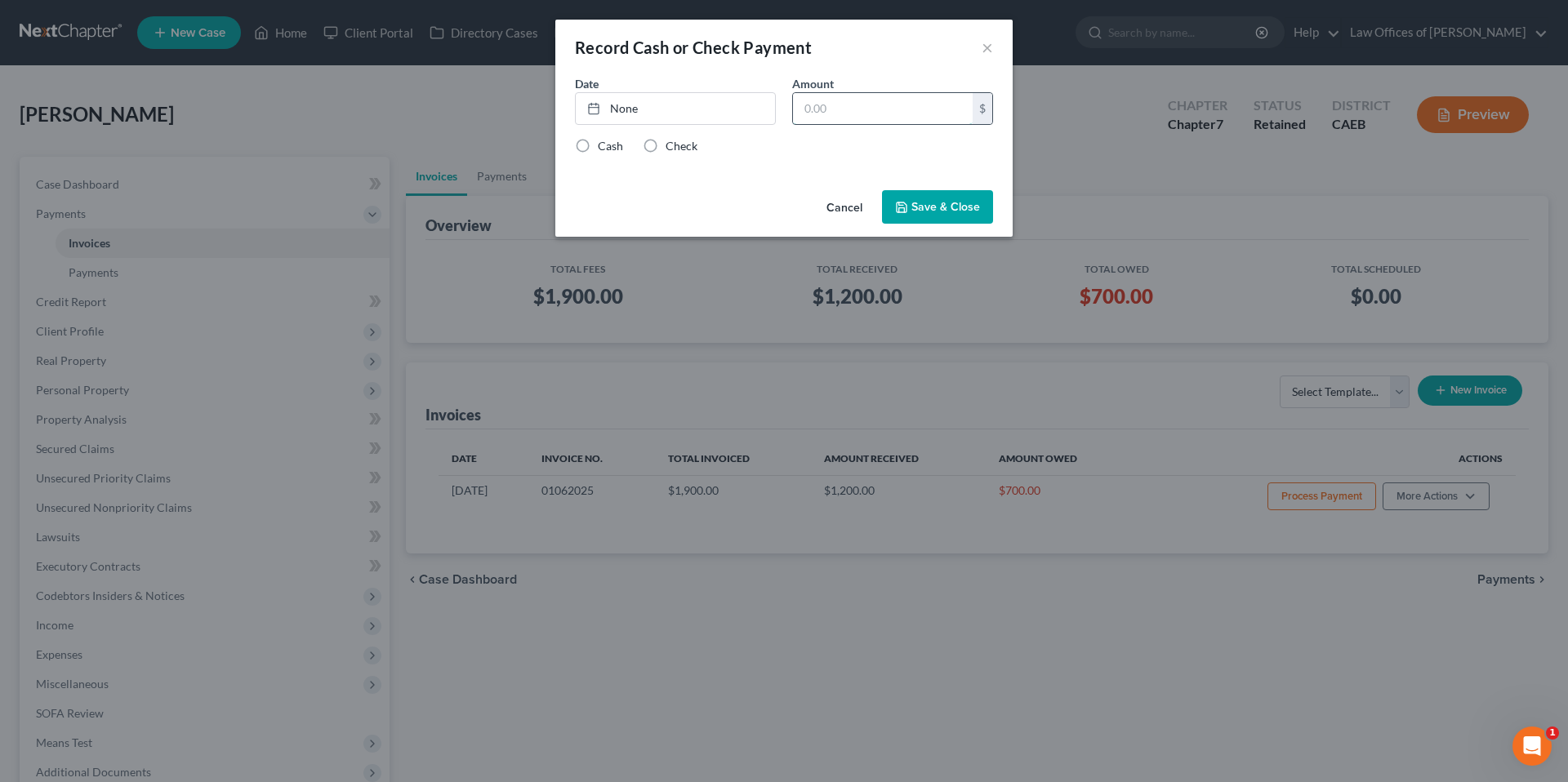
click at [920, 117] on input "text" at bounding box center [882, 108] width 180 height 31
type input "350"
click at [706, 108] on link "None" at bounding box center [675, 108] width 200 height 31
type input "[DATE]"
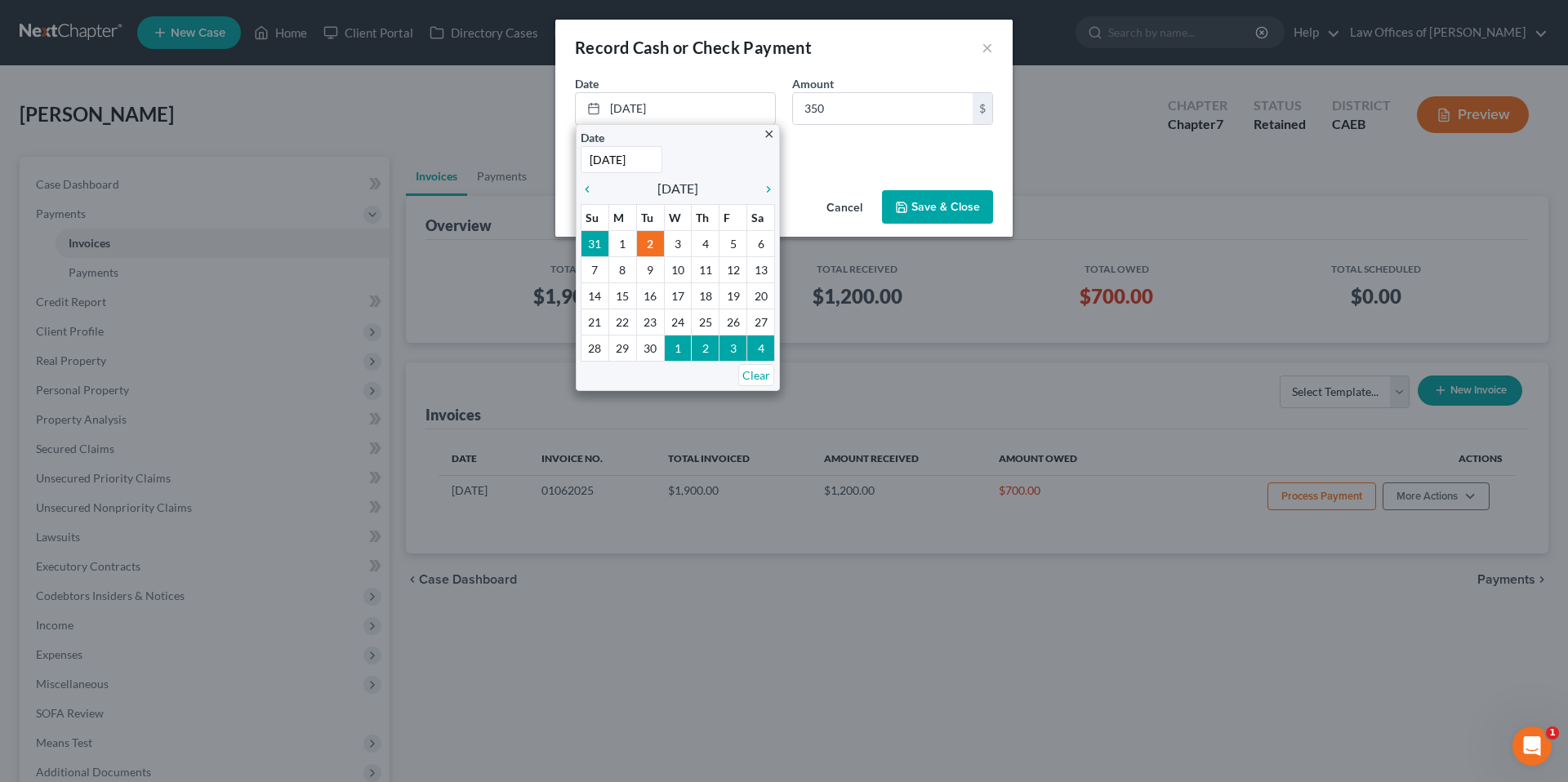
click at [833, 140] on div "Cash Check" at bounding box center [783, 146] width 418 height 16
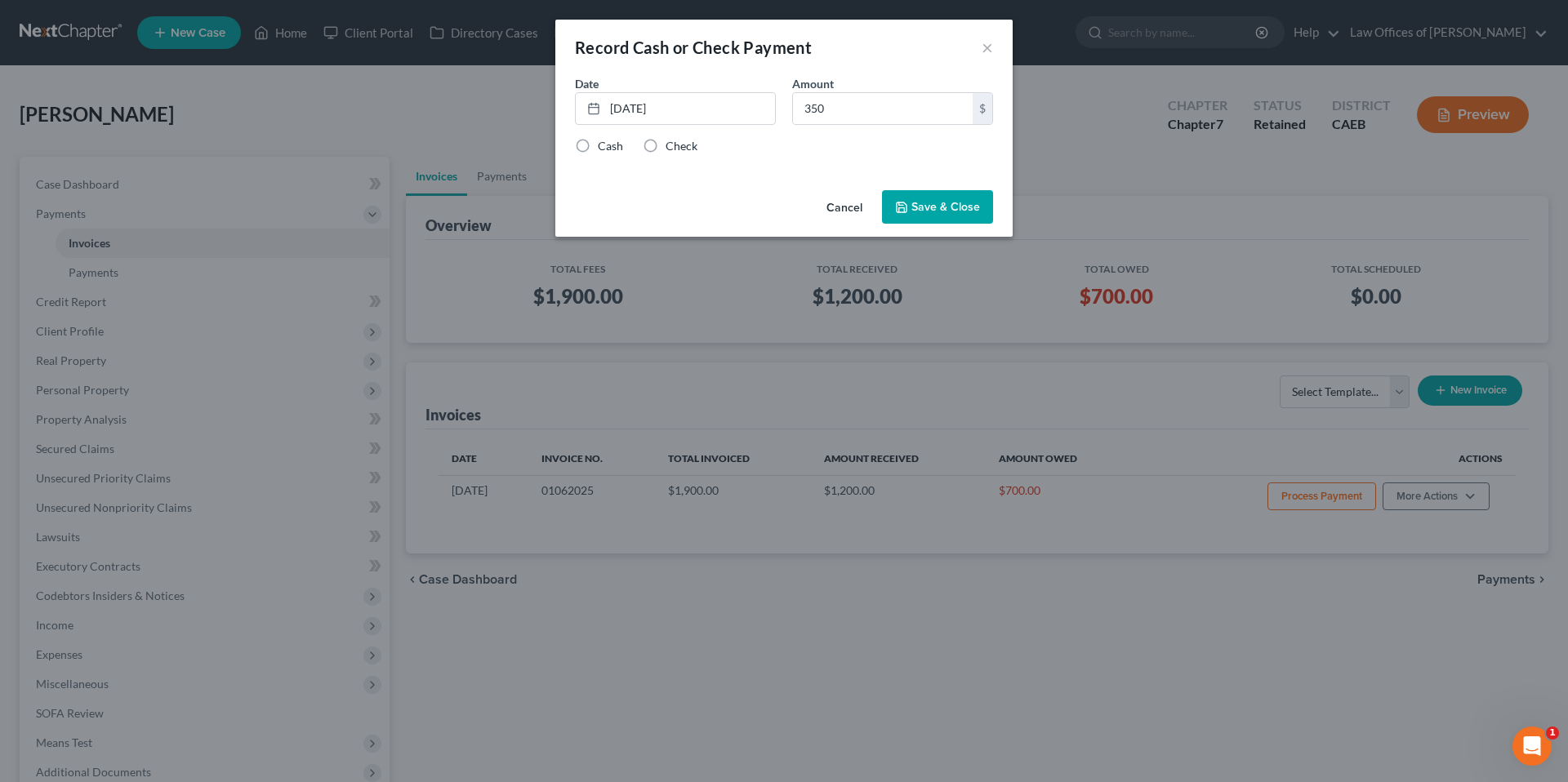
click at [679, 148] on label "Check" at bounding box center [682, 146] width 32 height 16
click at [679, 148] on input "Check" at bounding box center [677, 143] width 11 height 11
radio input "true"
click at [961, 201] on button "Save & Close" at bounding box center [938, 208] width 111 height 34
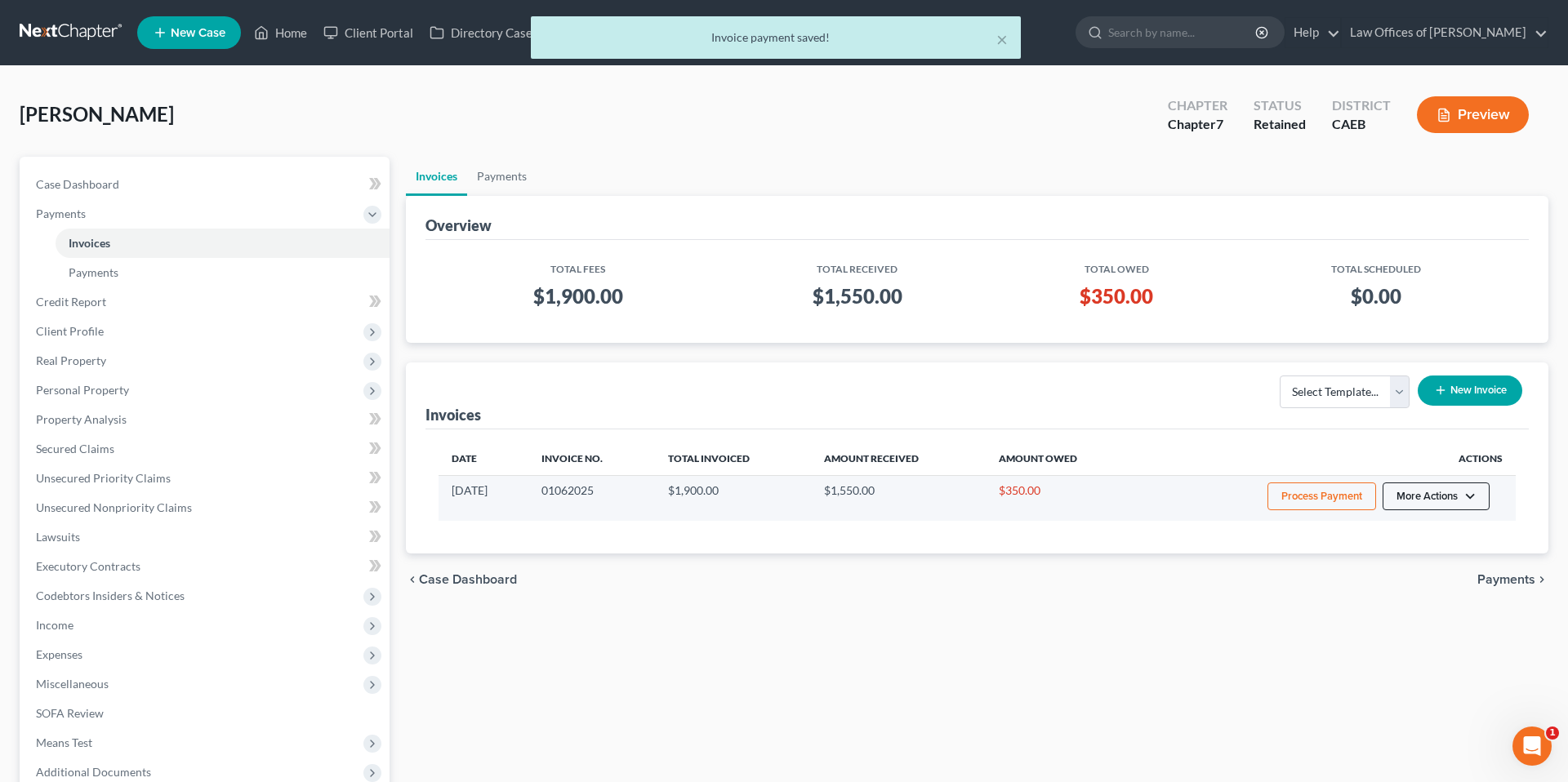
click at [1422, 489] on button "More Actions" at bounding box center [1436, 496] width 107 height 28
click at [1418, 532] on link "View/Edit" at bounding box center [1459, 531] width 192 height 28
select select "1"
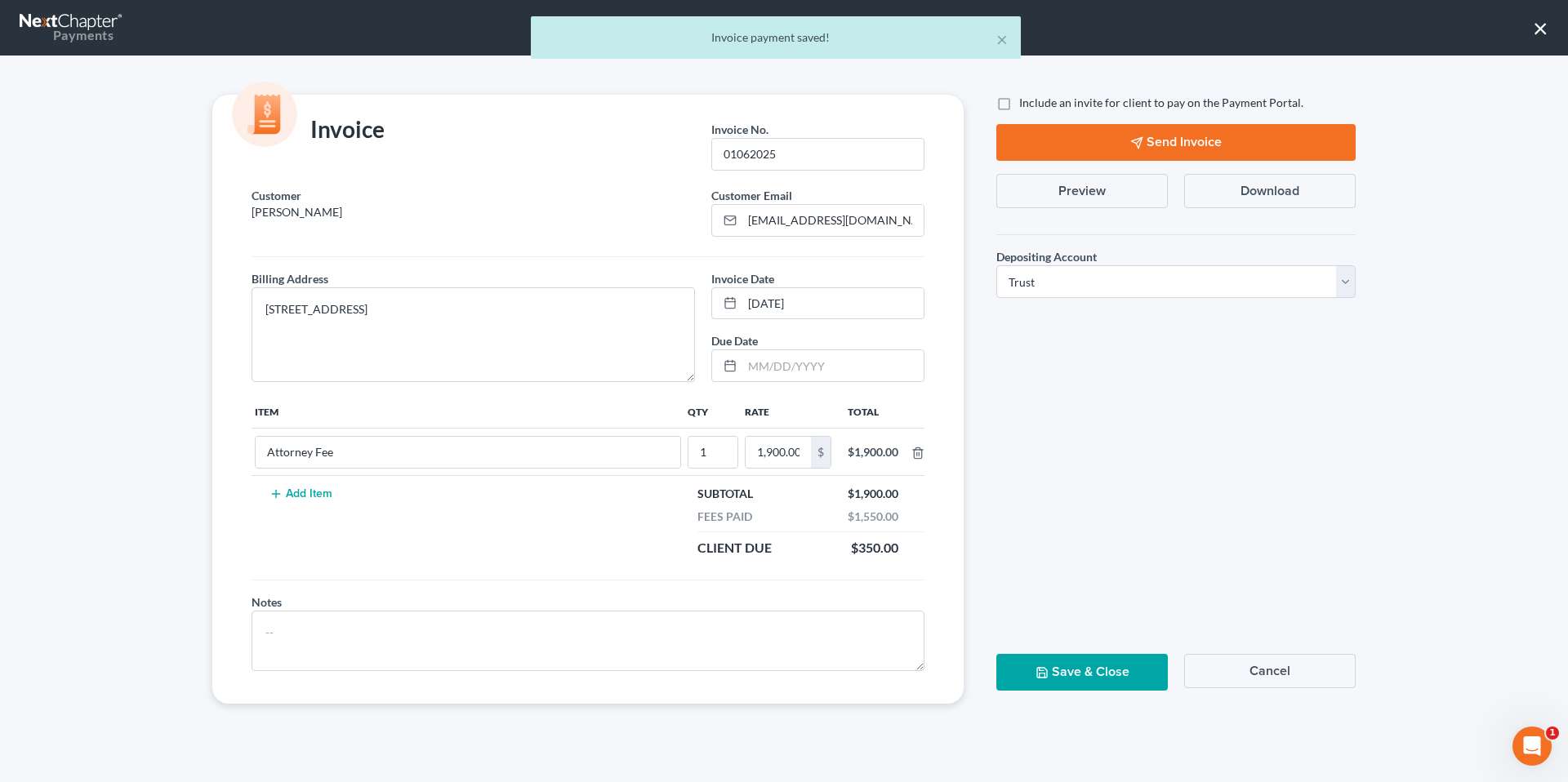
click at [1197, 139] on button "Send Invoice" at bounding box center [1176, 142] width 360 height 37
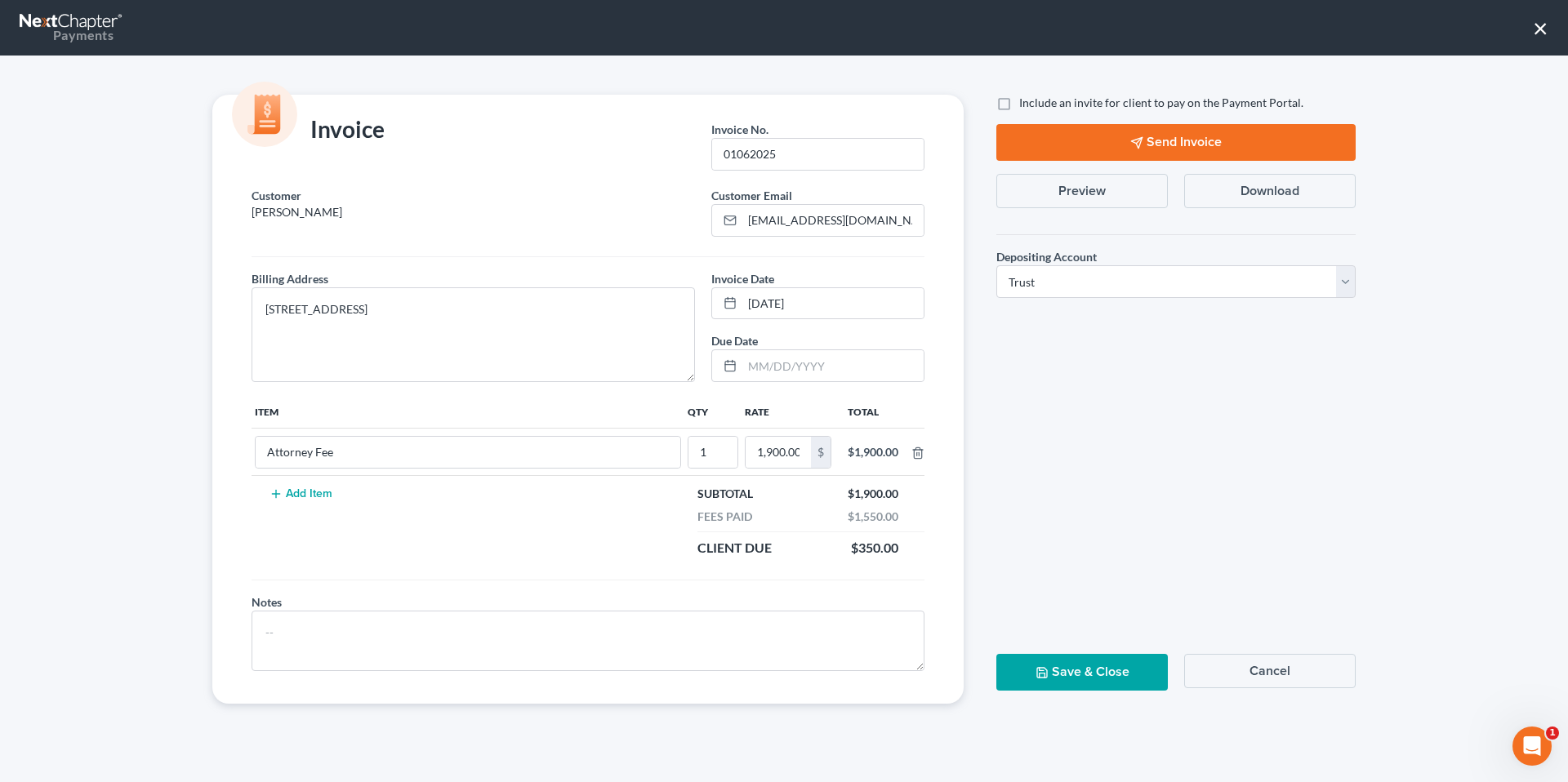
drag, startPoint x: 1542, startPoint y: 26, endPoint x: 949, endPoint y: 74, distance: 594.9
click at [1542, 26] on button "×" at bounding box center [1540, 27] width 15 height 26
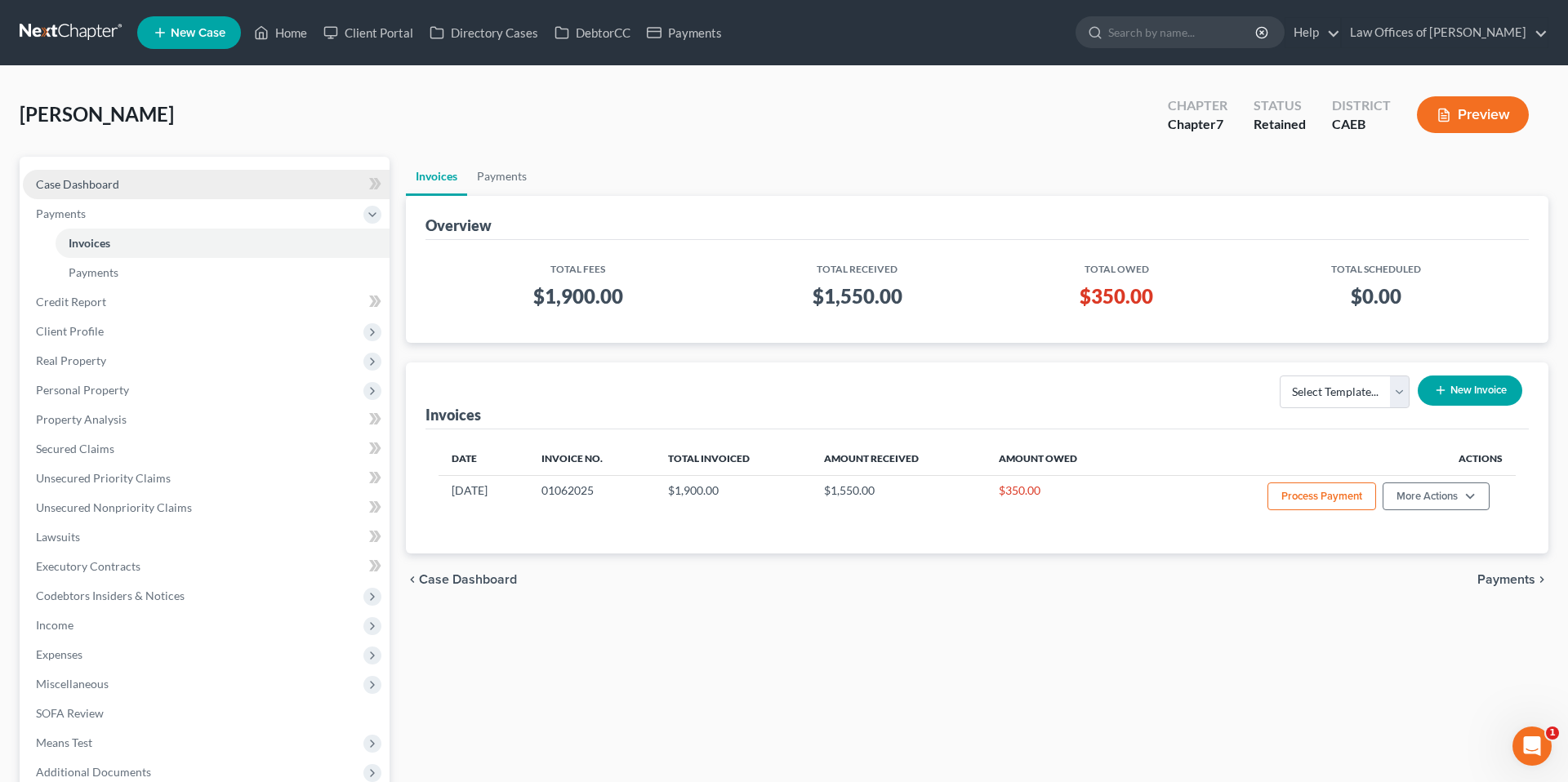
click at [116, 183] on span "Case Dashboard" at bounding box center [77, 184] width 83 height 14
select select "0"
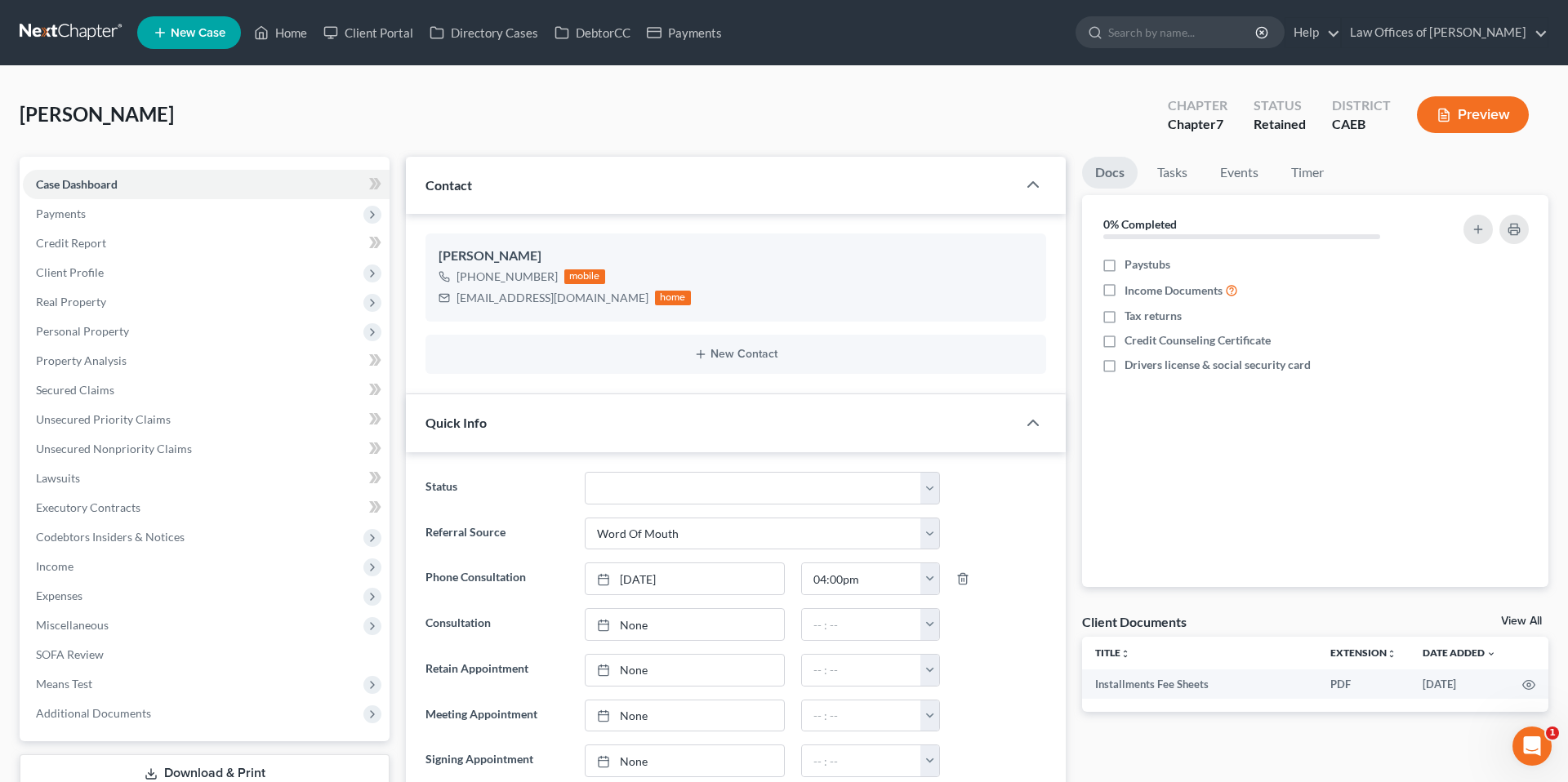
scroll to position [1, 0]
click at [1005, 306] on icon "button" at bounding box center [1007, 308] width 13 height 13
select select "0"
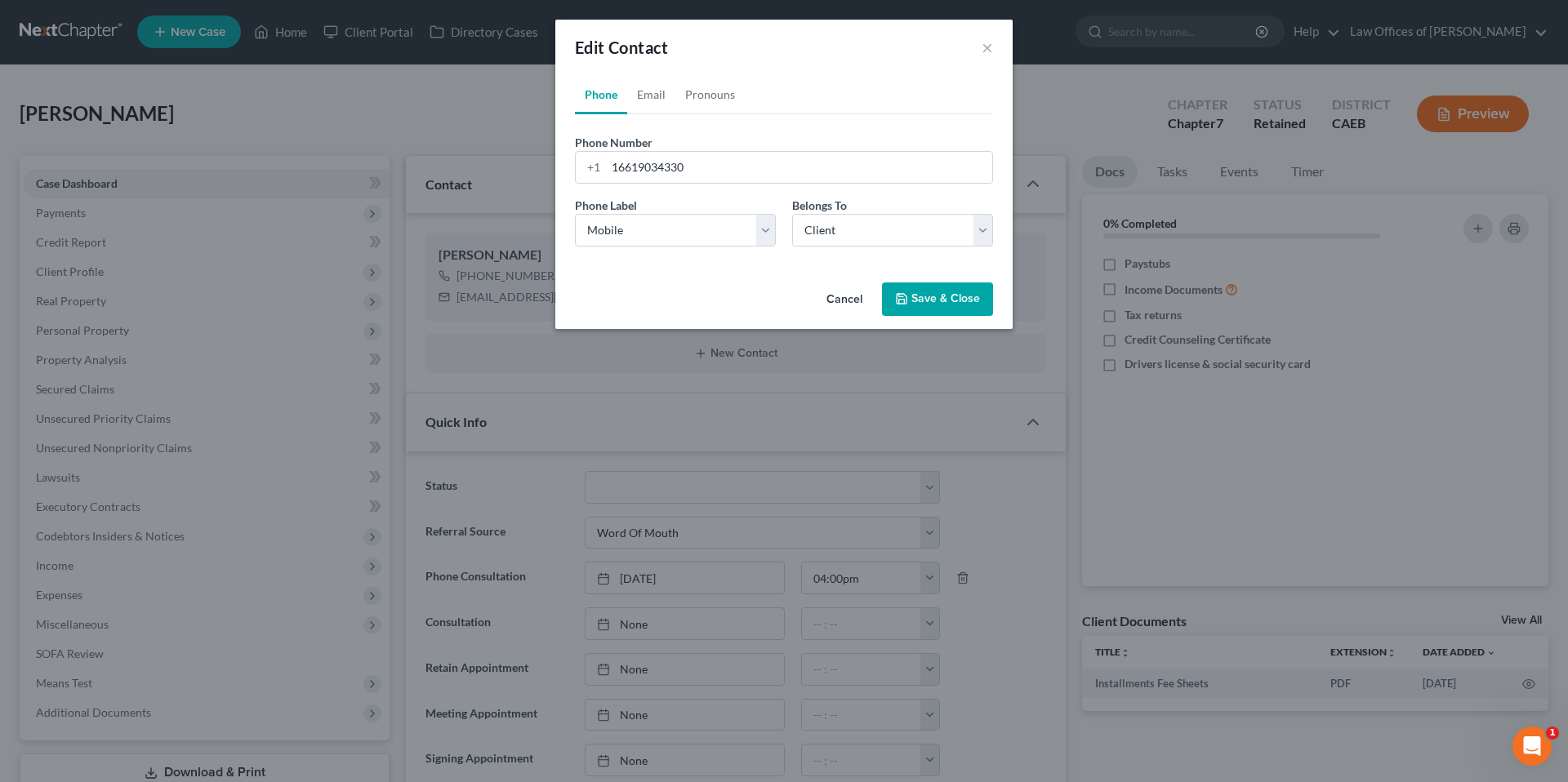
click at [979, 47] on div "Edit Contact ×" at bounding box center [784, 47] width 457 height 55
click at [986, 46] on button "×" at bounding box center [987, 47] width 12 height 20
click at [988, 47] on button "×" at bounding box center [987, 47] width 12 height 20
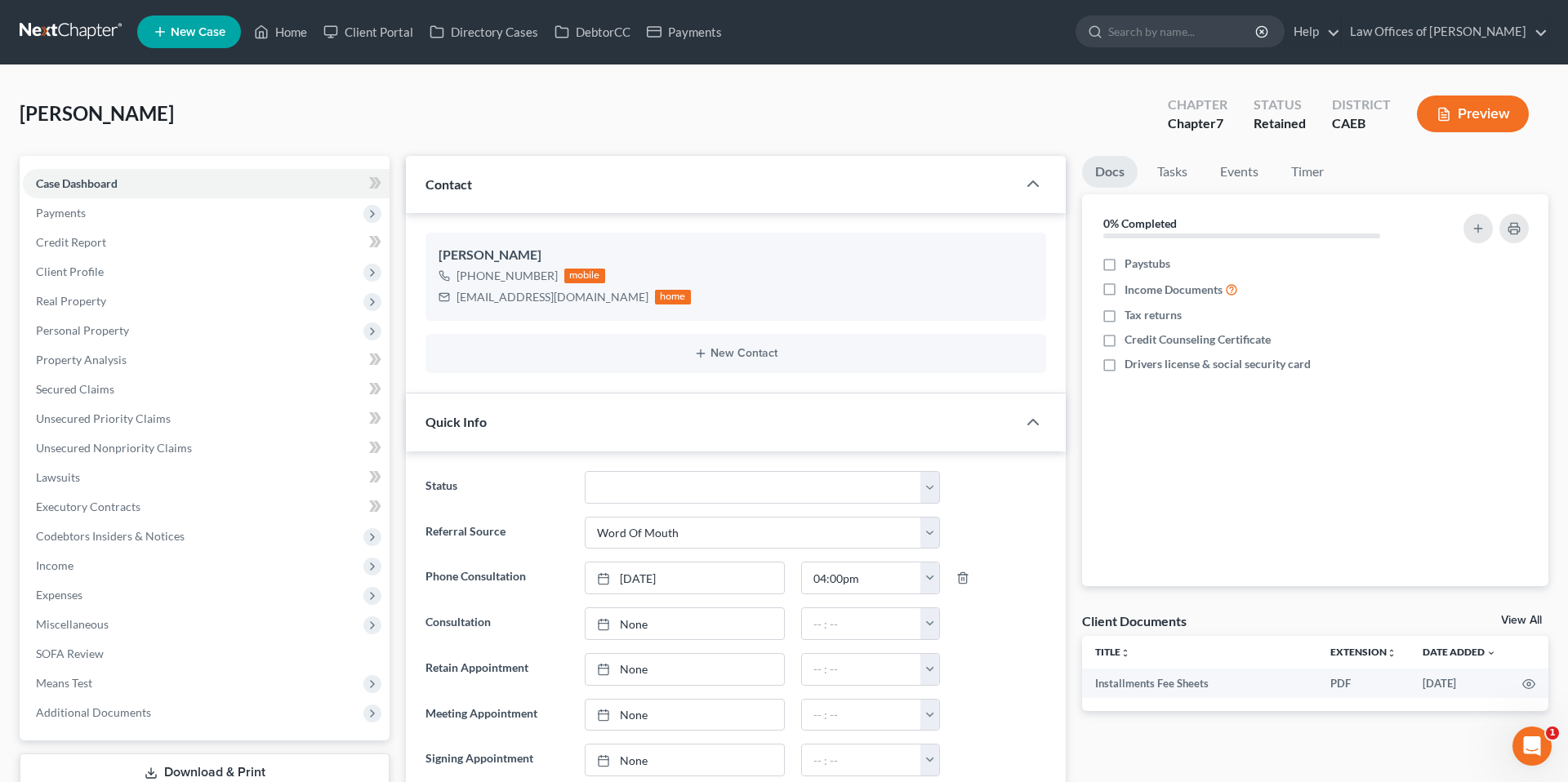
scroll to position [2, 0]
click at [98, 205] on span "Payments" at bounding box center [207, 212] width 367 height 30
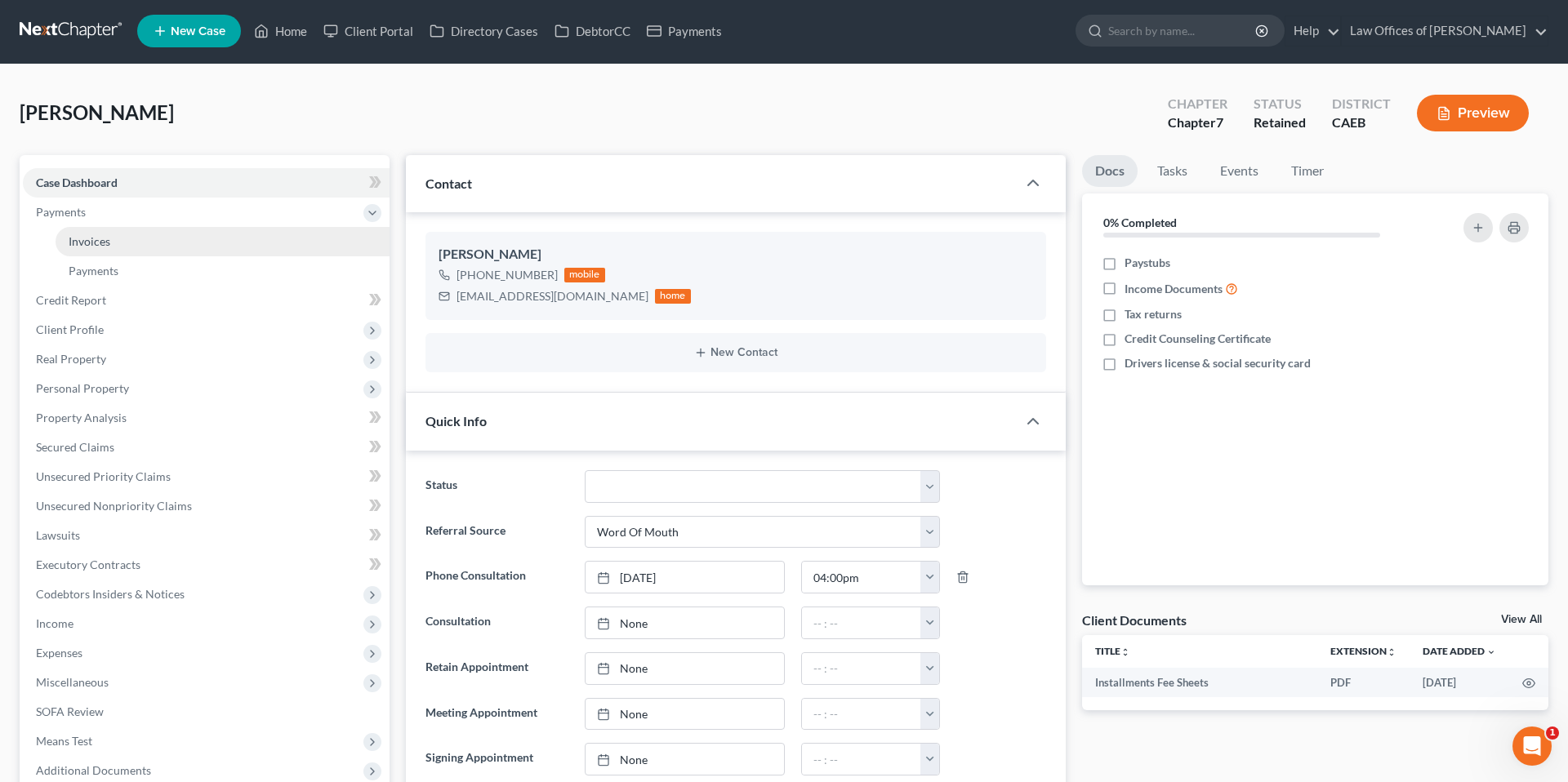
click at [106, 245] on span "Invoices" at bounding box center [89, 242] width 42 height 14
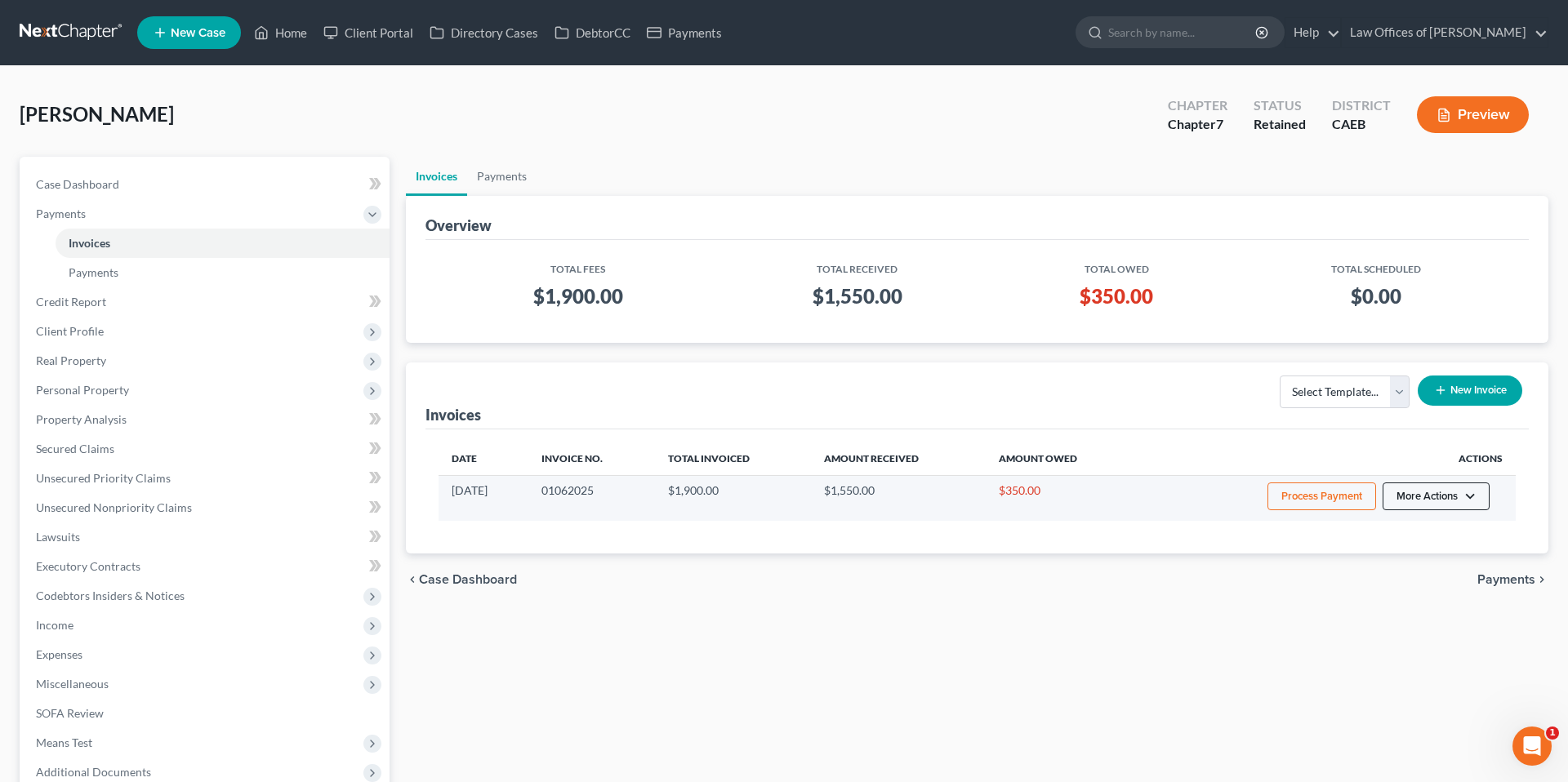
click at [1437, 486] on button "More Actions" at bounding box center [1436, 496] width 107 height 28
click at [1419, 533] on link "View/Edit" at bounding box center [1459, 531] width 192 height 28
select select "1"
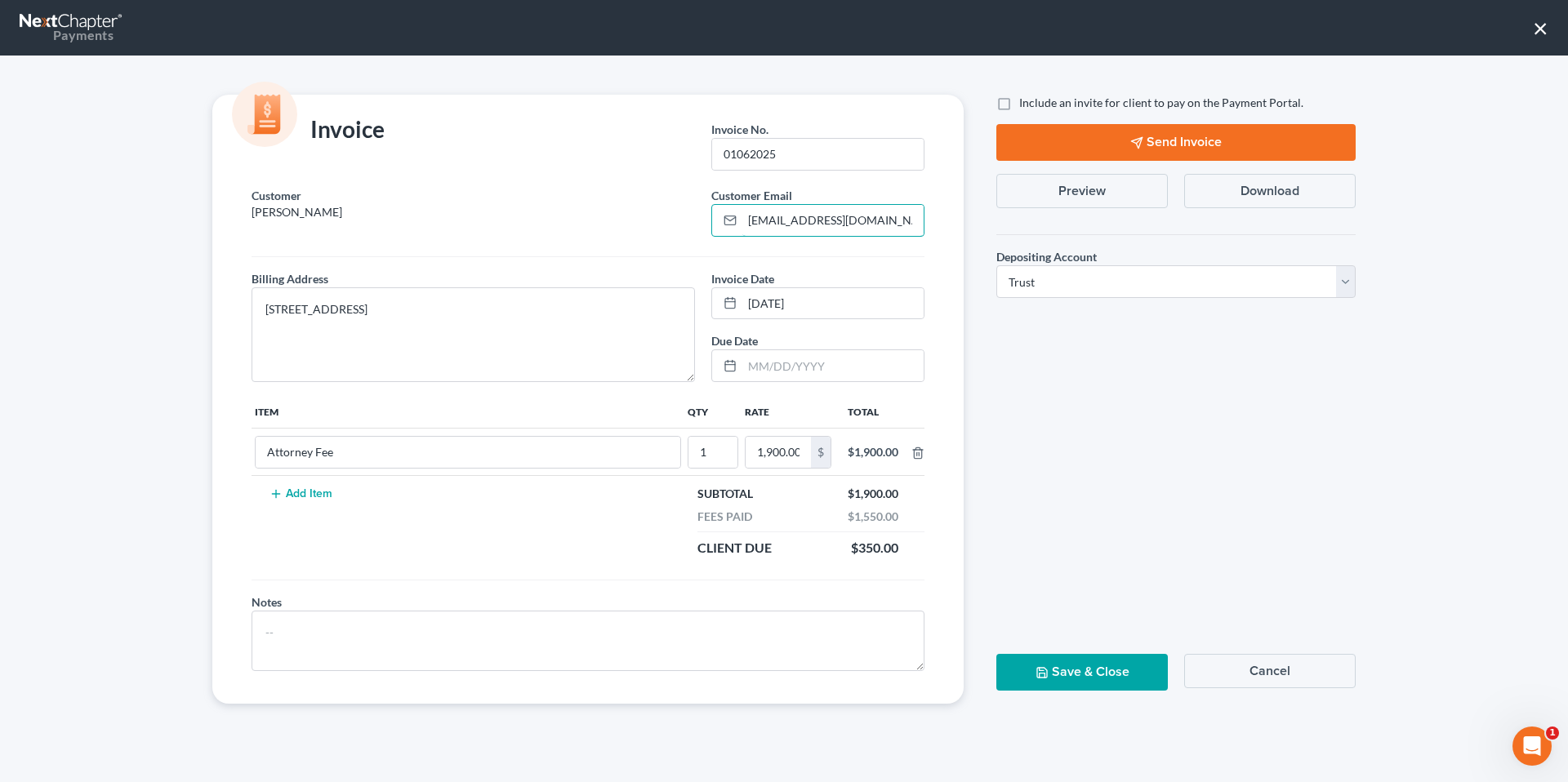
drag, startPoint x: 873, startPoint y: 212, endPoint x: 703, endPoint y: 223, distance: 170.4
click at [703, 223] on div "Customer Email * mofles71@att.net" at bounding box center [818, 212] width 229 height 50
type input "carlos.salazar@quinncompany.com"
click at [1197, 145] on button "Send Invoice" at bounding box center [1176, 142] width 360 height 37
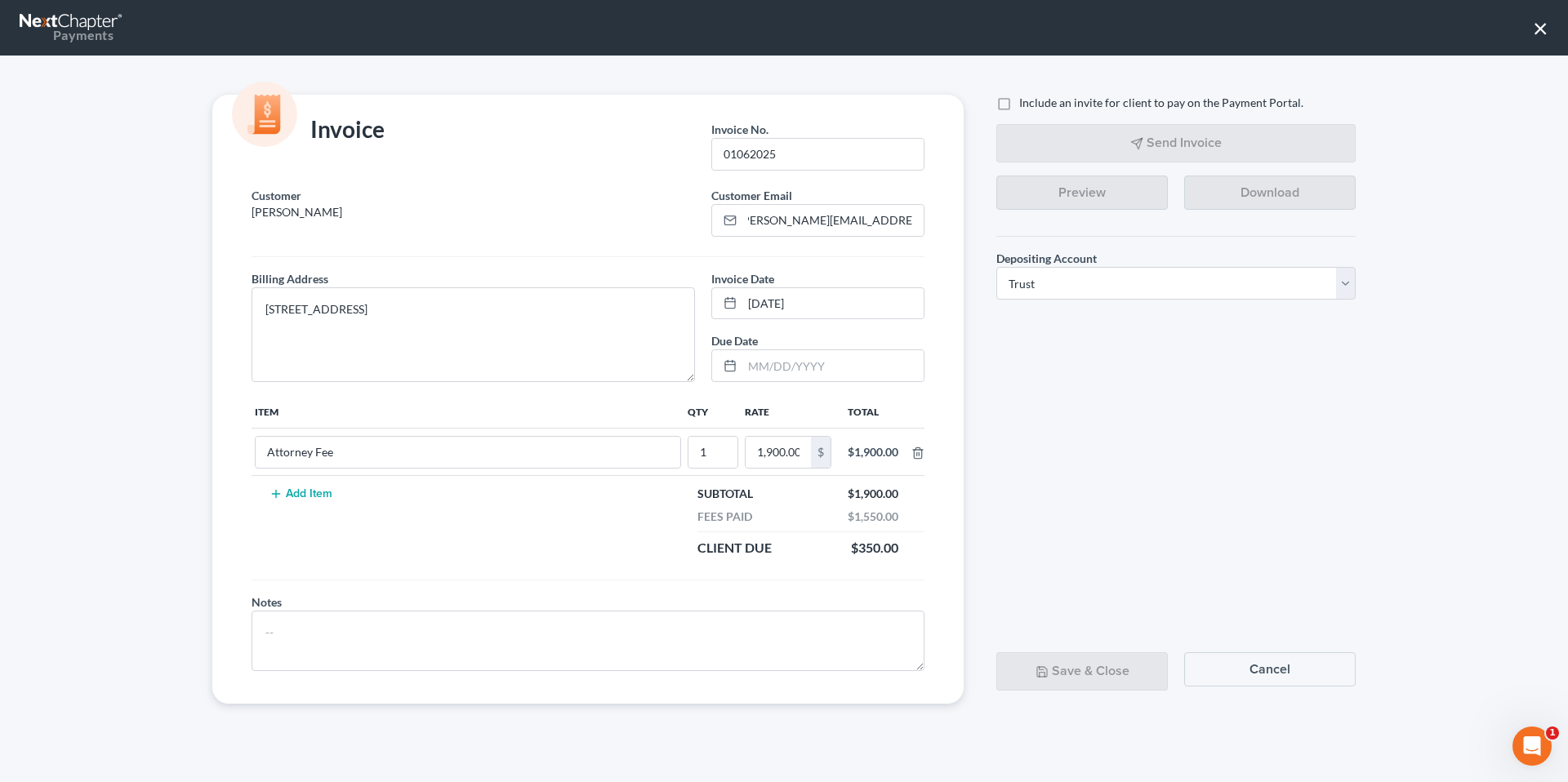
scroll to position [0, 0]
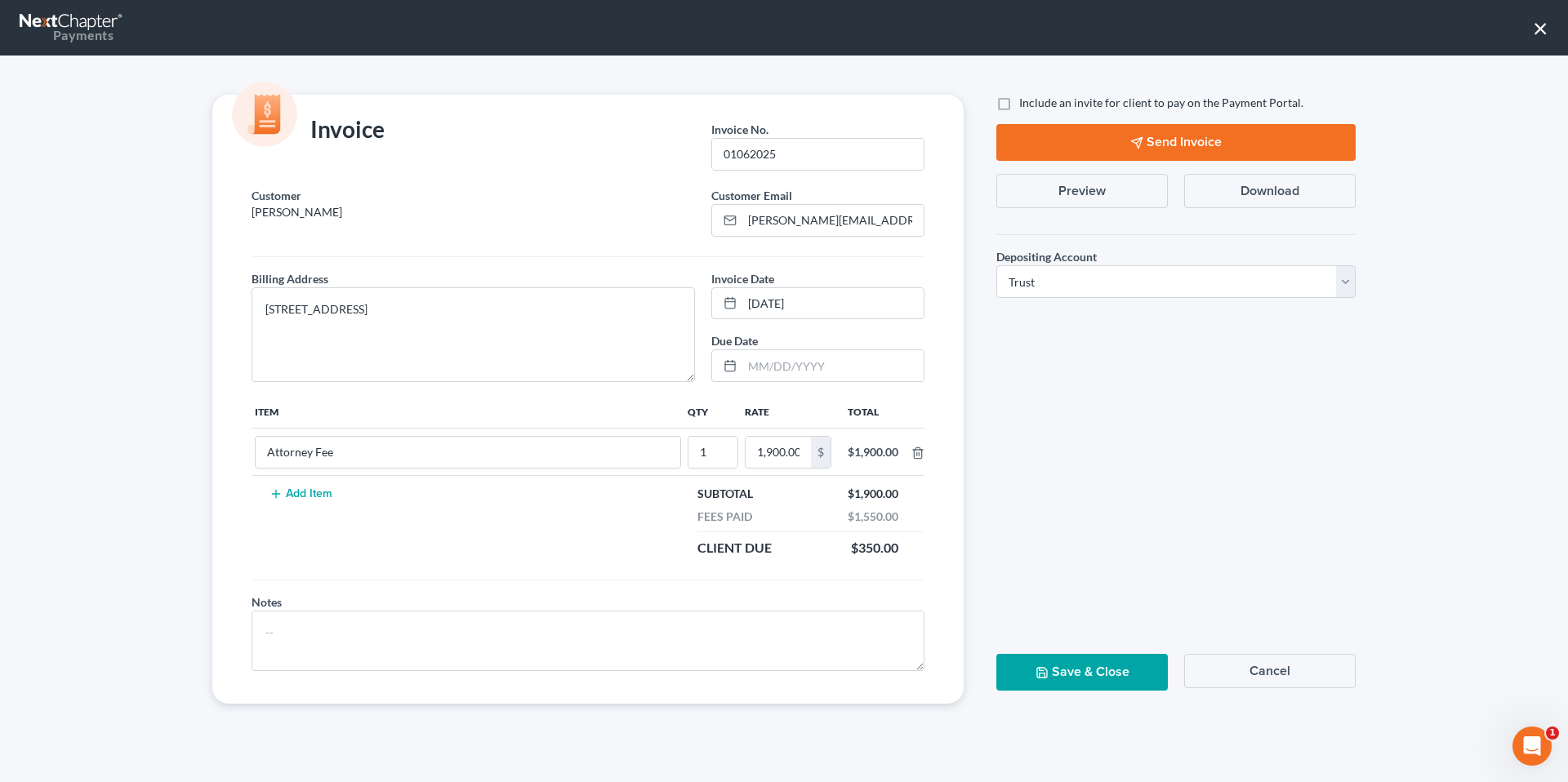
click at [1538, 29] on button "×" at bounding box center [1540, 27] width 15 height 26
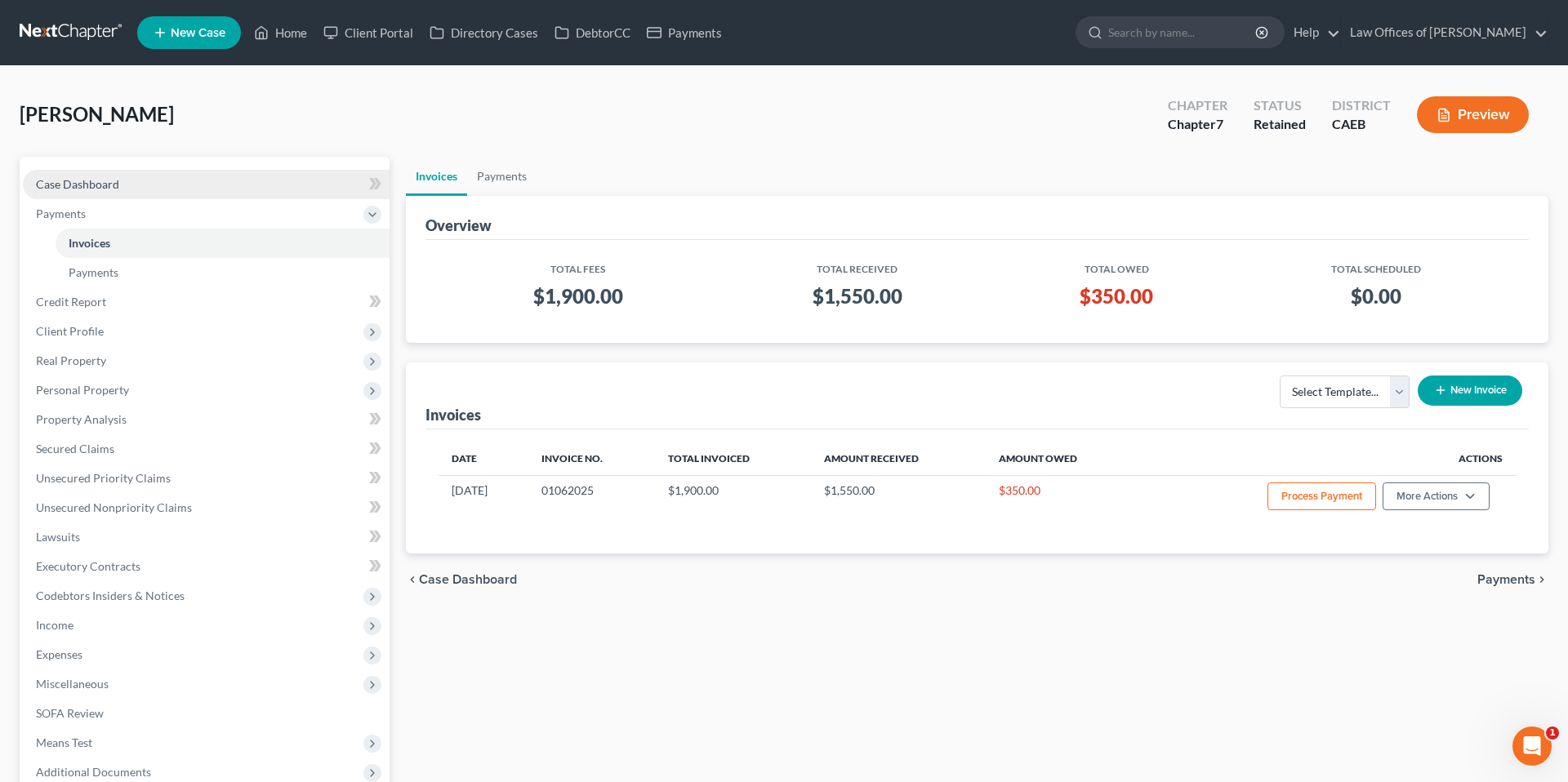
click at [241, 183] on link "Case Dashboard" at bounding box center [207, 184] width 367 height 30
select select "0"
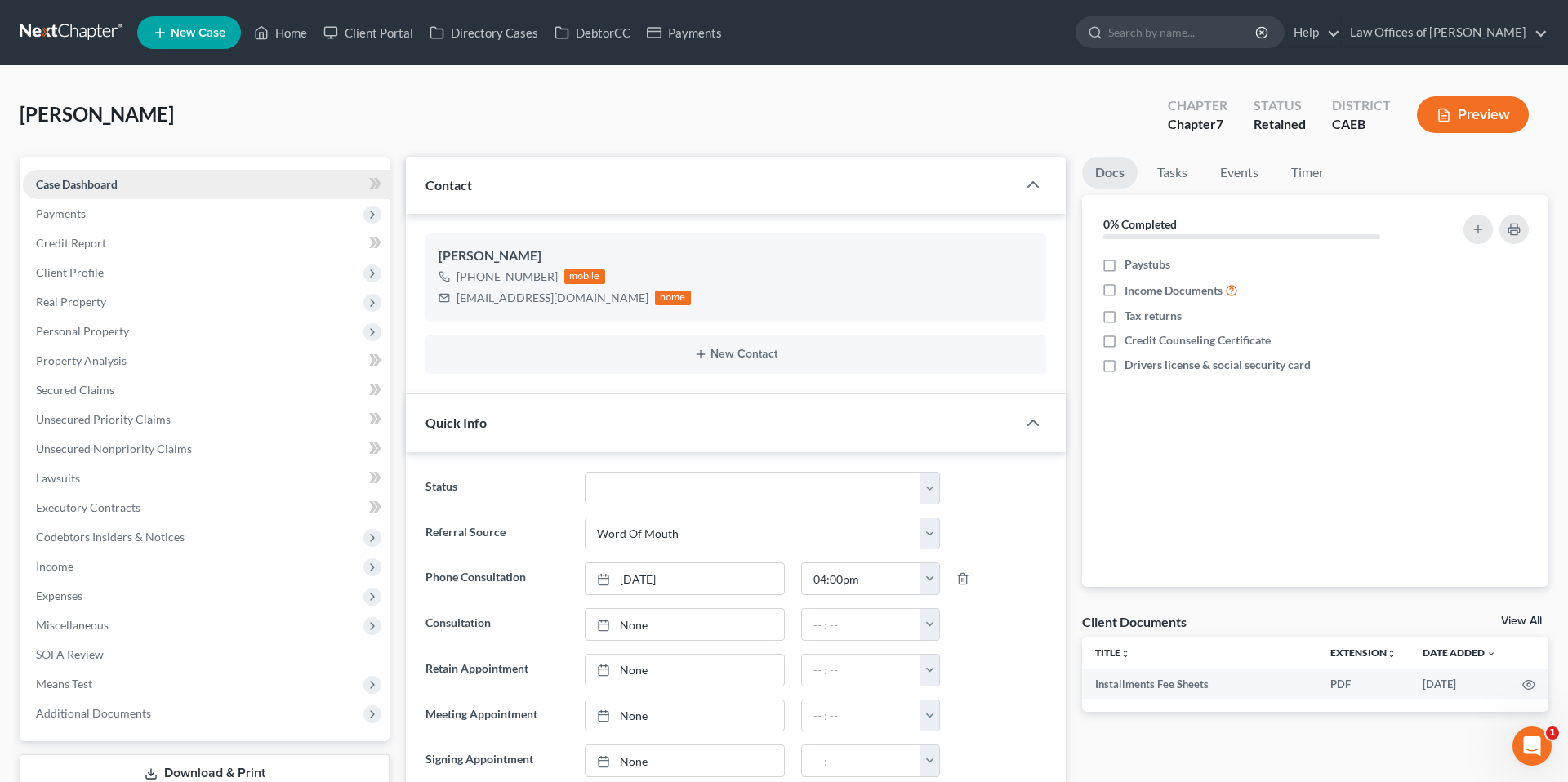
scroll to position [1688, 0]
click at [283, 31] on link "Home" at bounding box center [281, 32] width 70 height 30
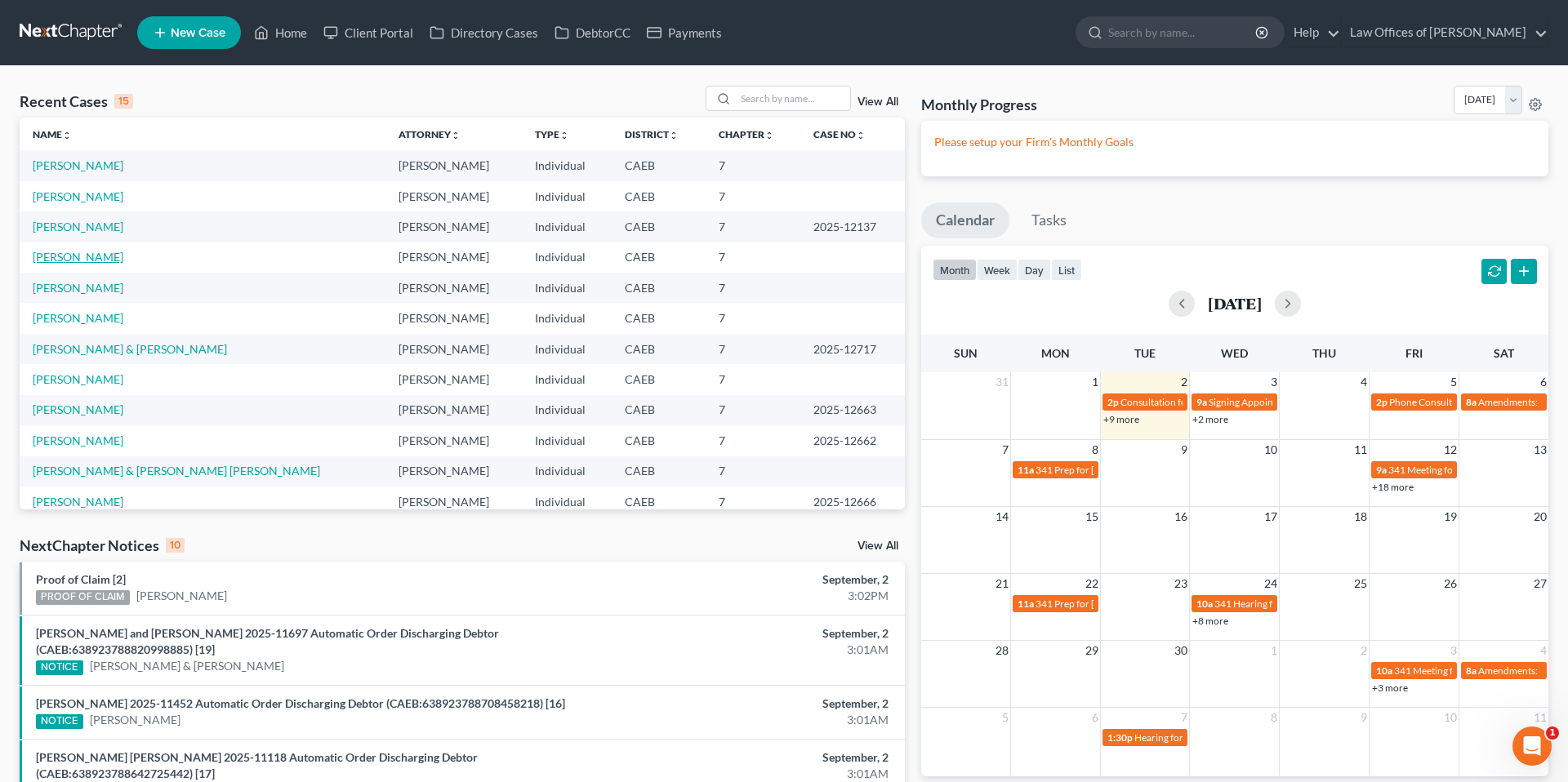
click at [73, 254] on link "Ruiz, Susana" at bounding box center [78, 257] width 90 height 14
select select "0"
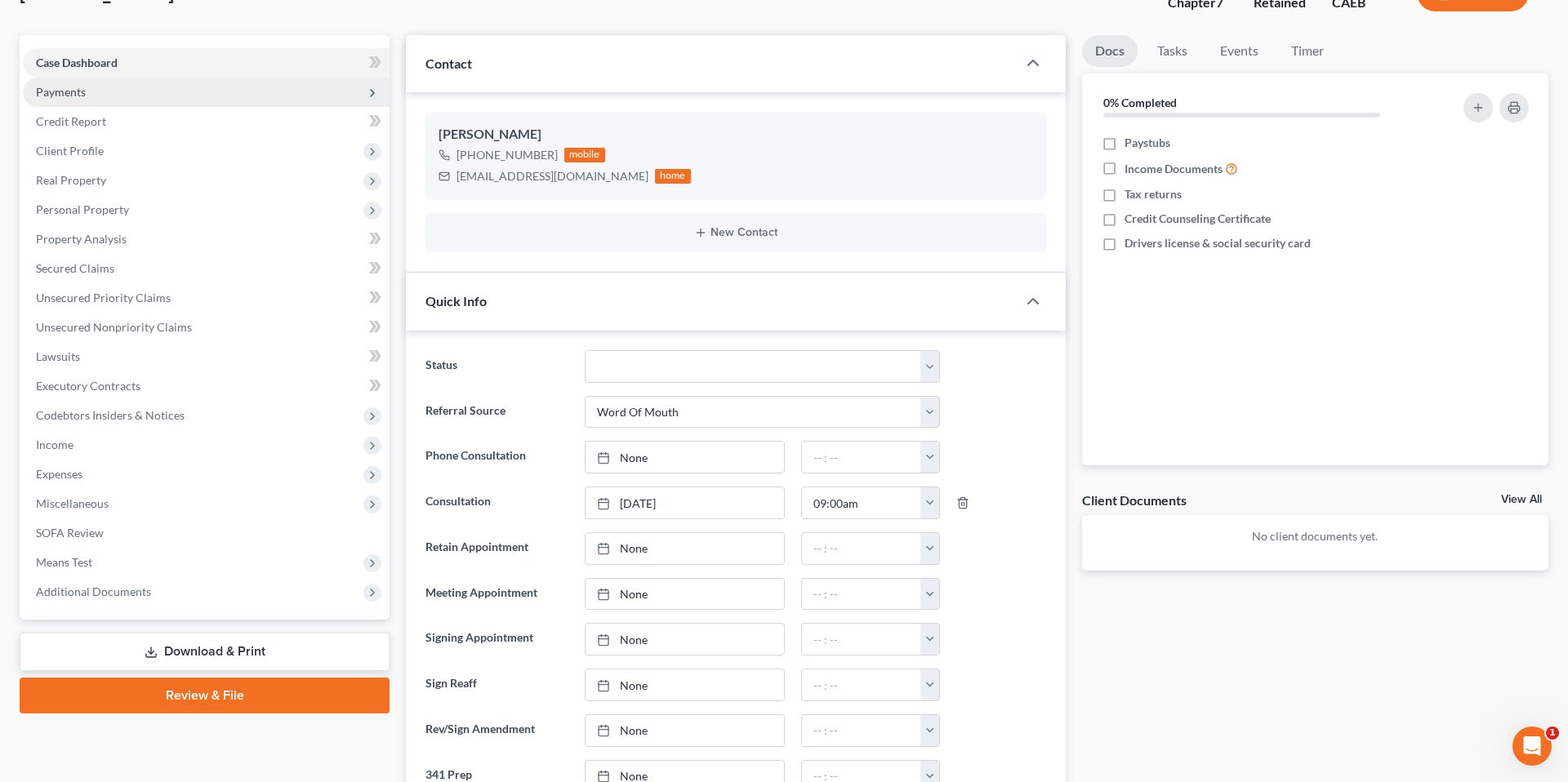
scroll to position [394, 0]
click at [86, 96] on span "Payments" at bounding box center [207, 92] width 367 height 30
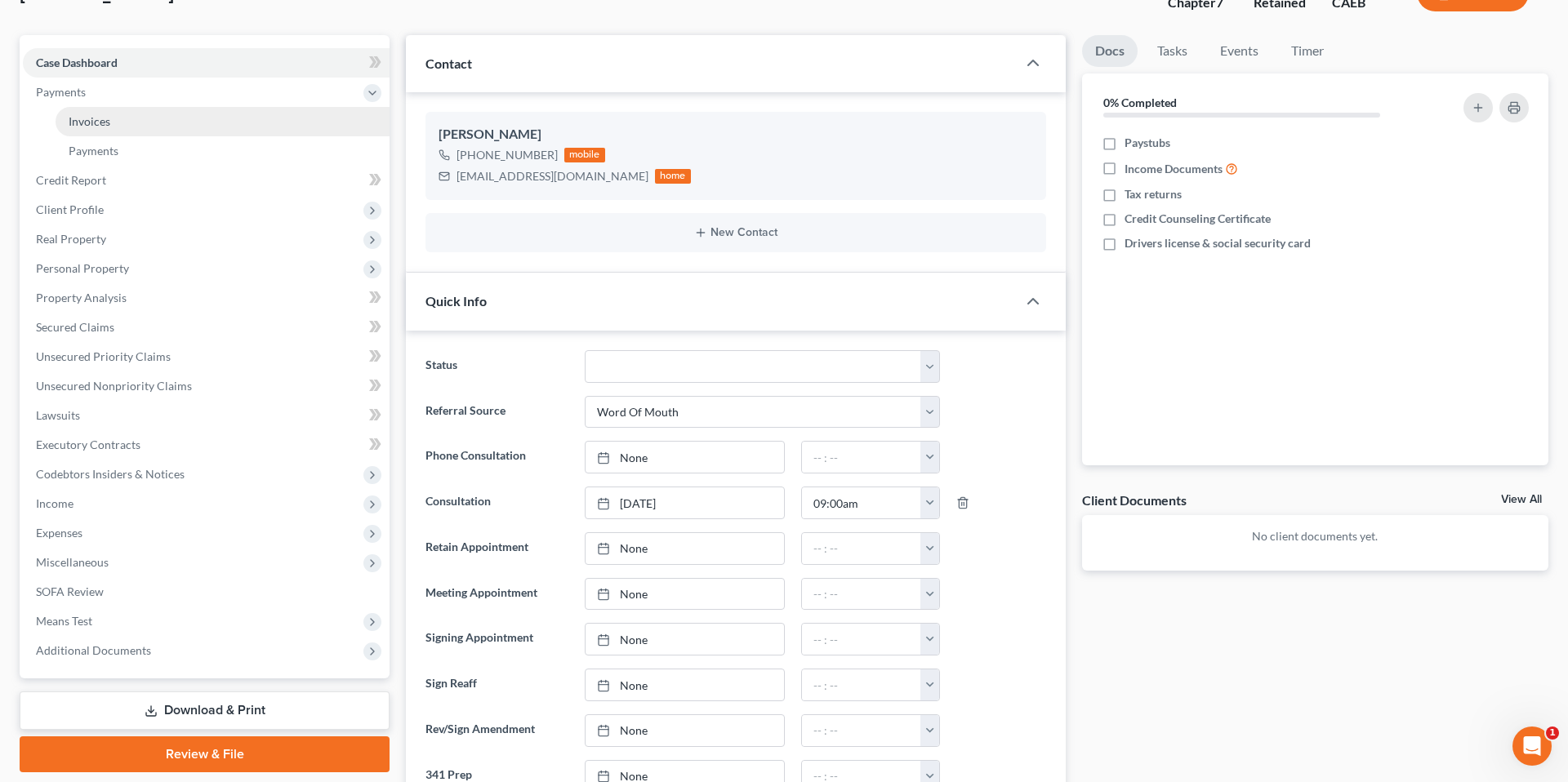
click at [115, 121] on link "Invoices" at bounding box center [222, 122] width 334 height 30
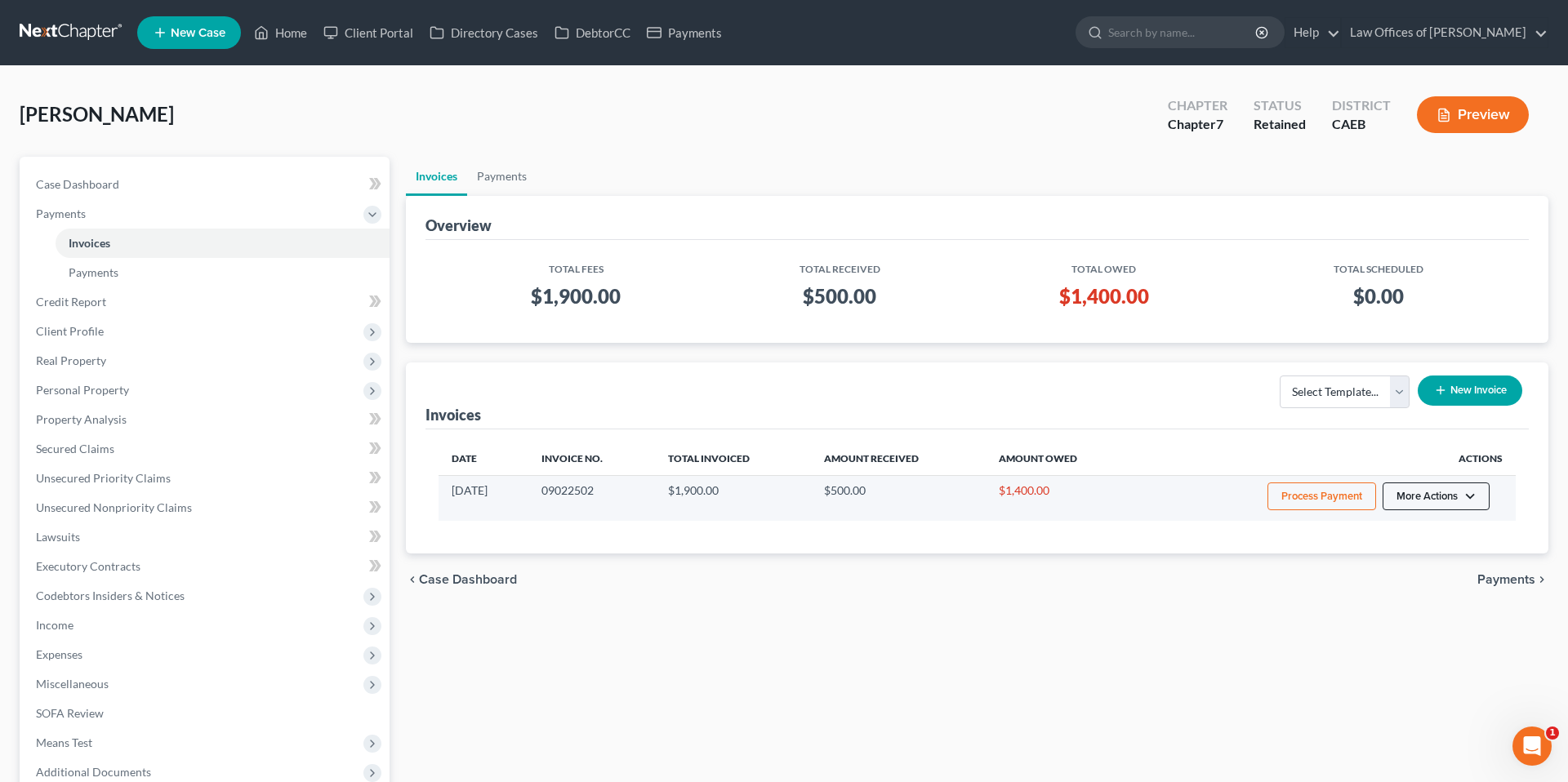
click at [1423, 497] on button "More Actions" at bounding box center [1436, 496] width 107 height 28
click at [1413, 533] on link "View/Edit" at bounding box center [1459, 531] width 192 height 28
select select "0"
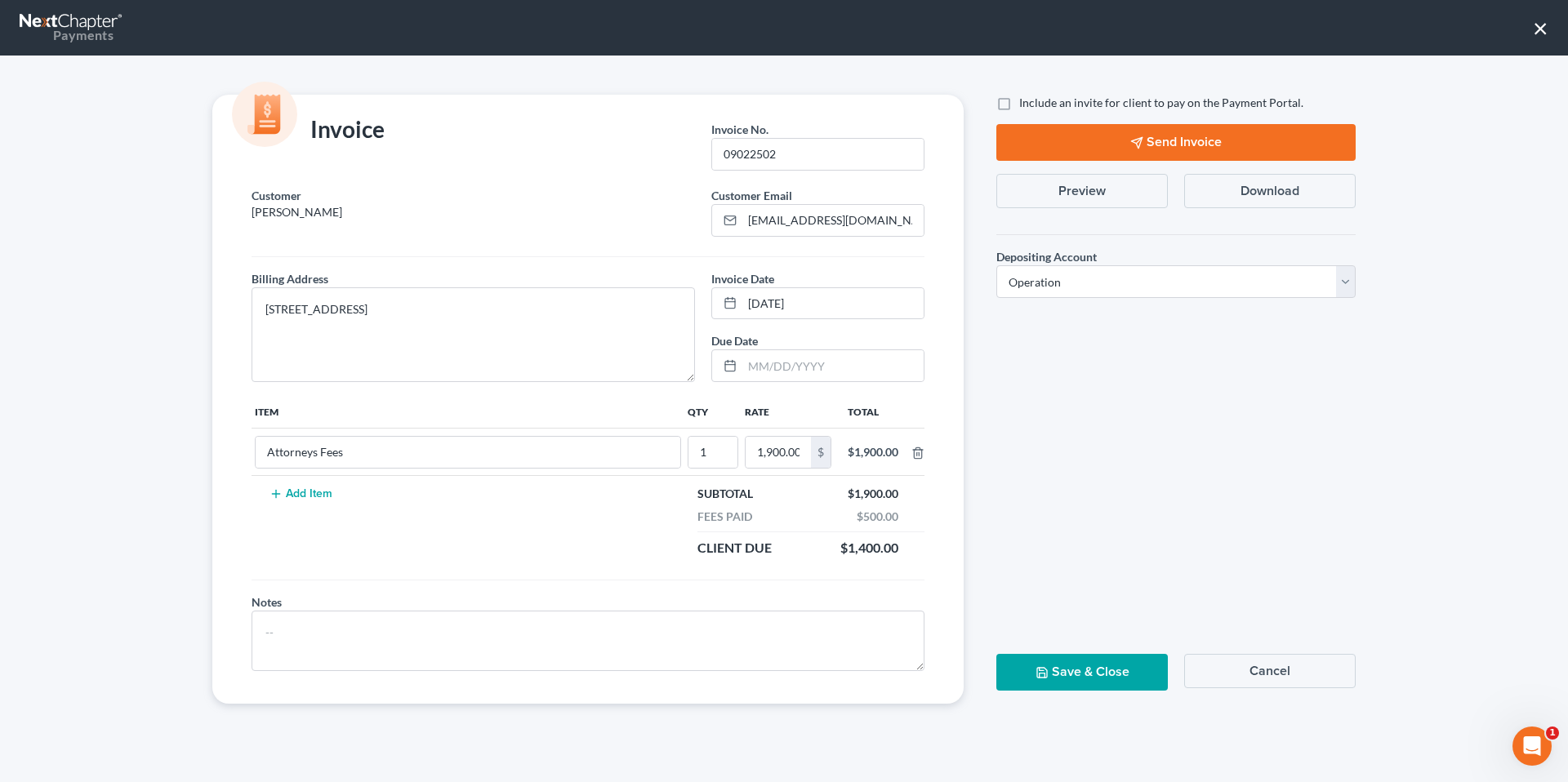
click at [1101, 189] on button "Preview" at bounding box center [1082, 191] width 172 height 34
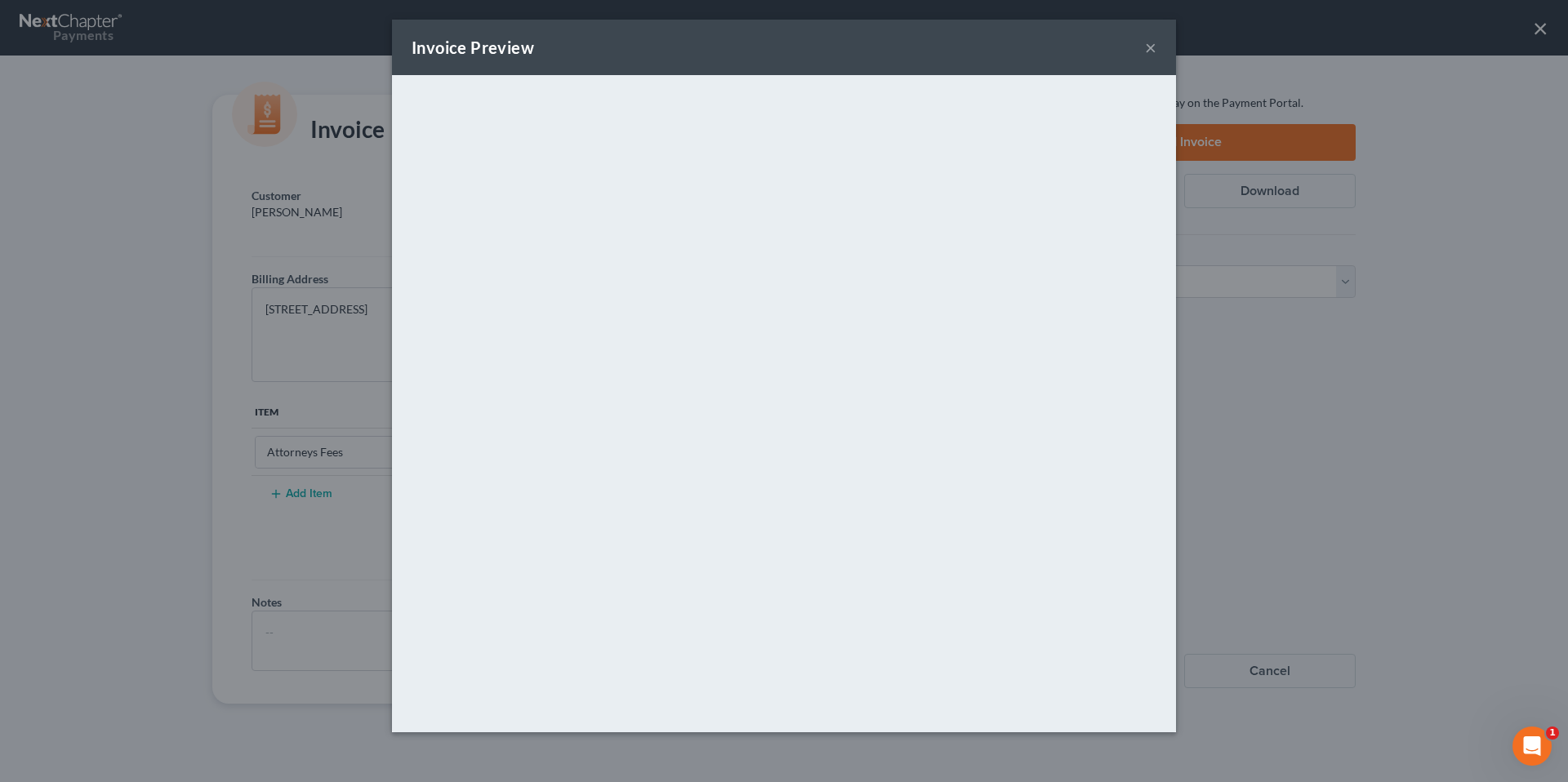
click at [1149, 46] on button "×" at bounding box center [1150, 47] width 12 height 20
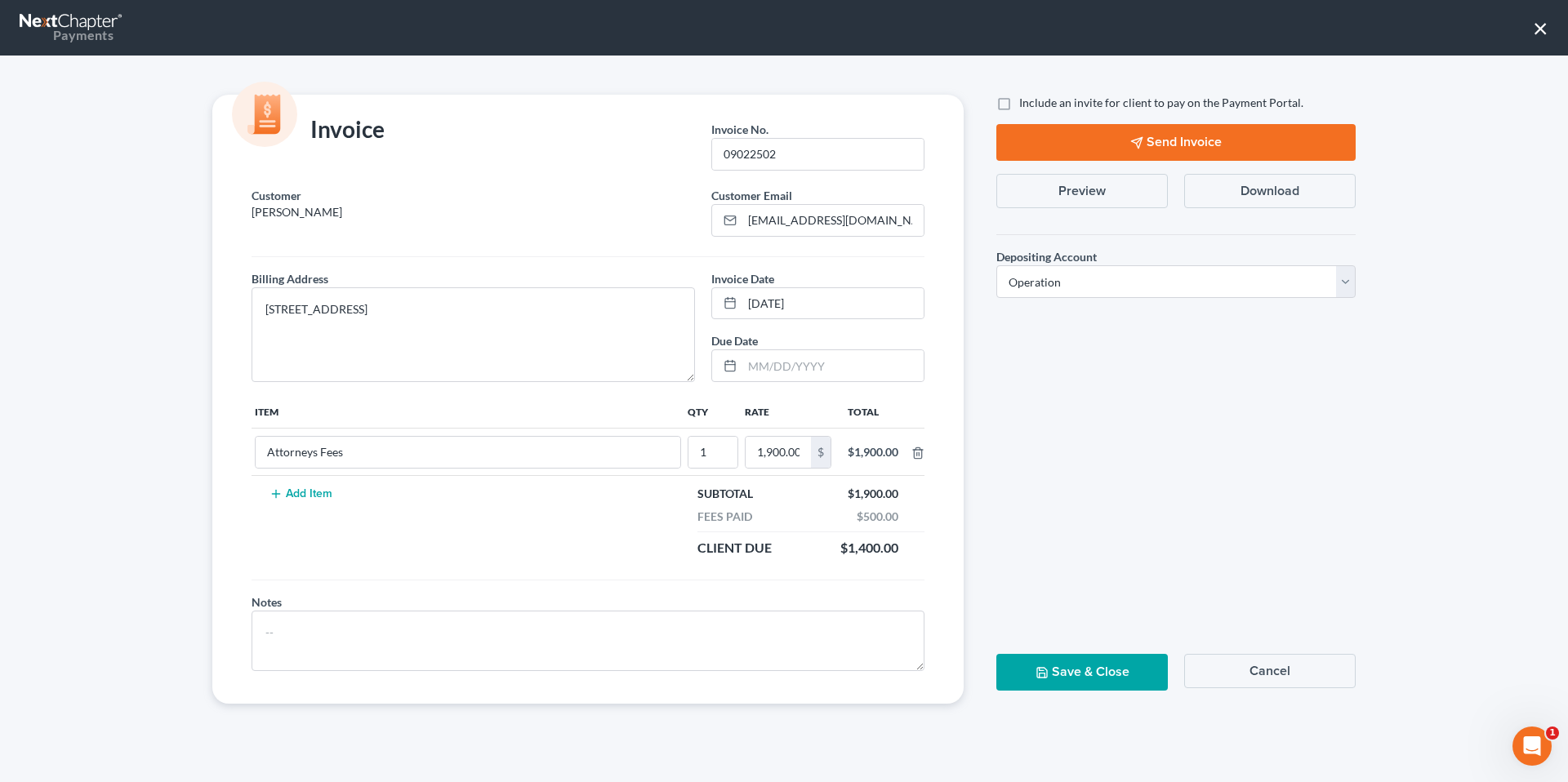
click at [1113, 184] on button "Preview" at bounding box center [1082, 191] width 172 height 34
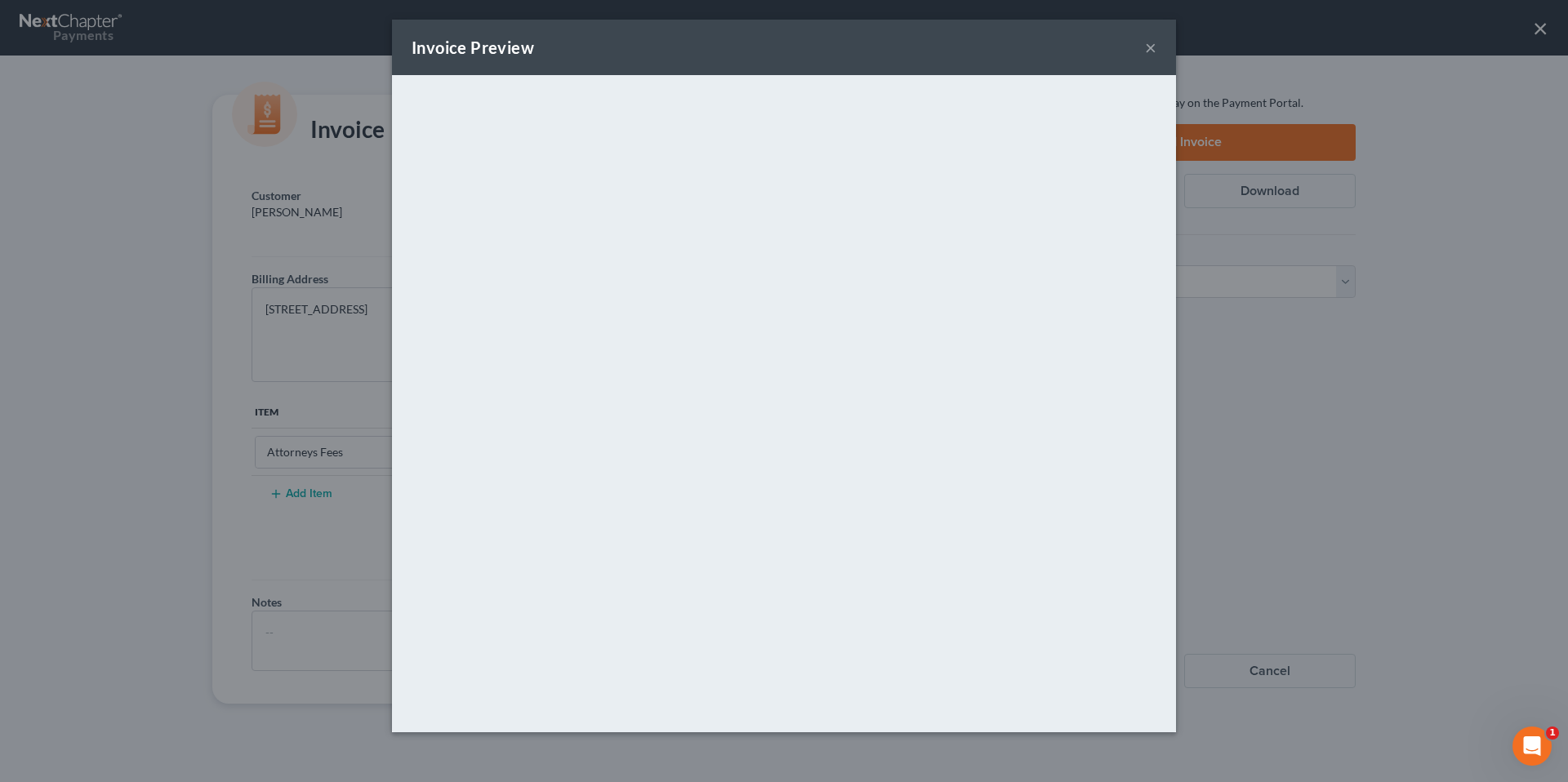
click at [1153, 51] on button "×" at bounding box center [1150, 47] width 12 height 20
click at [1153, 47] on button "×" at bounding box center [1150, 47] width 12 height 20
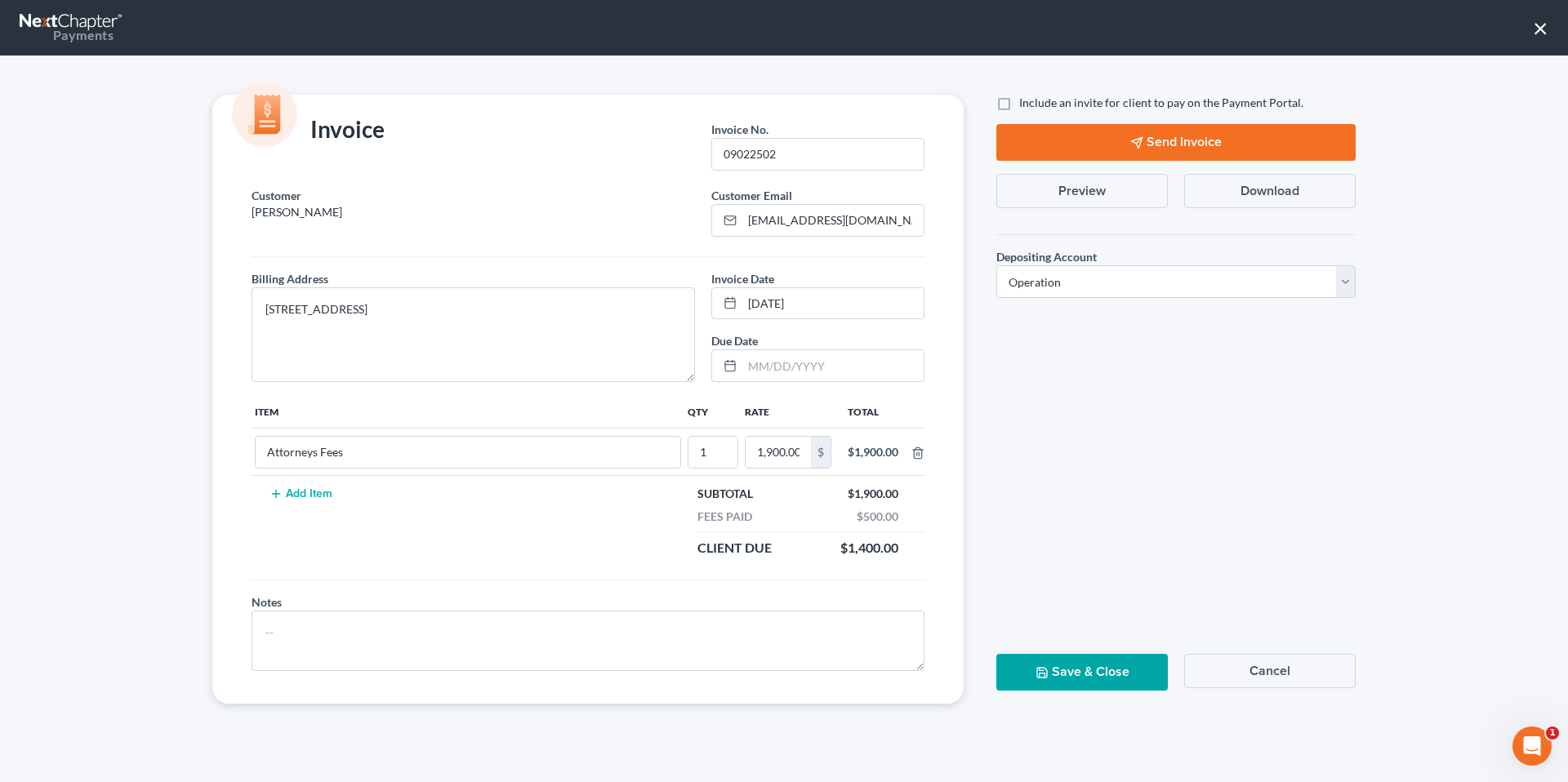
drag, startPoint x: 1544, startPoint y: 28, endPoint x: 384, endPoint y: 246, distance: 1180.3
click at [1544, 28] on button "×" at bounding box center [1540, 27] width 15 height 26
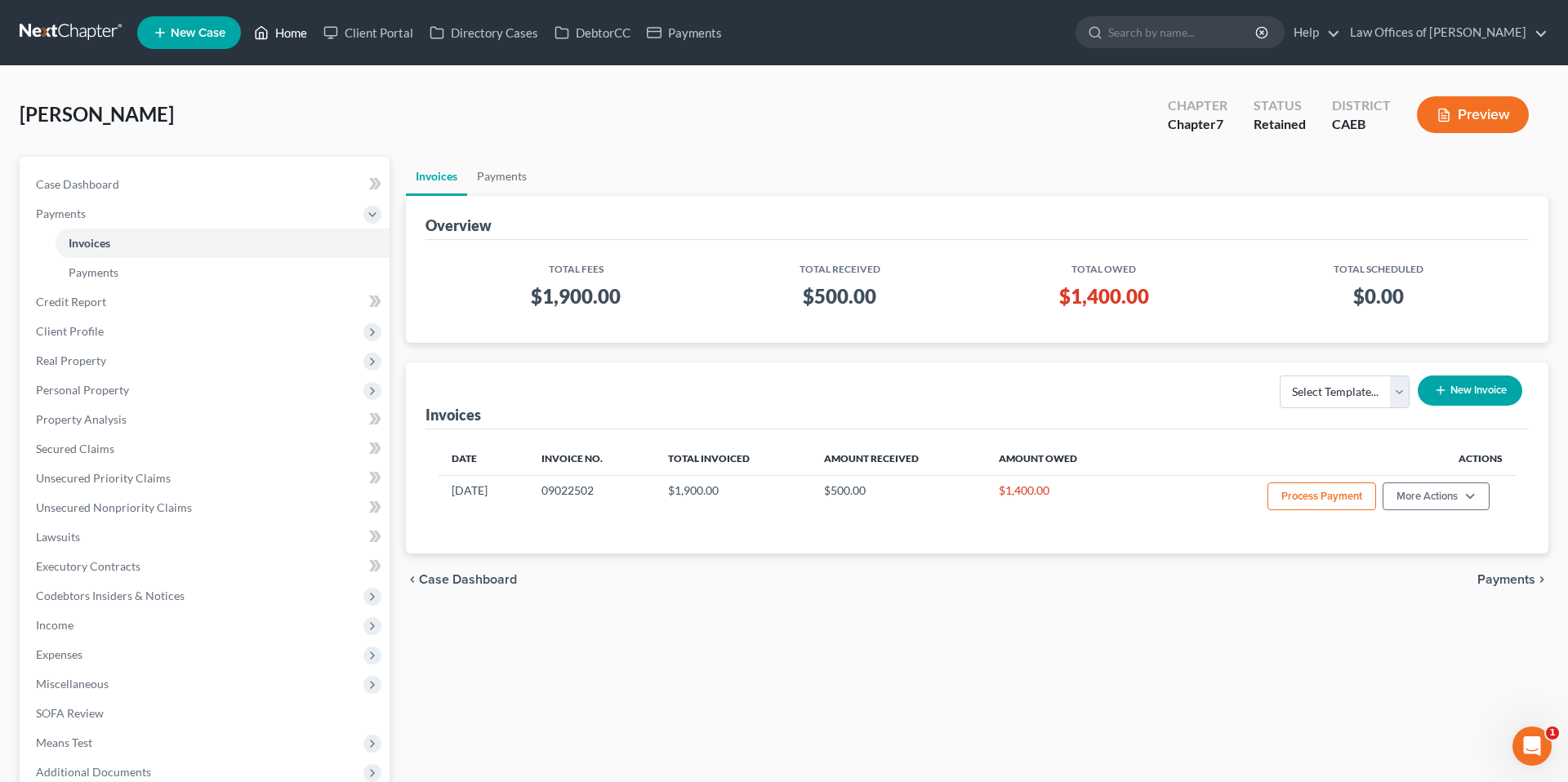
scroll to position [47, 0]
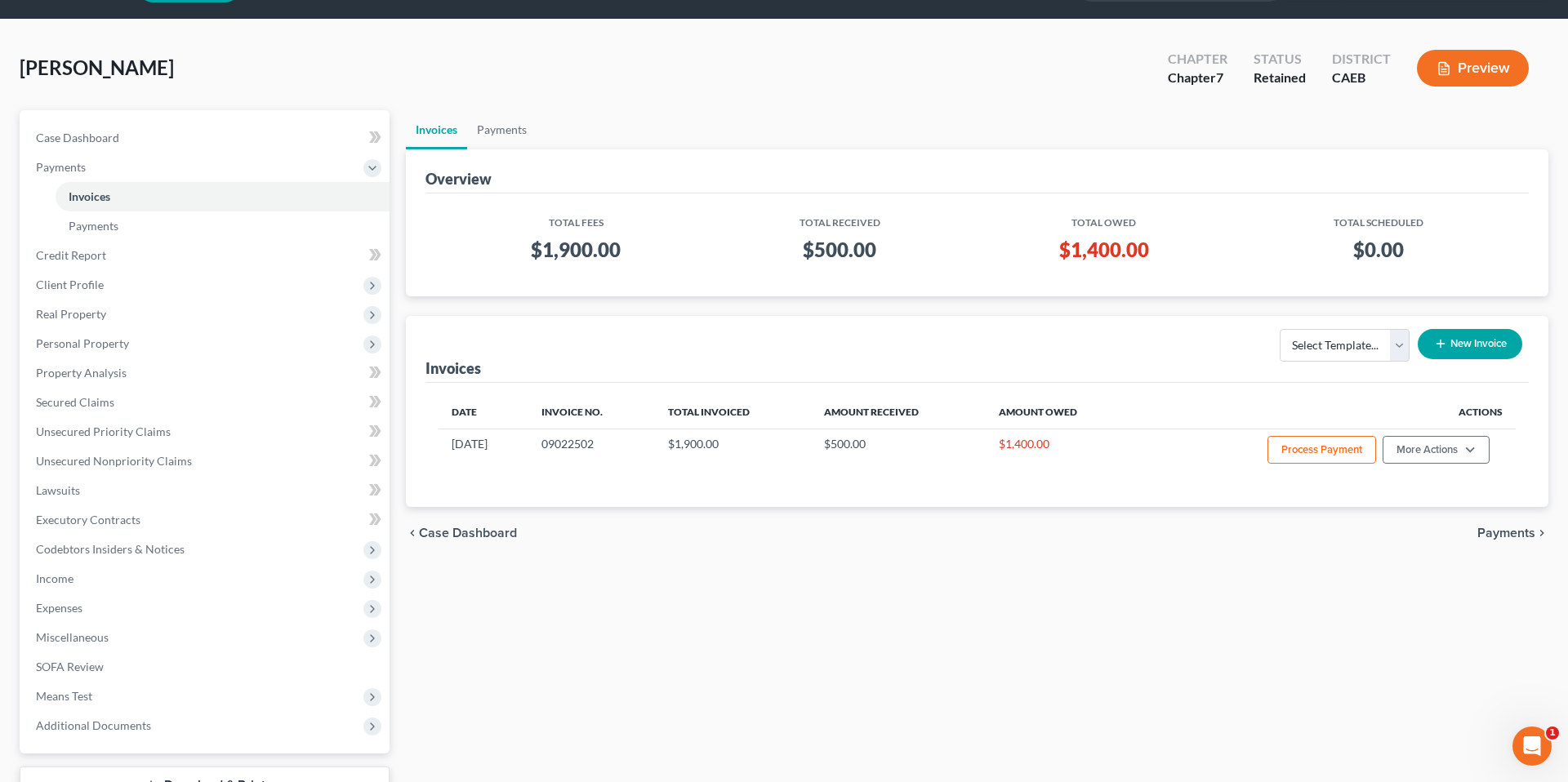
click at [331, 51] on div "Ruiz, Susana Upgraded Chapter Chapter 7 Status Retained District CAEB Preview" at bounding box center [784, 74] width 1529 height 71
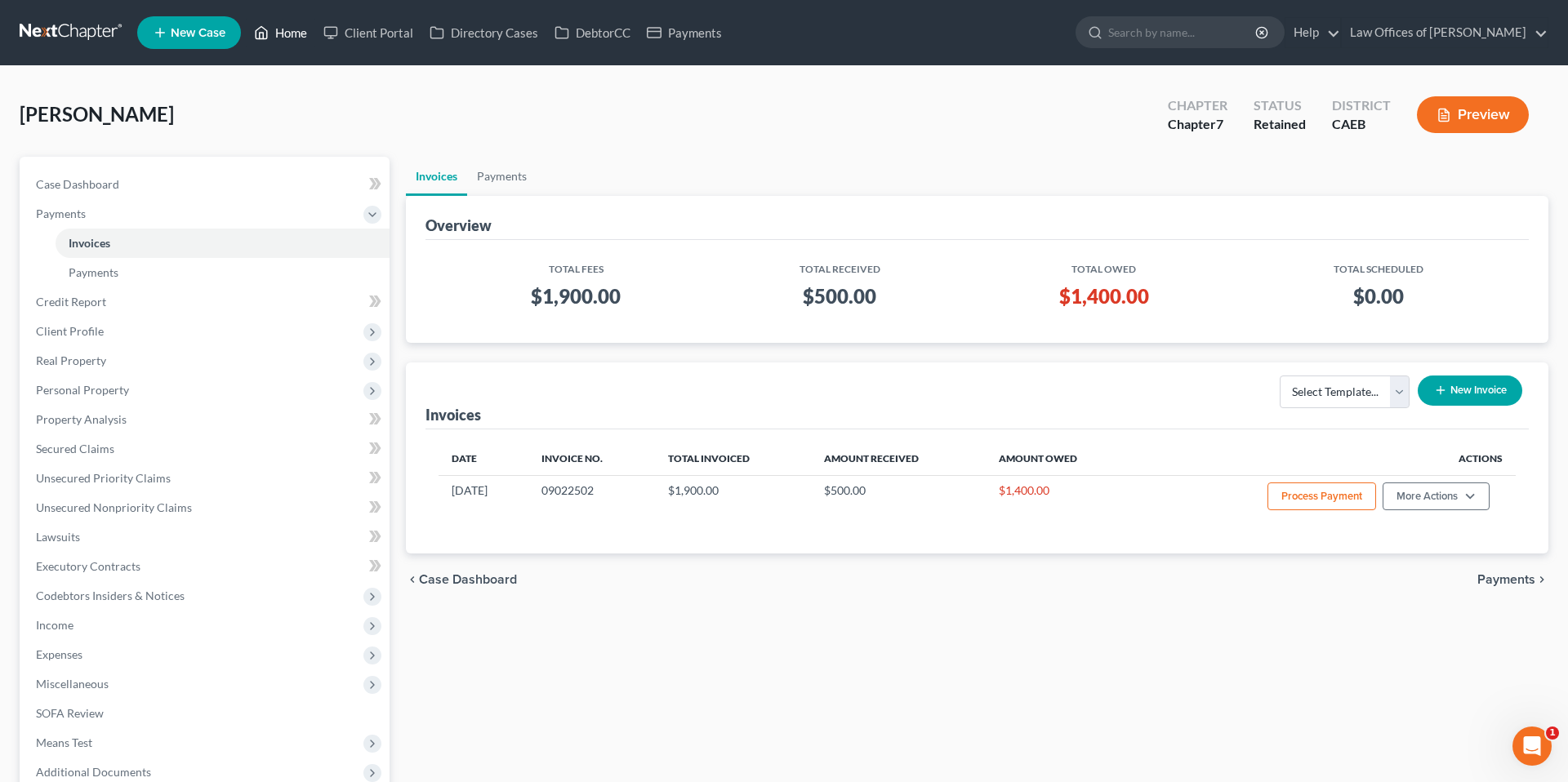
click at [278, 36] on link "Home" at bounding box center [281, 32] width 70 height 30
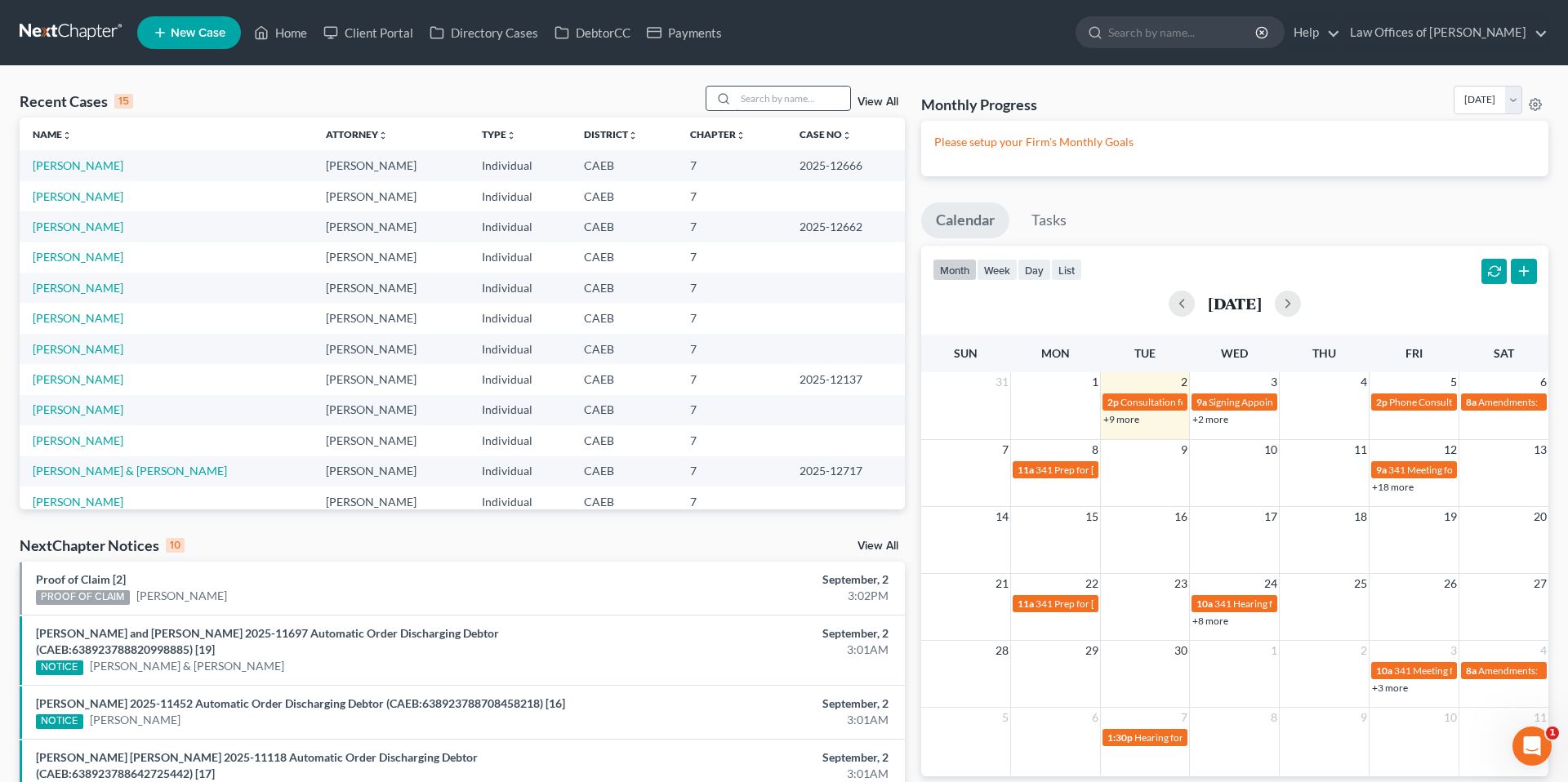
click at [816, 104] on input "search" at bounding box center [793, 98] width 115 height 23
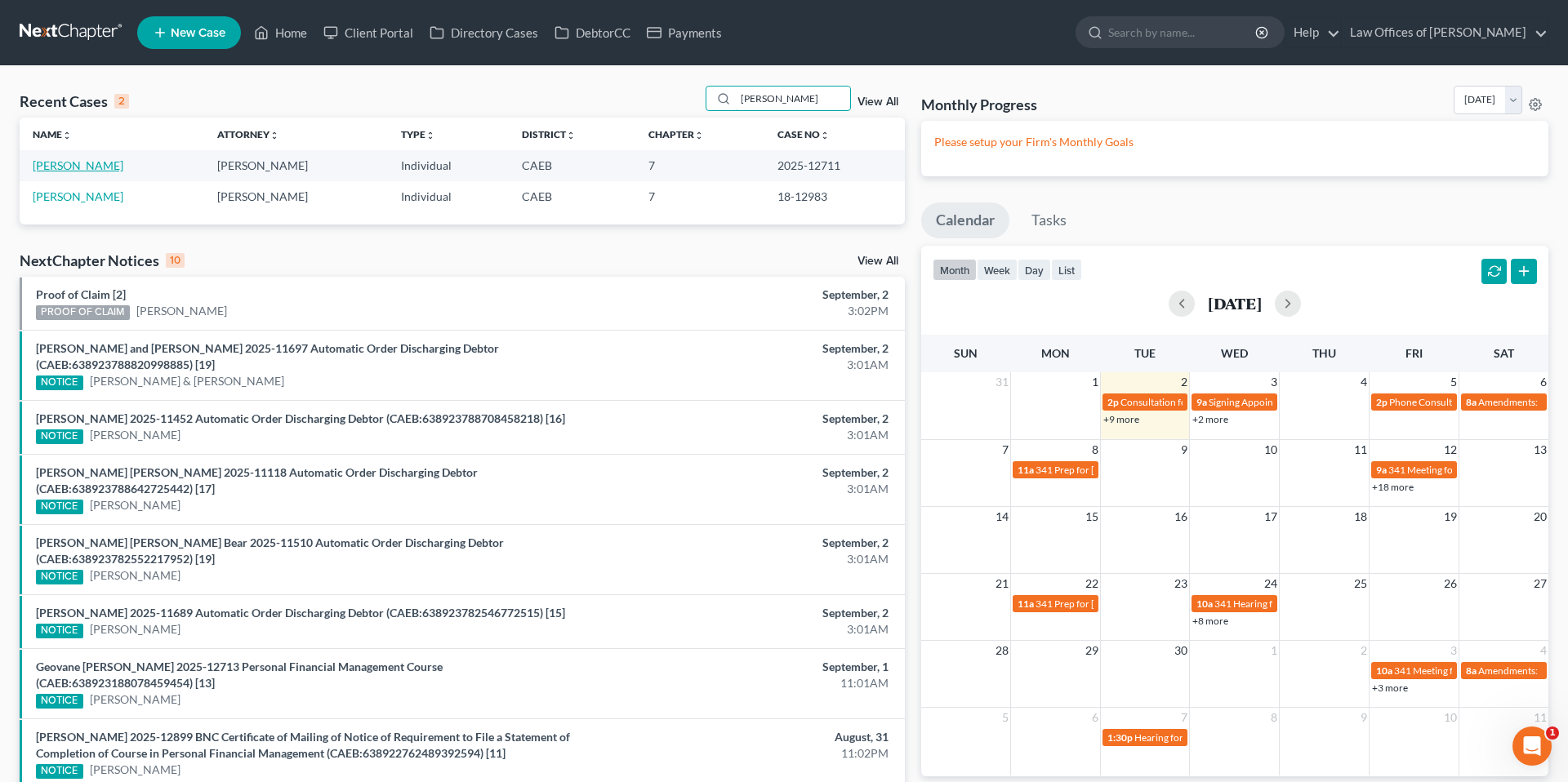
type input "jessica hernandez"
click at [110, 167] on link "[PERSON_NAME]" at bounding box center [78, 166] width 90 height 14
select select "0"
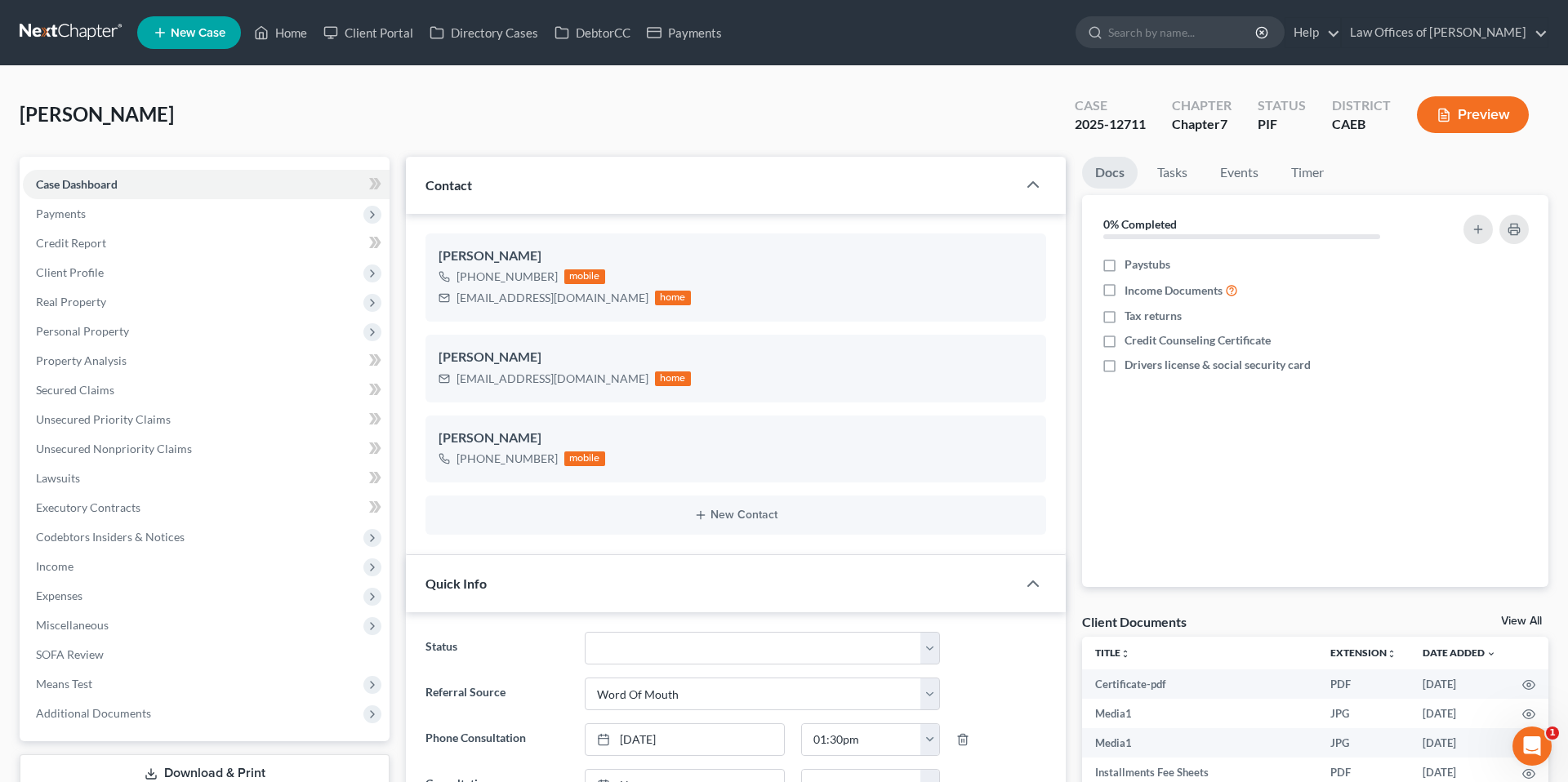
scroll to position [6385, 0]
click at [1241, 169] on link "Events" at bounding box center [1240, 173] width 64 height 32
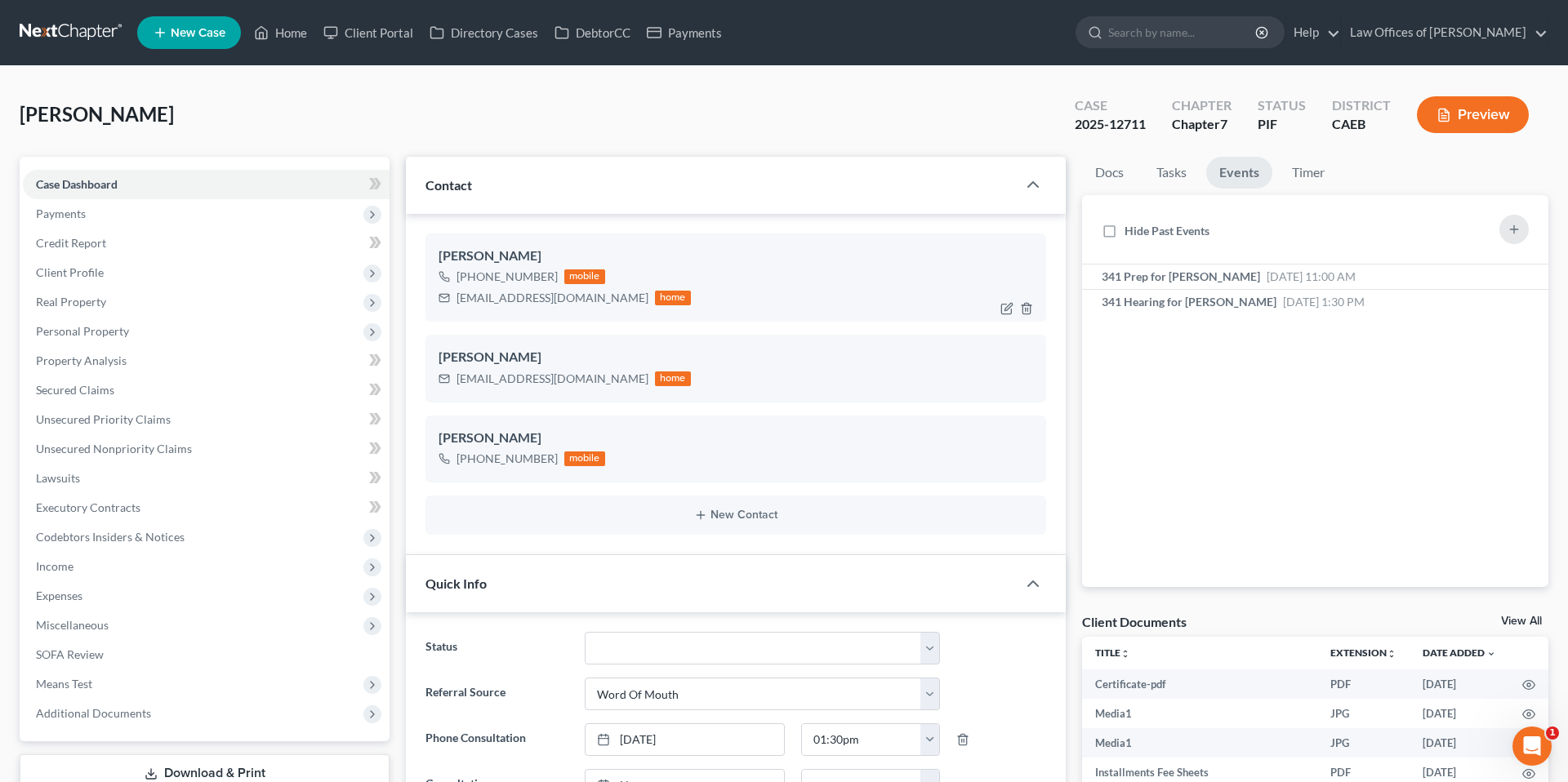
drag, startPoint x: 456, startPoint y: 297, endPoint x: 626, endPoint y: 300, distance: 170.0
click at [626, 300] on div "jessicarosehernandez@yahoo.com" at bounding box center [552, 298] width 192 height 16
copy div "jessicarosehernandez@yahoo.com"
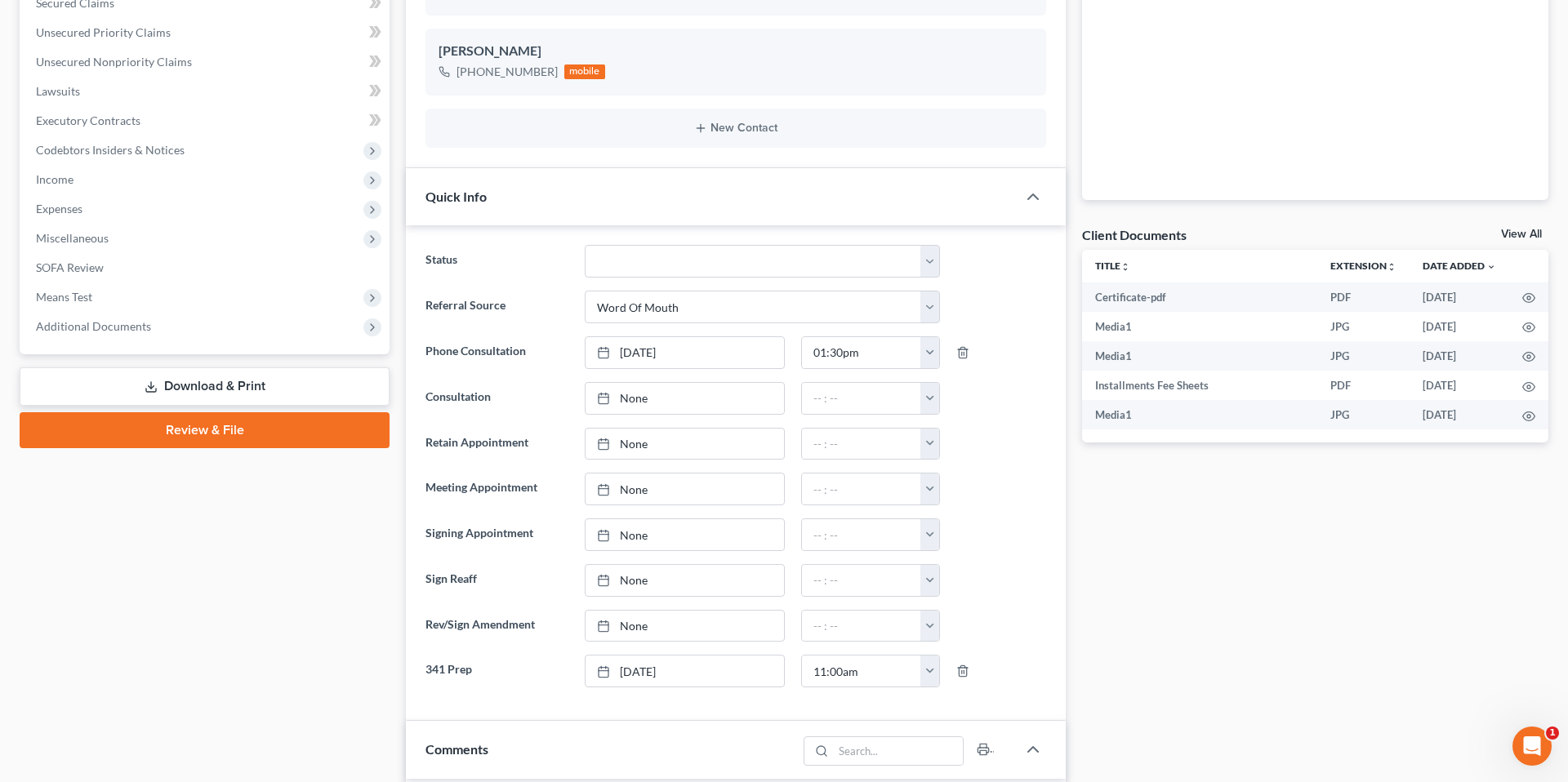
scroll to position [423, 0]
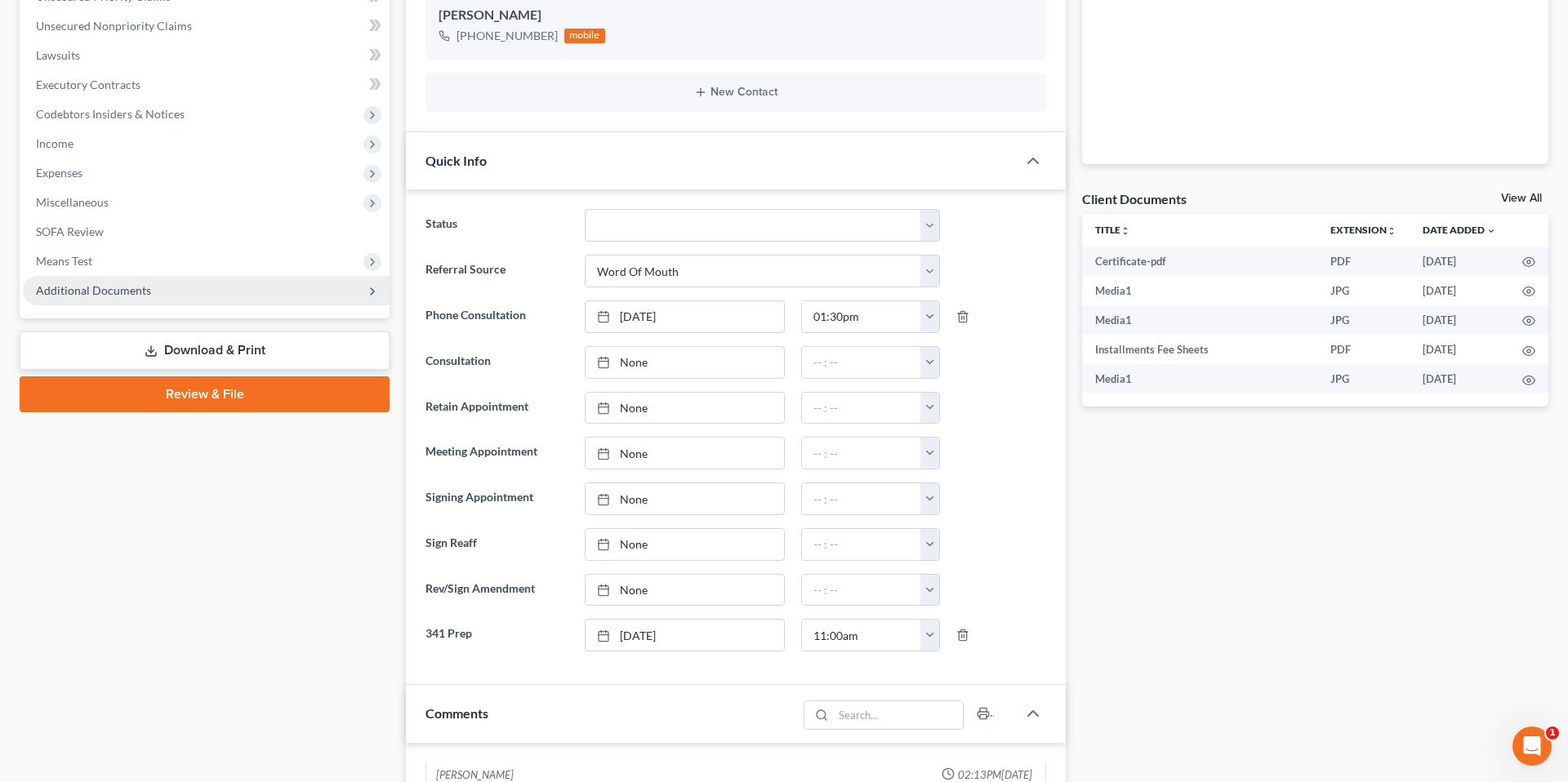
click at [116, 287] on span "Additional Documents" at bounding box center [93, 291] width 115 height 14
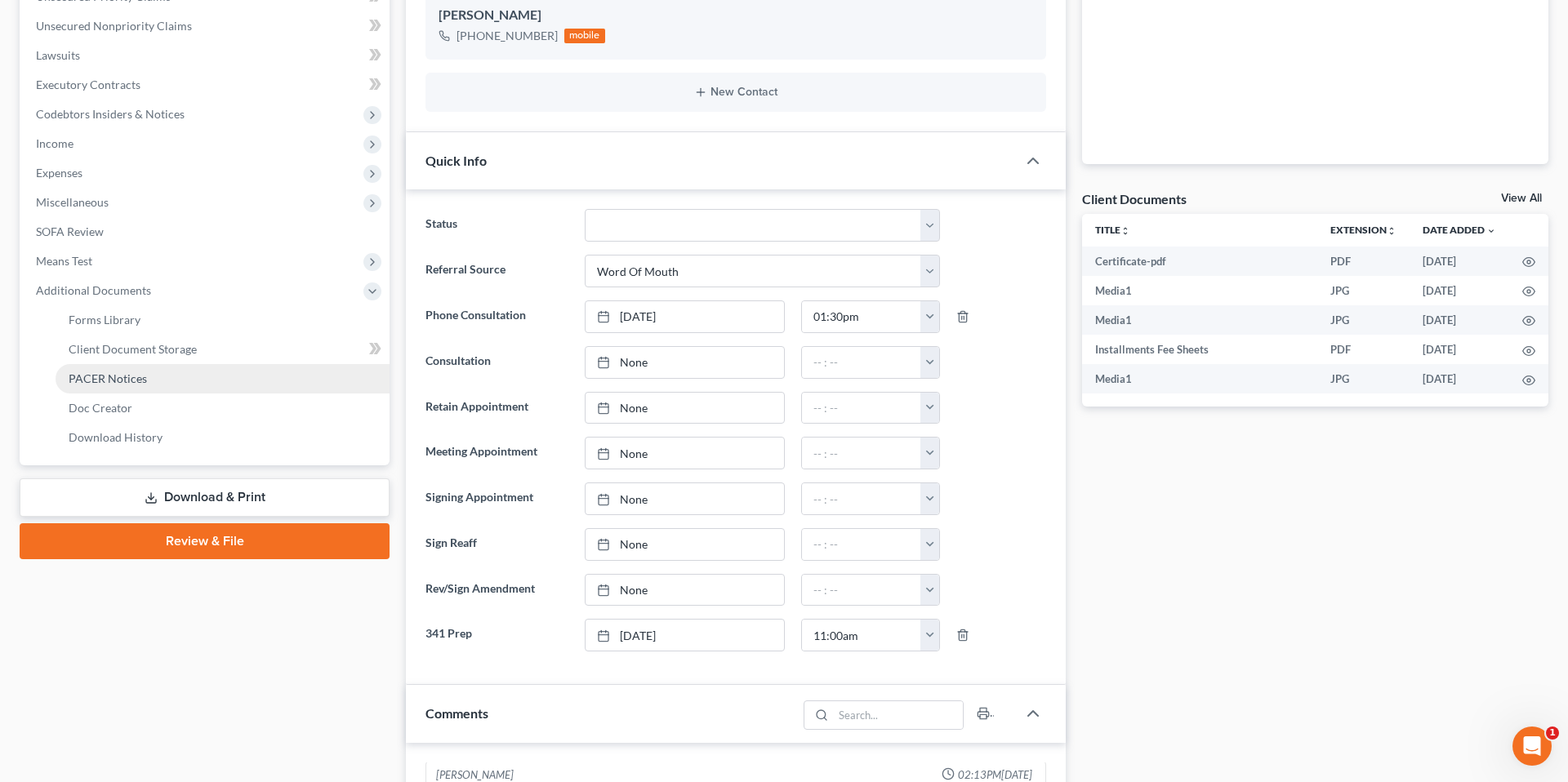
click at [128, 381] on span "PACER Notices" at bounding box center [108, 378] width 79 height 14
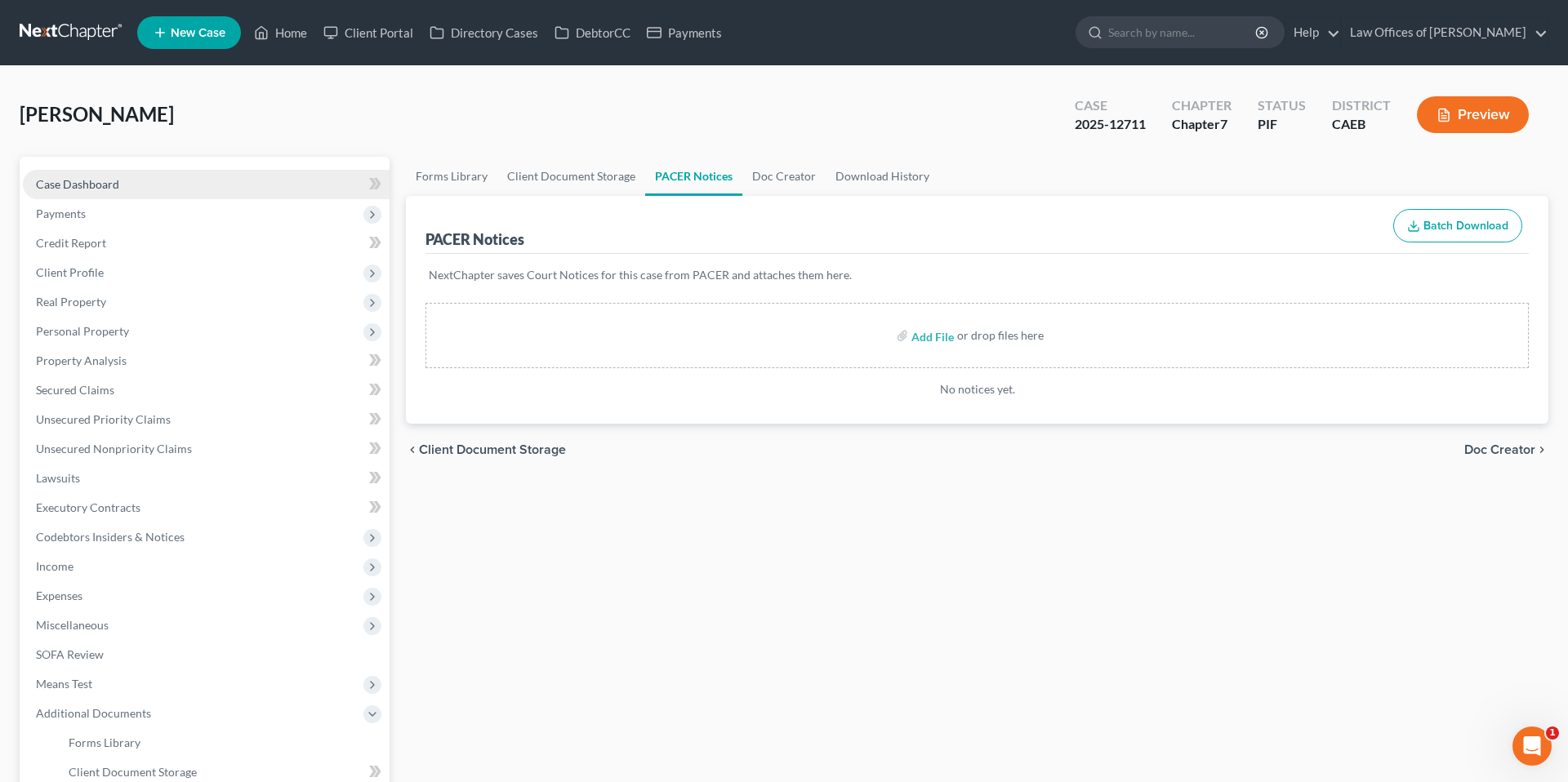
click at [90, 183] on span "Case Dashboard" at bounding box center [77, 184] width 83 height 14
select select "0"
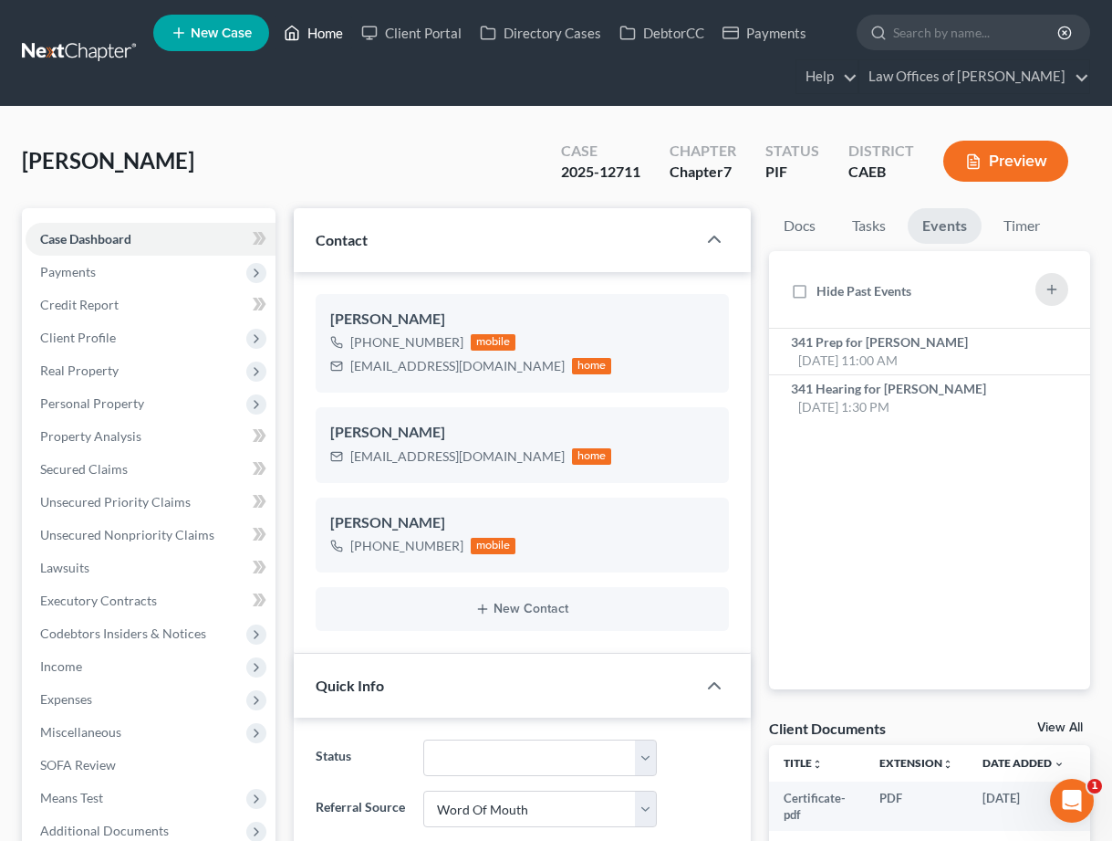
scroll to position [7975, 0]
click at [329, 30] on link "Home" at bounding box center [314, 32] width 78 height 33
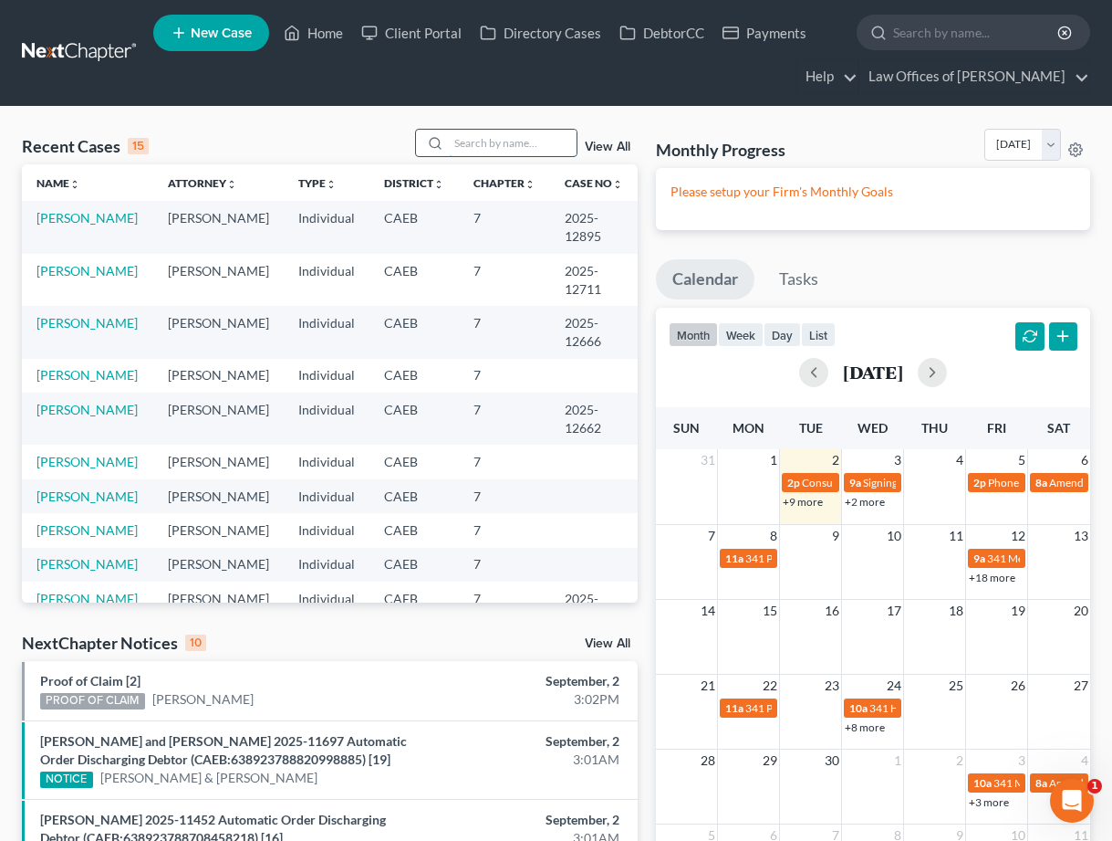
click at [485, 146] on input "search" at bounding box center [513, 143] width 128 height 26
type input "ballou"
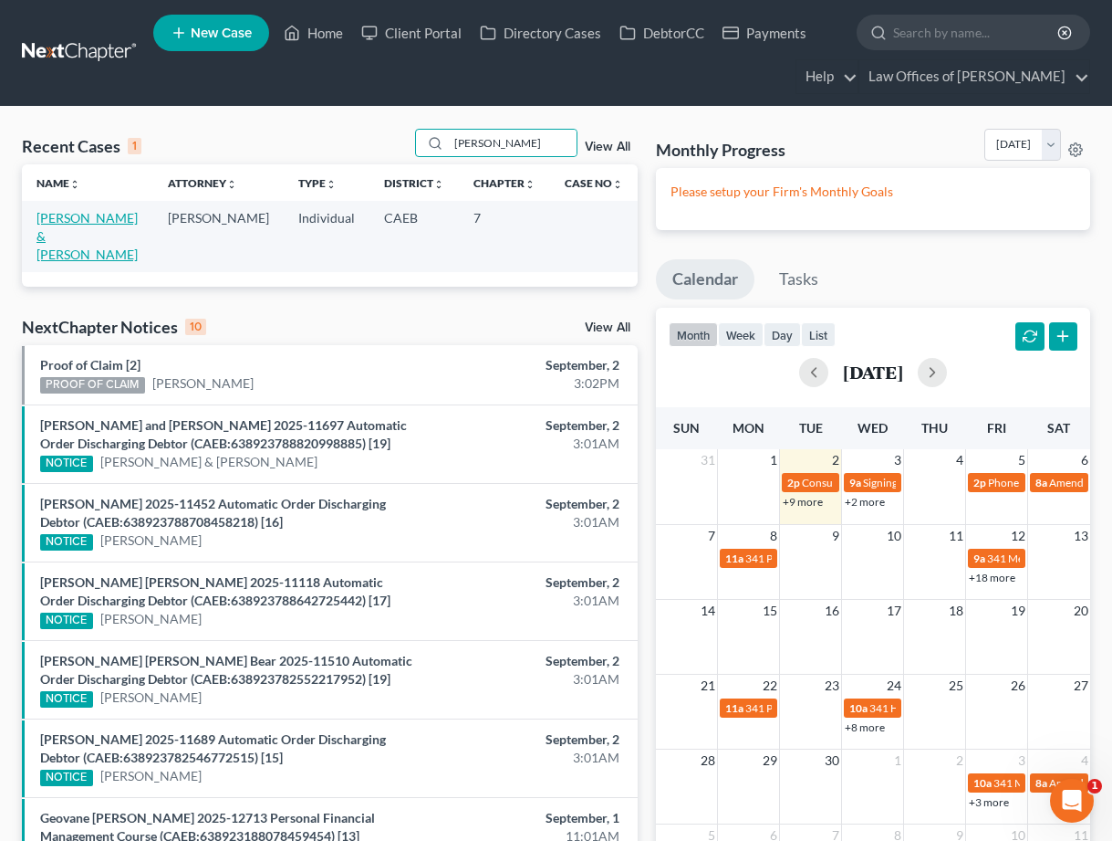
click at [102, 224] on link "Ballou, Kenneth & Christen" at bounding box center [87, 236] width 101 height 52
select select "11"
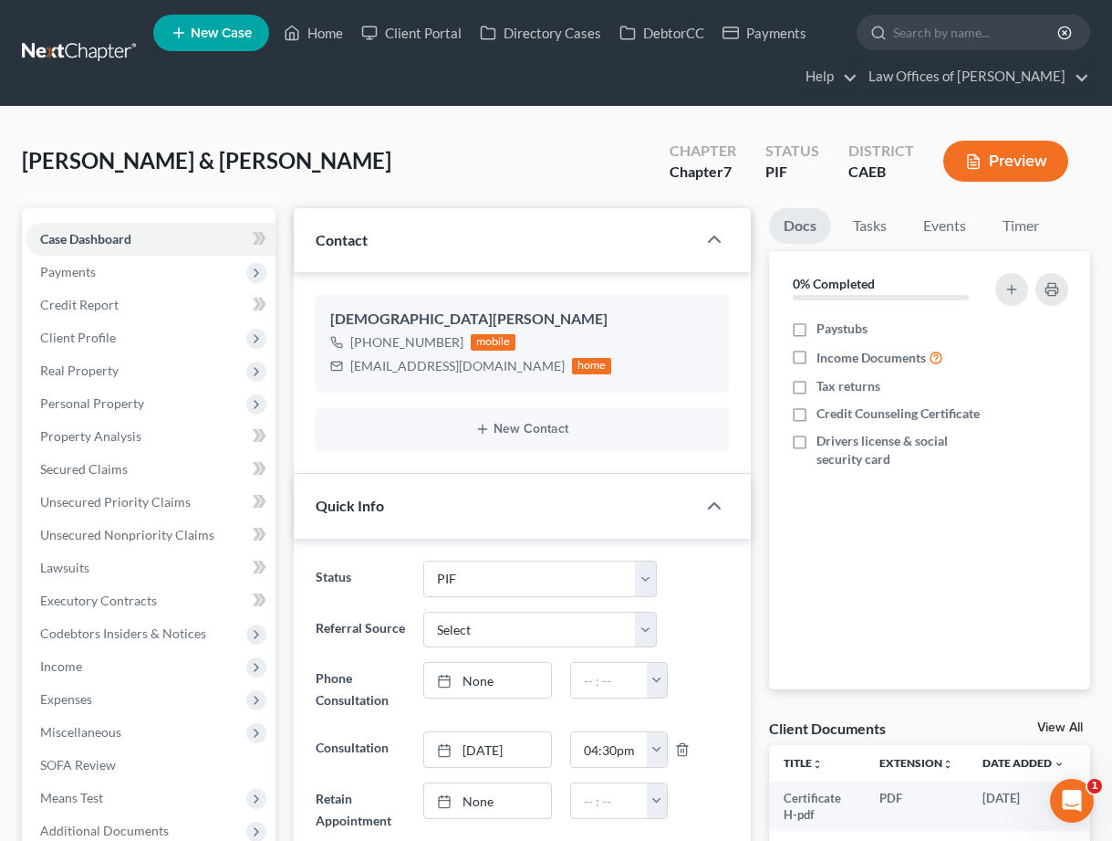
scroll to position [99, 0]
click at [159, 528] on span "Unsecured Nonpriority Claims" at bounding box center [127, 535] width 174 height 16
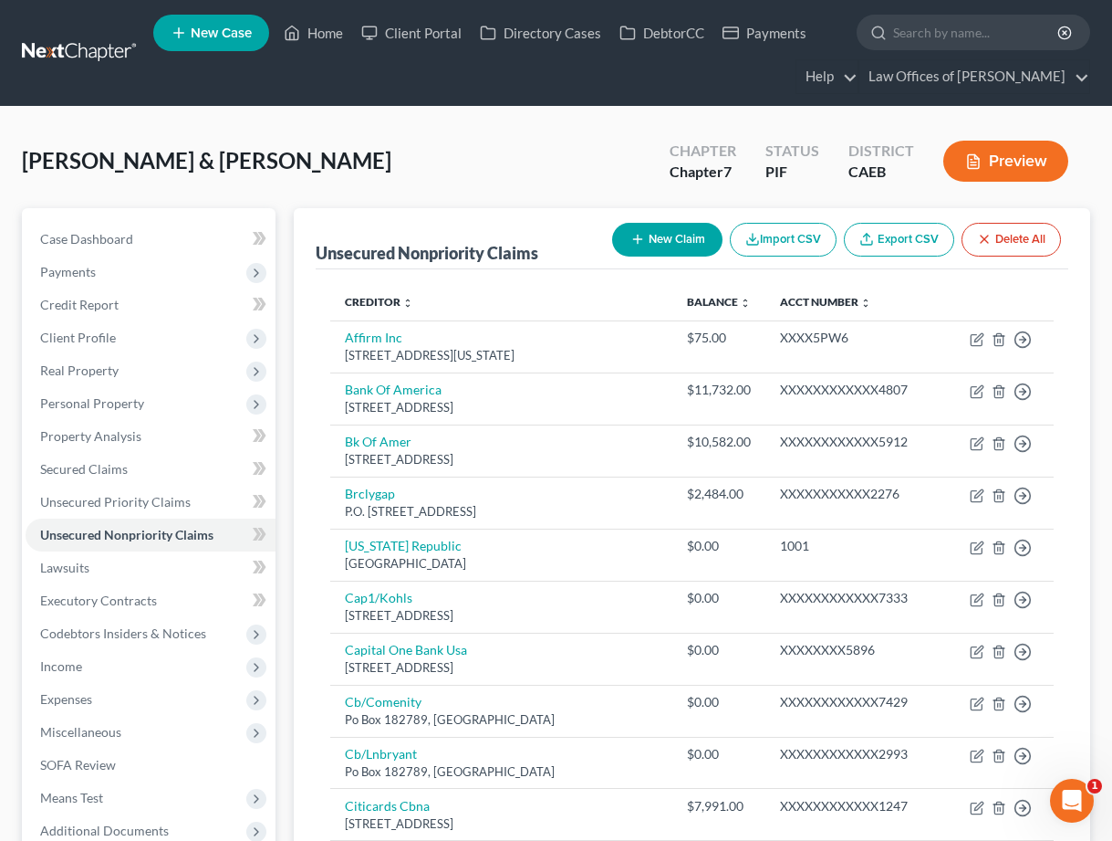
click at [647, 231] on button "New Claim" at bounding box center [667, 240] width 110 height 34
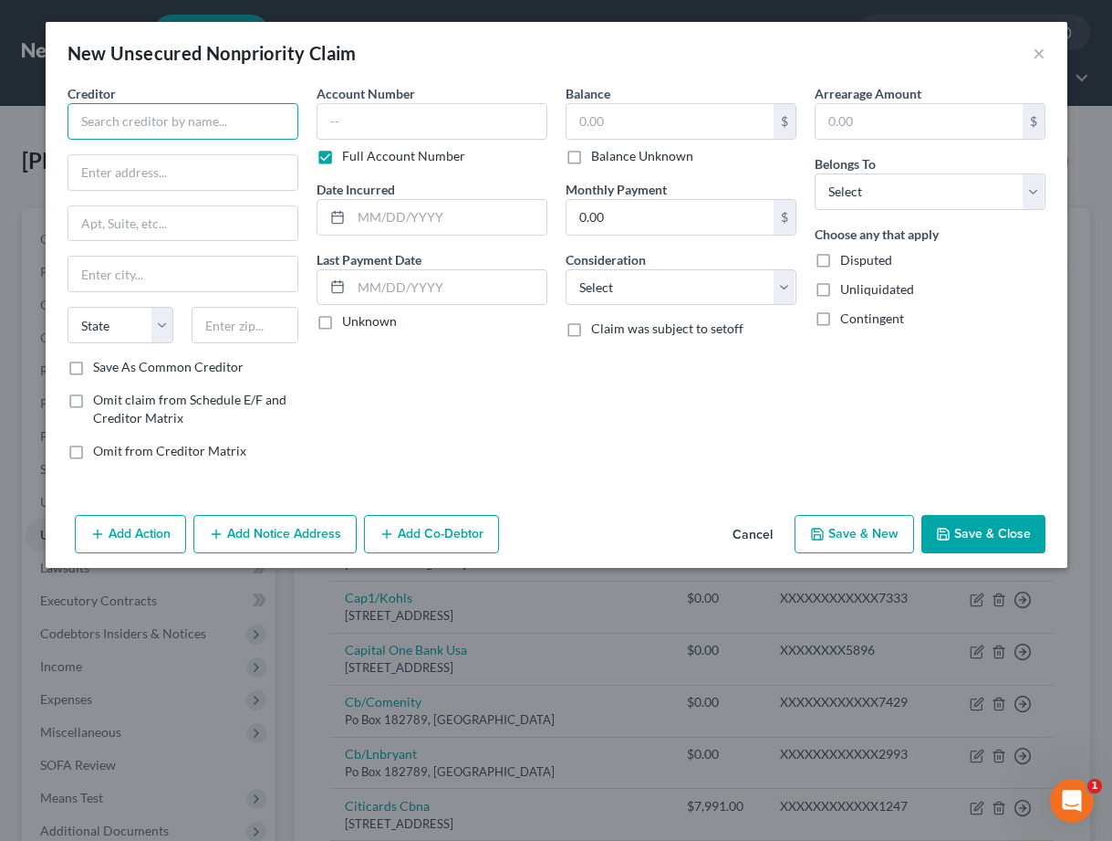
click at [206, 118] on input "text" at bounding box center [183, 121] width 231 height 37
type input "j"
type input "Asset Collections"
click at [159, 171] on input "text" at bounding box center [182, 172] width 229 height 35
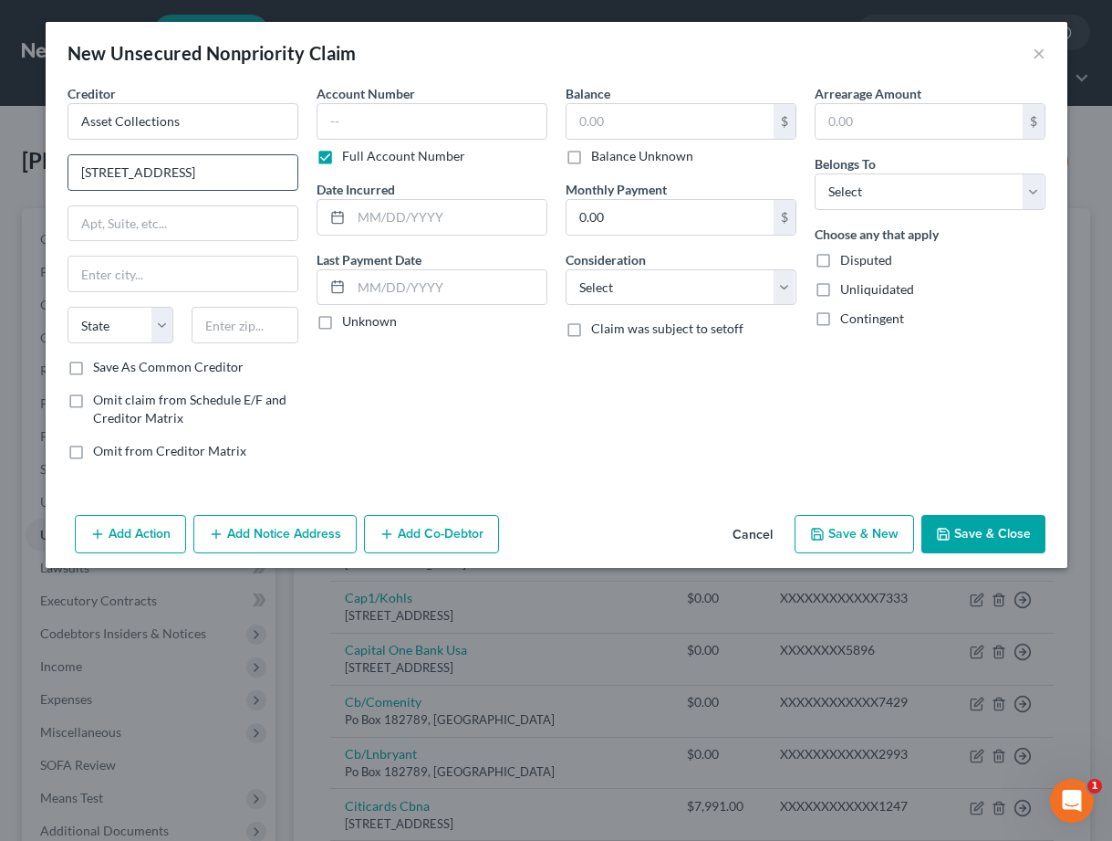
type input "6600 SW 92nd Ave"
type input "#120"
type input "97223"
click at [369, 120] on input "text" at bounding box center [432, 121] width 231 height 37
click at [204, 232] on input "#120" at bounding box center [182, 223] width 229 height 35
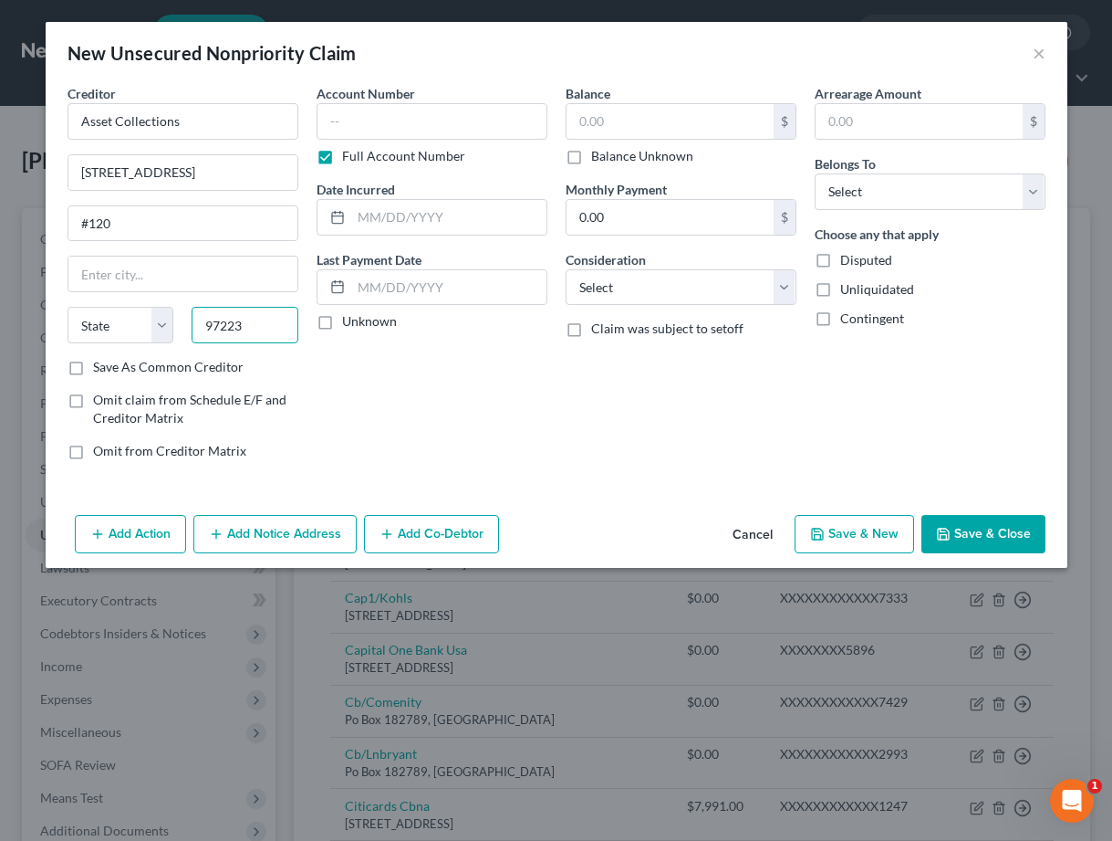
click at [232, 329] on input "97223" at bounding box center [245, 325] width 107 height 37
click at [247, 328] on input "97223" at bounding box center [245, 325] width 107 height 37
type input "Portland"
select select "38"
click at [379, 127] on input "text" at bounding box center [432, 121] width 231 height 37
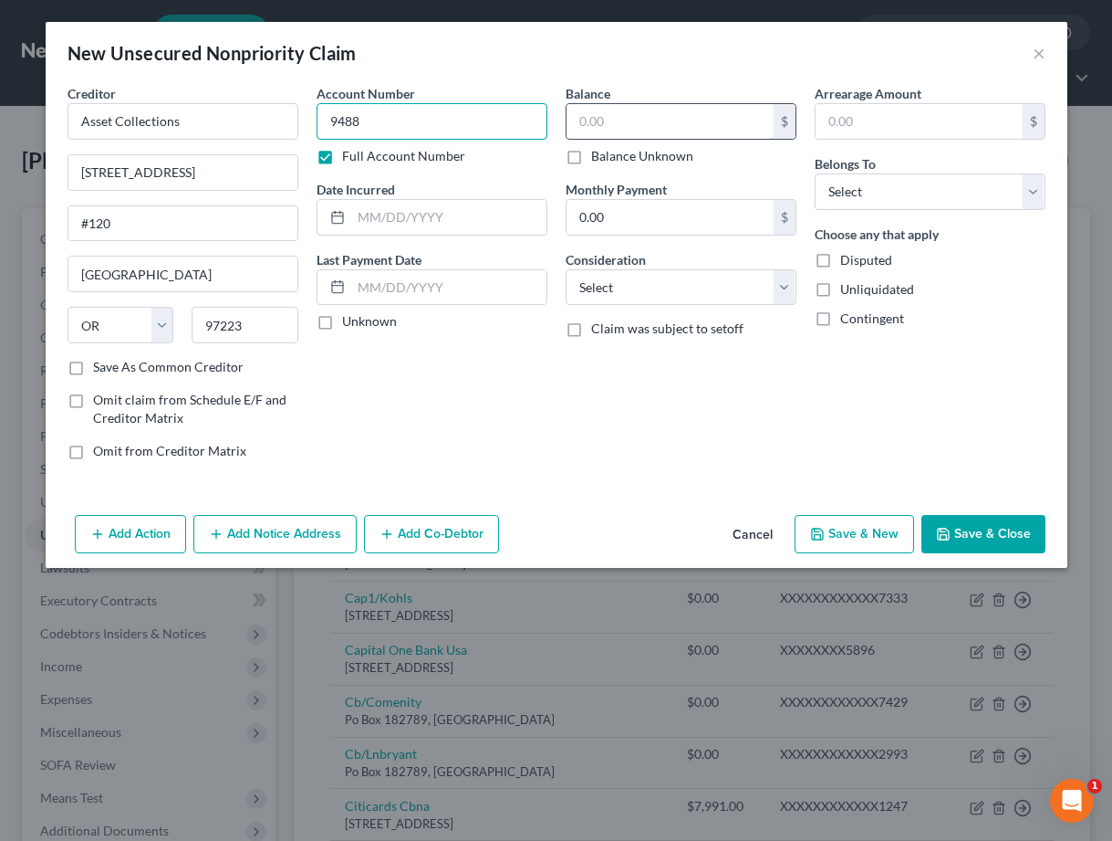
type input "9488"
click at [684, 130] on input "text" at bounding box center [670, 121] width 207 height 35
type input "4"
type input "1,467.30"
click at [848, 183] on select "Select Debtor 1 Only Debtor 2 Only Debtor 1 And Debtor 2 Only At Least One Of T…" at bounding box center [930, 191] width 231 height 37
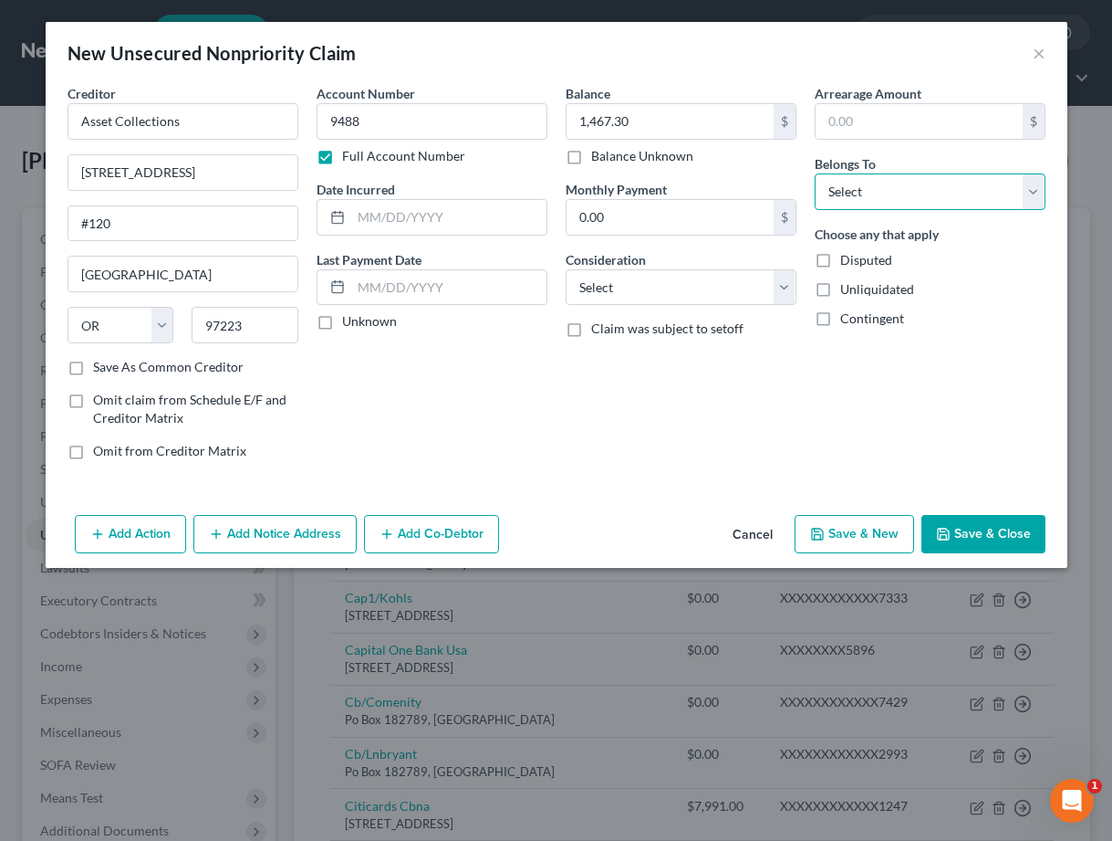
select select "0"
click at [949, 531] on icon "button" at bounding box center [943, 534] width 15 height 15
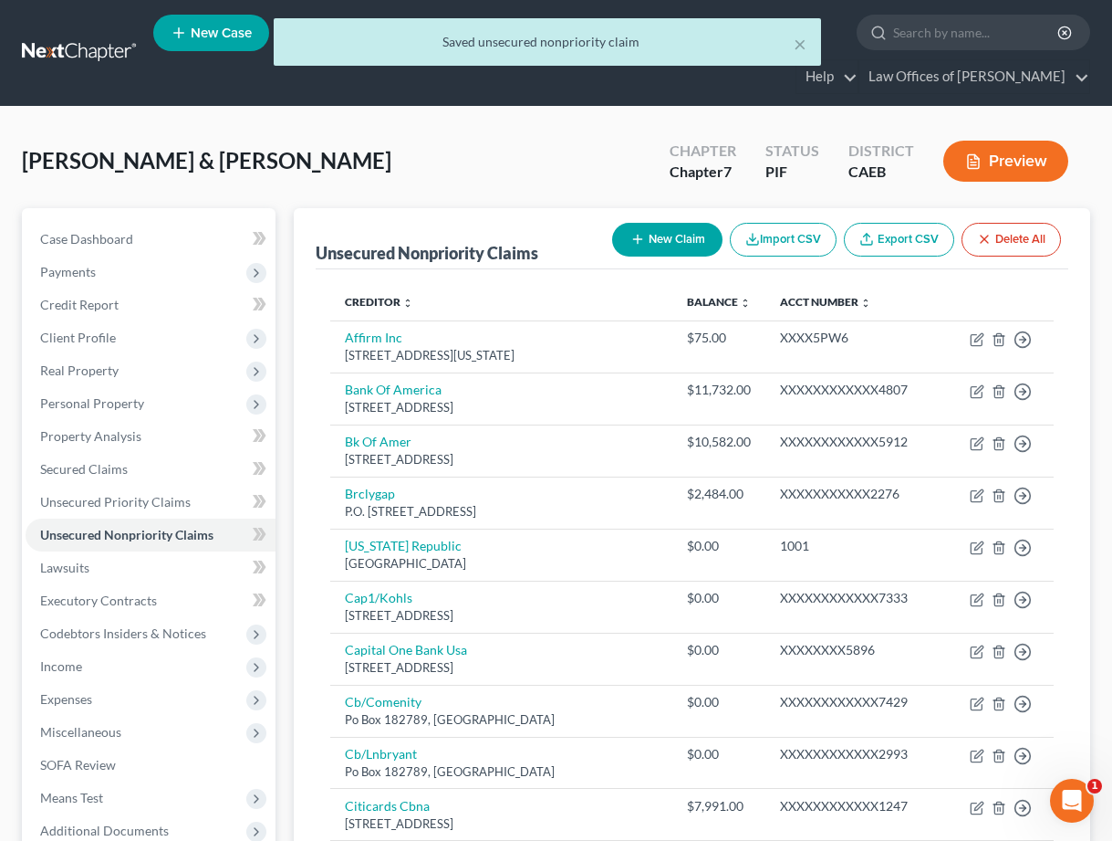
click at [684, 236] on button "New Claim" at bounding box center [667, 240] width 110 height 34
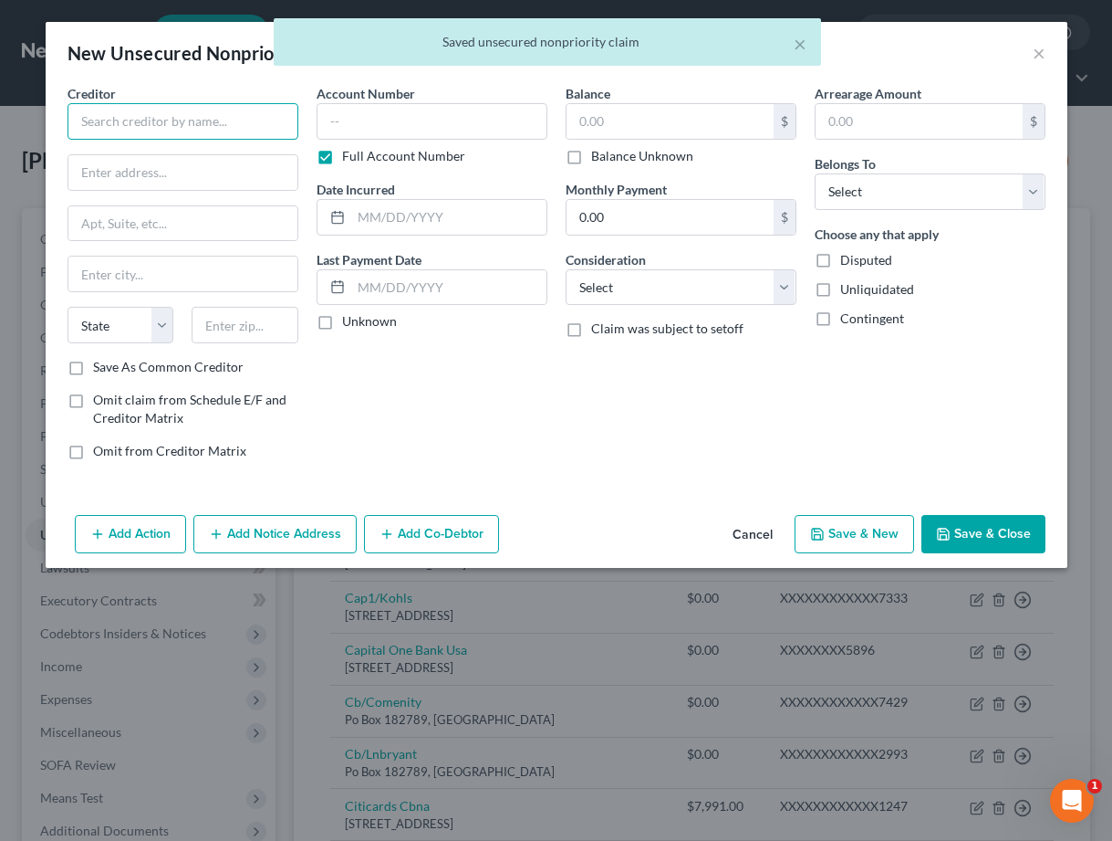
click at [193, 122] on input "text" at bounding box center [183, 121] width 231 height 37
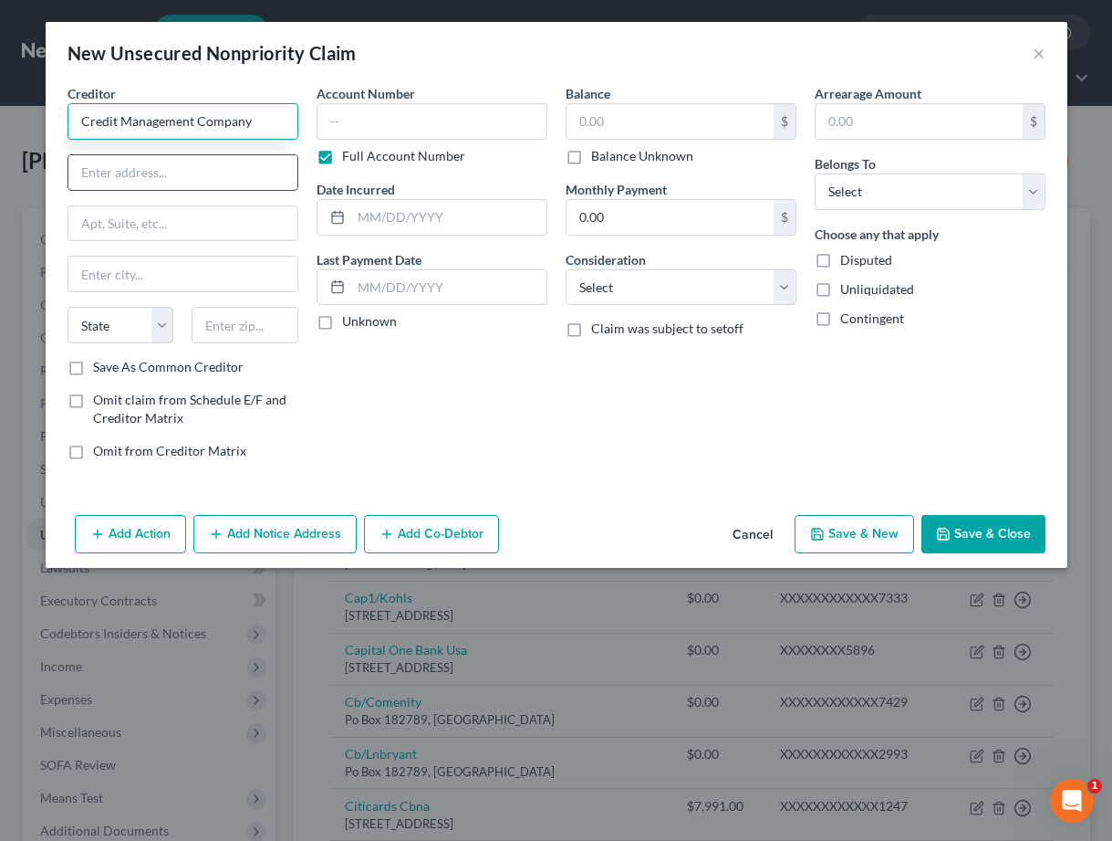
type input "Credit Management Company"
click at [88, 182] on input "text" at bounding box center [182, 172] width 229 height 35
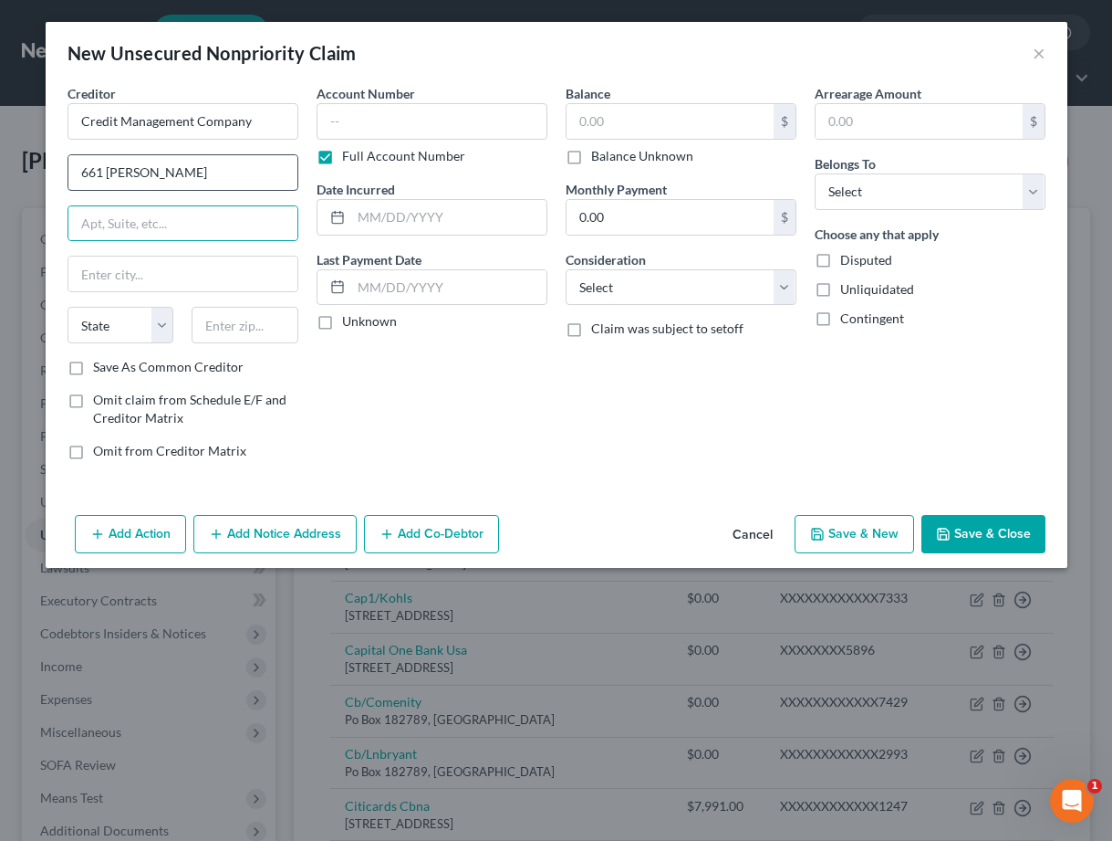
click at [179, 170] on input "661 Andersen" at bounding box center [182, 172] width 229 height 35
type input "661 Andersen Dr."
click at [147, 225] on input "text" at bounding box center [182, 223] width 229 height 35
type input "Suite 110"
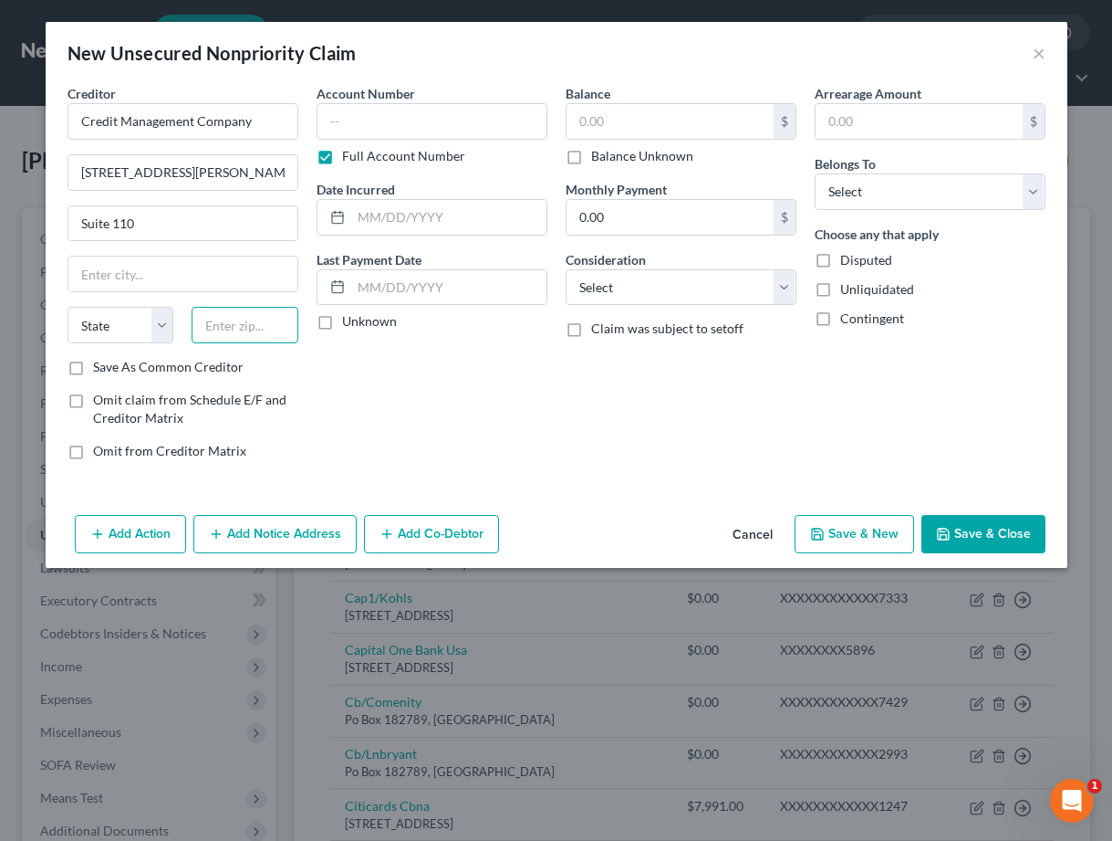
click at [223, 338] on input "text" at bounding box center [245, 325] width 107 height 37
type input "15220"
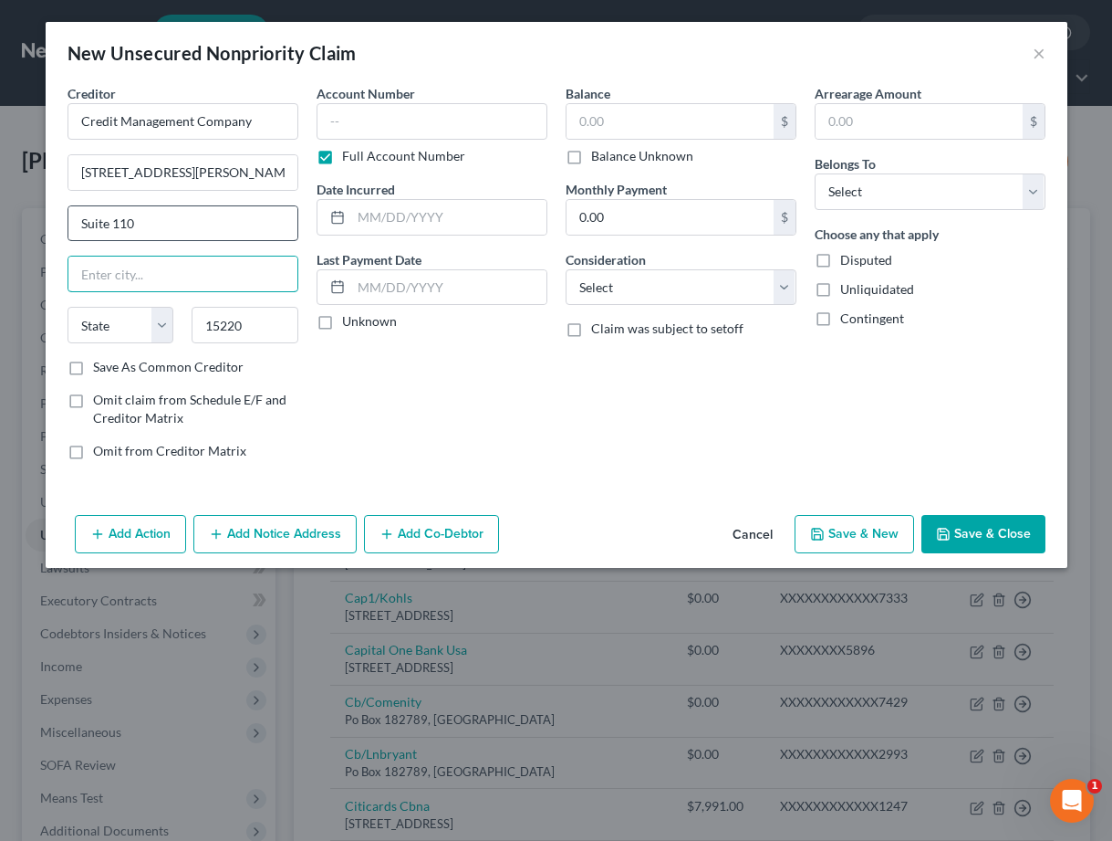
drag, startPoint x: 256, startPoint y: 270, endPoint x: 179, endPoint y: 219, distance: 92.9
click at [256, 269] on input "text" at bounding box center [182, 273] width 229 height 35
click at [179, 220] on input "Suite 110" at bounding box center [182, 223] width 229 height 35
type input "Pittsburgh"
select select "39"
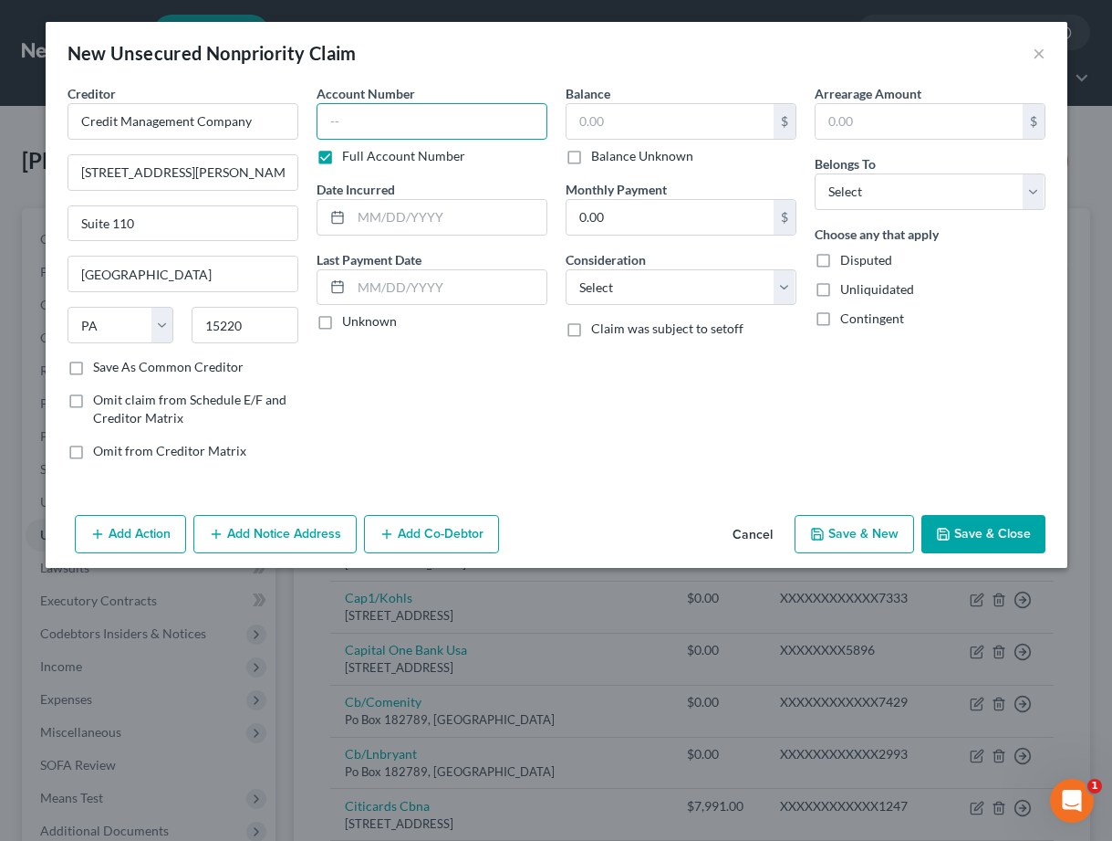
click at [333, 118] on input "text" at bounding box center [432, 121] width 231 height 37
type input "6604"
click at [642, 119] on input "text" at bounding box center [670, 121] width 207 height 35
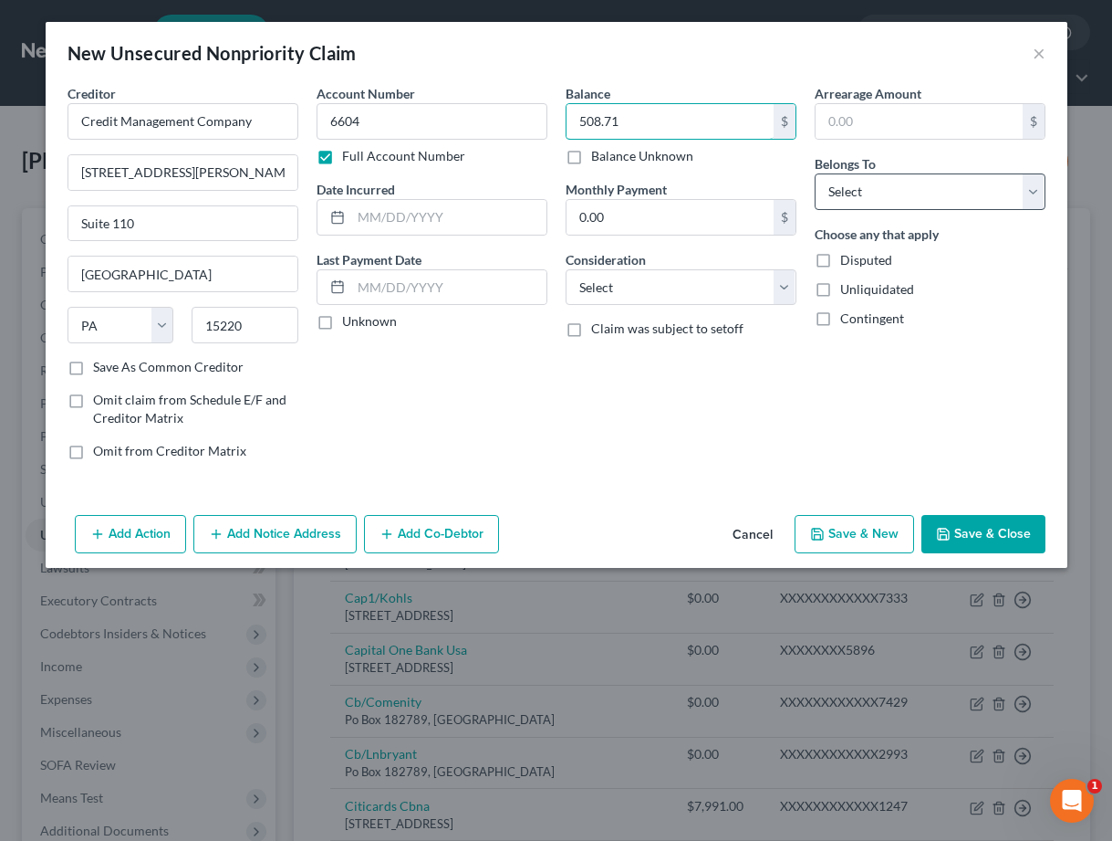
type input "508.71"
click at [865, 200] on select "Select Debtor 1 Only Debtor 2 Only Debtor 1 And Debtor 2 Only At Least One Of T…" at bounding box center [930, 191] width 231 height 37
select select "0"
click at [952, 526] on button "Save & Close" at bounding box center [984, 534] width 124 height 38
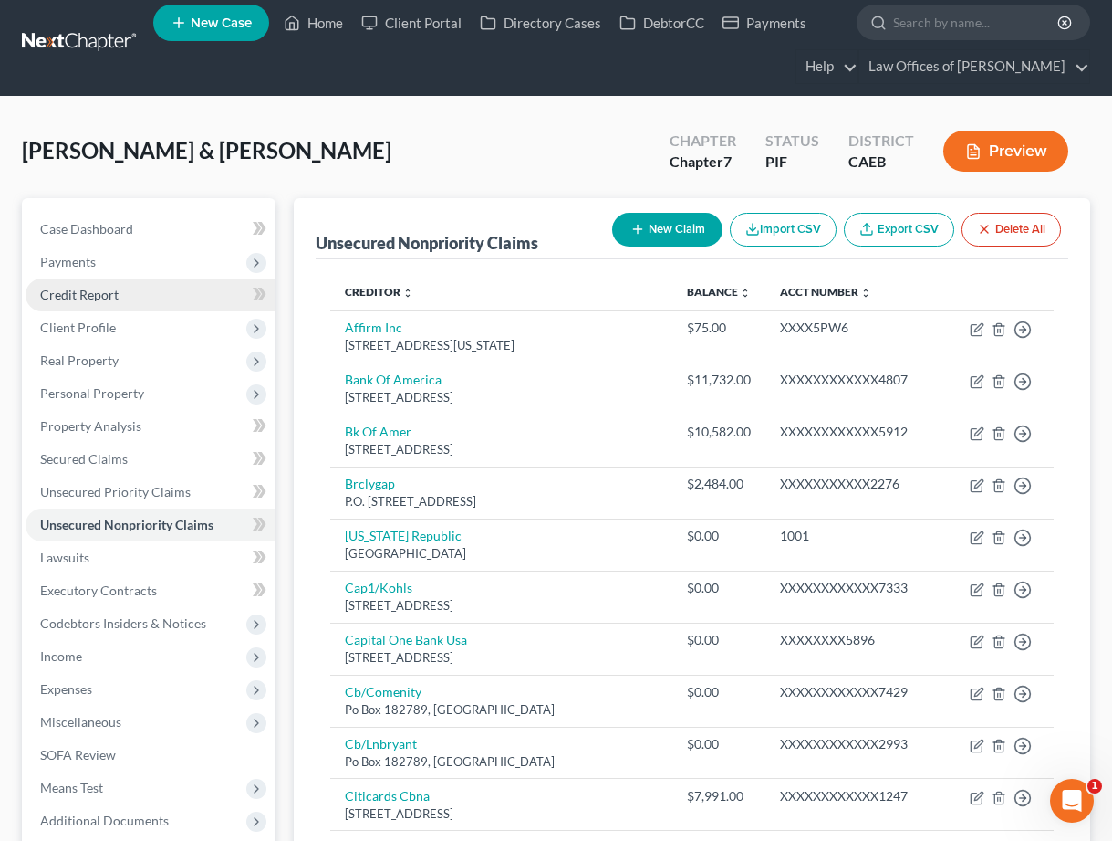
scroll to position [7, 0]
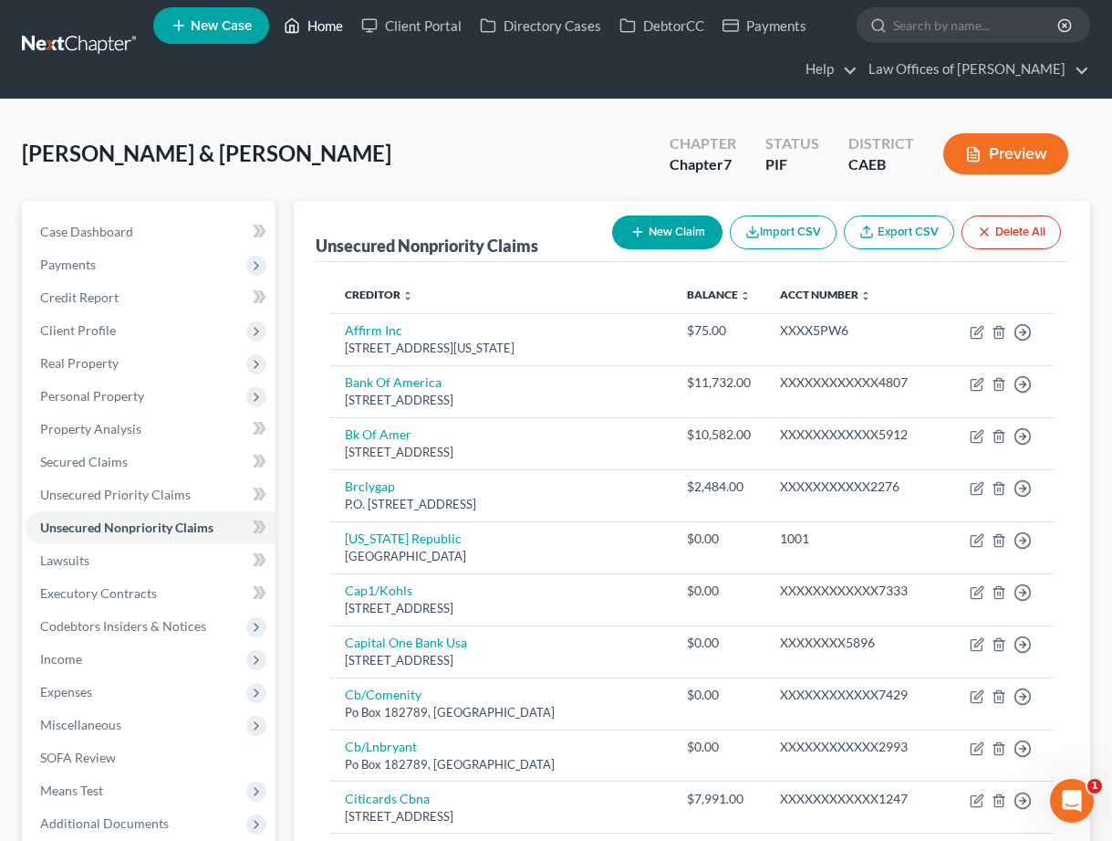
click at [323, 24] on link "Home" at bounding box center [314, 25] width 78 height 33
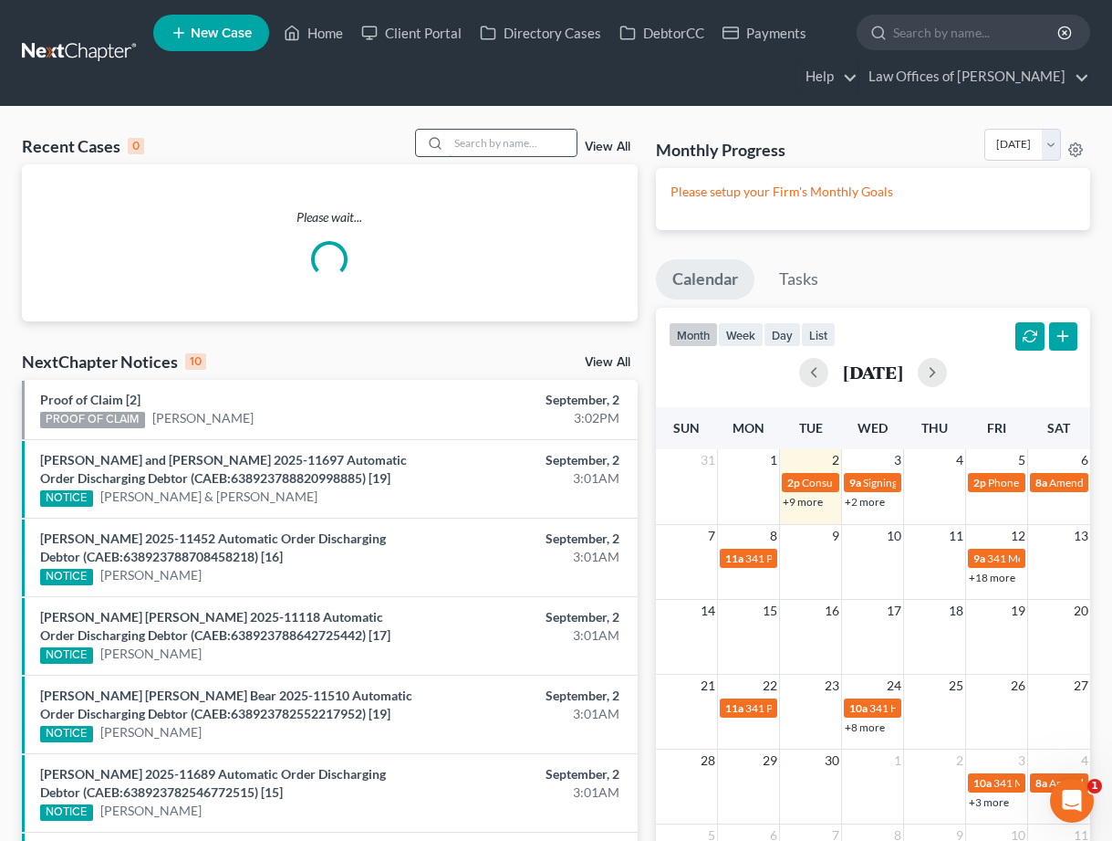
click at [529, 144] on input "search" at bounding box center [513, 143] width 128 height 26
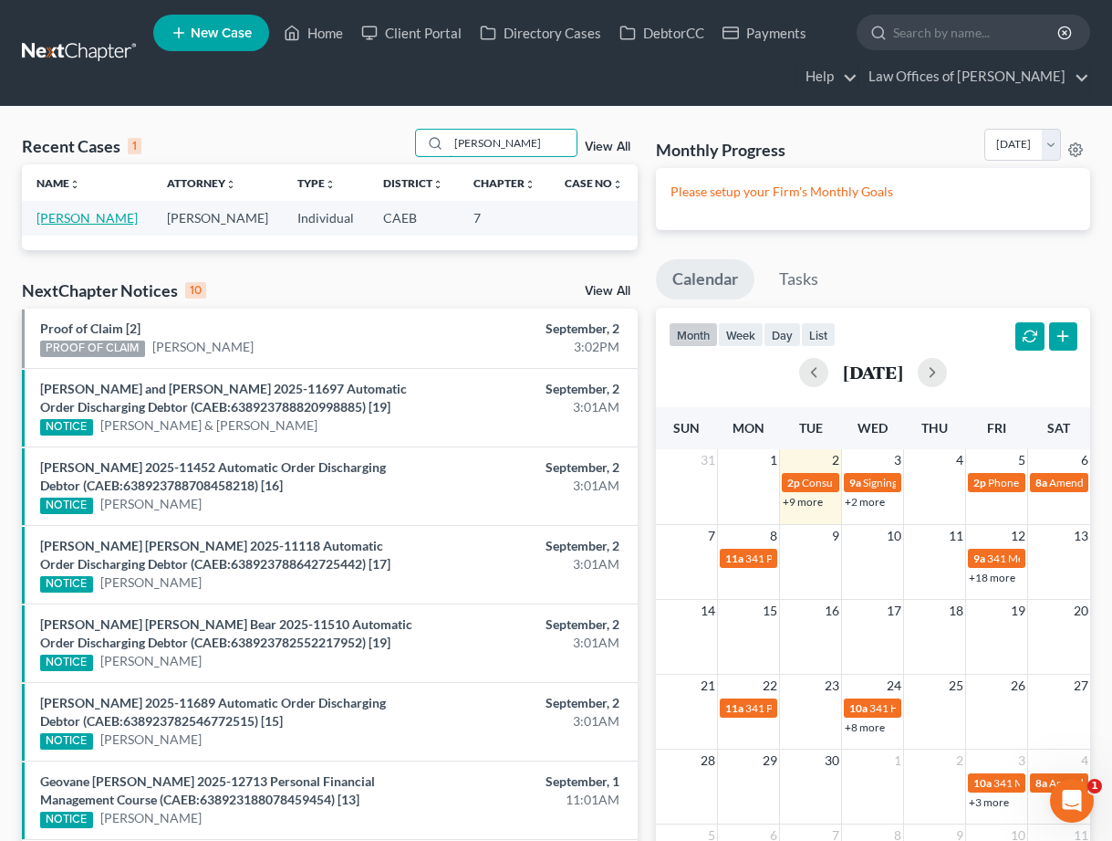
type input "carlos salazar"
click at [91, 213] on link "Salazar, Carlos" at bounding box center [87, 218] width 101 height 16
select select "14"
select select "0"
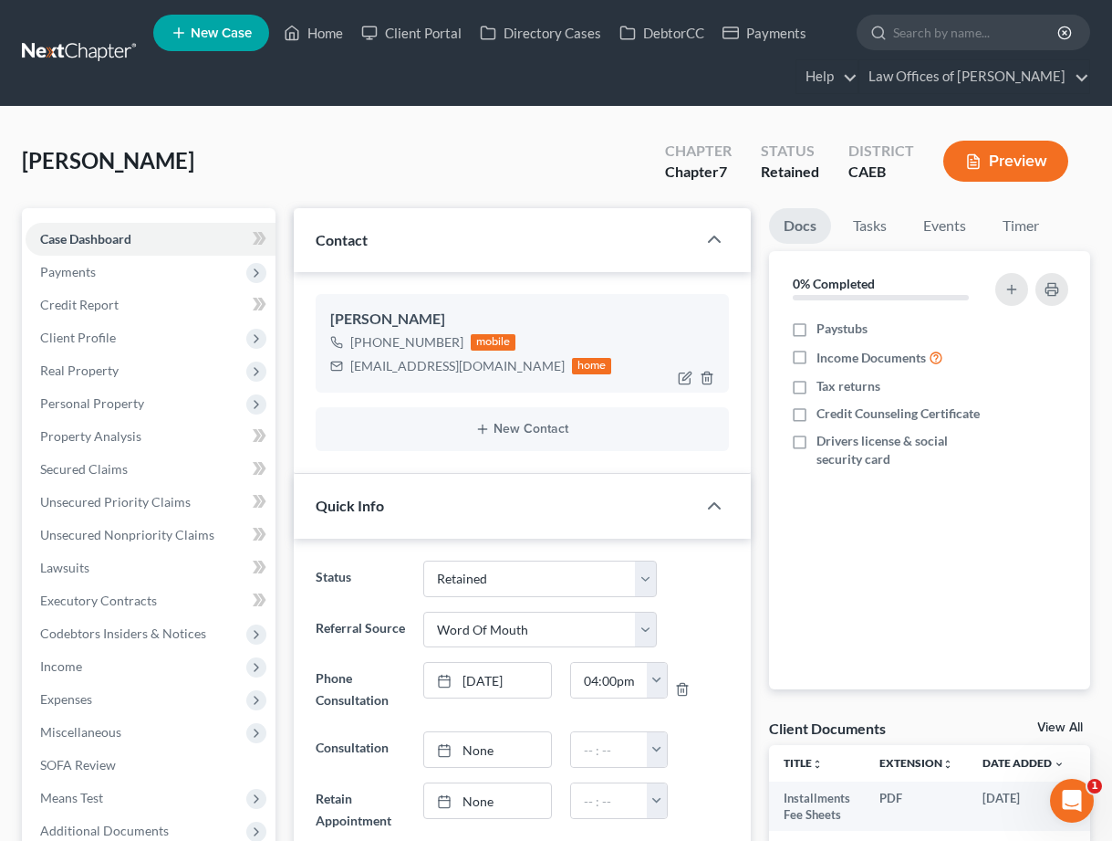
scroll to position [1979, 0]
click at [682, 373] on icon "button" at bounding box center [685, 378] width 15 height 15
select select "0"
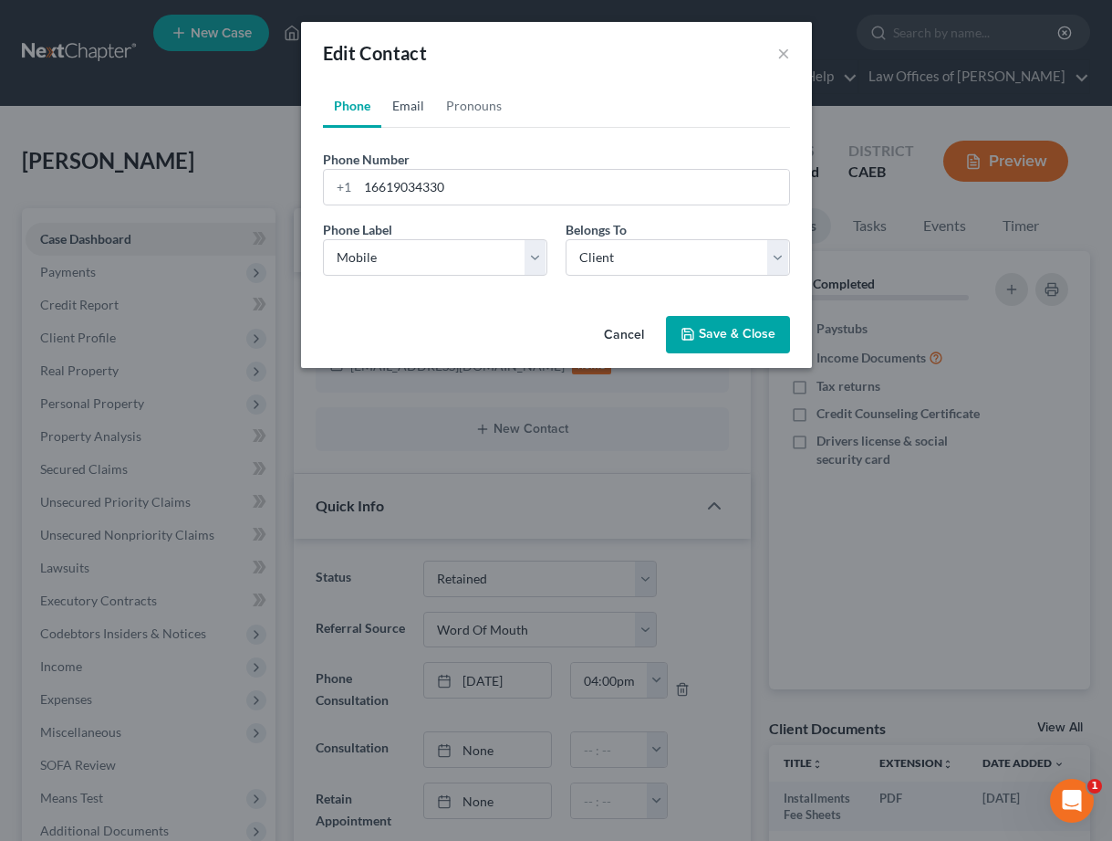
click at [414, 110] on link "Email" at bounding box center [408, 106] width 54 height 44
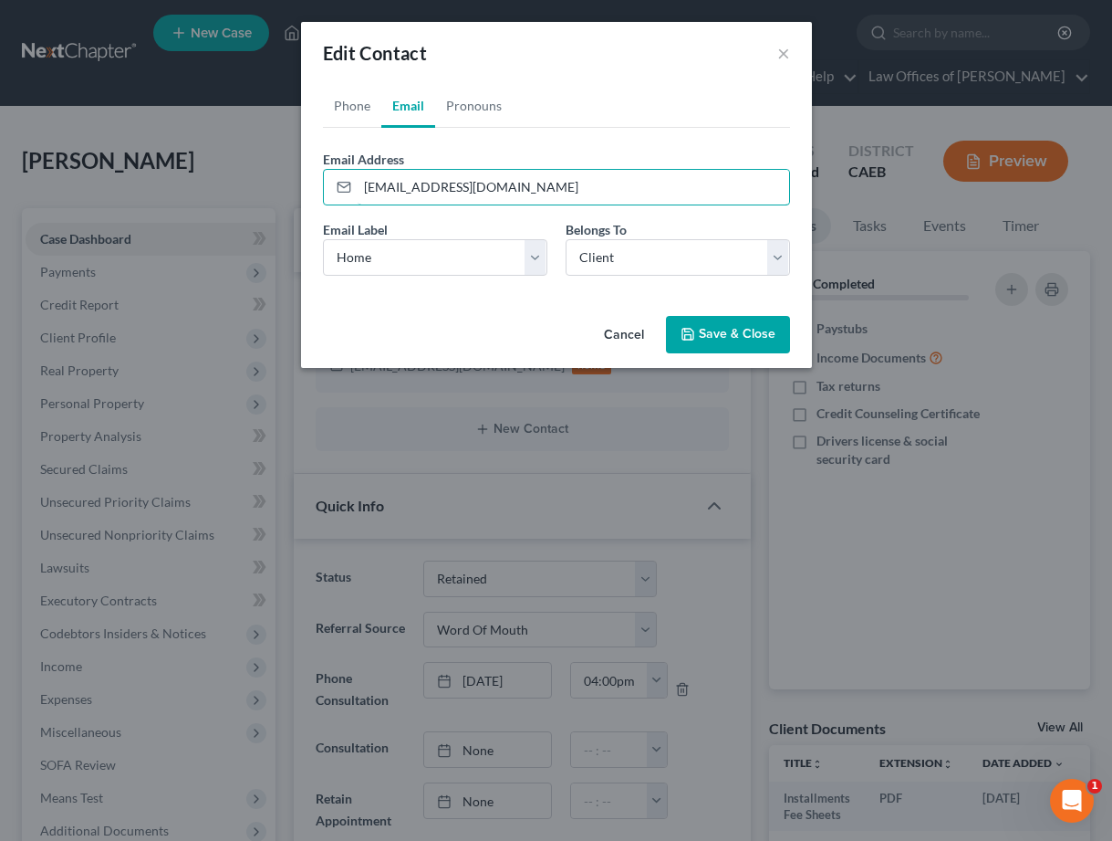
drag, startPoint x: 475, startPoint y: 192, endPoint x: 294, endPoint y: 191, distance: 180.7
click at [294, 191] on div "Edit Contact × Phone Email Pronouns Phone Number * +1 16619034330 Ext. Phone La…" at bounding box center [556, 420] width 1112 height 841
type input "carlos.salazar@quinncompany.com"
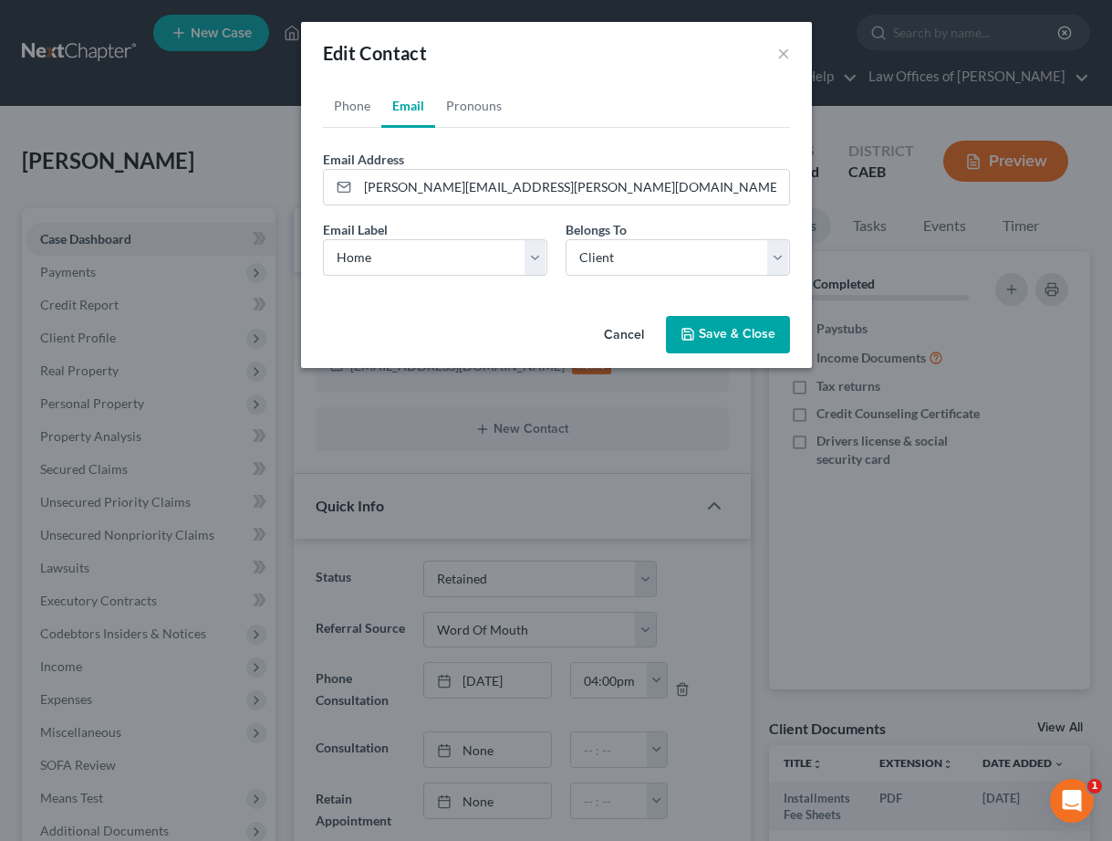
click at [684, 320] on button "Save & Close" at bounding box center [728, 335] width 124 height 38
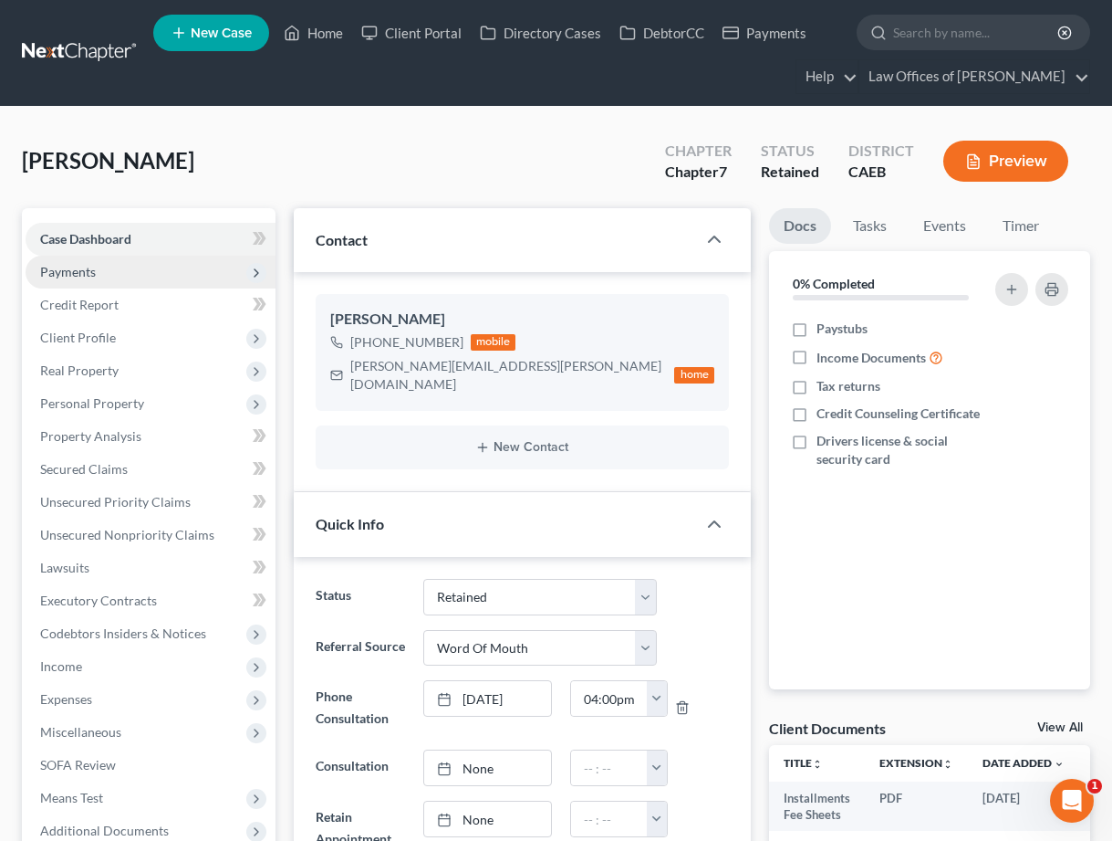
drag, startPoint x: 88, startPoint y: 271, endPoint x: 115, endPoint y: 279, distance: 28.6
click at [88, 271] on span "Payments" at bounding box center [68, 272] width 56 height 16
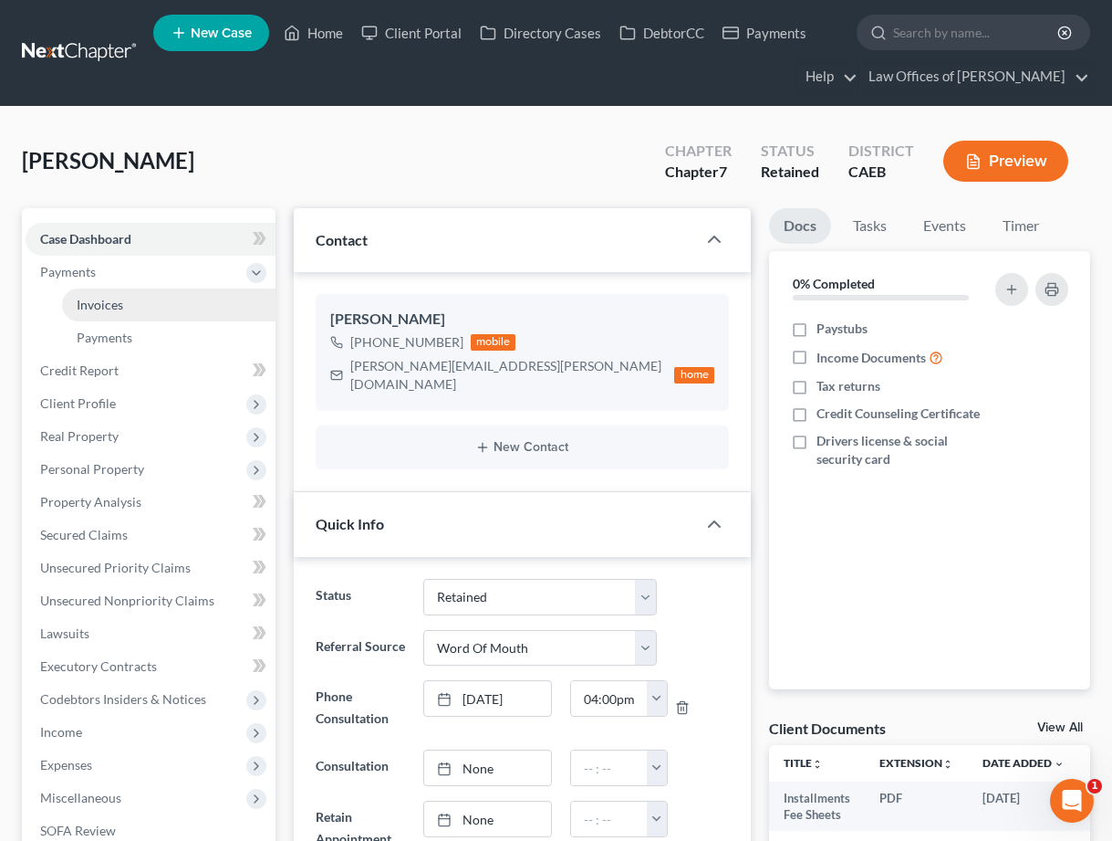
click at [122, 298] on span "Invoices" at bounding box center [100, 305] width 47 height 16
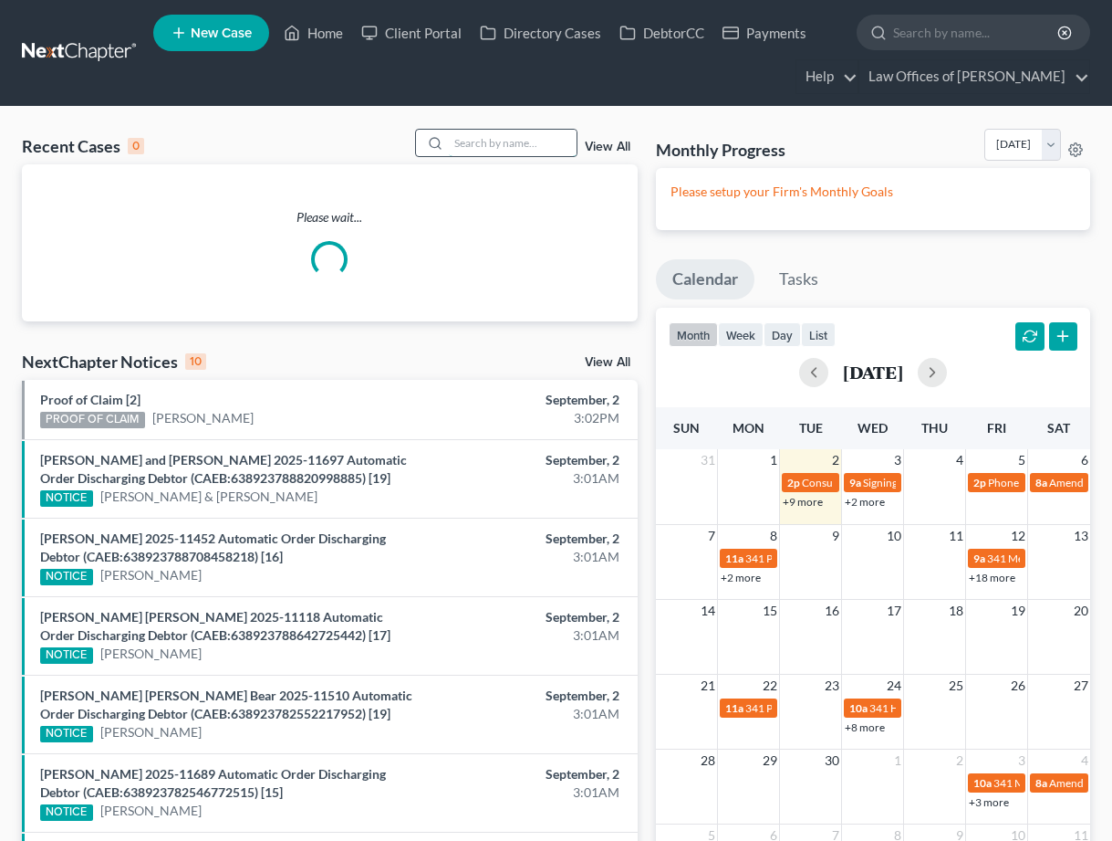
click at [490, 140] on input "search" at bounding box center [513, 143] width 128 height 26
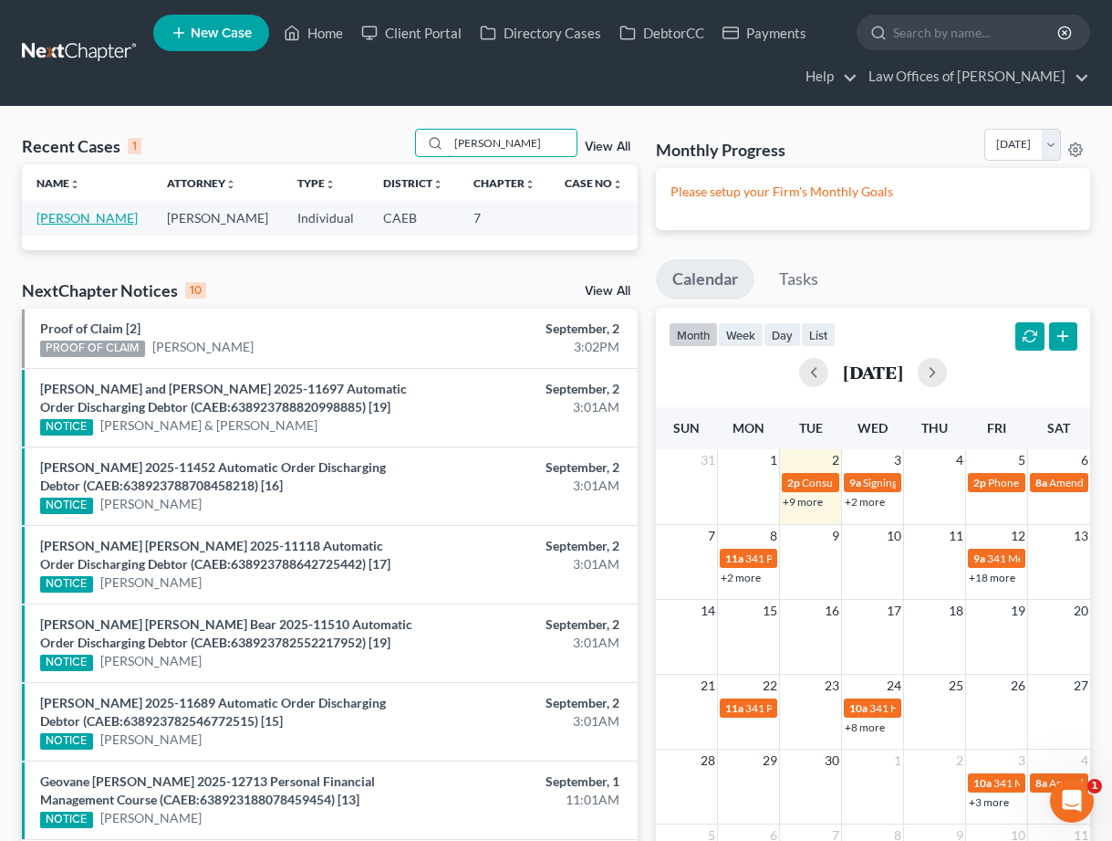
type input "snavely"
click at [66, 221] on link "Snavely, Heidi" at bounding box center [87, 218] width 101 height 16
select select "1"
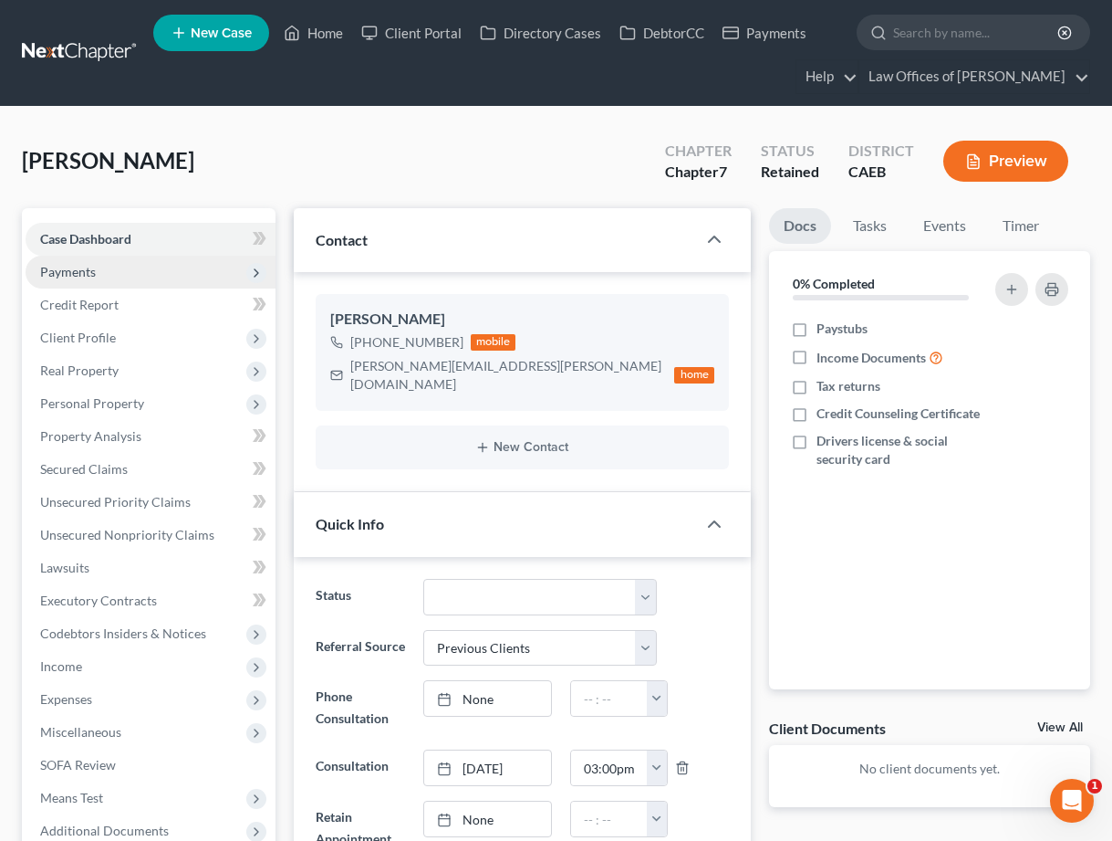
click at [73, 270] on span "Payments" at bounding box center [68, 272] width 56 height 16
click at [112, 278] on span "Payments" at bounding box center [151, 272] width 250 height 33
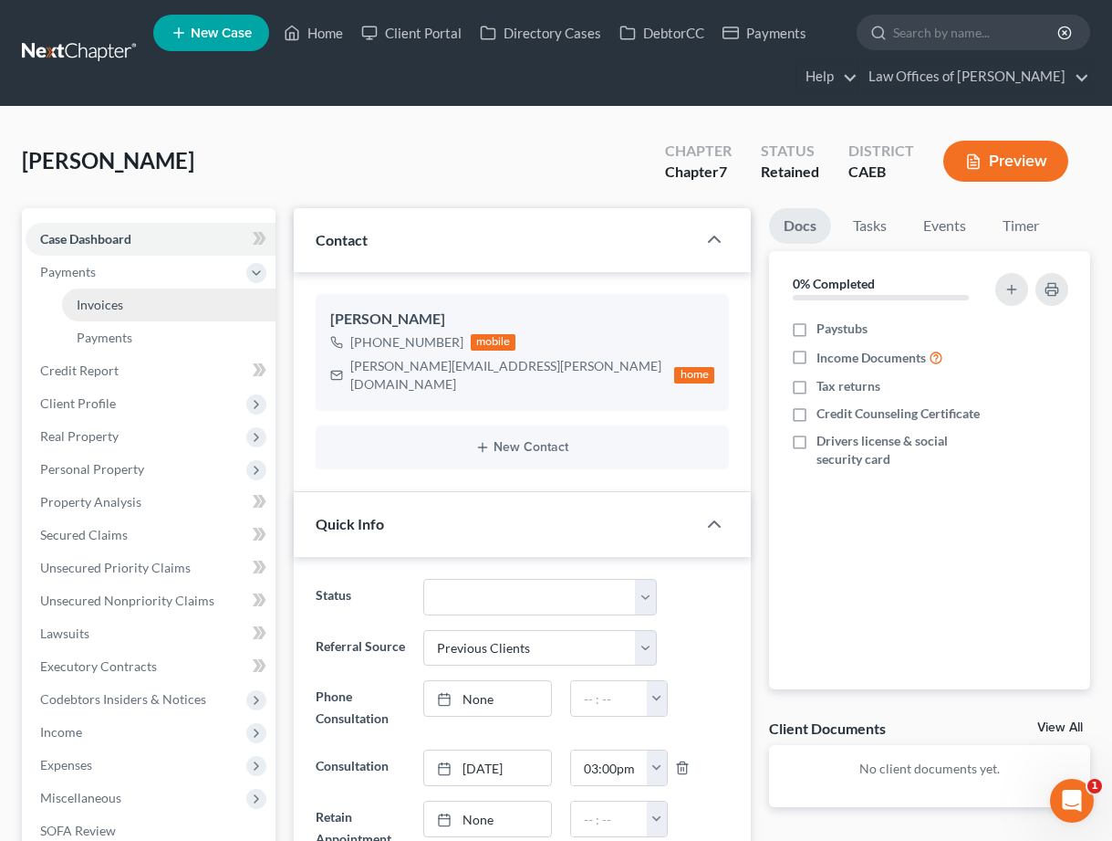
click at [115, 302] on span "Invoices" at bounding box center [100, 305] width 47 height 16
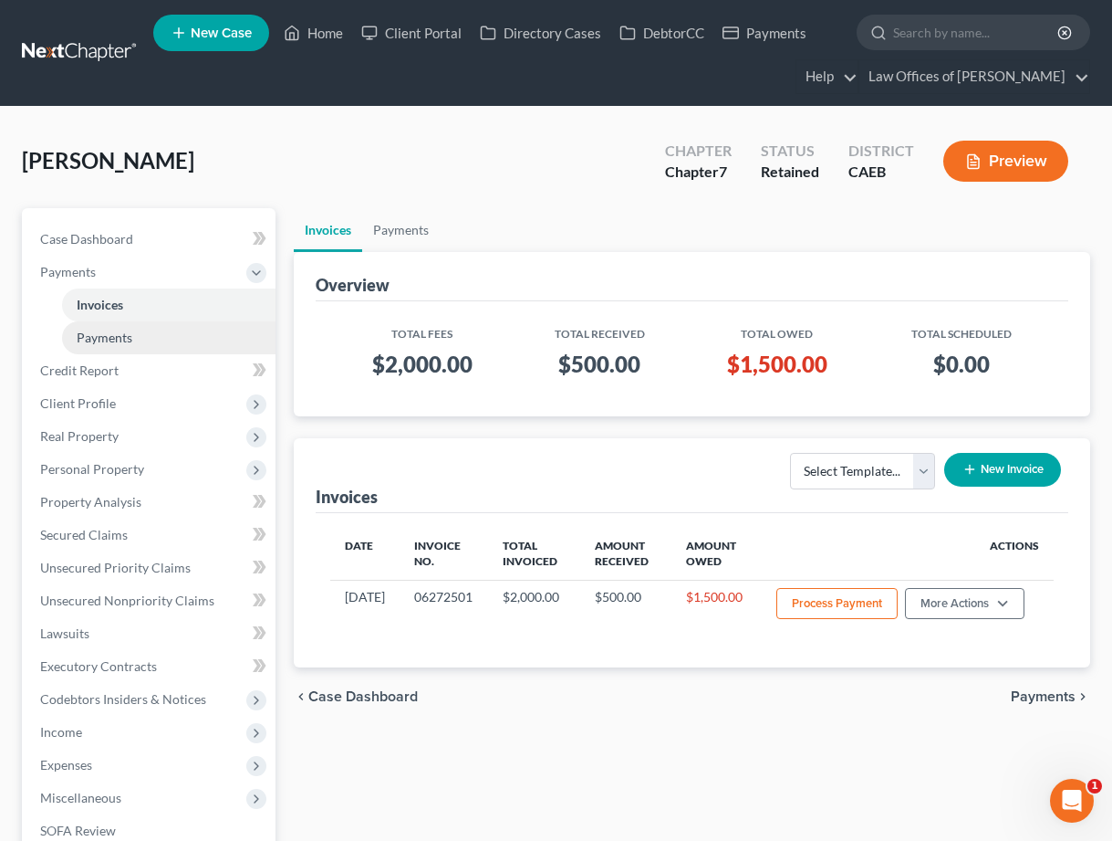
drag, startPoint x: 99, startPoint y: 329, endPoint x: 90, endPoint y: 334, distance: 9.9
click at [99, 329] on span "Payments" at bounding box center [105, 337] width 56 height 16
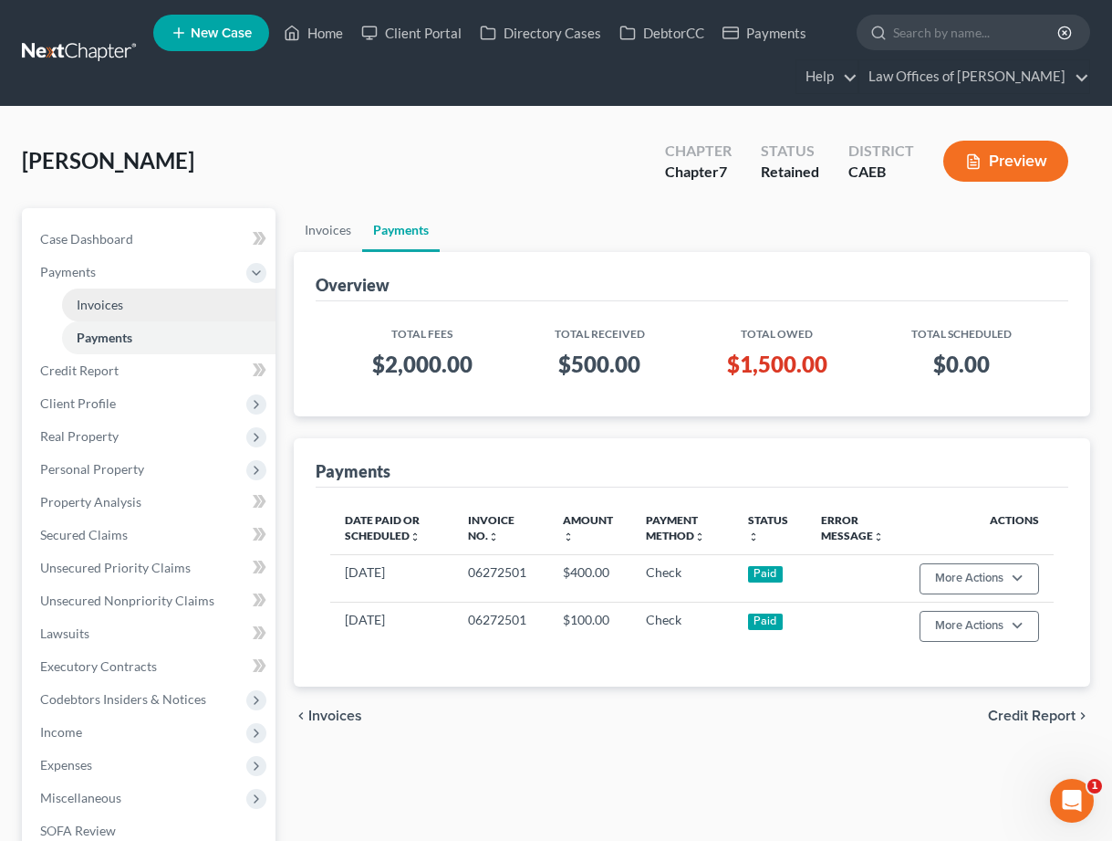
click at [134, 305] on link "Invoices" at bounding box center [169, 304] width 214 height 33
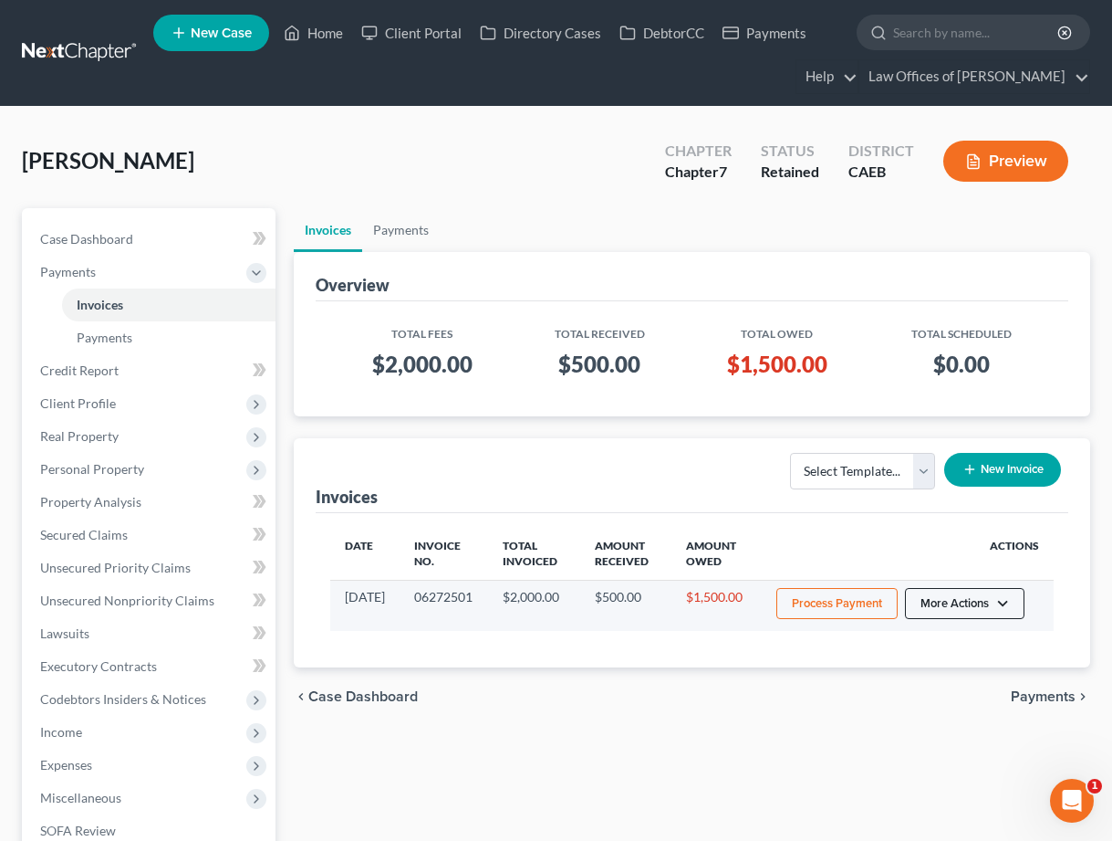
click at [995, 607] on button "More Actions" at bounding box center [965, 603] width 120 height 31
click at [946, 668] on link "Record Cash or Check Payment" at bounding box center [990, 672] width 214 height 31
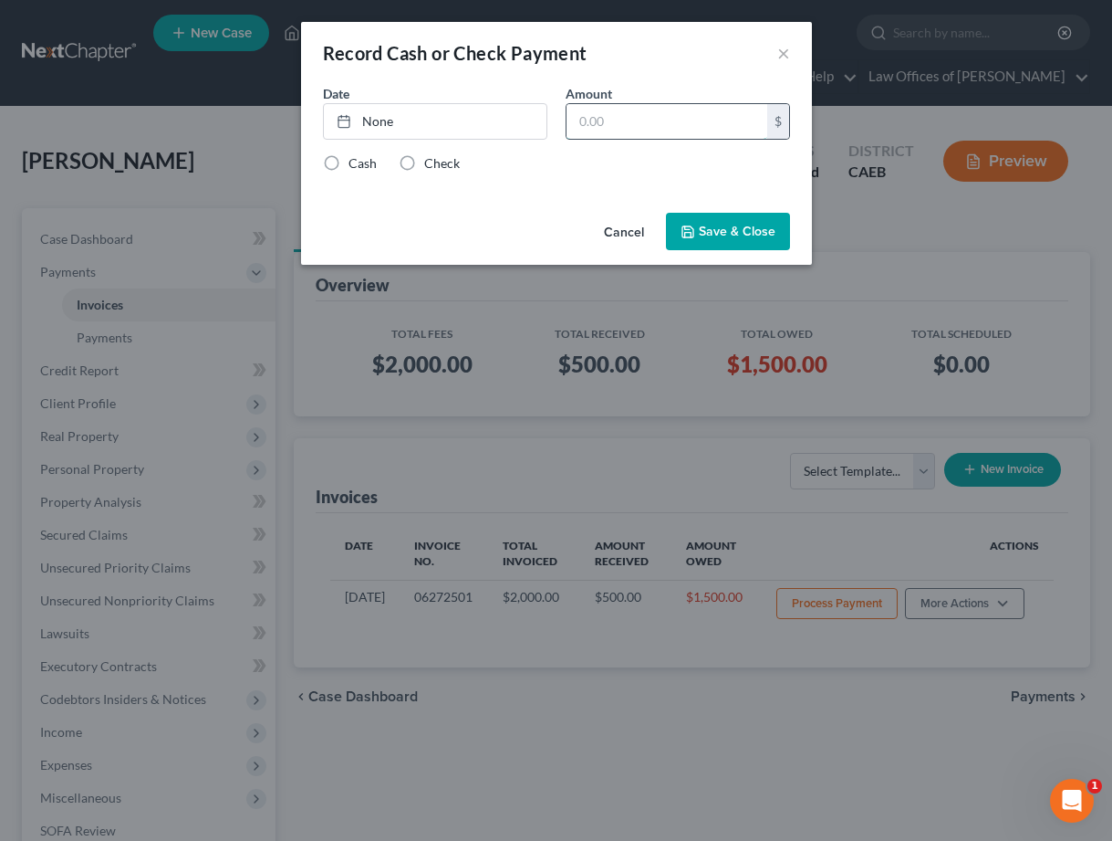
click at [656, 137] on input "text" at bounding box center [667, 121] width 201 height 35
type input "400"
click at [391, 120] on link "None" at bounding box center [435, 121] width 223 height 35
type input "[DATE]"
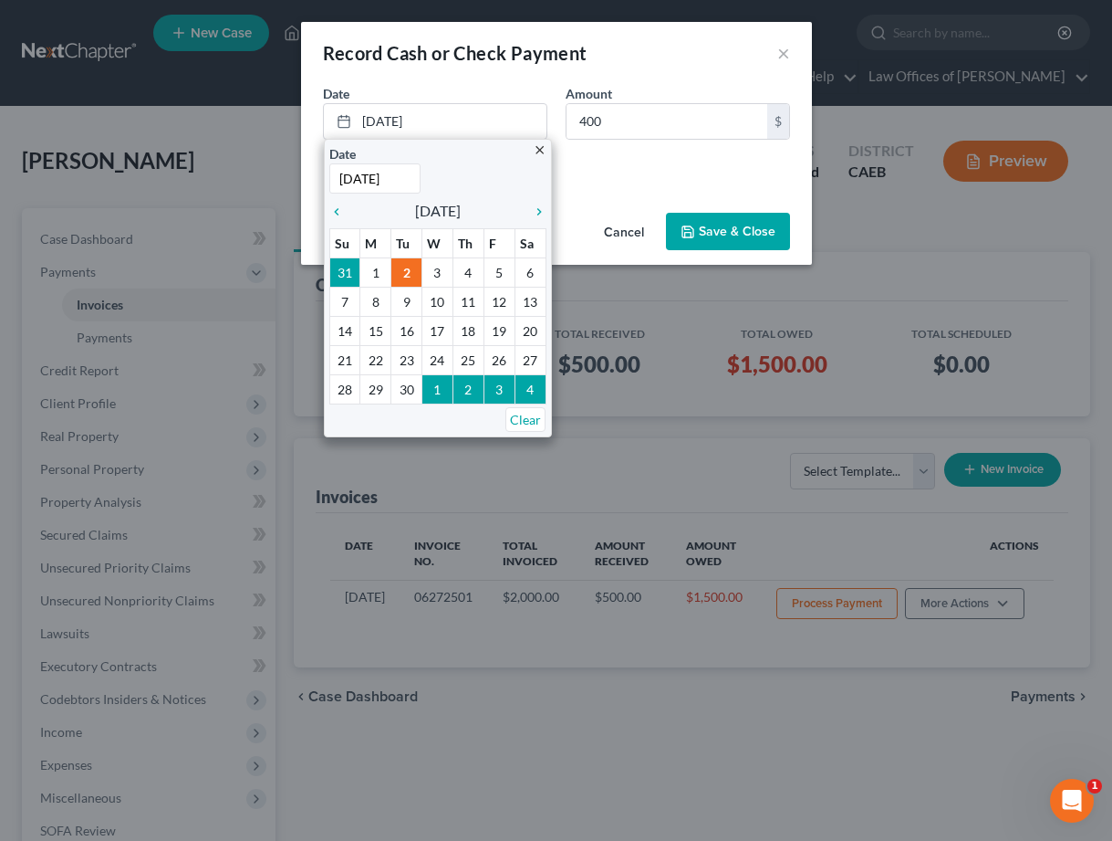
drag, startPoint x: 649, startPoint y: 178, endPoint x: 546, endPoint y: 171, distance: 103.4
click at [648, 179] on div "Date 9/2/2025 close Date 9/2/2025 Time 12:00 AM chevron_left September 2025 che…" at bounding box center [556, 144] width 511 height 121
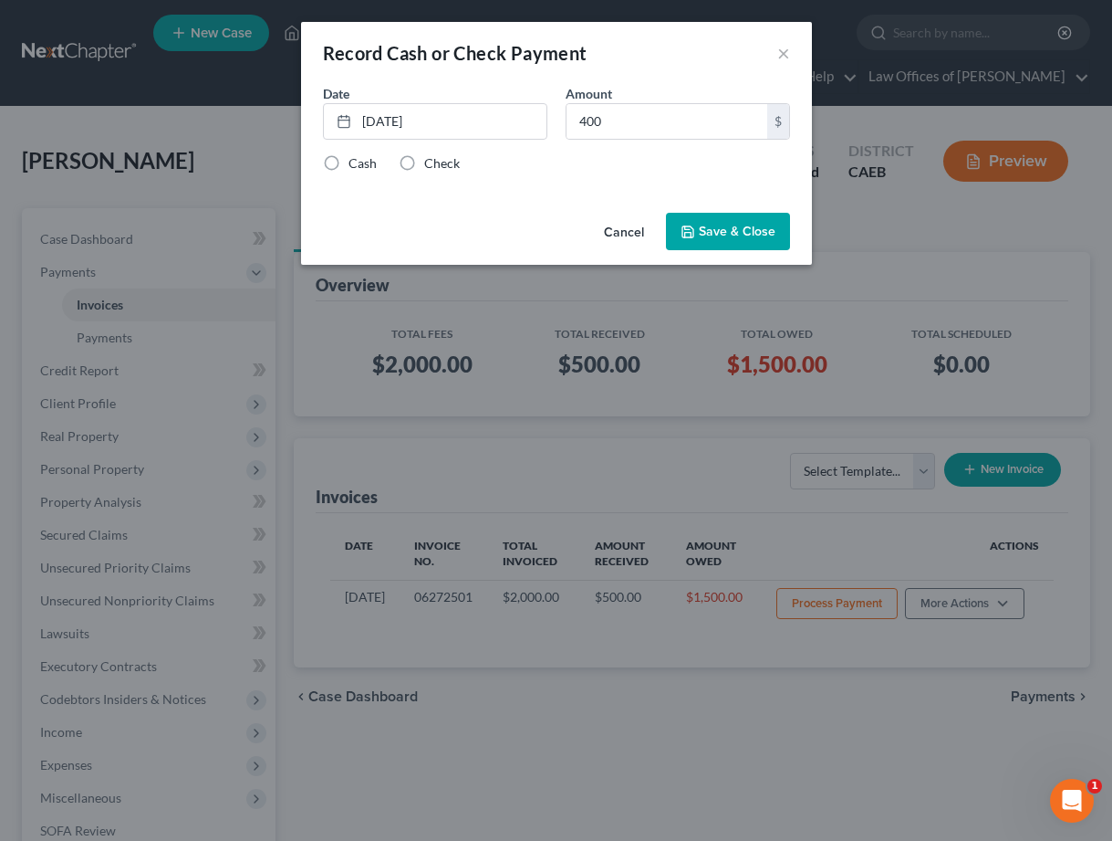
click at [427, 167] on label "Check" at bounding box center [442, 163] width 36 height 18
click at [432, 166] on input "Check" at bounding box center [438, 160] width 12 height 12
radio input "true"
click at [763, 236] on button "Save & Close" at bounding box center [728, 232] width 124 height 38
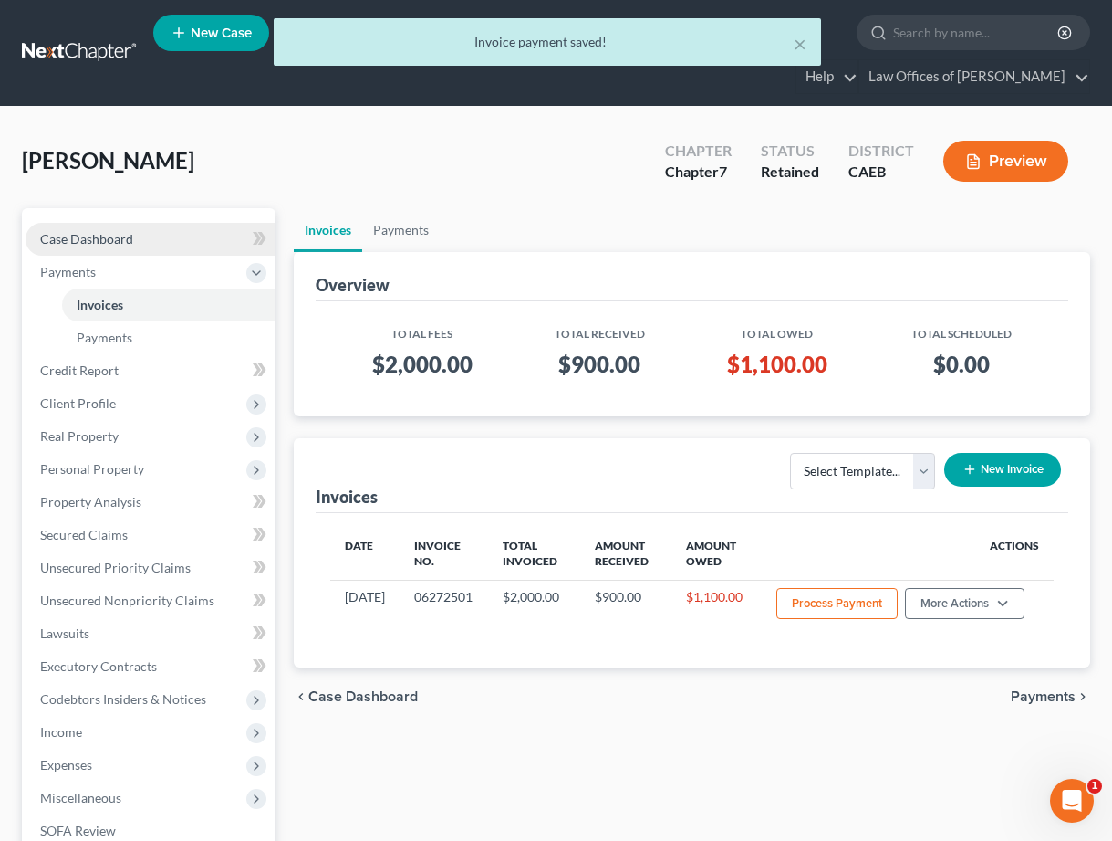
click at [116, 229] on link "Case Dashboard" at bounding box center [151, 239] width 250 height 33
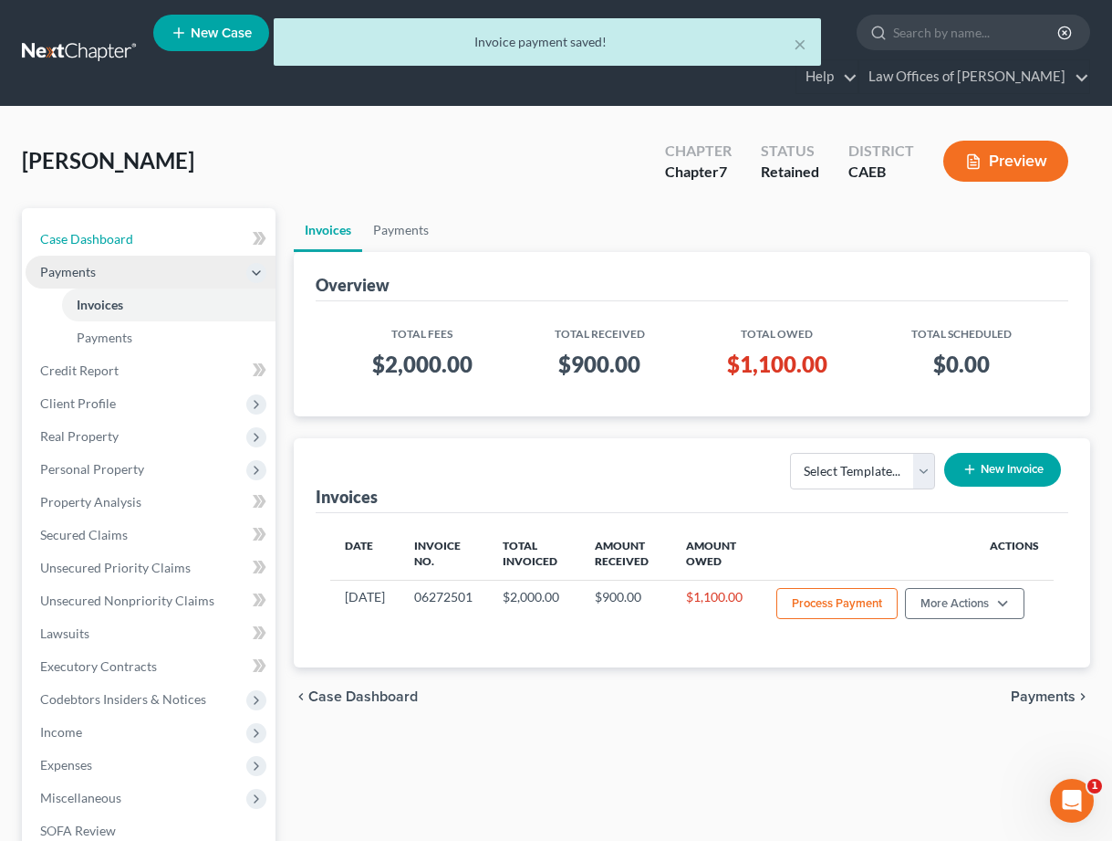
select select "1"
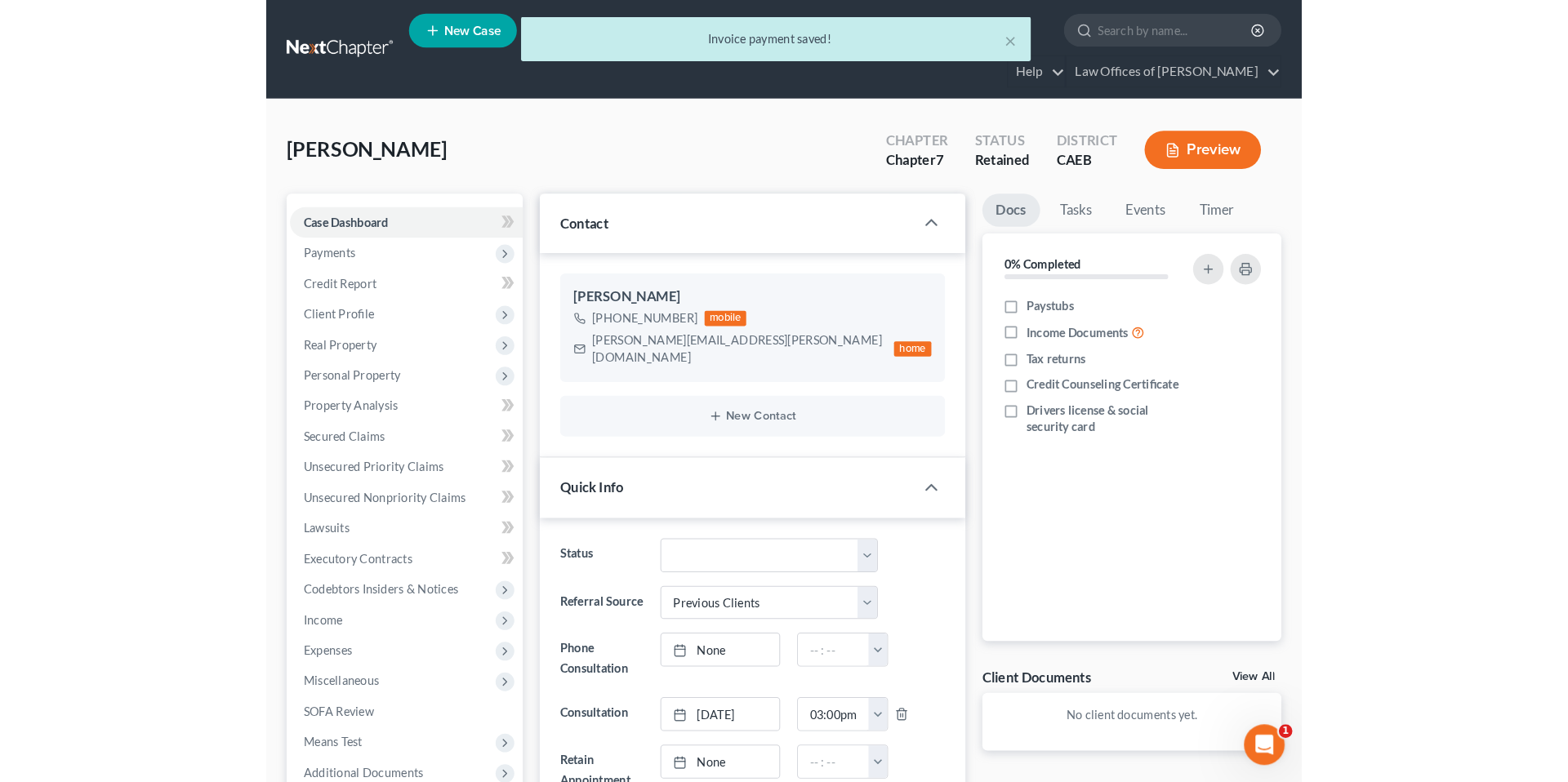
scroll to position [647, 0]
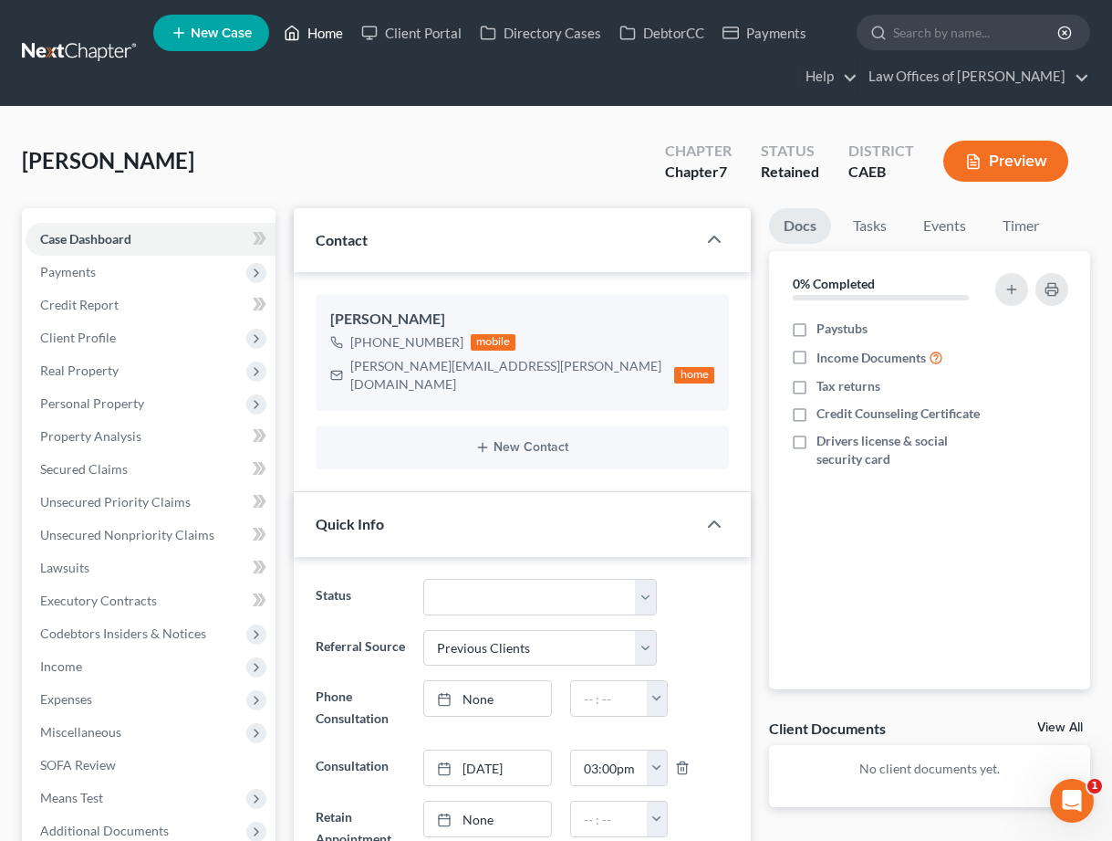
click at [315, 37] on link "Home" at bounding box center [314, 32] width 78 height 33
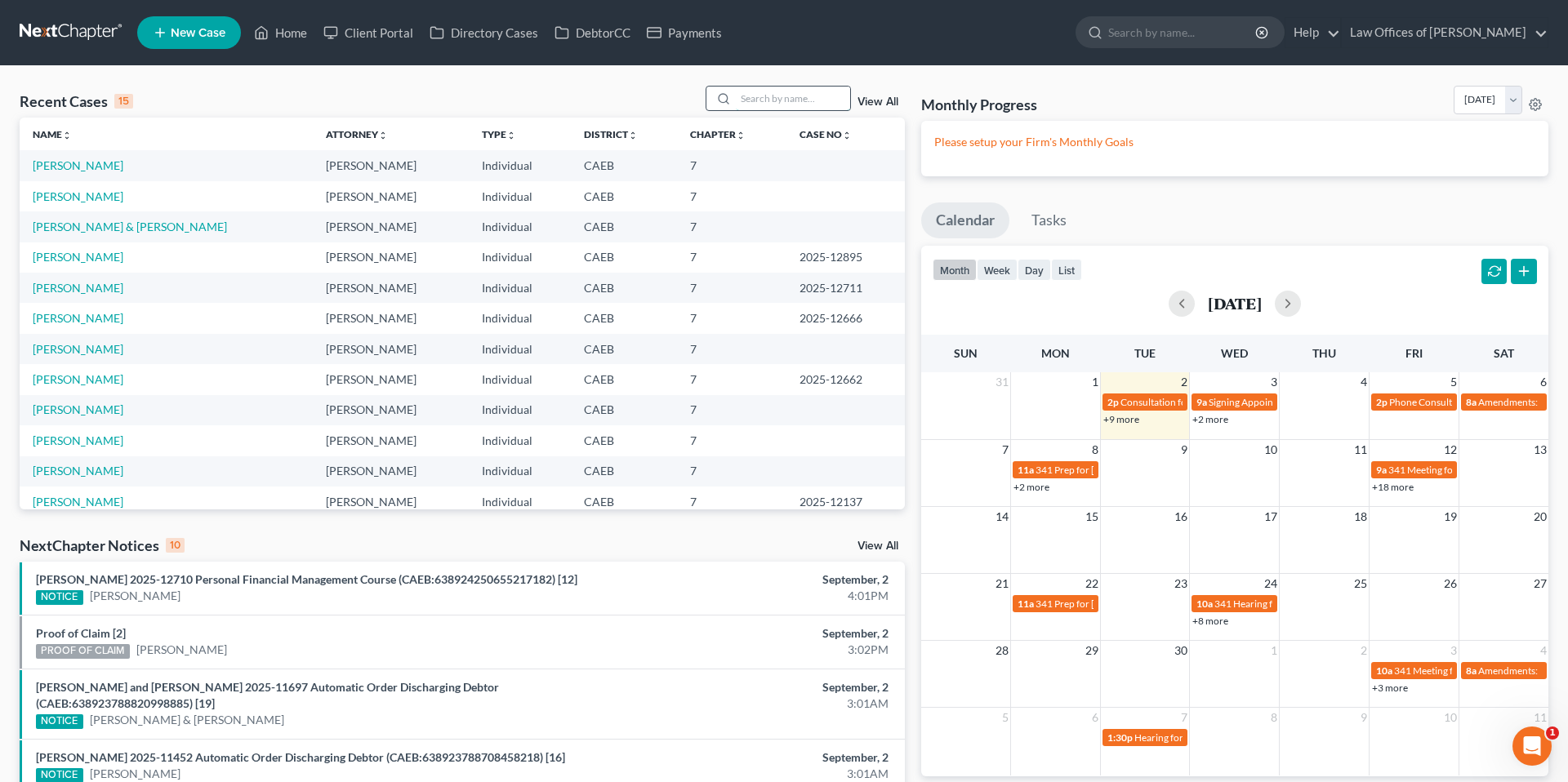
click at [782, 95] on input "search" at bounding box center [793, 98] width 115 height 23
click at [782, 98] on input "search" at bounding box center [793, 98] width 115 height 23
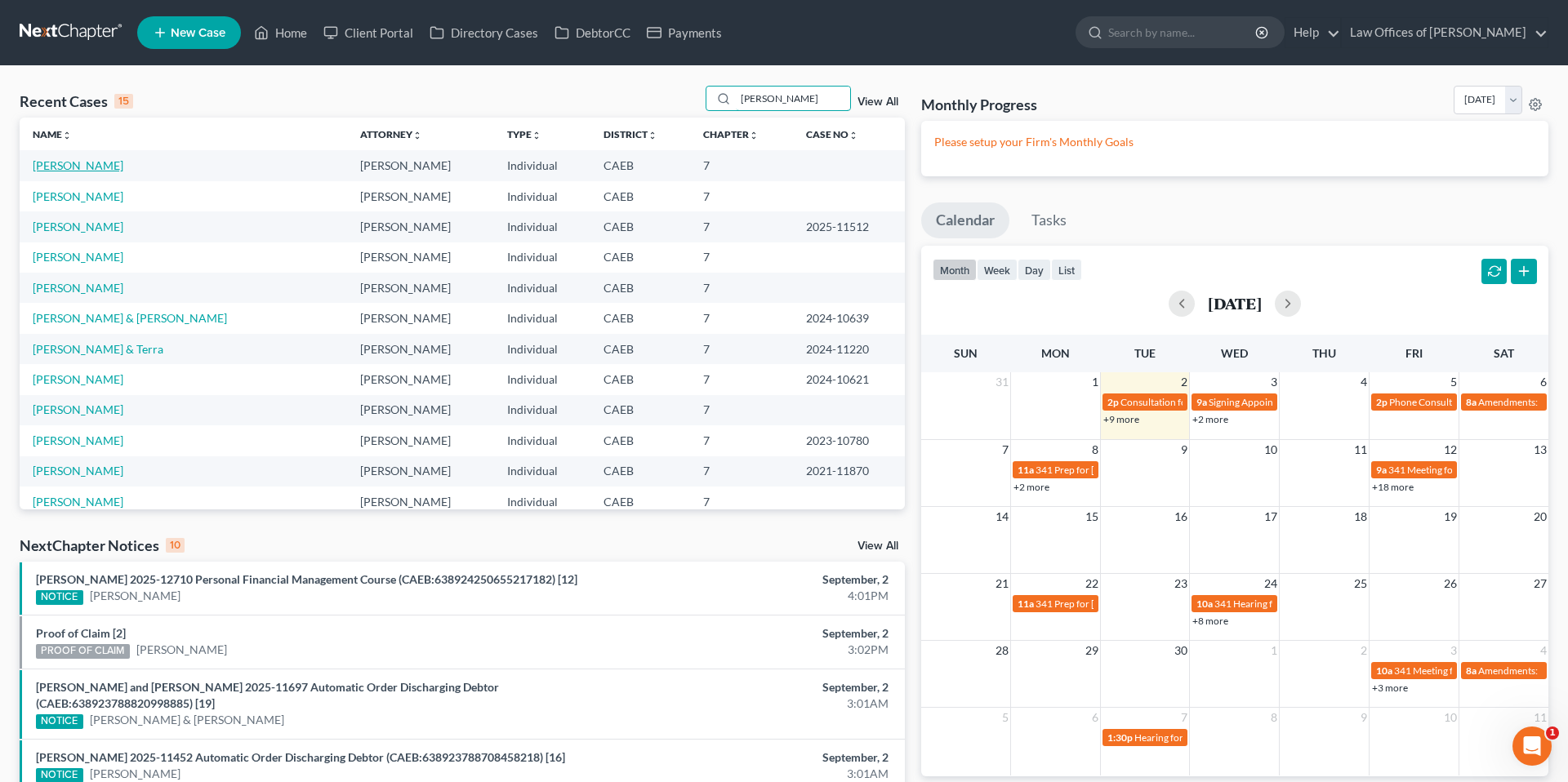
type input "joseph"
click at [99, 167] on link "Littlejohn, Joseph" at bounding box center [78, 166] width 90 height 14
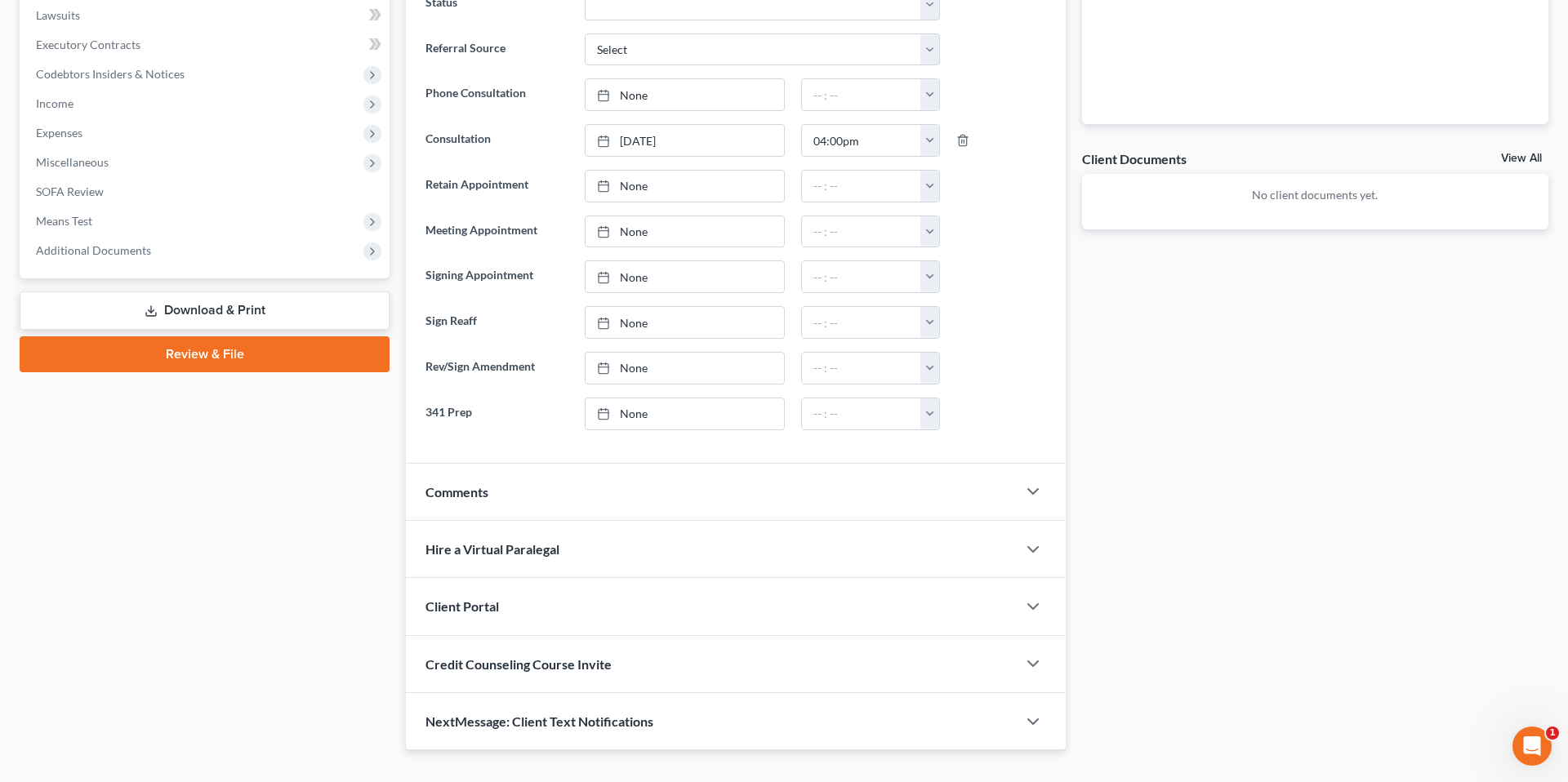
scroll to position [493, 0]
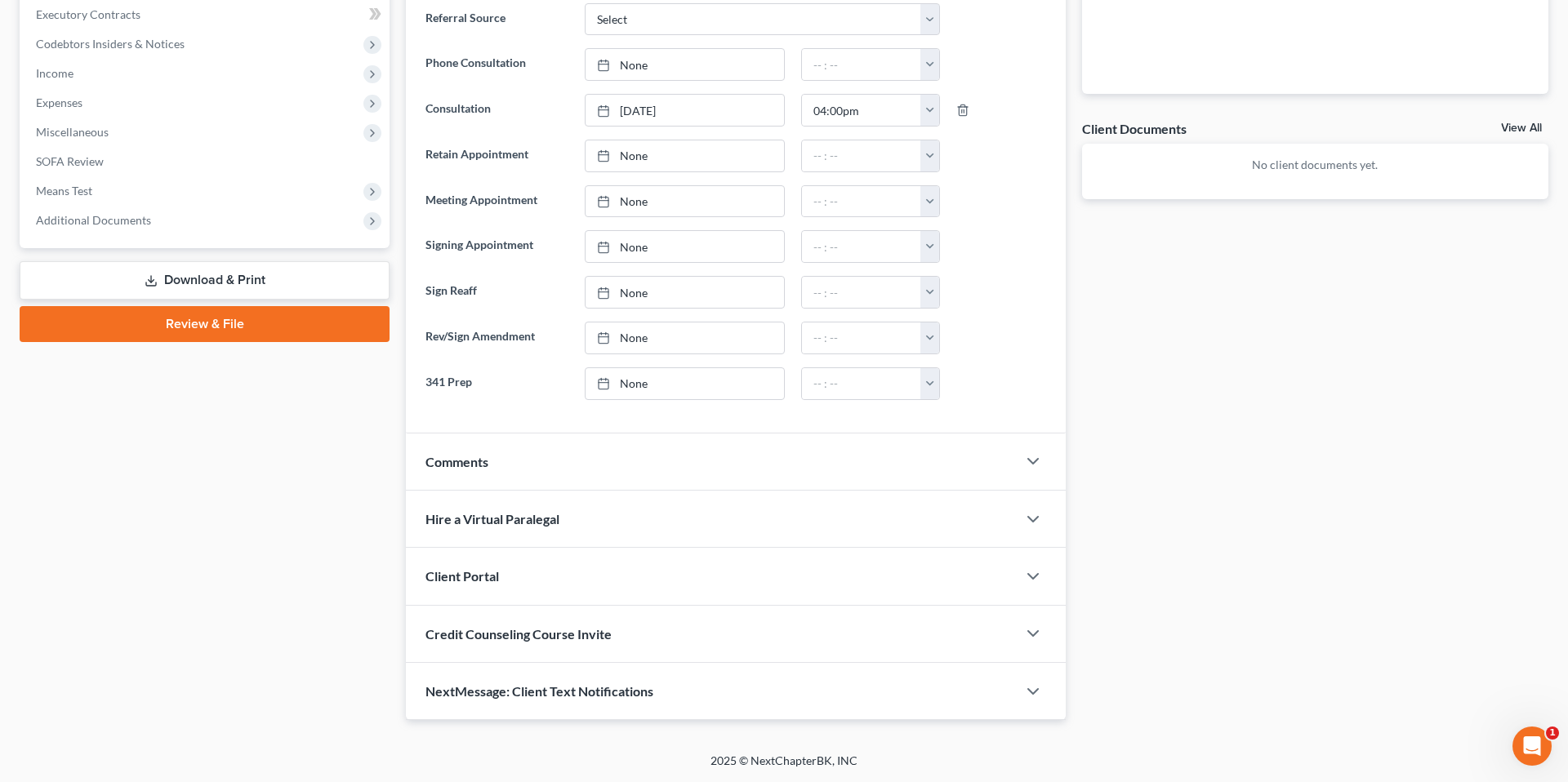
click at [601, 468] on div "Comments" at bounding box center [712, 462] width 611 height 56
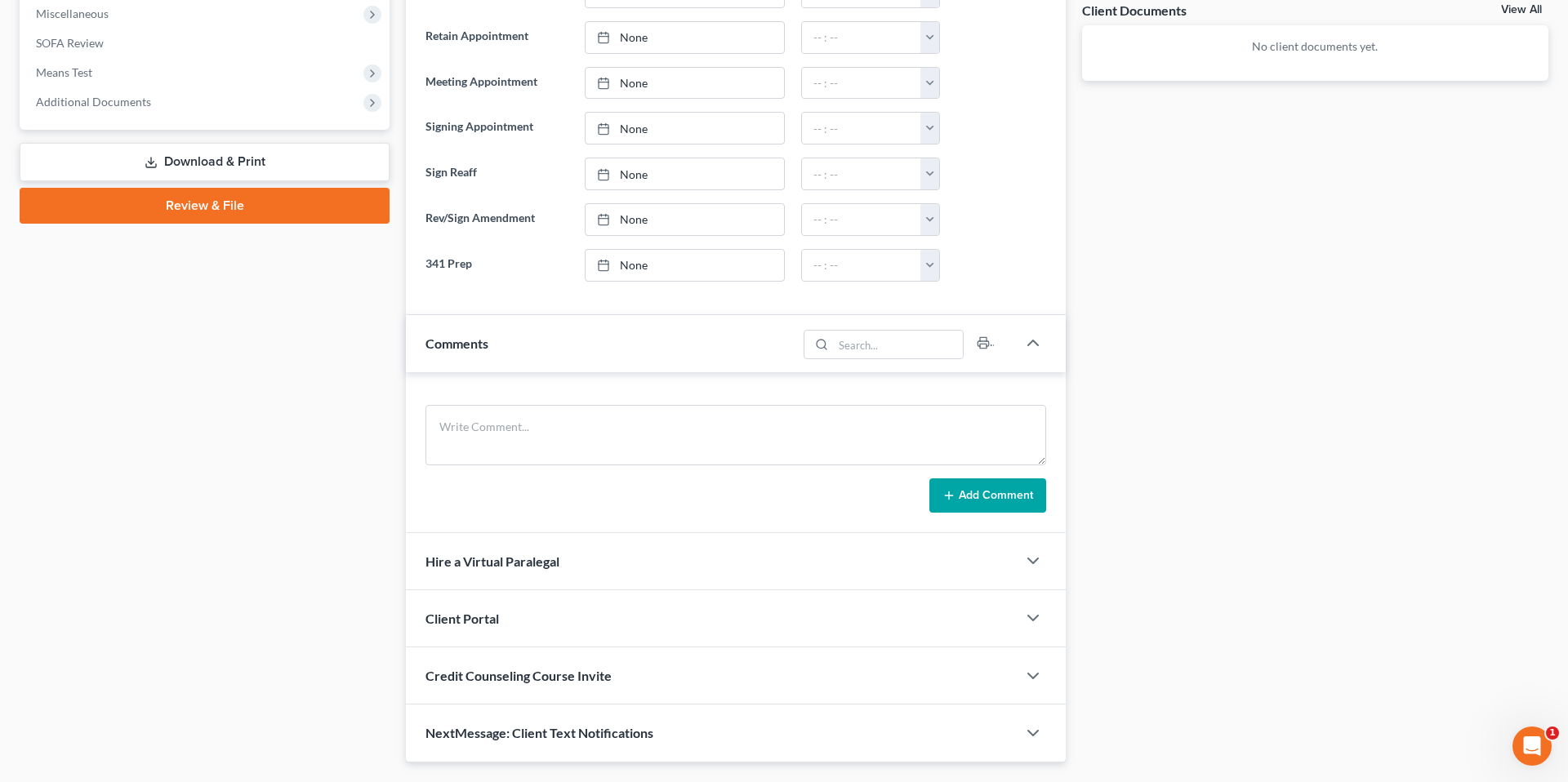
scroll to position [654, 0]
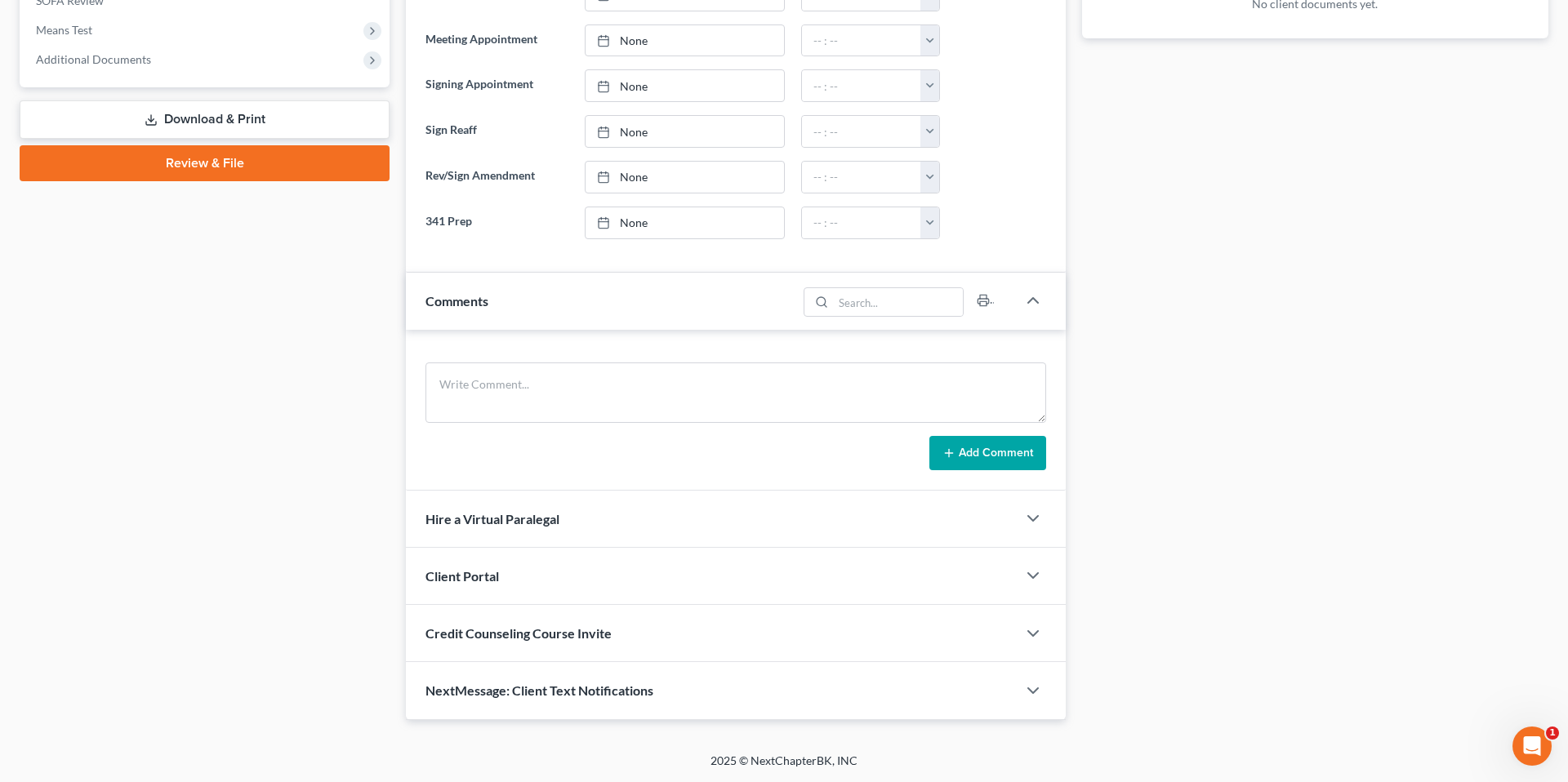
click at [645, 703] on div "NextMessage: Client Text Notifications" at bounding box center [712, 690] width 611 height 56
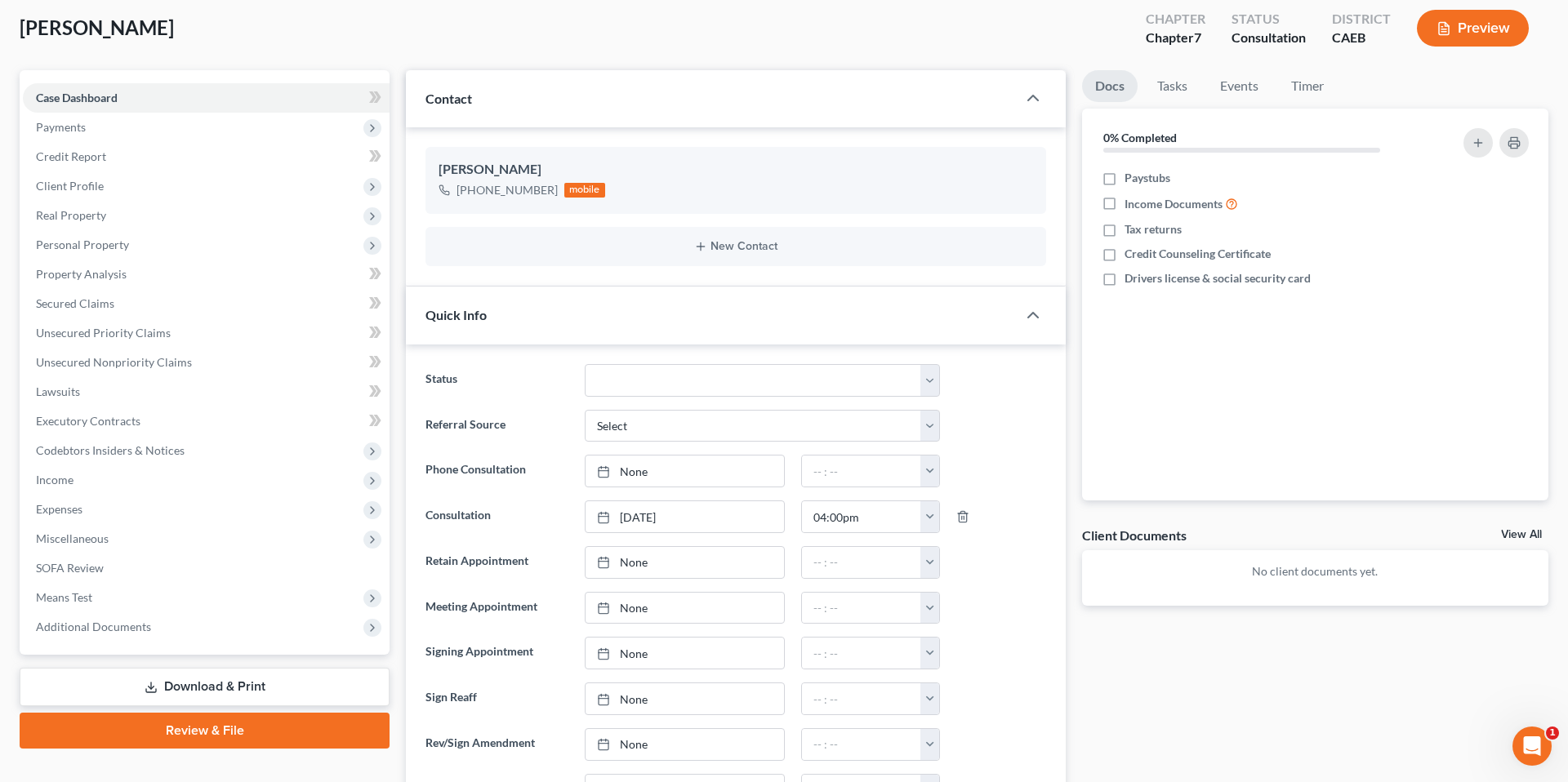
scroll to position [0, 0]
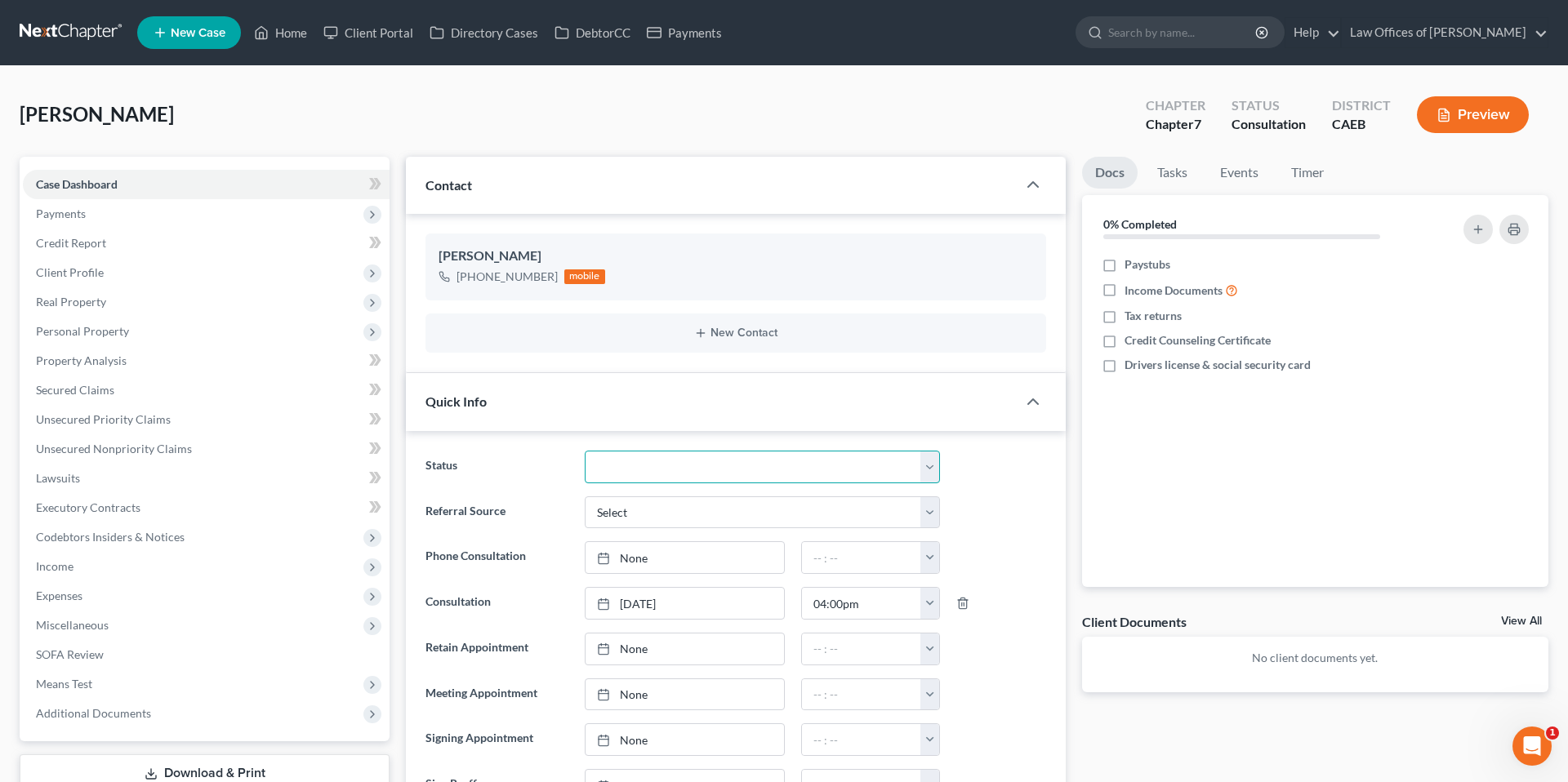
click at [696, 468] on select "Cancelled/Refund Closed Consultation Declined Discharged Filed Income Check In …" at bounding box center [762, 467] width 355 height 33
click at [685, 468] on select "Cancelled/Refund Closed Consultation Declined Discharged Filed Income Check In …" at bounding box center [762, 467] width 355 height 33
select select "9"
click at [426, 106] on div "Littlejohn, Joseph Upgraded Chapter Chapter 7 Status No Show District CAEB Prev…" at bounding box center [784, 121] width 1529 height 71
click at [277, 28] on link "Home" at bounding box center [281, 32] width 70 height 30
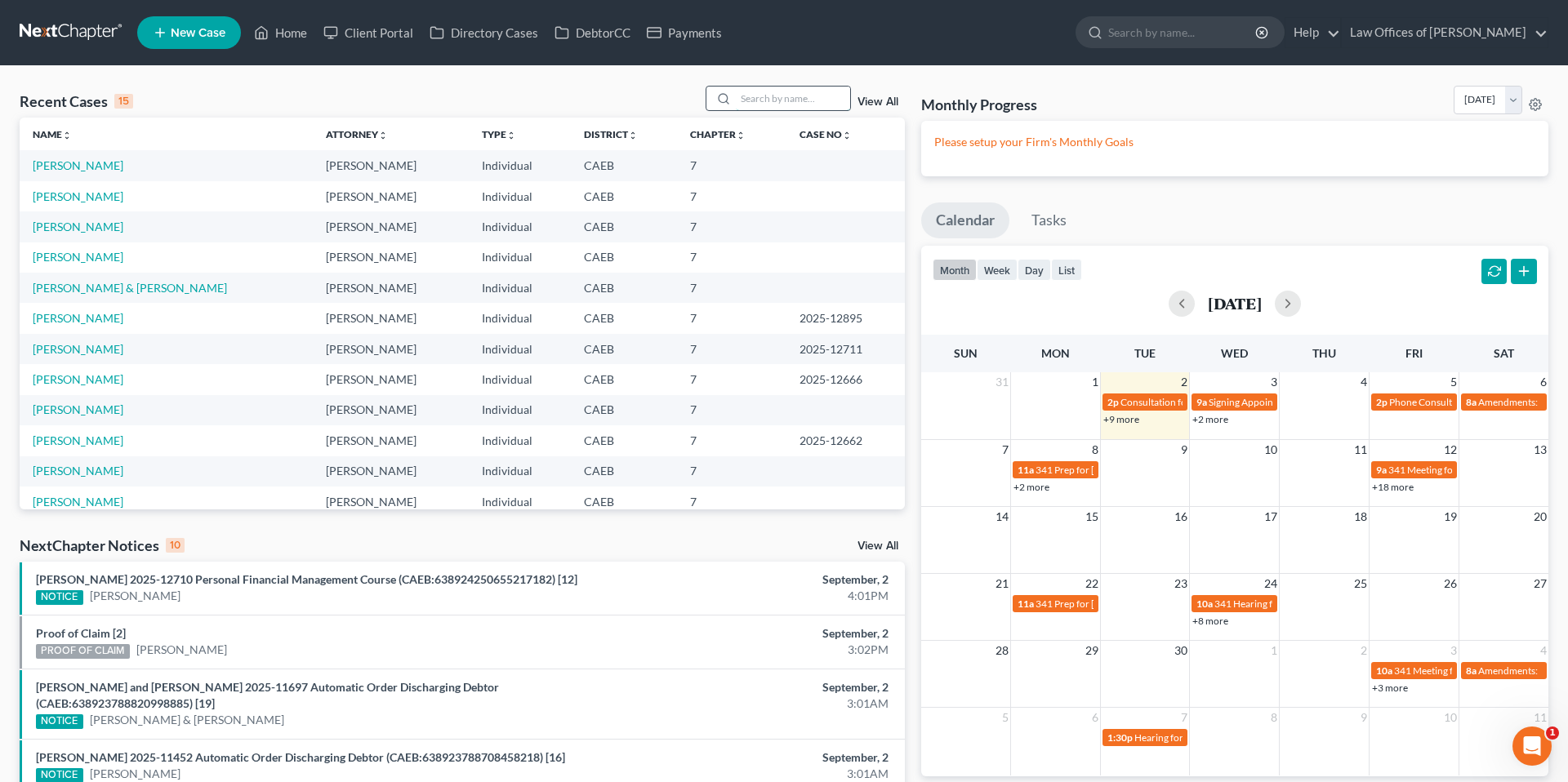
click at [801, 98] on input "search" at bounding box center [793, 98] width 115 height 23
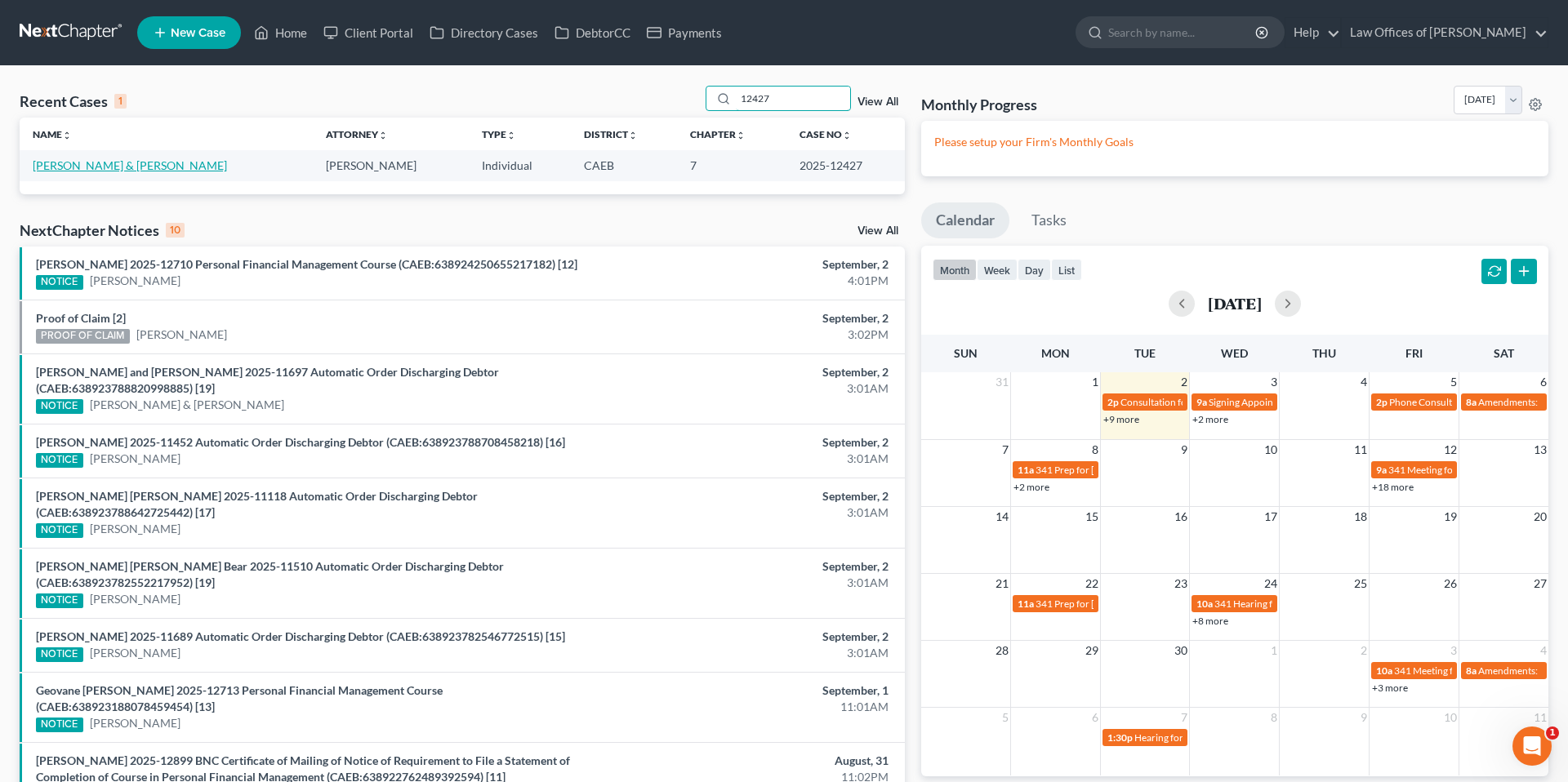
type input "12427"
click at [198, 166] on link "Cortez-Mendoza, Francisco & Cortez, Mayra" at bounding box center [130, 166] width 194 height 14
select select "0"
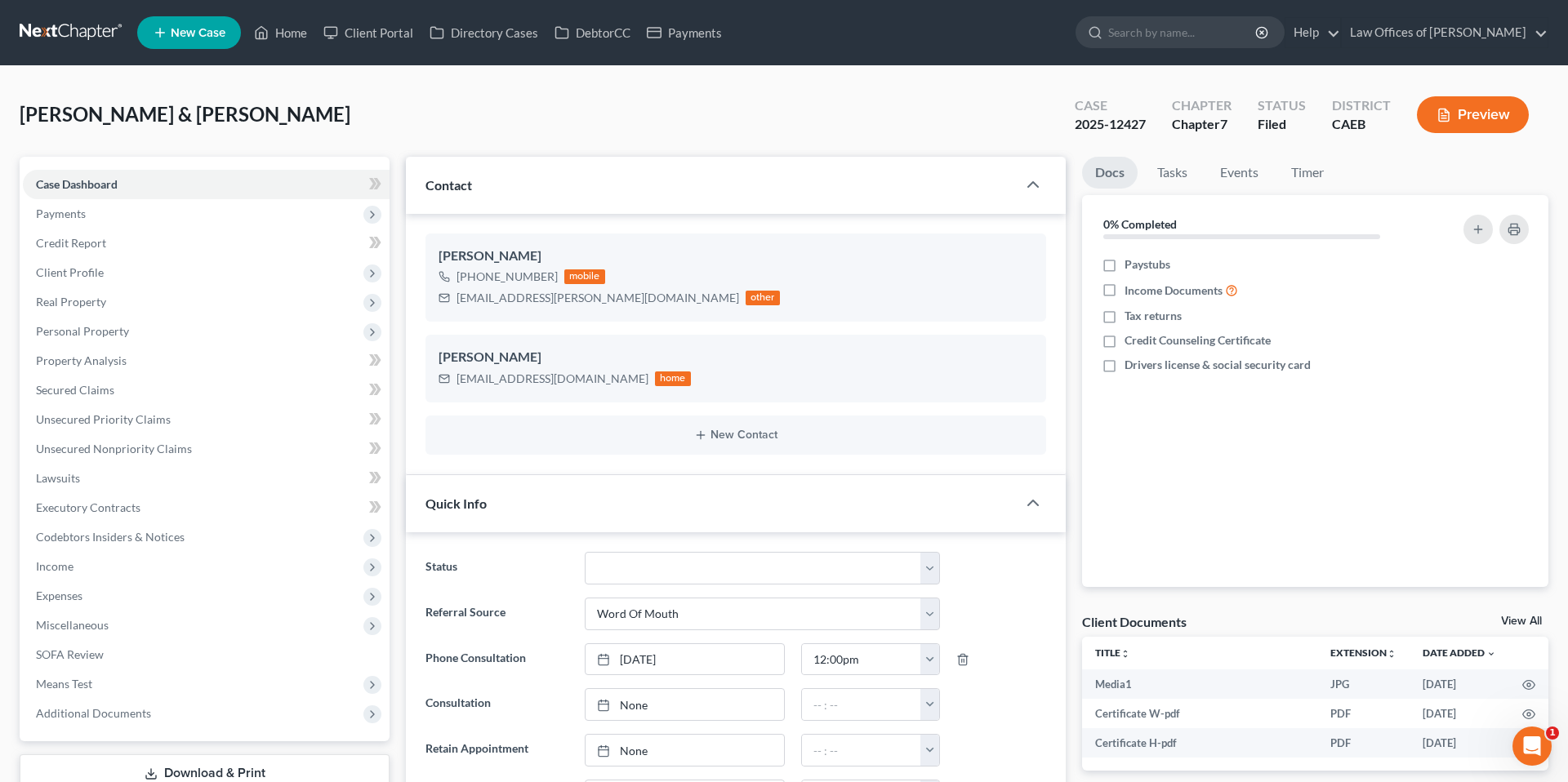
scroll to position [13018, 0]
drag, startPoint x: 307, startPoint y: 27, endPoint x: 297, endPoint y: 30, distance: 10.4
click at [305, 28] on link "Home" at bounding box center [281, 32] width 70 height 30
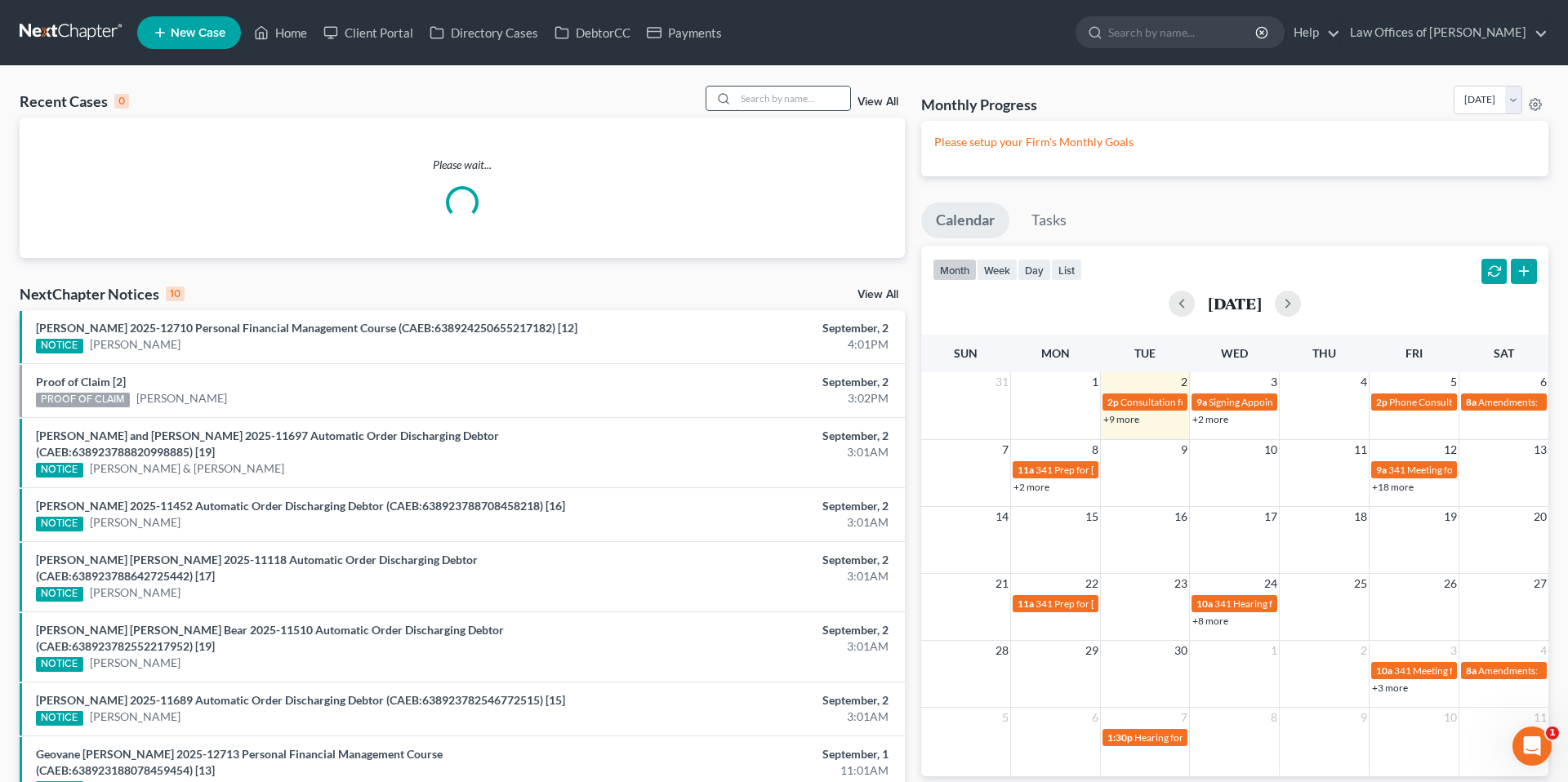
click at [809, 101] on input "search" at bounding box center [793, 98] width 115 height 23
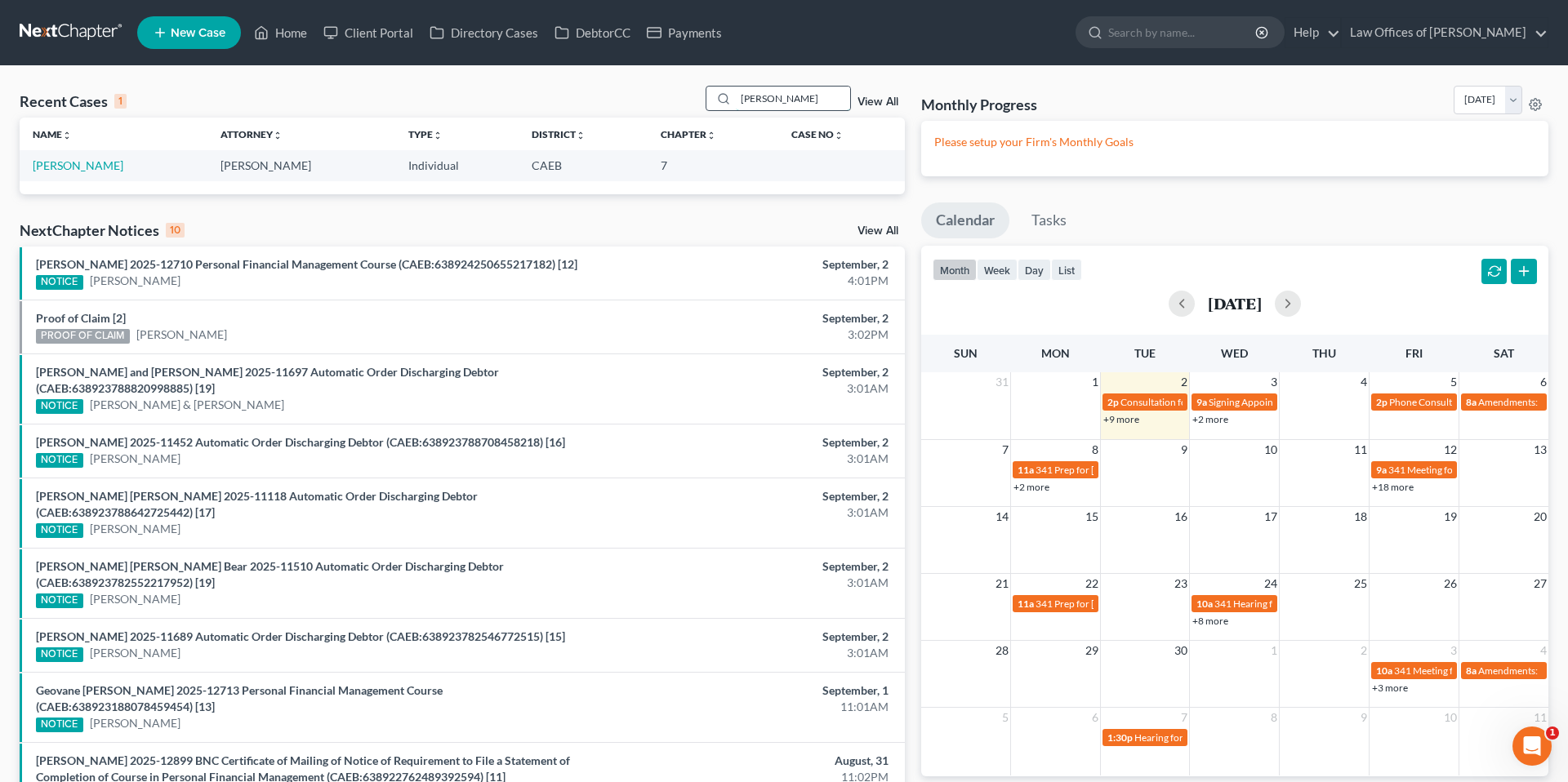
click at [823, 98] on input "jose ricardo" at bounding box center [793, 98] width 115 height 23
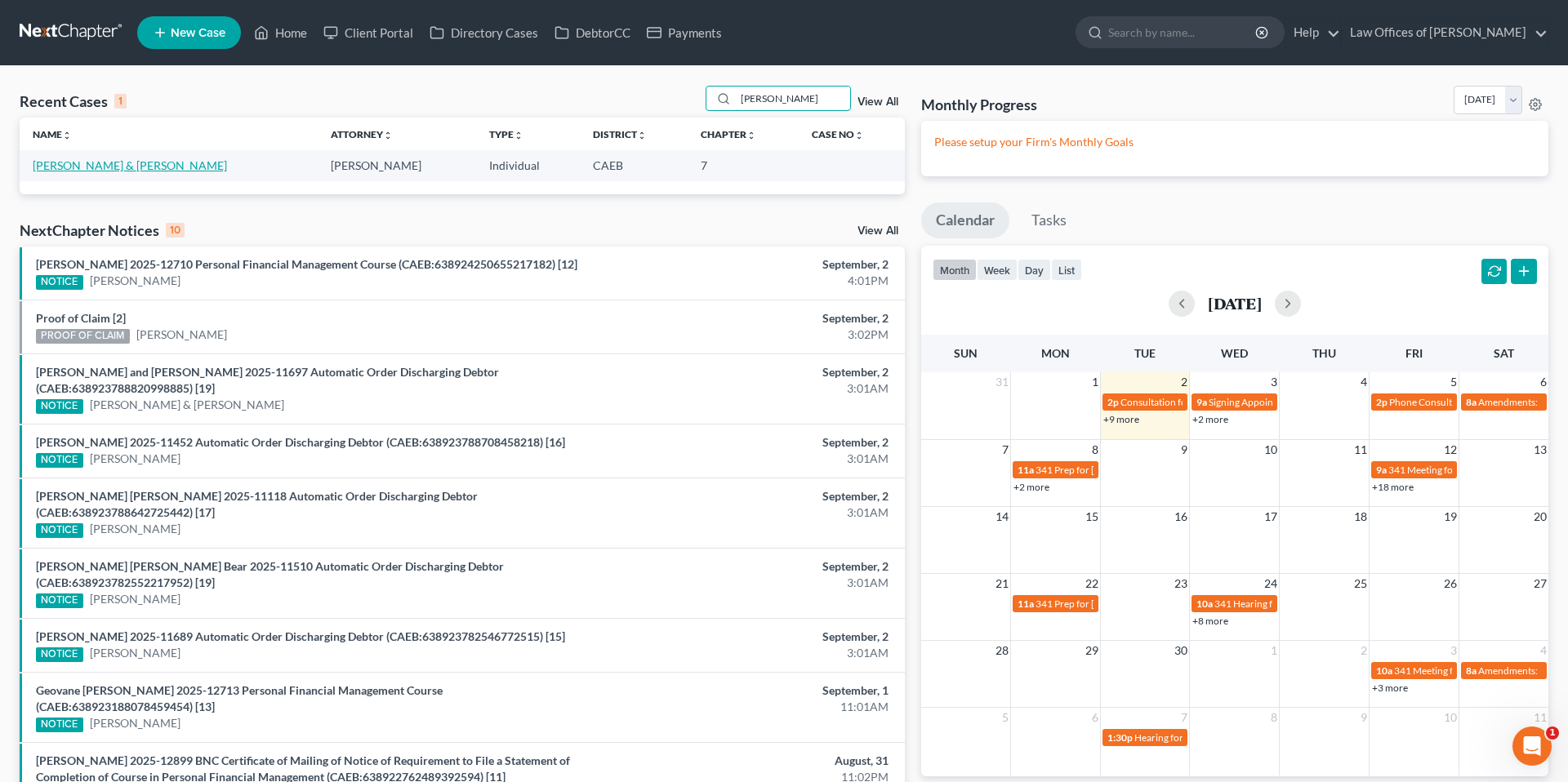
type input "jose chavez"
click at [115, 167] on link "Chavez-Gonzalez, Jose & Jessica" at bounding box center [130, 166] width 194 height 14
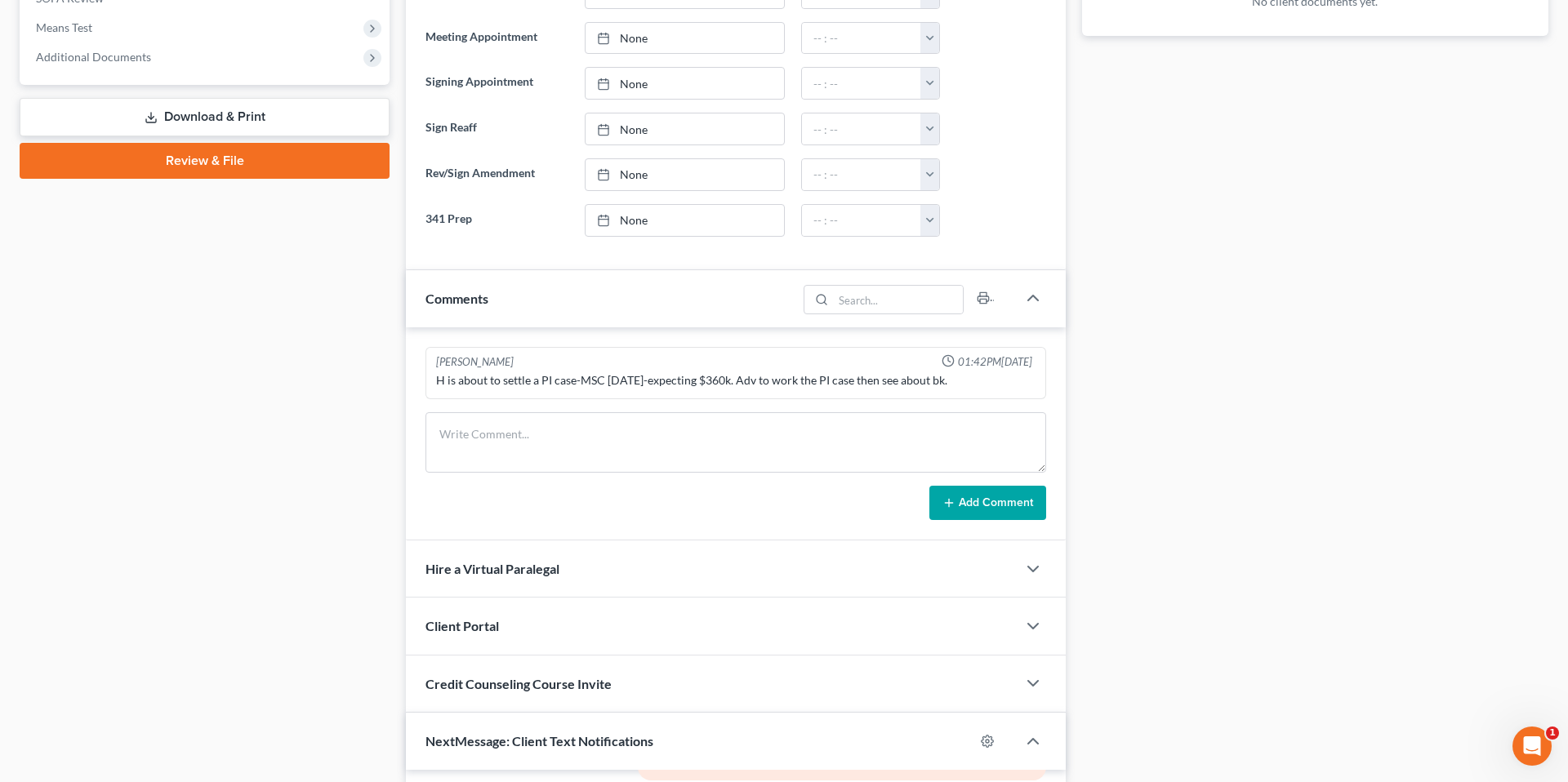
scroll to position [659, 0]
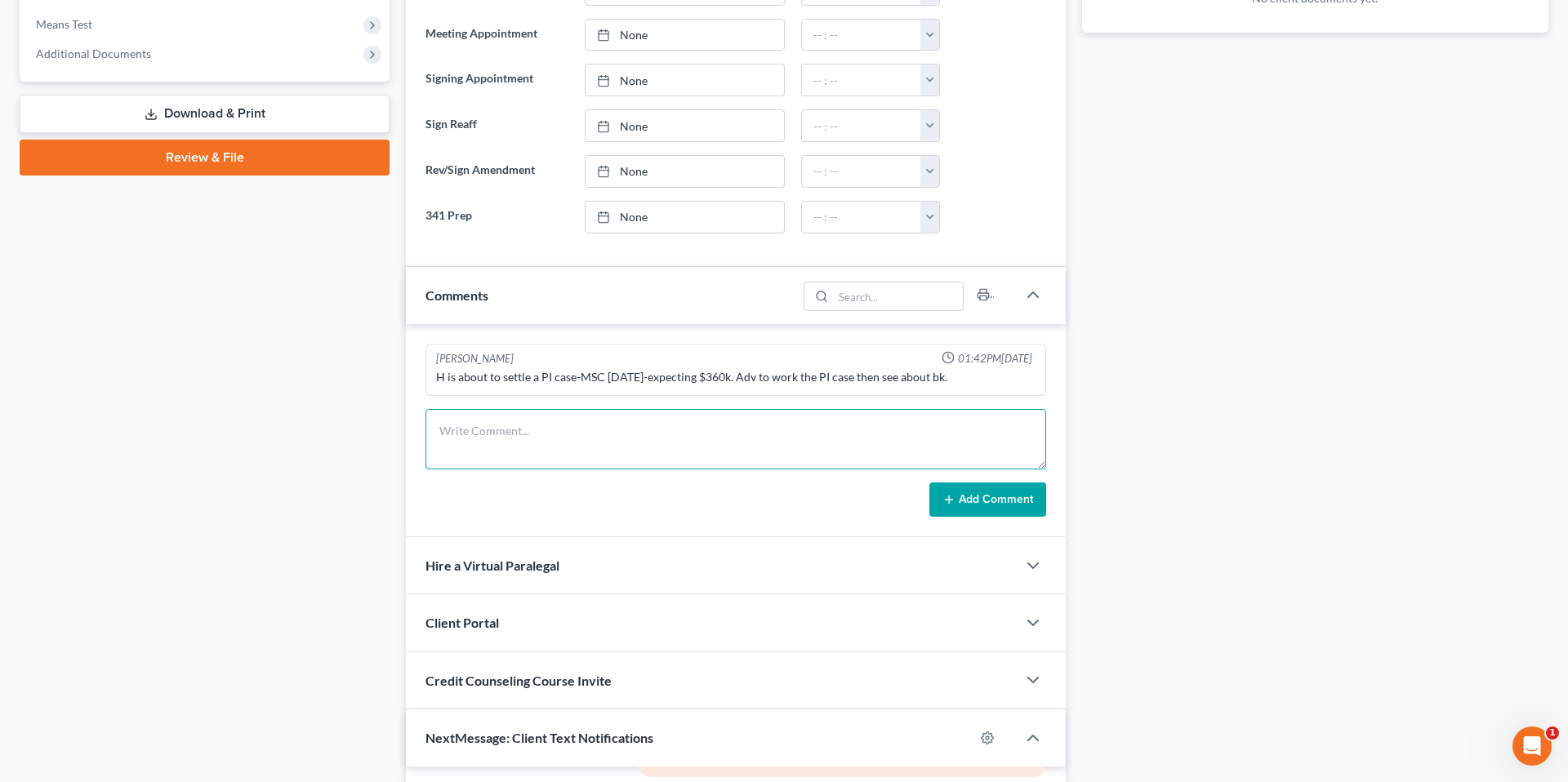
click at [558, 421] on textarea at bounding box center [736, 439] width 621 height 61
type textarea "O"
type textarea "w"
type textarea "Will not be receiving anything from PI case."
drag, startPoint x: 1010, startPoint y: 505, endPoint x: 1017, endPoint y: 500, distance: 8.6
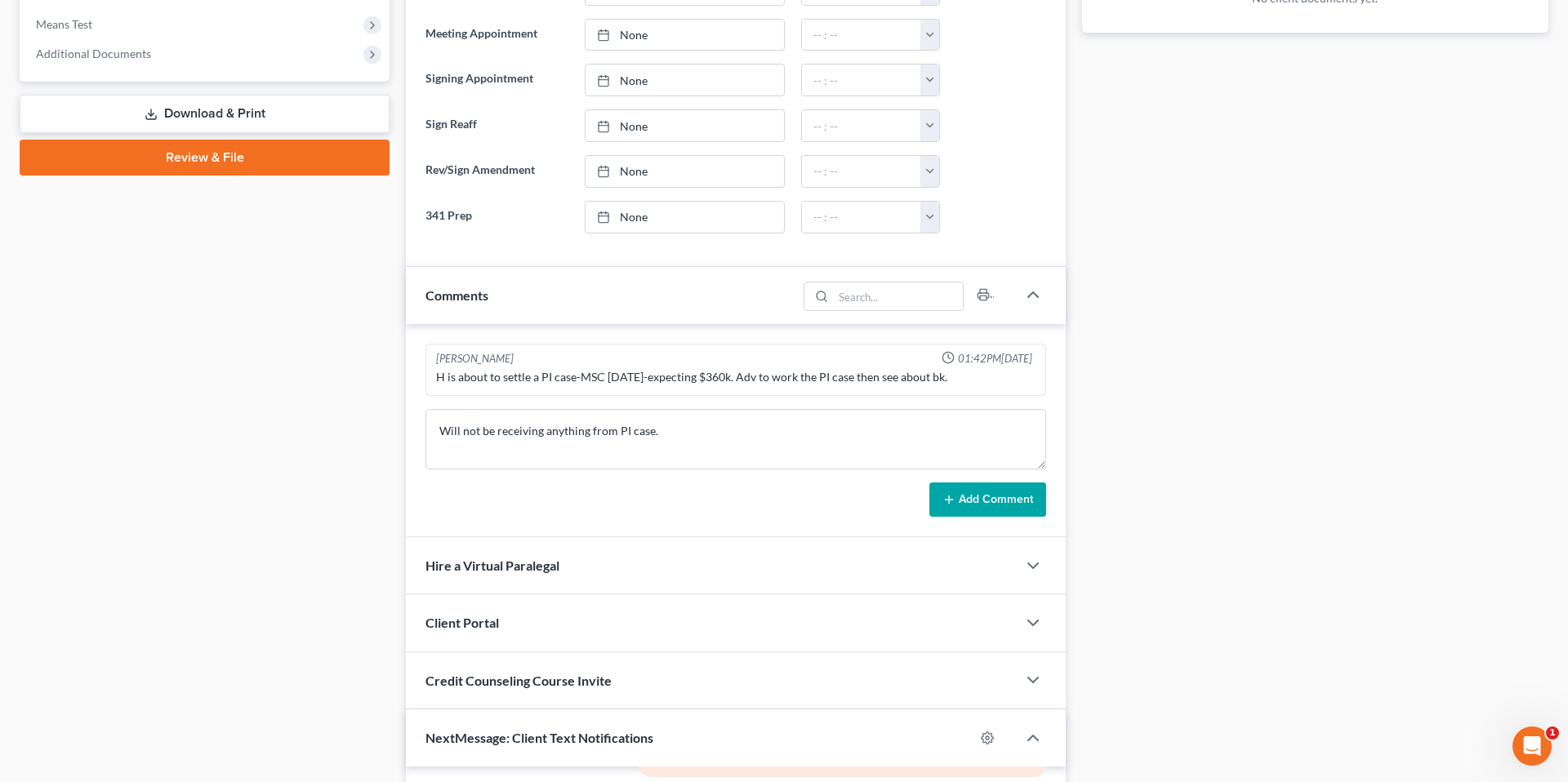
click at [995, 505] on button "Add Comment" at bounding box center [988, 499] width 117 height 34
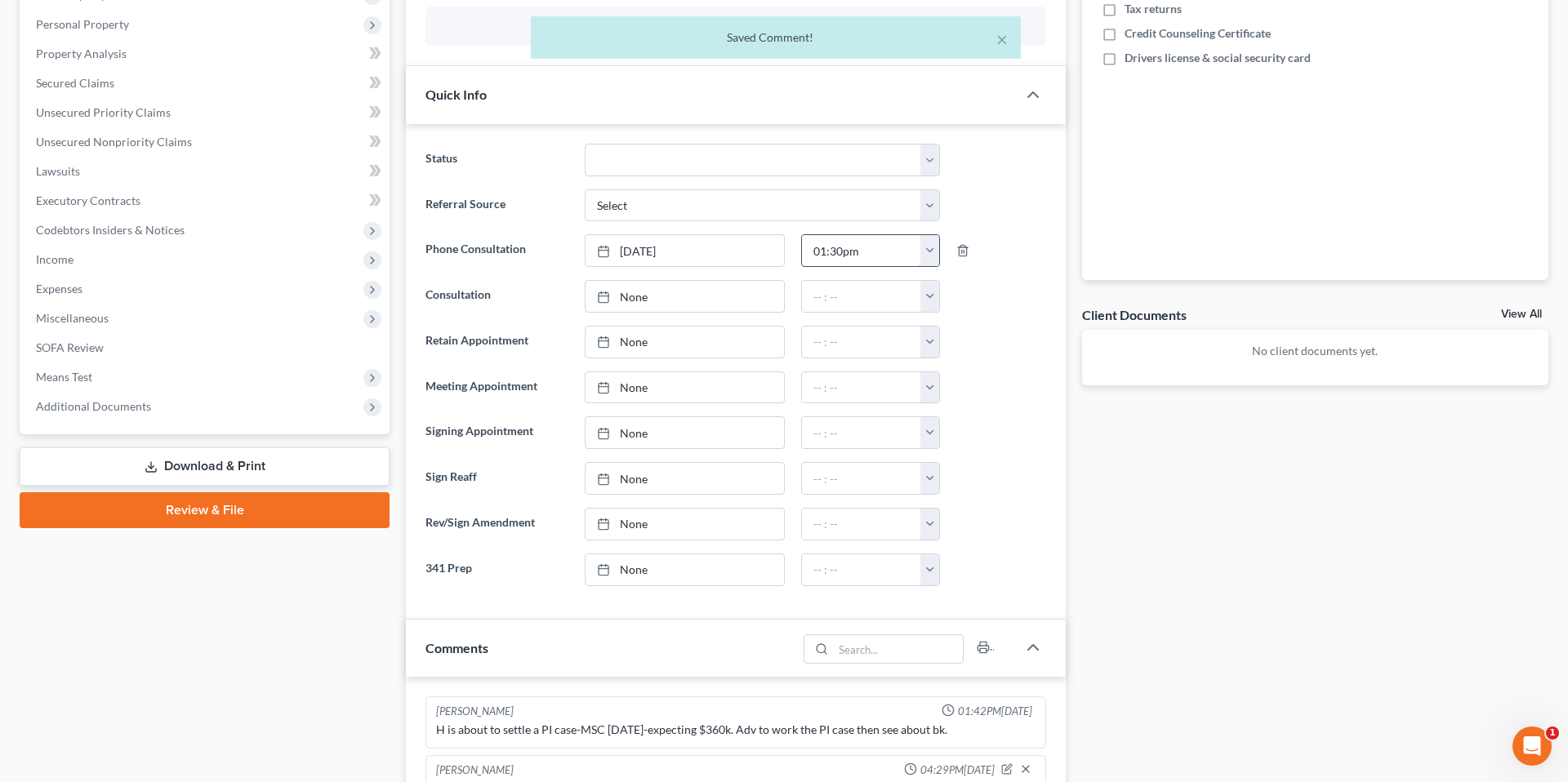
scroll to position [301, 0]
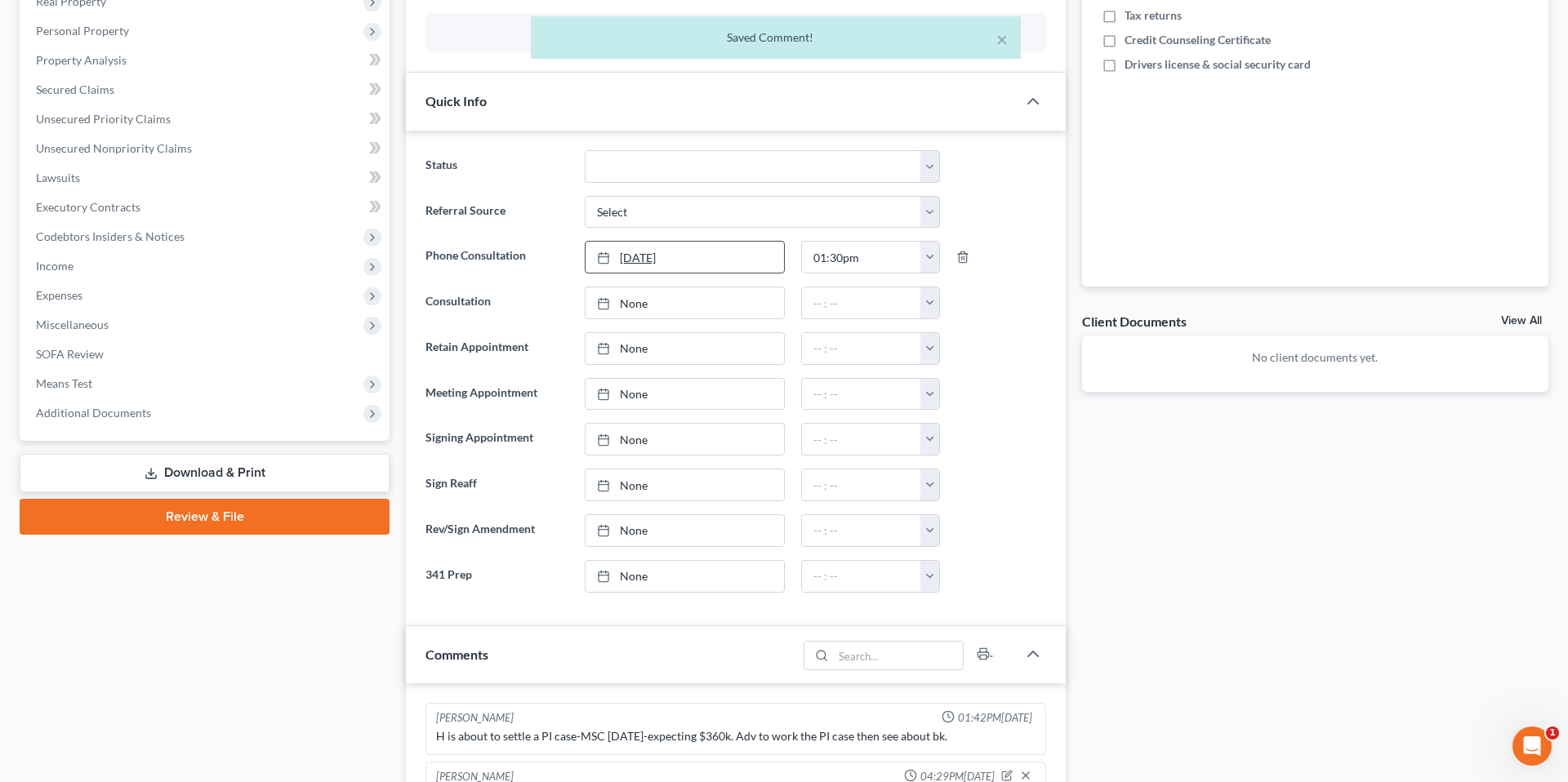
click at [745, 255] on link "8/13/2025" at bounding box center [685, 257] width 199 height 31
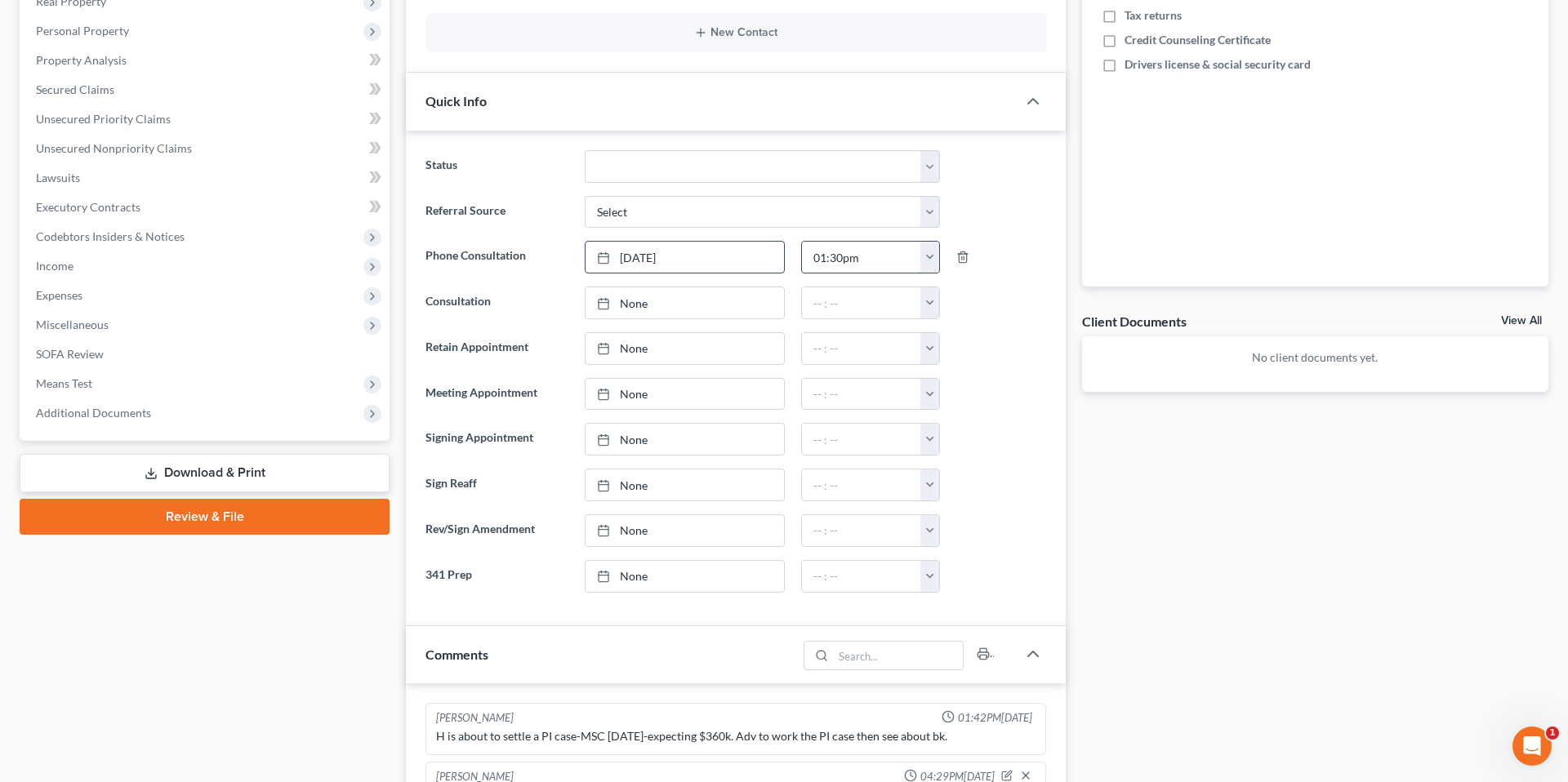
click at [909, 258] on input "01:30pm" at bounding box center [861, 257] width 118 height 31
click at [928, 258] on button "button" at bounding box center [929, 257] width 19 height 31
click at [970, 365] on link "9:30am" at bounding box center [966, 365] width 91 height 28
type input "9:30am"
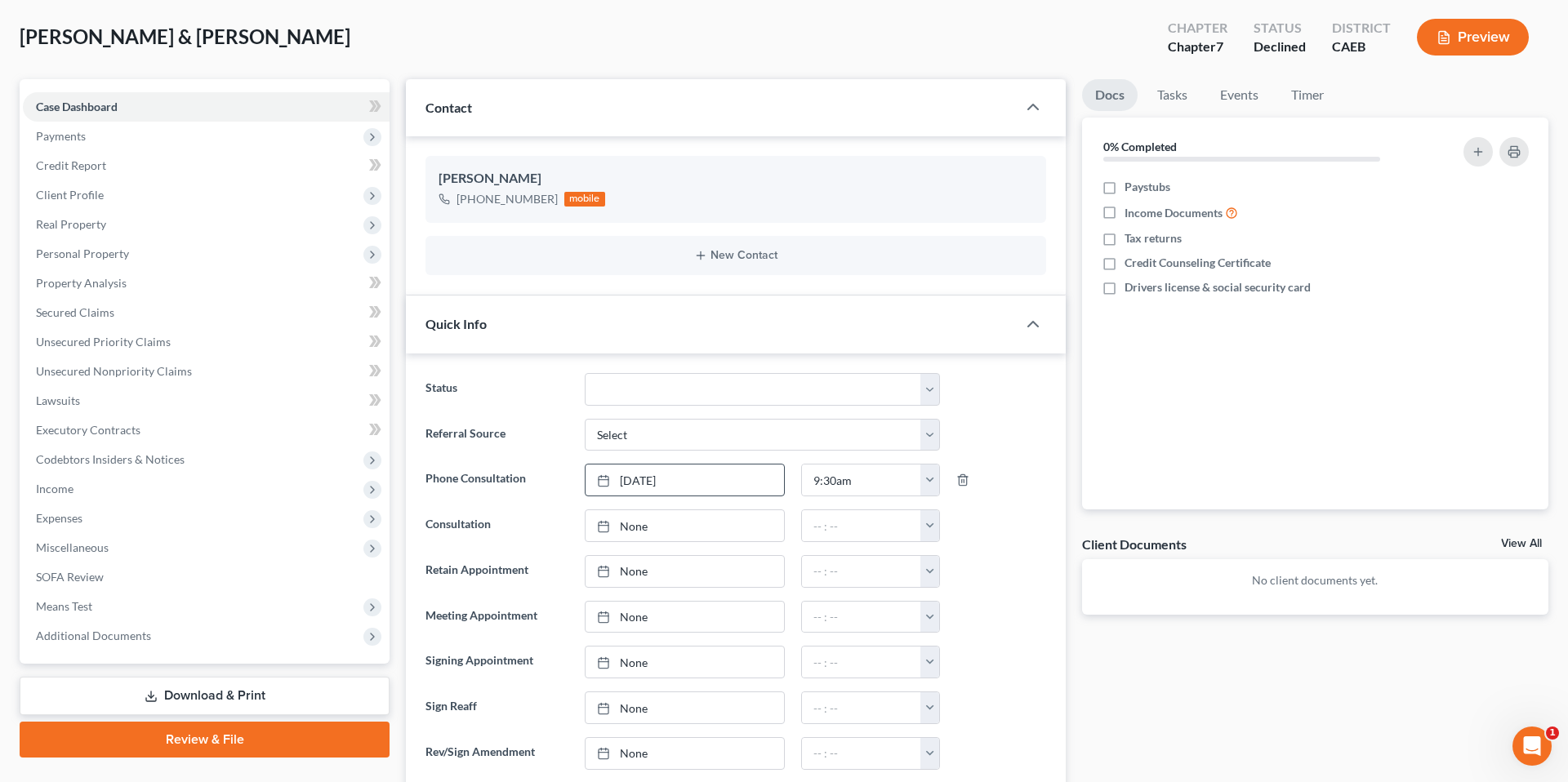
scroll to position [0, 0]
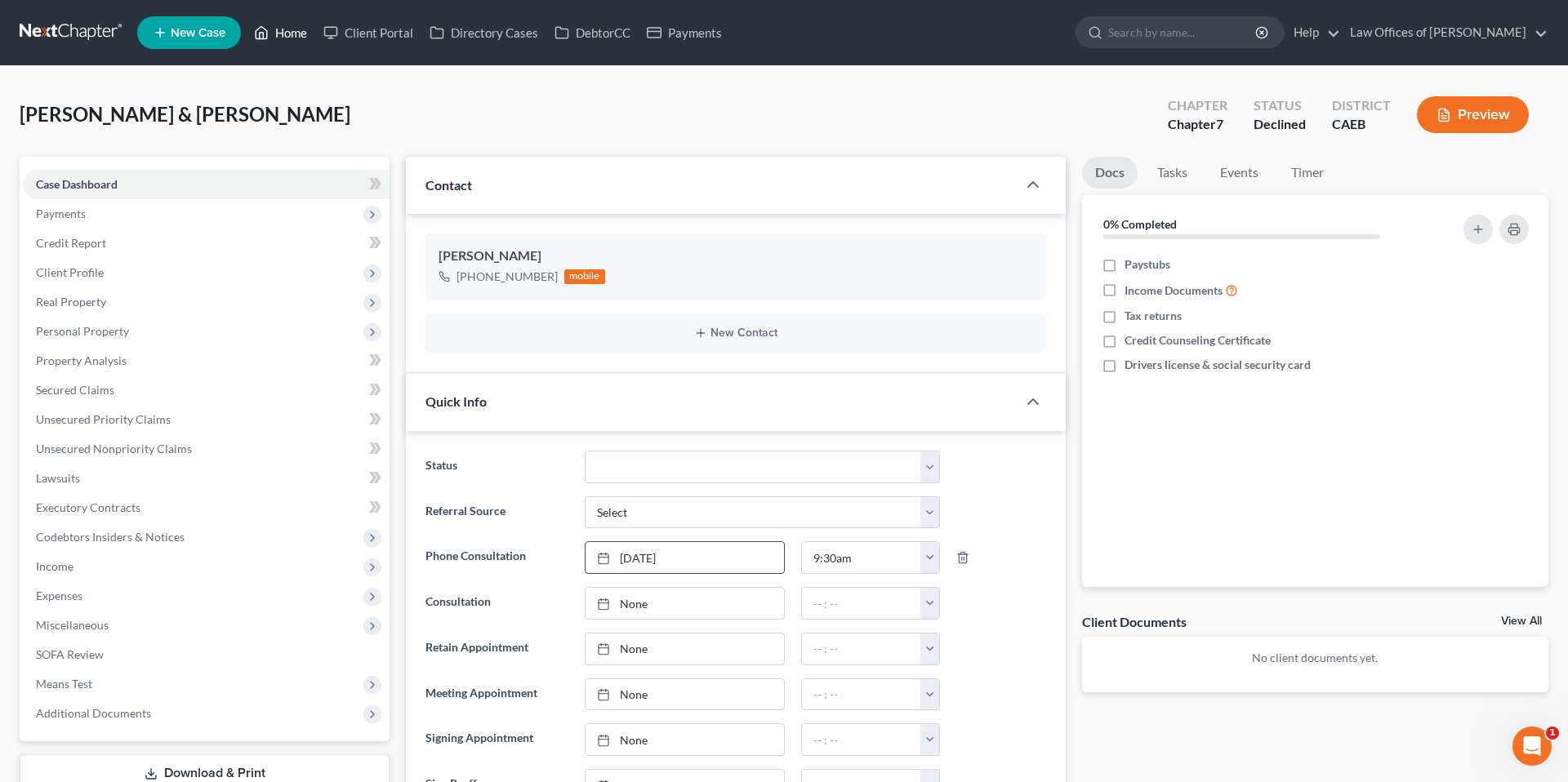
click at [296, 38] on link "Home" at bounding box center [281, 32] width 70 height 30
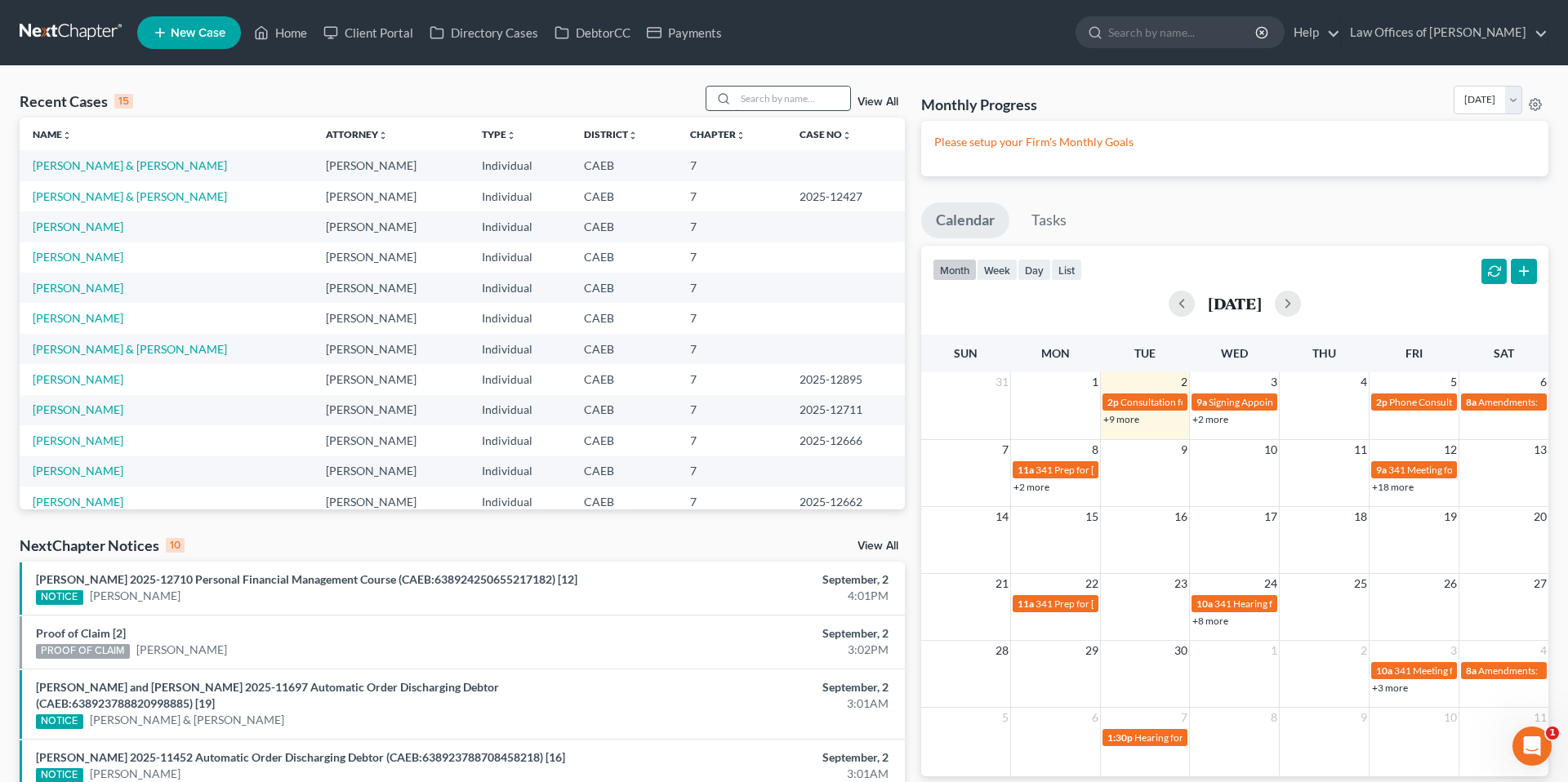
click at [784, 93] on input "search" at bounding box center [793, 98] width 115 height 23
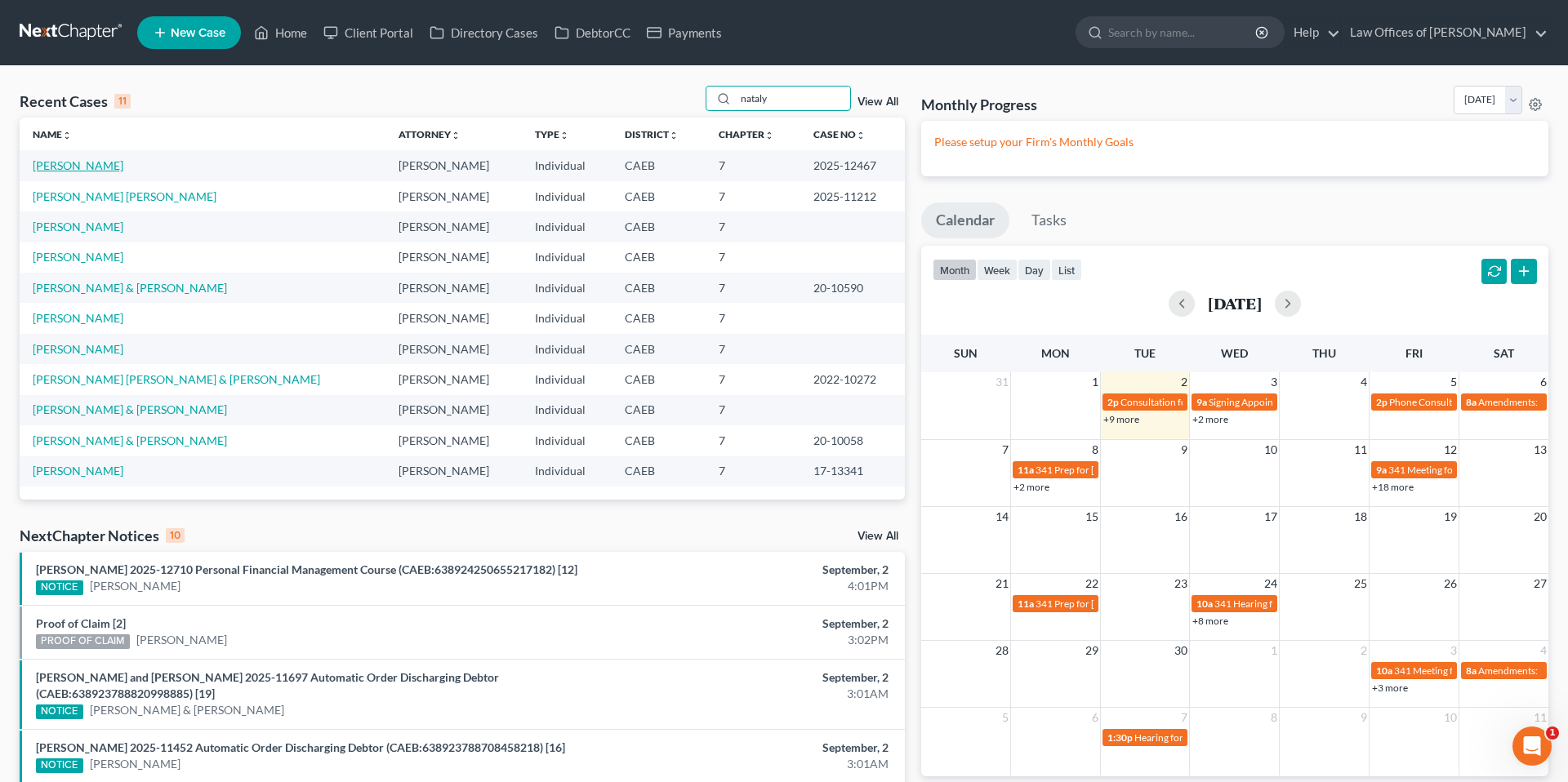
type input "nataly"
click at [92, 167] on link "Verdugo, Nataly" at bounding box center [78, 166] width 90 height 14
select select "5"
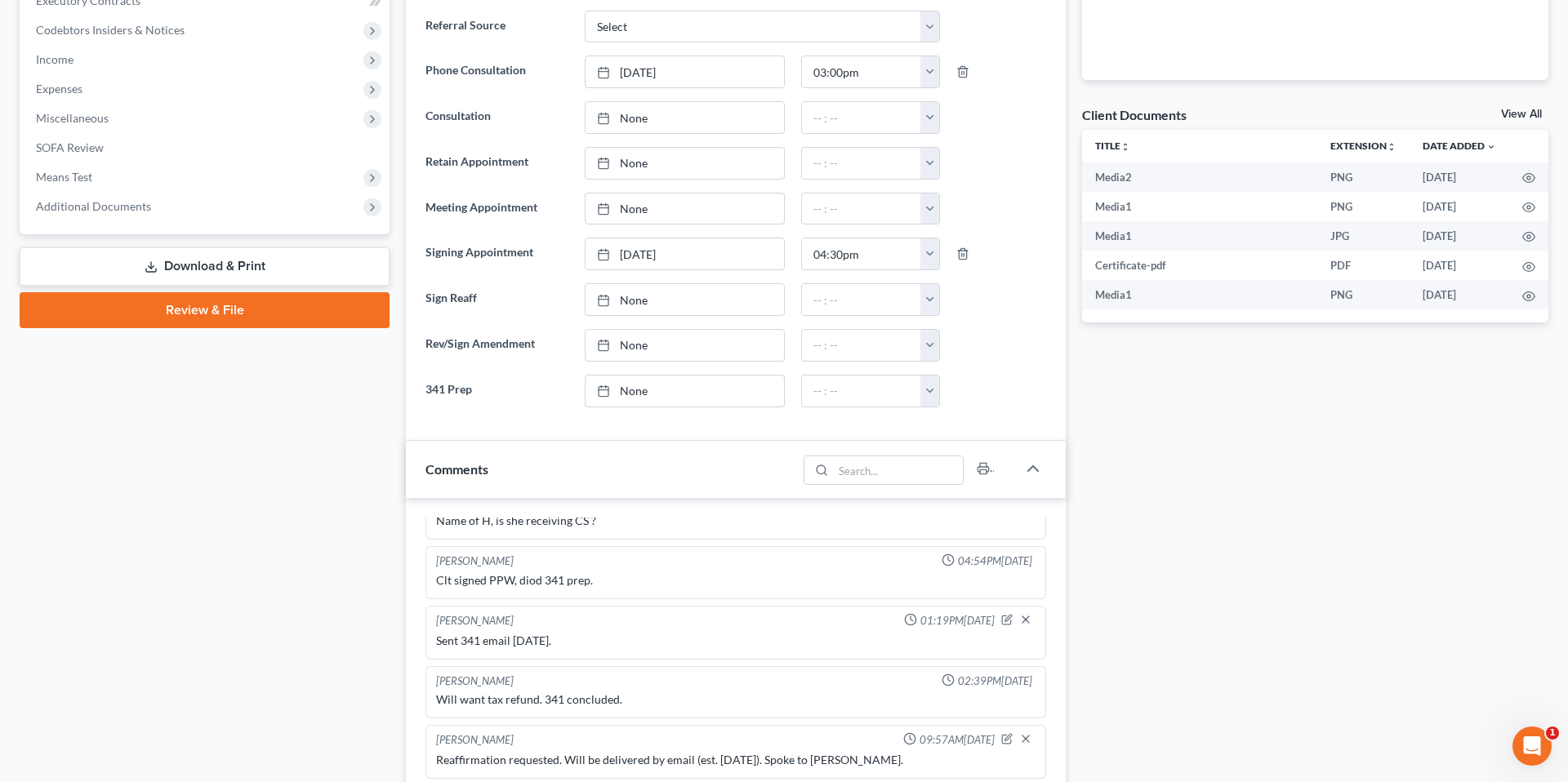
scroll to position [508, 0]
click at [100, 204] on span "Additional Documents" at bounding box center [93, 206] width 115 height 14
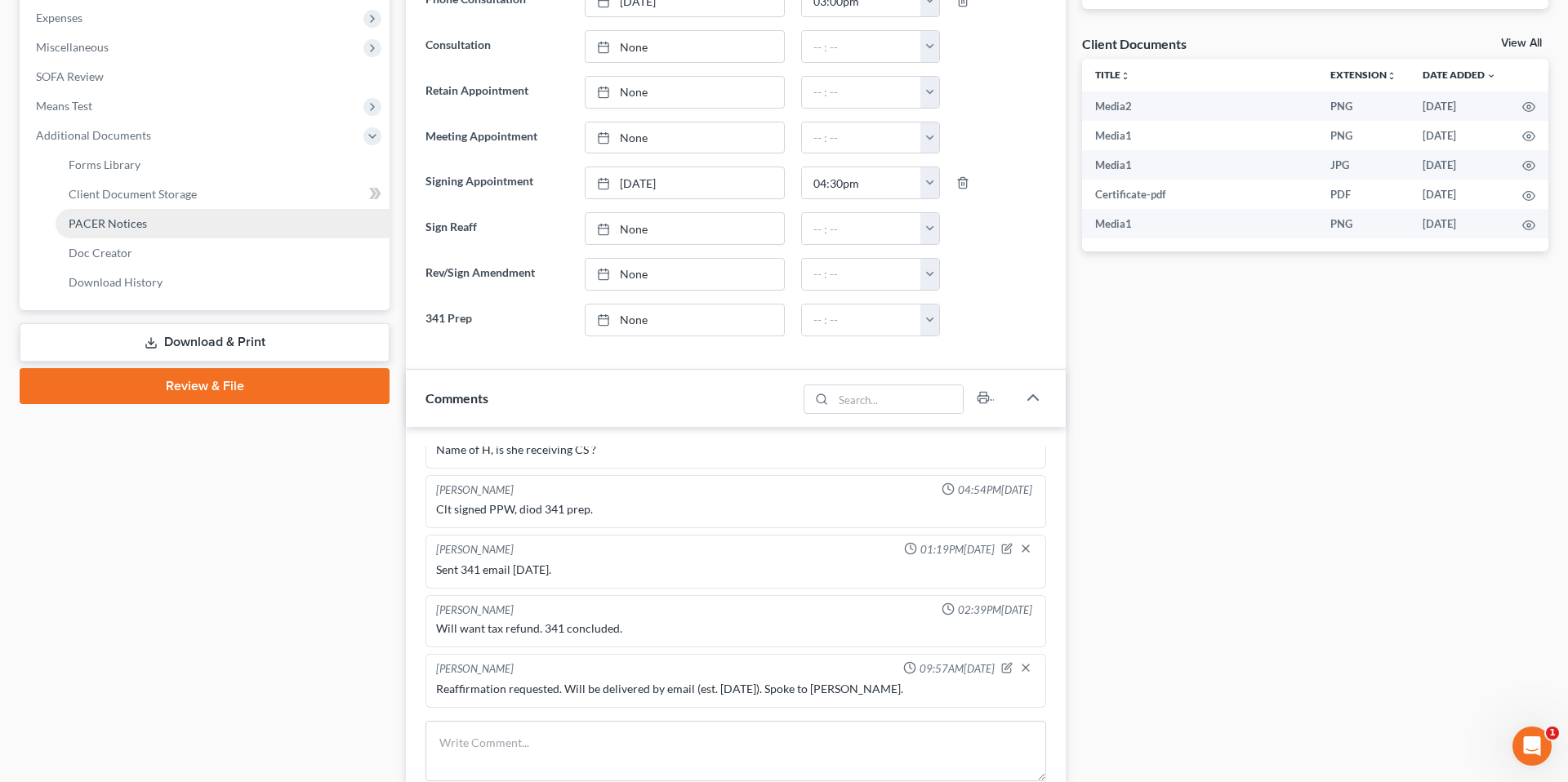
scroll to position [579, 0]
click at [145, 229] on span "PACER Notices" at bounding box center [108, 223] width 79 height 14
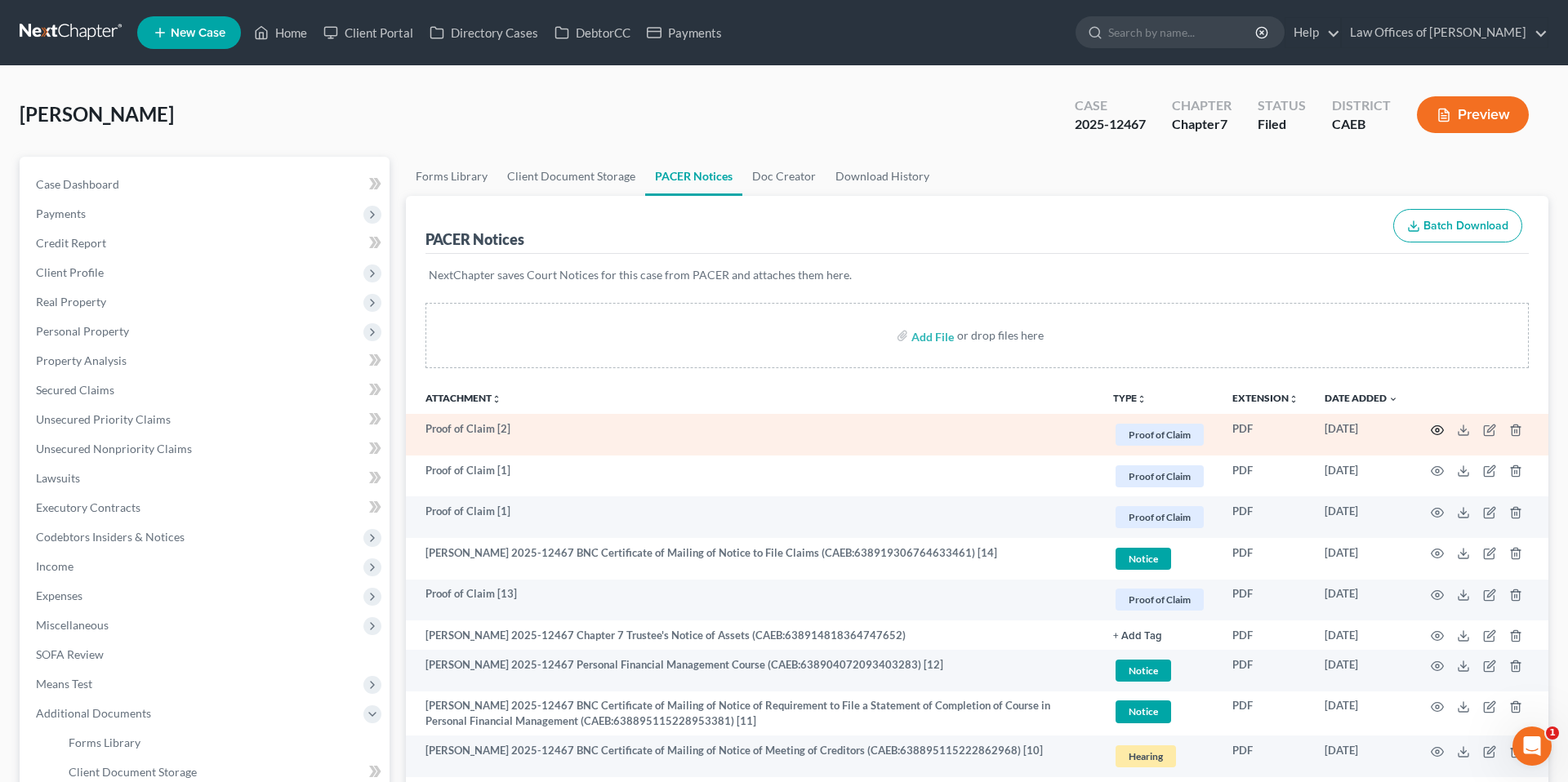
click at [995, 429] on circle "button" at bounding box center [1437, 430] width 4 height 4
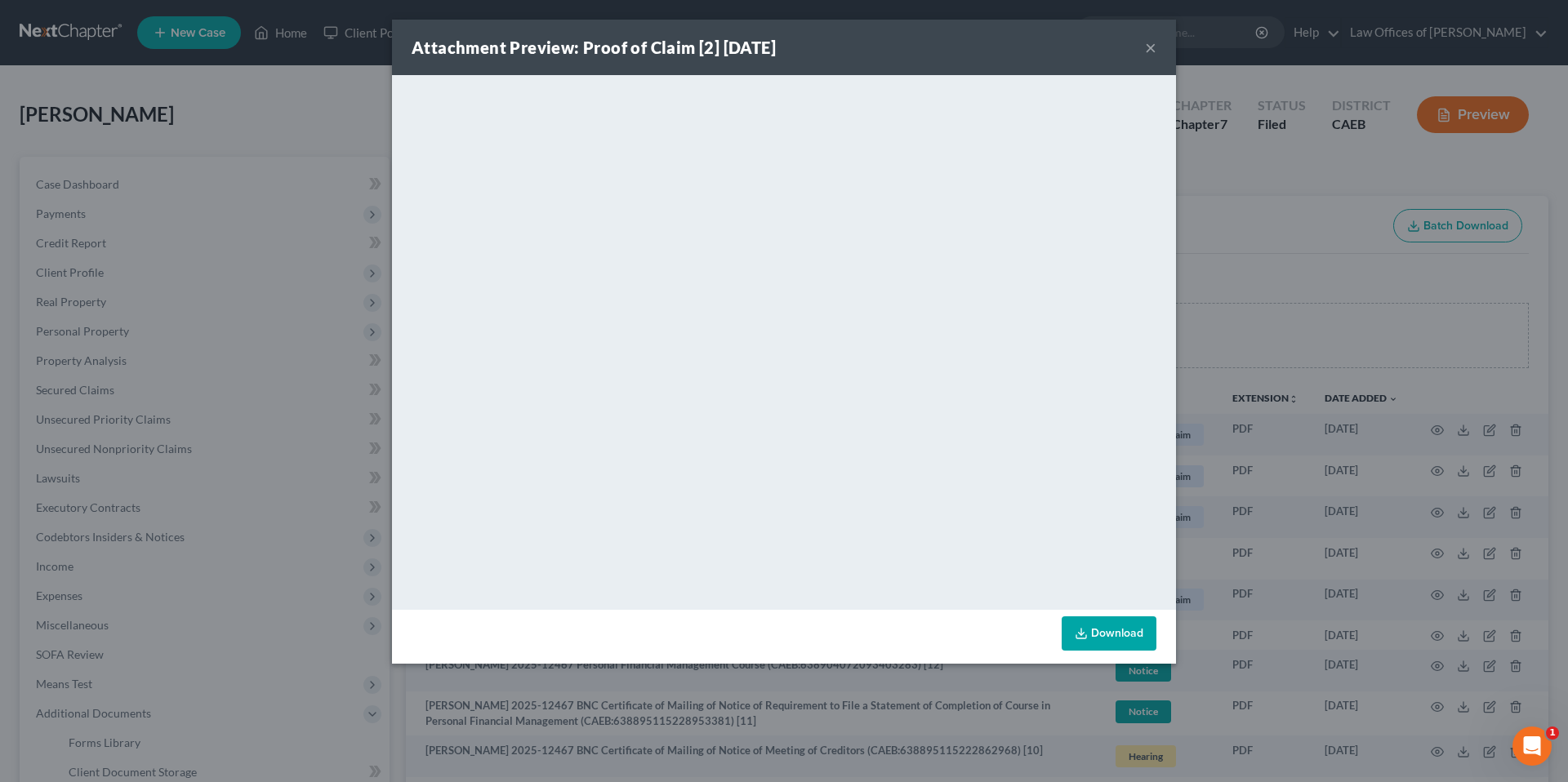
click at [995, 47] on div "Attachment Preview: Proof of Claim [2] 09/02/2025 ×" at bounding box center [784, 47] width 784 height 55
click at [995, 47] on button "×" at bounding box center [1150, 47] width 12 height 20
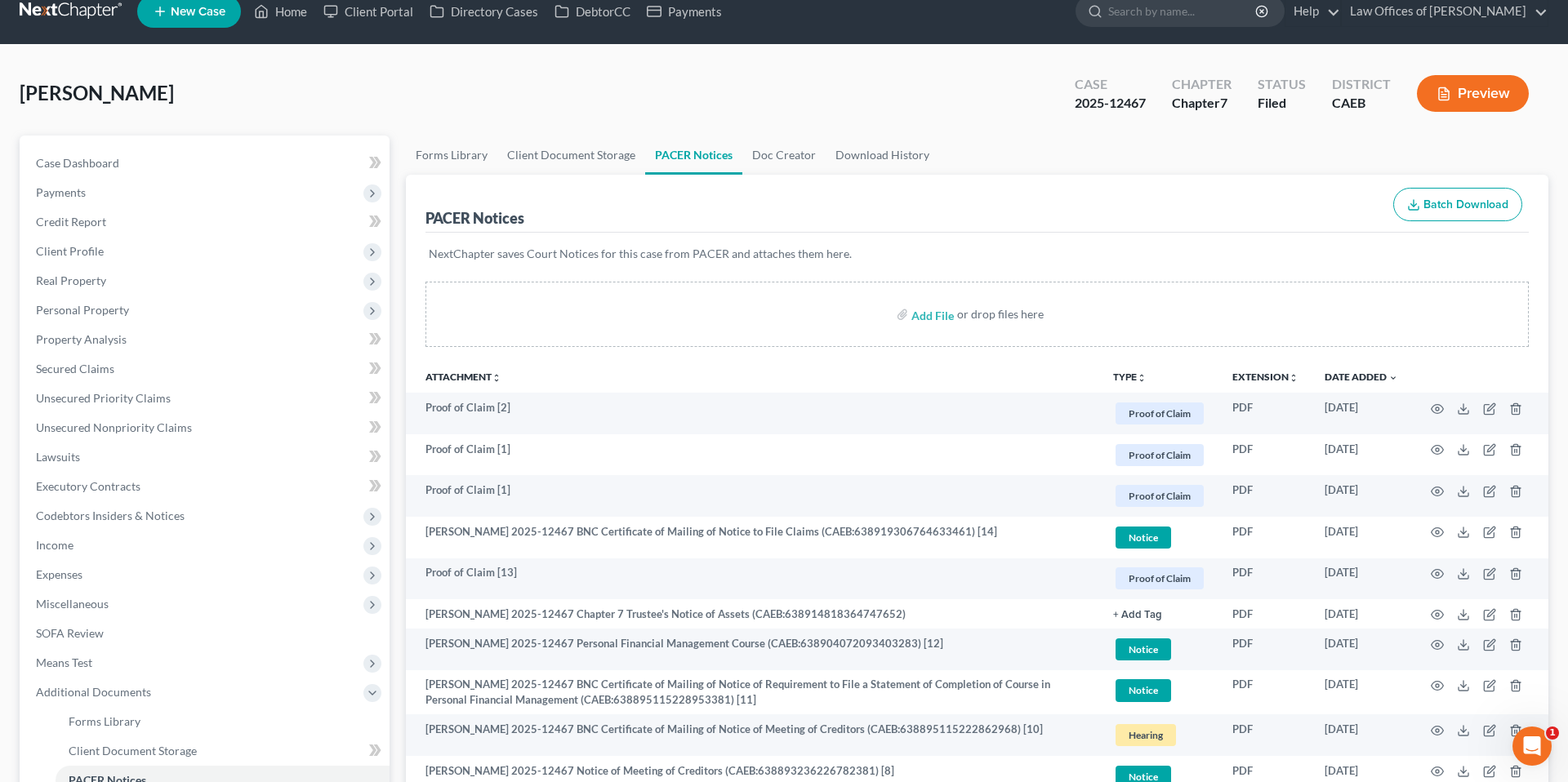
scroll to position [64, 0]
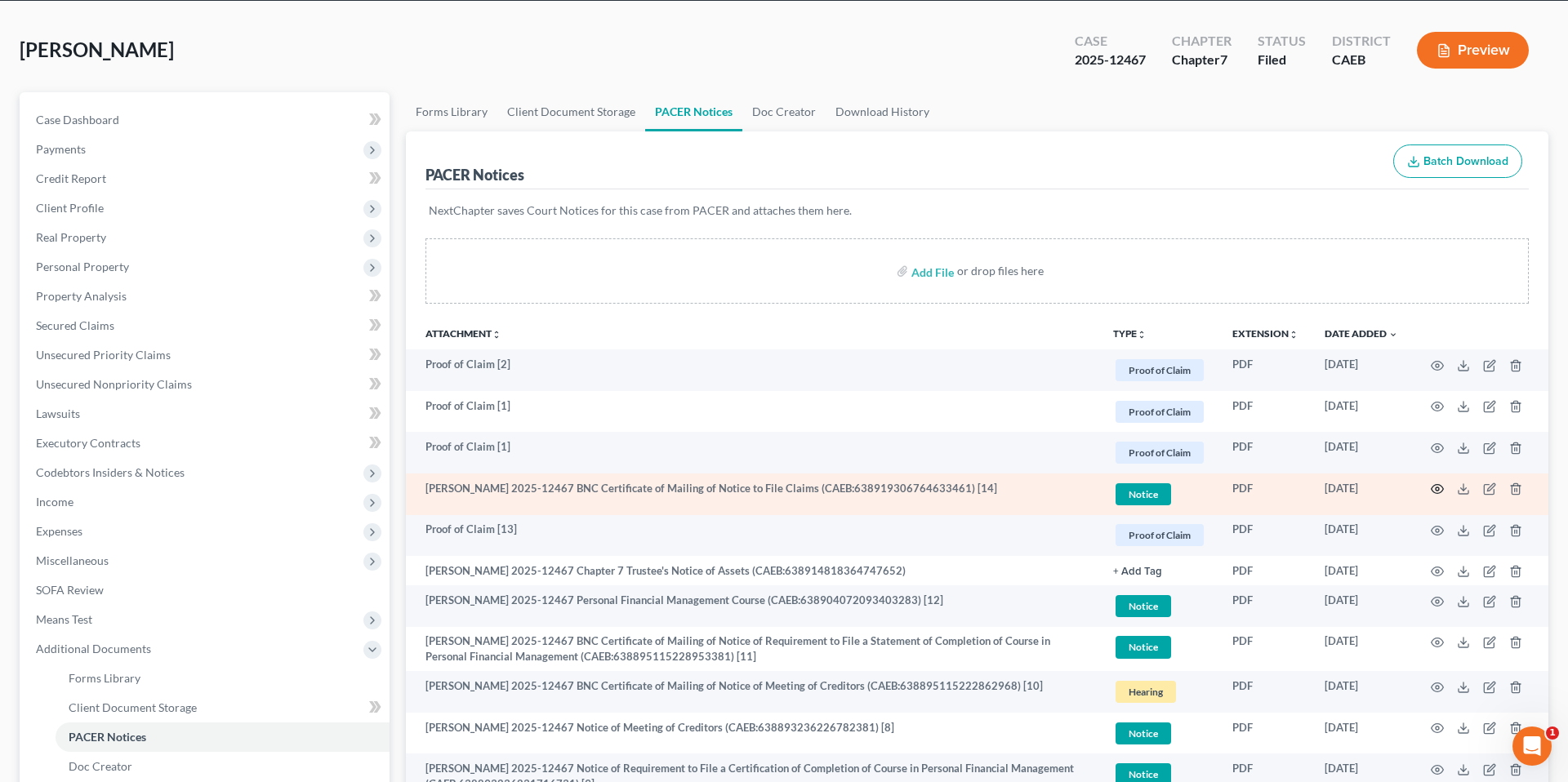
click at [995, 490] on circle "button" at bounding box center [1437, 489] width 4 height 4
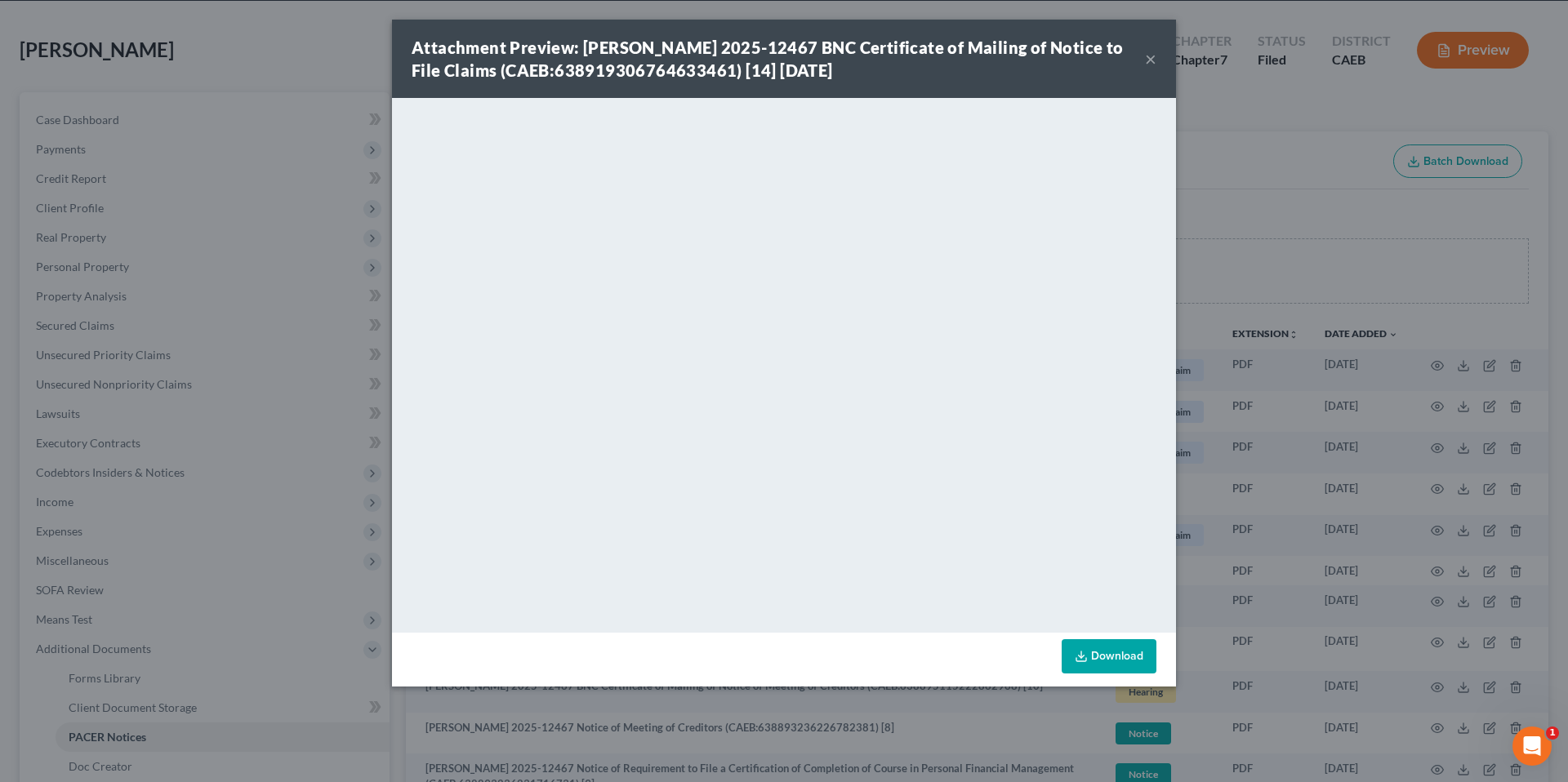
click at [995, 58] on button "×" at bounding box center [1150, 59] width 12 height 20
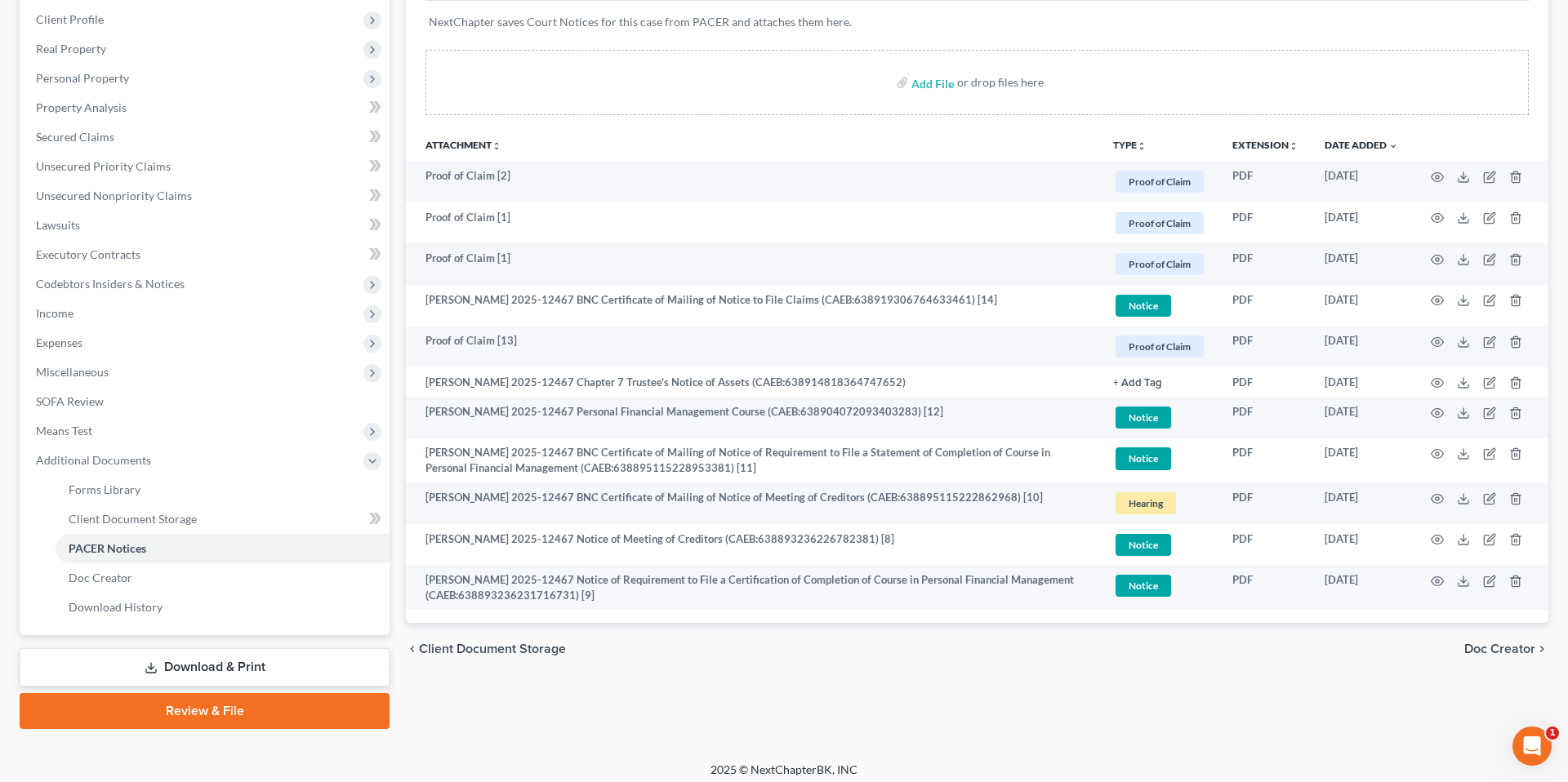
scroll to position [262, 0]
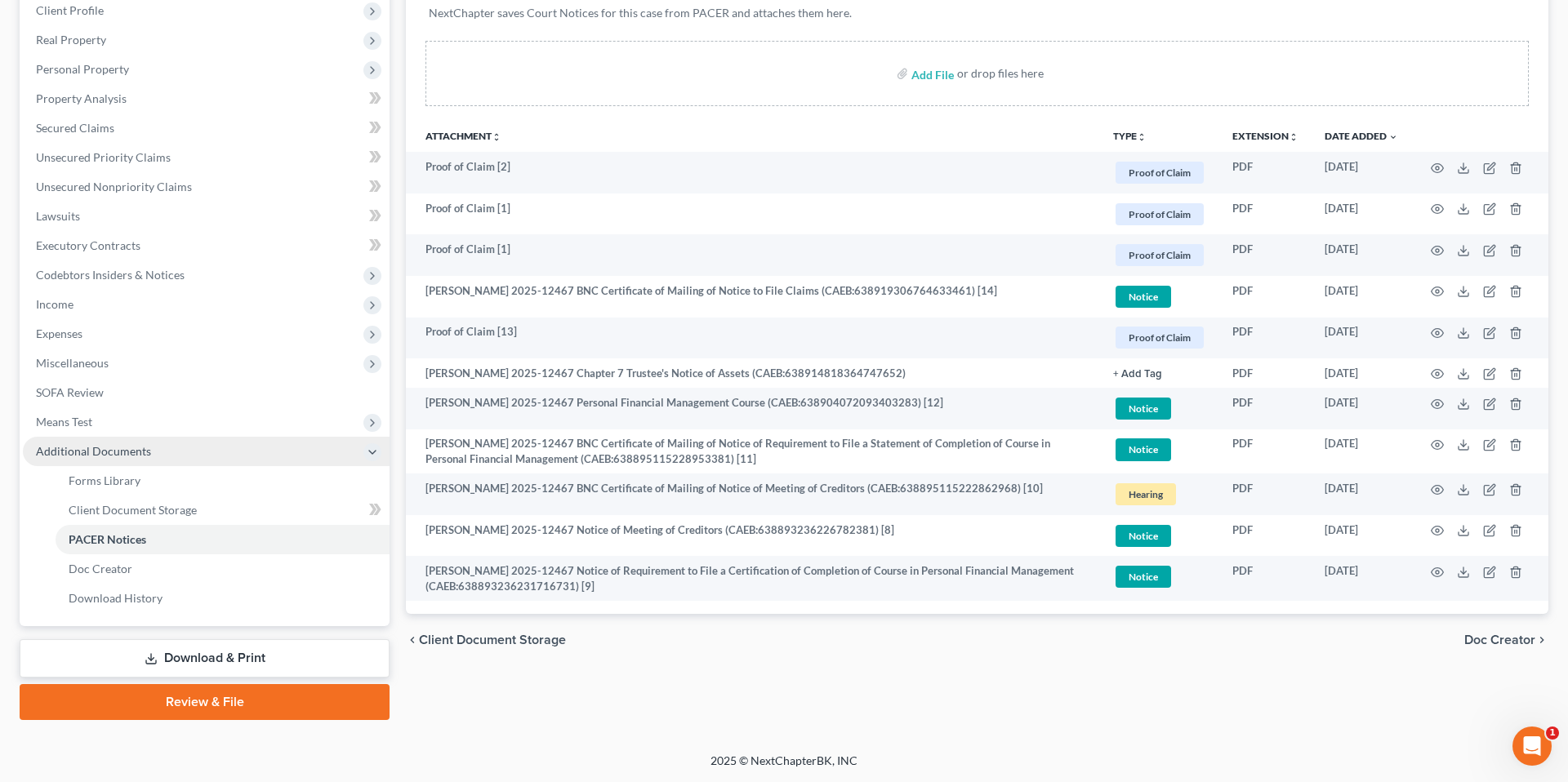
click at [253, 459] on span "Additional Documents" at bounding box center [207, 451] width 367 height 30
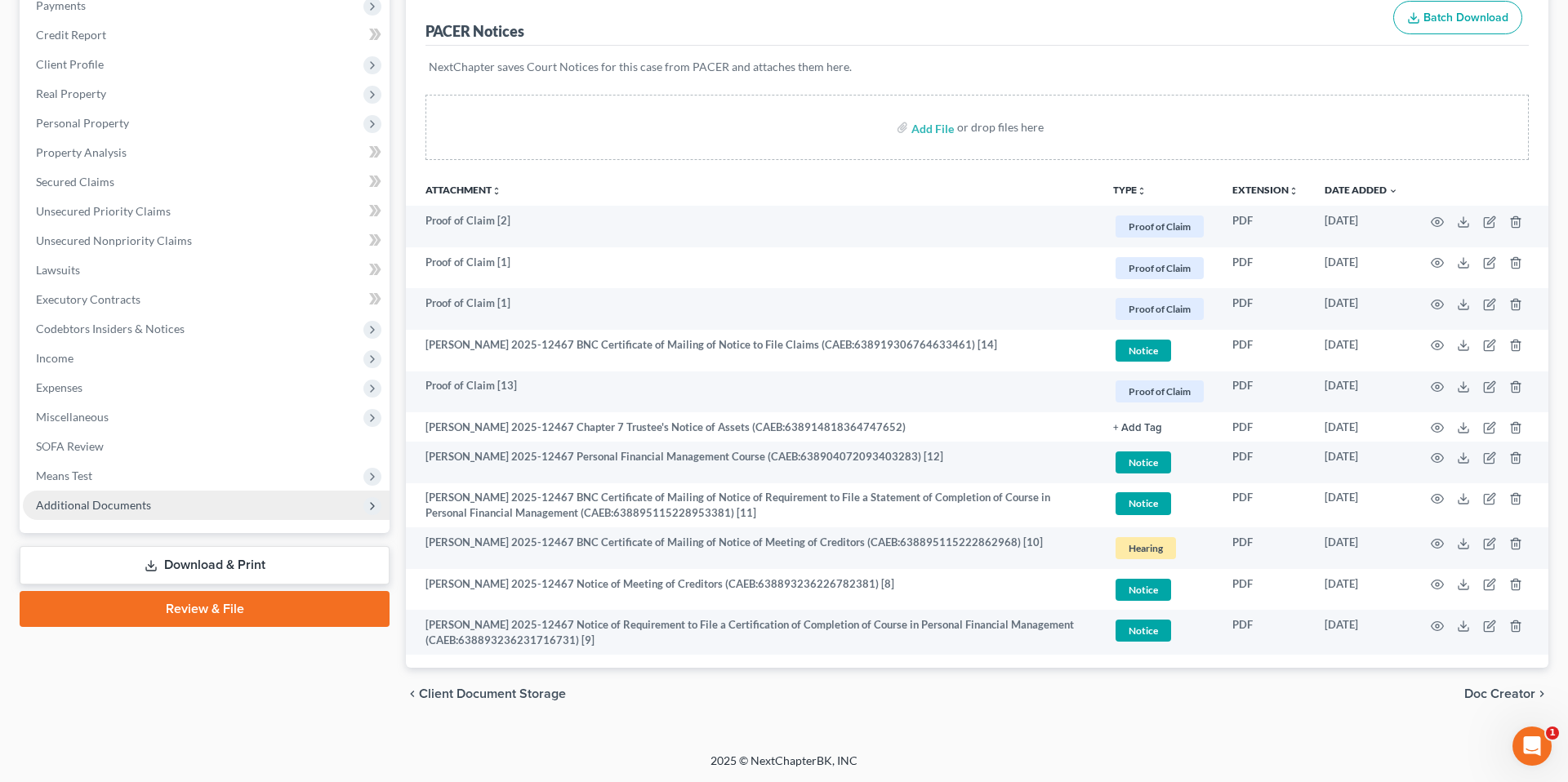
scroll to position [208, 0]
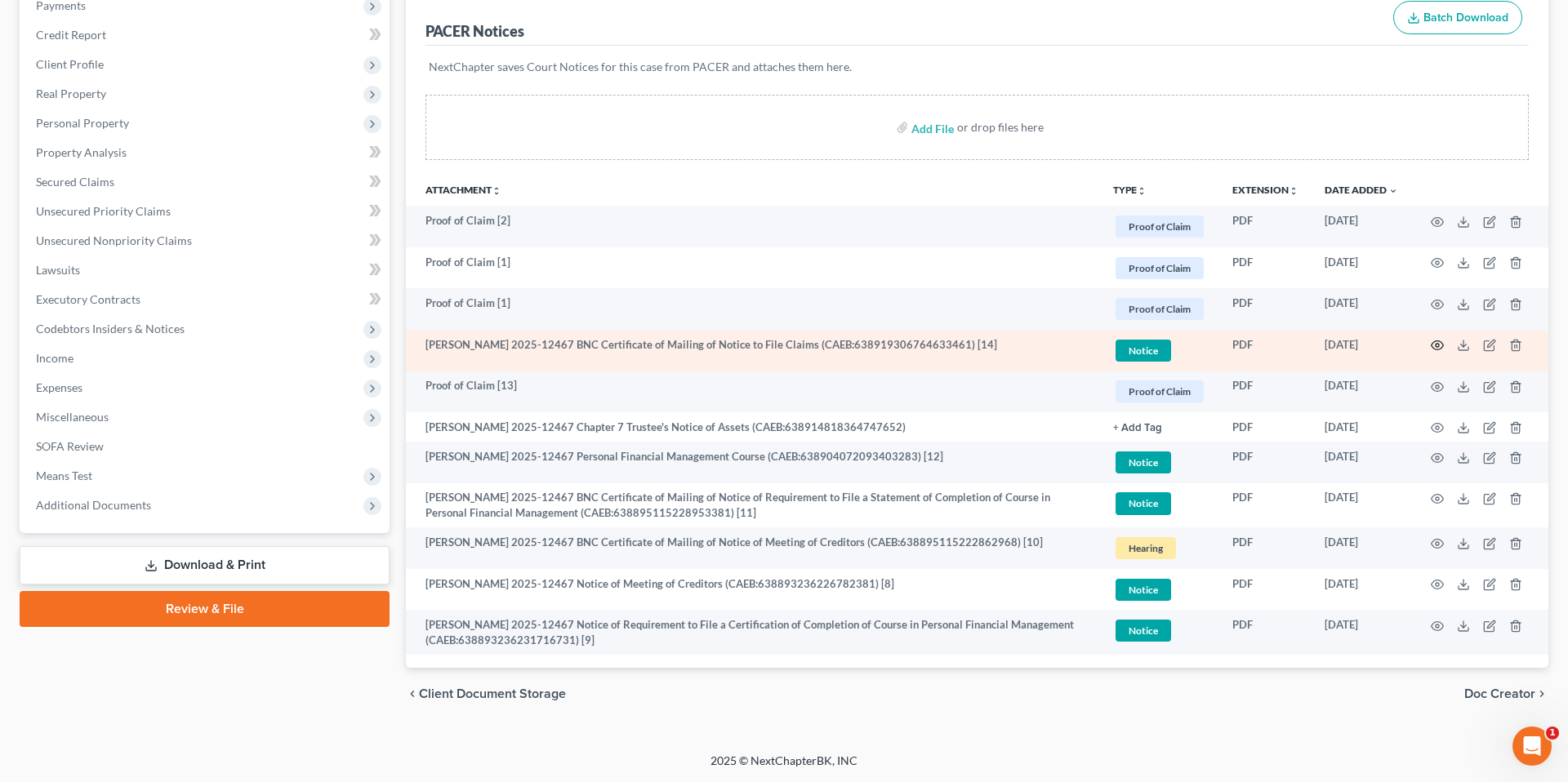
click at [995, 343] on icon "button" at bounding box center [1438, 345] width 13 height 9
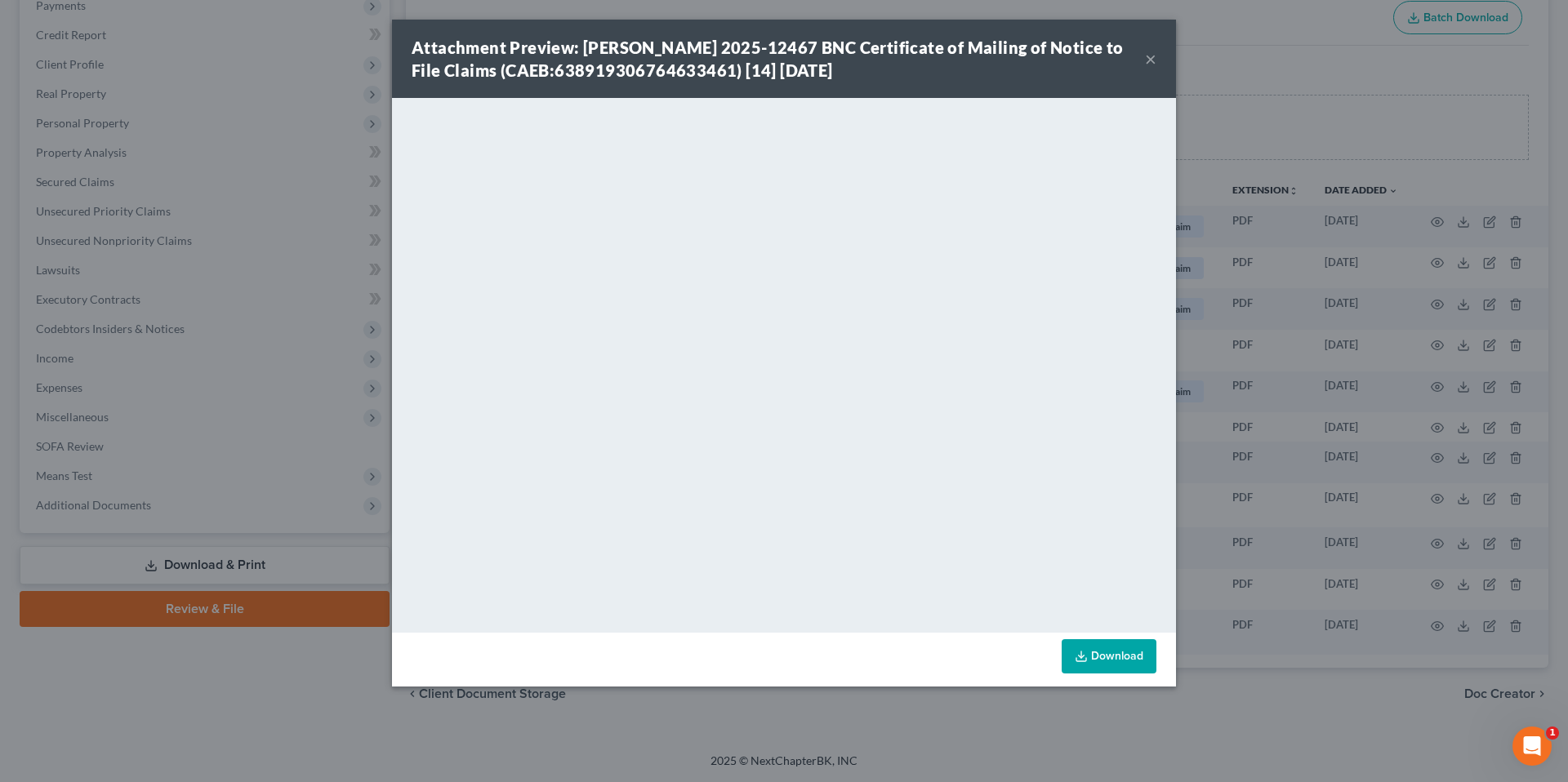
click at [995, 61] on div "Attachment Preview: Nataly Verdugo 2025-12467 BNC Certificate of Mailing of Not…" at bounding box center [784, 59] width 784 height 79
click at [995, 59] on button "×" at bounding box center [1150, 59] width 12 height 20
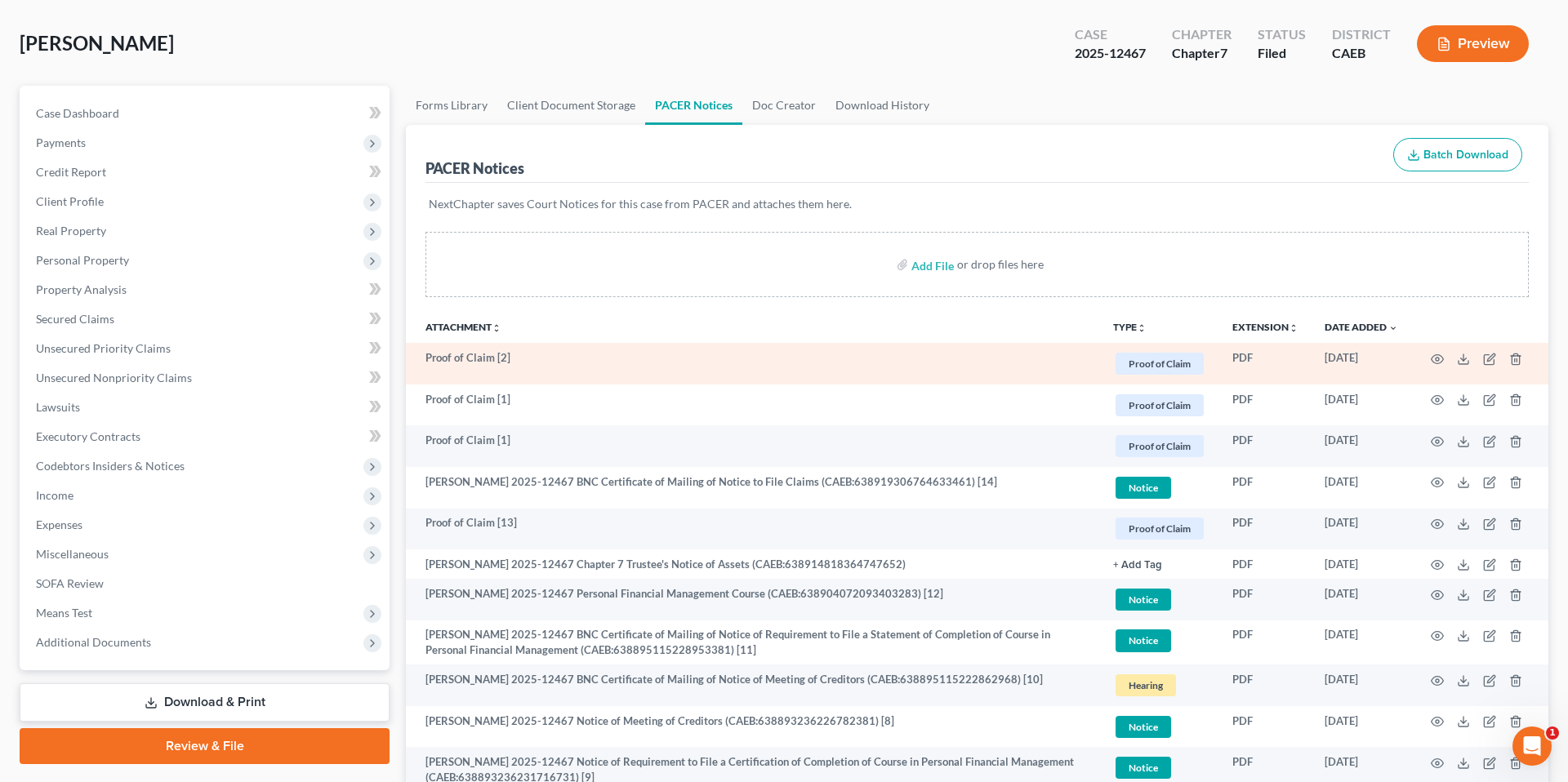
scroll to position [78, 0]
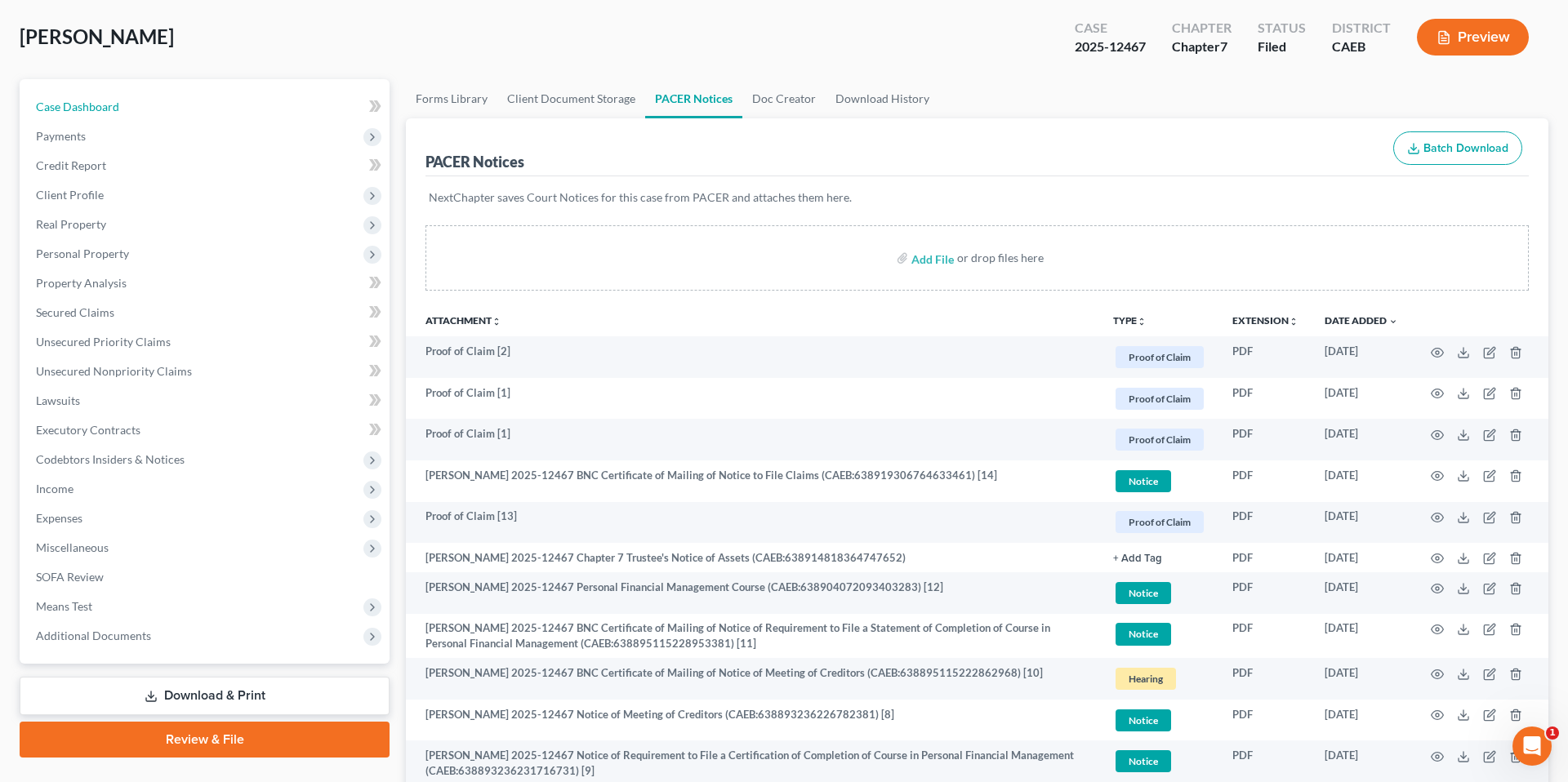
drag, startPoint x: 80, startPoint y: 106, endPoint x: 1236, endPoint y: 73, distance: 1156.5
click at [80, 106] on span "Case Dashboard" at bounding box center [77, 106] width 83 height 14
select select "5"
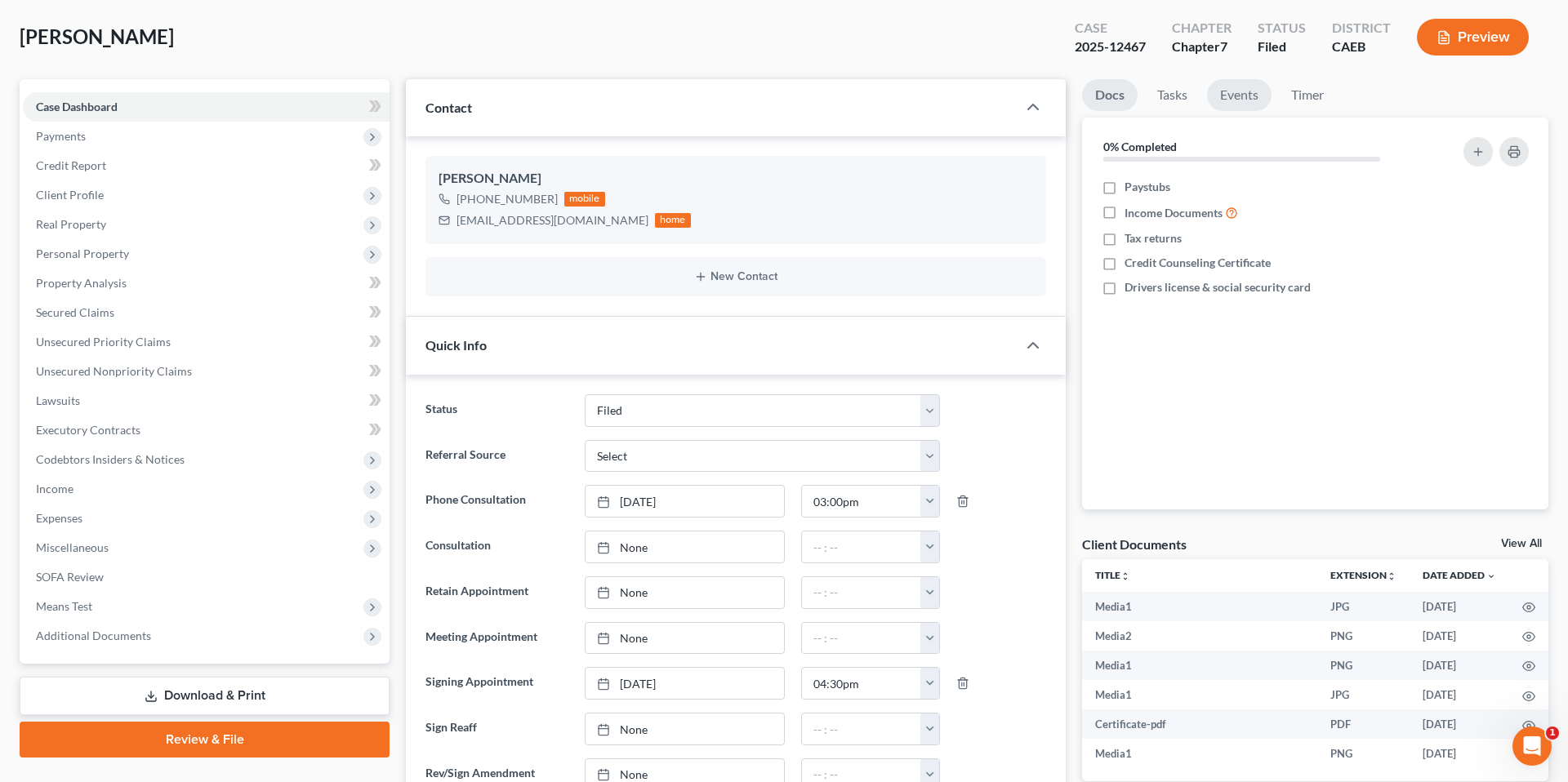
click at [995, 111] on link "Events" at bounding box center [1240, 96] width 64 height 32
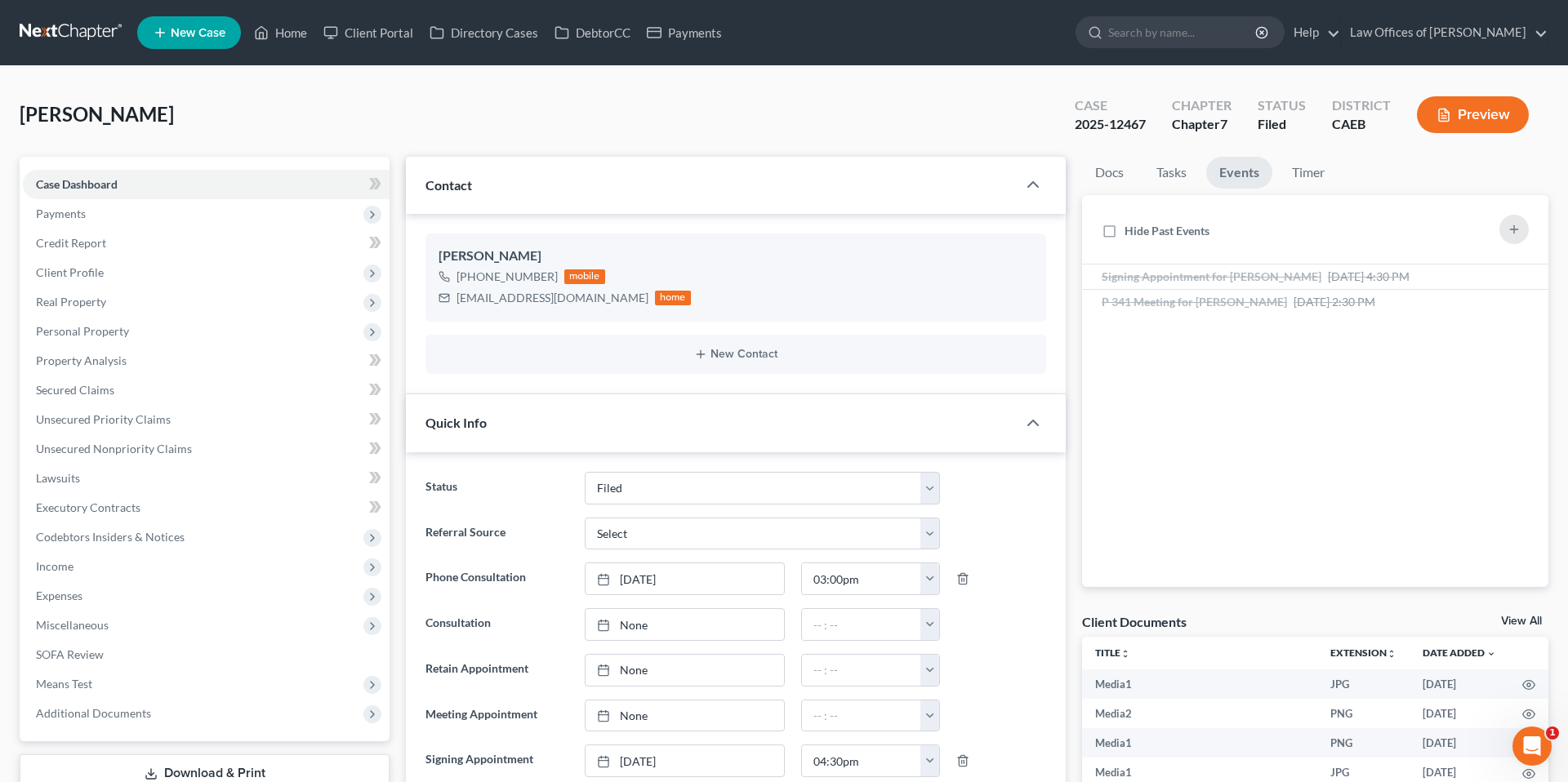
scroll to position [10622, 0]
click at [294, 33] on link "Home" at bounding box center [281, 32] width 70 height 30
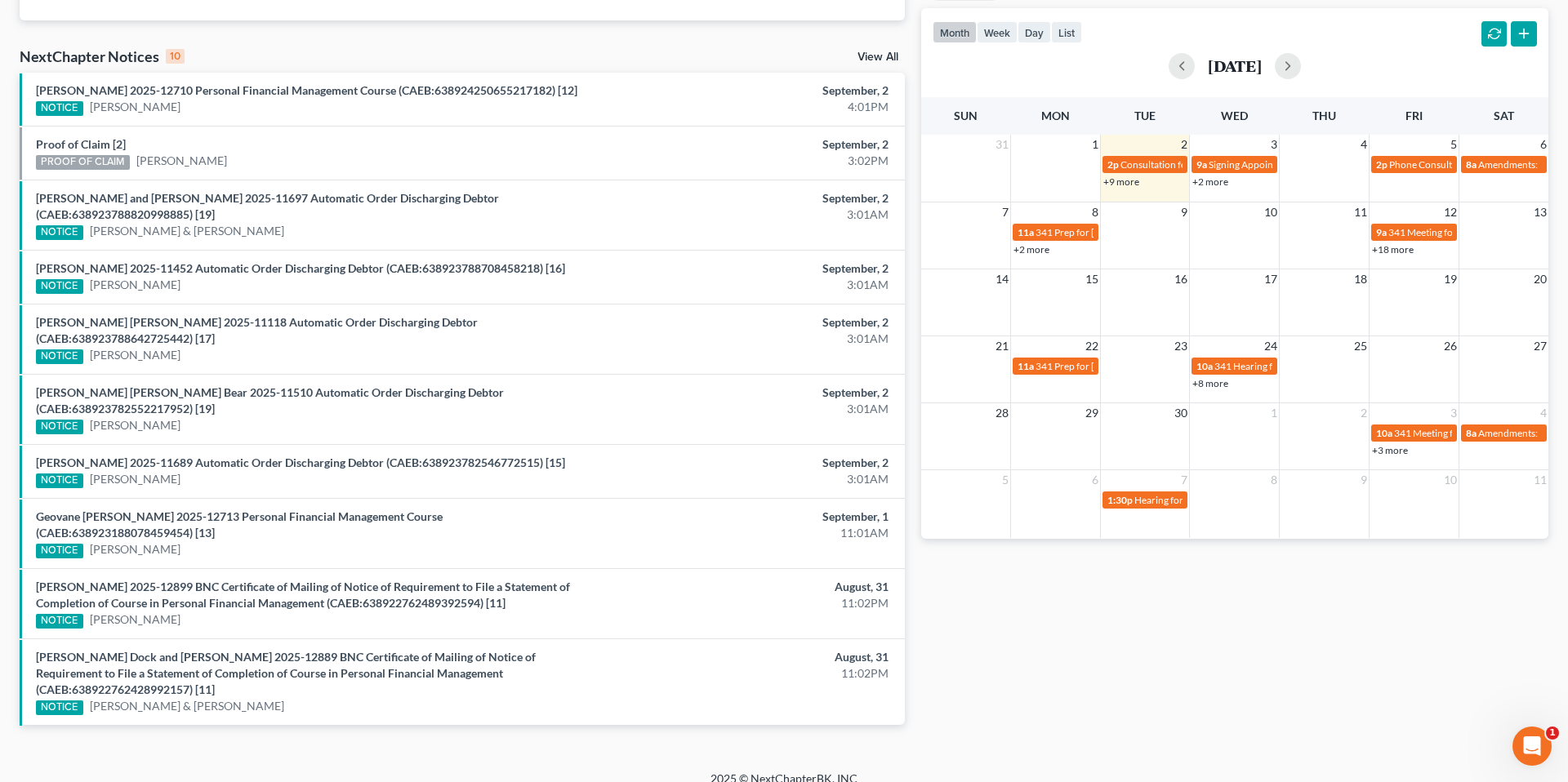
scroll to position [239, 0]
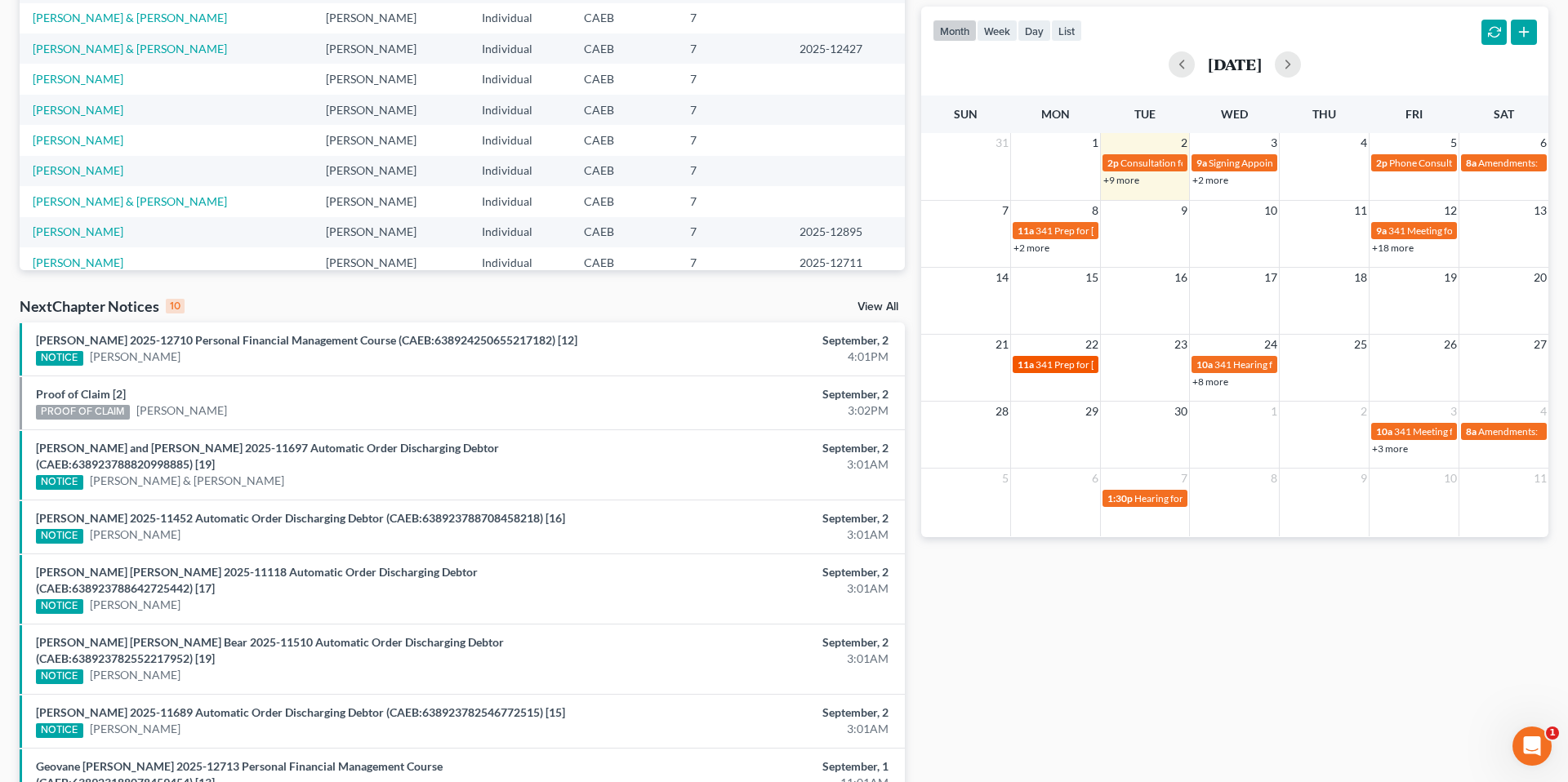
click at [995, 368] on span "341 Prep for [PERSON_NAME]" at bounding box center [1102, 365] width 132 height 13
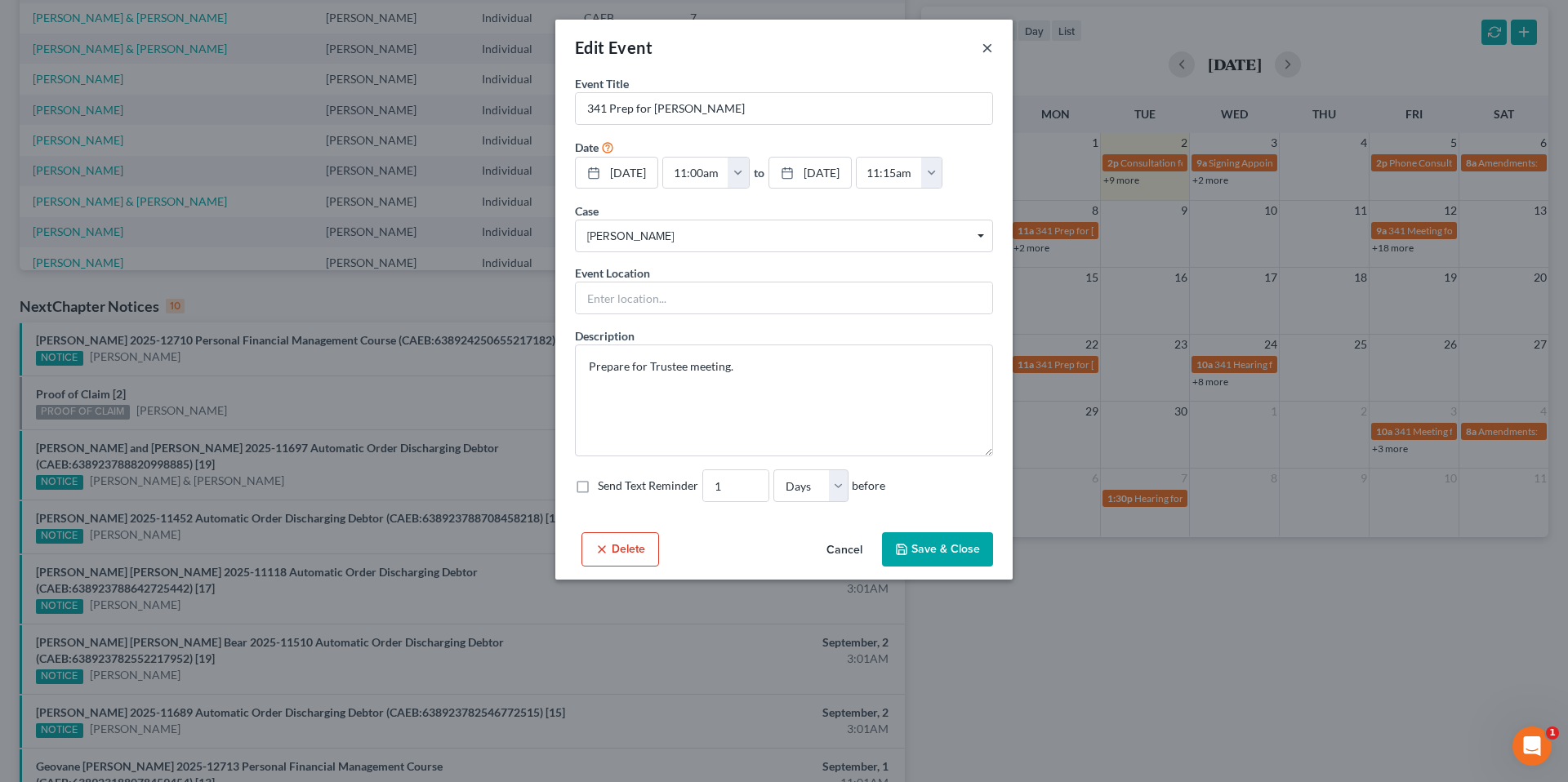
click at [982, 45] on button "×" at bounding box center [987, 47] width 12 height 20
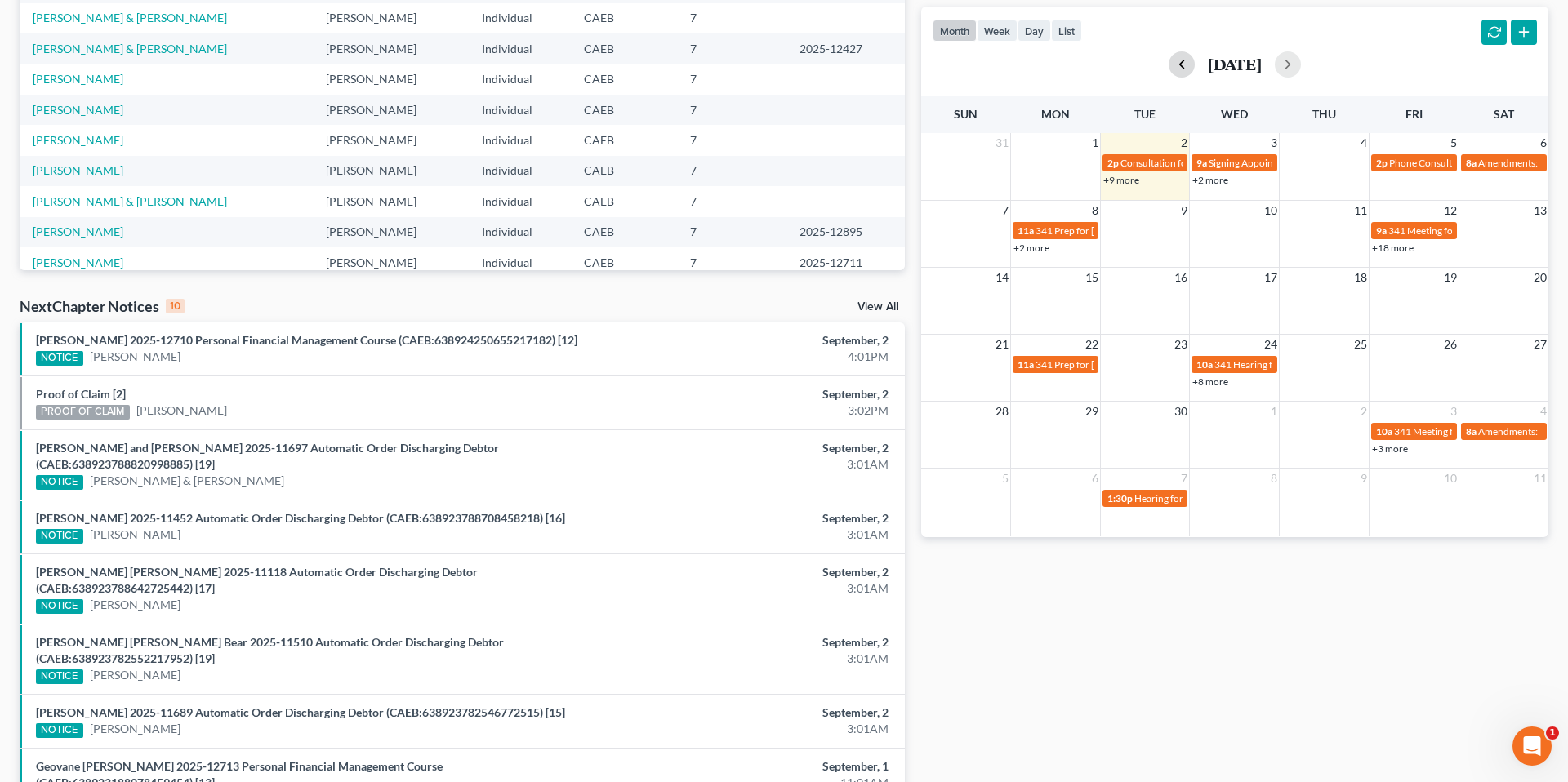
click at [995, 64] on button "button" at bounding box center [1181, 64] width 26 height 26
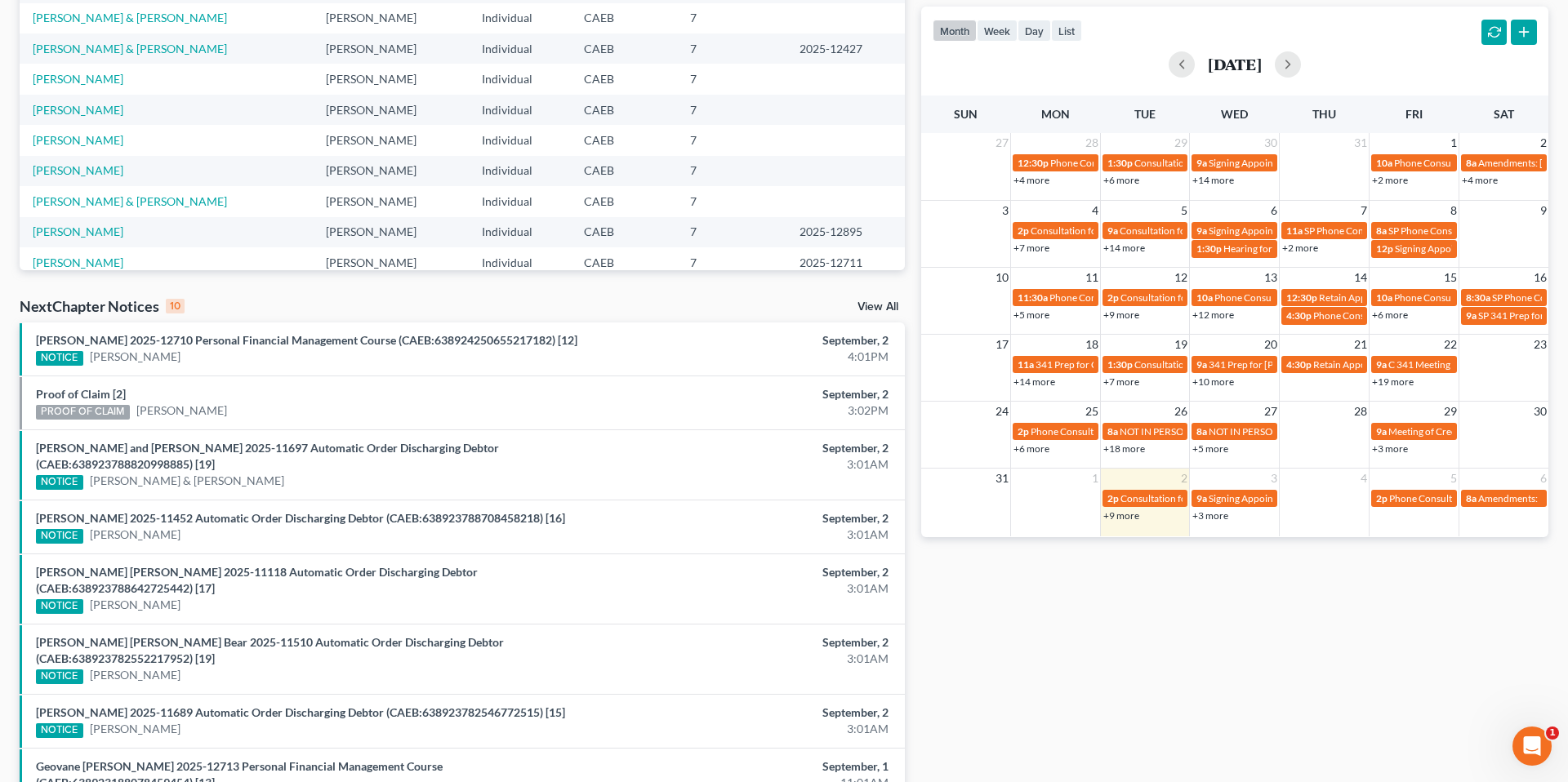
click at [995, 378] on link "+19 more" at bounding box center [1393, 382] width 42 height 13
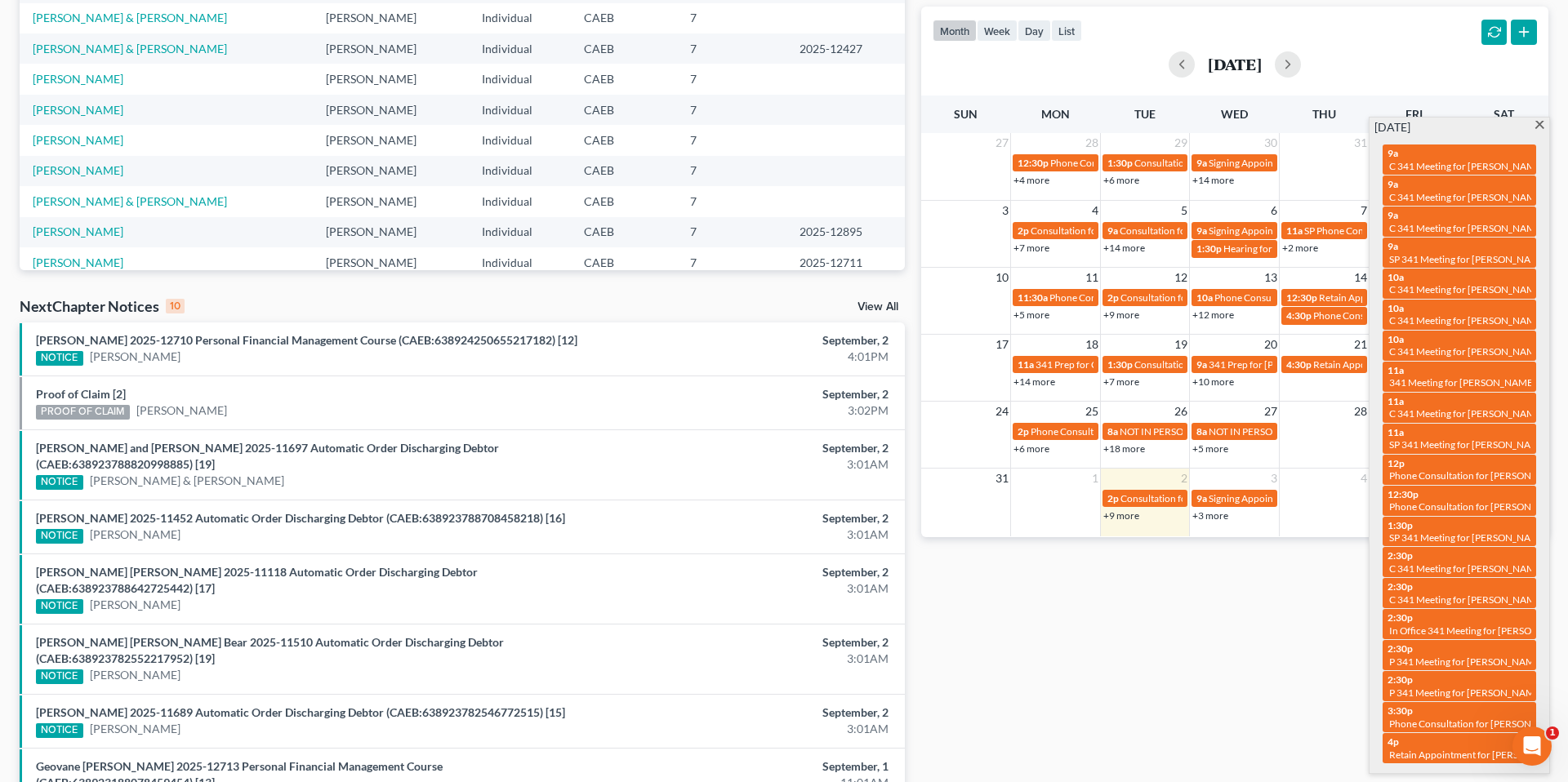
scroll to position [0, 0]
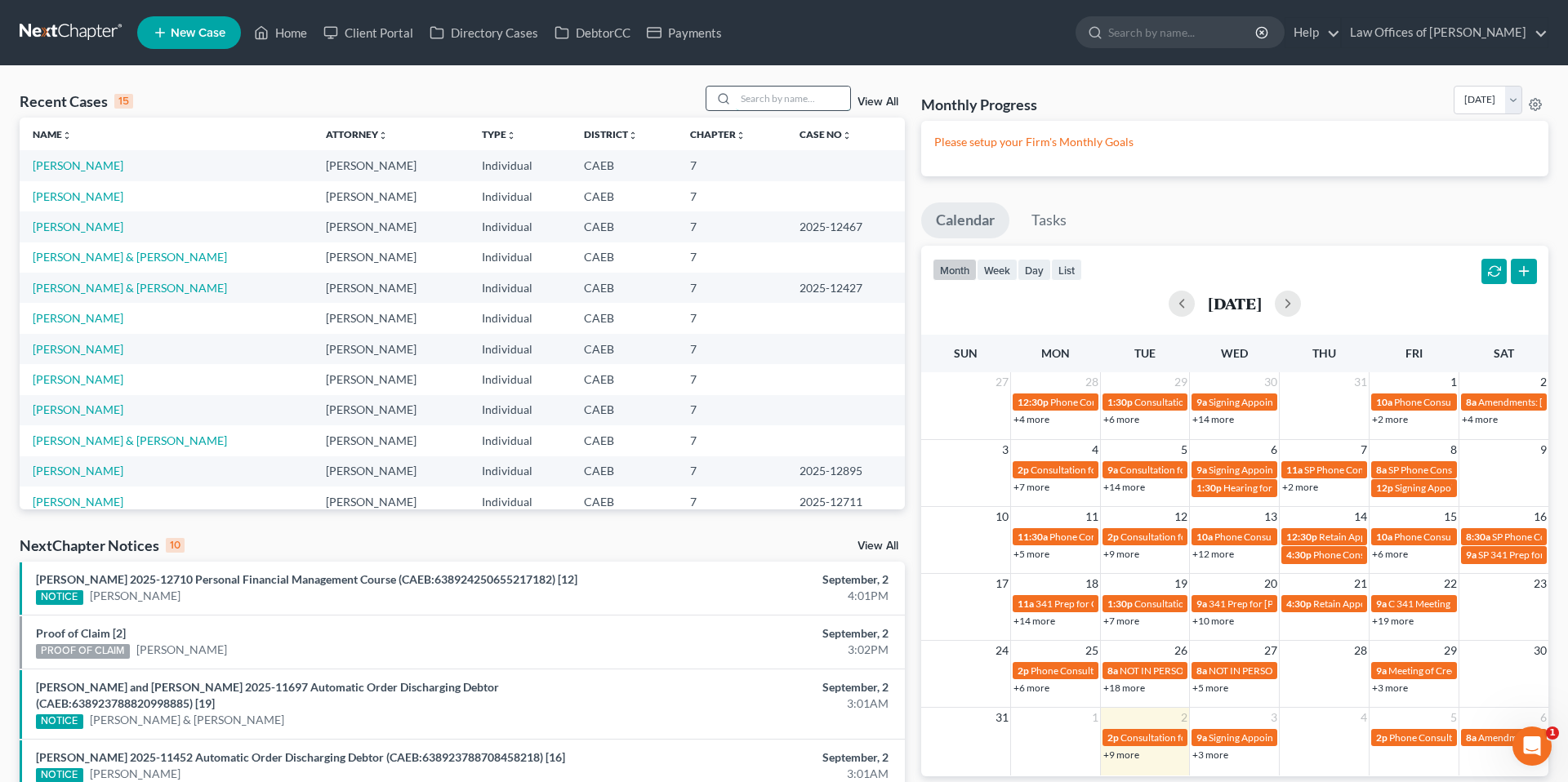
click at [775, 100] on input "search" at bounding box center [793, 98] width 115 height 23
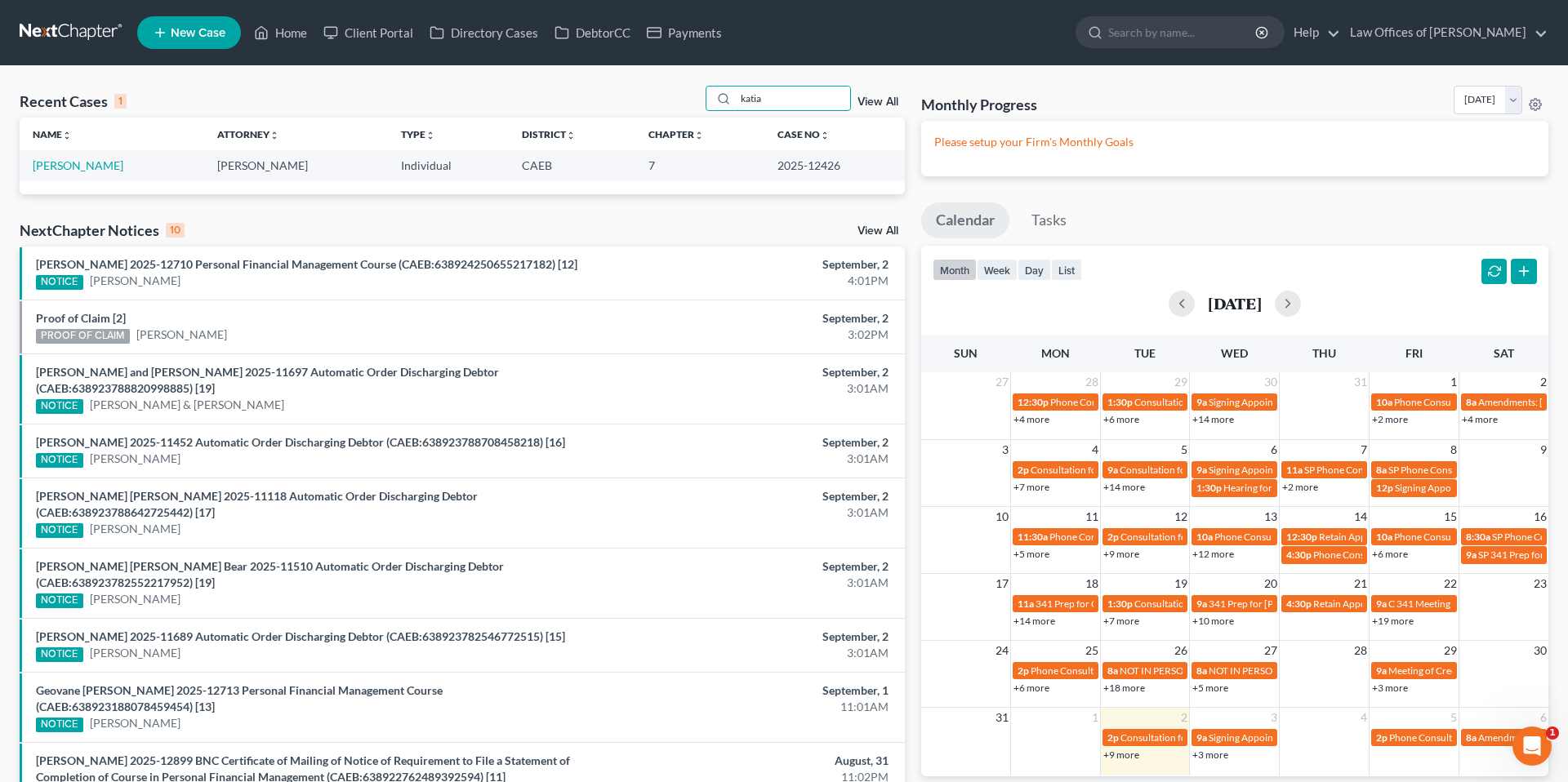
scroll to position [4, 0]
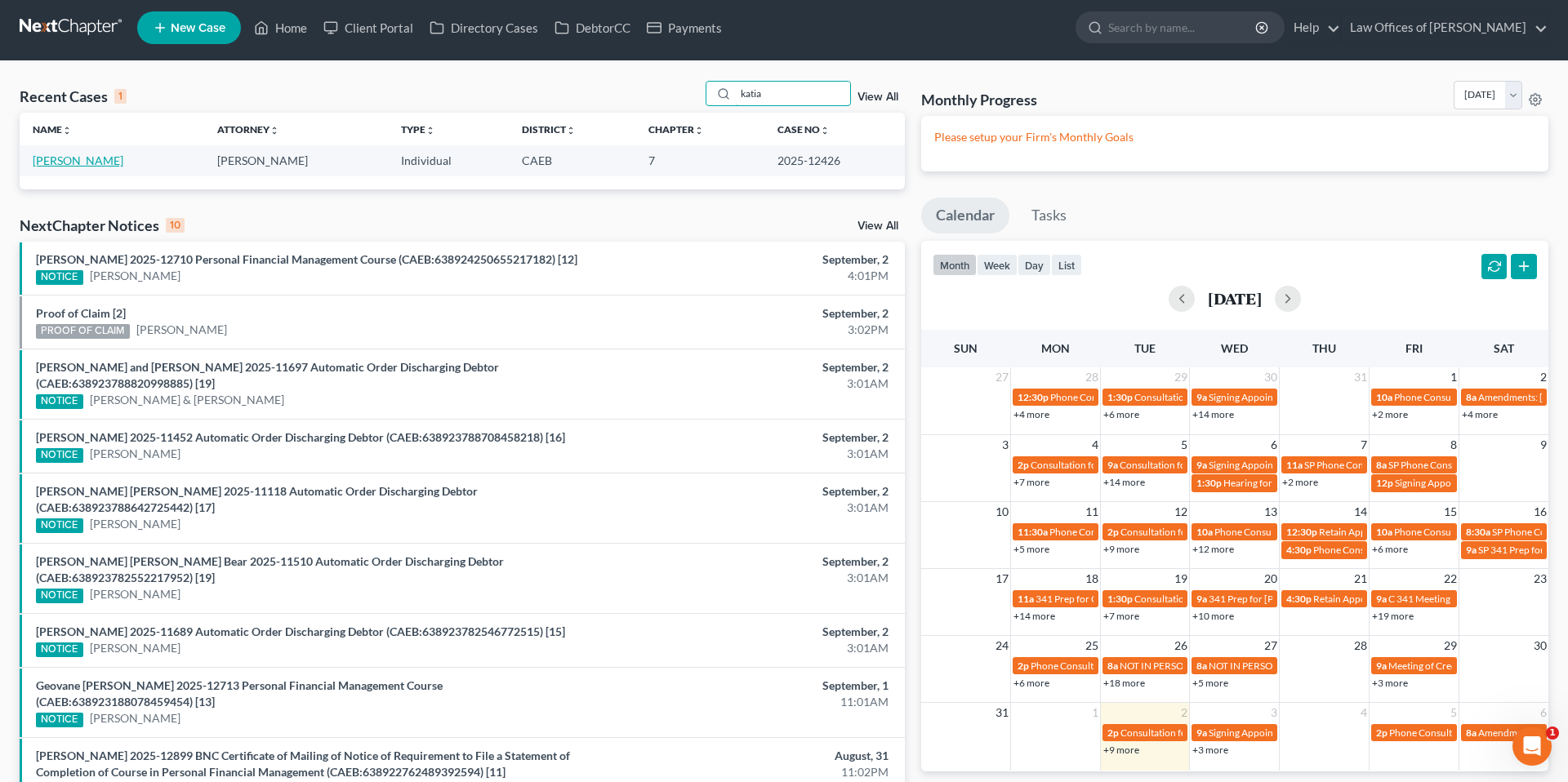
type input "katia"
click at [94, 157] on link "Vargas, Katia" at bounding box center [78, 161] width 90 height 14
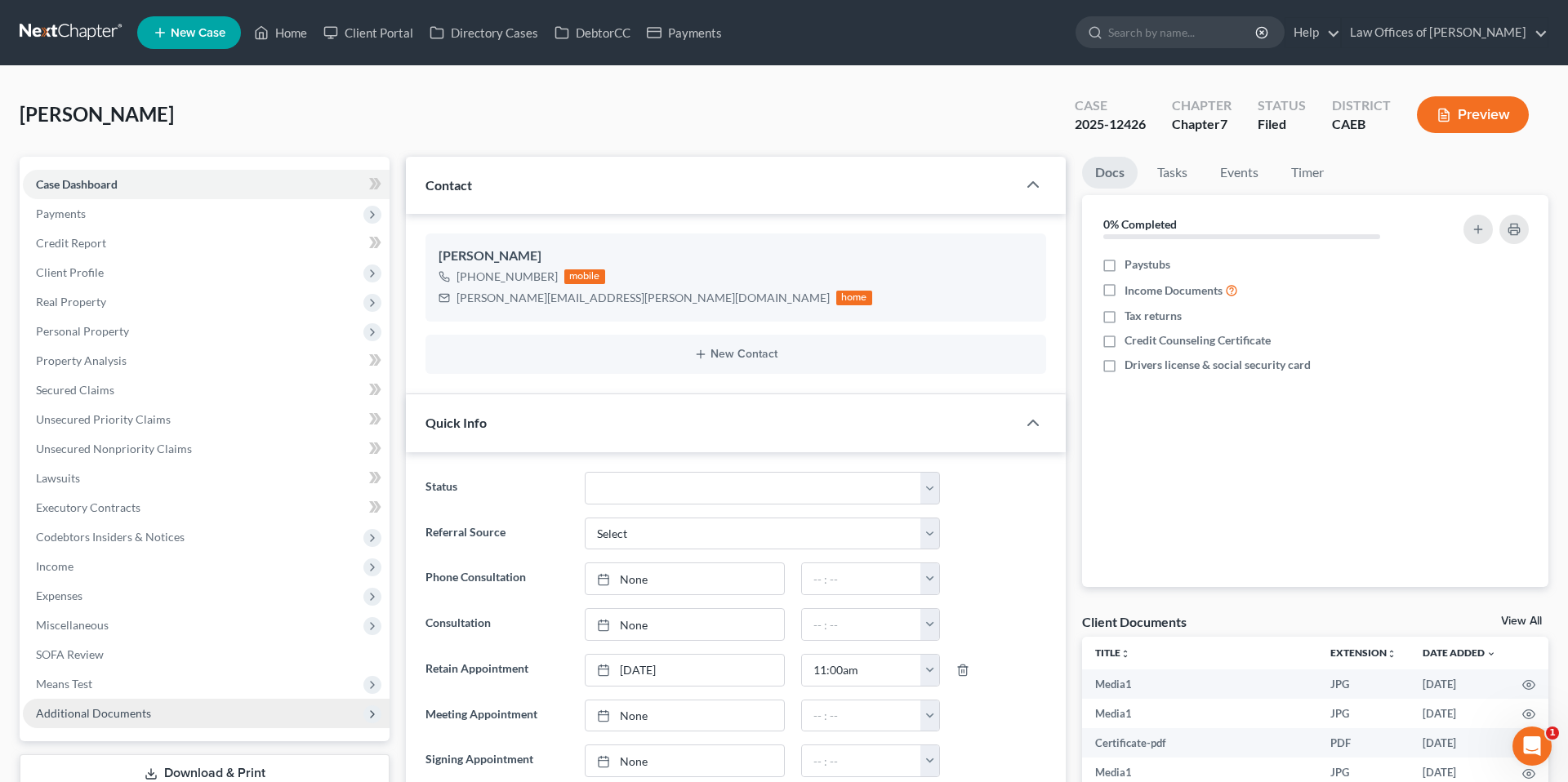
click at [142, 717] on span "Additional Documents" at bounding box center [93, 713] width 115 height 14
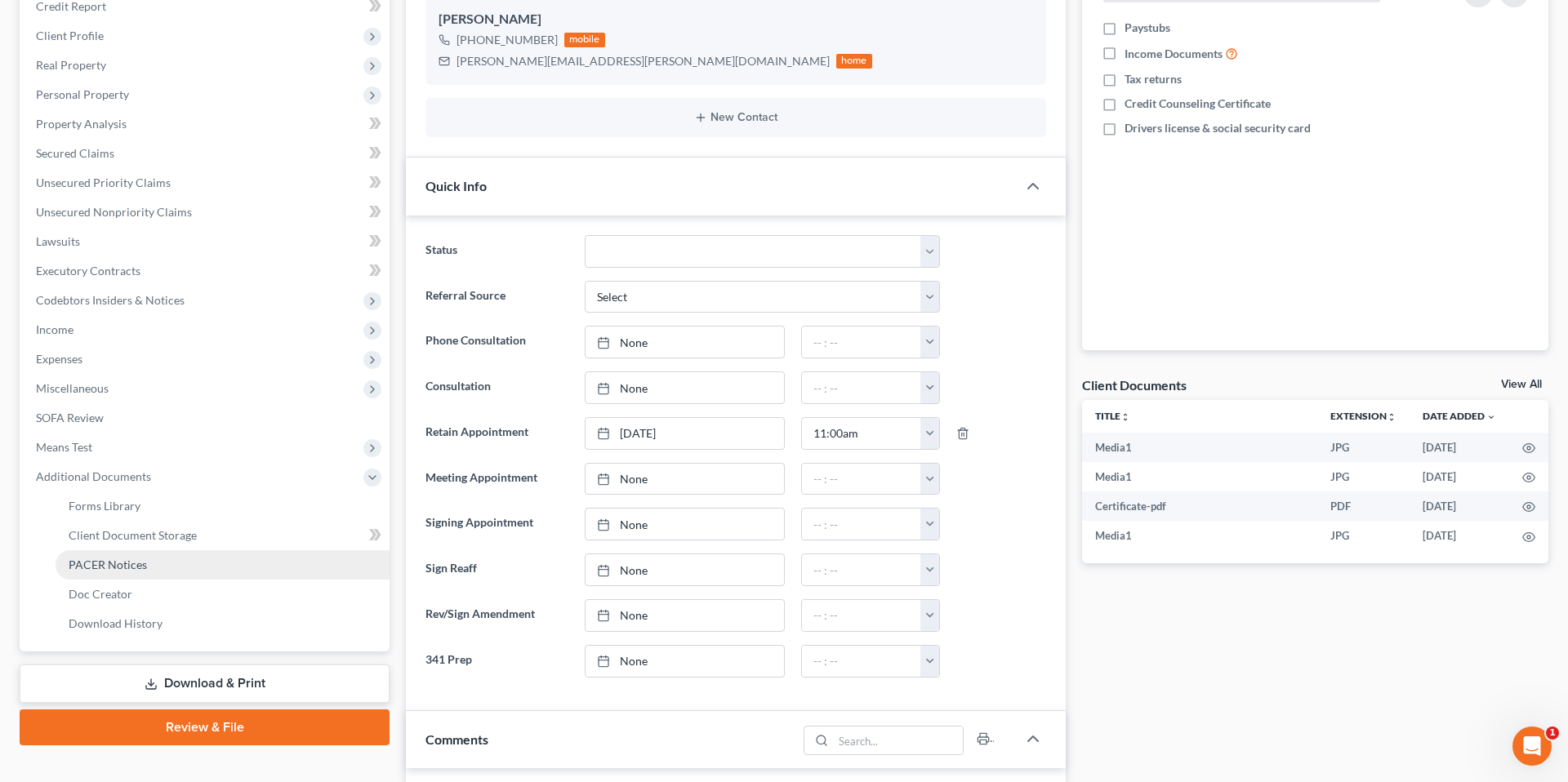
scroll to position [250, 0]
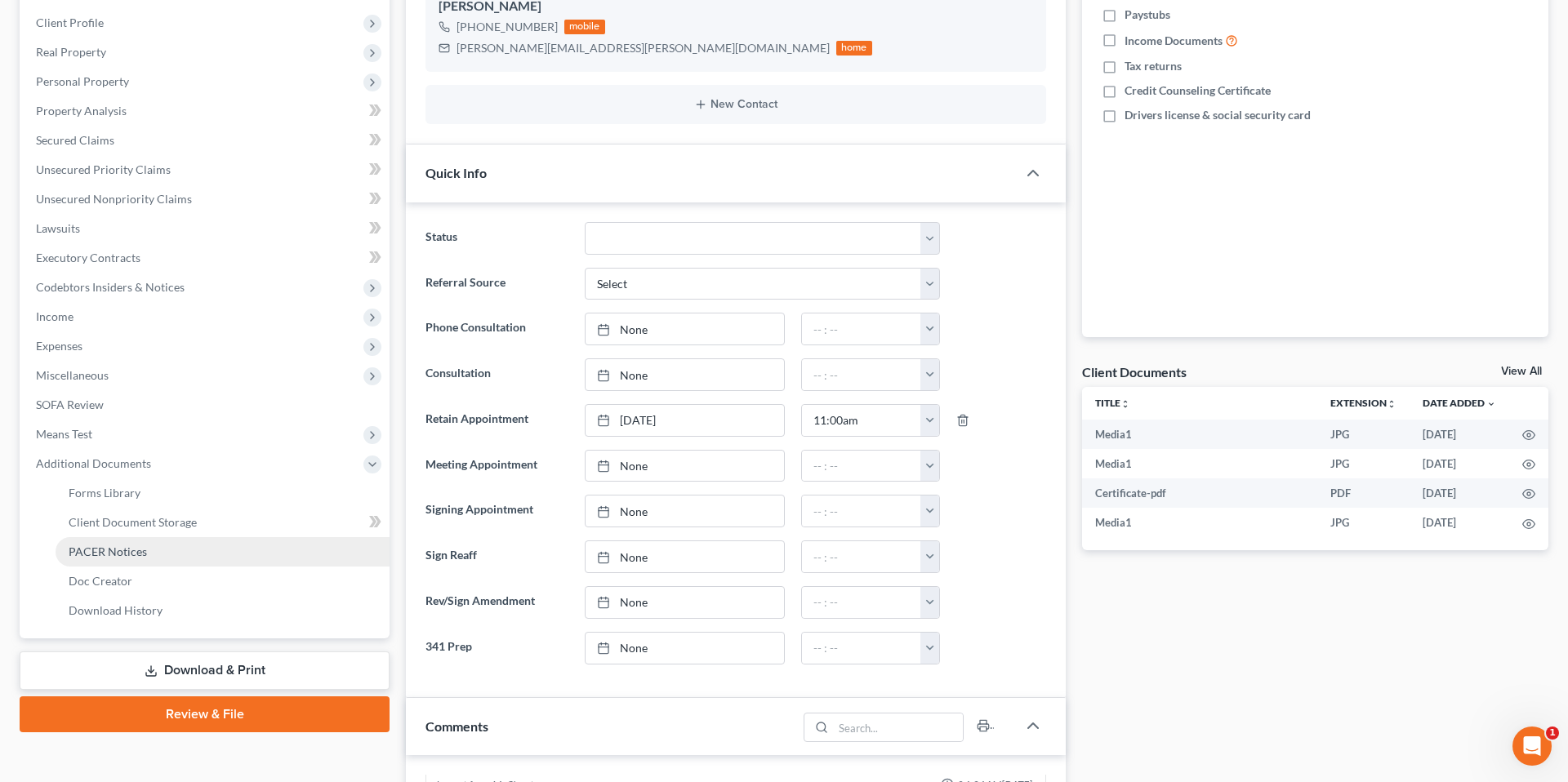
click at [146, 547] on link "PACER Notices" at bounding box center [222, 551] width 334 height 30
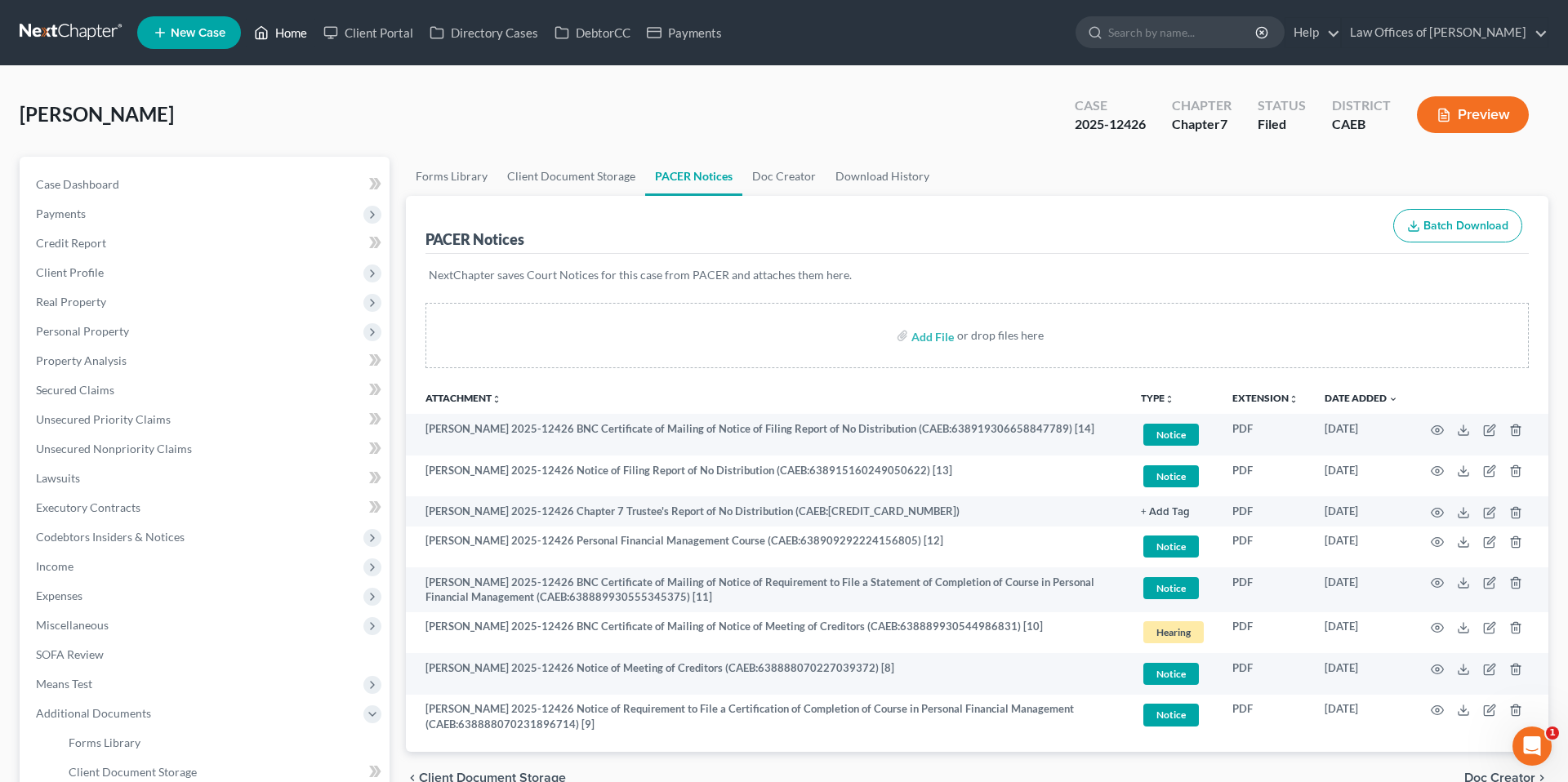
click at [270, 26] on link "Home" at bounding box center [281, 32] width 70 height 30
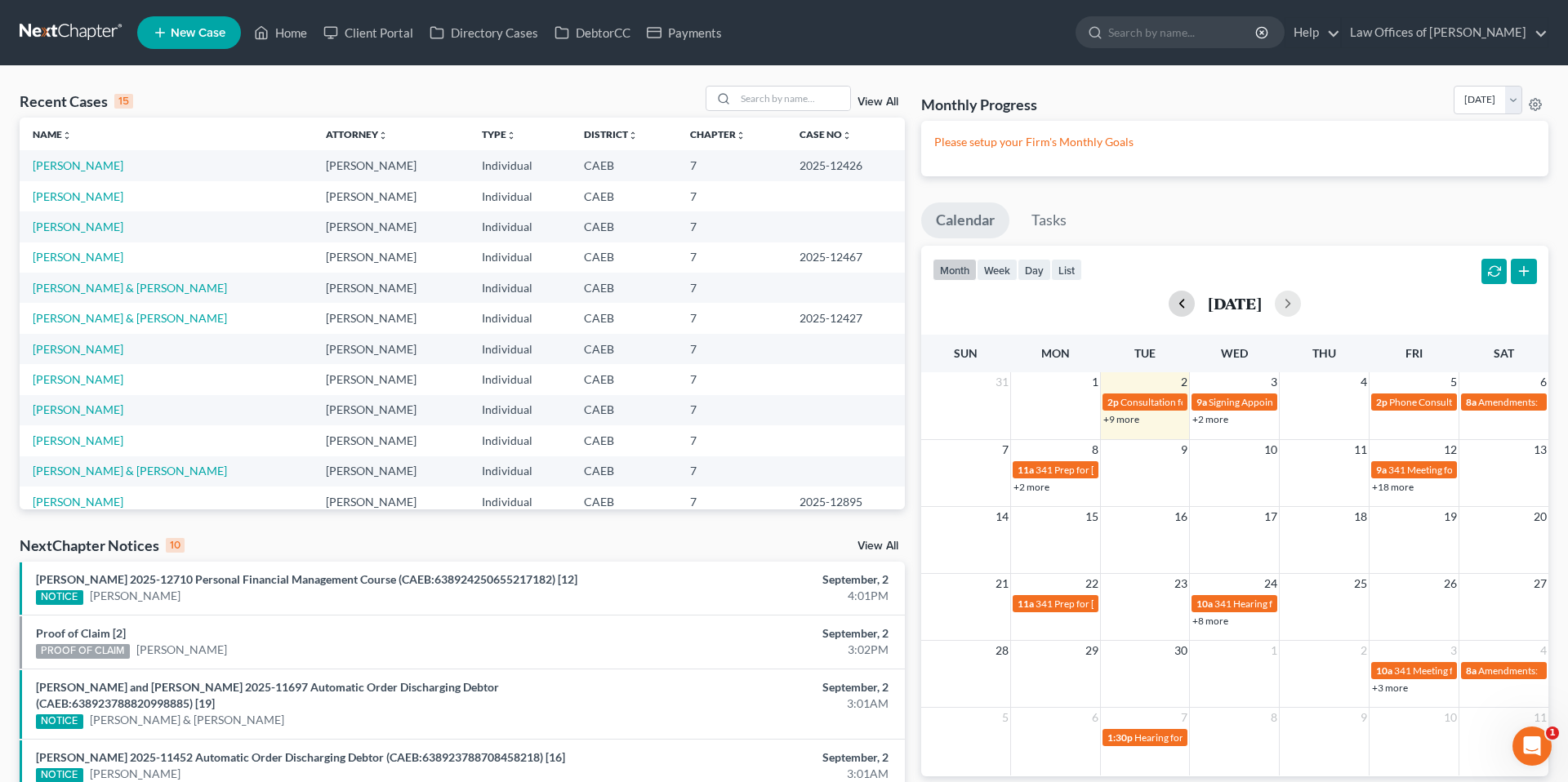
click at [995, 303] on button "button" at bounding box center [1181, 303] width 26 height 26
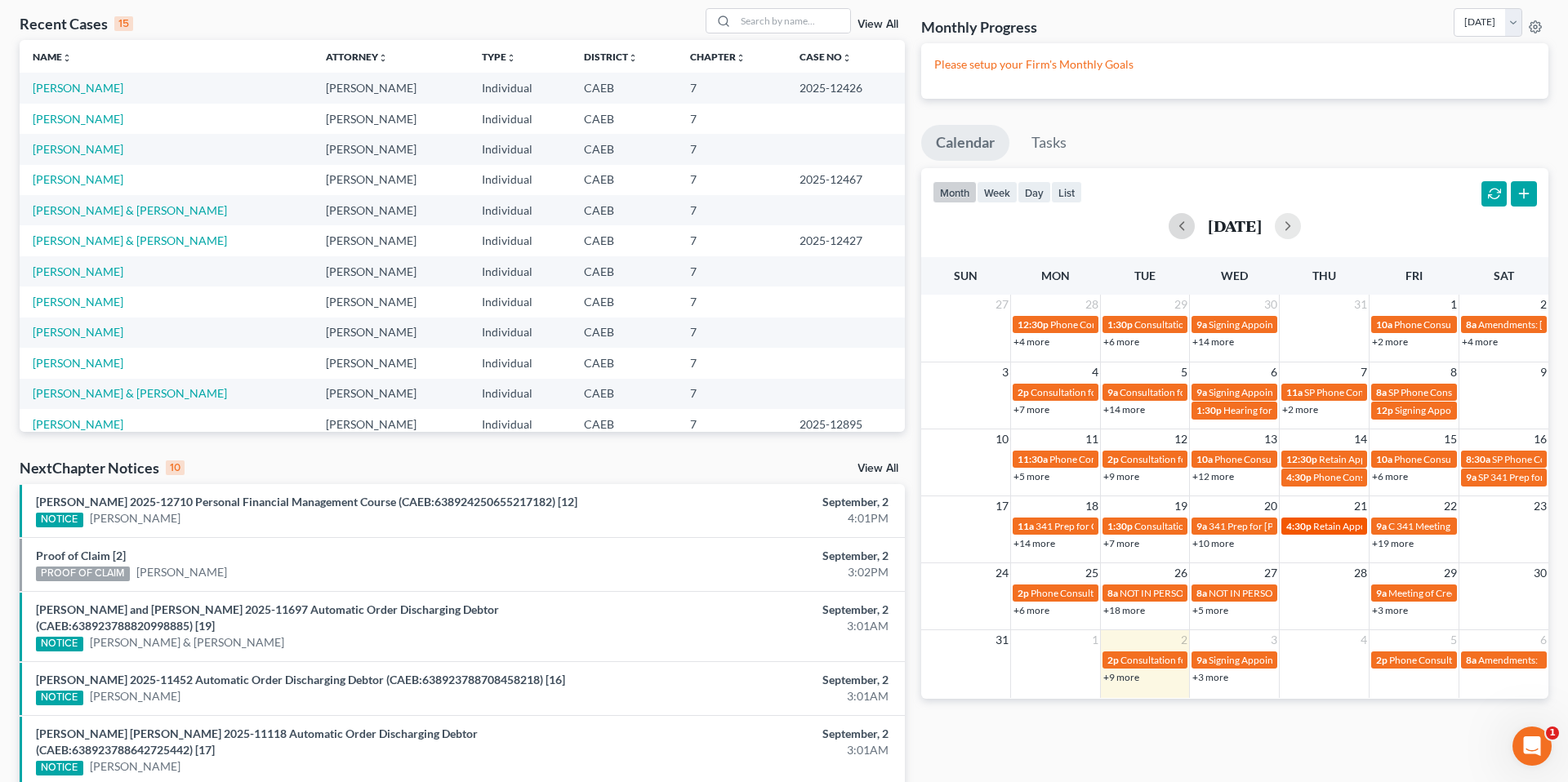
scroll to position [80, 0]
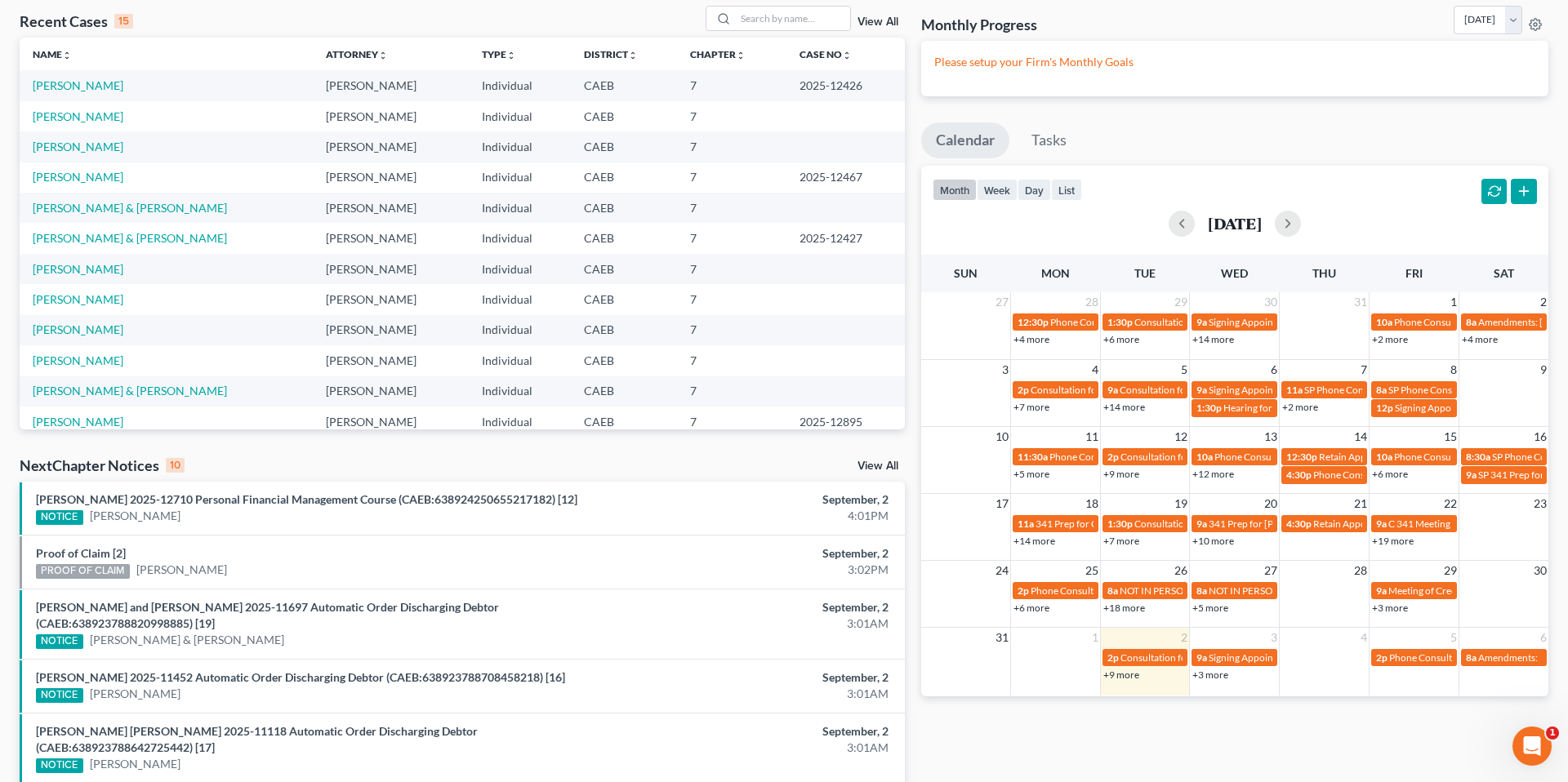
click at [995, 603] on link "+3 more" at bounding box center [1390, 608] width 36 height 13
click at [751, 19] on input "search" at bounding box center [793, 18] width 115 height 23
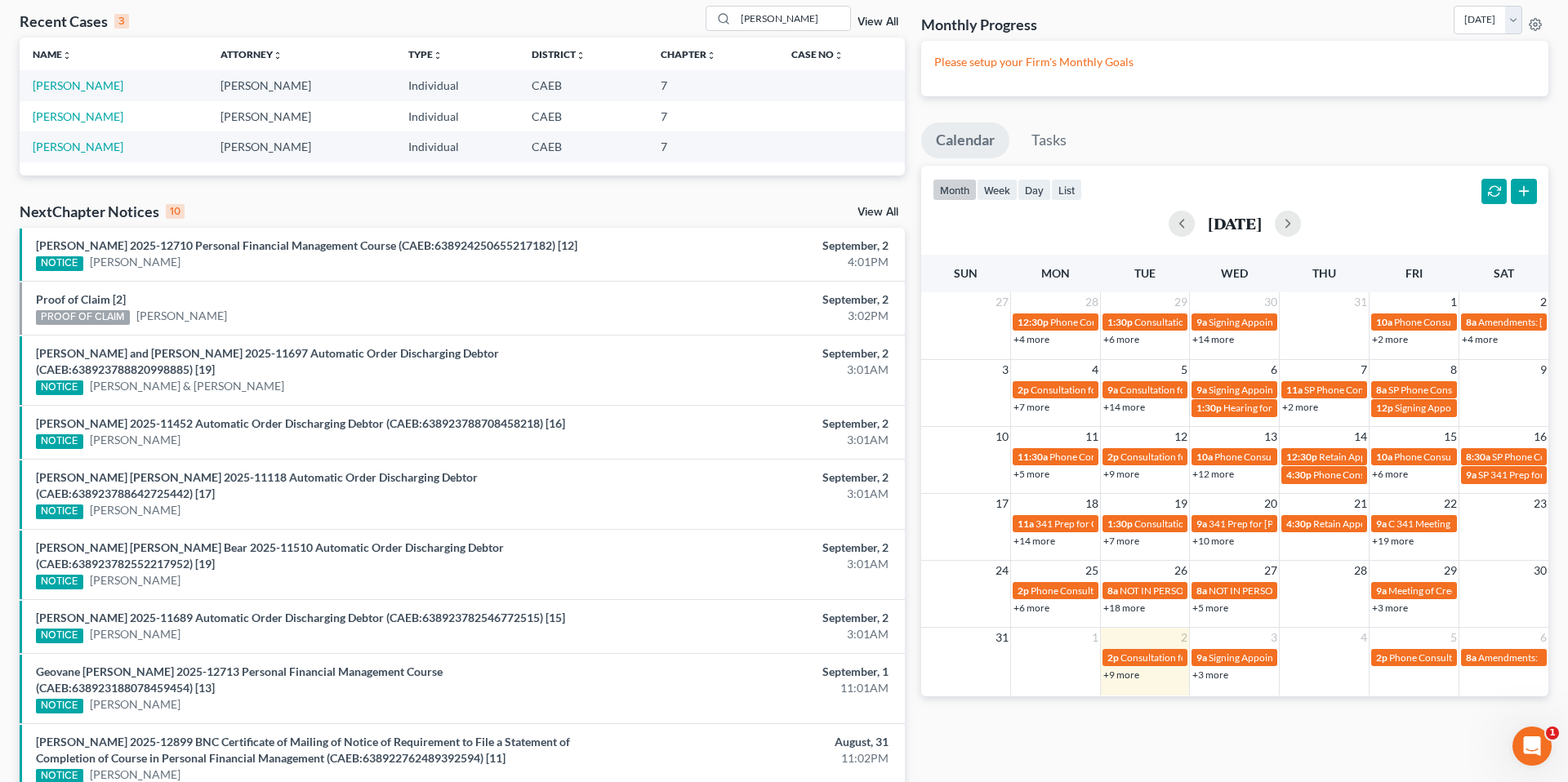
click at [995, 545] on link "+19 more" at bounding box center [1393, 541] width 42 height 13
click at [783, 24] on input "subia" at bounding box center [793, 18] width 115 height 23
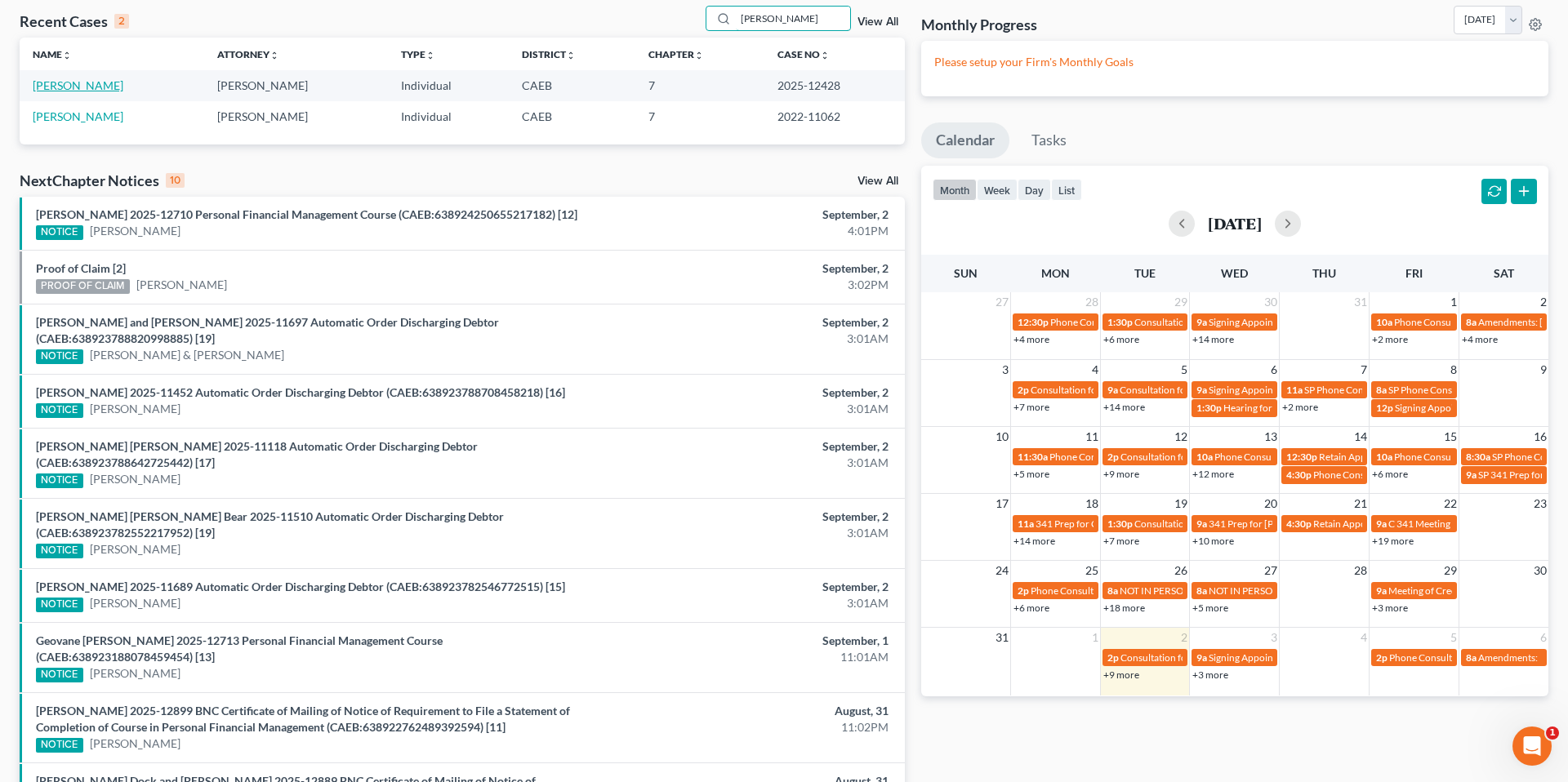
type input "najera"
click at [73, 81] on link "Najera, Javier" at bounding box center [78, 86] width 90 height 14
select select "5"
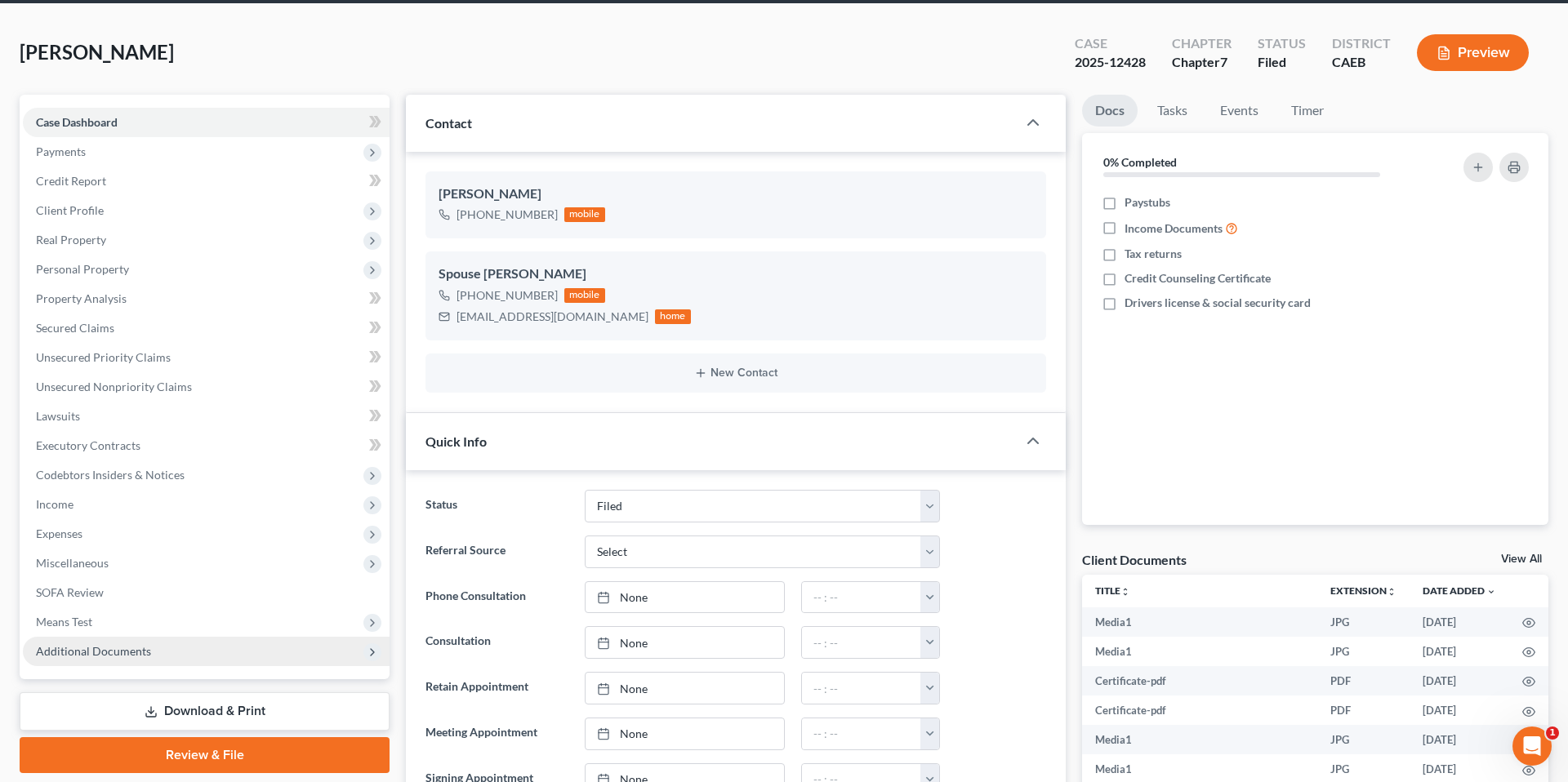
scroll to position [177, 0]
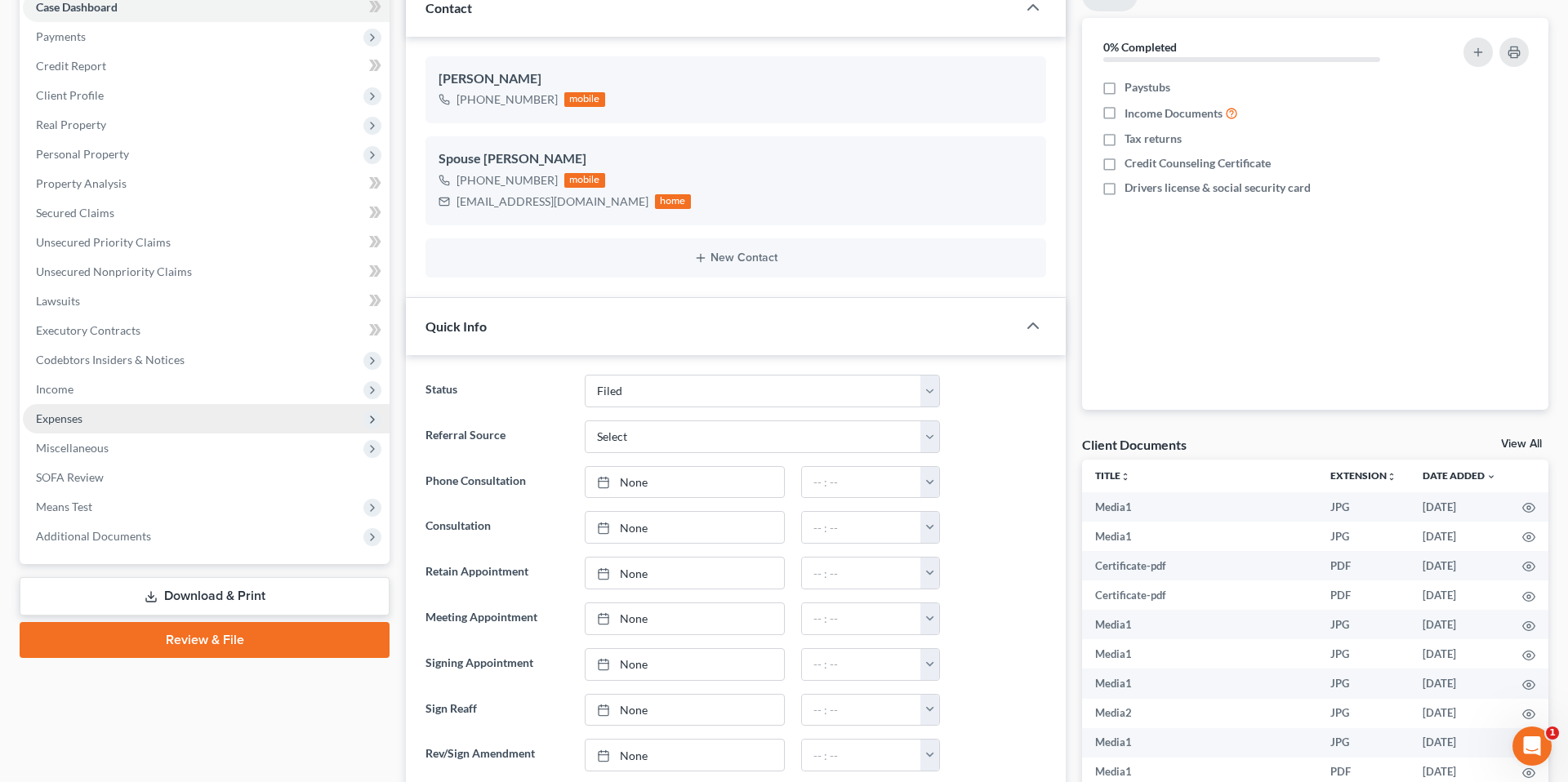
click at [132, 536] on span "Additional Documents" at bounding box center [93, 536] width 115 height 14
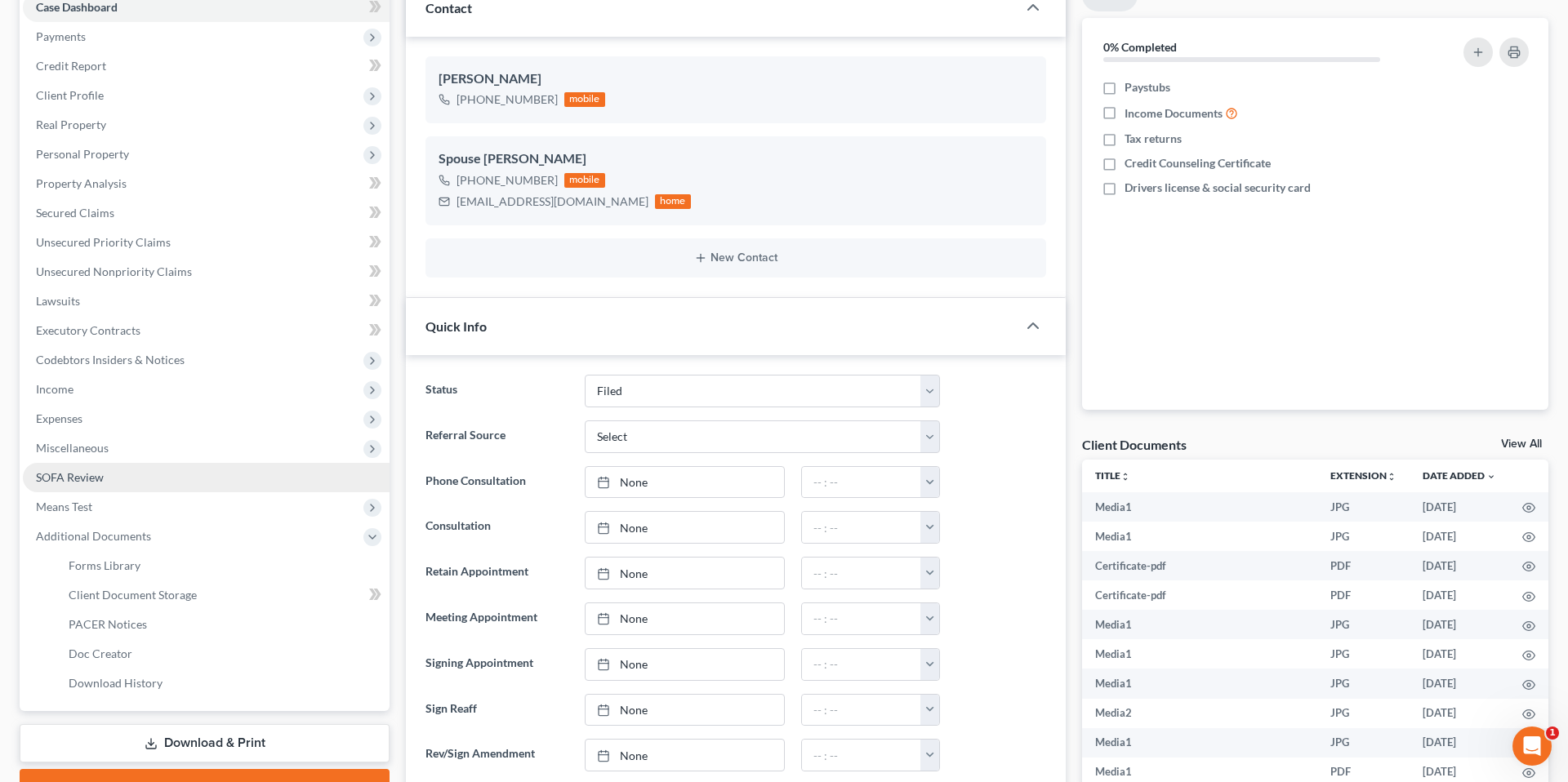
scroll to position [225, 0]
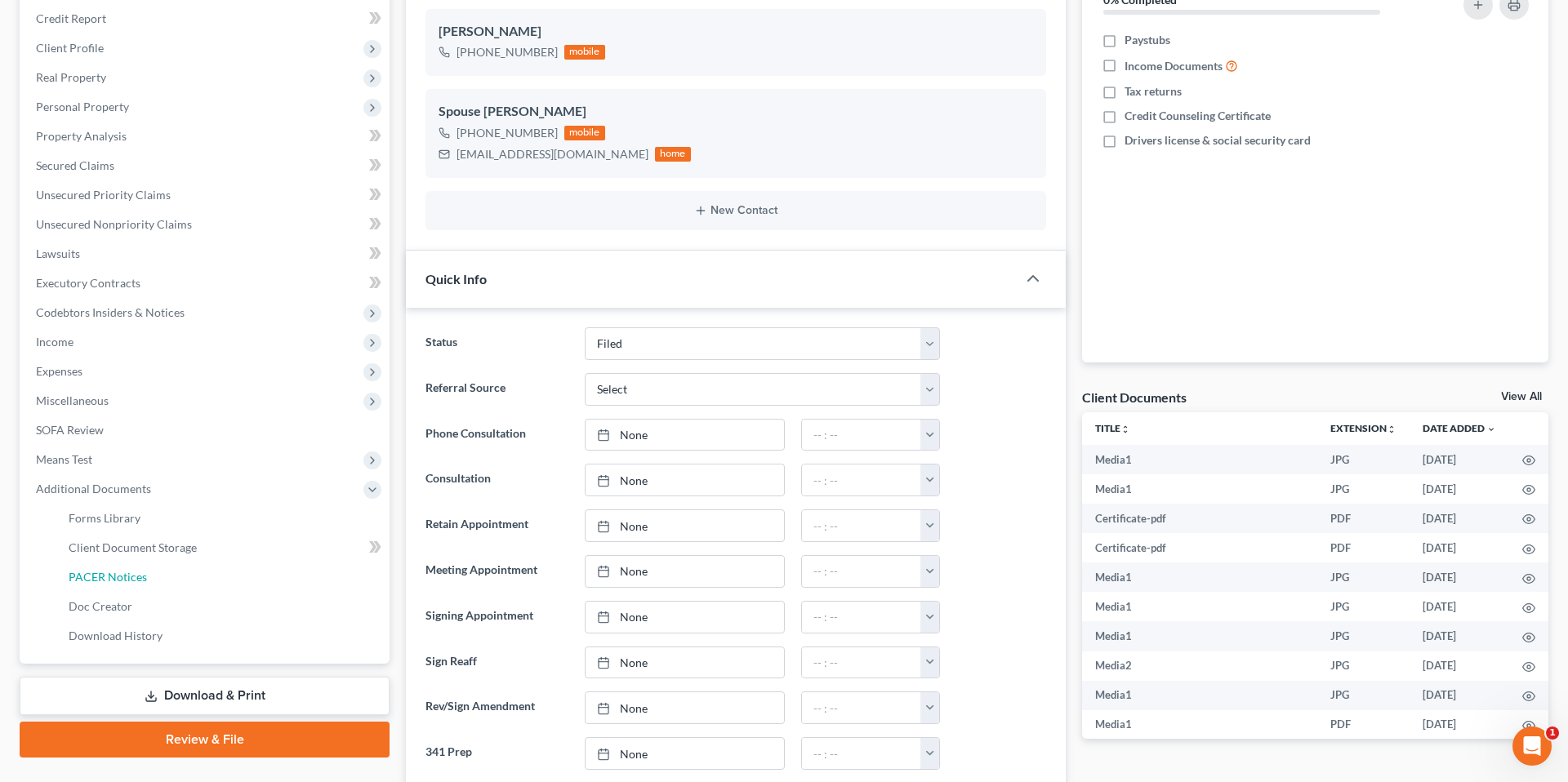
click at [132, 590] on link "PACER Notices" at bounding box center [222, 577] width 334 height 30
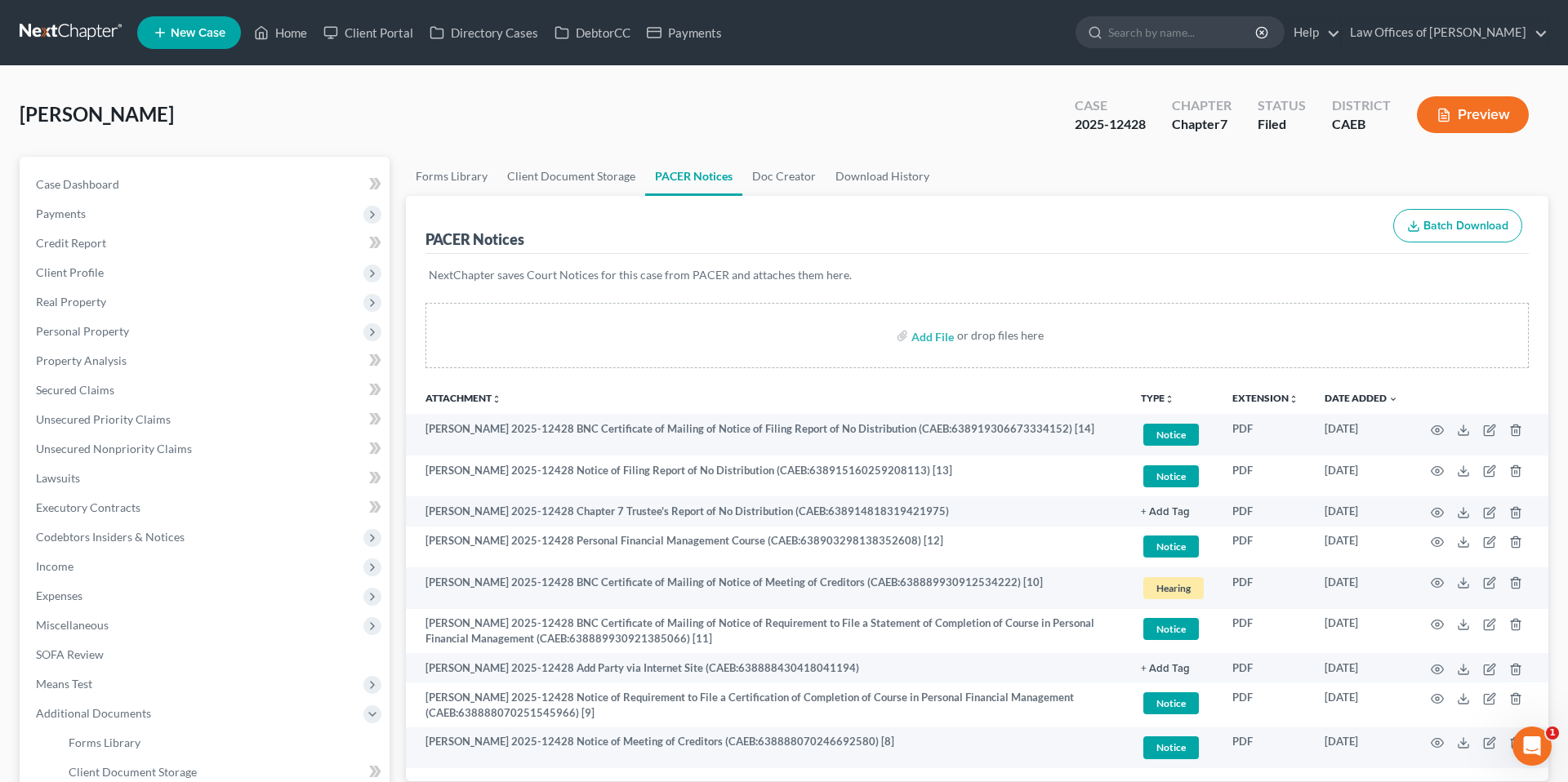
click at [203, 30] on span "New Case" at bounding box center [198, 33] width 55 height 13
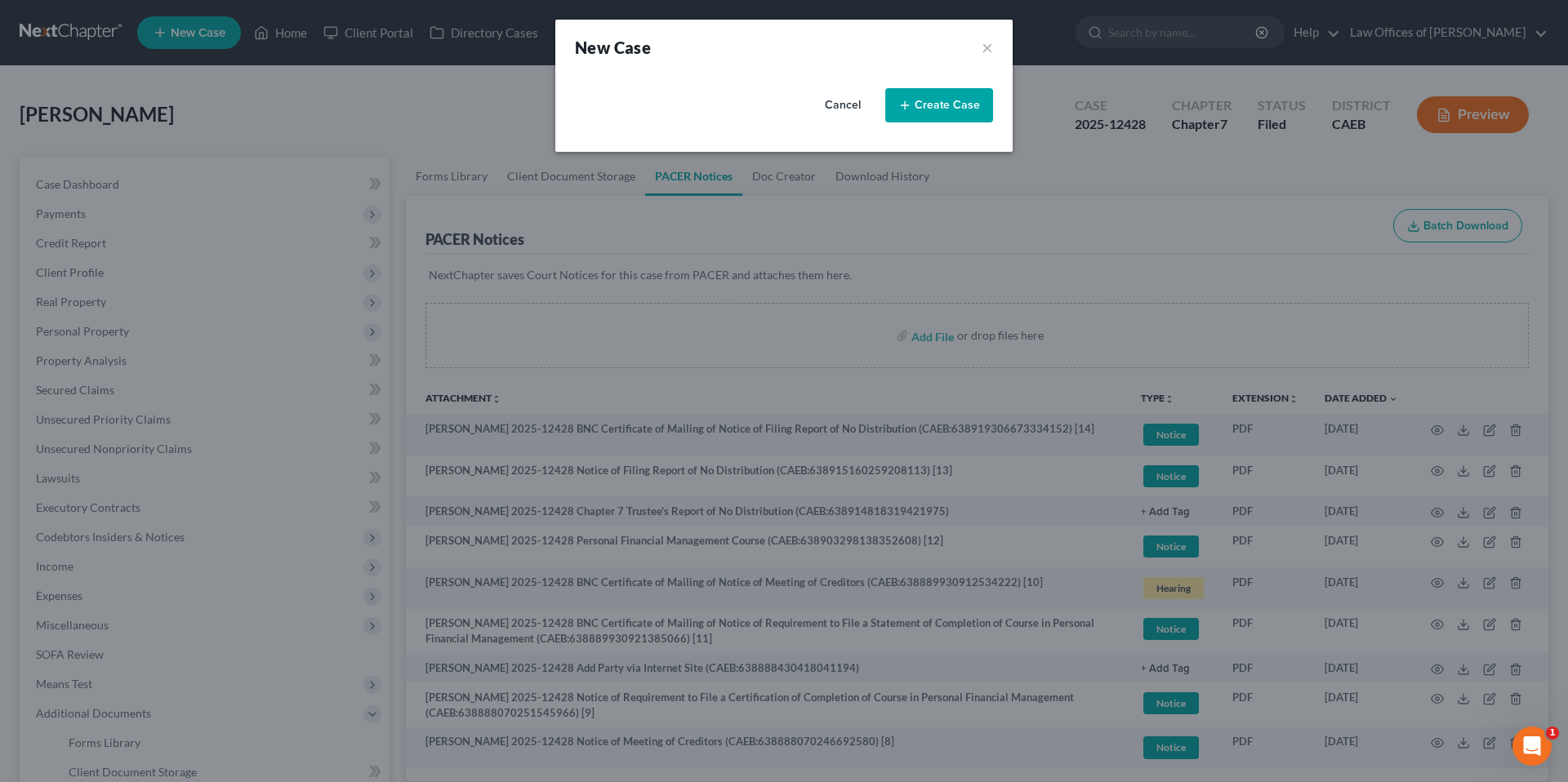
select select "8"
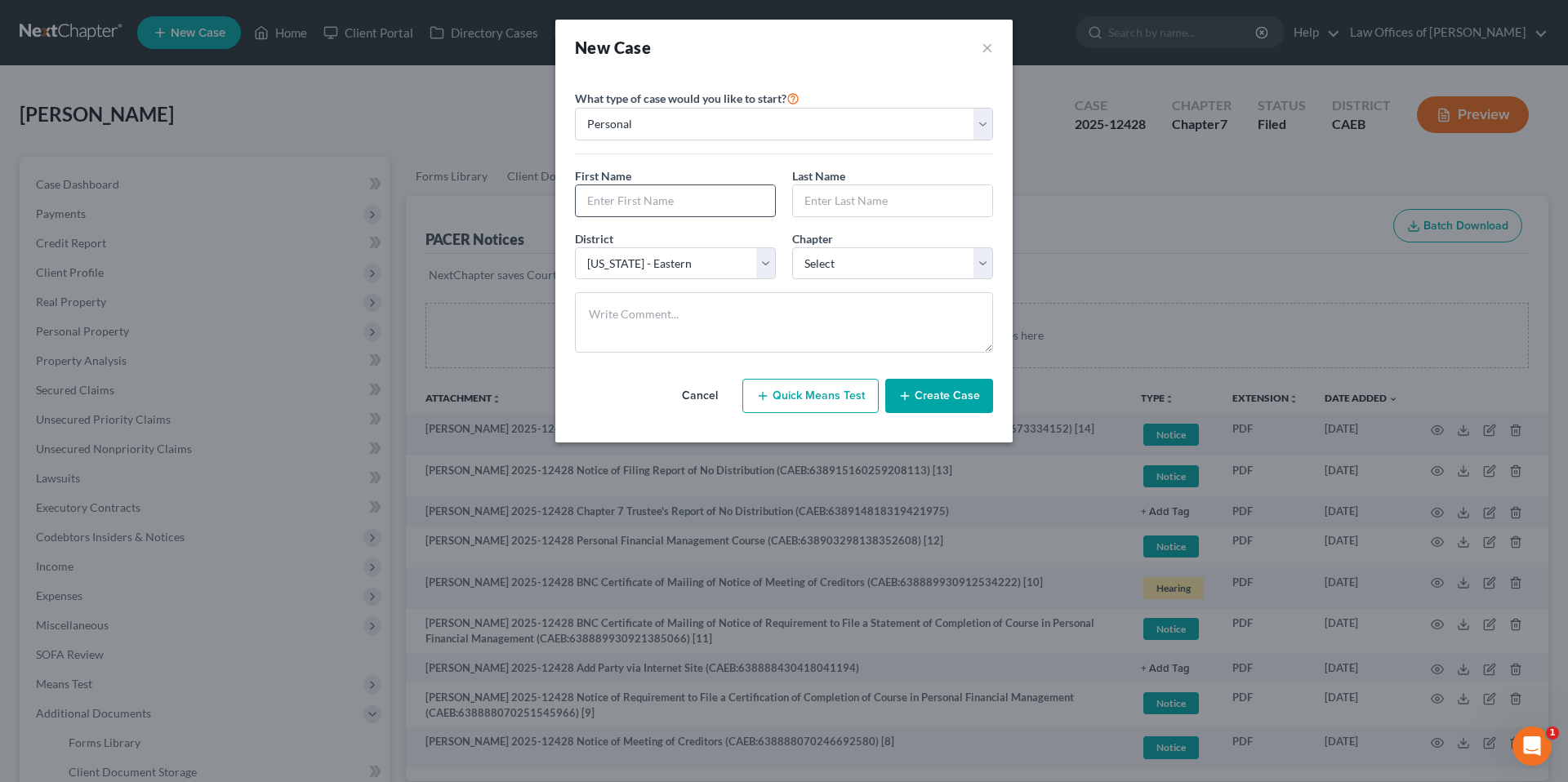
drag, startPoint x: 611, startPoint y: 226, endPoint x: 617, endPoint y: 204, distance: 22.8
click at [611, 226] on div "First Name * Last Name *" at bounding box center [784, 199] width 435 height 63
click at [619, 195] on input "text" at bounding box center [675, 200] width 200 height 31
type input "Natthew"
type input "A"
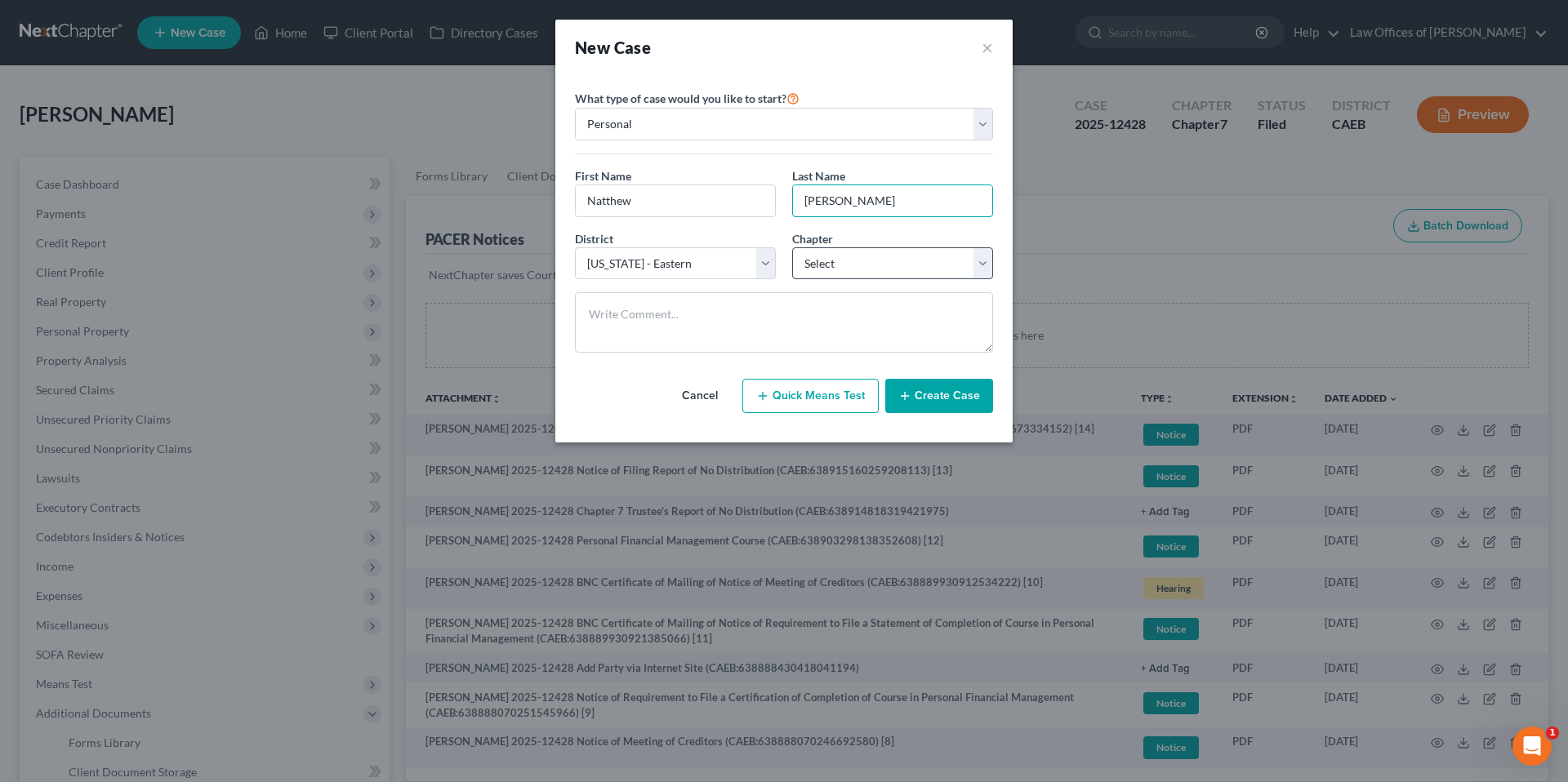
type input "Warren"
click at [838, 256] on select "Select 7 11 12 13" at bounding box center [892, 264] width 200 height 33
select select "0"
click at [963, 397] on button "Create Case" at bounding box center [939, 395] width 107 height 34
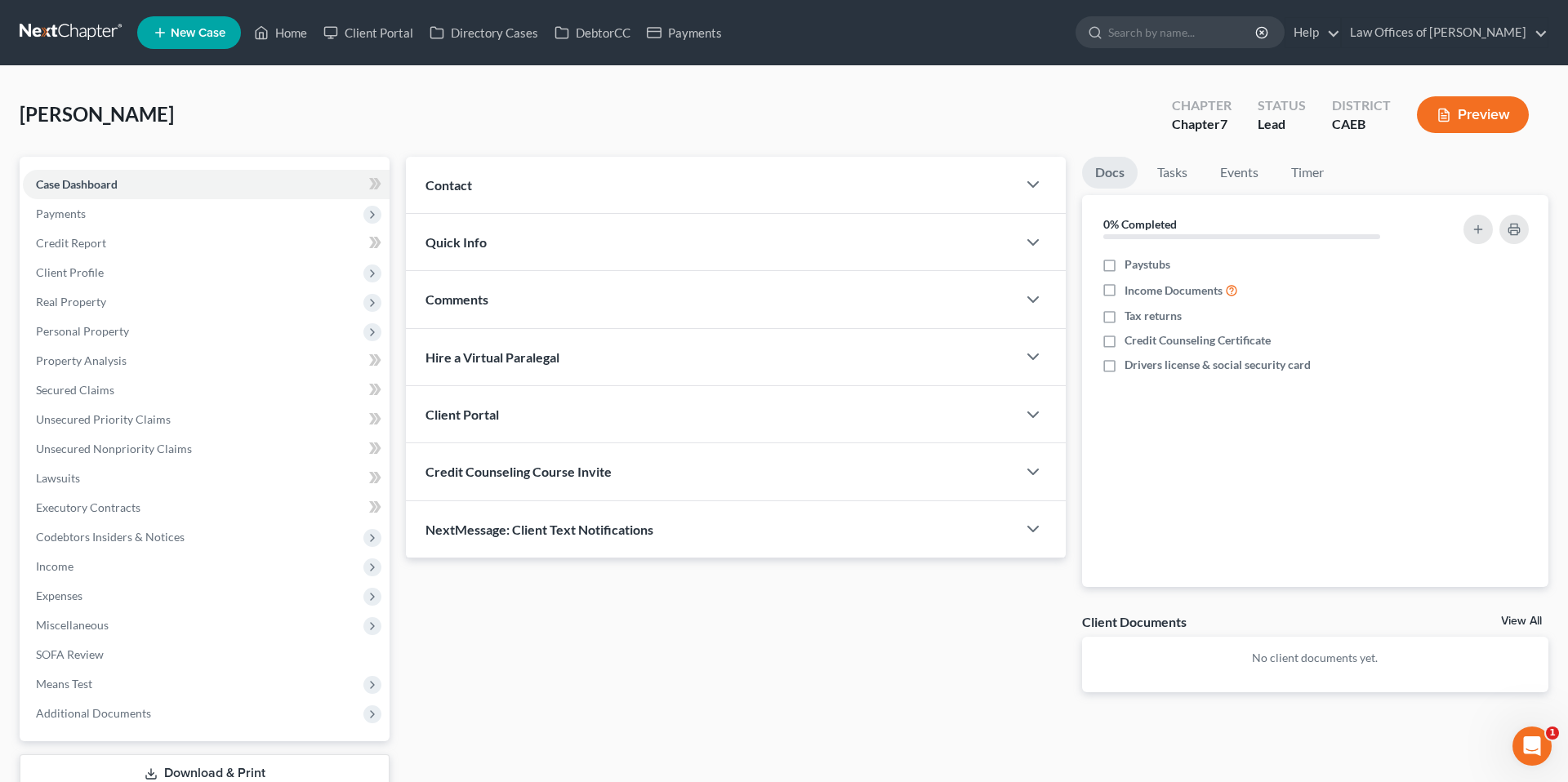
click at [584, 188] on div "Contact" at bounding box center [712, 184] width 611 height 56
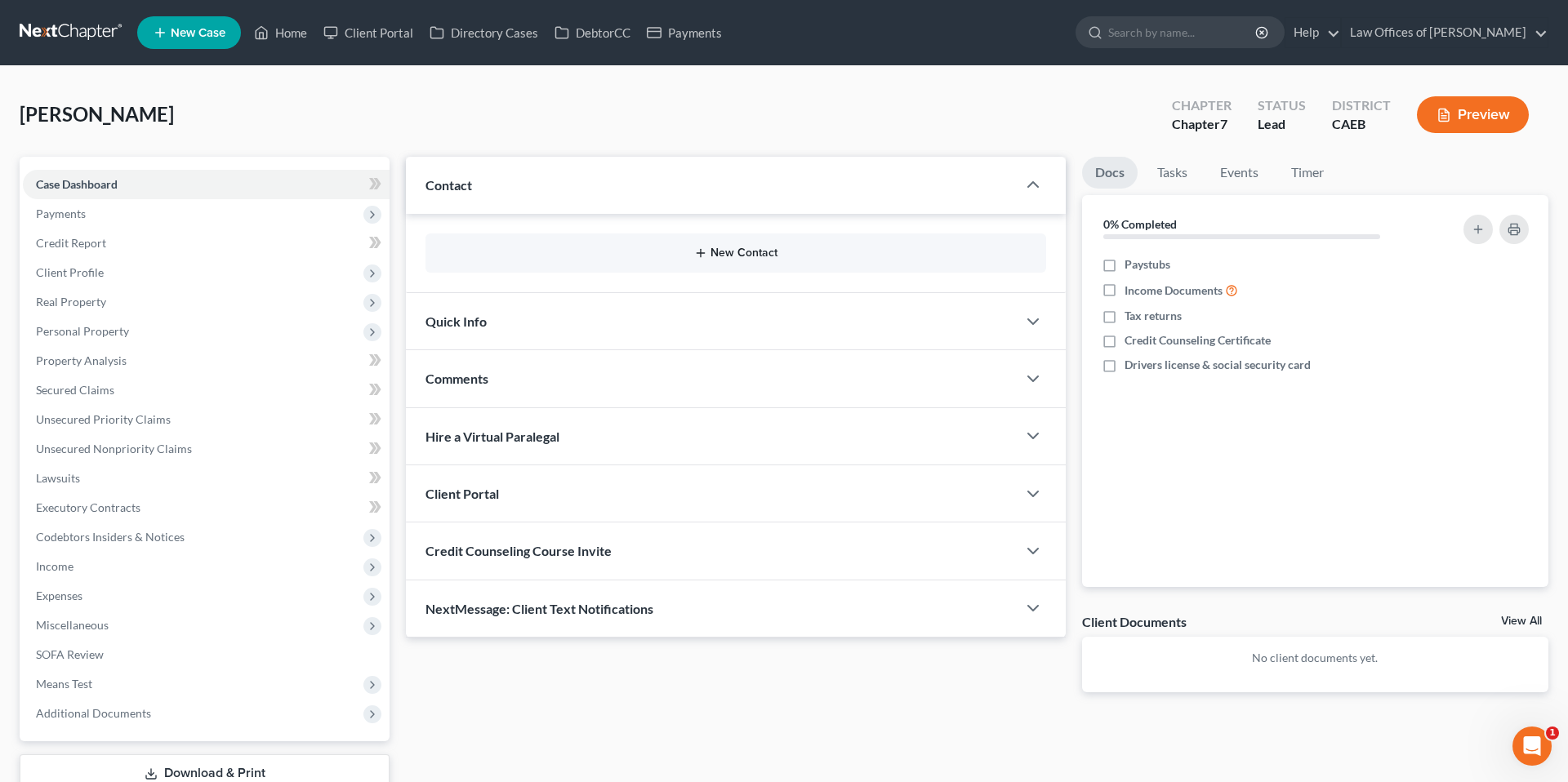
click at [745, 248] on button "New Contact" at bounding box center [736, 253] width 594 height 13
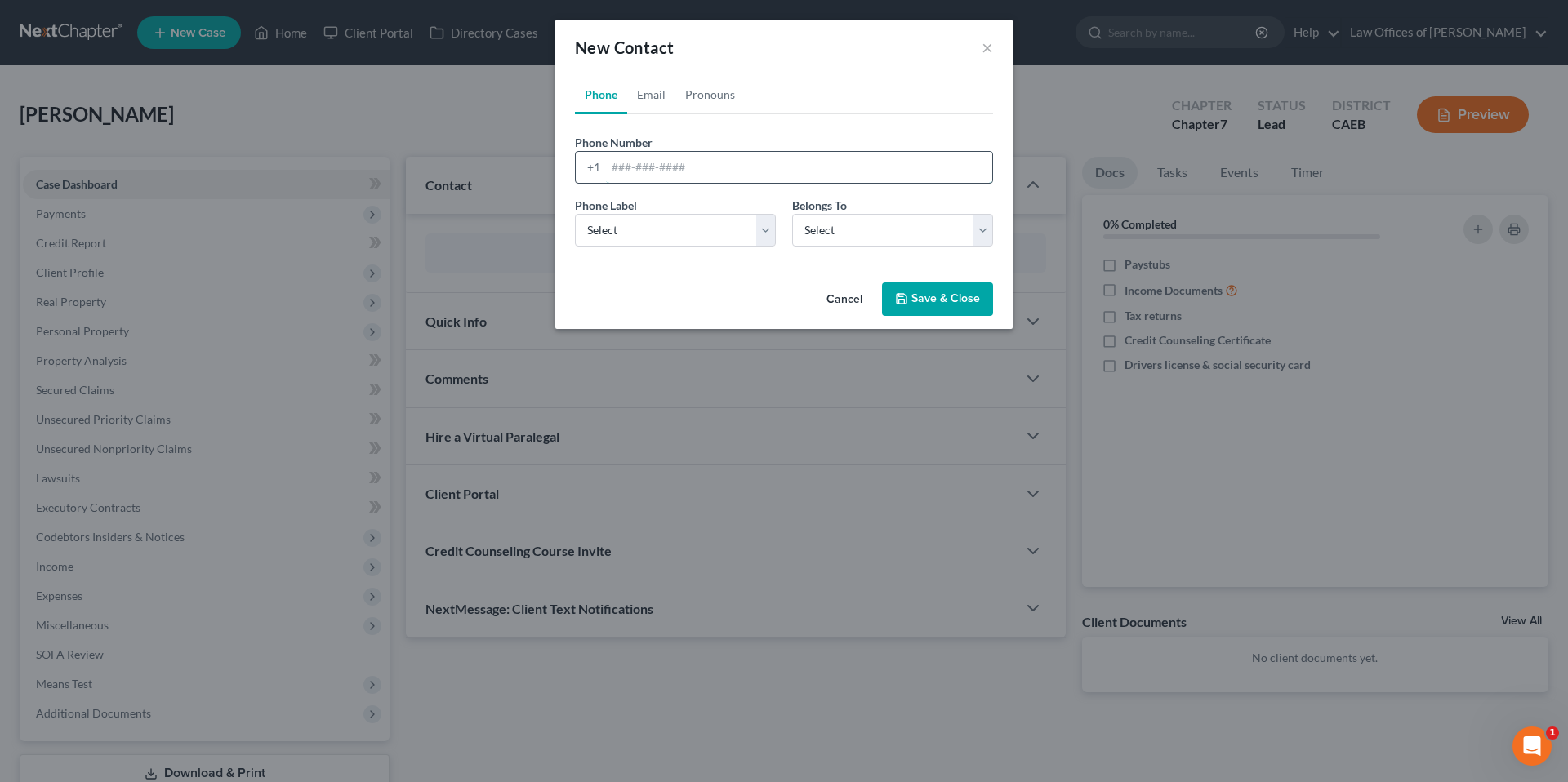
click at [673, 166] on input "tel" at bounding box center [799, 167] width 387 height 31
type input "6"
type input "2065958560"
click at [831, 232] on select "Select Client Other" at bounding box center [892, 230] width 200 height 33
select select "0"
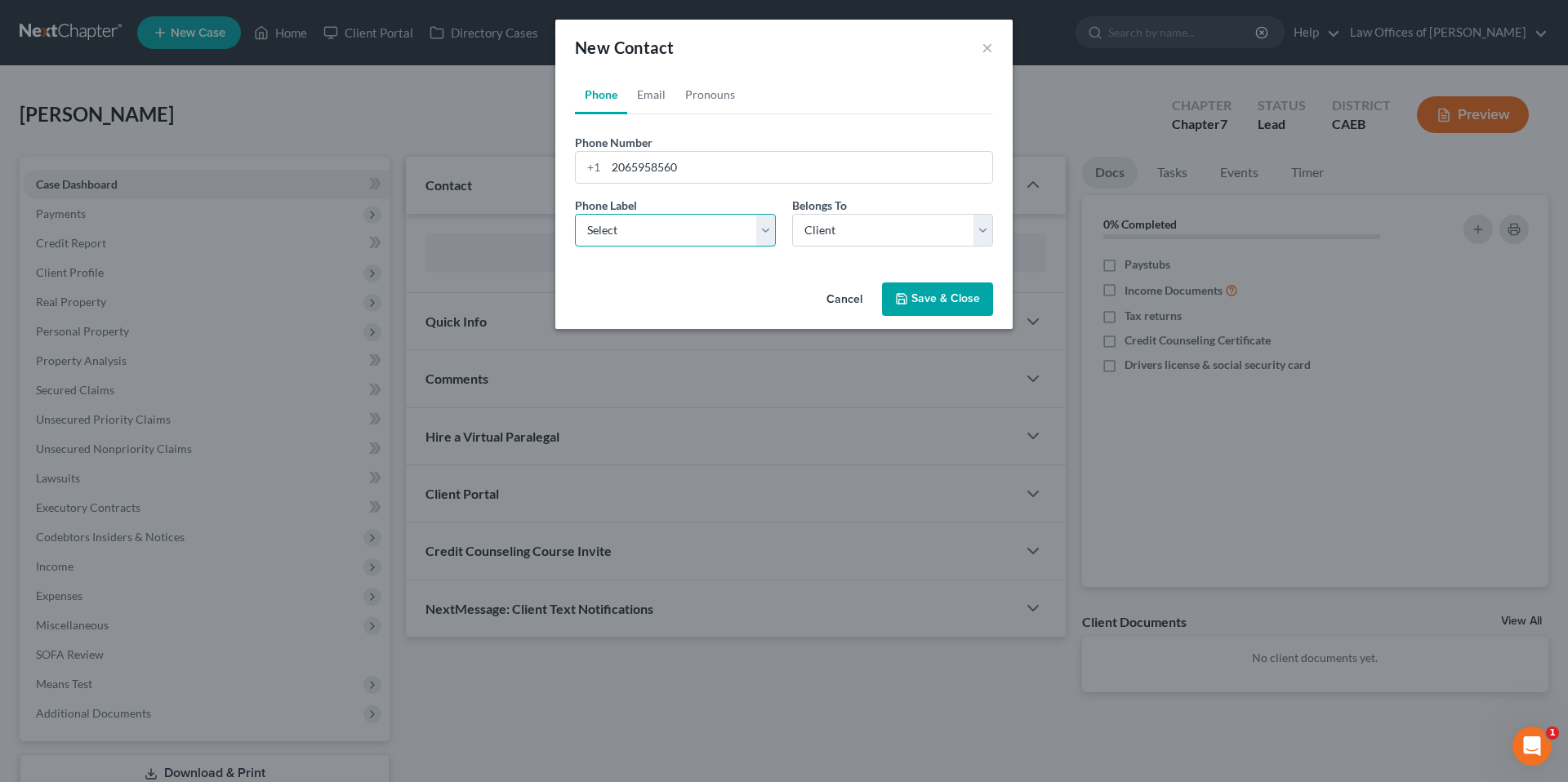
click at [694, 225] on select "Select Mobile Home Work Other" at bounding box center [675, 230] width 200 height 33
select select "0"
click at [965, 303] on button "Save & Close" at bounding box center [938, 300] width 111 height 34
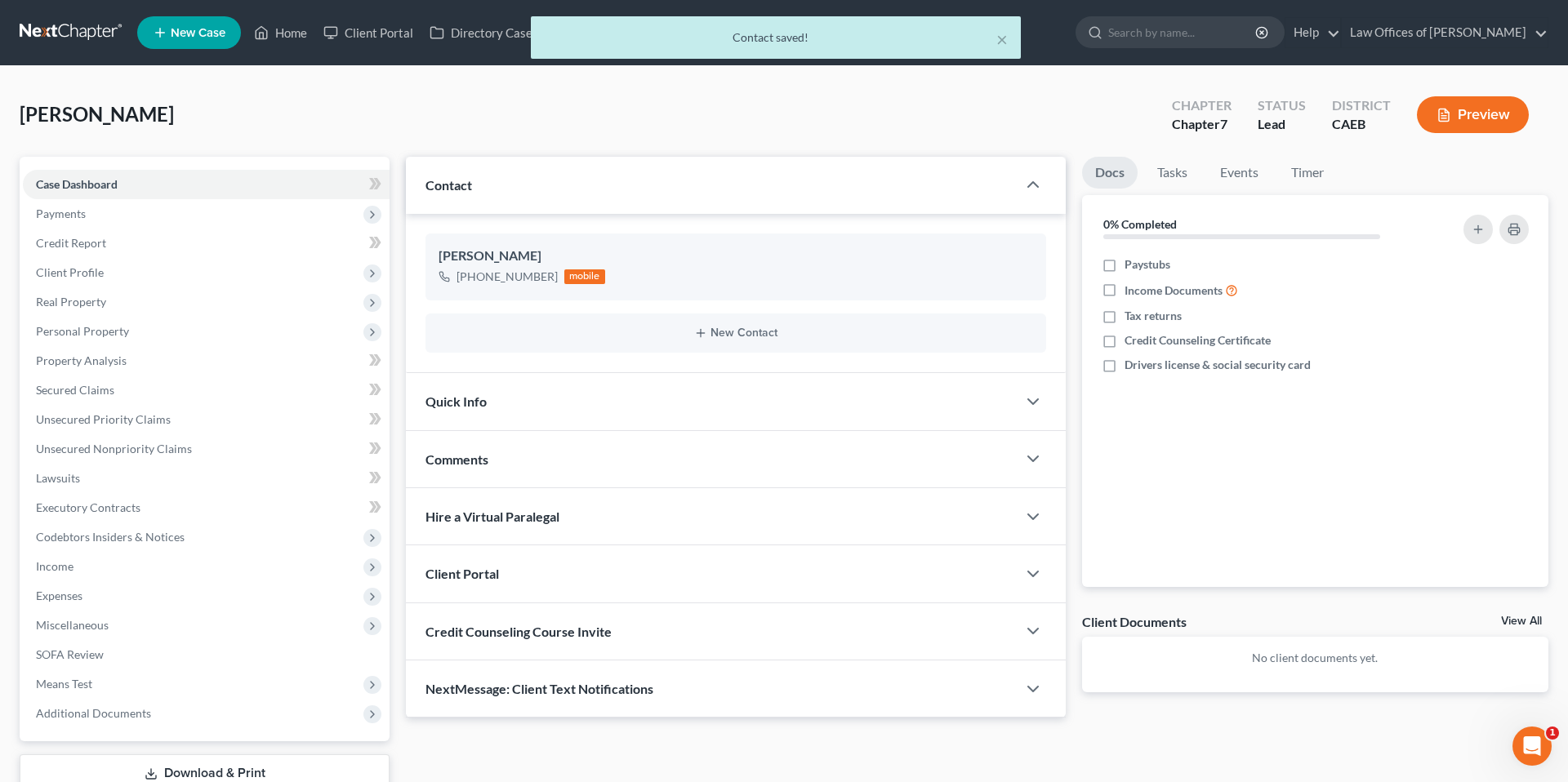
click at [774, 395] on div "Quick Info" at bounding box center [712, 401] width 611 height 56
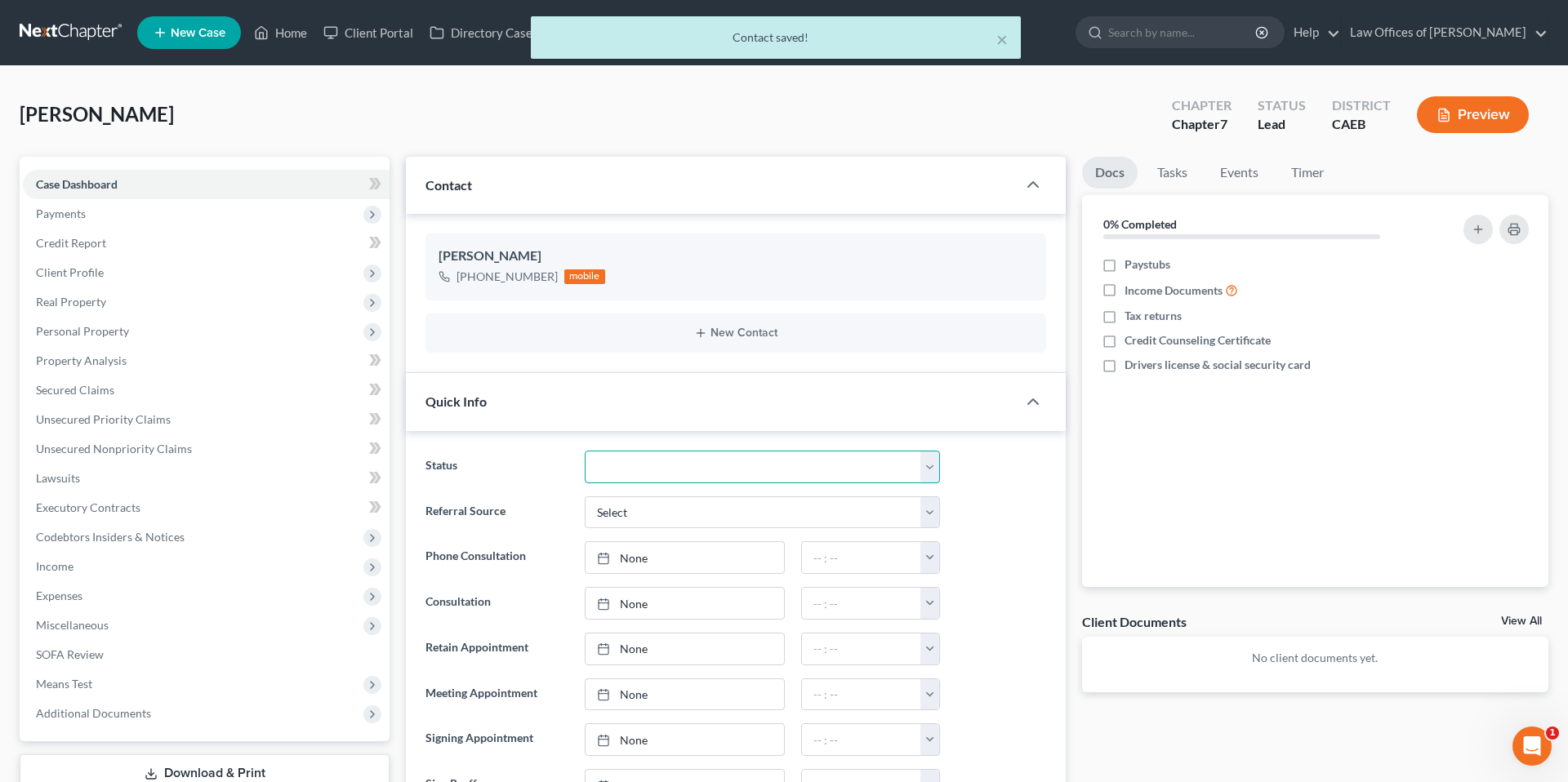
click at [731, 463] on select "Cancelled/Refund Closed Consultation Declined Discharged Filed Income Check In …" at bounding box center [762, 467] width 355 height 33
select select "2"
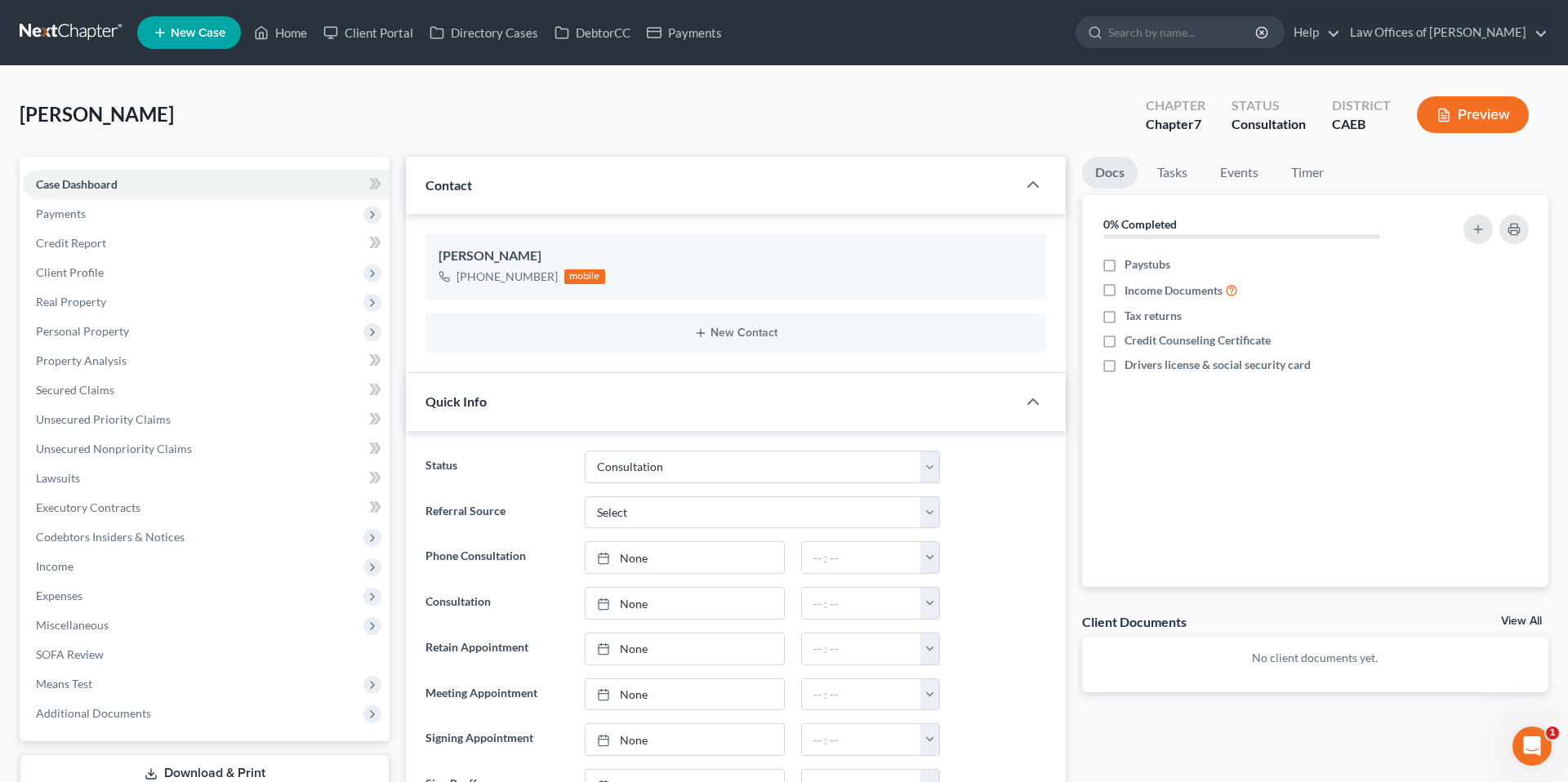
click at [995, 493] on ng-include "Status Cancelled/Refund Closed Consultation Declined Discharged Filed Income Ch…" at bounding box center [736, 672] width 621 height 443
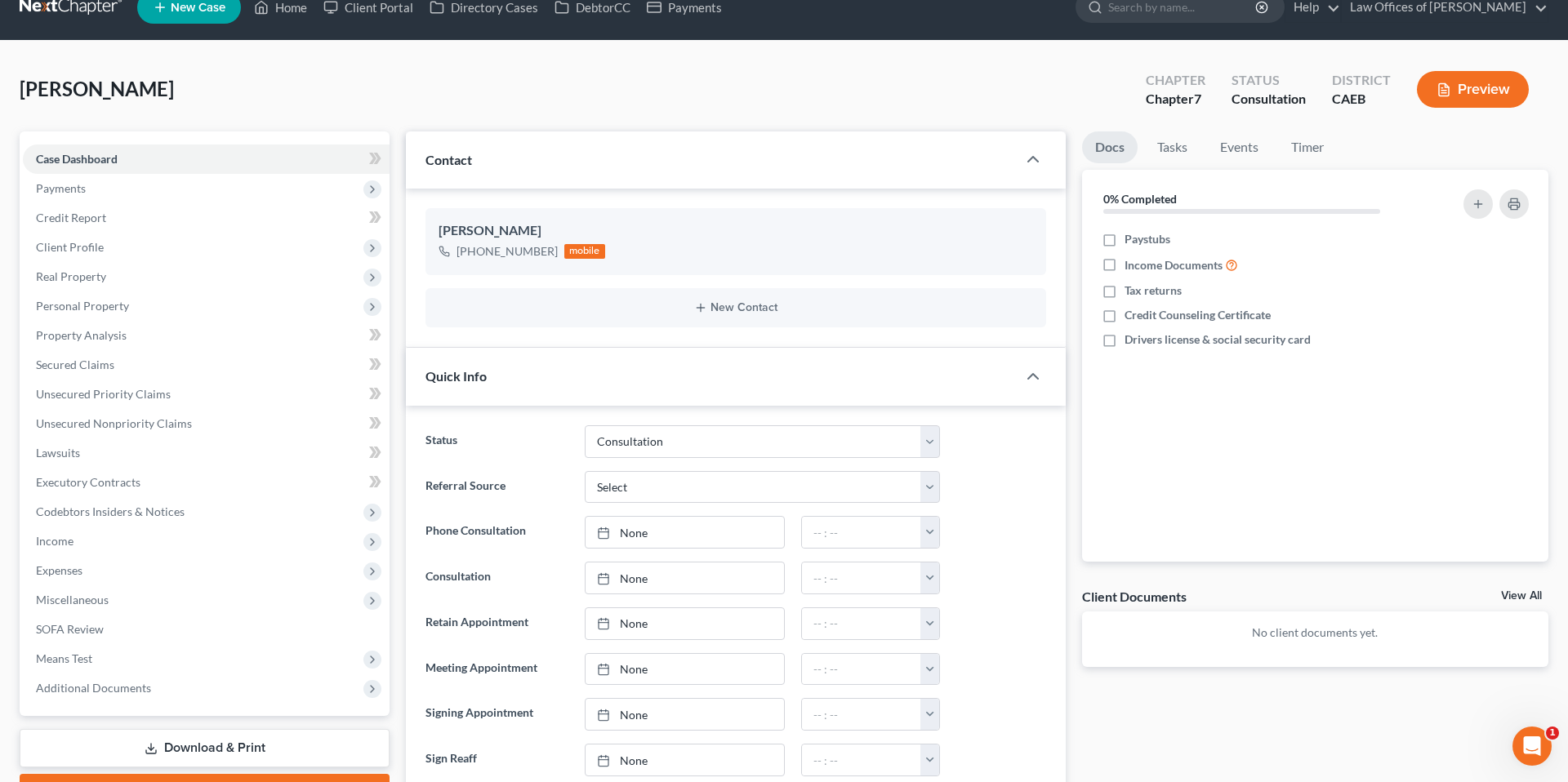
scroll to position [120, 0]
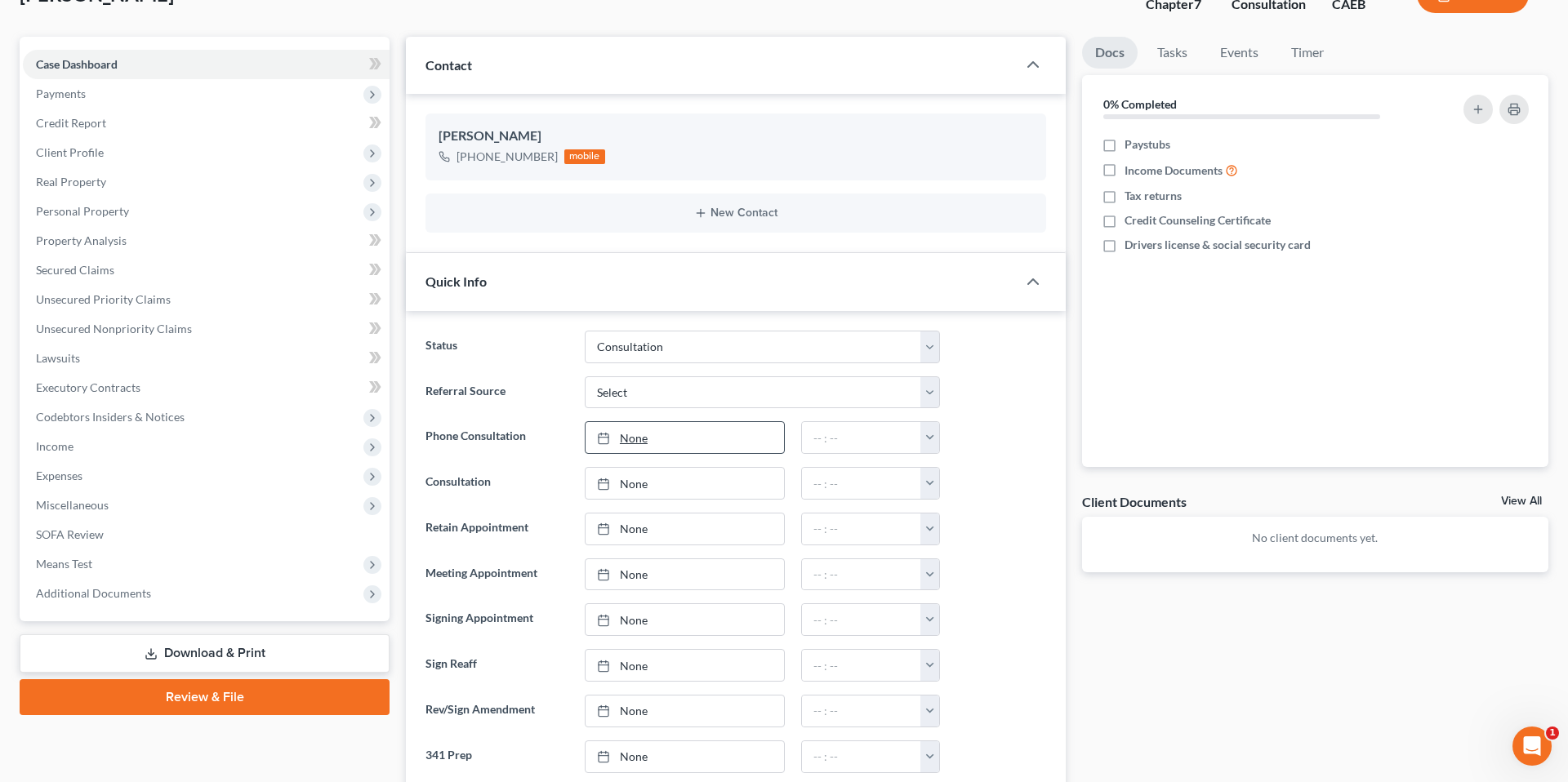
click at [653, 446] on link "None" at bounding box center [685, 438] width 199 height 31
type input "[DATE]"
drag, startPoint x: 694, startPoint y: 574, endPoint x: 716, endPoint y: 567, distance: 23.1
click at [933, 442] on button "button" at bounding box center [929, 438] width 19 height 31
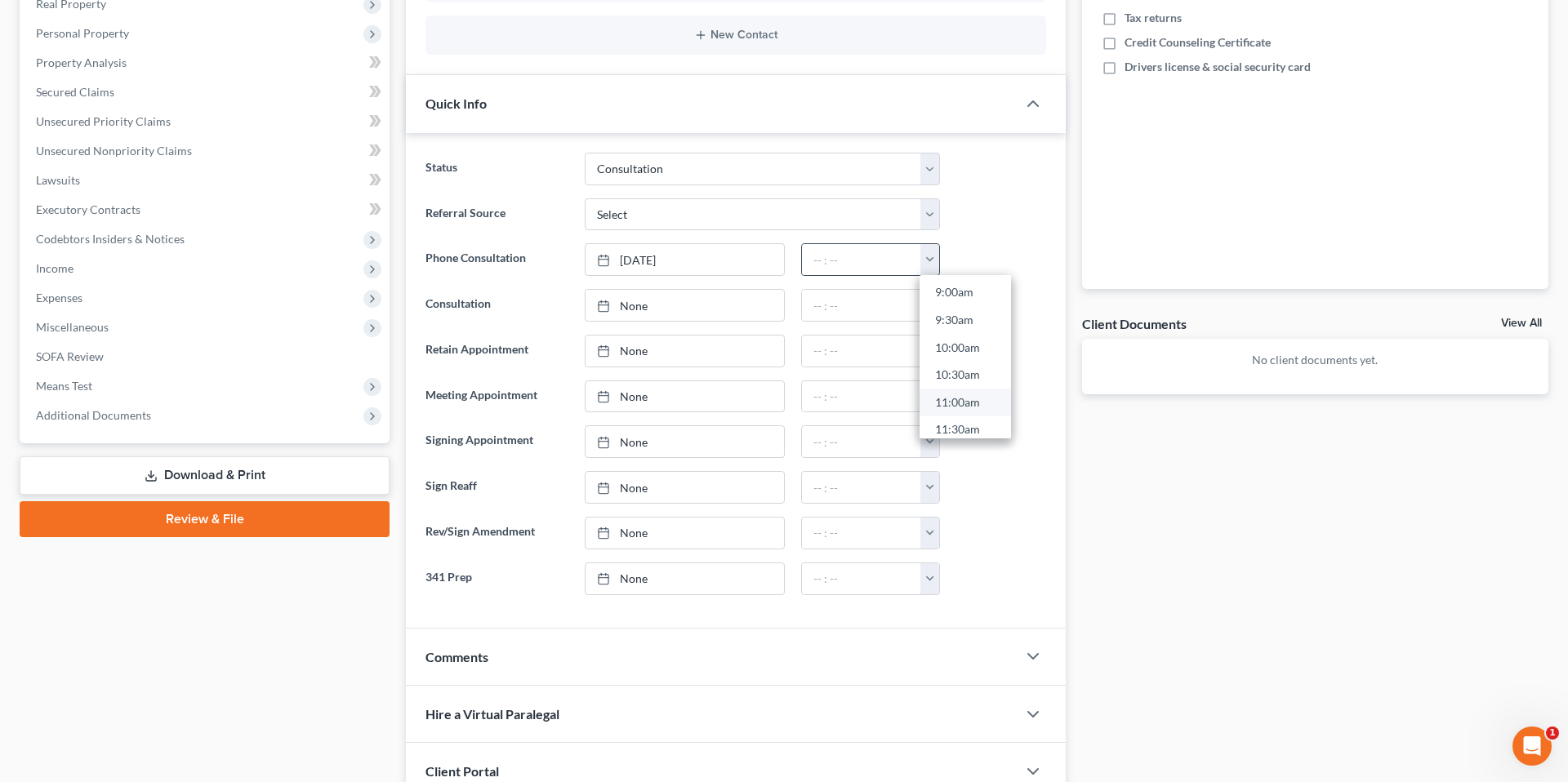
scroll to position [535, 0]
click at [959, 304] on link "10:00am" at bounding box center [966, 309] width 91 height 28
type input "10:00am"
click at [979, 301] on div at bounding box center [1001, 305] width 107 height 33
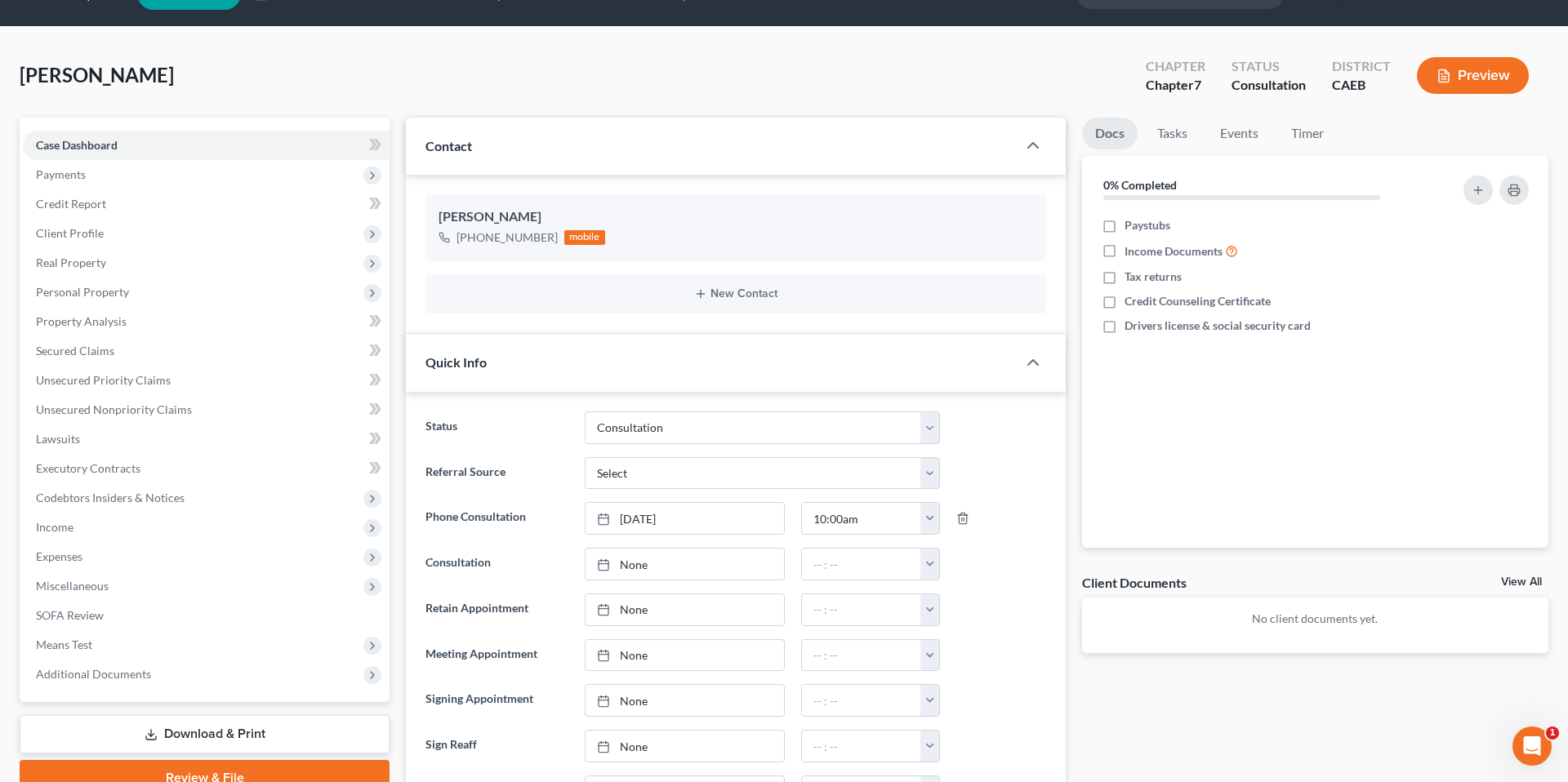
scroll to position [0, 0]
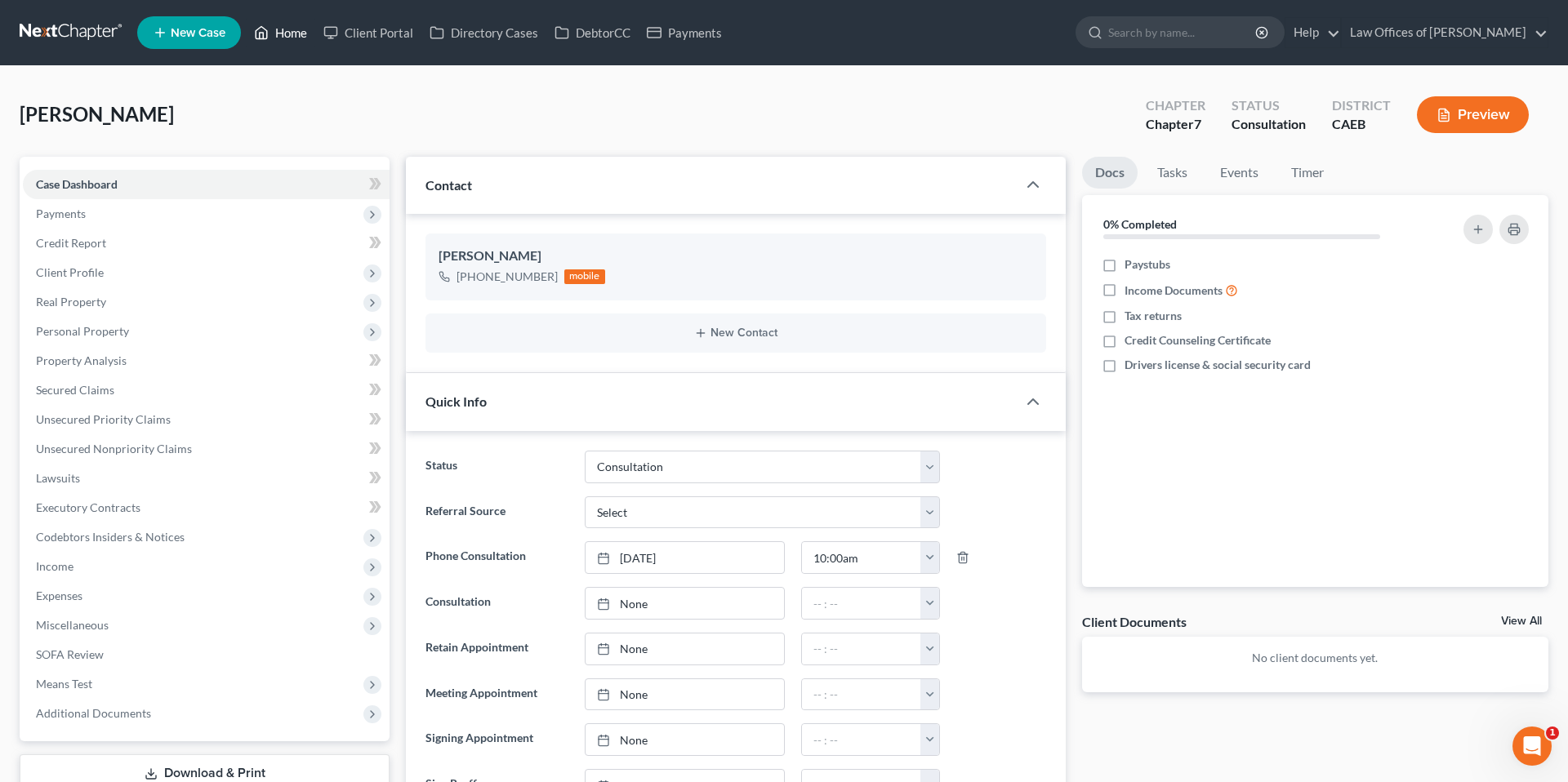
click at [276, 30] on link "Home" at bounding box center [281, 32] width 70 height 30
